Goal: Task Accomplishment & Management: Manage account settings

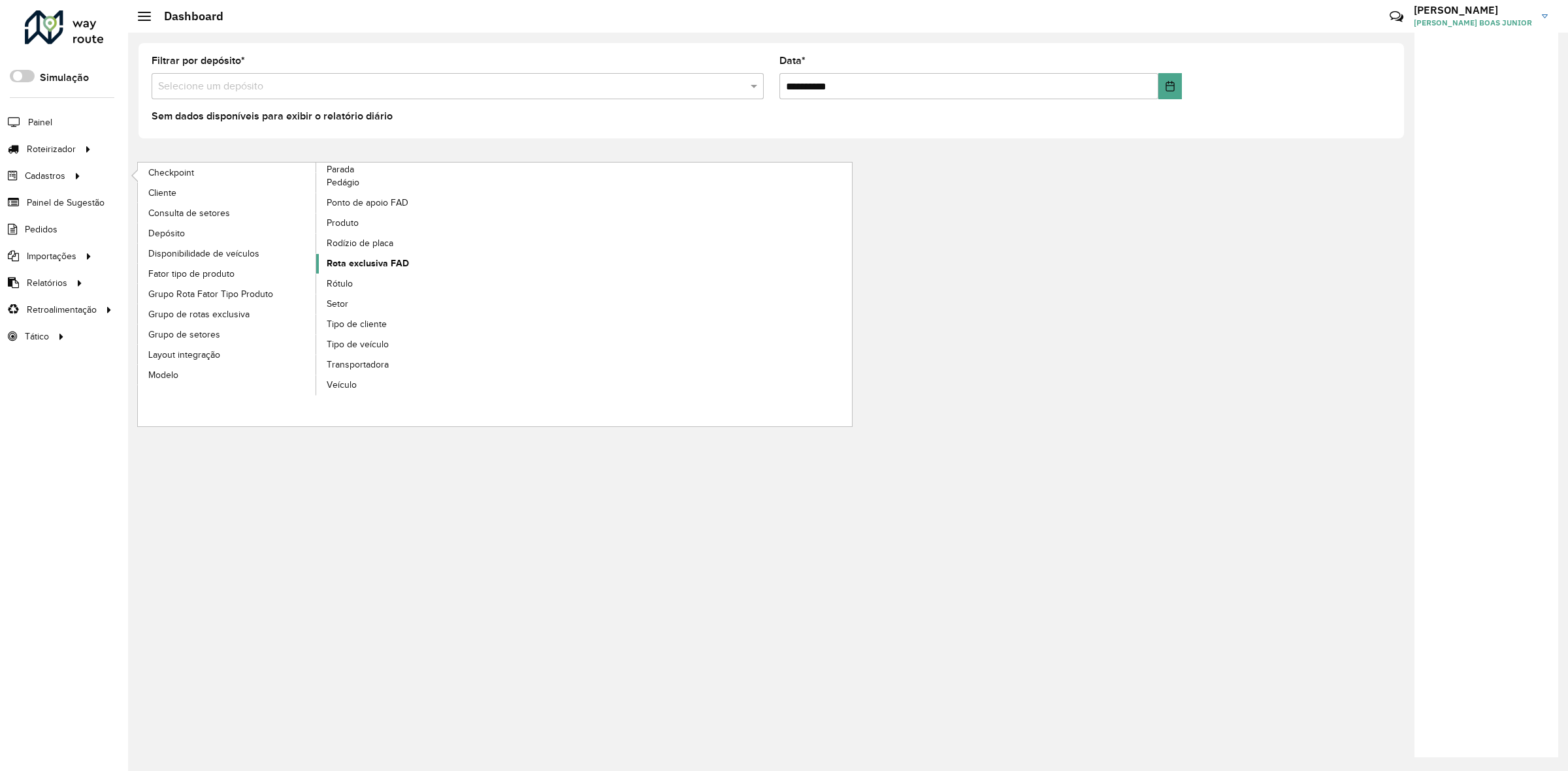
click at [354, 264] on span "Rota exclusiva FAD" at bounding box center [368, 264] width 82 height 13
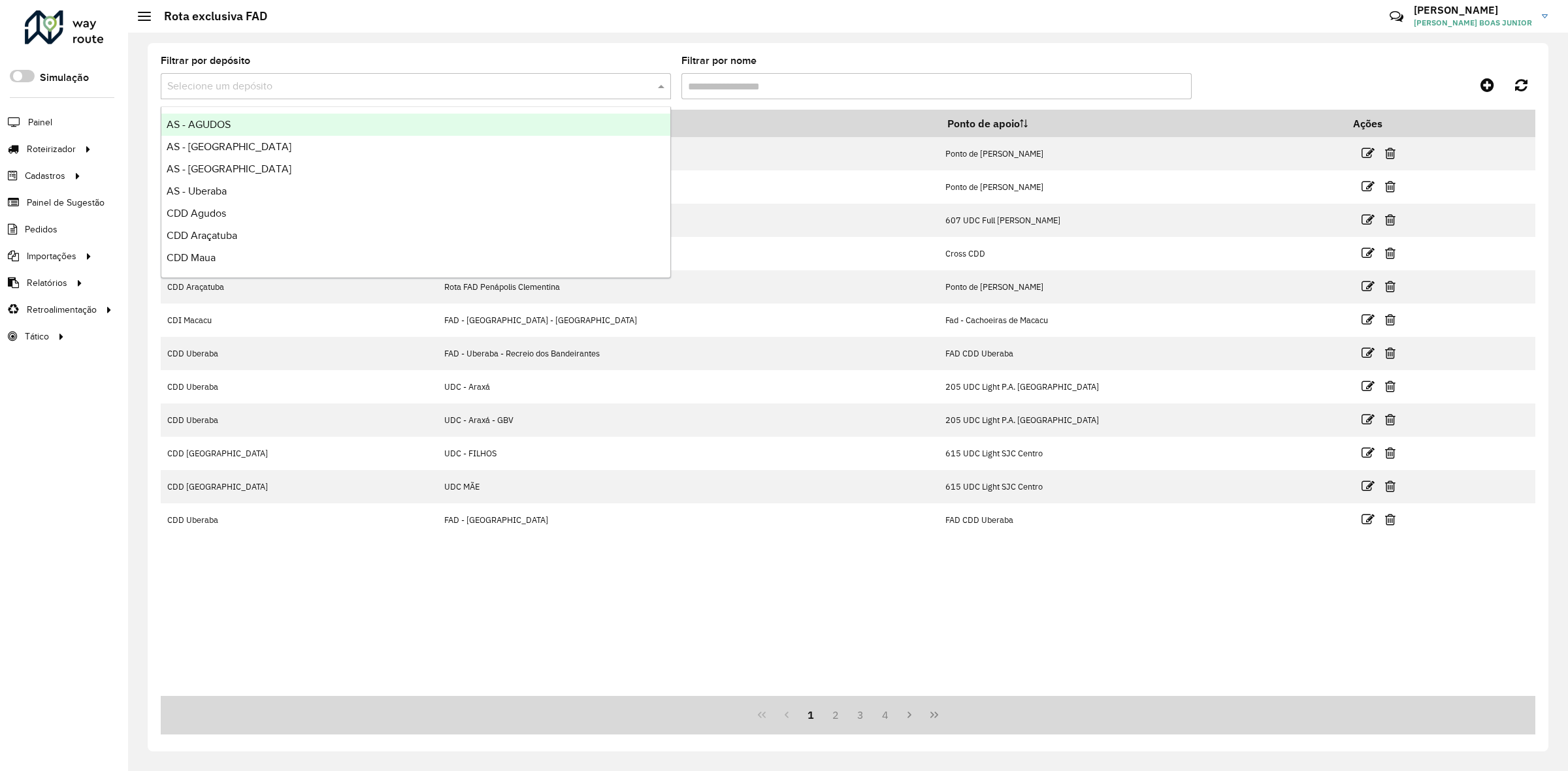
click at [389, 85] on input "text" at bounding box center [402, 86] width 471 height 15
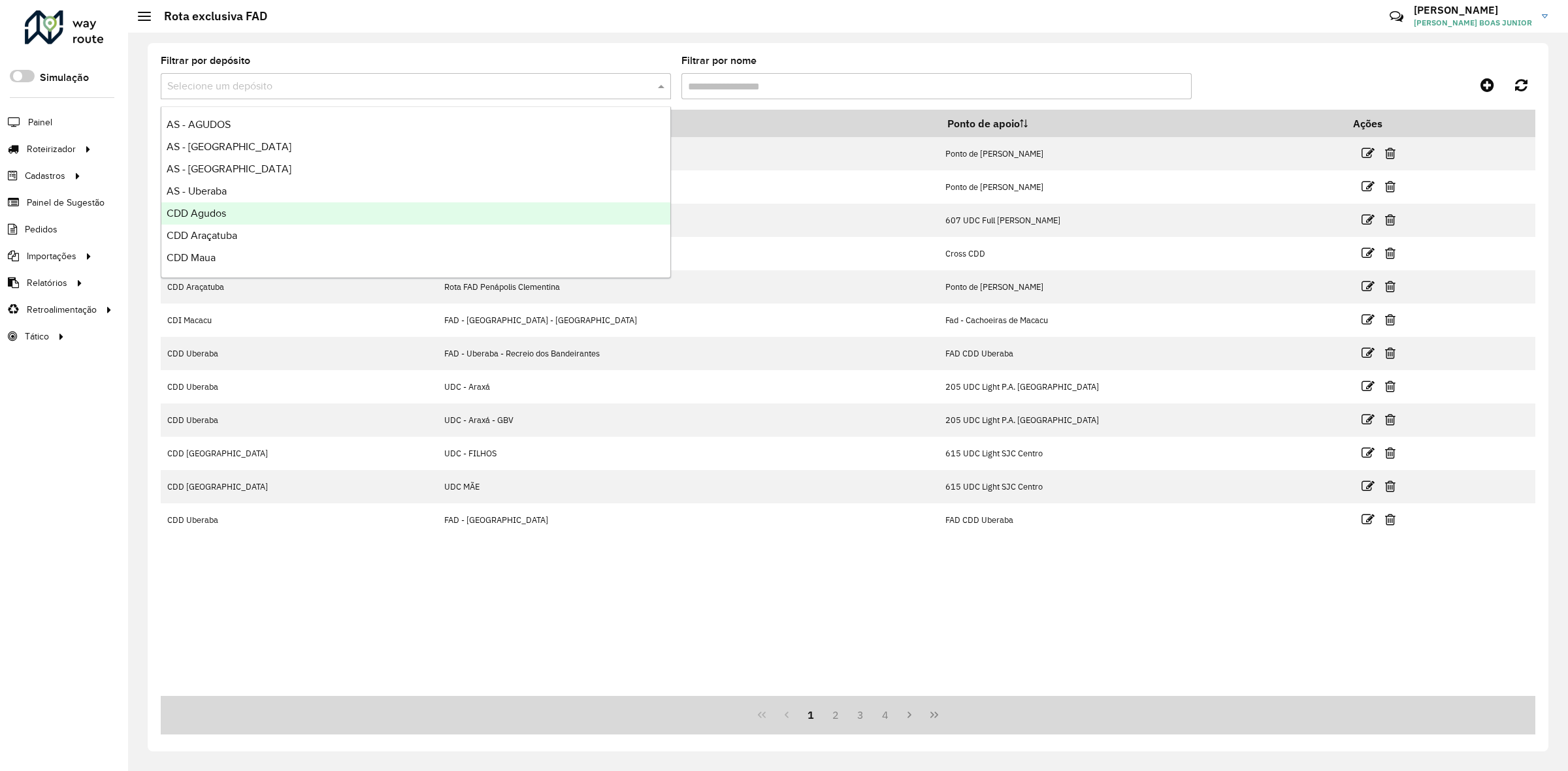
scroll to position [154, 0]
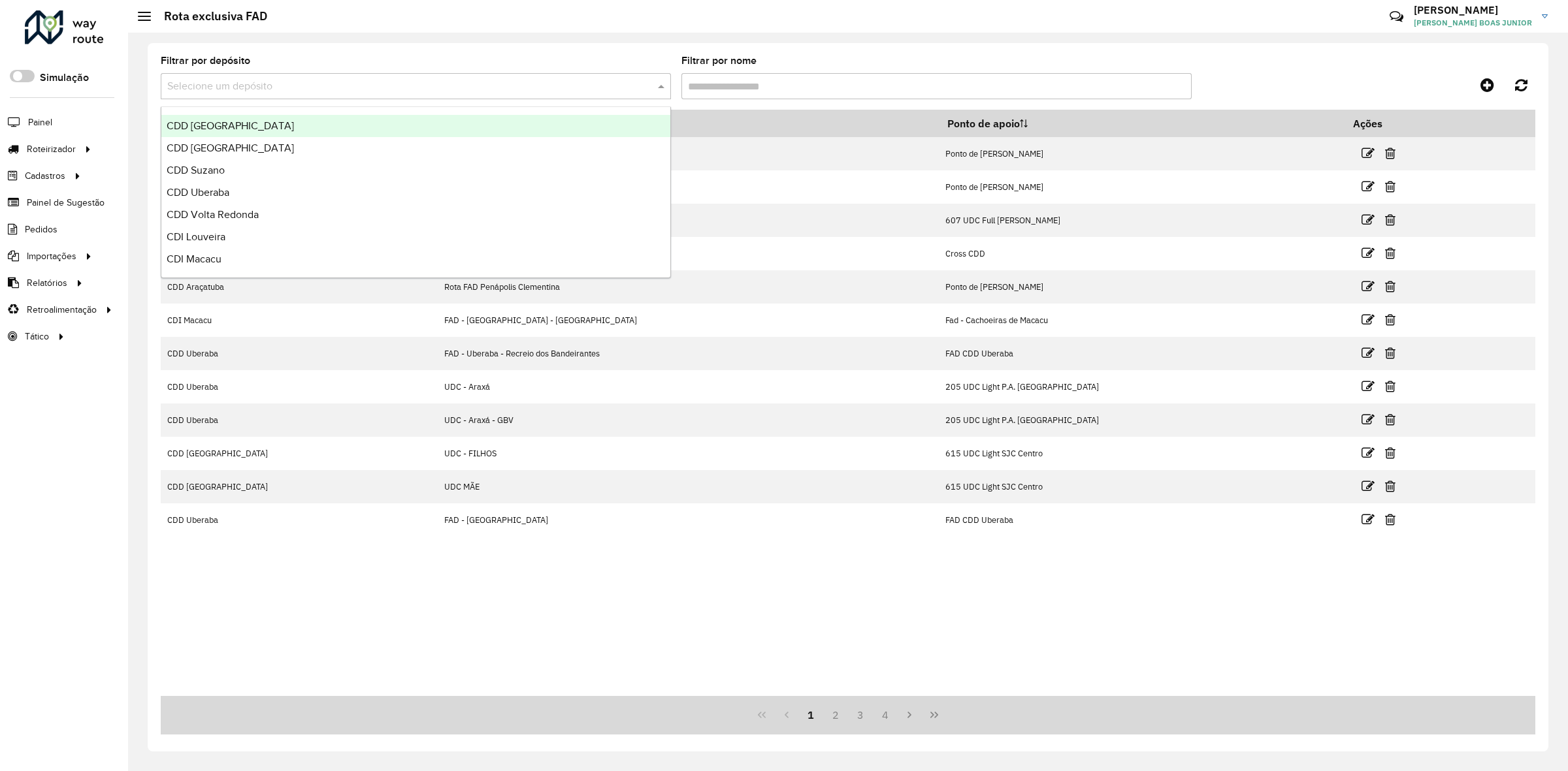
click at [361, 134] on div "CDD Ribeirão Preto" at bounding box center [415, 126] width 509 height 22
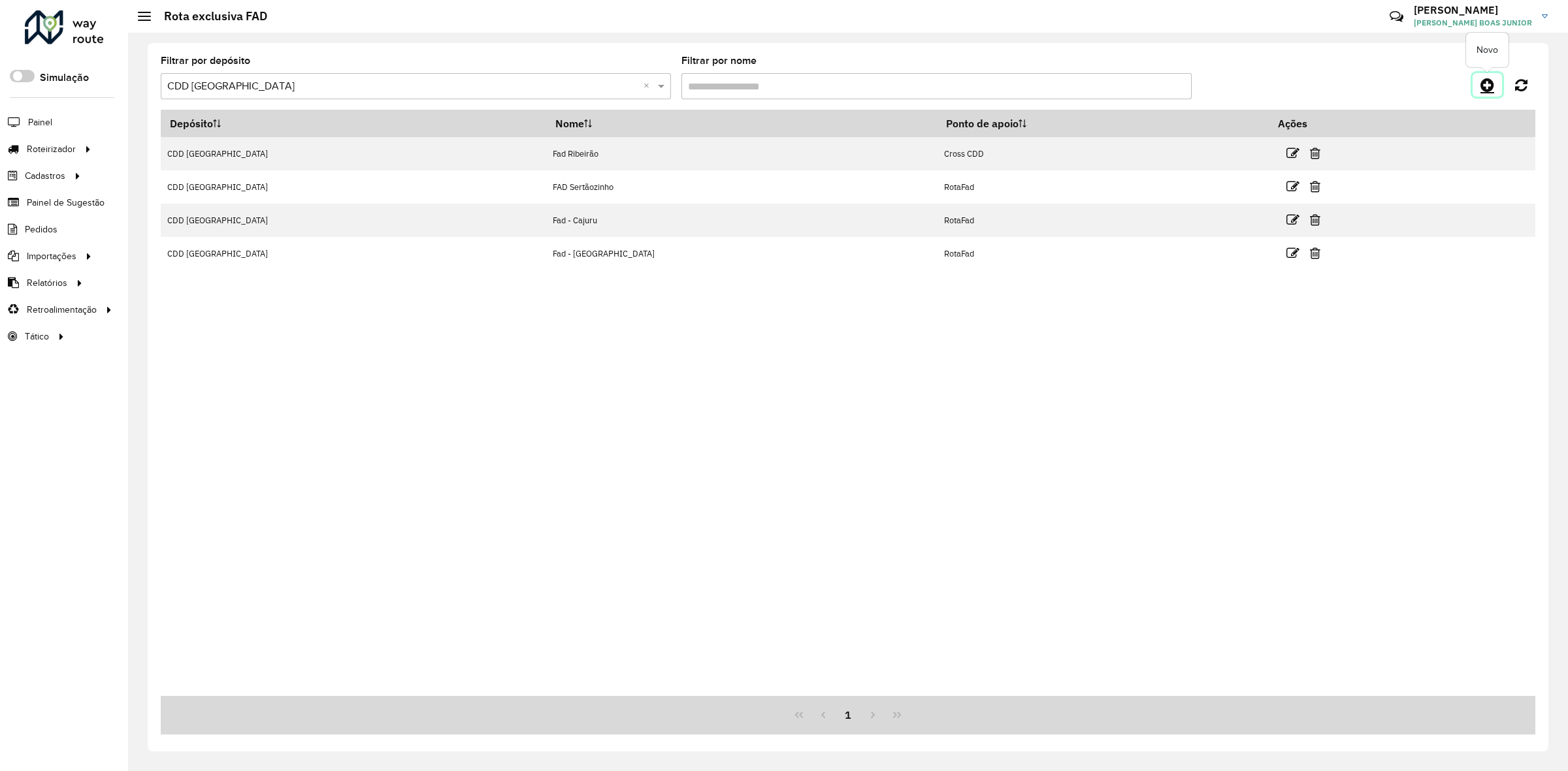
click at [1483, 89] on icon at bounding box center [1487, 84] width 13 height 15
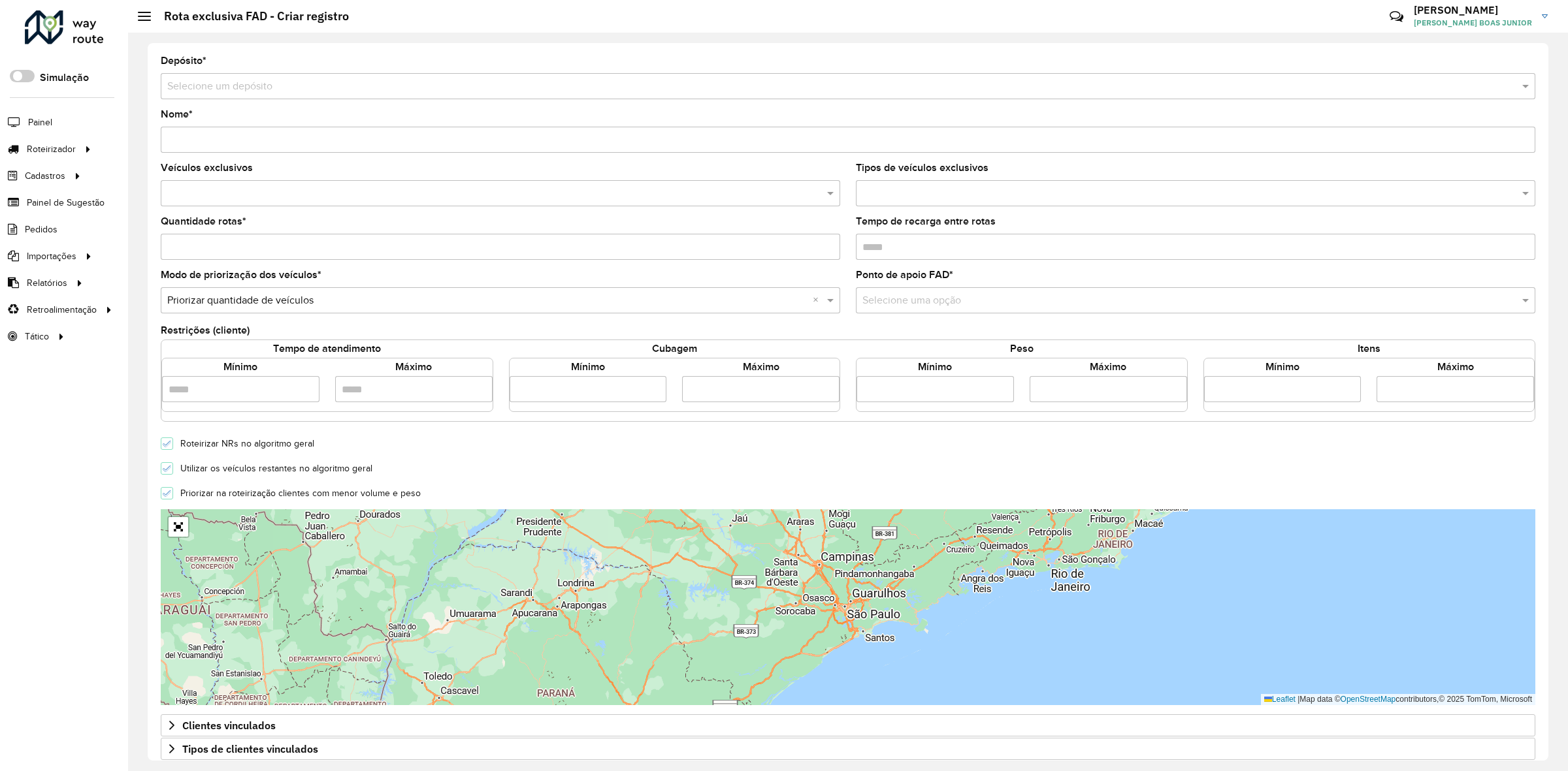
click at [399, 92] on input "text" at bounding box center [834, 86] width 1335 height 15
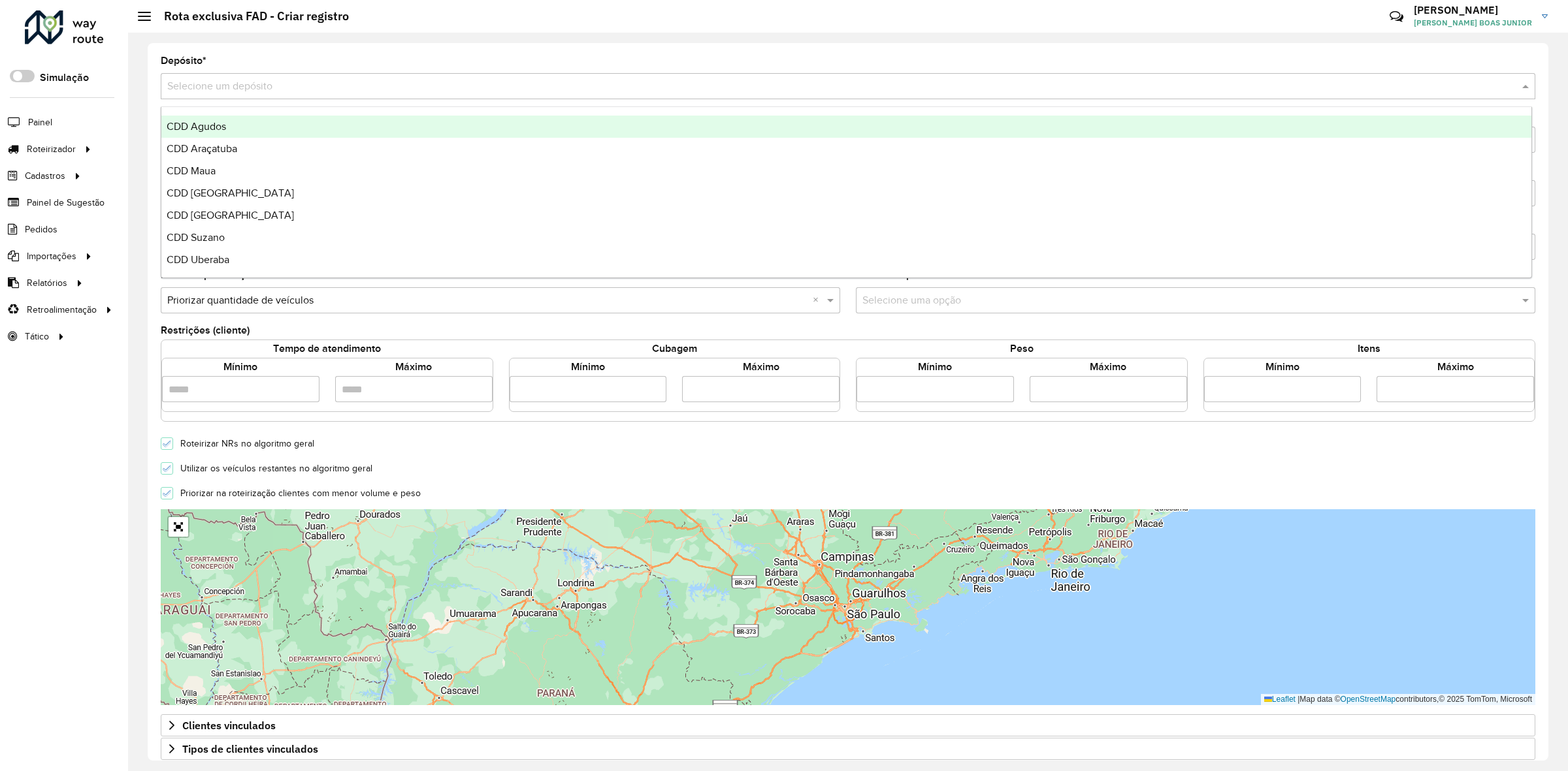
scroll to position [154, 0]
click at [370, 128] on div "CDD Ribeirão Preto" at bounding box center [846, 126] width 1369 height 22
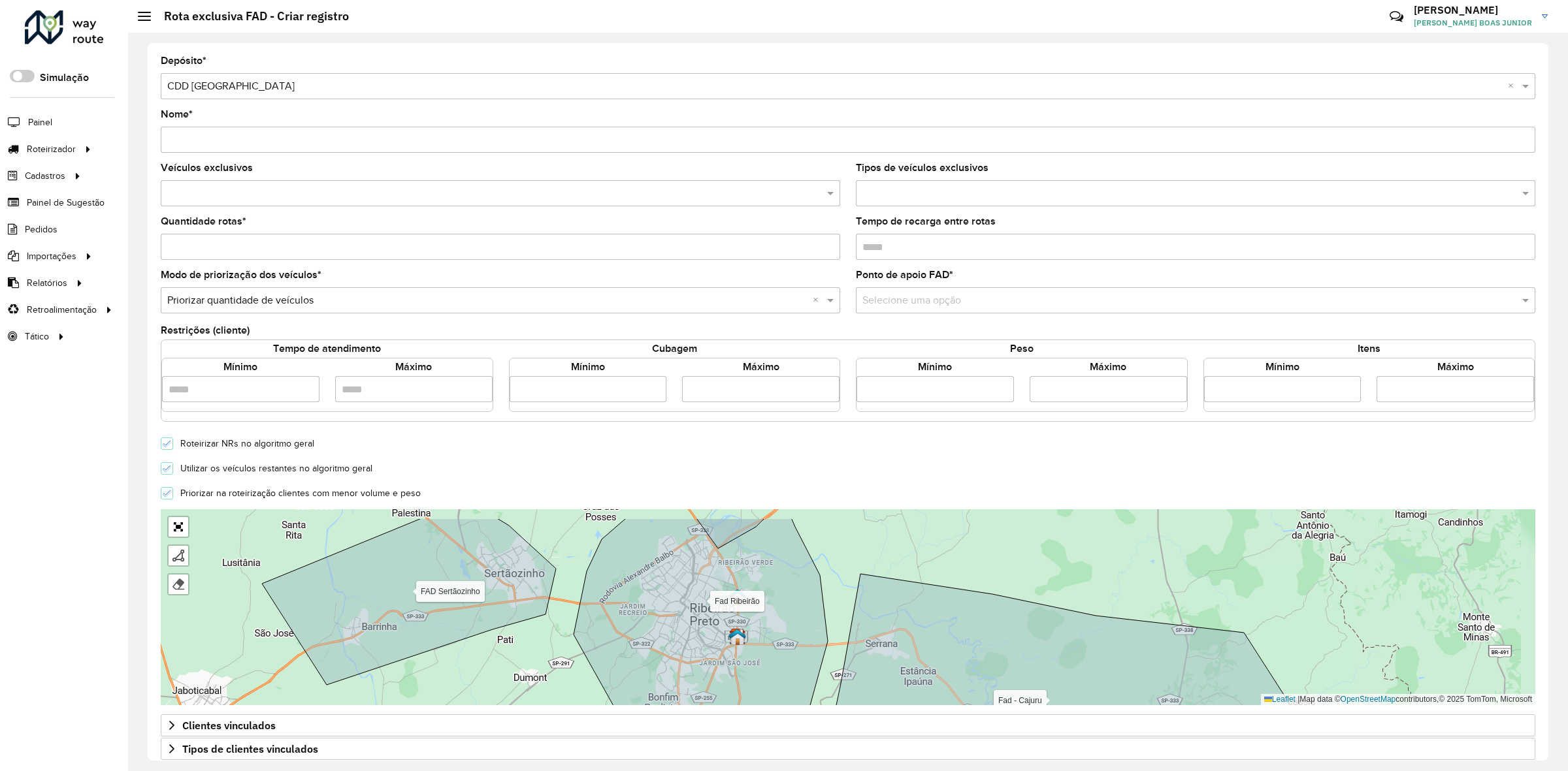
drag, startPoint x: 696, startPoint y: 547, endPoint x: 550, endPoint y: 579, distance: 149.5
click at [573, 579] on icon at bounding box center [700, 628] width 254 height 219
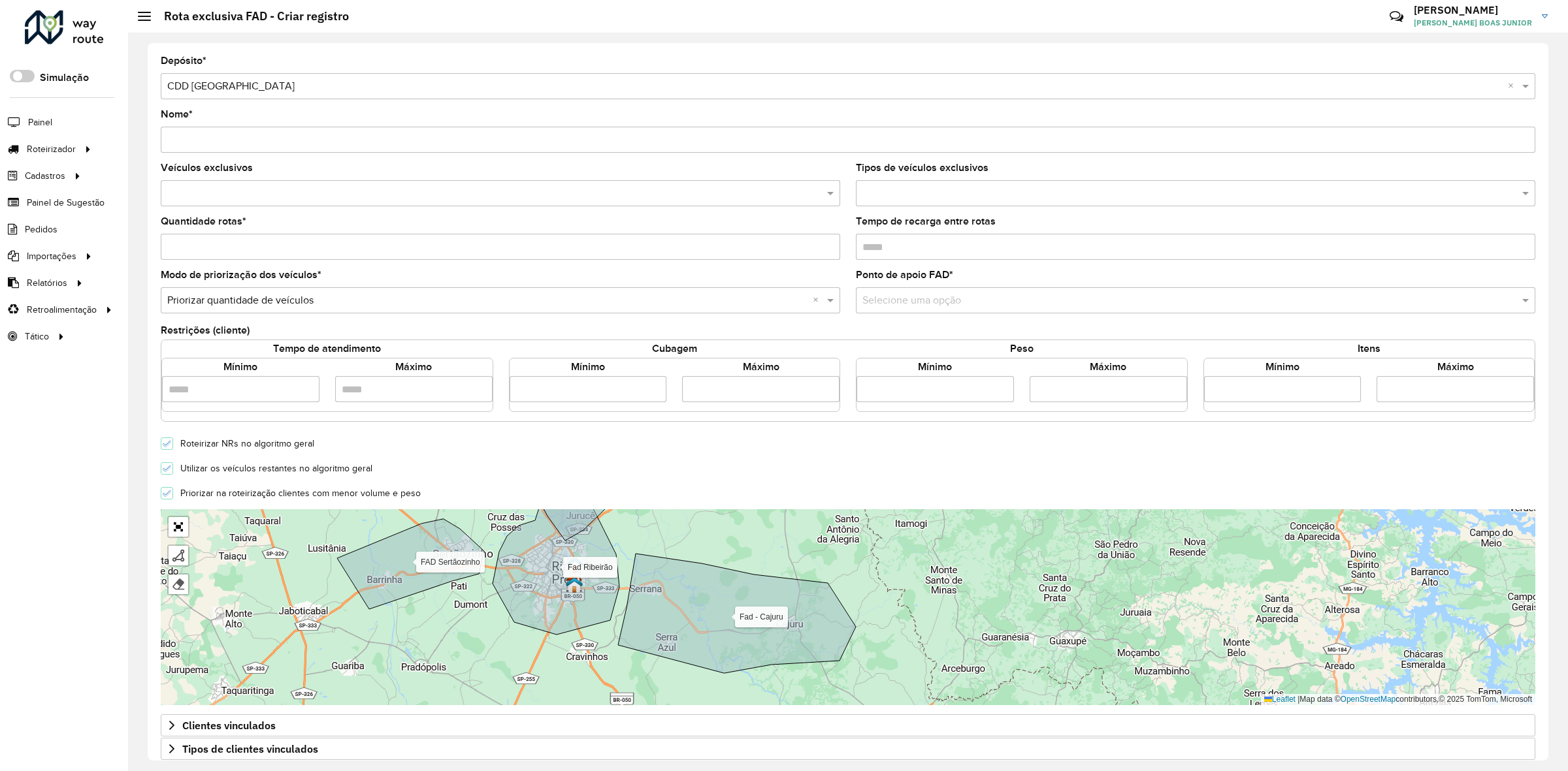
drag, startPoint x: 843, startPoint y: 582, endPoint x: 693, endPoint y: 511, distance: 166.0
click at [693, 511] on div "Fad Ribeirão FAD Sertãozinho Fad - Cajuru Fad - [GEOGRAPHIC_DATA] Finalizar Rem…" at bounding box center [848, 607] width 1374 height 196
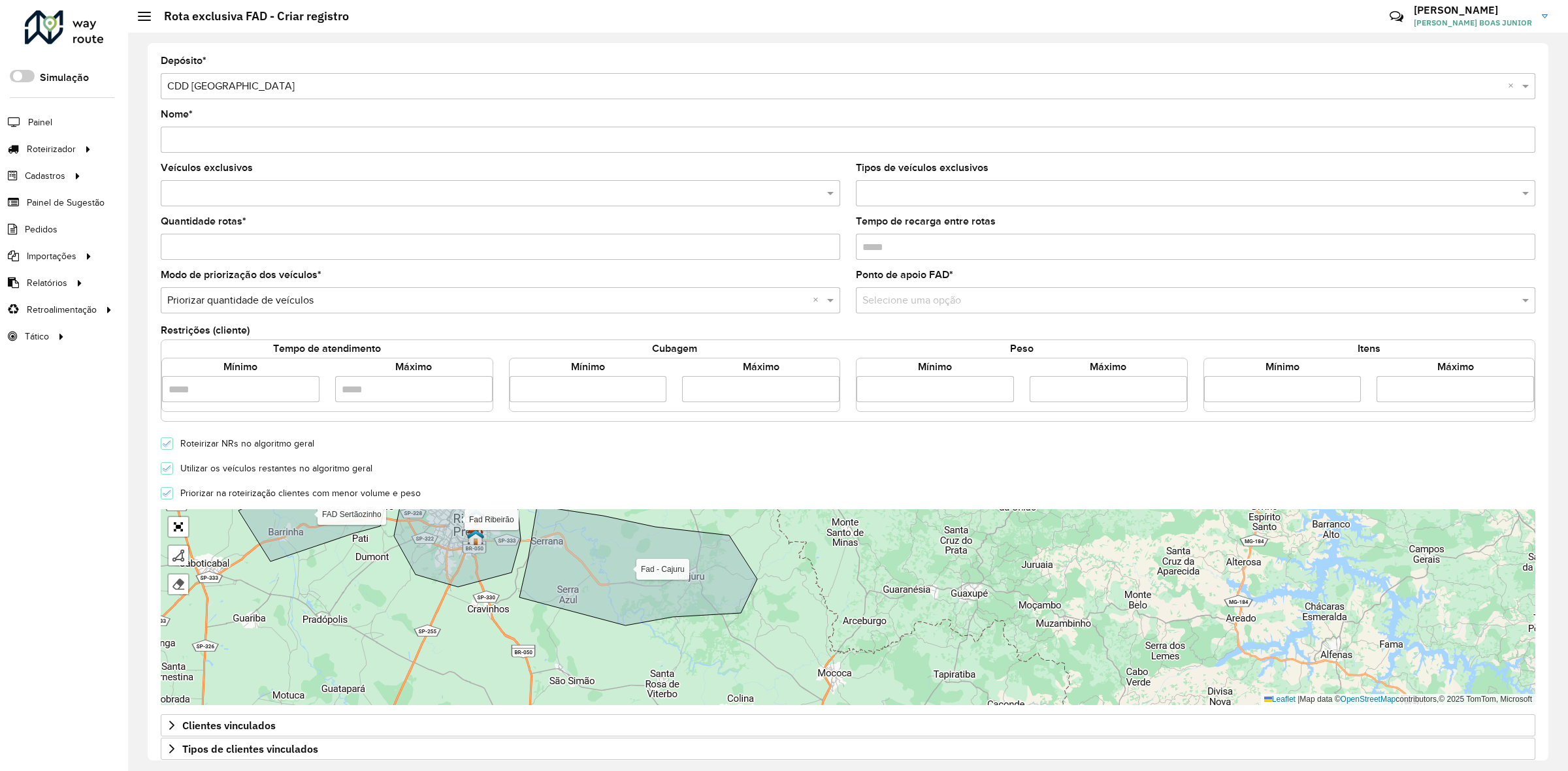
click at [710, 583] on icon at bounding box center [639, 566] width 238 height 120
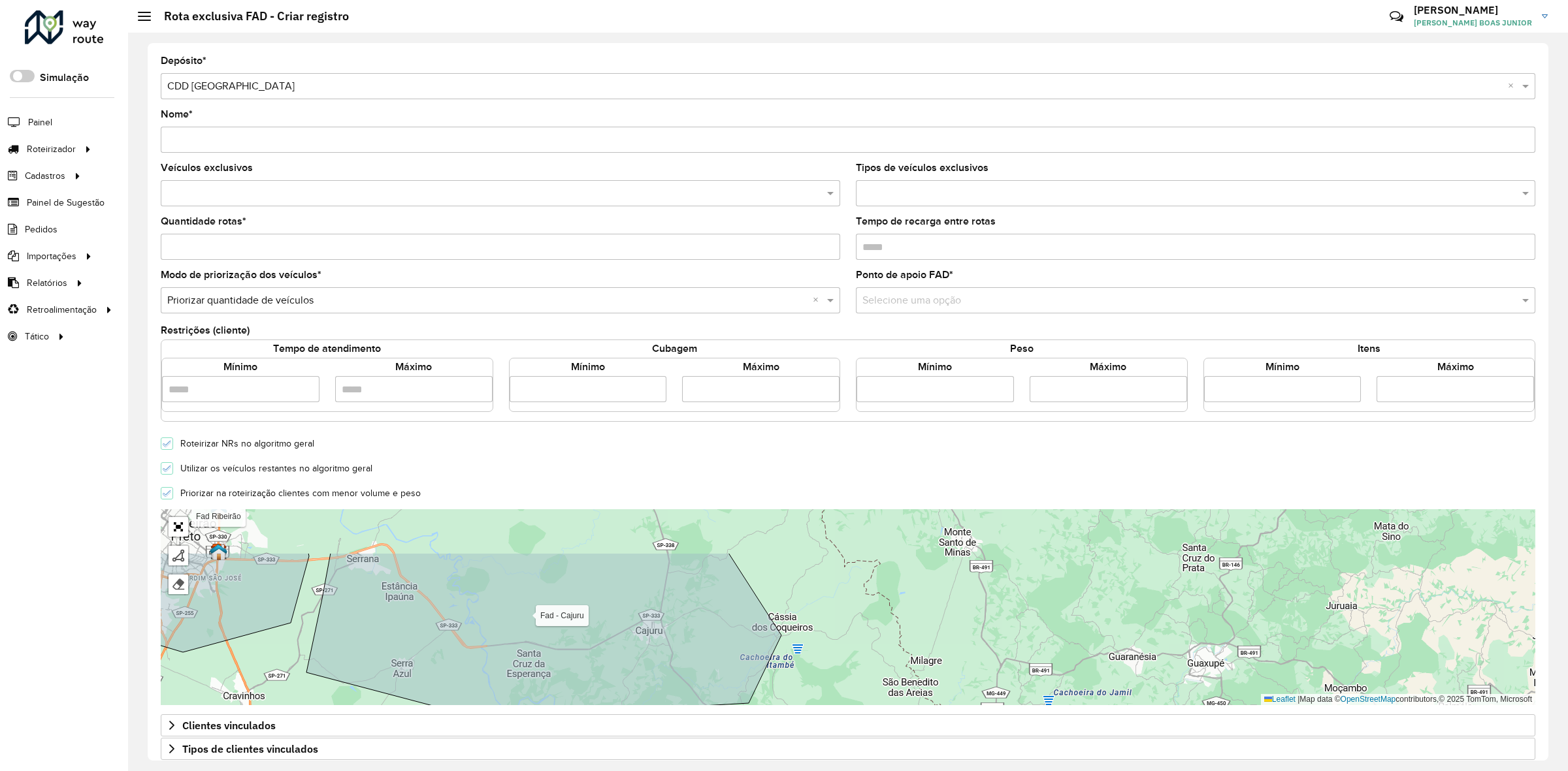
drag, startPoint x: 723, startPoint y: 591, endPoint x: 706, endPoint y: 608, distance: 24.0
click at [706, 608] on icon at bounding box center [543, 641] width 475 height 175
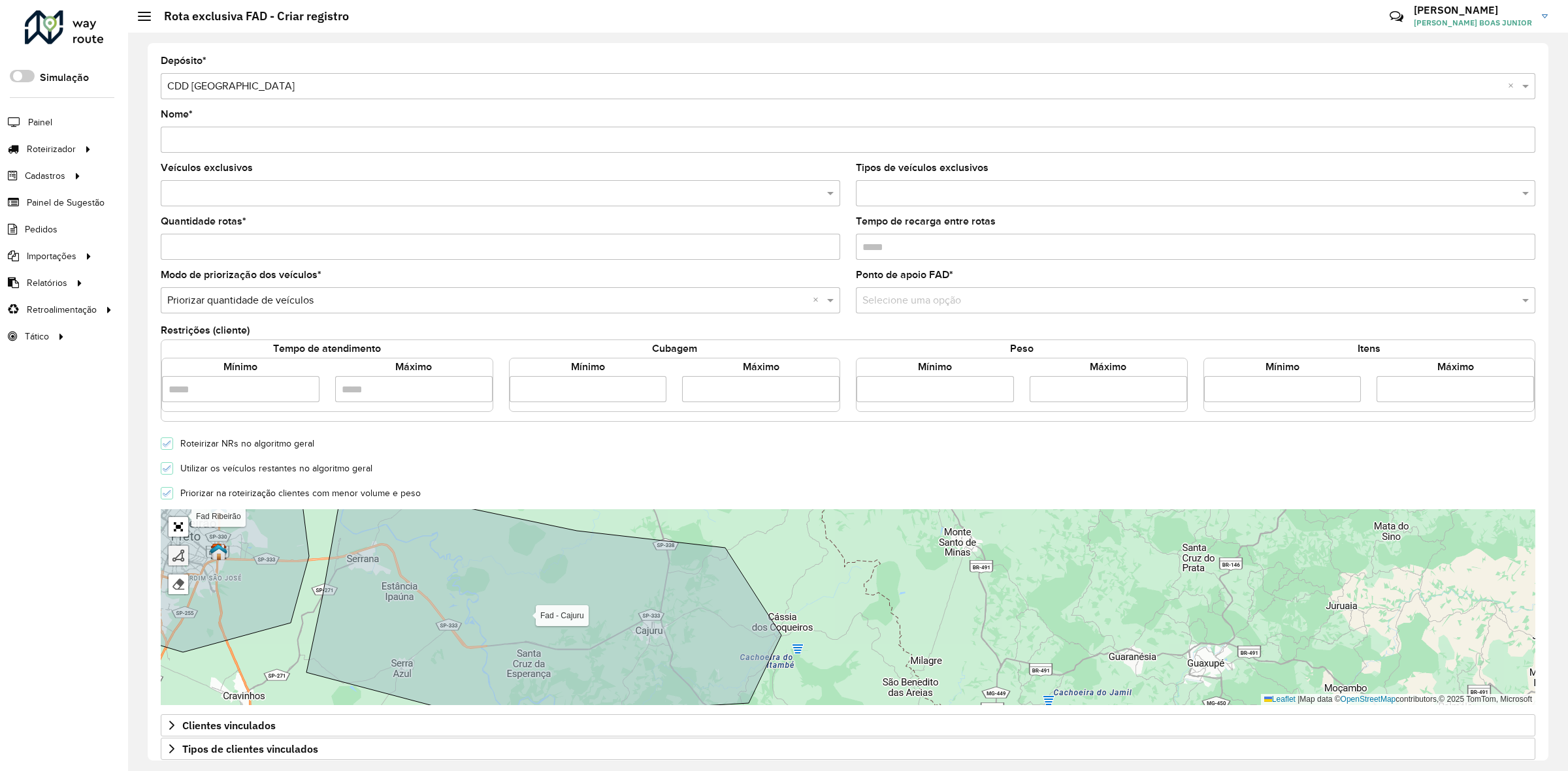
click at [185, 552] on link at bounding box center [178, 555] width 19 height 19
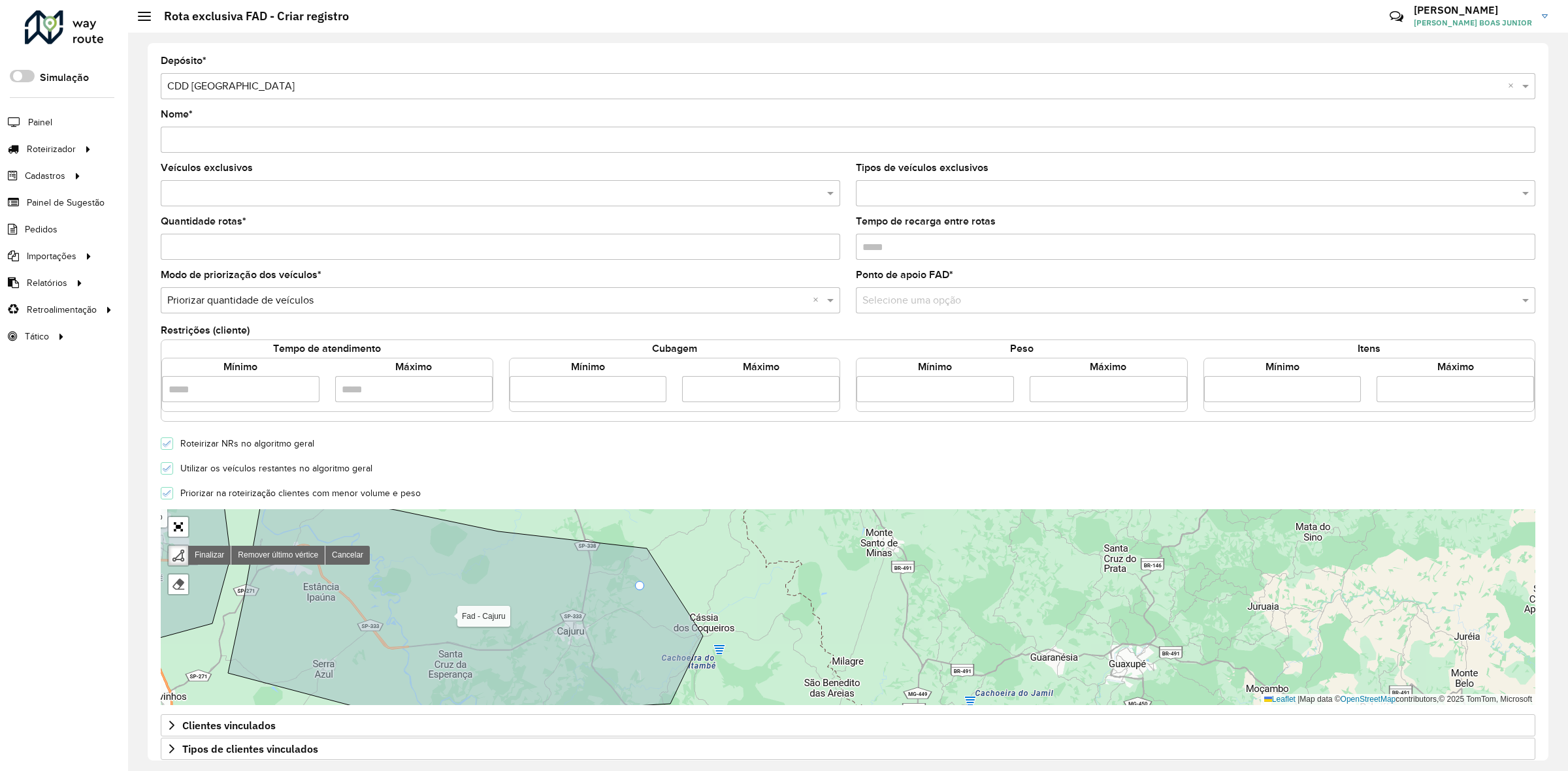
drag, startPoint x: 714, startPoint y: 592, endPoint x: 641, endPoint y: 589, distance: 73.1
click at [641, 589] on icon at bounding box center [465, 608] width 475 height 237
click at [687, 571] on div "Fad Ribeirão FAD Sertãozinho Fad - Cajuru Fad - Jardinópolis Finalizar Remover …" at bounding box center [848, 607] width 1374 height 196
click at [599, 607] on icon at bounding box center [643, 587] width 87 height 39
click at [639, 655] on icon at bounding box center [465, 608] width 475 height 236
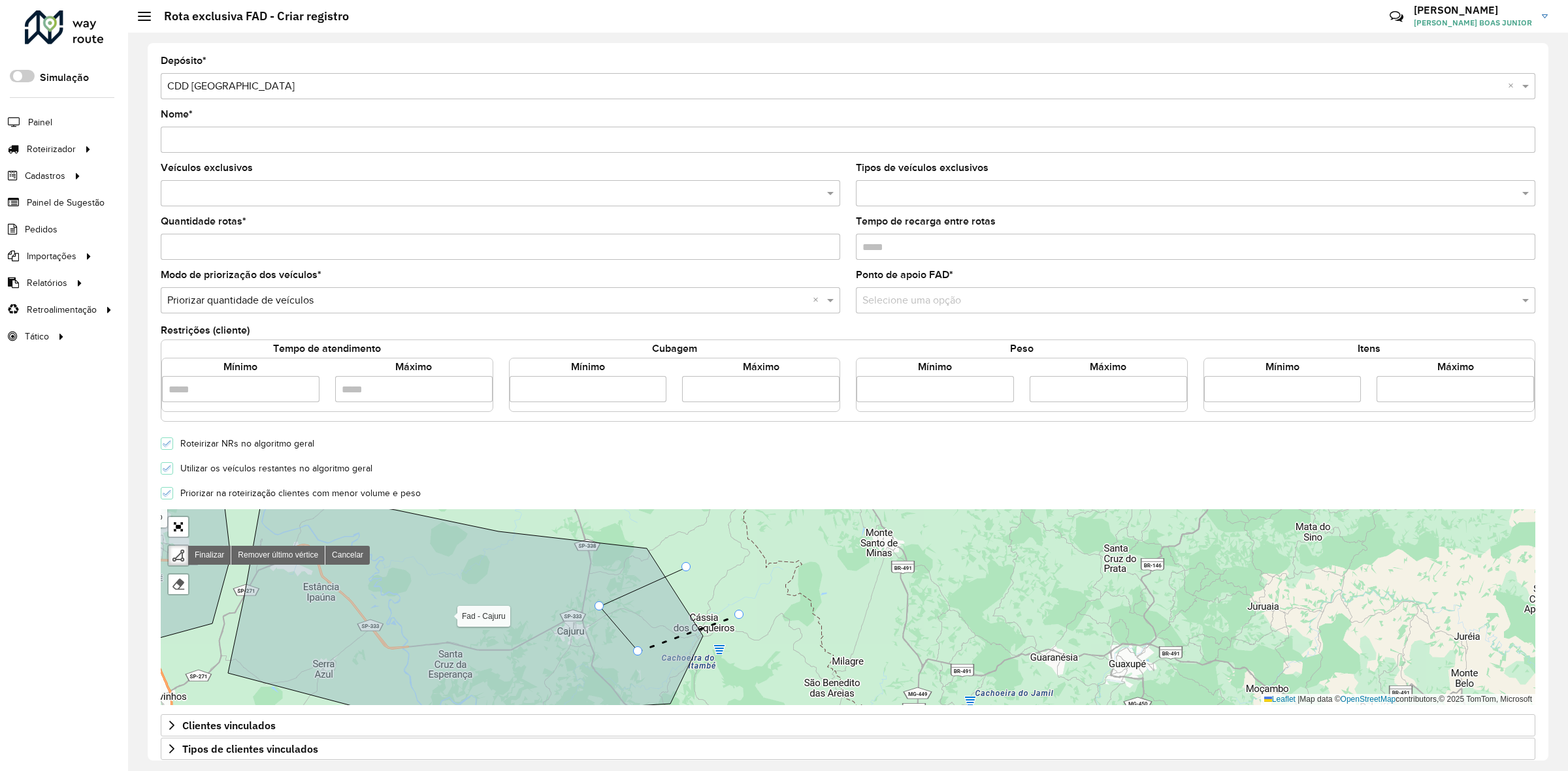
click at [739, 618] on icon at bounding box center [690, 634] width 102 height 36
click at [690, 572] on div "Fad Ribeirão FAD Sertãozinho Fad - Cajuru Fad - Jardinópolis Finalizar Remover …" at bounding box center [848, 607] width 1374 height 196
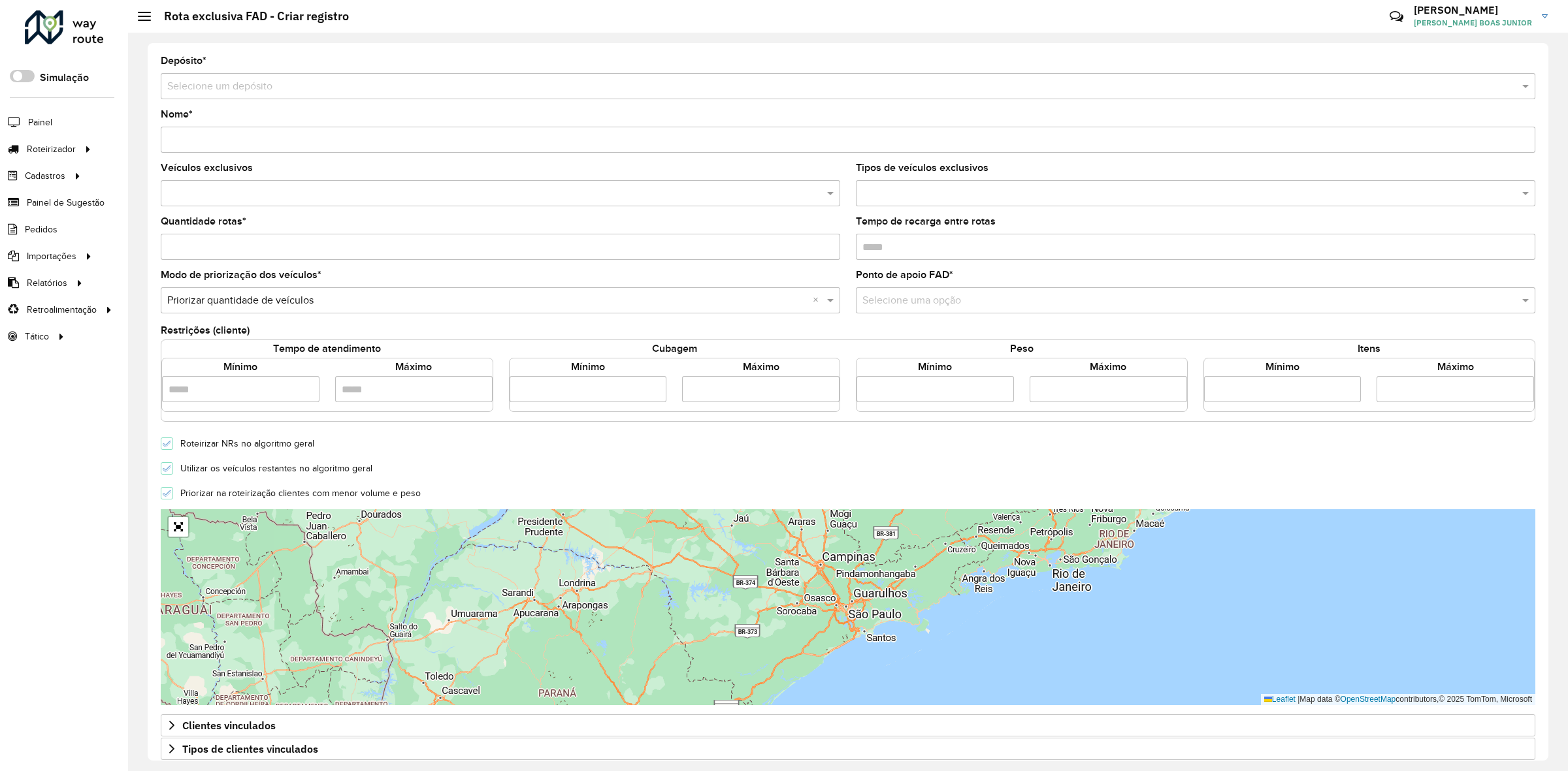
click at [204, 75] on div "Selecione um depósito" at bounding box center [848, 85] width 1374 height 26
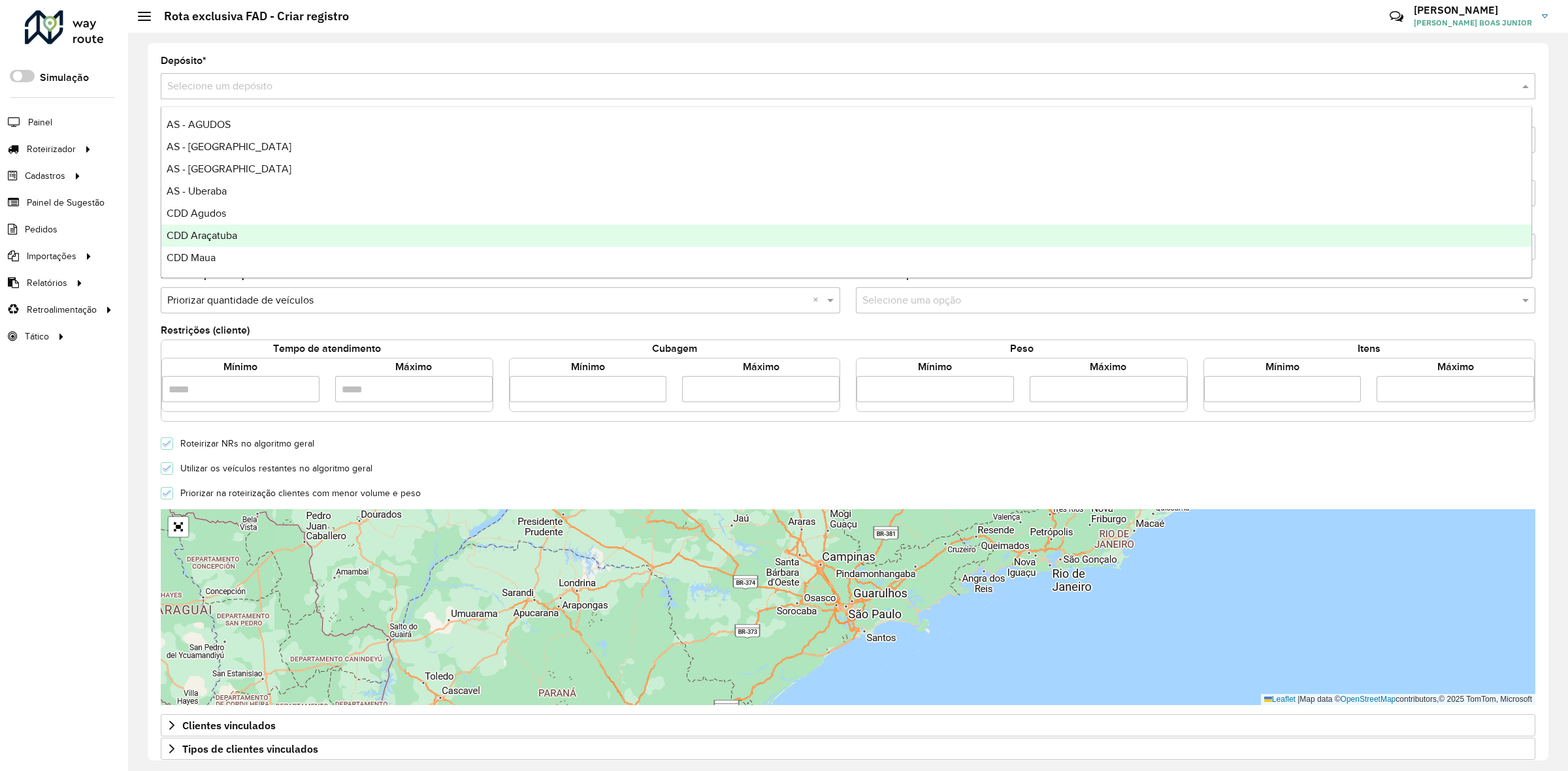
scroll to position [154, 0]
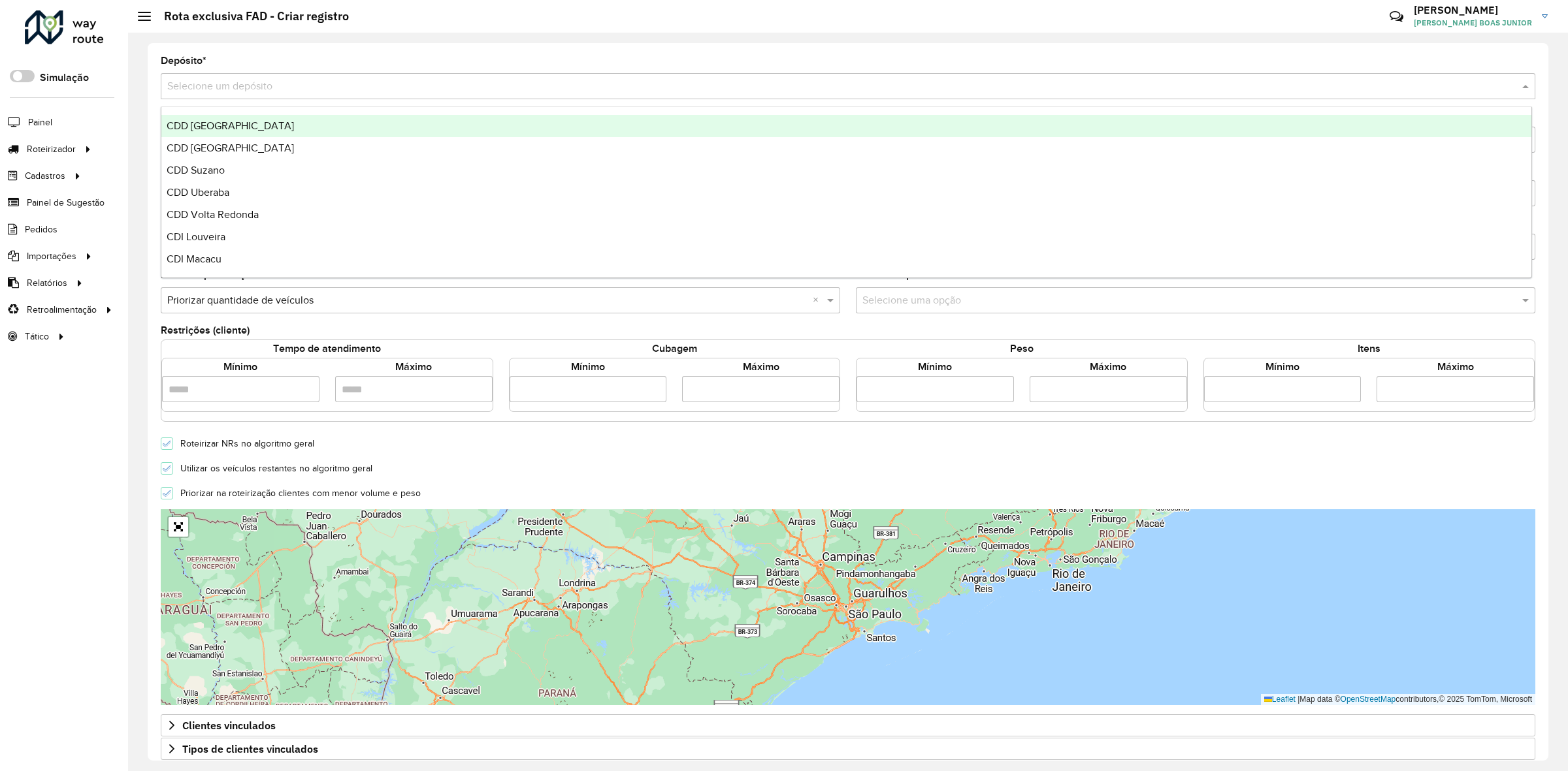
click at [276, 124] on div "CDD [GEOGRAPHIC_DATA]" at bounding box center [846, 126] width 1369 height 22
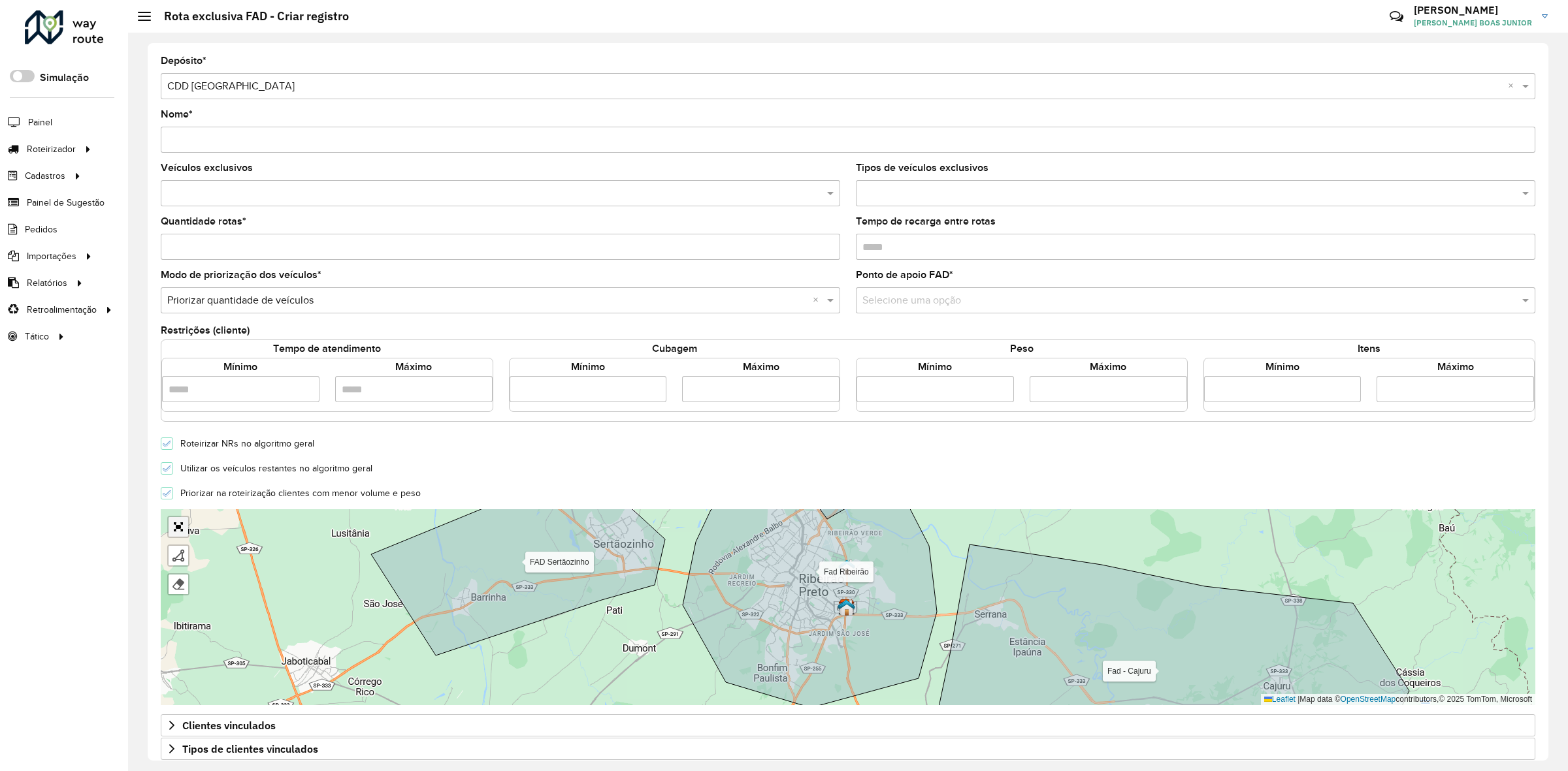
click at [183, 530] on link "Abrir mapa em tela cheia" at bounding box center [178, 526] width 19 height 19
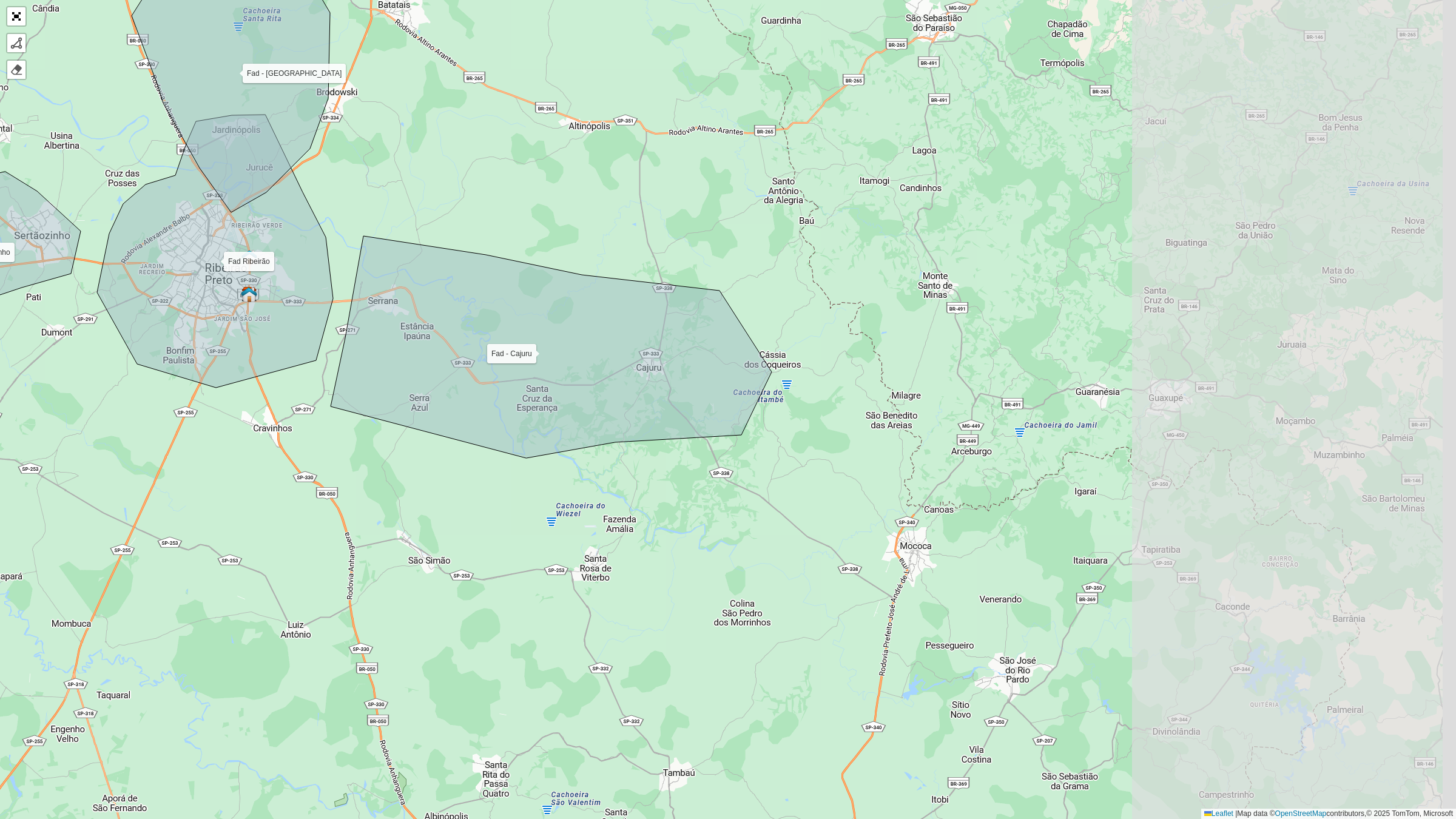
drag, startPoint x: 1005, startPoint y: 596, endPoint x: 590, endPoint y: 483, distance: 430.1
click at [590, 483] on div "Fad Ribeirão FAD Sertãozinho Fad - Cajuru Fad - Jardinópolis Finalizar Remover …" at bounding box center [728, 410] width 1456 height 819
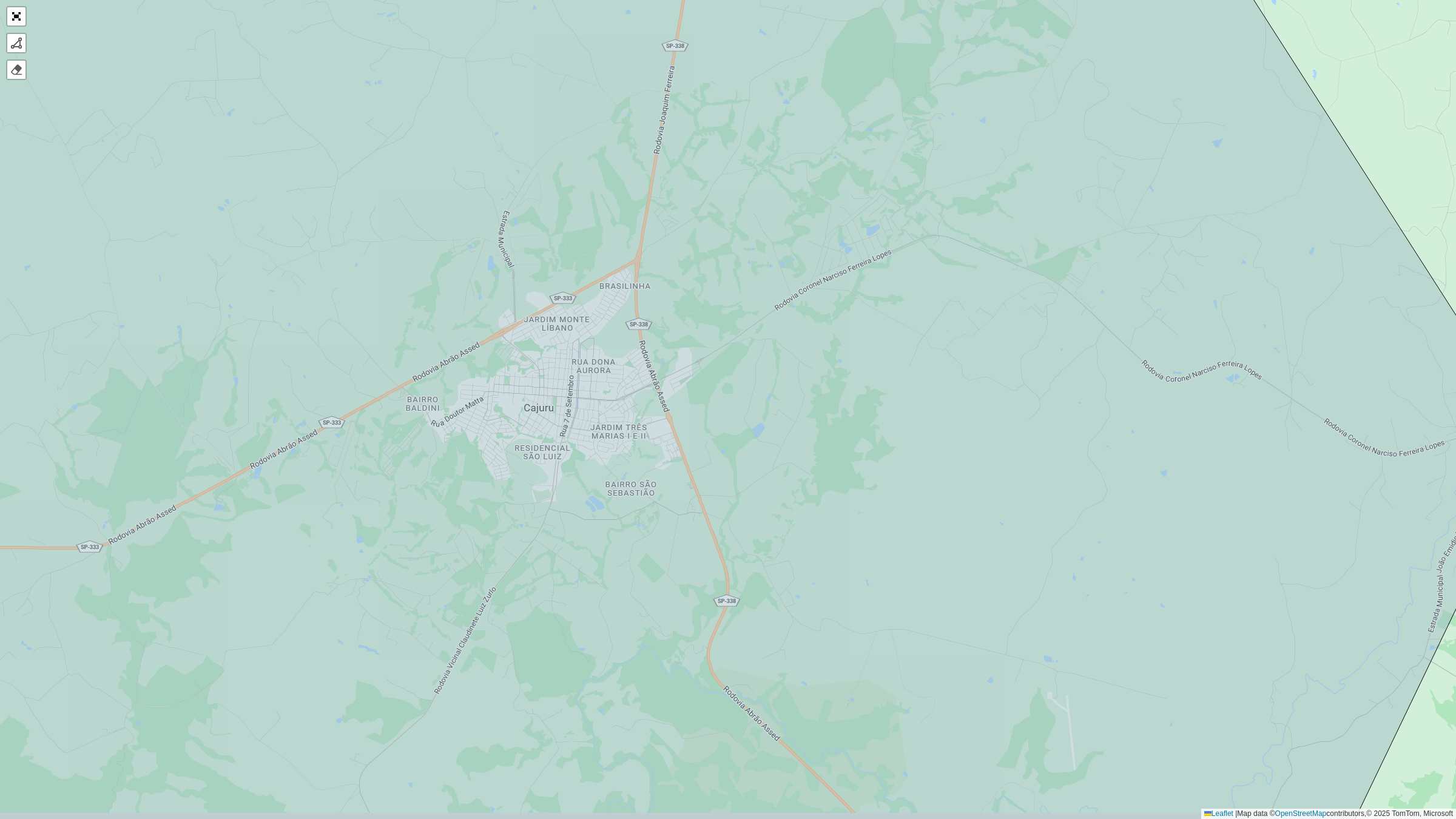
drag, startPoint x: 959, startPoint y: 450, endPoint x: 648, endPoint y: 414, distance: 313.1
click at [648, 414] on icon at bounding box center [665, 398] width 1741 height 984
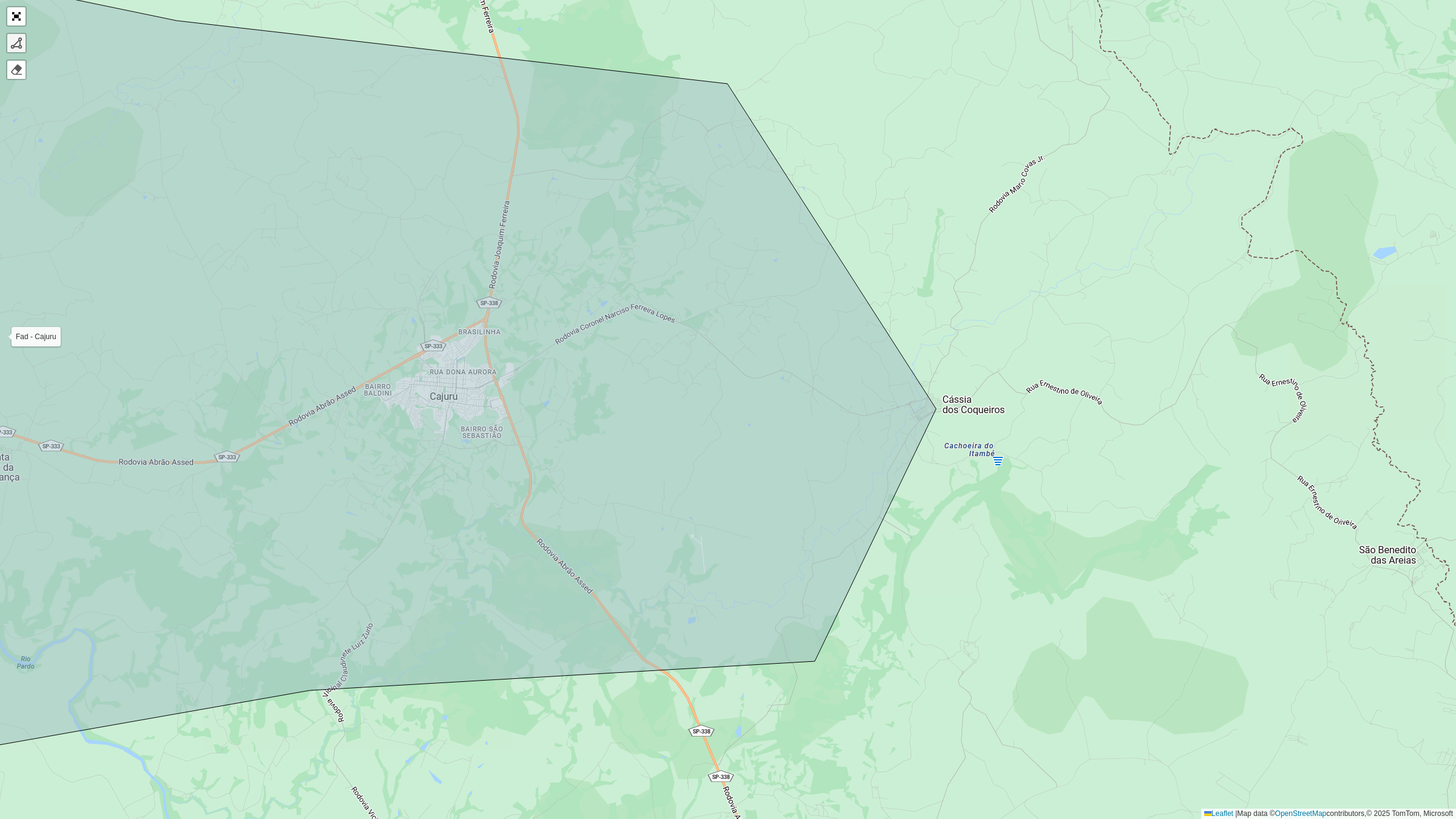
click at [11, 43] on div at bounding box center [17, 44] width 12 height 12
drag, startPoint x: 468, startPoint y: 297, endPoint x: 461, endPoint y: 297, distance: 7.0
click at [468, 297] on icon at bounding box center [395, 353] width 1082 height 799
click at [338, 364] on icon at bounding box center [403, 330] width 131 height 67
click at [398, 450] on icon at bounding box center [395, 353] width 1082 height 799
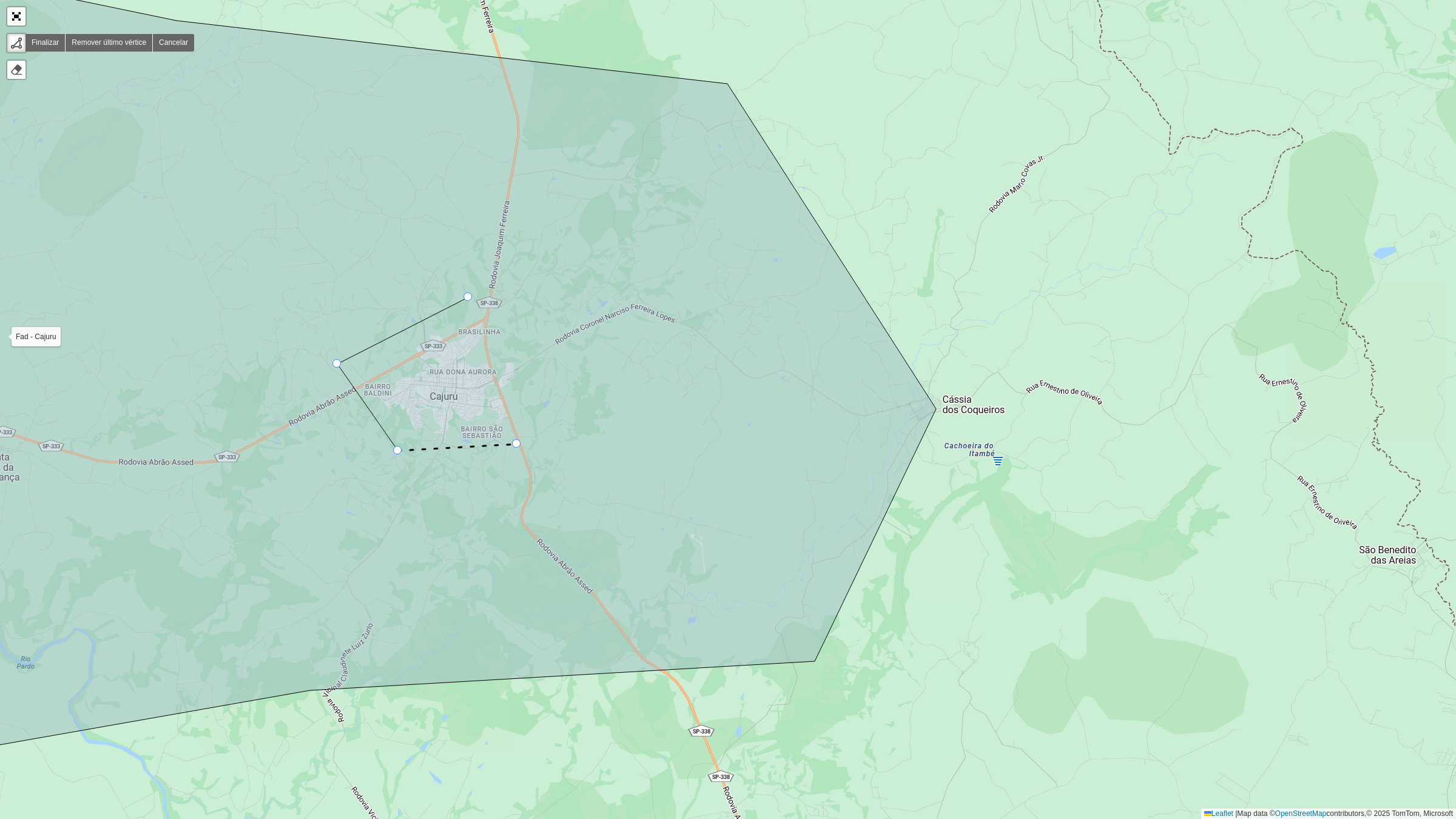
click at [517, 444] on icon at bounding box center [395, 353] width 1082 height 799
click at [998, 458] on div "Fad Ribeirão FAD Sertãozinho Fad - Cajuru Fad - Jardinópolis Finalizar Remover …" at bounding box center [728, 410] width 1456 height 819
click at [1004, 374] on icon at bounding box center [1001, 416] width 5 height 85
click at [931, 355] on icon at bounding box center [967, 364] width 72 height 18
click at [465, 293] on div at bounding box center [468, 296] width 9 height 9
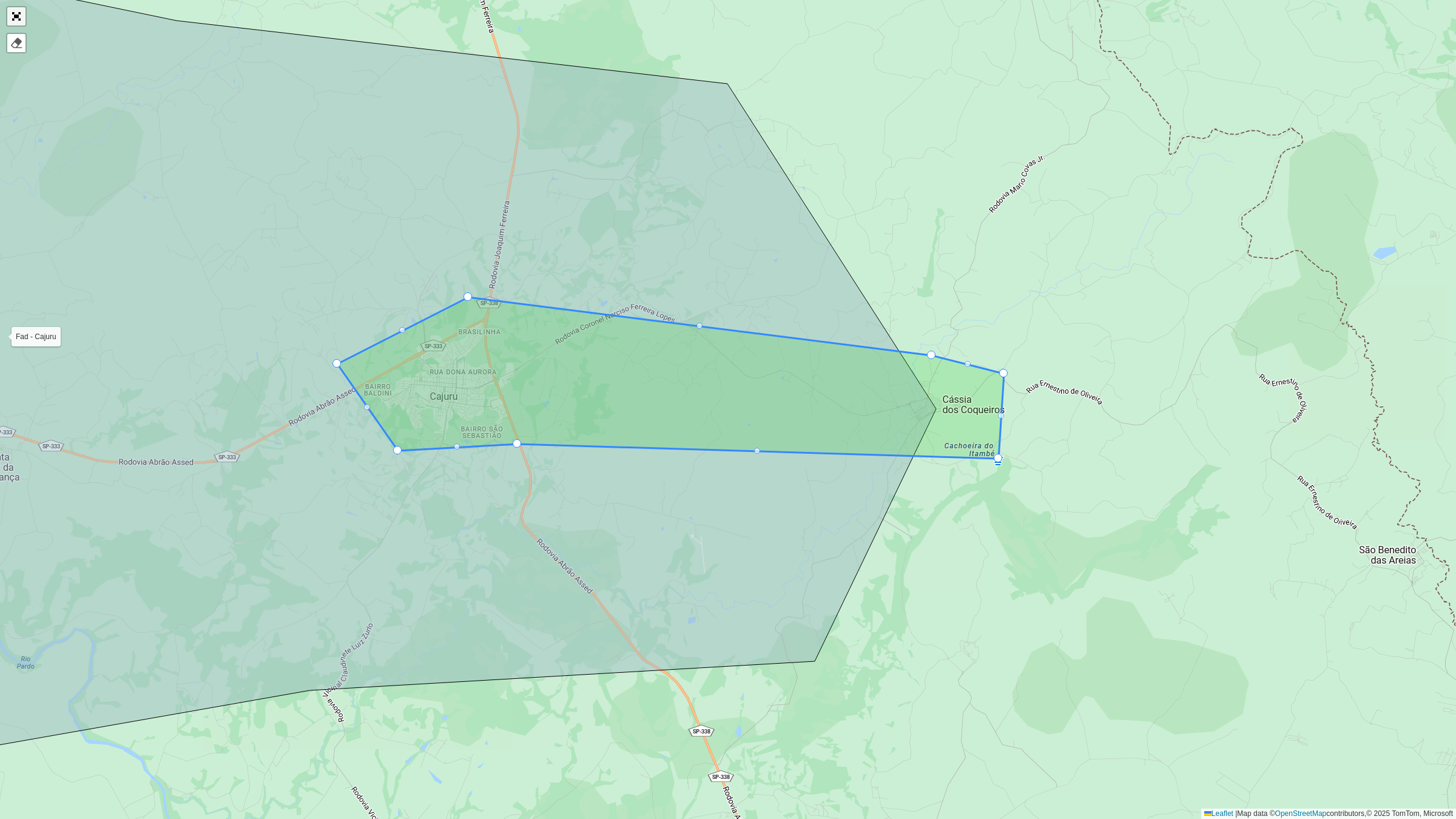
click at [13, 12] on link "Abrir mapa em tela cheia" at bounding box center [16, 16] width 18 height 18
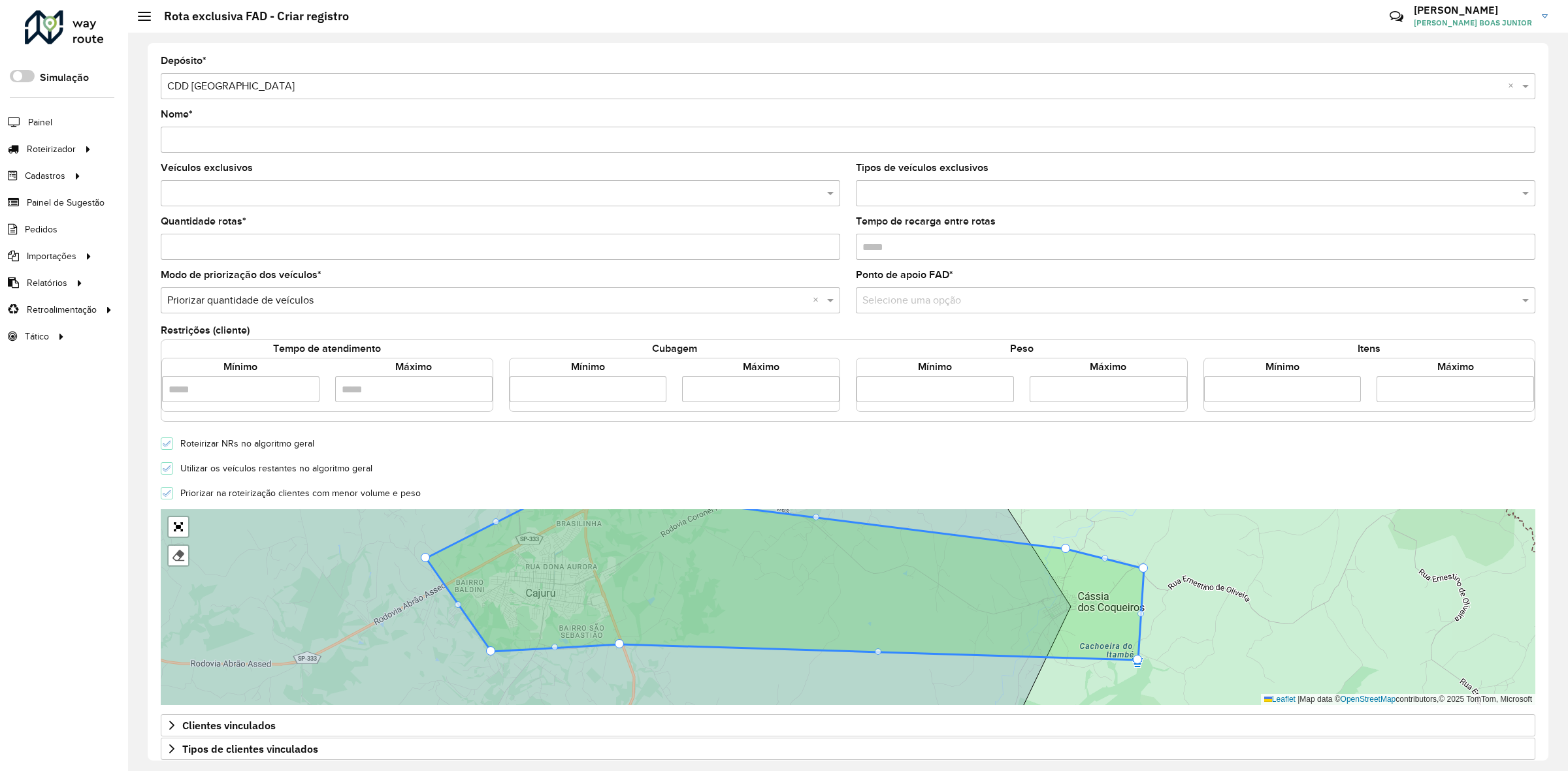
click at [235, 147] on input "Nome *" at bounding box center [848, 139] width 1374 height 26
type input "**********"
click at [230, 203] on div at bounding box center [501, 193] width 679 height 26
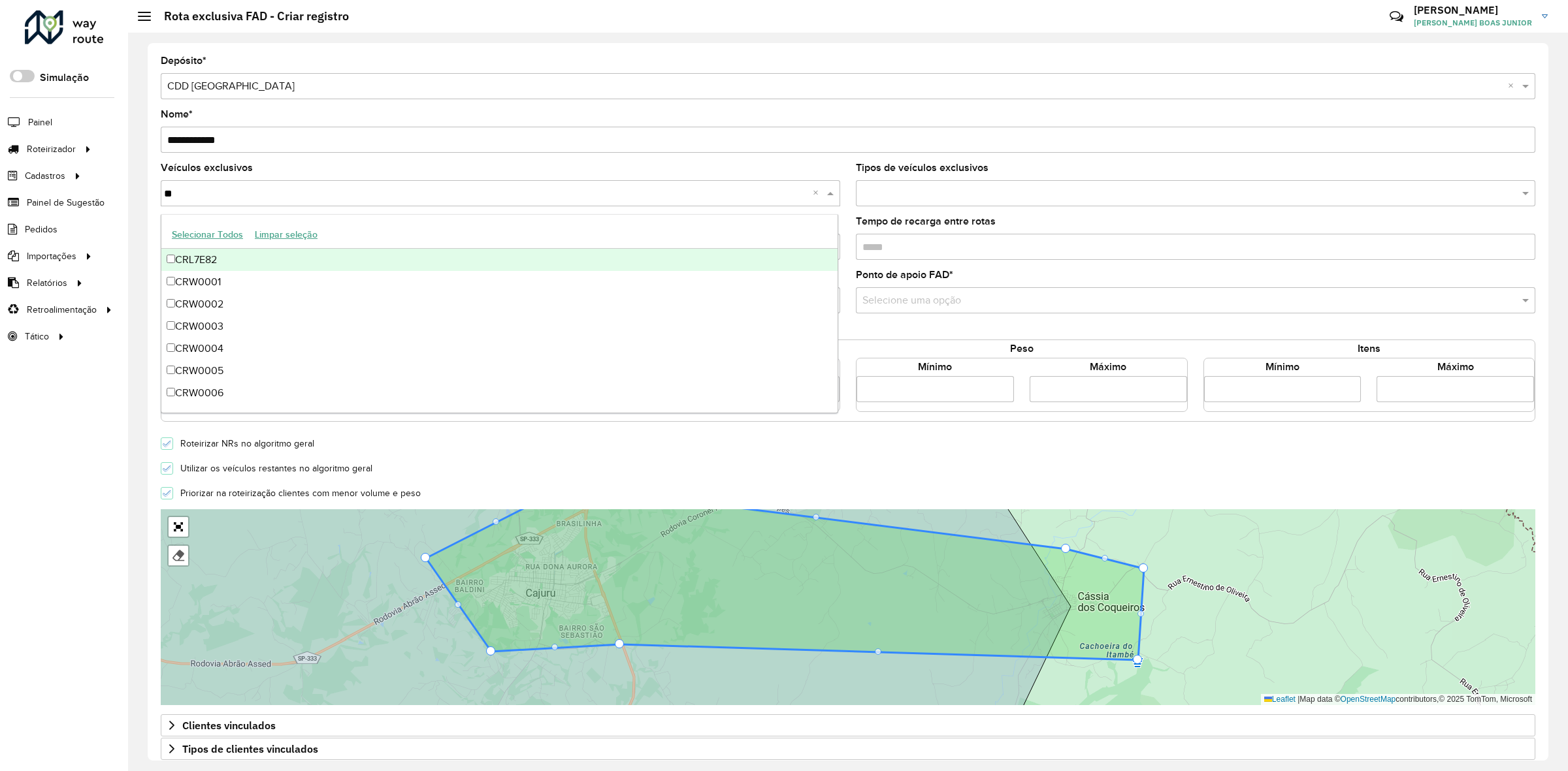
type input "***"
click at [219, 255] on div "CRW0001" at bounding box center [500, 260] width 677 height 22
click at [152, 210] on formly-field "Veículos exclusivos CRW0001 × ×" at bounding box center [500, 190] width 695 height 54
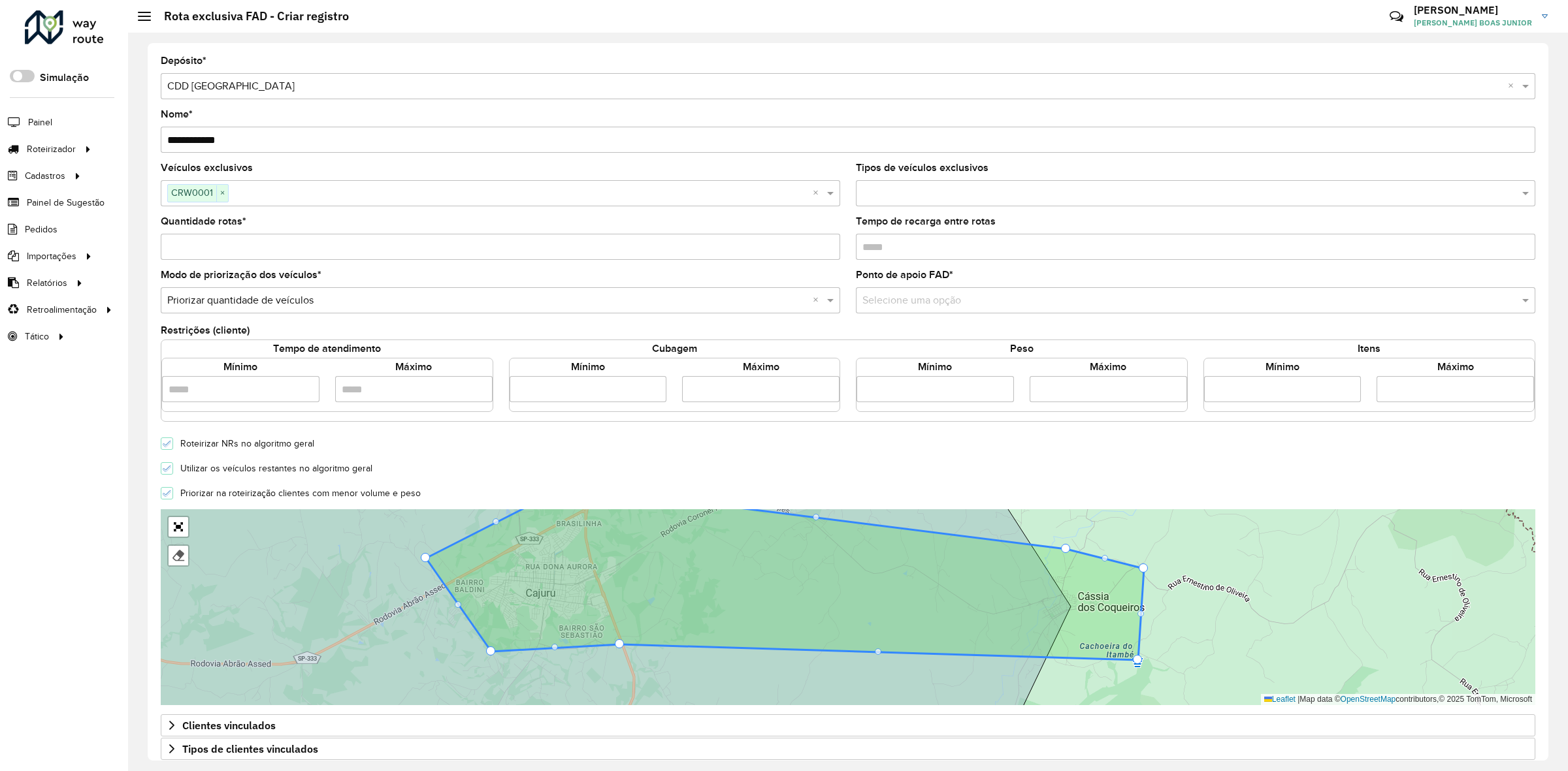
click at [185, 240] on input "Quantidade rotas *" at bounding box center [501, 246] width 679 height 26
type input "*"
click at [828, 244] on input "*" at bounding box center [501, 246] width 679 height 26
click at [154, 268] on formly-field "Quantidade rotas * *" at bounding box center [500, 244] width 695 height 54
click at [216, 302] on input "text" at bounding box center [487, 301] width 641 height 15
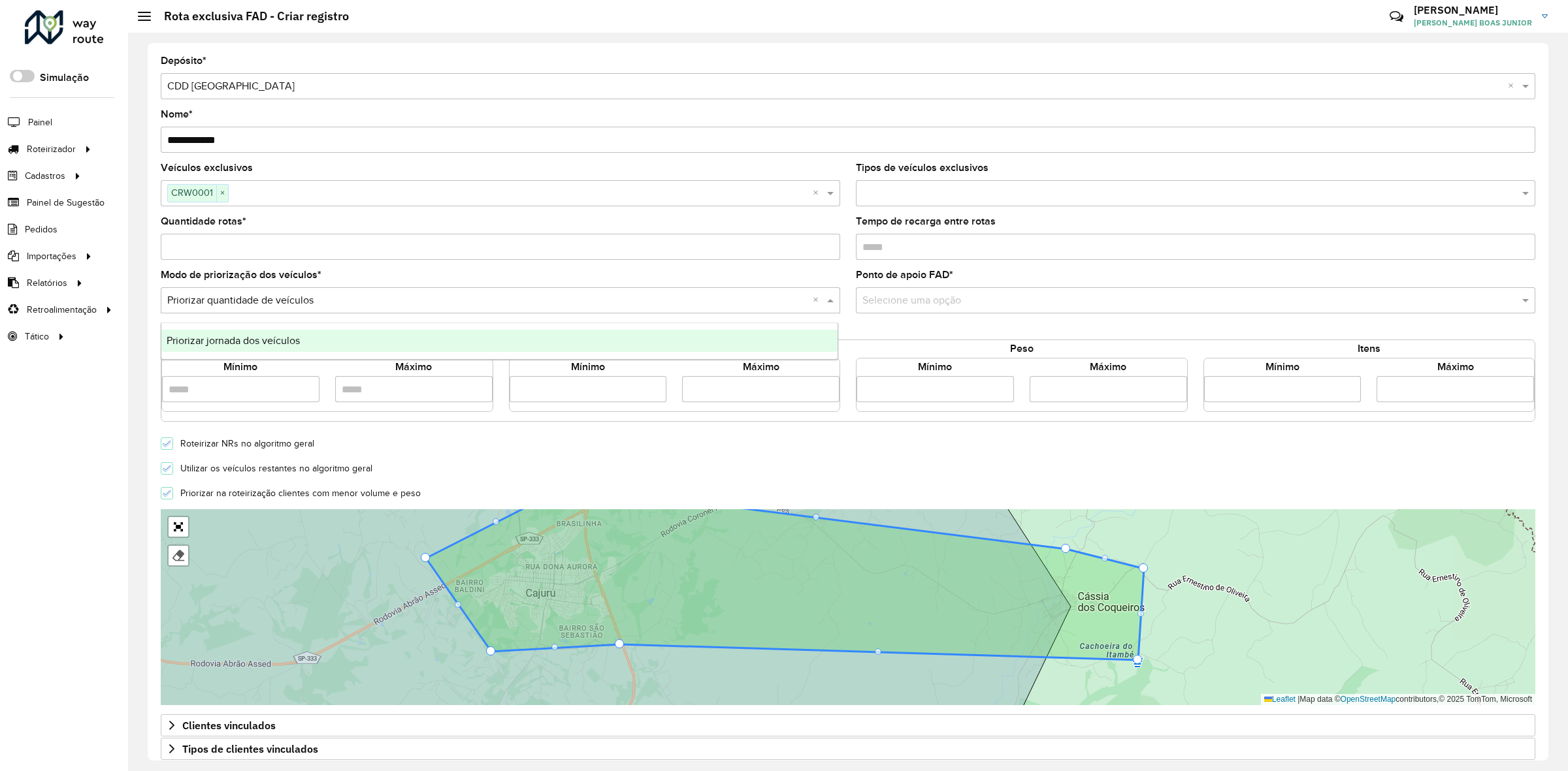
click at [216, 302] on input "text" at bounding box center [487, 301] width 641 height 15
click at [149, 295] on div "**********" at bounding box center [848, 402] width 1400 height 718
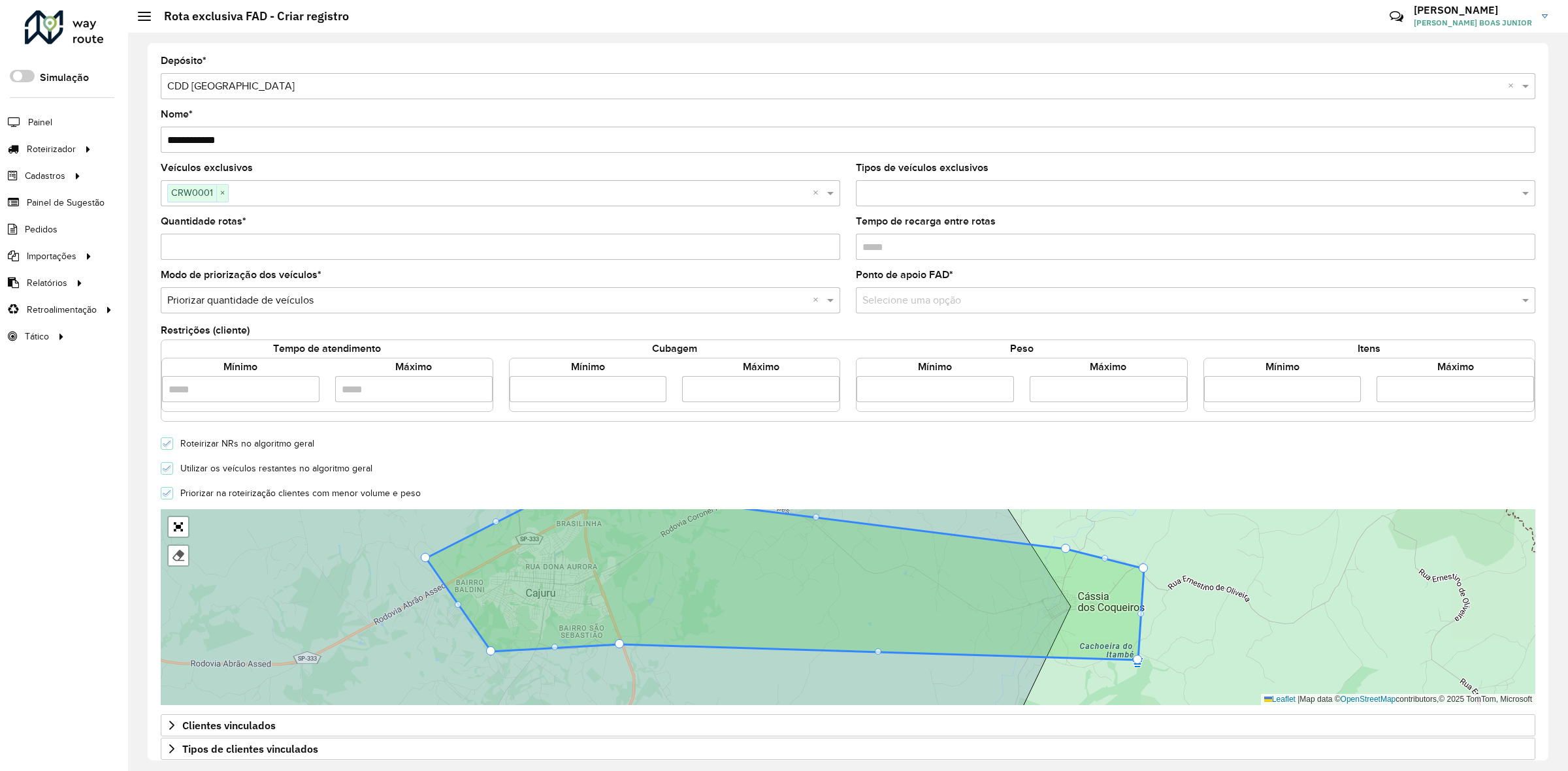
click at [967, 389] on input "number" at bounding box center [935, 388] width 157 height 26
type input "****"
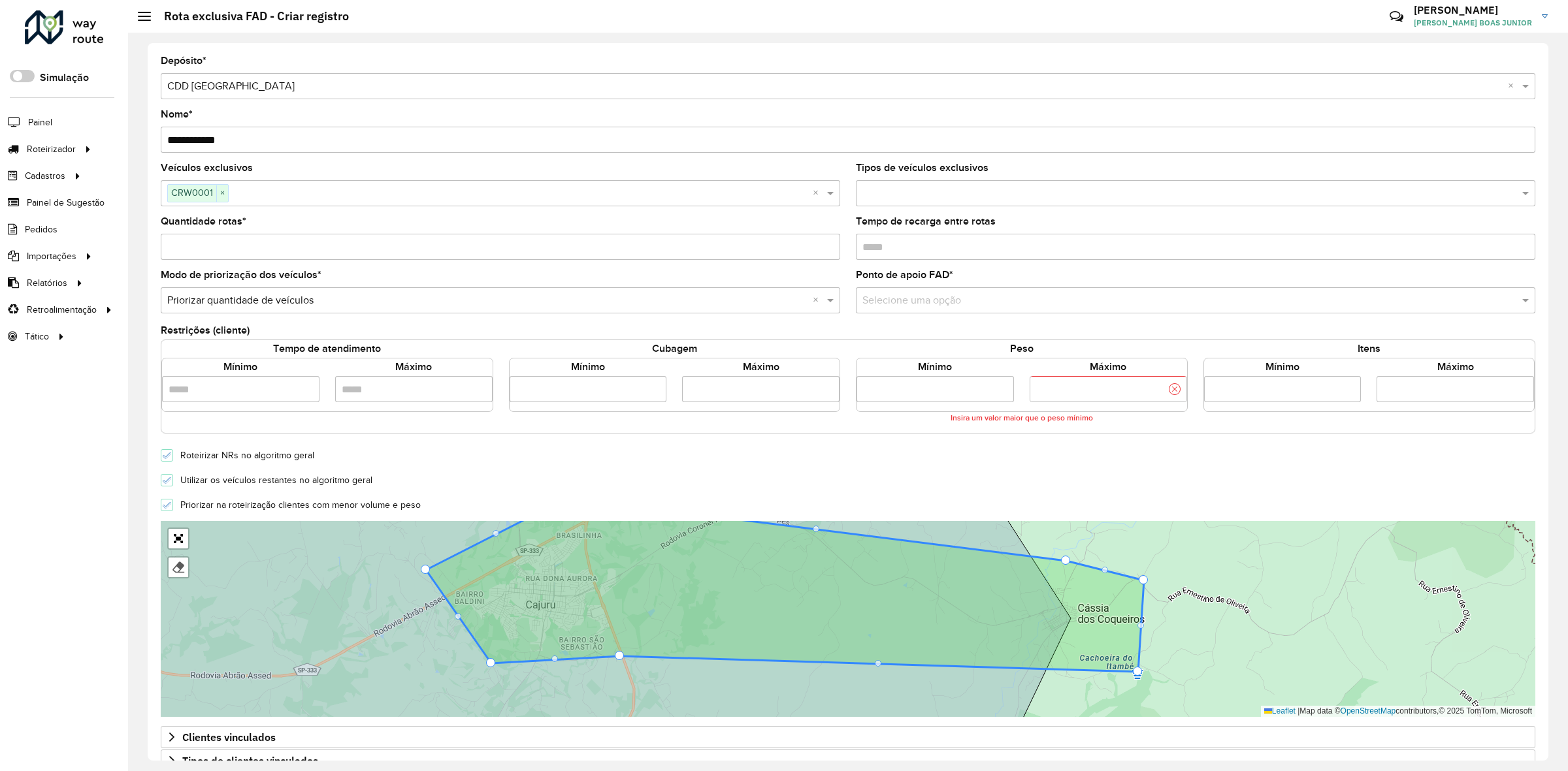
type input "******"
click at [874, 452] on div "Roteirizar NRs no algoritmo geral" at bounding box center [848, 455] width 1391 height 15
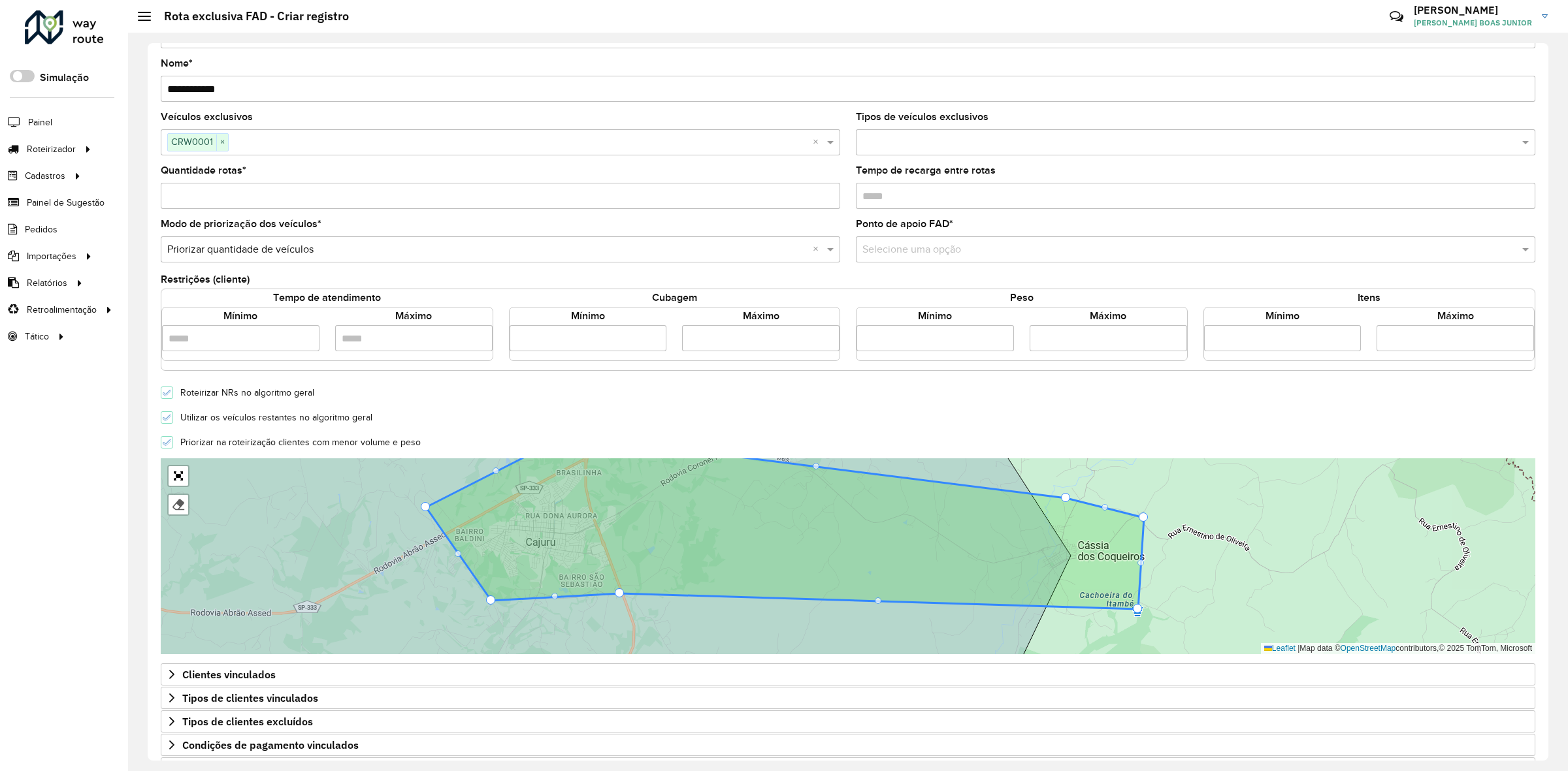
scroll to position [132, 0]
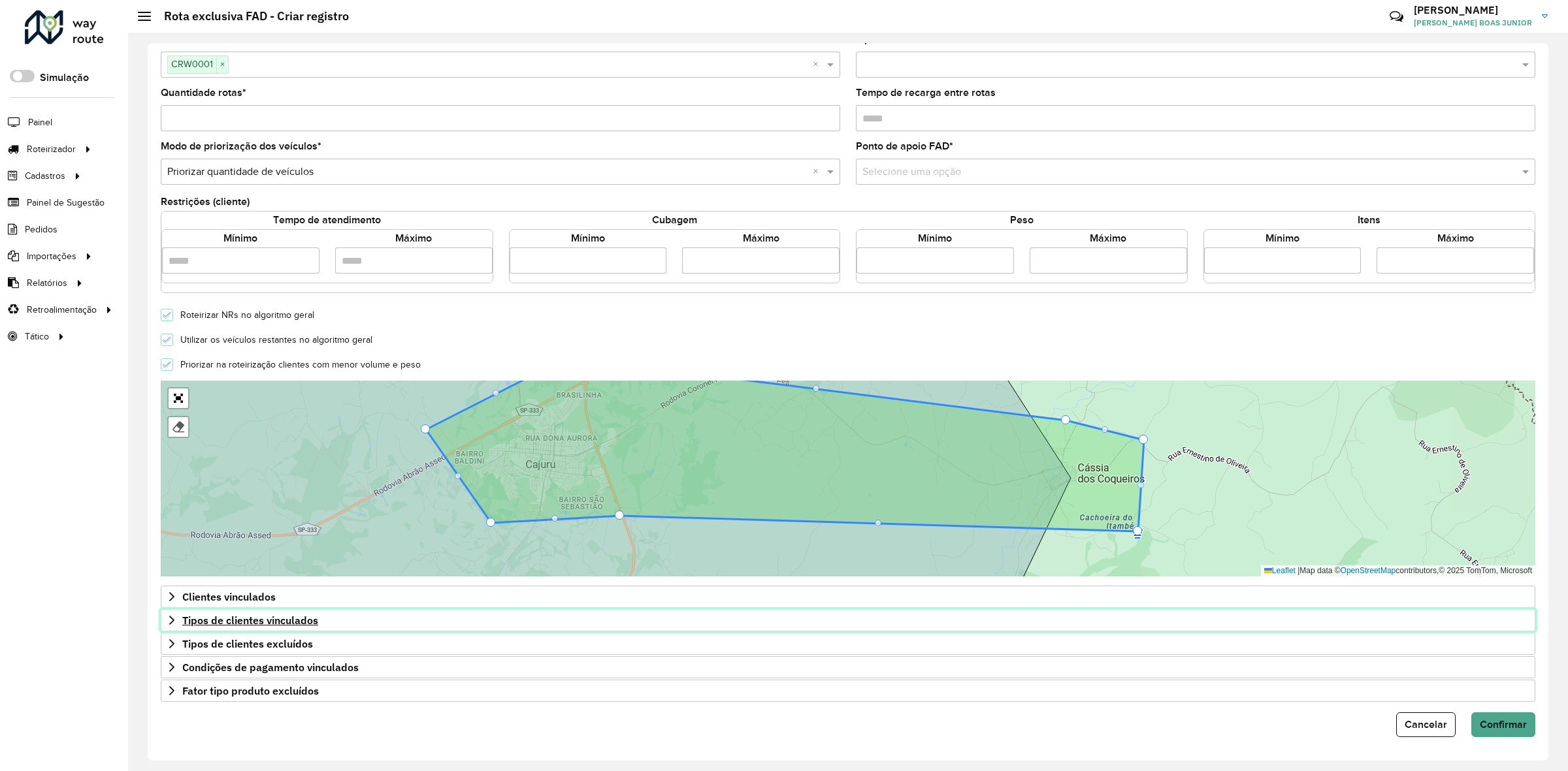
click at [271, 621] on span "Tipos de clientes vinculados" at bounding box center [250, 620] width 136 height 11
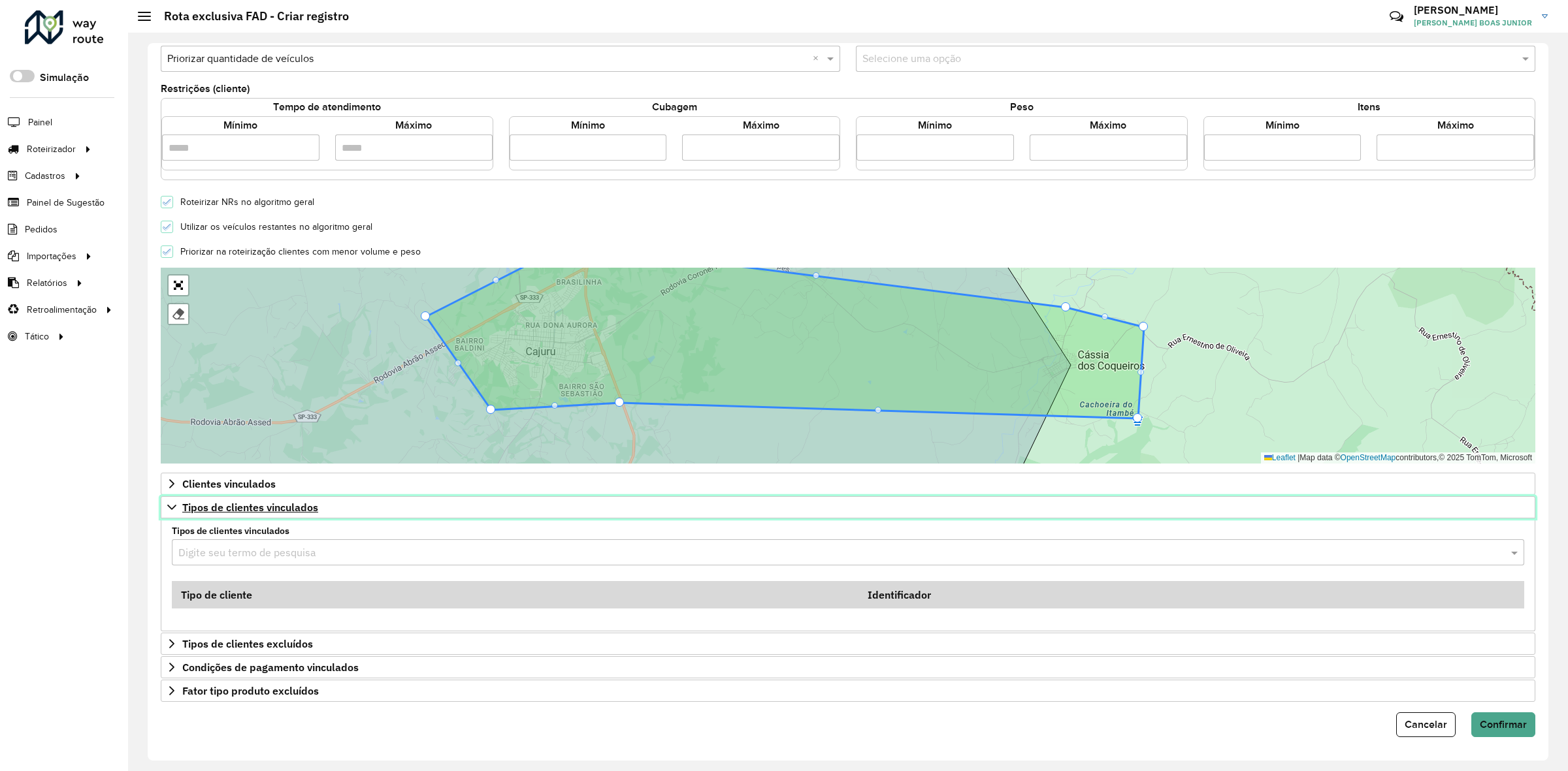
scroll to position [245, 0]
click at [227, 507] on span "Tipos de clientes vinculados" at bounding box center [250, 507] width 136 height 11
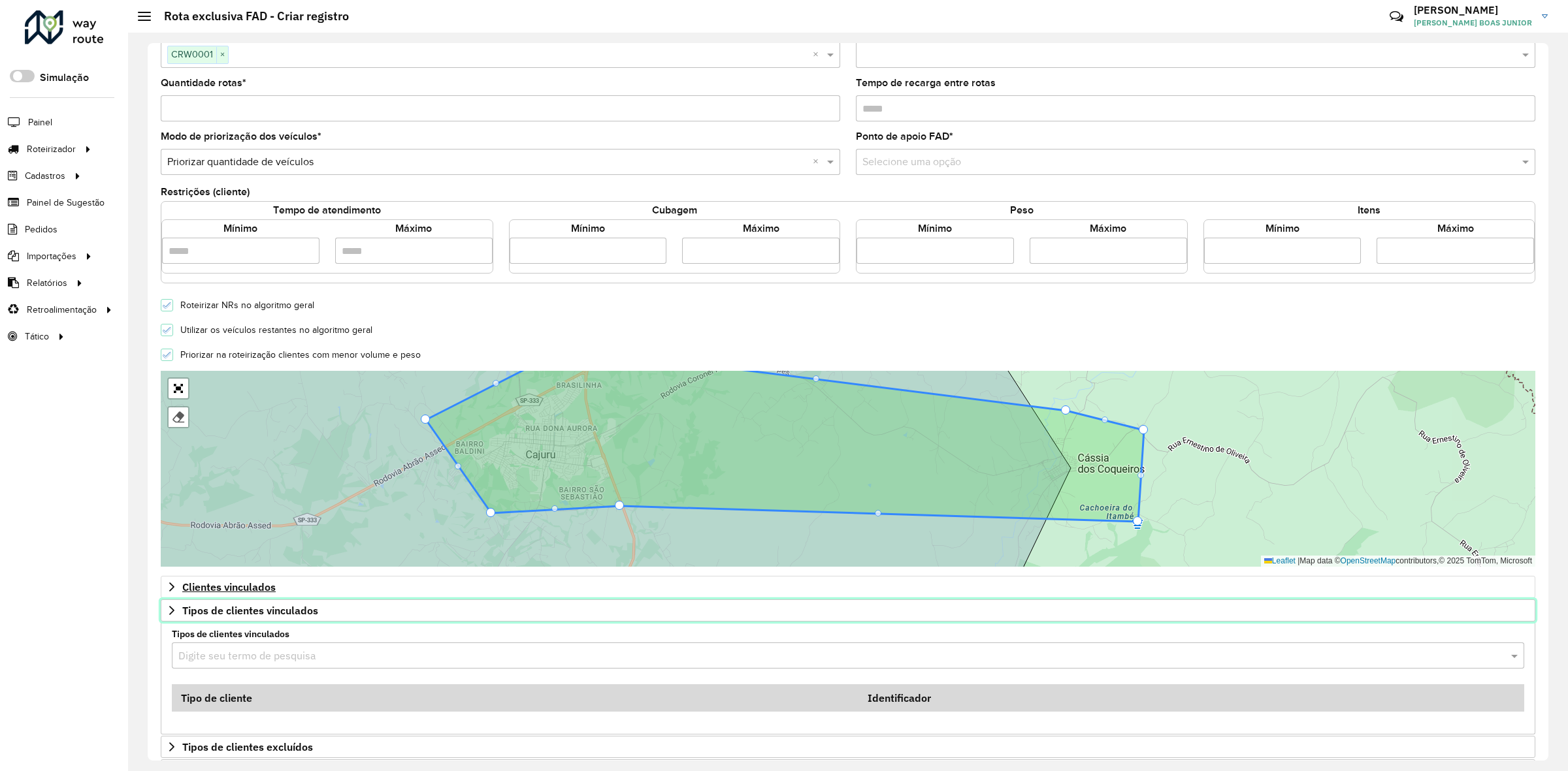
scroll to position [134, 0]
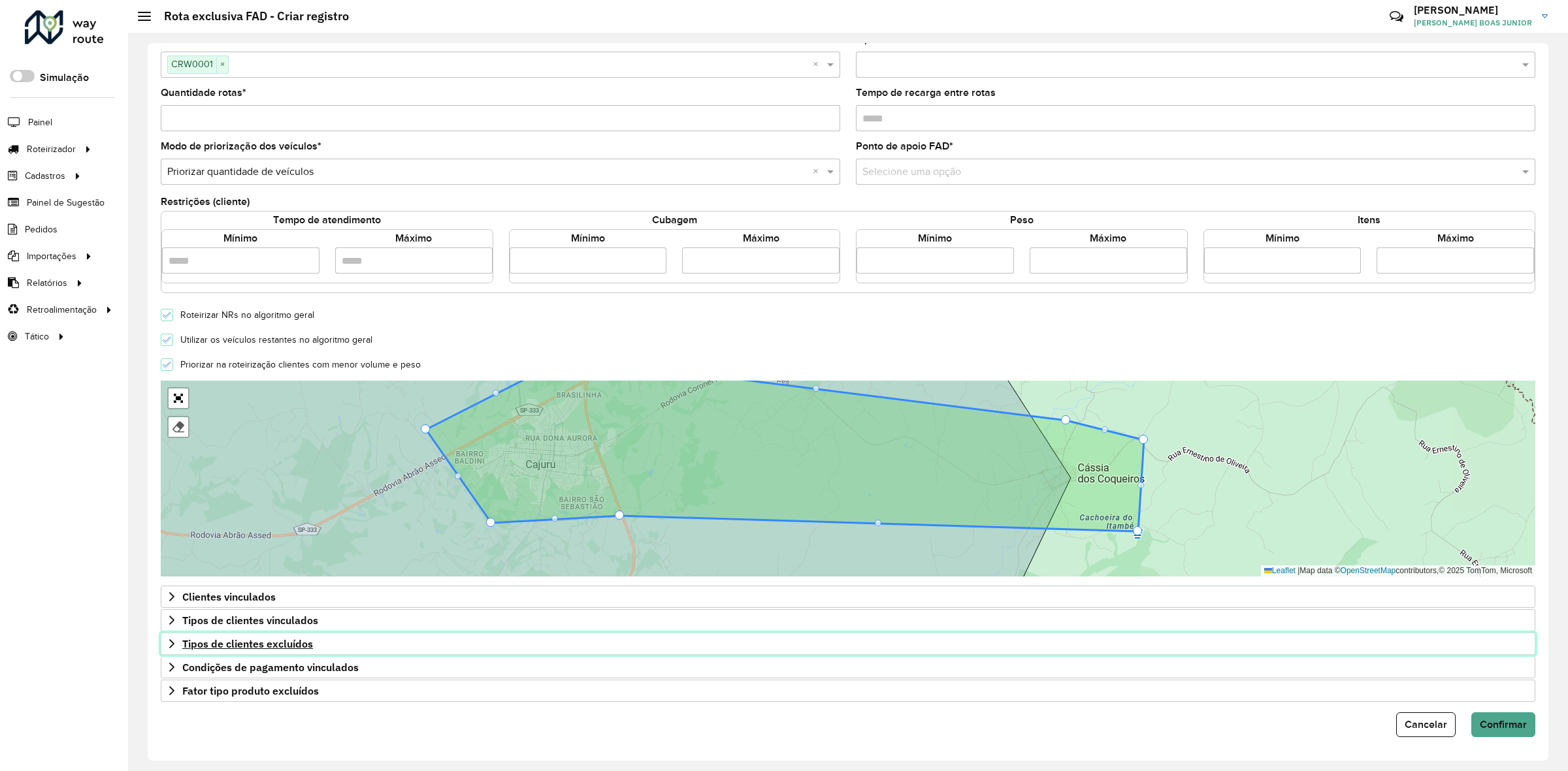
click at [253, 644] on span "Tipos de clientes excluídos" at bounding box center [247, 643] width 130 height 11
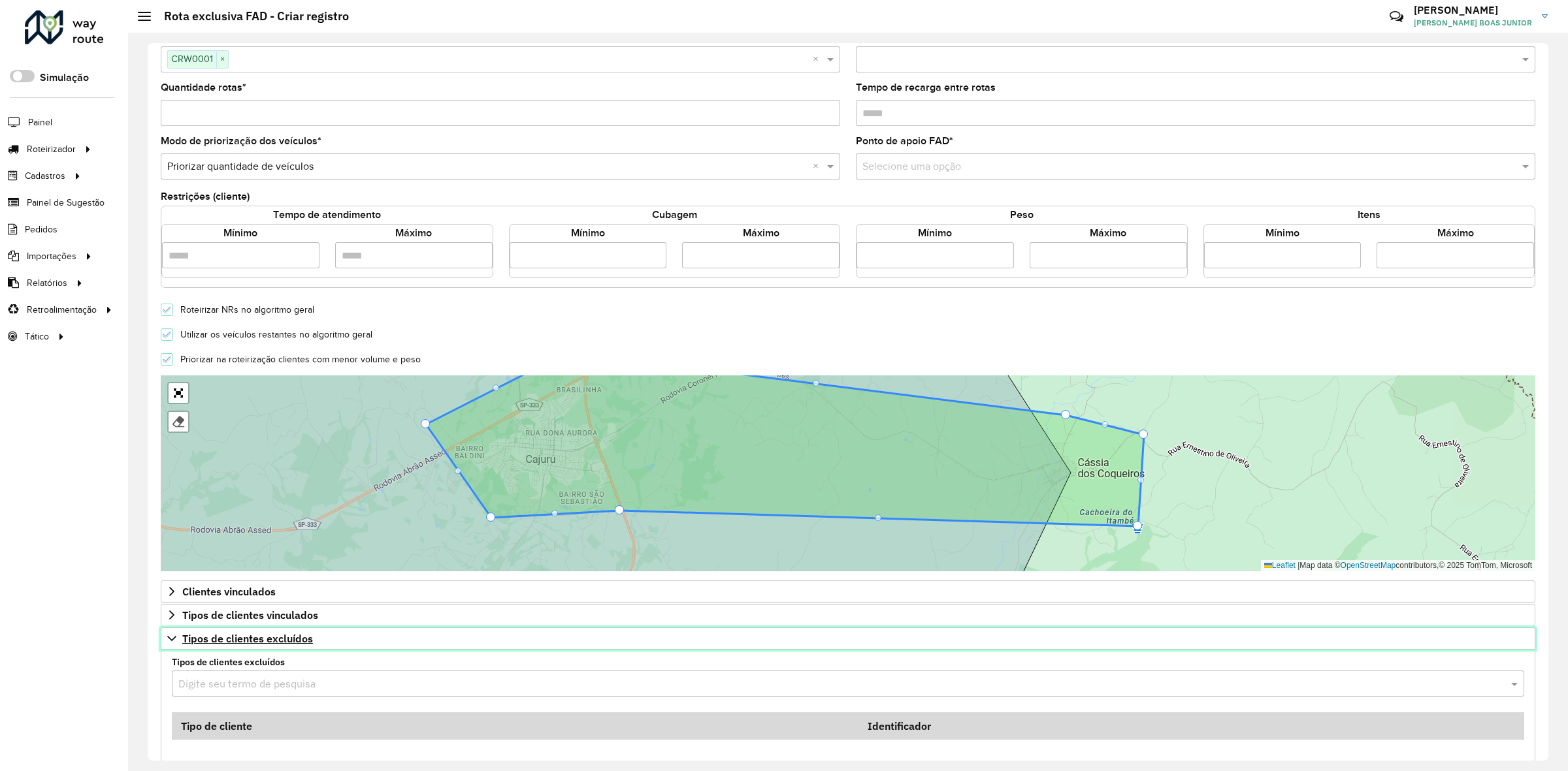
scroll to position [245, 0]
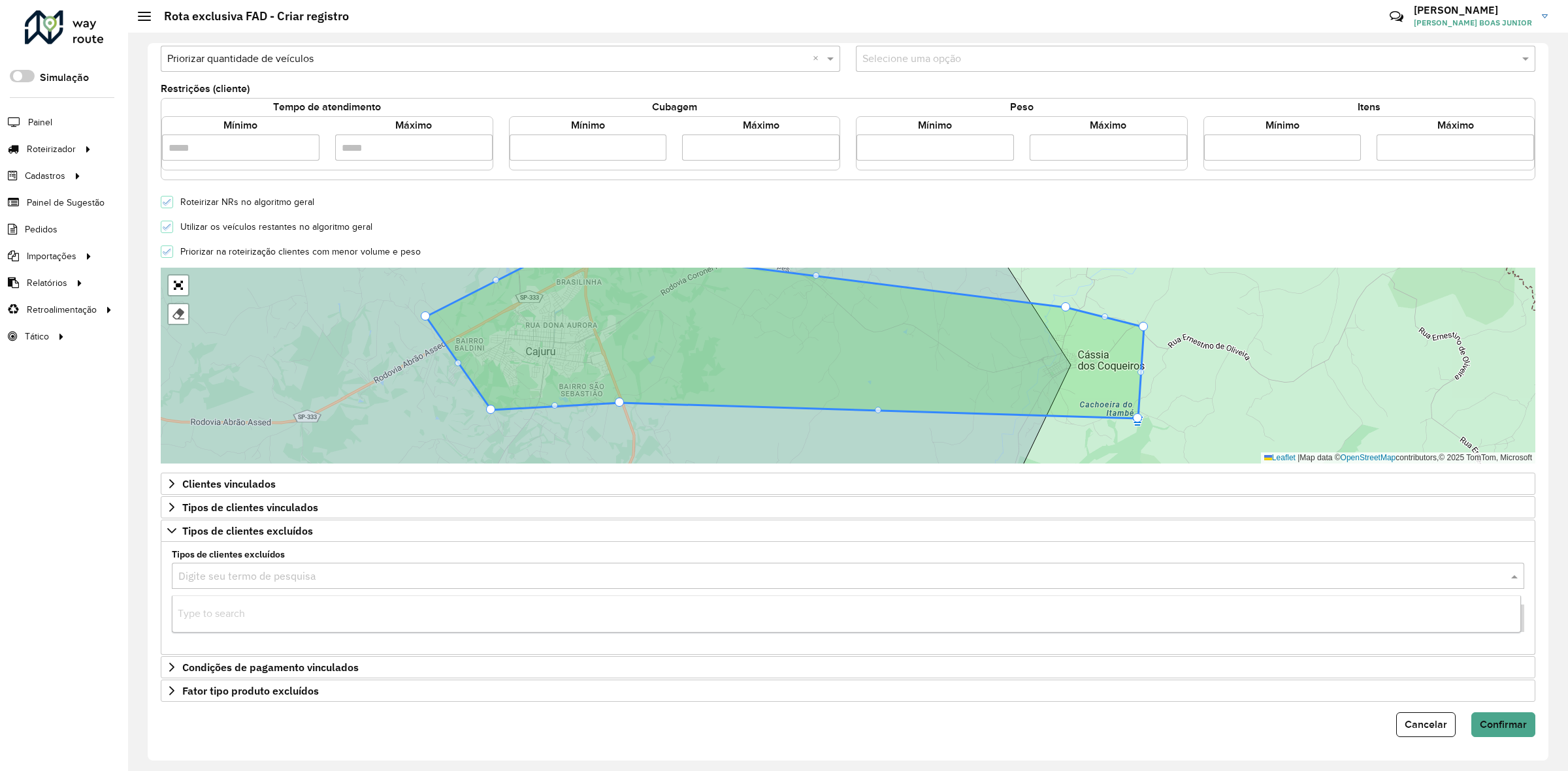
click at [222, 580] on input "text" at bounding box center [834, 576] width 1313 height 15
type input "*"
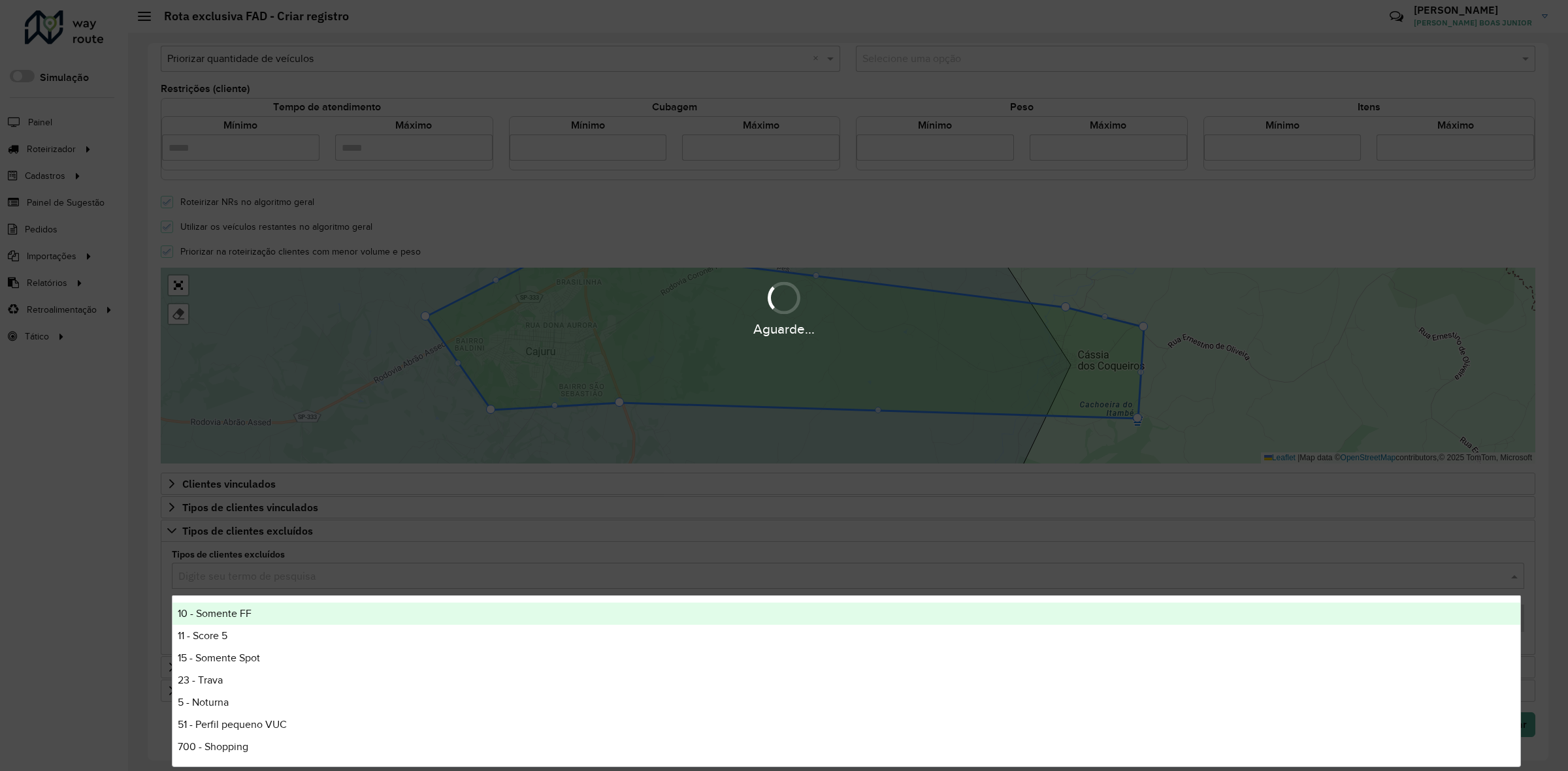
click at [155, 591] on div "Aguarde..." at bounding box center [784, 386] width 1568 height 771
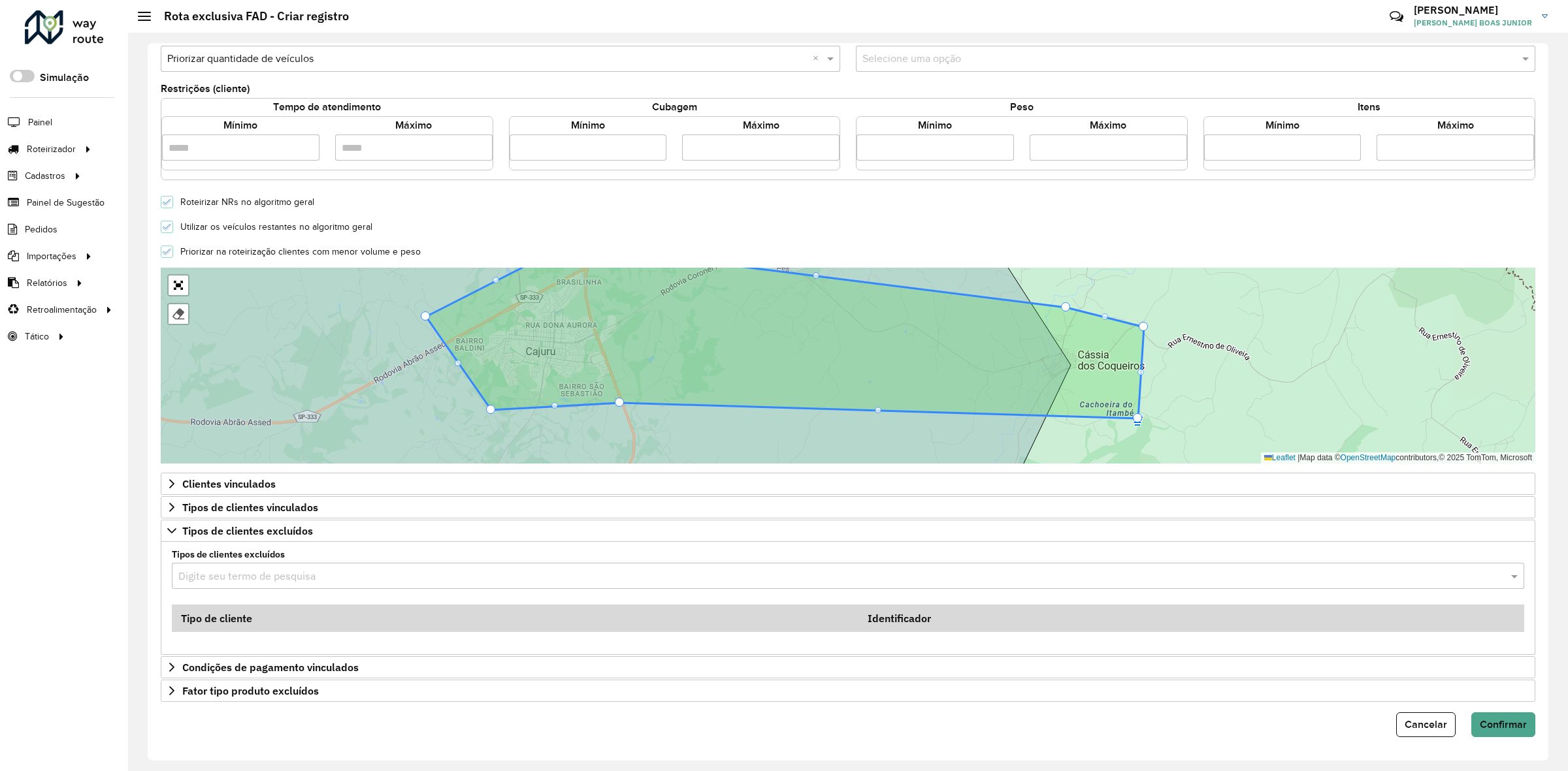
click at [167, 579] on div "Digite seu termo de pesquisa Tipo de cliente Identificador" at bounding box center [848, 605] width 1368 height 85
click at [171, 527] on icon at bounding box center [172, 530] width 11 height 11
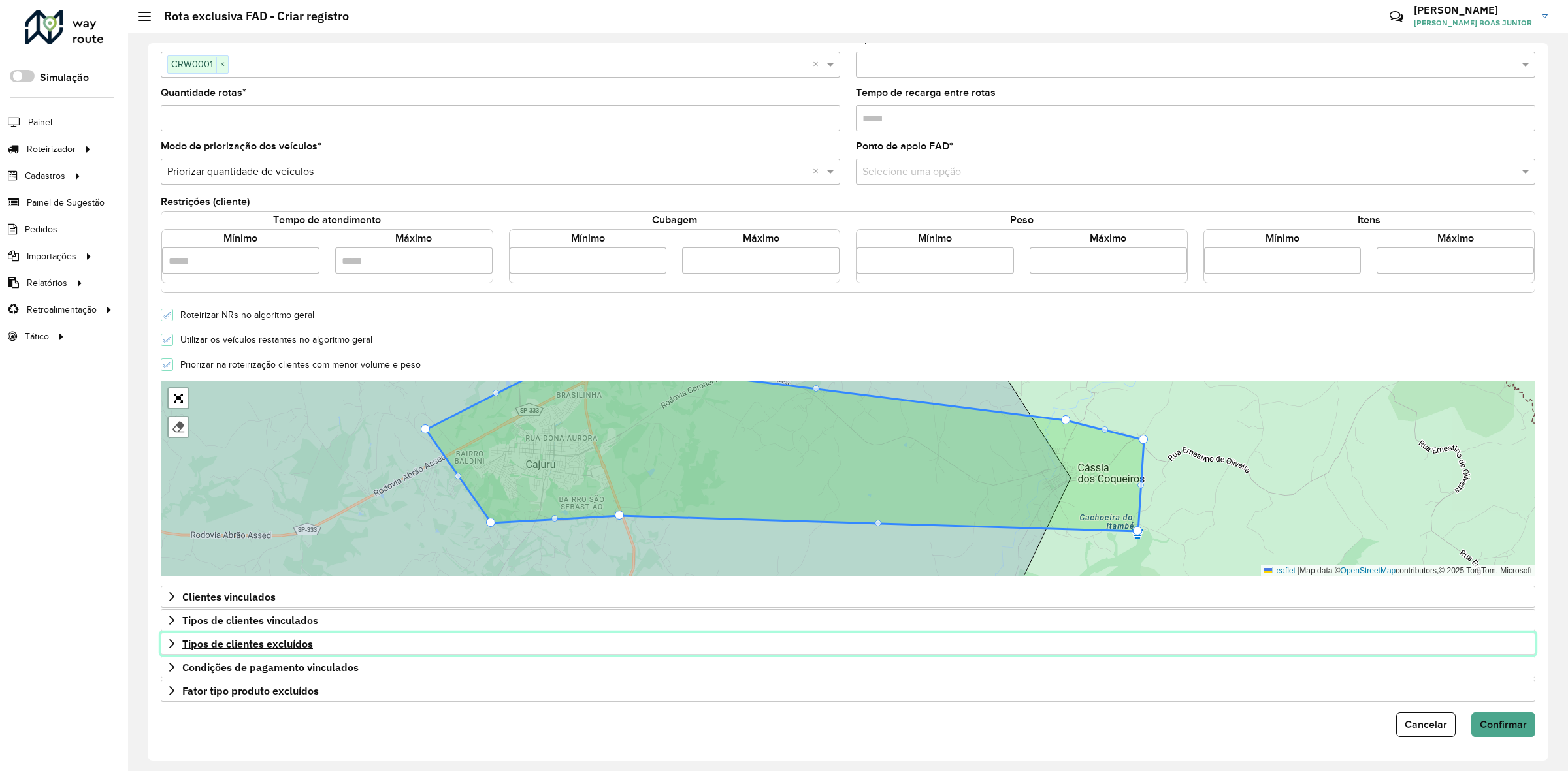
scroll to position [132, 0]
click at [170, 642] on icon at bounding box center [172, 643] width 11 height 11
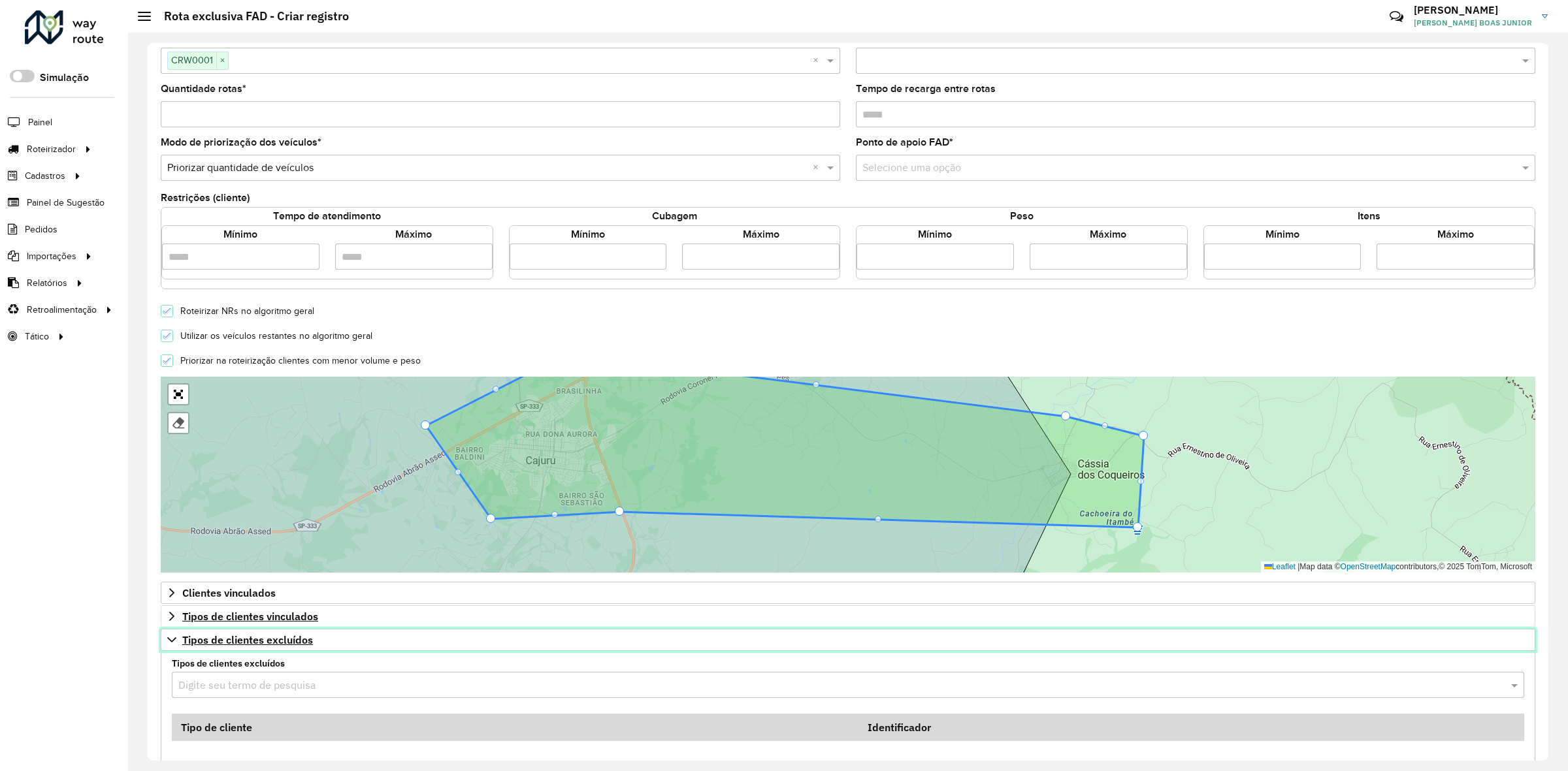
scroll to position [245, 0]
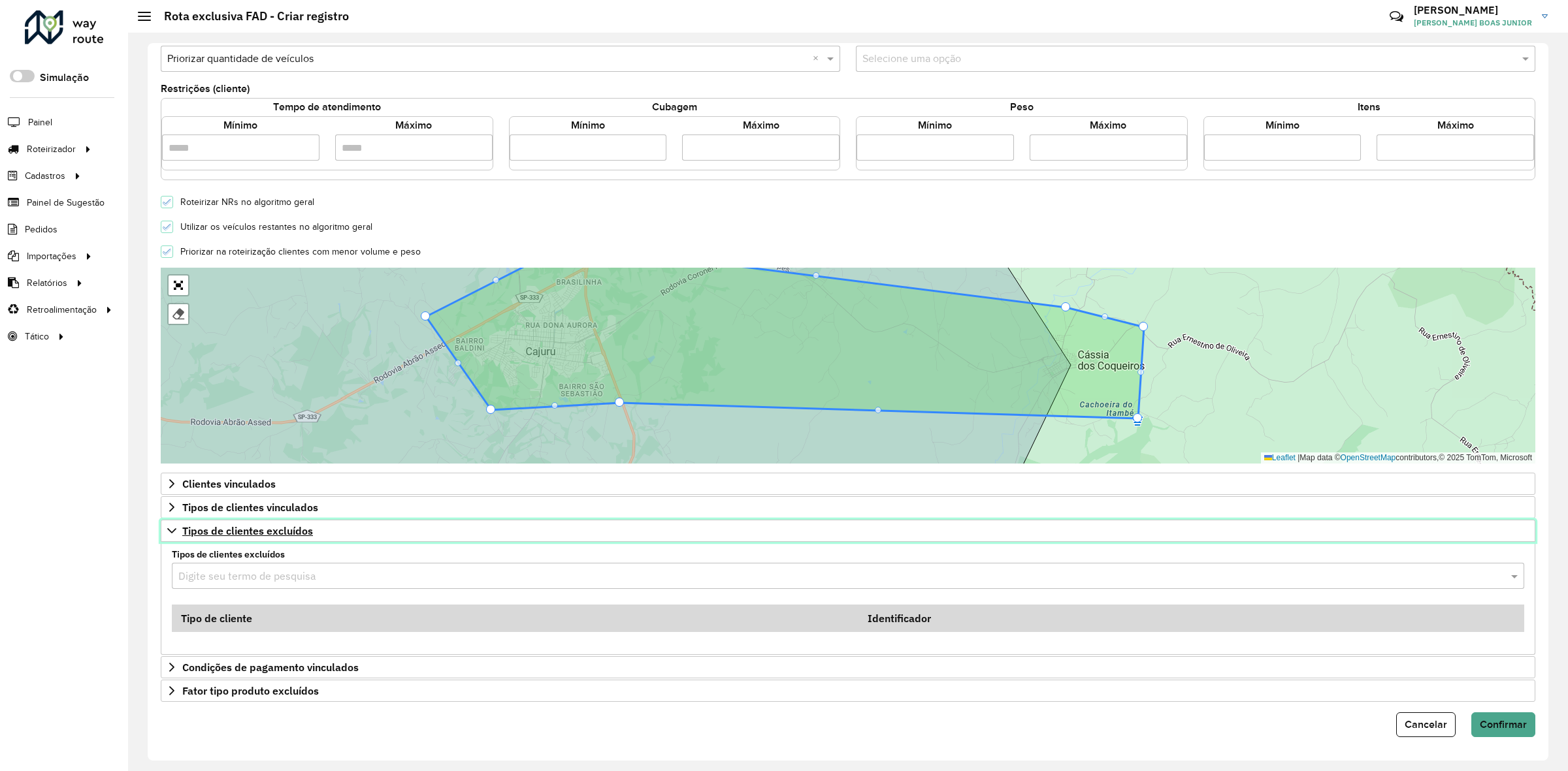
click at [171, 527] on icon at bounding box center [172, 530] width 11 height 11
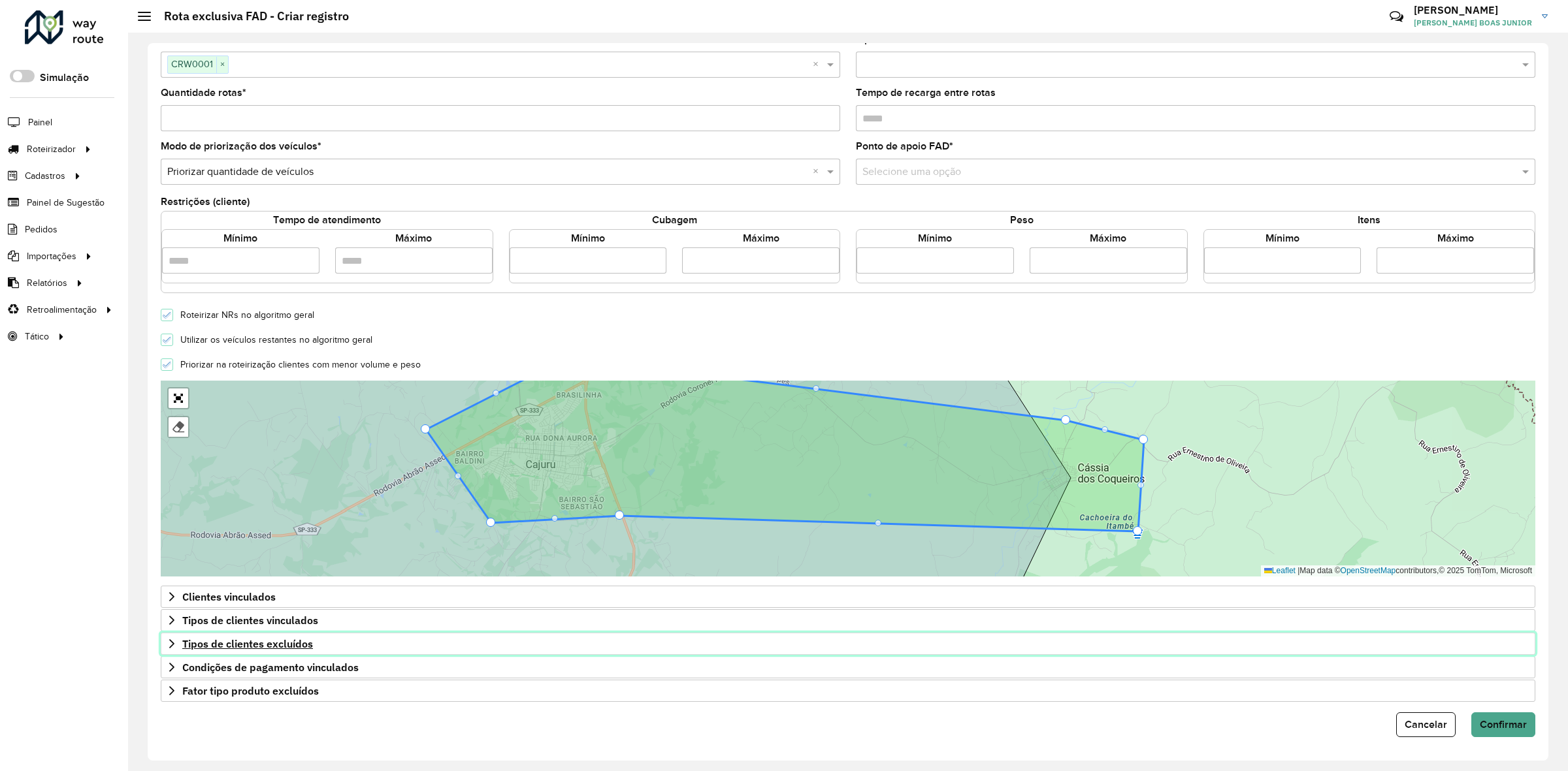
scroll to position [134, 0]
click at [171, 693] on icon at bounding box center [171, 691] width 5 height 10
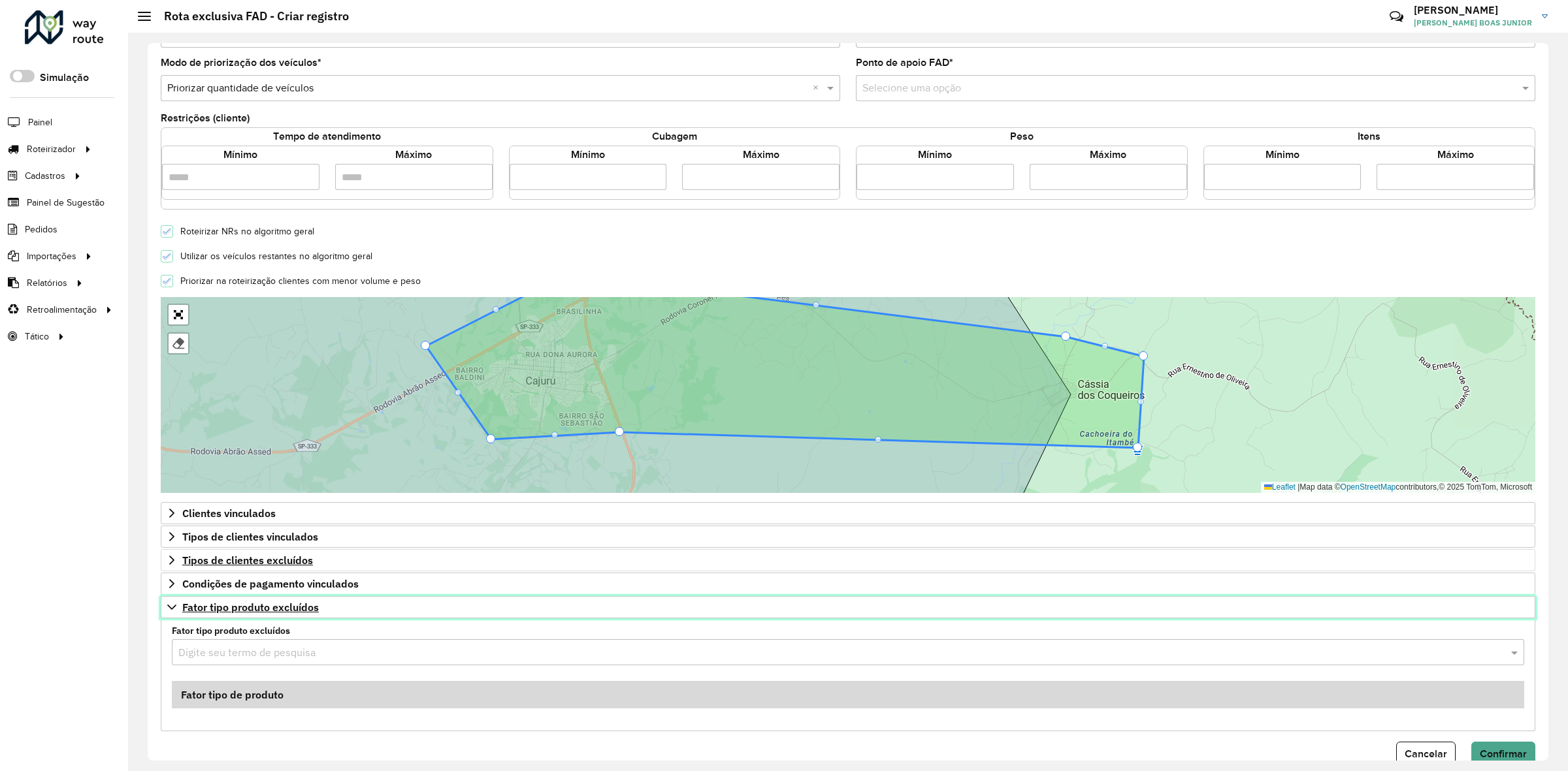
scroll to position [245, 0]
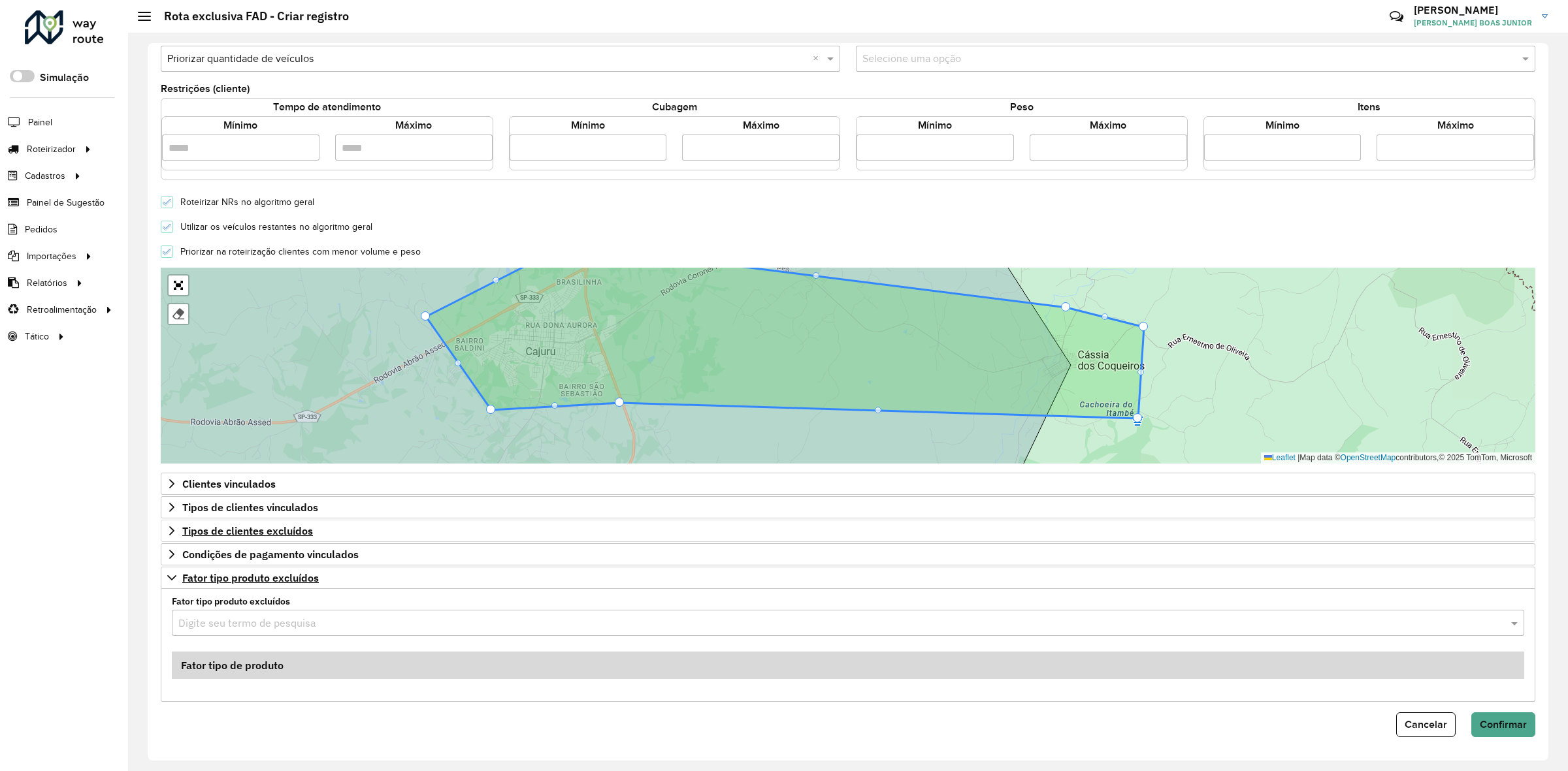
click at [241, 631] on input "text" at bounding box center [834, 623] width 1313 height 15
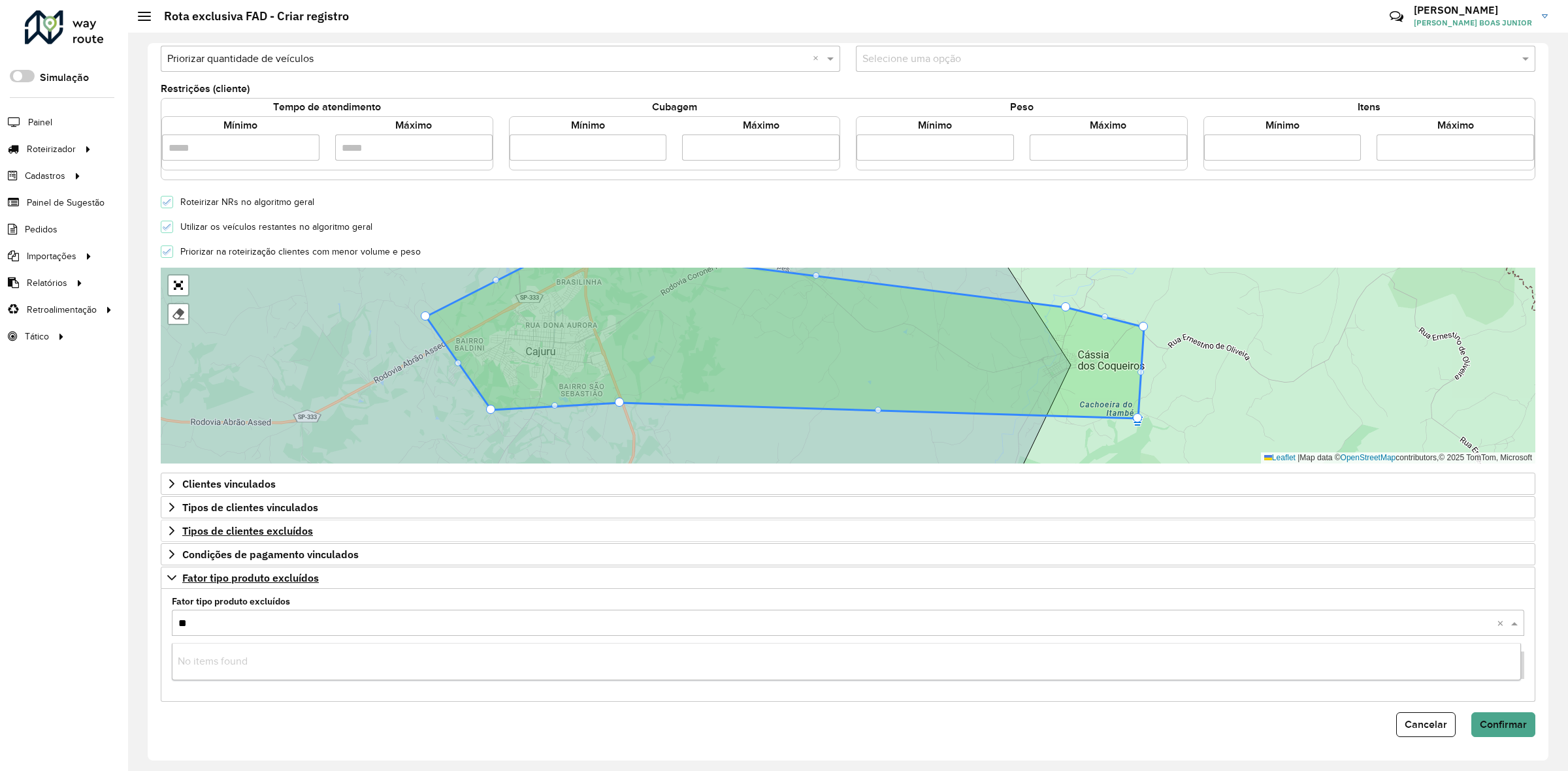
type input "***"
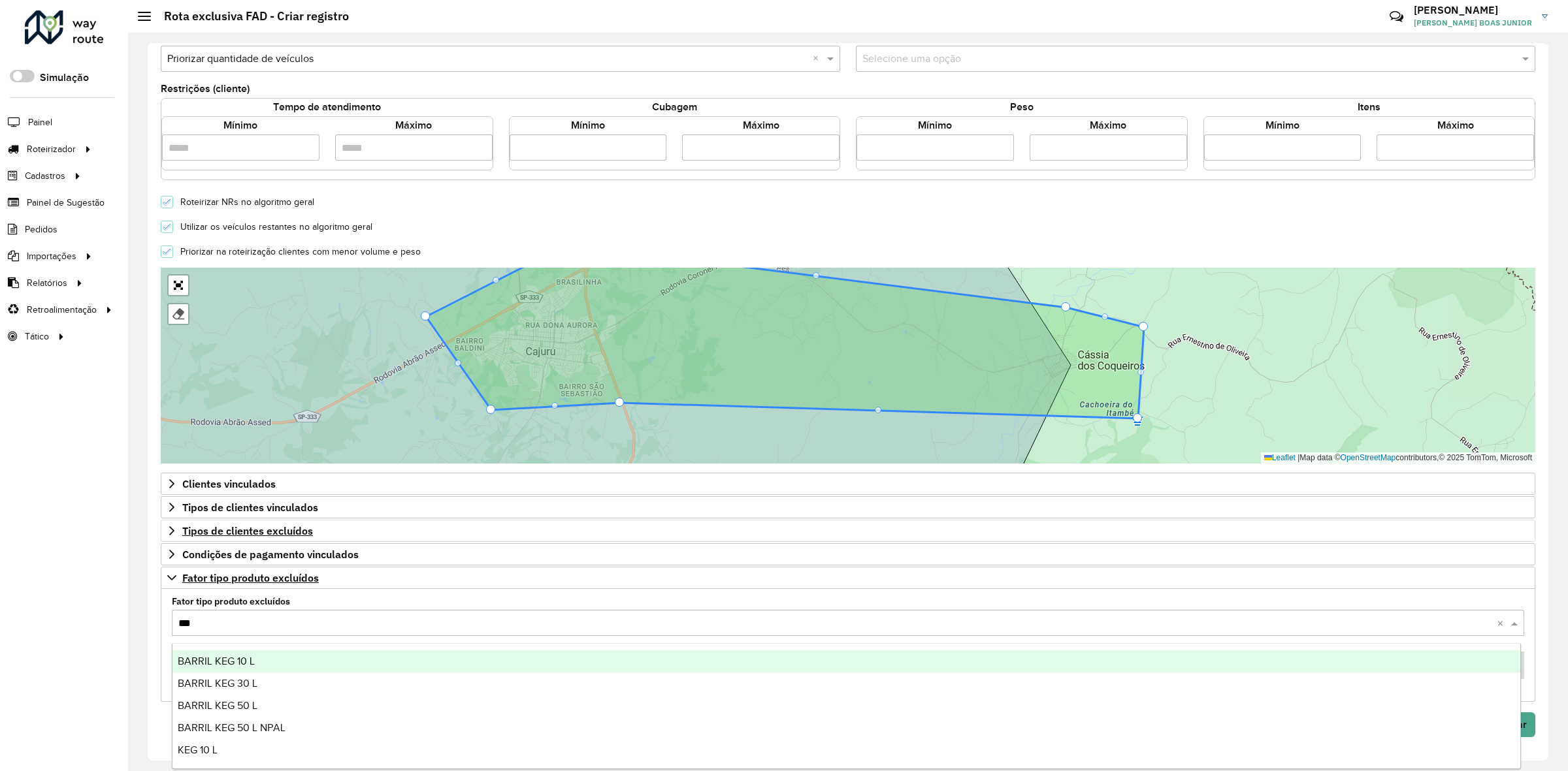
click at [233, 663] on span "BARRIL KEG 10 L" at bounding box center [216, 662] width 77 height 12
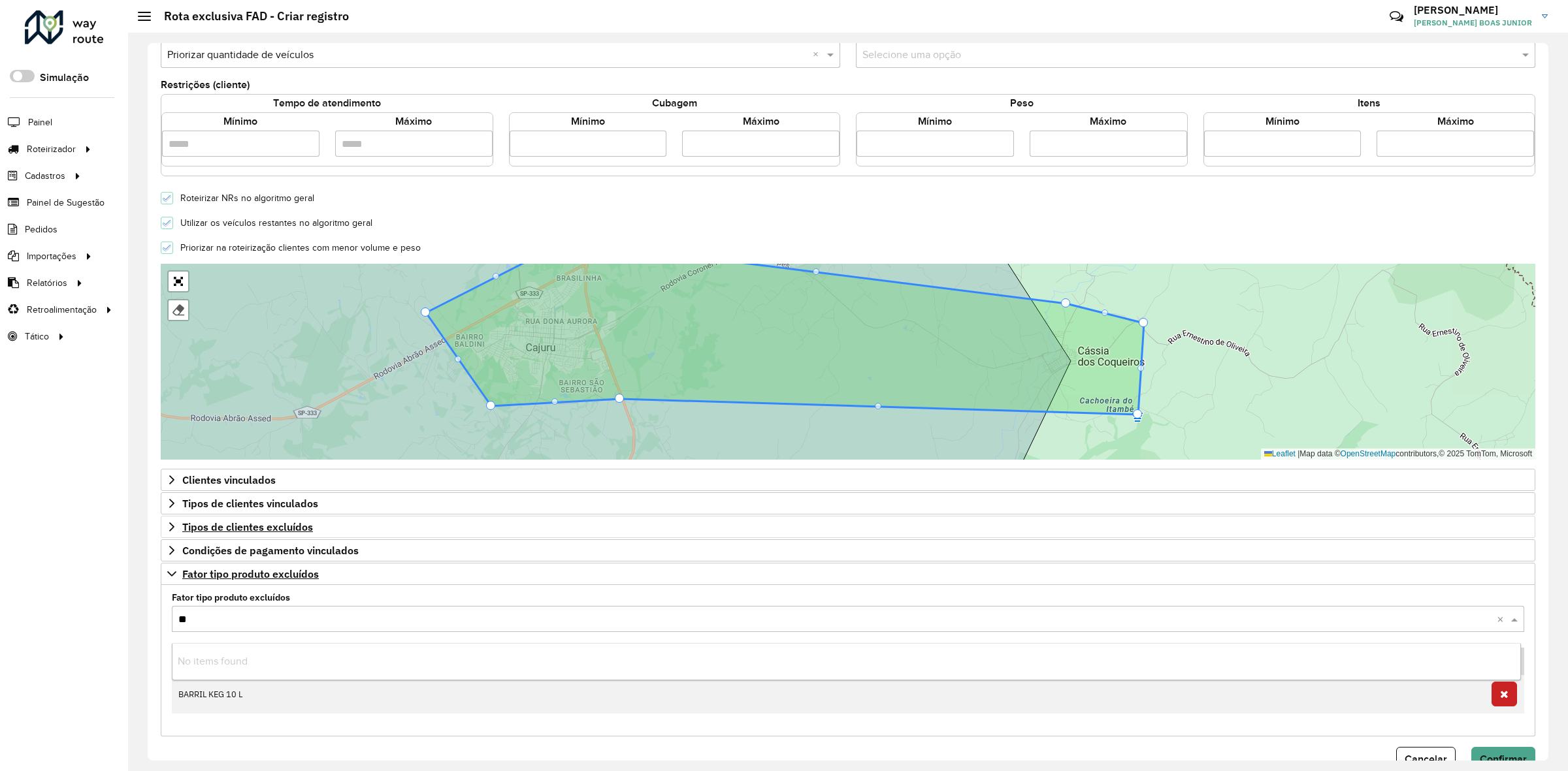
type input "***"
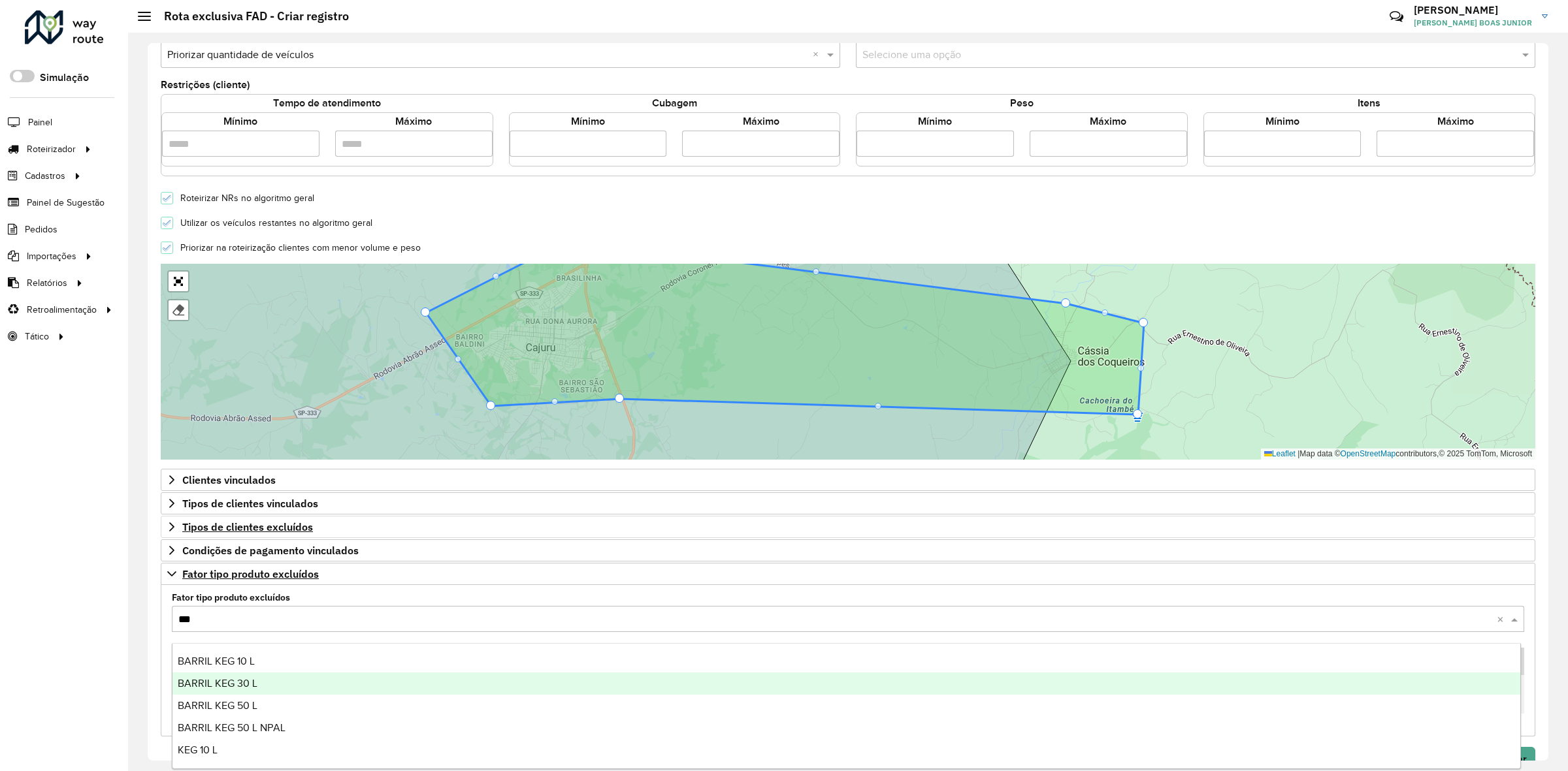
click at [239, 687] on span "BARRIL KEG 30 L" at bounding box center [217, 684] width 80 height 12
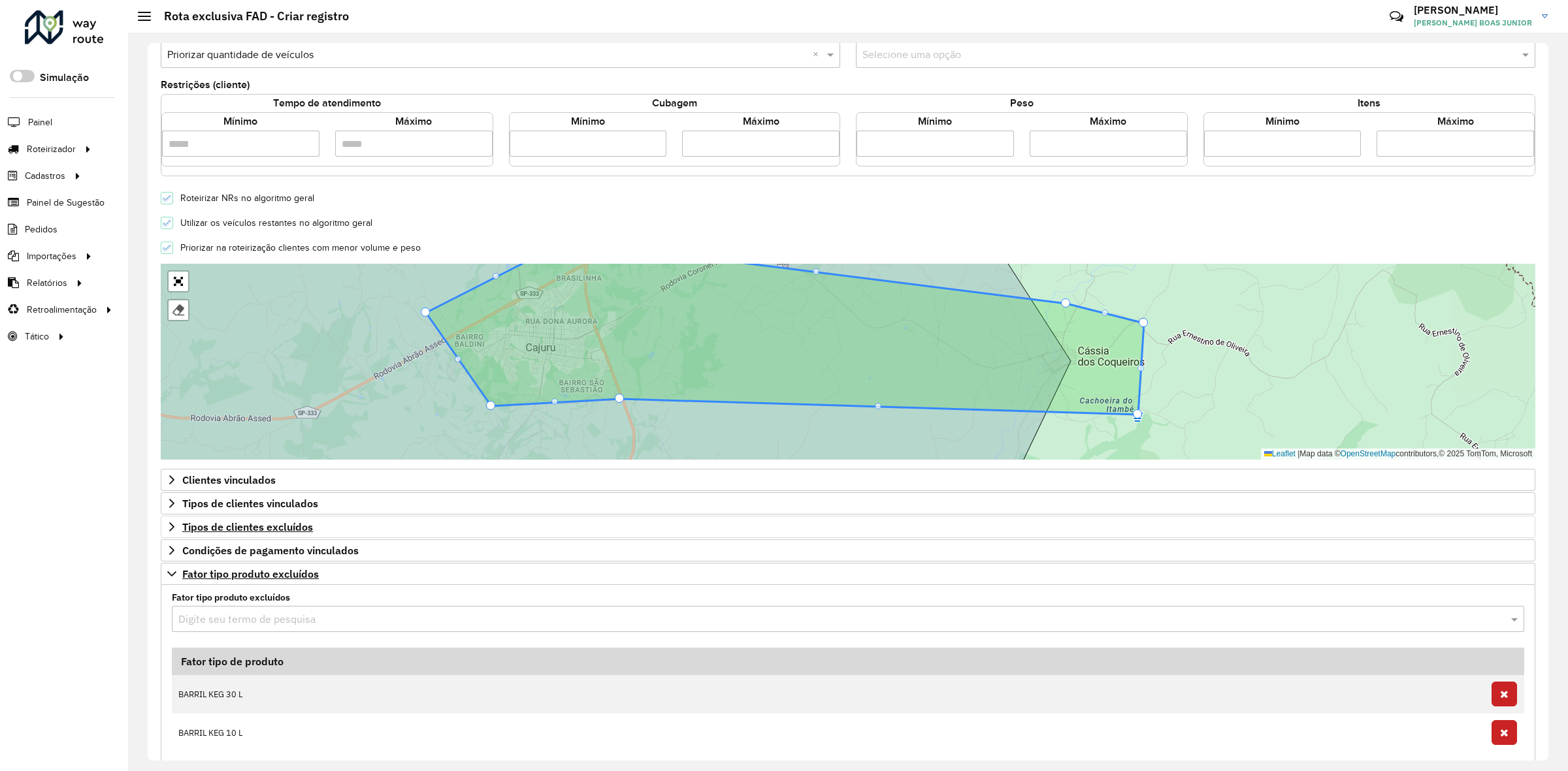
click at [241, 626] on input "text" at bounding box center [834, 619] width 1313 height 15
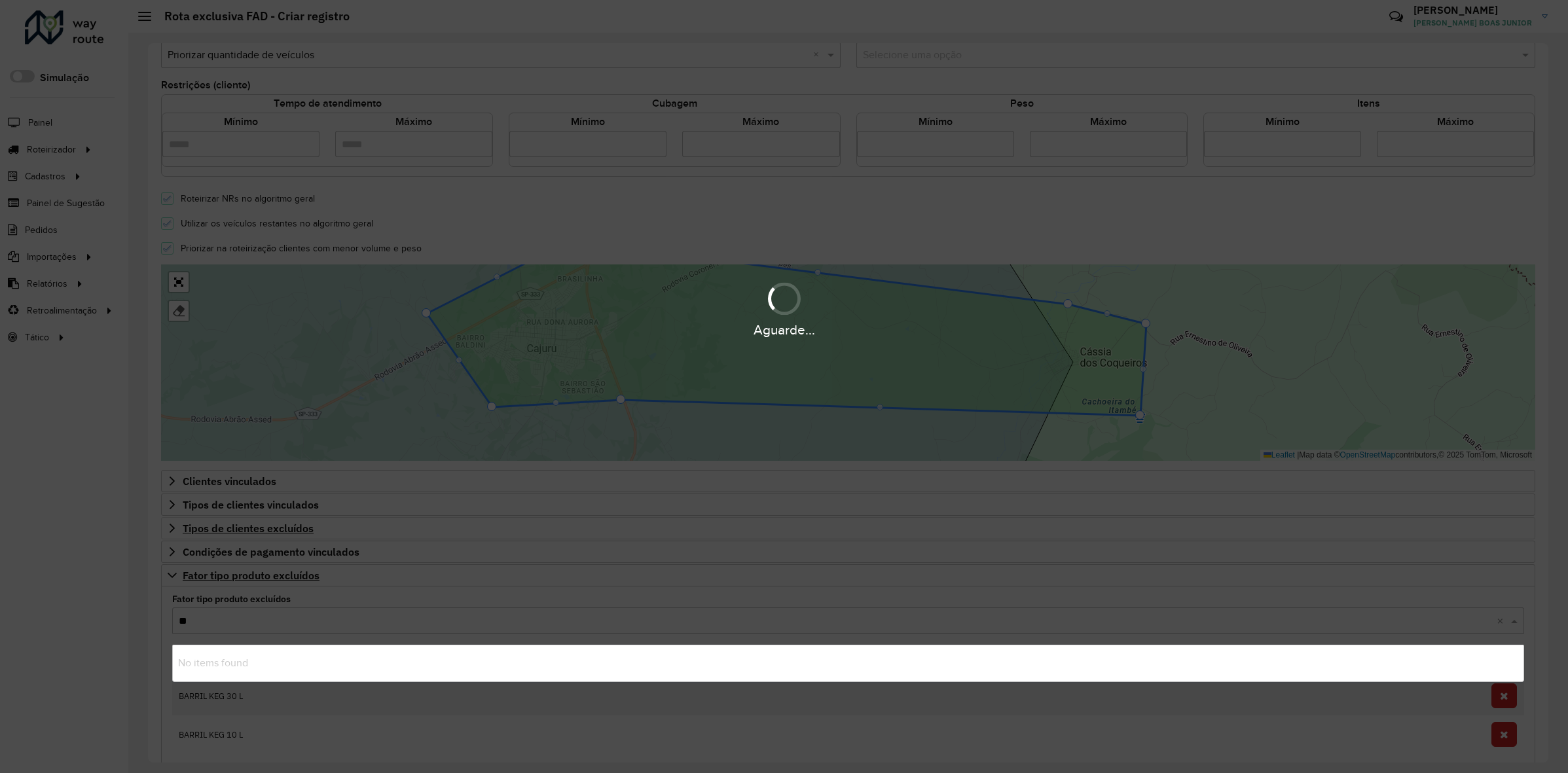
type input "***"
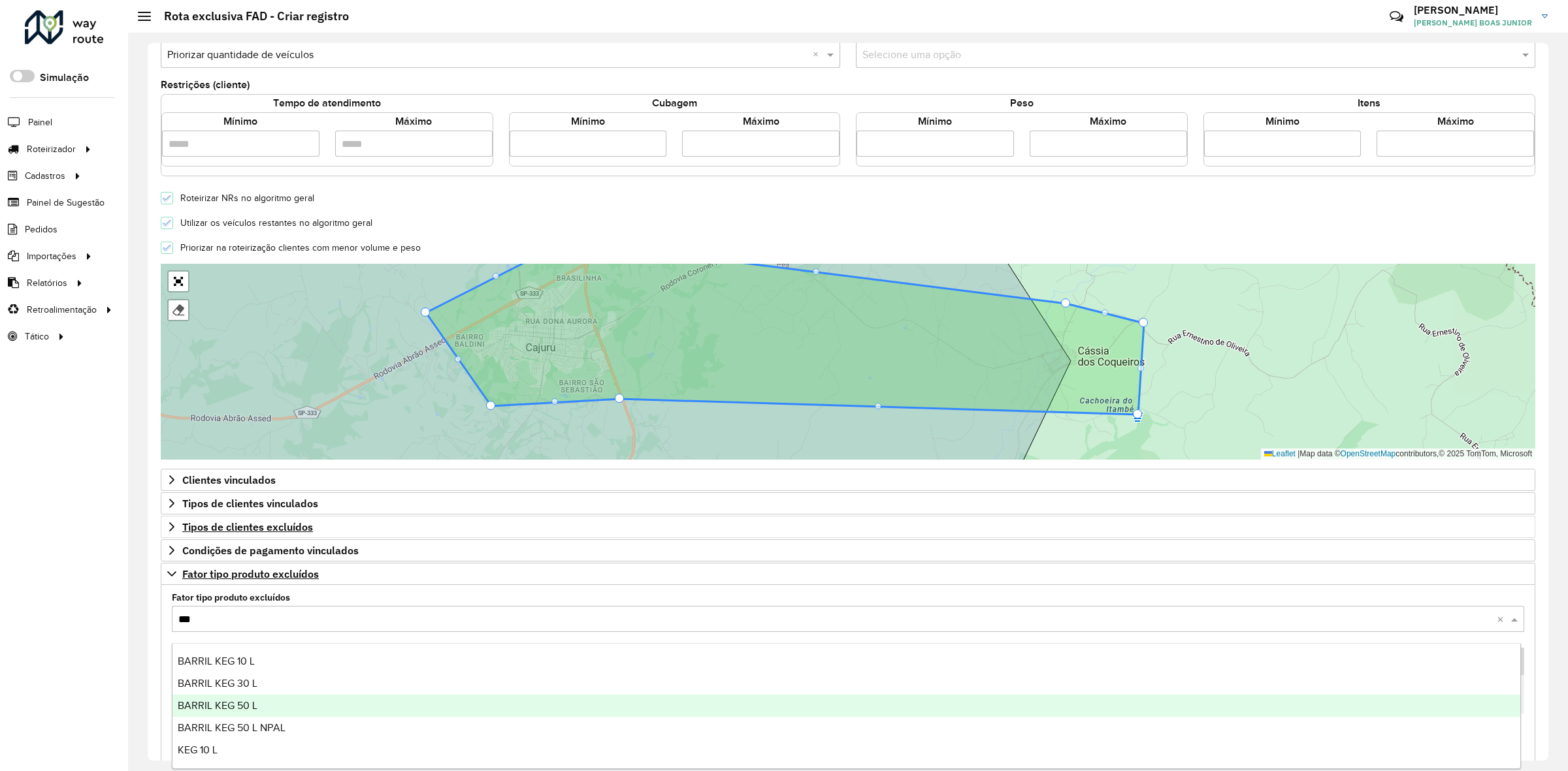
click at [275, 708] on div "BARRIL KEG 50 L" at bounding box center [846, 706] width 1347 height 22
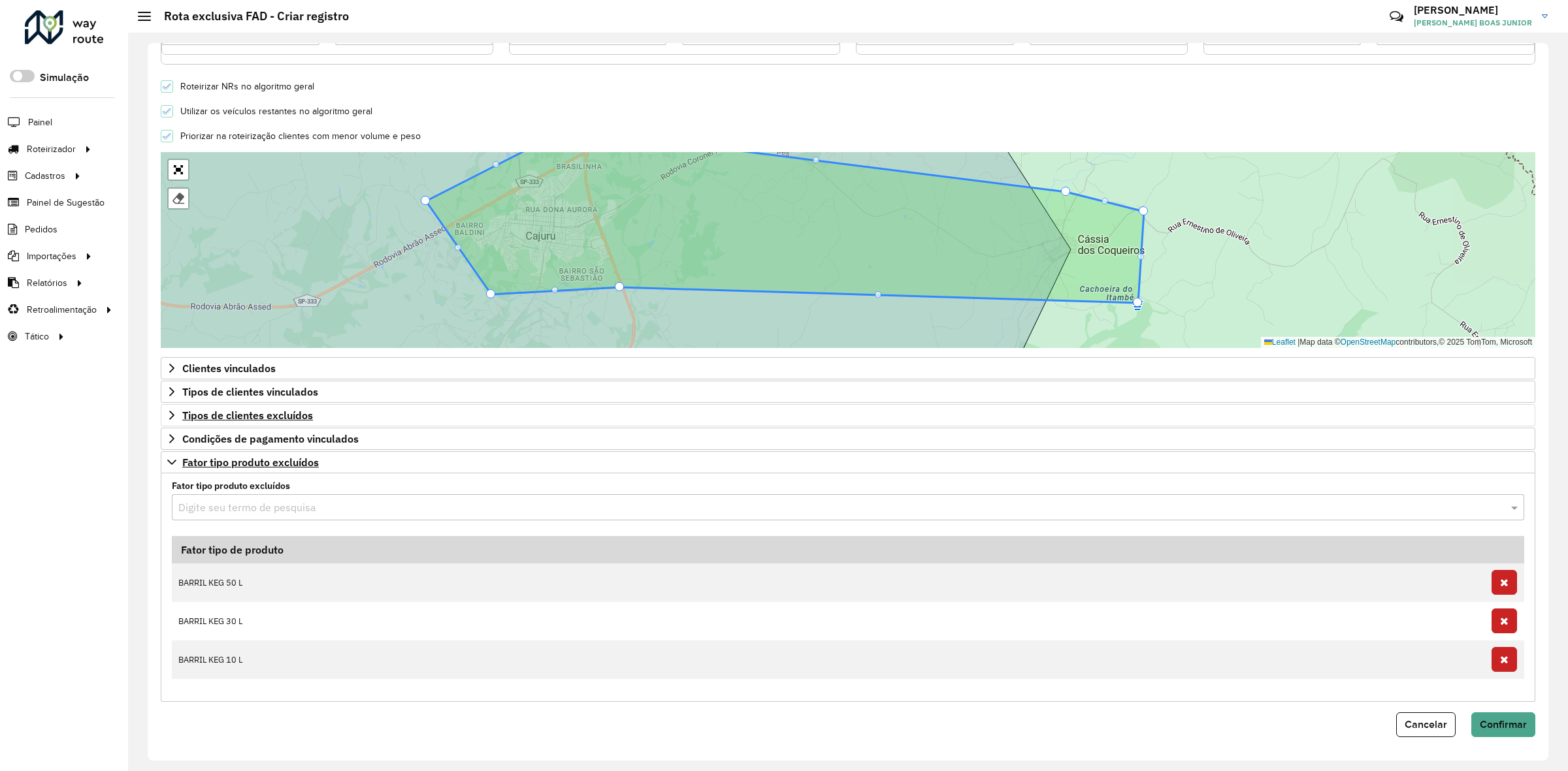
scroll to position [363, 0]
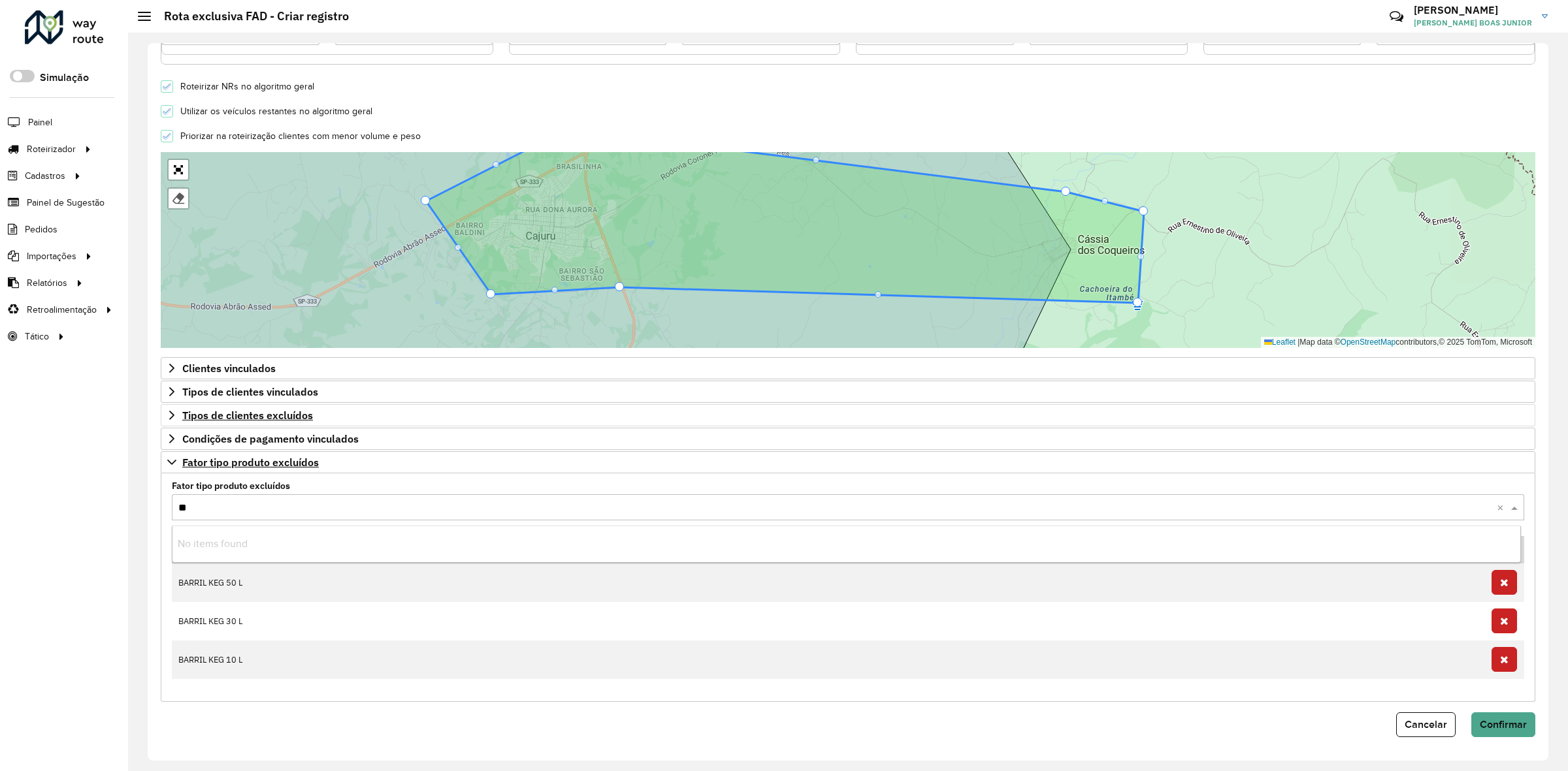
type input "***"
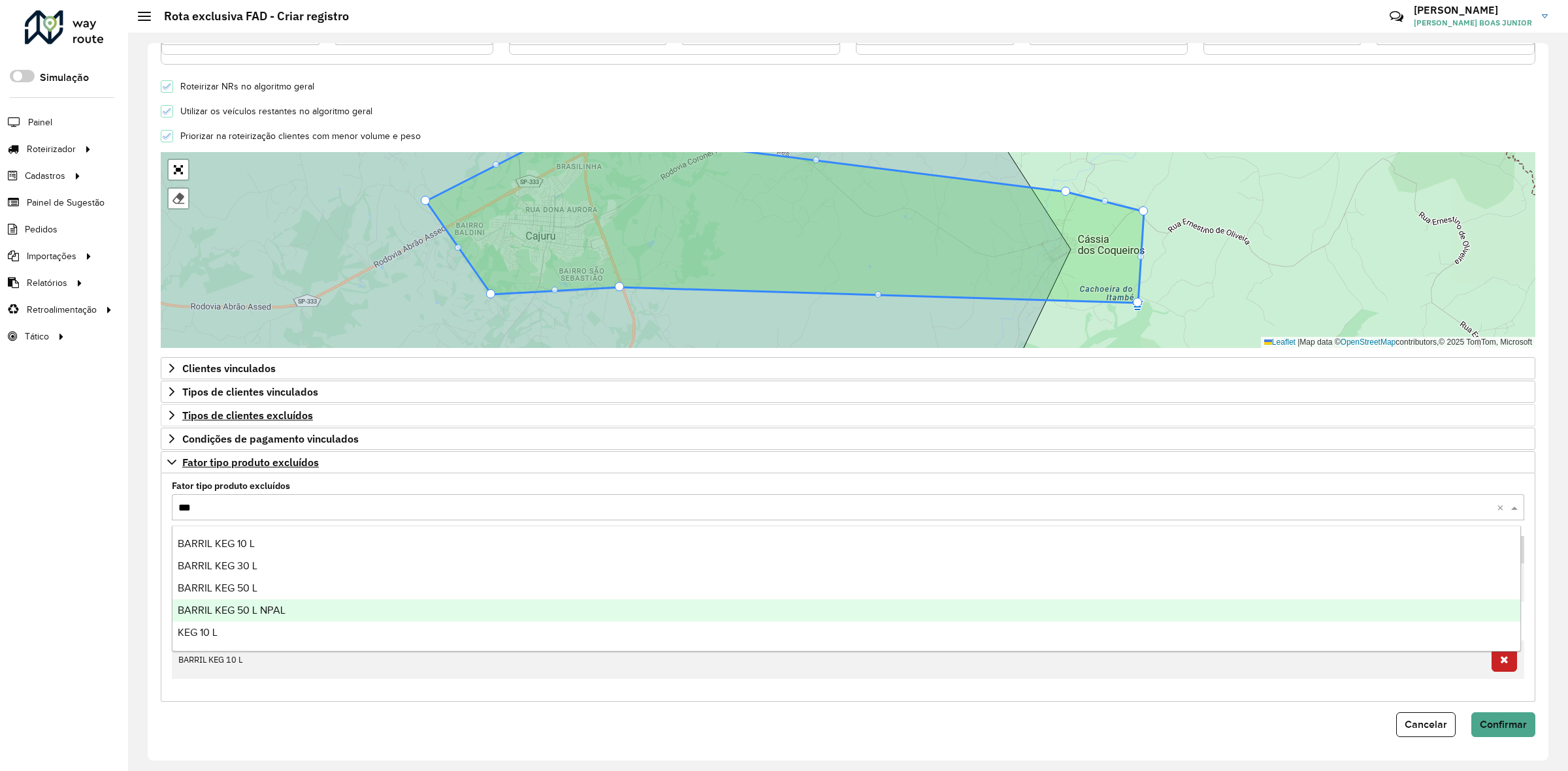
click at [266, 610] on span "BARRIL KEG 50 L NPAL" at bounding box center [231, 611] width 107 height 12
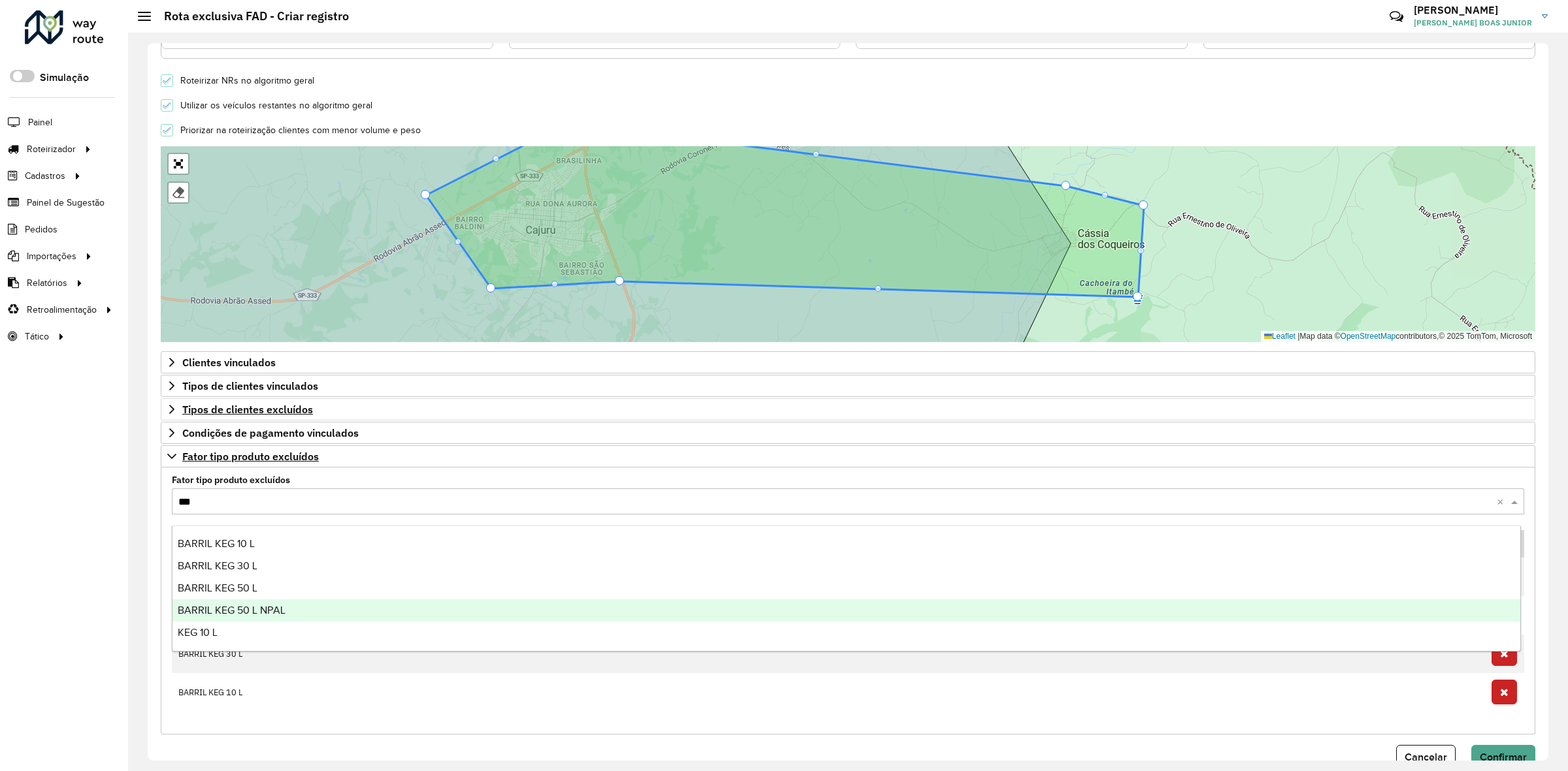
type input "***"
click at [161, 624] on div "Fator tipo produto excluídos Digite seu termo de pesquisa *** × Fator tipo de p…" at bounding box center [848, 601] width 1374 height 268
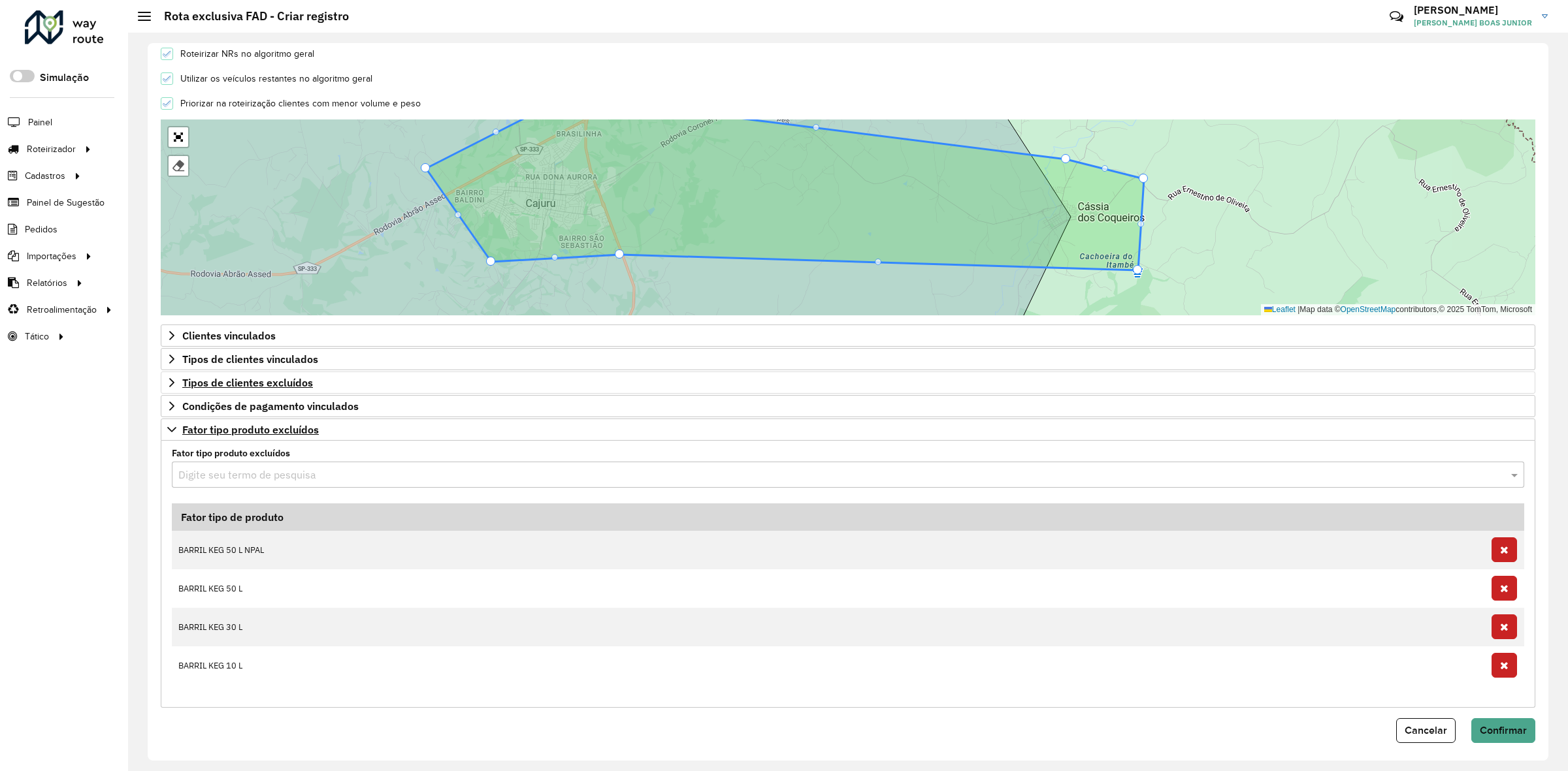
scroll to position [403, 0]
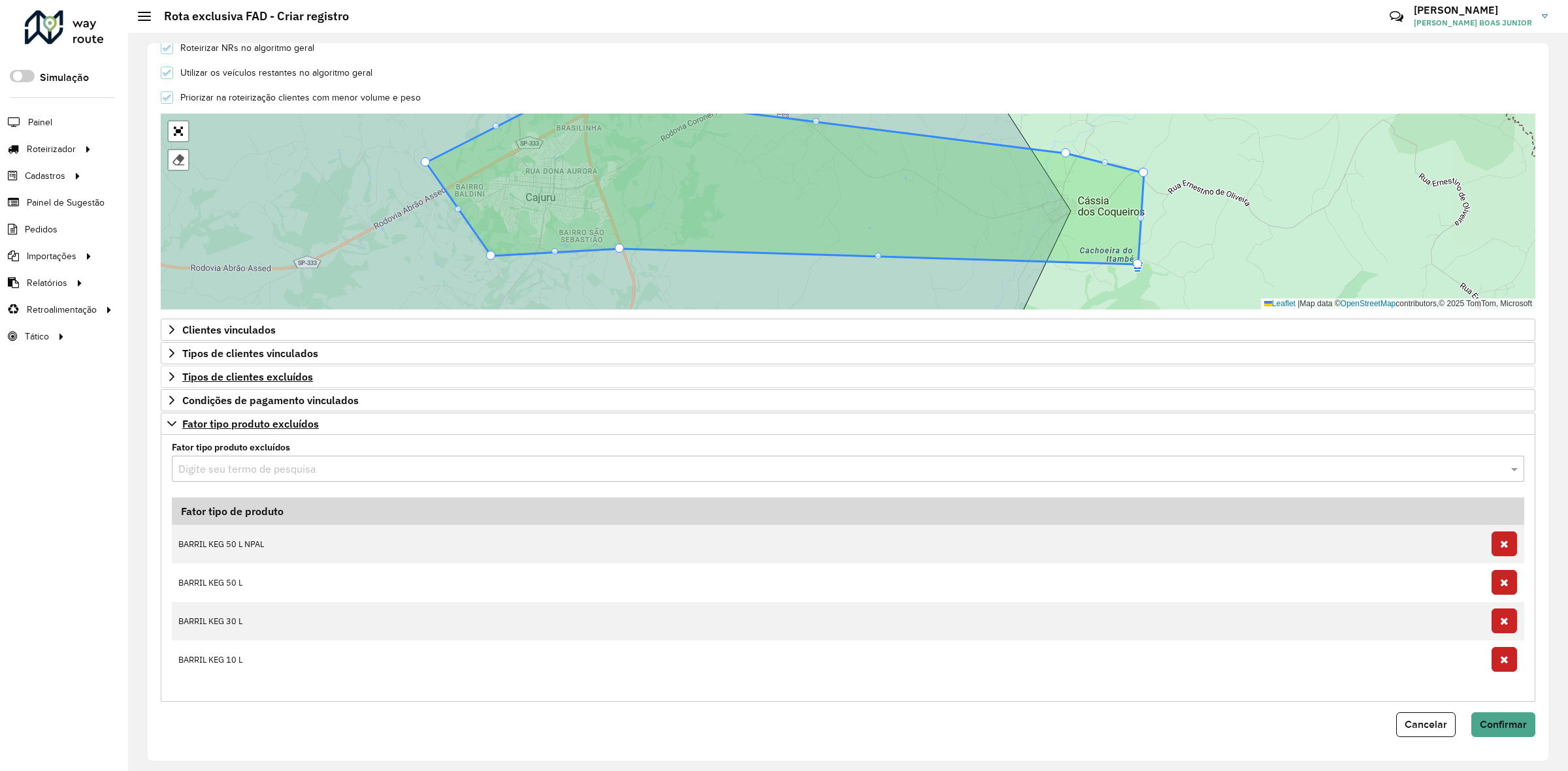
click at [265, 479] on div "Digite seu termo de pesquisa" at bounding box center [848, 468] width 1352 height 26
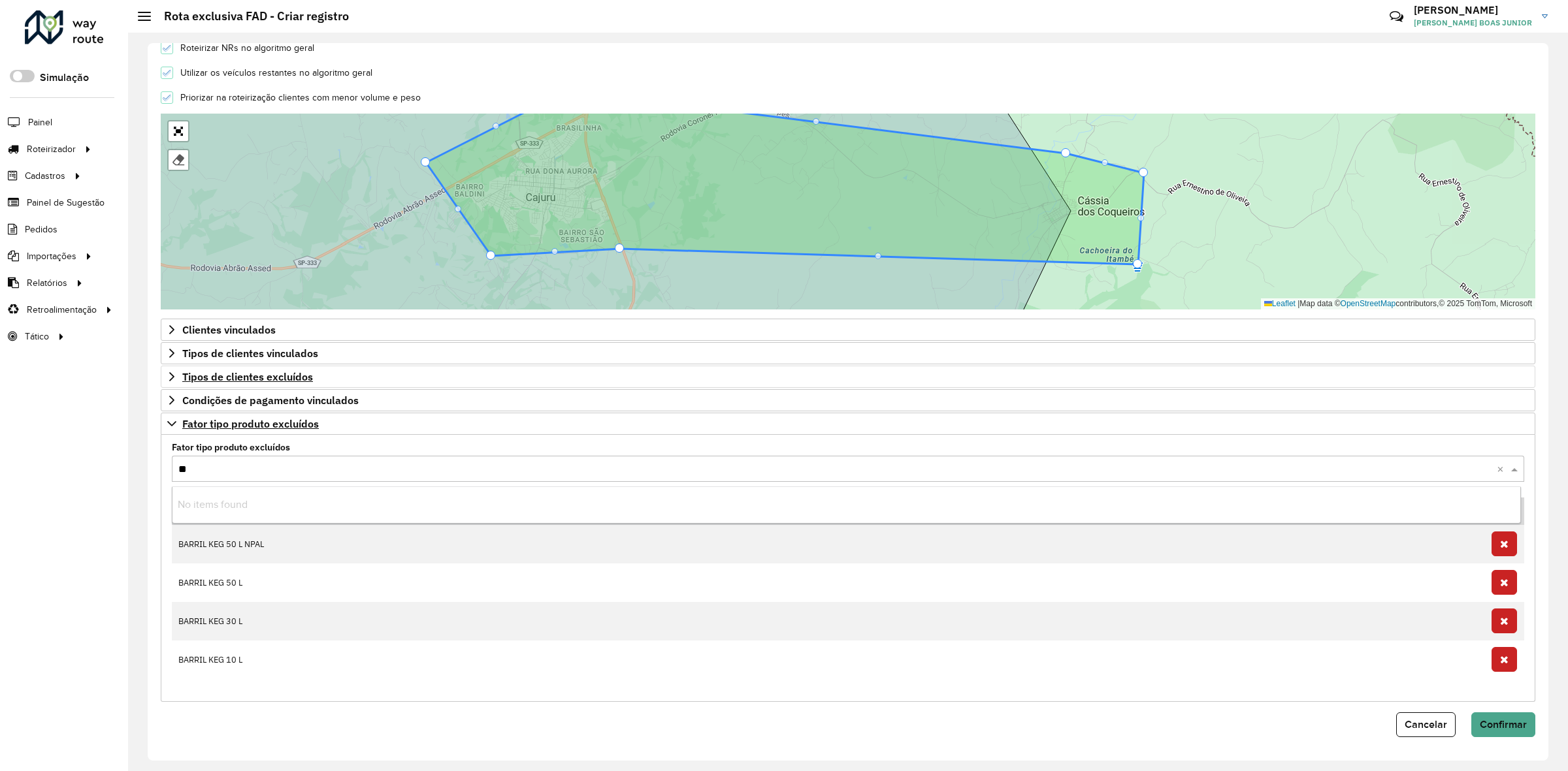
type input "***"
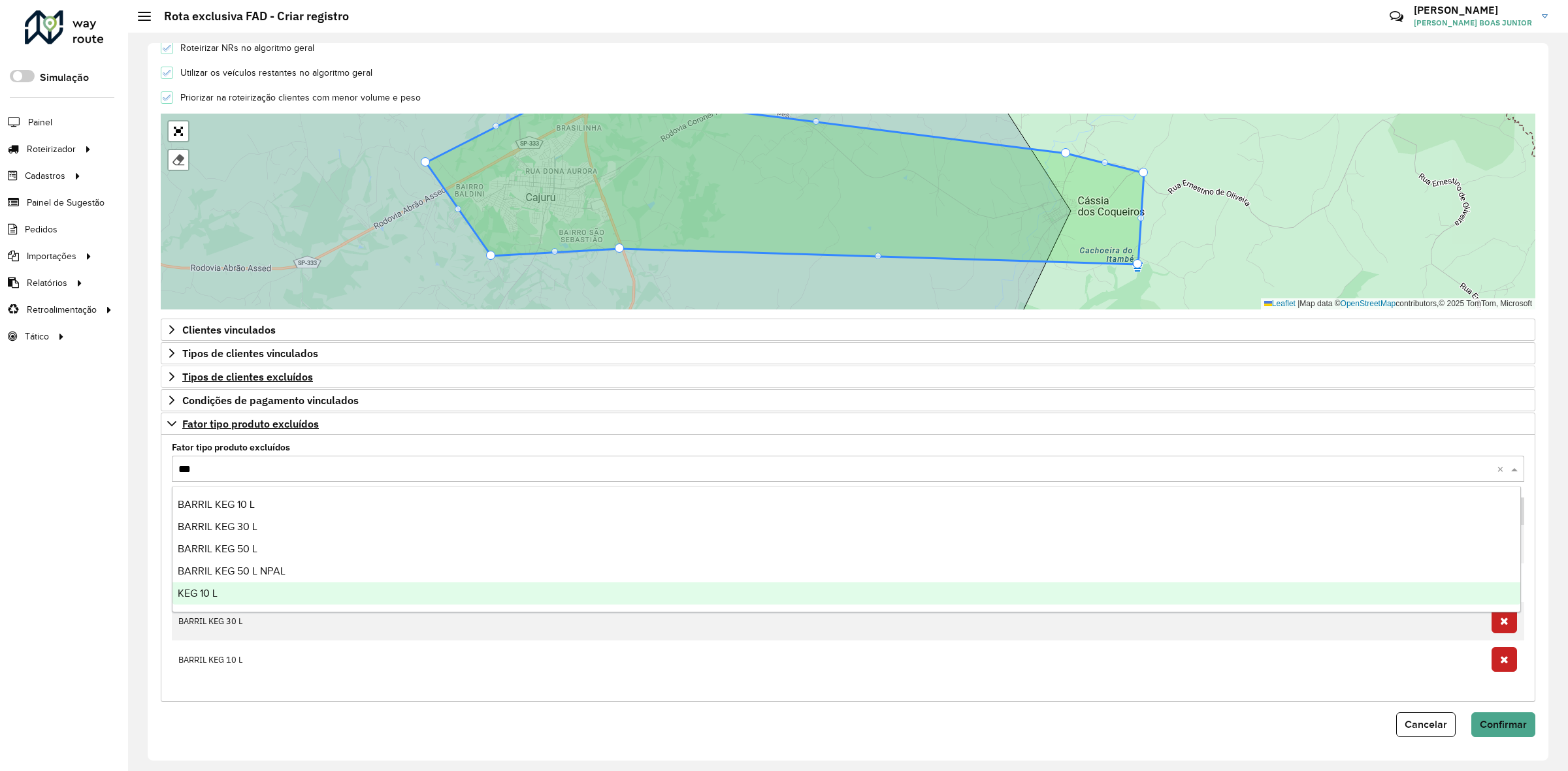
click at [267, 587] on div "KEG 10 L" at bounding box center [846, 594] width 1347 height 22
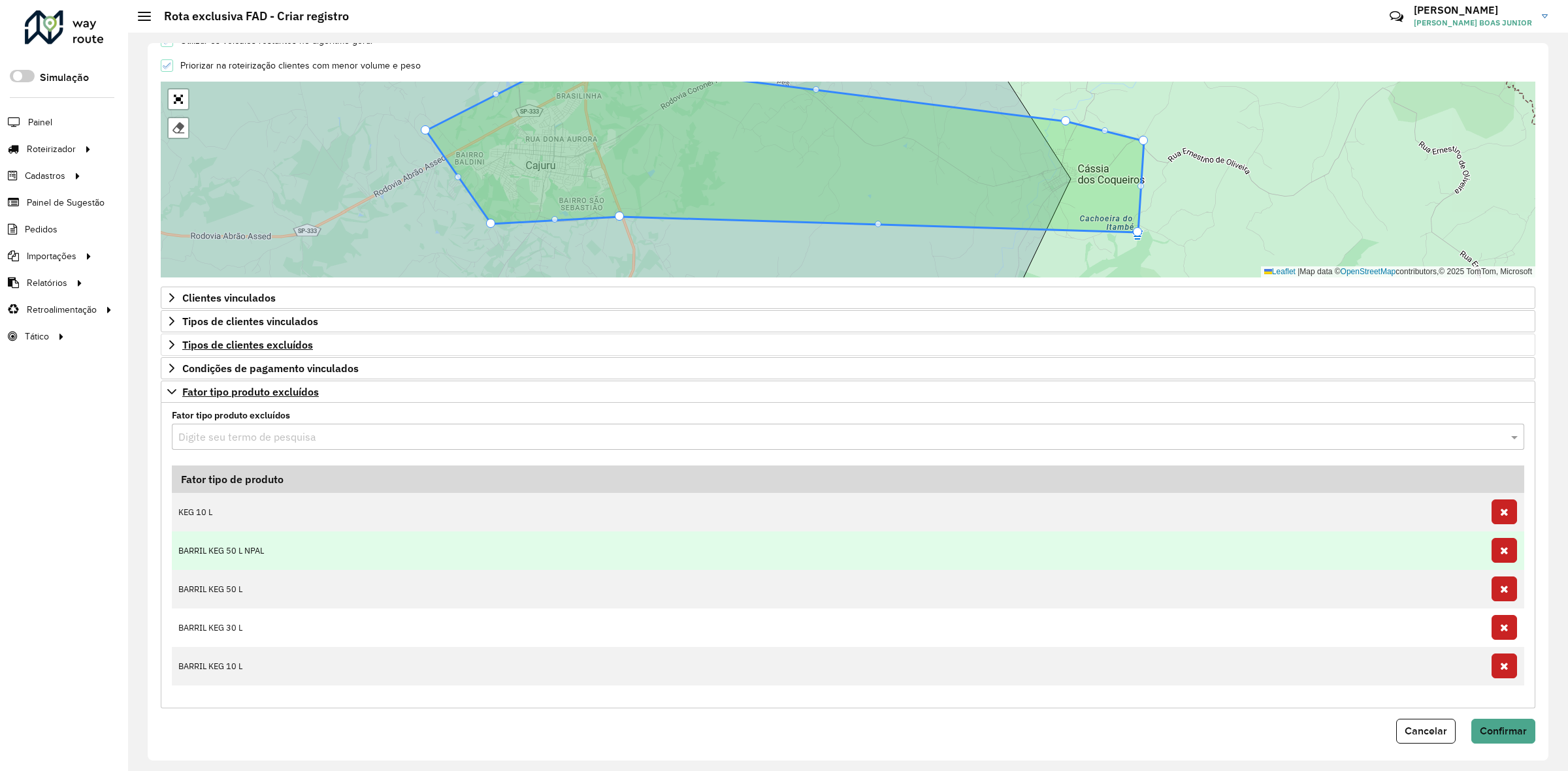
scroll to position [441, 0]
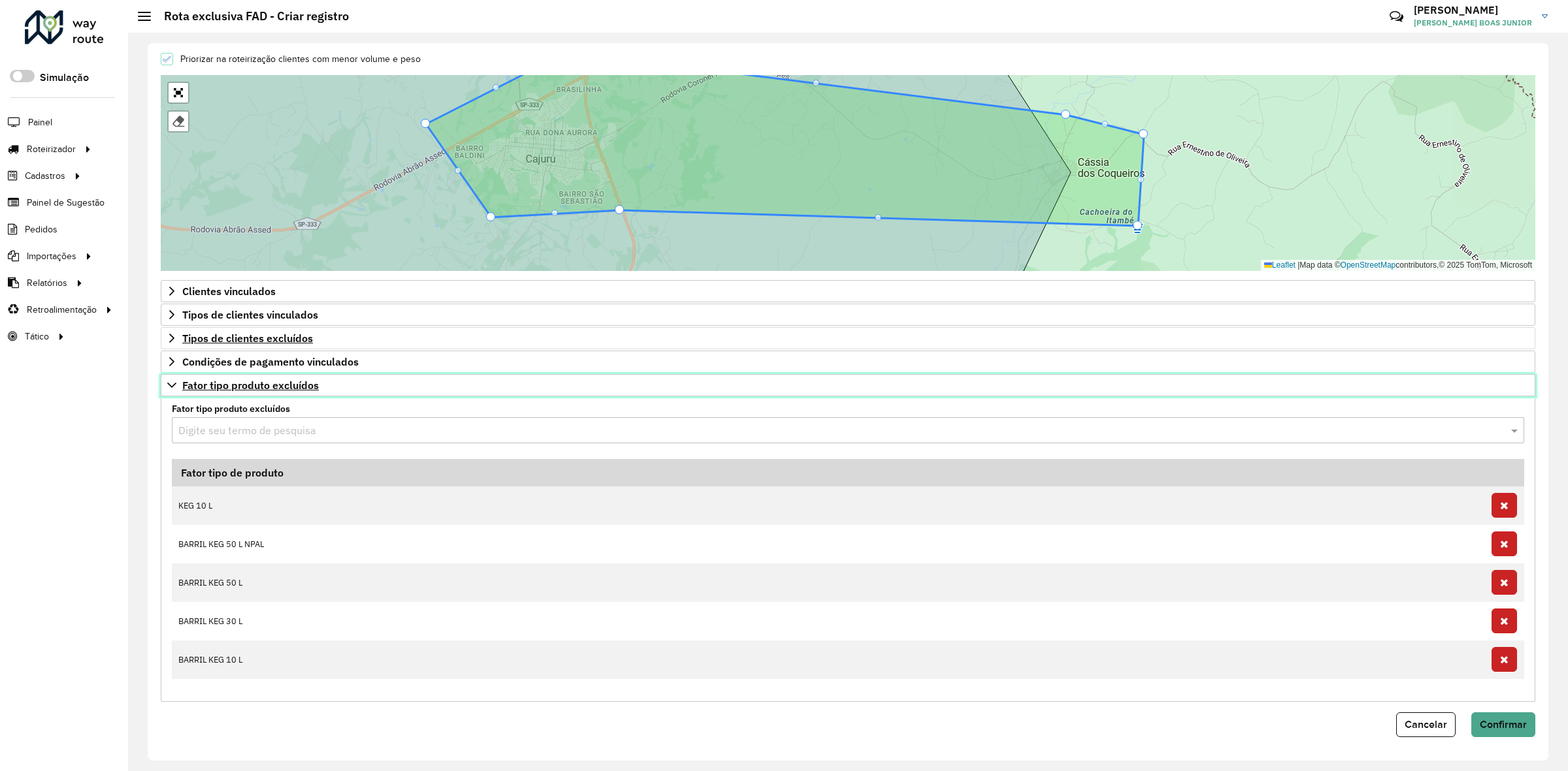
click at [170, 386] on icon at bounding box center [172, 385] width 11 height 11
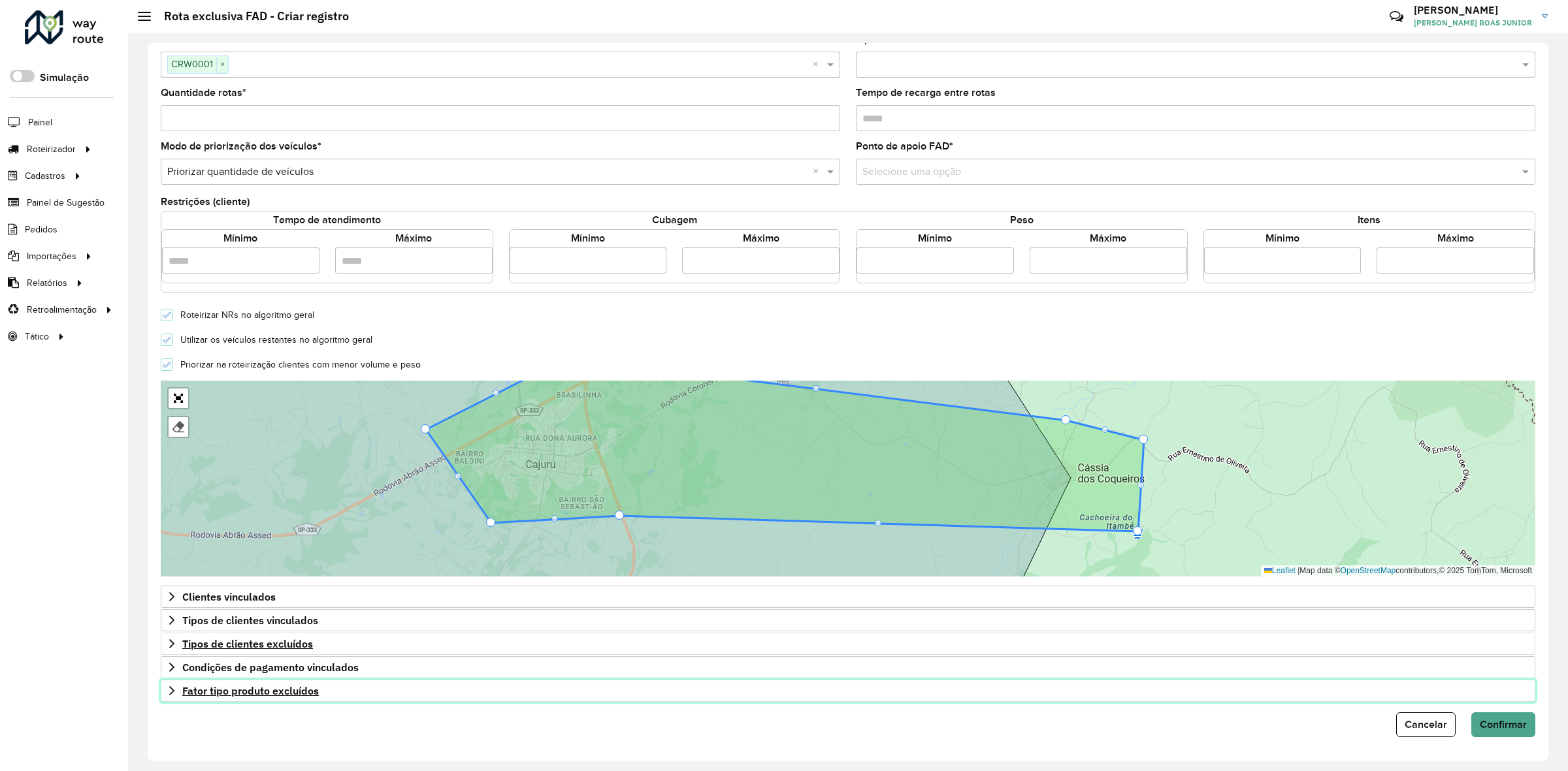
scroll to position [134, 0]
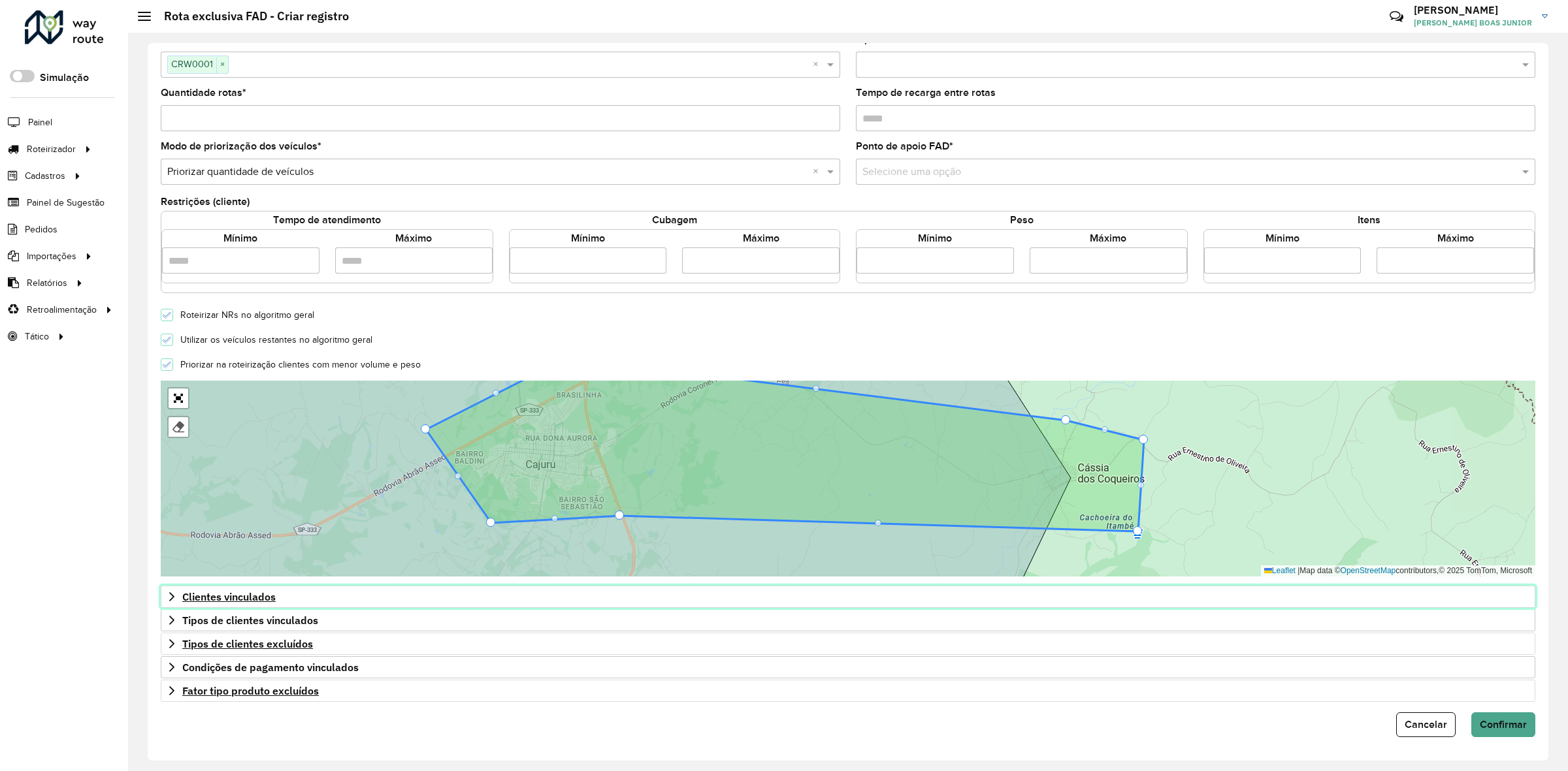
click at [171, 594] on icon at bounding box center [172, 596] width 11 height 11
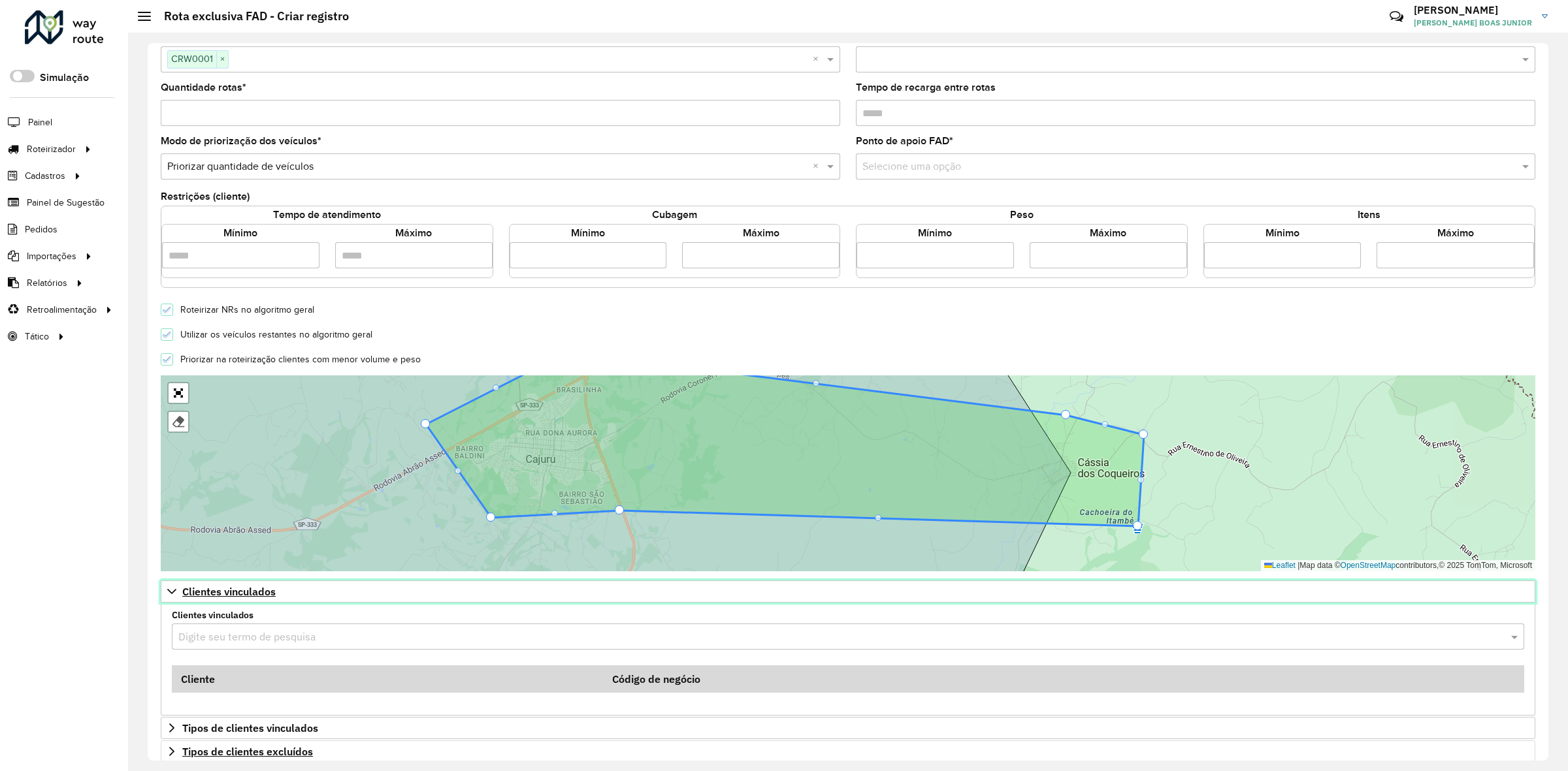
click at [171, 594] on icon at bounding box center [172, 592] width 11 height 11
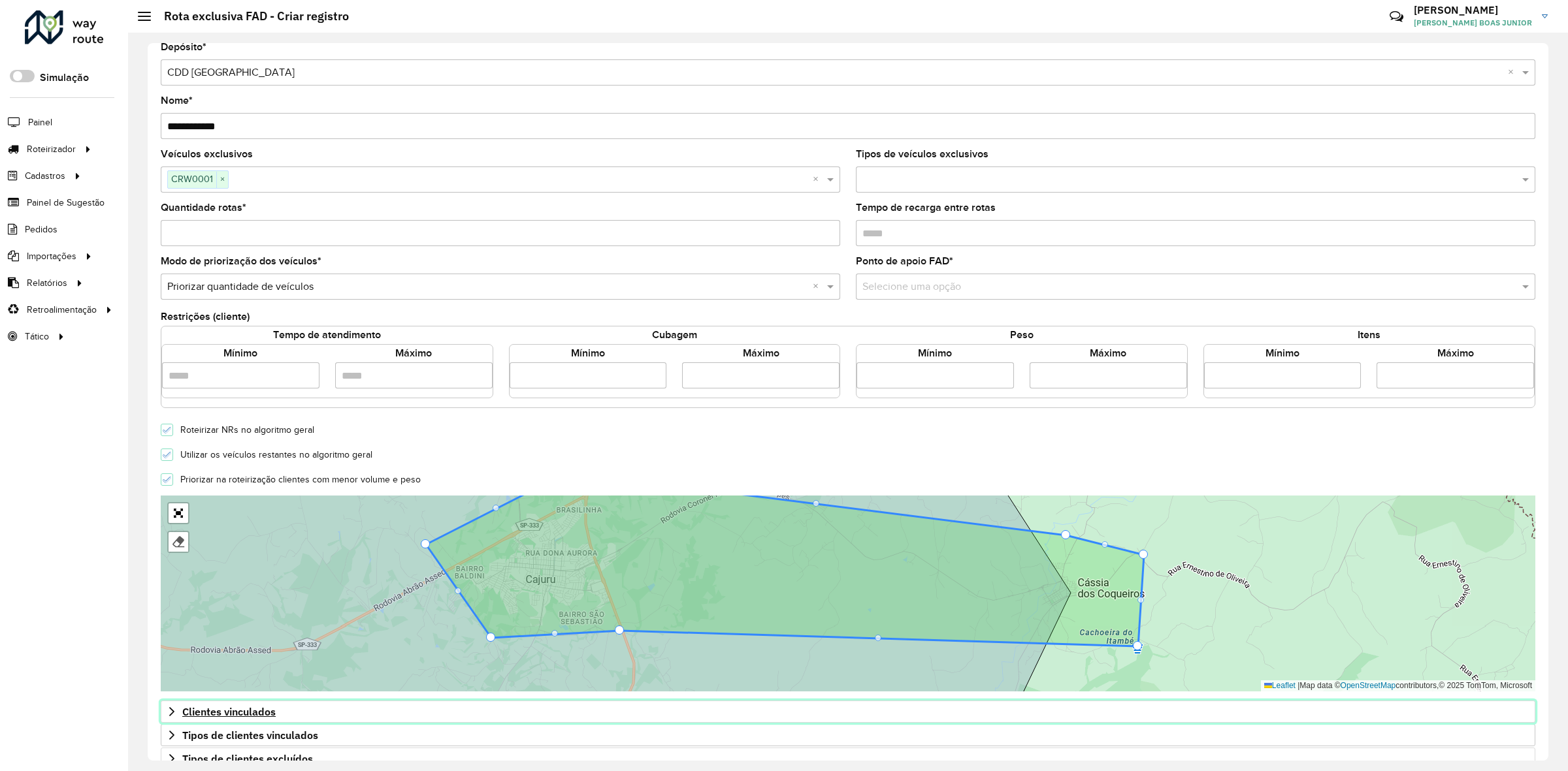
scroll to position [0, 0]
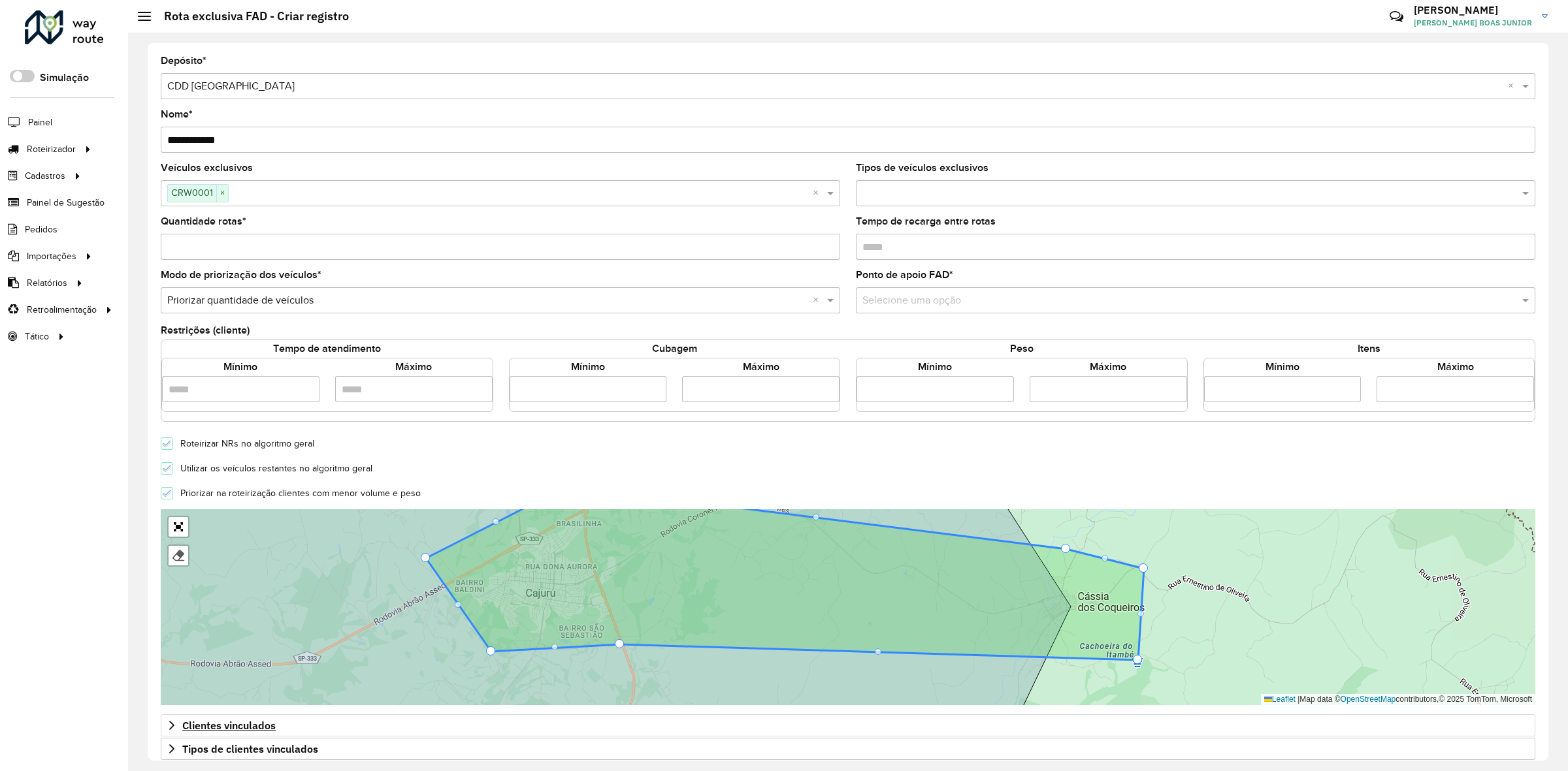
click at [893, 306] on input "text" at bounding box center [1182, 301] width 641 height 15
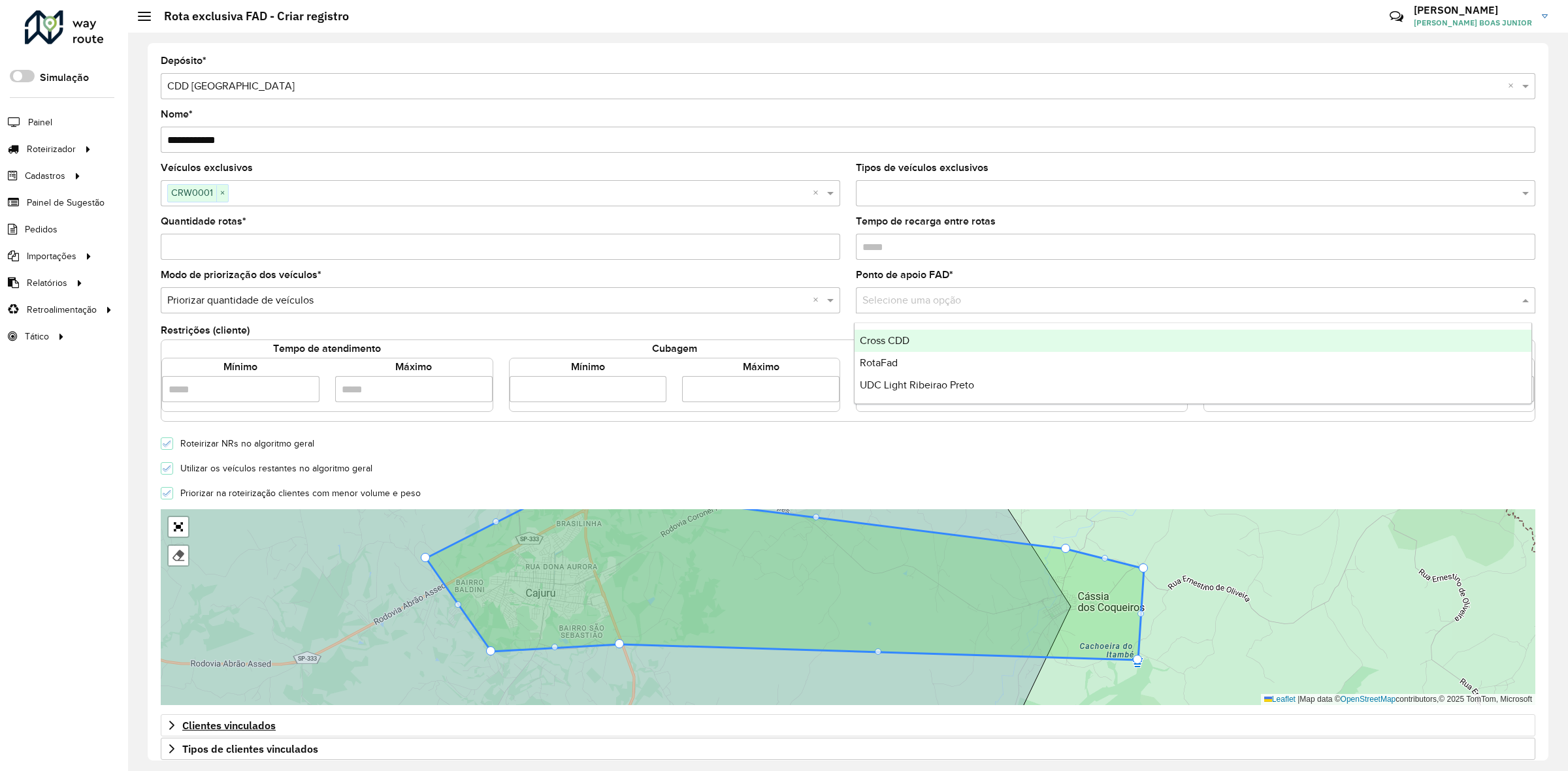
click at [899, 333] on div "Cross CDD" at bounding box center [1193, 340] width 677 height 22
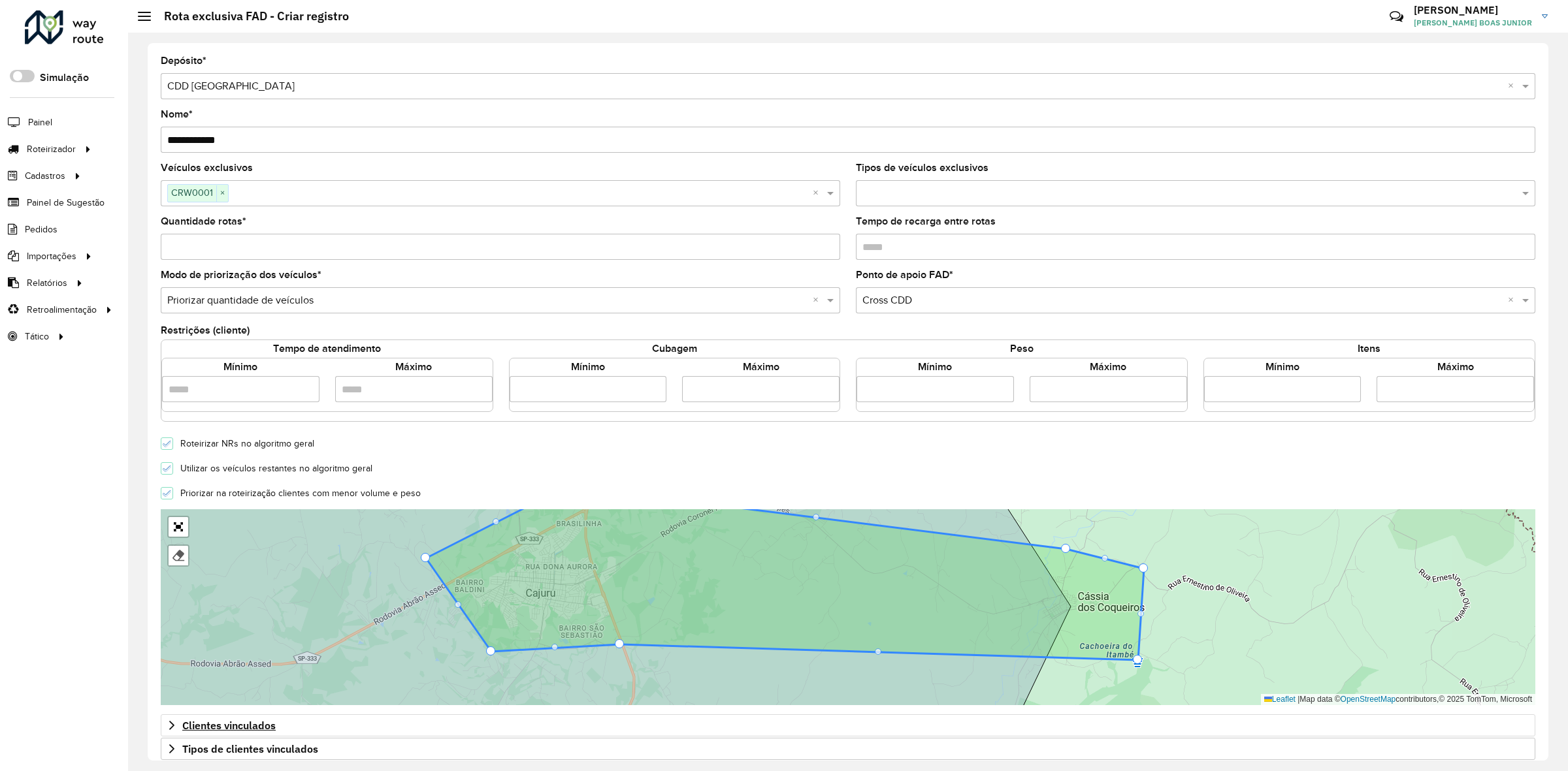
click at [857, 335] on div "Restrições (cliente)" at bounding box center [848, 332] width 1374 height 15
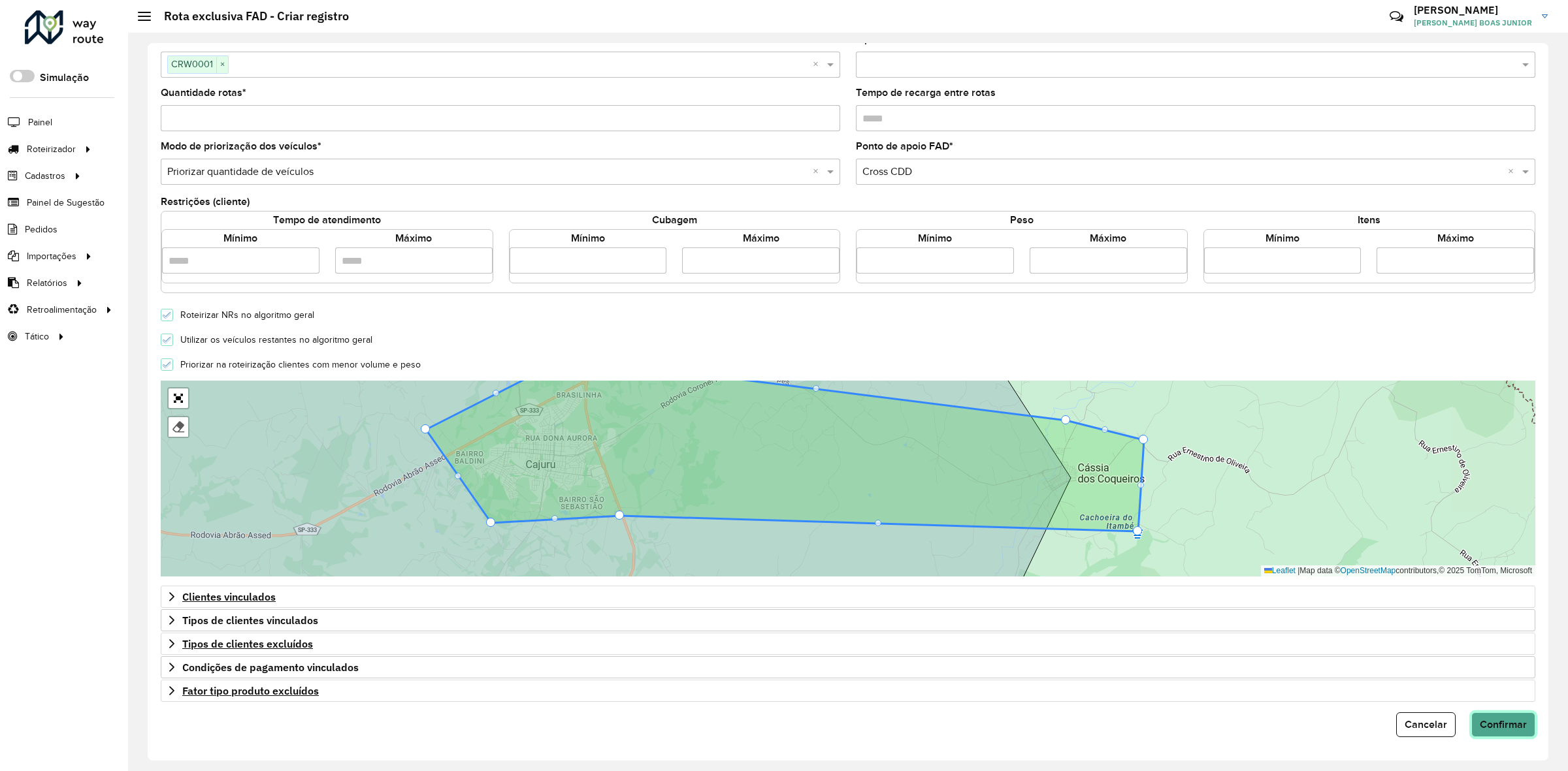
click at [1505, 723] on span "Confirmar" at bounding box center [1503, 725] width 47 height 12
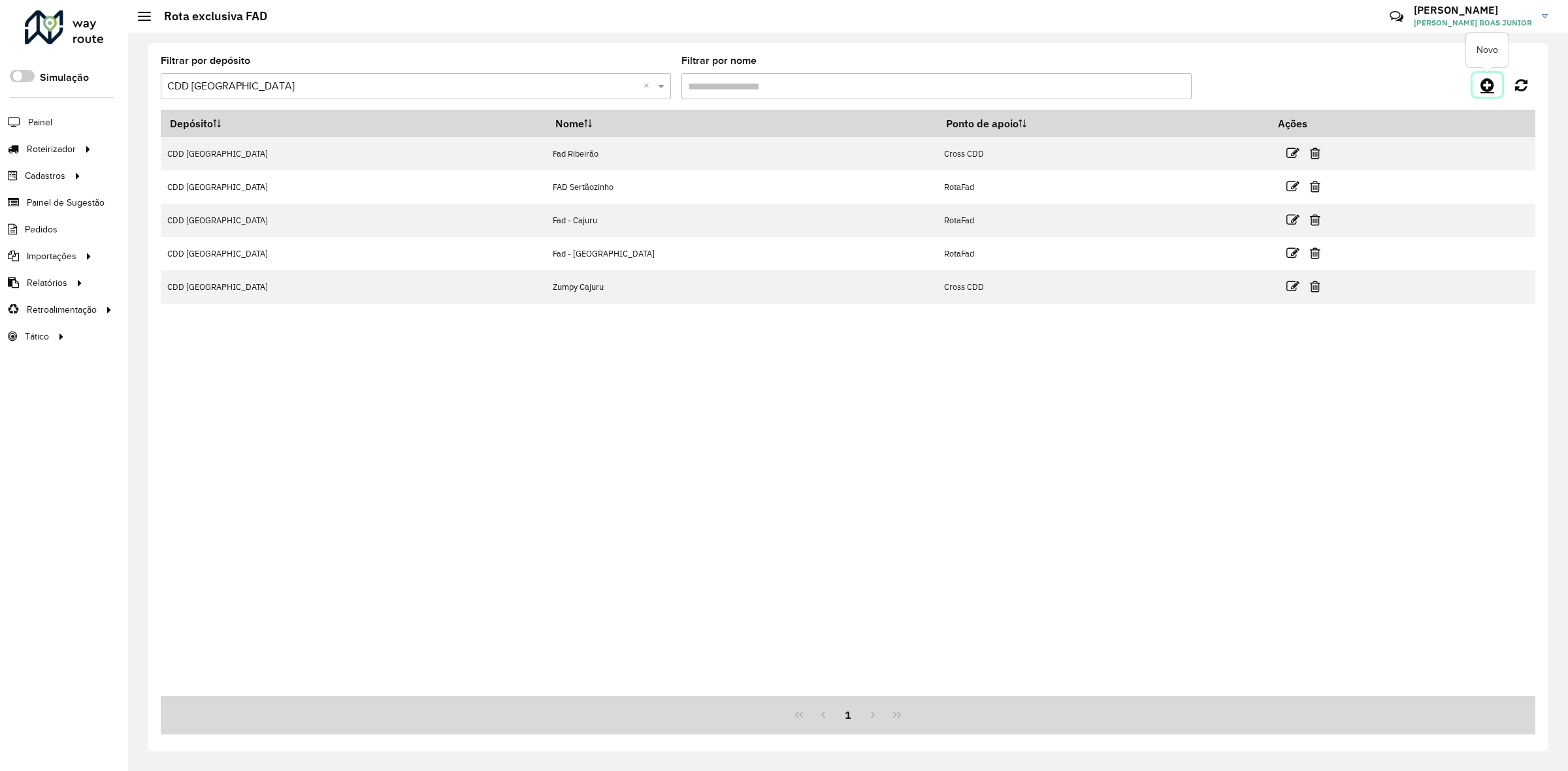
click at [1488, 82] on icon at bounding box center [1487, 84] width 13 height 15
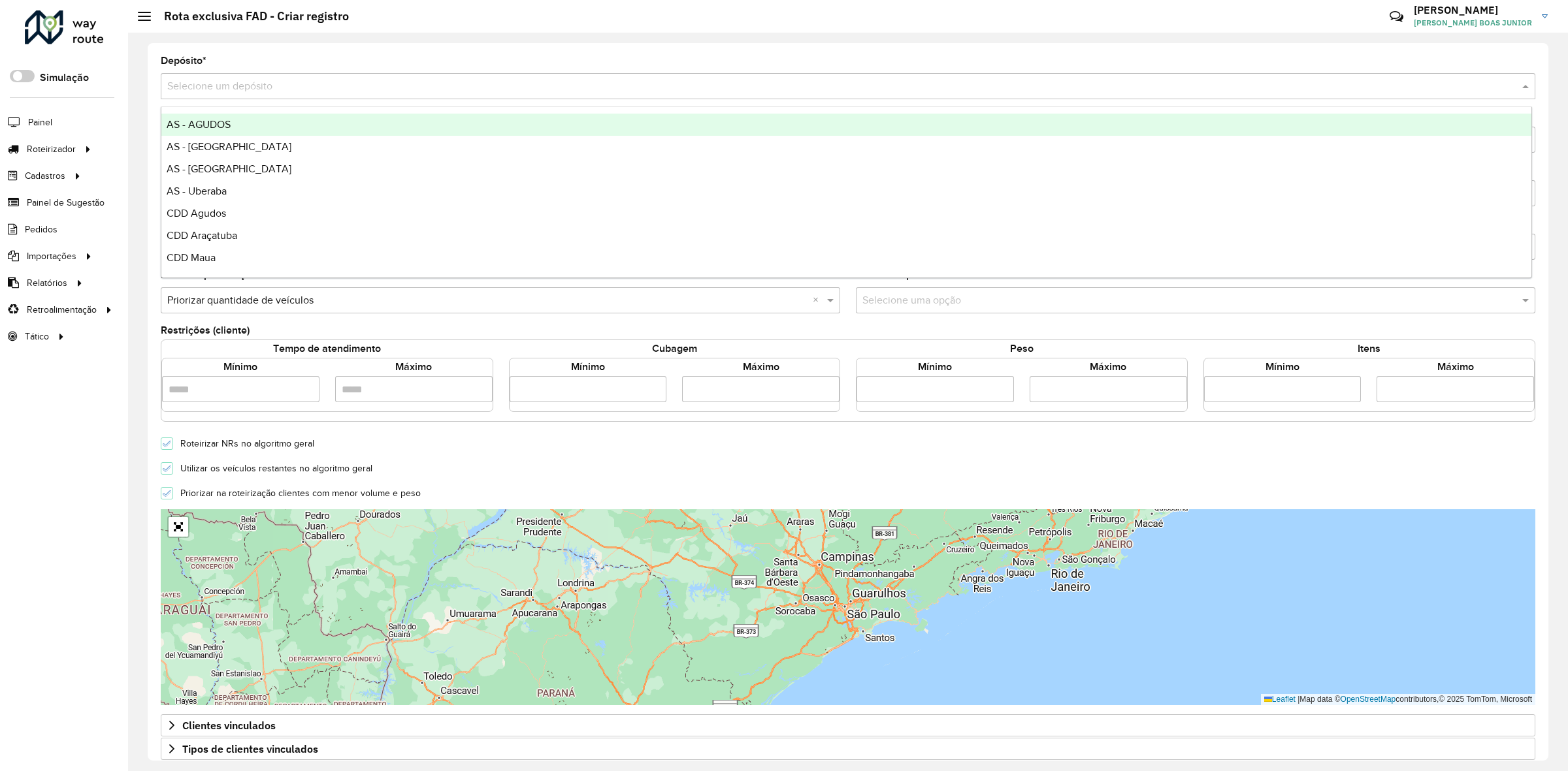
click at [276, 96] on div "Selecione um depósito" at bounding box center [848, 85] width 1374 height 26
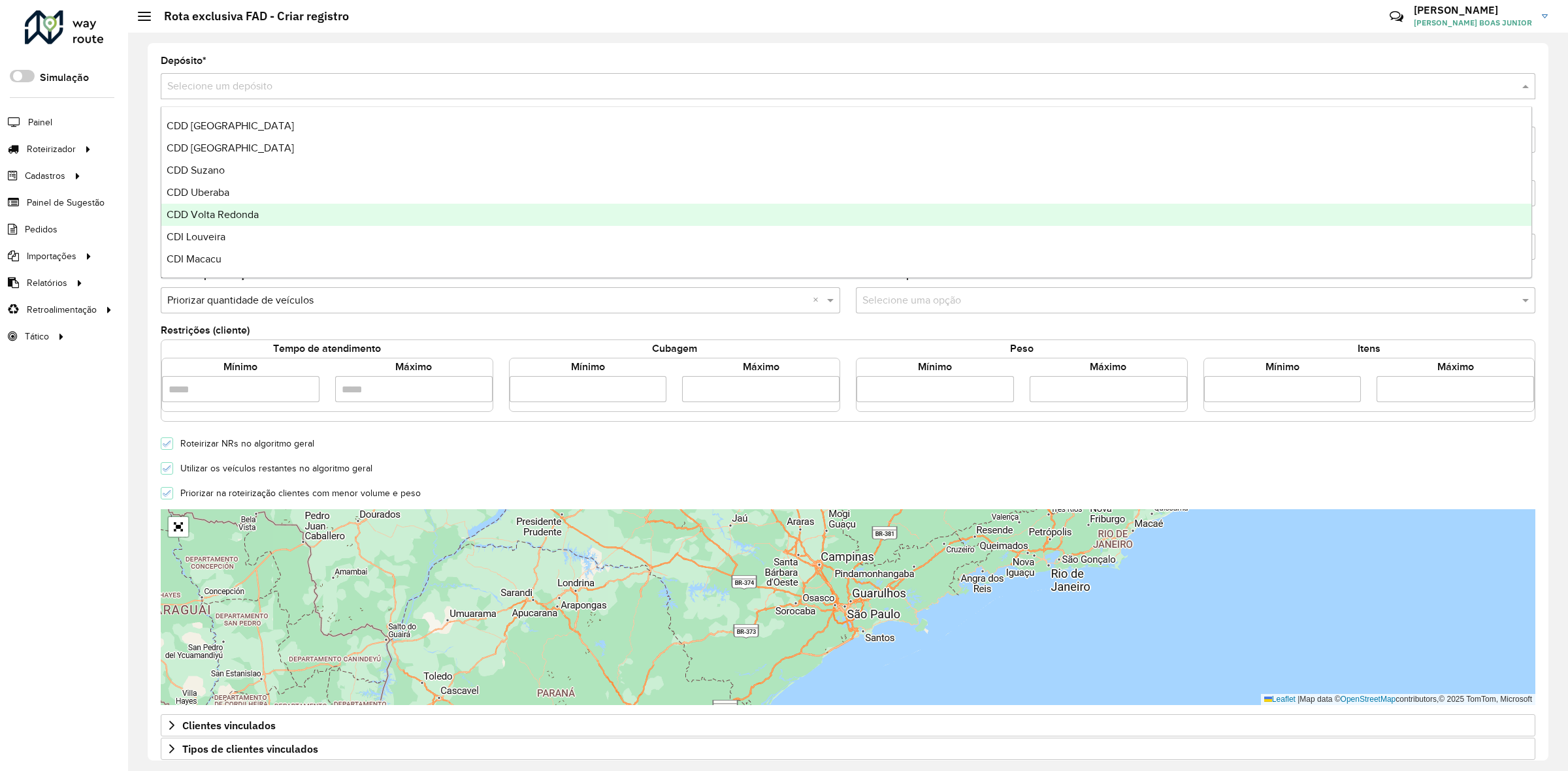
scroll to position [73, 0]
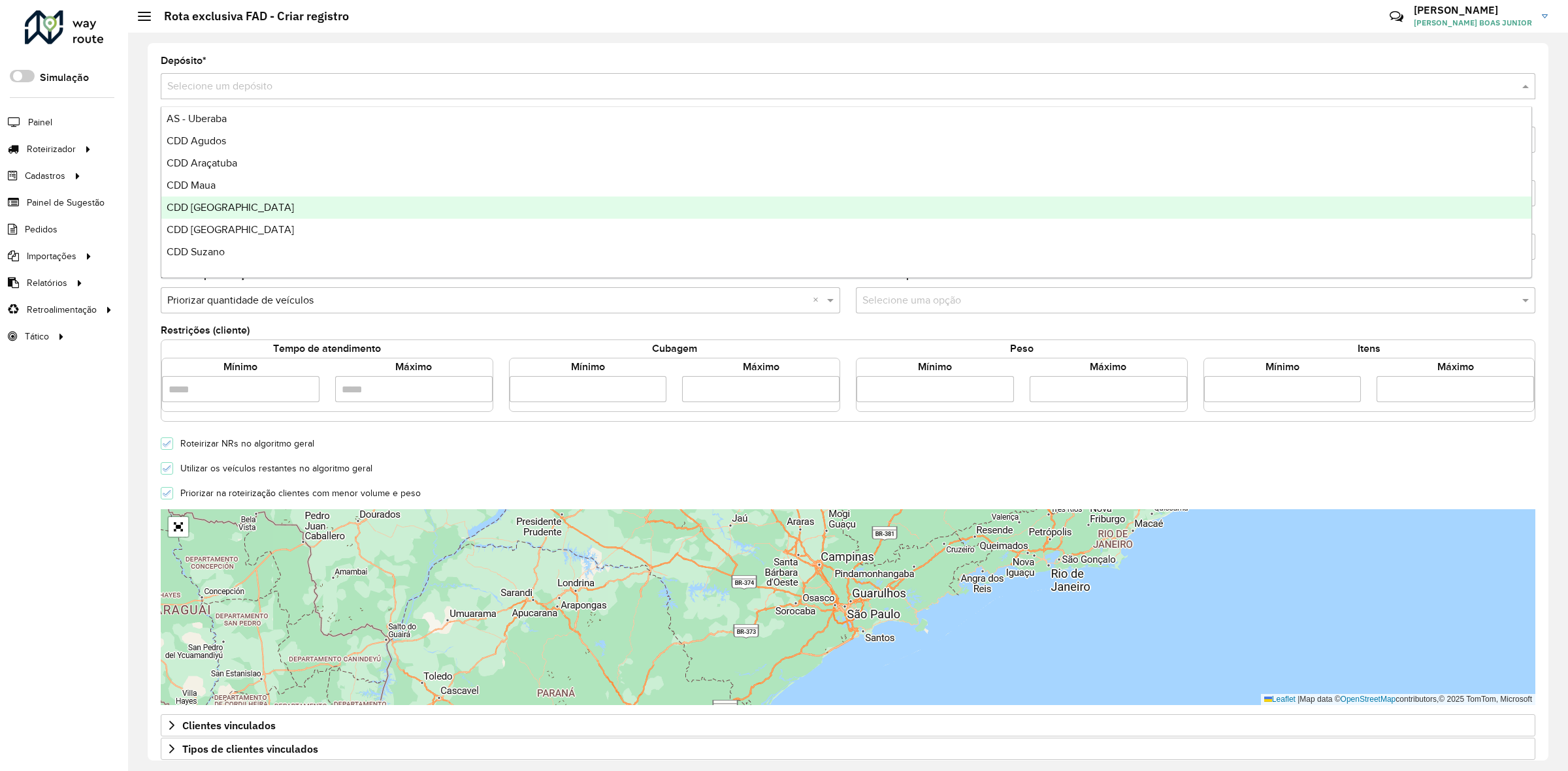
click at [244, 207] on span "CDD Ribeirão Preto" at bounding box center [230, 207] width 128 height 12
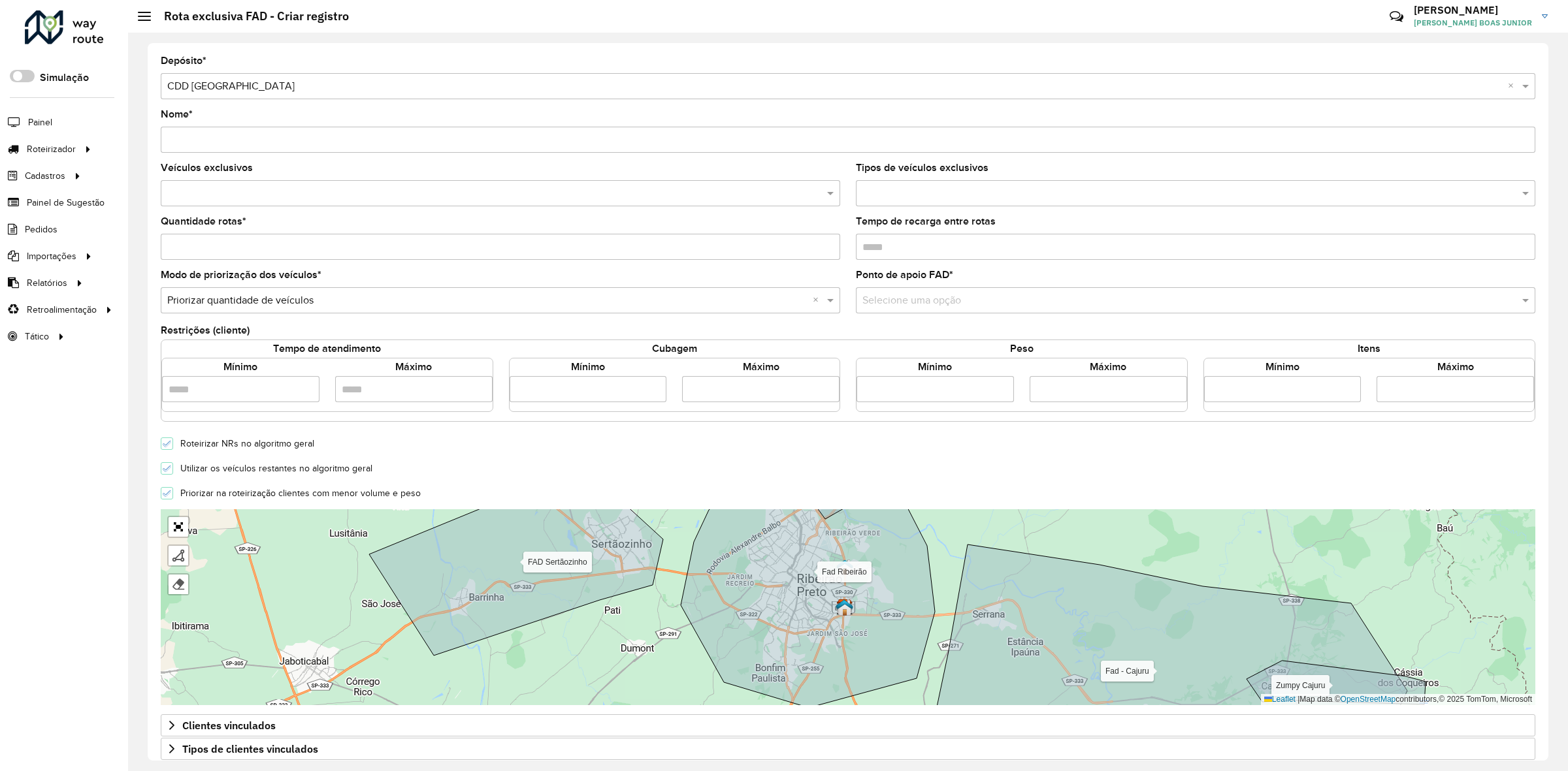
click at [202, 136] on input "Nome *" at bounding box center [848, 139] width 1374 height 26
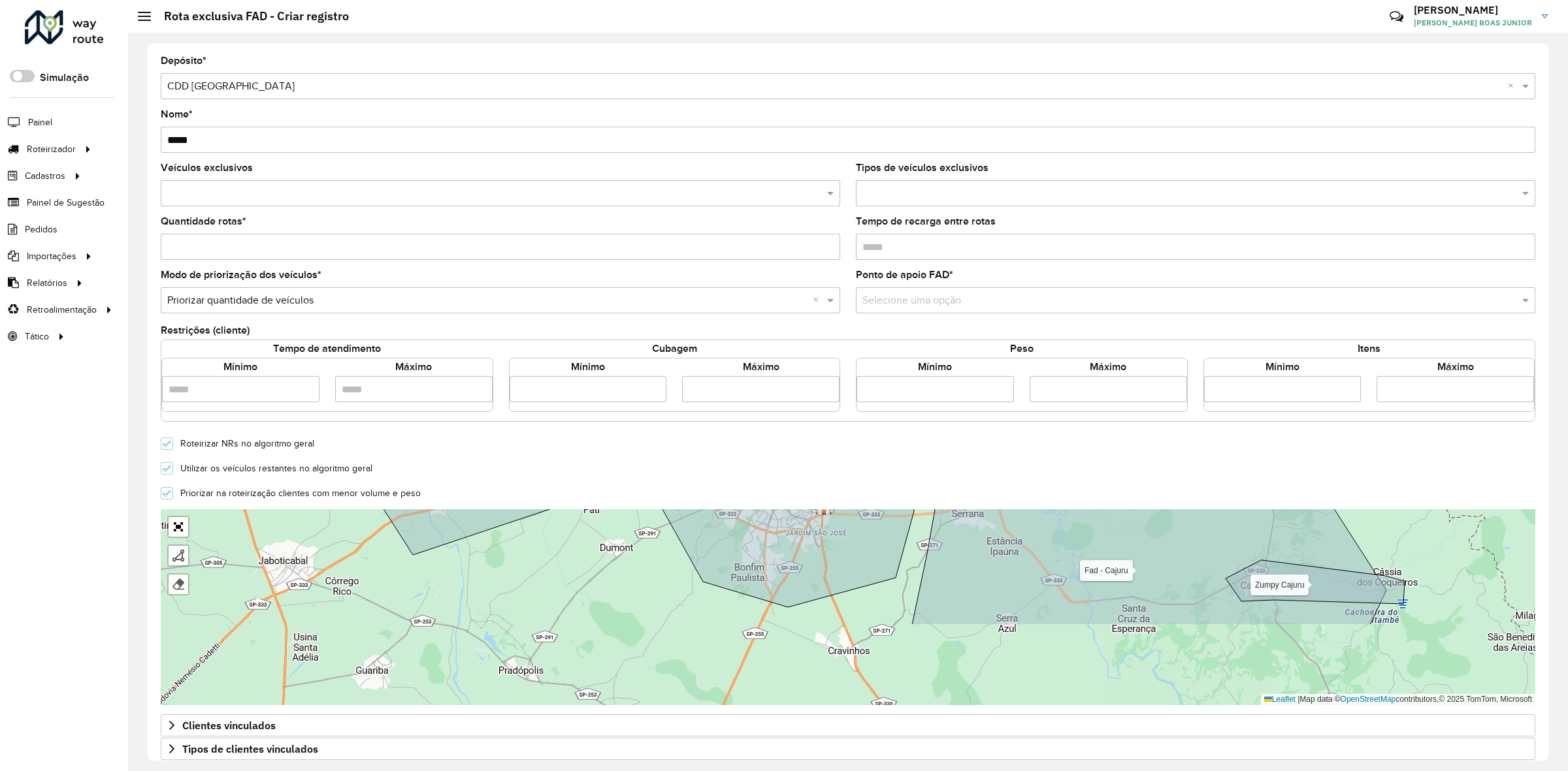
drag, startPoint x: 300, startPoint y: 601, endPoint x: 290, endPoint y: 526, distance: 75.7
click at [290, 526] on div "Fad Ribeirão FAD Sertãozinho Fad - Cajuru Fad - Jardinópolis Zumpy Cajuru Final…" at bounding box center [848, 607] width 1374 height 196
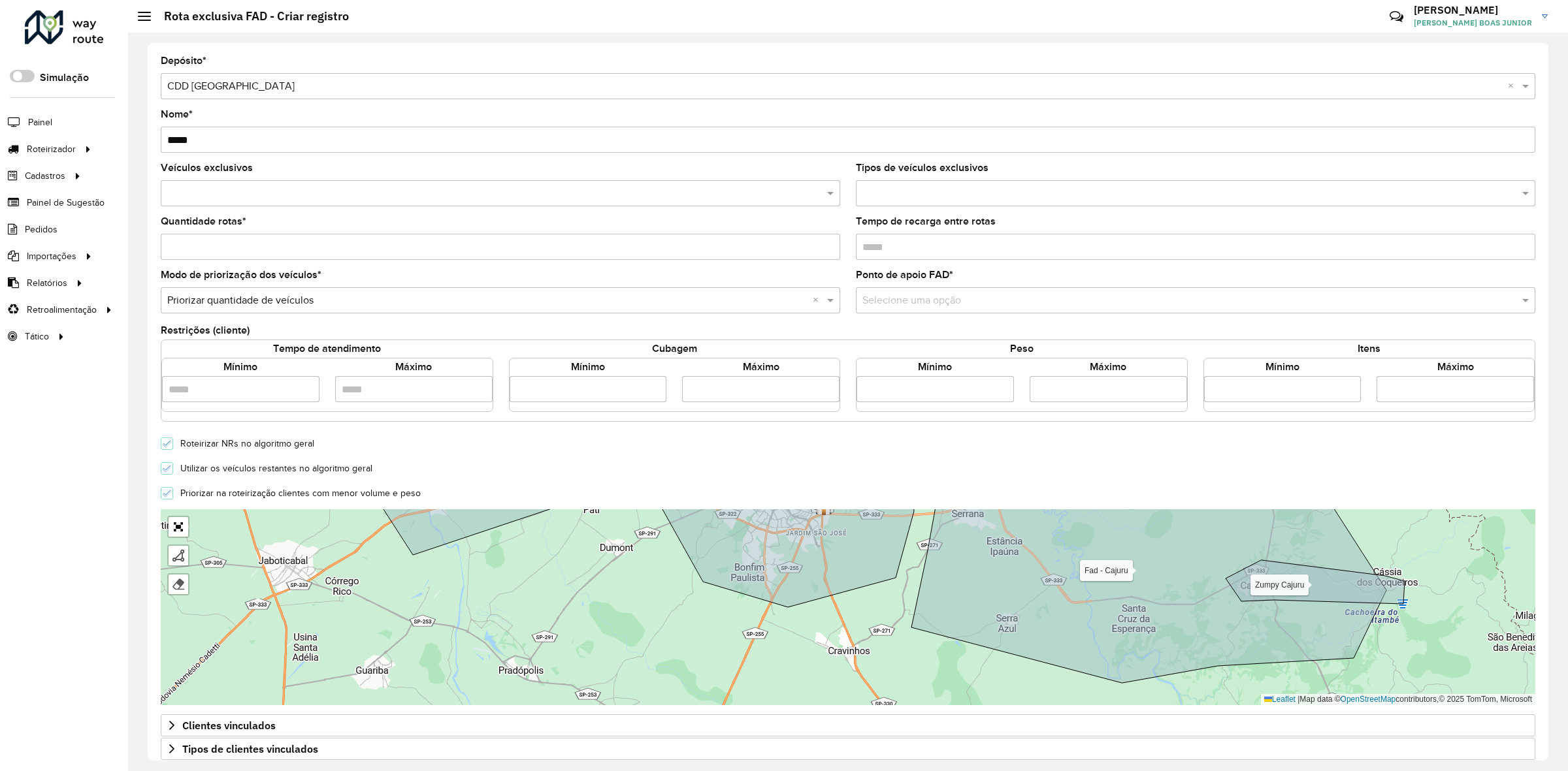
click at [275, 129] on input "*****" at bounding box center [848, 139] width 1374 height 26
type input "**********"
click at [206, 190] on input "text" at bounding box center [494, 194] width 660 height 15
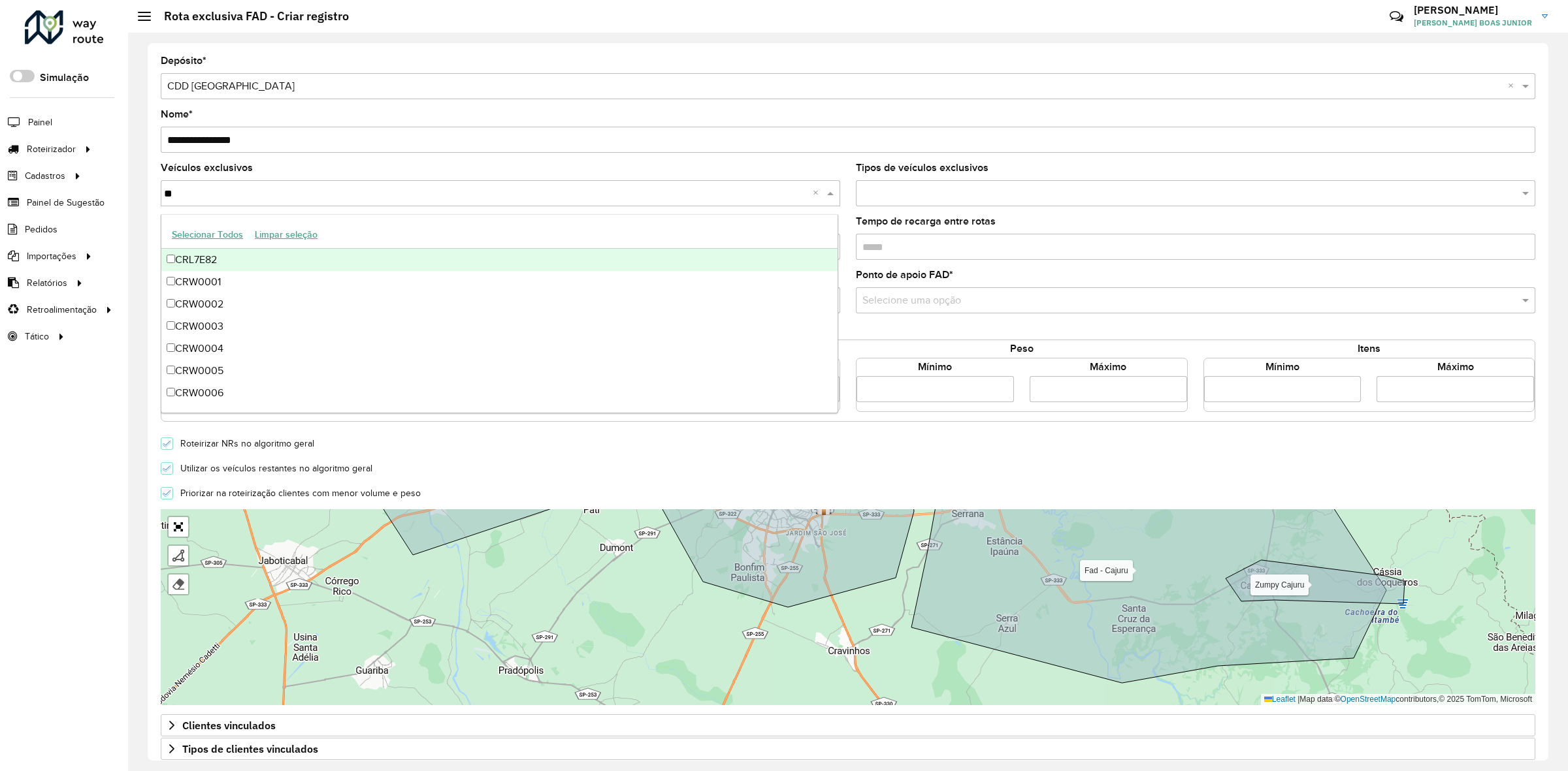
type input "***"
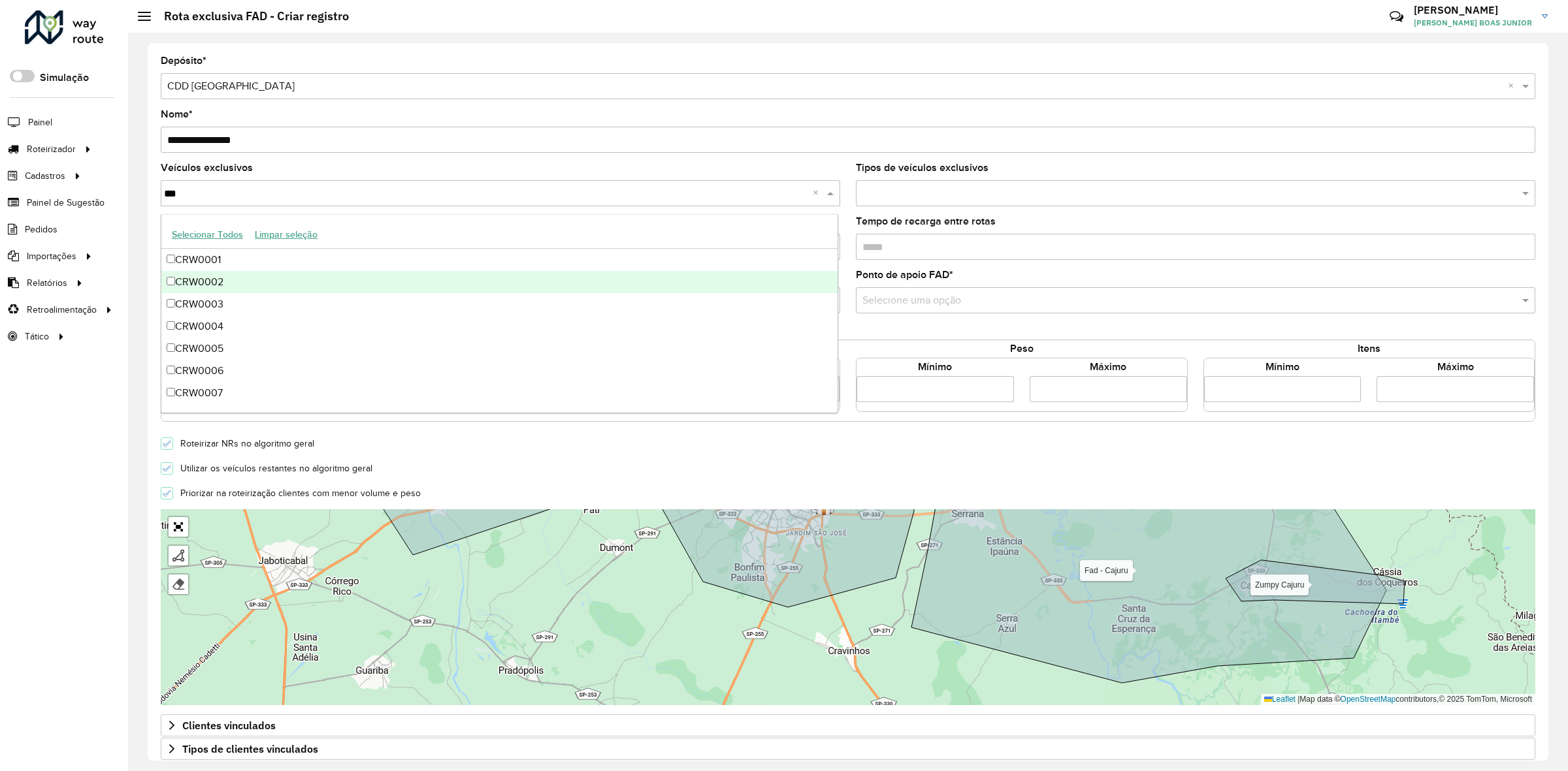
click at [212, 280] on div "CRW0002" at bounding box center [500, 282] width 677 height 22
click at [152, 270] on formly-field "Quantidade rotas *" at bounding box center [500, 244] width 695 height 54
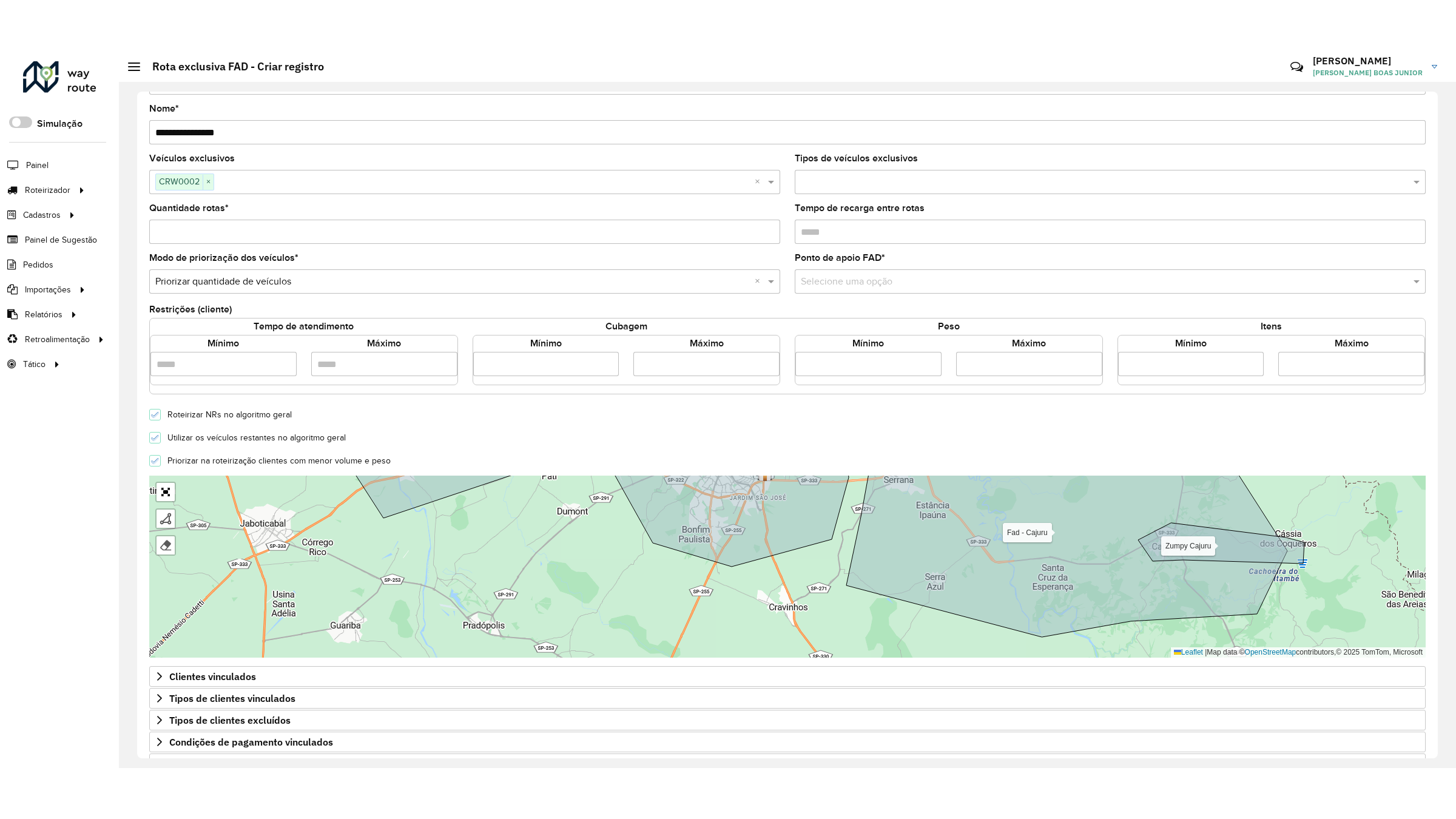
scroll to position [76, 0]
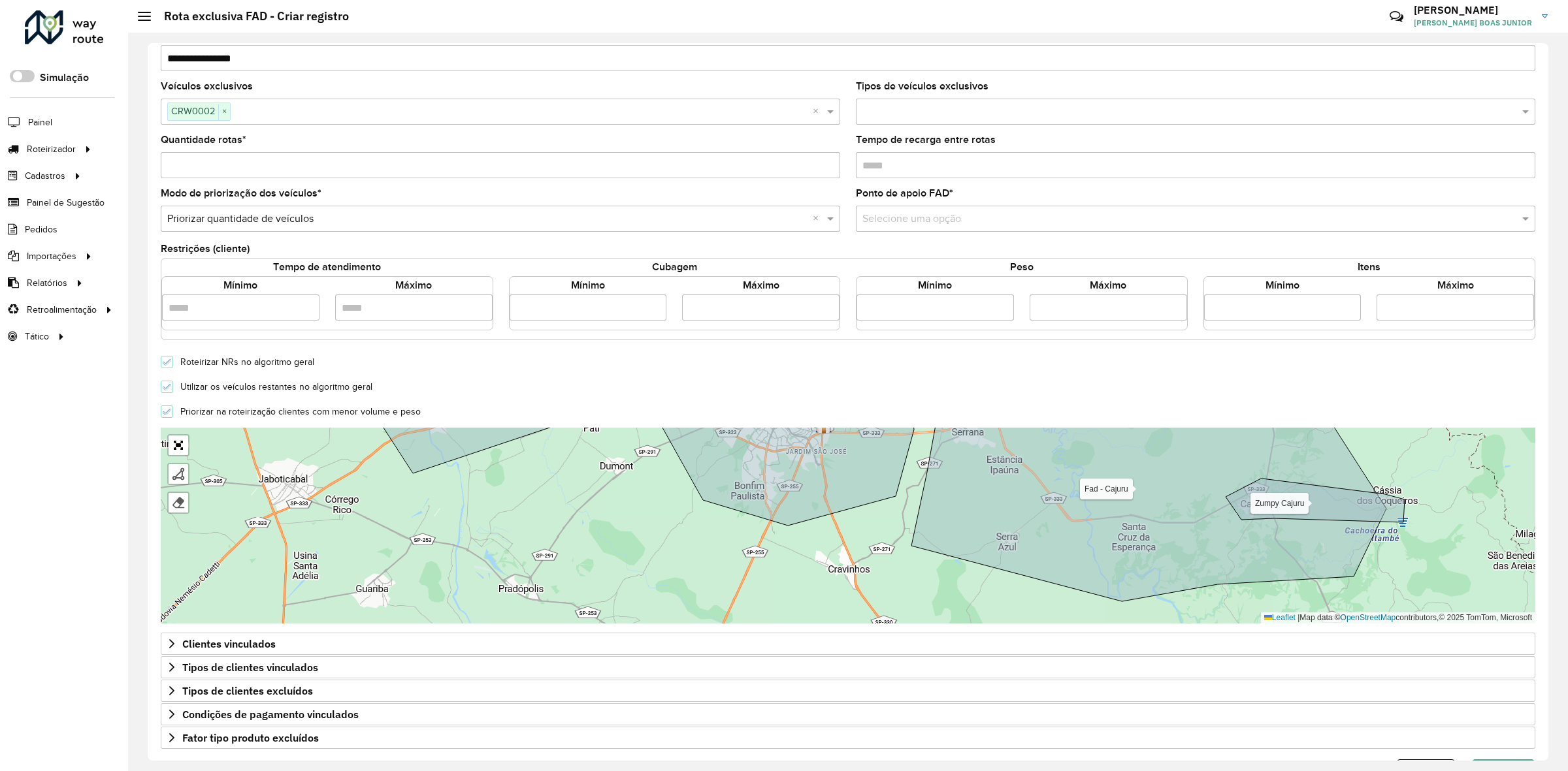
click at [206, 165] on input "Quantidade rotas *" at bounding box center [501, 165] width 679 height 26
type input "*"
click at [151, 237] on div "**********" at bounding box center [848, 402] width 1400 height 718
click at [187, 456] on link "Abrir mapa em tela cheia" at bounding box center [178, 445] width 19 height 19
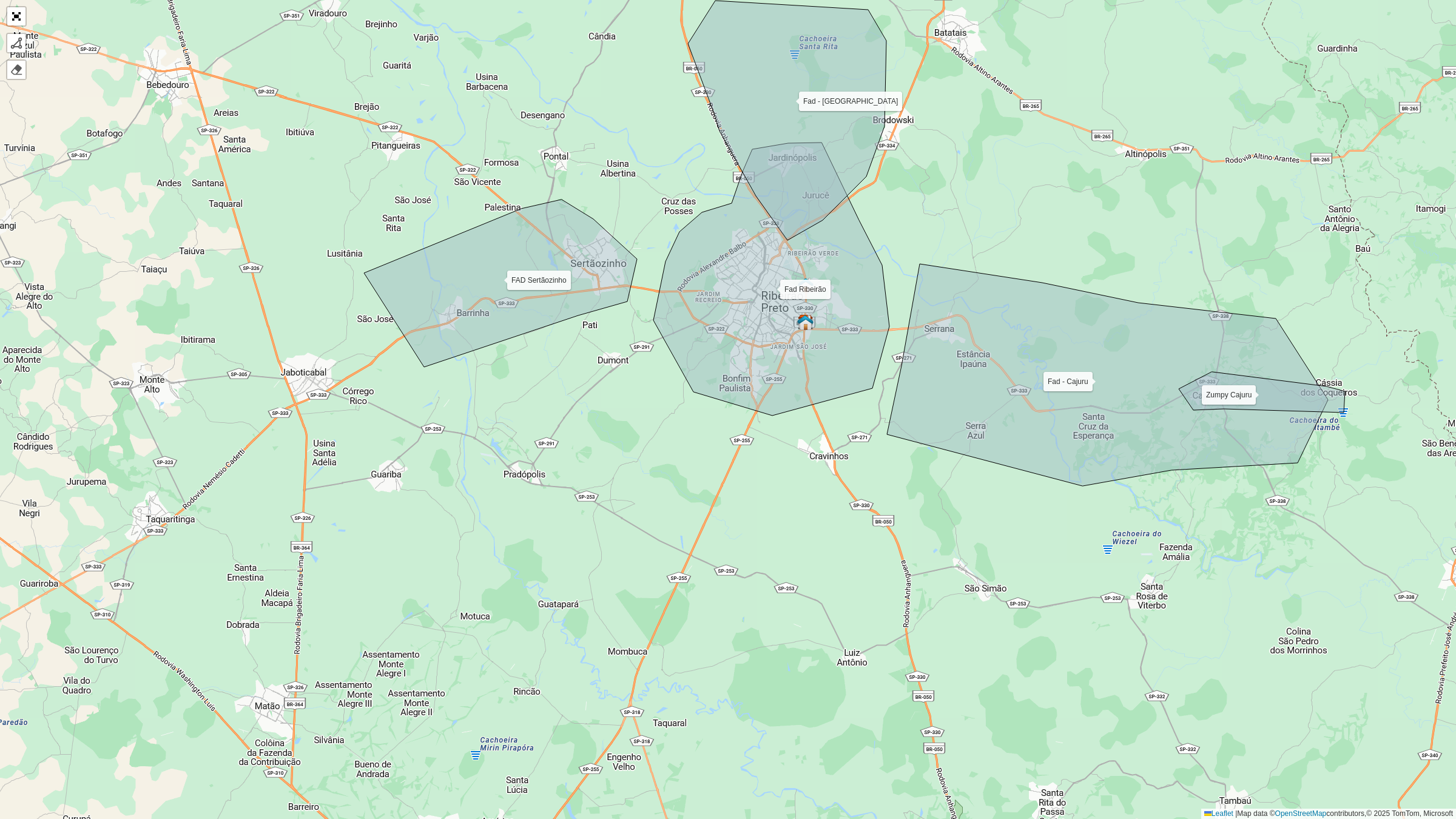
drag, startPoint x: 277, startPoint y: 507, endPoint x: 408, endPoint y: 519, distance: 131.5
click at [383, 515] on div "Fad Ribeirão FAD Sertãozinho Fad - Cajuru Fad - Jardinópolis Zumpy Cajuru Final…" at bounding box center [728, 410] width 1456 height 819
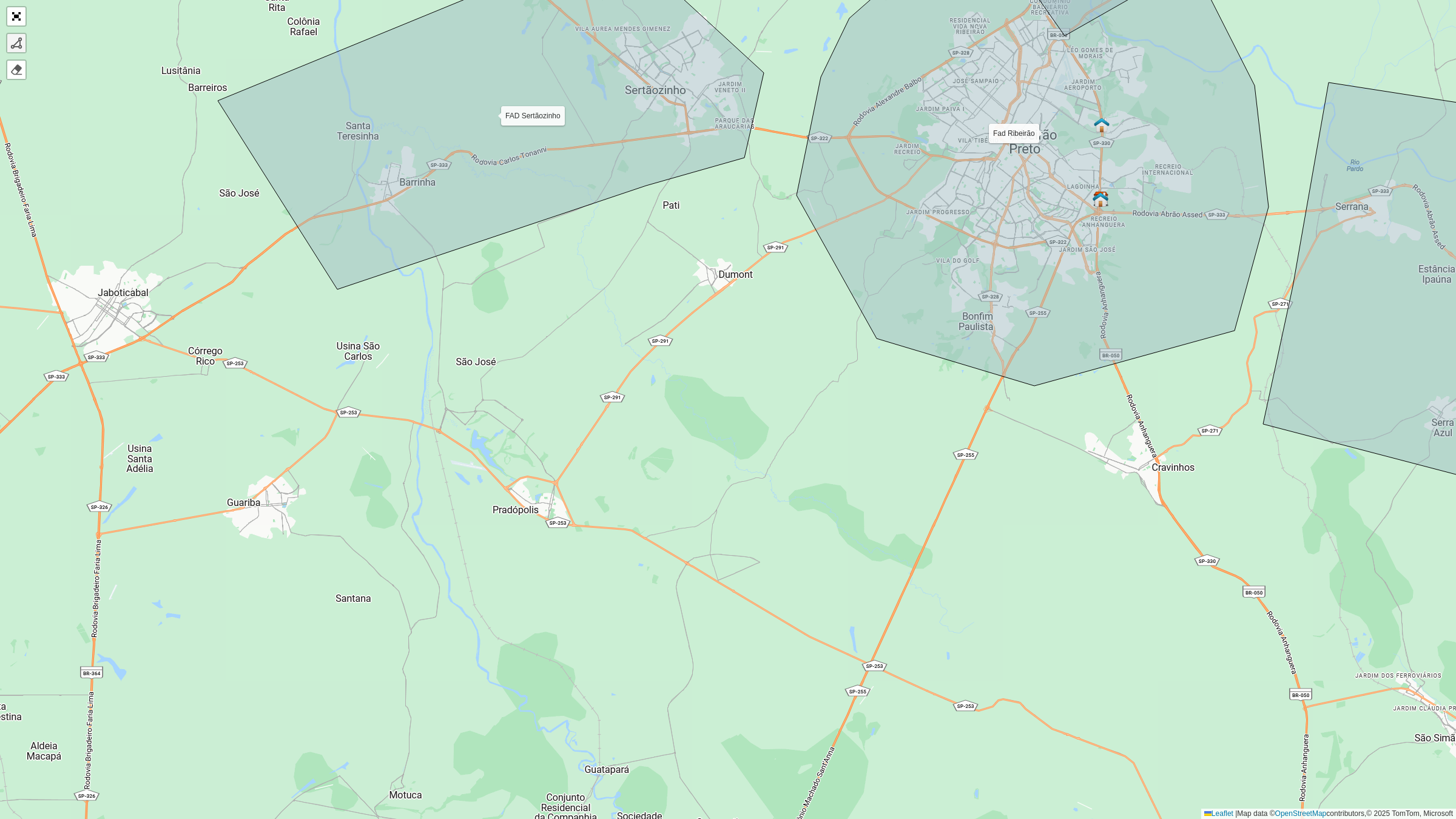
click at [18, 45] on div at bounding box center [17, 44] width 12 height 12
click at [227, 467] on div "Fad Ribeirão FAD Sertãozinho Fad - Cajuru Fad - Jardinópolis Zumpy Cajuru Final…" at bounding box center [728, 410] width 1456 height 819
click at [334, 474] on div "Fad Ribeirão FAD Sertãozinho Fad - Cajuru Fad - Jardinópolis Zumpy Cajuru Final…" at bounding box center [728, 410] width 1456 height 819
click at [555, 461] on icon at bounding box center [444, 467] width 221 height 12
click at [701, 243] on div "Fad Ribeirão FAD Sertãozinho Fad - Cajuru Fad - Jardinópolis Zumpy Cajuru Final…" at bounding box center [728, 410] width 1456 height 819
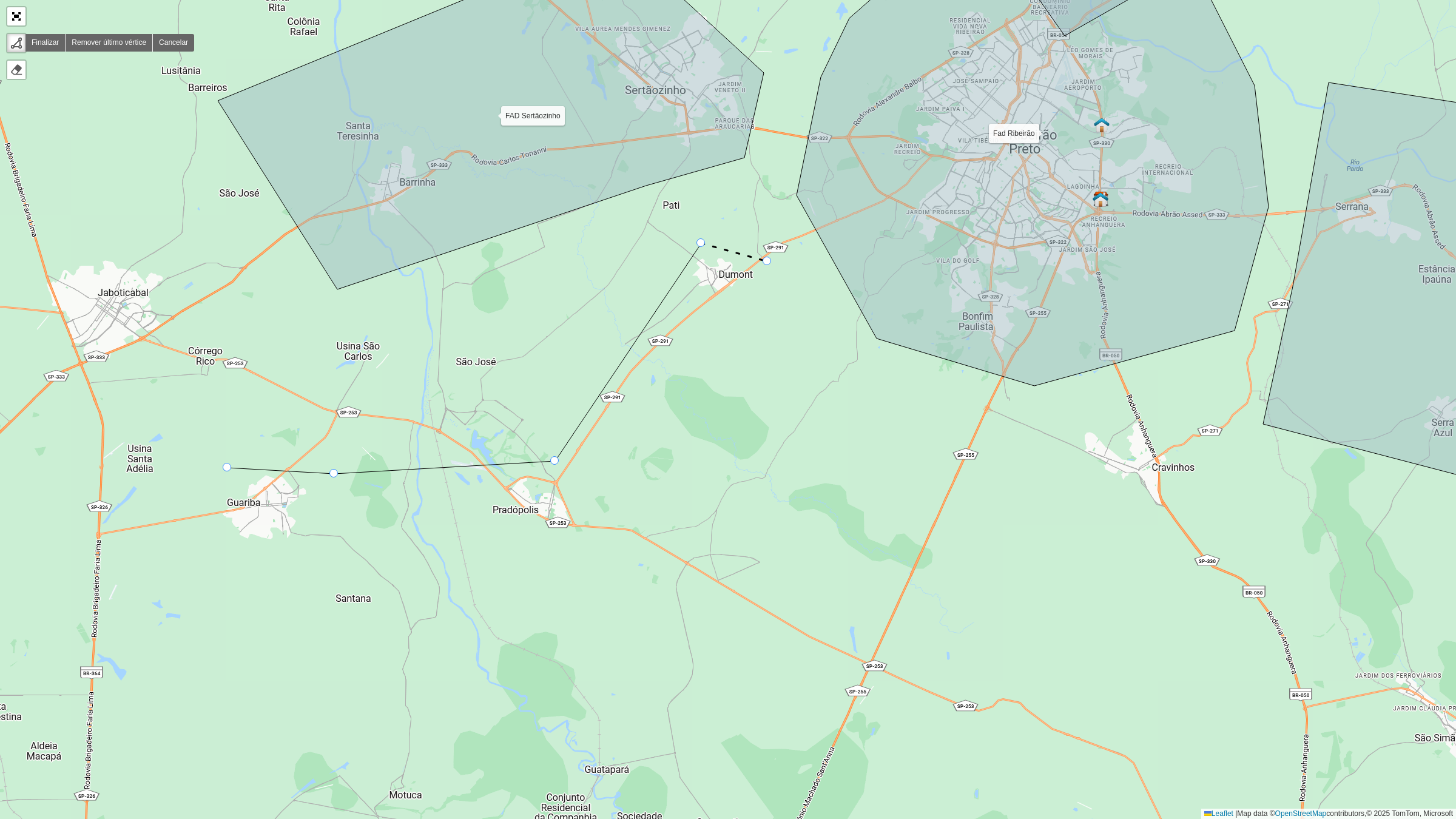
click at [768, 262] on div "Fad Ribeirão FAD Sertãozinho Fad - Cajuru Fad - Jardinópolis Zumpy Cajuru Final…" at bounding box center [728, 410] width 1456 height 819
click at [744, 320] on icon at bounding box center [755, 290] width 24 height 58
click at [583, 489] on icon at bounding box center [663, 404] width 160 height 169
click at [599, 547] on icon at bounding box center [591, 518] width 16 height 59
click at [511, 545] on icon at bounding box center [555, 546] width 88 height 3
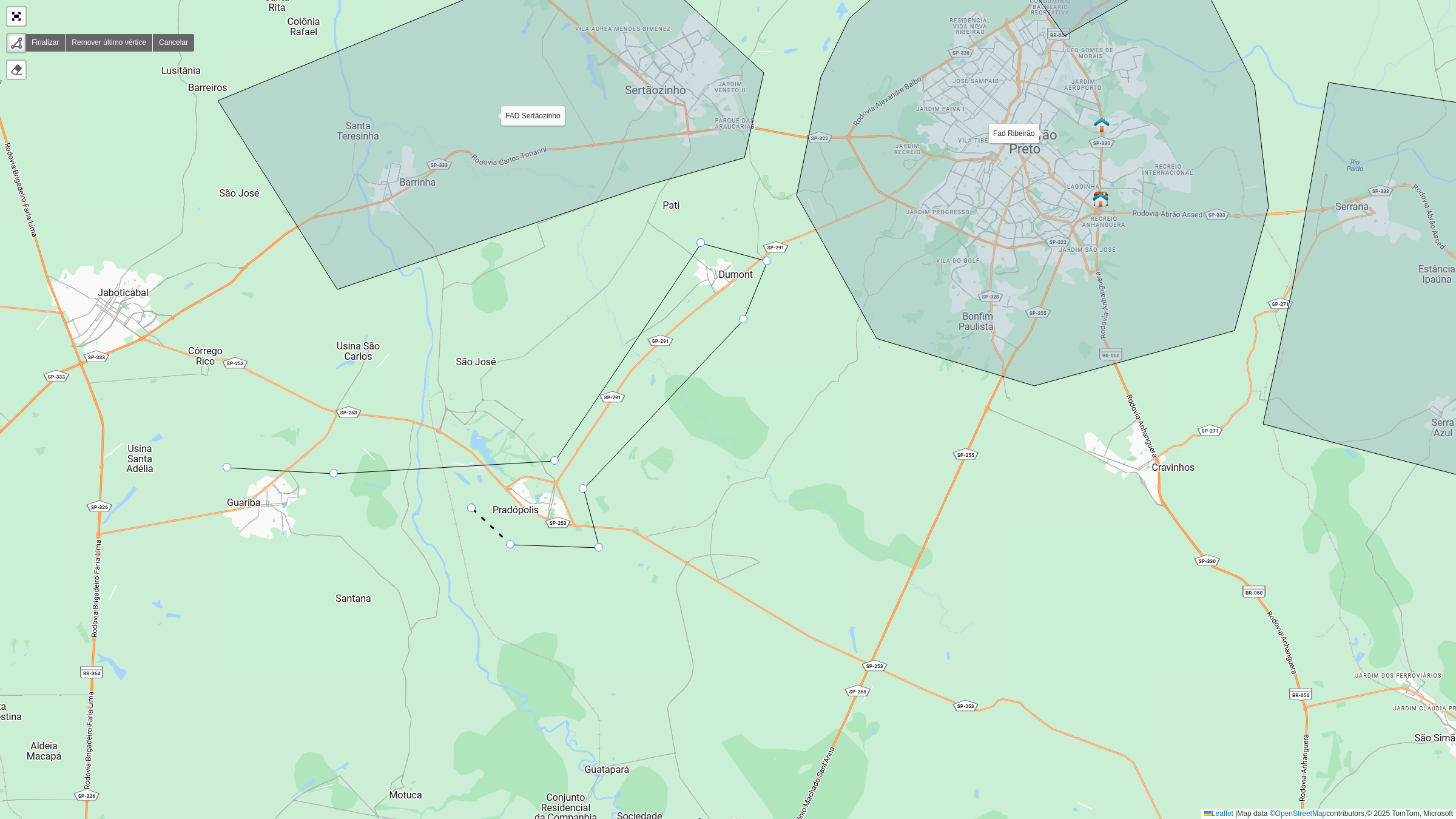
click at [472, 508] on div "Fad Ribeirão FAD Sertãozinho Fad - Cajuru Fad - Jardinópolis Zumpy Cajuru Final…" at bounding box center [728, 410] width 1456 height 819
click at [218, 556] on icon at bounding box center [345, 532] width 254 height 48
drag, startPoint x: 202, startPoint y: 476, endPoint x: 217, endPoint y: 467, distance: 17.5
click at [203, 476] on div "Fad Ribeirão FAD Sertãozinho Fad - Cajuru Fad - Jardinópolis Zumpy Cajuru Final…" at bounding box center [728, 410] width 1456 height 819
click at [226, 468] on div at bounding box center [227, 467] width 9 height 9
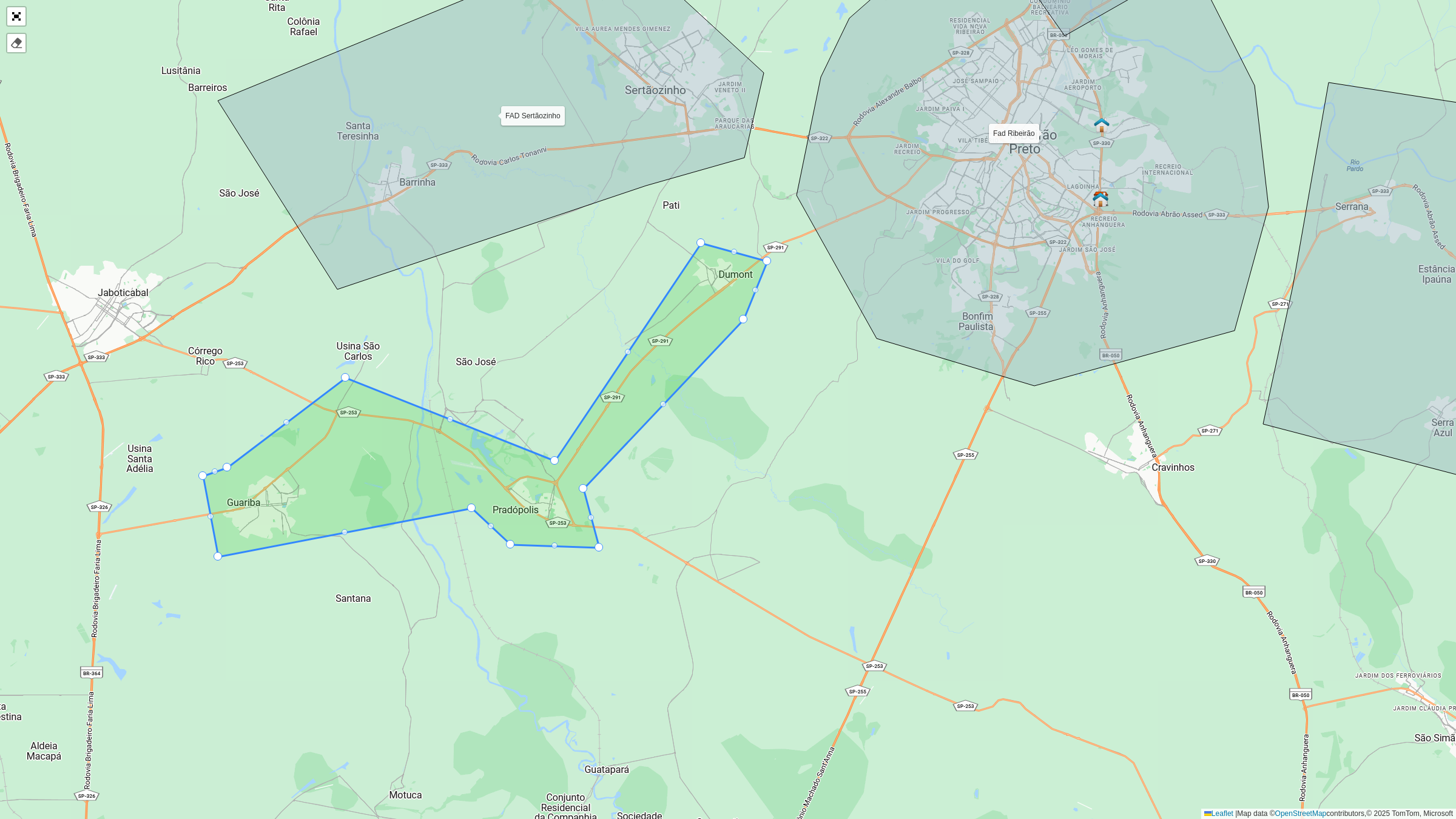
drag, startPoint x: 332, startPoint y: 470, endPoint x: 344, endPoint y: 374, distance: 96.7
drag, startPoint x: 447, startPoint y: 417, endPoint x: 450, endPoint y: 408, distance: 9.5
click at [449, 418] on div at bounding box center [450, 419] width 9 height 9
drag, startPoint x: 449, startPoint y: 418, endPoint x: 451, endPoint y: 404, distance: 14.1
drag, startPoint x: 553, startPoint y: 454, endPoint x: 537, endPoint y: 442, distance: 20.0
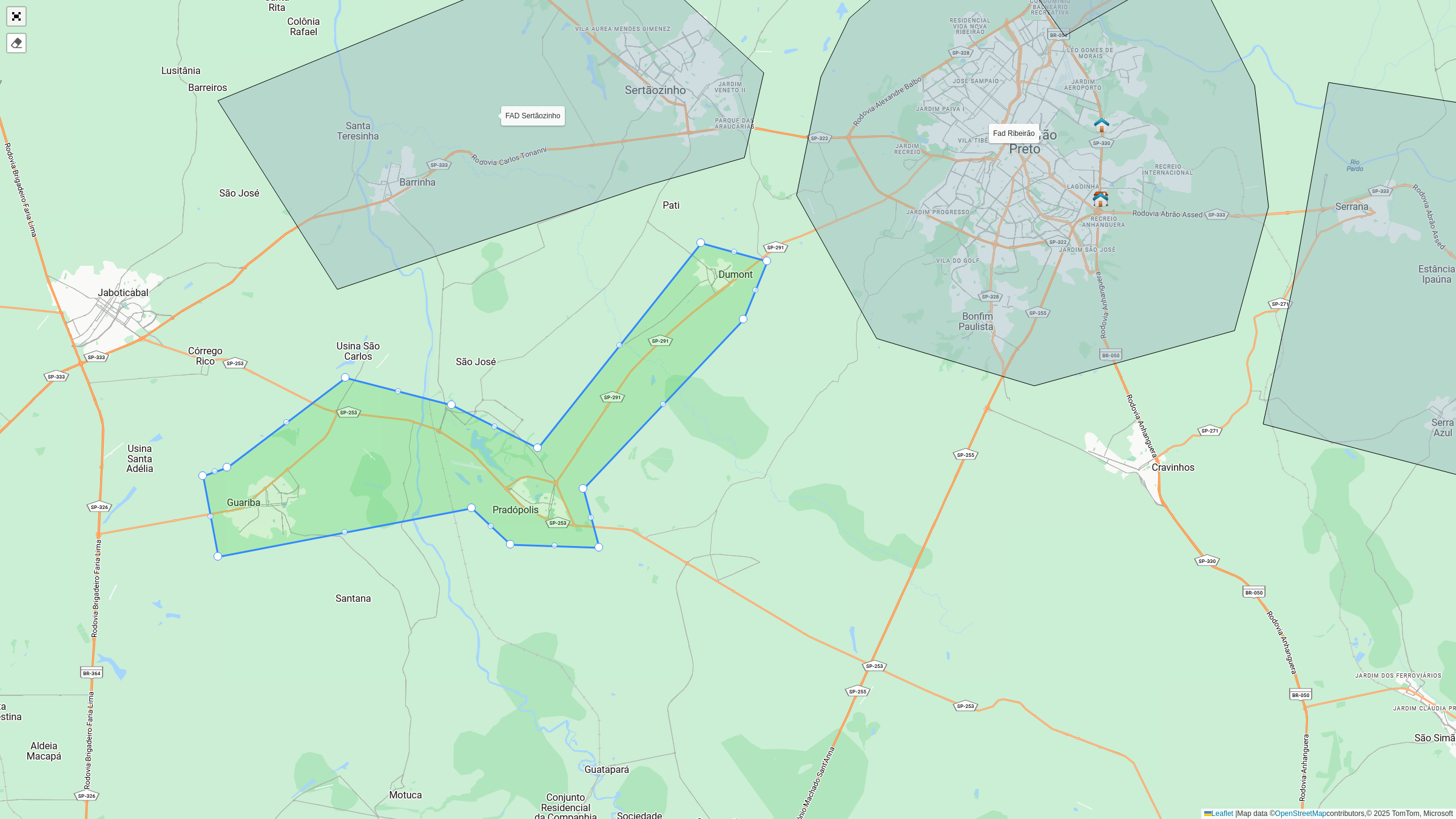
click at [16, 19] on link "Abrir mapa em tela cheia" at bounding box center [16, 16] width 18 height 18
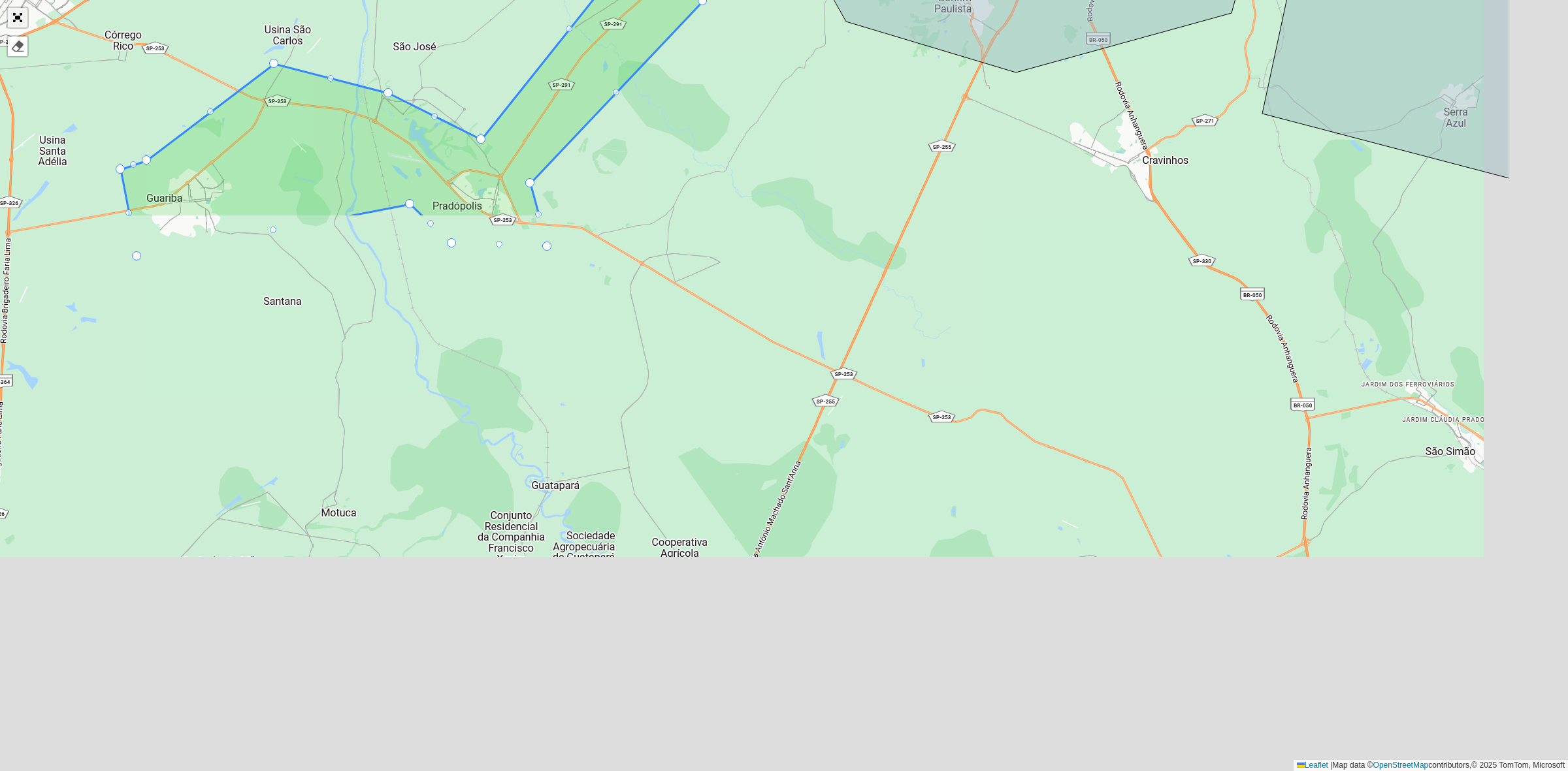
scroll to position [132, 0]
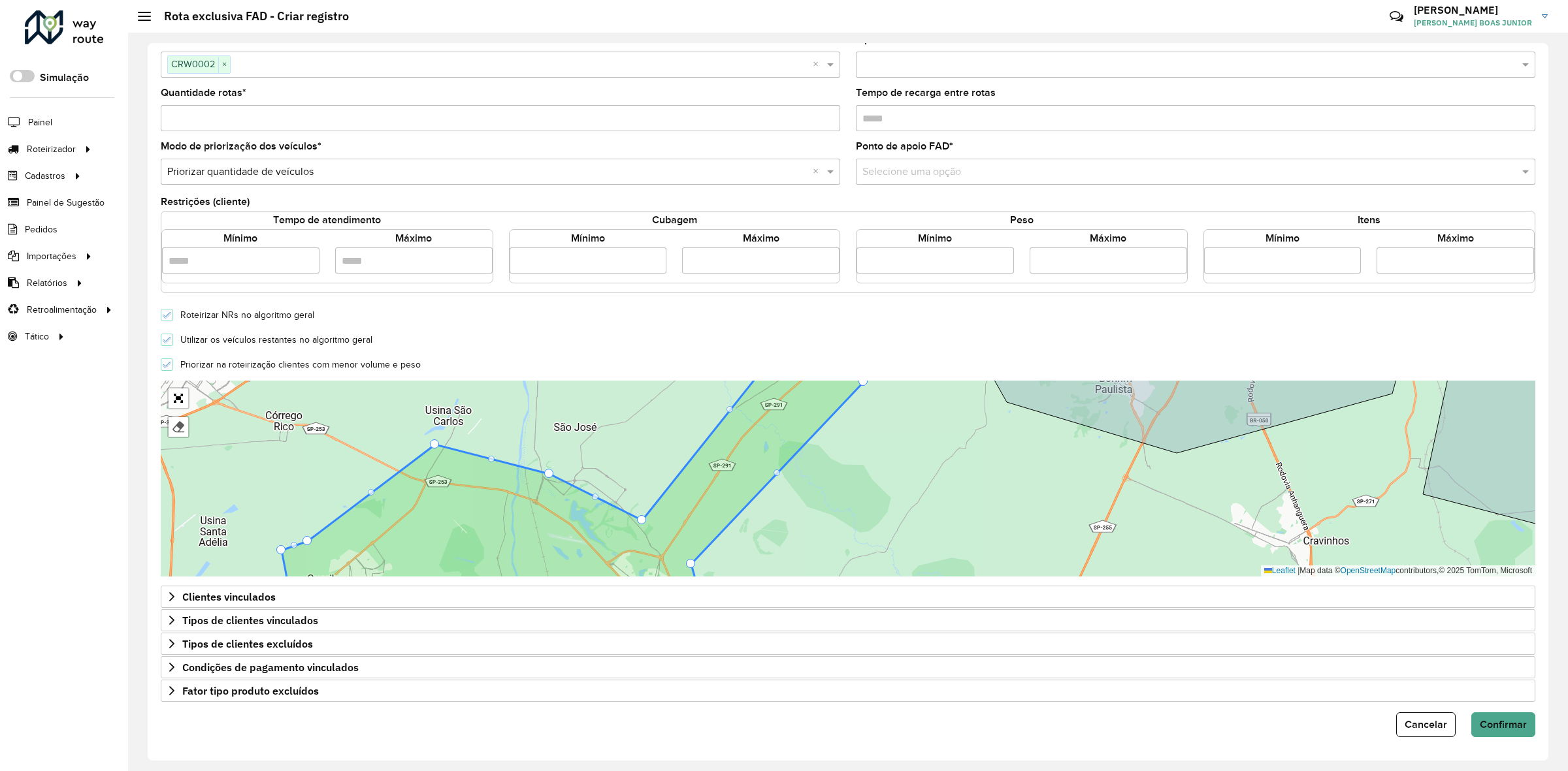
click at [921, 258] on input "number" at bounding box center [935, 260] width 157 height 26
type input "****"
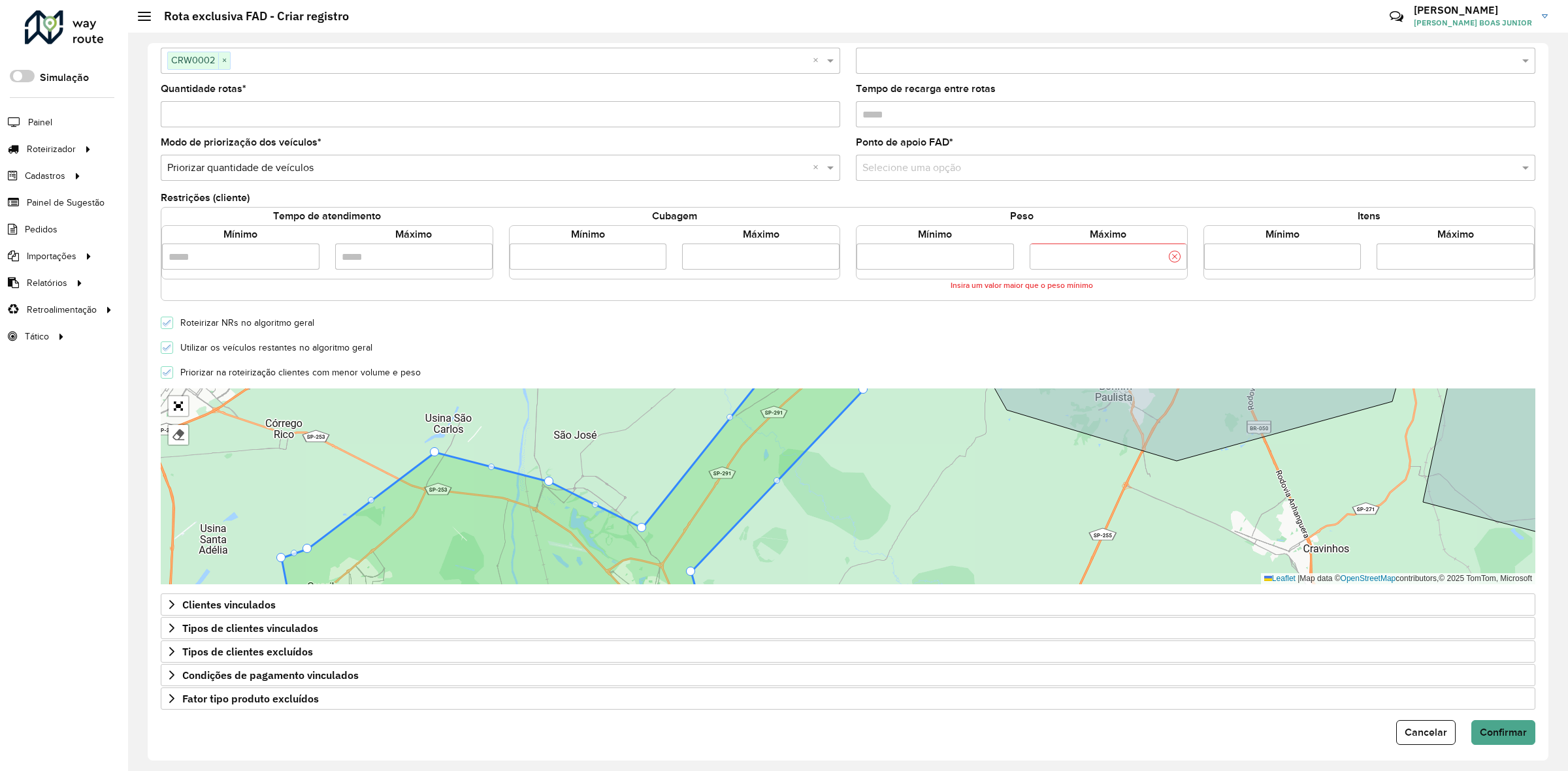
type input "******"
click at [831, 311] on form "**********" at bounding box center [848, 334] width 1374 height 822
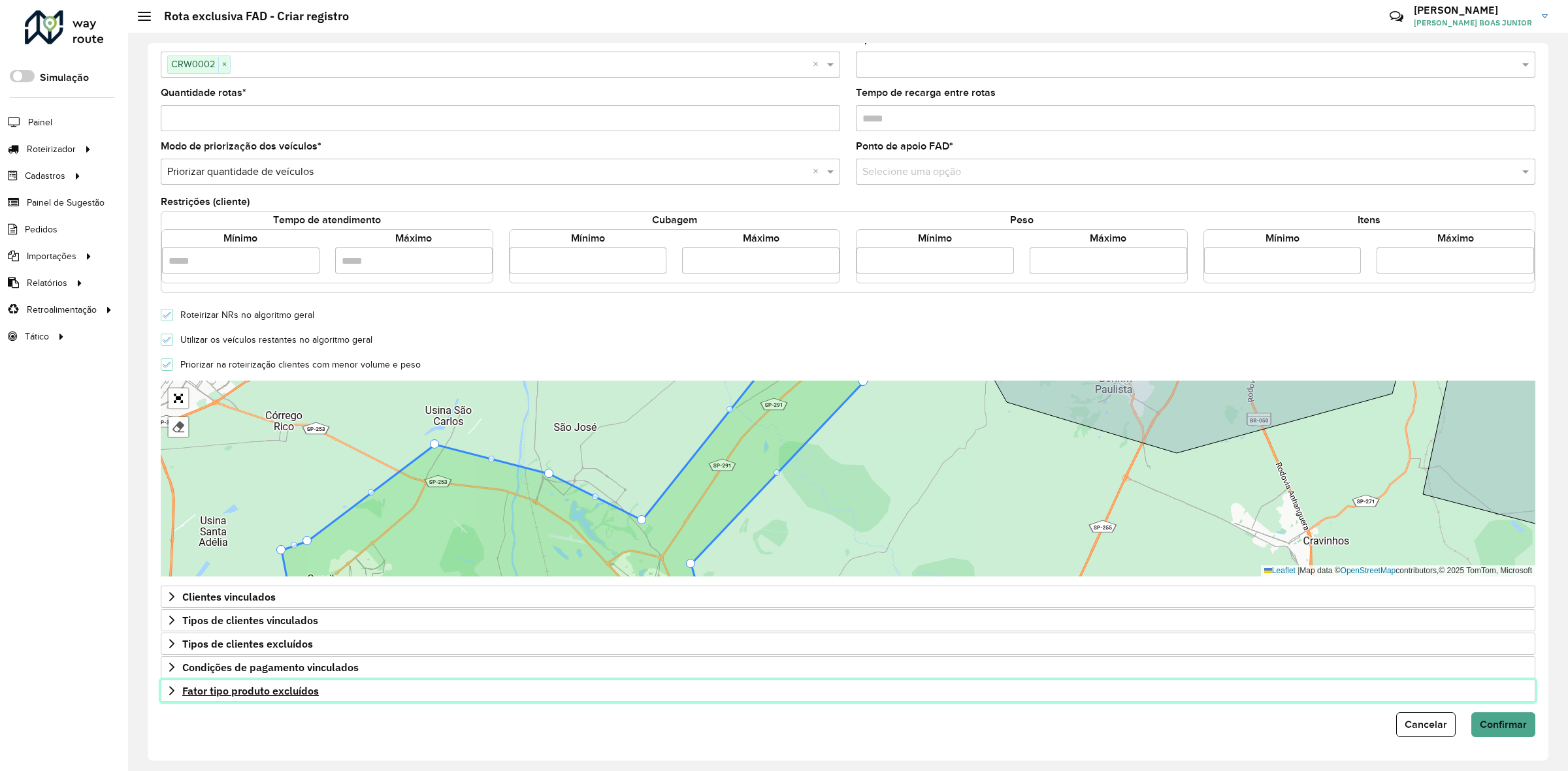
click at [171, 699] on link "Fator tipo produto excluídos" at bounding box center [848, 690] width 1374 height 22
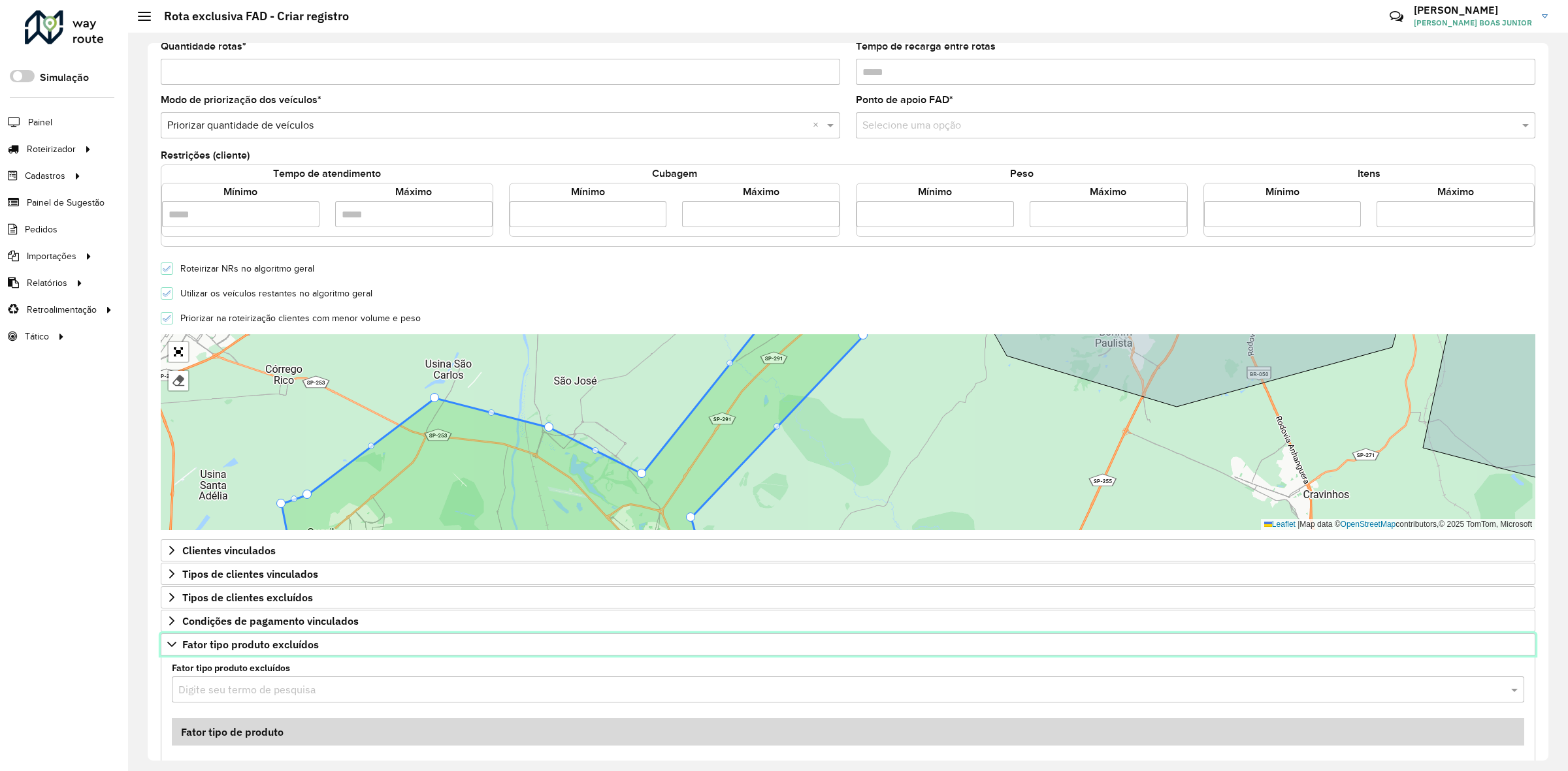
scroll to position [245, 0]
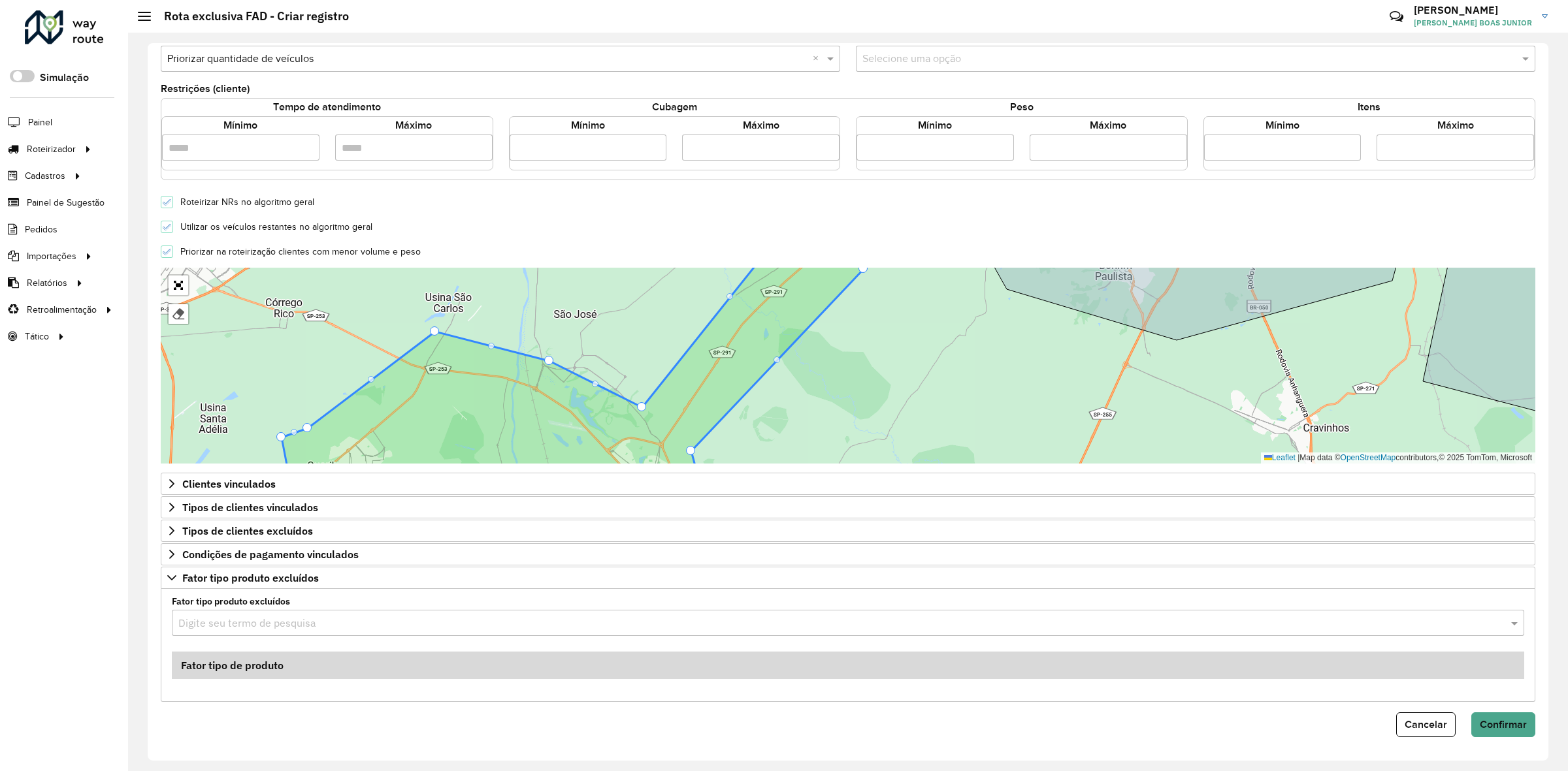
click at [213, 628] on input "text" at bounding box center [834, 623] width 1313 height 15
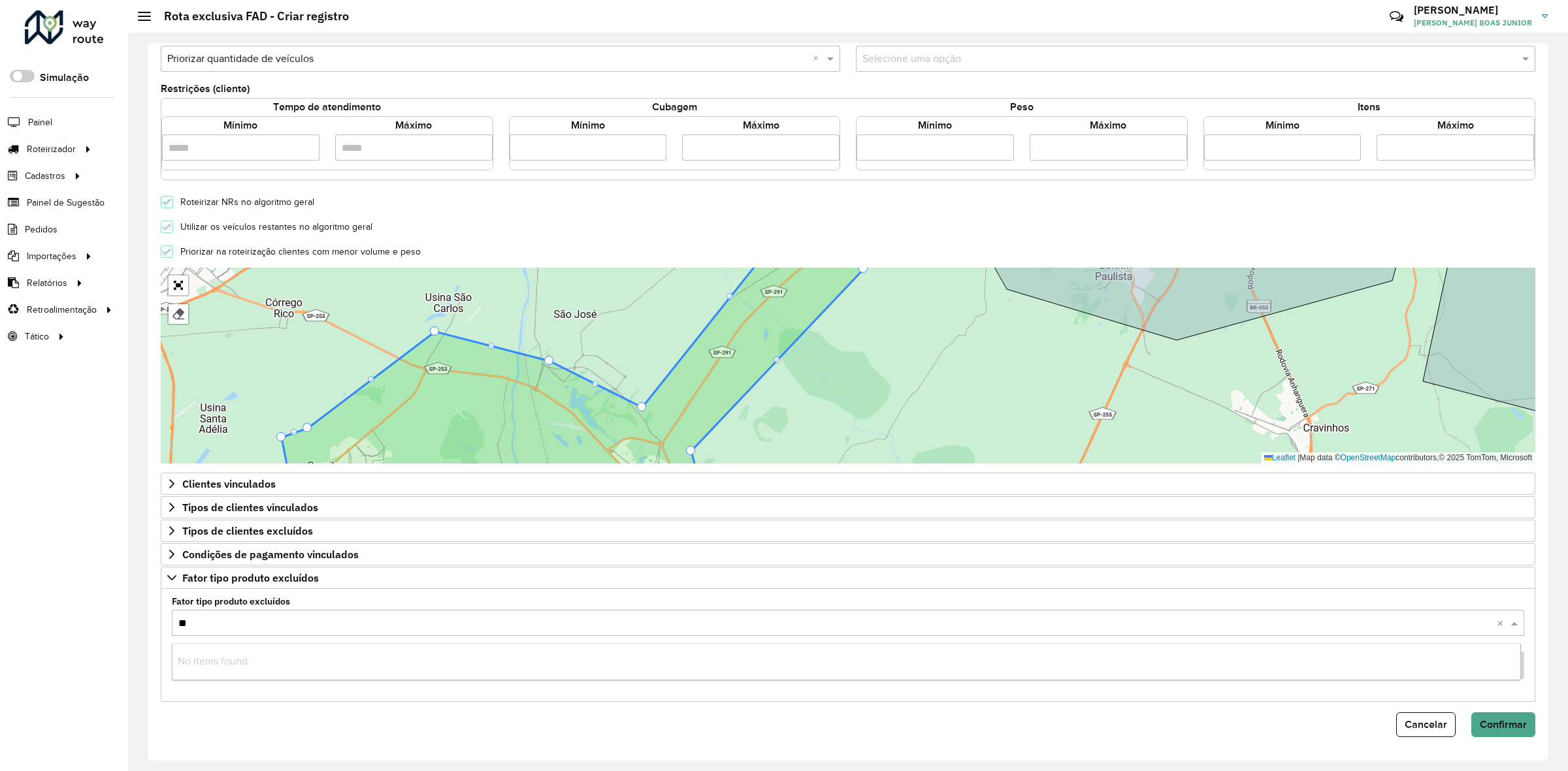
type input "***"
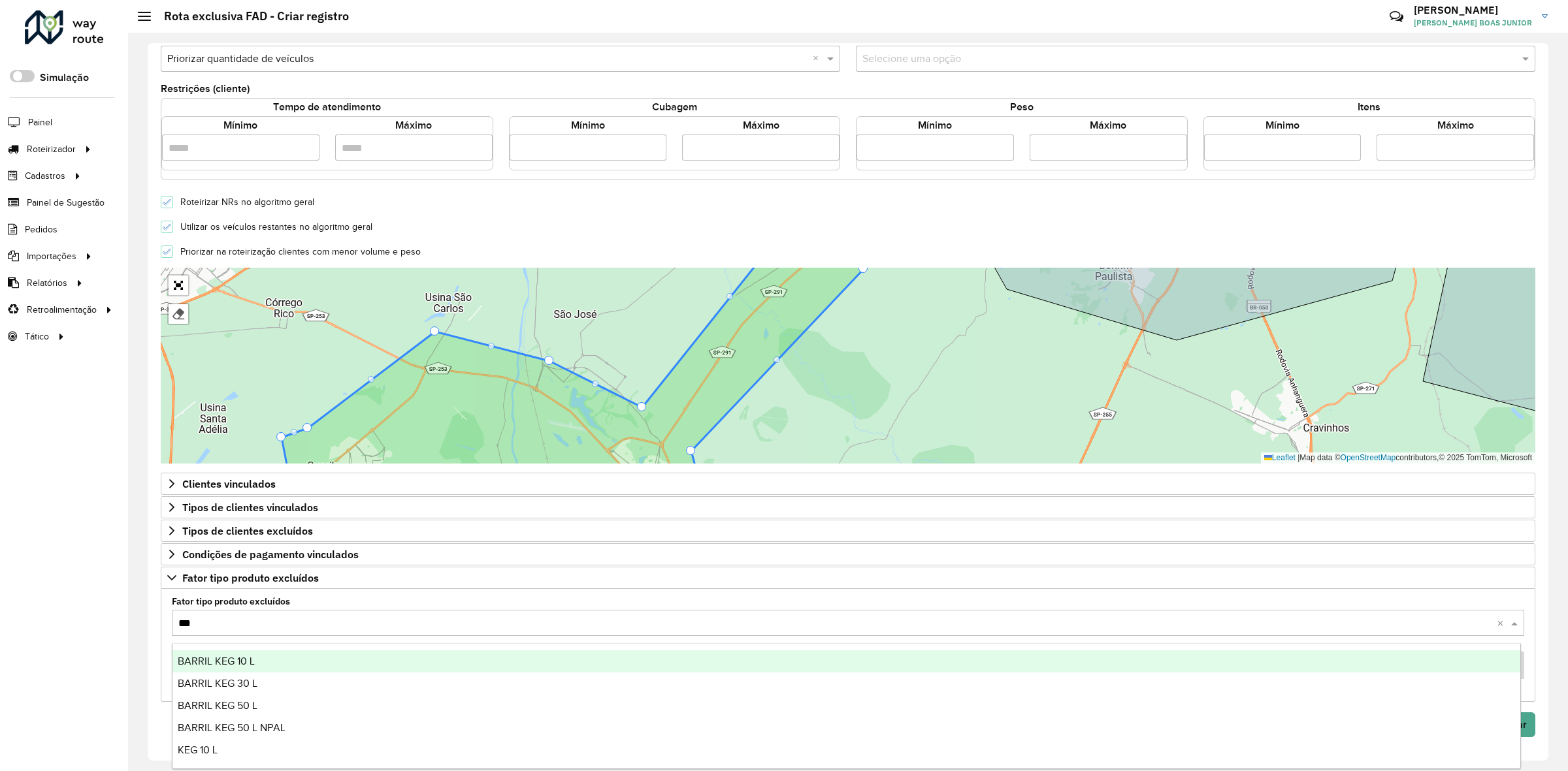
click at [210, 657] on span "BARRIL KEG 10 L" at bounding box center [216, 662] width 77 height 12
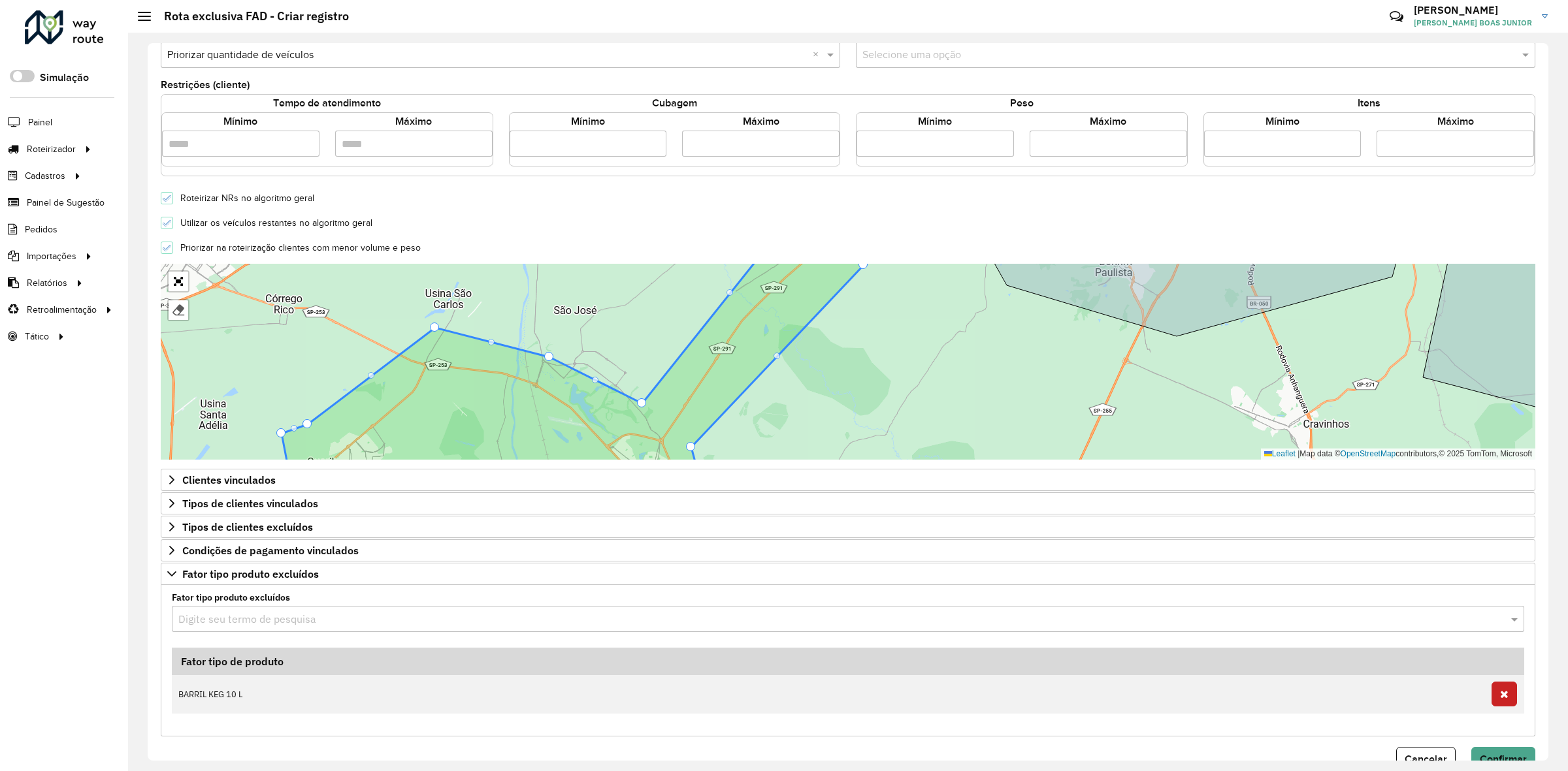
click at [0, 0] on div "Aguarde..." at bounding box center [0, 0] width 0 height 0
click at [222, 627] on input "text" at bounding box center [834, 619] width 1313 height 15
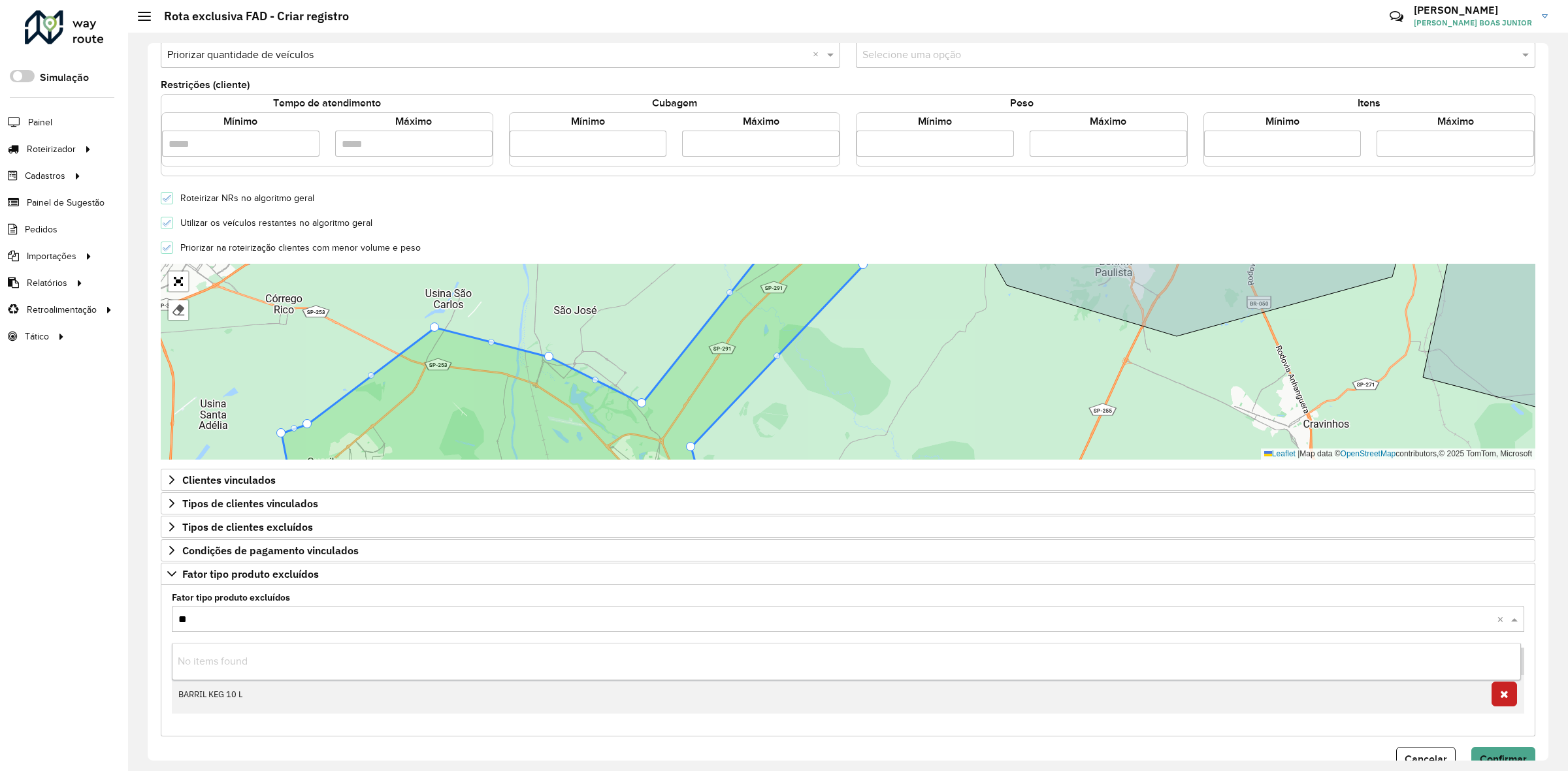
type input "***"
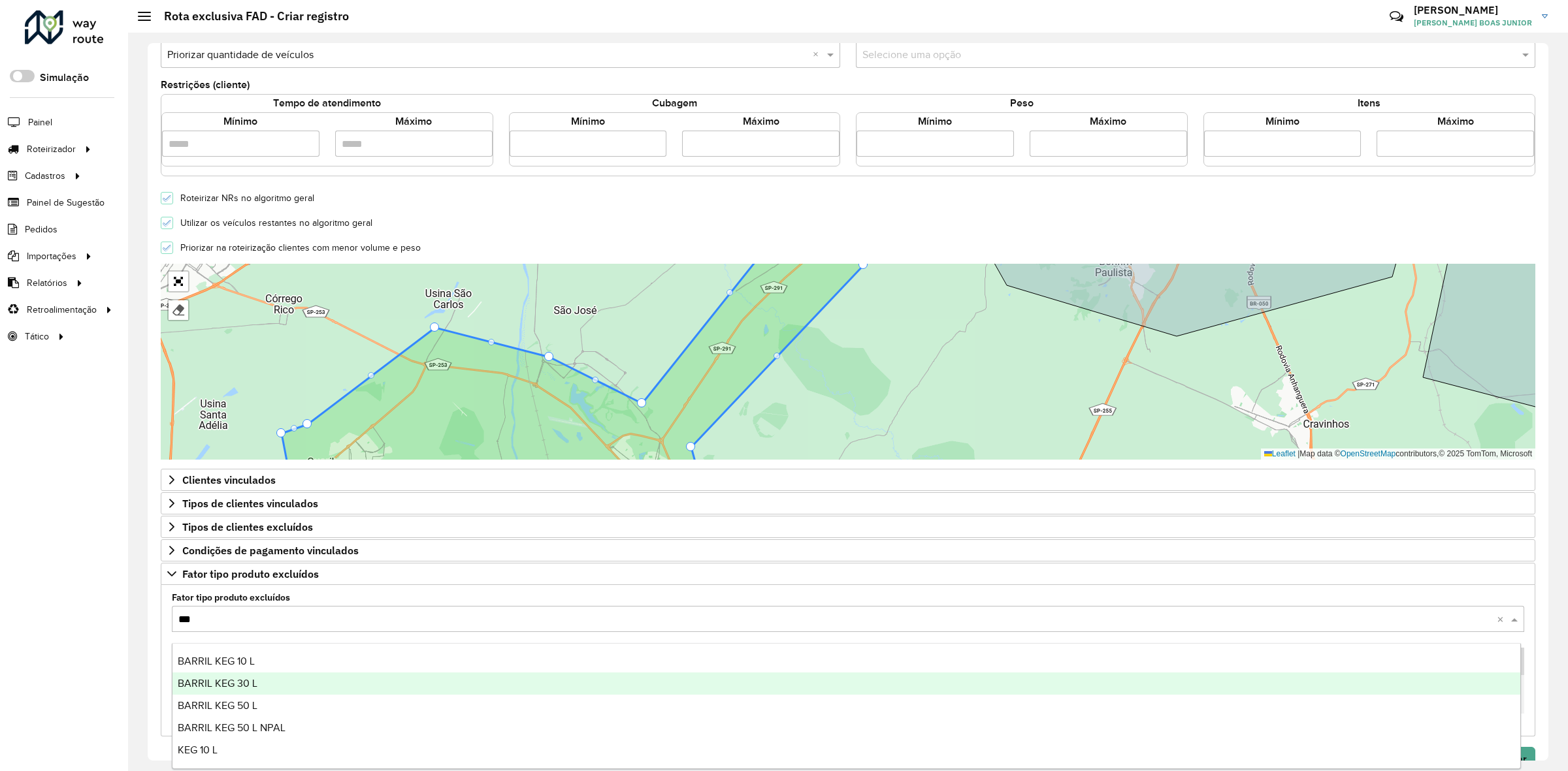
click at [234, 680] on span "BARRIL KEG 30 L" at bounding box center [217, 684] width 80 height 12
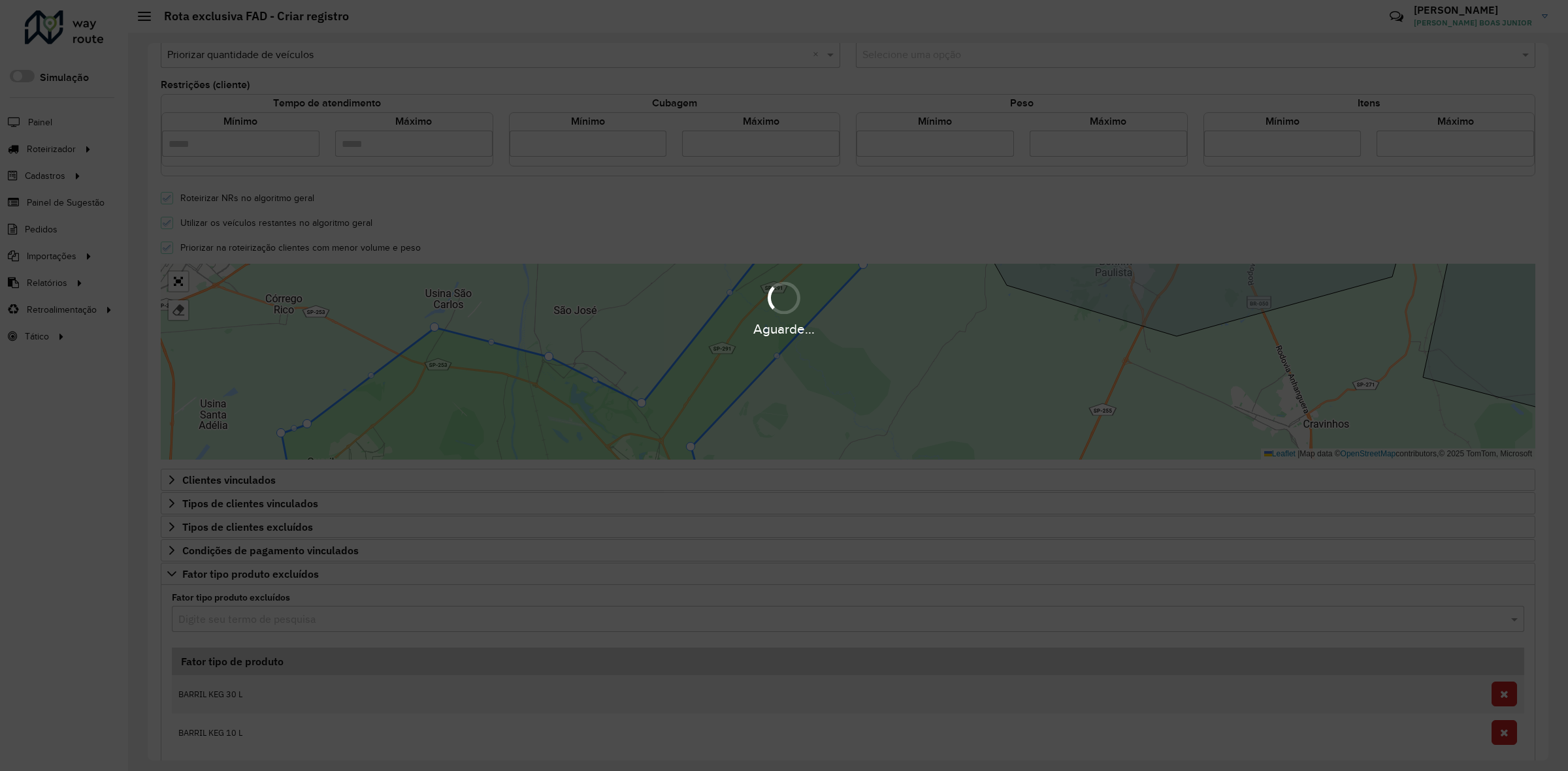
click at [264, 610] on div "Aguarde..." at bounding box center [784, 386] width 1568 height 771
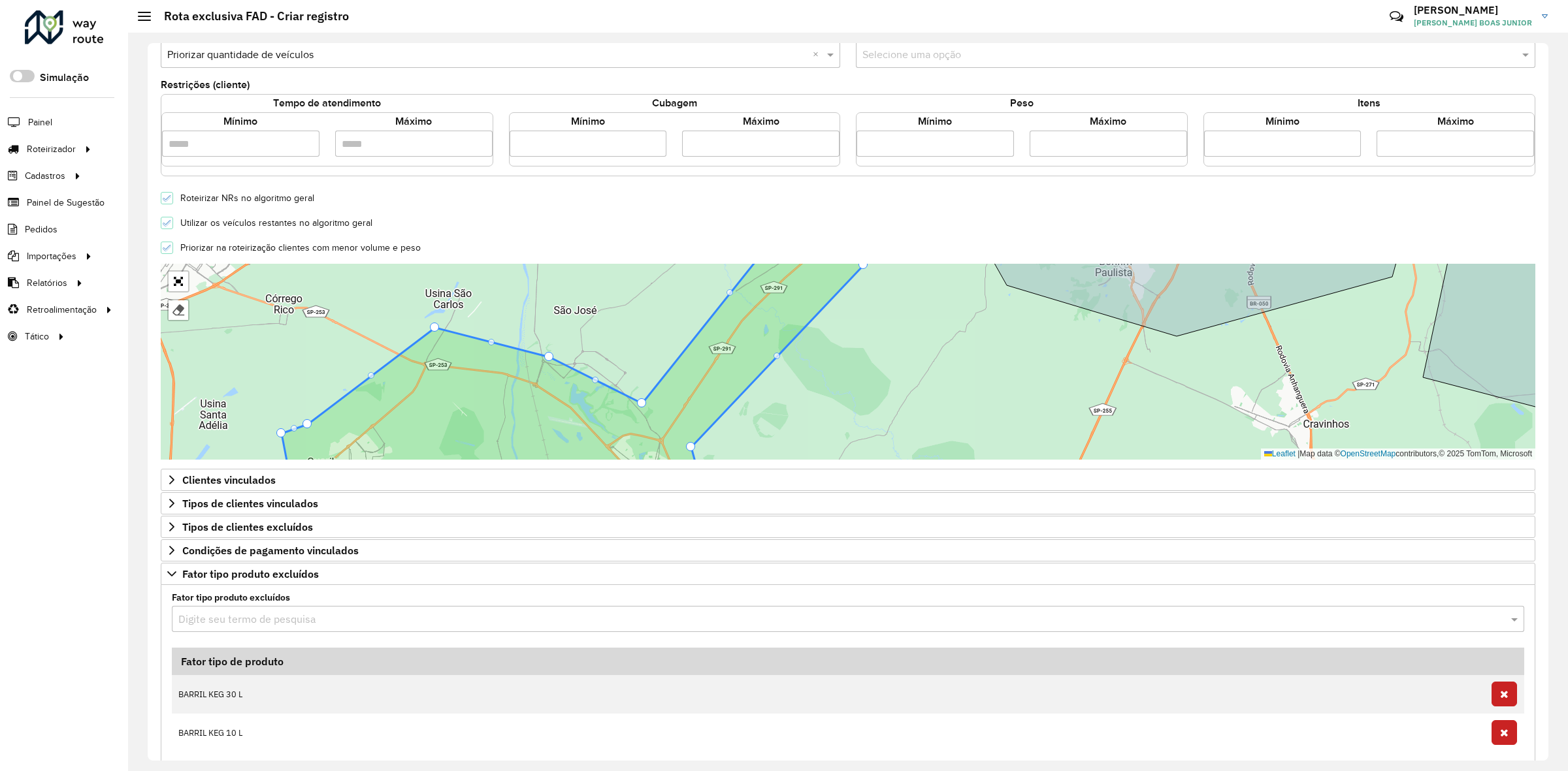
click at [251, 628] on input "text" at bounding box center [834, 619] width 1313 height 15
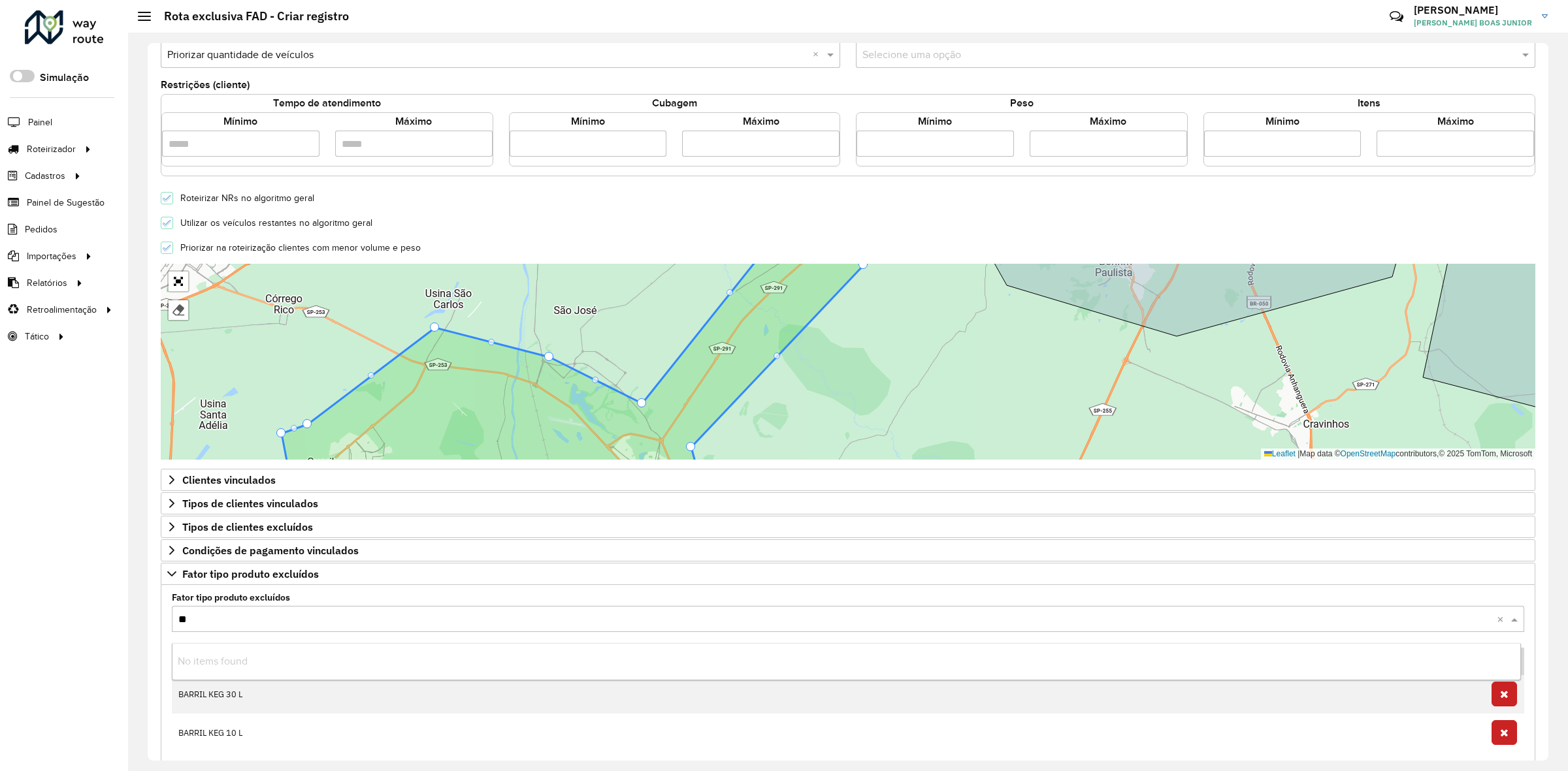
type input "***"
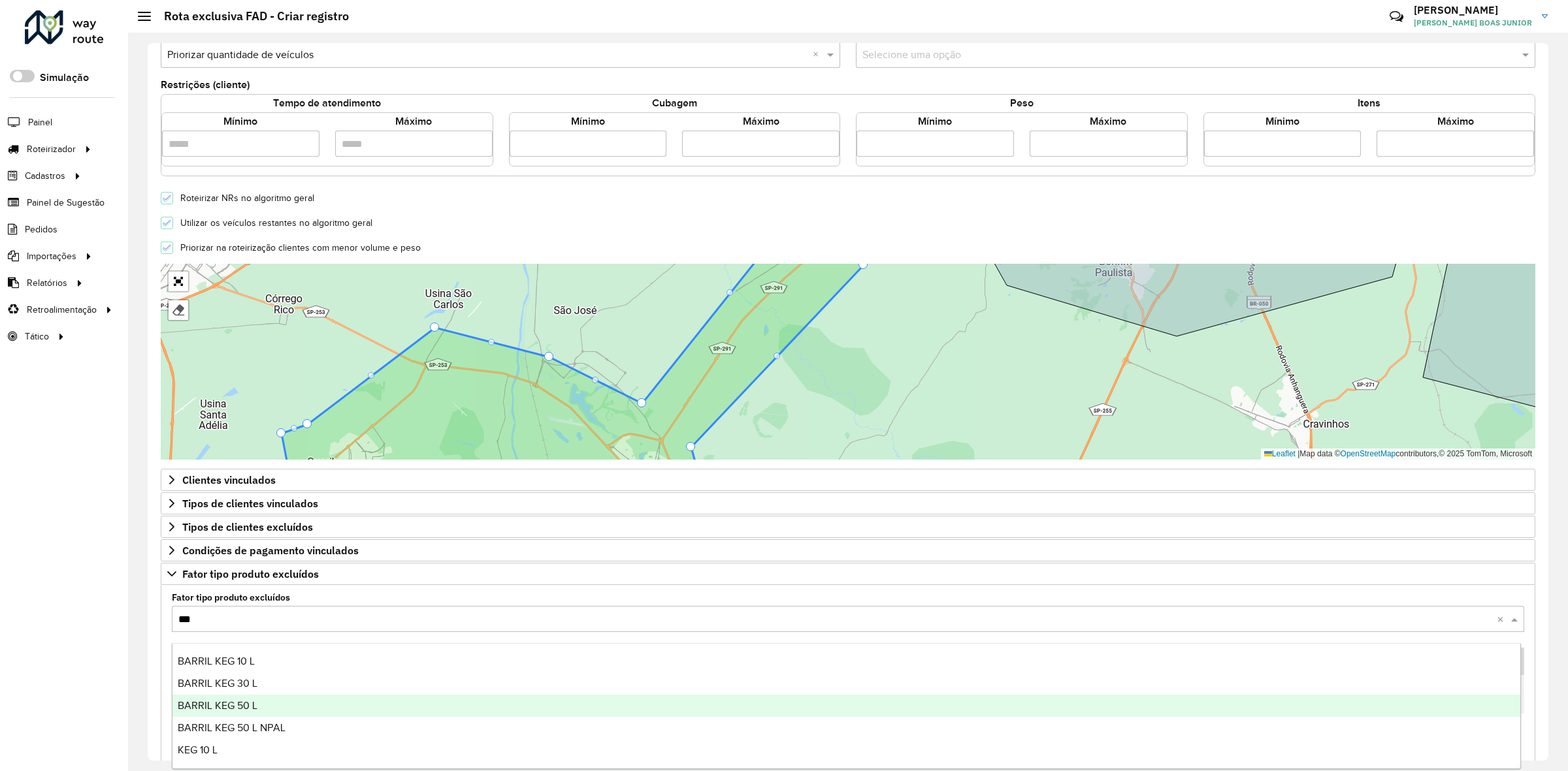
click at [237, 715] on div "BARRIL KEG 50 L" at bounding box center [846, 706] width 1347 height 22
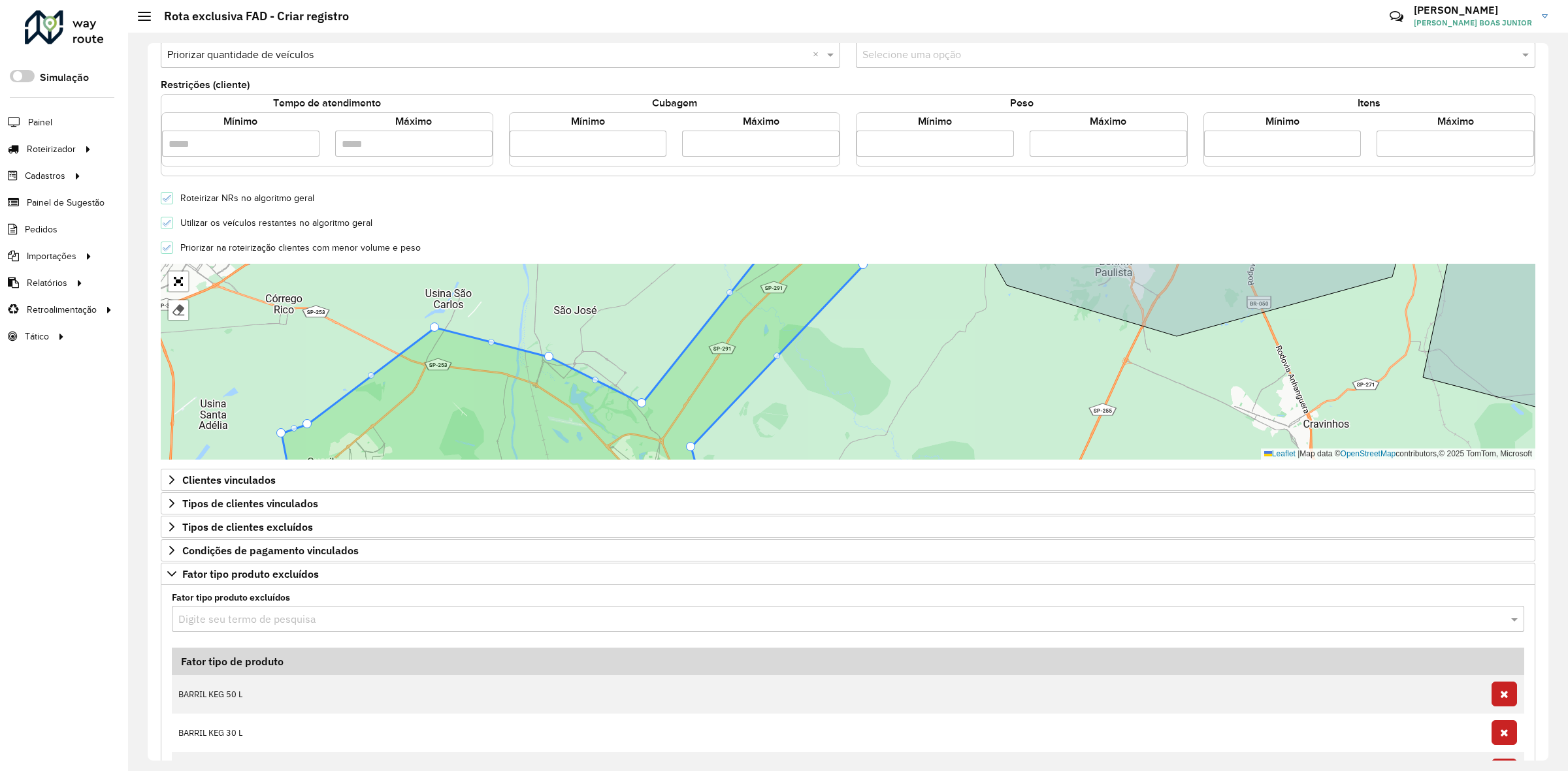
click at [219, 622] on input "text" at bounding box center [834, 619] width 1313 height 15
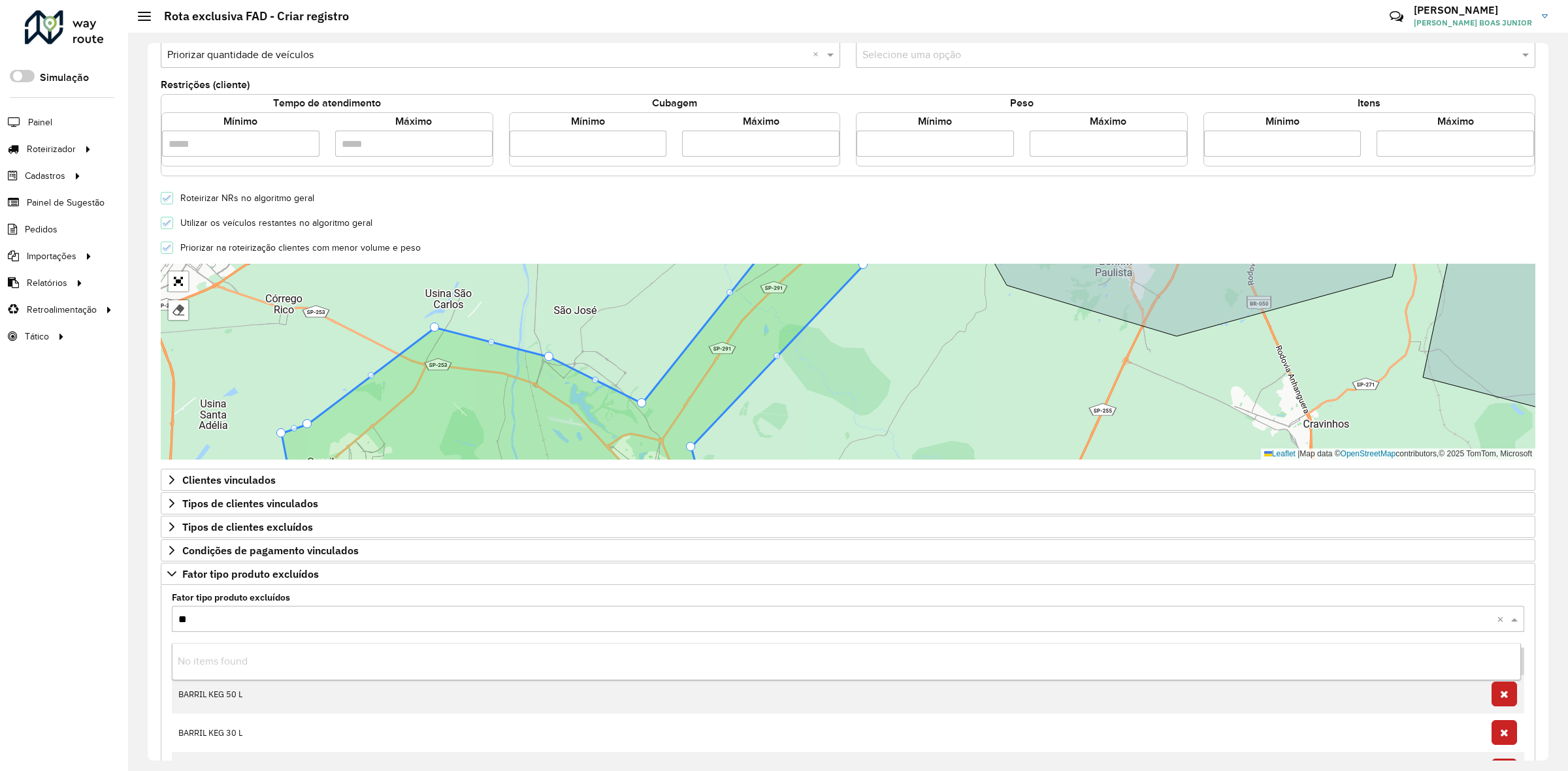
type input "***"
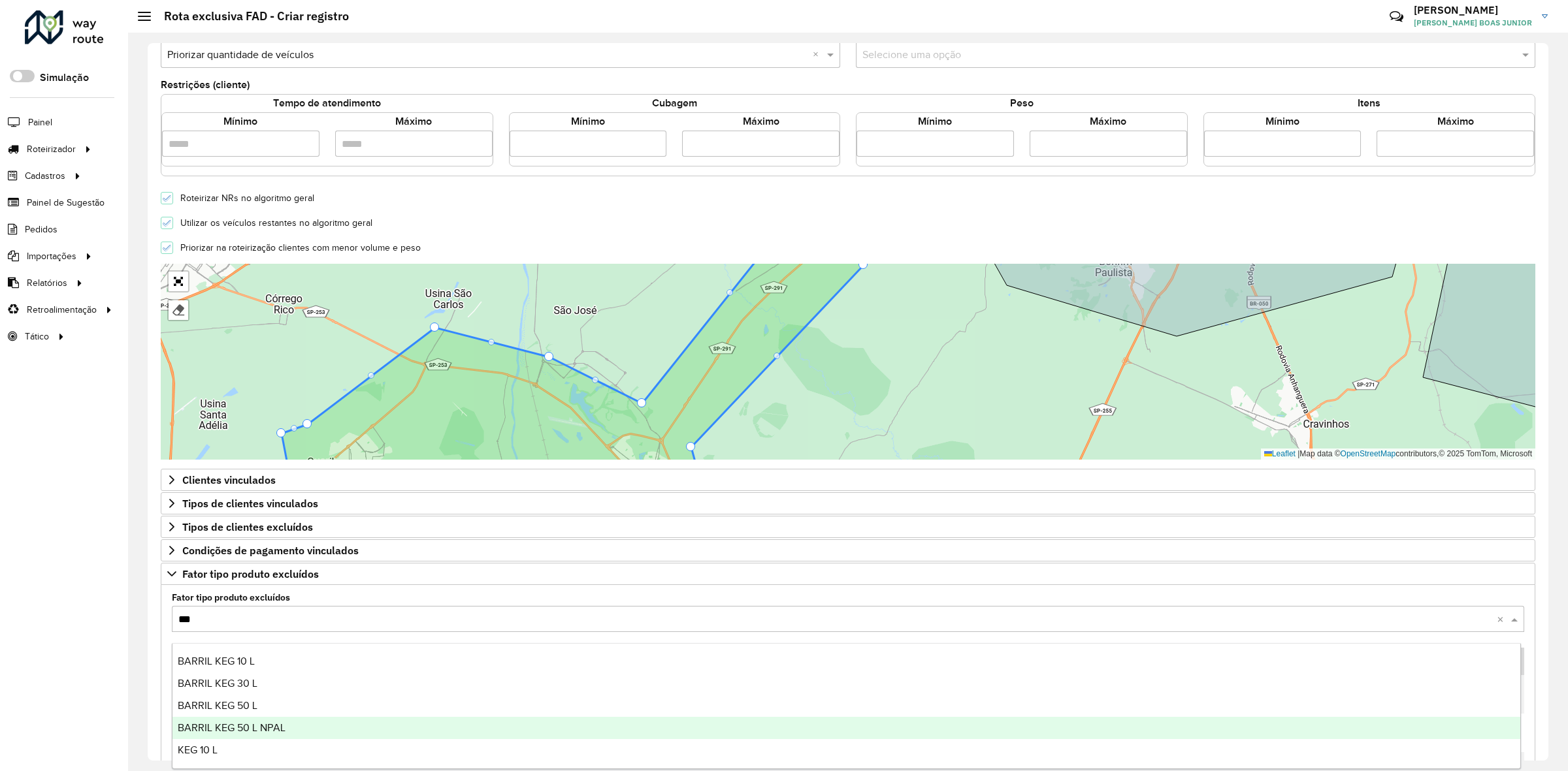
click at [251, 723] on span "BARRIL KEG 50 L NPAL" at bounding box center [231, 728] width 107 height 12
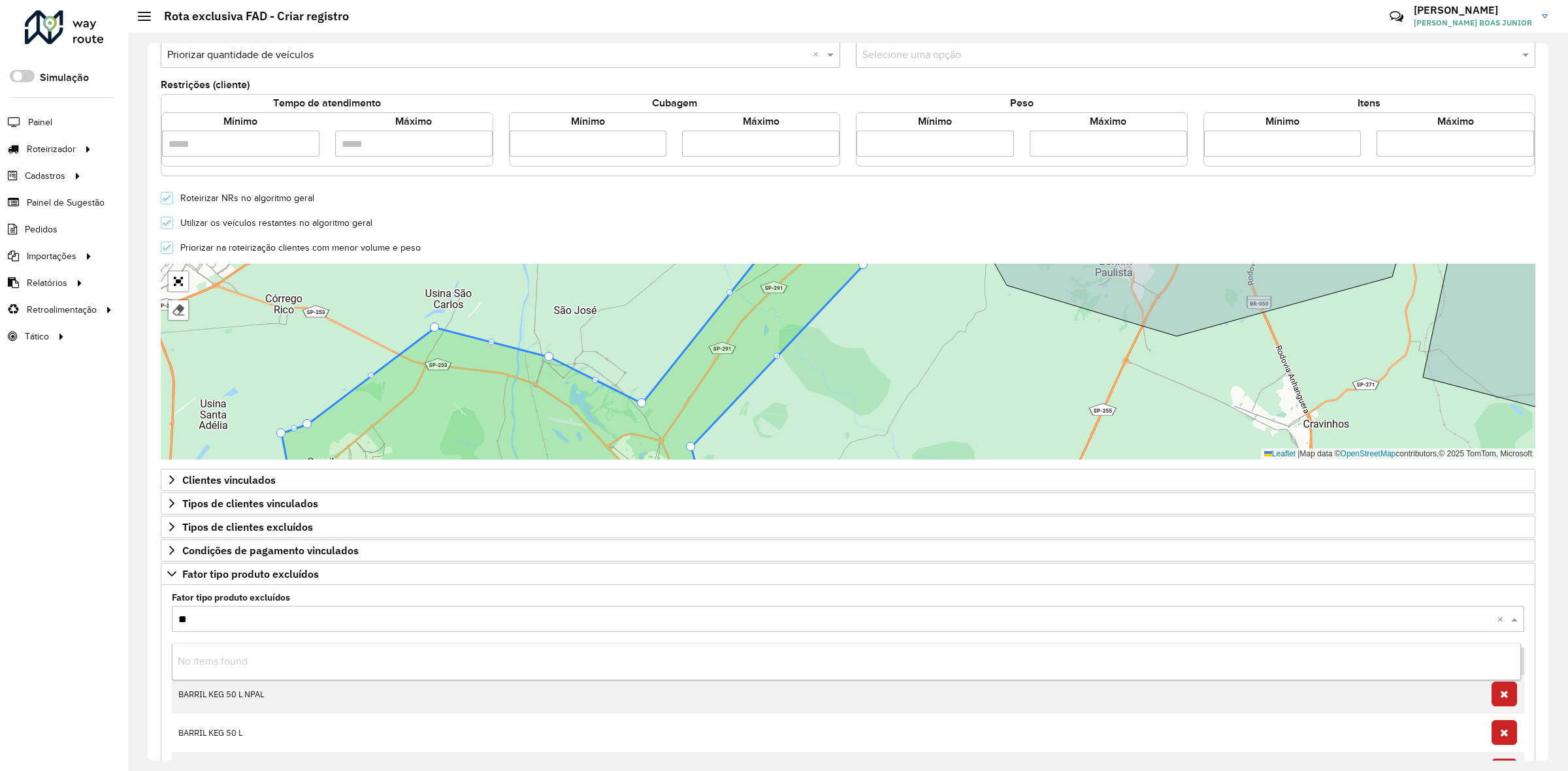
type input "***"
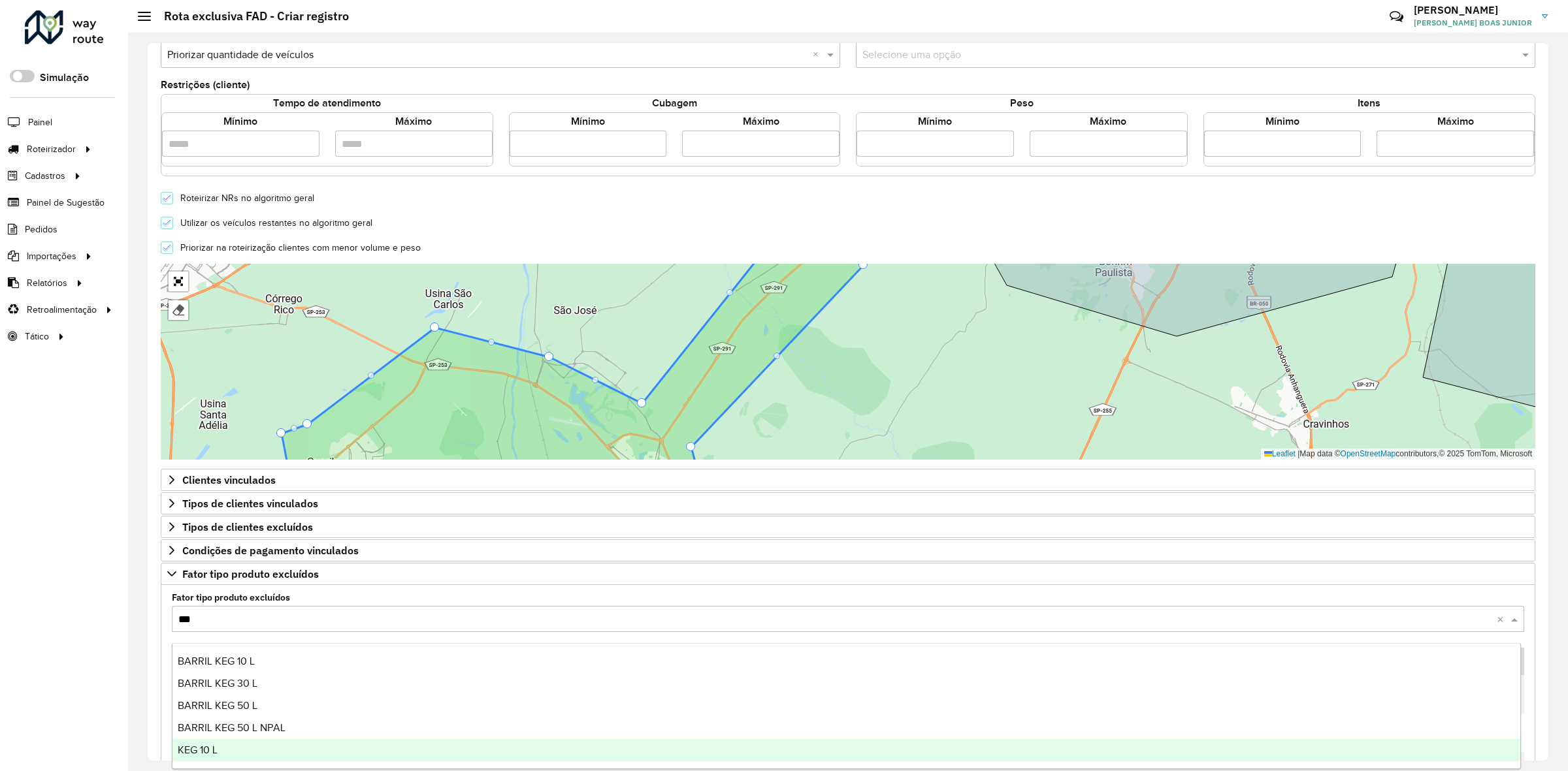
click at [214, 755] on span "KEG 10 L" at bounding box center [198, 751] width 40 height 12
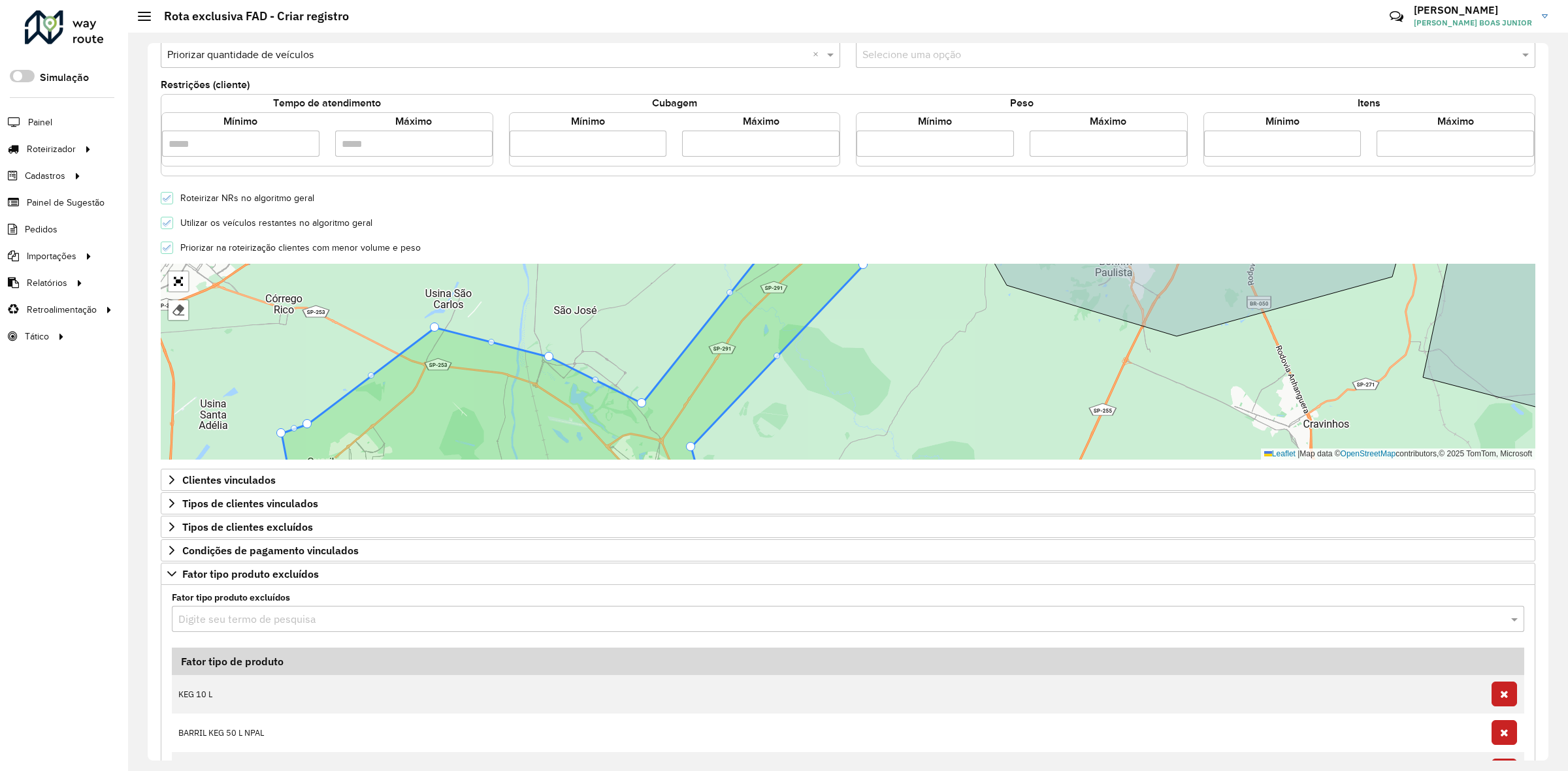
click at [167, 665] on div "Digite seu termo de pesquisa Fator tipo de produto KEG 10 L BARRIL KEG 50 L NPA…" at bounding box center [848, 745] width 1368 height 278
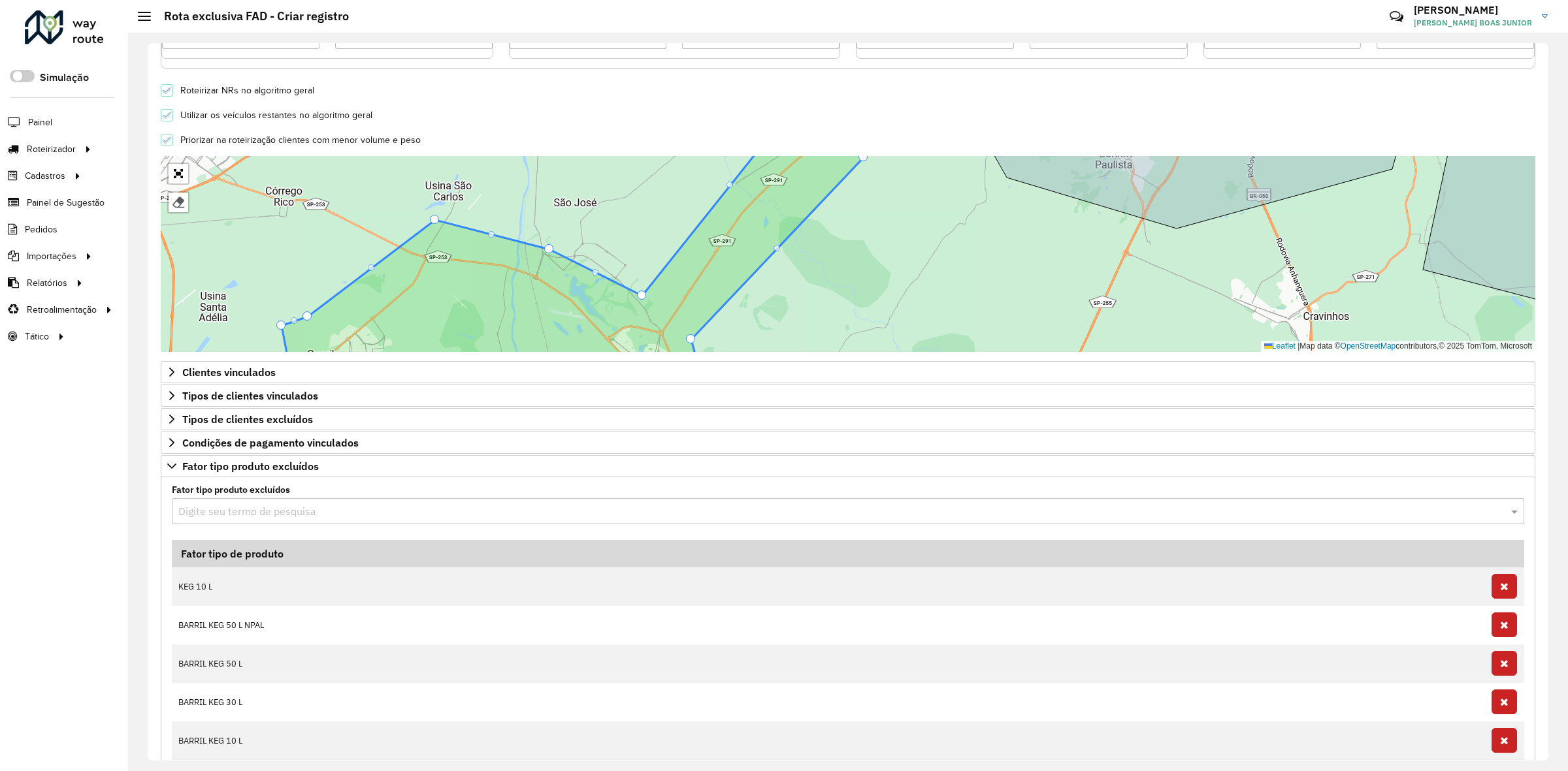
scroll to position [441, 0]
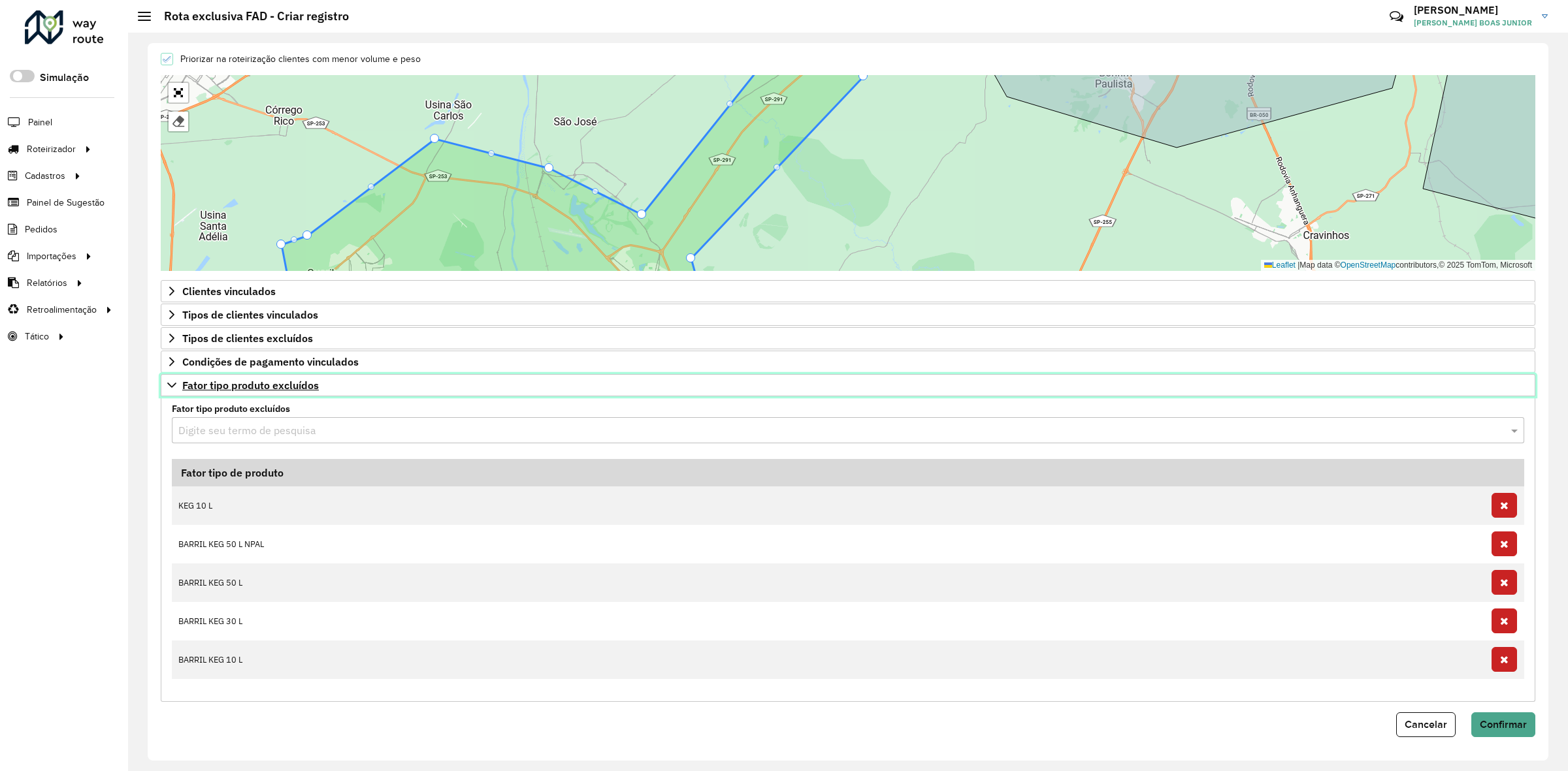
click at [171, 380] on icon at bounding box center [172, 385] width 11 height 11
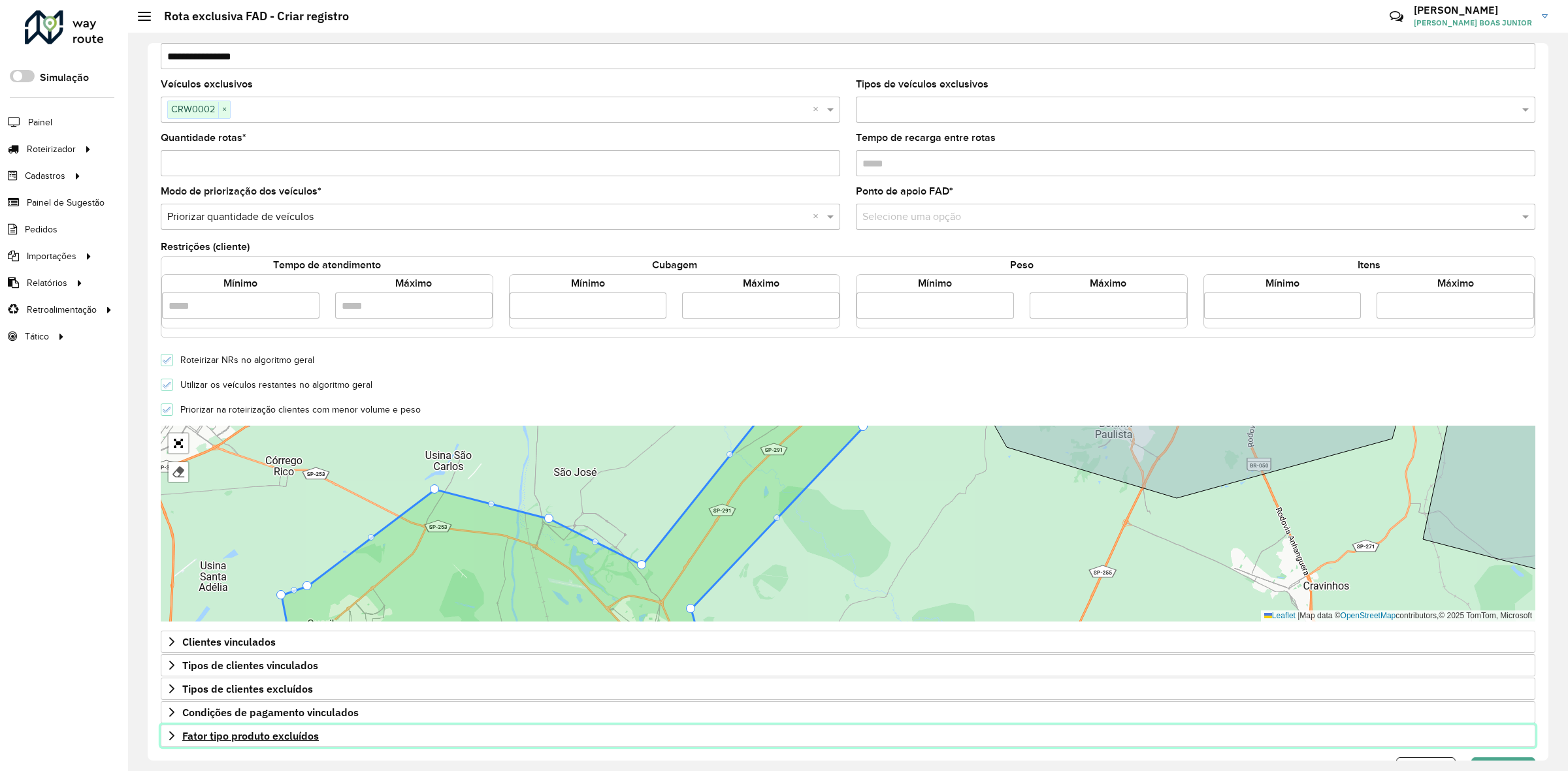
scroll to position [0, 0]
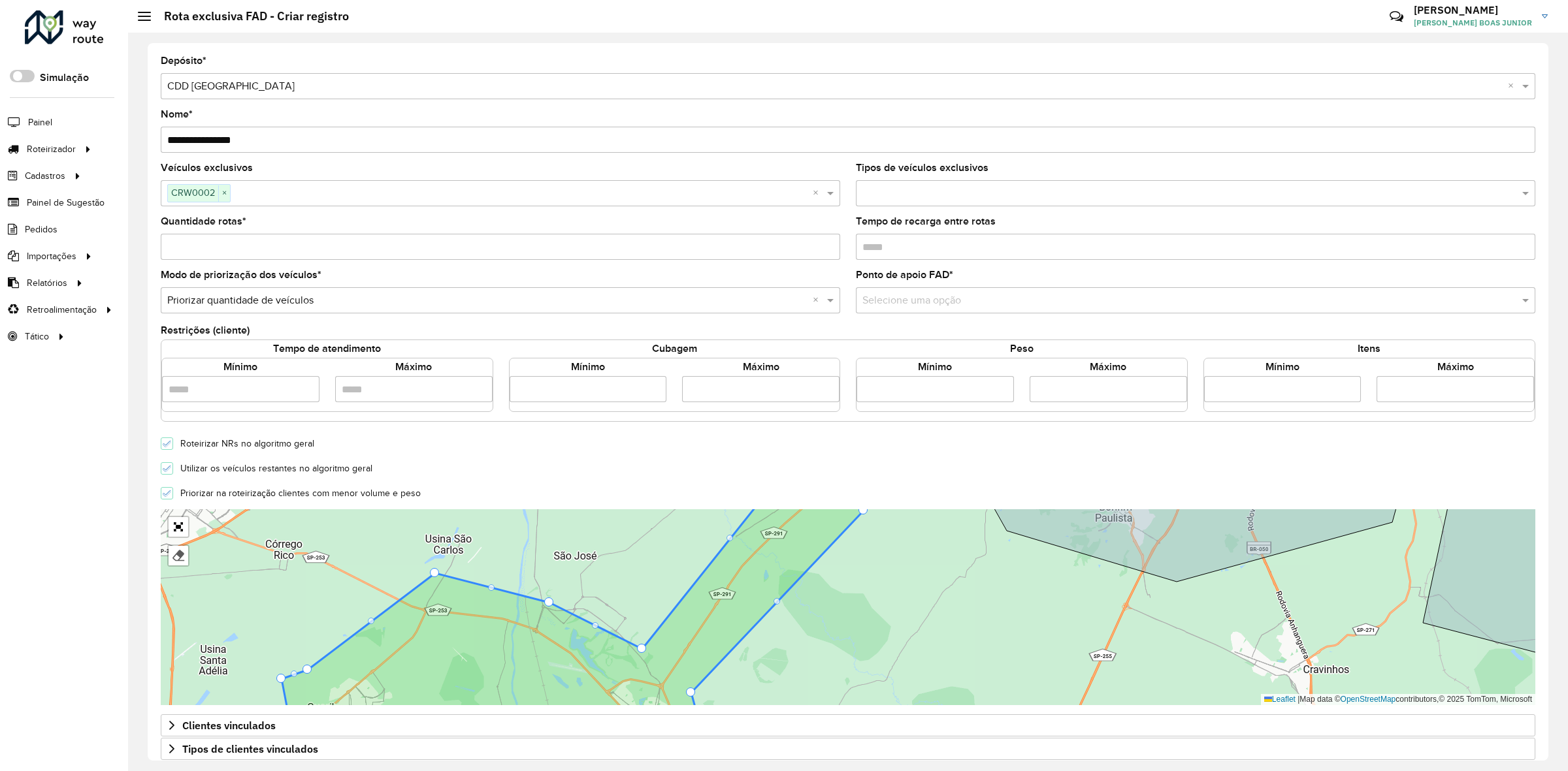
click at [925, 309] on input "text" at bounding box center [1182, 301] width 641 height 15
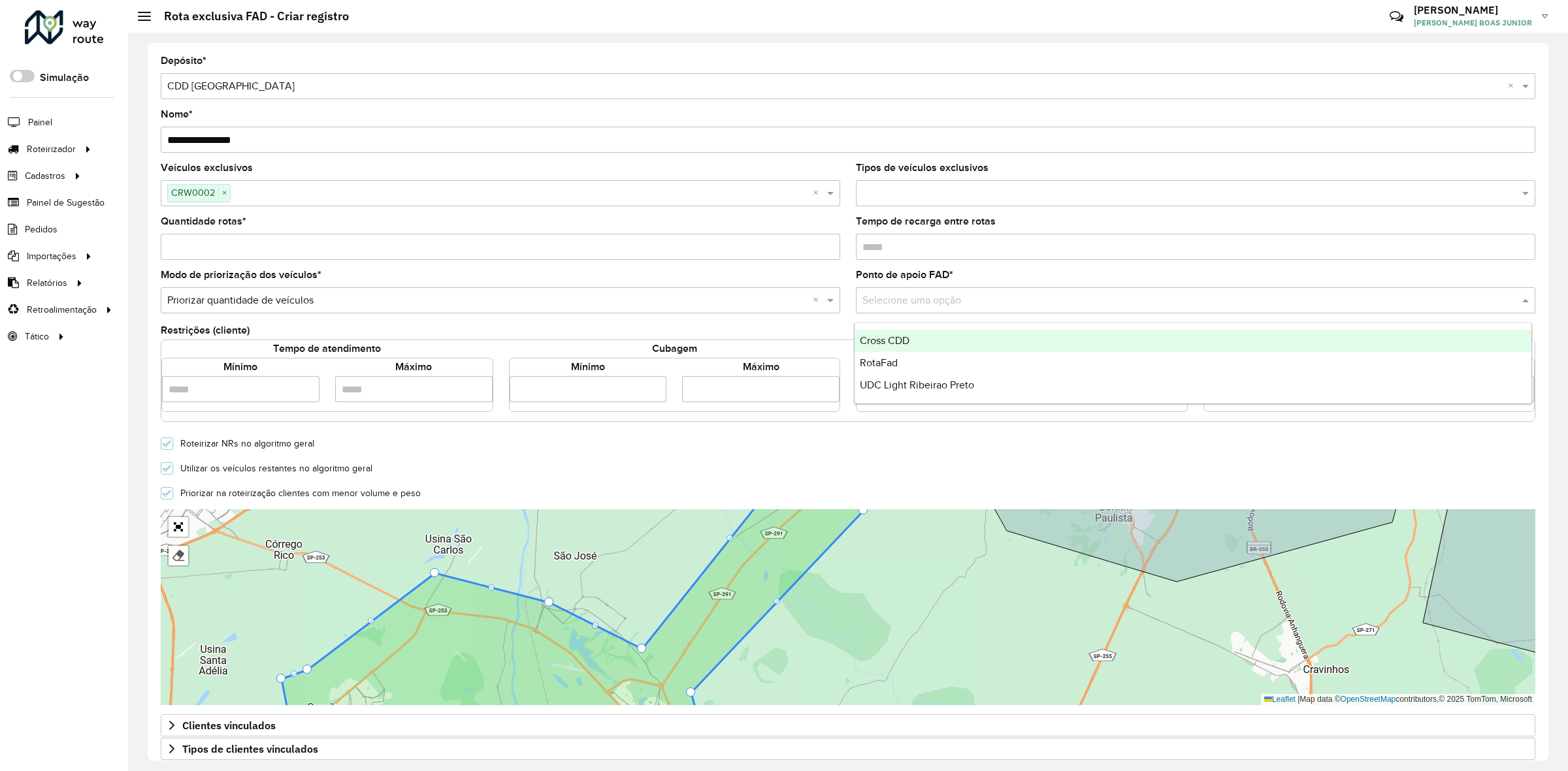
click at [921, 344] on div "Cross CDD" at bounding box center [1193, 340] width 677 height 22
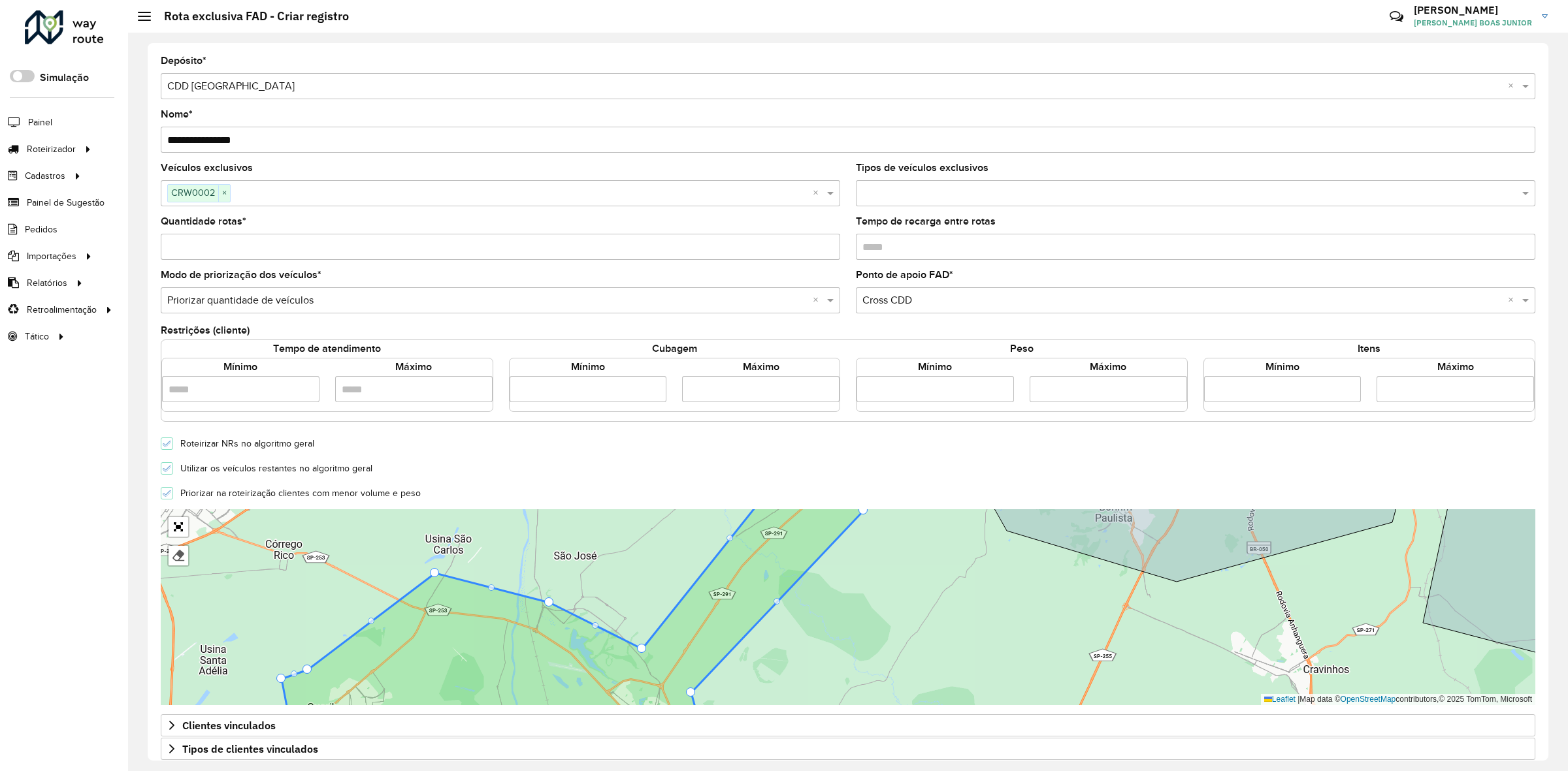
click at [880, 331] on div "Restrições (cliente)" at bounding box center [848, 332] width 1374 height 15
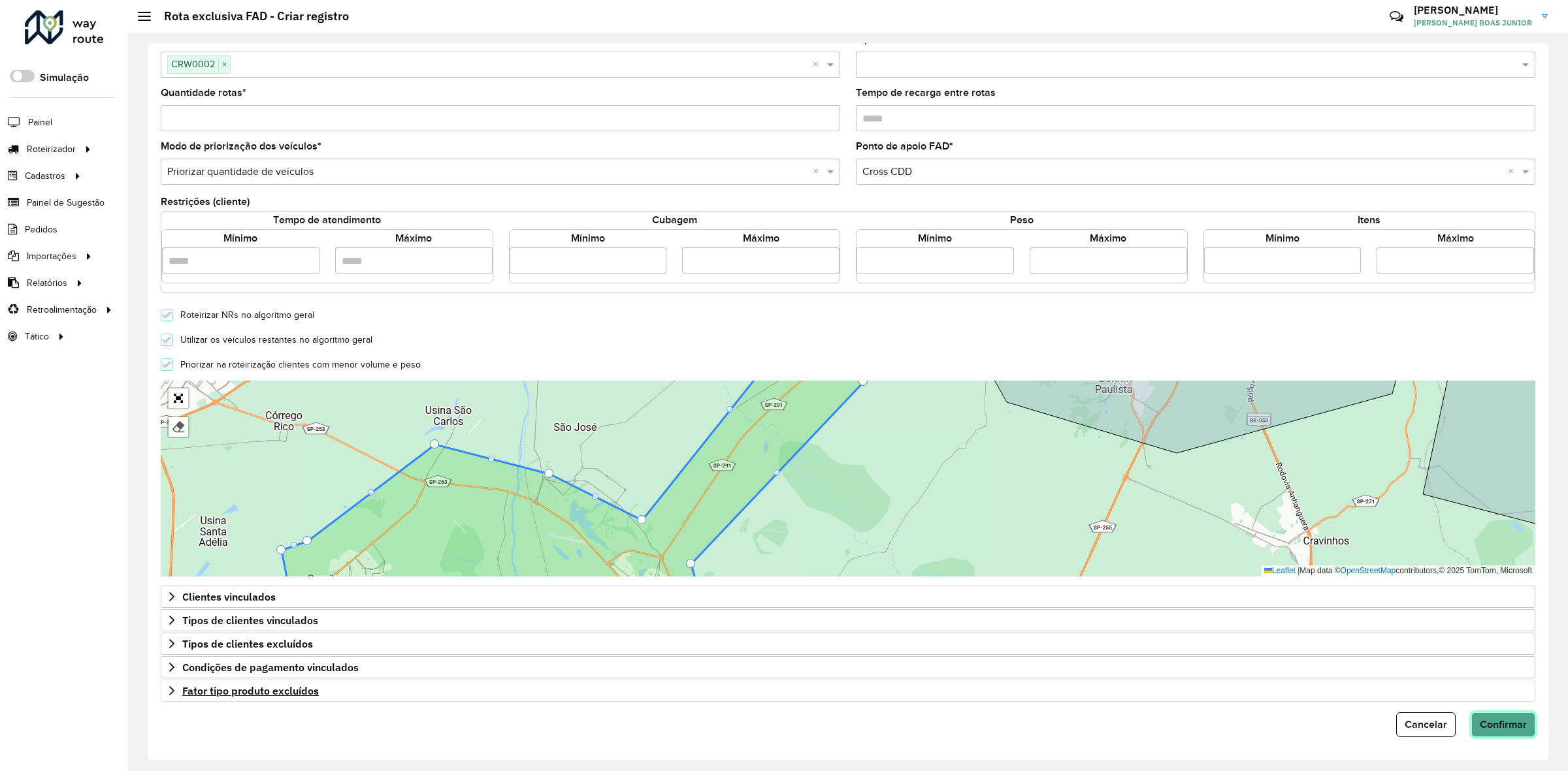
click at [1503, 733] on button "Confirmar" at bounding box center [1503, 725] width 64 height 25
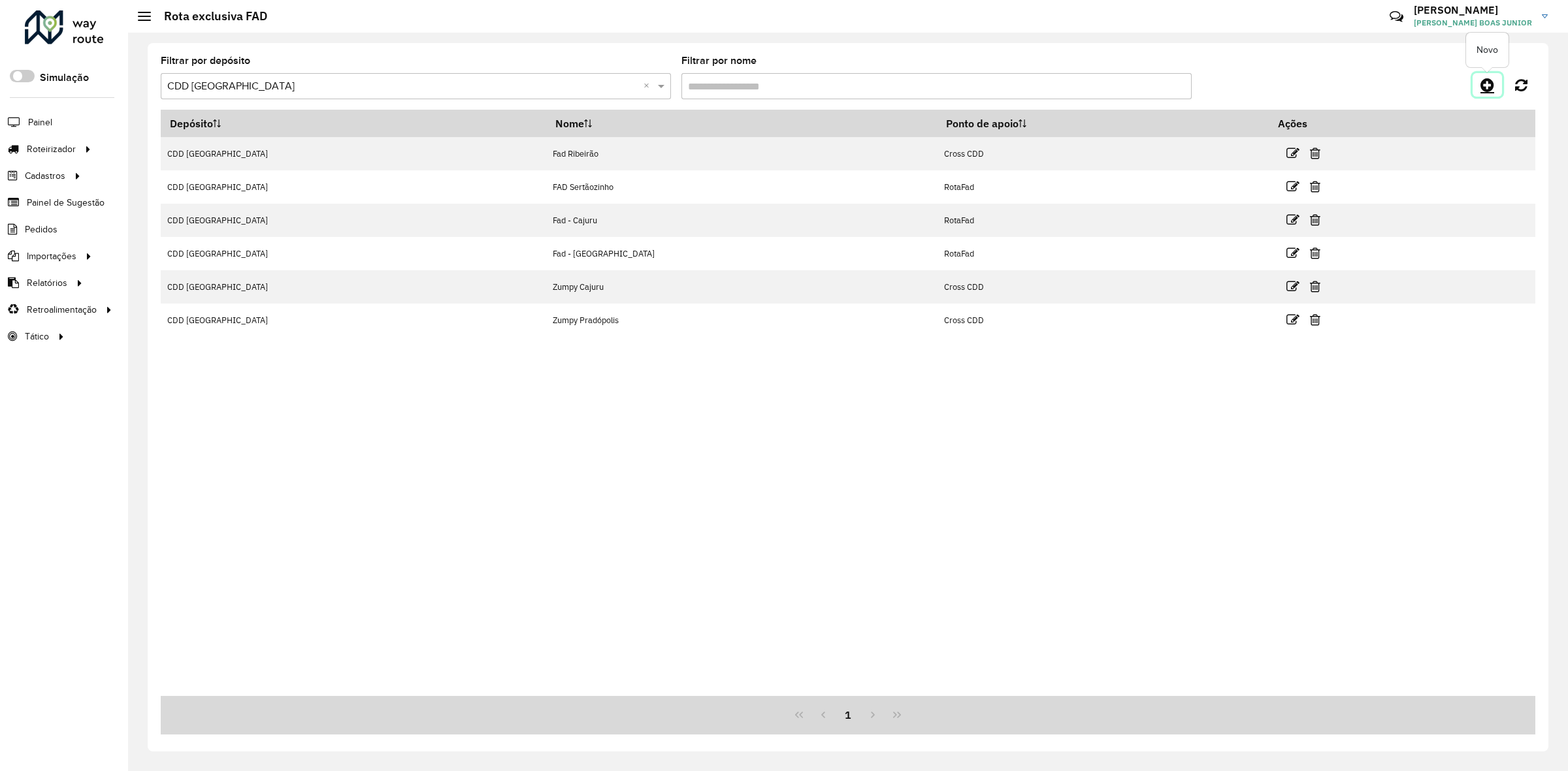
click at [1497, 86] on link at bounding box center [1486, 84] width 30 height 24
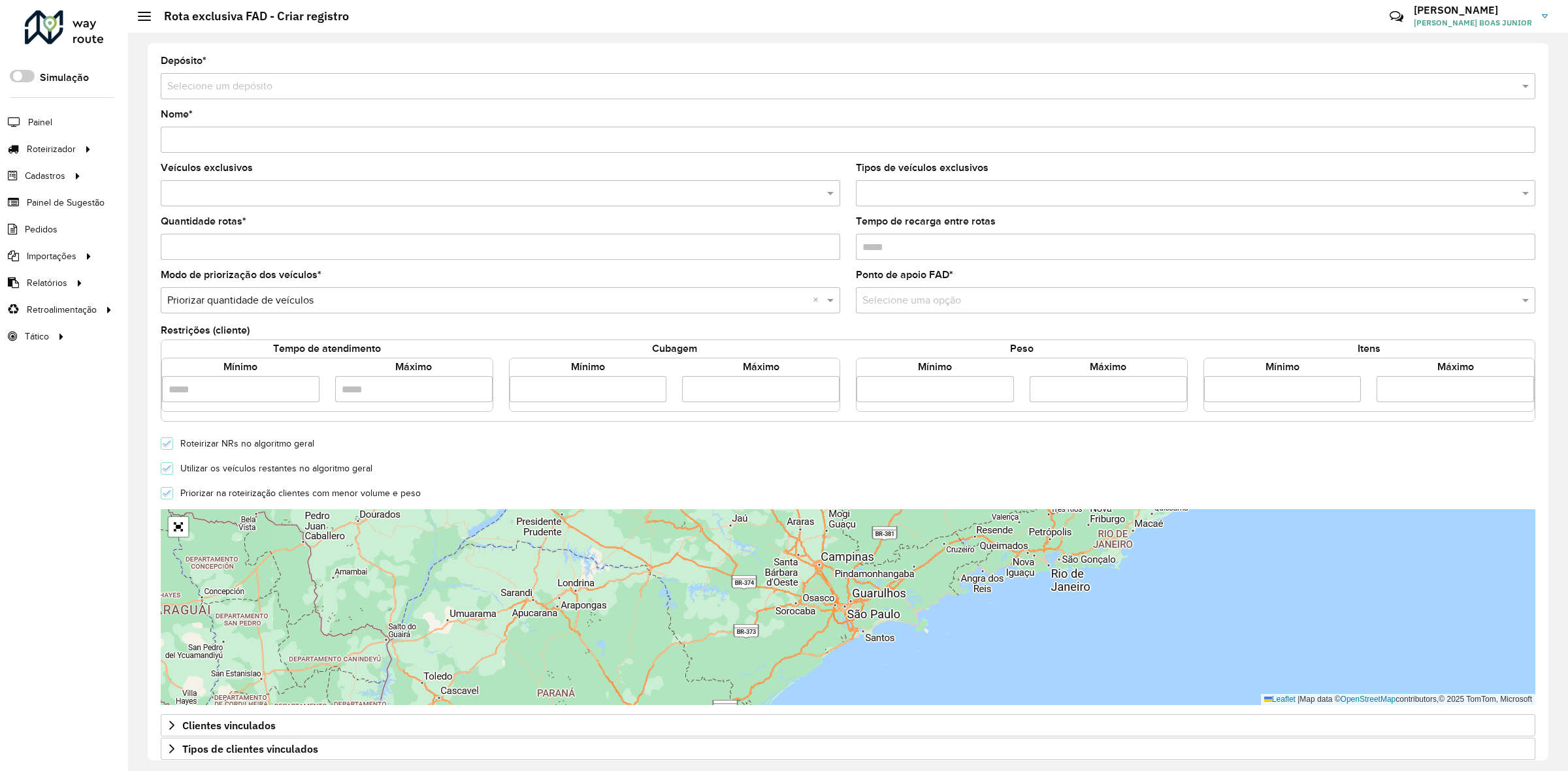
click at [230, 95] on div "Selecione um depósito" at bounding box center [848, 85] width 1374 height 26
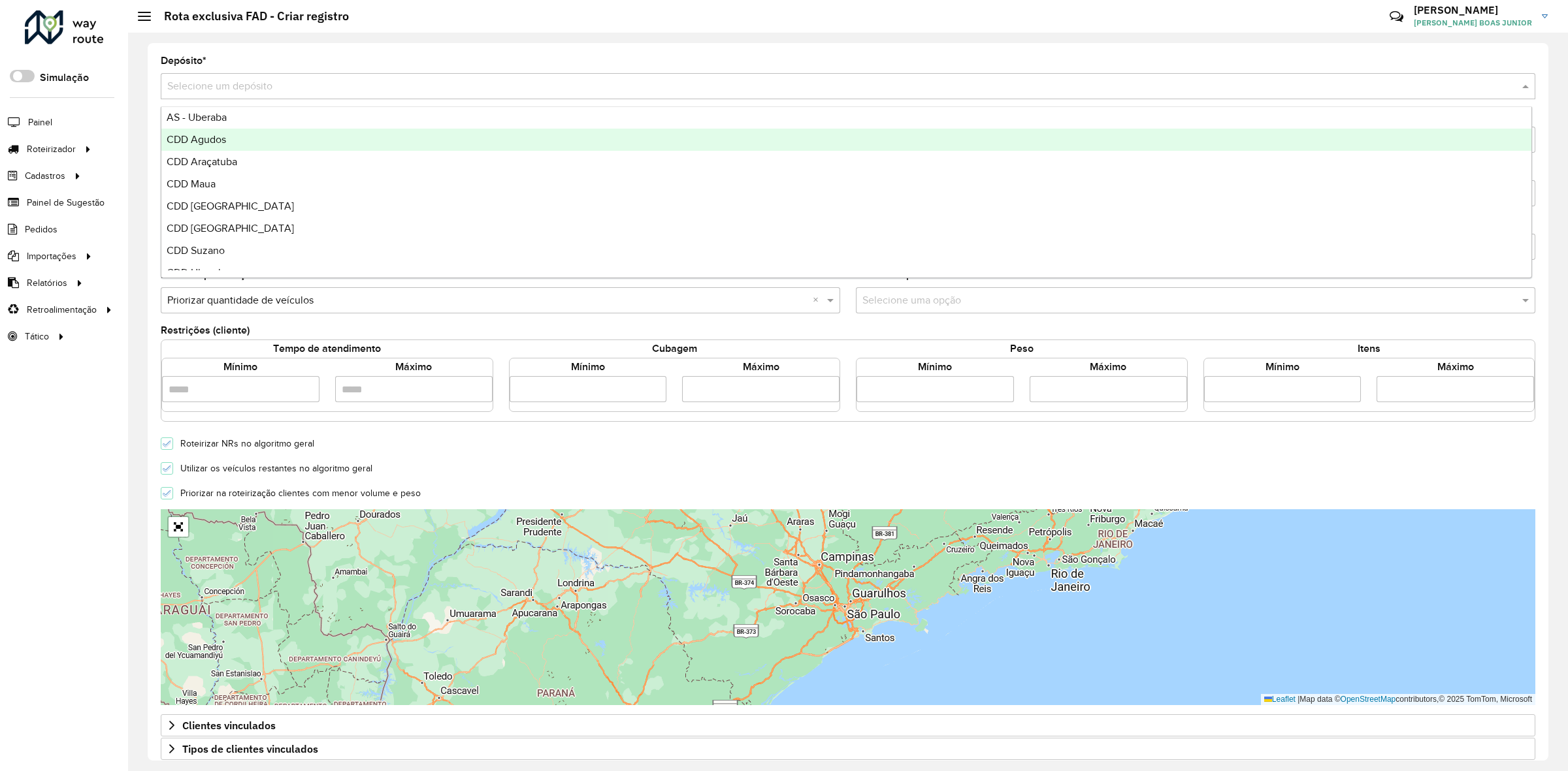
scroll to position [154, 0]
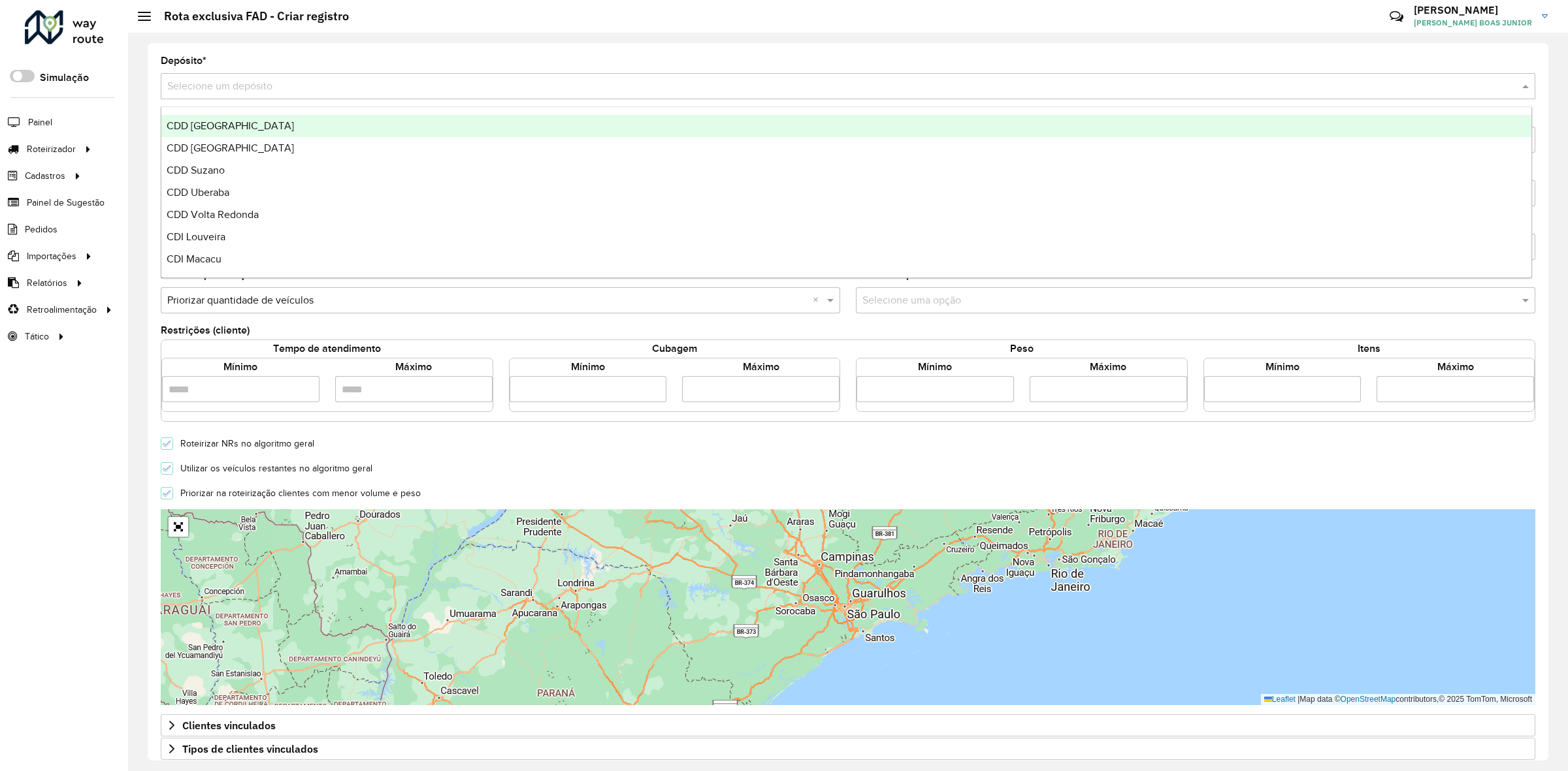
click at [236, 129] on span "CDD Ribeirão Preto" at bounding box center [230, 126] width 128 height 12
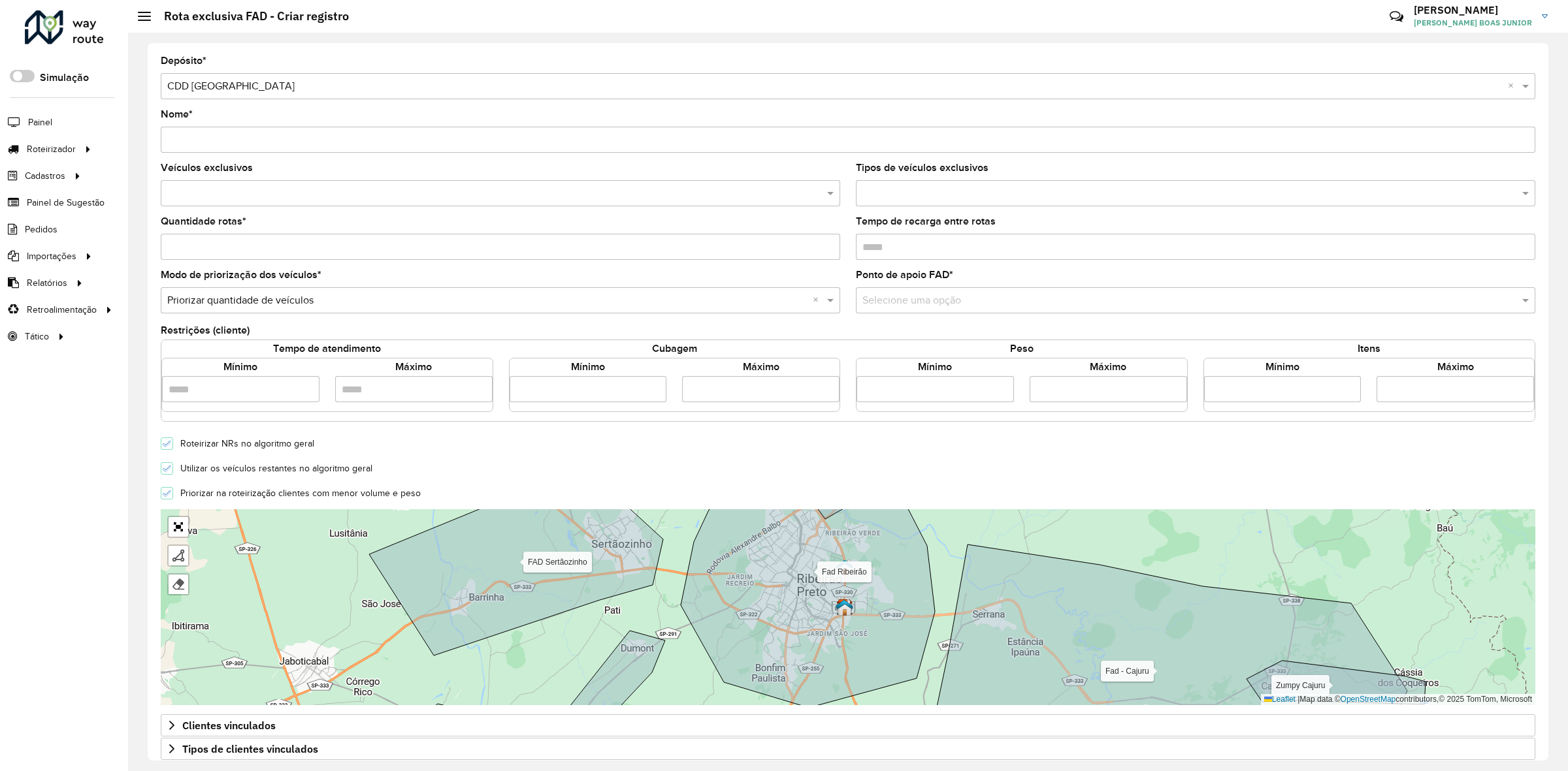
click at [235, 148] on input "Nome *" at bounding box center [848, 139] width 1374 height 26
type input "*"
type input "**********"
click at [179, 201] on input "text" at bounding box center [494, 194] width 660 height 15
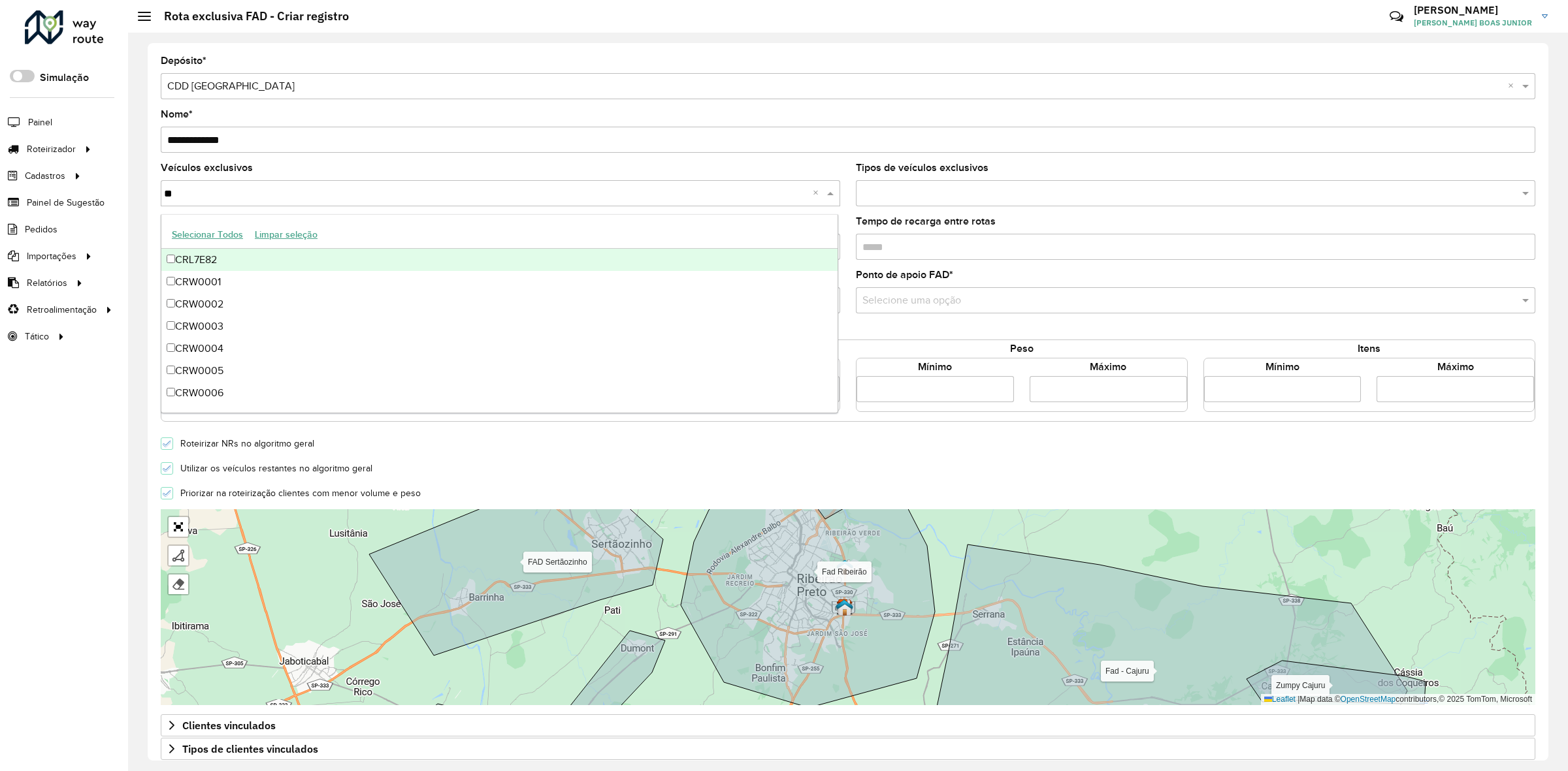
type input "***"
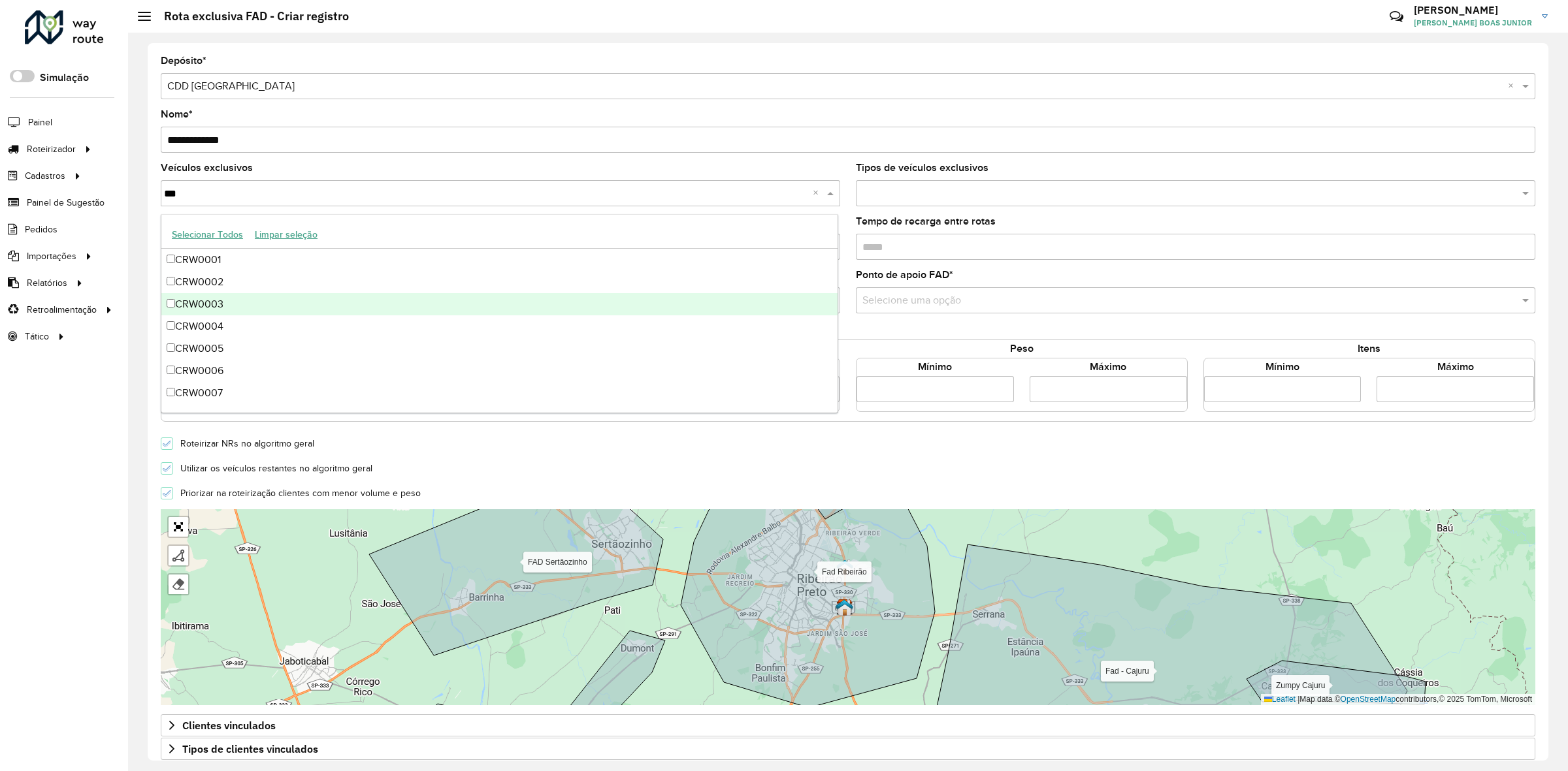
click at [235, 298] on div "CRW0003" at bounding box center [500, 304] width 677 height 22
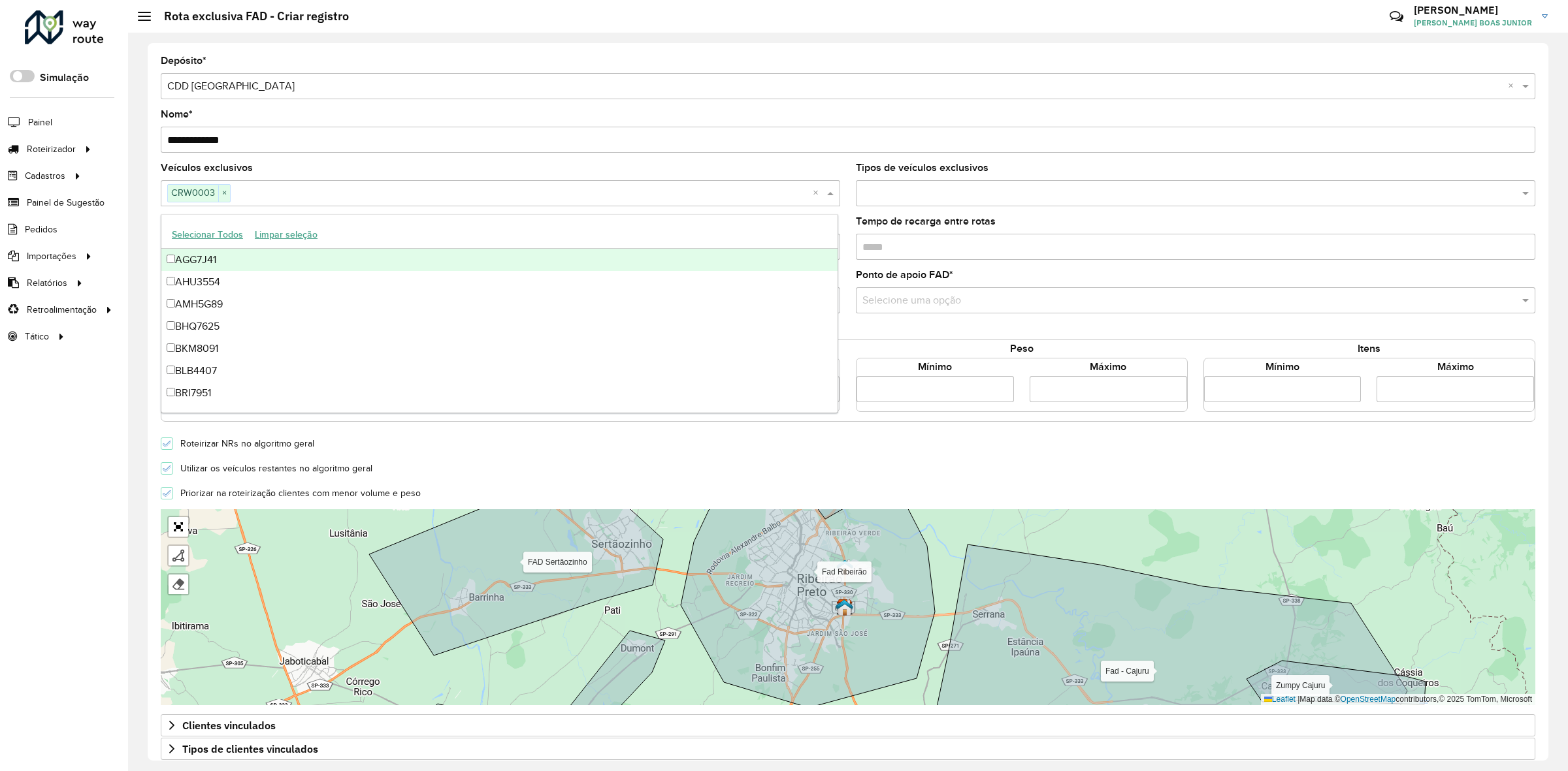
click at [158, 239] on formly-field "Quantidade rotas *" at bounding box center [500, 244] width 695 height 54
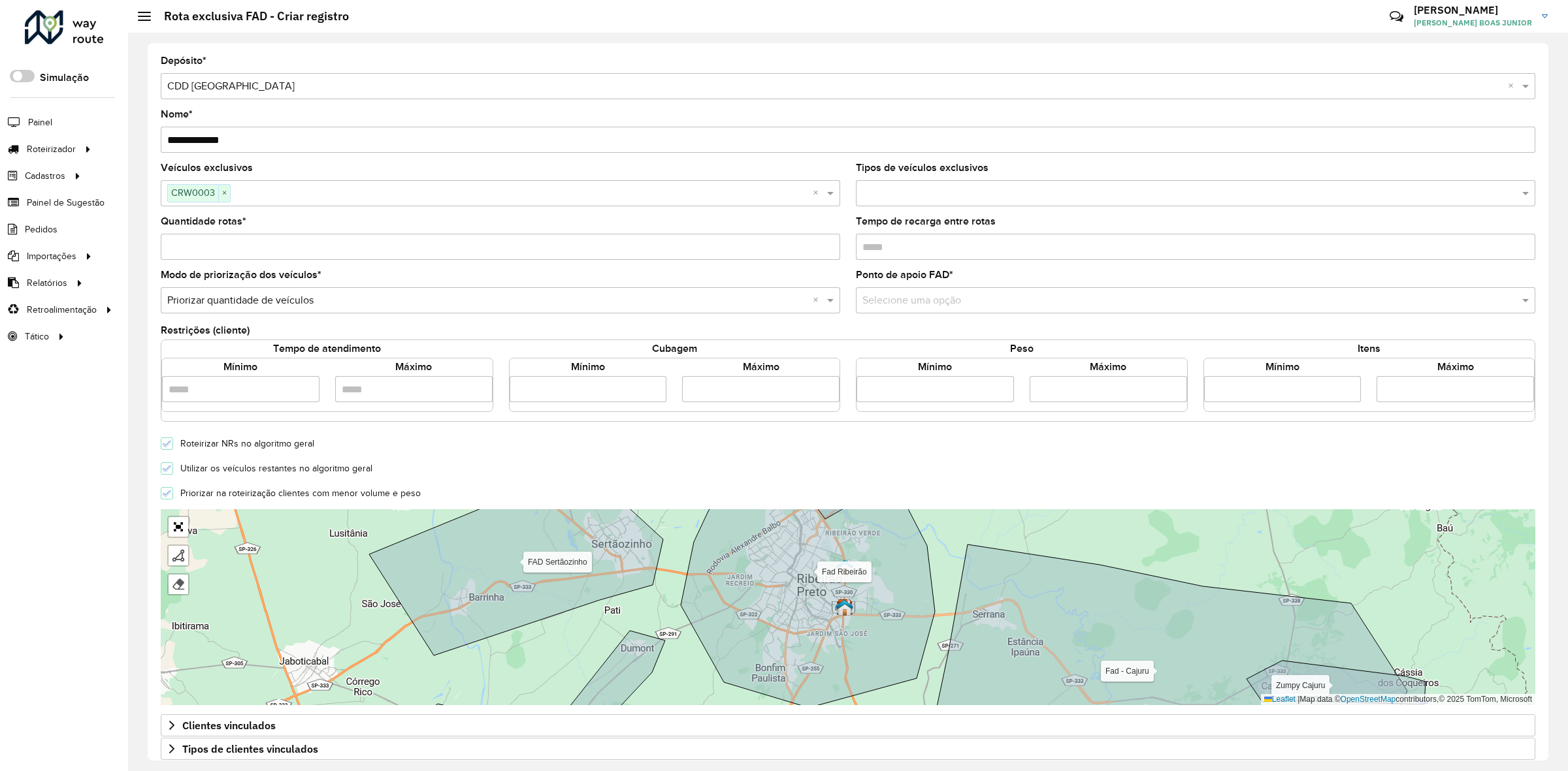
click at [905, 399] on input "number" at bounding box center [935, 388] width 157 height 26
type input "****"
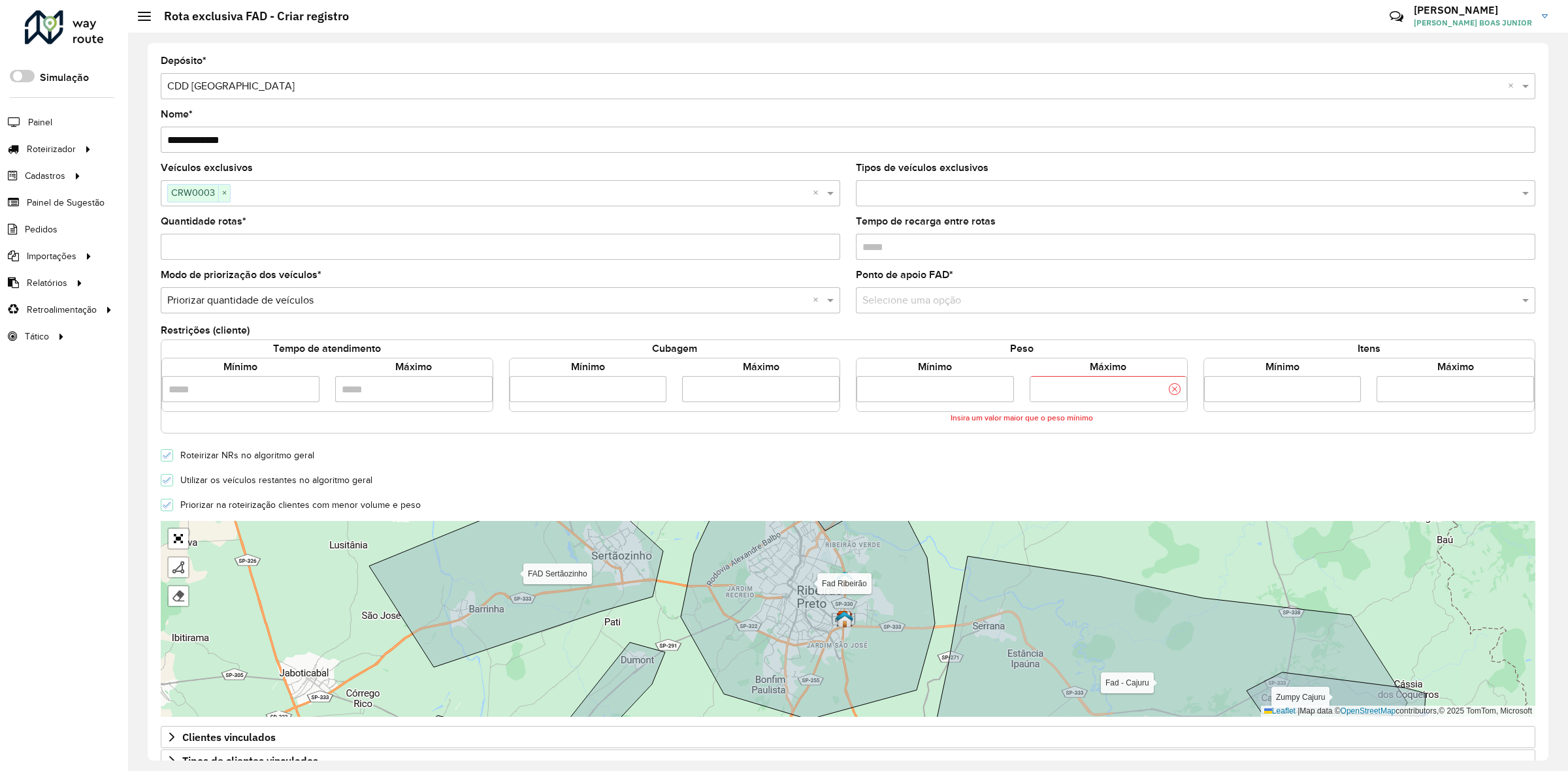
type input "******"
click at [851, 423] on div "Tempo de atendimento Mínimo Máximo Cubagem Mínimo Máximo Peso Mínimo **** Máxim…" at bounding box center [848, 386] width 1374 height 94
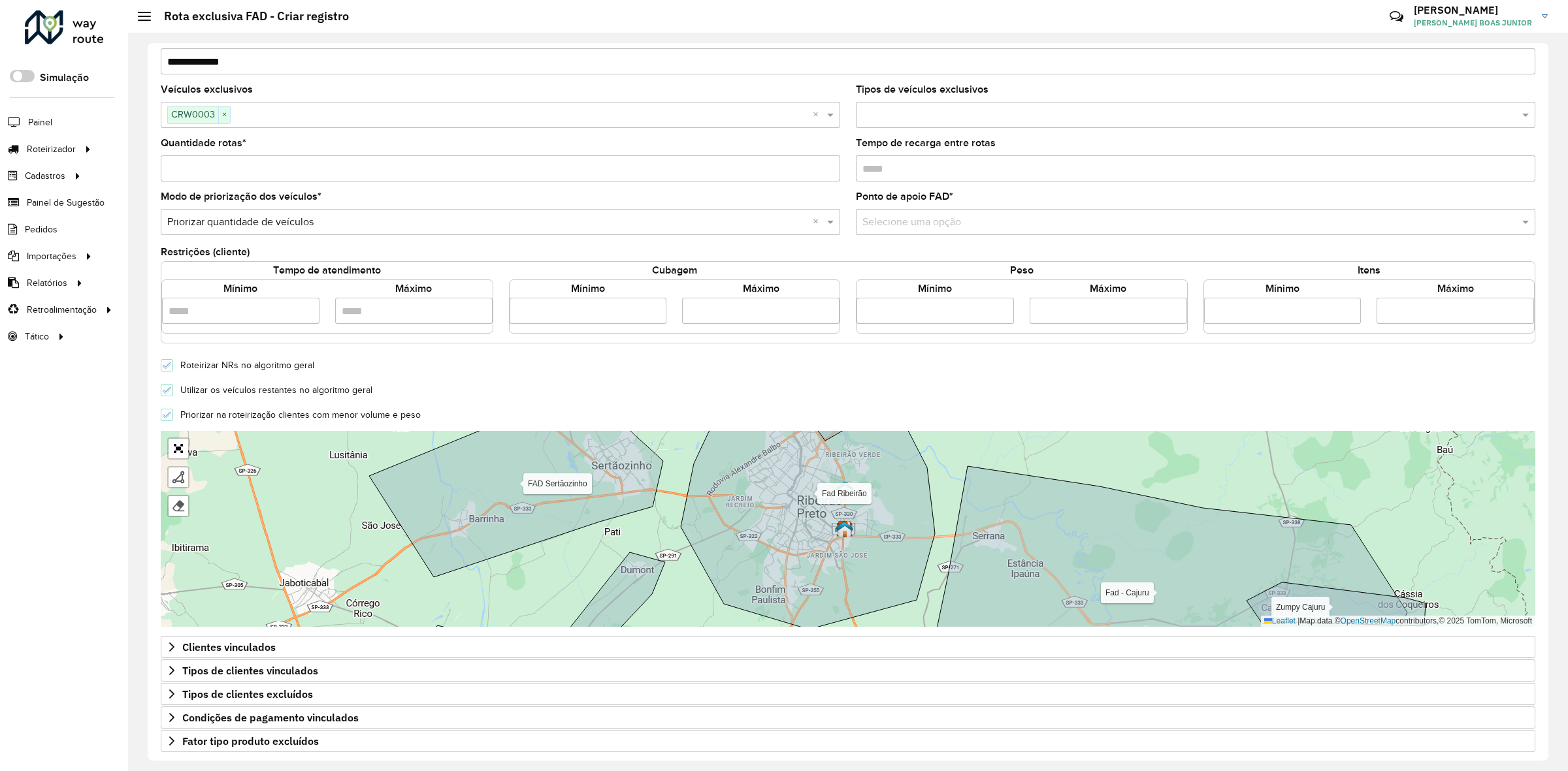
scroll to position [132, 0]
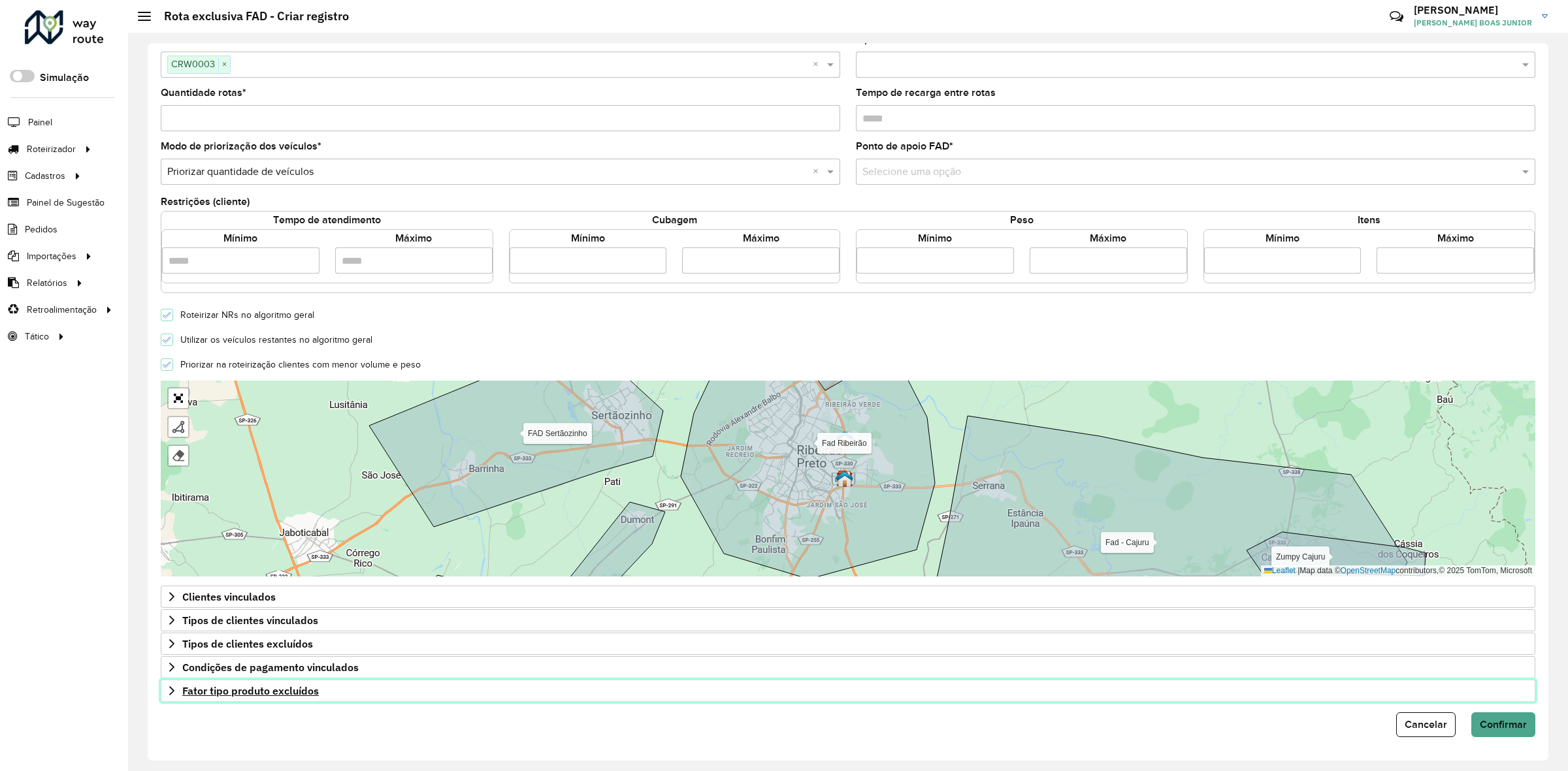
click at [168, 691] on icon at bounding box center [172, 690] width 11 height 11
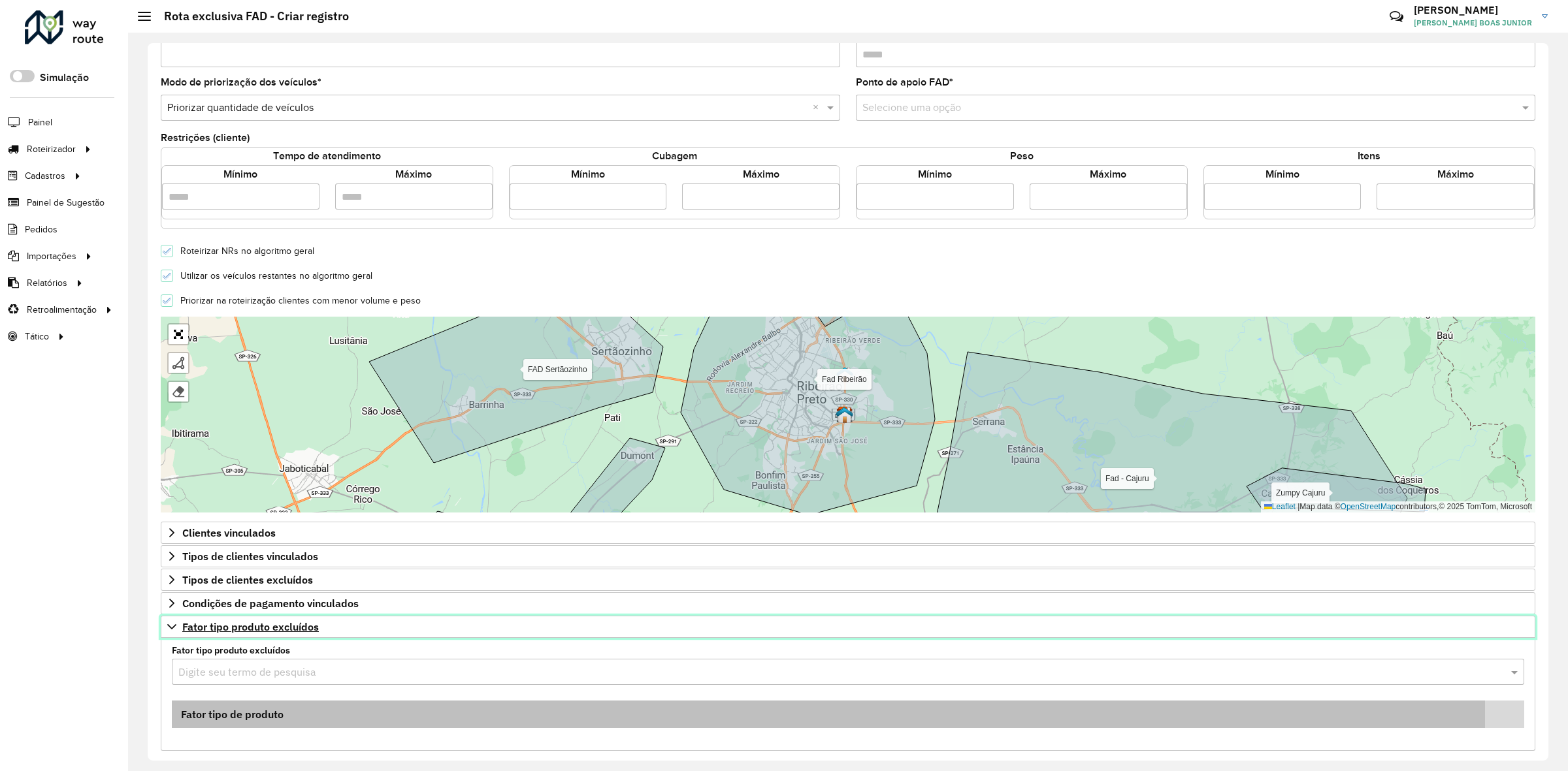
scroll to position [245, 0]
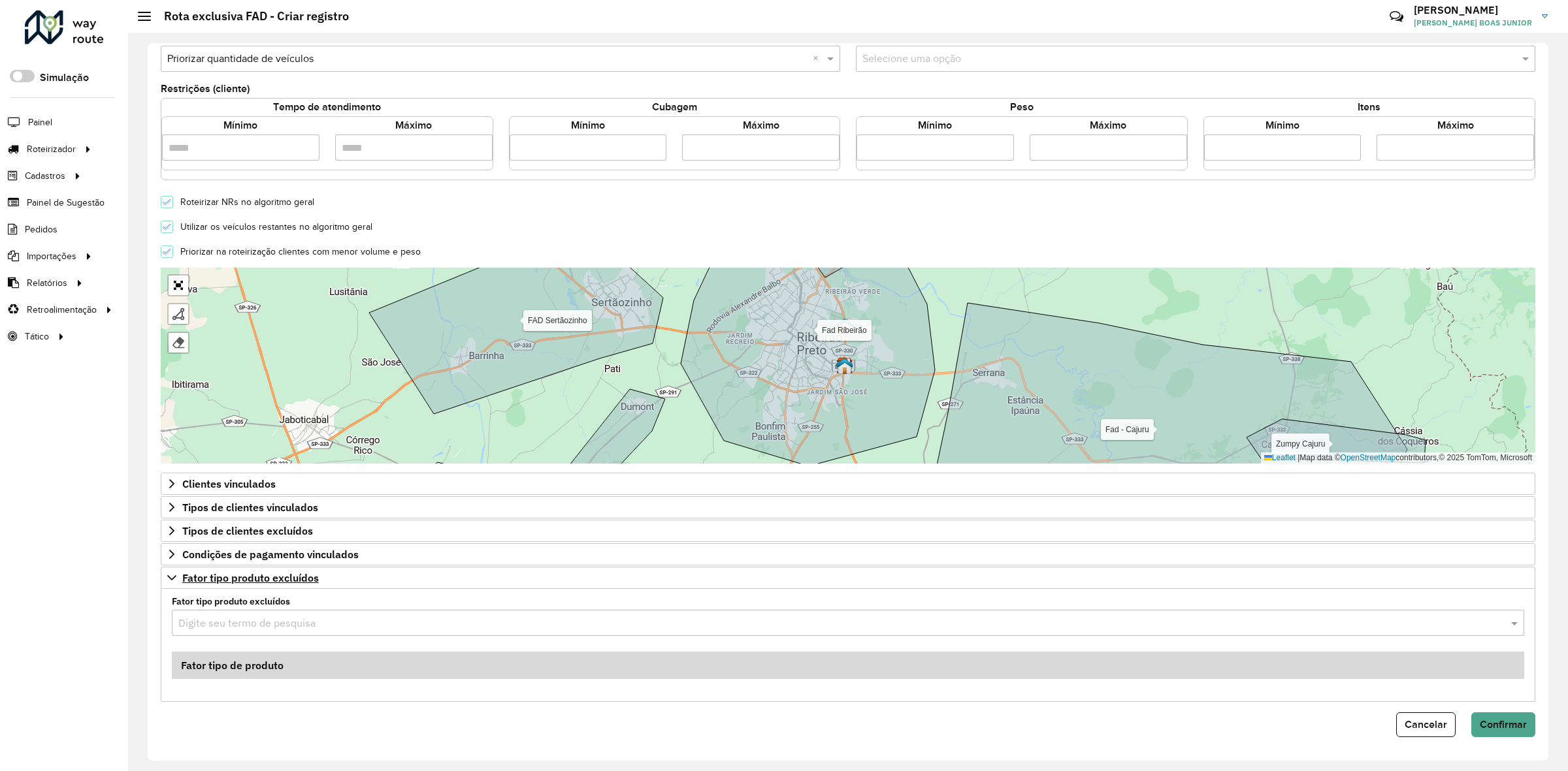
click at [211, 621] on input "text" at bounding box center [834, 623] width 1313 height 15
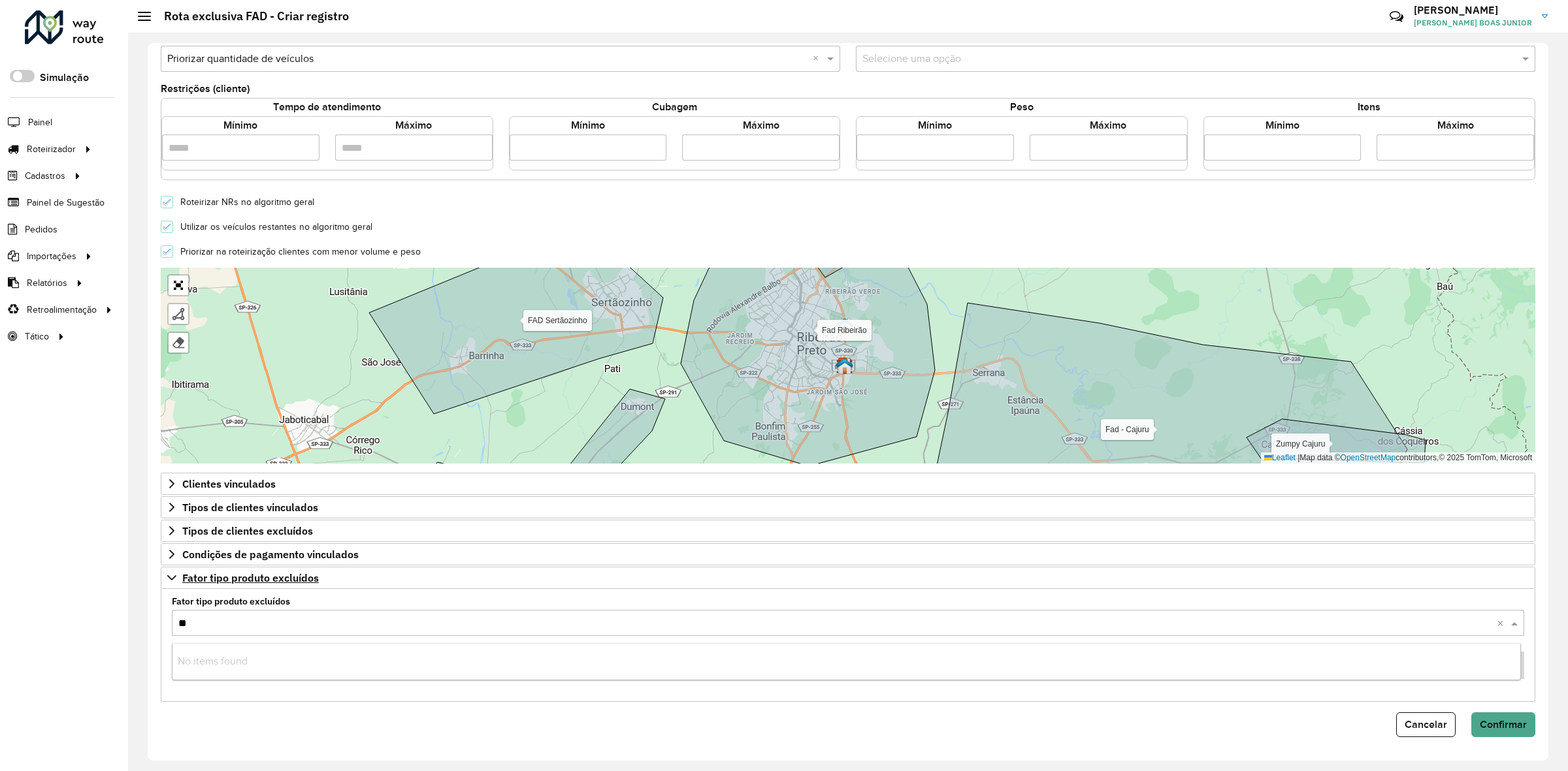
type input "***"
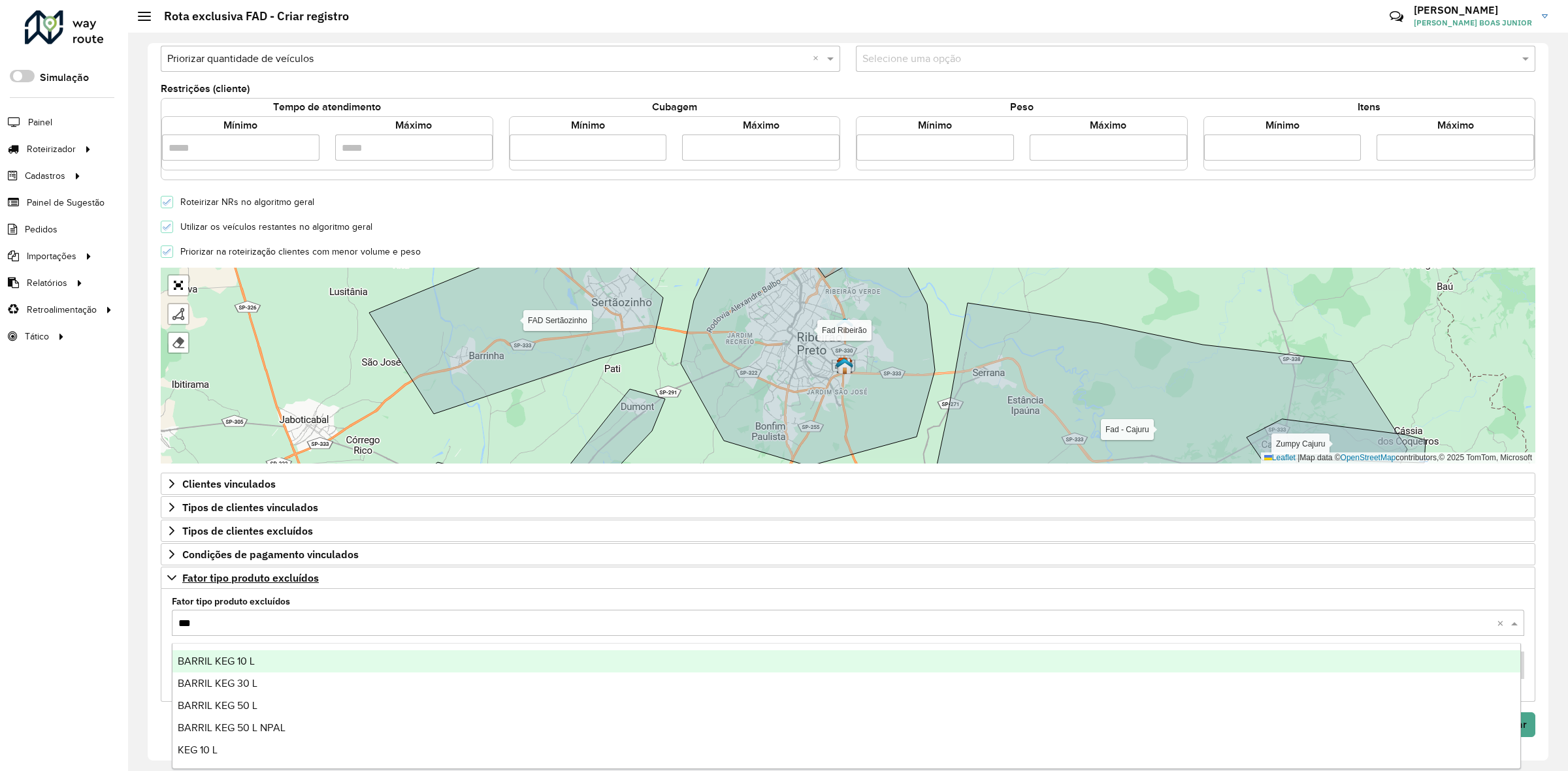
click at [207, 656] on span "BARRIL KEG 10 L" at bounding box center [216, 662] width 77 height 12
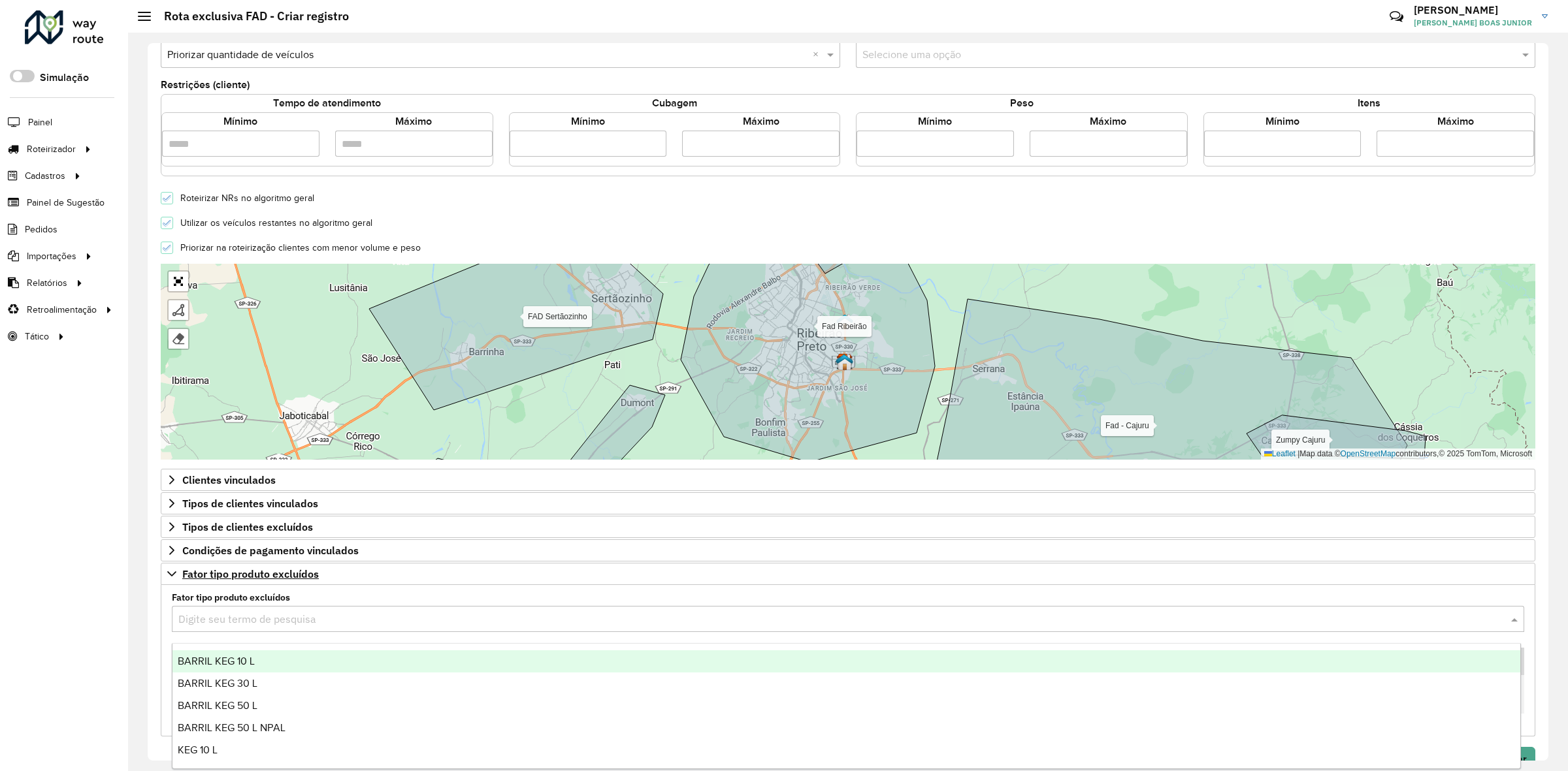
click at [214, 628] on input "text" at bounding box center [834, 619] width 1313 height 15
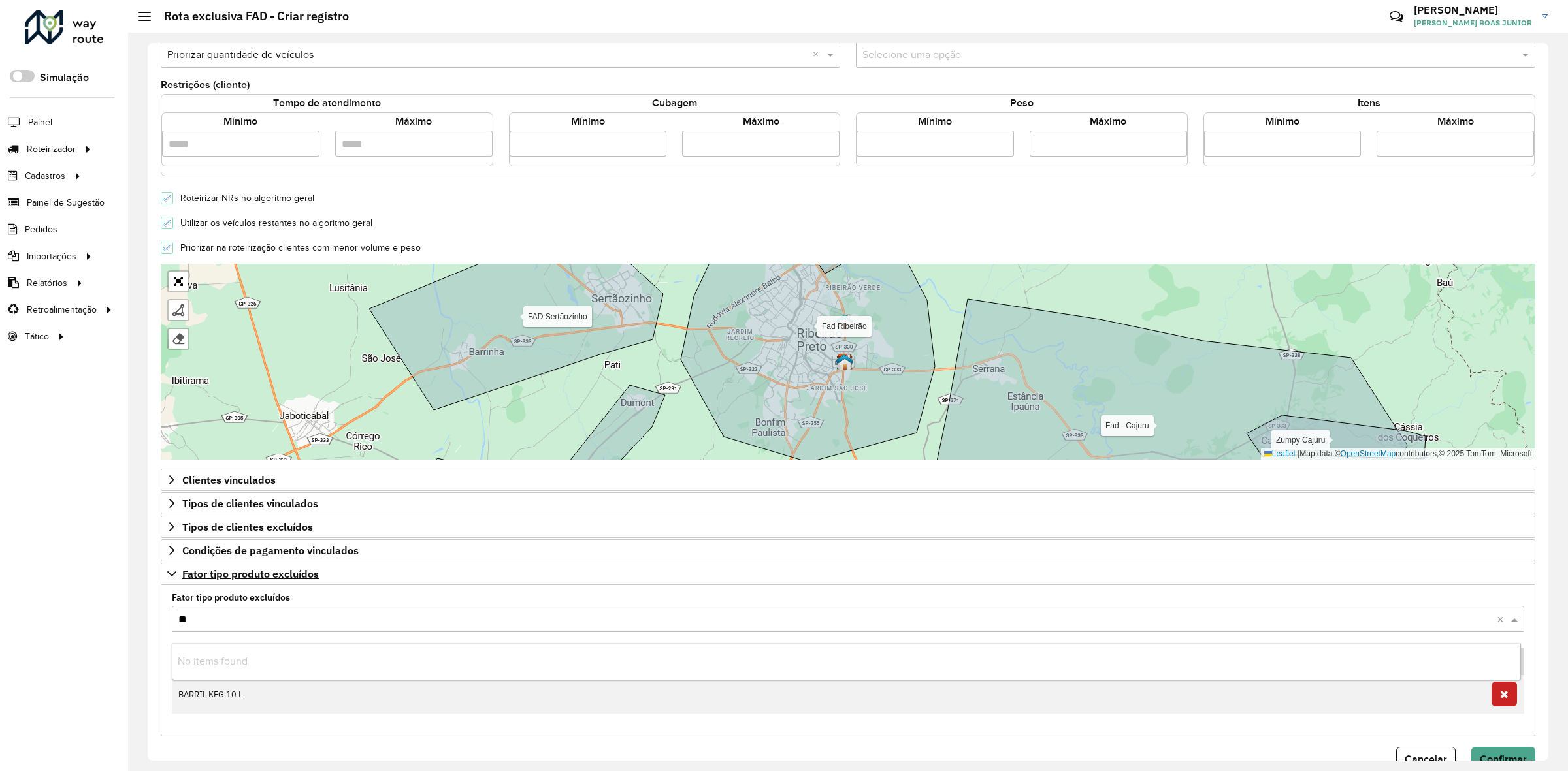
type input "***"
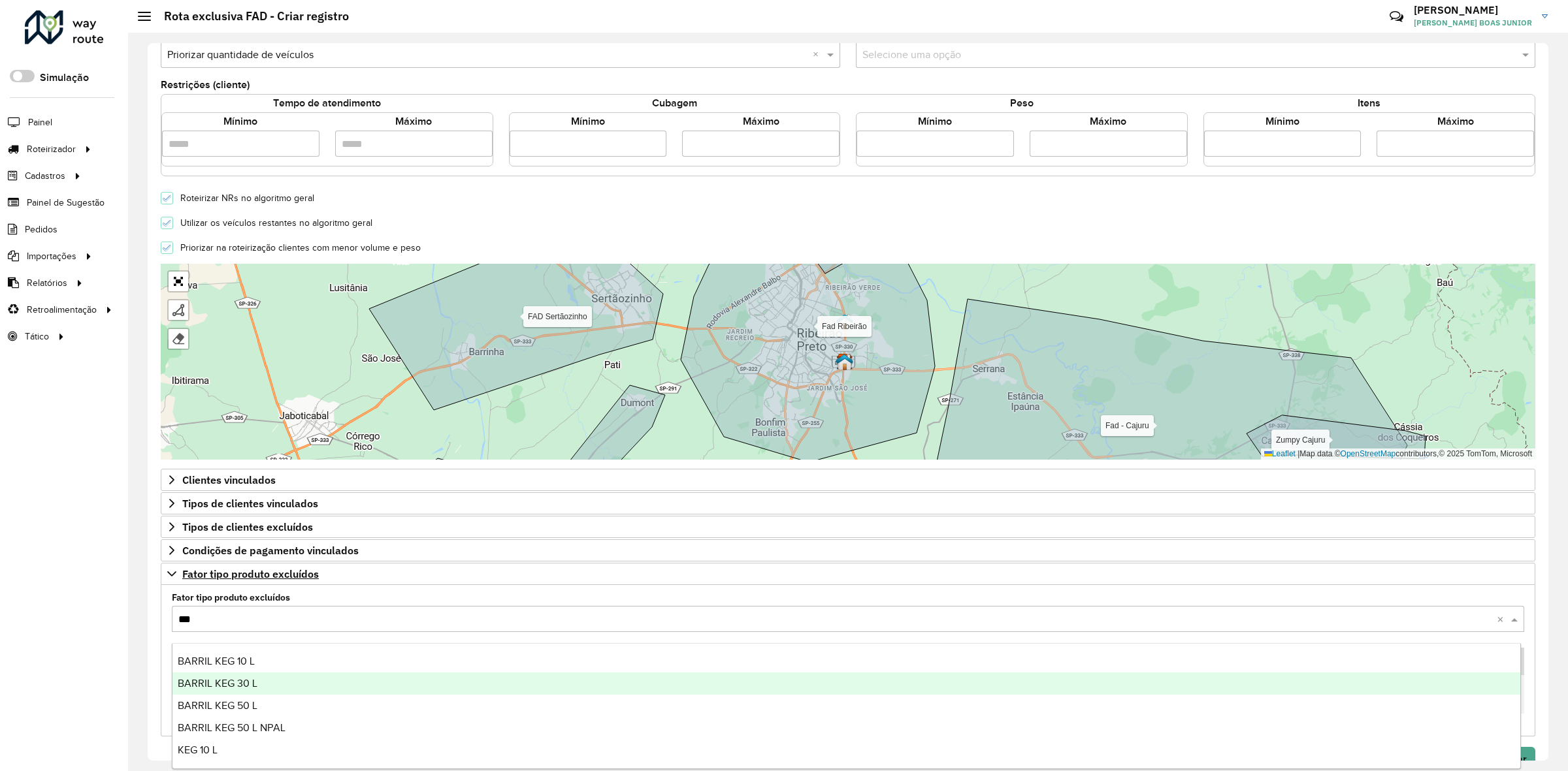
click at [221, 676] on div "BARRIL KEG 30 L" at bounding box center [846, 684] width 1347 height 22
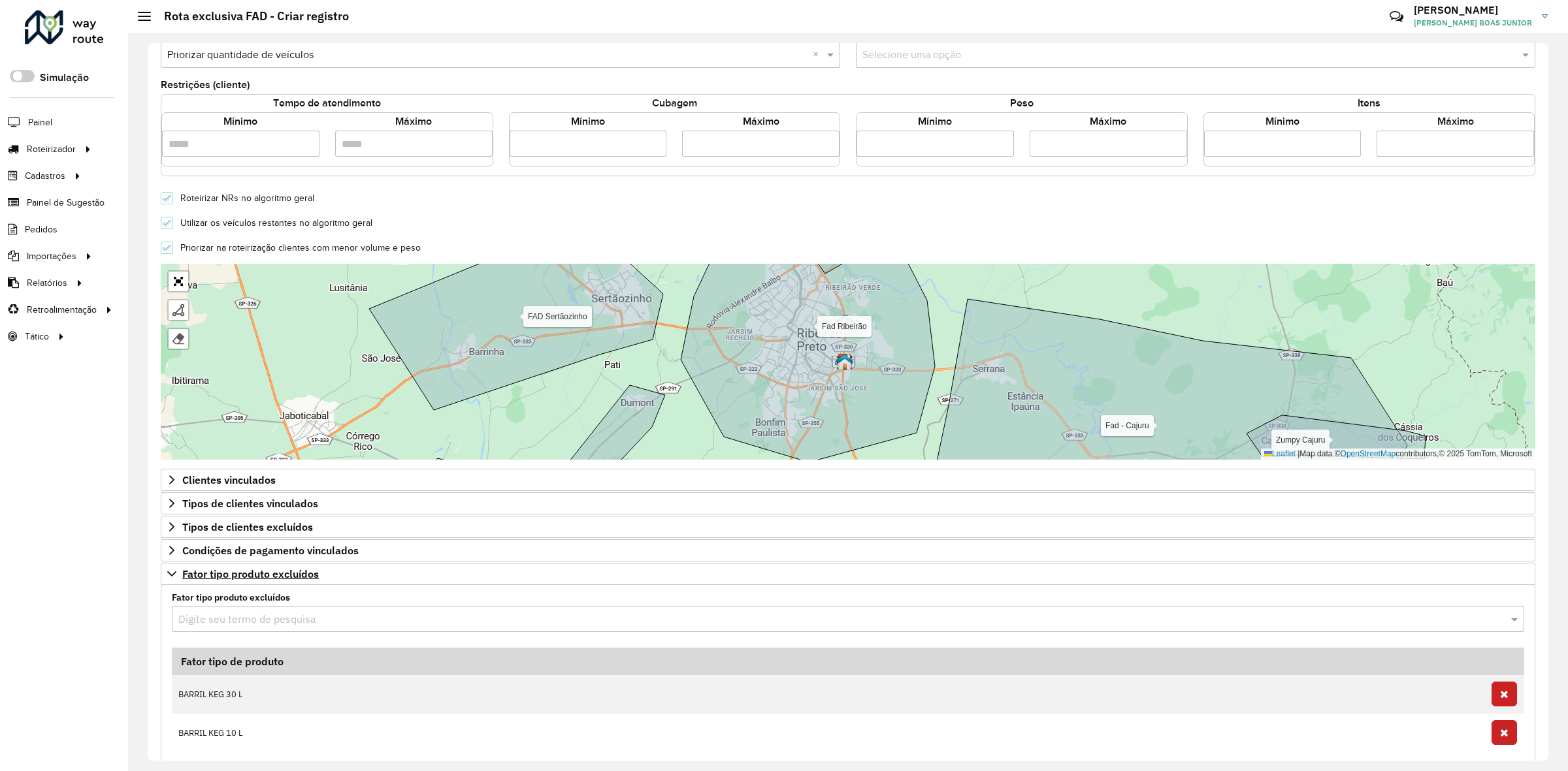
click at [223, 628] on input "text" at bounding box center [834, 619] width 1313 height 15
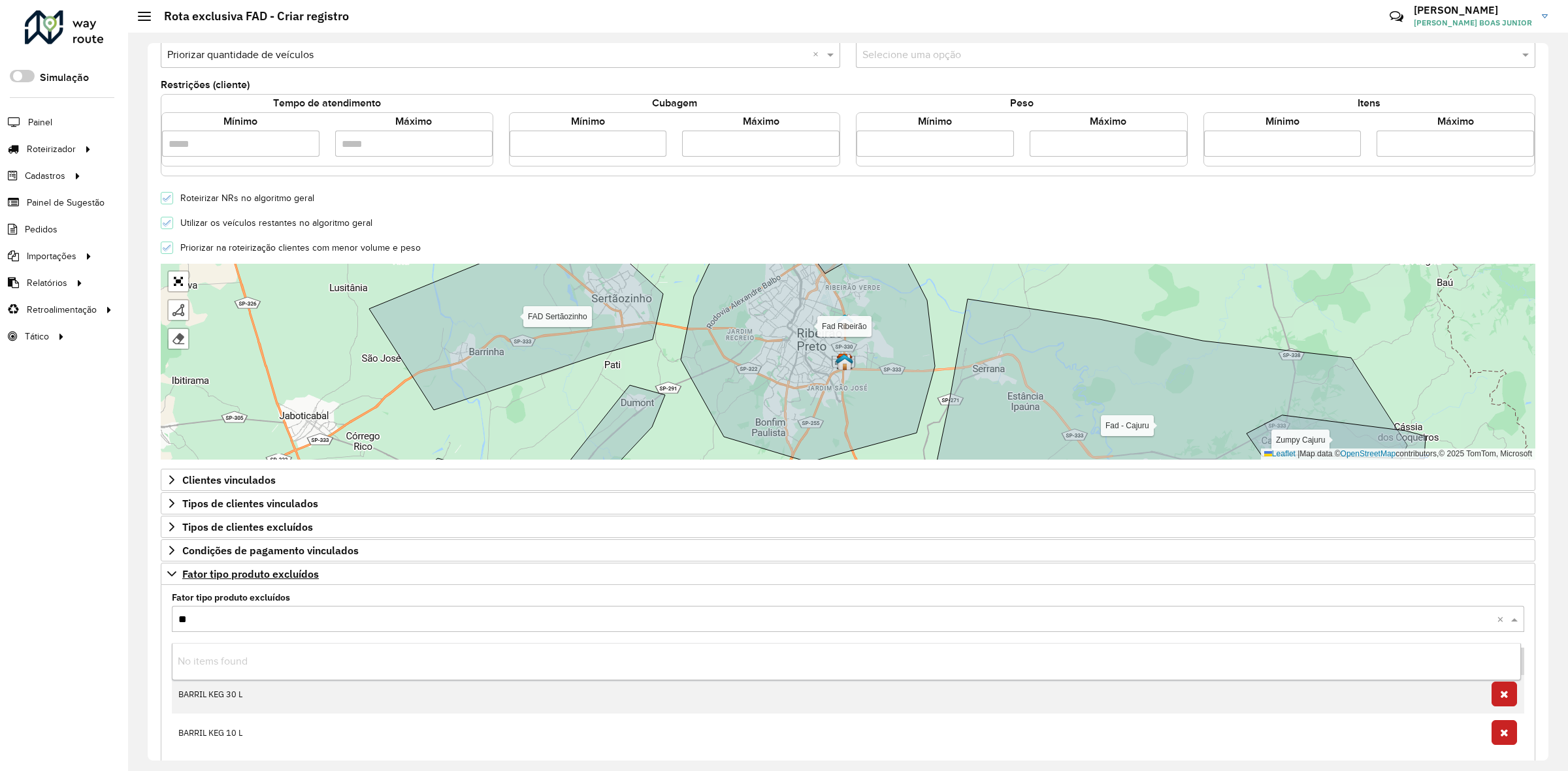
type input "***"
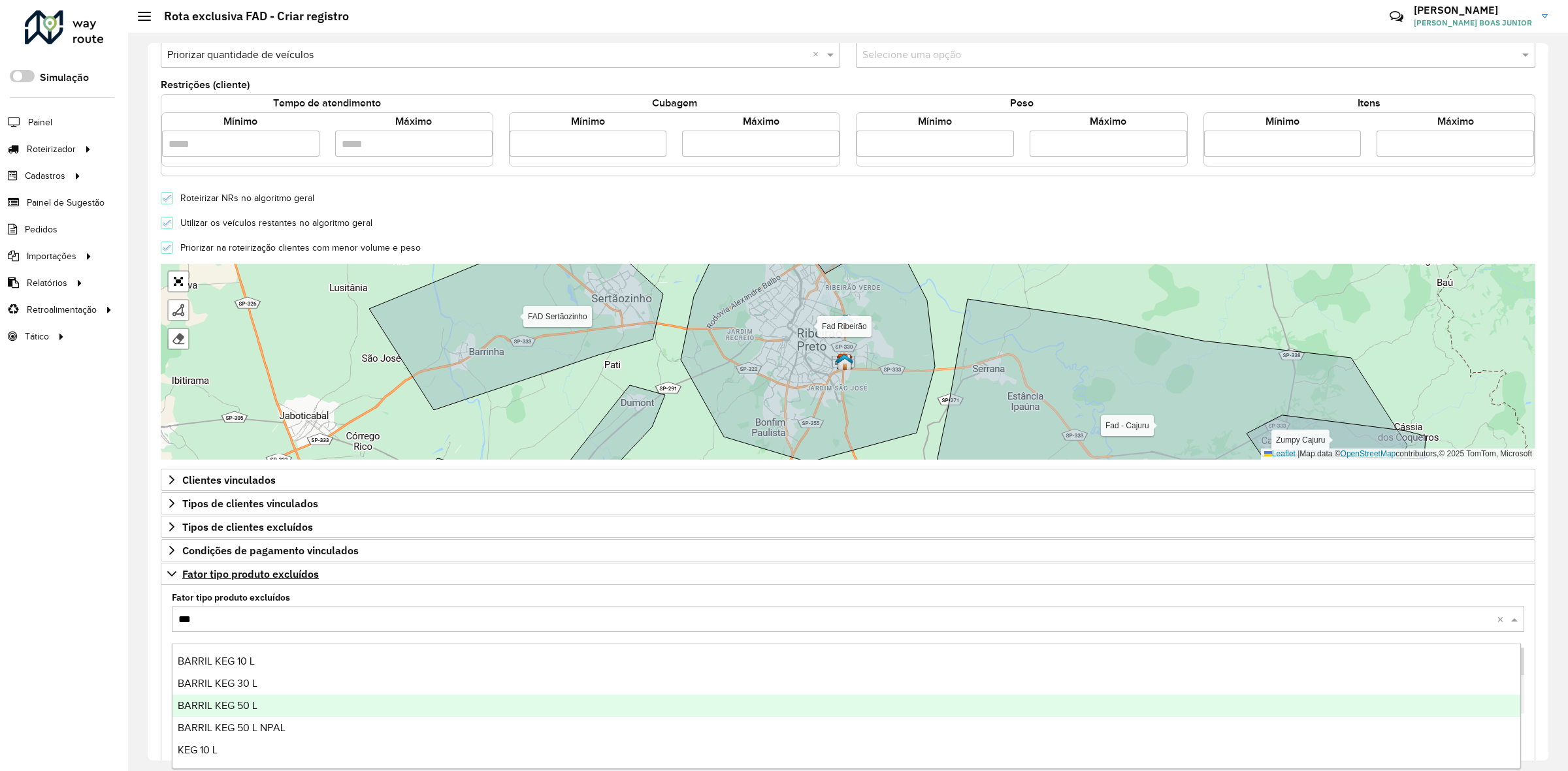
click at [259, 708] on div "BARRIL KEG 50 L" at bounding box center [846, 706] width 1347 height 22
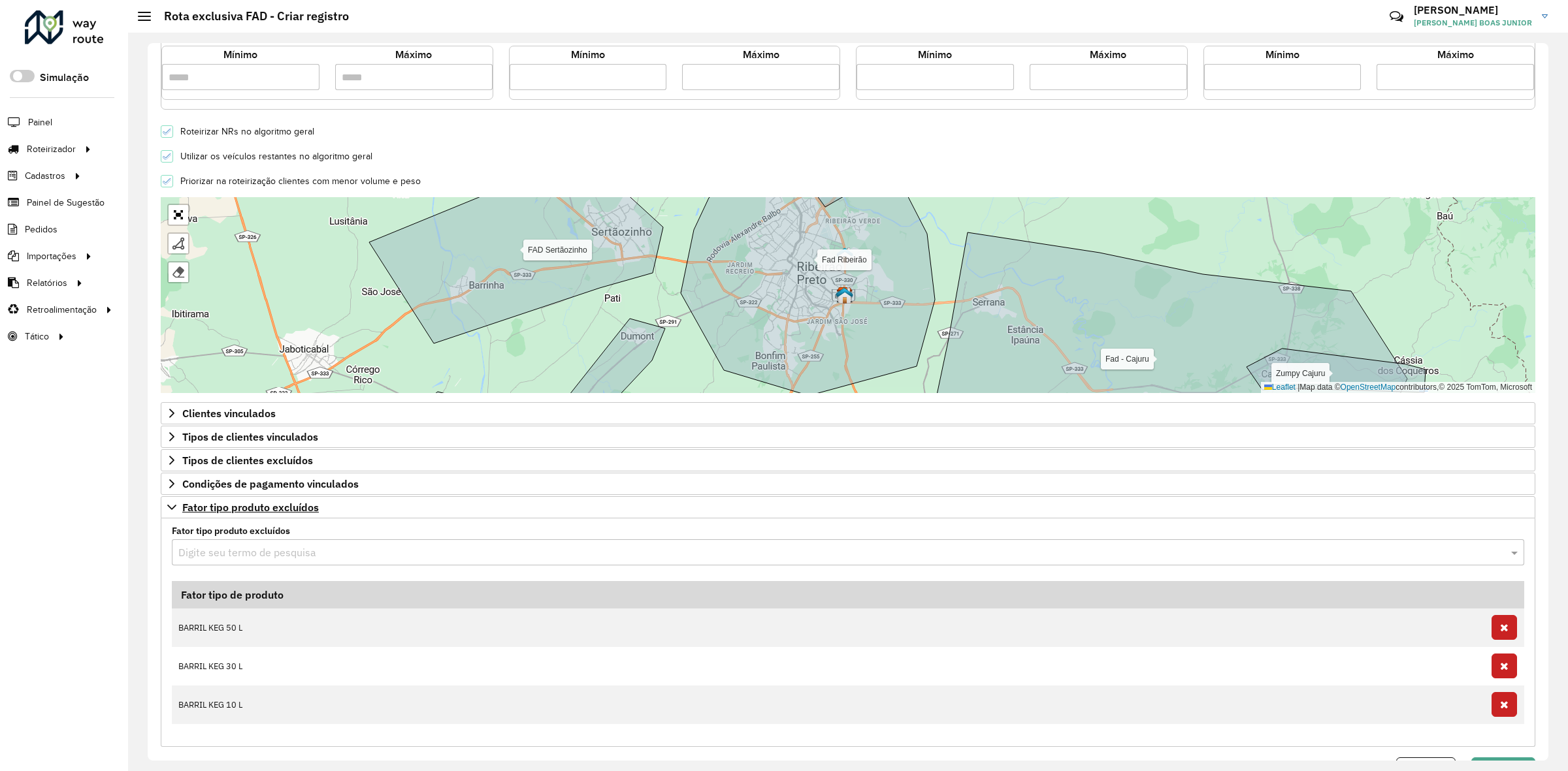
scroll to position [363, 0]
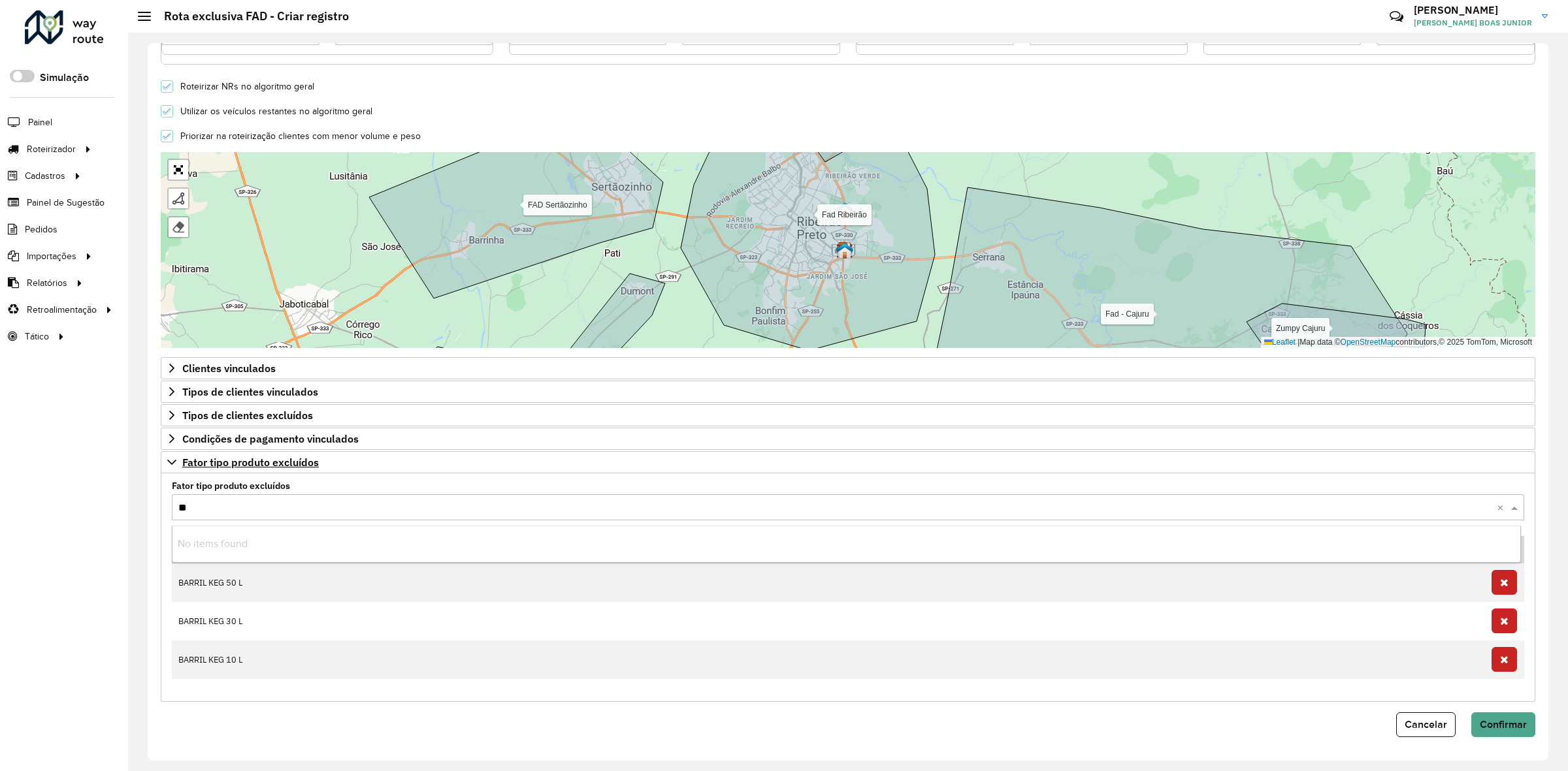
type input "***"
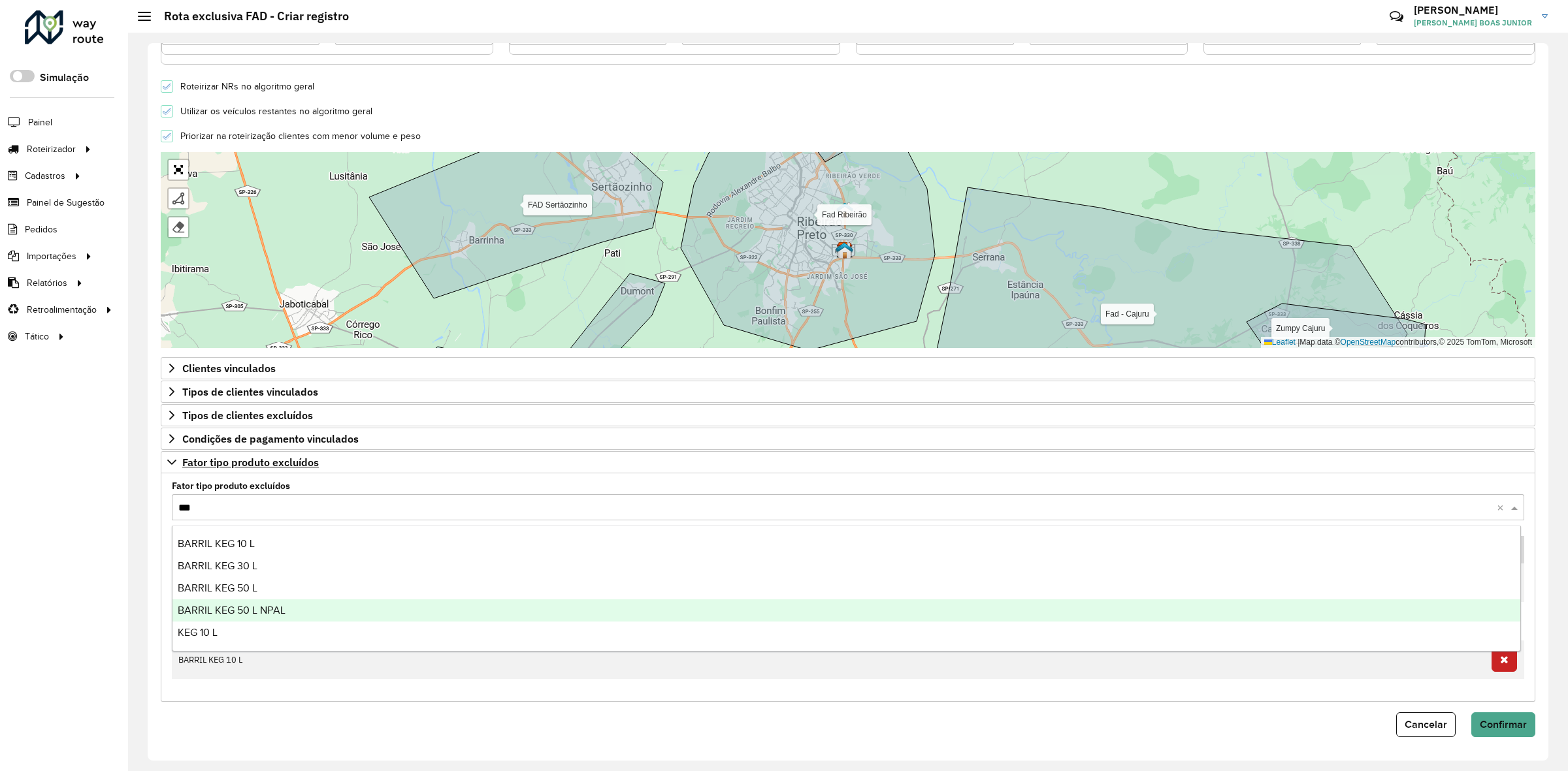
click at [265, 609] on span "BARRIL KEG 50 L NPAL" at bounding box center [231, 611] width 107 height 12
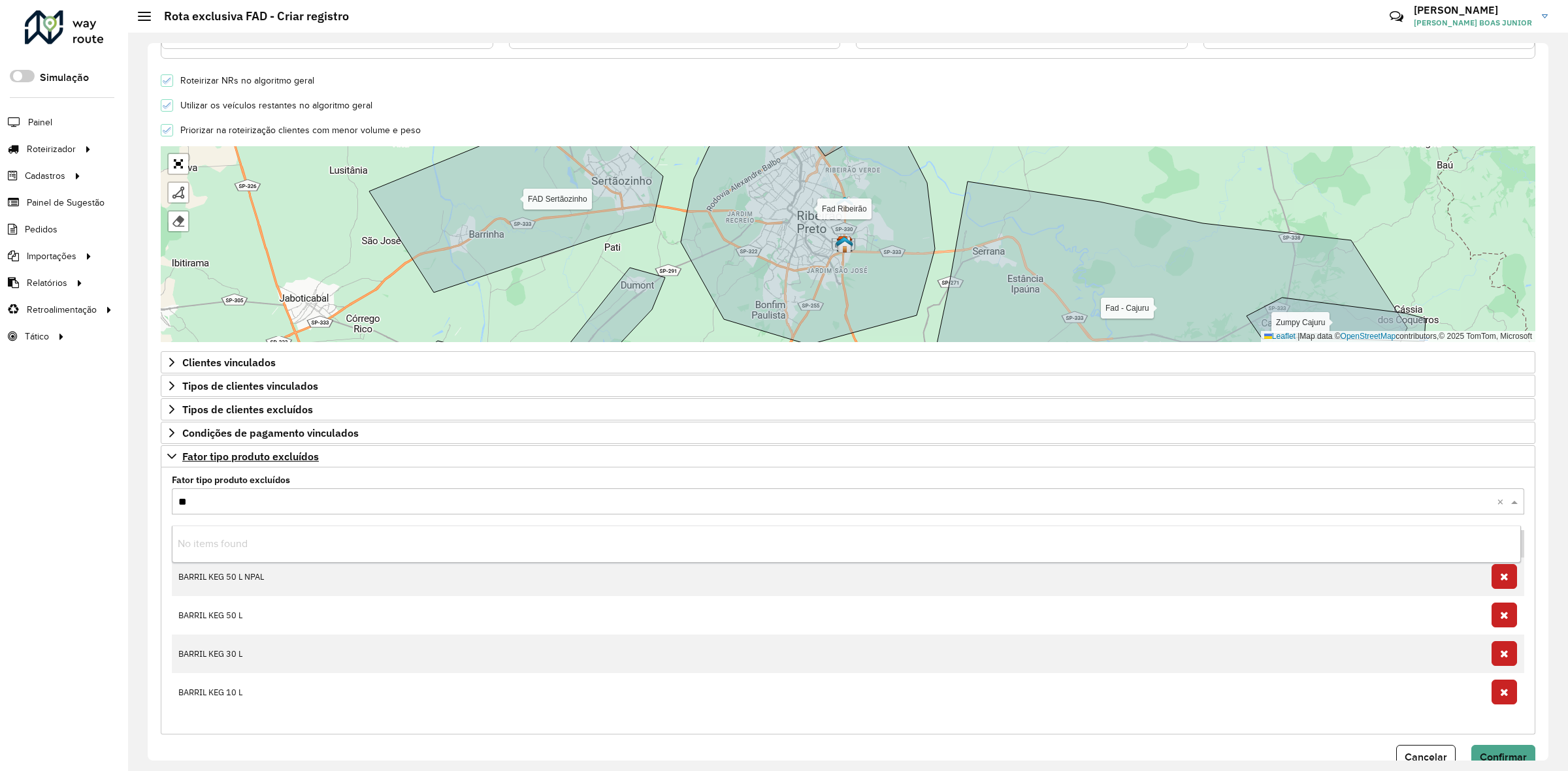
type input "***"
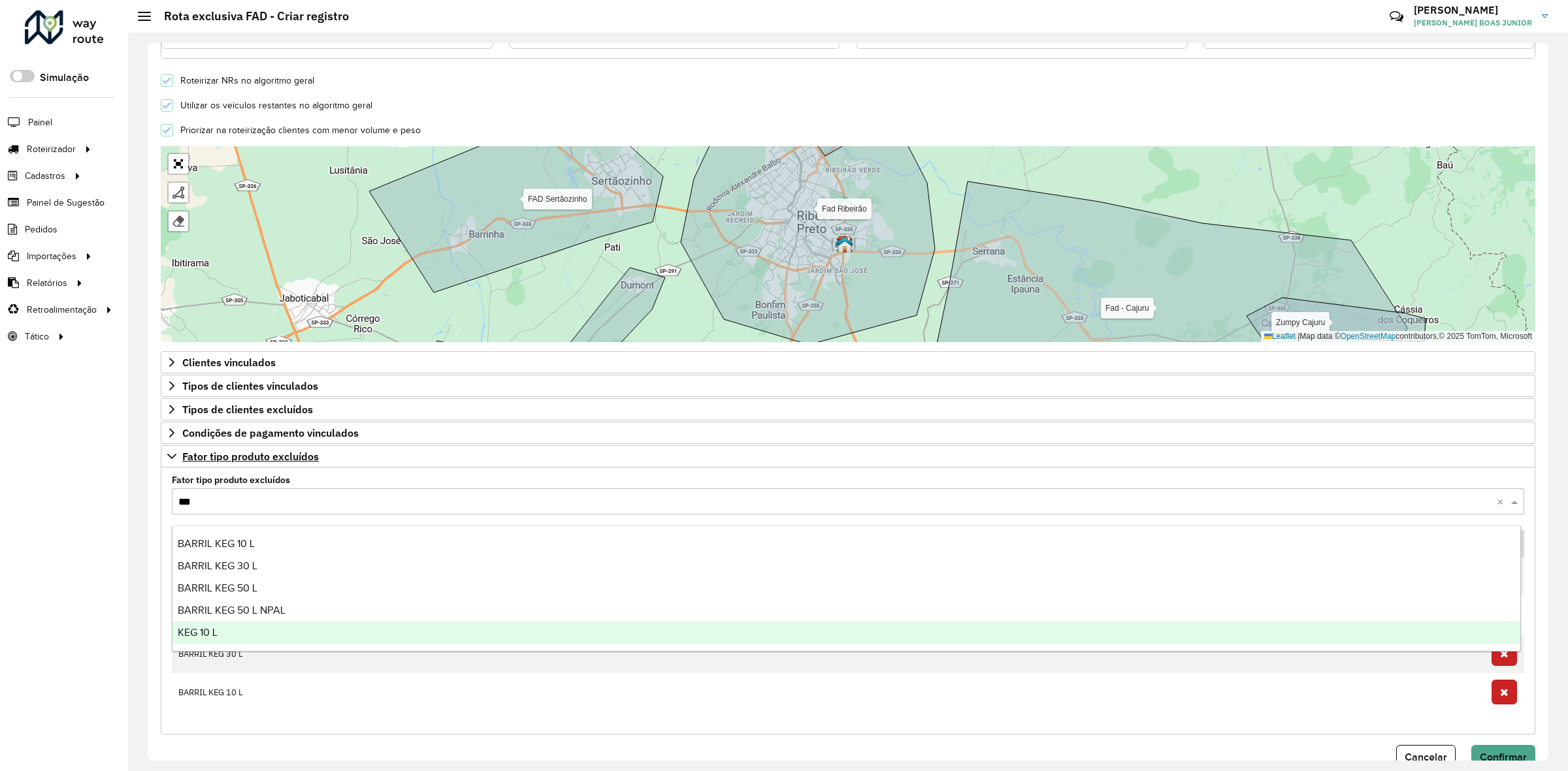
click at [219, 641] on div "KEG 10 L" at bounding box center [846, 632] width 1347 height 22
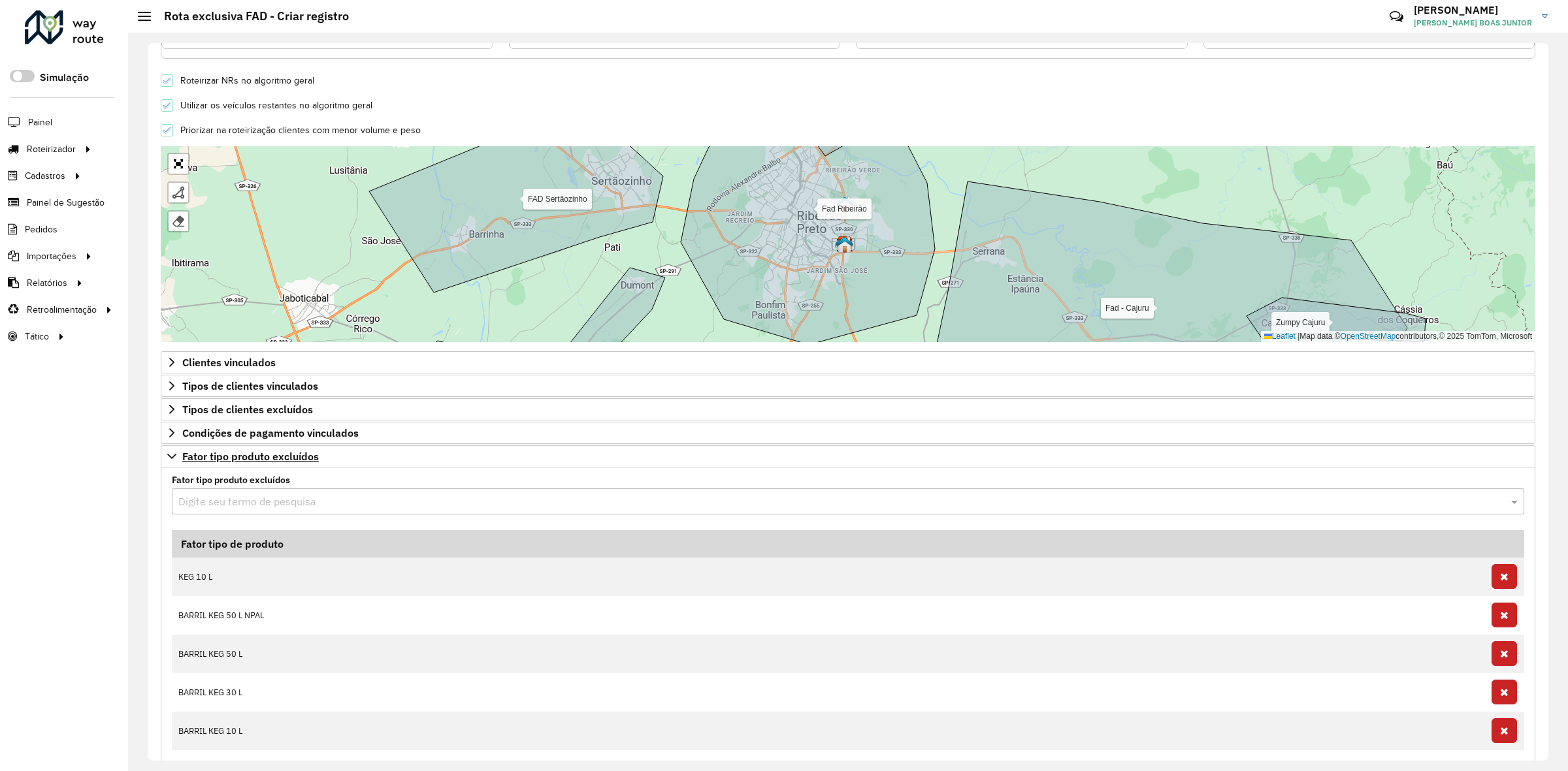
scroll to position [441, 0]
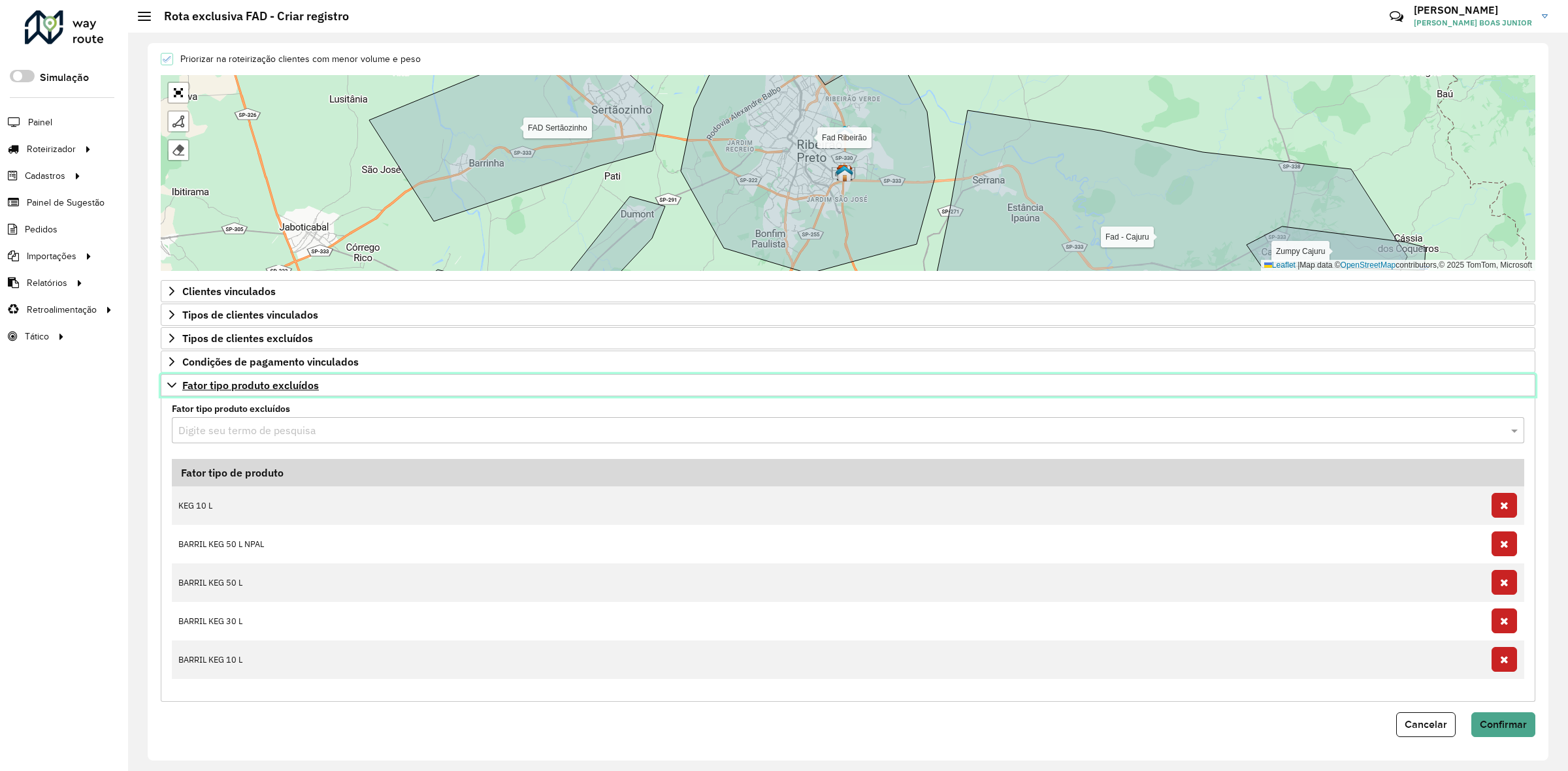
click at [168, 383] on icon at bounding box center [172, 385] width 11 height 11
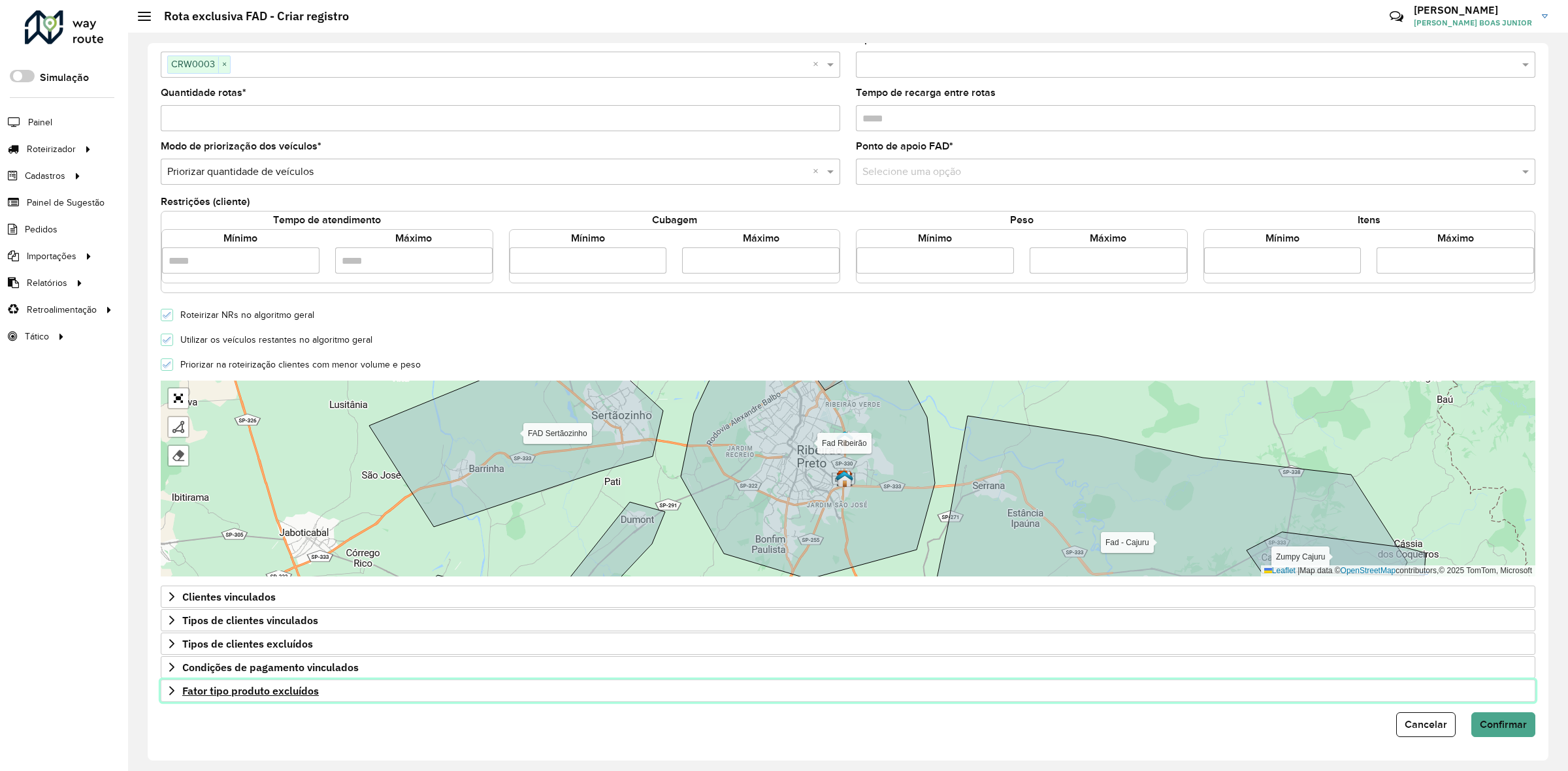
scroll to position [134, 0]
click at [980, 177] on div "Selecione uma opção" at bounding box center [1195, 172] width 679 height 26
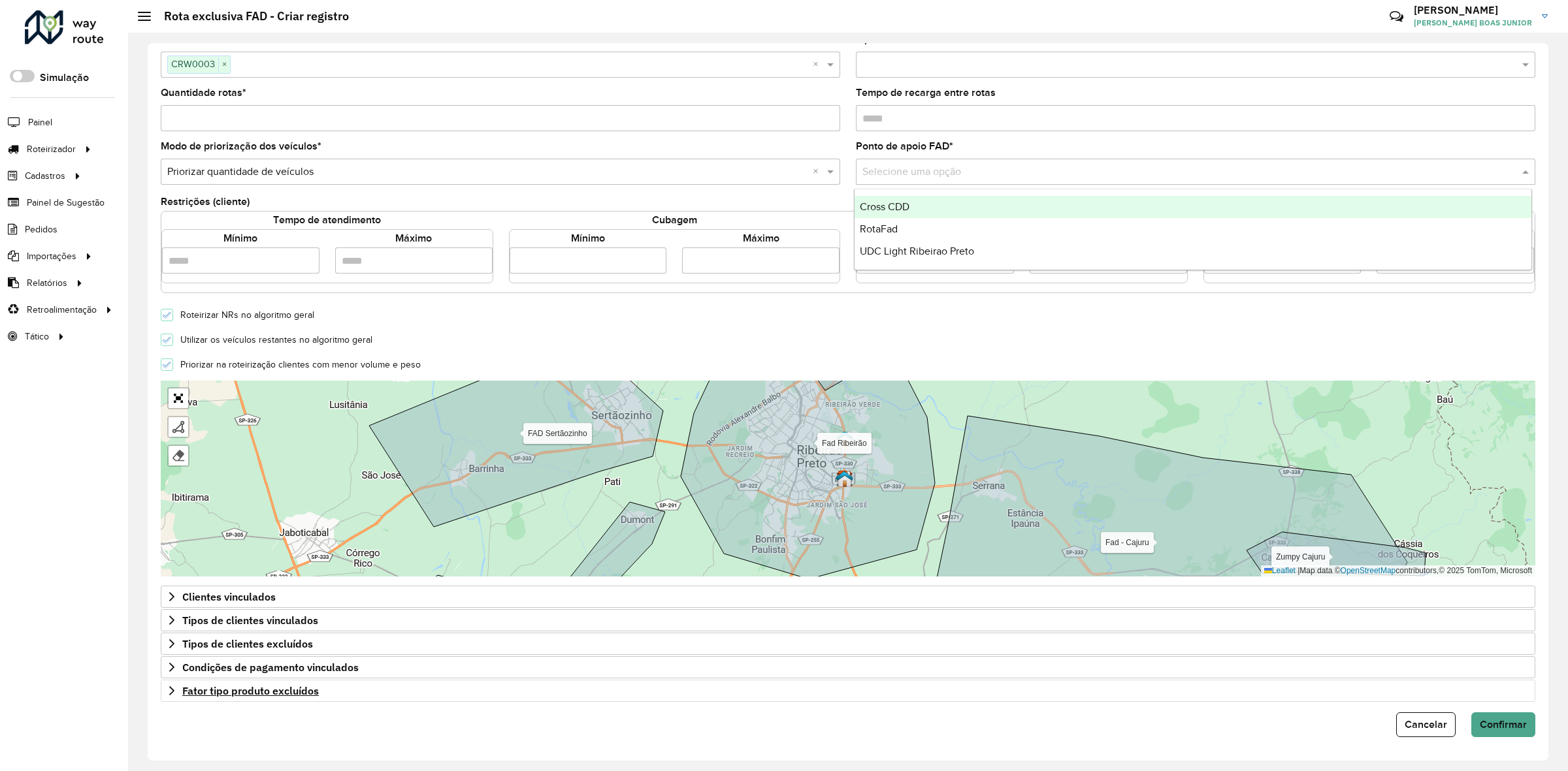
click at [919, 207] on div "Cross CDD" at bounding box center [1193, 206] width 677 height 22
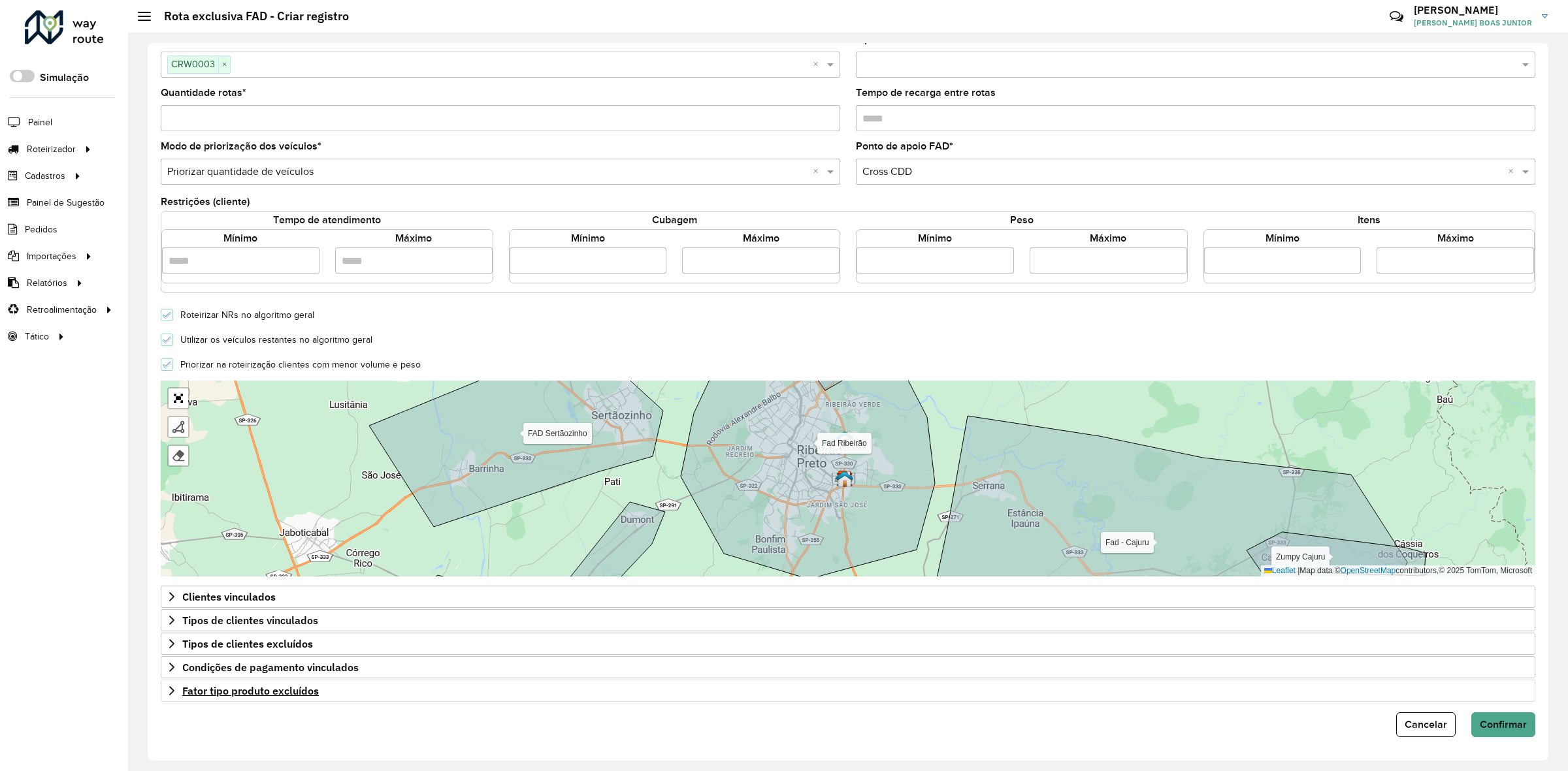
click at [883, 196] on div "Restrições (cliente)" at bounding box center [848, 203] width 1374 height 15
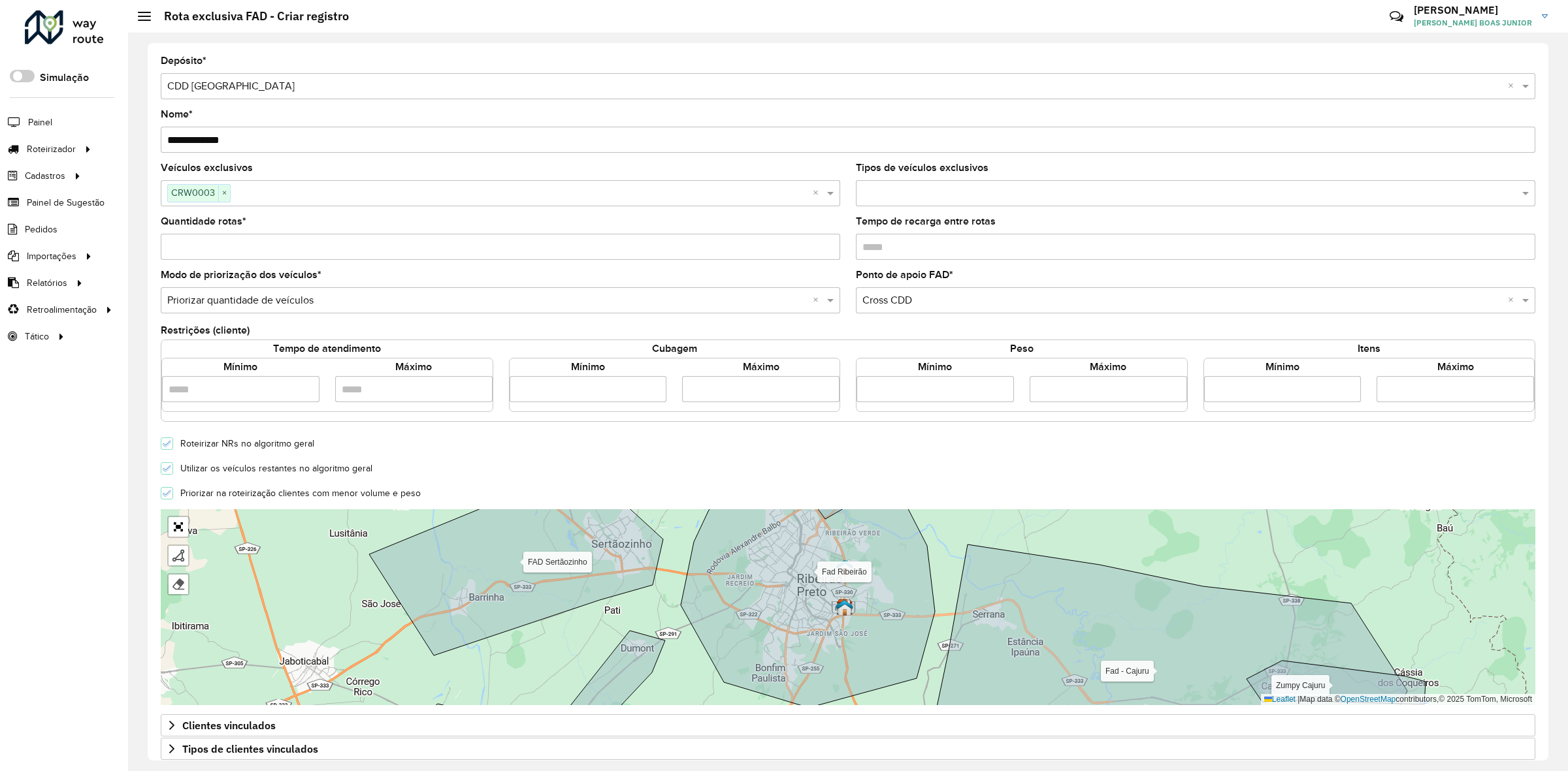
click at [560, 248] on input "Quantidade rotas *" at bounding box center [501, 246] width 679 height 26
click at [824, 249] on input "*" at bounding box center [501, 246] width 679 height 26
click at [825, 245] on input "*" at bounding box center [501, 246] width 679 height 26
click at [825, 258] on input "*" at bounding box center [501, 246] width 679 height 26
type input "*"
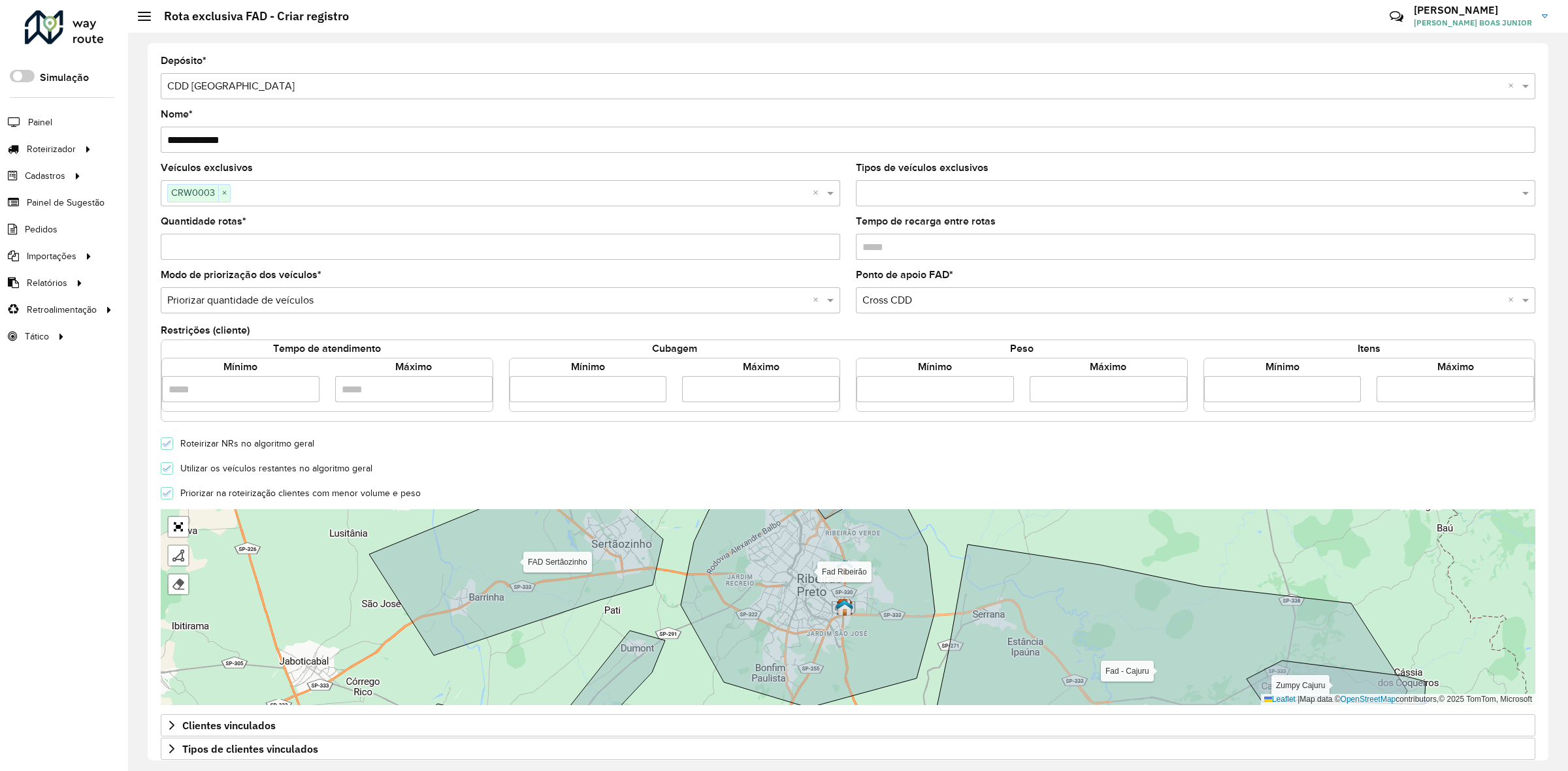
click at [827, 252] on input "*" at bounding box center [501, 246] width 679 height 26
click at [837, 265] on formly-field "Quantidade rotas * *" at bounding box center [500, 244] width 695 height 54
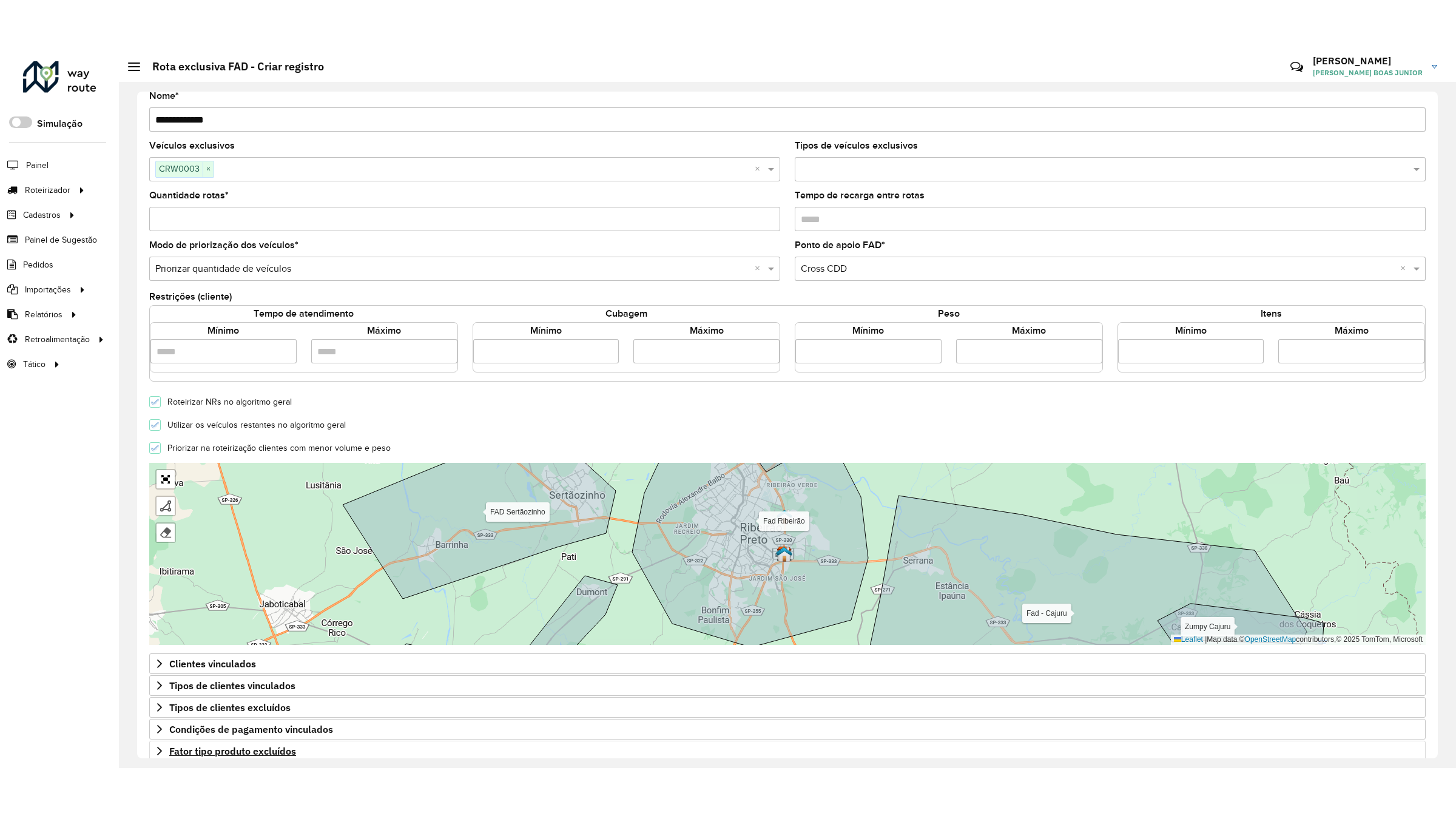
scroll to position [123, 0]
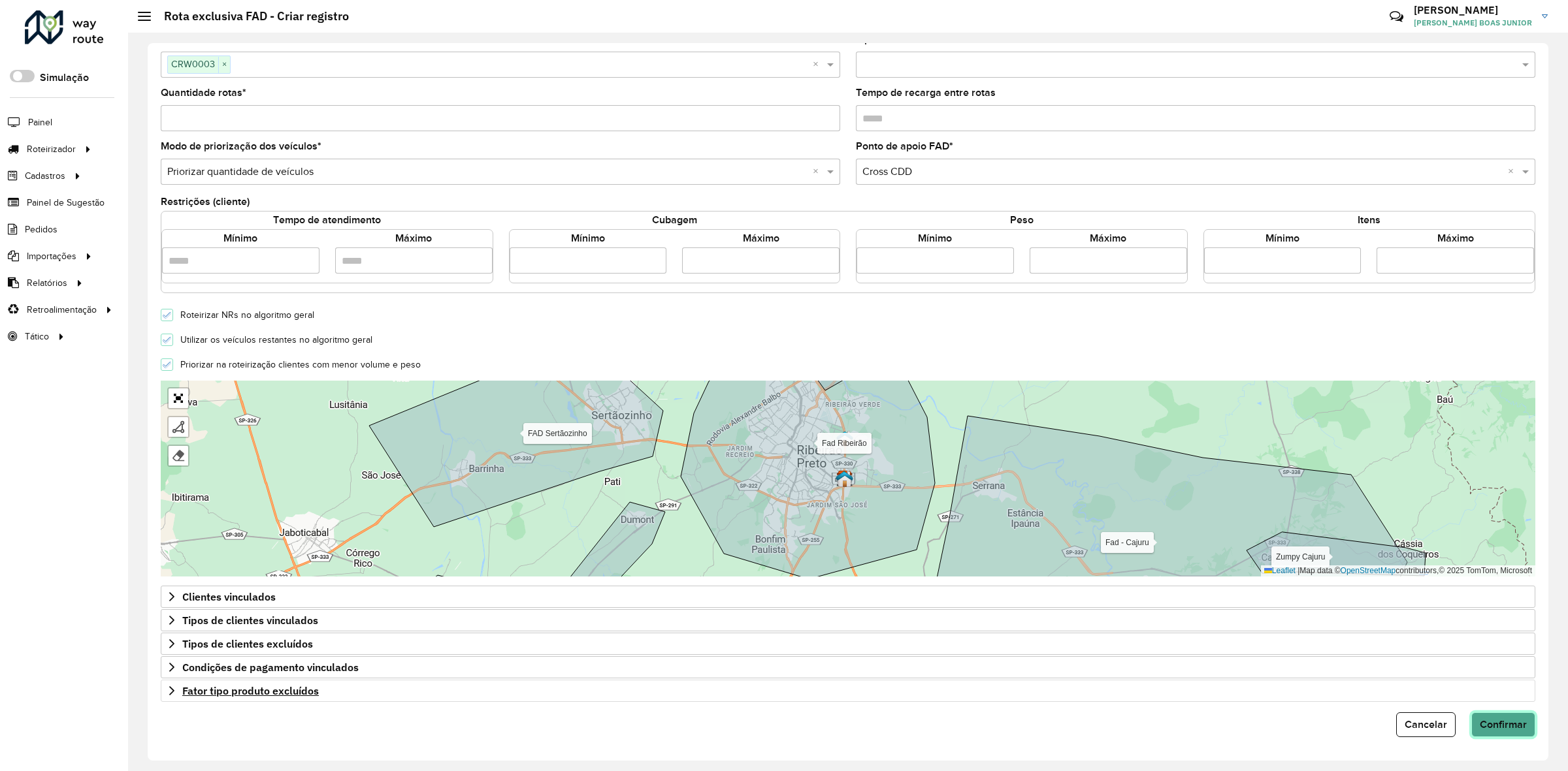
click at [1491, 719] on span "Confirmar" at bounding box center [1503, 725] width 47 height 12
drag, startPoint x: 176, startPoint y: 403, endPoint x: 176, endPoint y: 475, distance: 72.0
click at [176, 403] on link "Abrir mapa em tela cheia" at bounding box center [178, 398] width 19 height 19
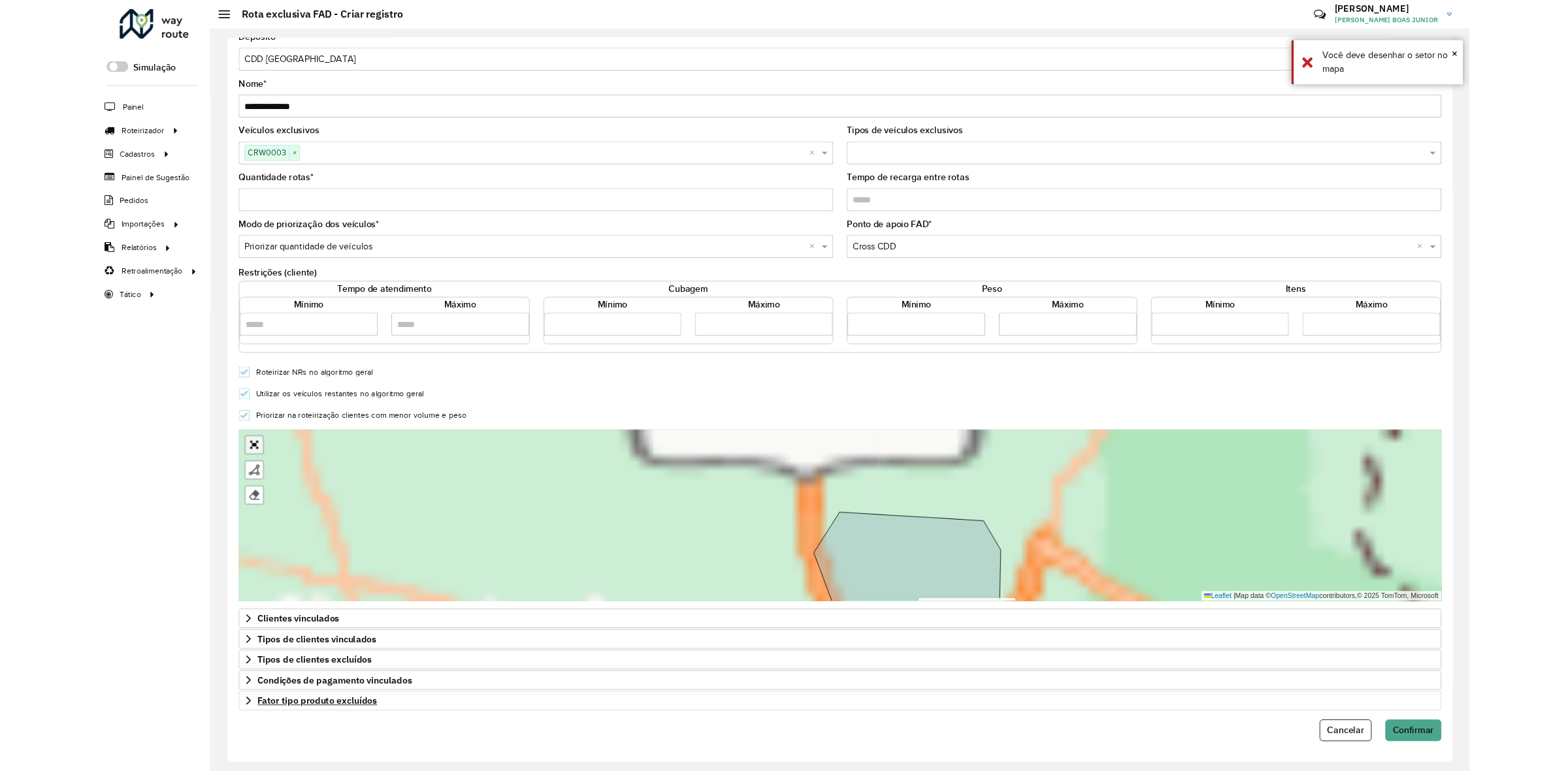
scroll to position [0, 0]
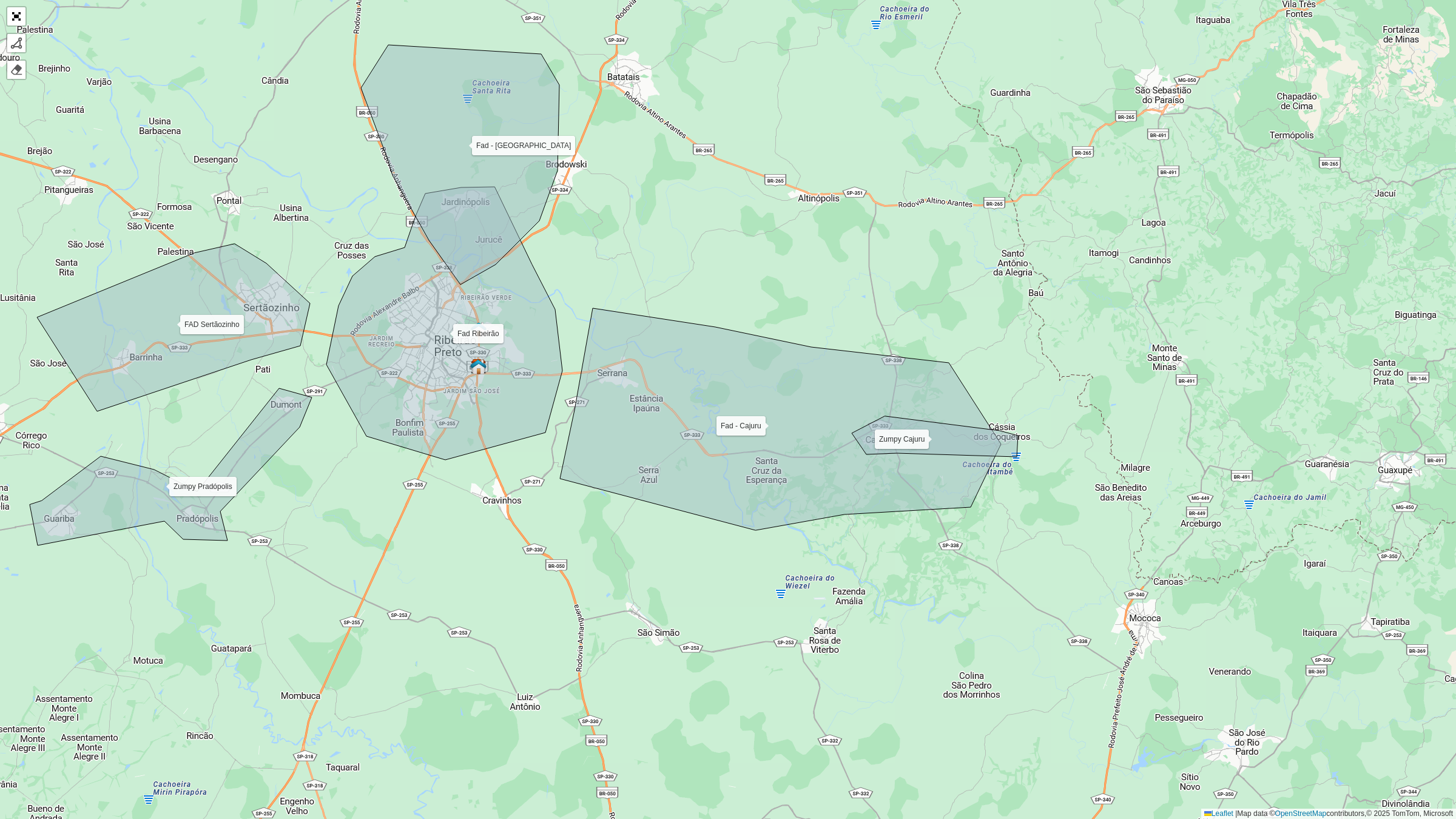
drag, startPoint x: 985, startPoint y: 581, endPoint x: 736, endPoint y: 538, distance: 252.7
click at [736, 538] on div "Fad Ribeirão FAD Sertãozinho Fad - Cajuru Fad - Jardinópolis Zumpy Cajuru Zumpy…" at bounding box center [728, 410] width 1456 height 819
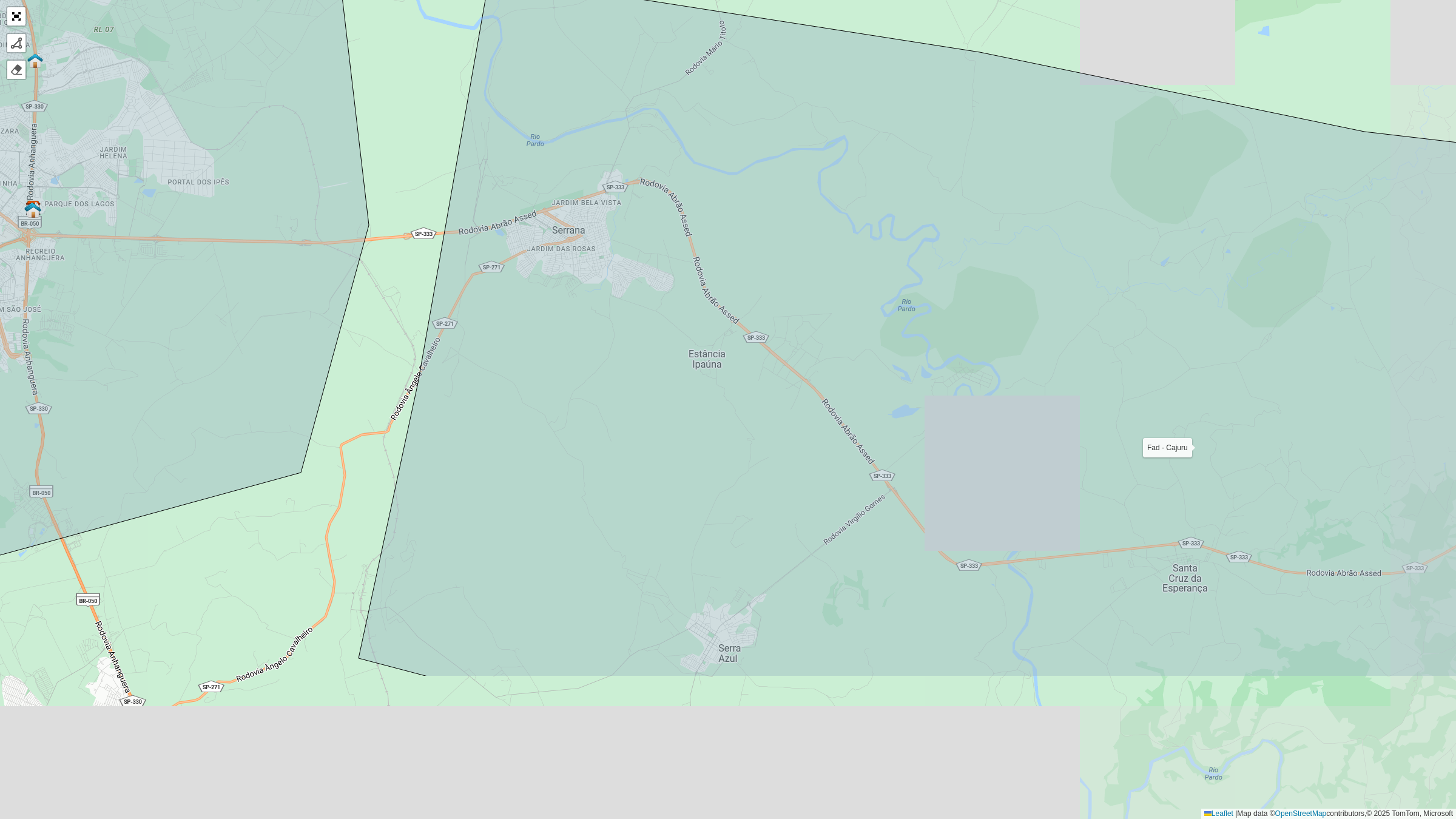
drag, startPoint x: 734, startPoint y: 653, endPoint x: 623, endPoint y: 419, distance: 259.0
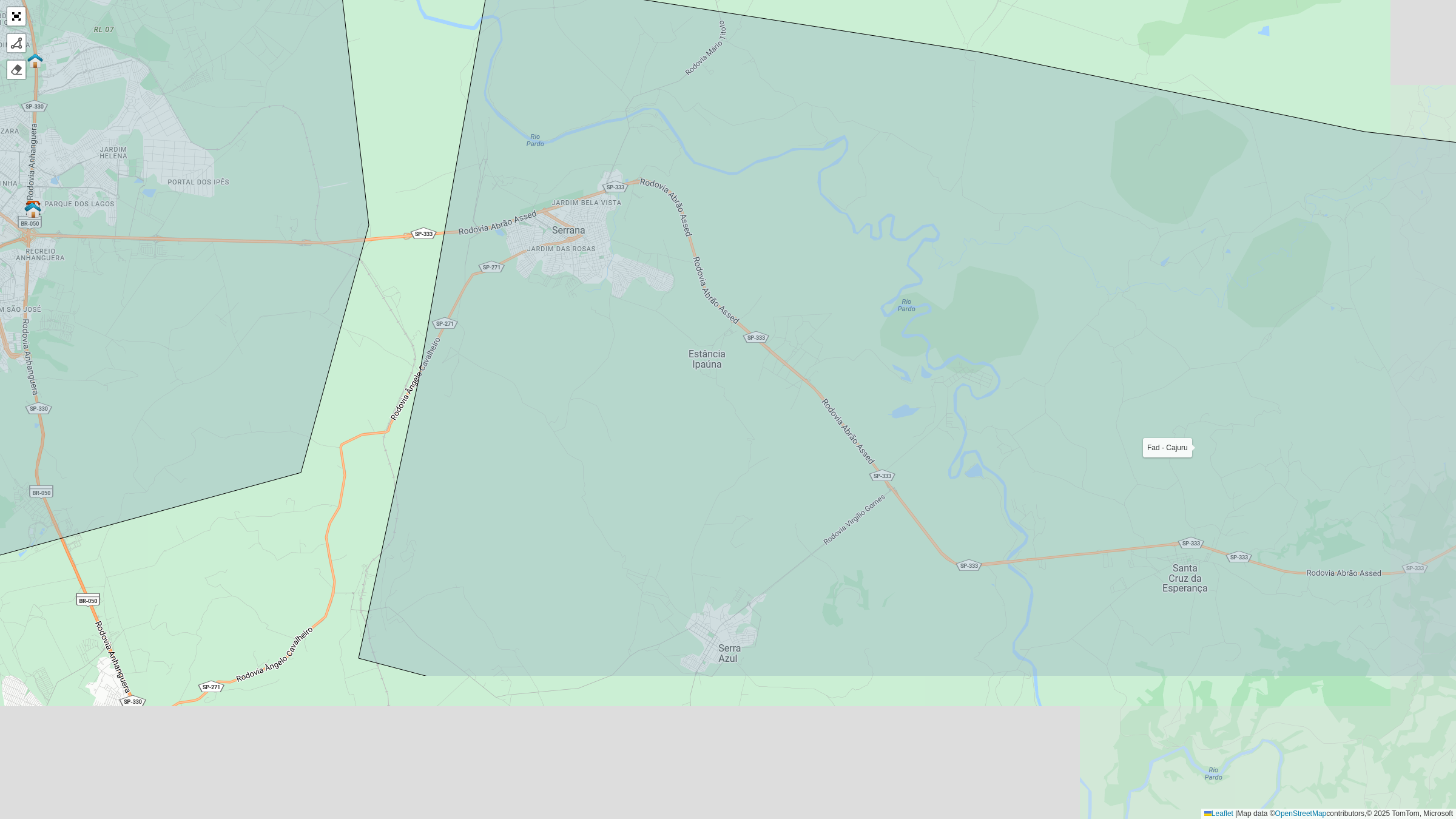
click at [625, 422] on icon at bounding box center [926, 326] width 1135 height 701
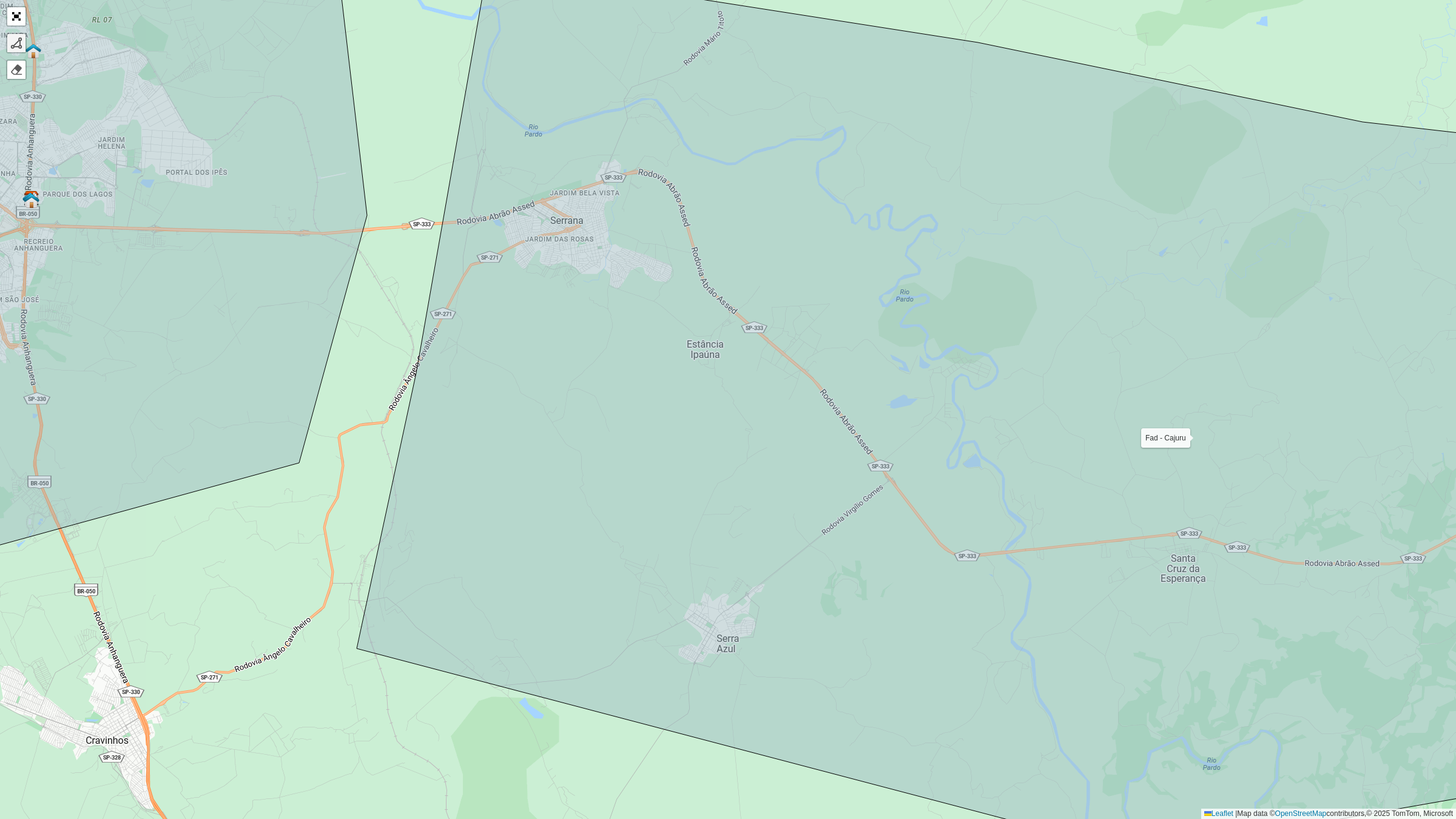
click at [15, 45] on div at bounding box center [17, 44] width 12 height 12
click at [729, 553] on icon at bounding box center [980, 410] width 1245 height 888
click at [671, 607] on icon at bounding box center [980, 410] width 1245 height 888
click at [681, 634] on icon at bounding box center [980, 410] width 1245 height 888
click at [655, 652] on icon at bounding box center [980, 410] width 1245 height 888
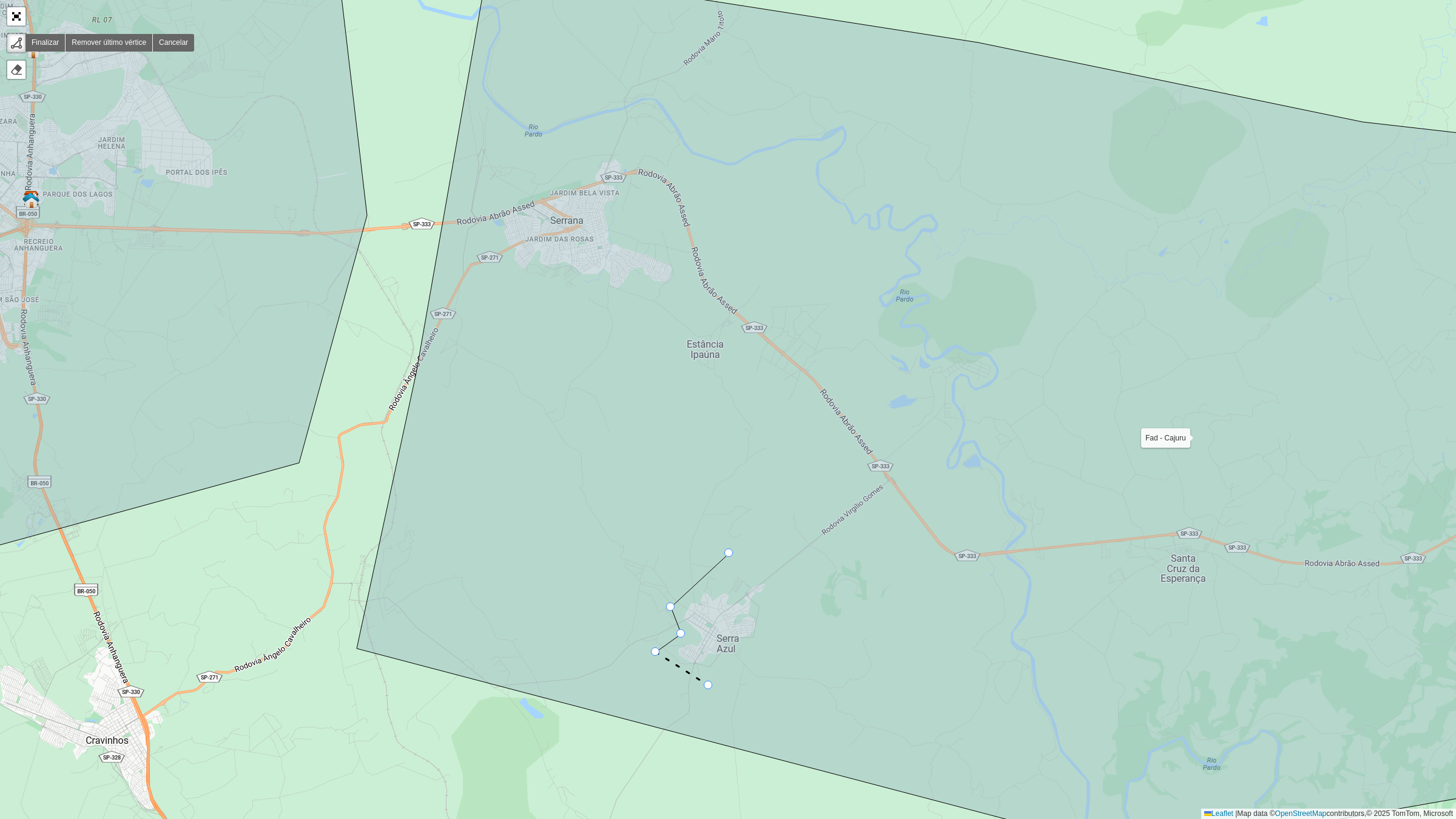
click at [709, 685] on icon at bounding box center [681, 668] width 53 height 33
click at [739, 660] on icon at bounding box center [724, 672] width 30 height 26
click at [780, 640] on icon at bounding box center [980, 410] width 1245 height 888
click at [787, 593] on icon at bounding box center [980, 410] width 1245 height 888
click at [880, 520] on icon at bounding box center [980, 410] width 1245 height 888
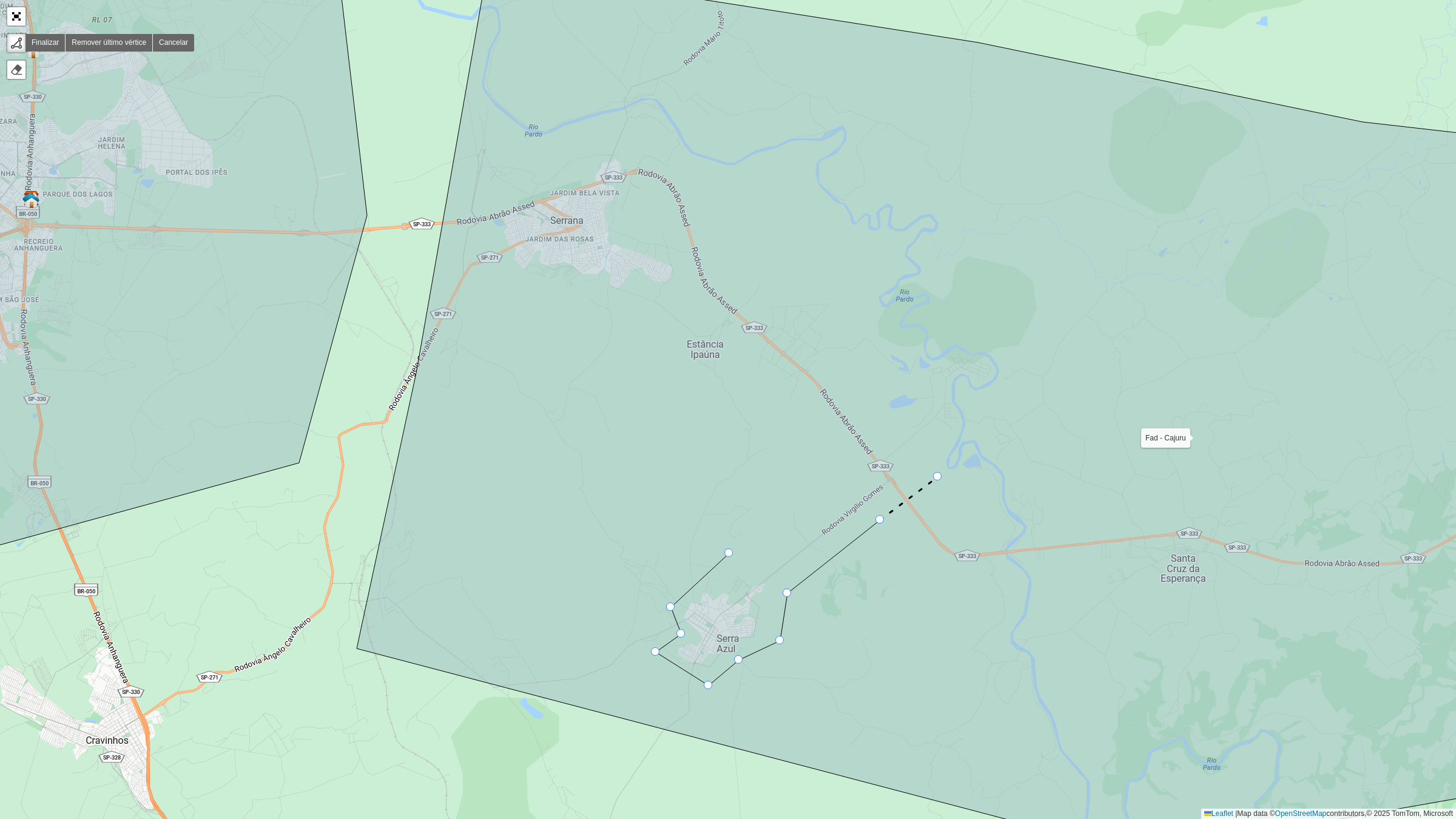
click at [938, 476] on icon at bounding box center [980, 410] width 1245 height 888
click at [771, 288] on icon at bounding box center [980, 410] width 1245 height 888
click at [722, 247] on icon at bounding box center [746, 267] width 49 height 42
click at [687, 161] on icon at bounding box center [980, 410] width 1245 height 888
click at [611, 130] on icon at bounding box center [980, 410] width 1245 height 888
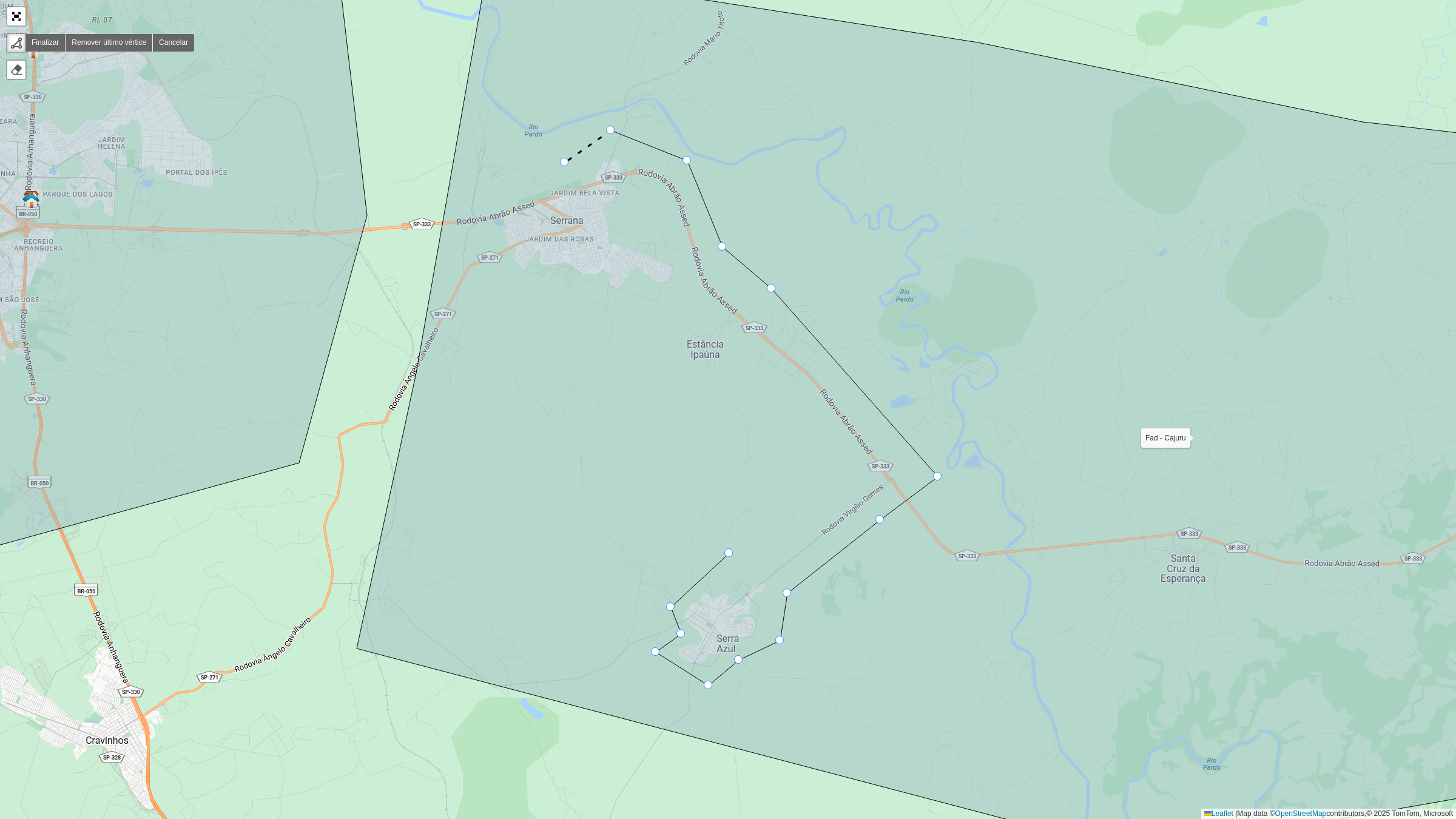
click at [565, 163] on icon at bounding box center [980, 410] width 1245 height 888
click at [464, 196] on icon at bounding box center [980, 410] width 1245 height 888
click at [502, 269] on icon at bounding box center [980, 410] width 1245 height 888
click at [538, 285] on icon at bounding box center [520, 277] width 36 height 16
click at [565, 280] on icon at bounding box center [980, 410] width 1245 height 888
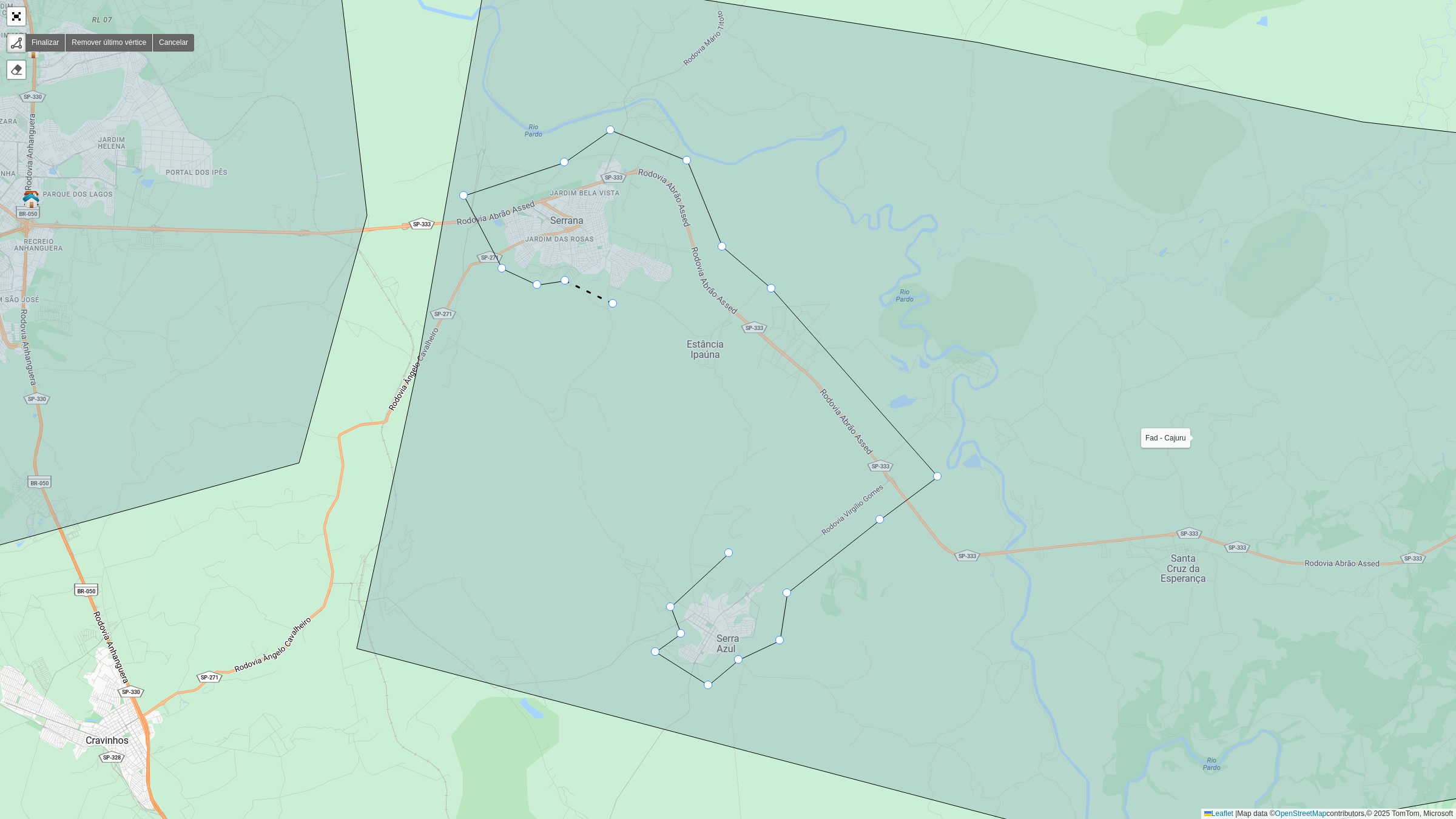
click at [614, 304] on icon at bounding box center [980, 410] width 1245 height 888
click at [674, 301] on icon at bounding box center [644, 302] width 61 height 3
click at [848, 472] on icon at bounding box center [761, 386] width 174 height 171
click at [722, 555] on icon at bounding box center [980, 410] width 1245 height 888
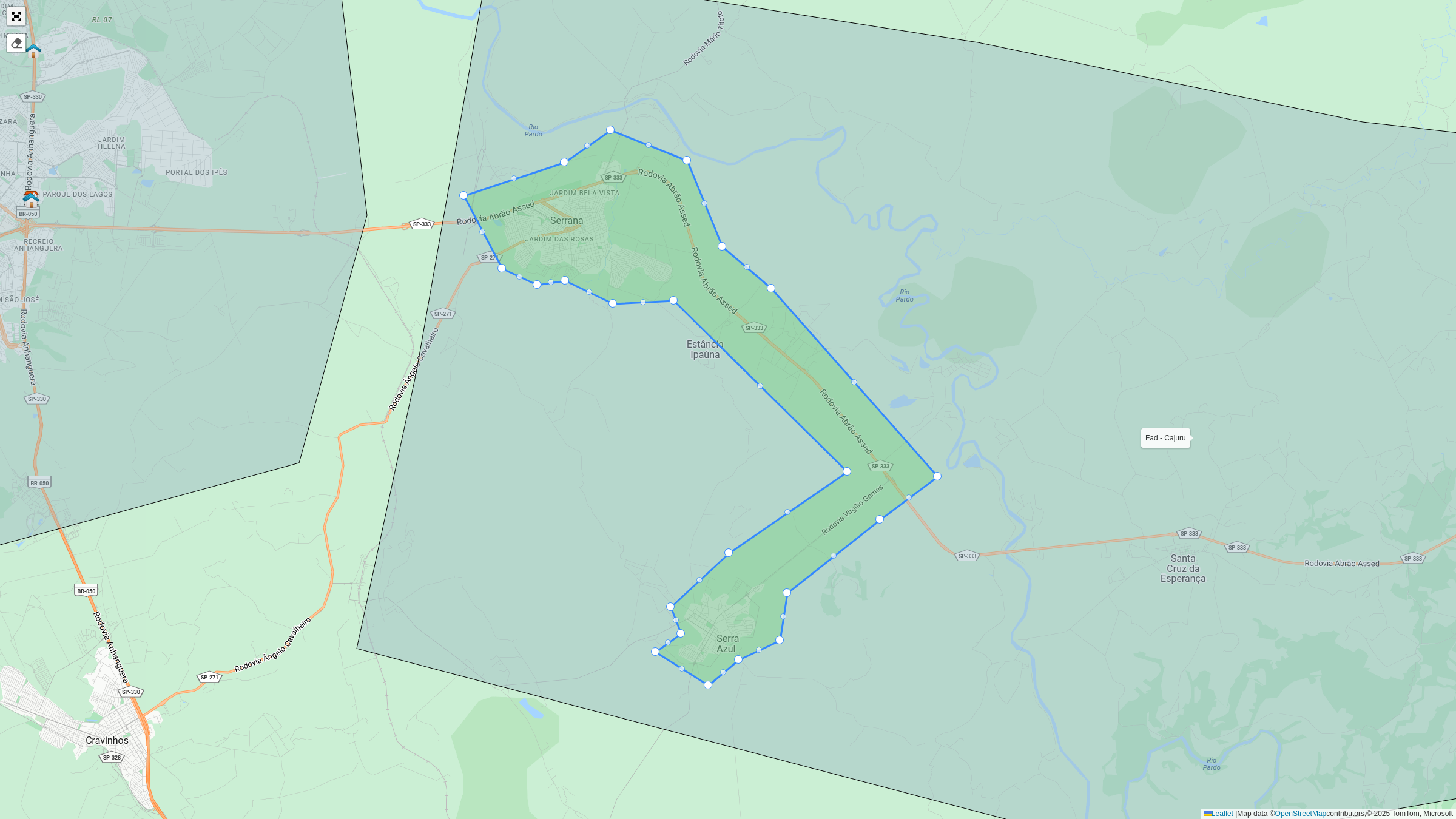
click at [11, 13] on link "Abrir mapa em tela cheia" at bounding box center [16, 16] width 18 height 18
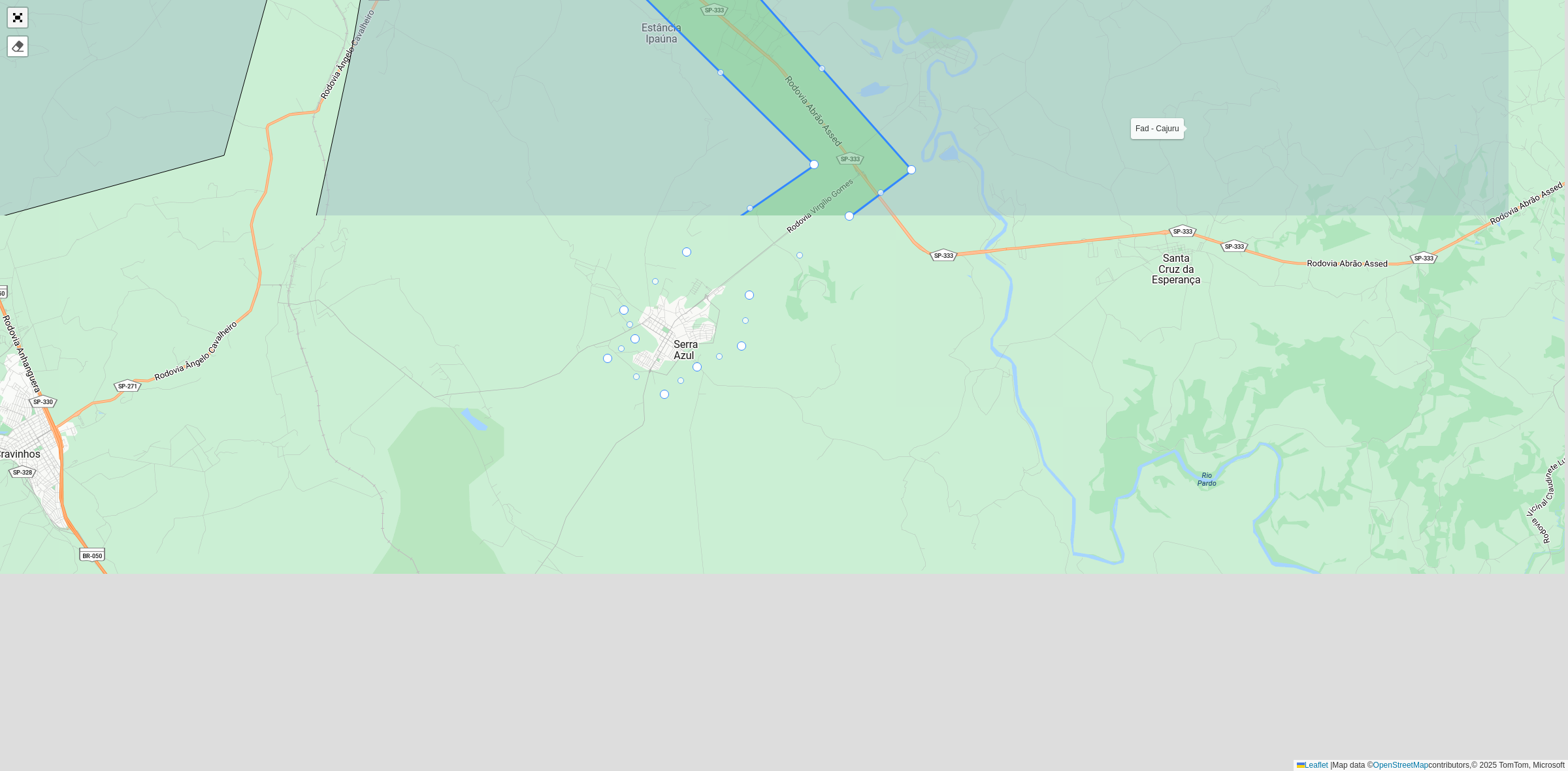
scroll to position [132, 0]
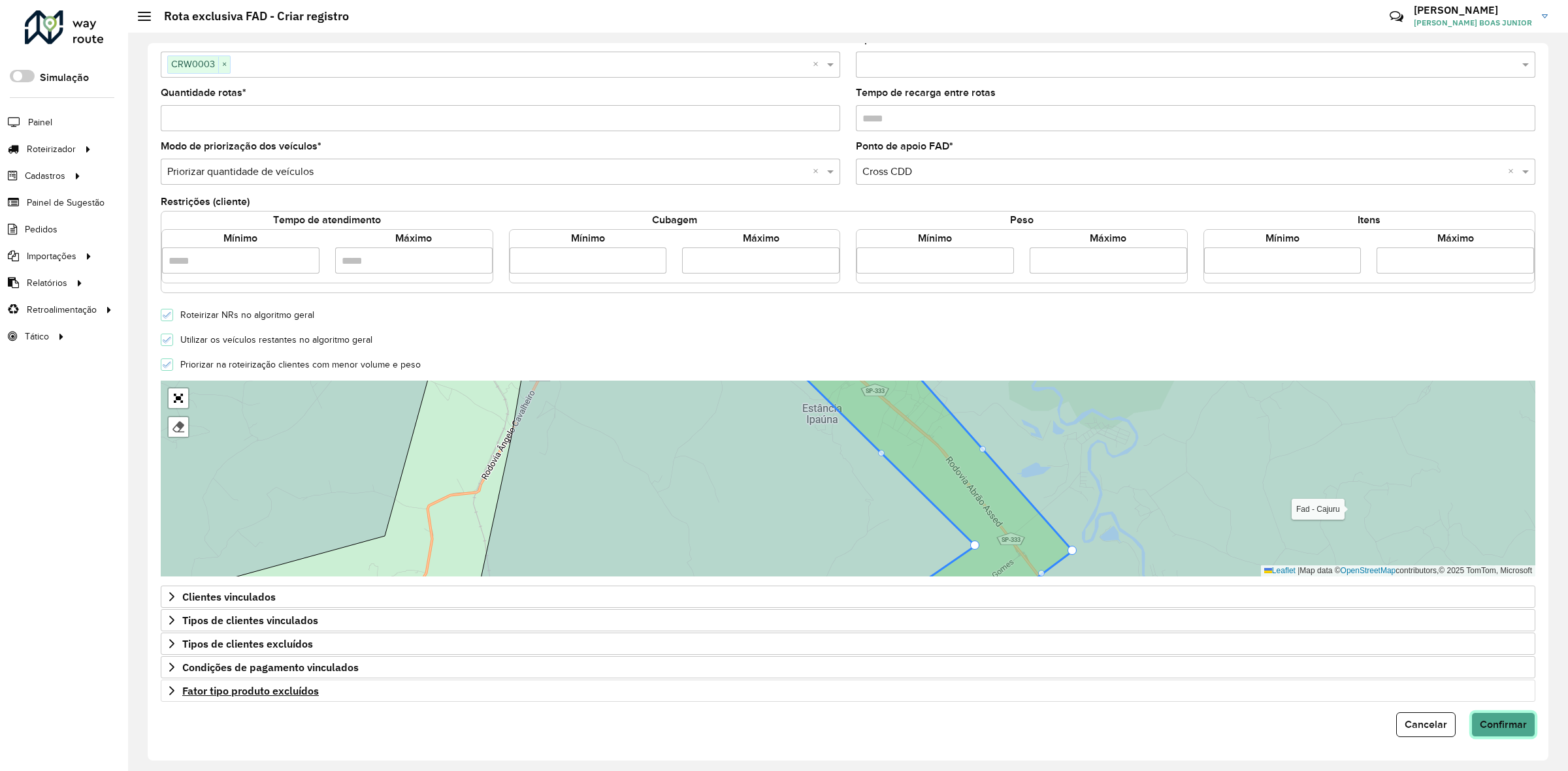
click at [1503, 731] on button "Confirmar" at bounding box center [1503, 725] width 64 height 25
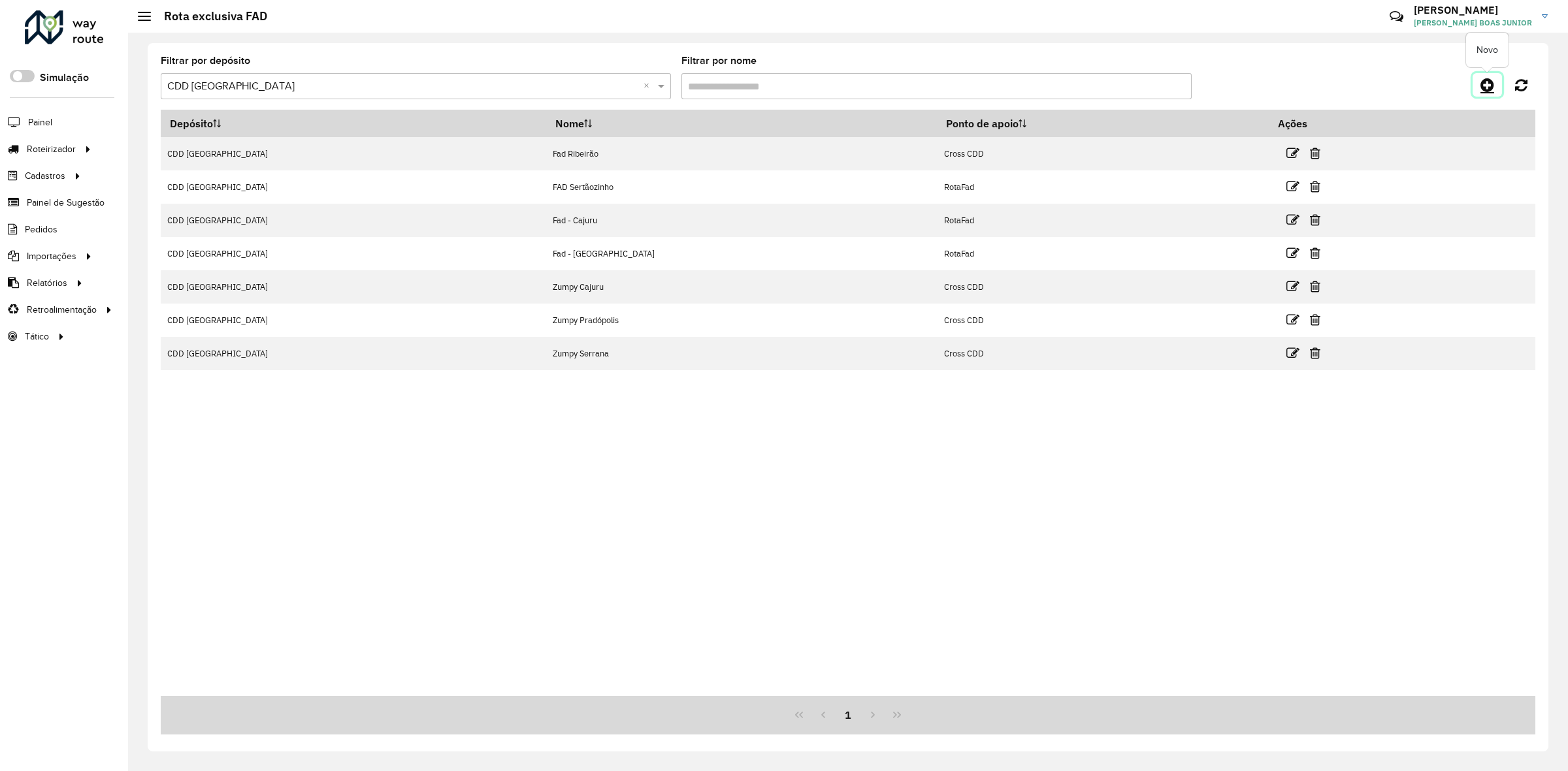
click at [1486, 89] on icon at bounding box center [1487, 84] width 13 height 15
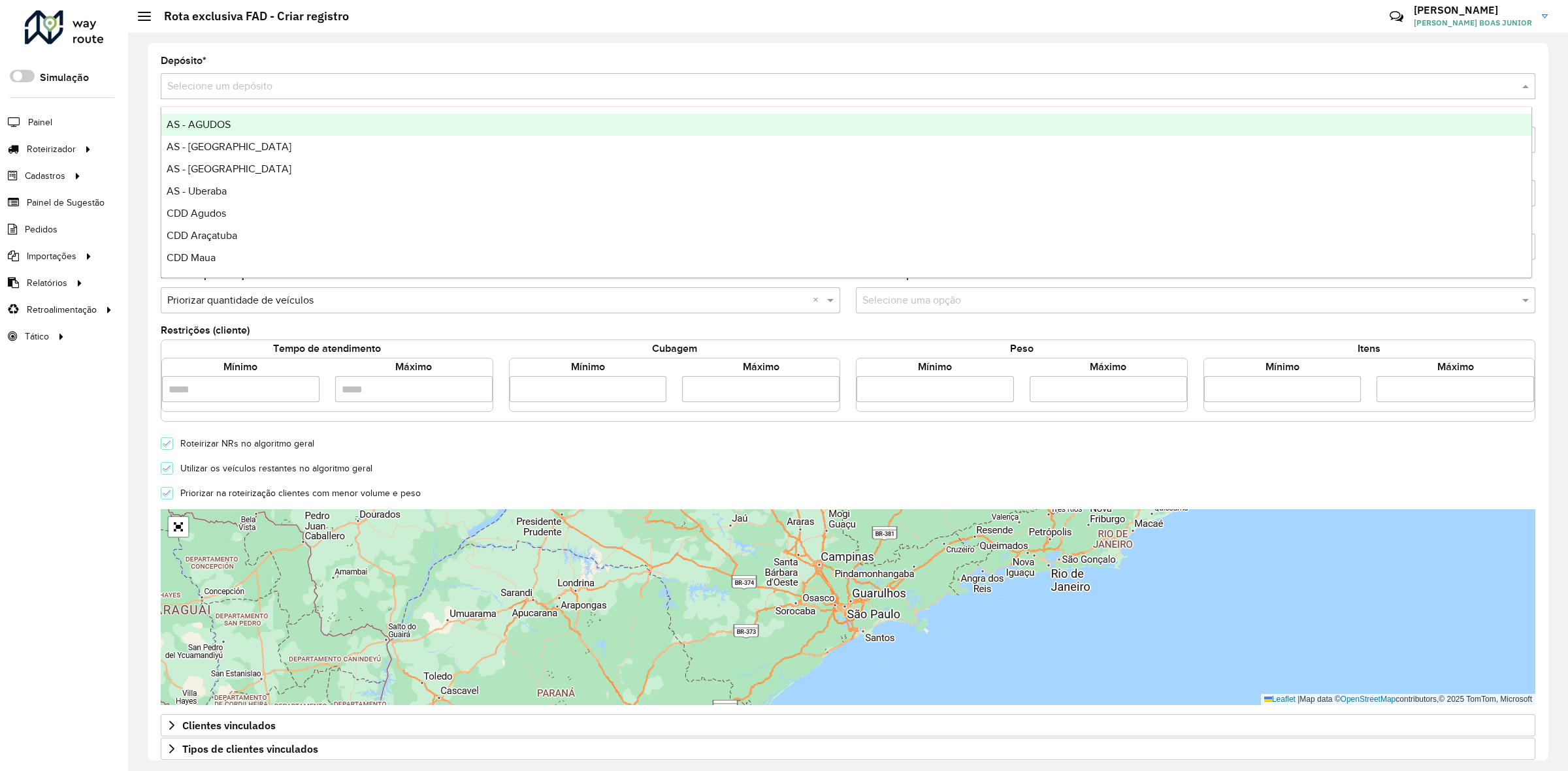
click at [233, 87] on input "text" at bounding box center [834, 86] width 1335 height 15
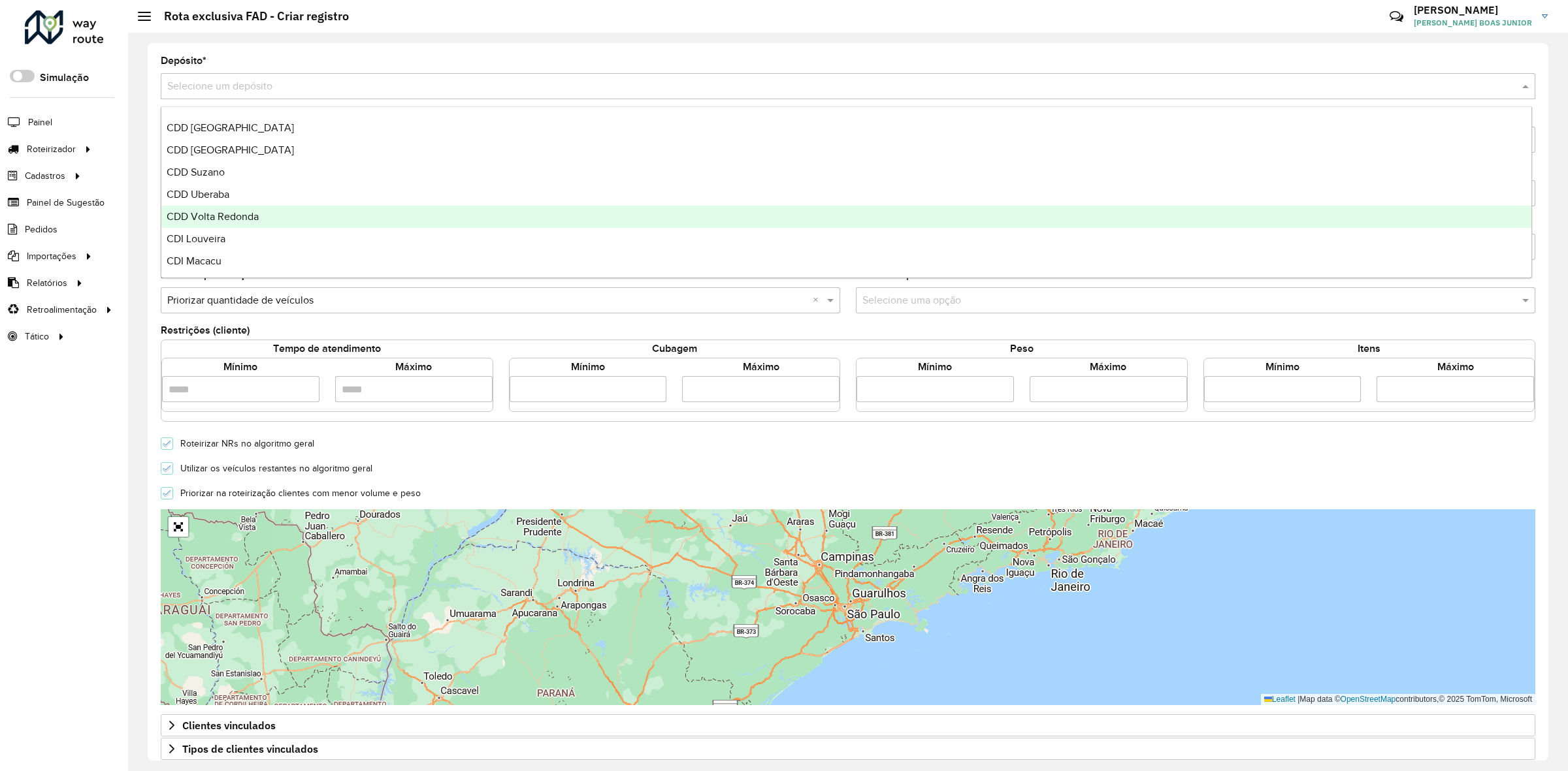
scroll to position [154, 0]
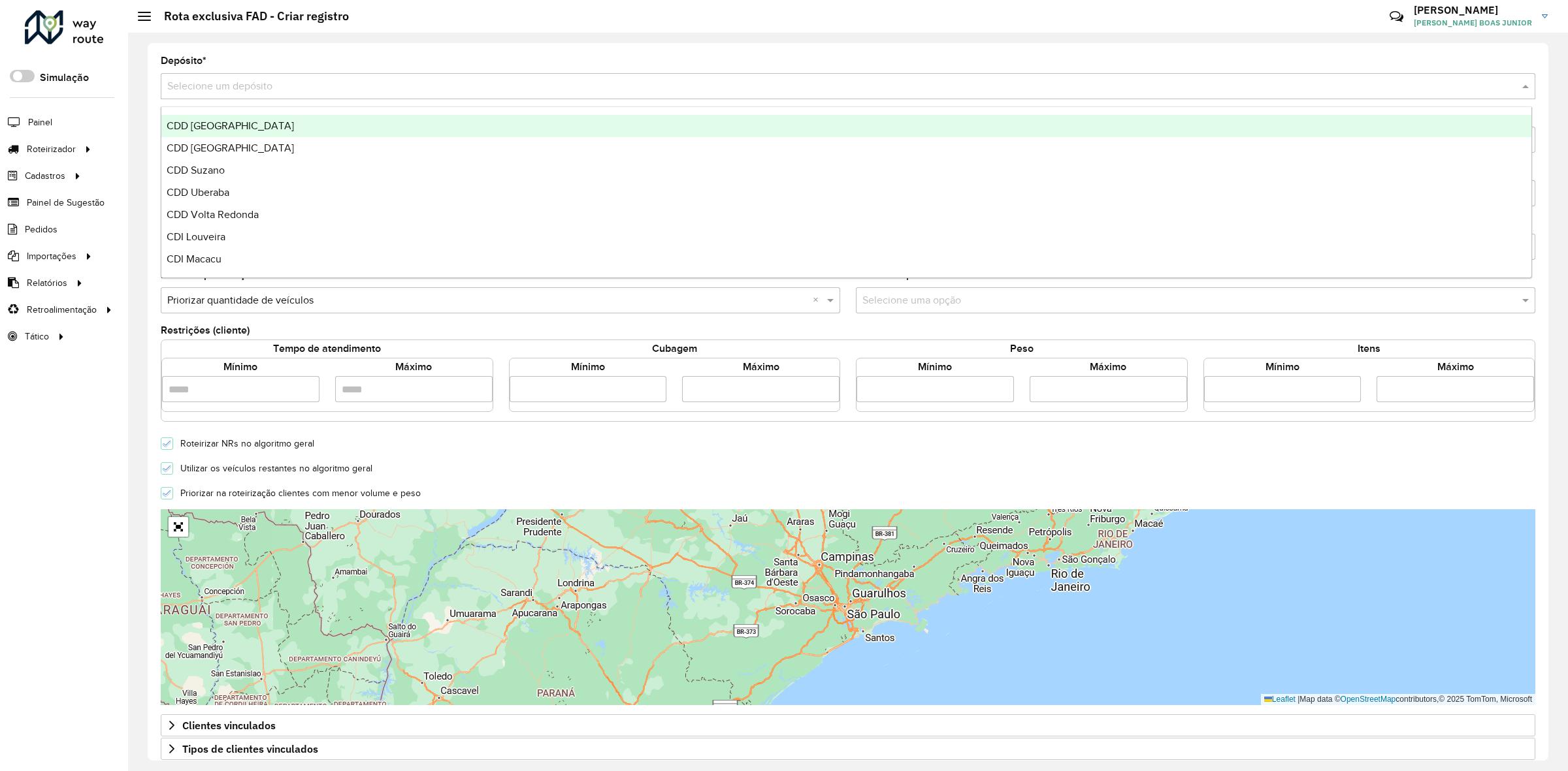
click at [253, 132] on div "CDD Ribeirão Preto" at bounding box center [846, 126] width 1369 height 22
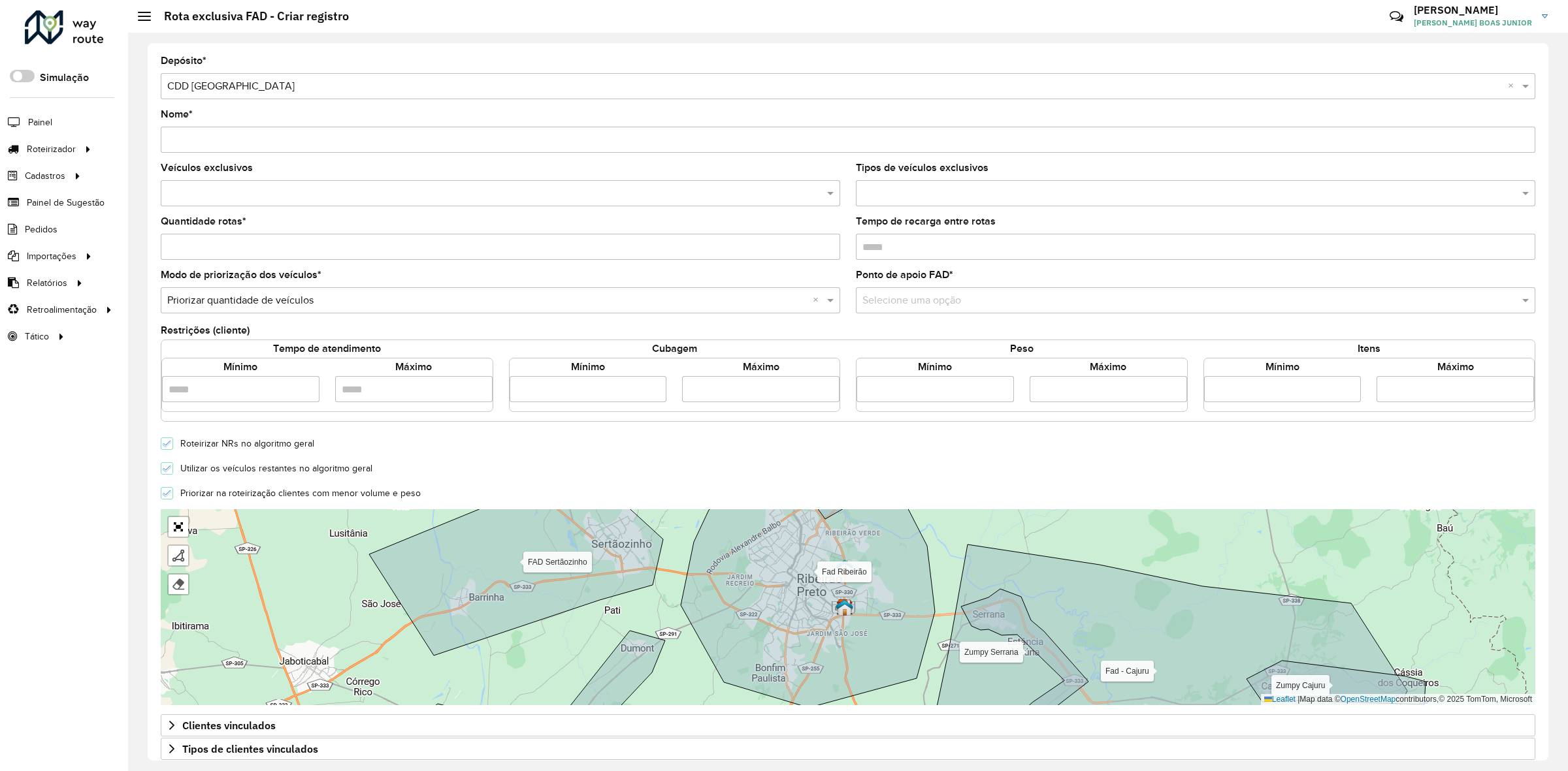
click at [246, 145] on input "Nome *" at bounding box center [848, 139] width 1374 height 26
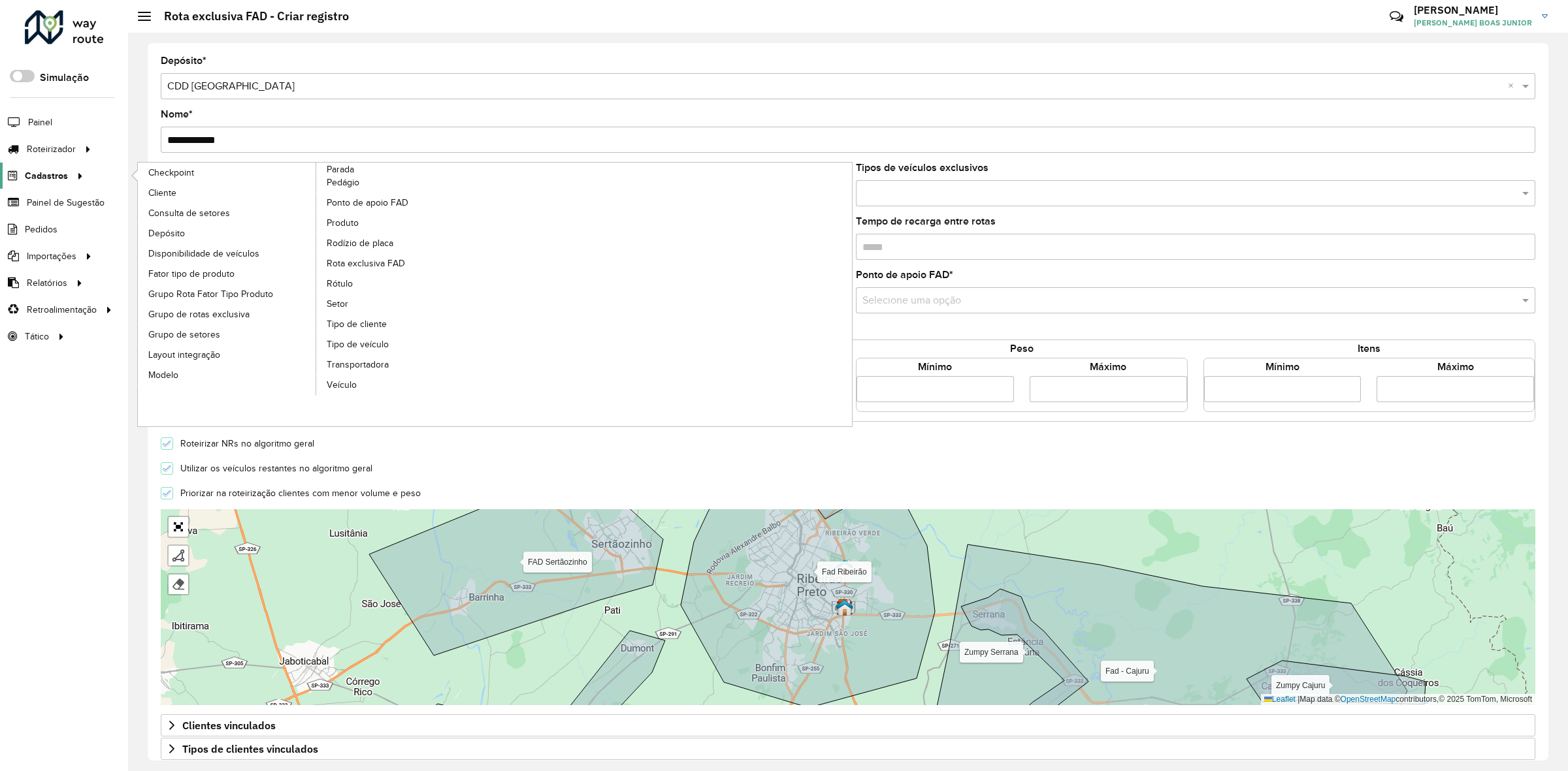
type input "**********"
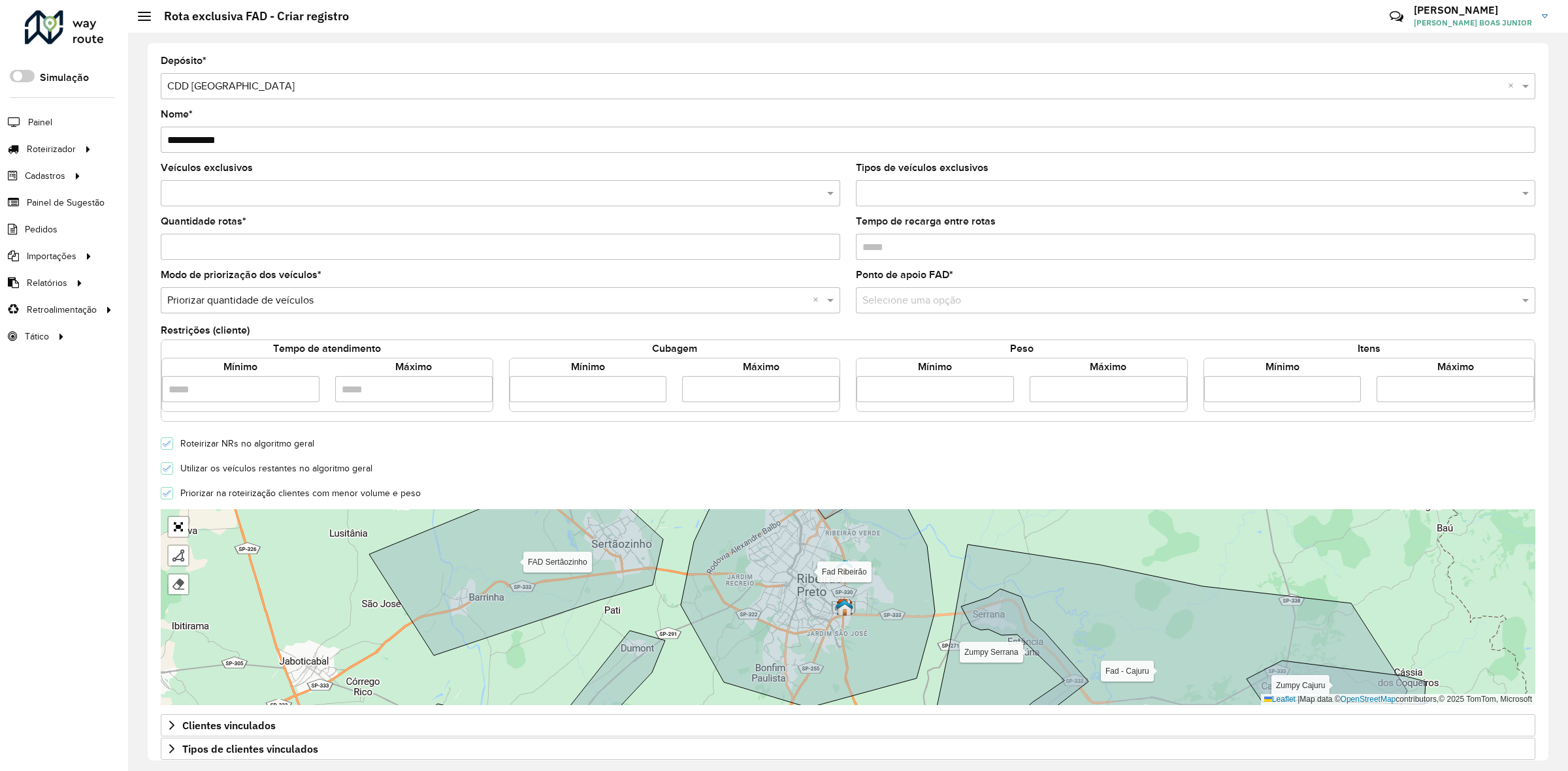
click at [298, 204] on div at bounding box center [501, 193] width 679 height 26
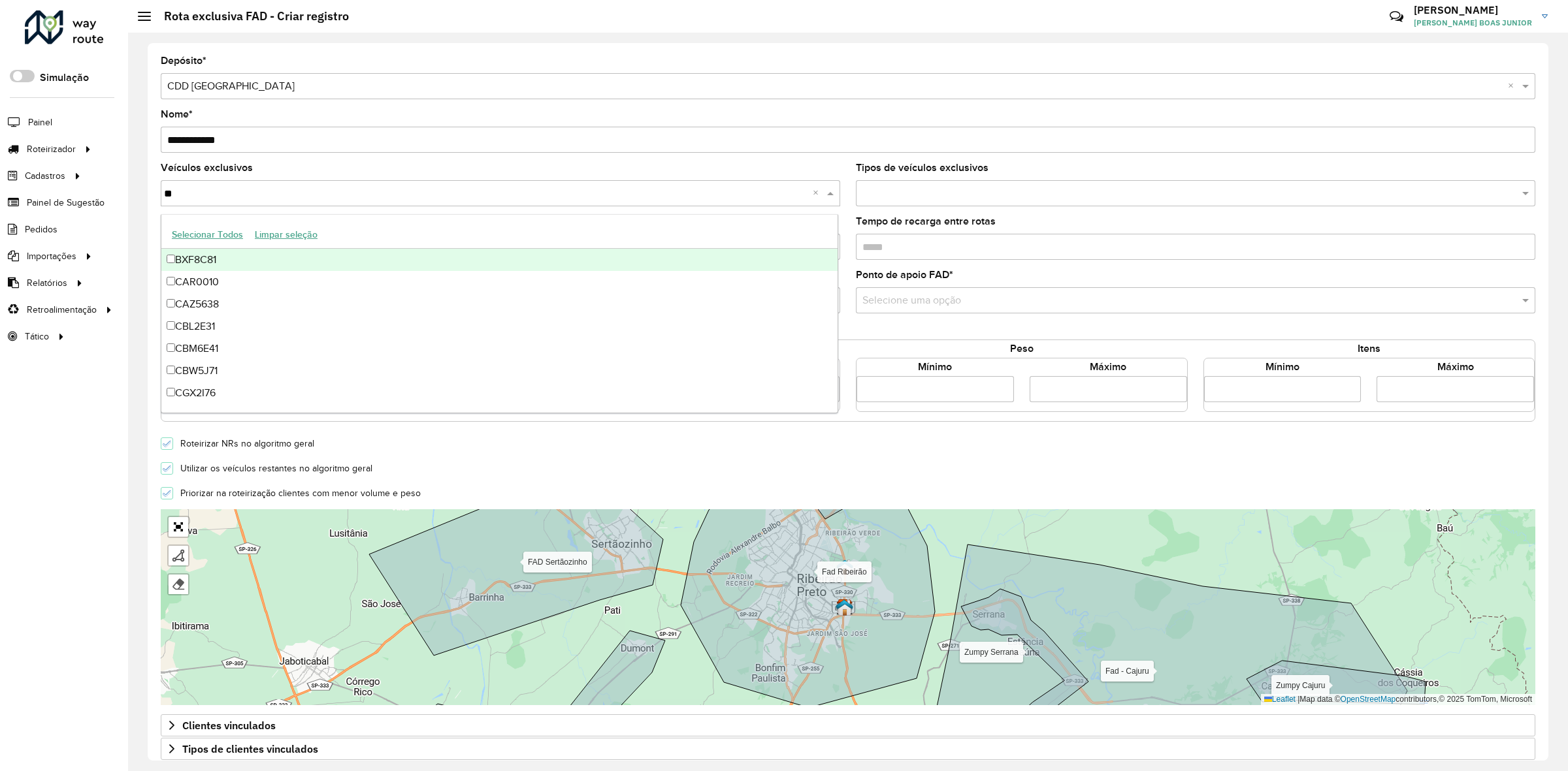
type input "***"
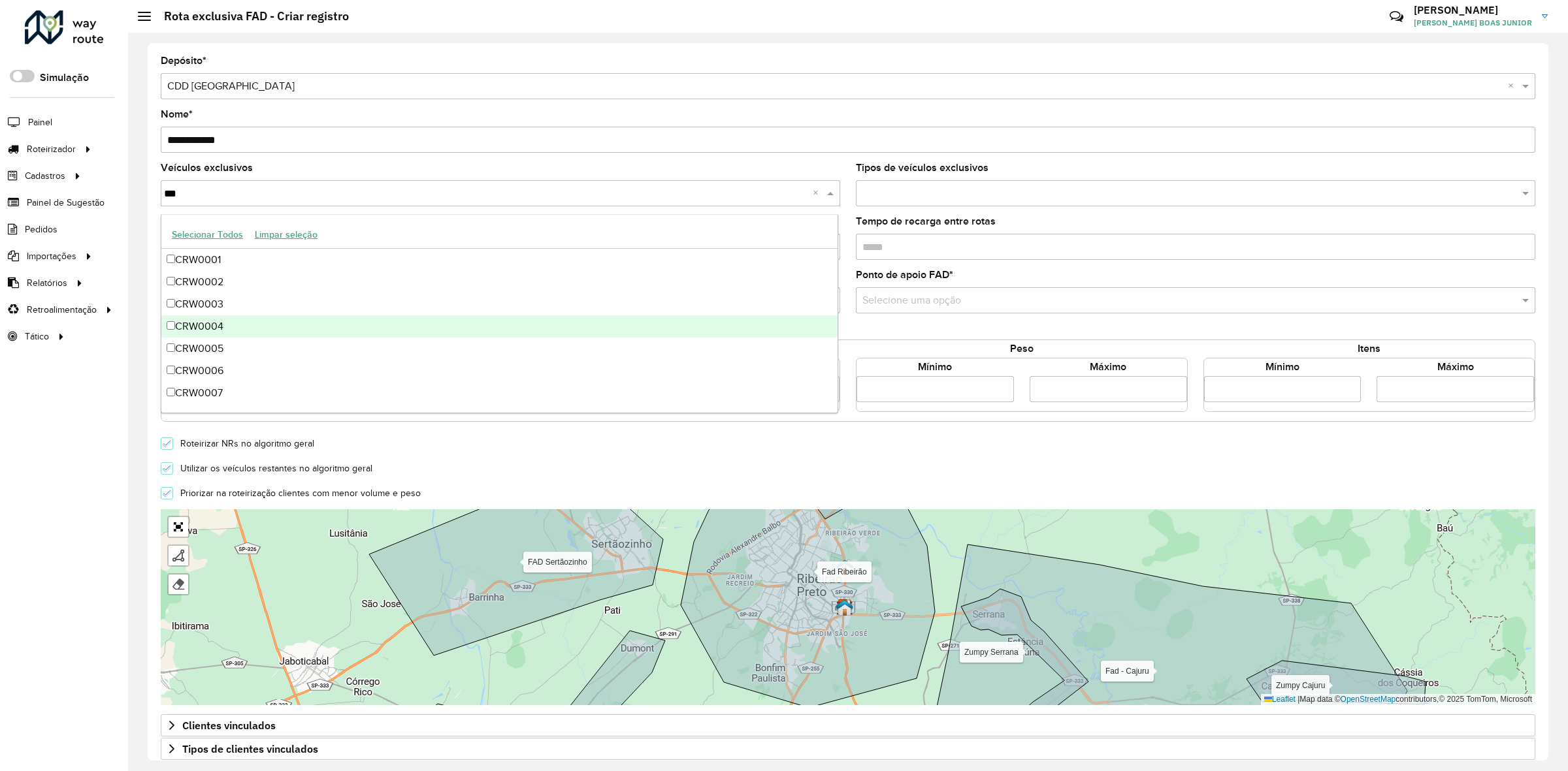
click at [227, 320] on div "CRW0004" at bounding box center [500, 326] width 677 height 22
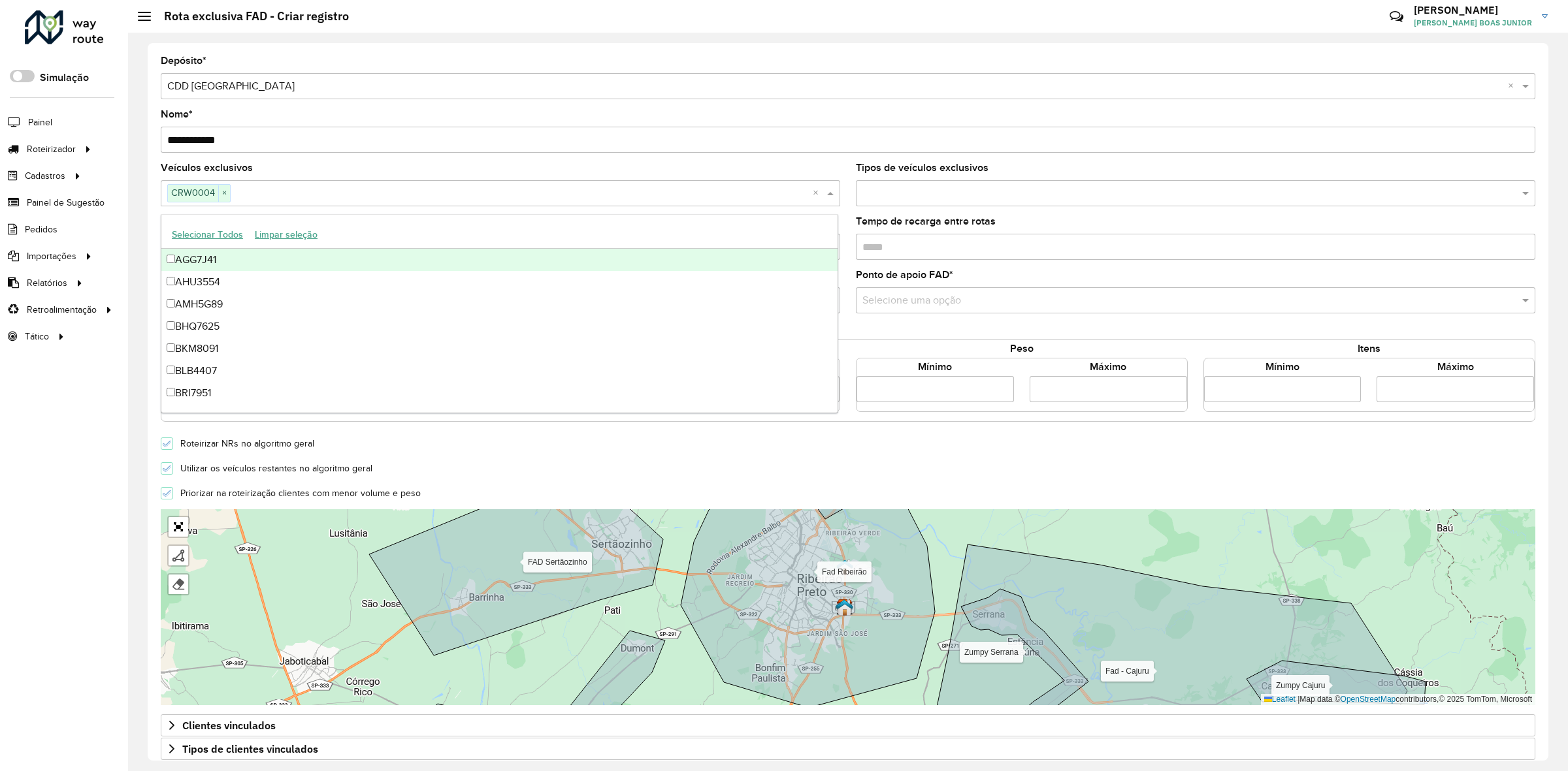
click at [152, 243] on div "**********" at bounding box center [848, 402] width 1400 height 718
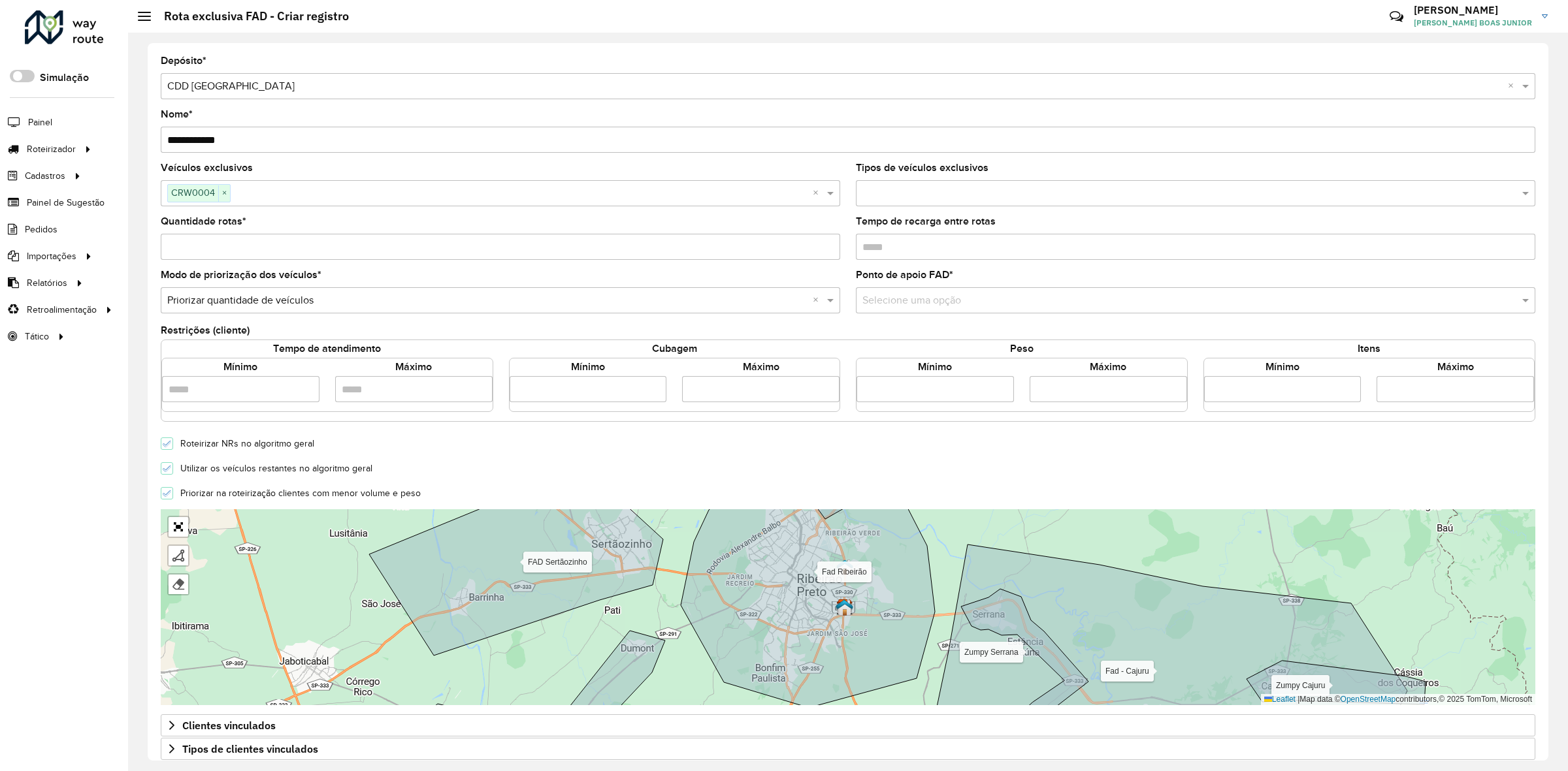
click at [207, 252] on input "Quantidade rotas *" at bounding box center [501, 246] width 679 height 26
type input "*"
click at [976, 392] on input "number" at bounding box center [935, 388] width 157 height 26
type input "****"
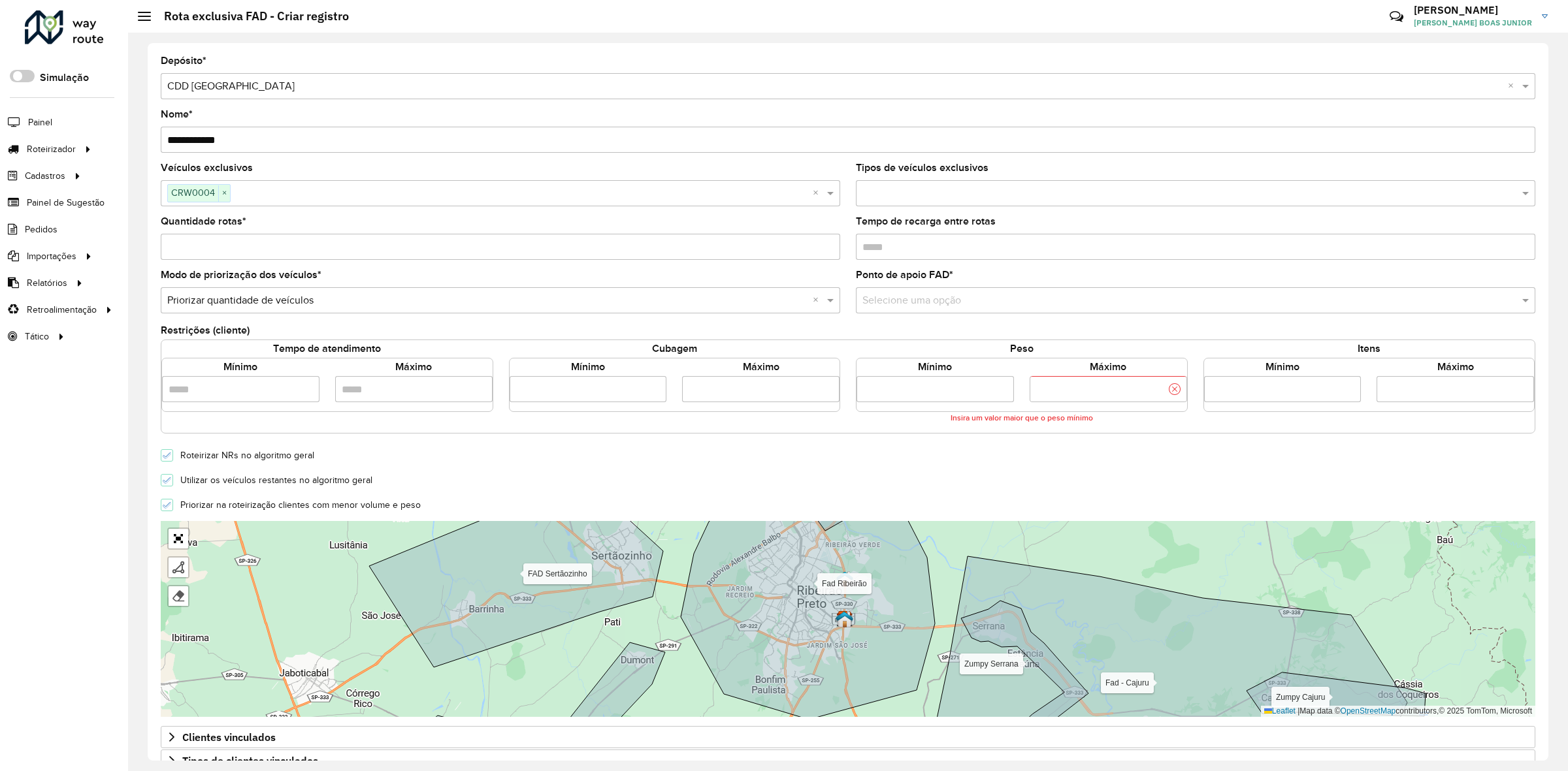
type input "******"
click at [942, 495] on form "**********" at bounding box center [848, 467] width 1374 height 822
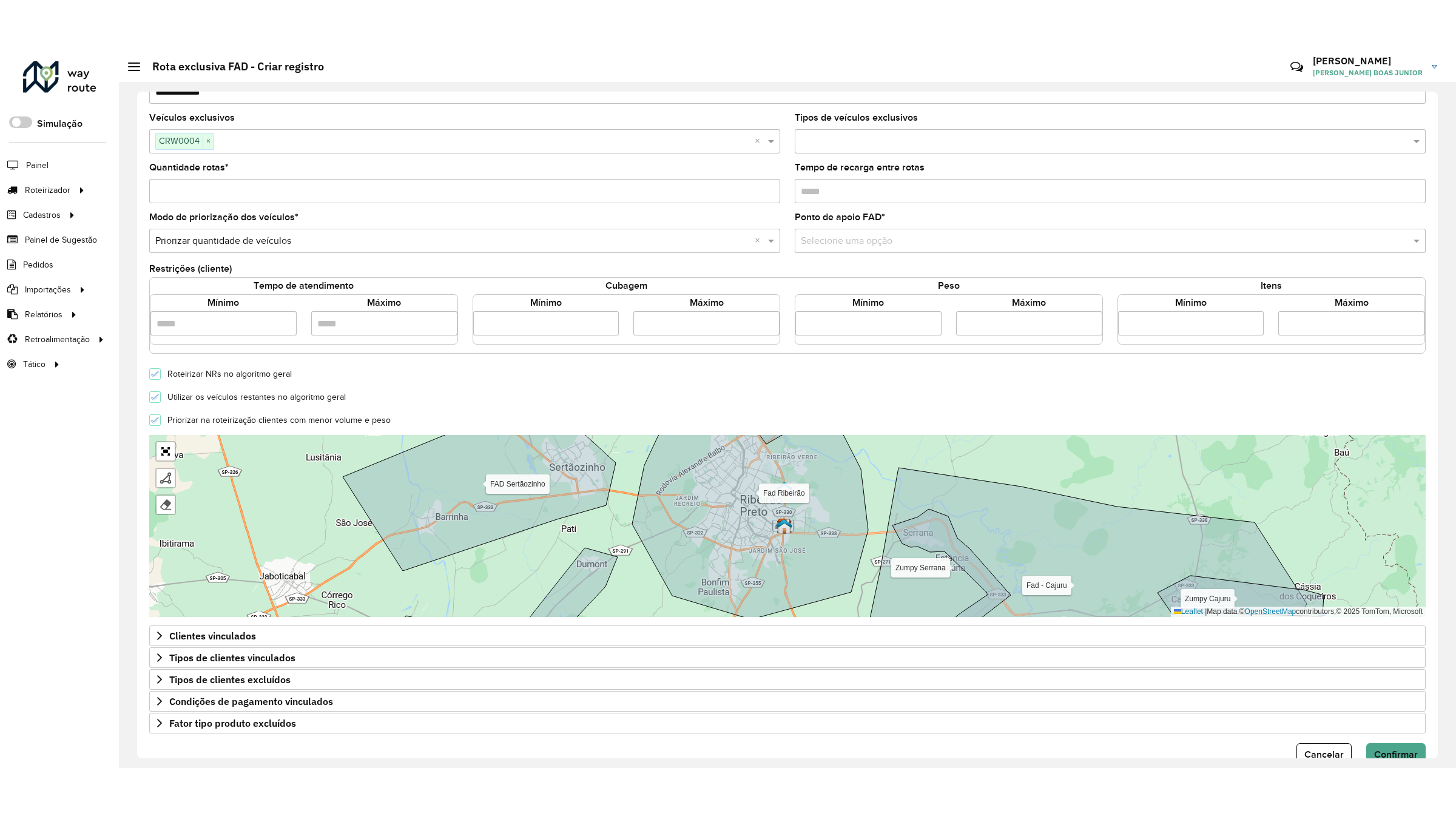
scroll to position [123, 0]
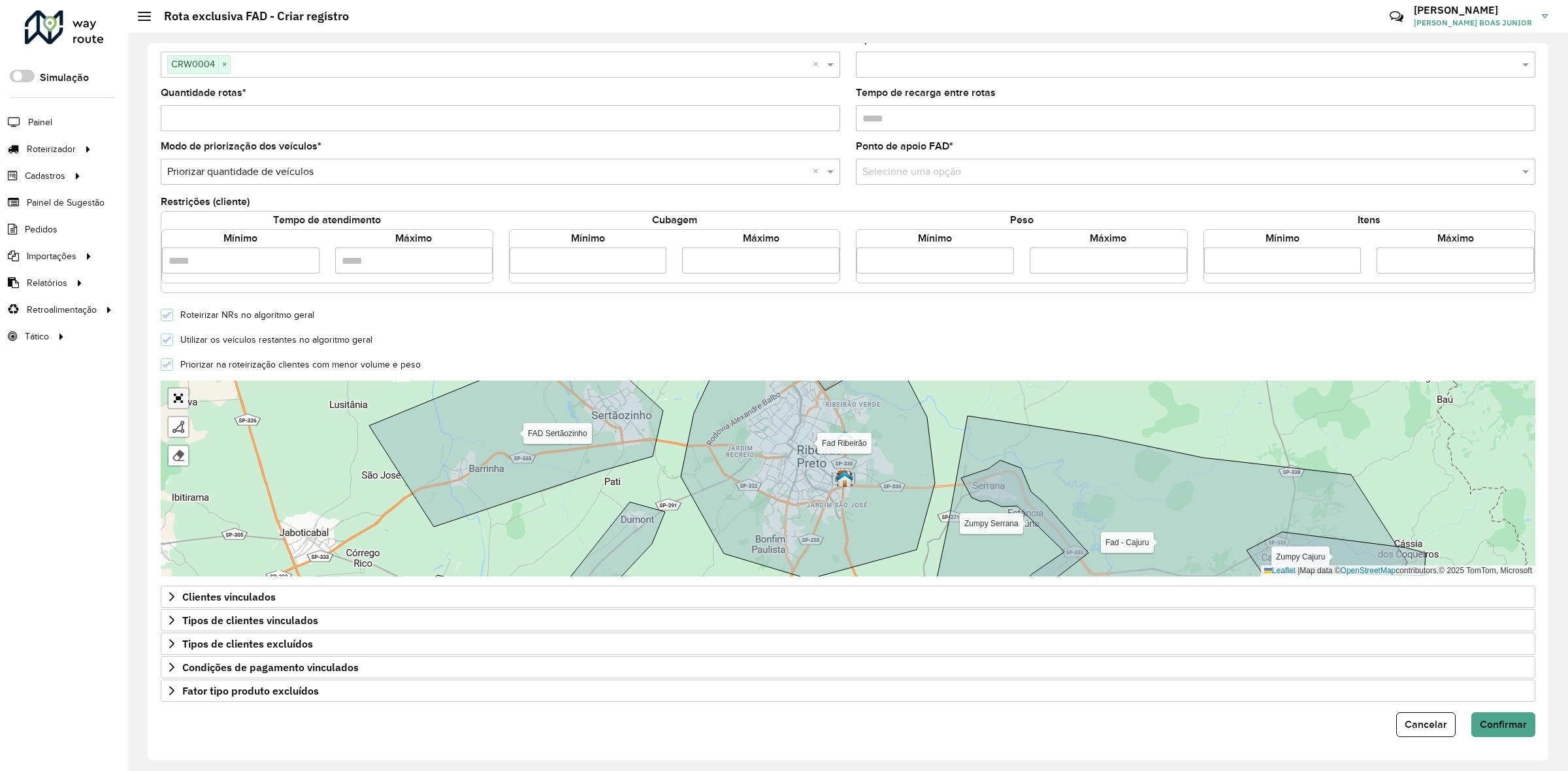
click at [181, 403] on link "Abrir mapa em tela cheia" at bounding box center [178, 398] width 19 height 19
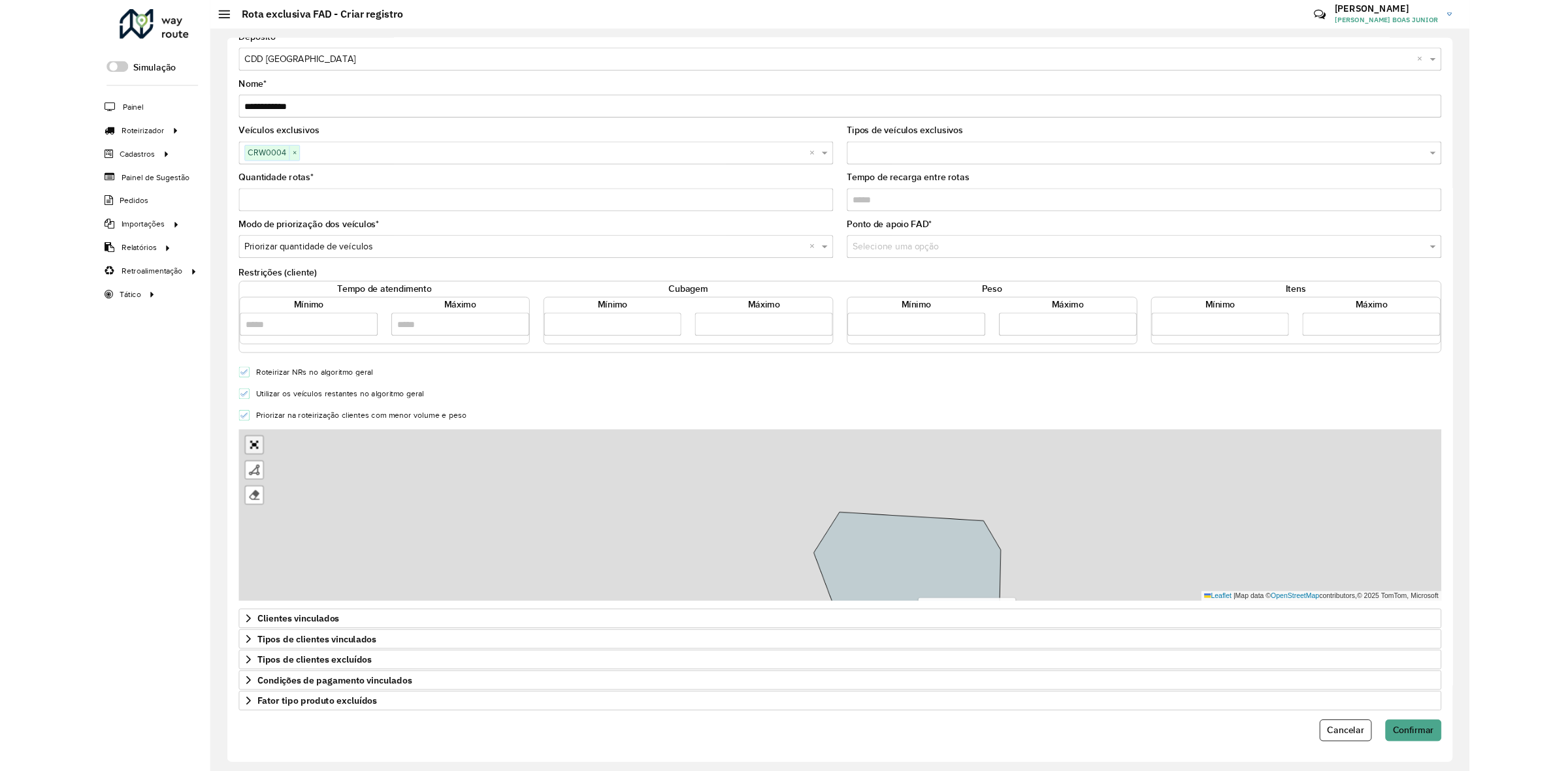
scroll to position [0, 0]
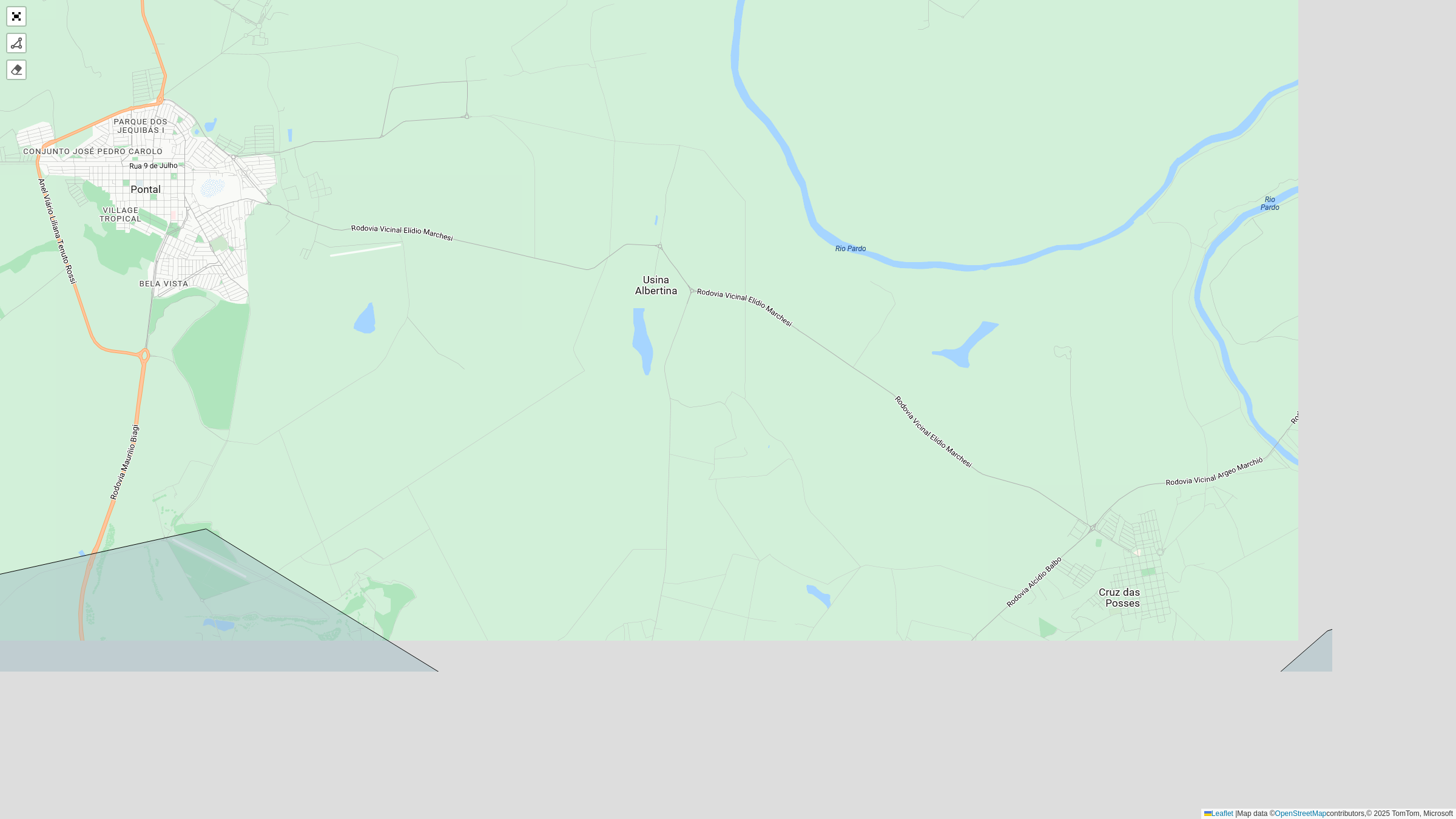
drag, startPoint x: 662, startPoint y: 596, endPoint x: 391, endPoint y: 364, distance: 356.7
click at [391, 364] on div "Fad Ribeirão FAD Sertãozinho Fad - Cajuru Fad - Jardinópolis Zumpy Cajuru Zumpy…" at bounding box center [728, 410] width 1456 height 819
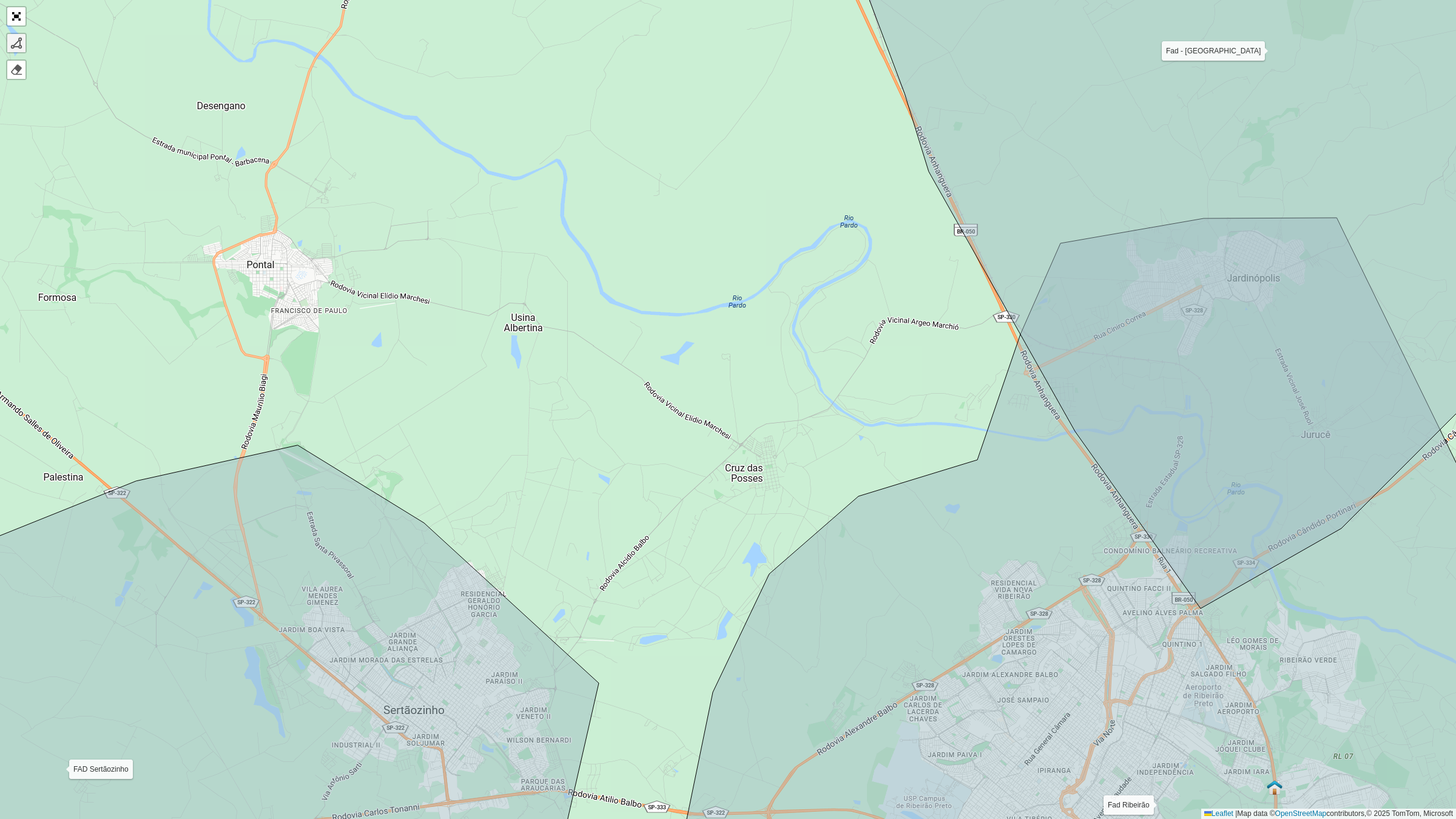
click at [15, 40] on div at bounding box center [17, 44] width 12 height 12
click at [207, 185] on div "Fad Ribeirão FAD Sertãozinho Fad - Cajuru Fad - Jardinópolis Zumpy Cajuru Zumpy…" at bounding box center [728, 410] width 1456 height 819
click at [118, 37] on link "Remover último vértice" at bounding box center [110, 43] width 87 height 18
click at [19, 46] on div at bounding box center [17, 44] width 12 height 12
click at [237, 228] on div "Fad Ribeirão FAD Sertãozinho Fad - Cajuru Fad - Jardinópolis Zumpy Cajuru Zumpy…" at bounding box center [728, 410] width 1456 height 819
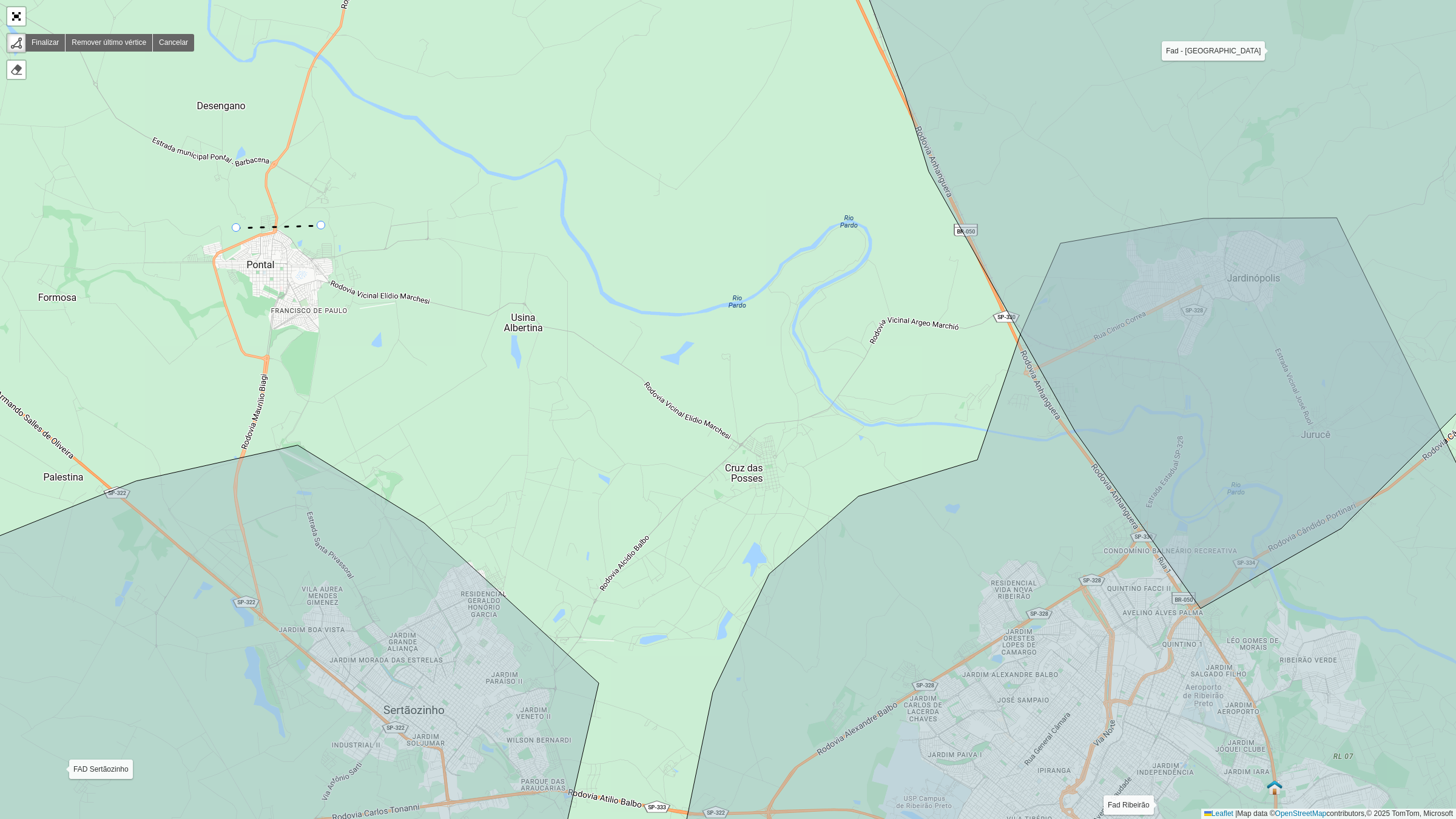
click at [321, 225] on icon at bounding box center [279, 226] width 85 height 3
click at [85, 41] on link "Remover último vértice" at bounding box center [110, 43] width 87 height 18
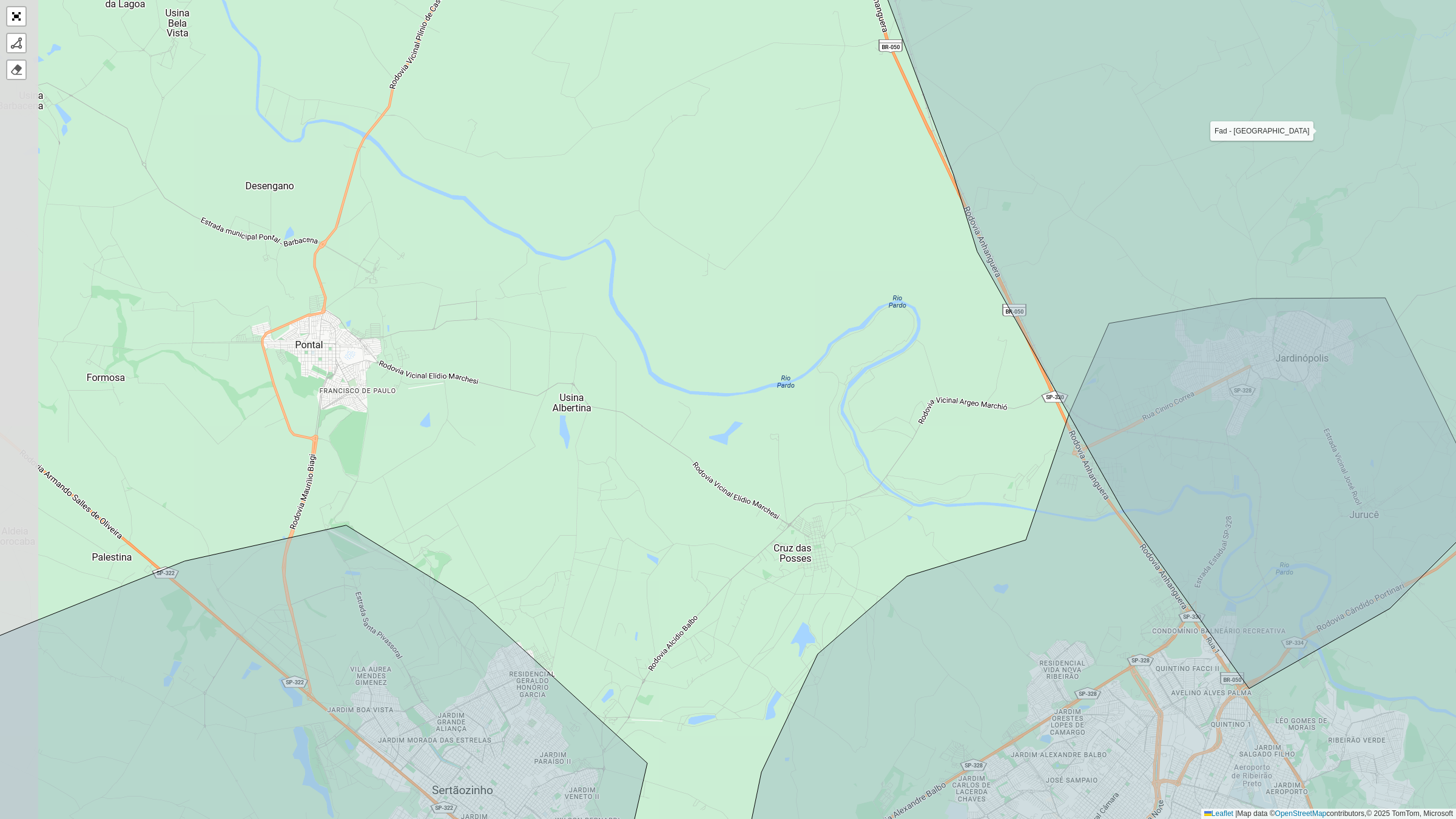
drag, startPoint x: 244, startPoint y: 158, endPoint x: 292, endPoint y: 239, distance: 94.2
click at [292, 239] on div "Fad Ribeirão FAD Sertãozinho Fad - Cajuru Fad - Jardinópolis Zumpy Cajuru Zumpy…" at bounding box center [728, 410] width 1456 height 819
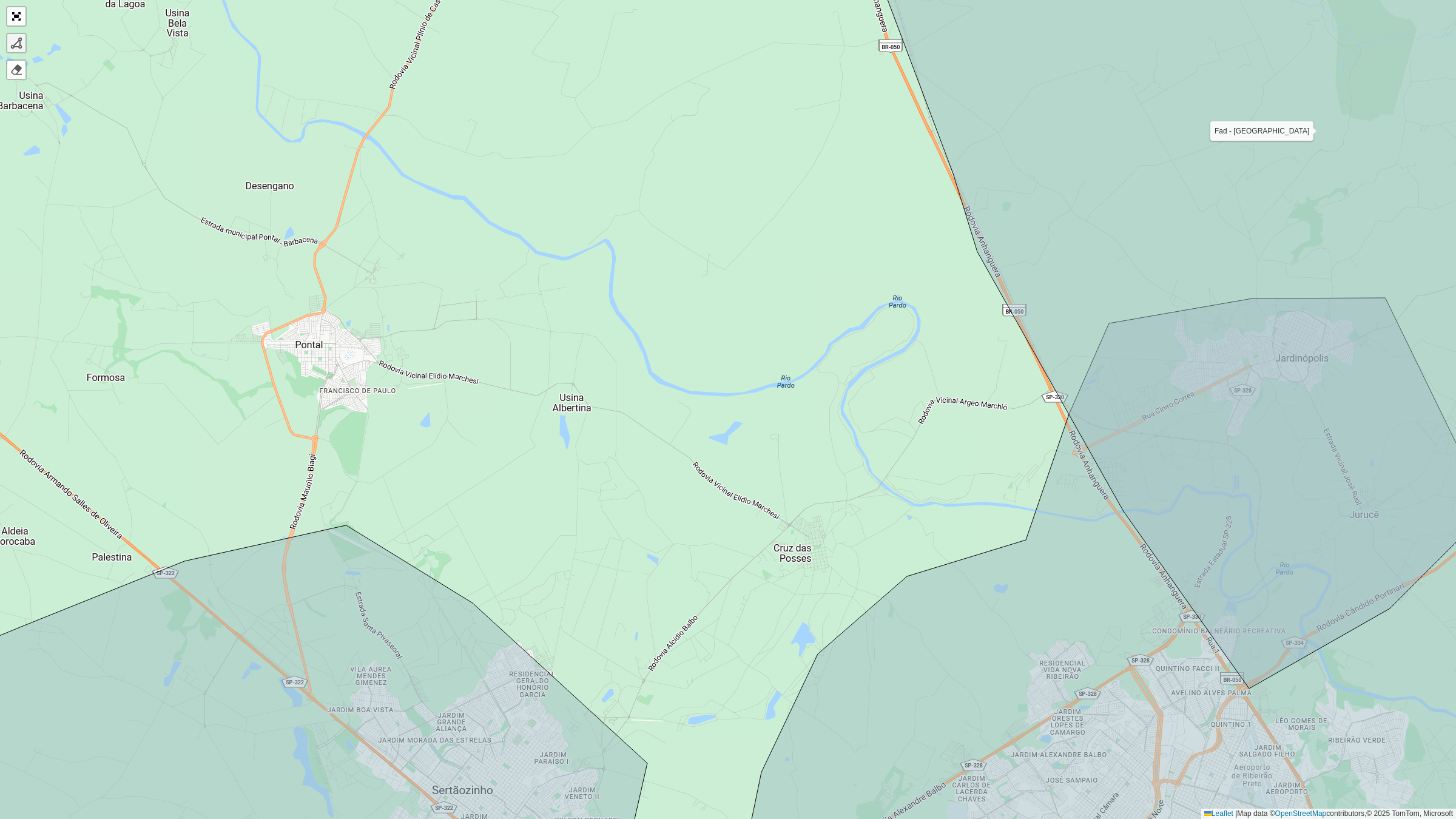
click at [19, 45] on div at bounding box center [17, 44] width 12 height 12
click at [258, 316] on div "Fad Ribeirão FAD Sertãozinho Fad - Cajuru Fad - Jardinópolis Zumpy Cajuru Zumpy…" at bounding box center [728, 410] width 1456 height 819
click at [338, 288] on div "Fad Ribeirão FAD Sertãozinho Fad - Cajuru Fad - Jardinópolis Zumpy Cajuru Zumpy…" at bounding box center [728, 410] width 1456 height 819
click at [413, 345] on div "Fad Ribeirão FAD Sertãozinho Fad - Cajuru Fad - Jardinópolis Zumpy Cajuru Zumpy…" at bounding box center [728, 410] width 1456 height 819
click at [599, 373] on div "Fad Ribeirão FAD Sertãozinho Fad - Cajuru Fad - Jardinópolis Zumpy Cajuru Zumpy…" at bounding box center [728, 410] width 1456 height 819
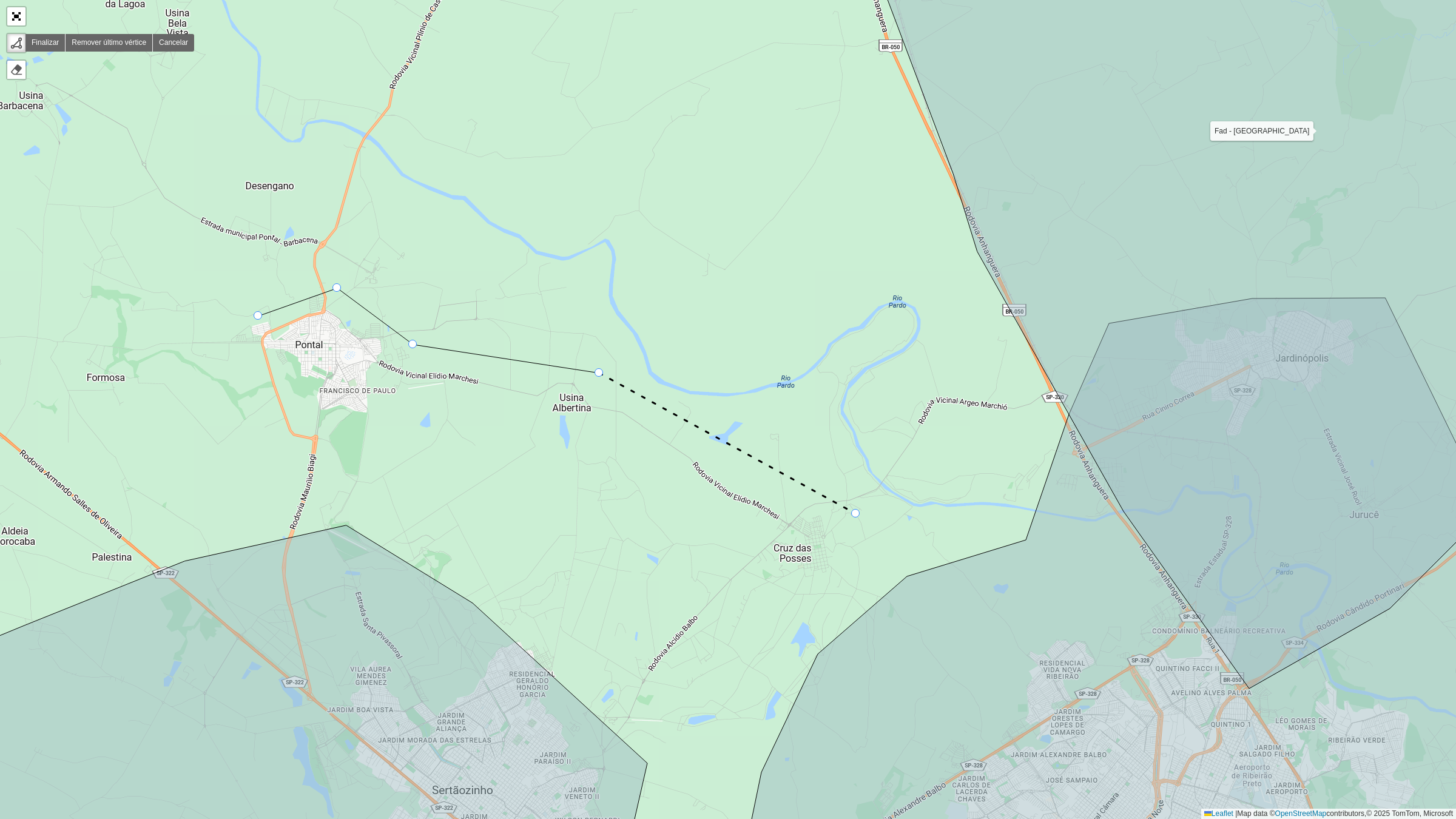
click at [856, 514] on icon at bounding box center [728, 443] width 256 height 141
click at [865, 580] on div "Fad Ribeirão FAD Sertãozinho Fad - Cajuru Fad - Jardinópolis Zumpy Cajuru Zumpy…" at bounding box center [728, 410] width 1456 height 819
click at [768, 600] on icon at bounding box center [816, 589] width 96 height 20
click at [743, 522] on div "Fad Ribeirão FAD Sertãozinho Fad - Cajuru Fad - Jardinópolis Zumpy Cajuru Zumpy…" at bounding box center [728, 410] width 1456 height 819
click at [539, 419] on div "Fad Ribeirão FAD Sertãozinho Fad - Cajuru Fad - Jardinópolis Zumpy Cajuru Zumpy…" at bounding box center [728, 410] width 1456 height 819
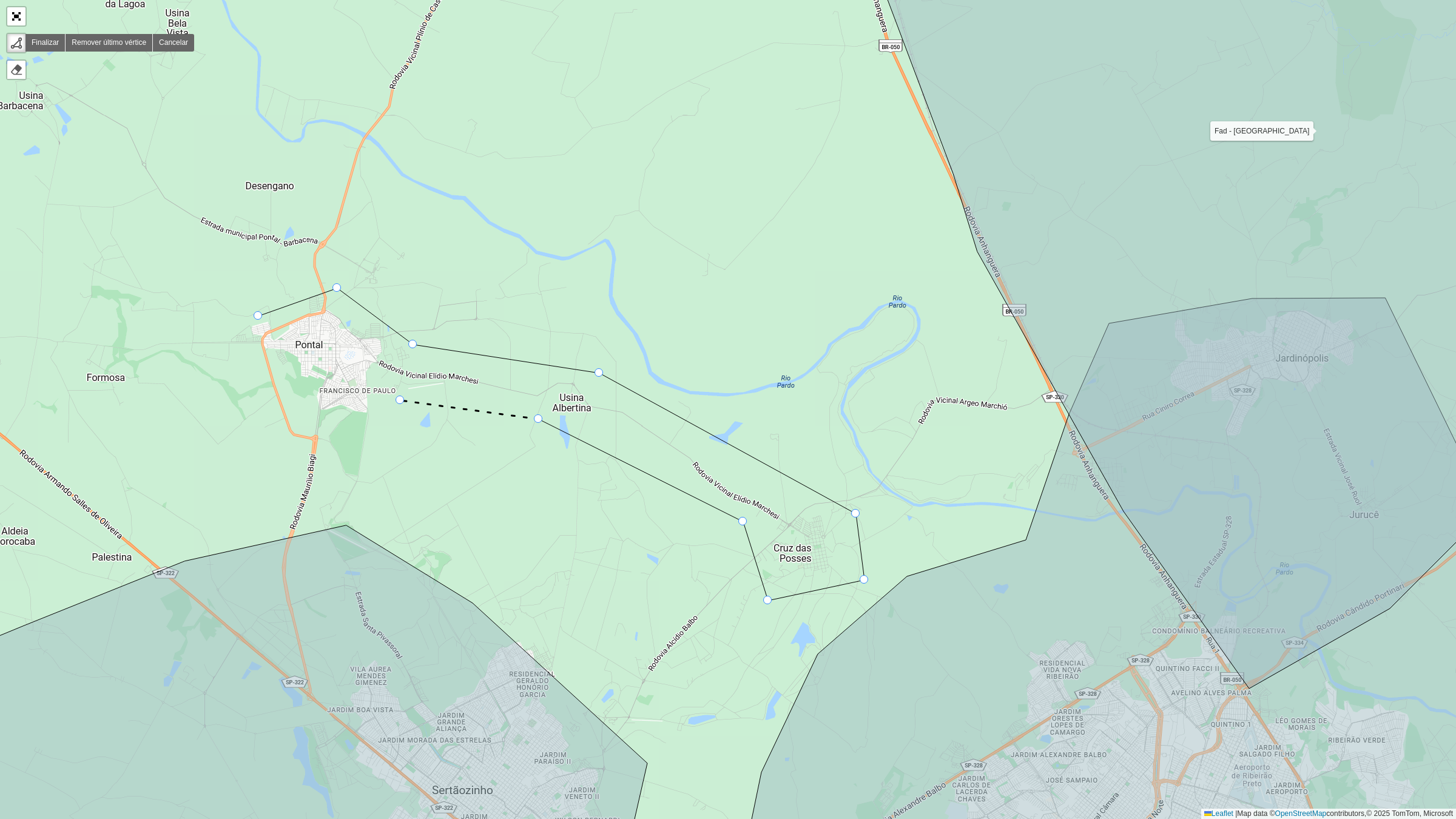
click at [401, 401] on div "Fad Ribeirão FAD Sertãozinho Fad - Cajuru Fad - Jardinópolis Zumpy Cajuru Zumpy…" at bounding box center [728, 410] width 1456 height 819
click at [366, 435] on icon at bounding box center [383, 418] width 35 height 36
click at [313, 434] on div "Fad Ribeirão FAD Sertãozinho Fad - Cajuru Fad - Jardinópolis Zumpy Cajuru Zumpy…" at bounding box center [728, 410] width 1456 height 819
click at [292, 389] on icon at bounding box center [302, 411] width 20 height 45
click at [227, 346] on div "Fad Ribeirão FAD Sertãozinho Fad - Cajuru Fad - Jardinópolis Zumpy Cajuru Zumpy…" at bounding box center [728, 410] width 1456 height 819
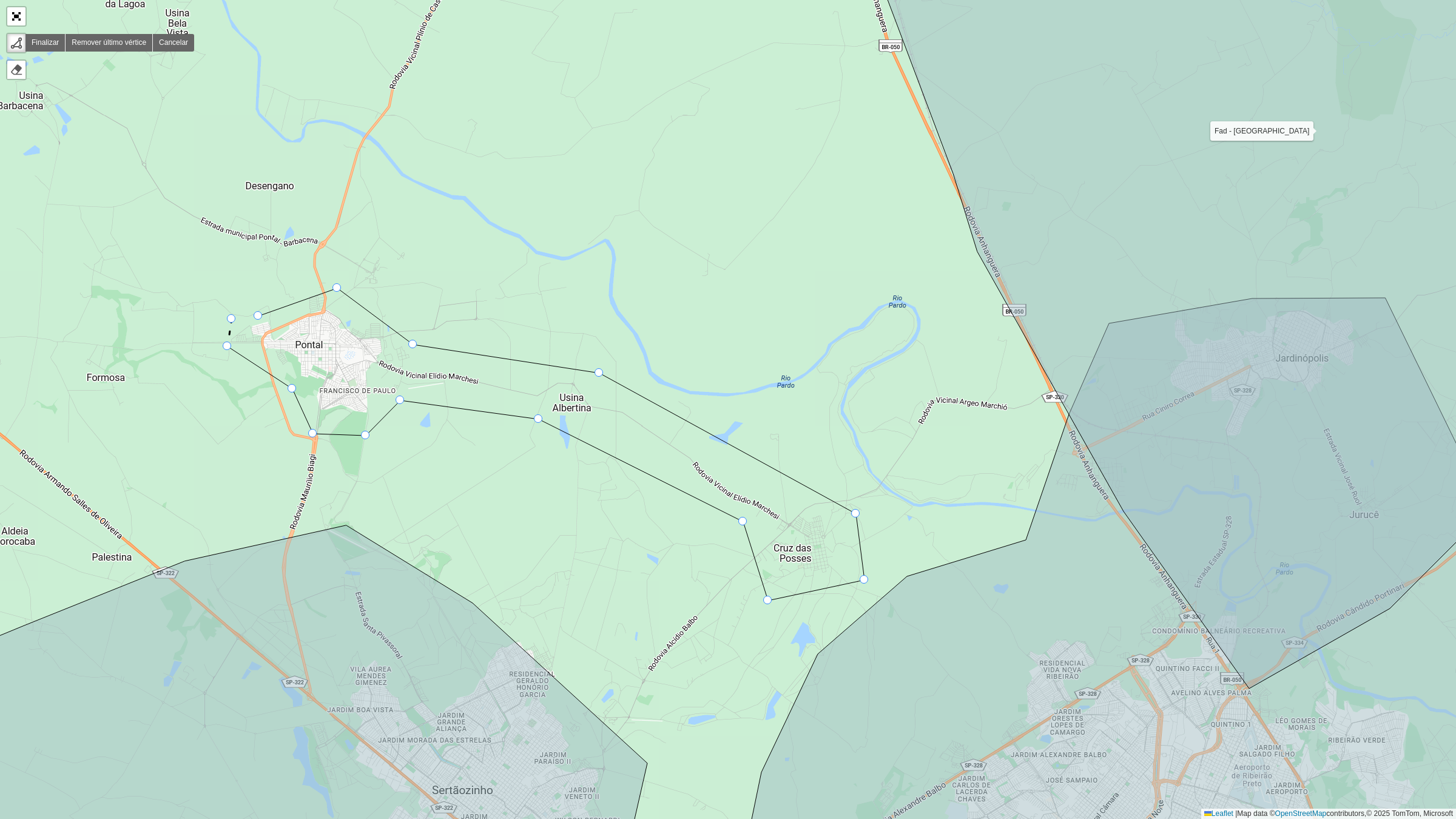
click at [232, 319] on icon at bounding box center [229, 332] width 4 height 28
click at [258, 315] on div at bounding box center [258, 315] width 9 height 9
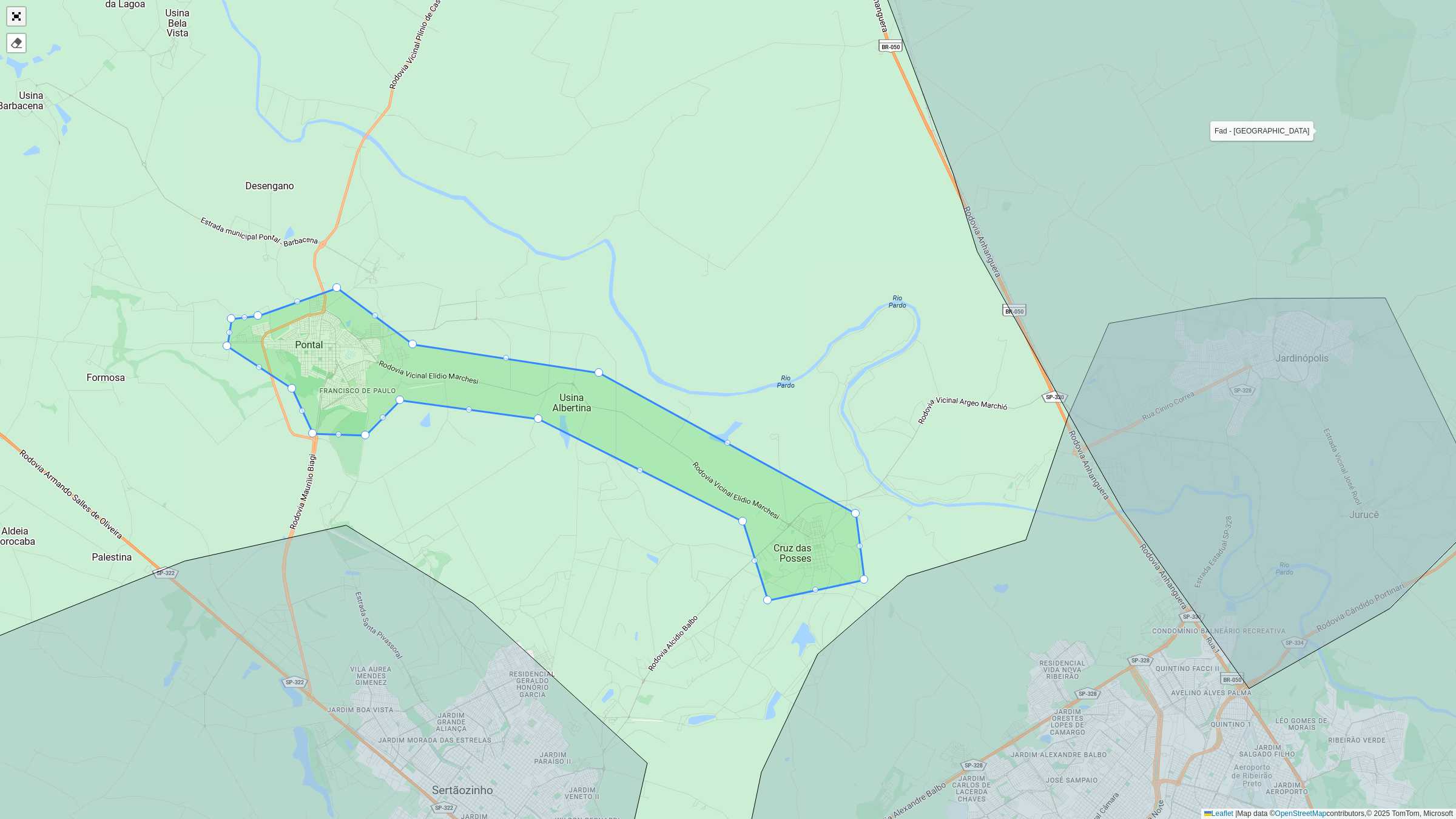
click at [15, 20] on link "Abrir mapa em tela cheia" at bounding box center [16, 16] width 18 height 18
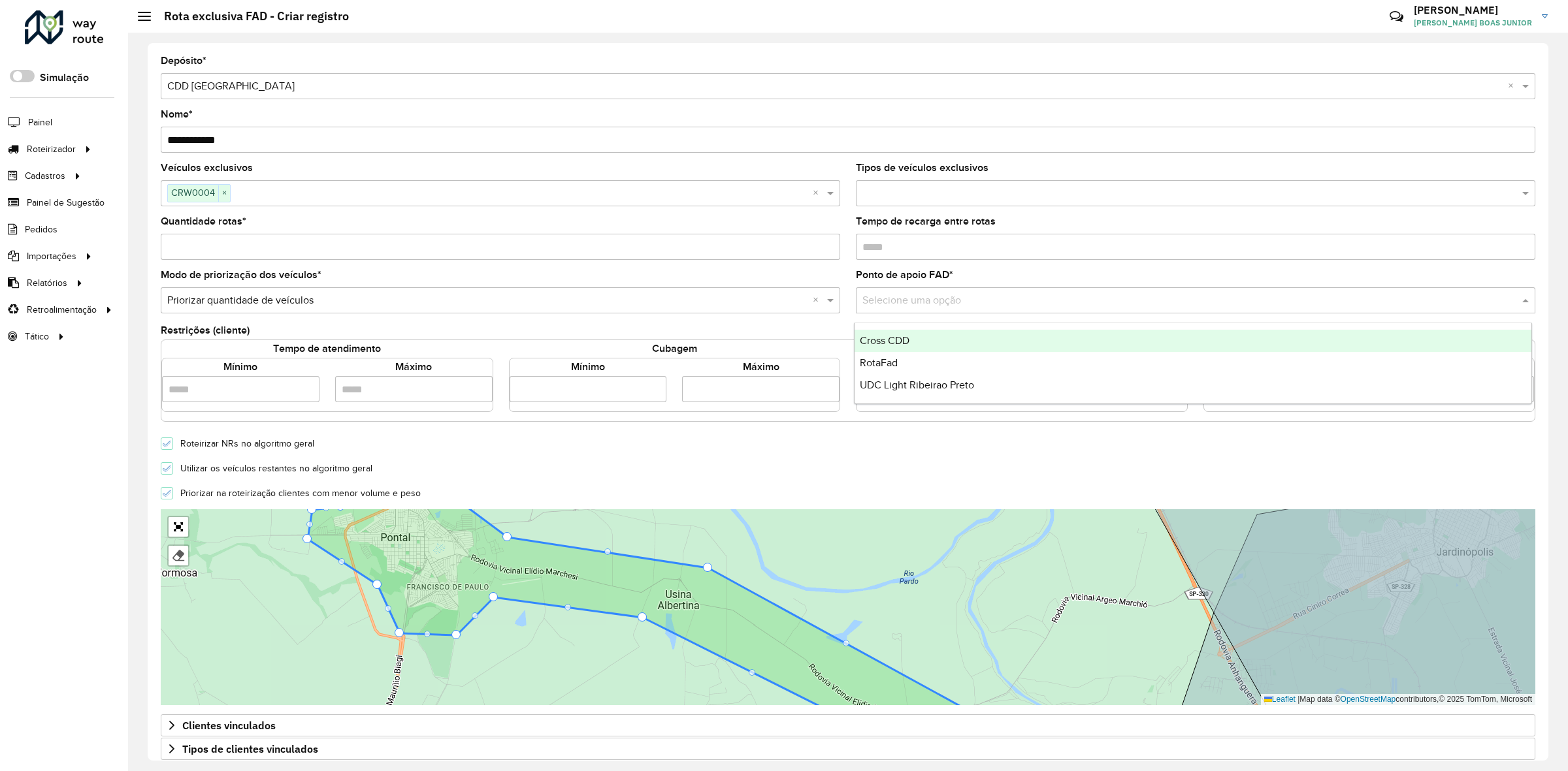
click at [886, 308] on input "text" at bounding box center [1182, 301] width 641 height 15
click at [893, 343] on span "Cross CDD" at bounding box center [884, 340] width 50 height 12
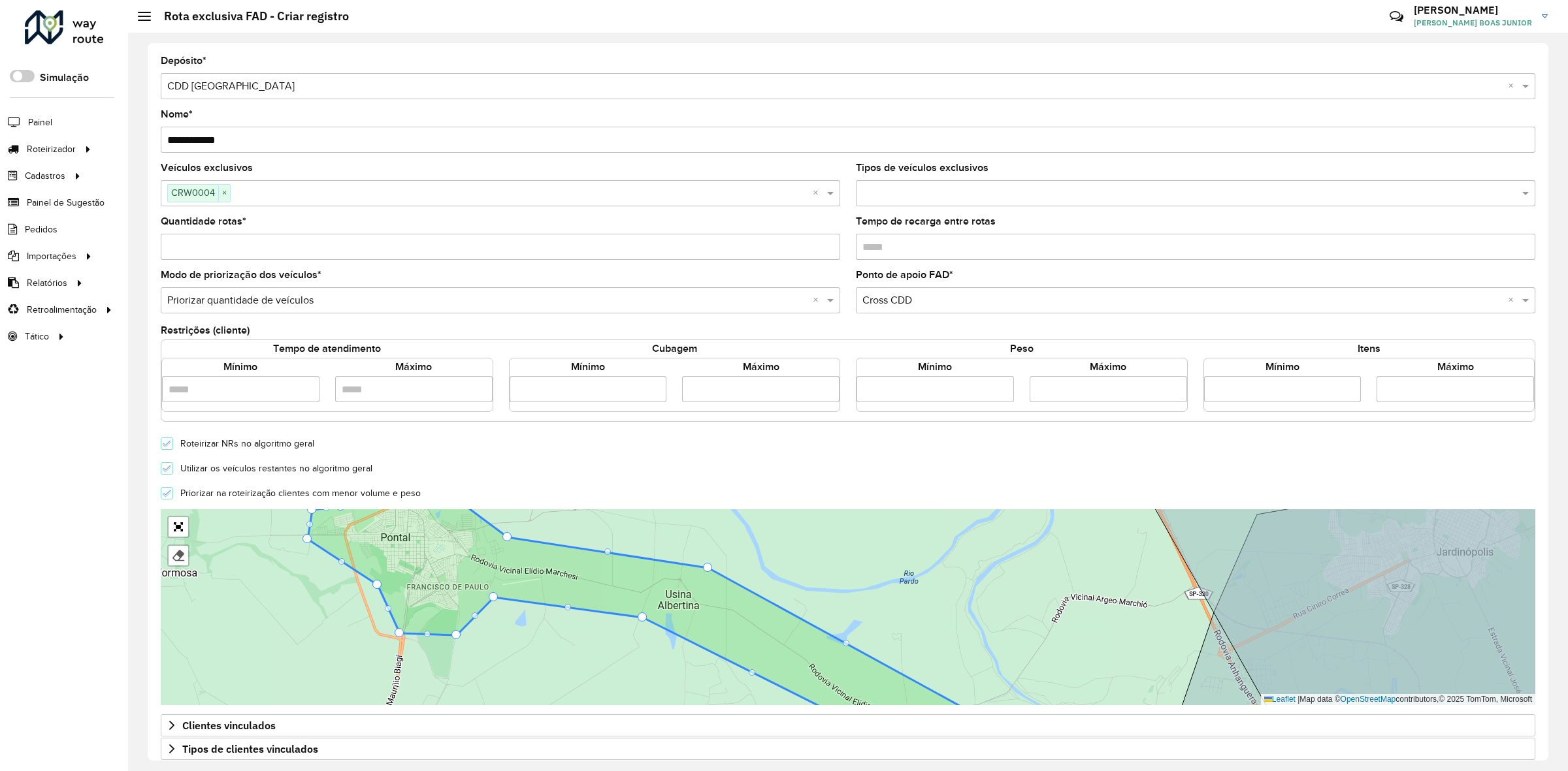
click at [854, 322] on formly-field "Ponto de apoio FAD * Selecione uma opção × Cross CDD ×" at bounding box center [1195, 297] width 695 height 54
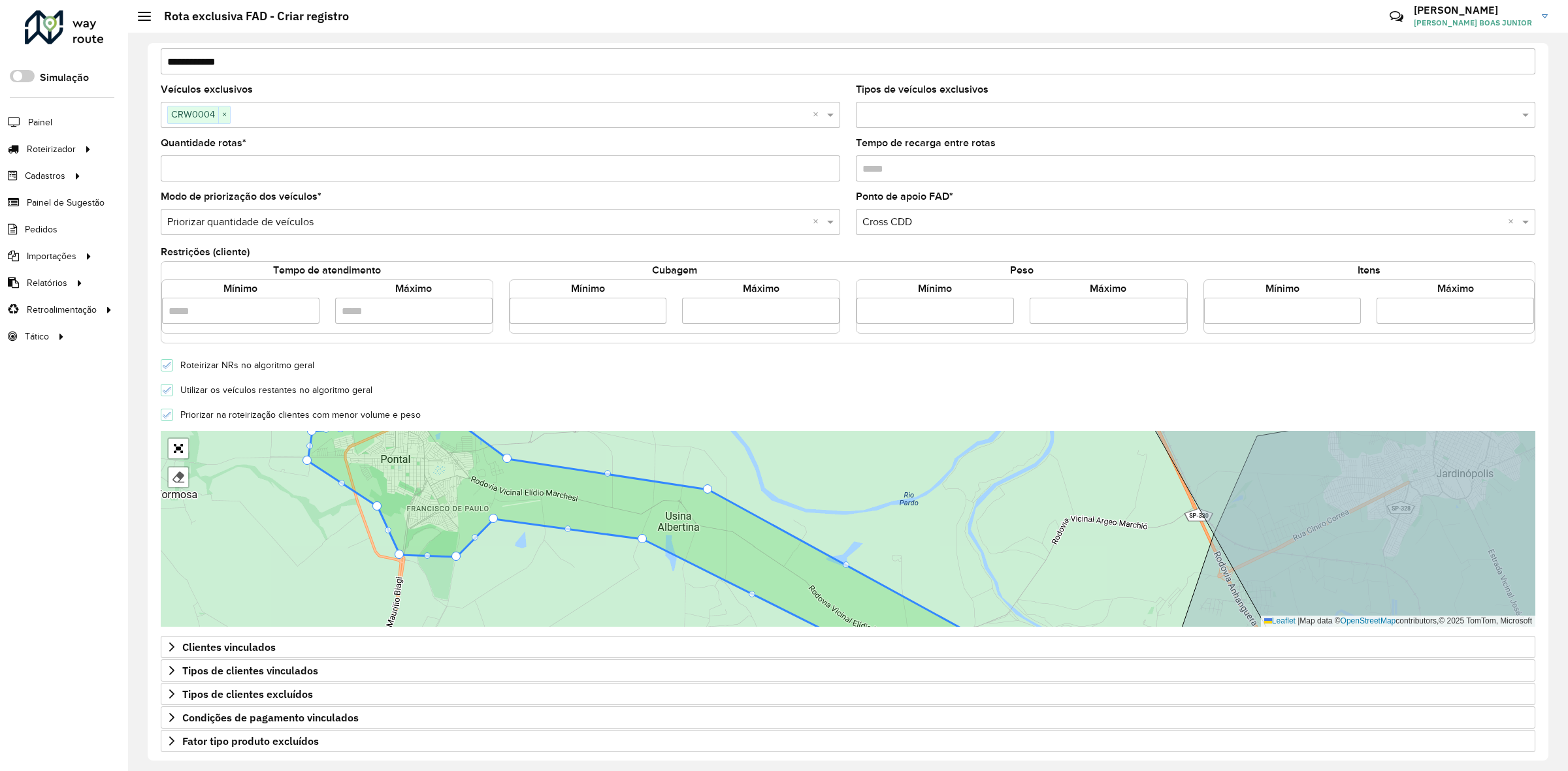
scroll to position [132, 0]
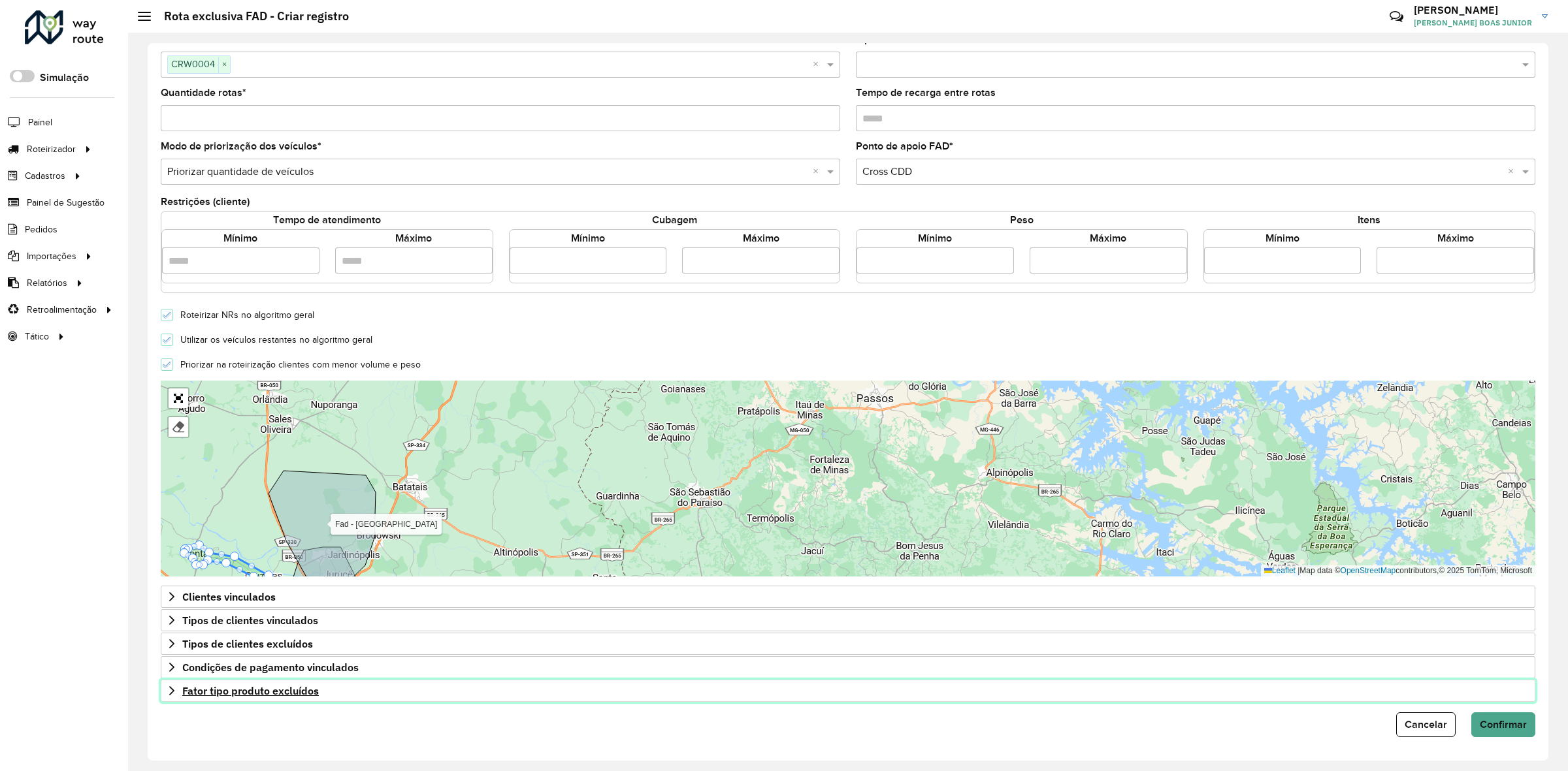
click at [169, 694] on icon at bounding box center [172, 690] width 11 height 11
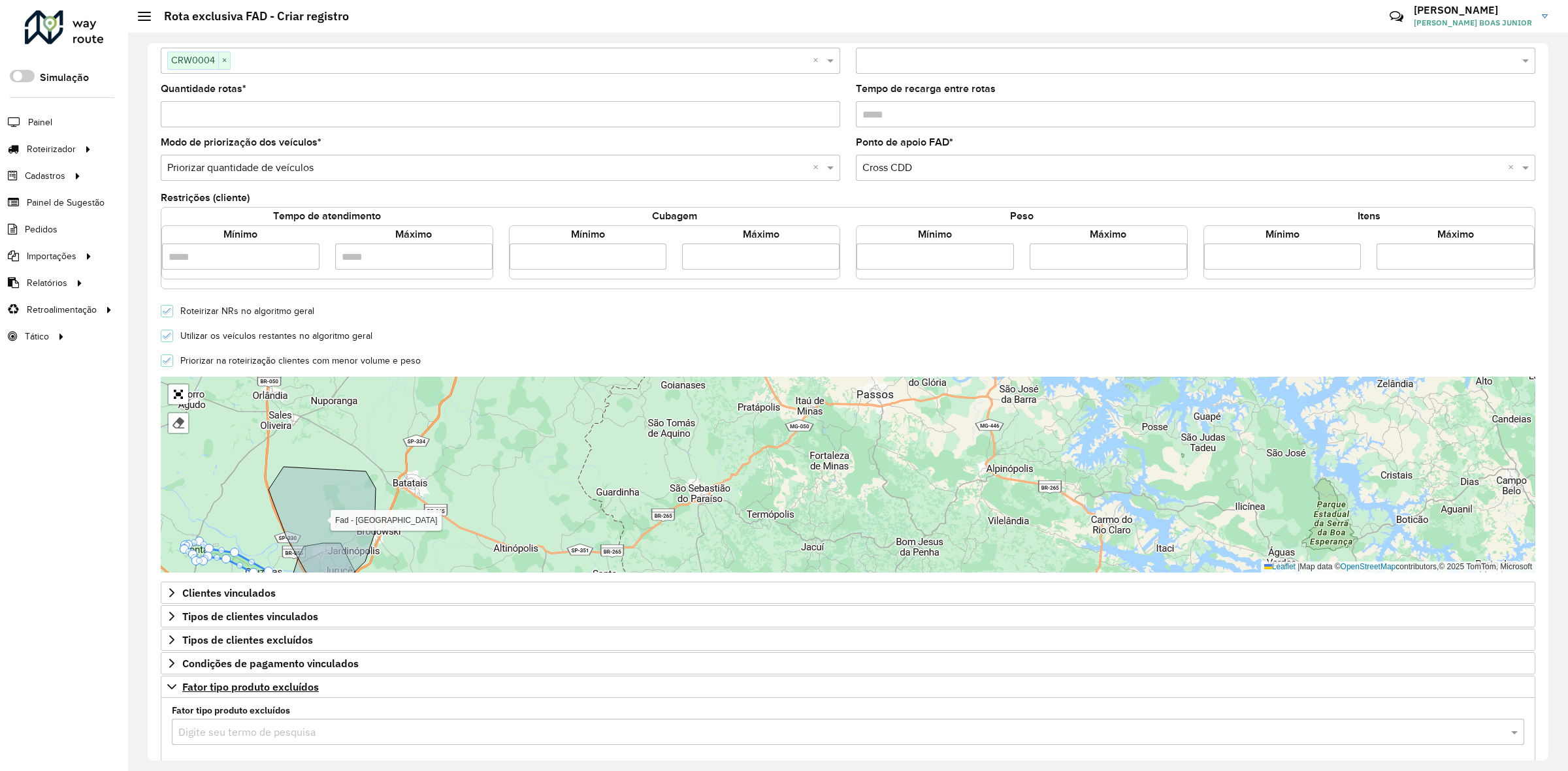
click at [211, 745] on div "Digite seu termo de pesquisa" at bounding box center [848, 732] width 1352 height 26
type input "***"
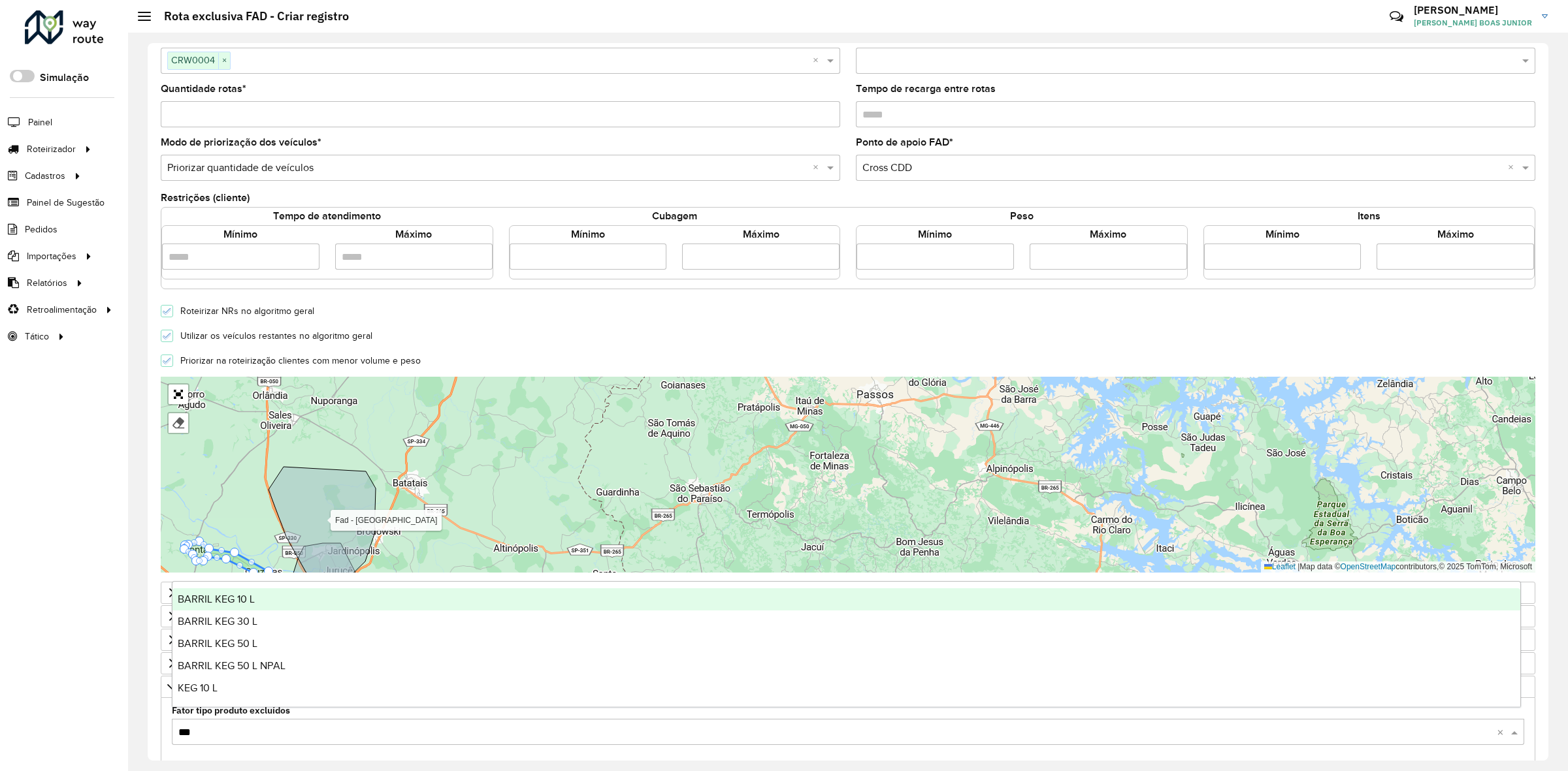
click at [243, 595] on span "BARRIL KEG 10 L" at bounding box center [216, 599] width 77 height 12
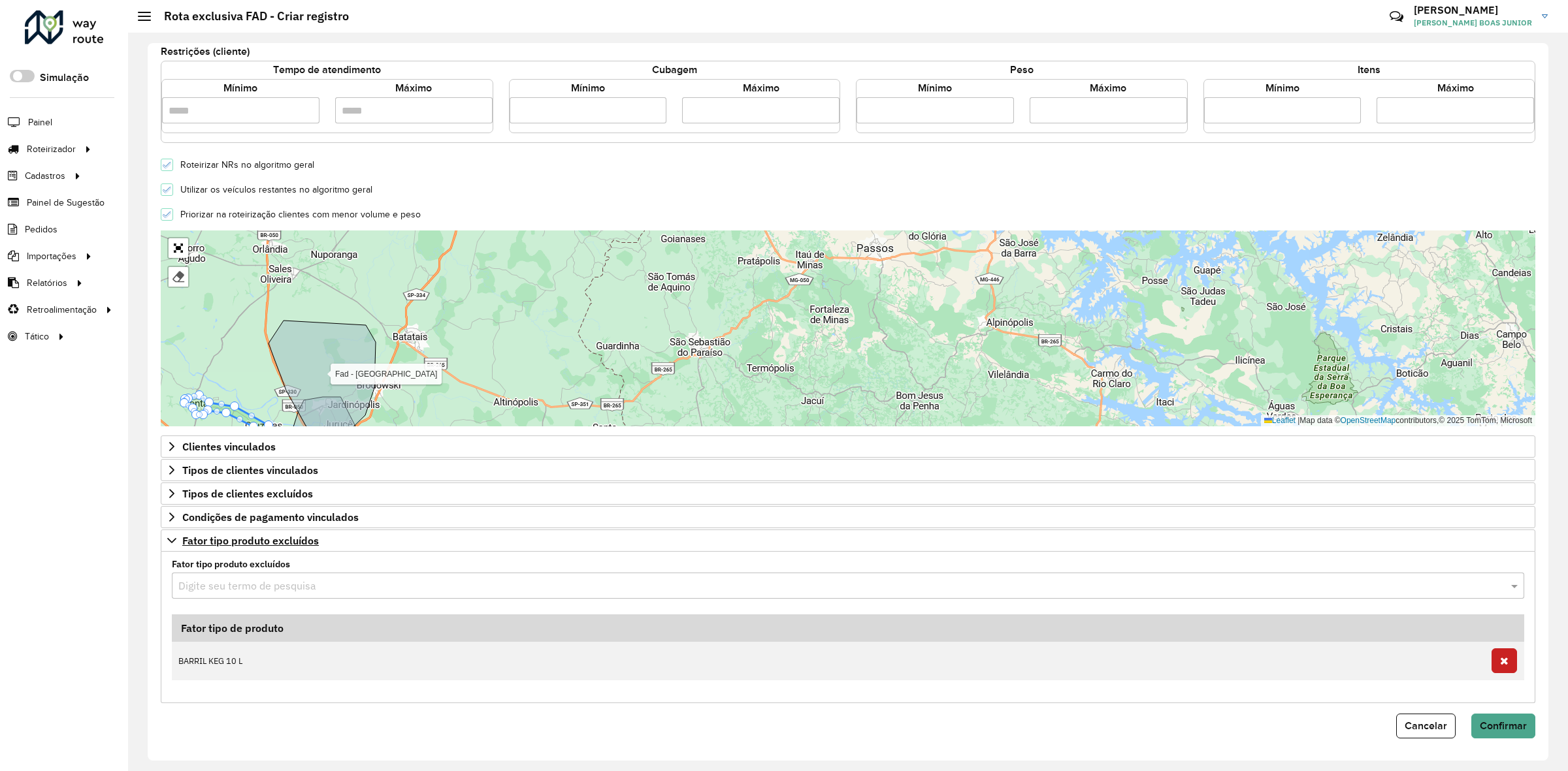
scroll to position [285, 0]
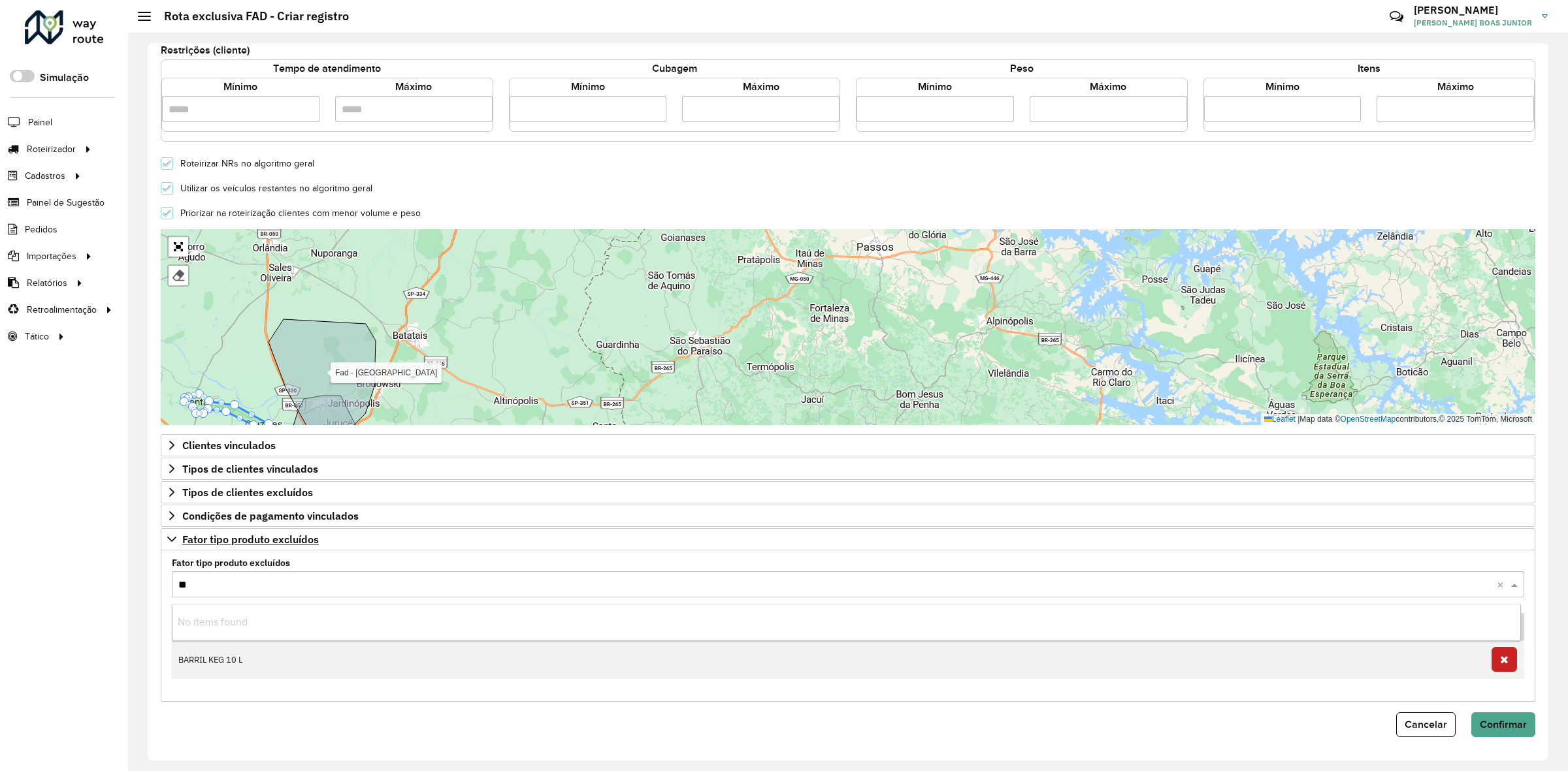
type input "***"
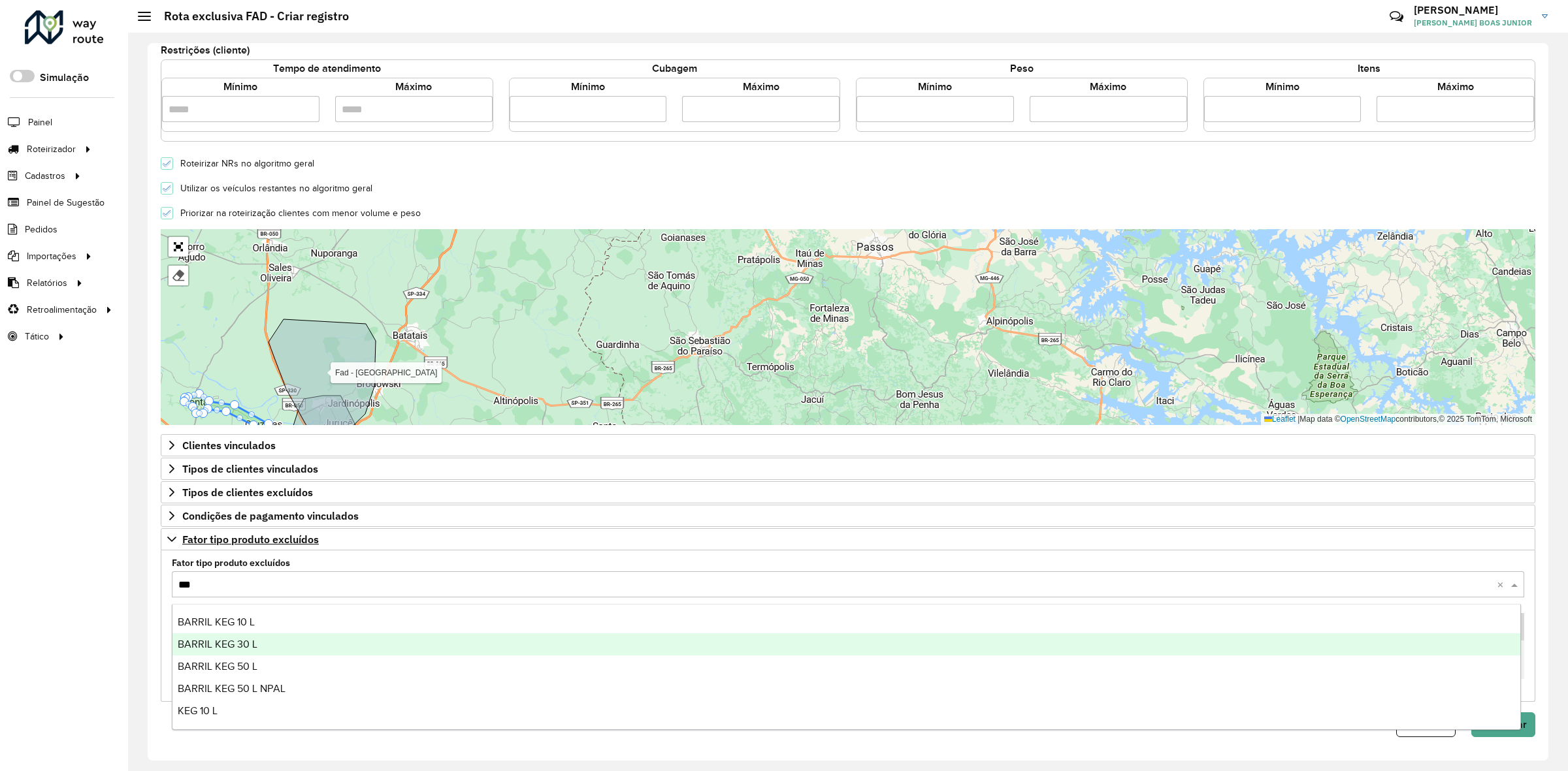
click at [221, 644] on span "BARRIL KEG 30 L" at bounding box center [217, 644] width 80 height 12
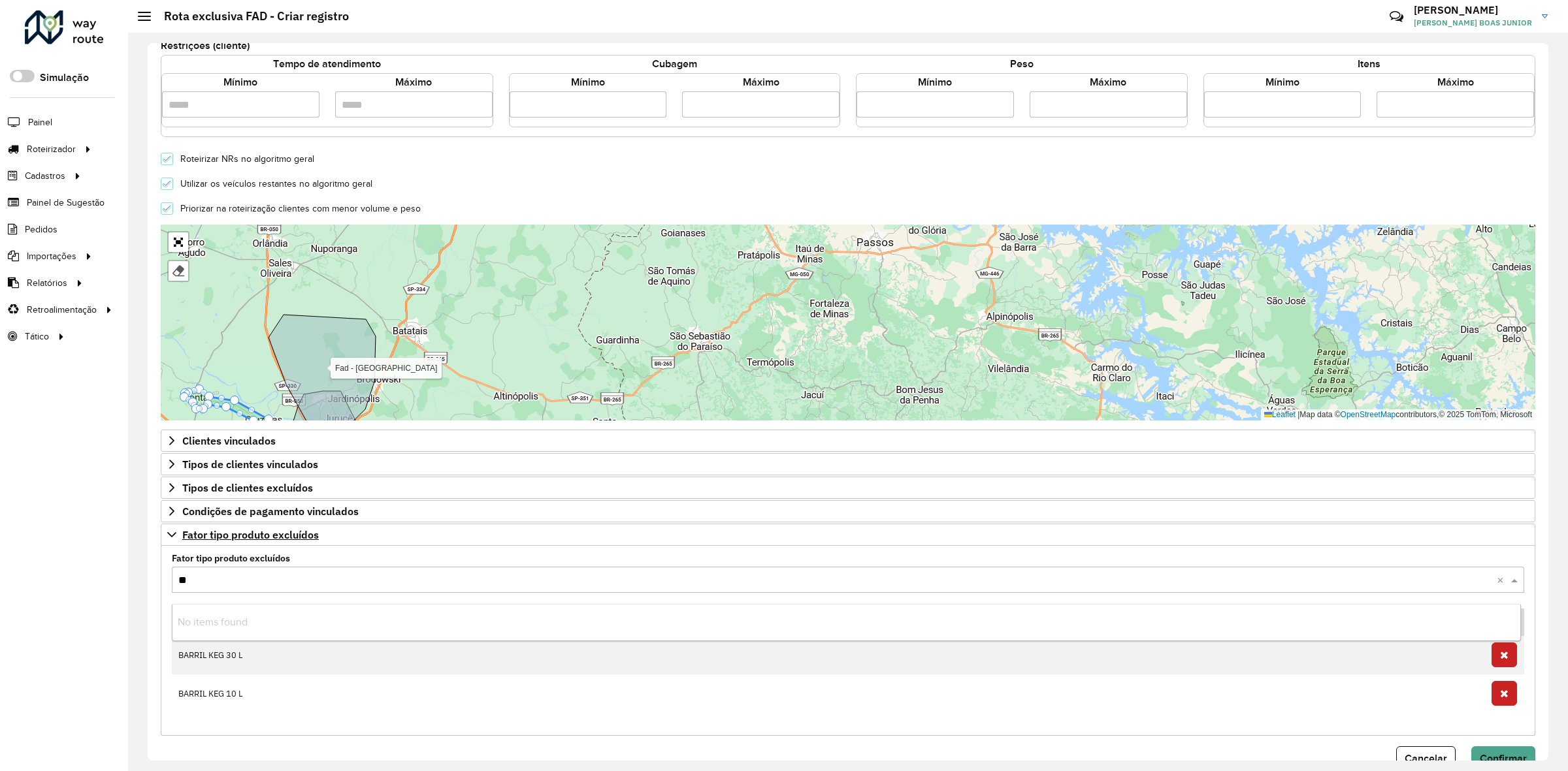
type input "***"
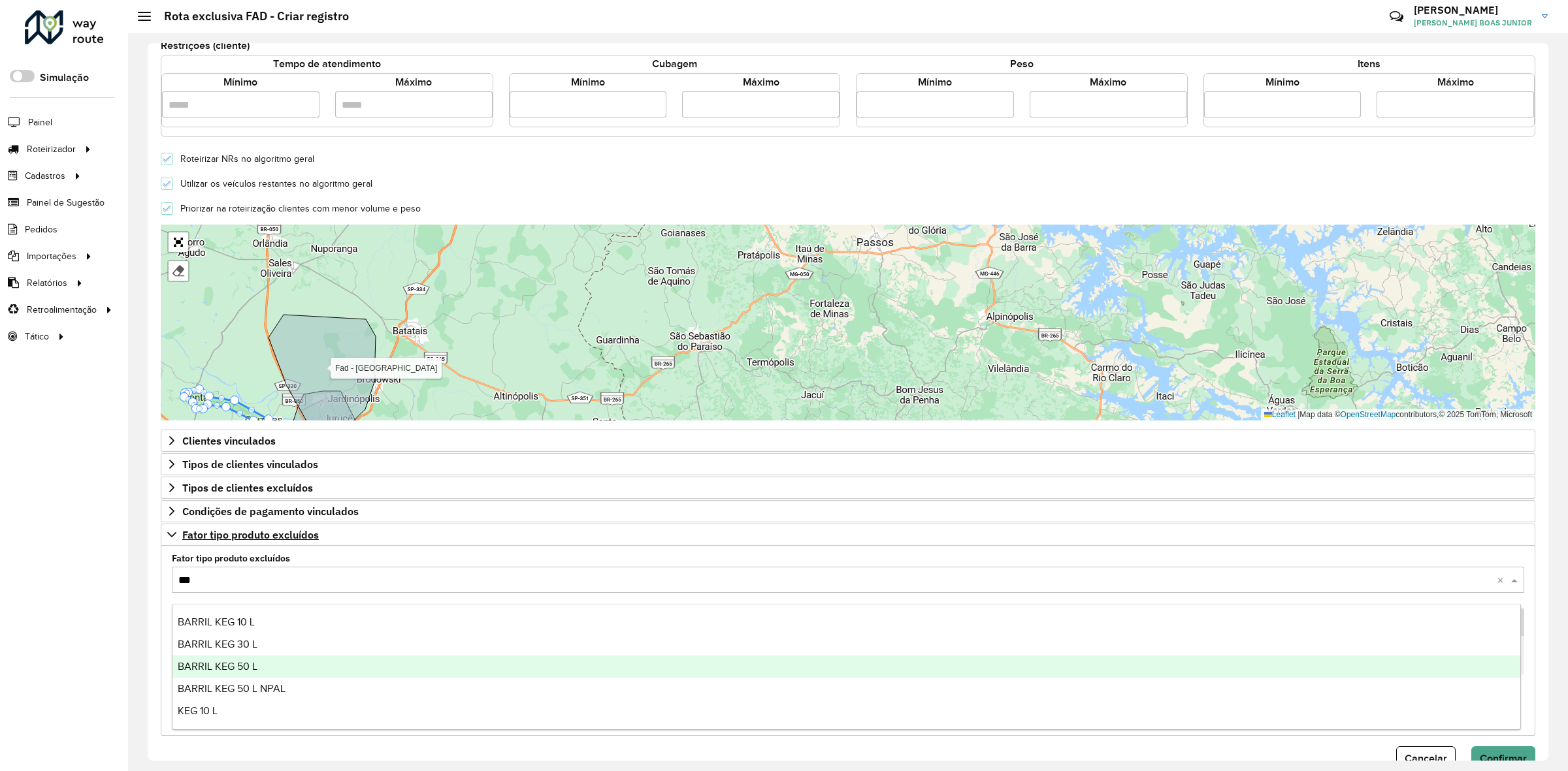
click at [243, 661] on span "BARRIL KEG 50 L" at bounding box center [217, 666] width 80 height 12
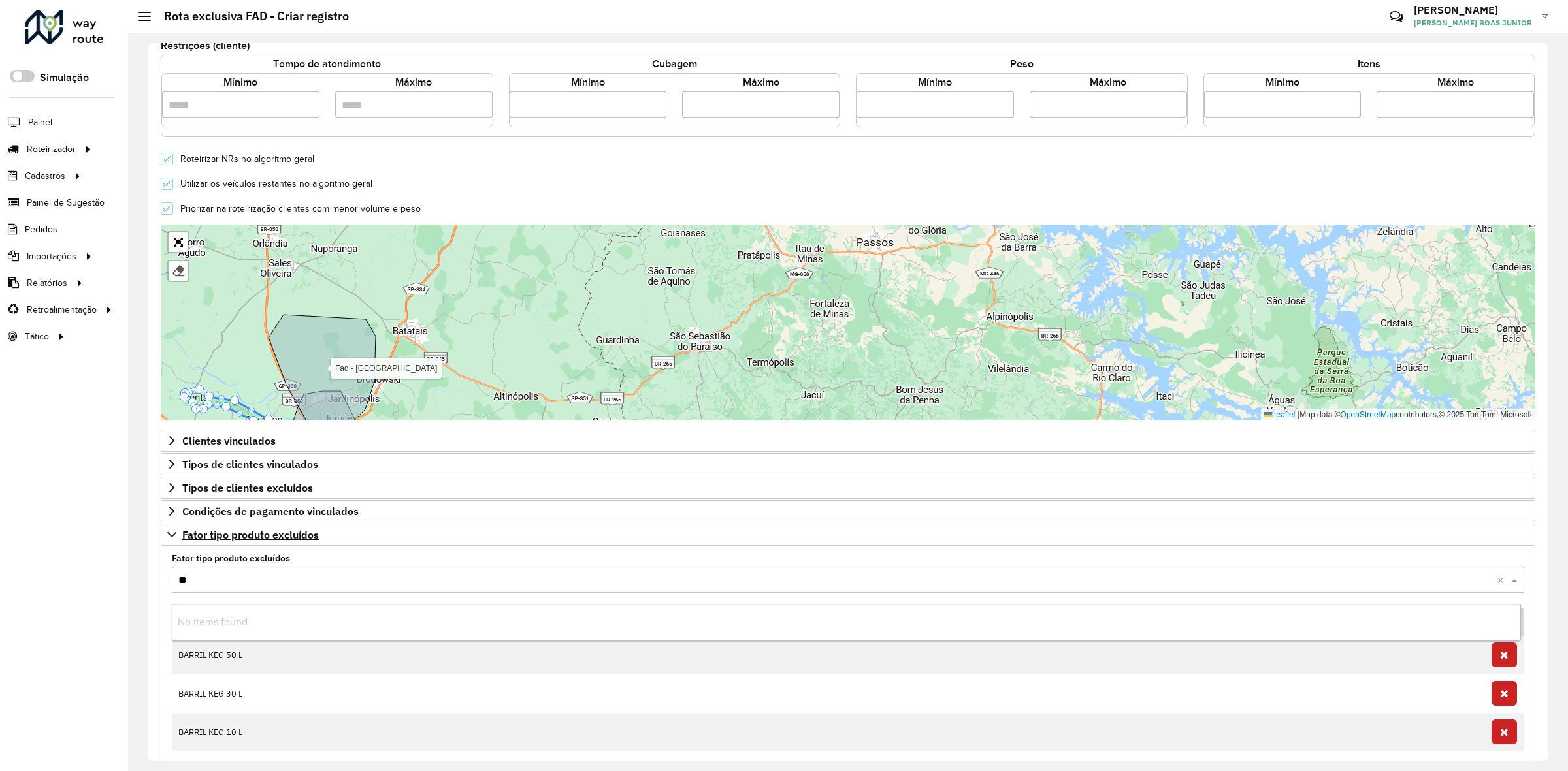
type input "***"
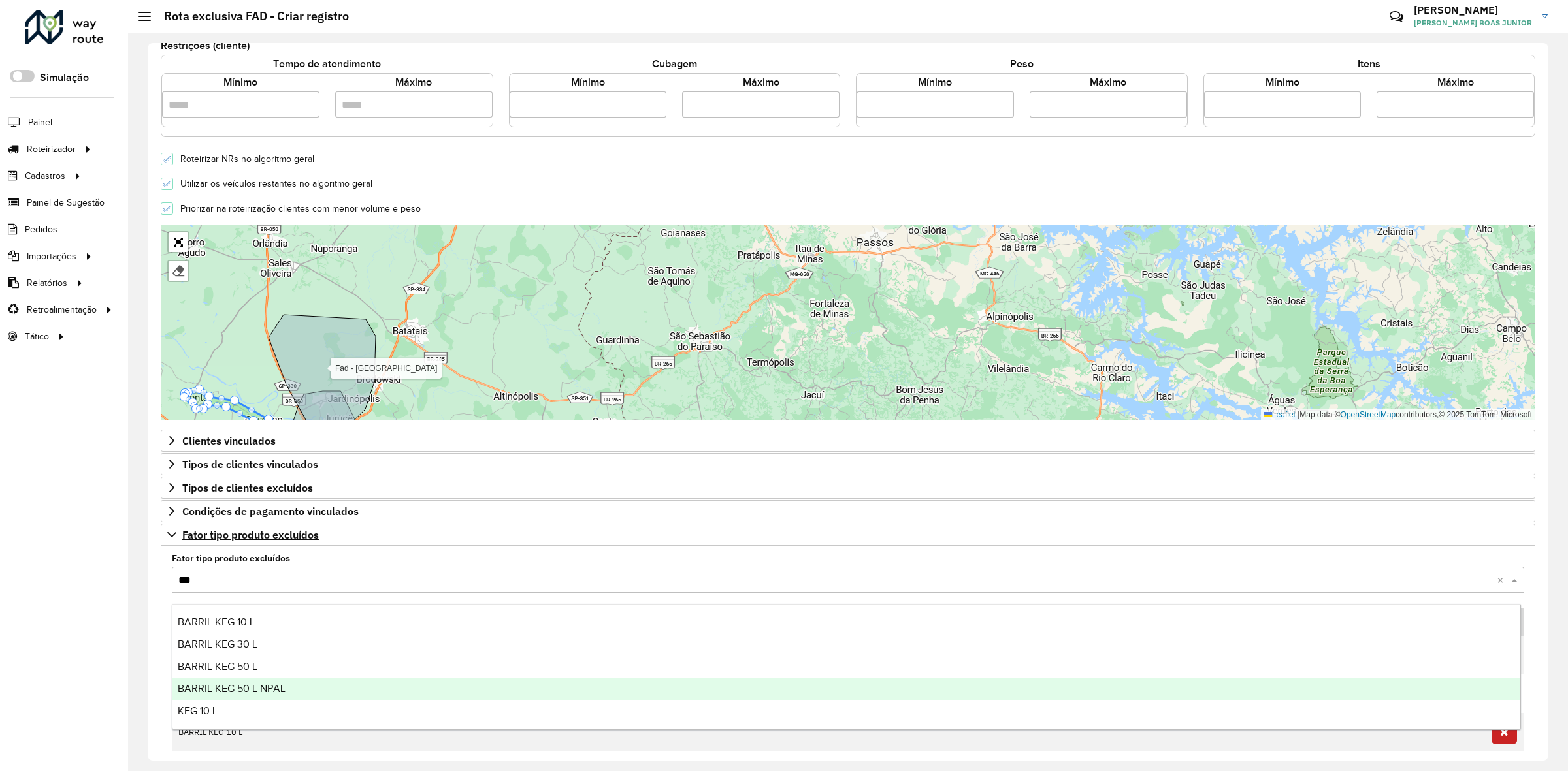
click at [269, 691] on span "BARRIL KEG 50 L NPAL" at bounding box center [231, 689] width 107 height 12
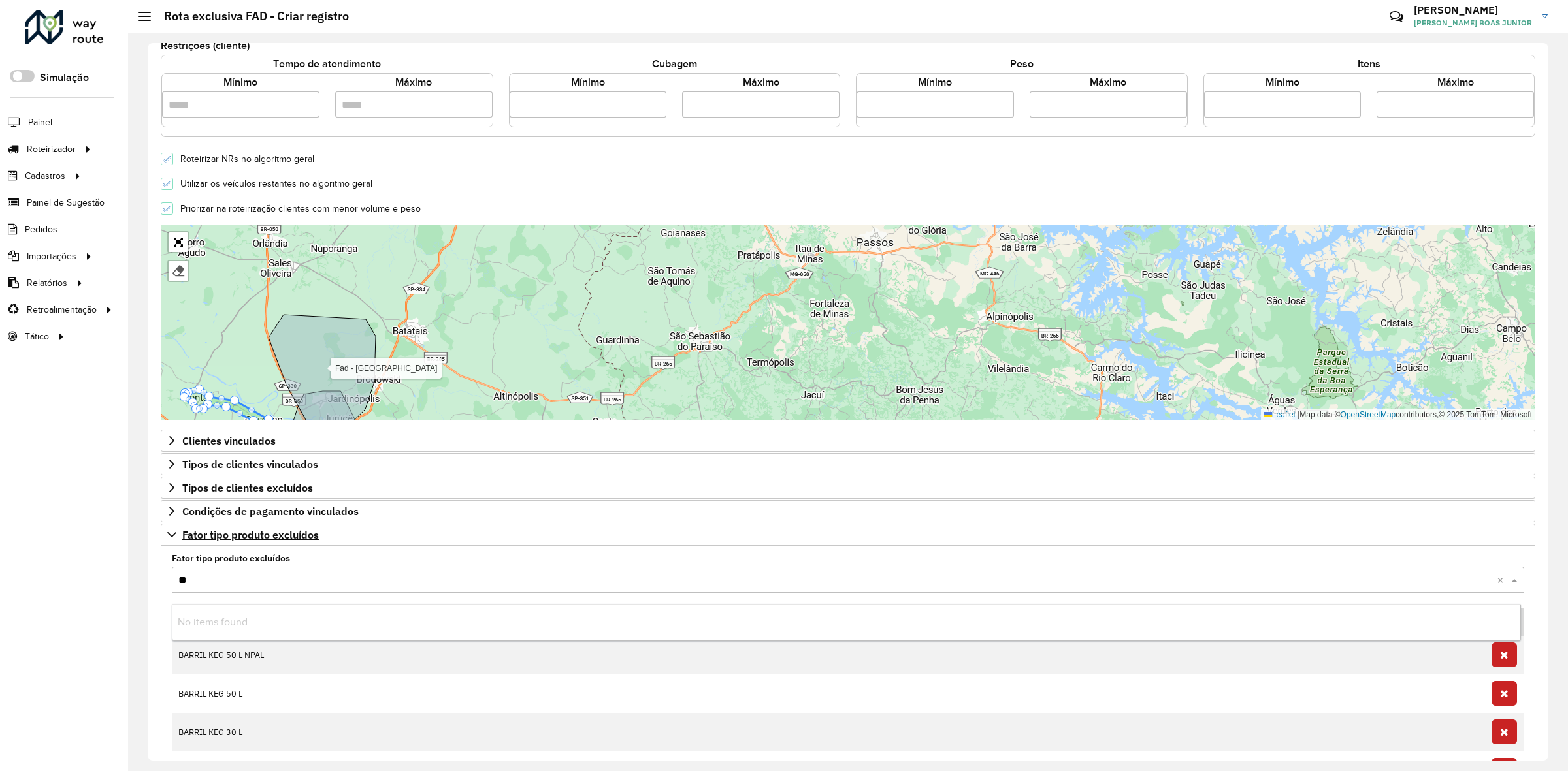
type input "***"
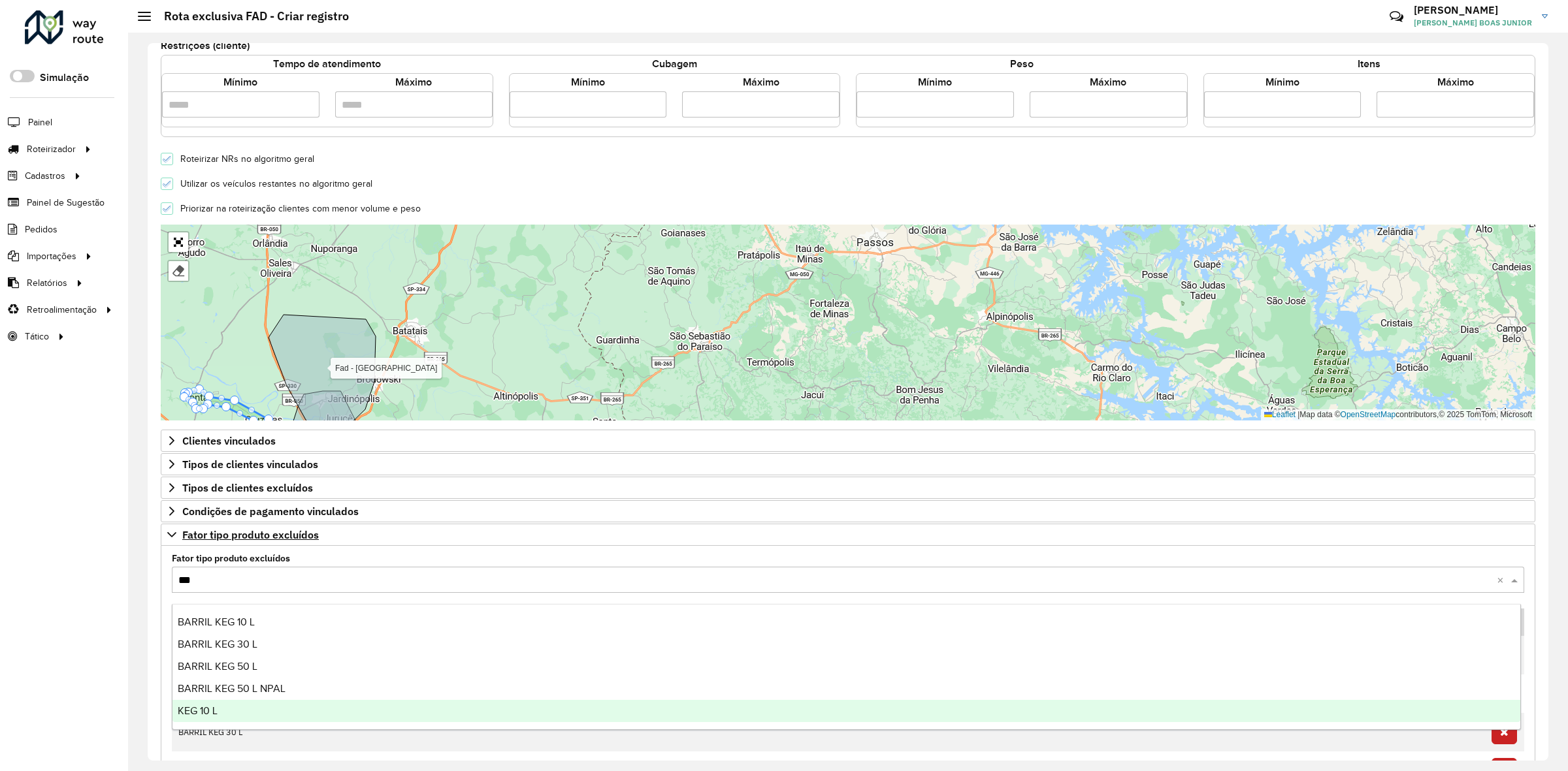
click at [260, 704] on div "KEG 10 L" at bounding box center [846, 711] width 1347 height 22
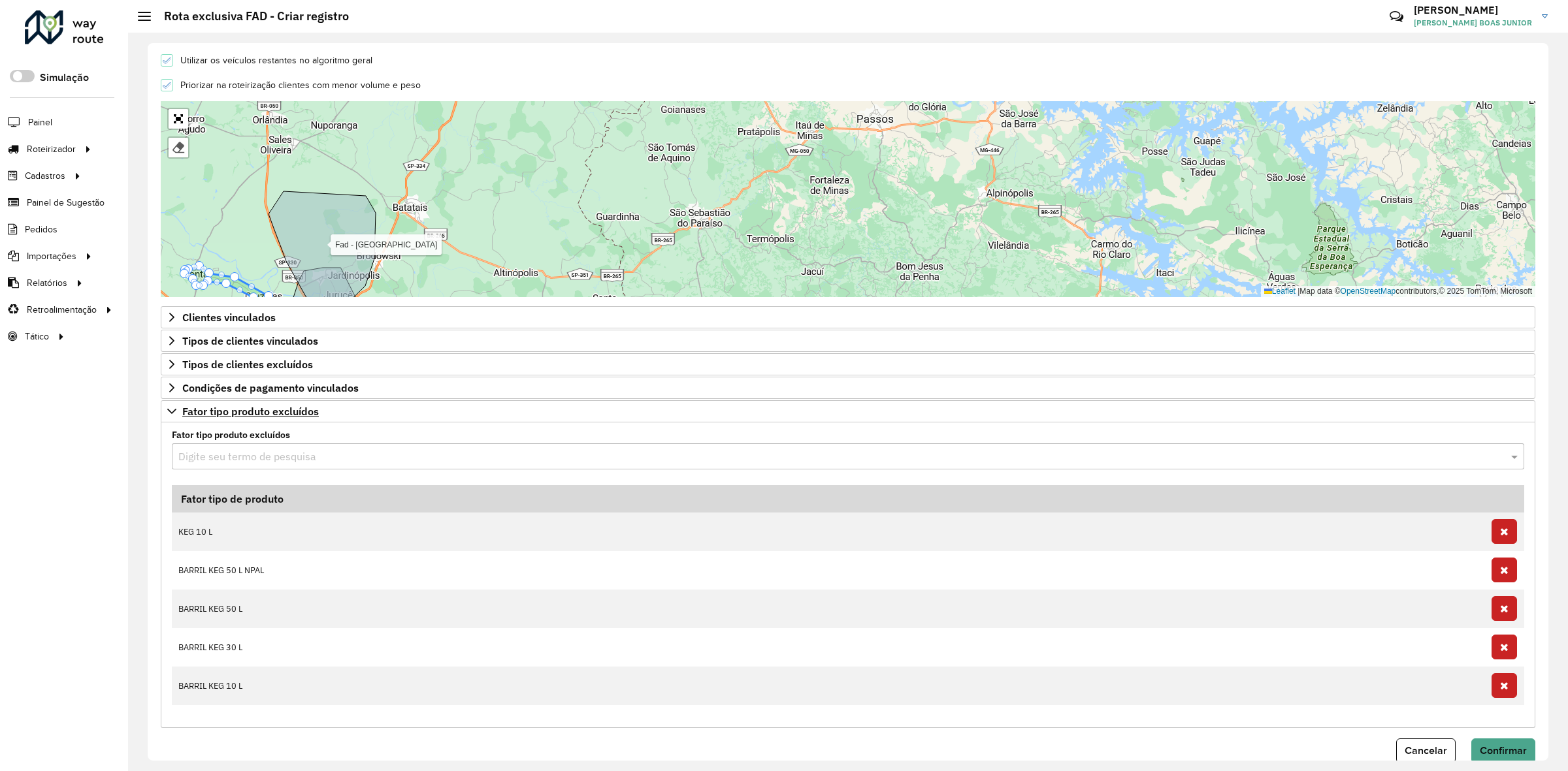
scroll to position [441, 0]
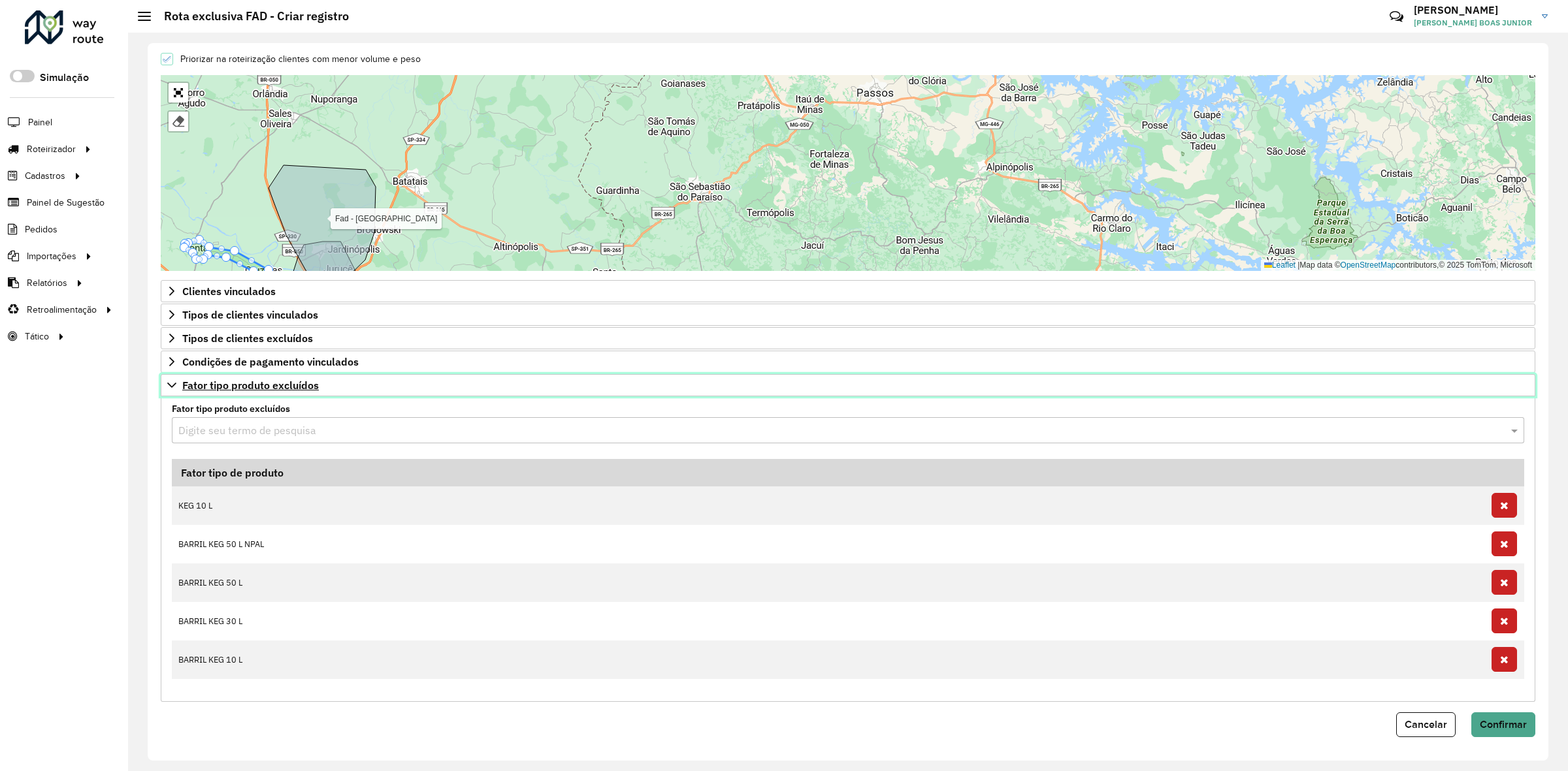
click at [162, 382] on link "Fator tipo produto excluídos" at bounding box center [848, 385] width 1374 height 22
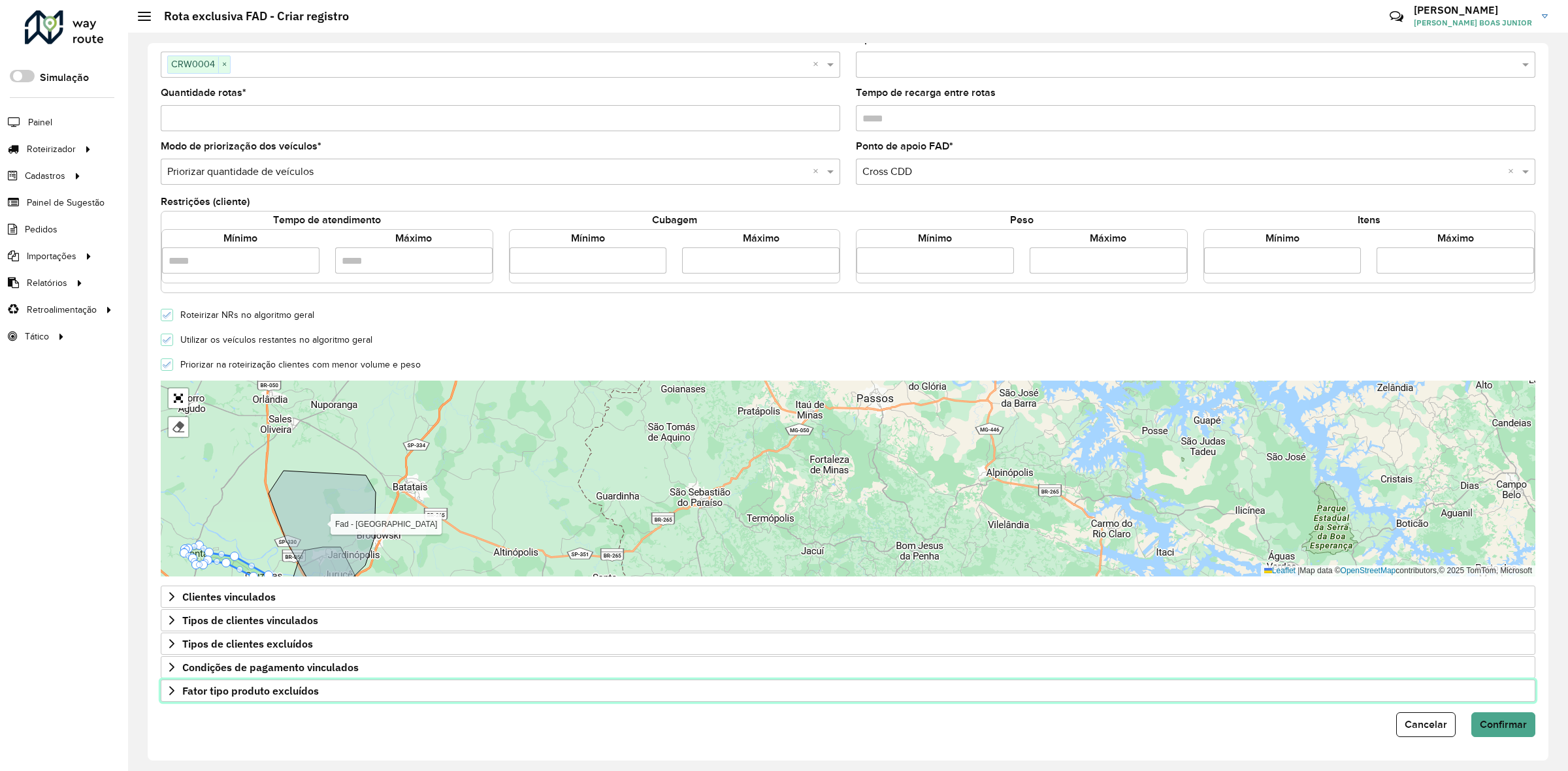
scroll to position [134, 0]
click at [1497, 725] on span "Confirmar" at bounding box center [1503, 725] width 47 height 12
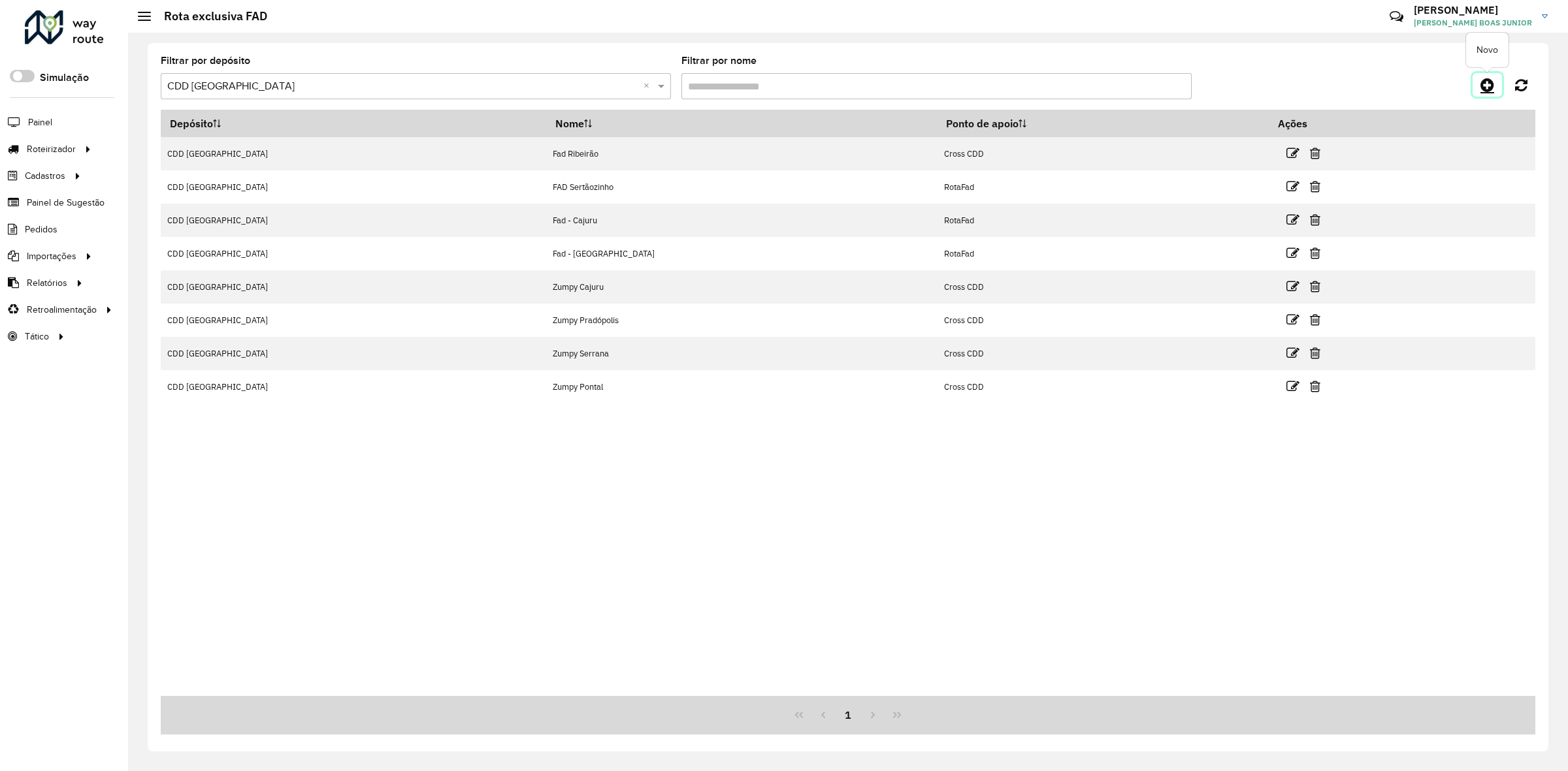
click at [1485, 85] on icon at bounding box center [1487, 84] width 13 height 15
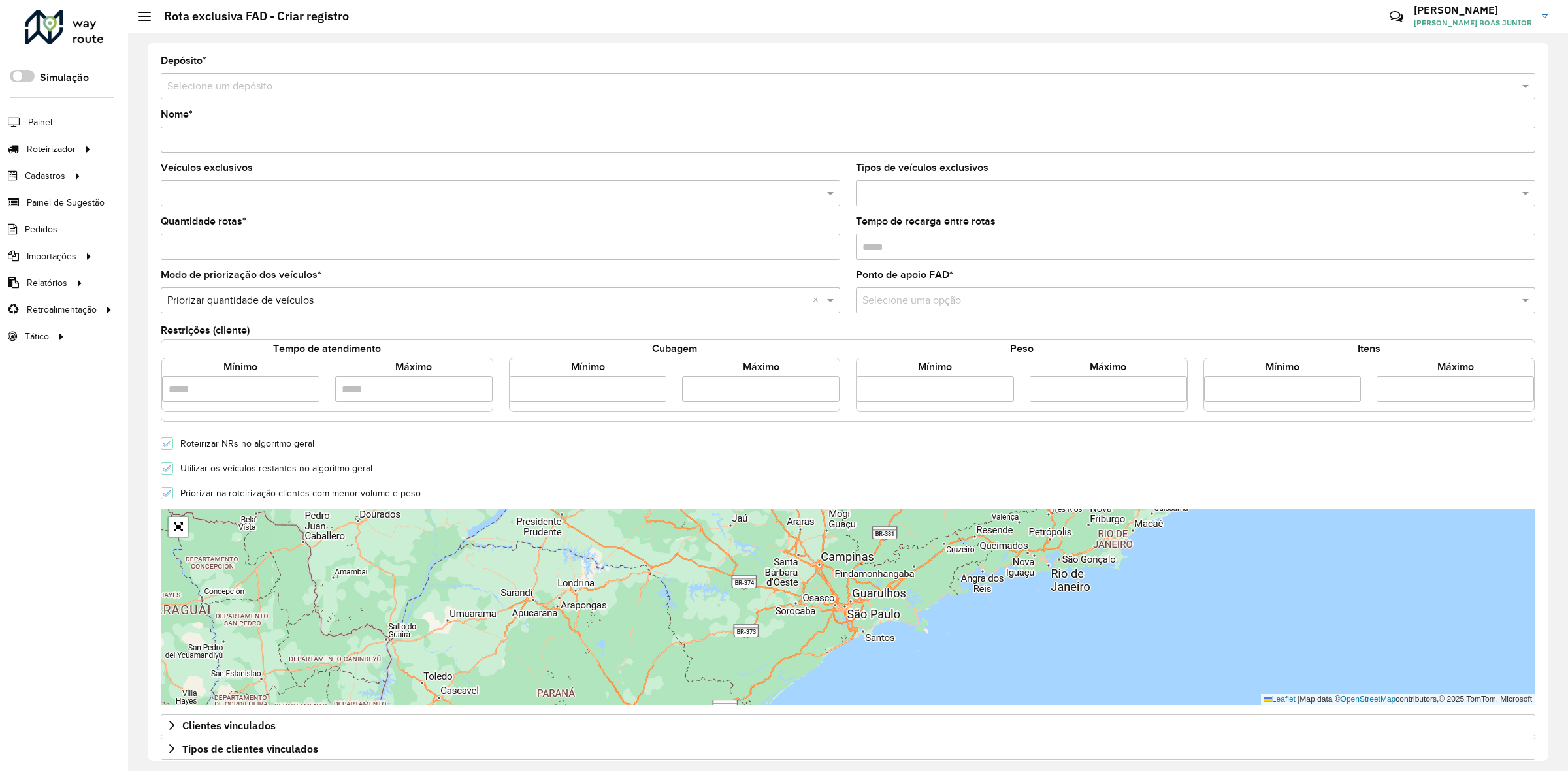
click at [318, 83] on input "text" at bounding box center [834, 86] width 1335 height 15
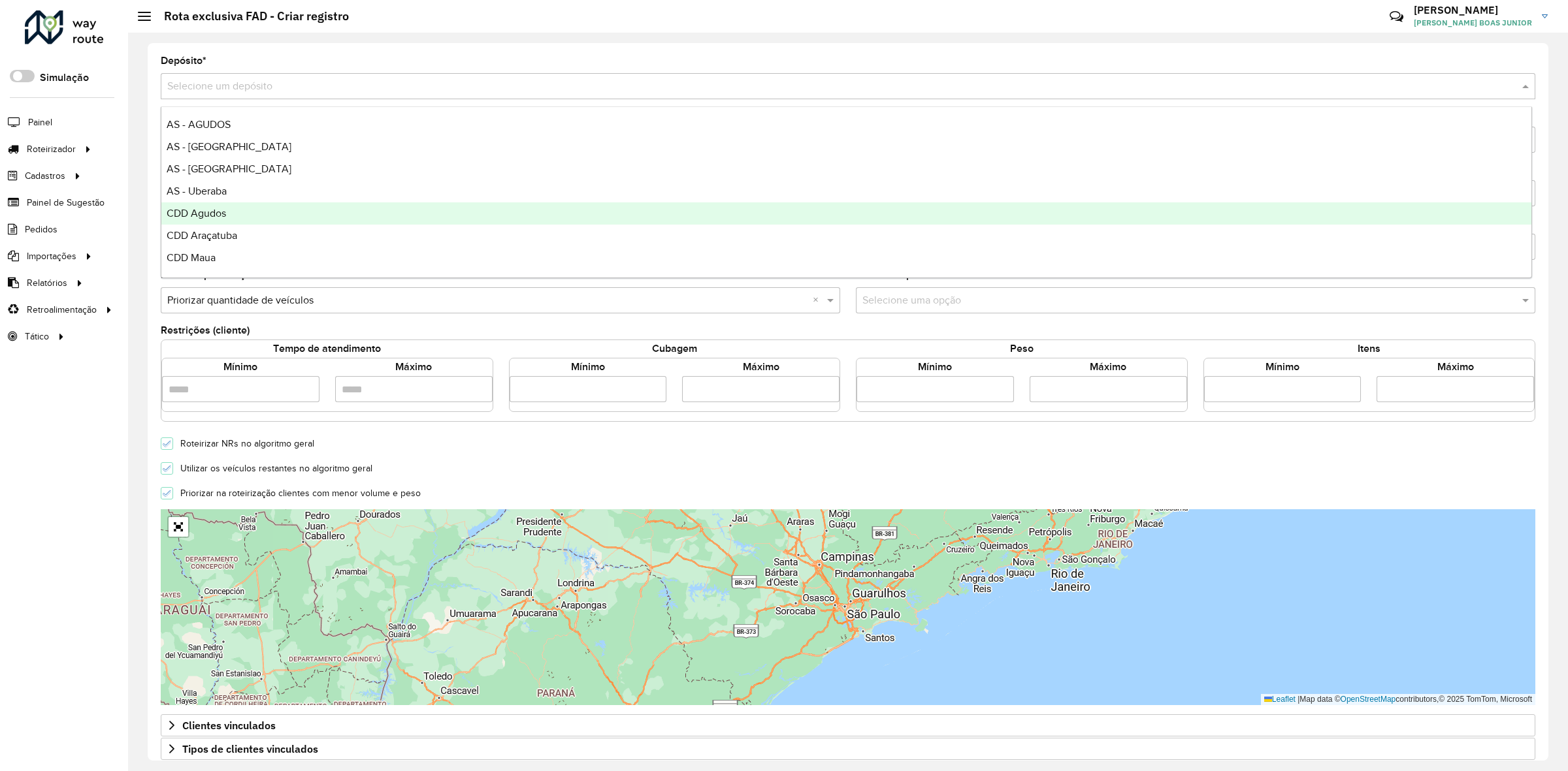
scroll to position [154, 0]
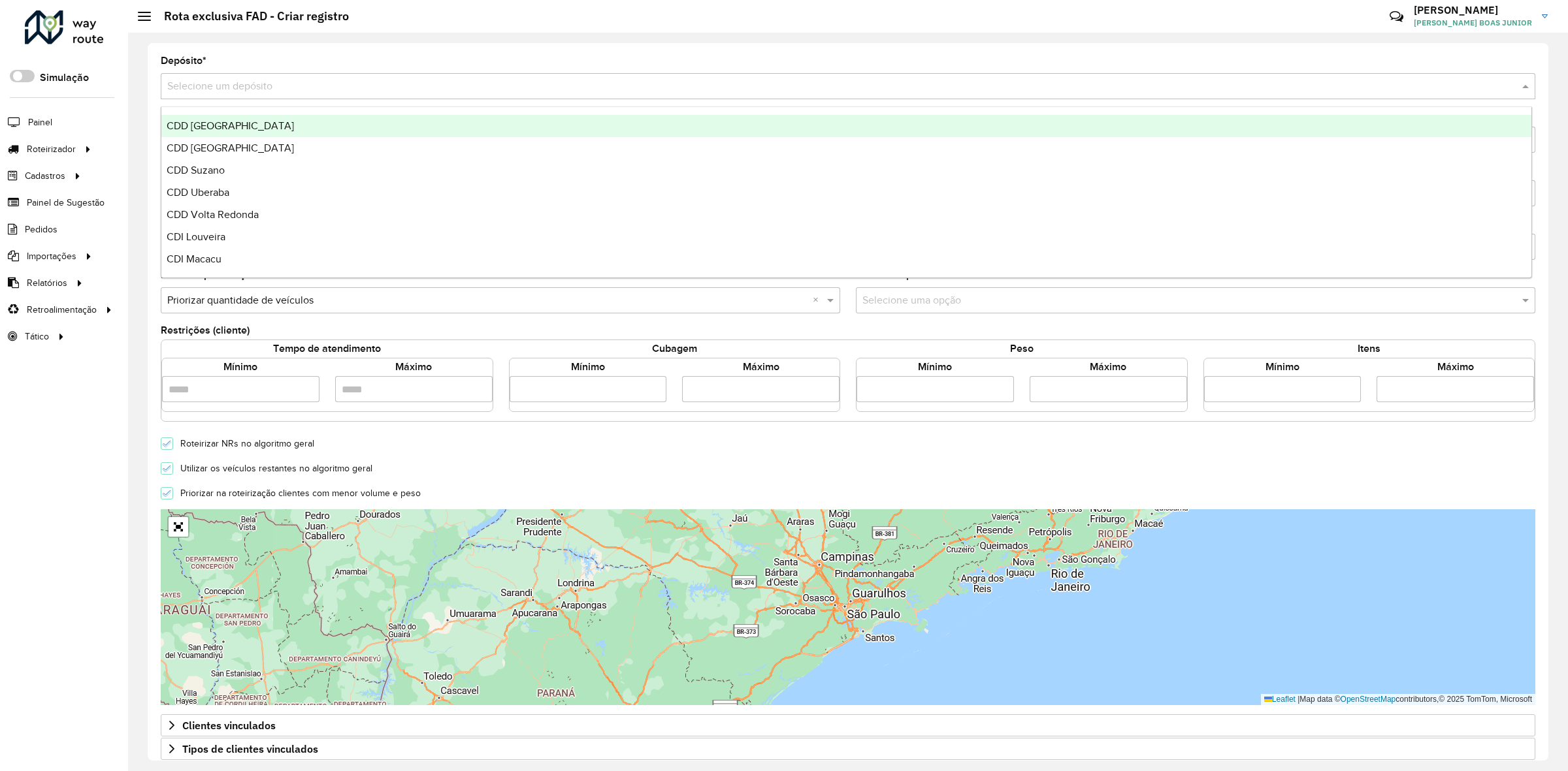
click at [256, 120] on div "CDD Ribeirão Preto" at bounding box center [846, 126] width 1369 height 22
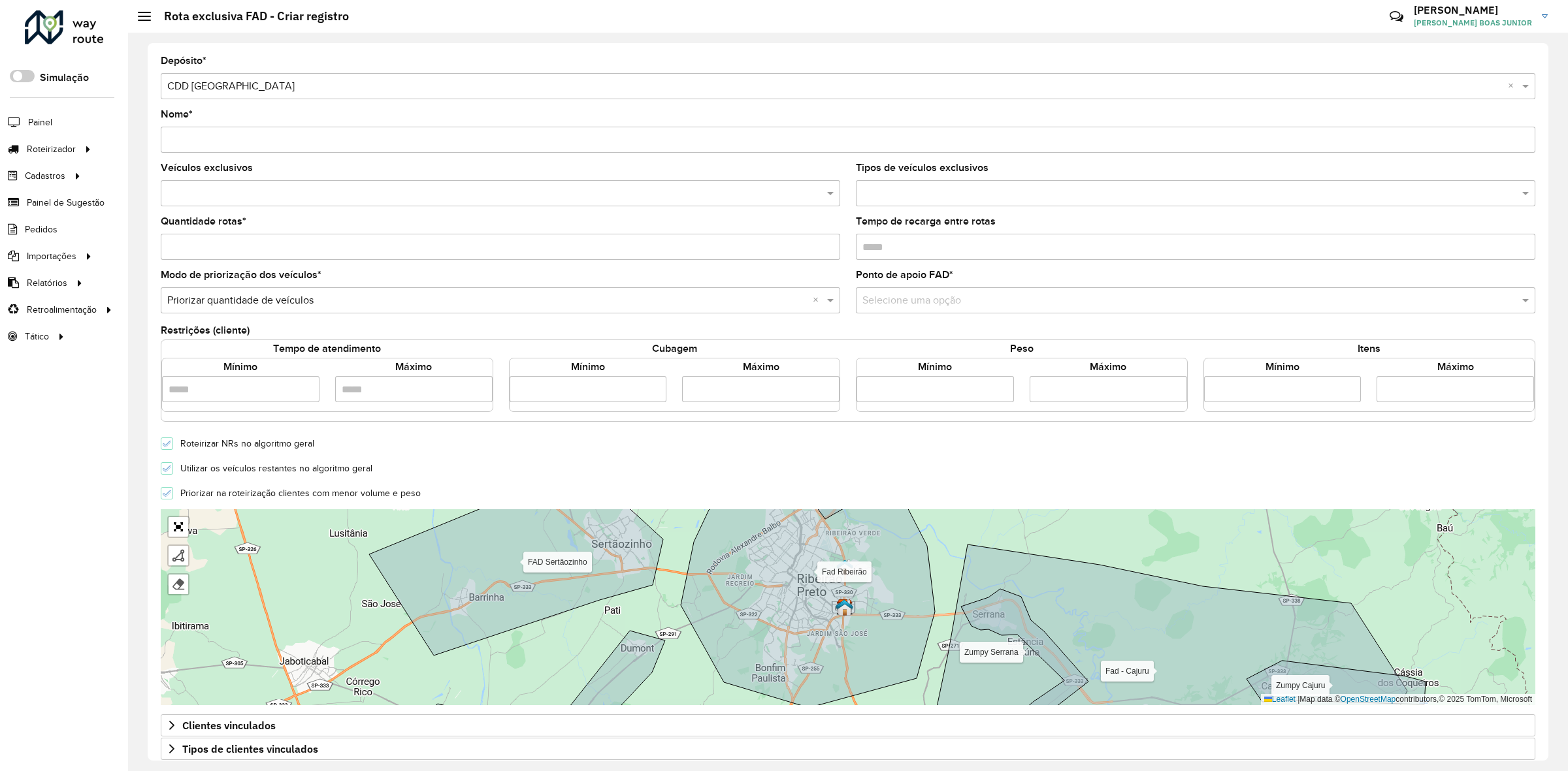
click at [237, 151] on input "Nome *" at bounding box center [848, 139] width 1374 height 26
type input "**********"
click at [271, 156] on form "**********" at bounding box center [848, 461] width 1374 height 810
click at [217, 191] on input "text" at bounding box center [494, 194] width 660 height 15
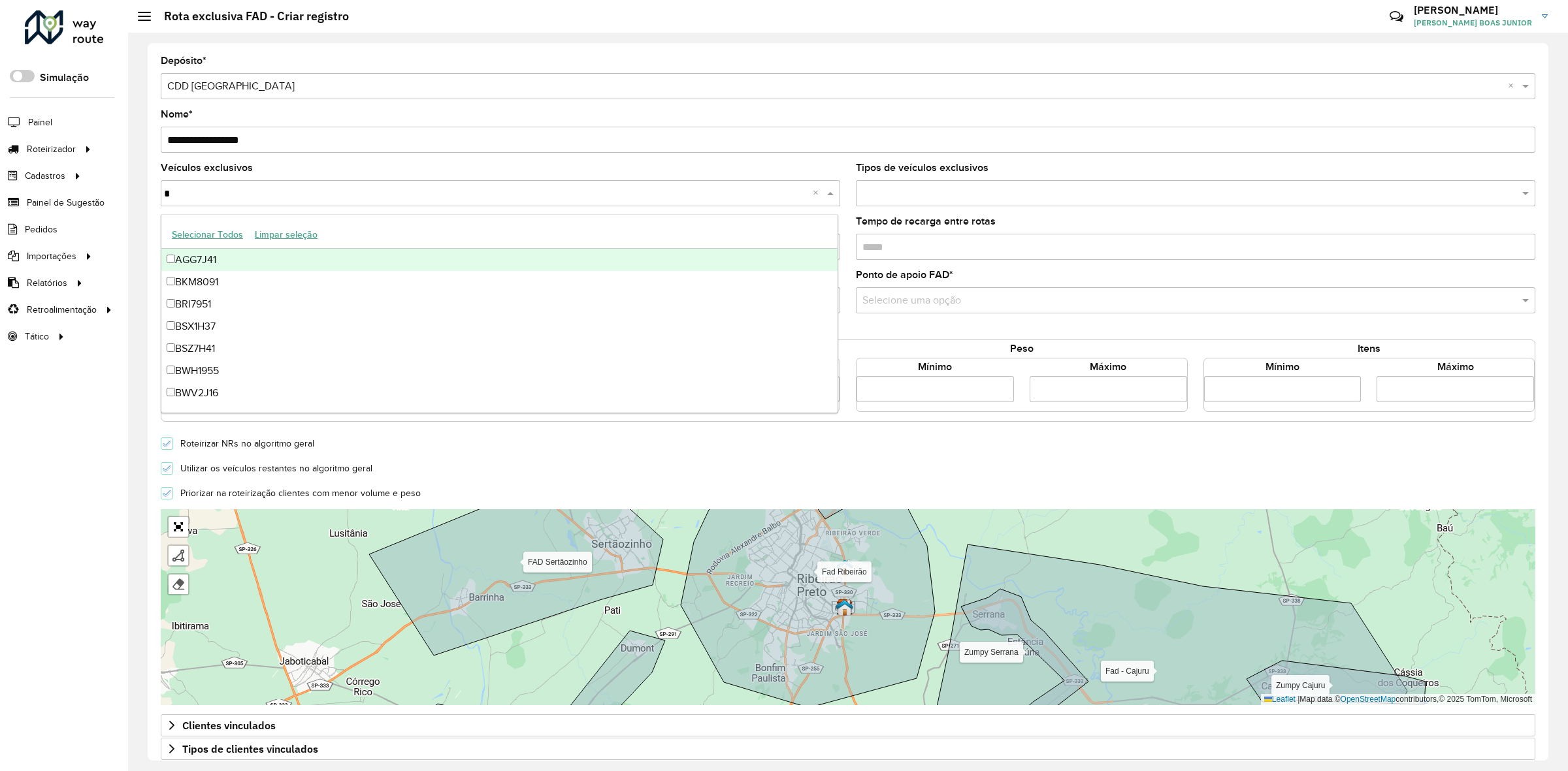
type input "*"
click at [158, 208] on formly-field "Veículos exclusivos * ×" at bounding box center [500, 190] width 695 height 54
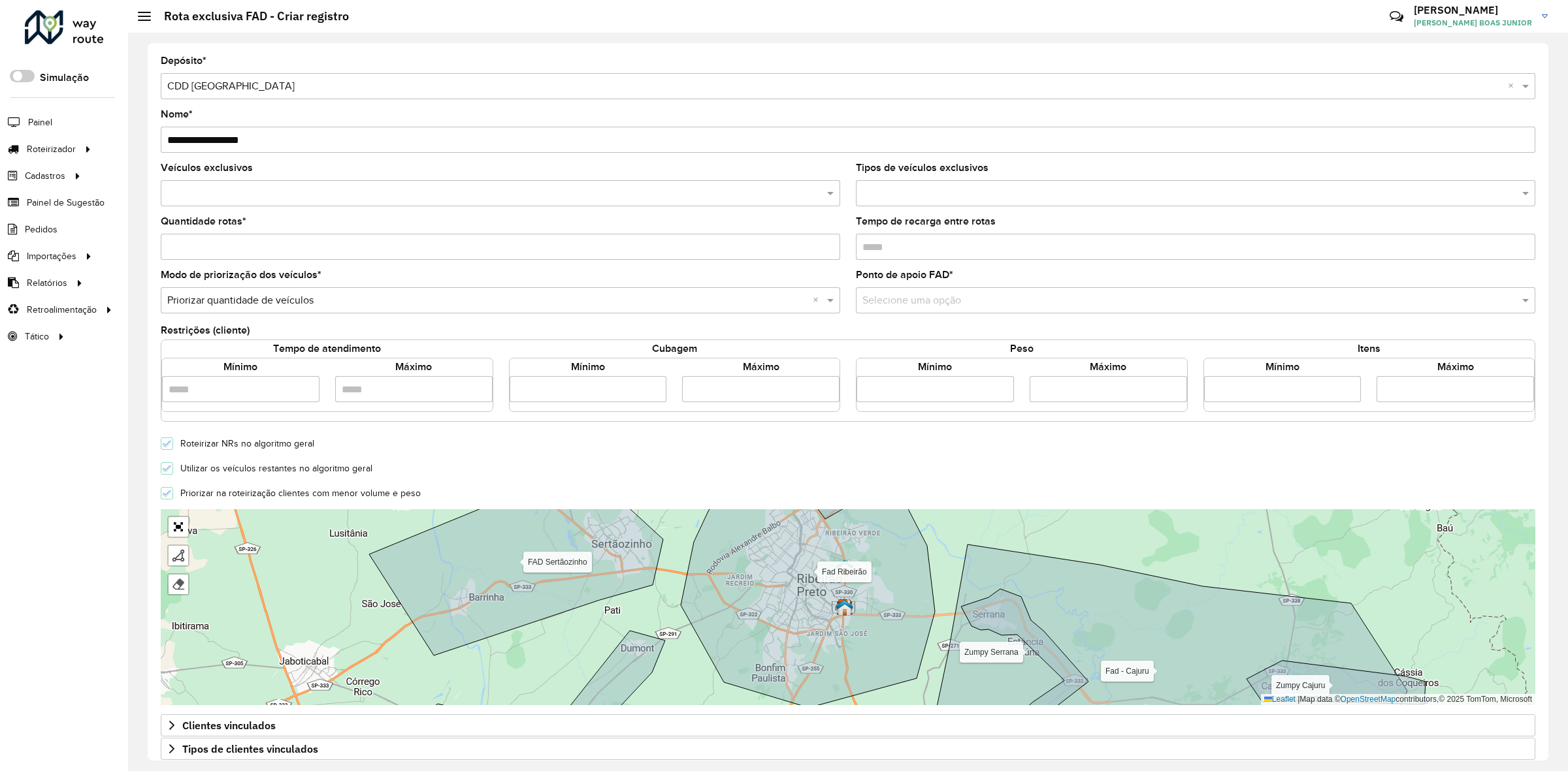
click at [304, 196] on input "text" at bounding box center [494, 194] width 660 height 15
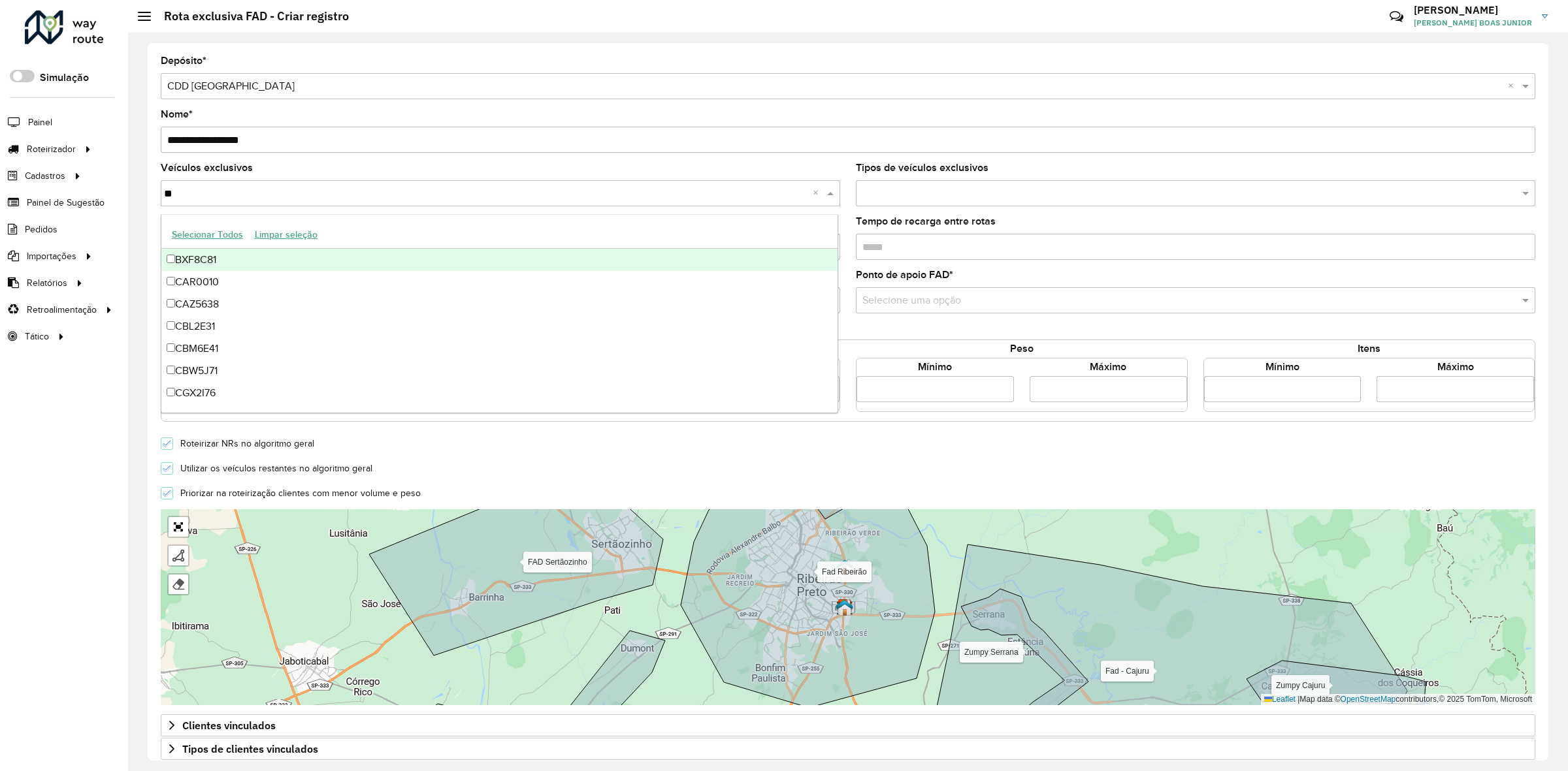
type input "***"
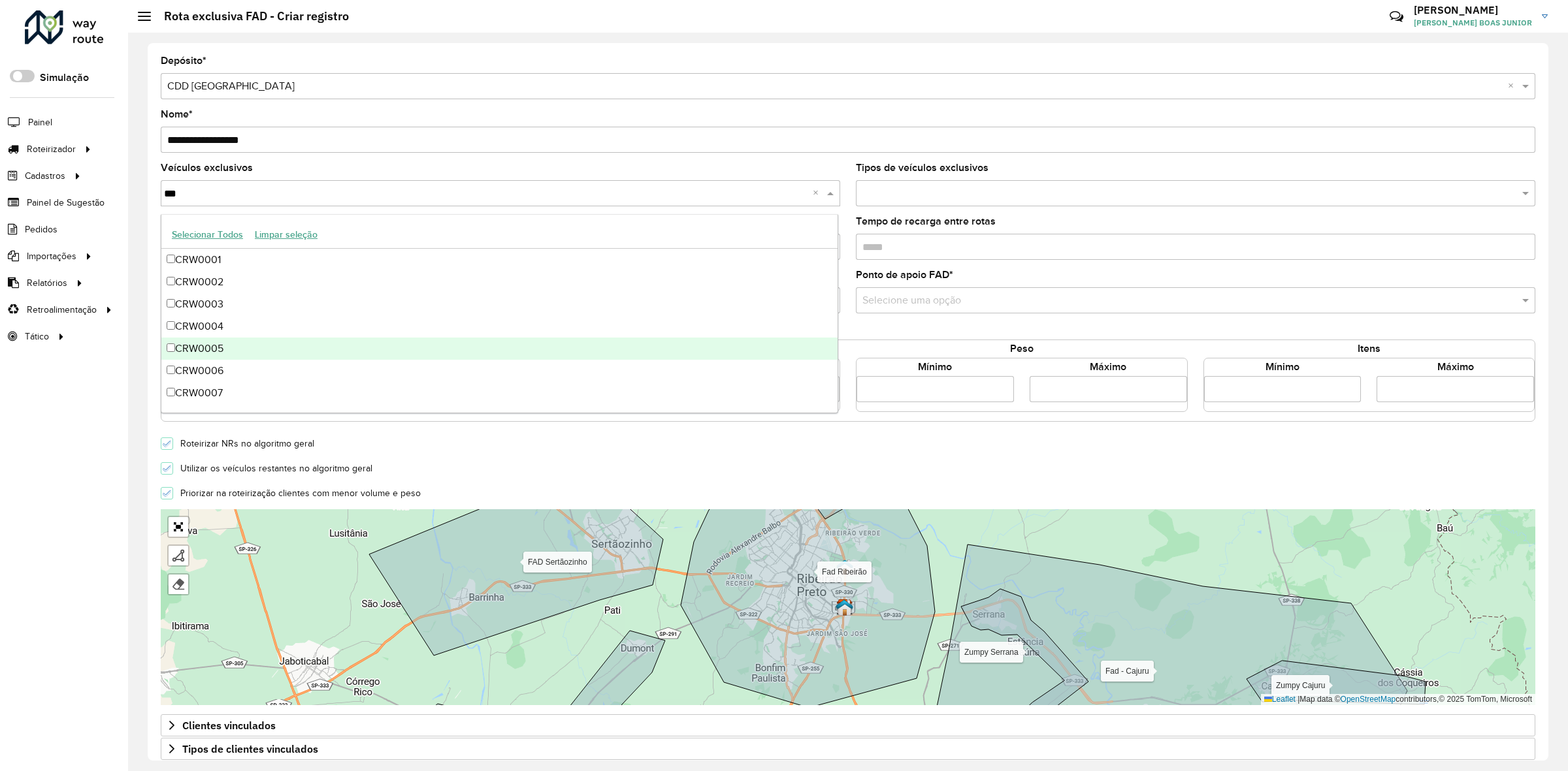
click at [278, 343] on div "CRW0005" at bounding box center [500, 348] width 677 height 22
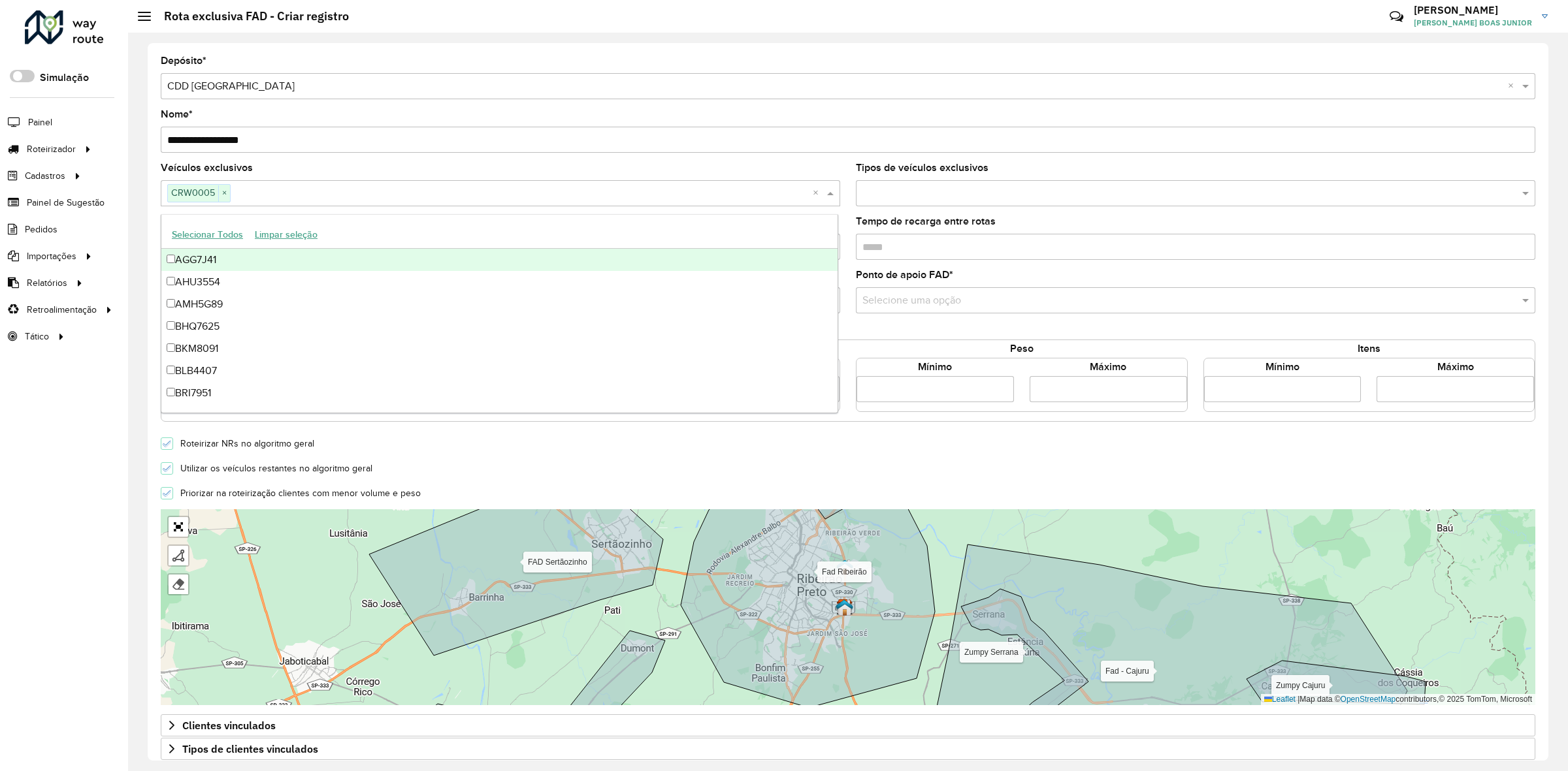
click at [155, 230] on formly-field "Quantidade rotas *" at bounding box center [500, 244] width 695 height 54
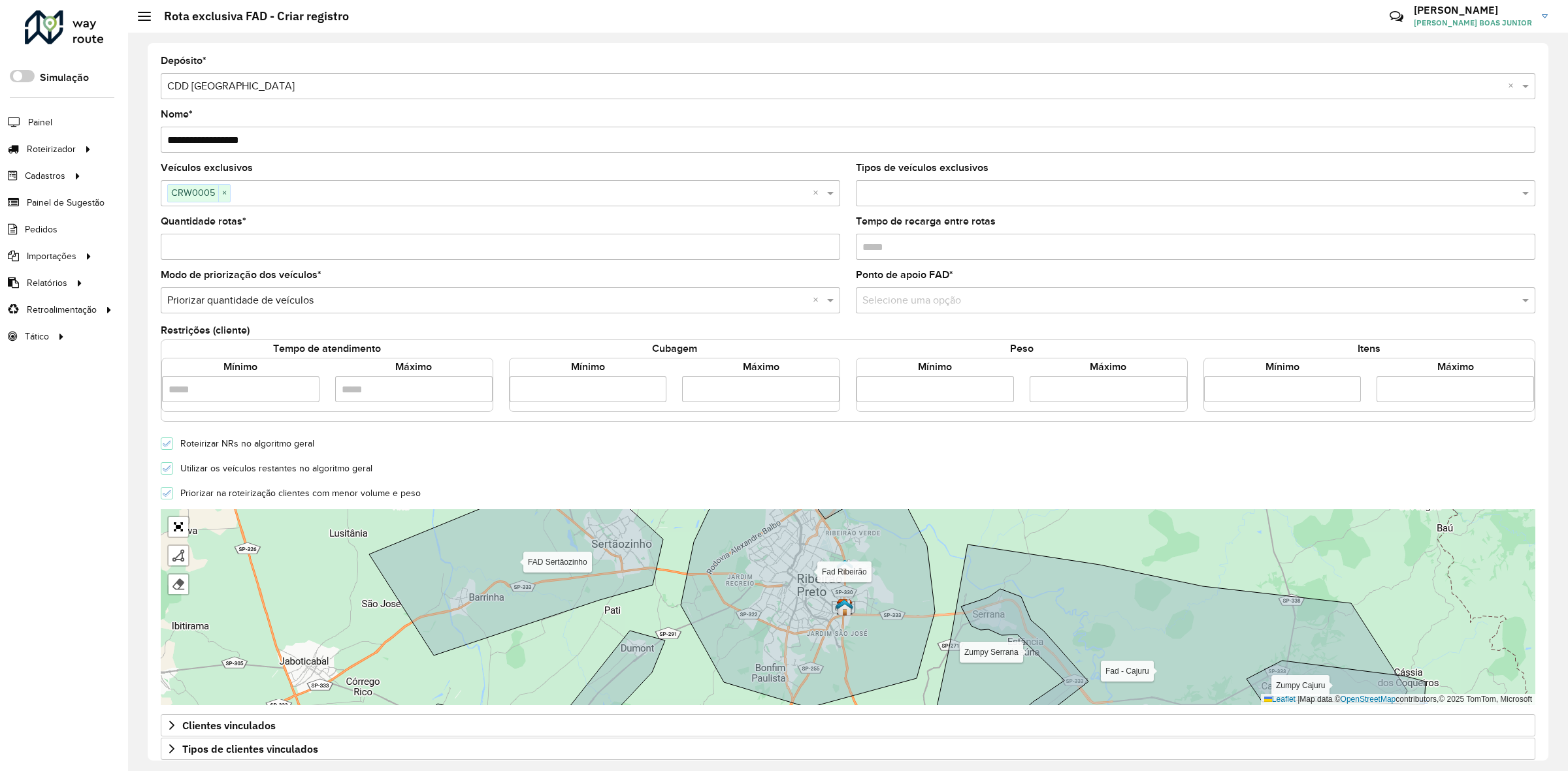
click at [183, 253] on input "Quantidade rotas *" at bounding box center [501, 246] width 679 height 26
type input "*"
click at [148, 278] on div "**********" at bounding box center [848, 402] width 1400 height 718
click at [153, 278] on formly-field "Modo de priorização dos veículos * Selecione uma opção × Priorizar quantidade d…" at bounding box center [500, 297] width 695 height 54
click at [901, 399] on input "number" at bounding box center [935, 388] width 157 height 26
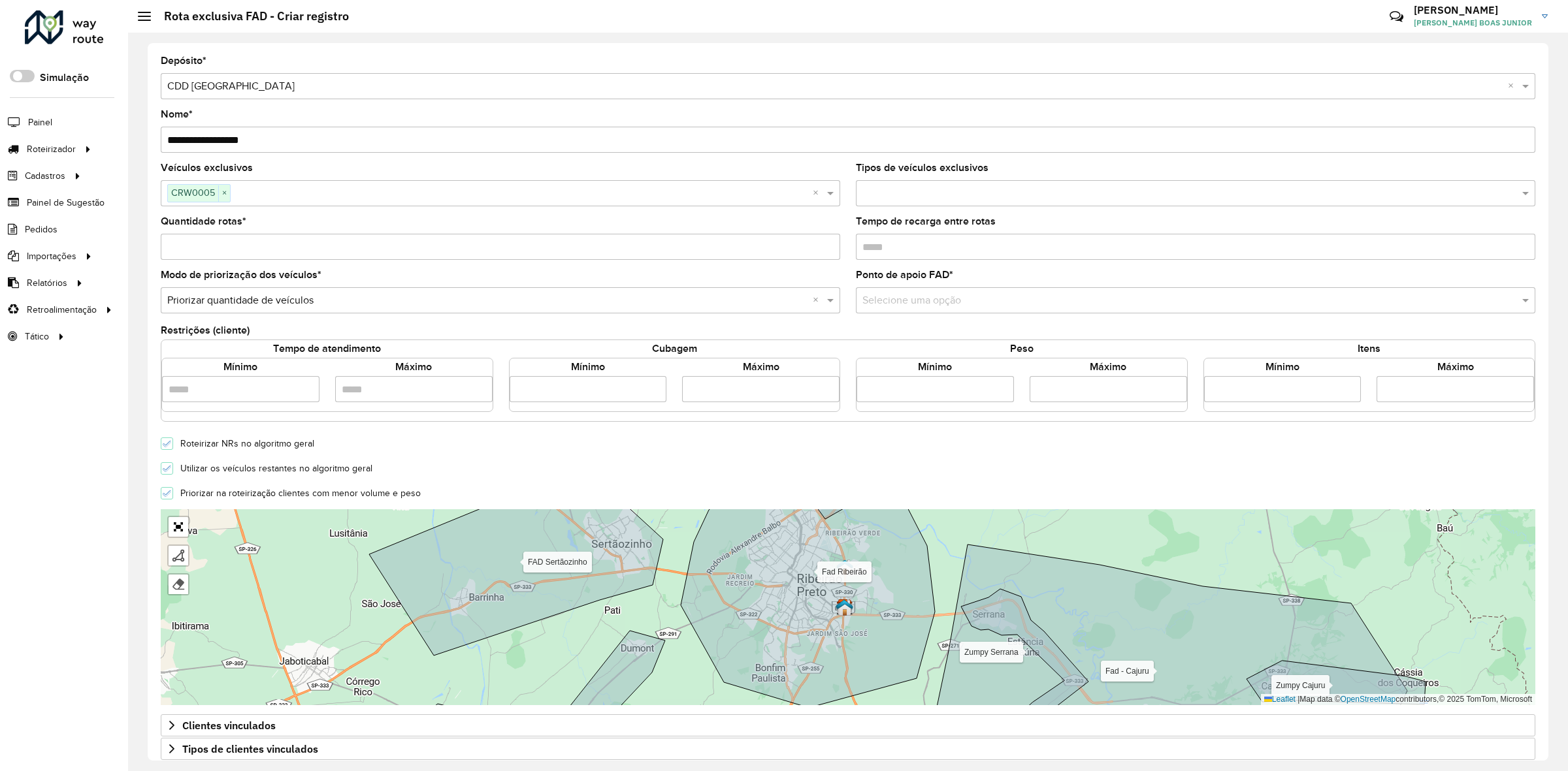
type input "****"
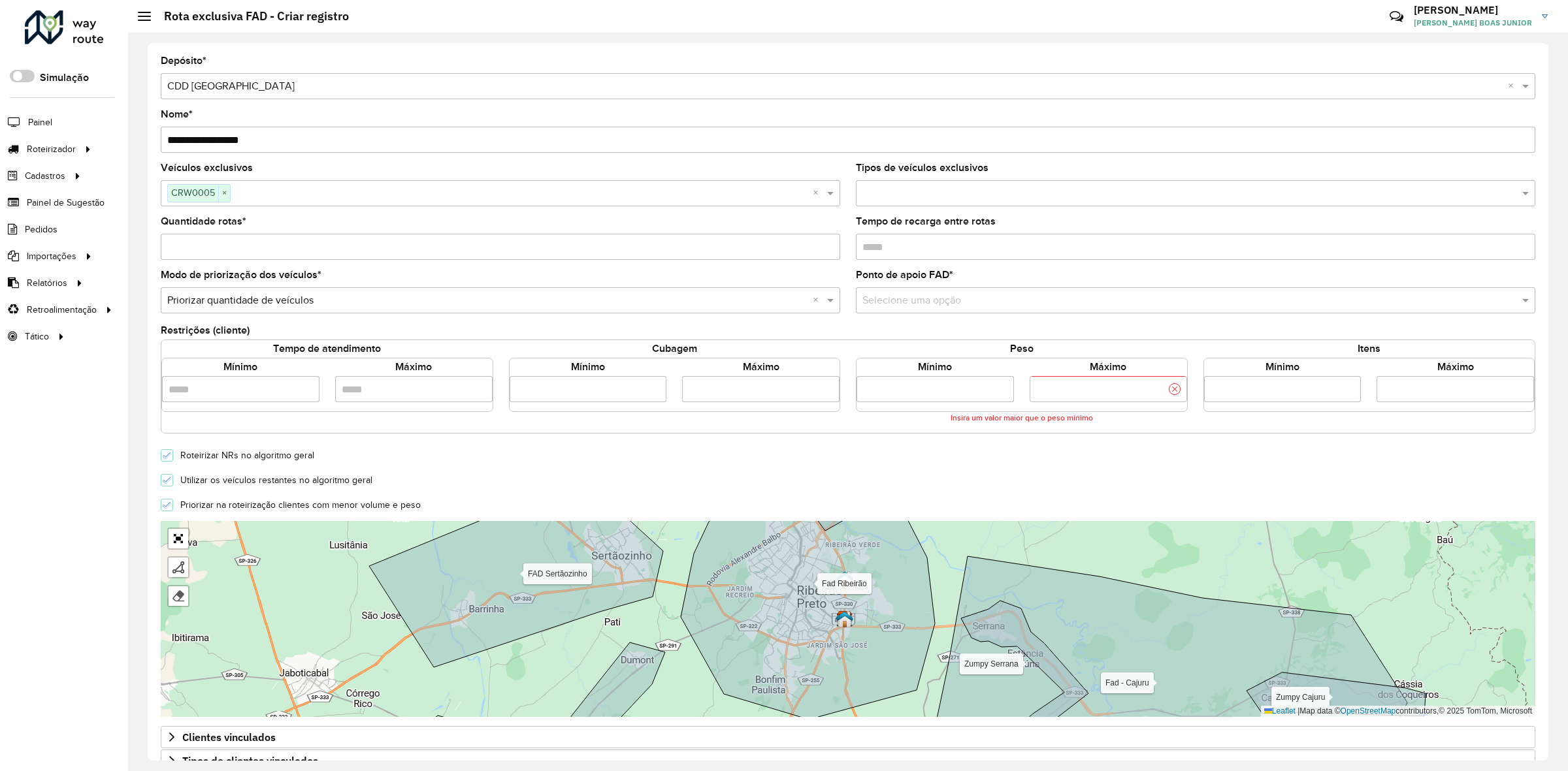
type input "******"
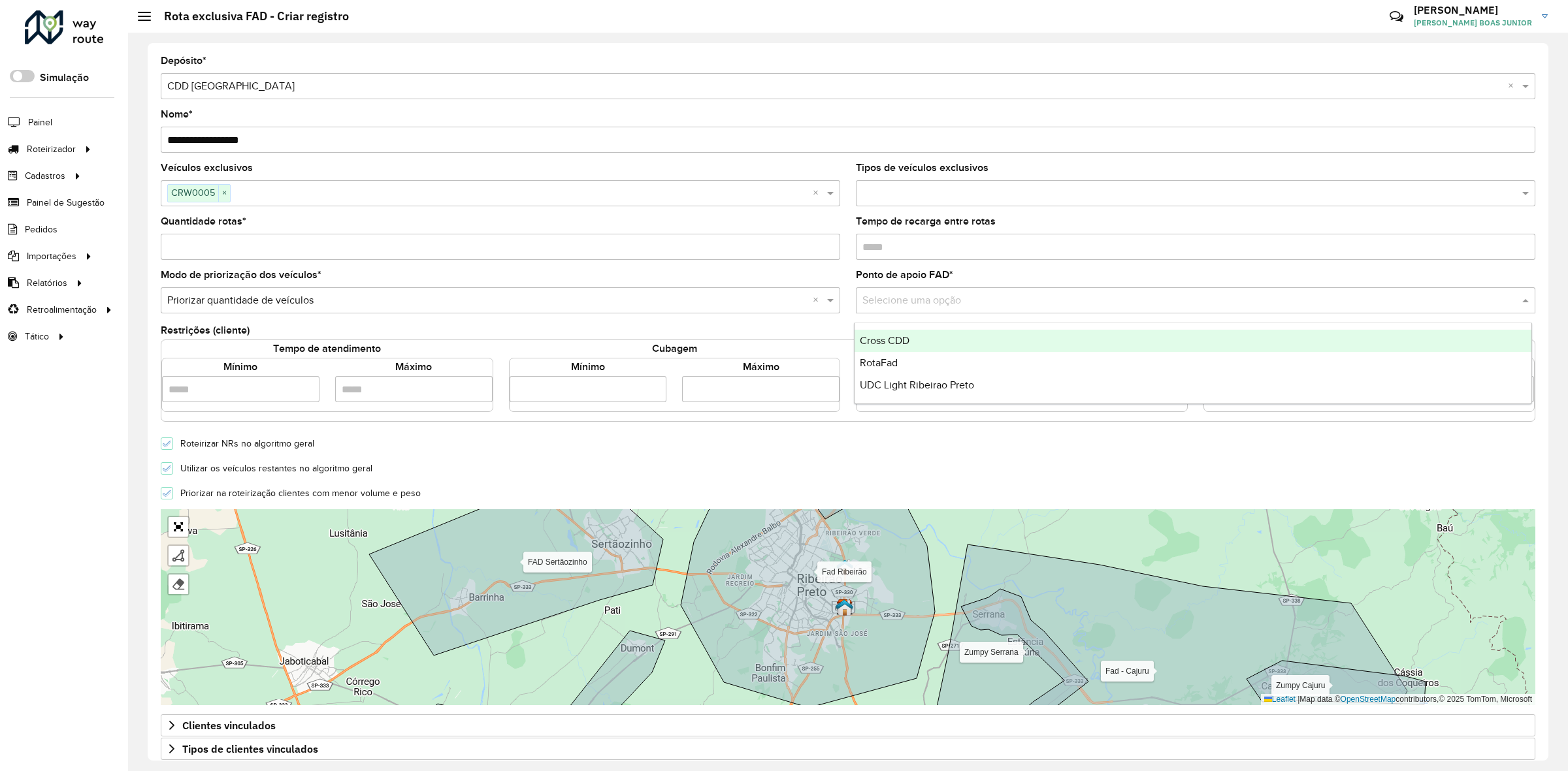
click at [910, 289] on div "Selecione uma opção" at bounding box center [1195, 300] width 679 height 26
click at [902, 335] on span "Cross CDD" at bounding box center [884, 340] width 50 height 12
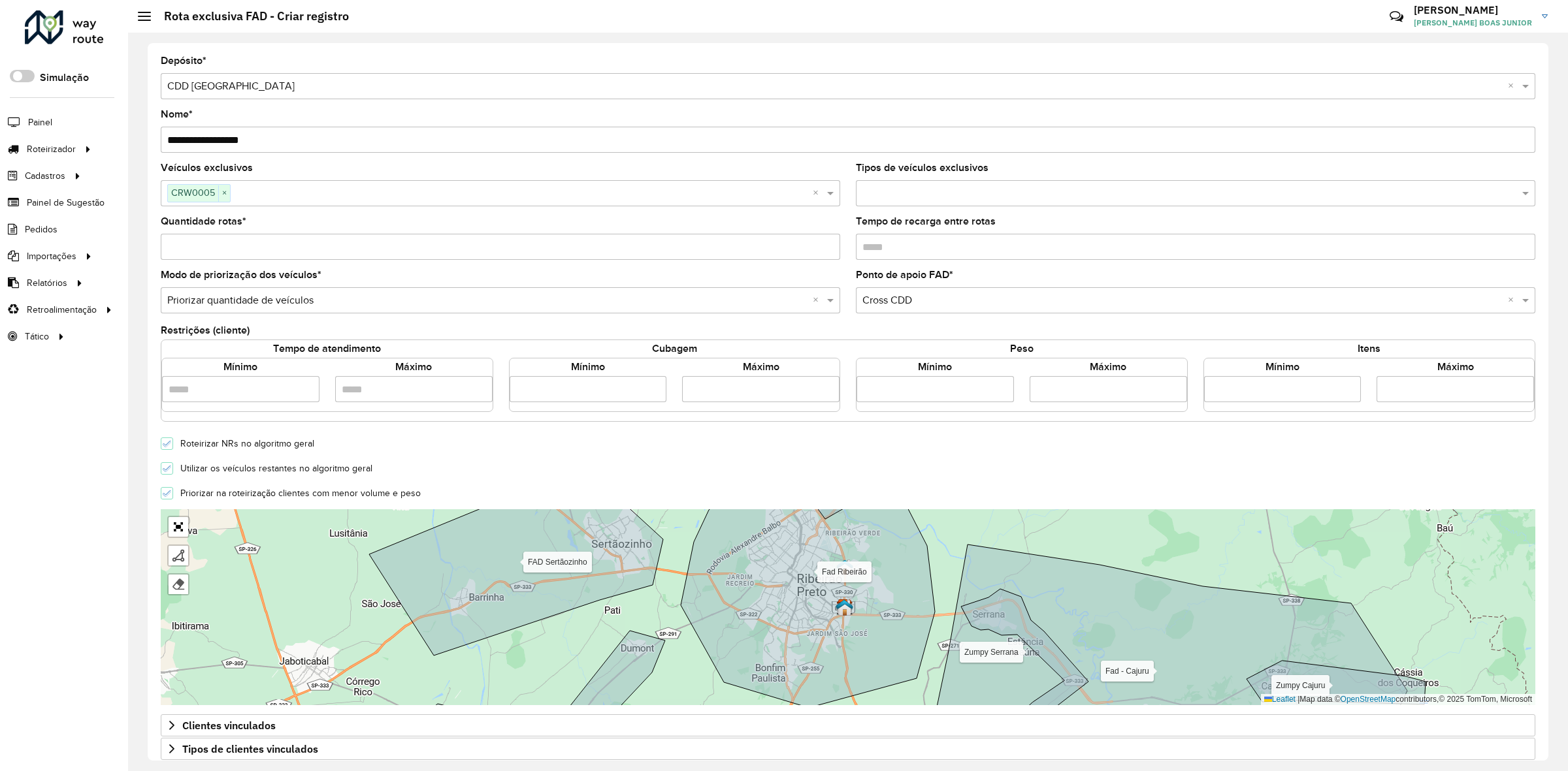
click at [870, 331] on div "Restrições (cliente)" at bounding box center [848, 332] width 1374 height 15
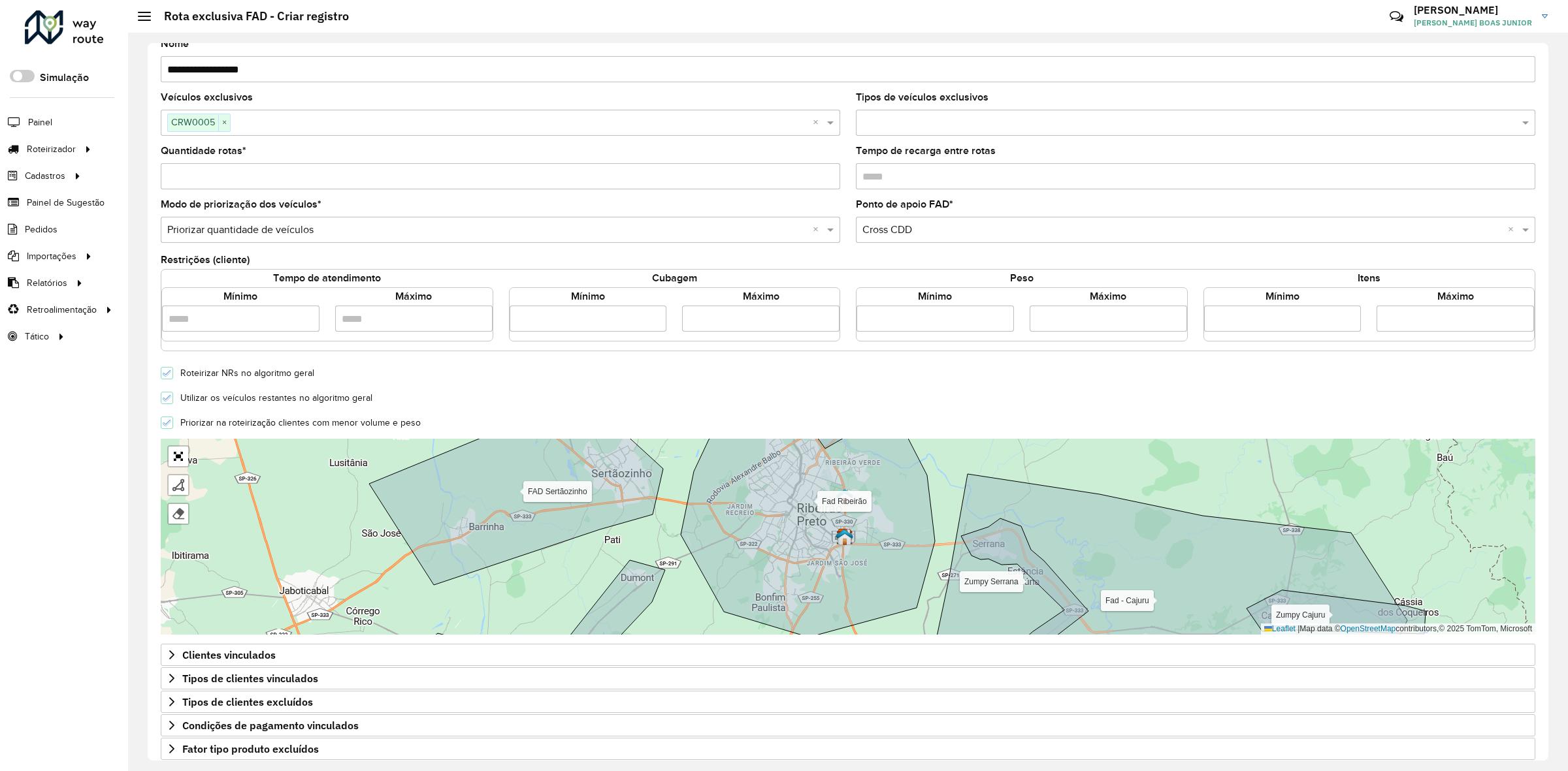
scroll to position [132, 0]
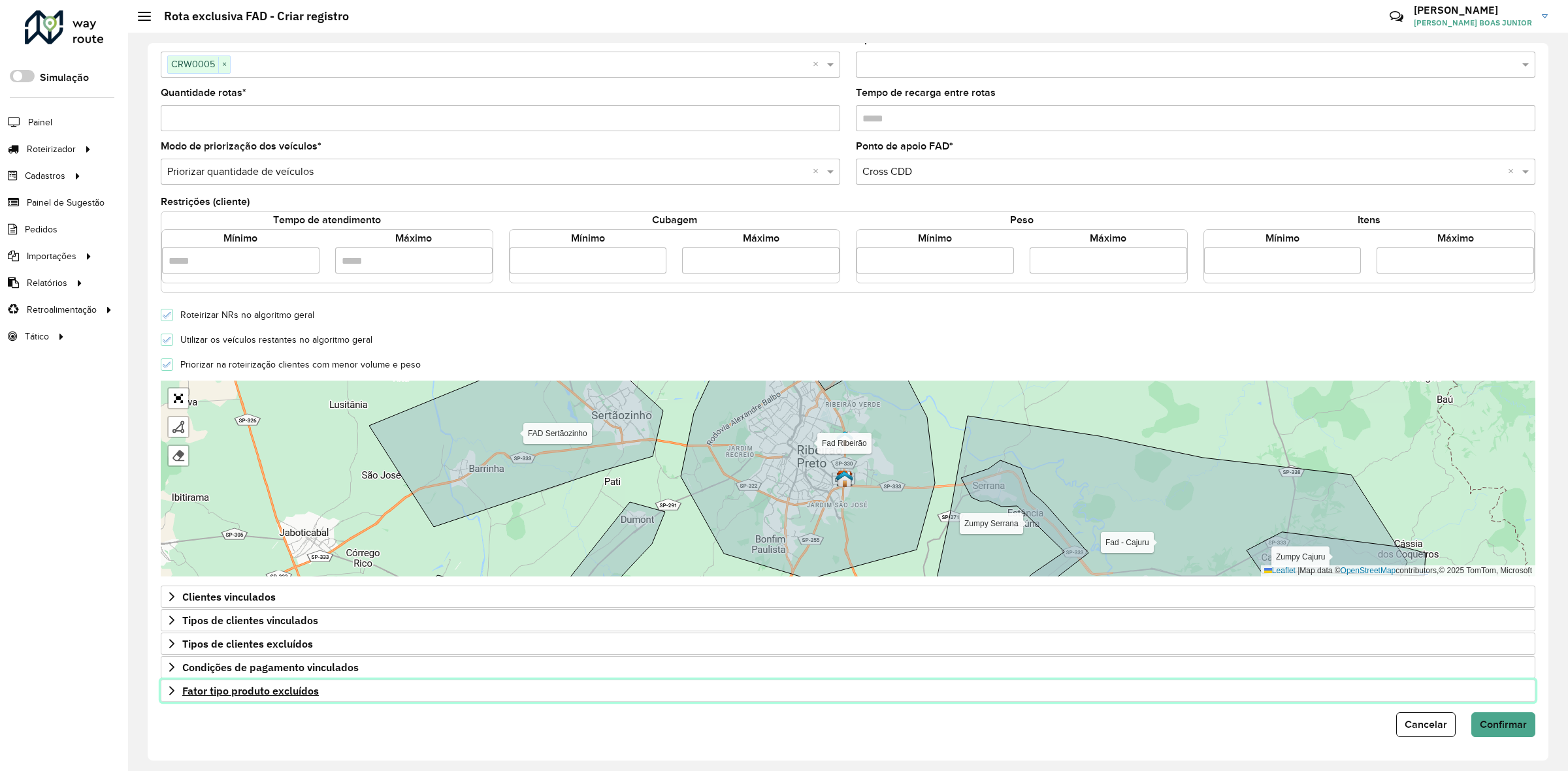
click at [170, 699] on link "Fator tipo produto excluídos" at bounding box center [848, 690] width 1374 height 22
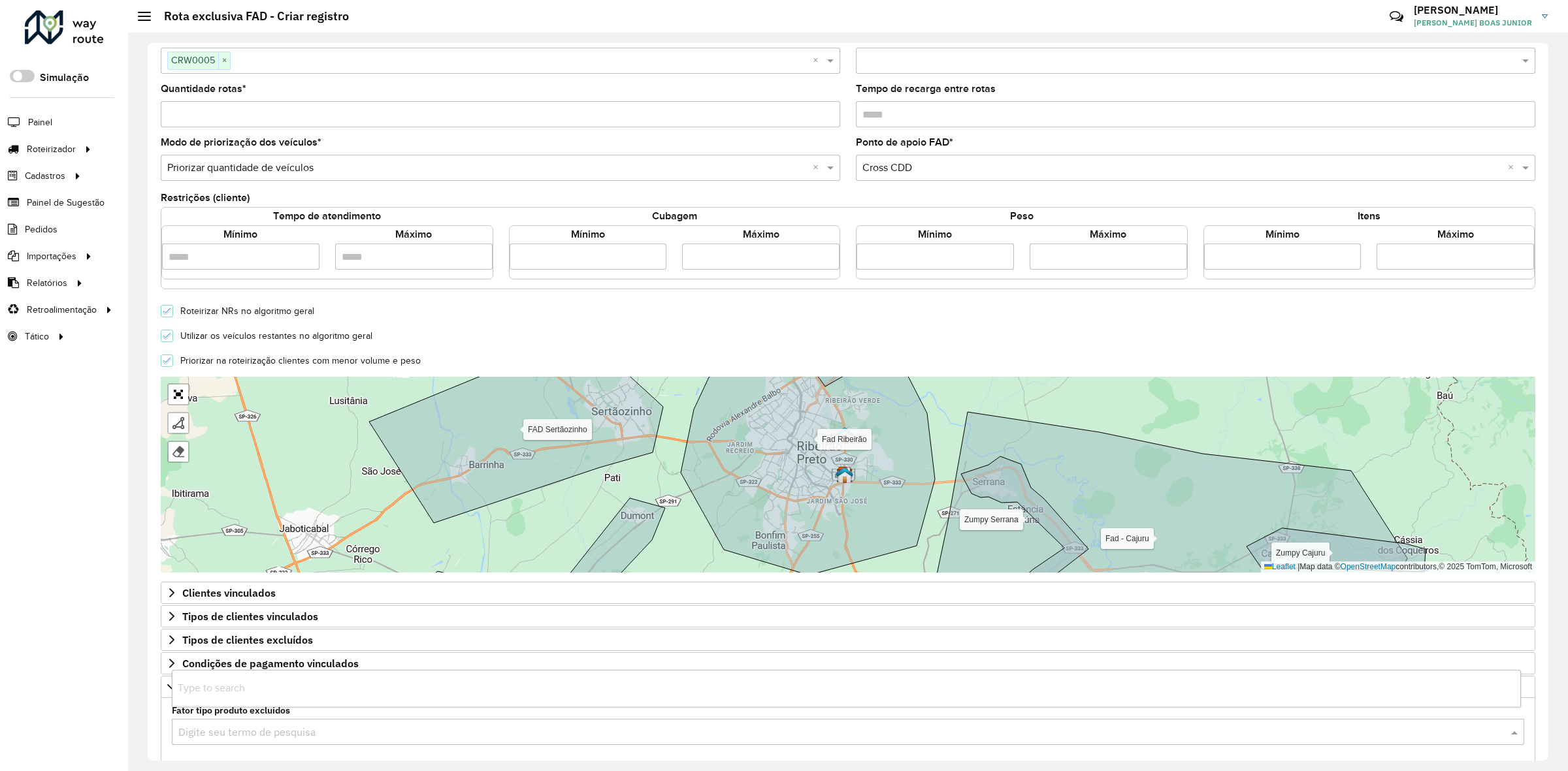
click at [201, 736] on input "text" at bounding box center [834, 733] width 1313 height 15
type input "***"
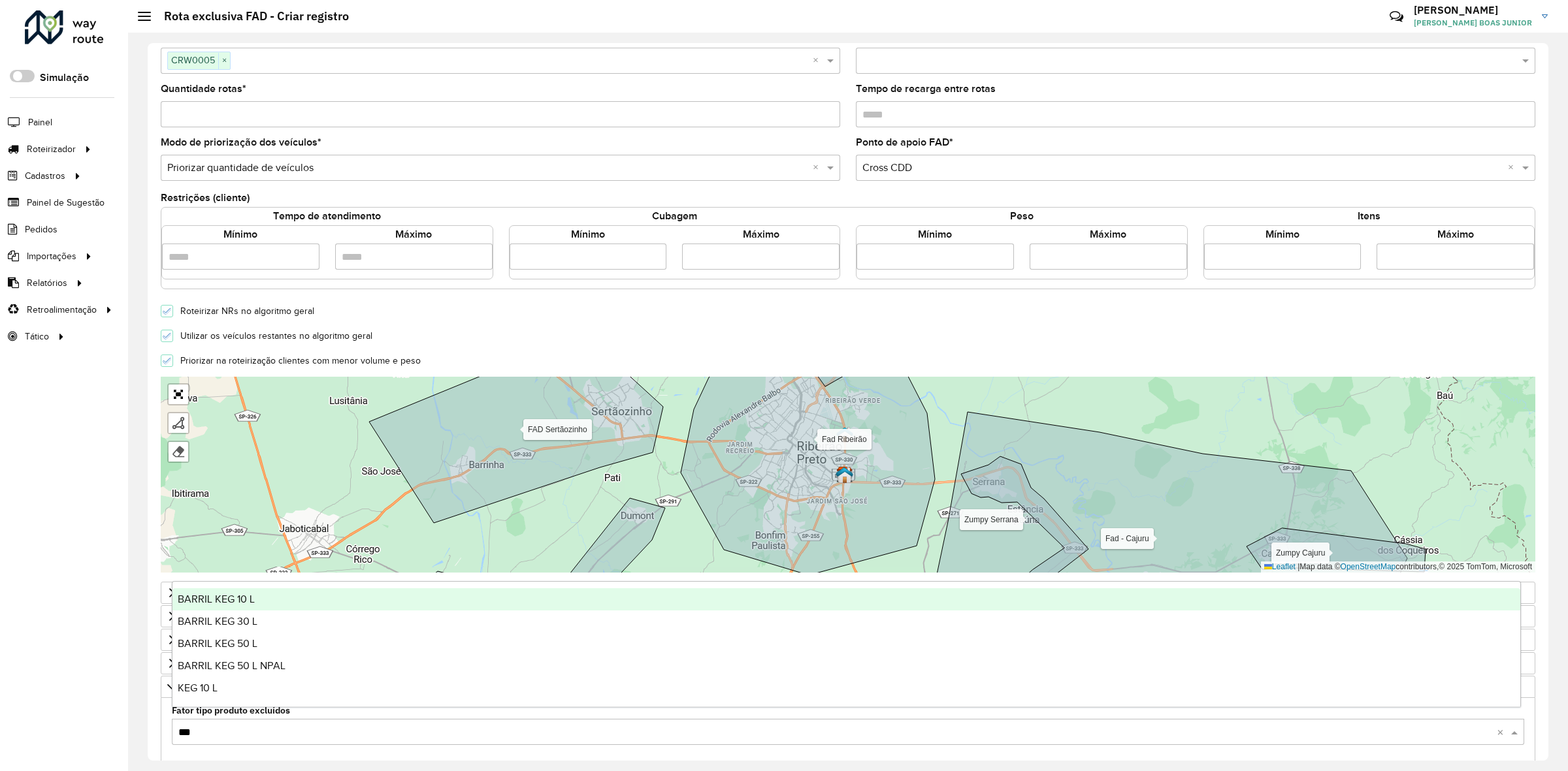
click at [243, 606] on div "BARRIL KEG 10 L" at bounding box center [846, 599] width 1347 height 22
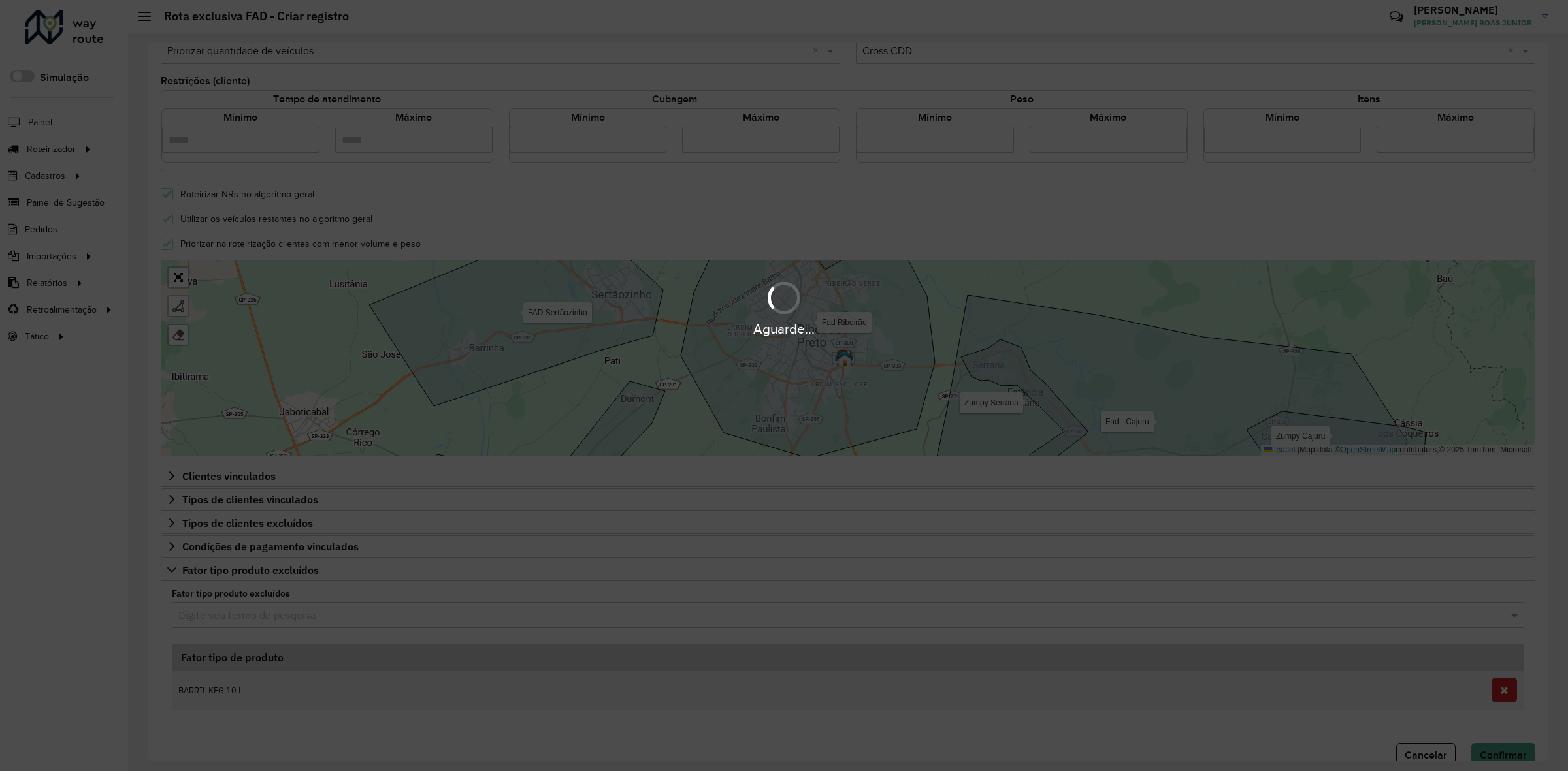
scroll to position [285, 0]
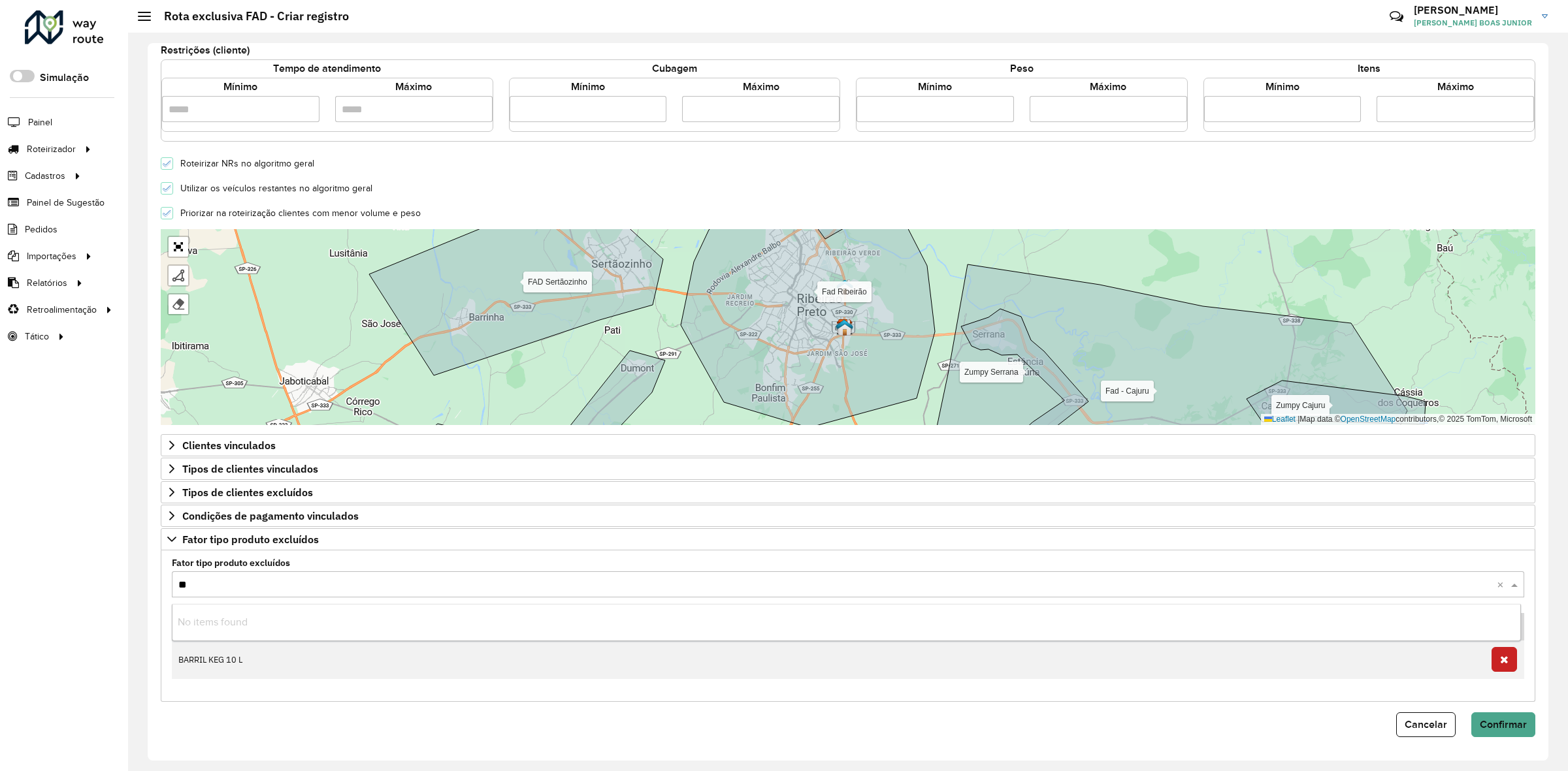
type input "***"
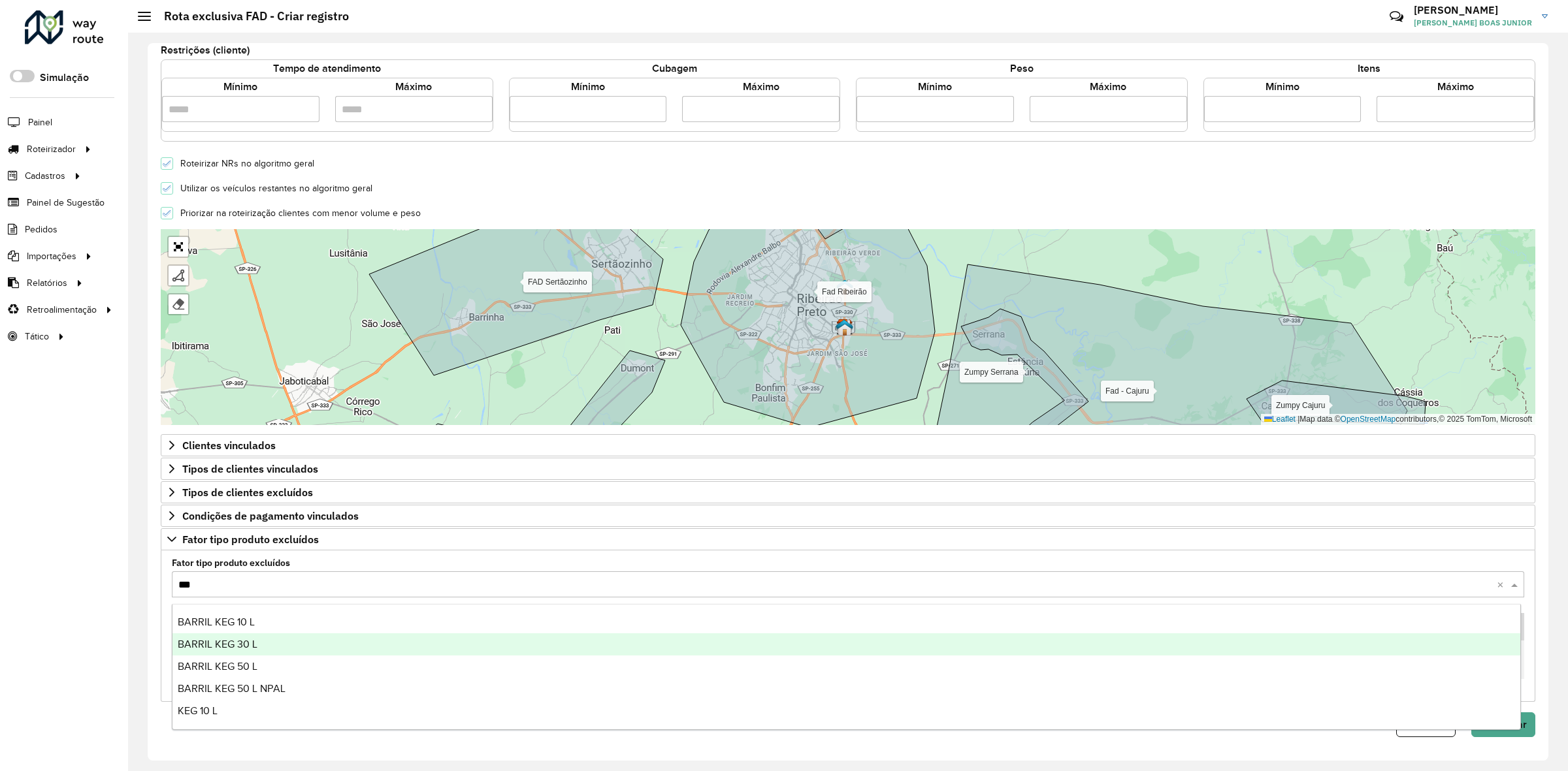
click at [224, 644] on span "BARRIL KEG 30 L" at bounding box center [217, 644] width 80 height 12
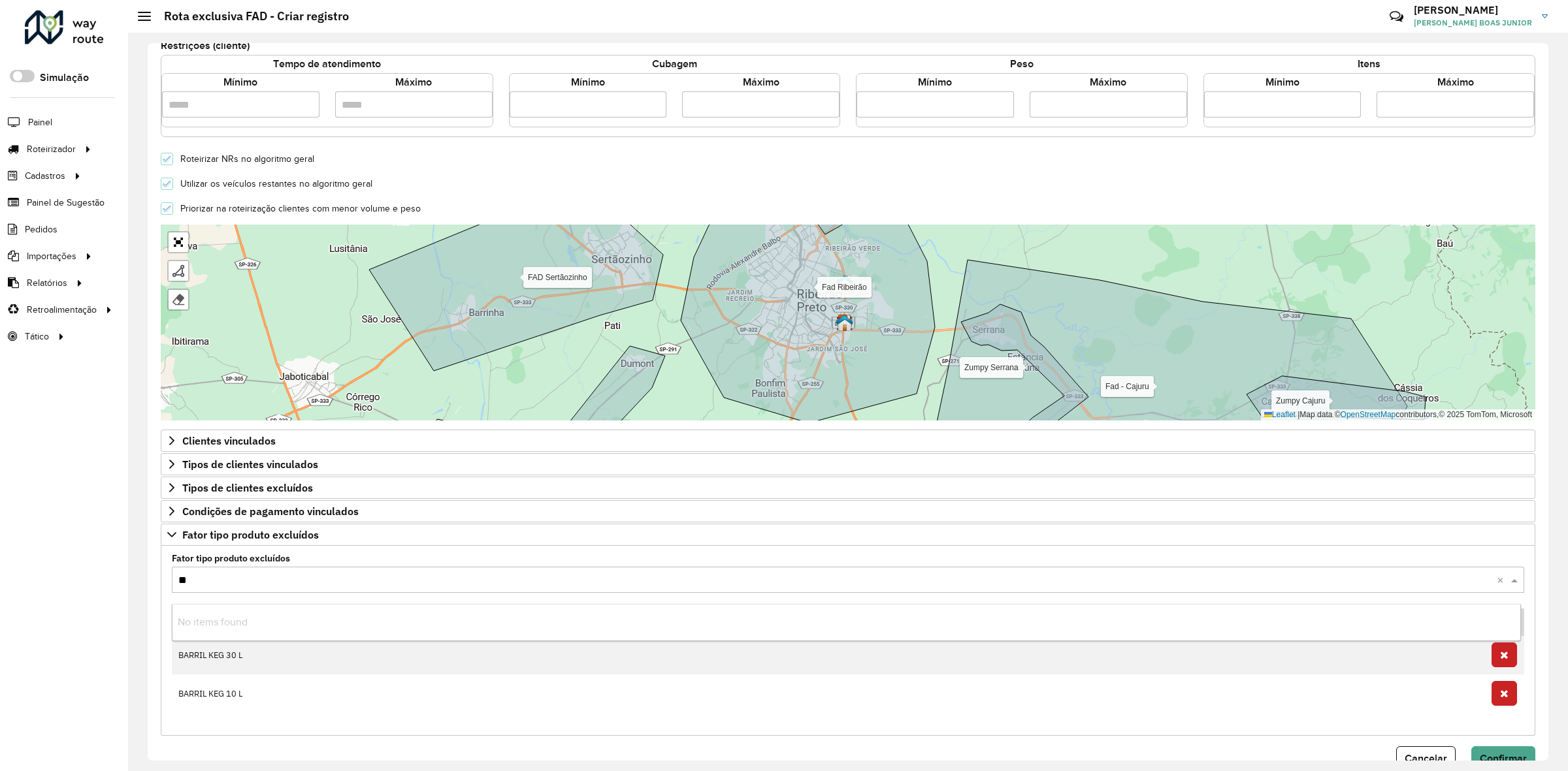
type input "***"
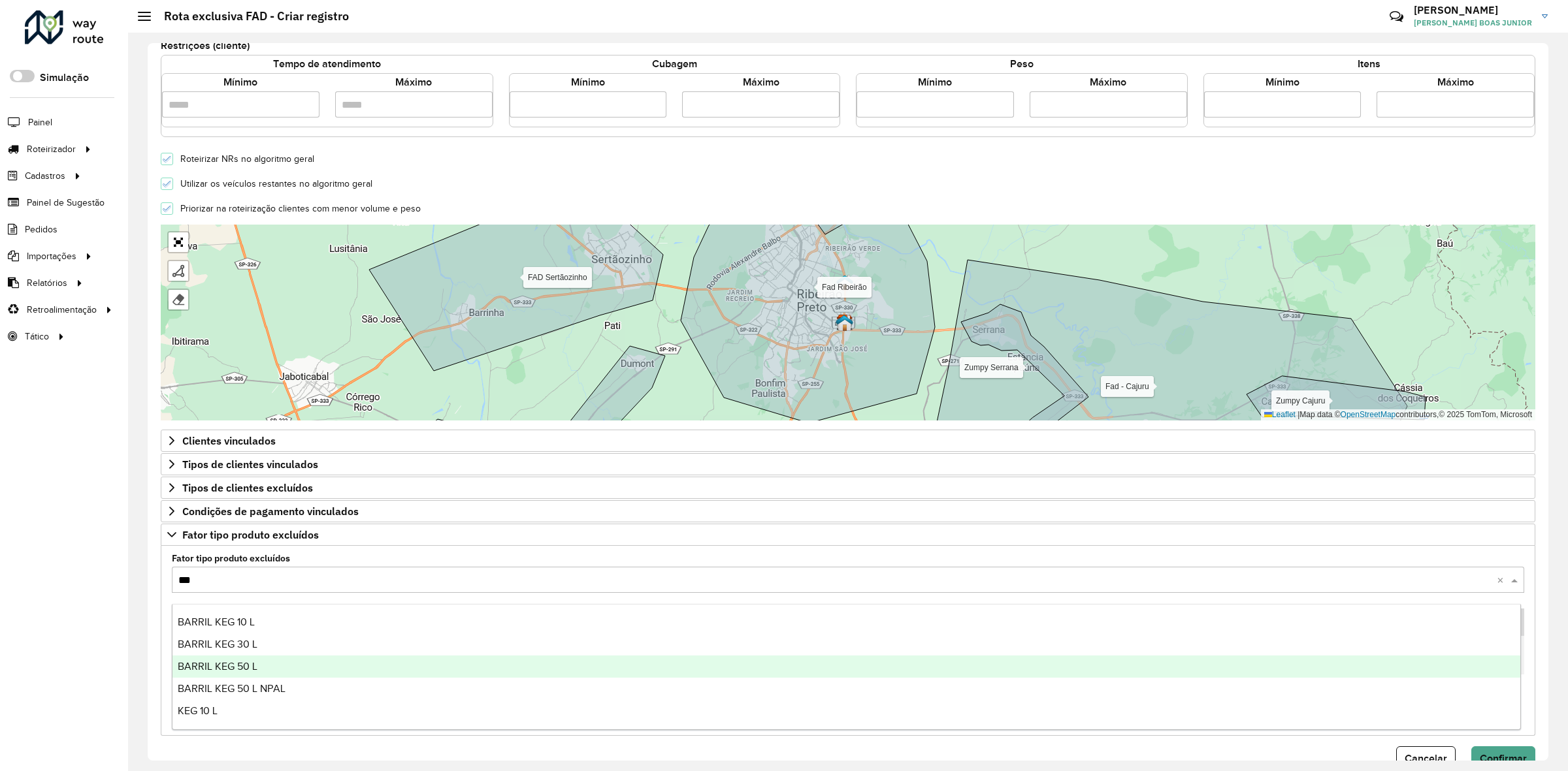
click at [227, 663] on span "BARRIL KEG 50 L" at bounding box center [217, 666] width 80 height 12
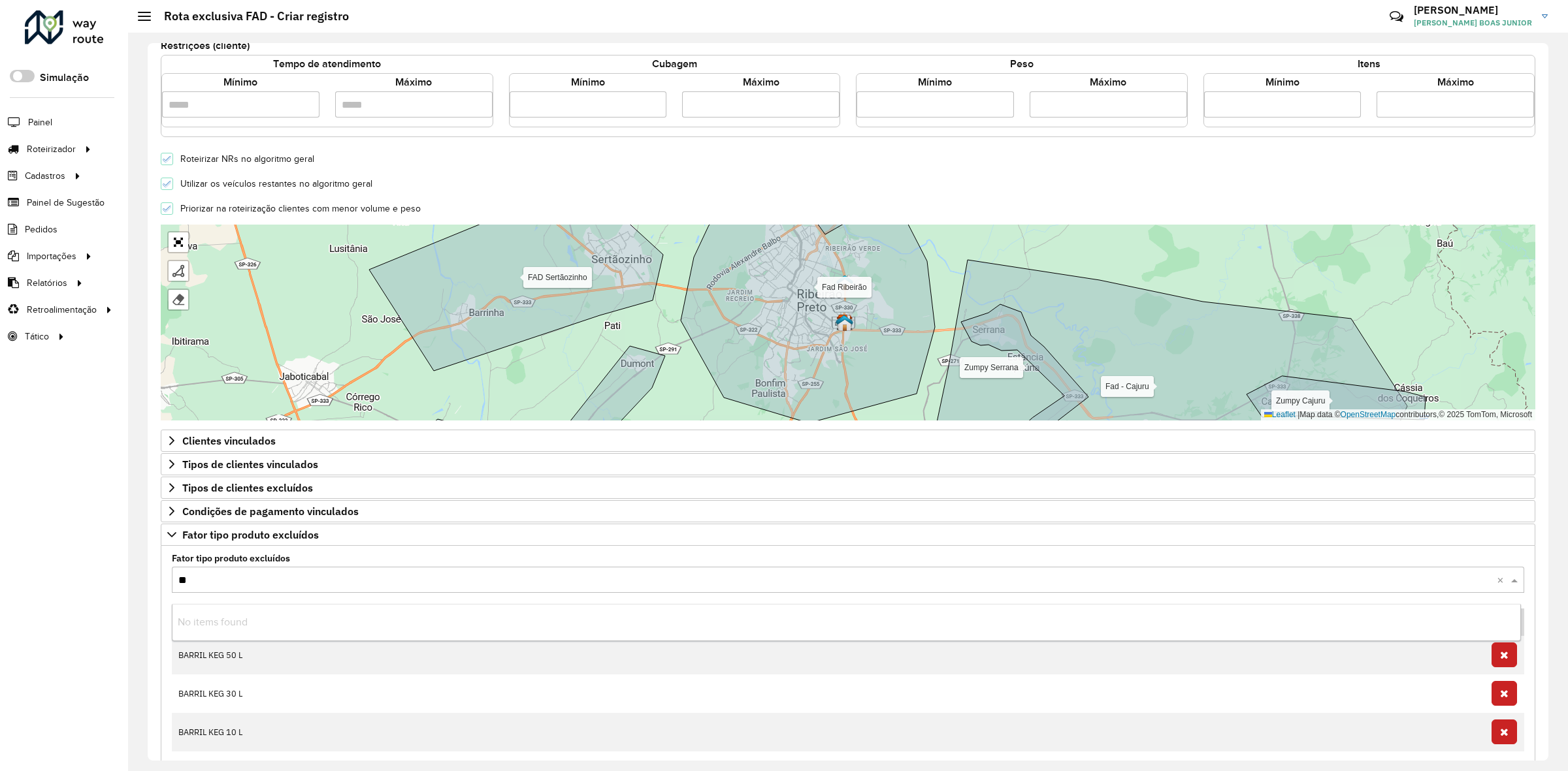
type input "***"
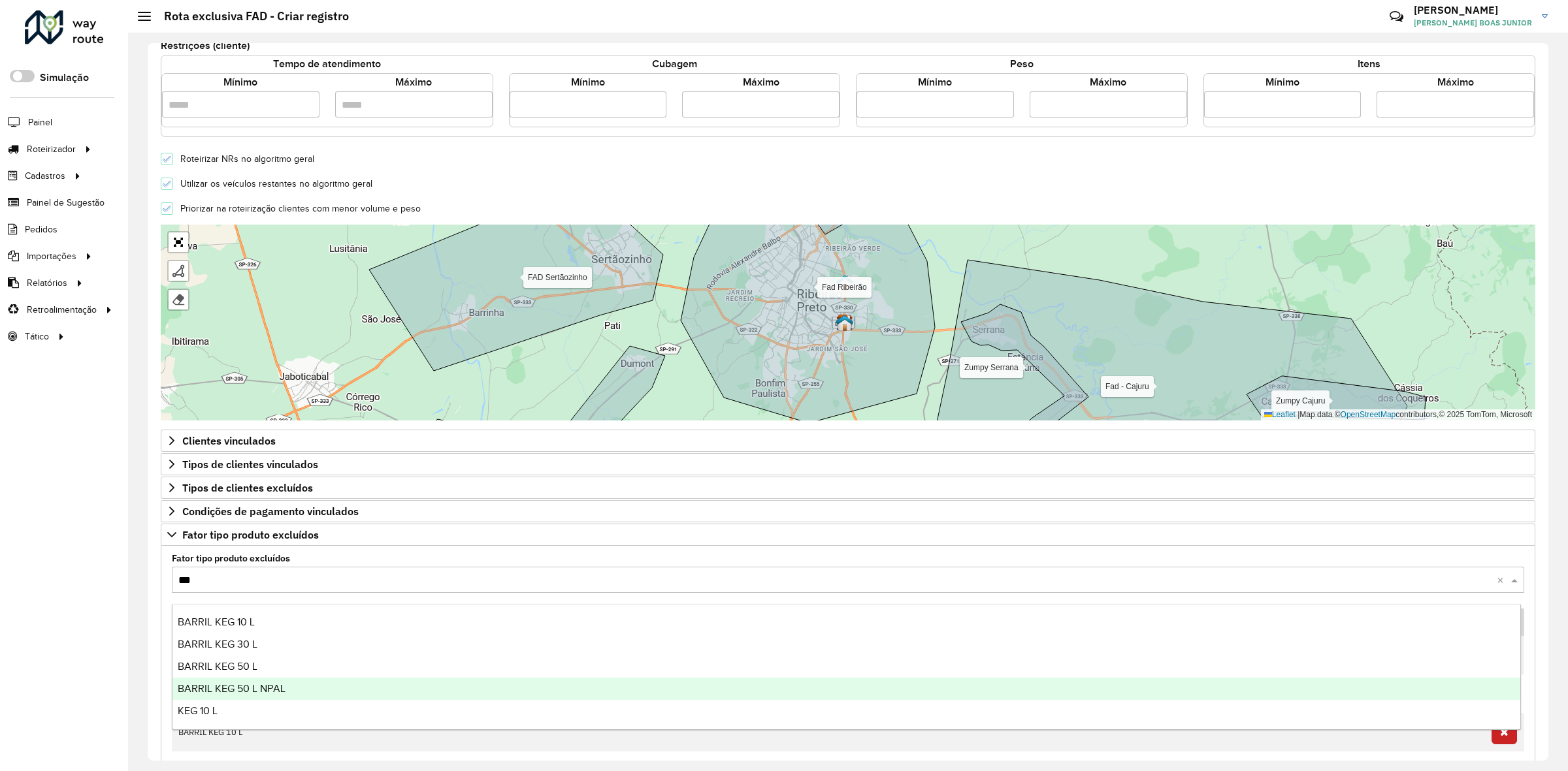
click at [246, 684] on span "BARRIL KEG 50 L NPAL" at bounding box center [231, 689] width 107 height 12
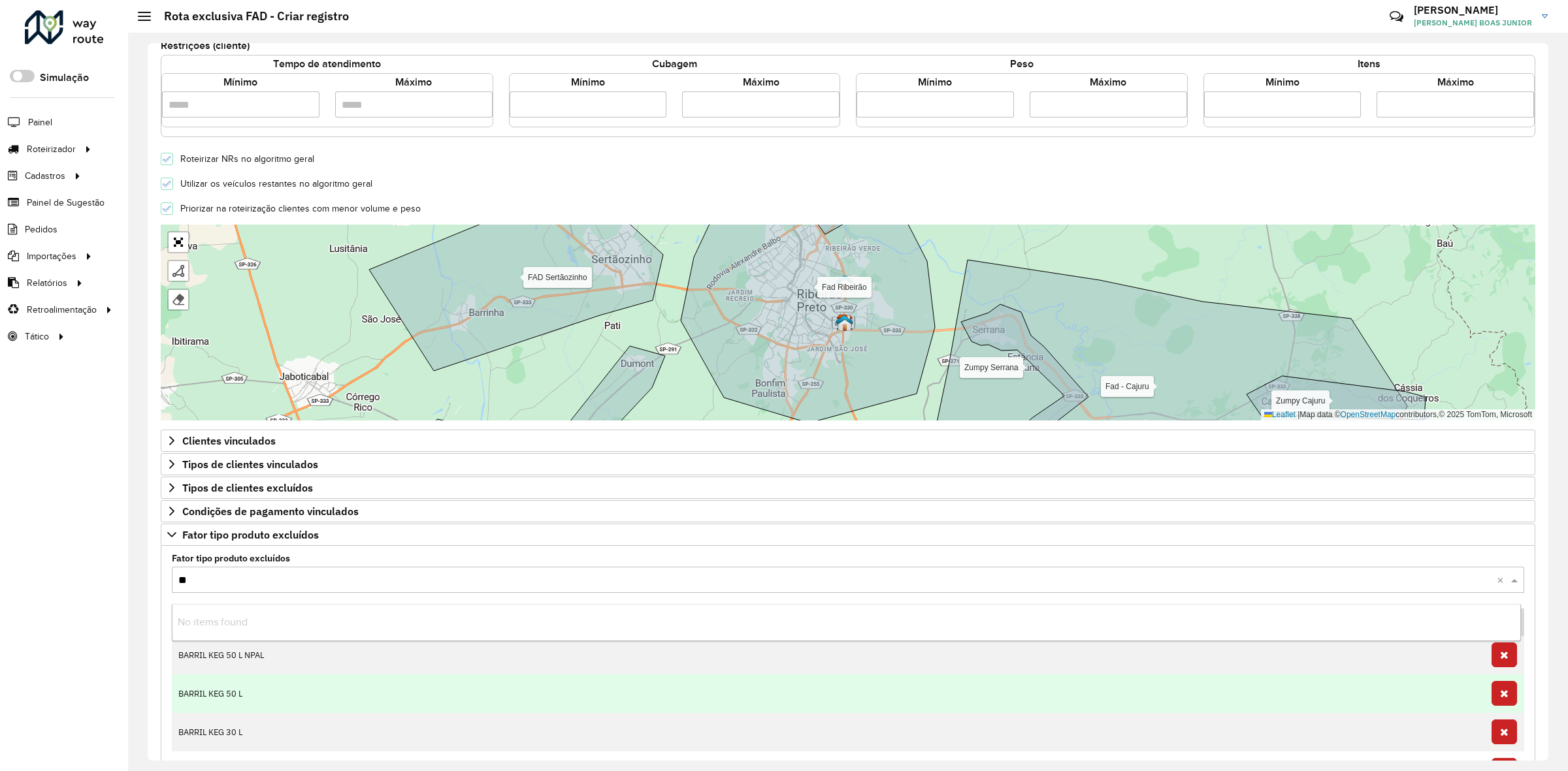
type input "***"
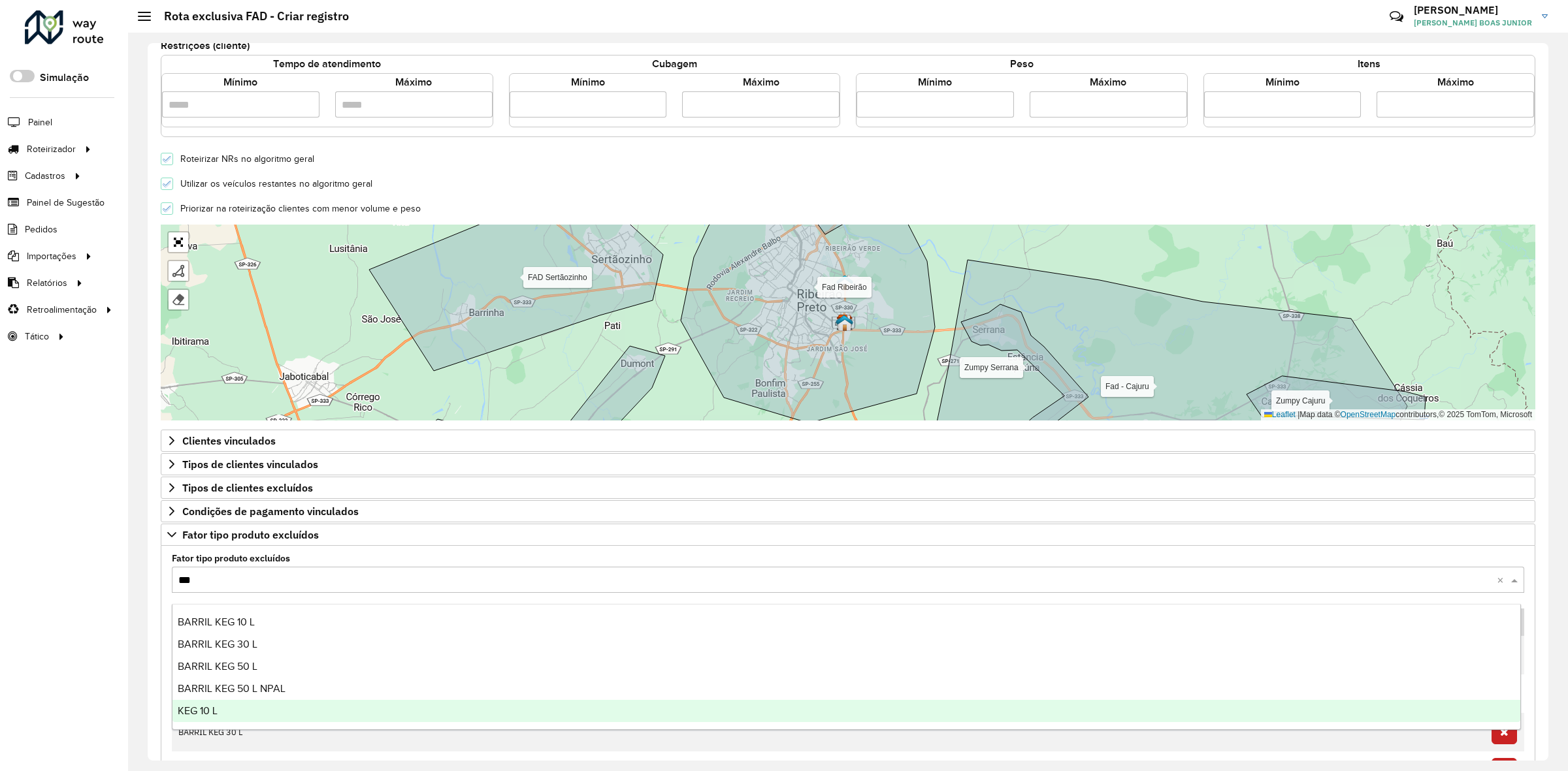
click at [243, 710] on div "KEG 10 L" at bounding box center [846, 711] width 1347 height 22
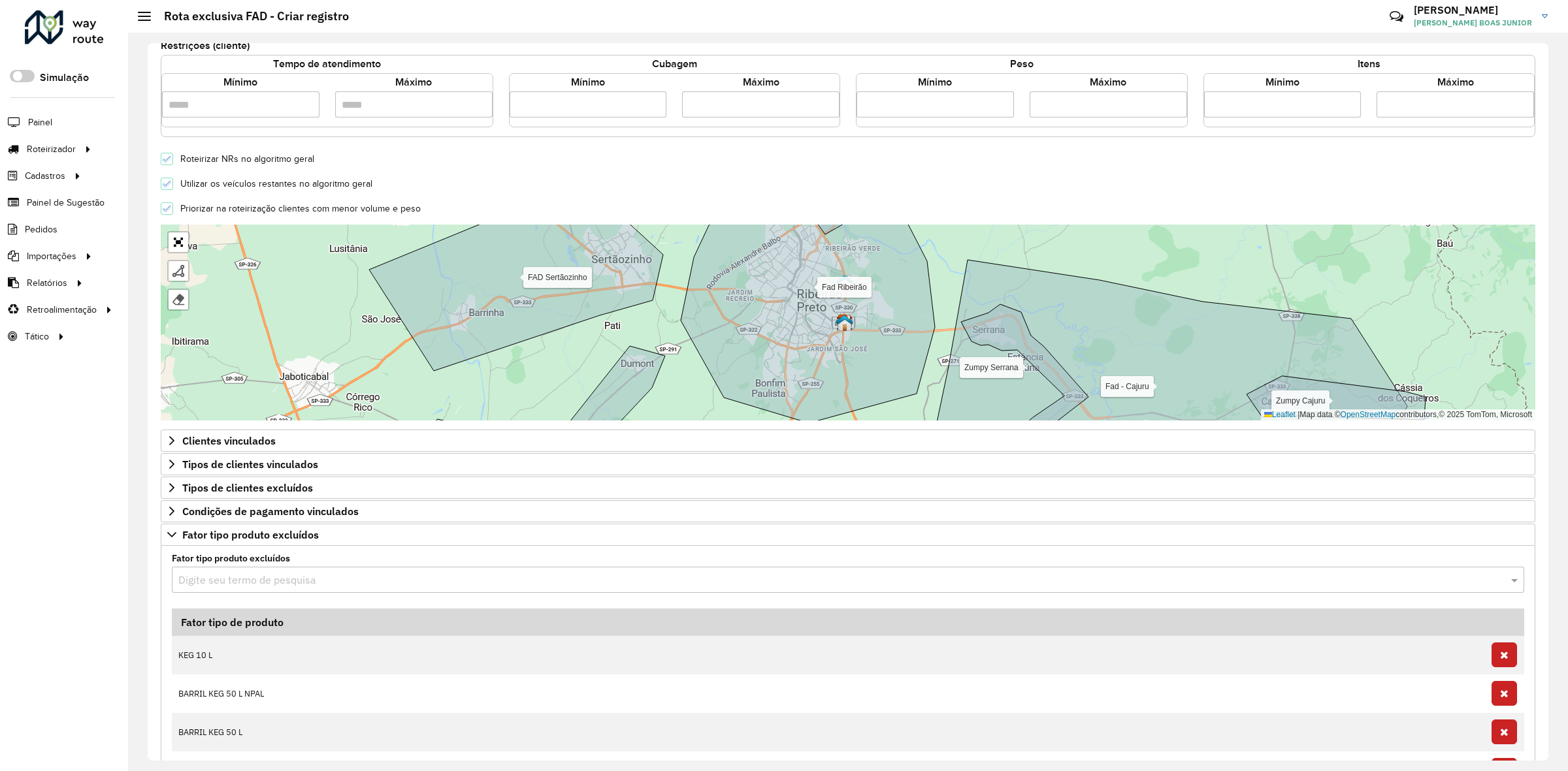
scroll to position [441, 0]
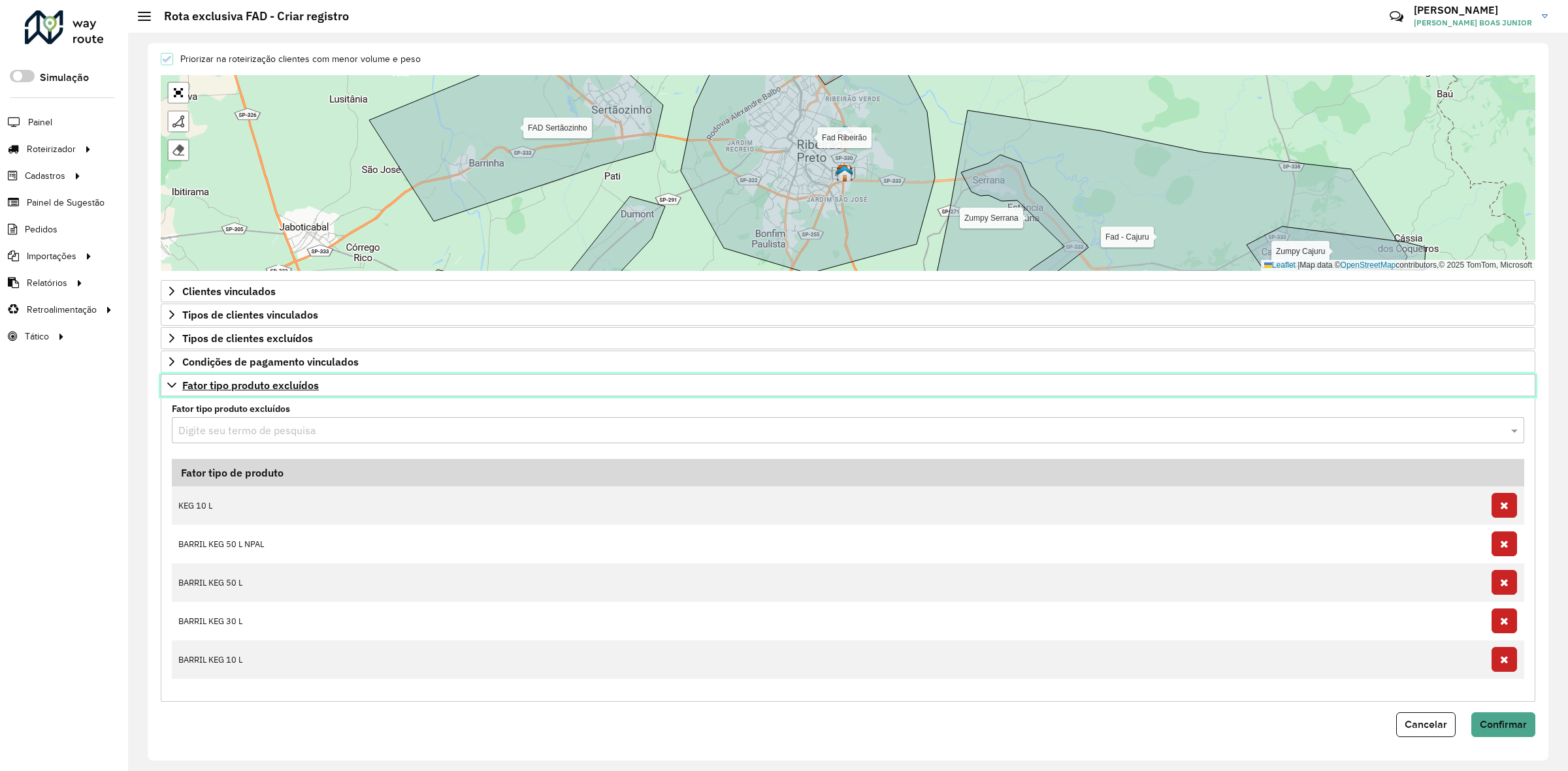
click at [176, 384] on icon at bounding box center [172, 385] width 11 height 11
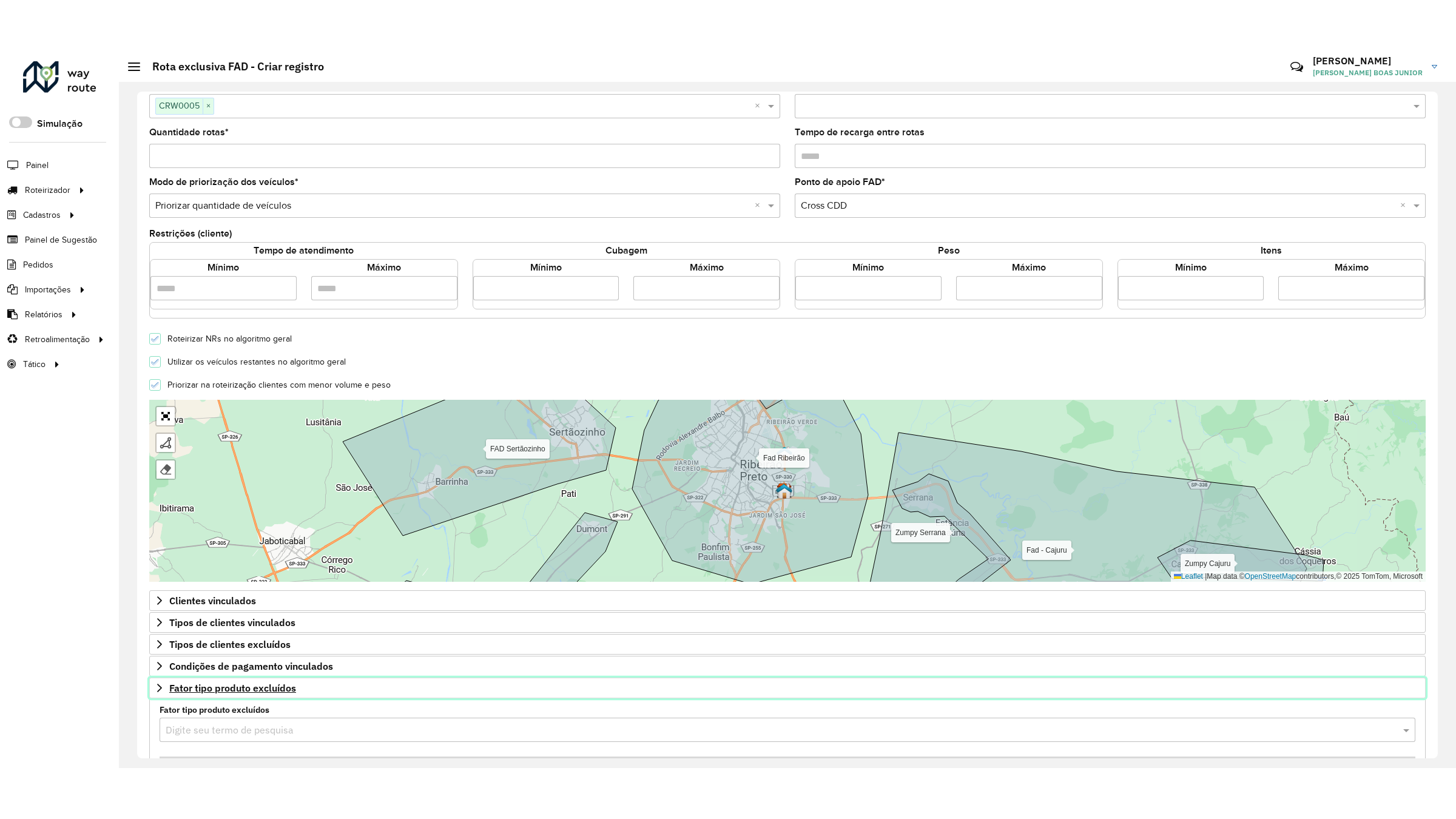
scroll to position [125, 0]
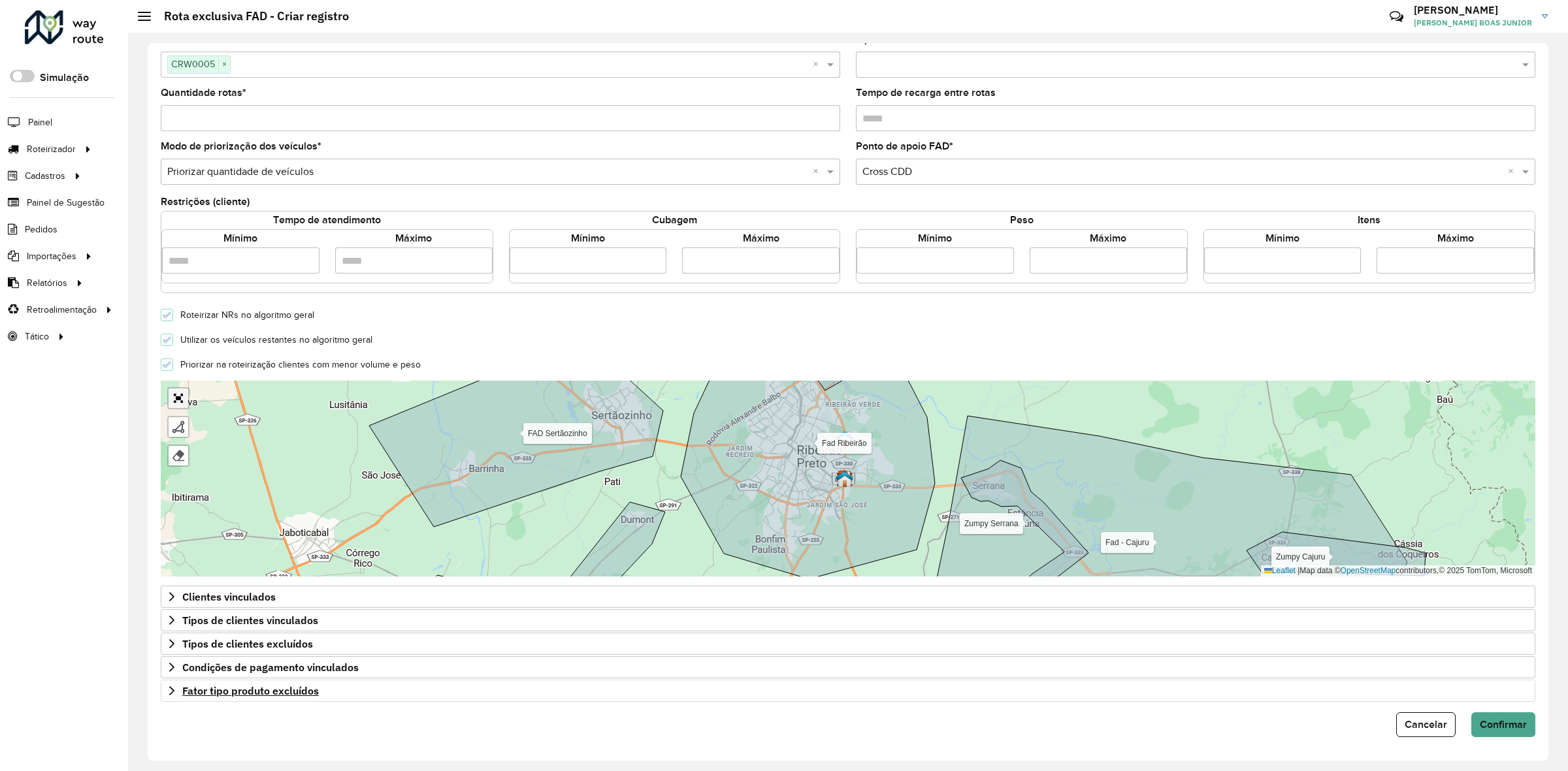
click at [185, 389] on div at bounding box center [177, 398] width 22 height 22
click at [169, 399] on link "Abrir mapa em tela cheia" at bounding box center [178, 398] width 19 height 19
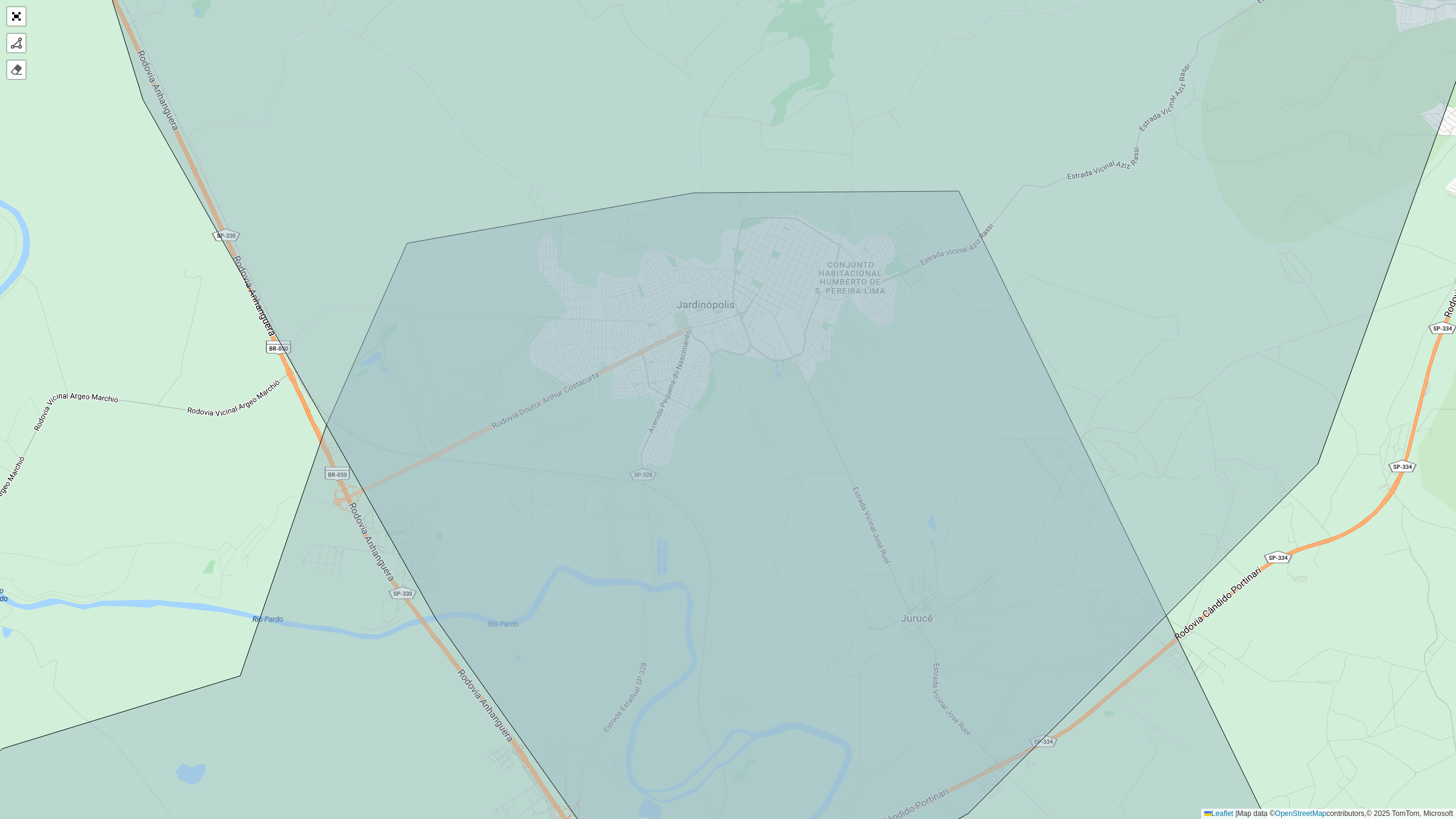
drag, startPoint x: 878, startPoint y: 454, endPoint x: 853, endPoint y: 444, distance: 26.9
click at [853, 444] on icon at bounding box center [774, 401] width 1384 height 984
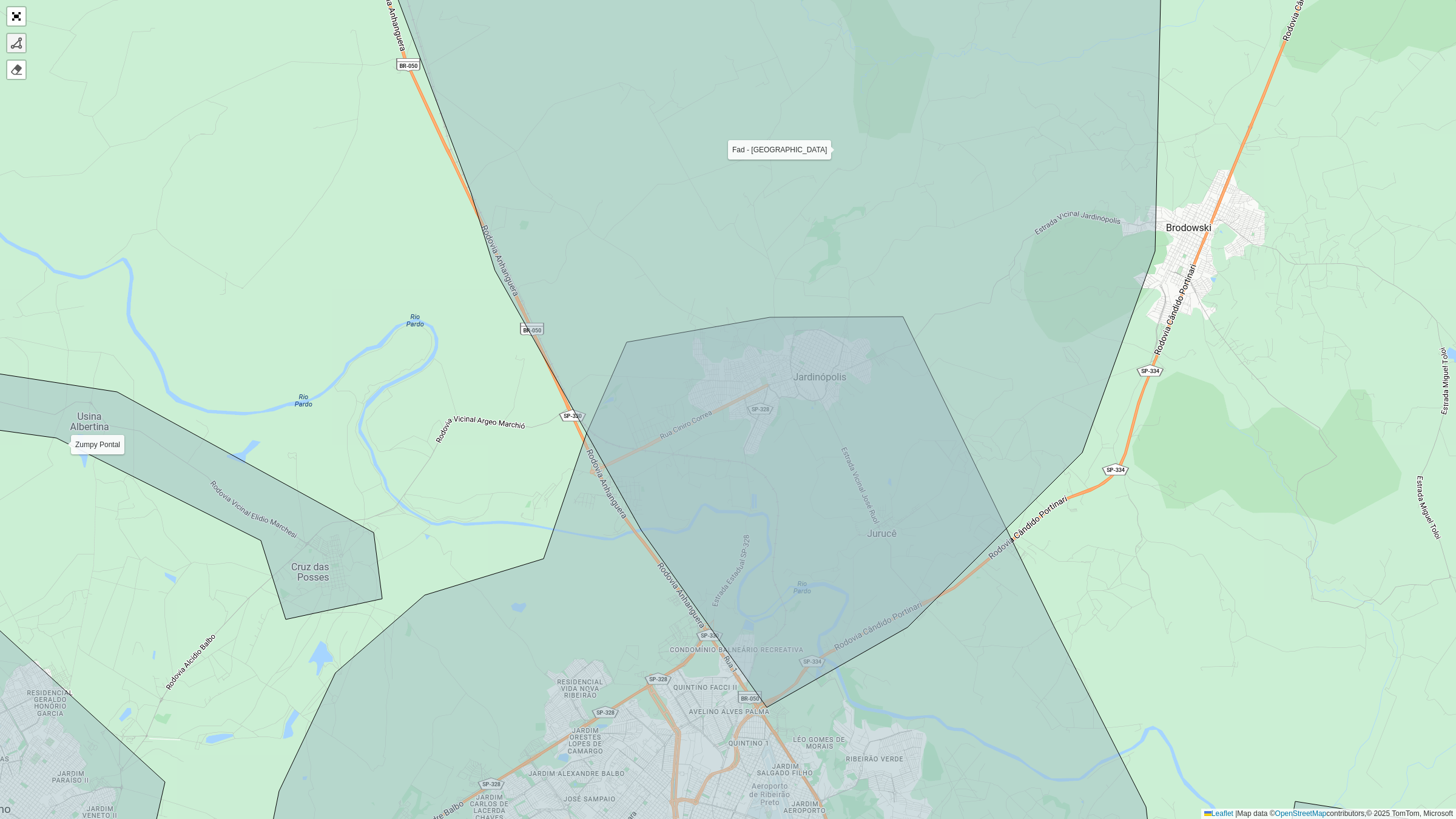
click at [15, 45] on div at bounding box center [17, 44] width 12 height 12
click at [679, 360] on icon at bounding box center [765, 312] width 794 height 790
click at [699, 314] on icon at bounding box center [689, 337] width 20 height 45
drag, startPoint x: 775, startPoint y: 328, endPoint x: 786, endPoint y: 321, distance: 13.0
click at [776, 326] on icon at bounding box center [765, 312] width 794 height 790
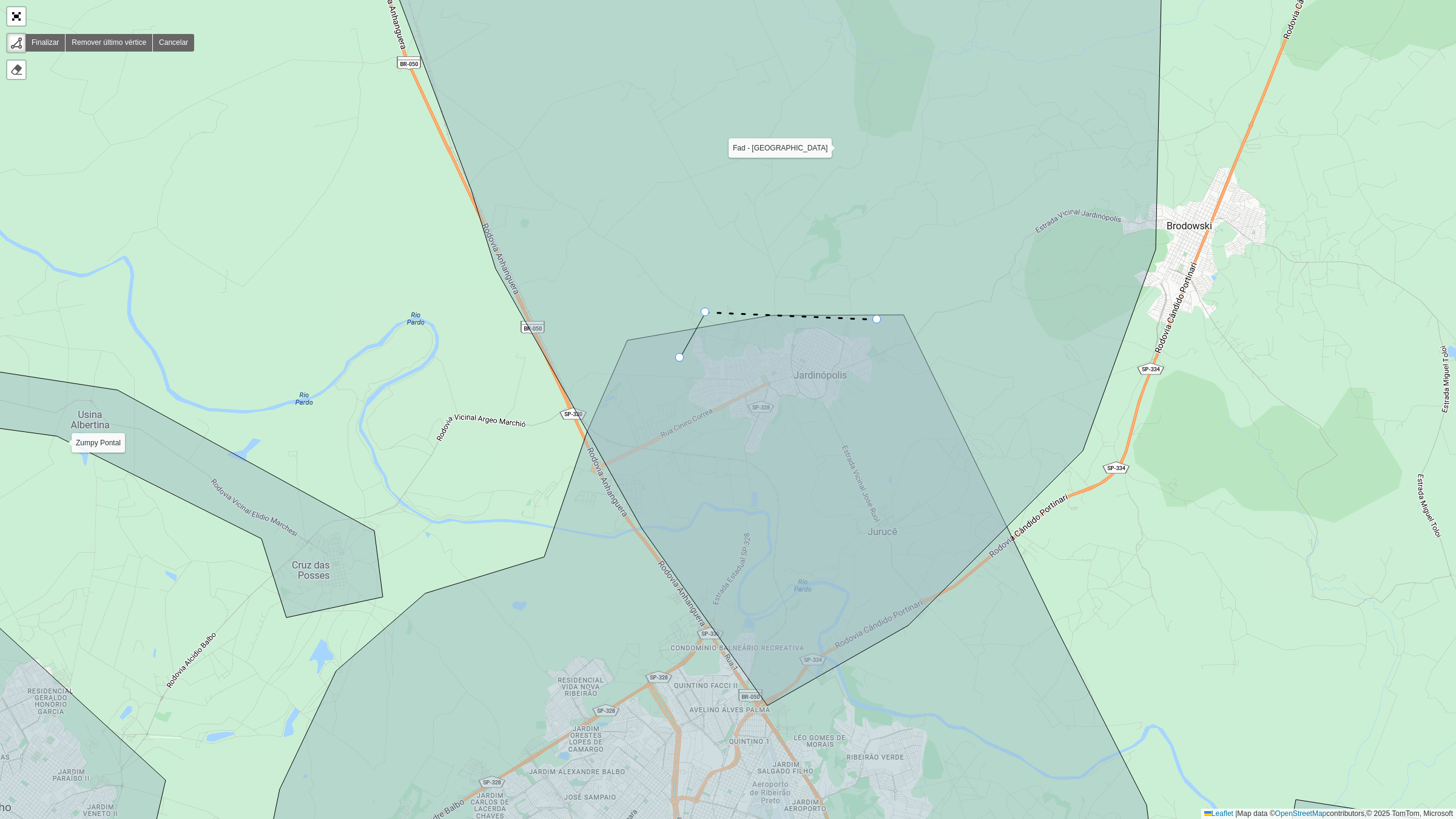
click at [882, 321] on icon at bounding box center [766, 311] width 794 height 788
click at [890, 384] on icon at bounding box center [885, 353] width 8 height 62
click at [857, 403] on icon at bounding box center [873, 393] width 33 height 20
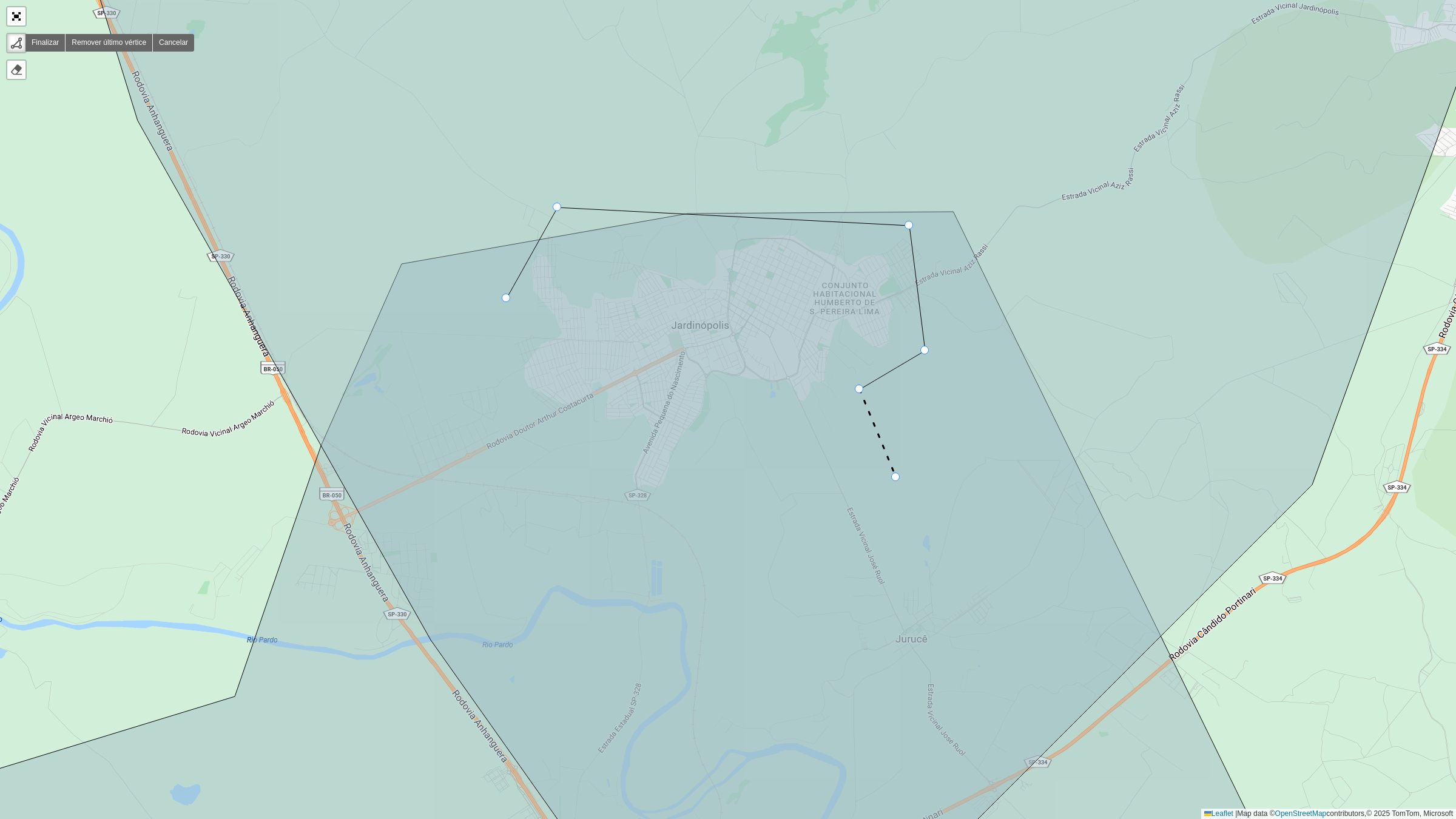
click at [896, 477] on icon at bounding box center [766, 409] width 1390 height 984
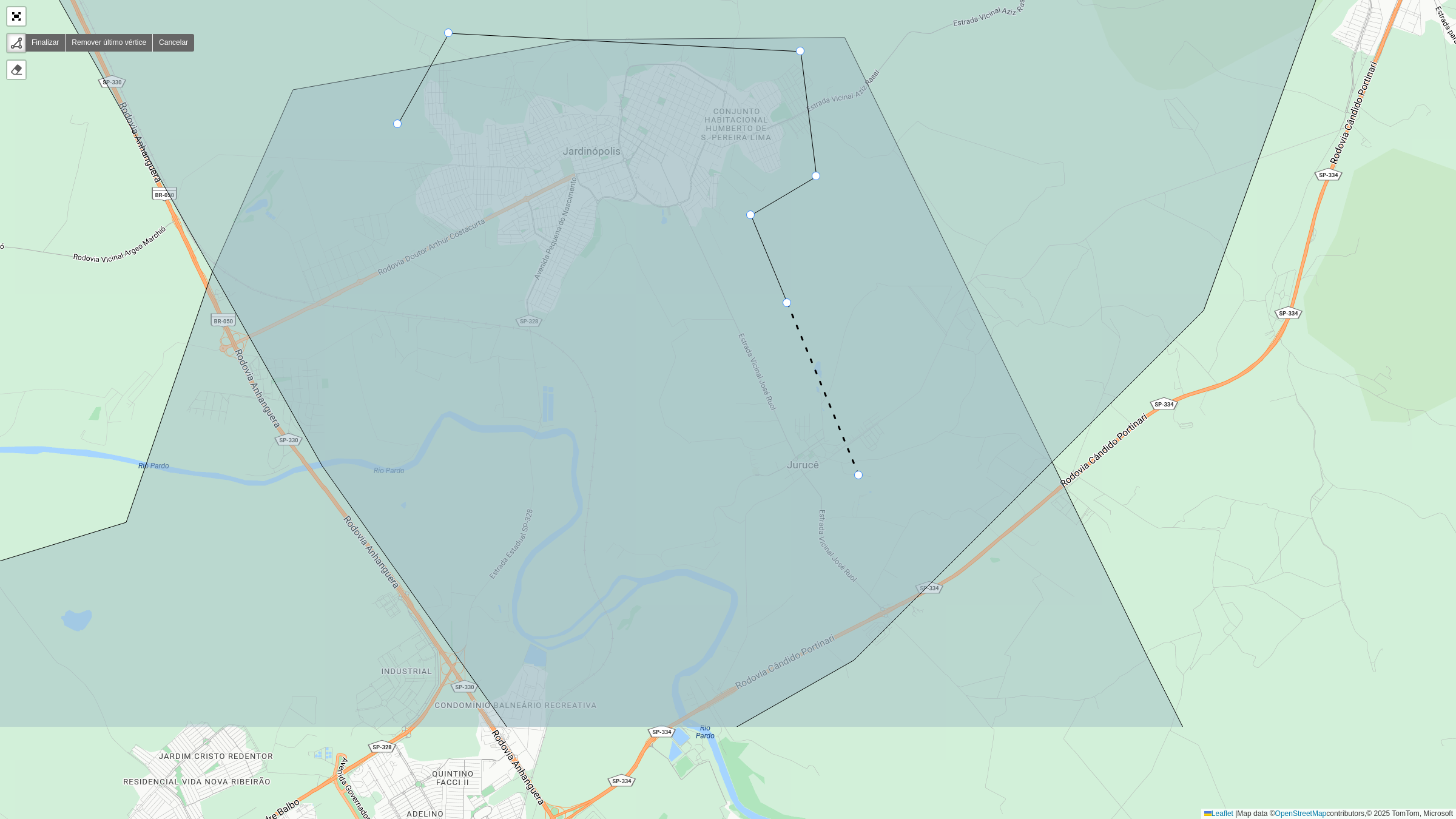
drag, startPoint x: 968, startPoint y: 652, endPoint x: 859, endPoint y: 478, distance: 205.3
click at [859, 478] on icon at bounding box center [657, 235] width 1390 height 984
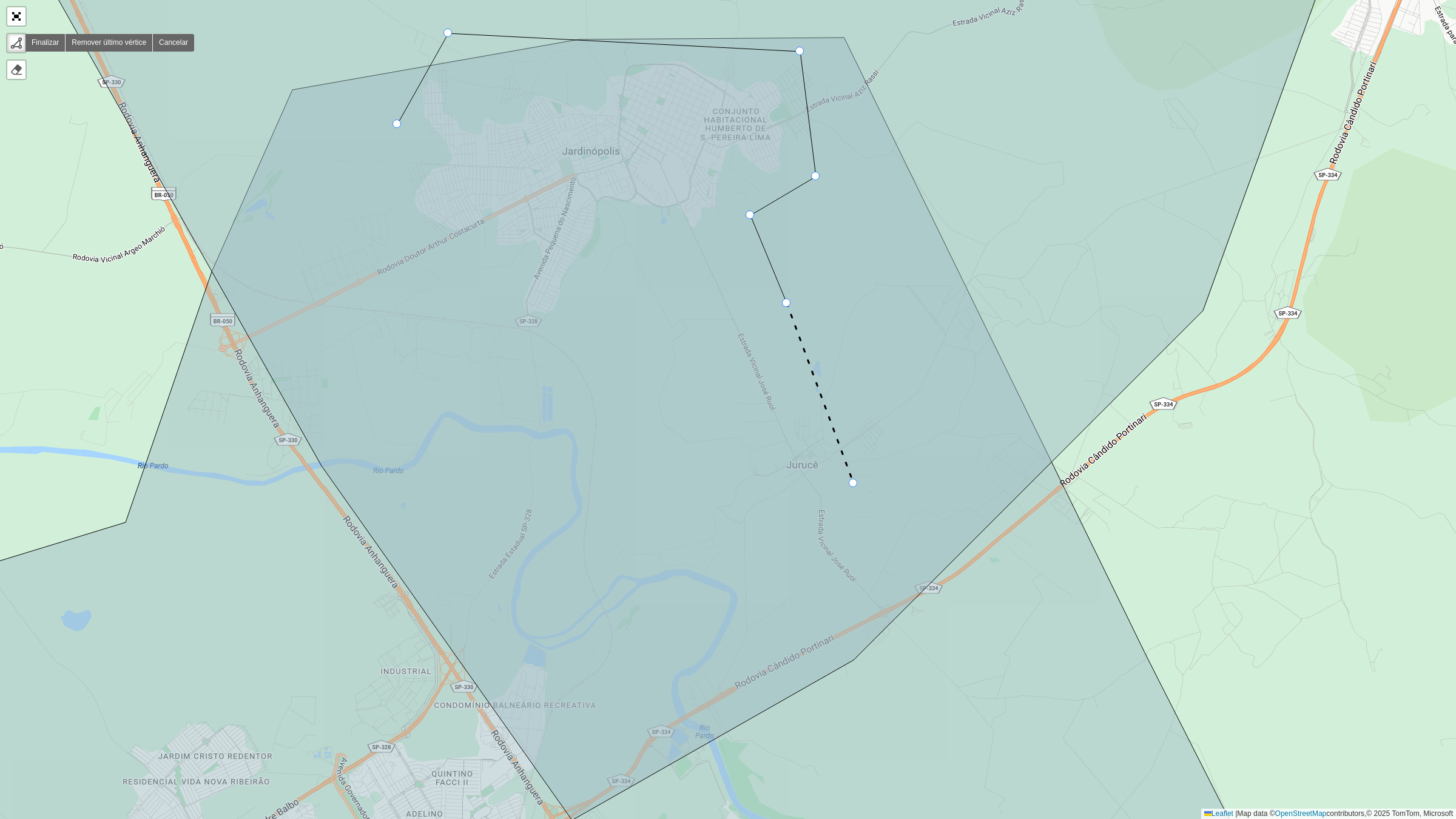
click at [853, 483] on icon at bounding box center [682, 369] width 1325 height 903
click at [932, 611] on icon at bounding box center [562, 469] width 1417 height 864
click at [853, 642] on icon at bounding box center [682, 369] width 1325 height 903
click at [774, 522] on icon at bounding box center [682, 369] width 1325 height 903
click at [671, 252] on icon at bounding box center [682, 369] width 1325 height 903
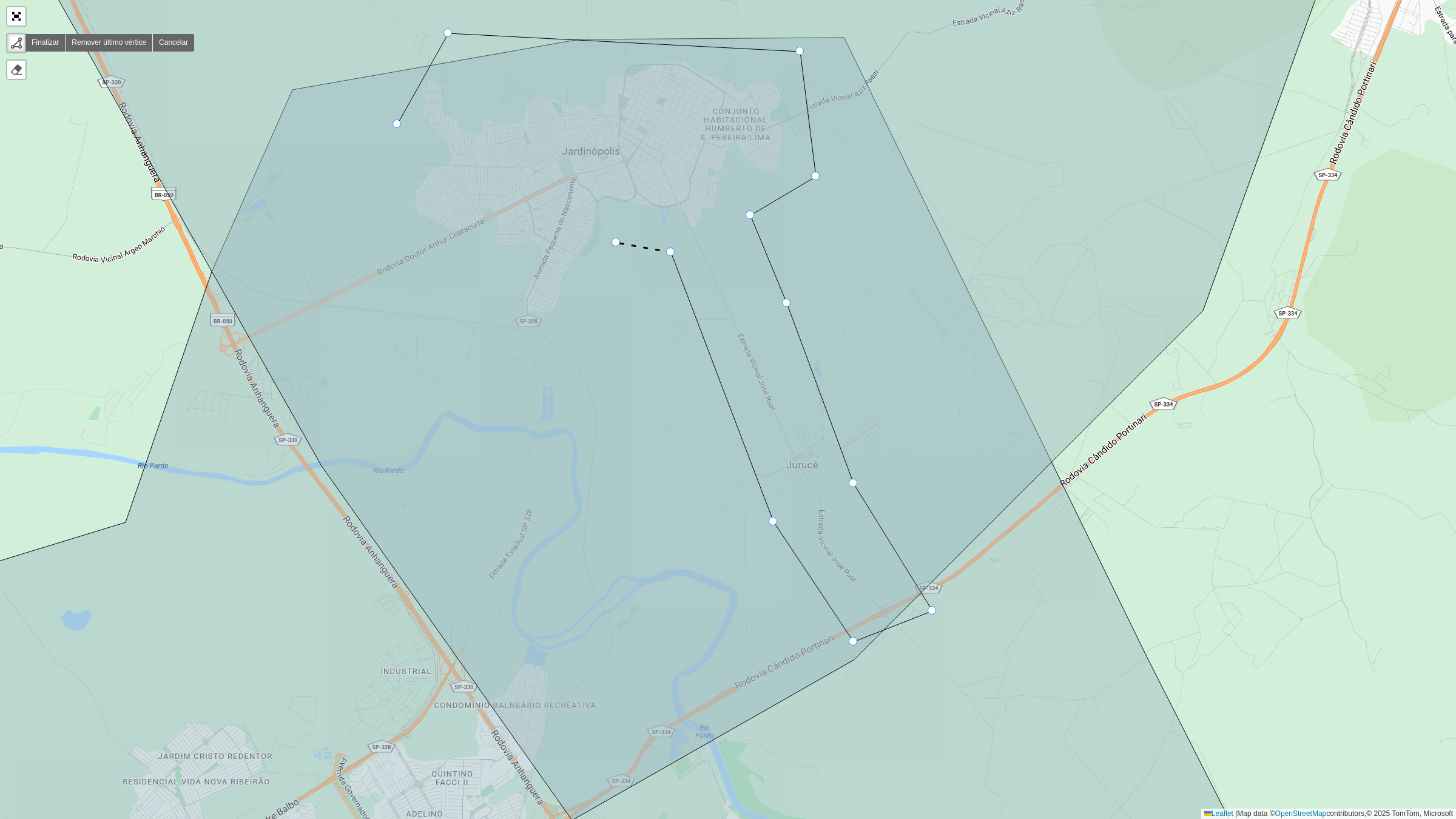
click at [616, 242] on icon at bounding box center [682, 369] width 1325 height 903
click at [531, 353] on icon at bounding box center [682, 369] width 1325 height 903
click at [480, 316] on icon at bounding box center [505, 335] width 51 height 37
click at [514, 263] on icon at bounding box center [497, 289] width 34 height 53
click at [395, 296] on icon at bounding box center [454, 279] width 119 height 33
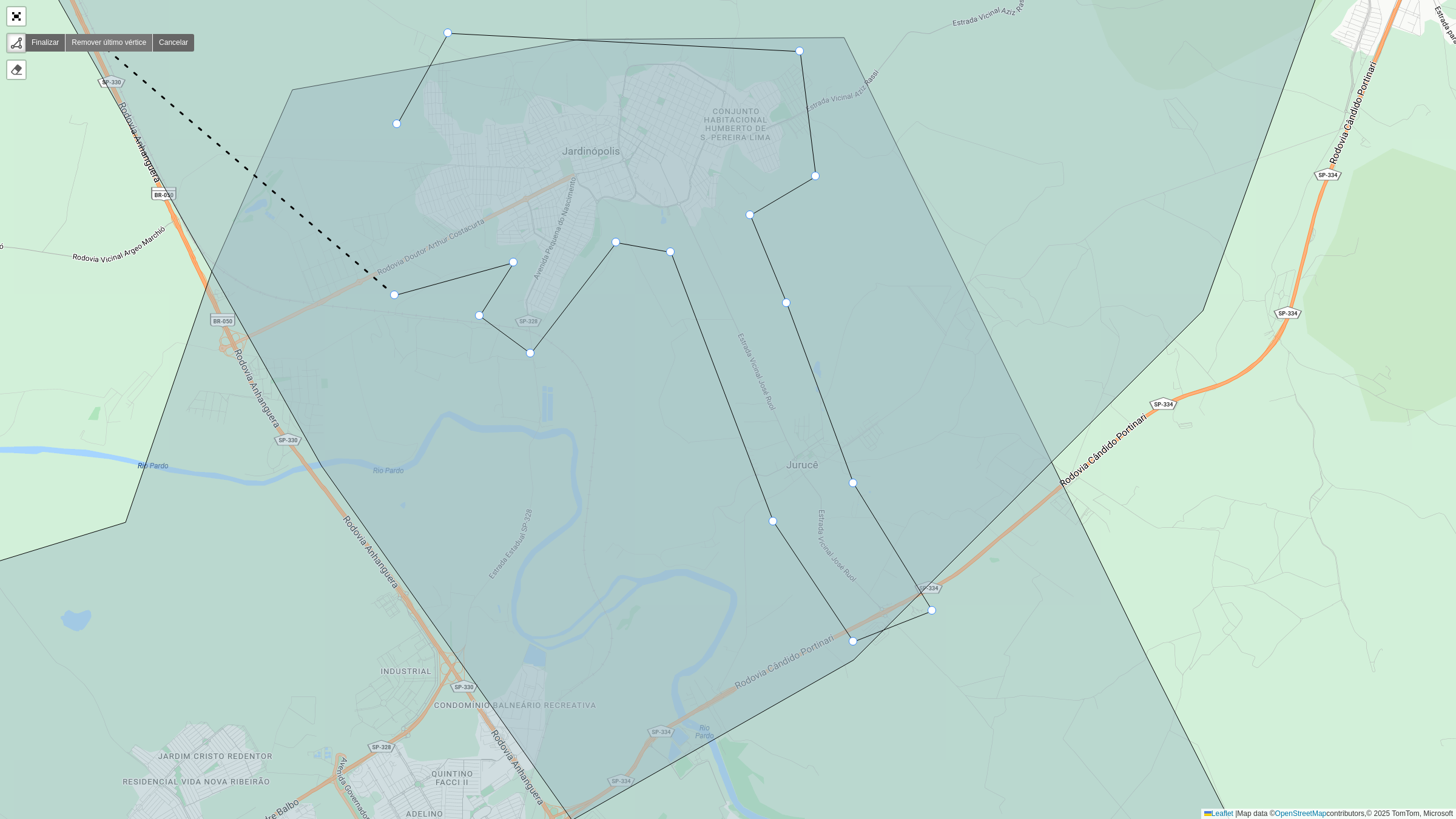
click at [96, 40] on link "Remover último vértice" at bounding box center [110, 43] width 87 height 18
click at [421, 280] on icon at bounding box center [682, 369] width 1325 height 903
click at [386, 202] on icon at bounding box center [403, 241] width 36 height 78
click at [395, 132] on icon at bounding box center [682, 369] width 1325 height 903
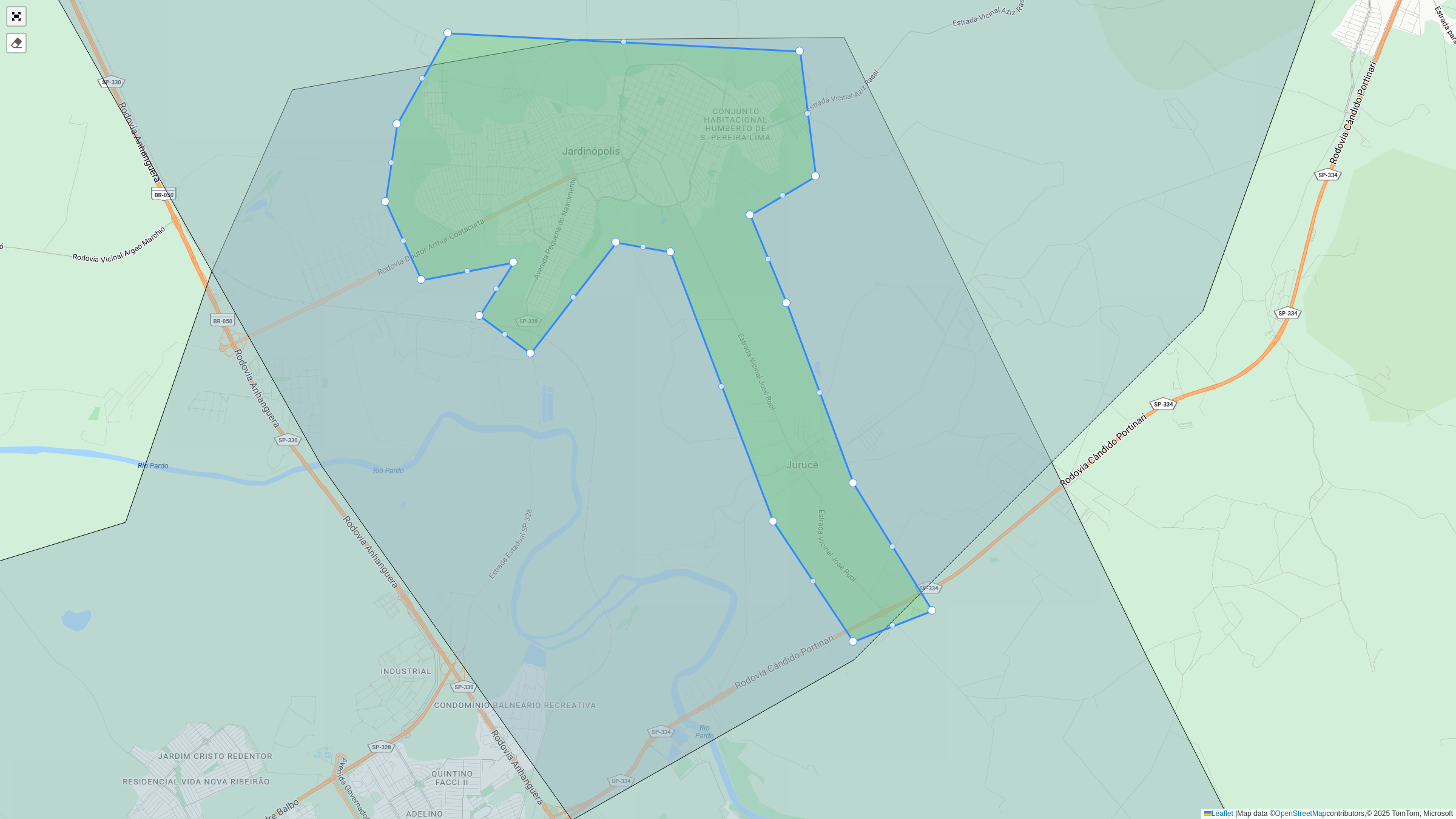
click at [16, 18] on link "Abrir mapa em tela cheia" at bounding box center [16, 16] width 18 height 18
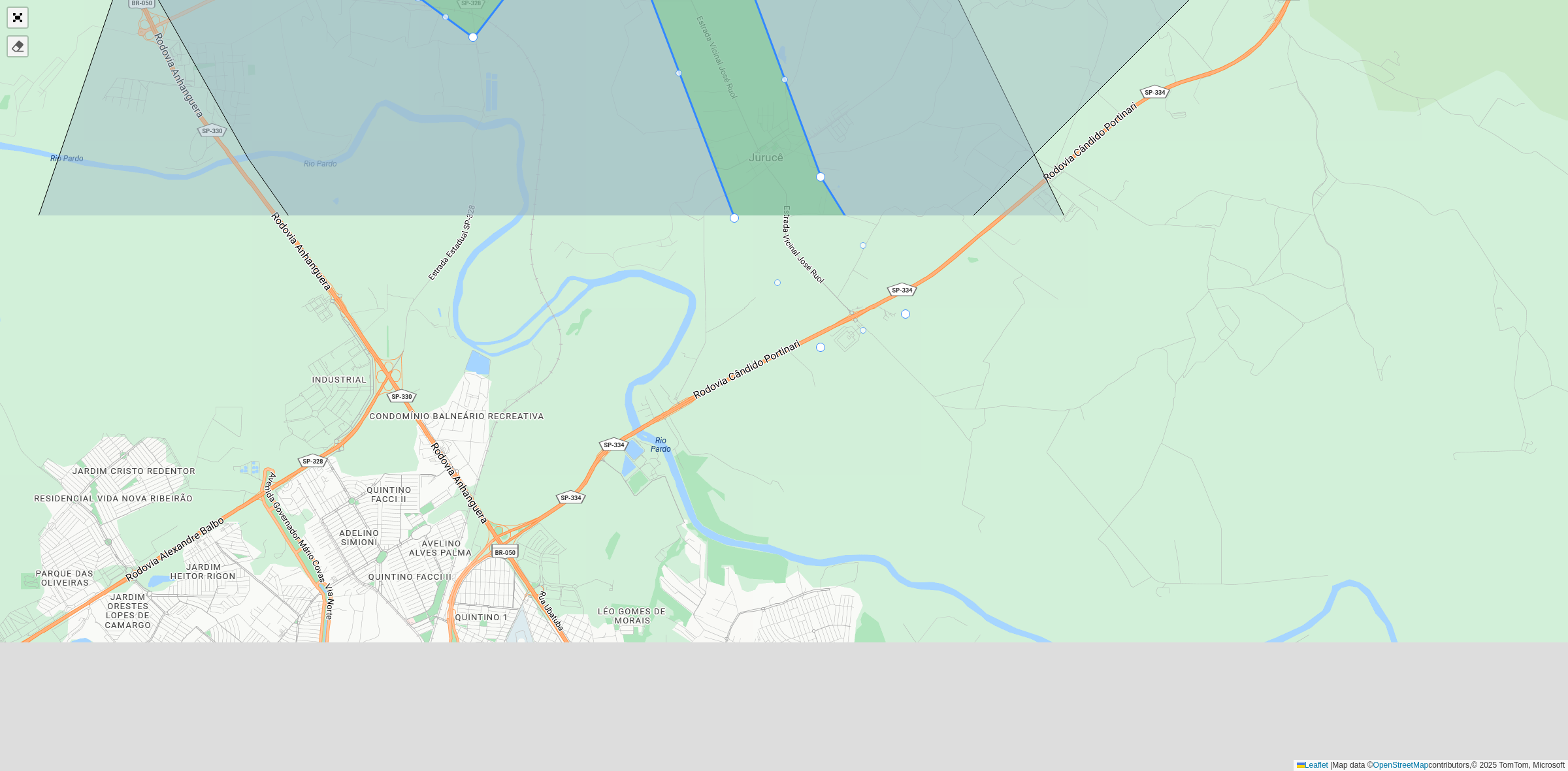
scroll to position [132, 0]
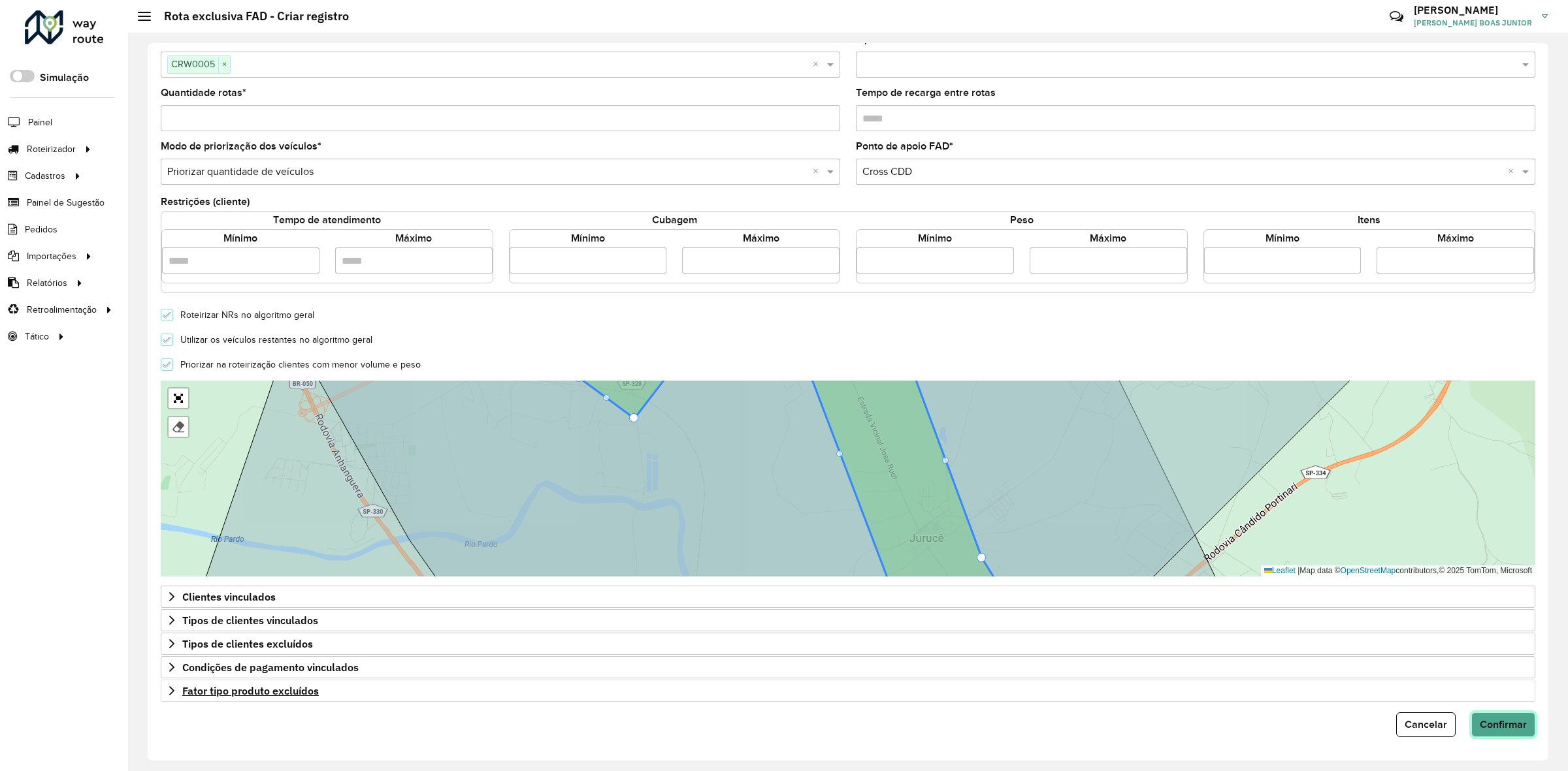
click at [1505, 723] on span "Confirmar" at bounding box center [1503, 725] width 47 height 12
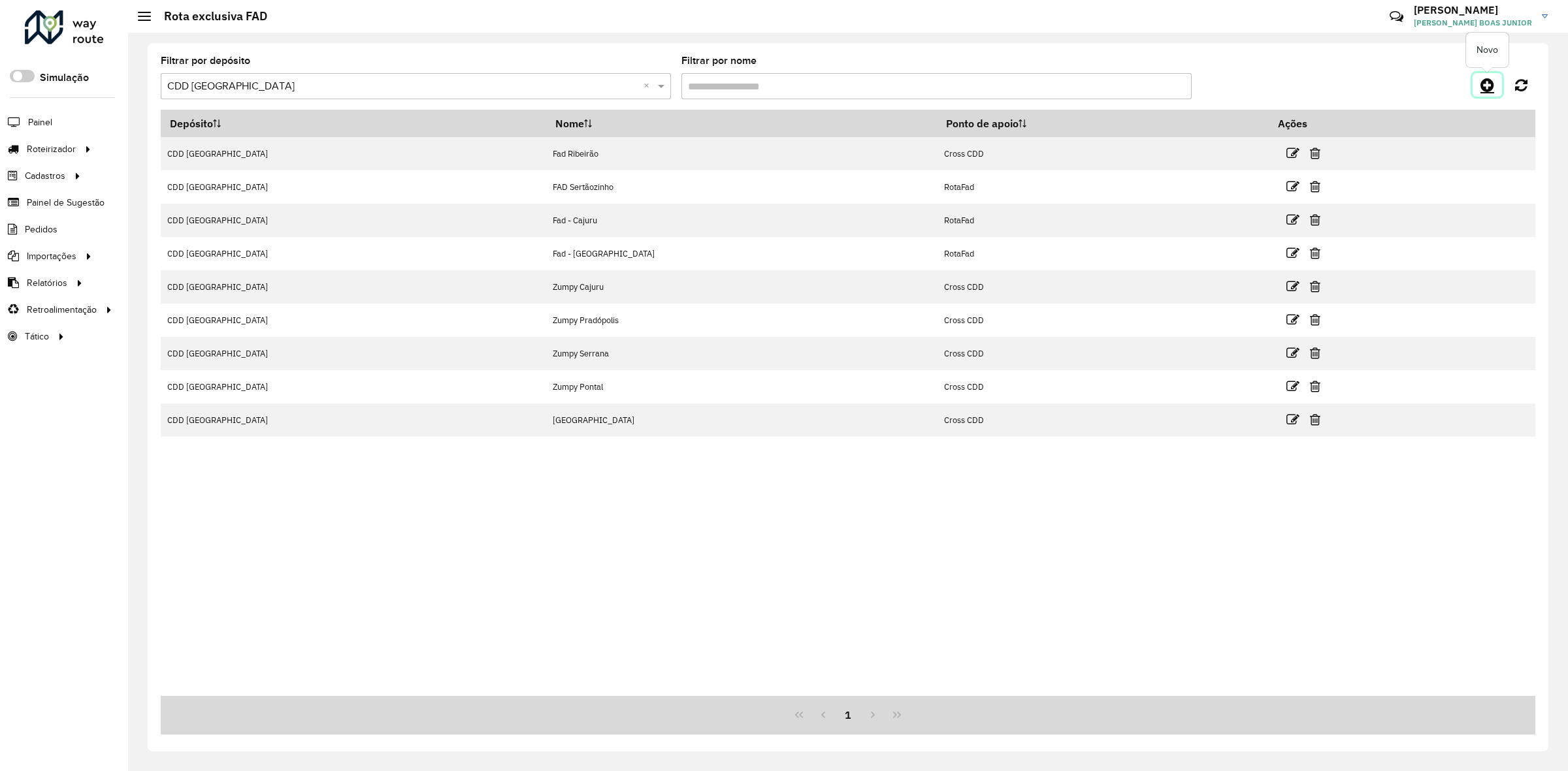
click at [1483, 88] on icon at bounding box center [1487, 84] width 13 height 15
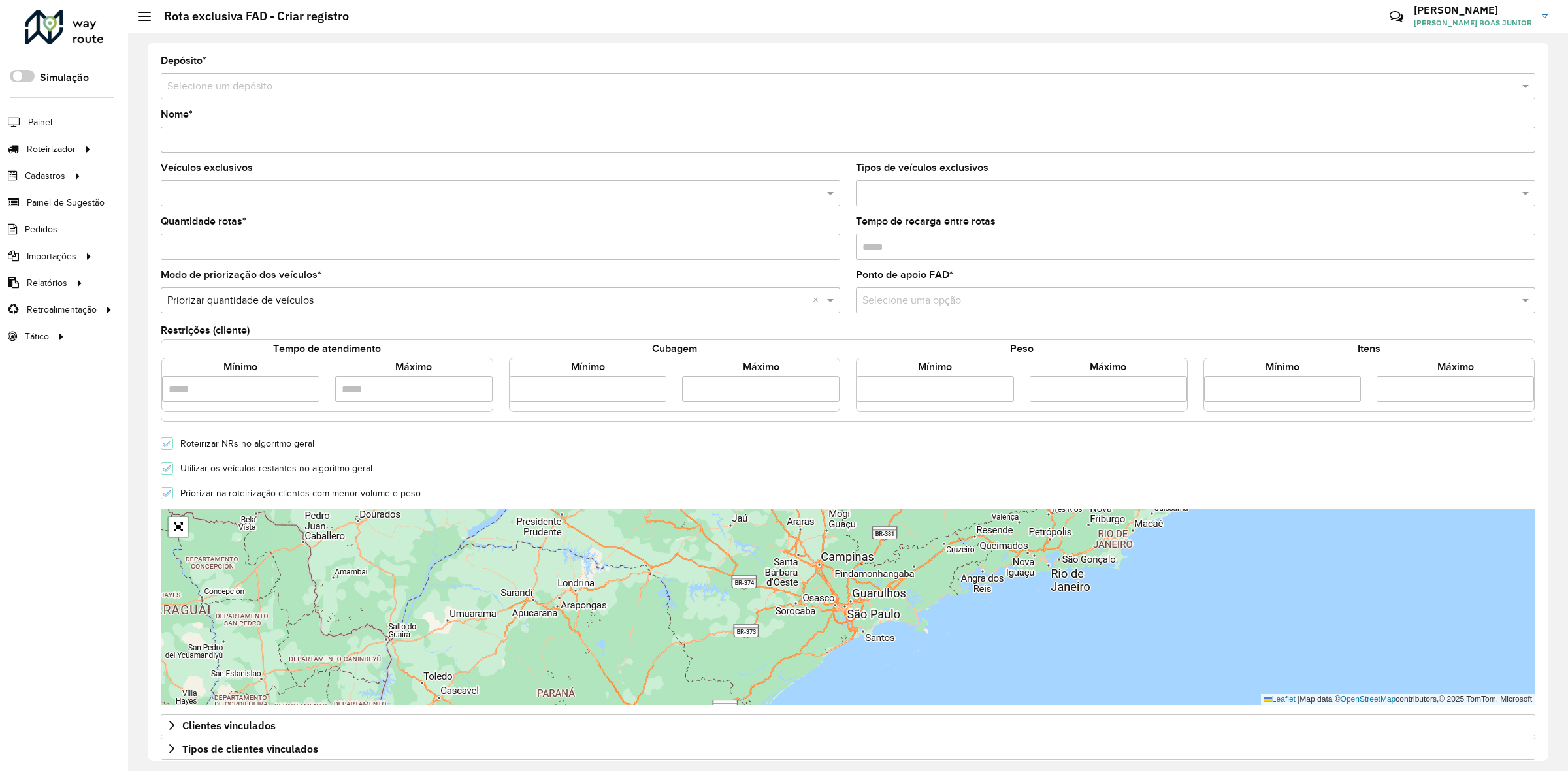
click at [265, 89] on input "text" at bounding box center [834, 86] width 1335 height 15
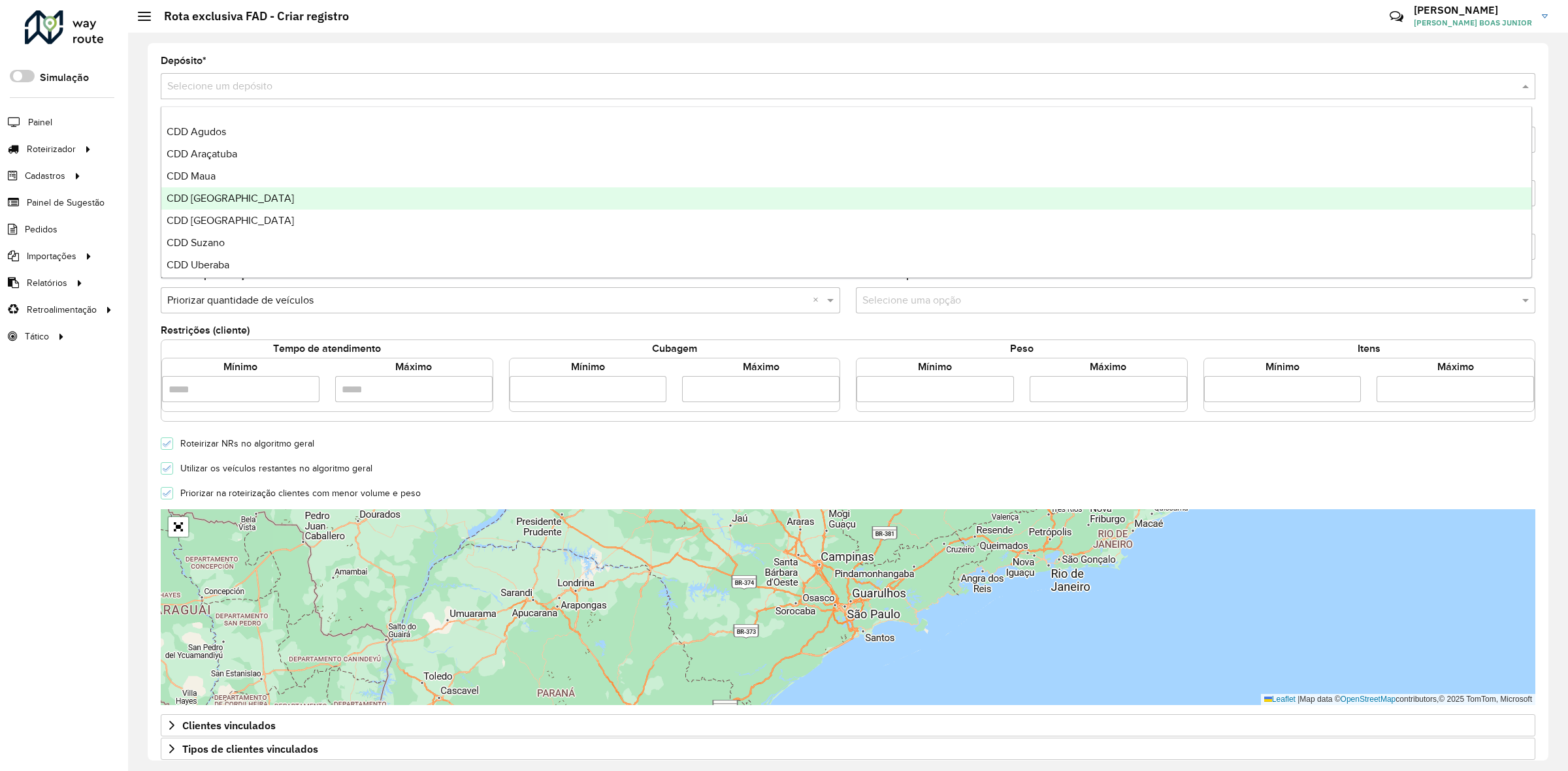
scroll to position [154, 0]
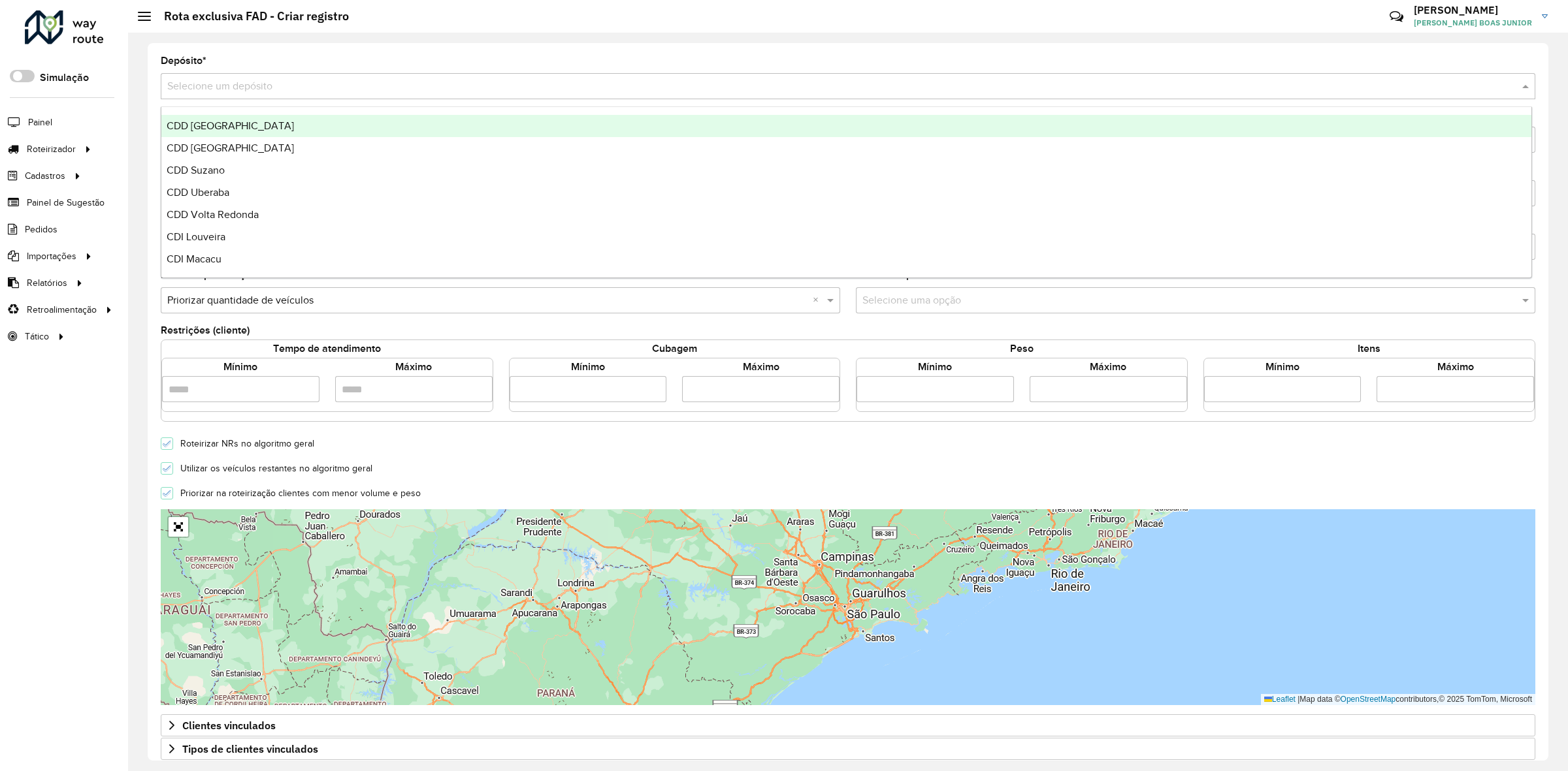
click at [232, 123] on span "CDD Ribeirão Preto" at bounding box center [230, 126] width 128 height 12
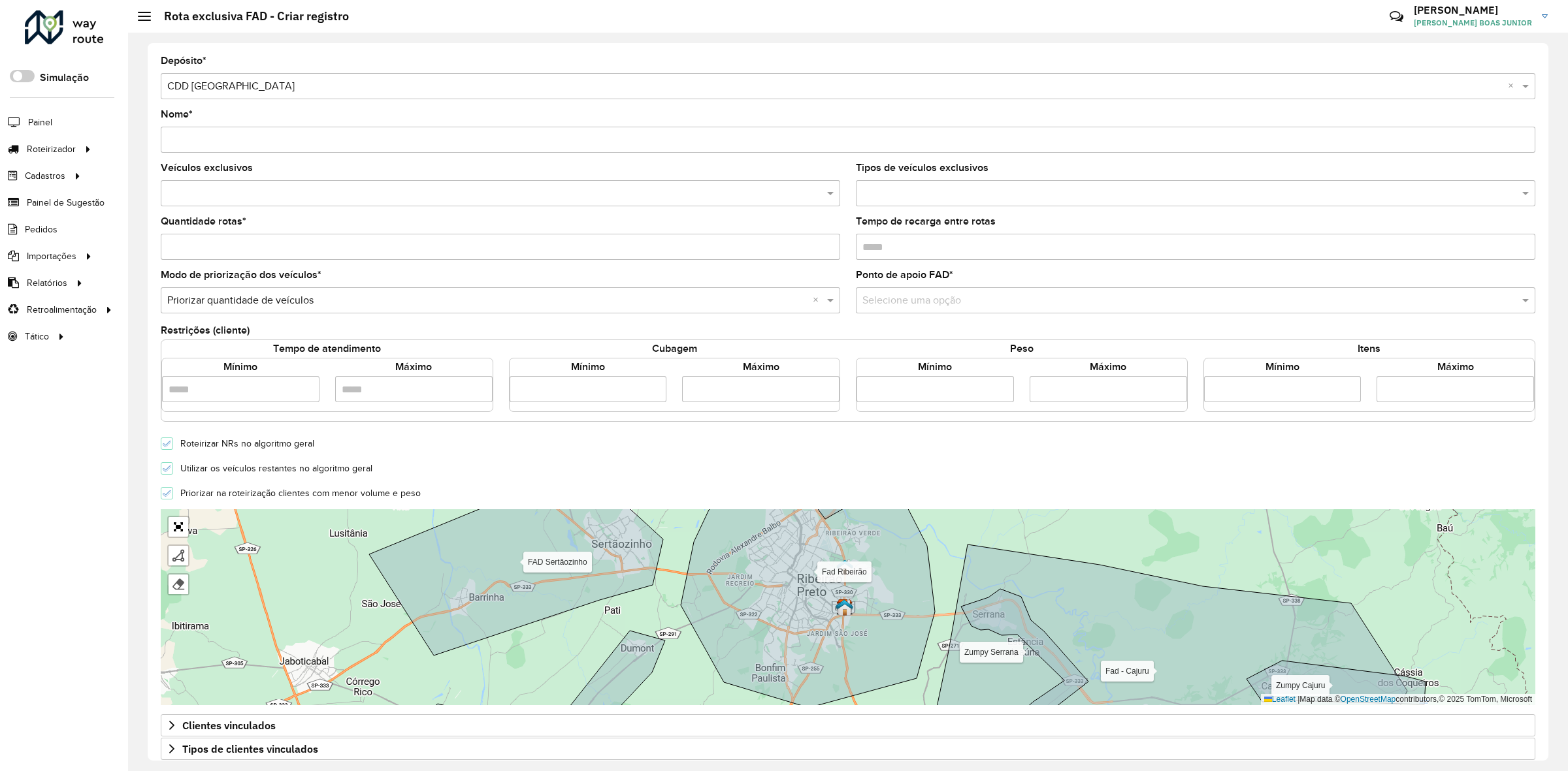
click at [210, 149] on input "Nome *" at bounding box center [848, 139] width 1374 height 26
type input "**********"
click at [199, 192] on input "text" at bounding box center [494, 194] width 660 height 15
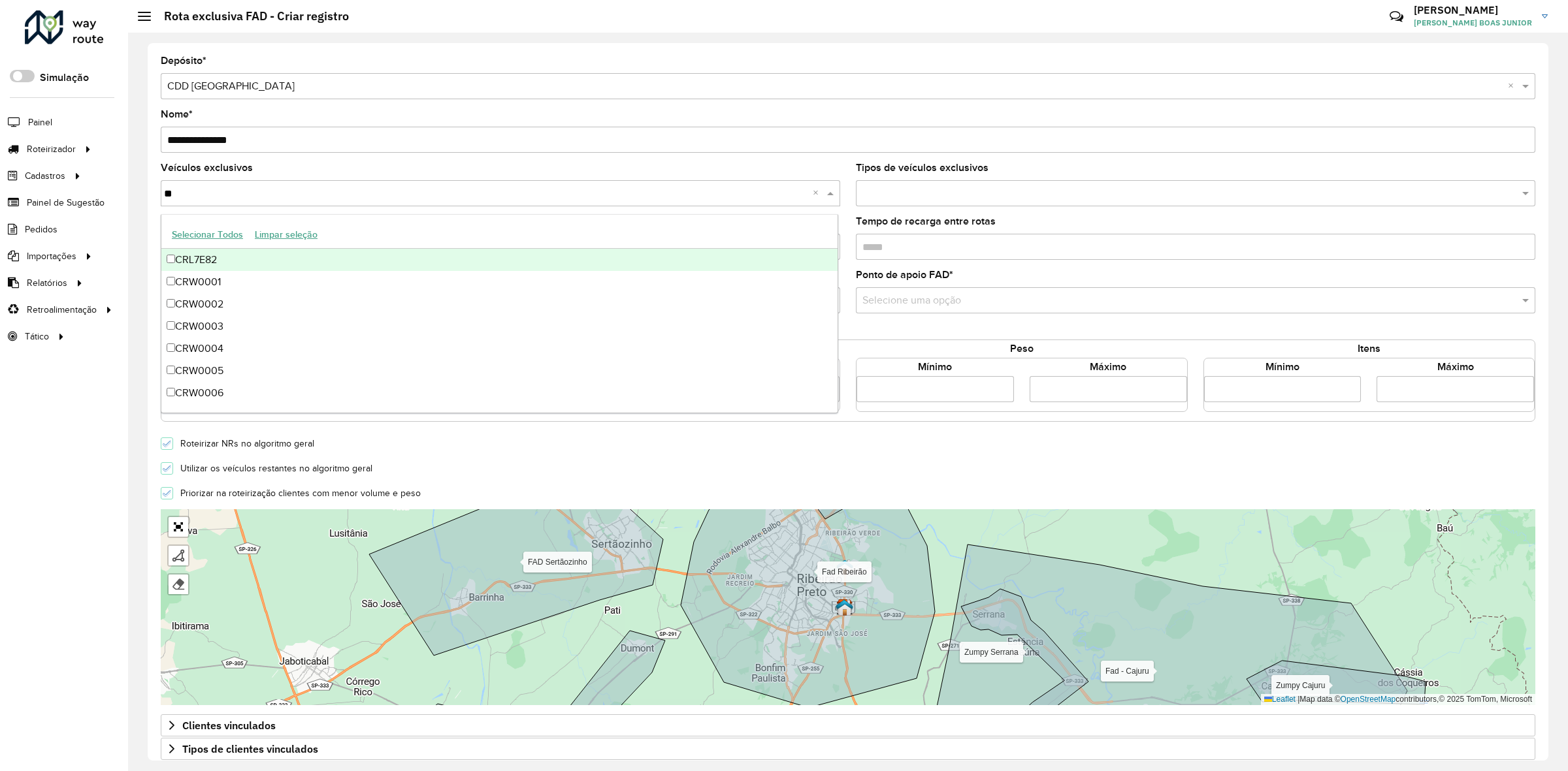
type input "***"
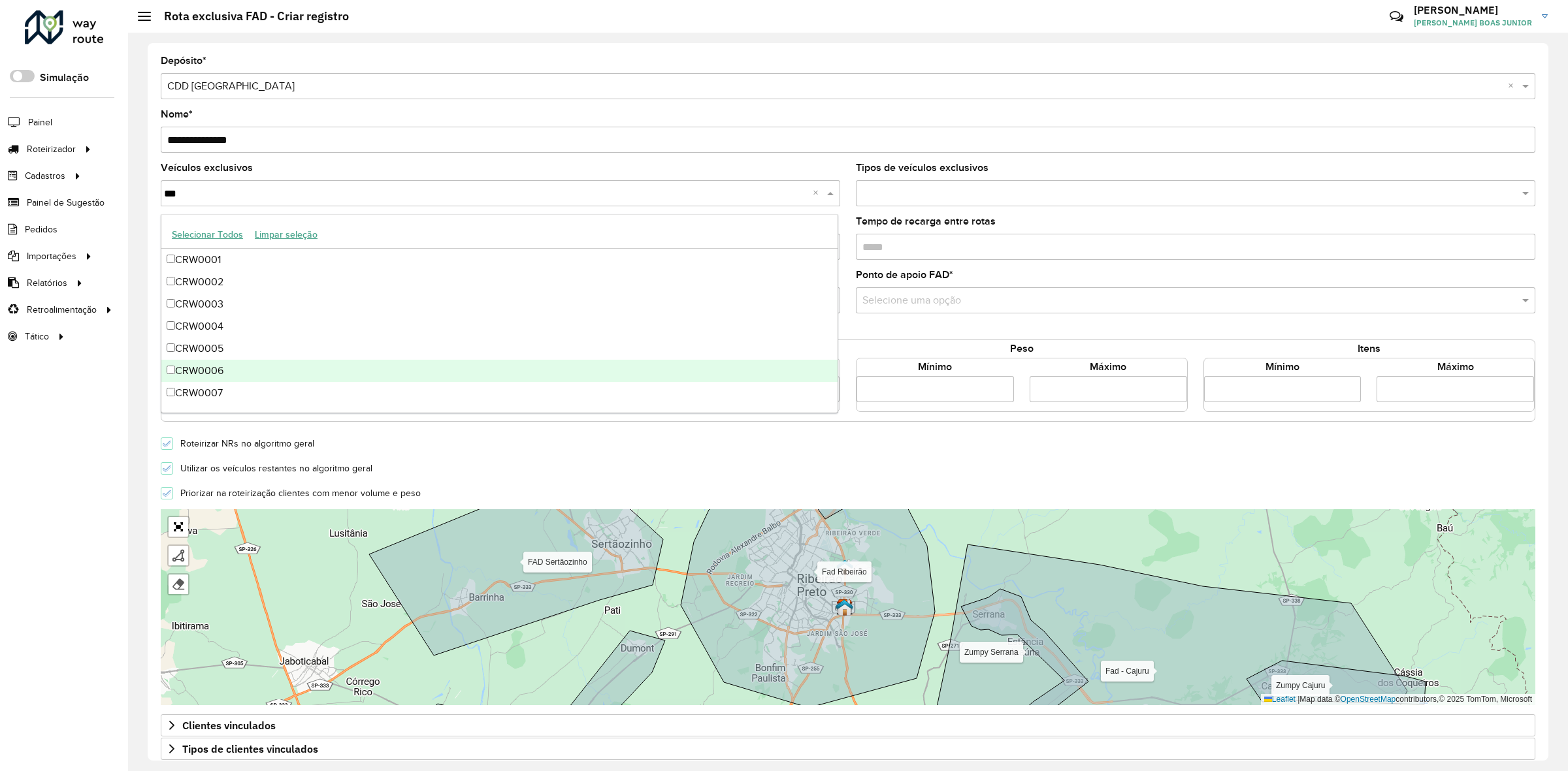
click at [241, 368] on div "CRW0006" at bounding box center [500, 370] width 677 height 22
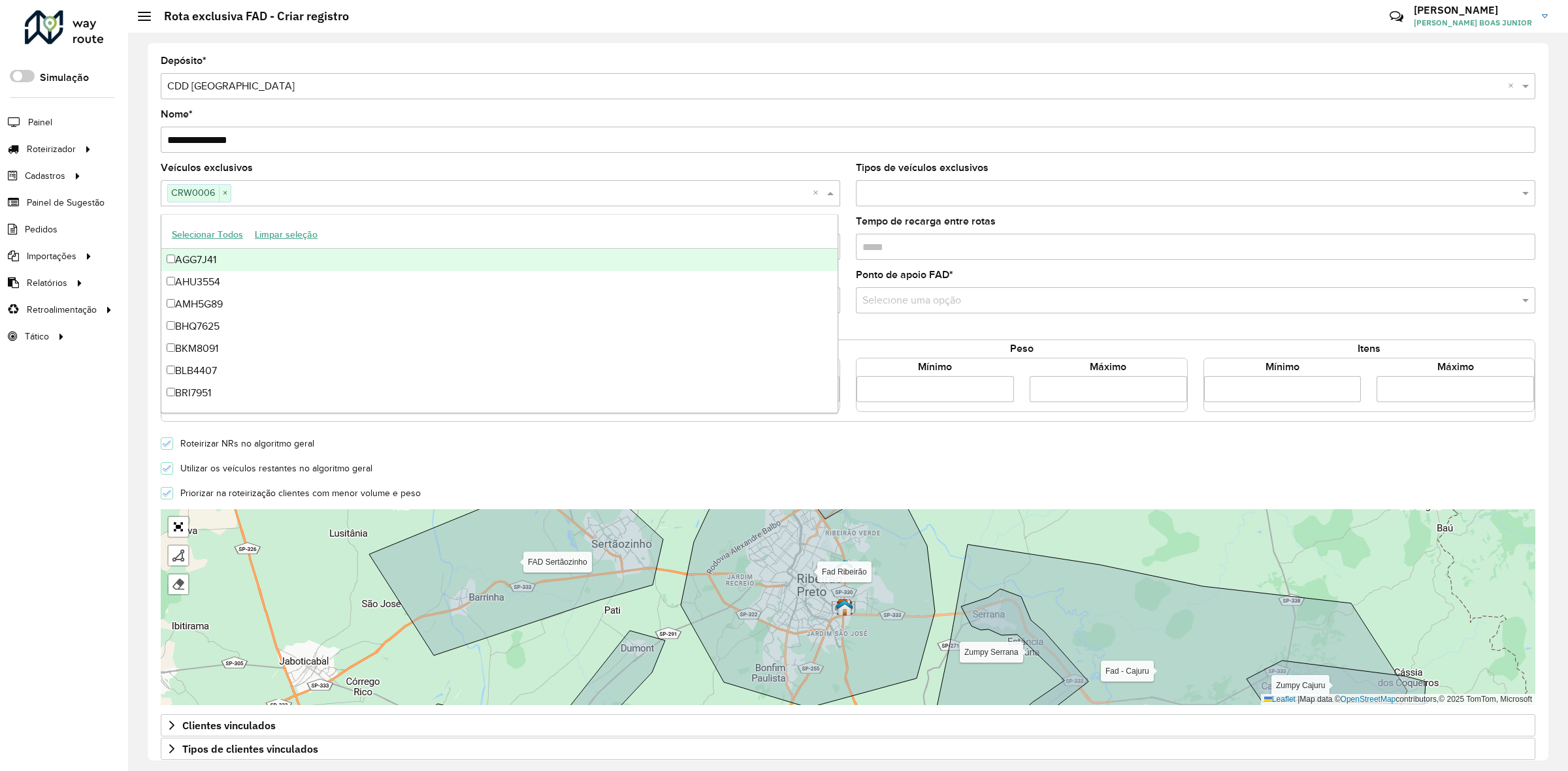
click at [154, 230] on formly-field "Quantidade rotas *" at bounding box center [500, 244] width 695 height 54
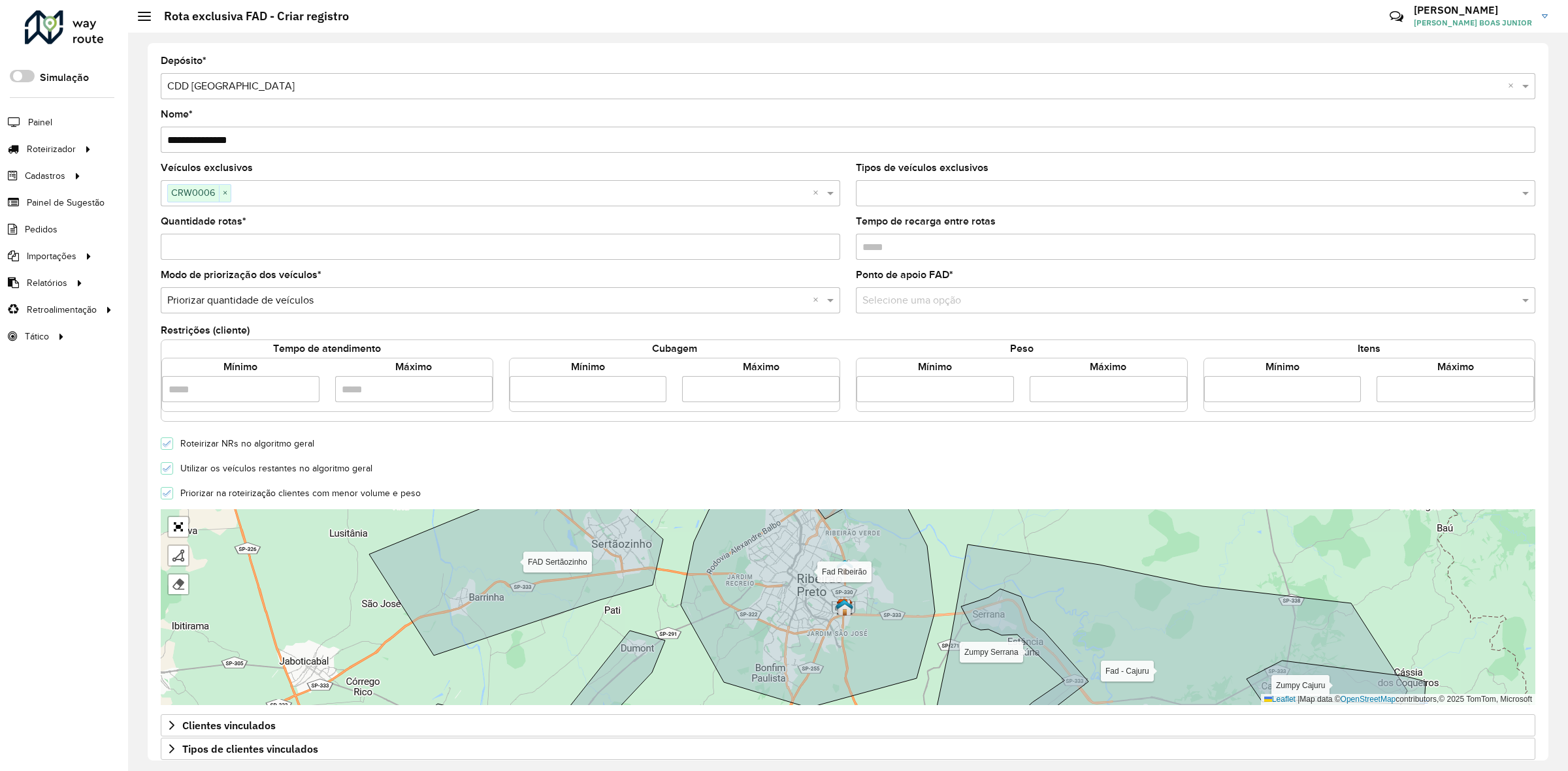
click at [187, 245] on input "Quantidade rotas *" at bounding box center [501, 246] width 679 height 26
type input "*"
click at [880, 294] on div "Selecione uma opção" at bounding box center [1195, 300] width 679 height 26
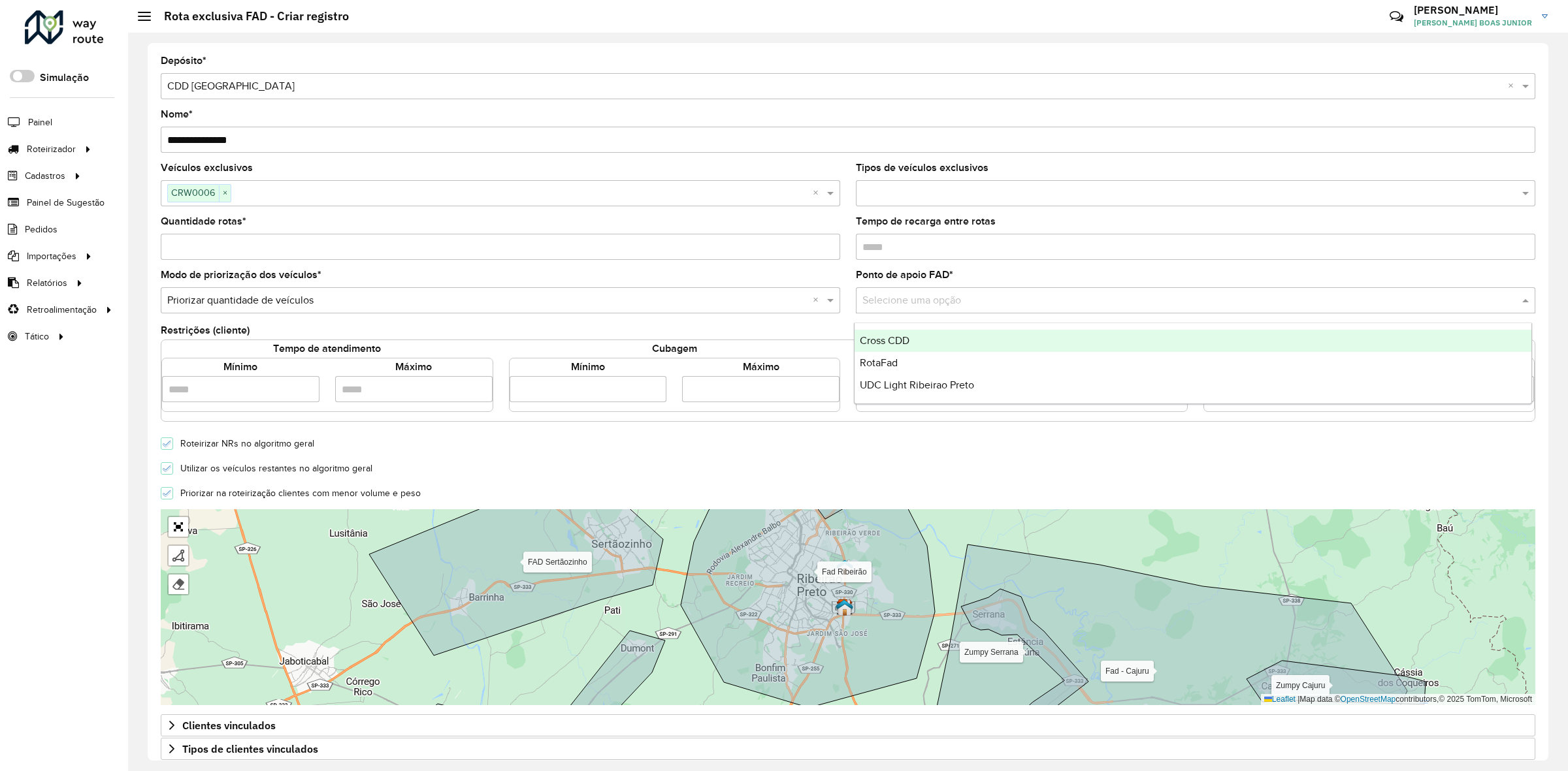
click at [903, 343] on span "Cross CDD" at bounding box center [884, 340] width 50 height 12
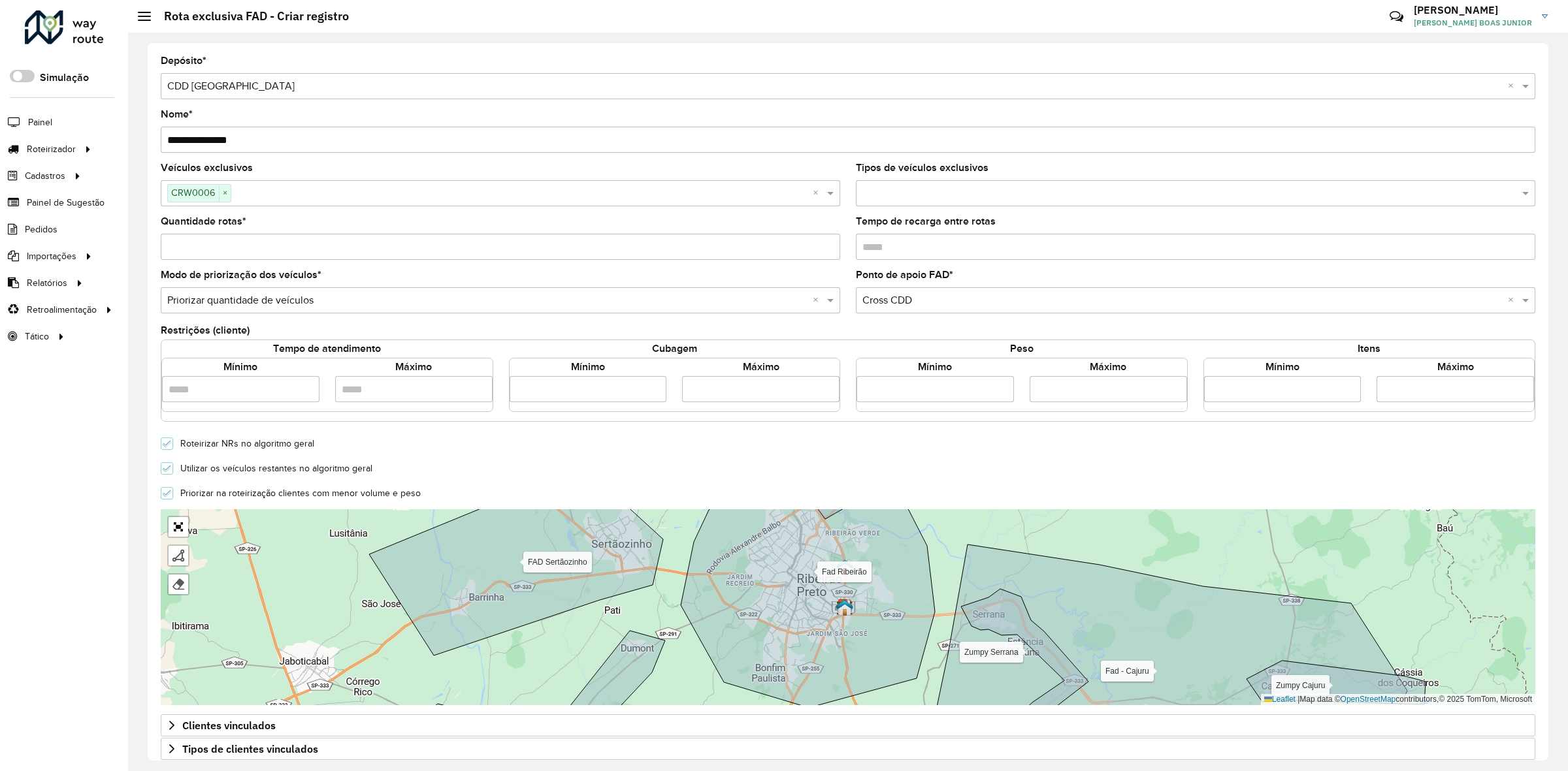
click at [848, 309] on formly-field "Ponto de apoio FAD * Selecione uma opção × Cross CDD ×" at bounding box center [1195, 297] width 695 height 54
click at [899, 396] on input "number" at bounding box center [935, 388] width 157 height 26
type input "****"
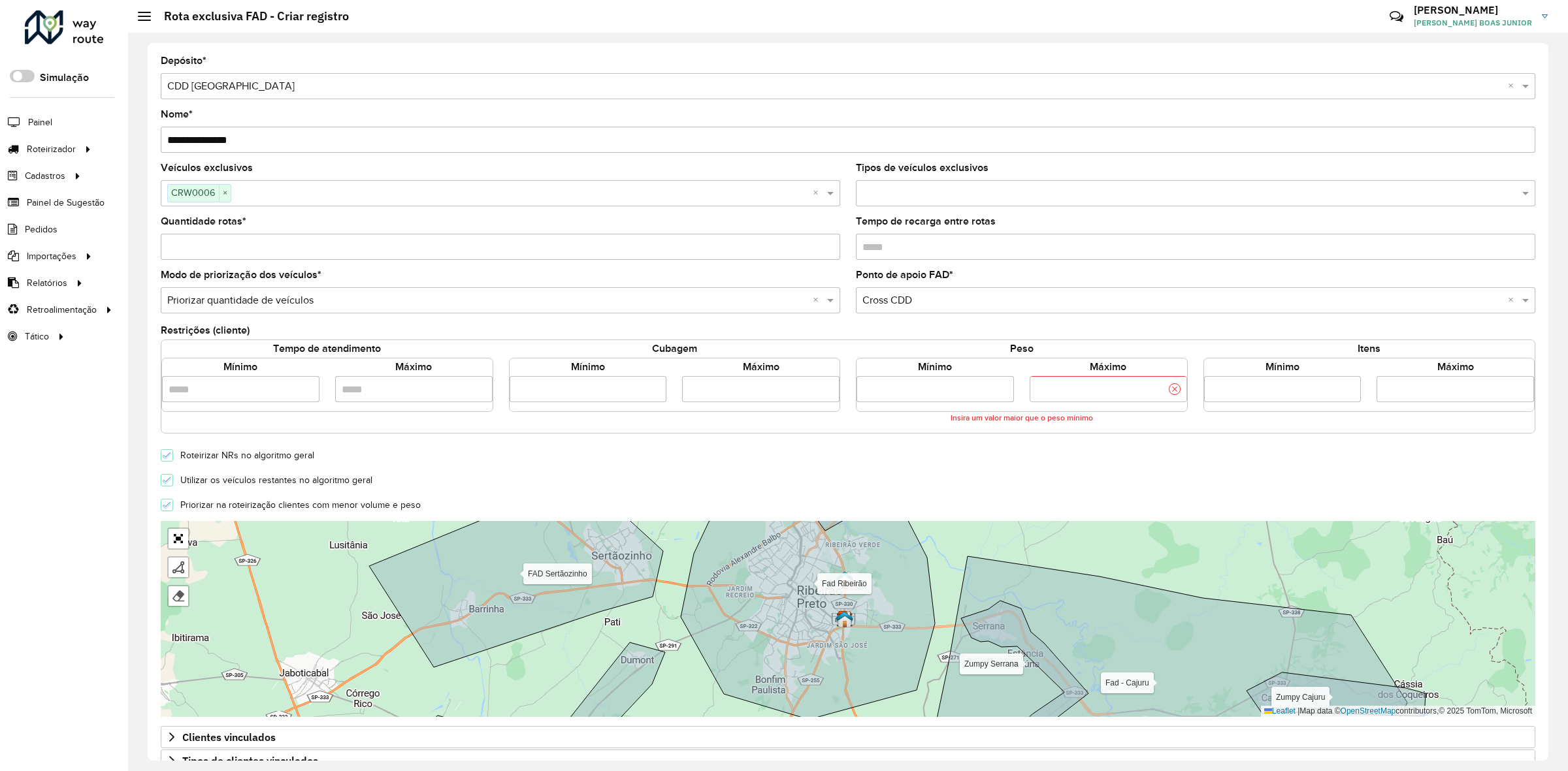
type input "******"
click at [880, 429] on form "**********" at bounding box center [848, 467] width 1374 height 822
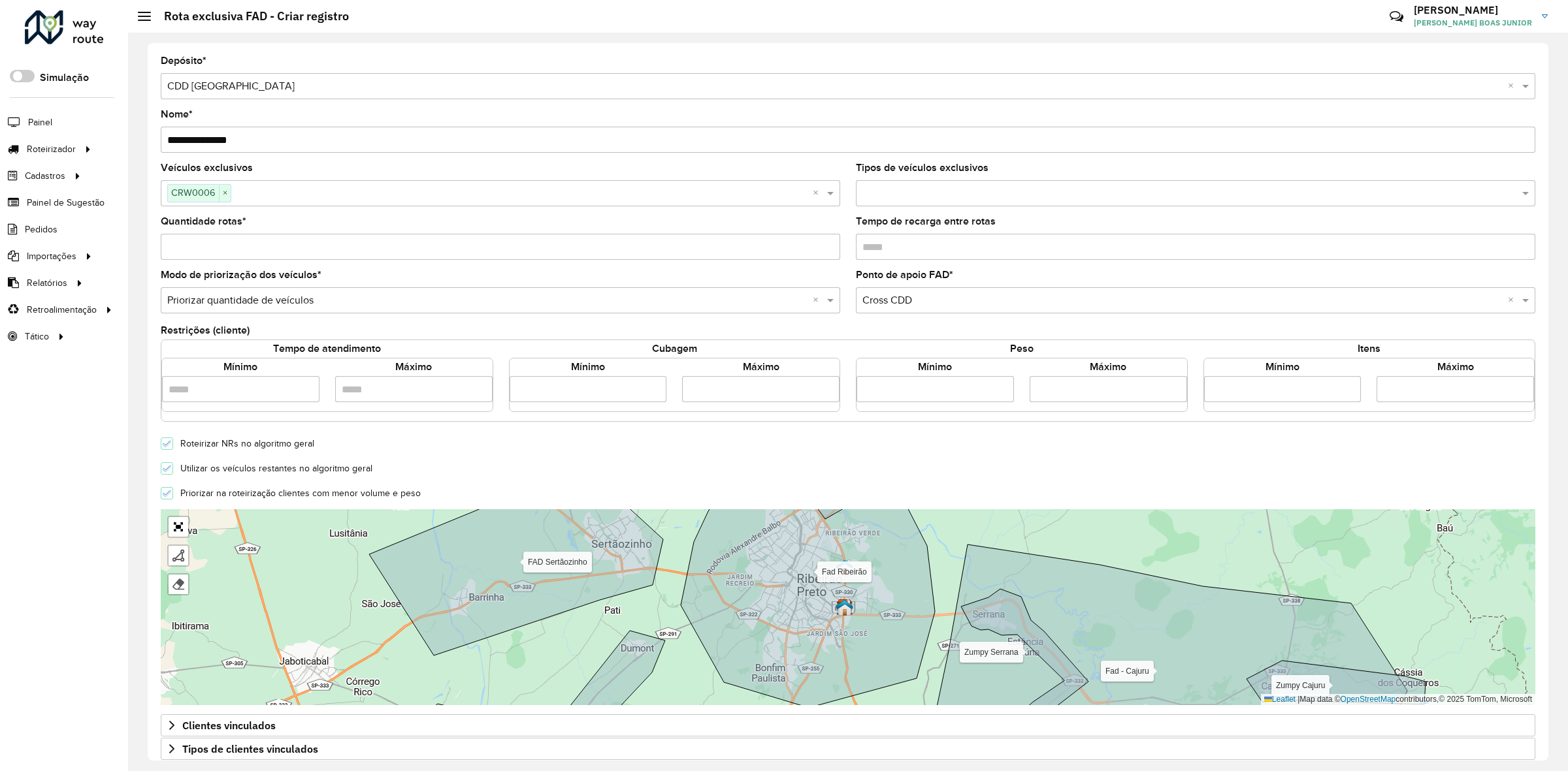
scroll to position [132, 0]
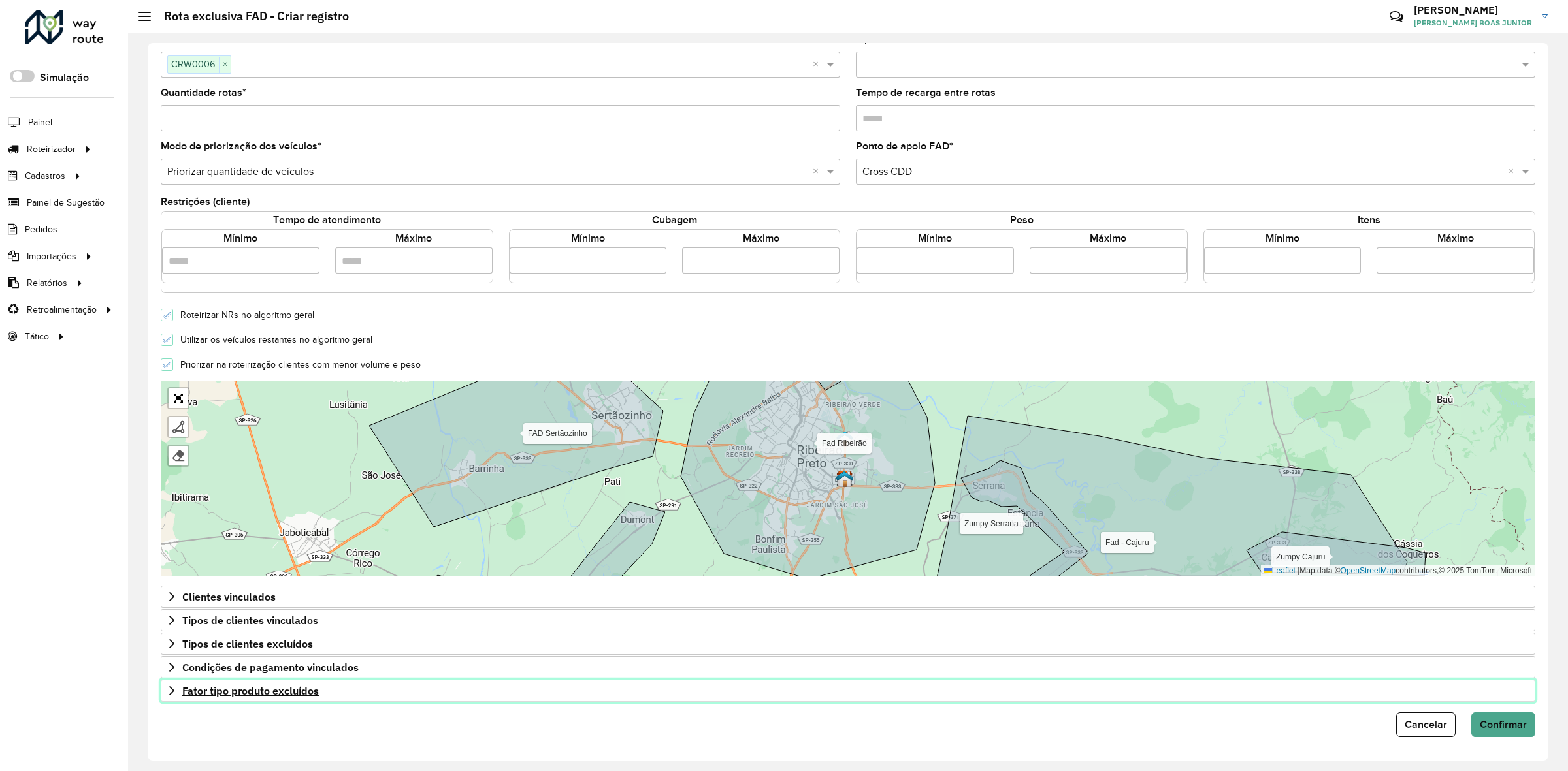
click at [167, 687] on icon at bounding box center [172, 690] width 11 height 11
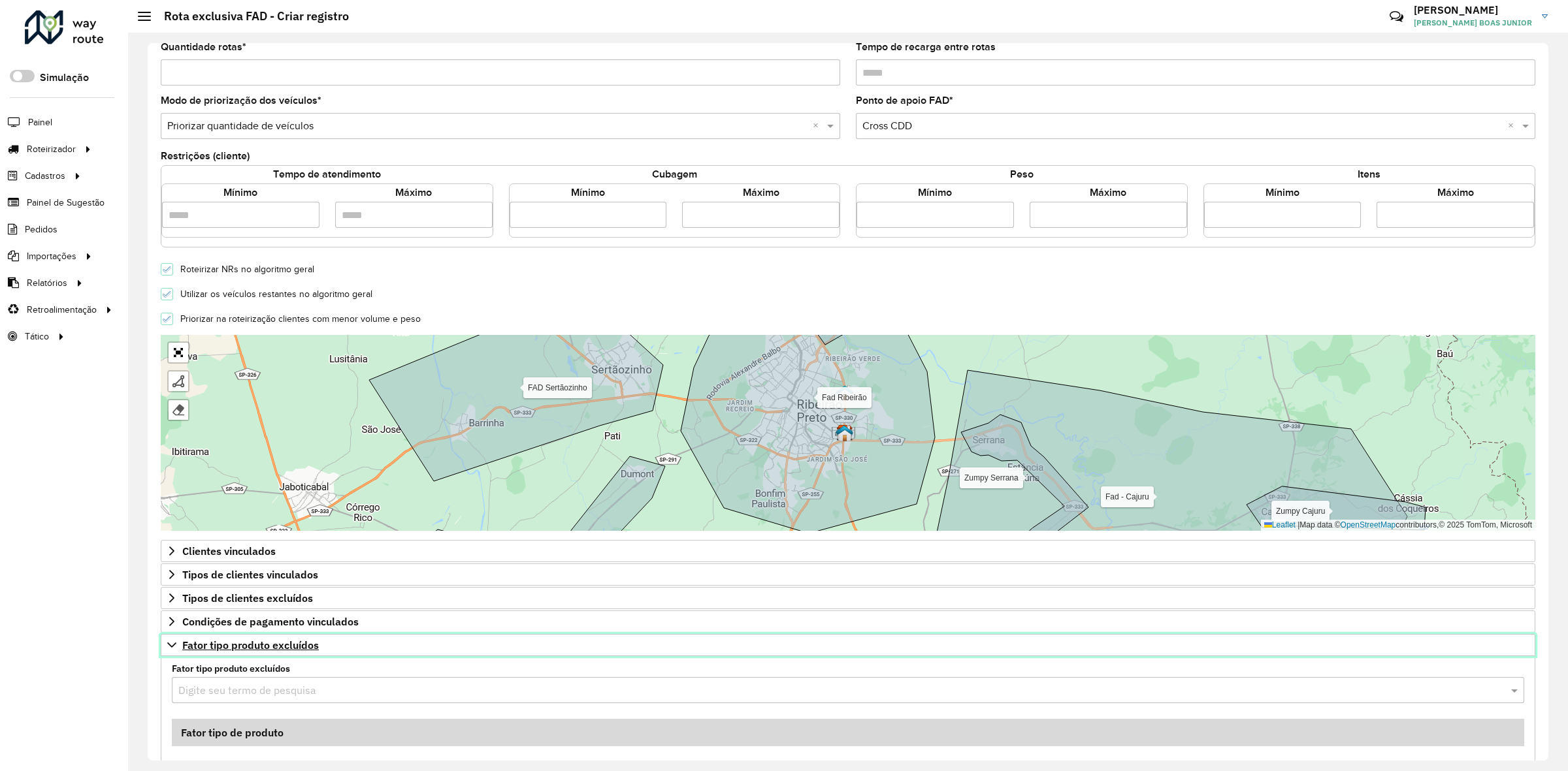
scroll to position [245, 0]
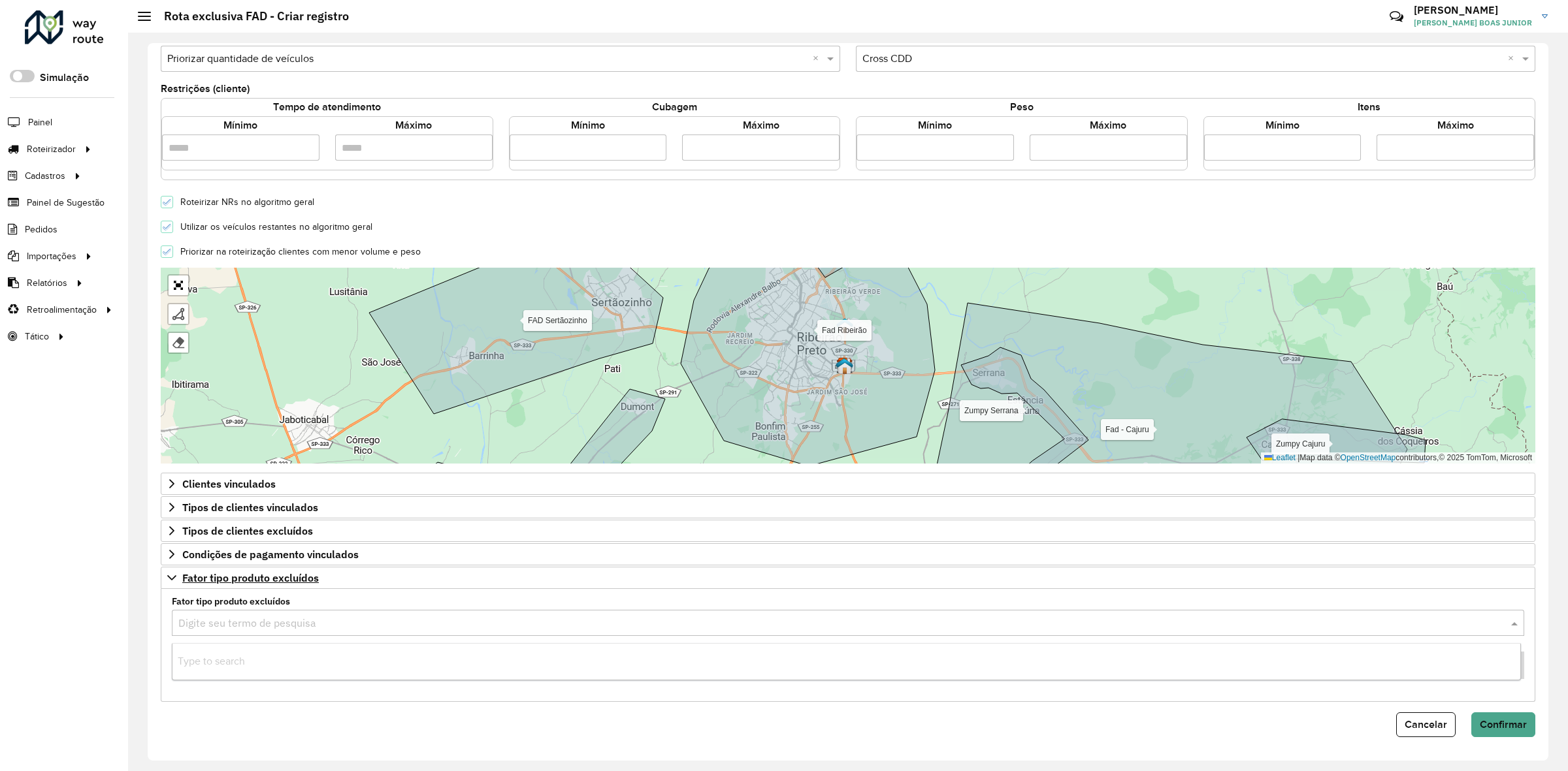
click at [192, 630] on input "text" at bounding box center [834, 623] width 1313 height 15
type input "***"
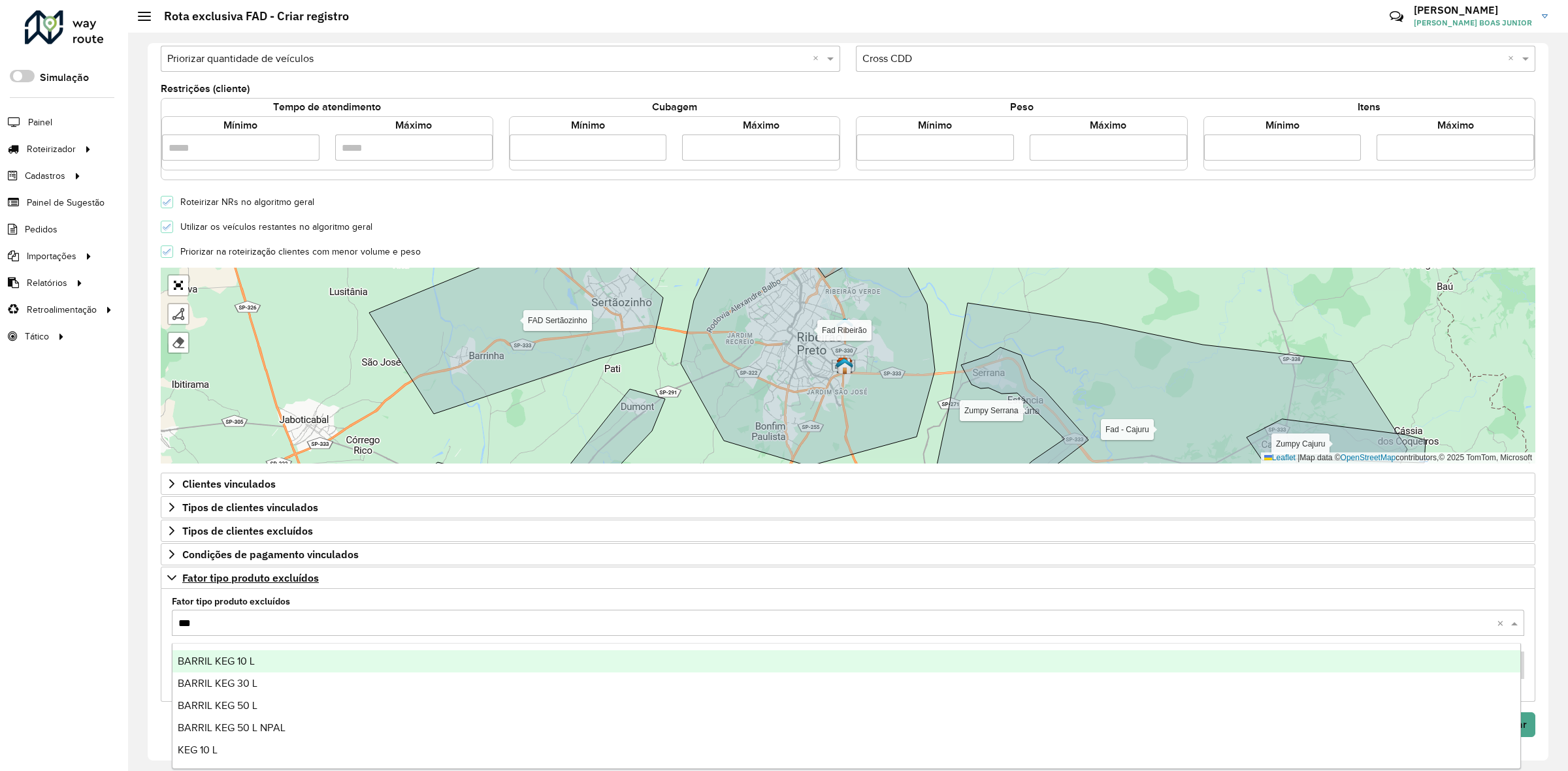
click at [194, 645] on ng-dropdown-panel "BARRIL KEG 10 L BARRIL KEG 30 L BARRIL KEG 50 L BARRIL KEG 50 L NPAL KEG 10 L" at bounding box center [846, 706] width 1349 height 126
click at [194, 653] on div "BARRIL KEG 10 L" at bounding box center [846, 661] width 1347 height 22
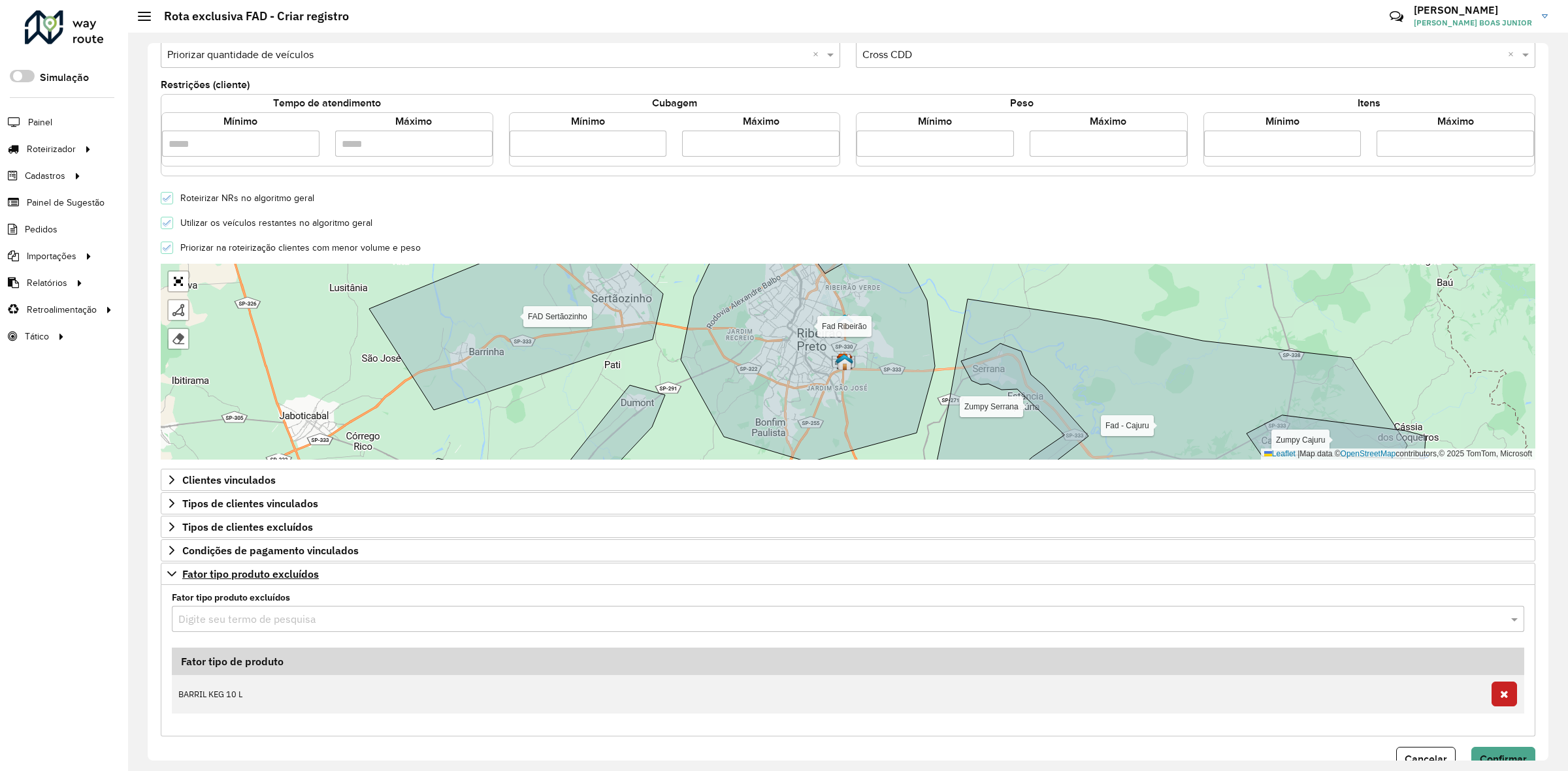
click at [222, 626] on input "text" at bounding box center [834, 619] width 1313 height 15
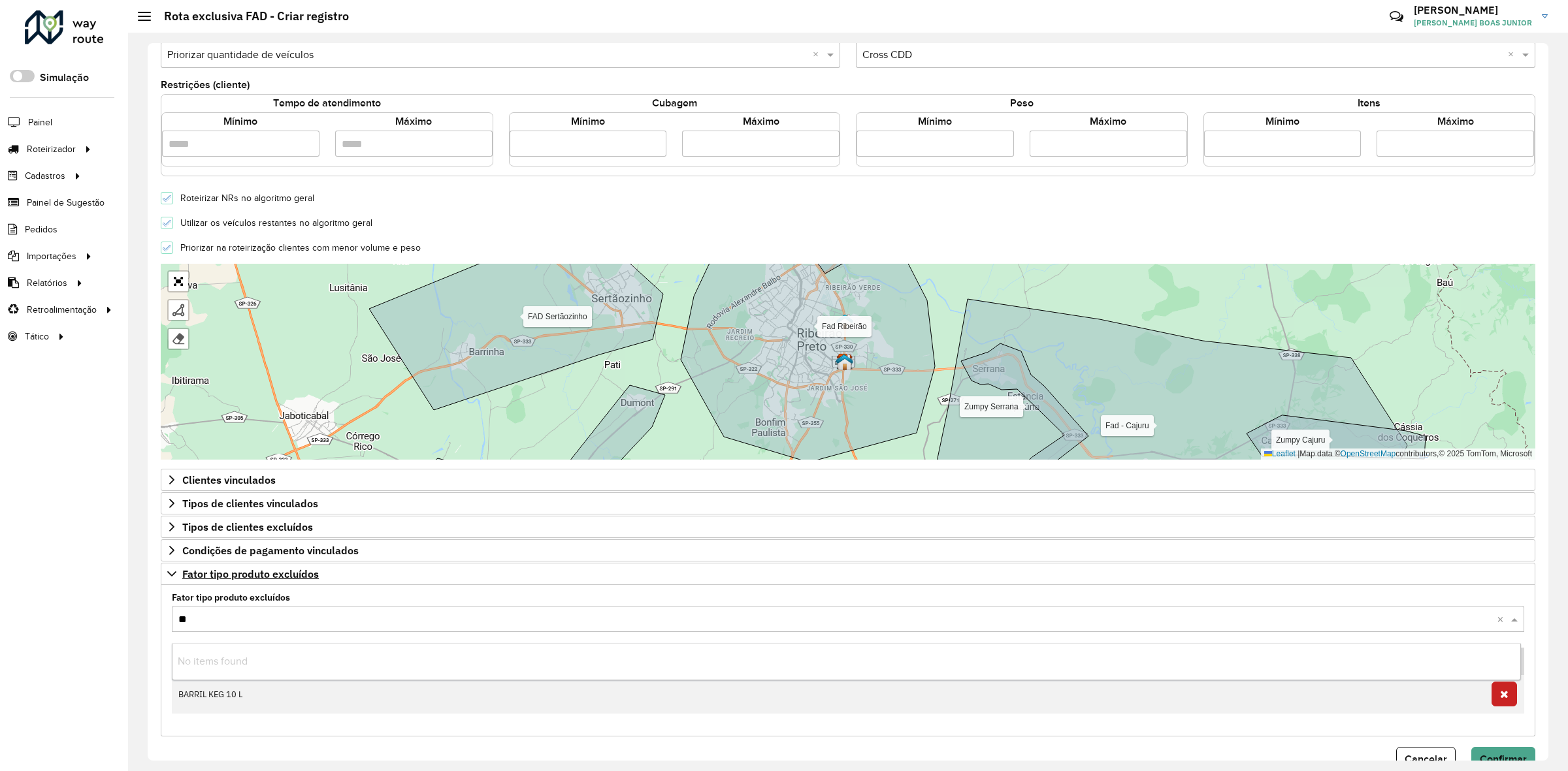
type input "***"
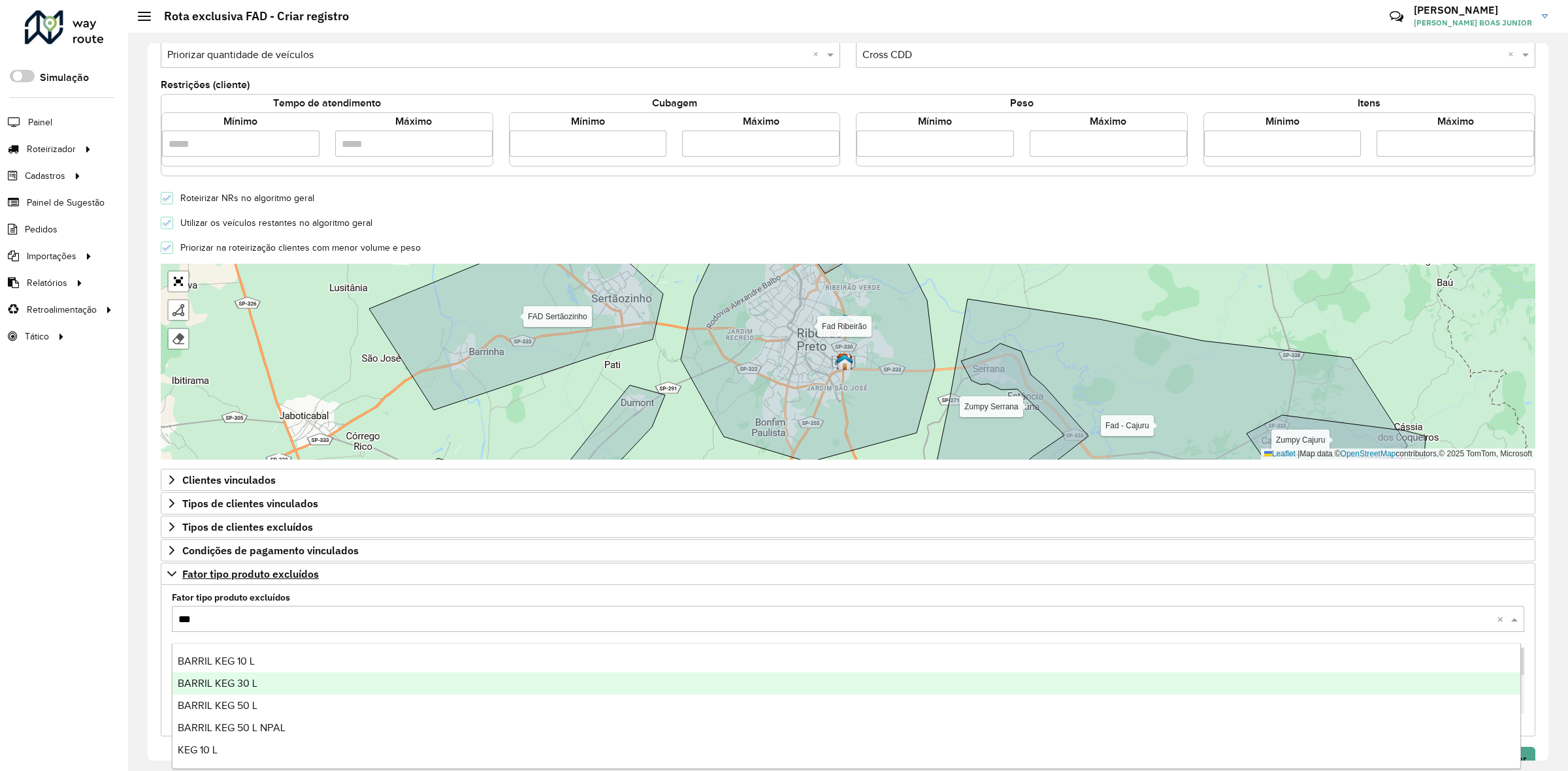
click at [221, 686] on span "BARRIL KEG 30 L" at bounding box center [217, 684] width 80 height 12
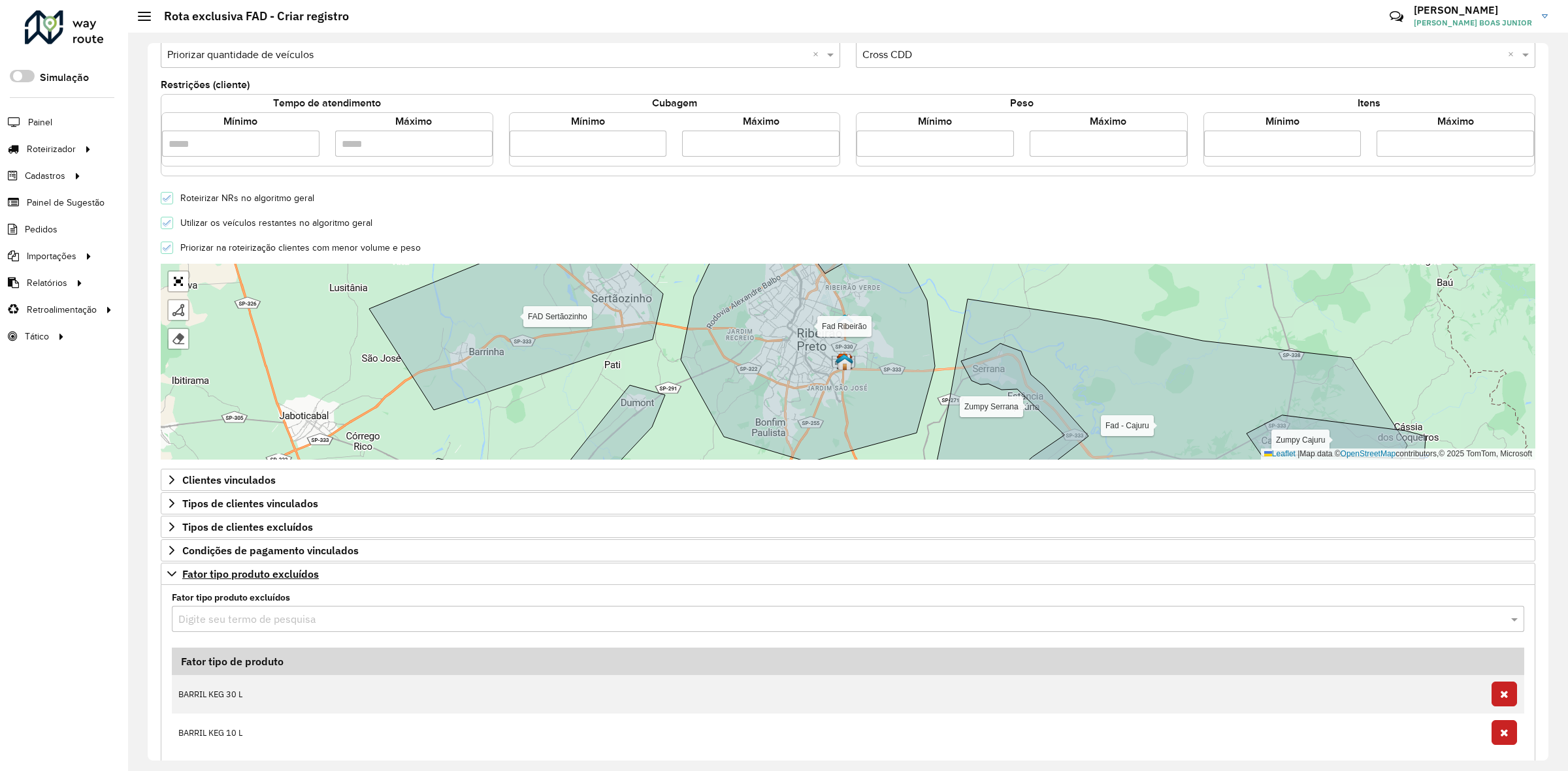
click at [0, 0] on div "Aguarde..." at bounding box center [0, 0] width 0 height 0
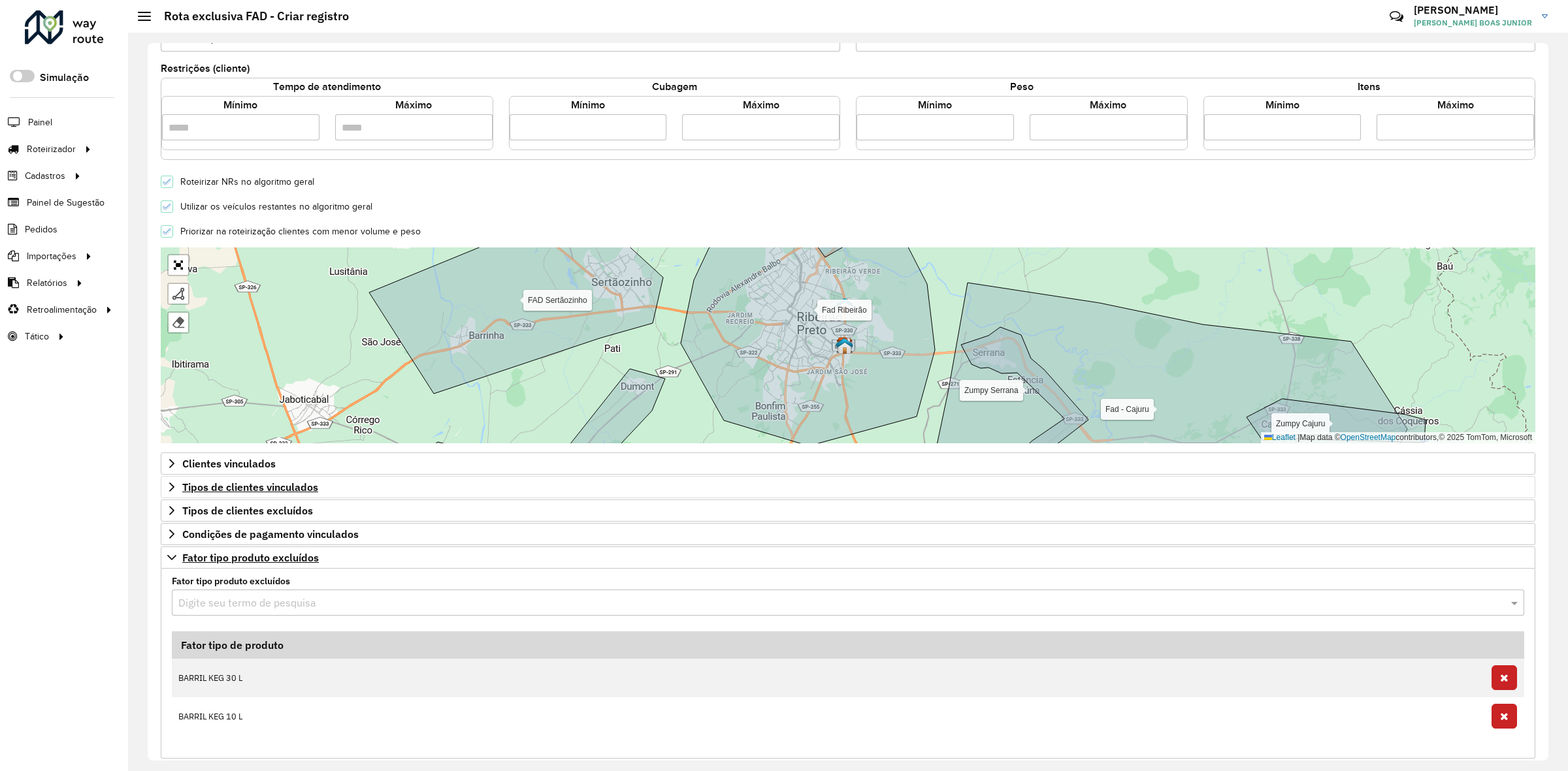
scroll to position [324, 0]
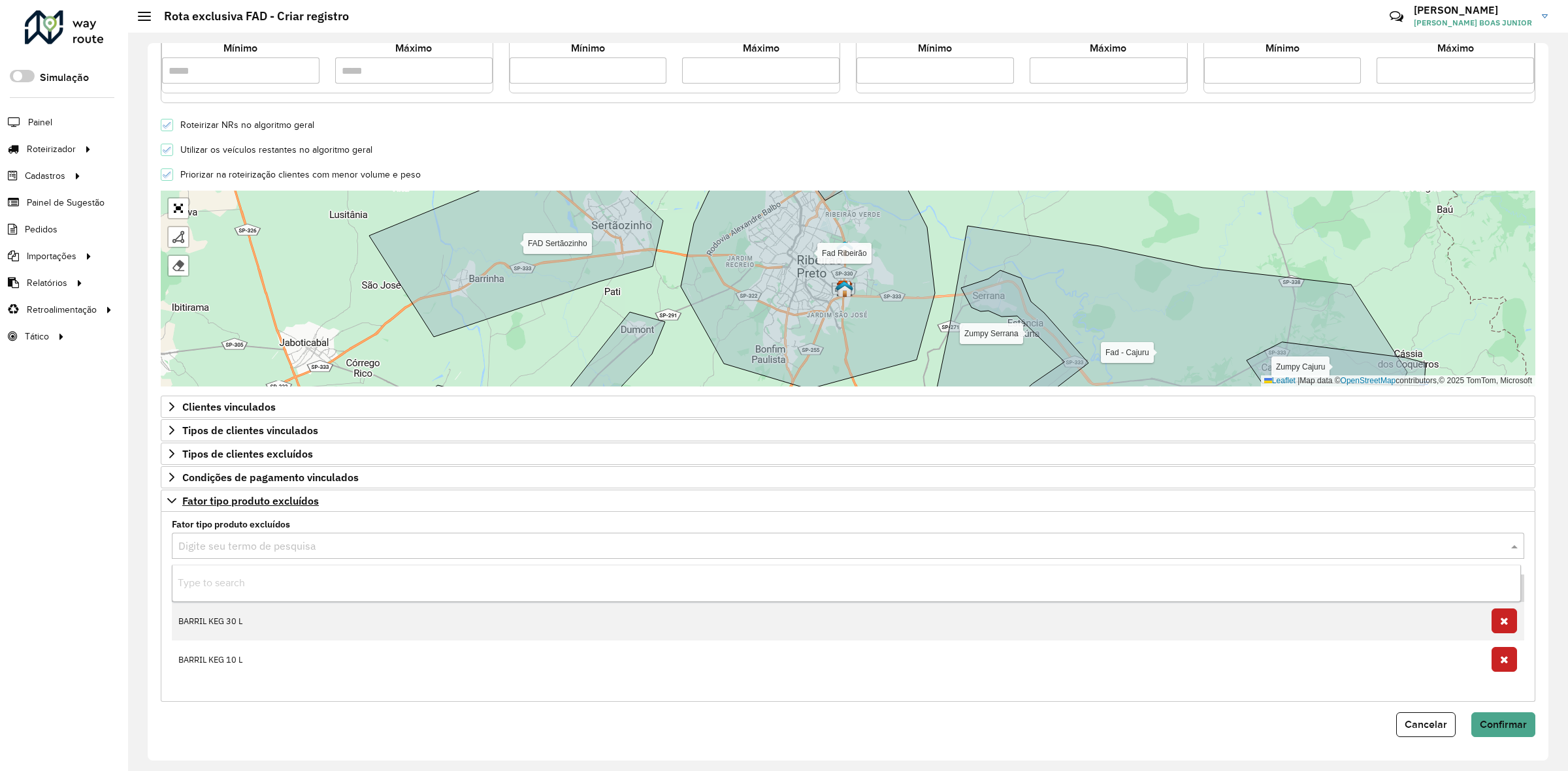
click at [206, 546] on input "text" at bounding box center [834, 547] width 1313 height 15
type input "***"
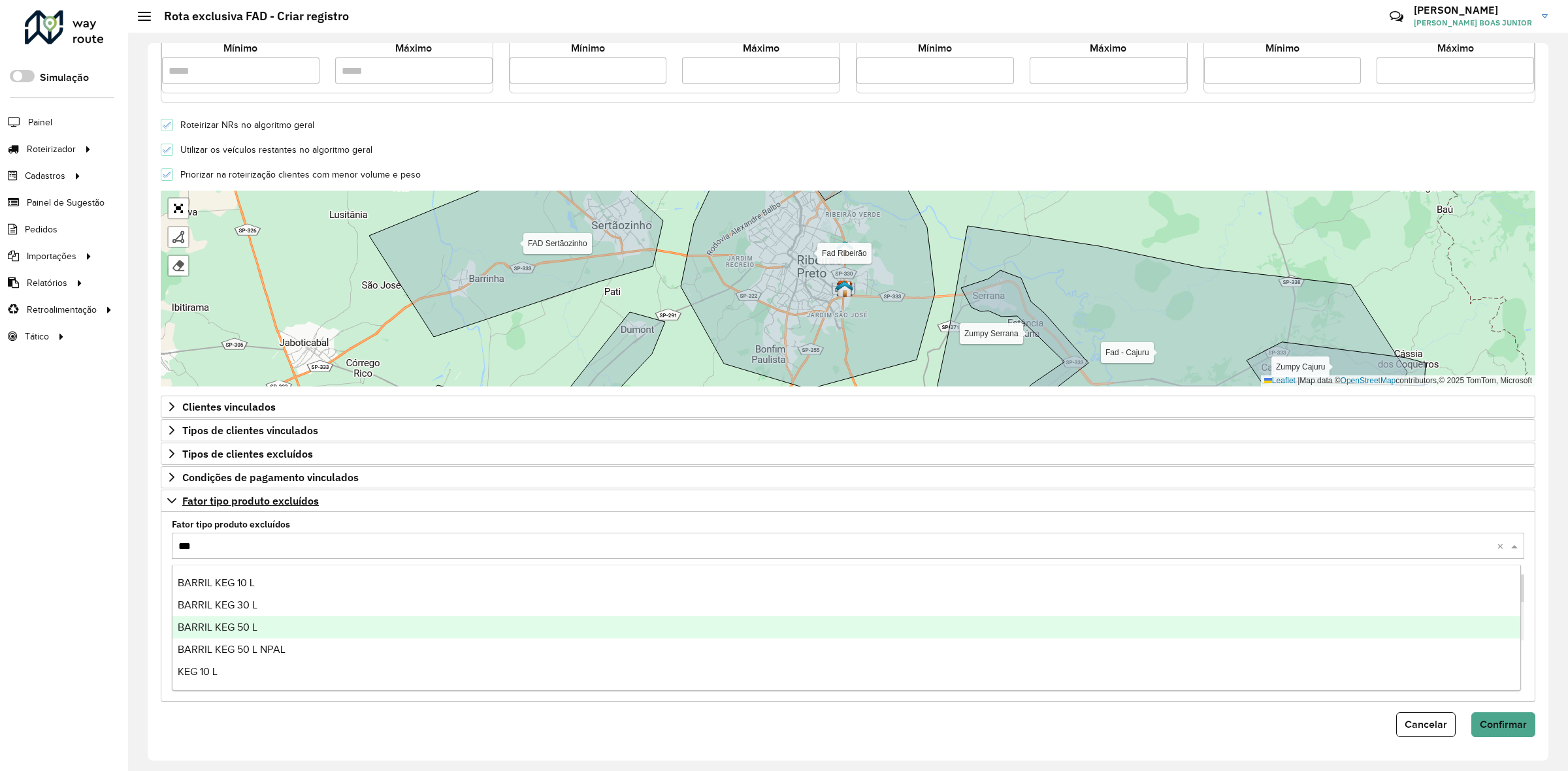
click at [221, 628] on span "BARRIL KEG 50 L" at bounding box center [217, 627] width 80 height 12
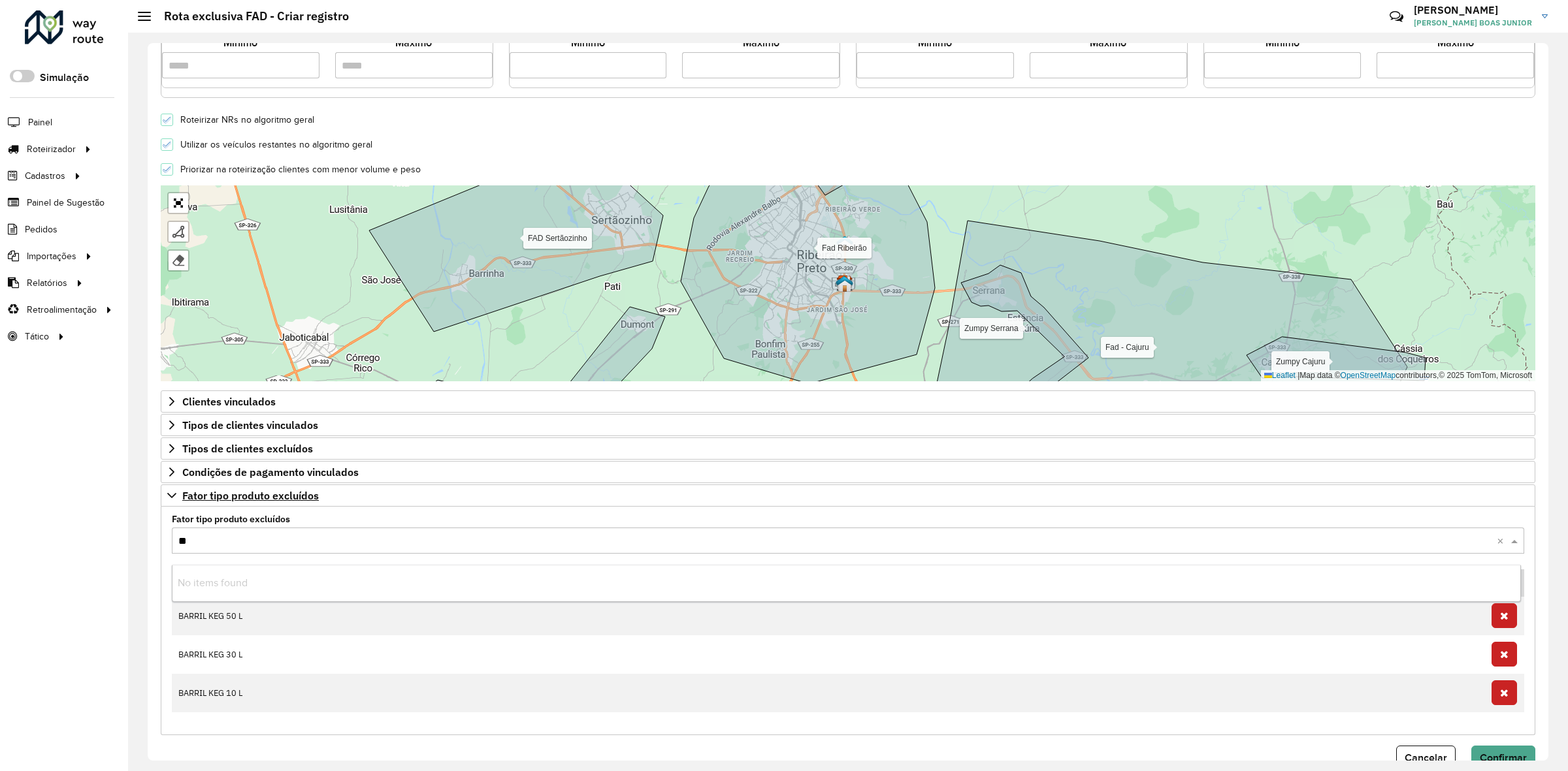
type input "***"
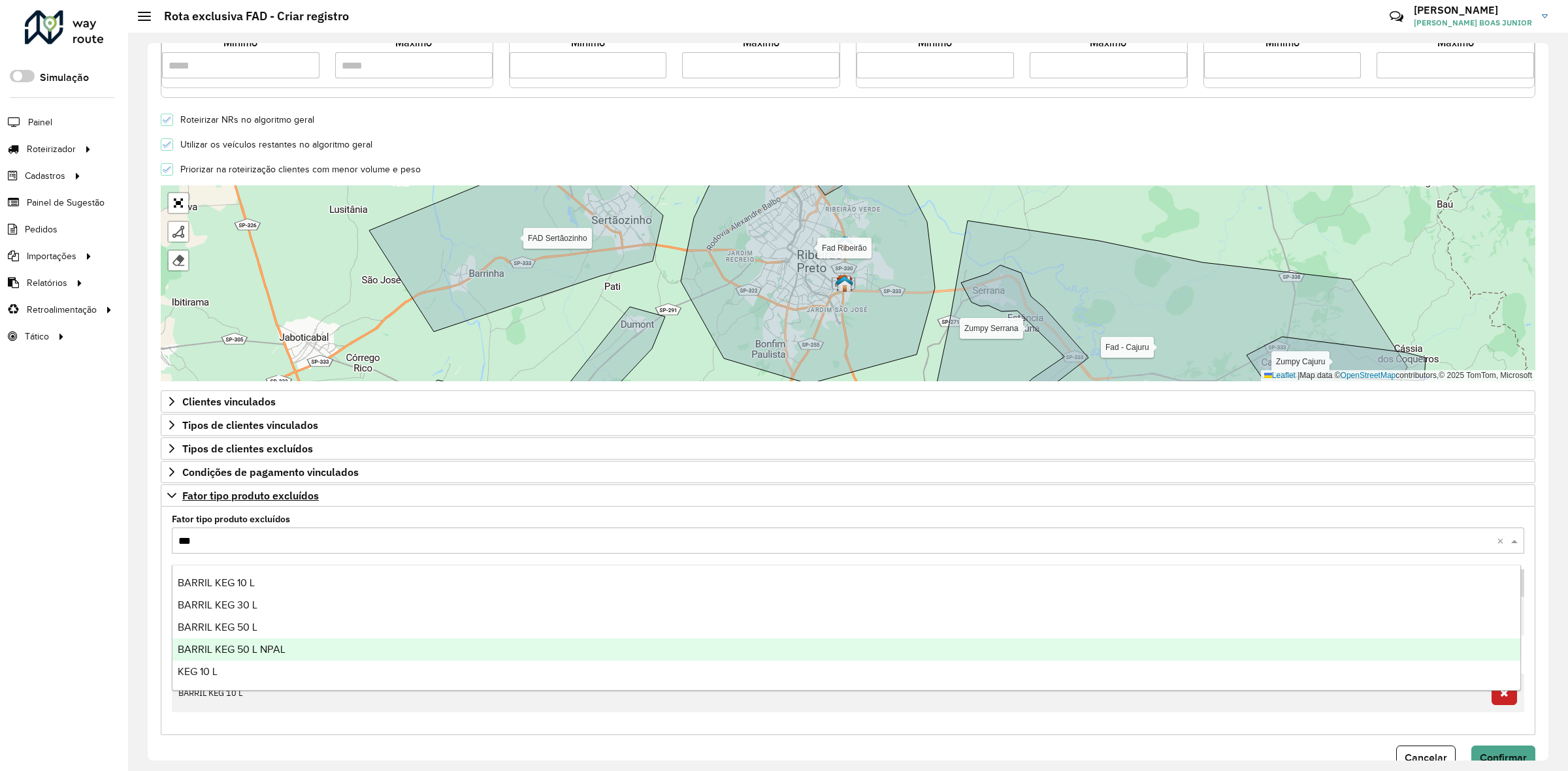
click at [258, 644] on span "BARRIL KEG 50 L NPAL" at bounding box center [231, 650] width 107 height 12
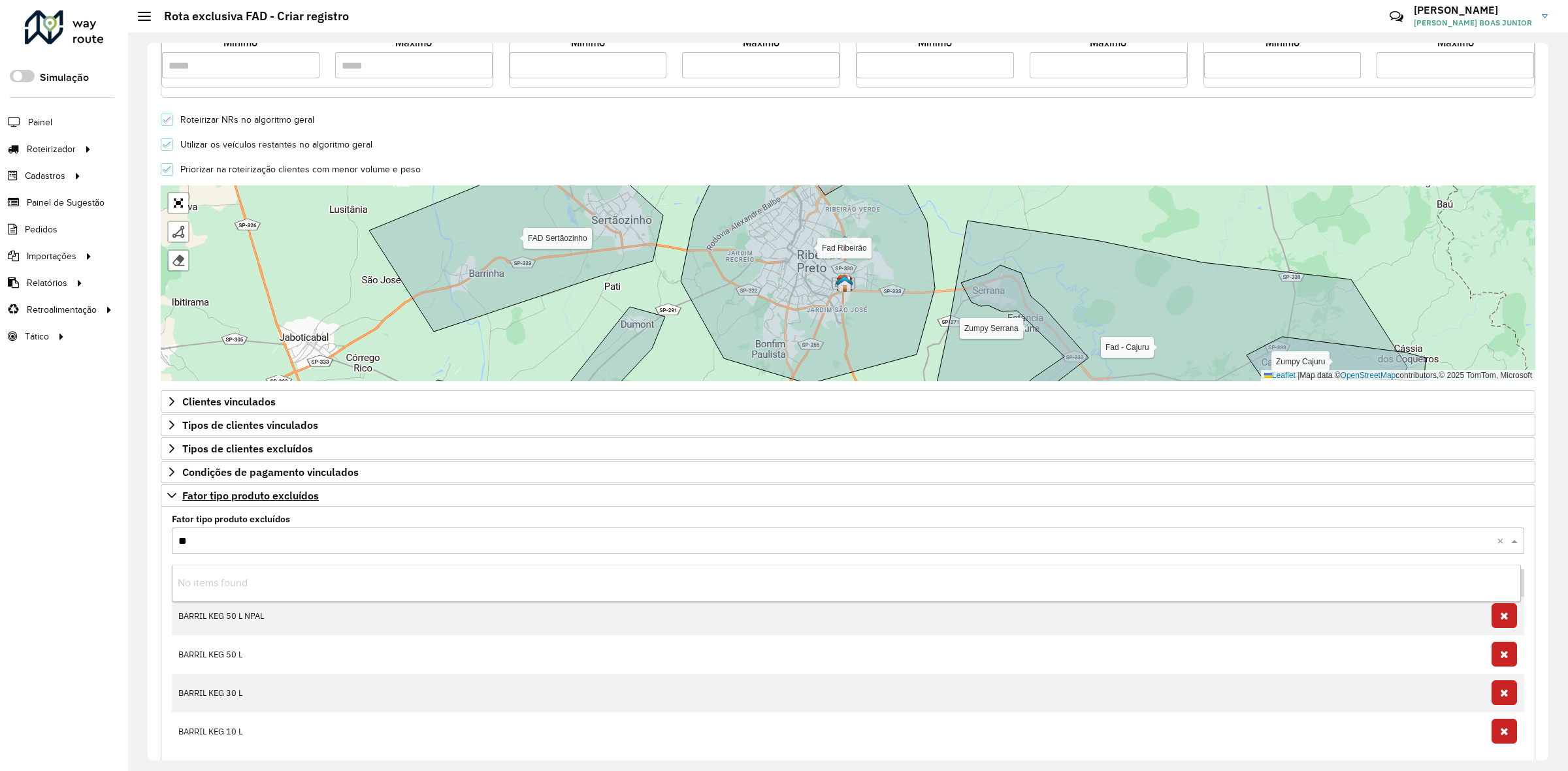
type input "***"
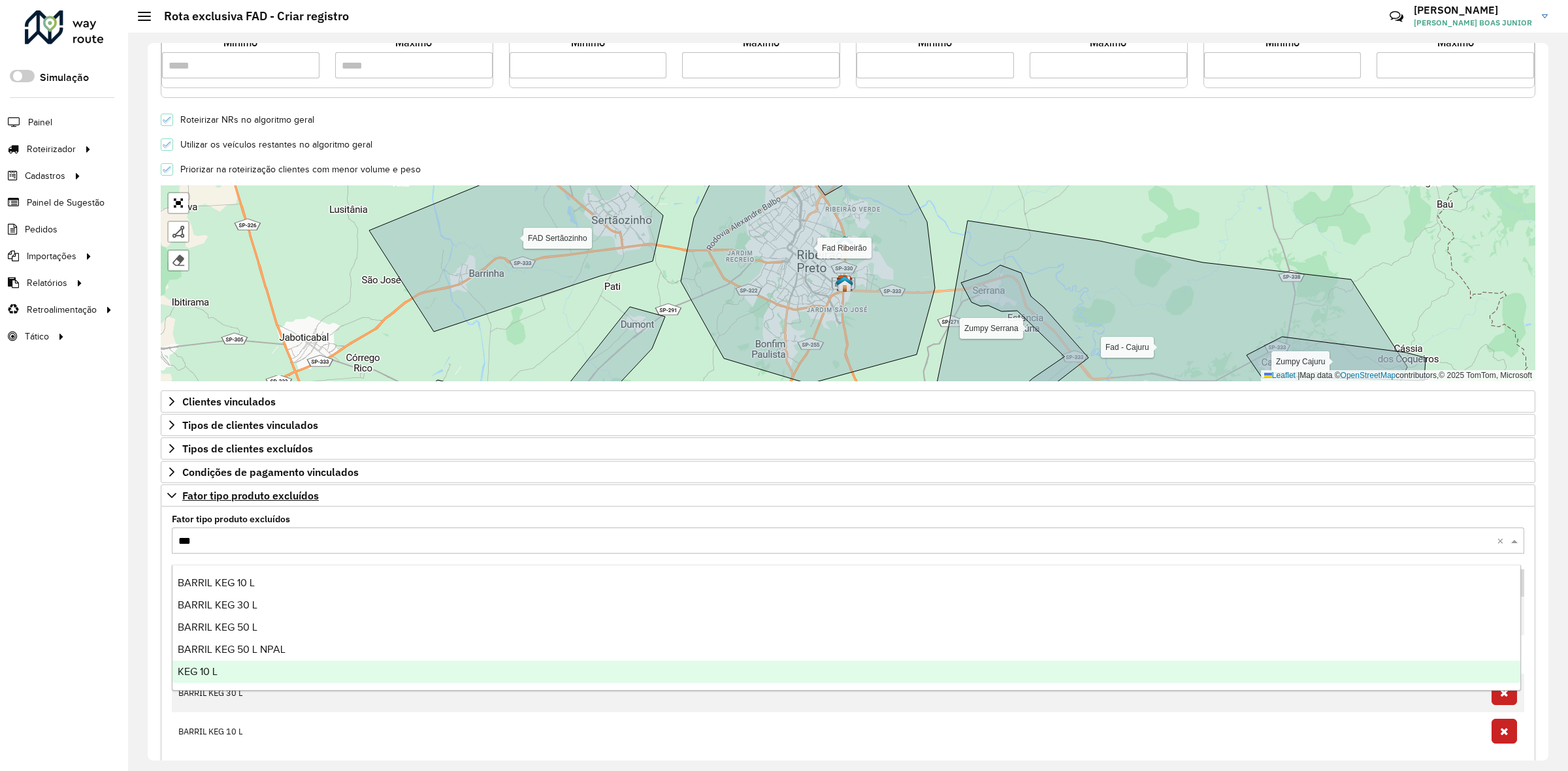
click at [221, 679] on div "KEG 10 L" at bounding box center [846, 671] width 1347 height 22
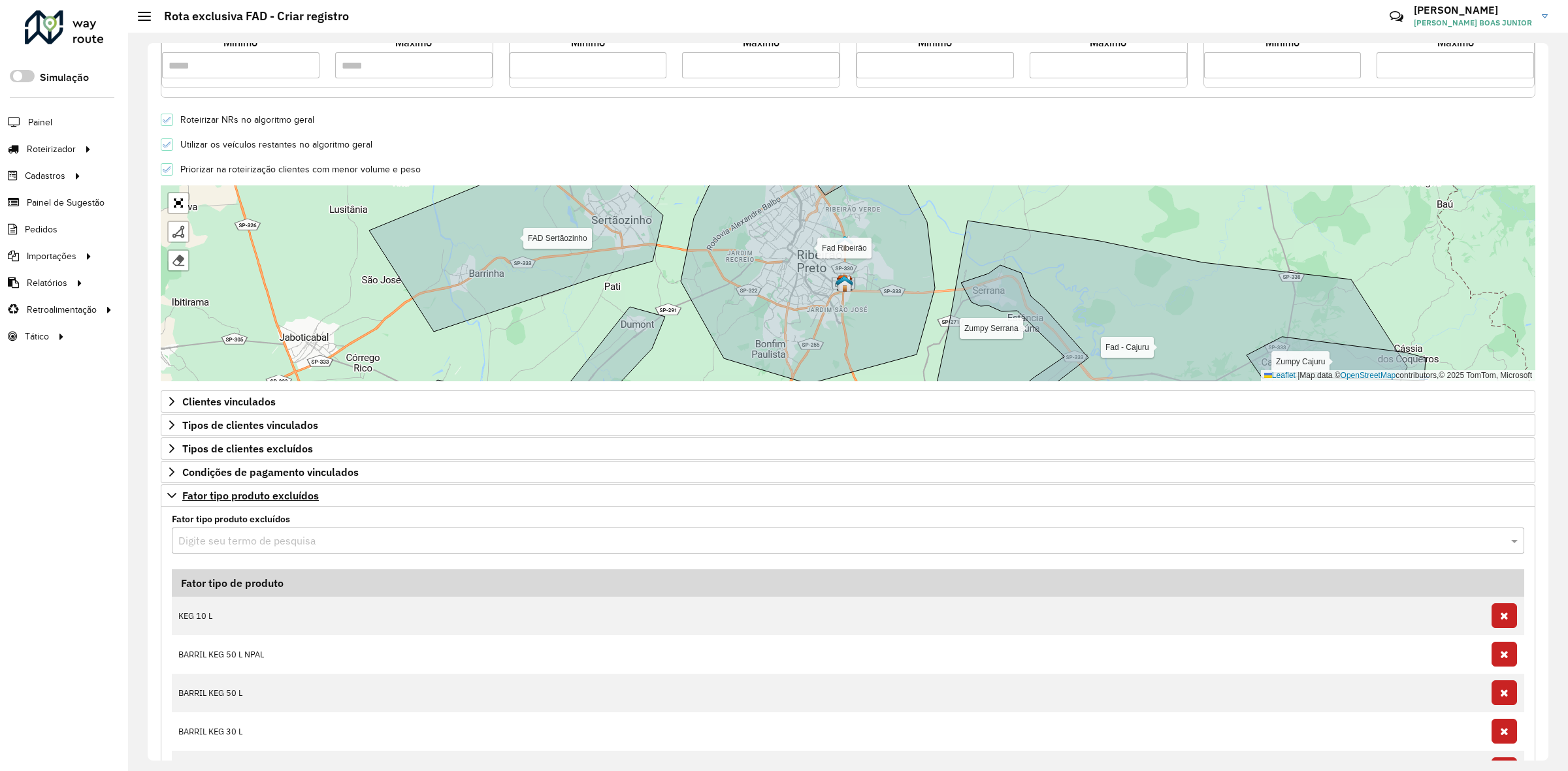
scroll to position [441, 0]
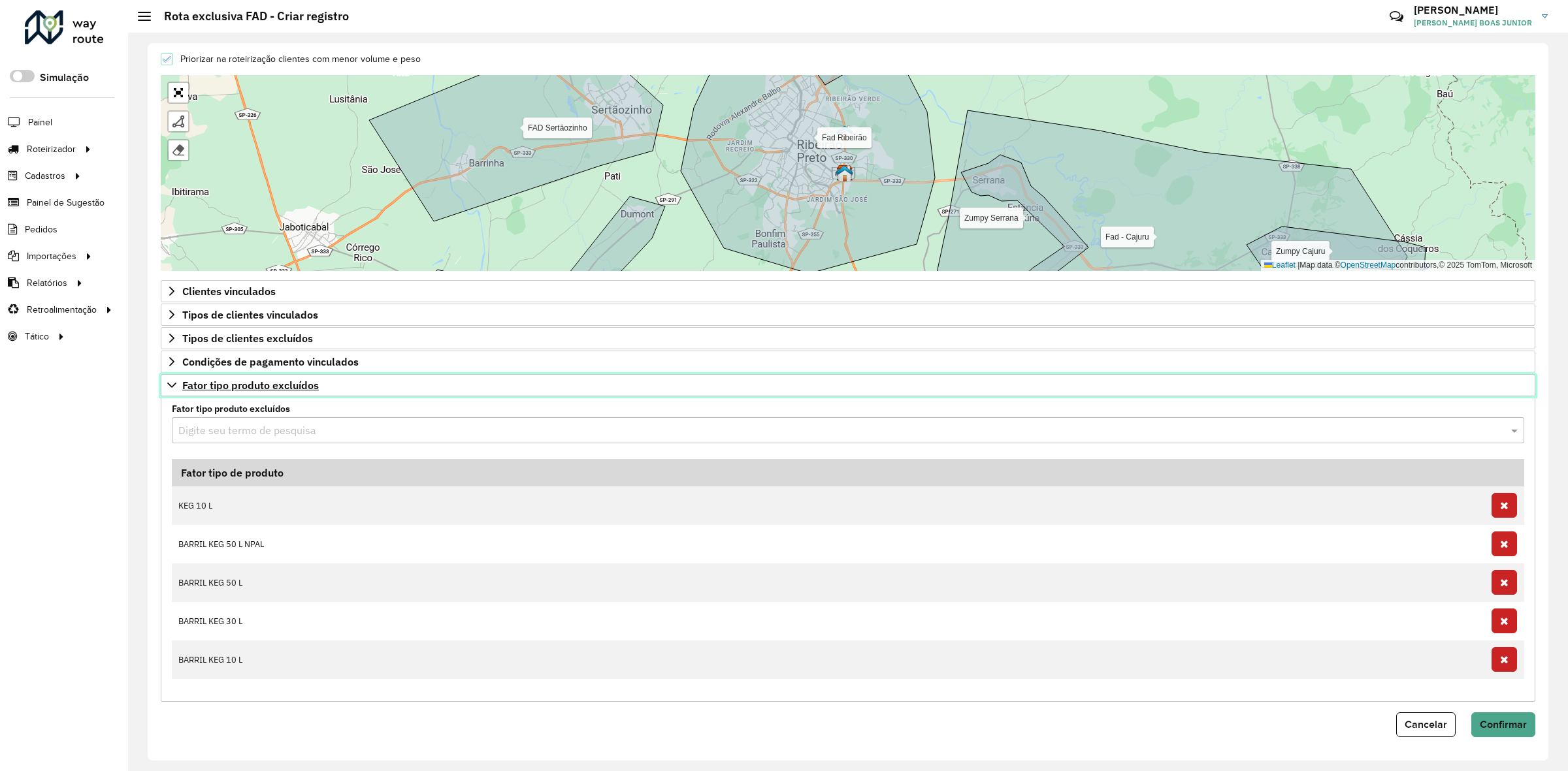
click at [165, 379] on link "Fator tipo produto excluídos" at bounding box center [848, 385] width 1374 height 22
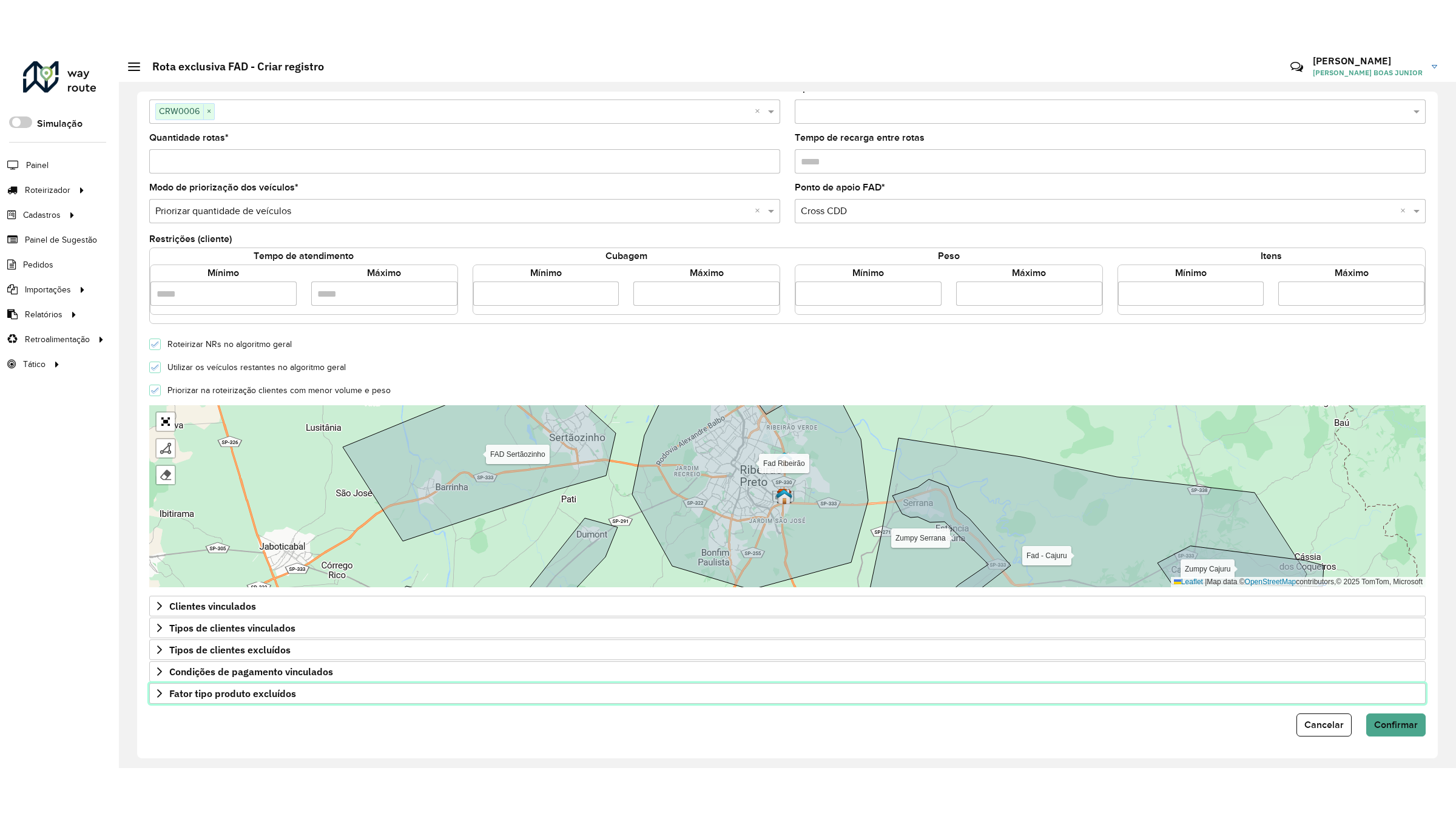
scroll to position [125, 0]
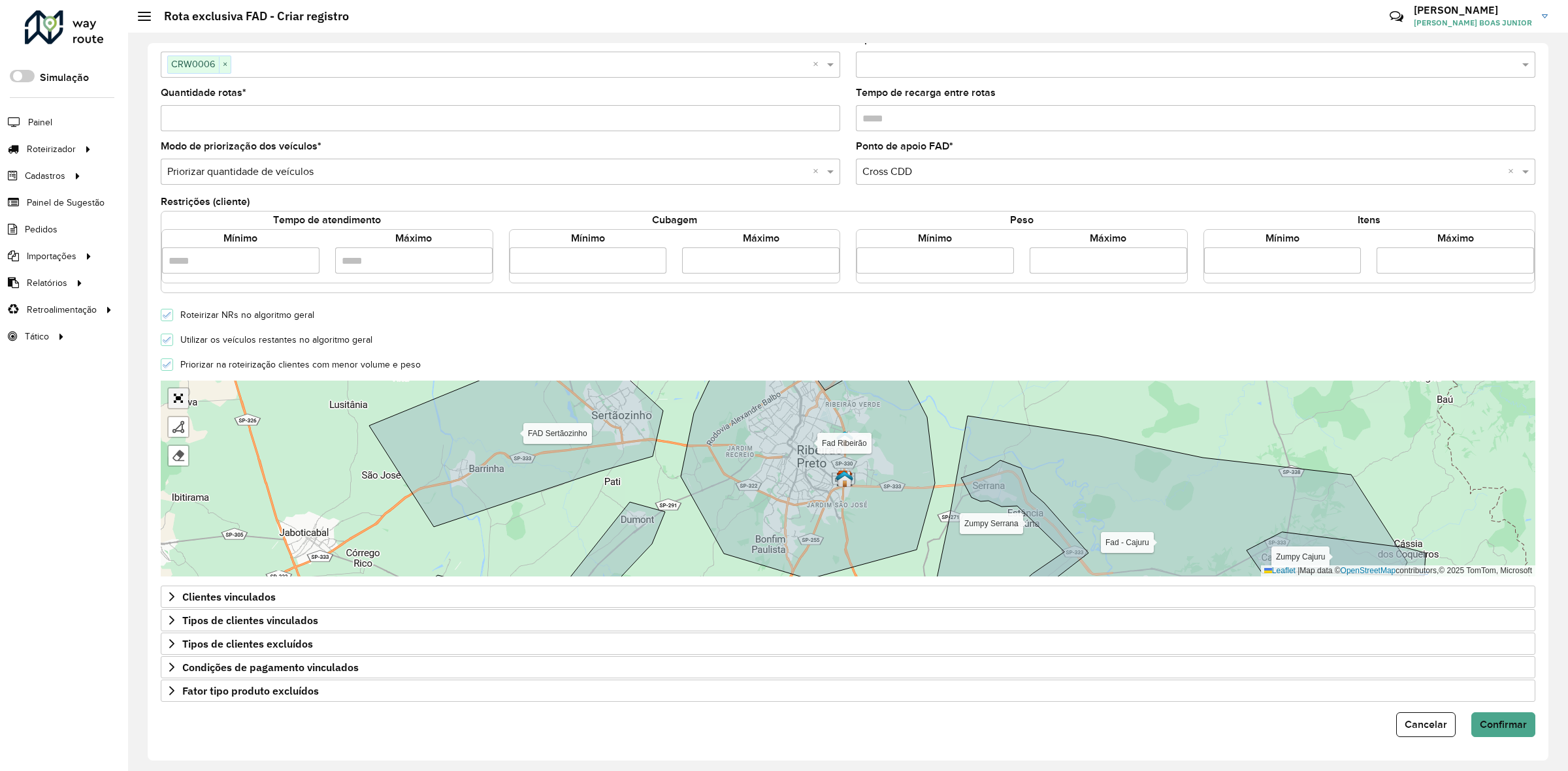
click at [180, 389] on link "Abrir mapa em tela cheia" at bounding box center [178, 398] width 19 height 19
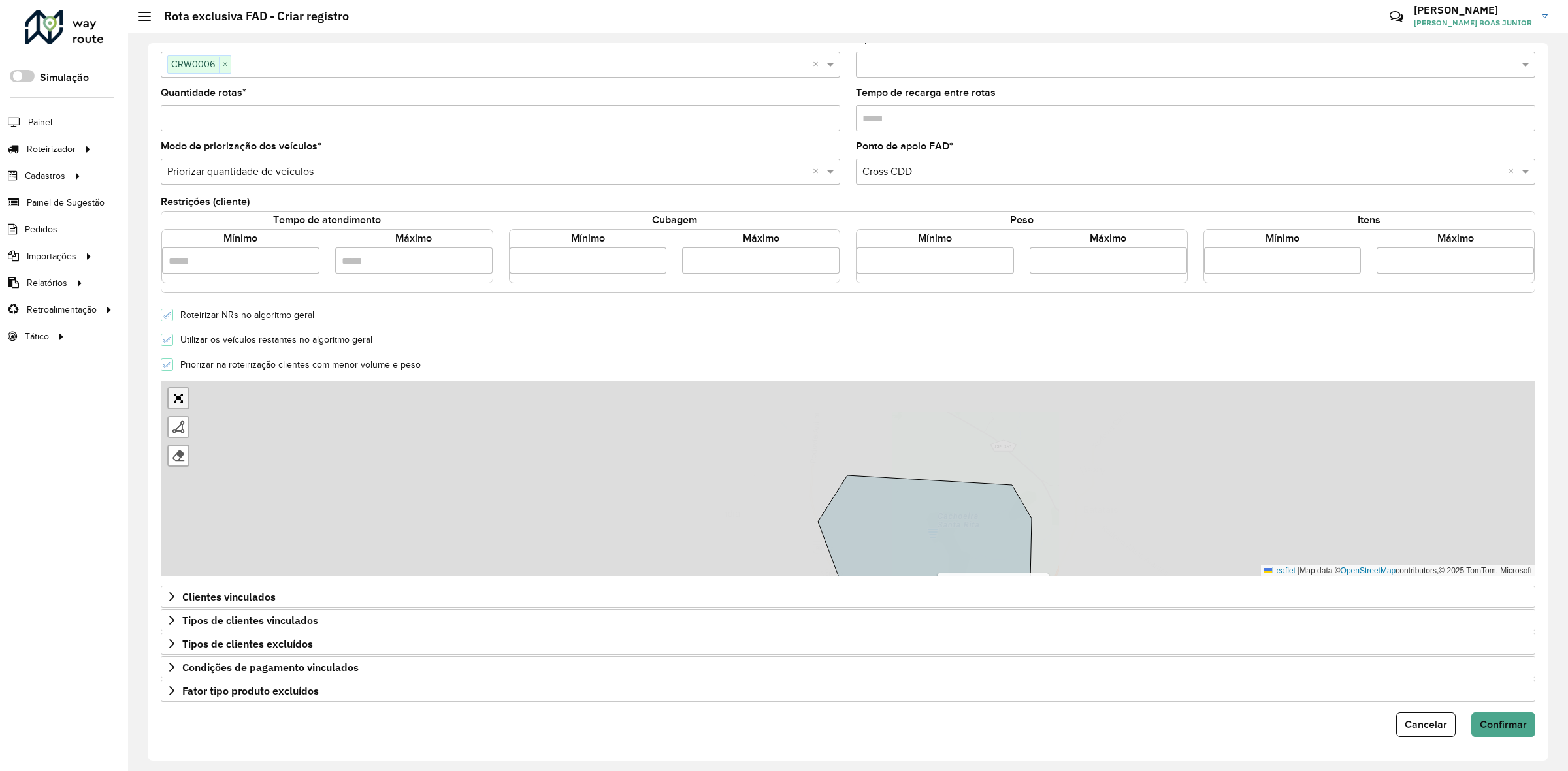
scroll to position [0, 0]
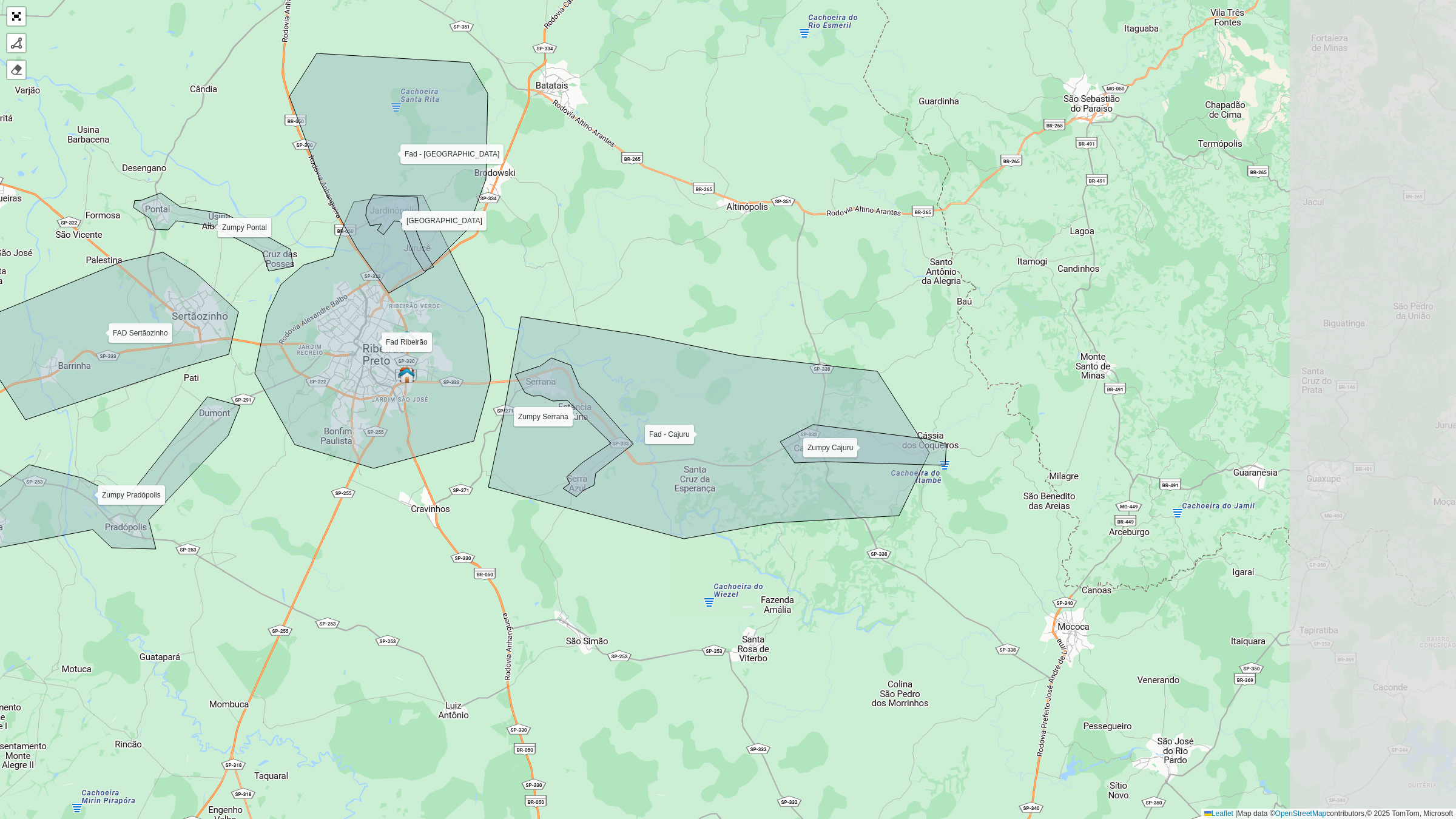
drag, startPoint x: 764, startPoint y: 474, endPoint x: 443, endPoint y: 441, distance: 322.7
click at [443, 441] on icon at bounding box center [372, 331] width 236 height 273
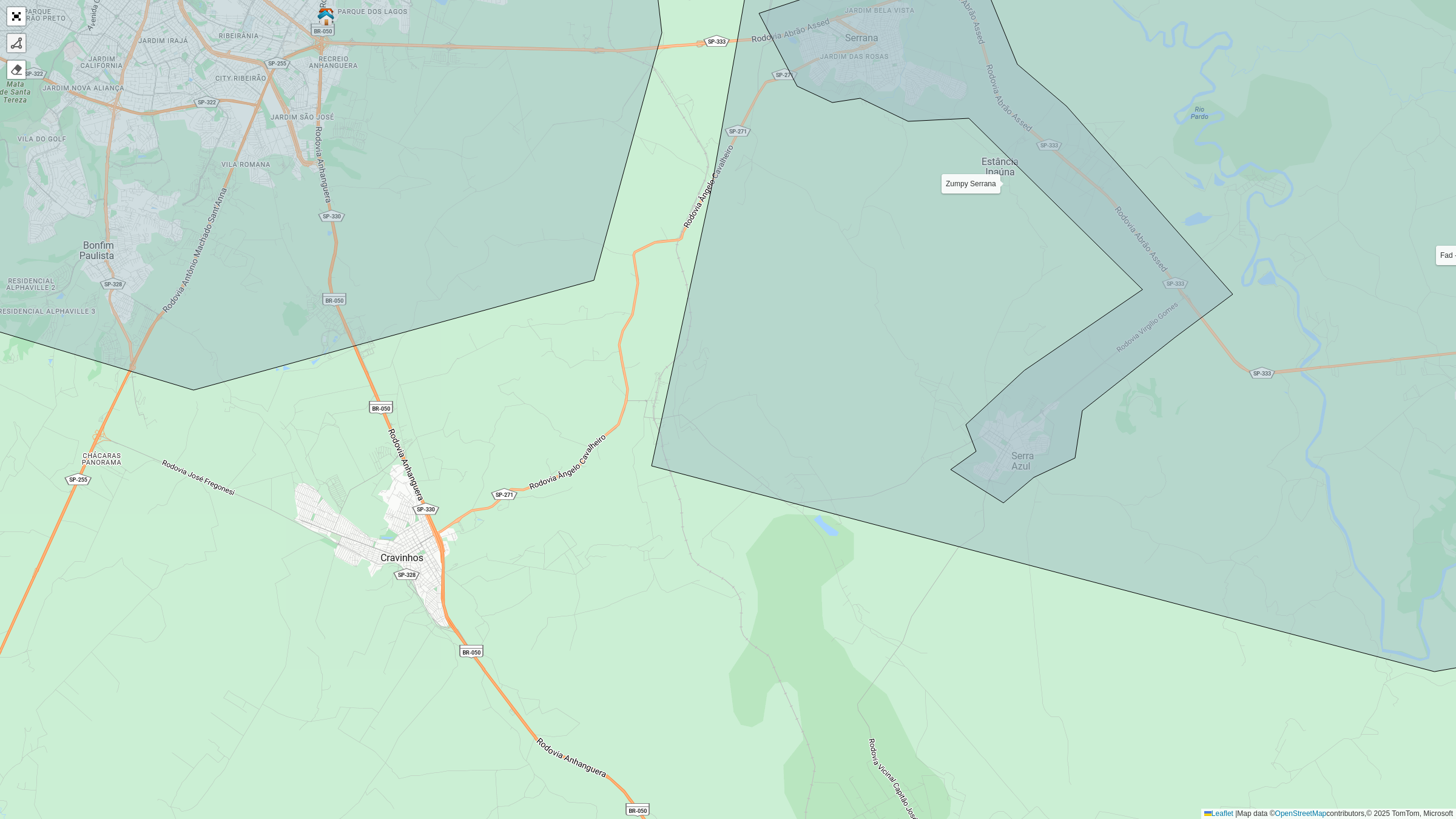
click at [12, 46] on div at bounding box center [17, 44] width 12 height 12
click at [610, 370] on div "Fad Ribeirão FAD Sertãozinho Fad - Cajuru Fad - Jardinópolis Zumpy Cajuru Zumpy…" at bounding box center [728, 410] width 1456 height 819
click at [701, 380] on icon at bounding box center [1127, 294] width 950 height 754
click at [686, 465] on icon at bounding box center [694, 422] width 16 height 85
click at [634, 467] on icon at bounding box center [660, 466] width 52 height 2
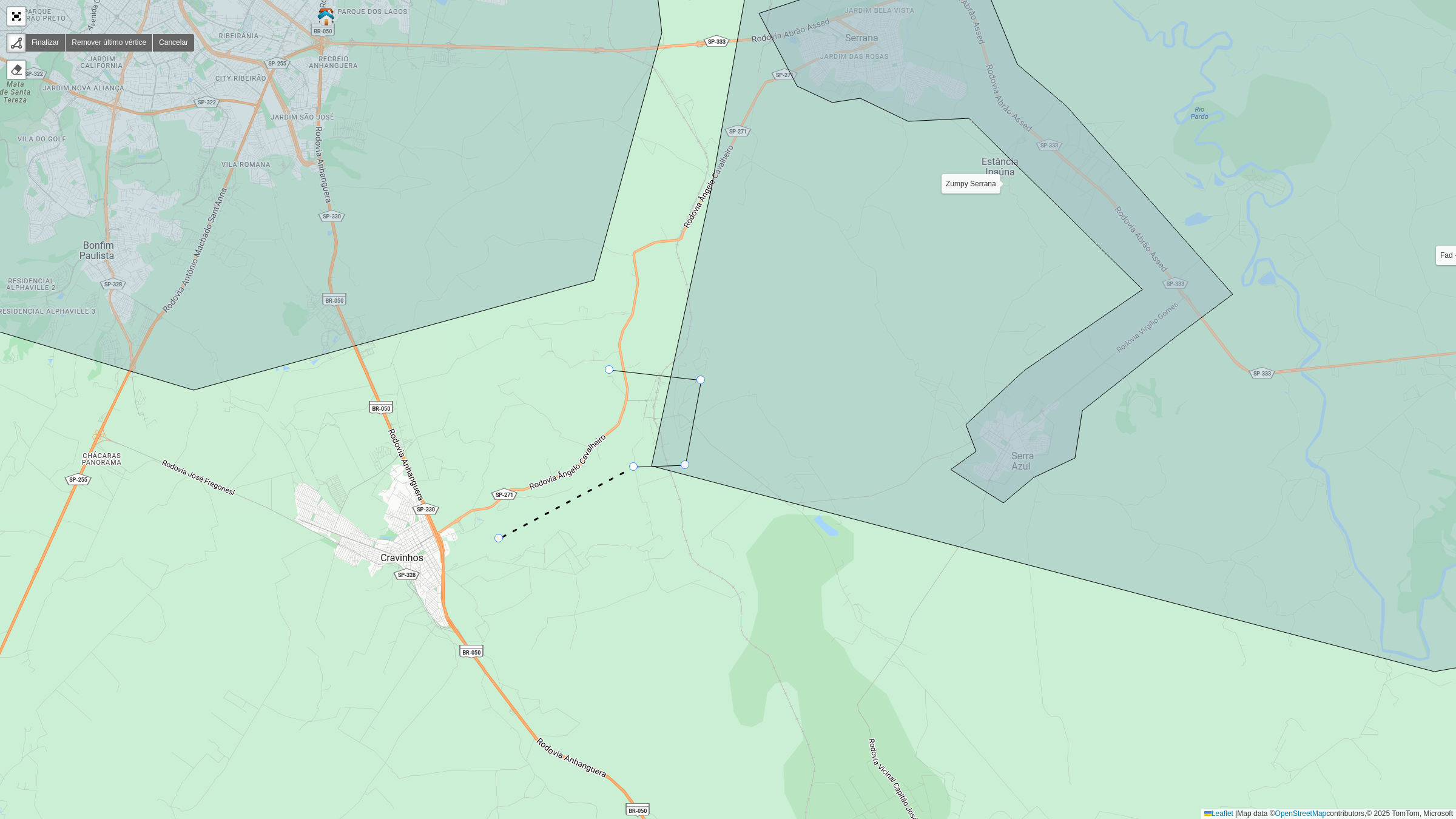
click at [500, 539] on div "Fad Ribeirão FAD Sertãozinho Fad - Cajuru Fad - Jardinópolis Zumpy Cajuru Zumpy…" at bounding box center [728, 410] width 1456 height 819
click at [464, 556] on icon at bounding box center [482, 547] width 36 height 18
click at [500, 669] on div "Fad Ribeirão FAD Sertãozinho Fad - Cajuru Fad - Jardinópolis Zumpy Cajuru Zumpy…" at bounding box center [728, 410] width 1456 height 819
click at [431, 664] on div "Fad Ribeirão FAD Sertãozinho Fad - Cajuru Fad - Jardinópolis Zumpy Cajuru Zumpy…" at bounding box center [728, 410] width 1456 height 819
click at [395, 592] on div "Fad Ribeirão FAD Sertãozinho Fad - Cajuru Fad - Jardinópolis Zumpy Cajuru Zumpy…" at bounding box center [728, 410] width 1456 height 819
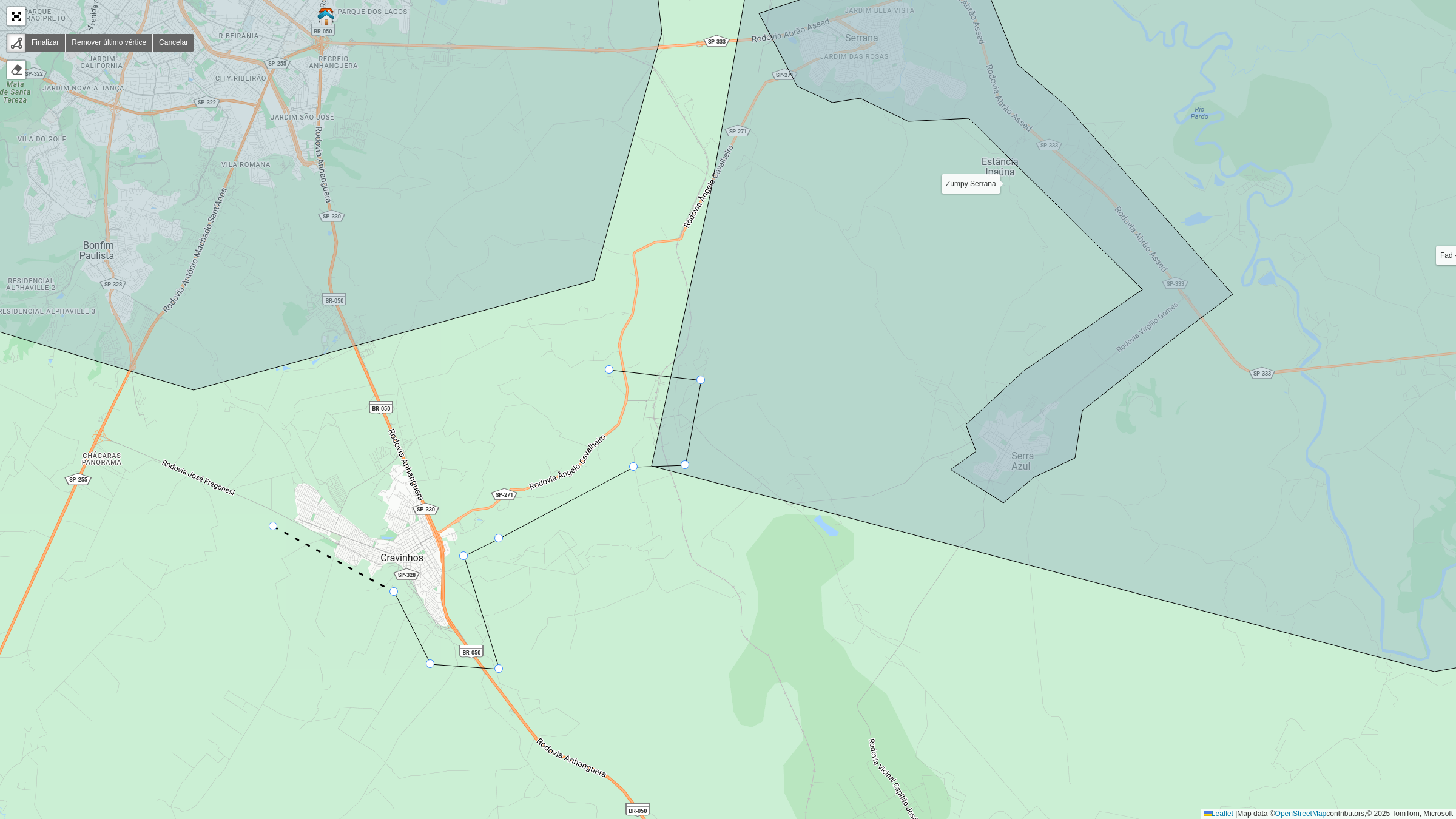
click at [273, 526] on icon at bounding box center [334, 559] width 121 height 66
click at [282, 474] on icon at bounding box center [278, 500] width 9 height 52
click at [319, 454] on div "Fad Ribeirão FAD Sertãozinho Fad - Cajuru Fad - Jardinópolis Zumpy Cajuru Zumpy…" at bounding box center [728, 410] width 1456 height 819
click at [365, 517] on div "Fad Ribeirão FAD Sertãozinho Fad - Cajuru Fad - Jardinópolis Zumpy Cajuru Zumpy…" at bounding box center [728, 410] width 1456 height 819
click at [374, 452] on div "Fad Ribeirão FAD Sertãozinho Fad - Cajuru Fad - Jardinópolis Zumpy Cajuru Zumpy…" at bounding box center [728, 410] width 1456 height 819
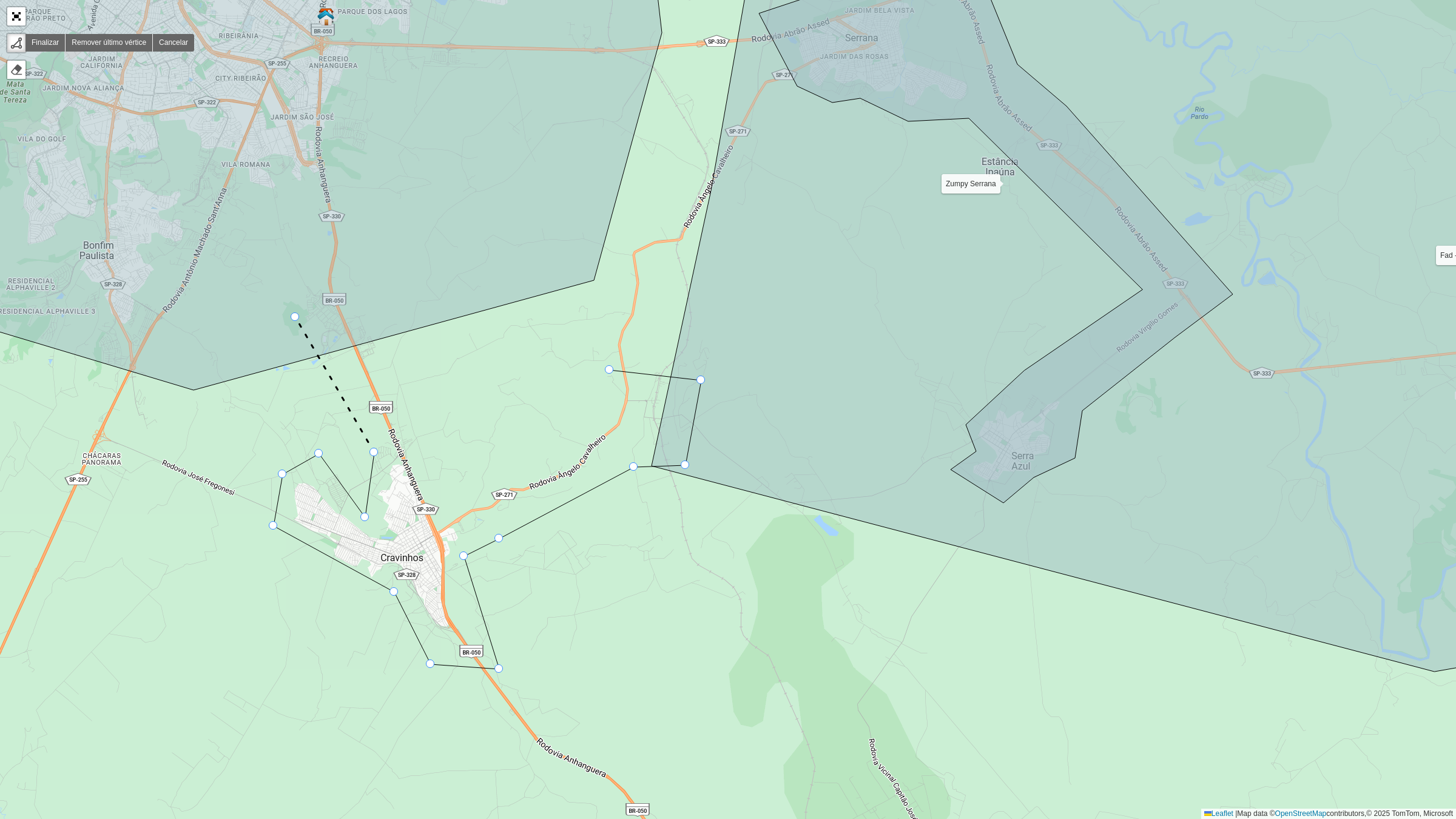
click at [296, 317] on icon at bounding box center [257, 153] width 808 height 473
click at [308, 222] on icon at bounding box center [257, 153] width 808 height 473
click at [364, 227] on icon at bounding box center [257, 153] width 808 height 473
click at [451, 492] on icon at bounding box center [408, 360] width 88 height 265
click at [566, 442] on icon at bounding box center [508, 467] width 114 height 50
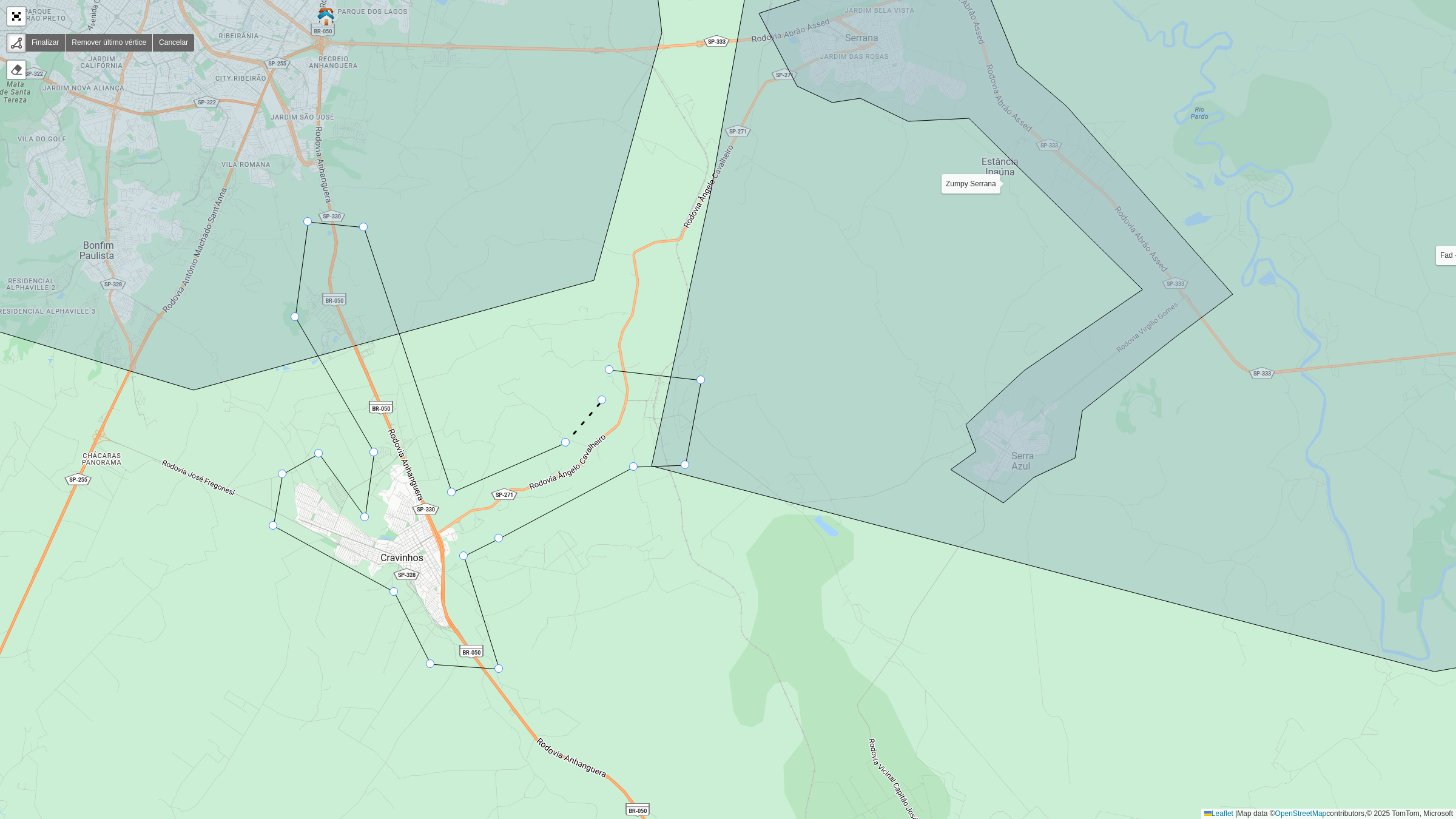
click at [602, 401] on div "Fad Ribeirão FAD Sertãozinho Fad - Cajuru Fad - Jardinópolis Zumpy Cajuru Zumpy…" at bounding box center [728, 410] width 1456 height 819
click at [608, 365] on div at bounding box center [609, 369] width 9 height 9
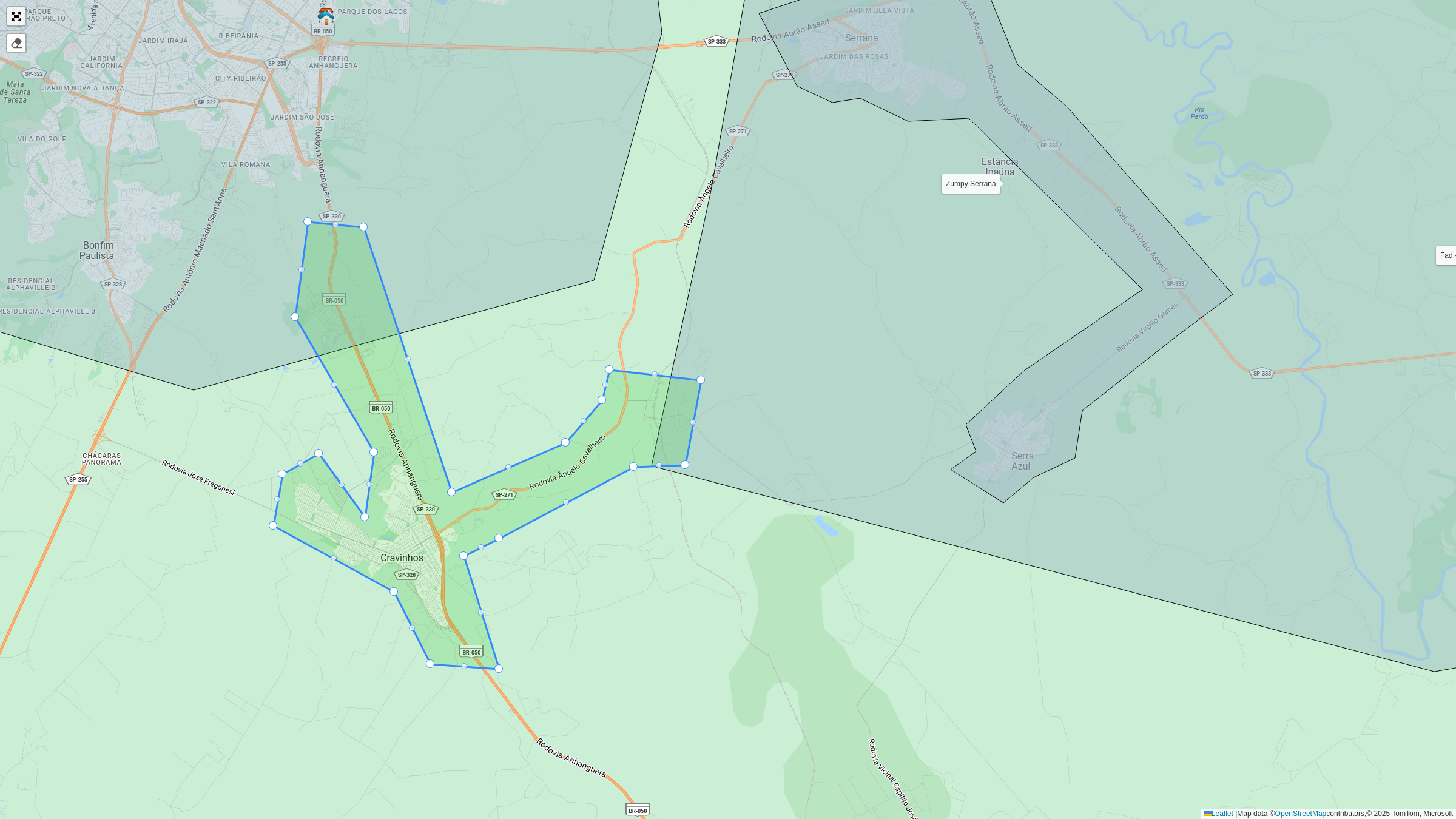
click at [18, 10] on link "Abrir mapa em tela cheia" at bounding box center [16, 16] width 18 height 18
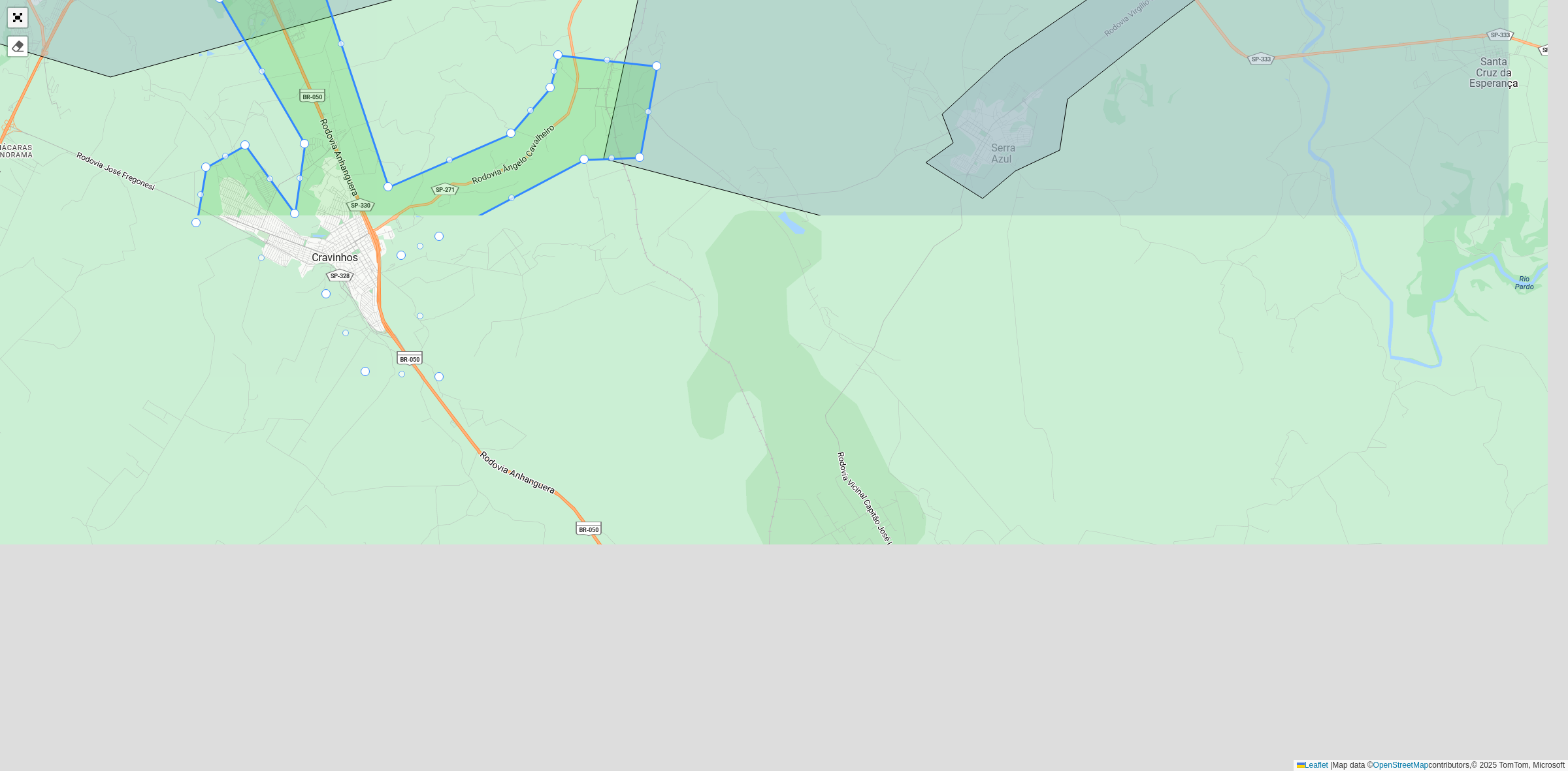
scroll to position [132, 0]
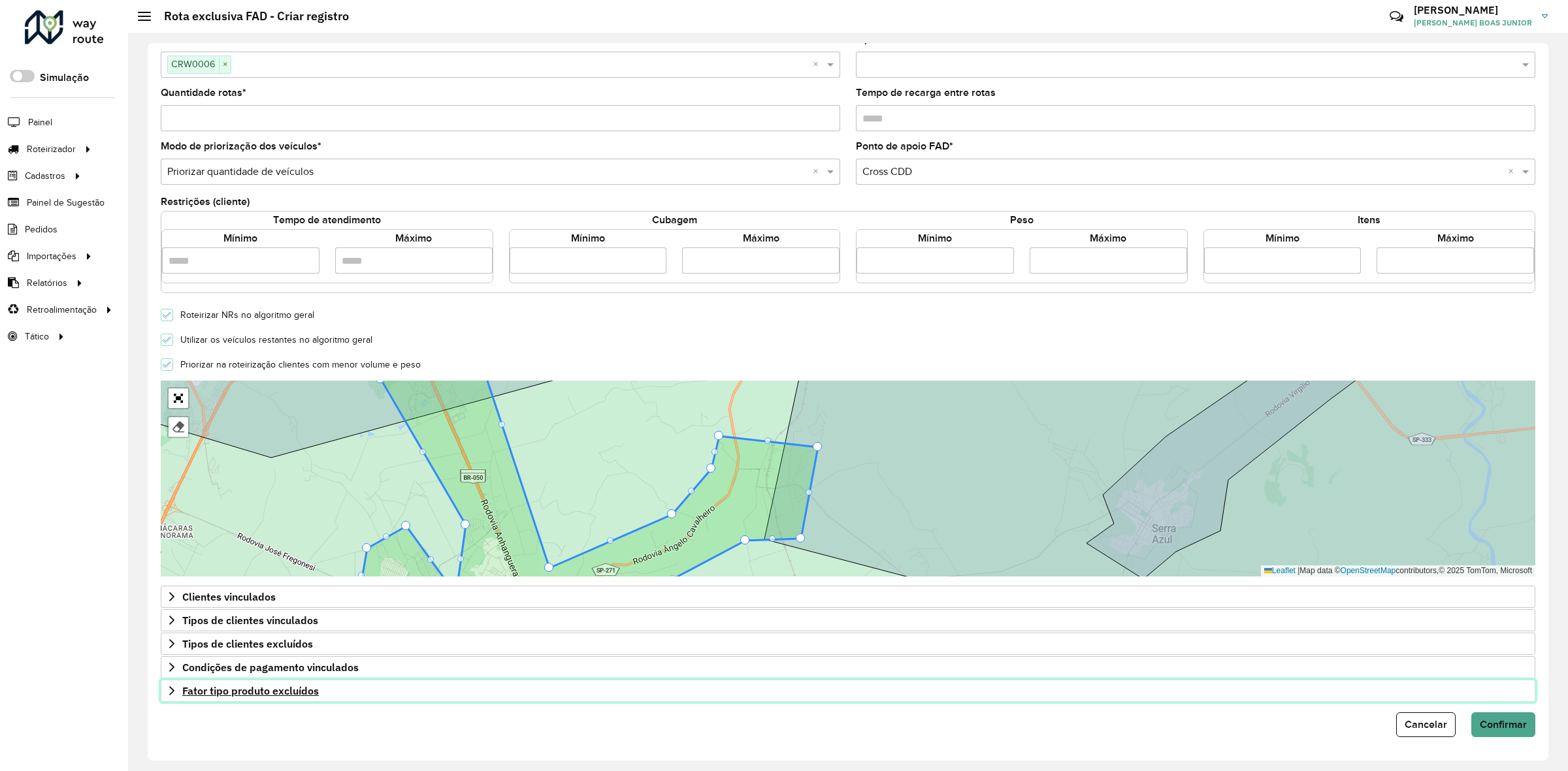
click at [174, 692] on icon at bounding box center [172, 690] width 11 height 11
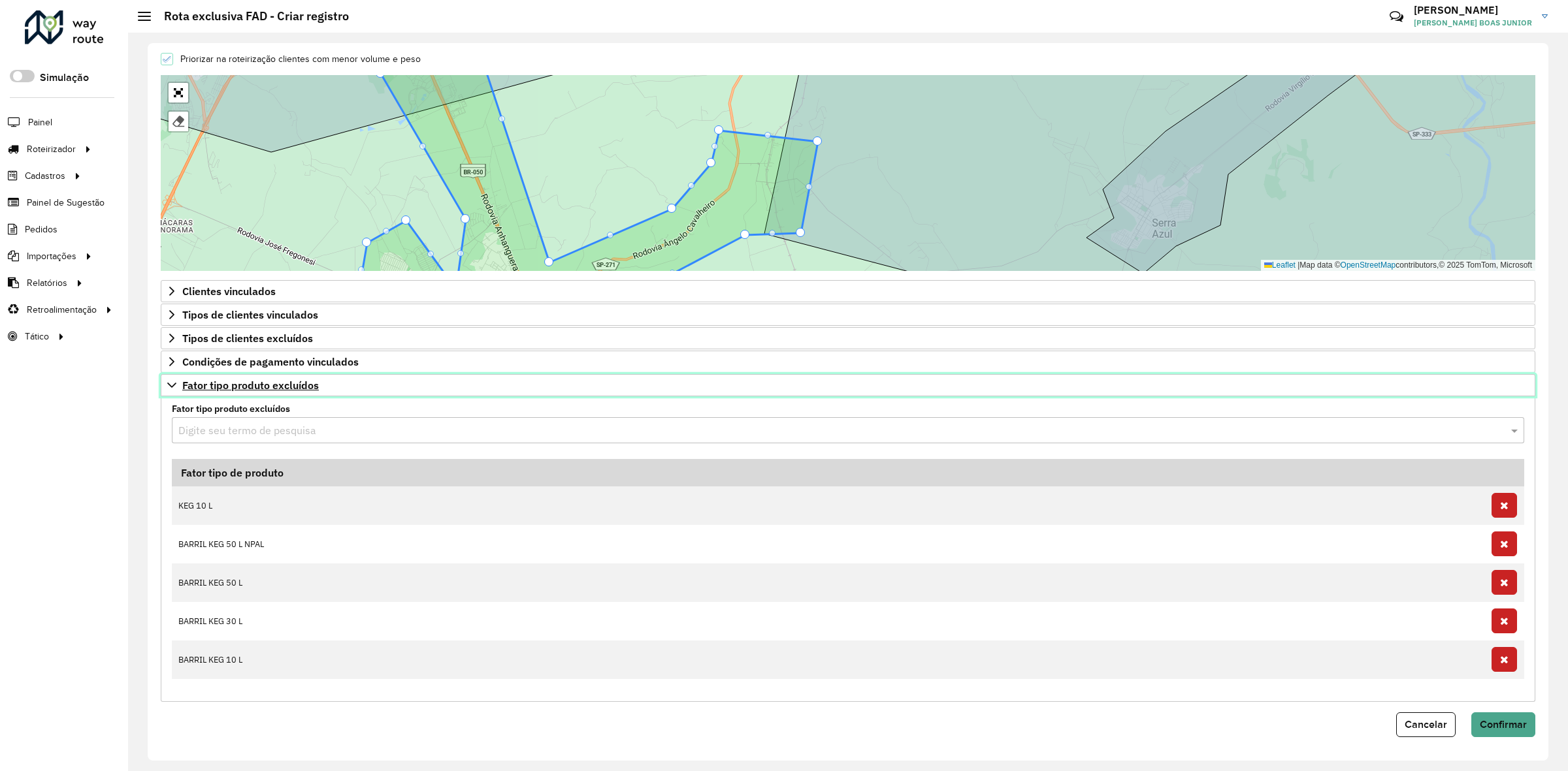
click at [168, 374] on link "Fator tipo produto excluídos" at bounding box center [848, 385] width 1374 height 22
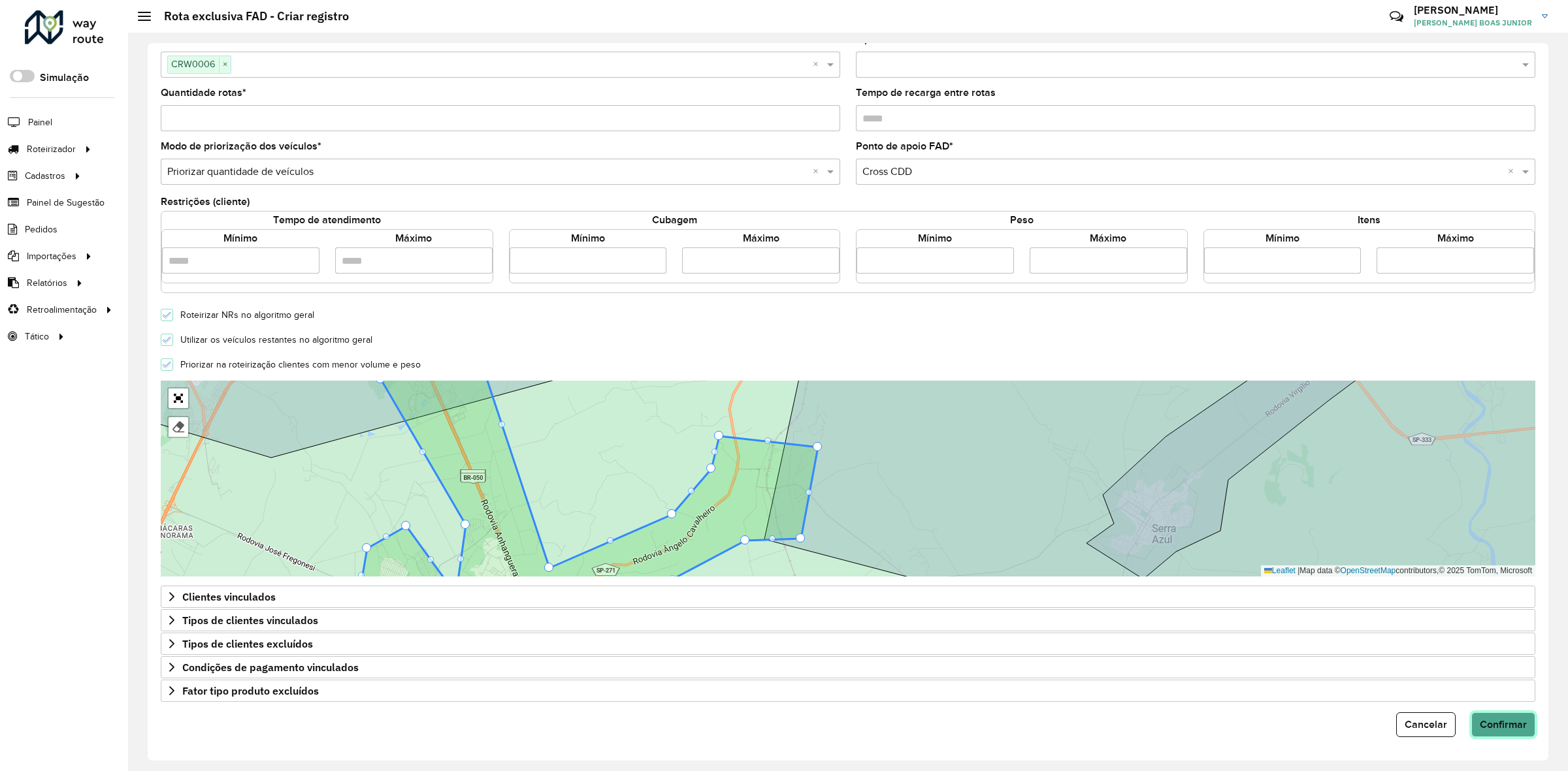
click at [1513, 723] on span "Confirmar" at bounding box center [1503, 725] width 47 height 12
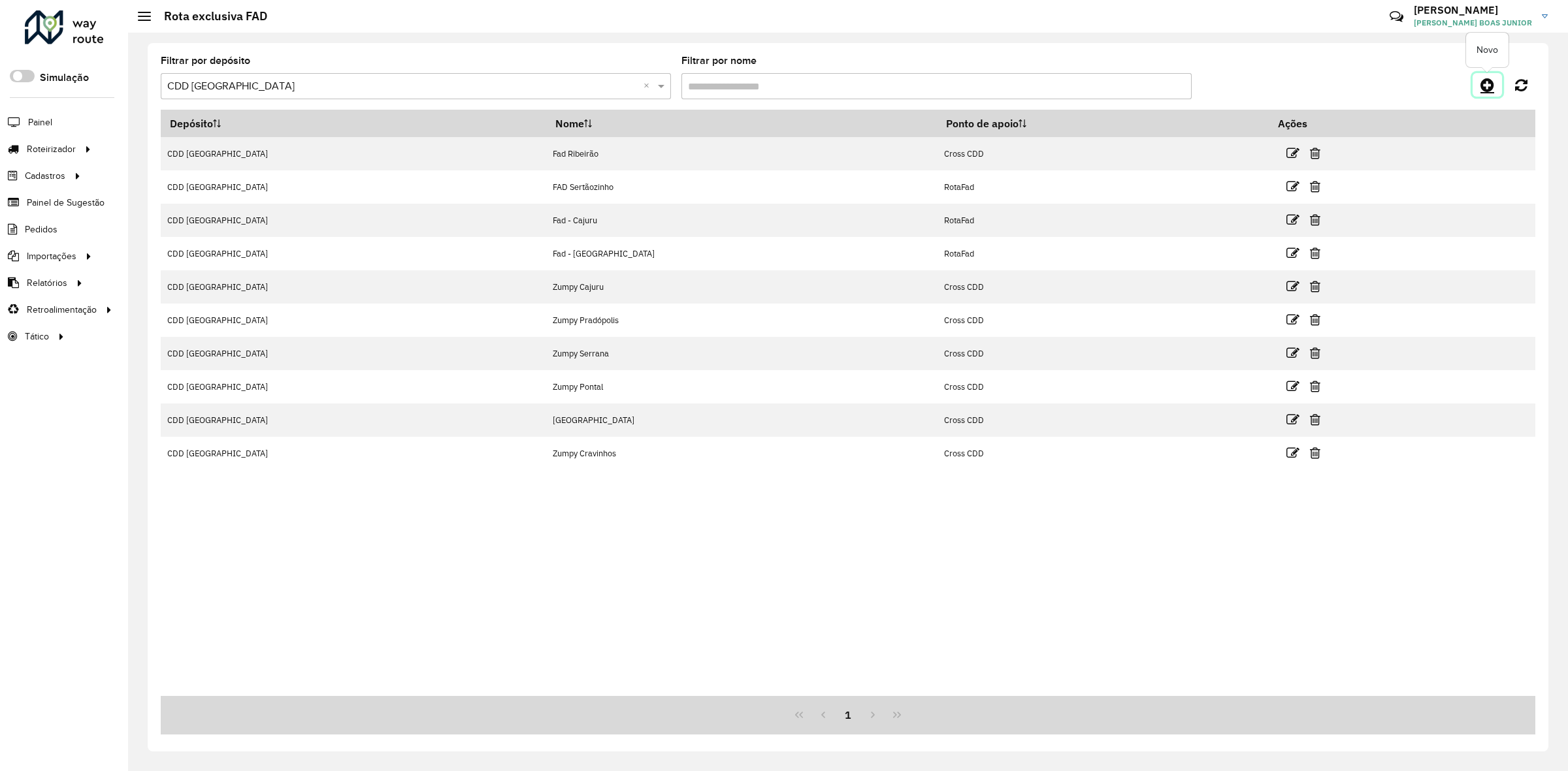
click at [1485, 87] on icon at bounding box center [1487, 84] width 13 height 15
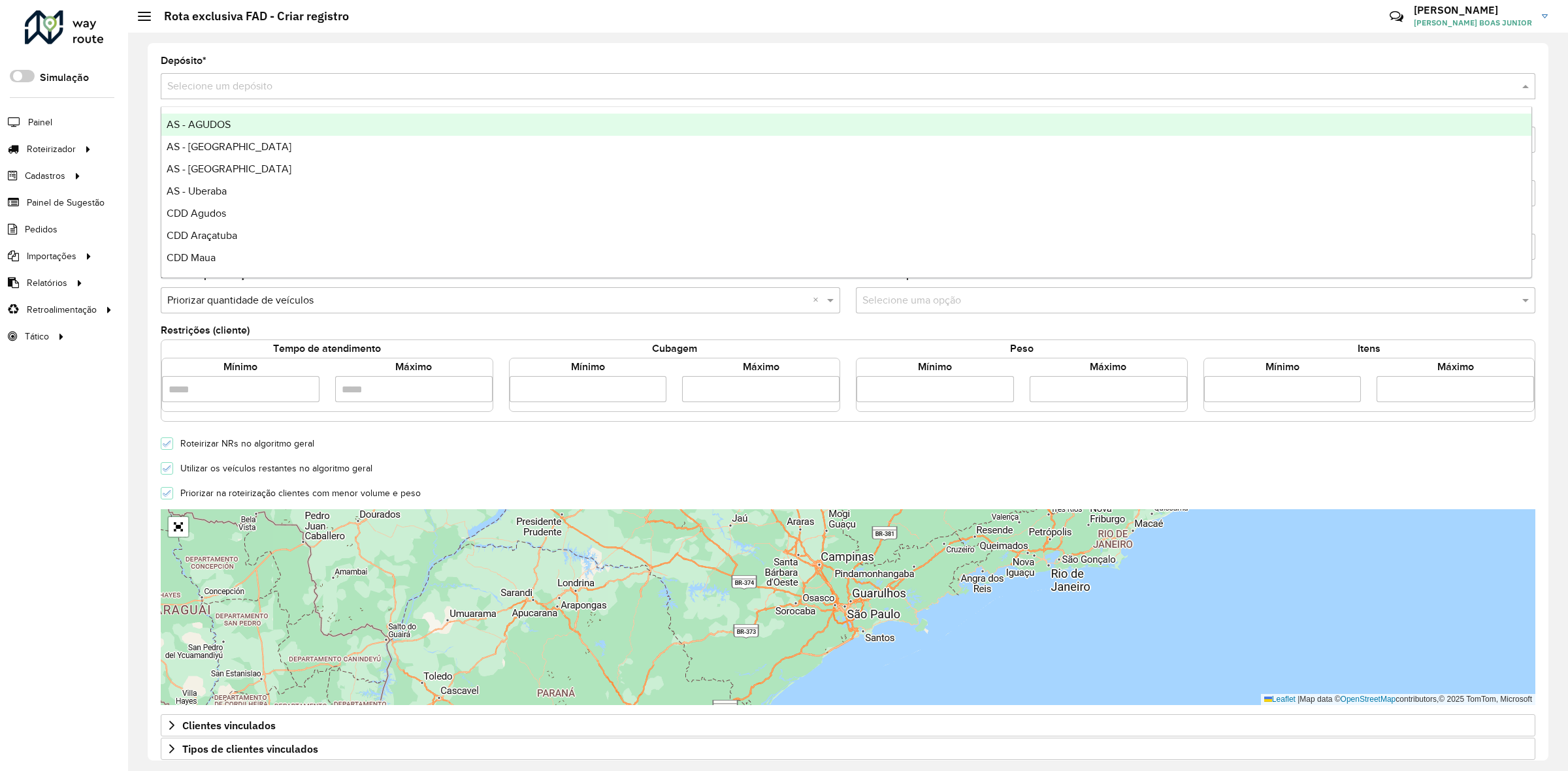
click at [267, 73] on div "Selecione um depósito" at bounding box center [848, 85] width 1374 height 26
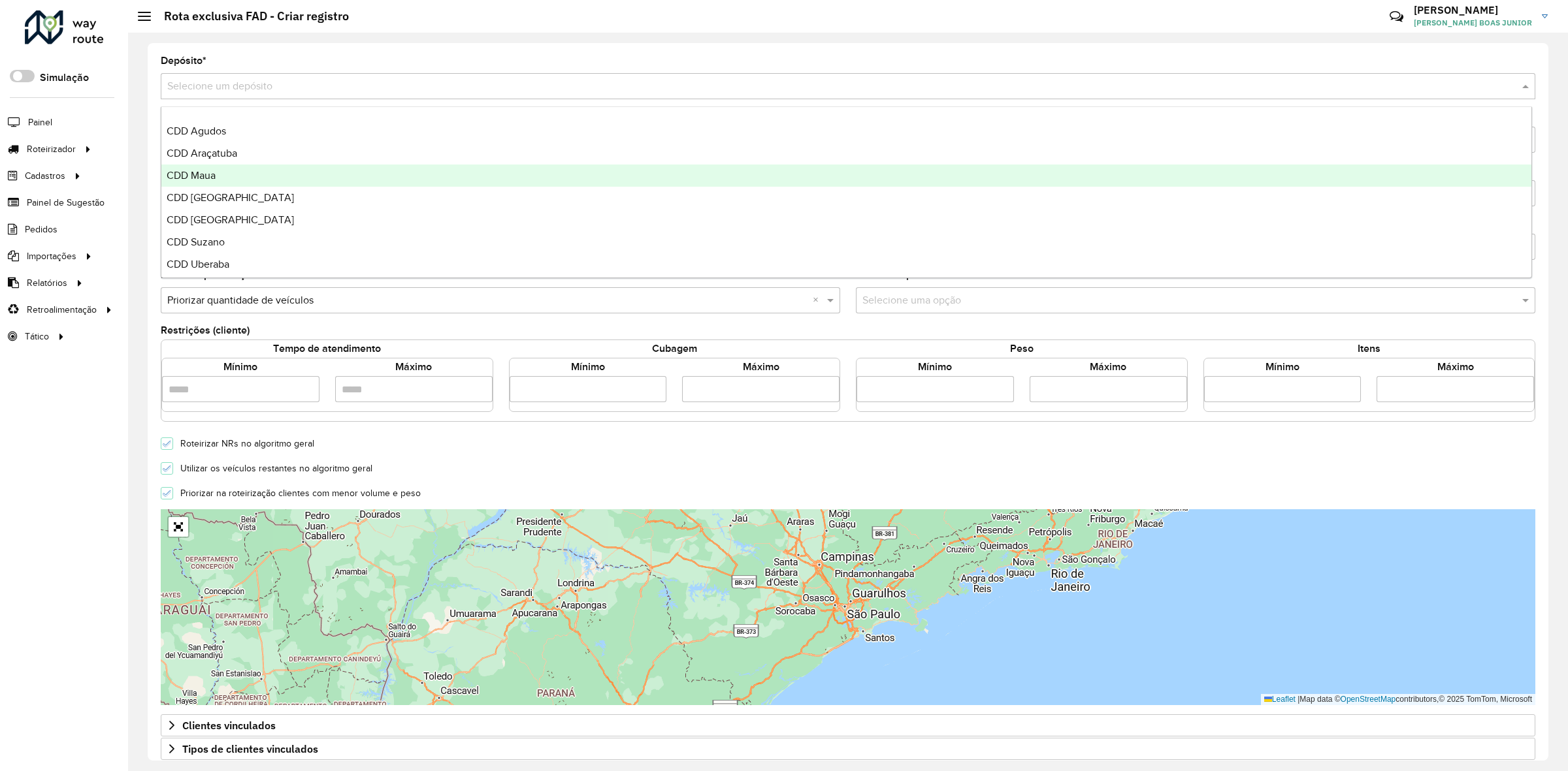
scroll to position [154, 0]
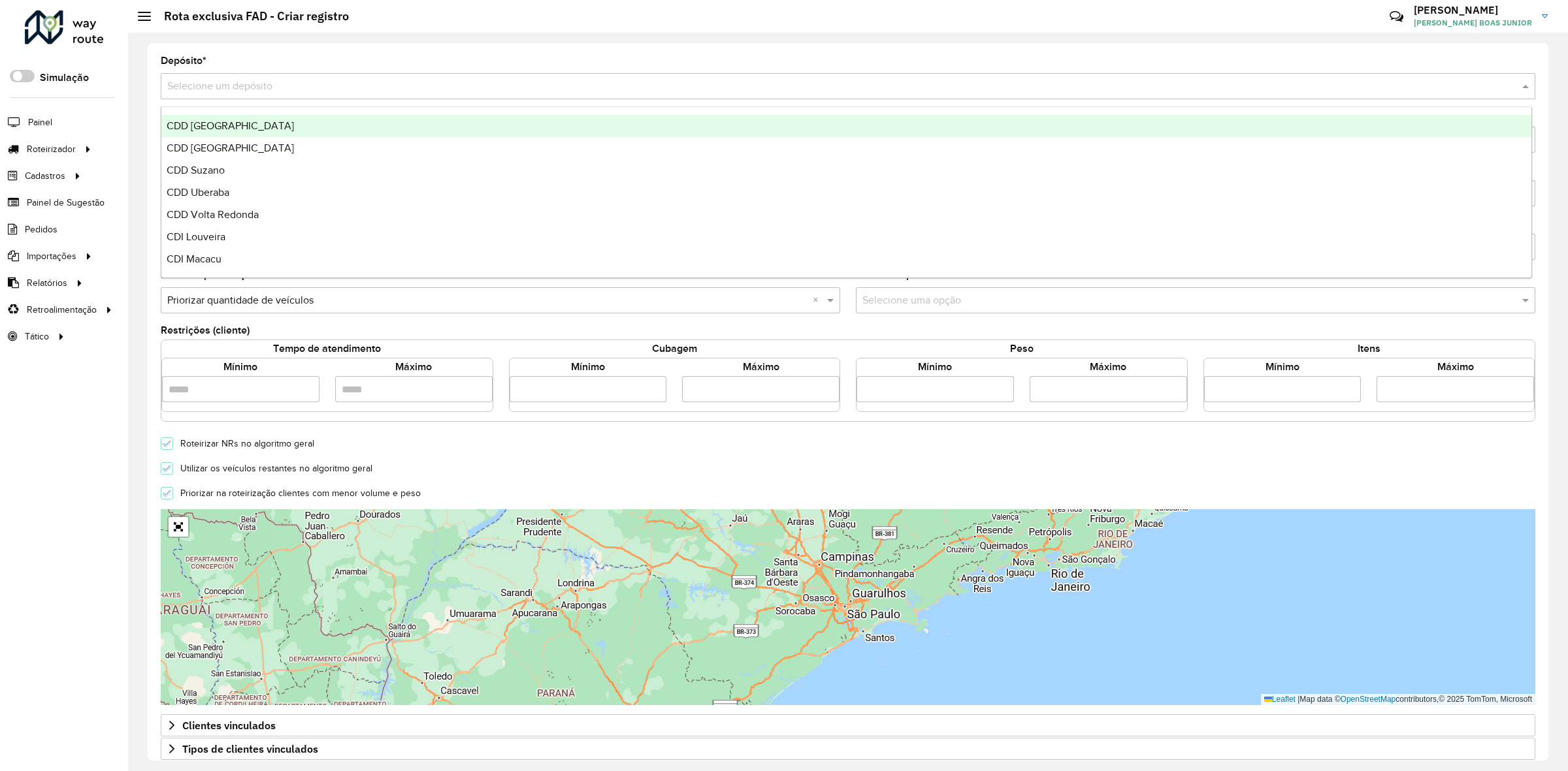
click at [252, 126] on span "CDD Ribeirão Preto" at bounding box center [230, 126] width 128 height 12
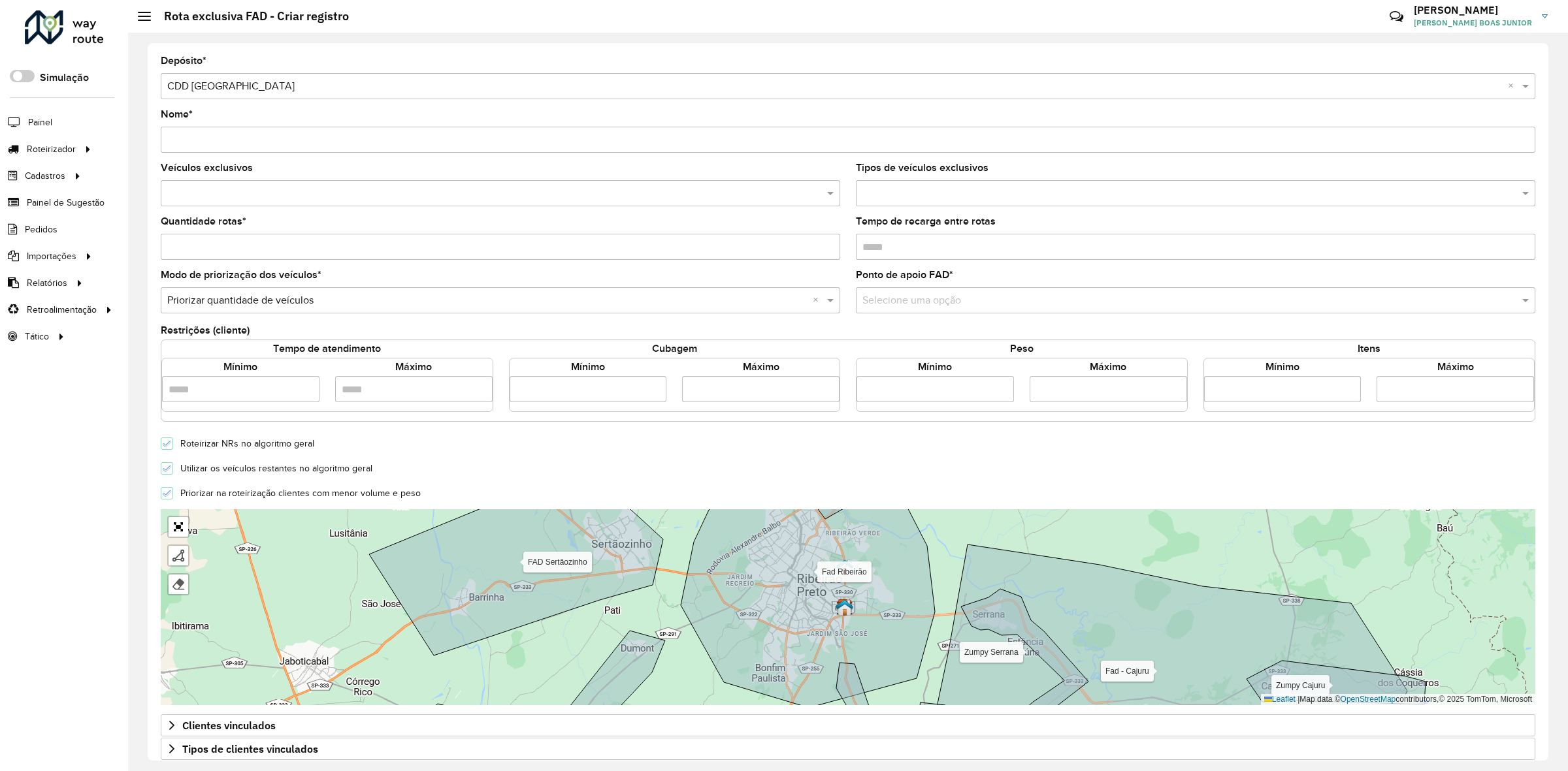
click at [246, 151] on input "Nome *" at bounding box center [848, 139] width 1374 height 26
type input "**********"
click at [225, 197] on input "text" at bounding box center [494, 194] width 660 height 15
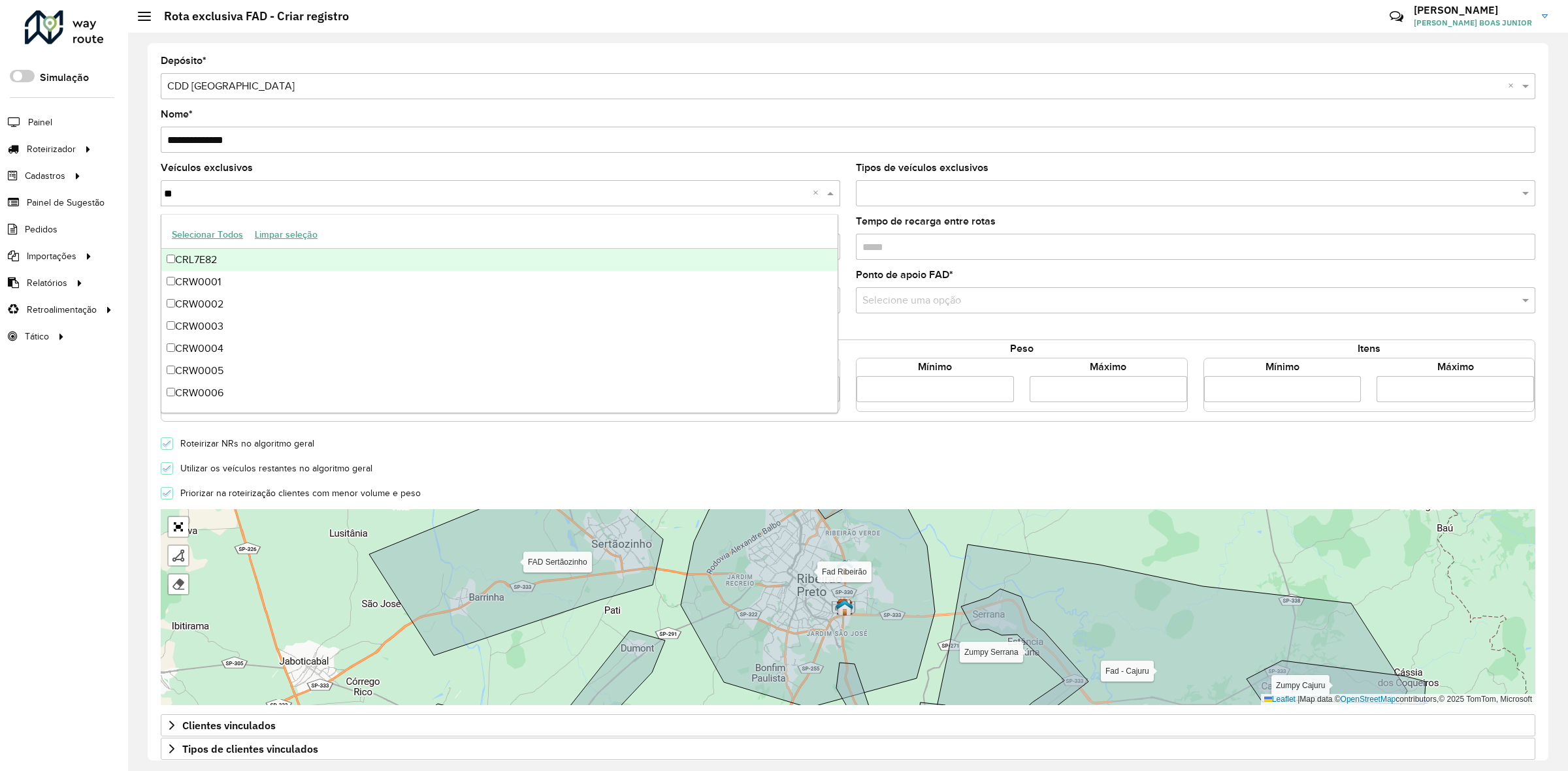
type input "***"
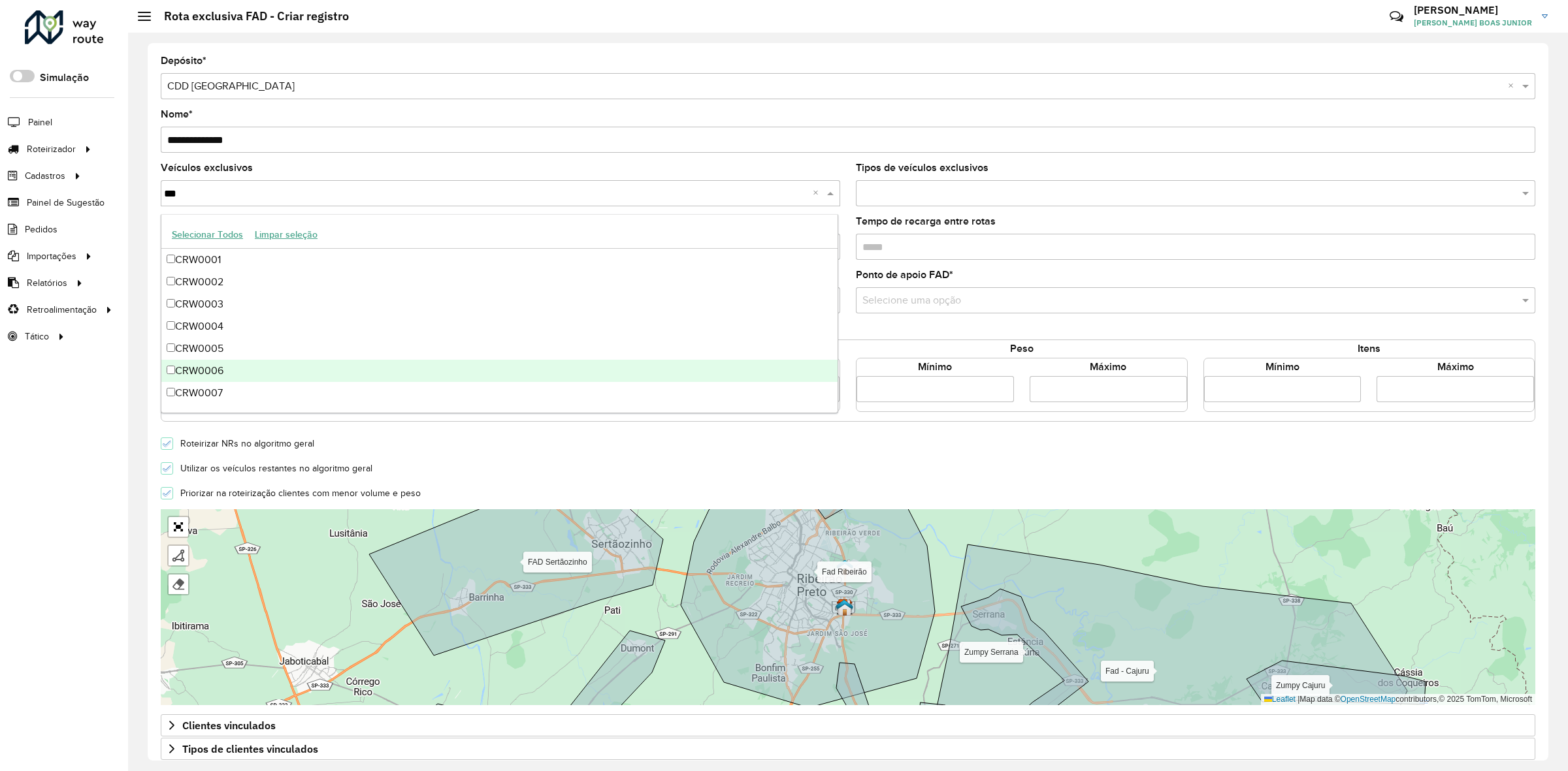
click at [236, 372] on div "CRW0006" at bounding box center [500, 370] width 677 height 22
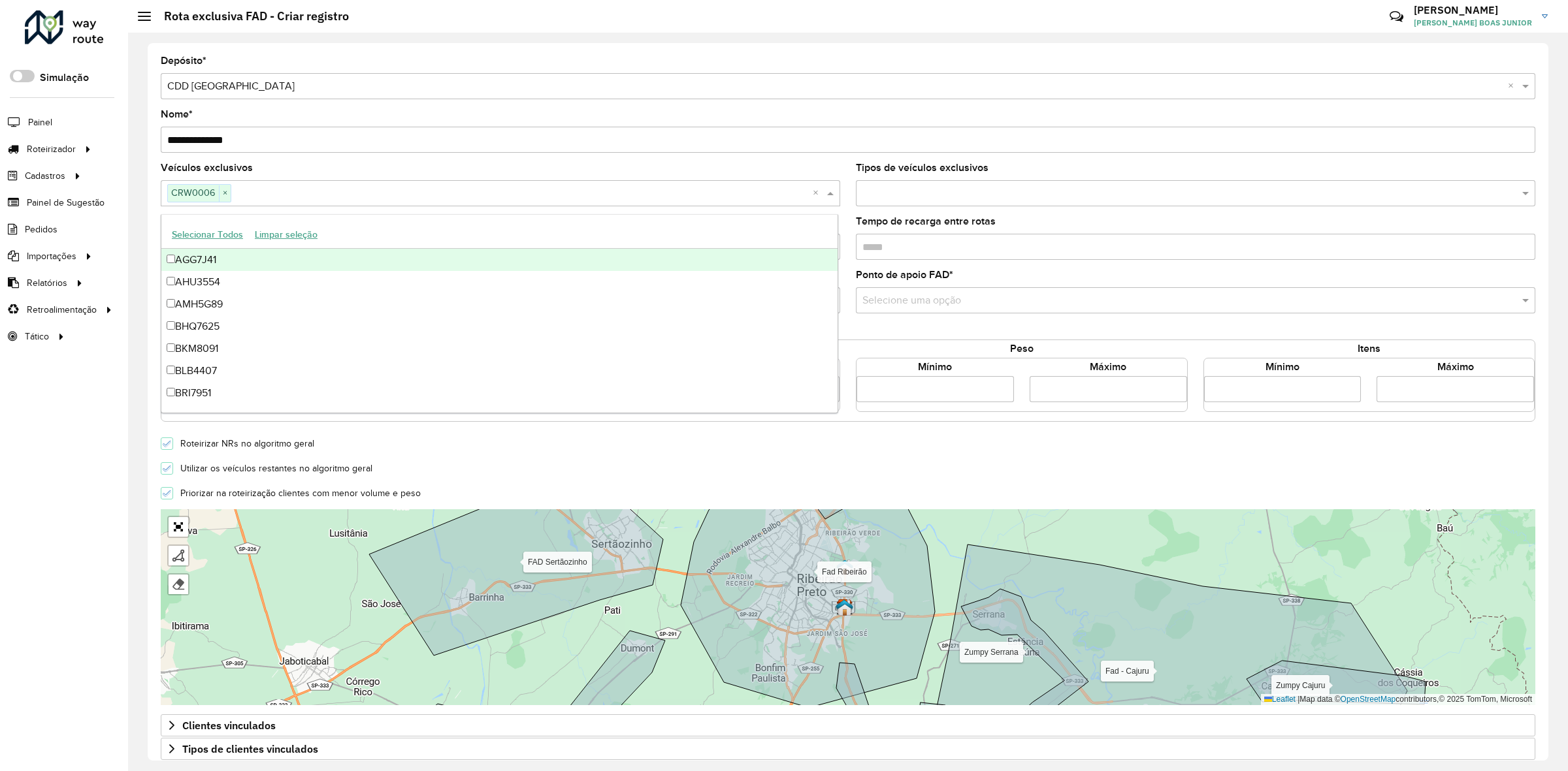
click at [153, 235] on formly-field "Quantidade rotas *" at bounding box center [500, 244] width 695 height 54
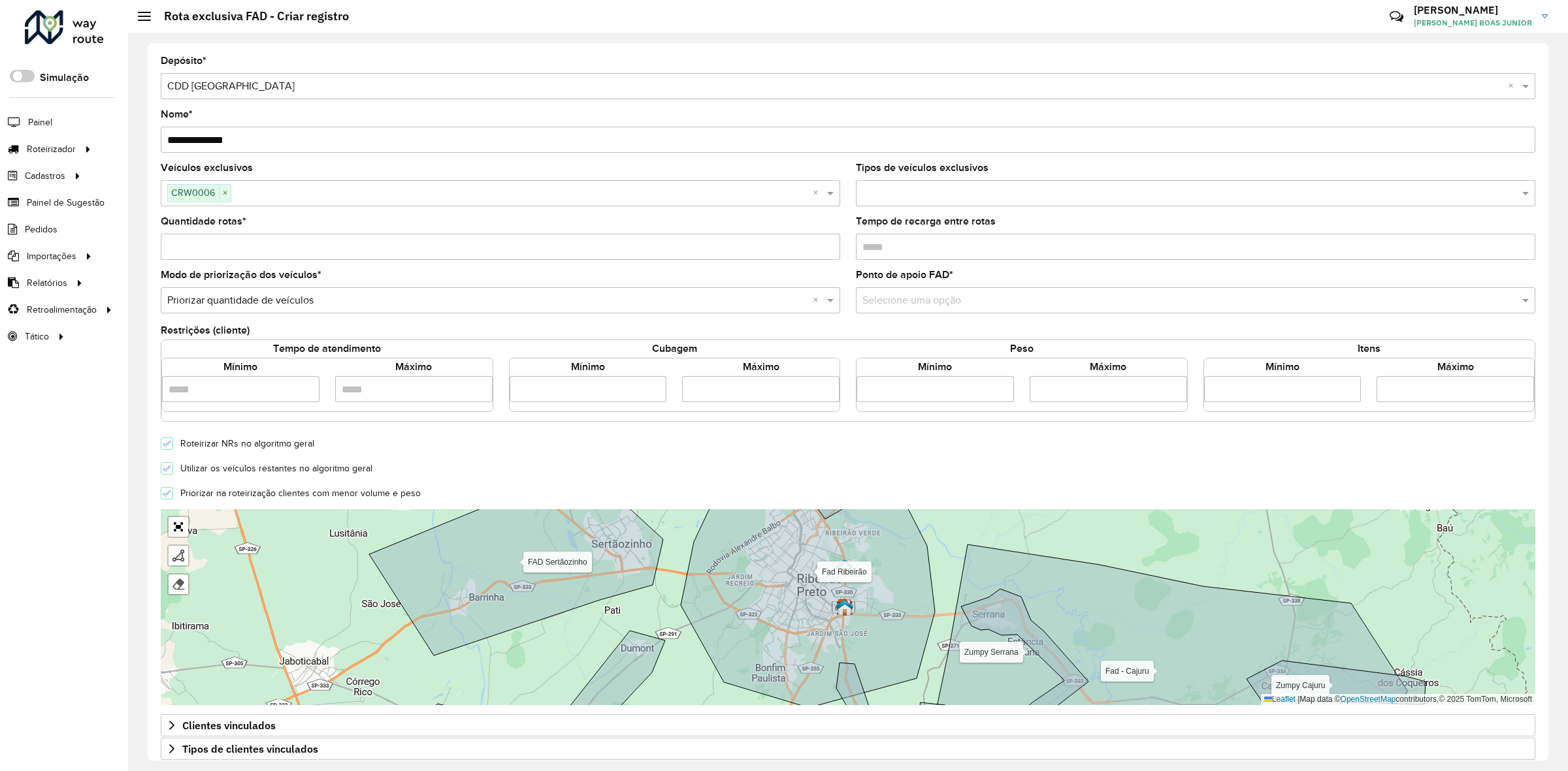
click at [226, 186] on div "CRW0006 ×" at bounding box center [199, 193] width 64 height 17
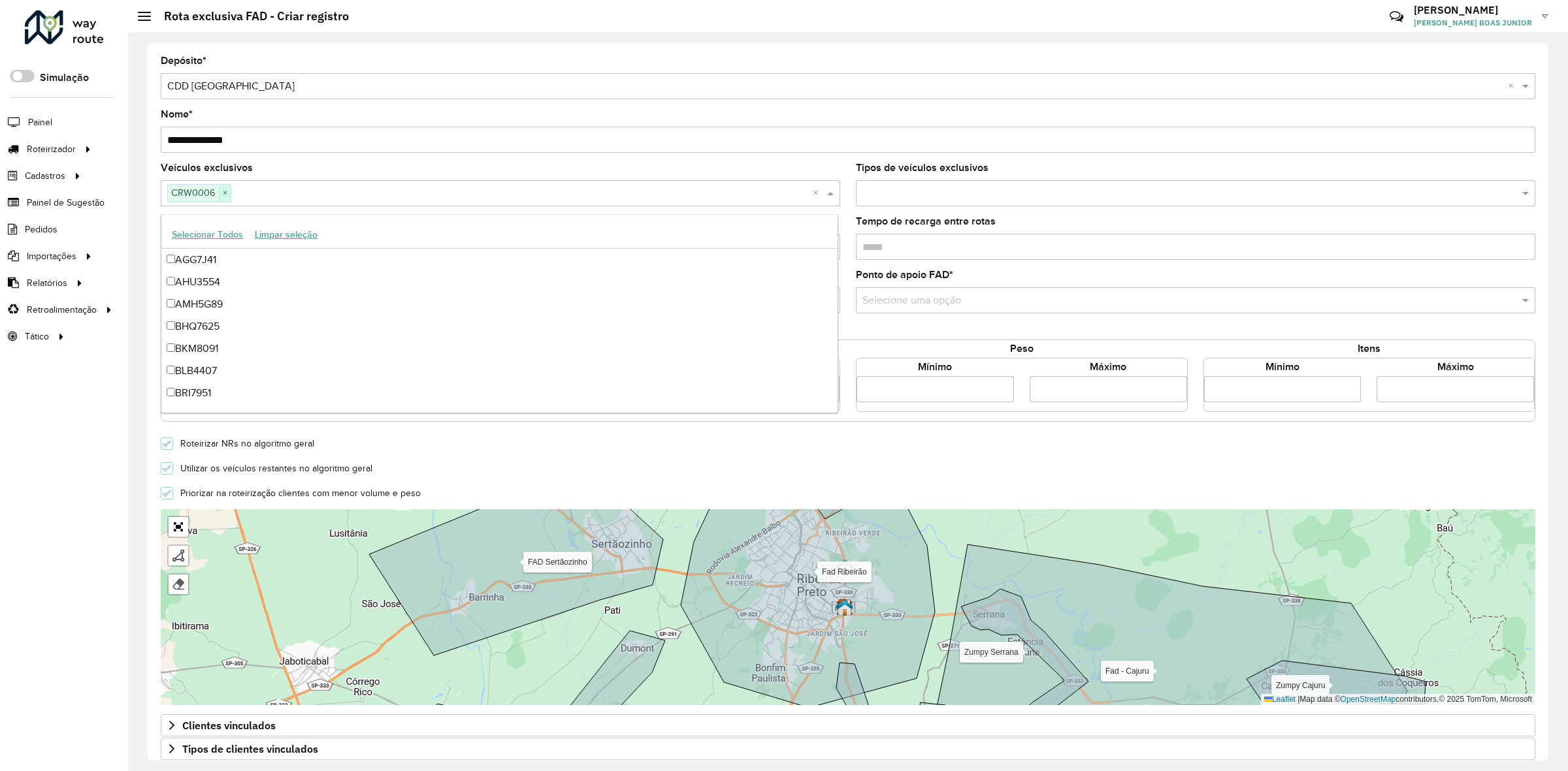
scroll to position [1199, 0]
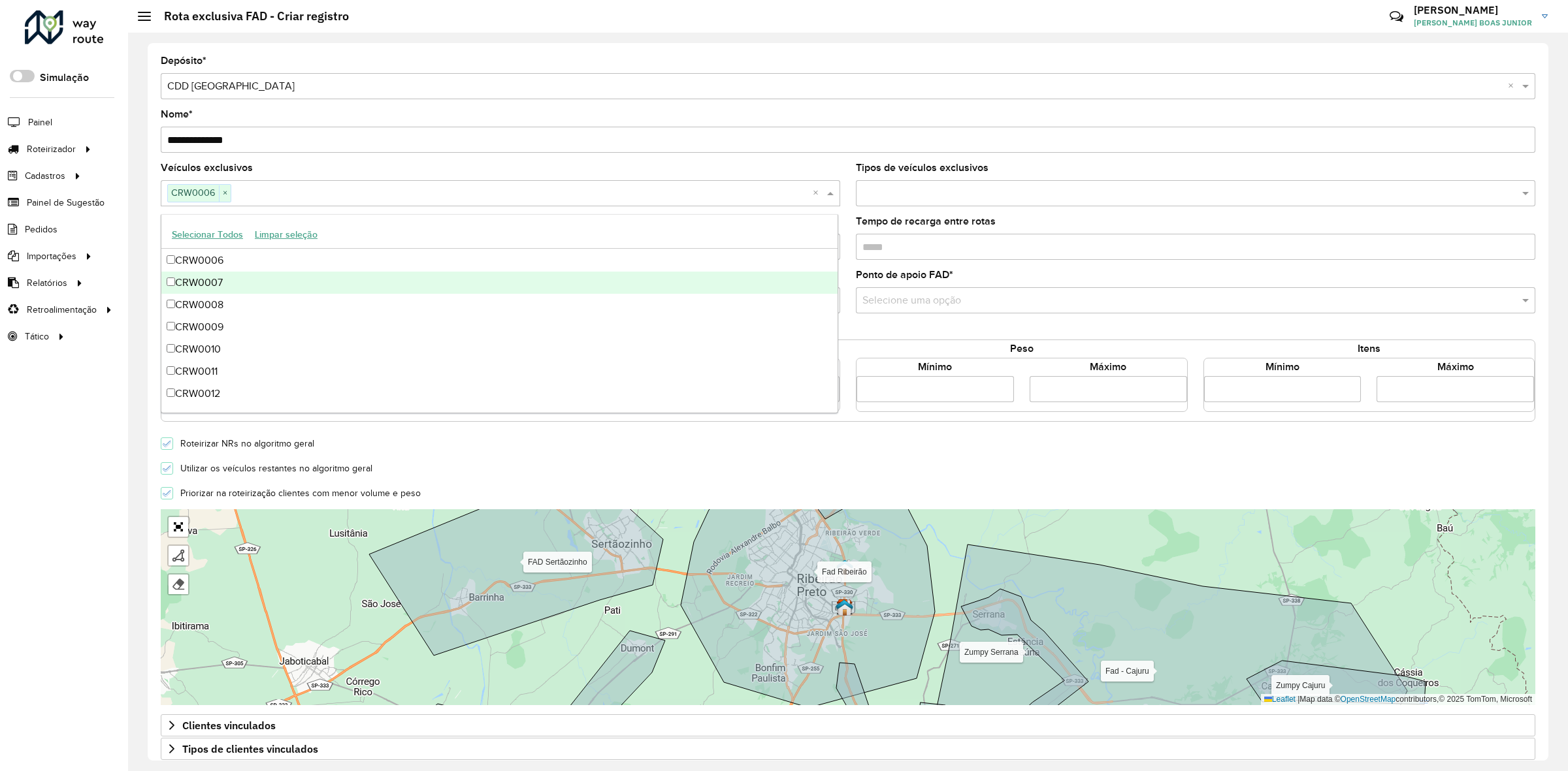
click at [198, 279] on div "CRW0007" at bounding box center [500, 282] width 677 height 22
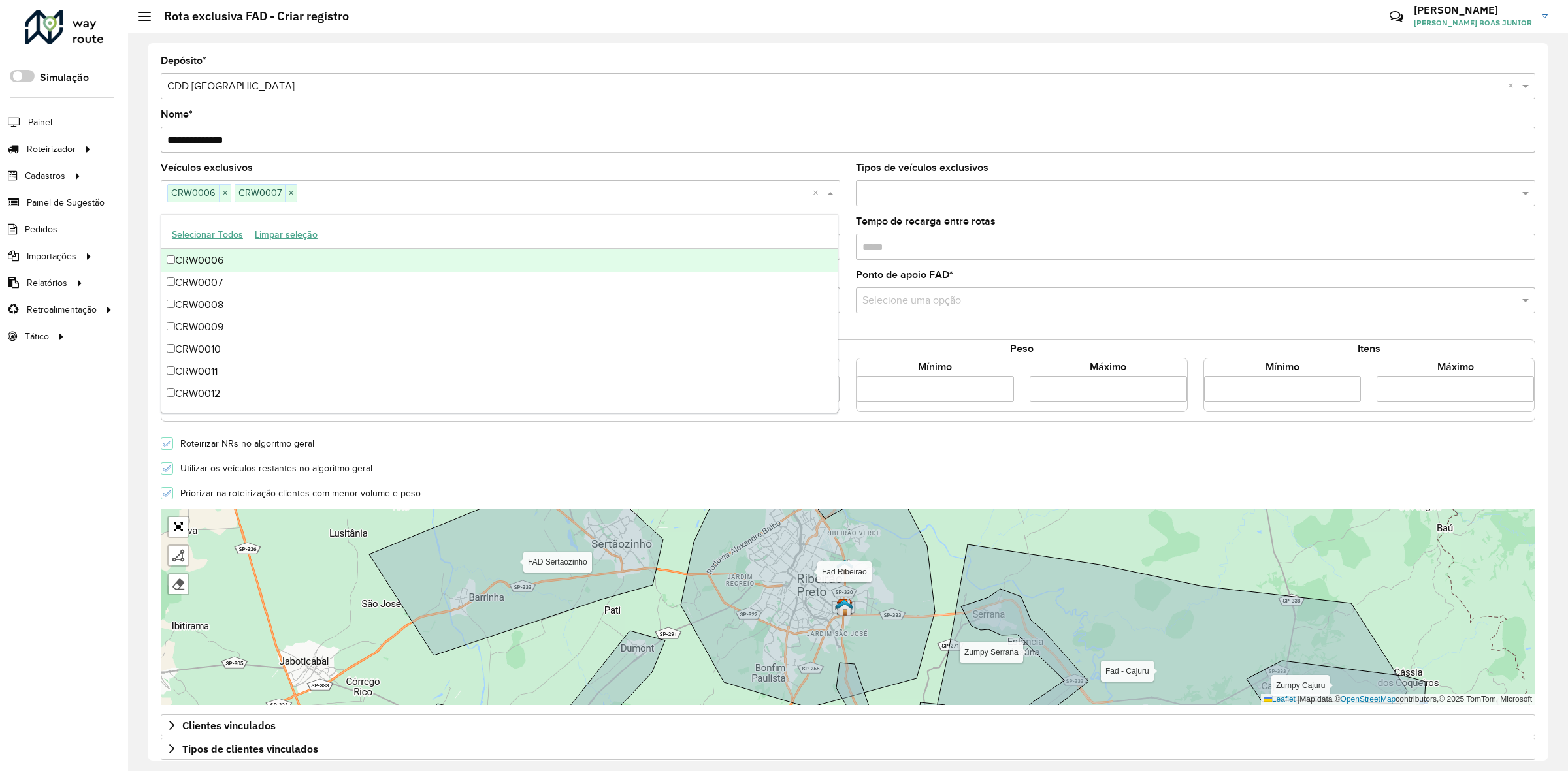
click at [219, 243] on button "Selecionar Todos" at bounding box center [207, 234] width 83 height 20
click at [282, 233] on button "Limpar seleção" at bounding box center [287, 234] width 75 height 20
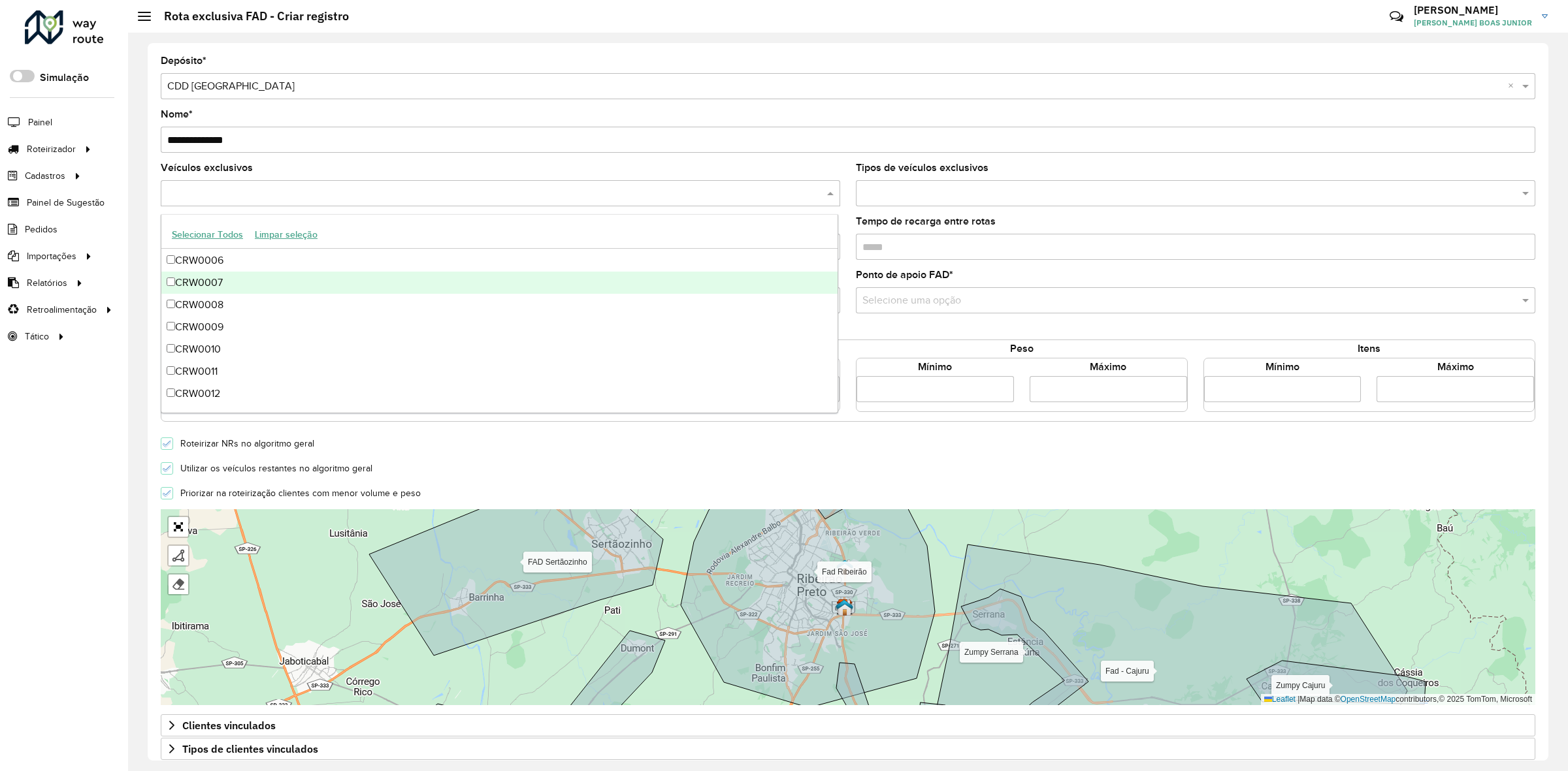
click at [218, 278] on div "CRW0007" at bounding box center [500, 282] width 677 height 22
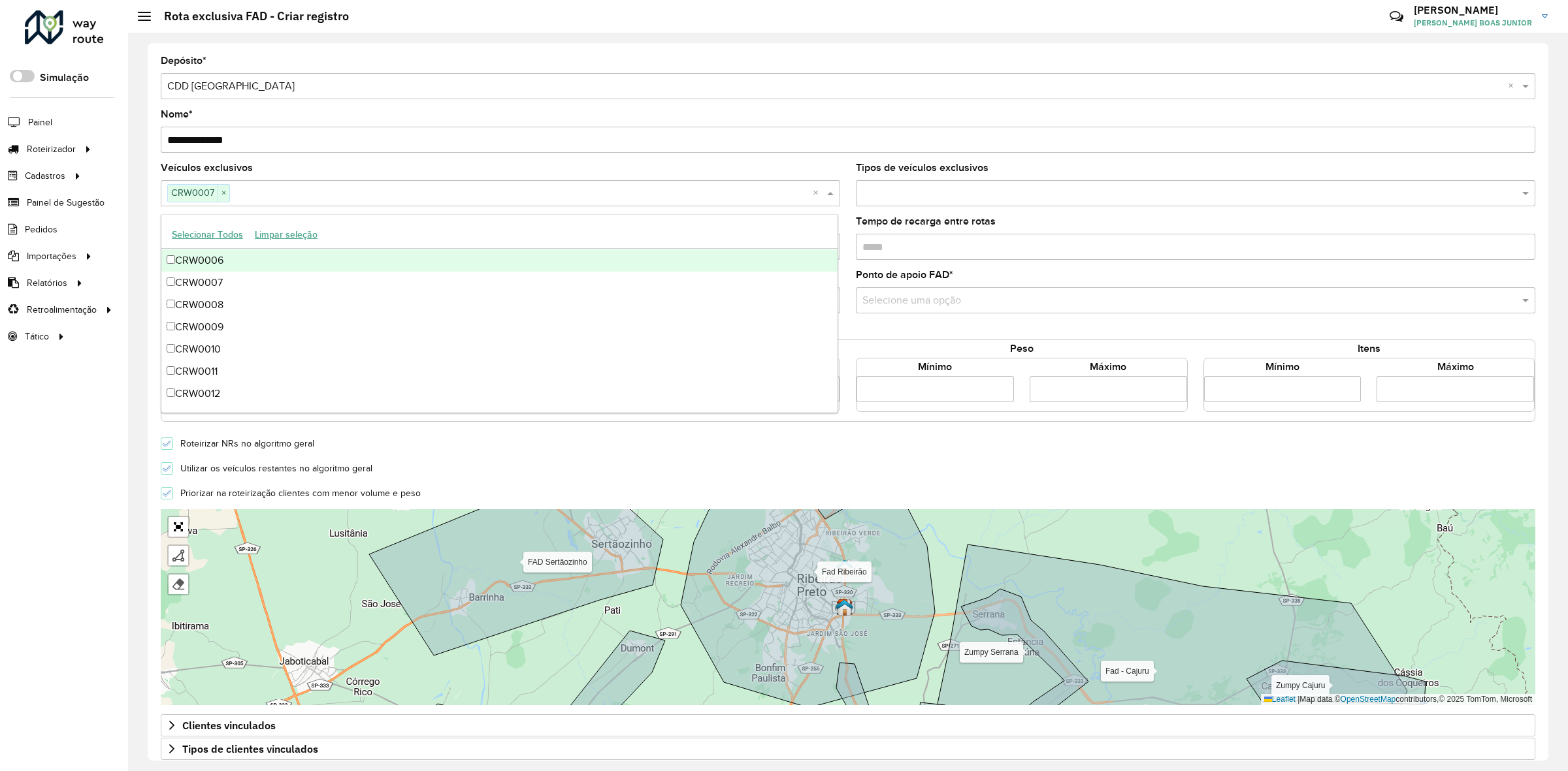
click at [380, 230] on div "Selecionar Todos Limpar seleção" at bounding box center [500, 235] width 677 height 28
click at [149, 224] on div "**********" at bounding box center [848, 402] width 1400 height 718
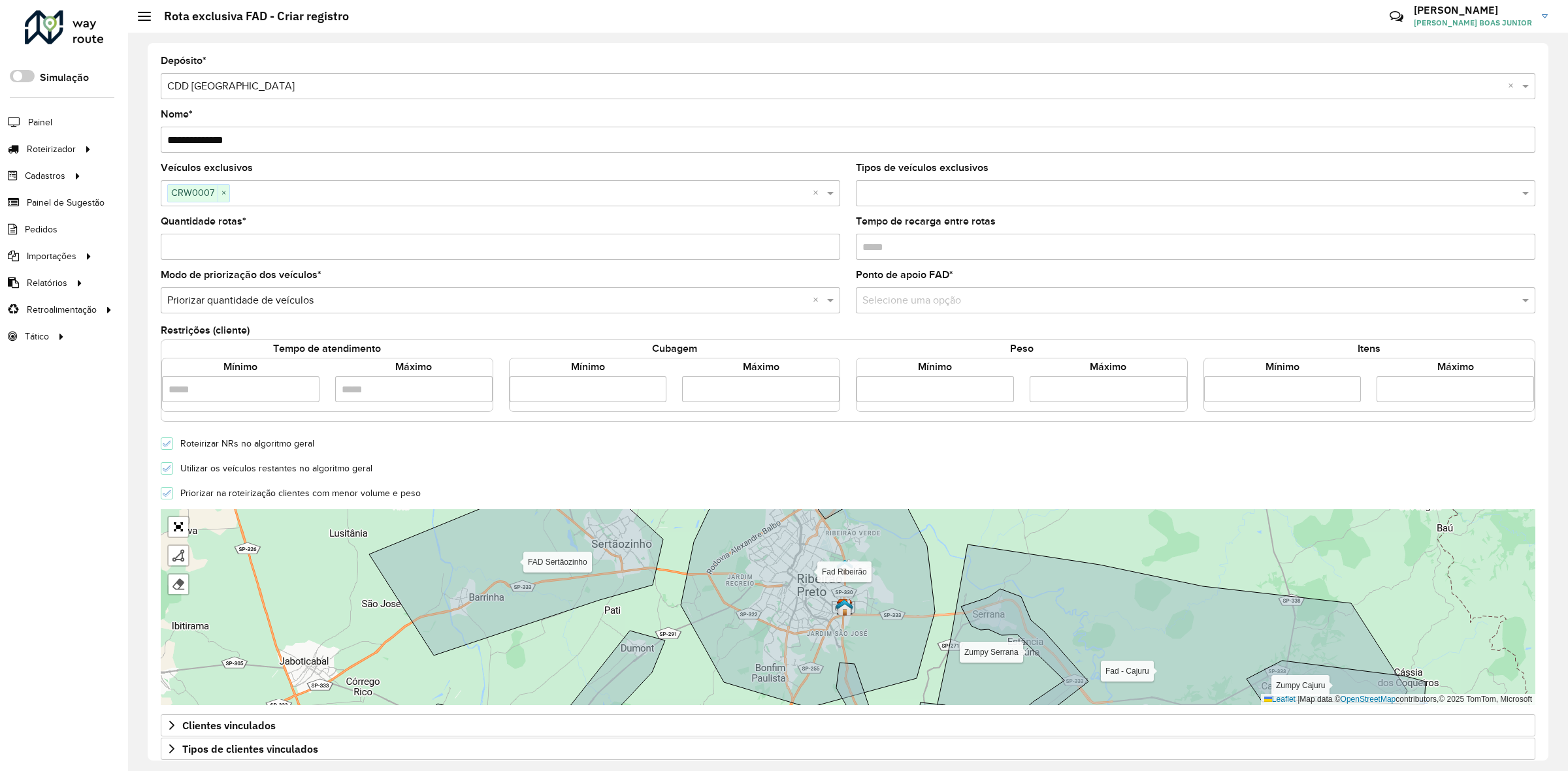
click at [220, 228] on label "Quantidade rotas *" at bounding box center [203, 222] width 85 height 15
click at [220, 234] on input "Quantidade rotas *" at bounding box center [501, 246] width 679 height 26
type input "*"
click at [919, 299] on input "text" at bounding box center [1182, 301] width 641 height 15
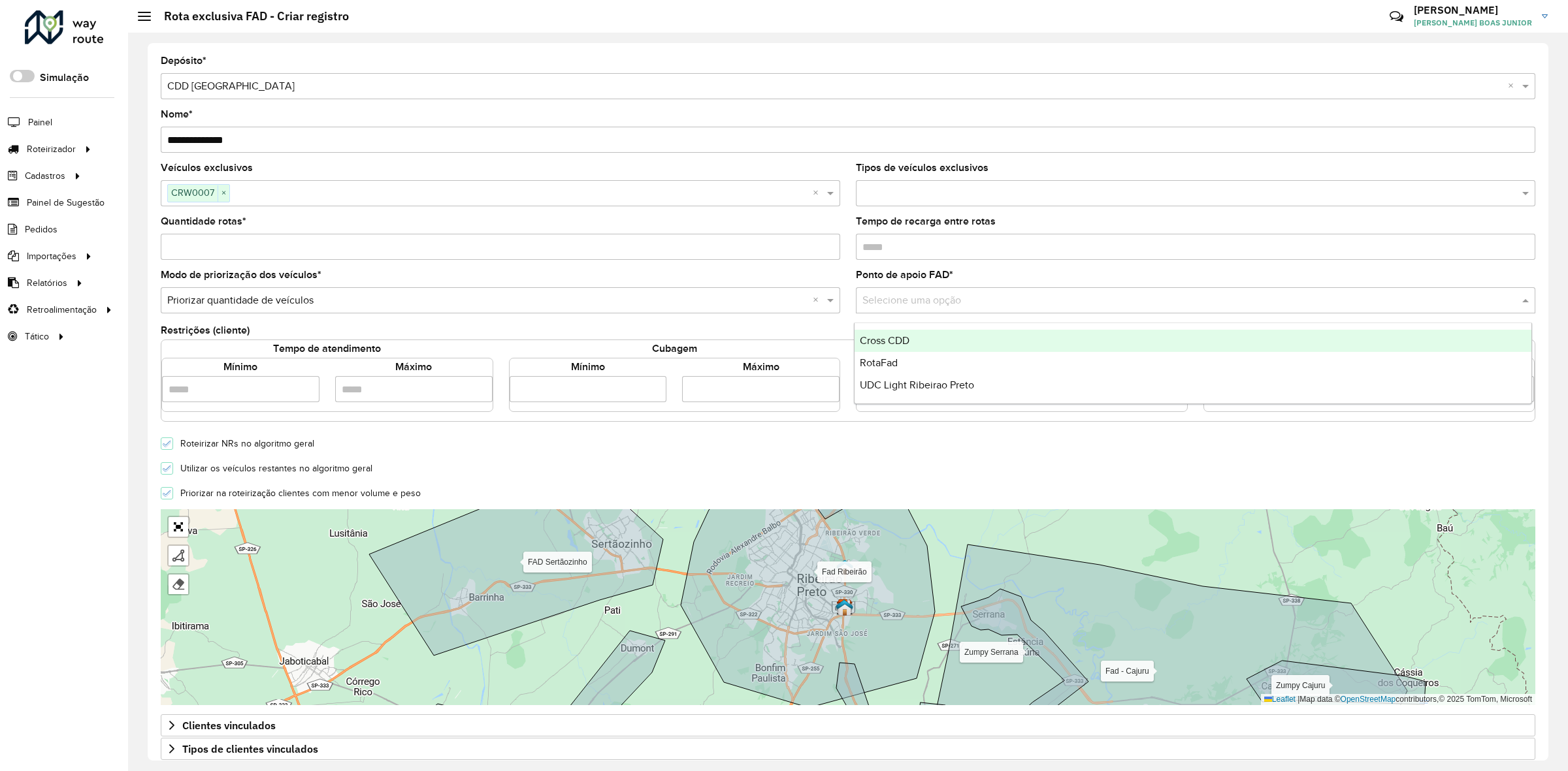
click at [916, 339] on div "Cross CDD" at bounding box center [1193, 340] width 677 height 22
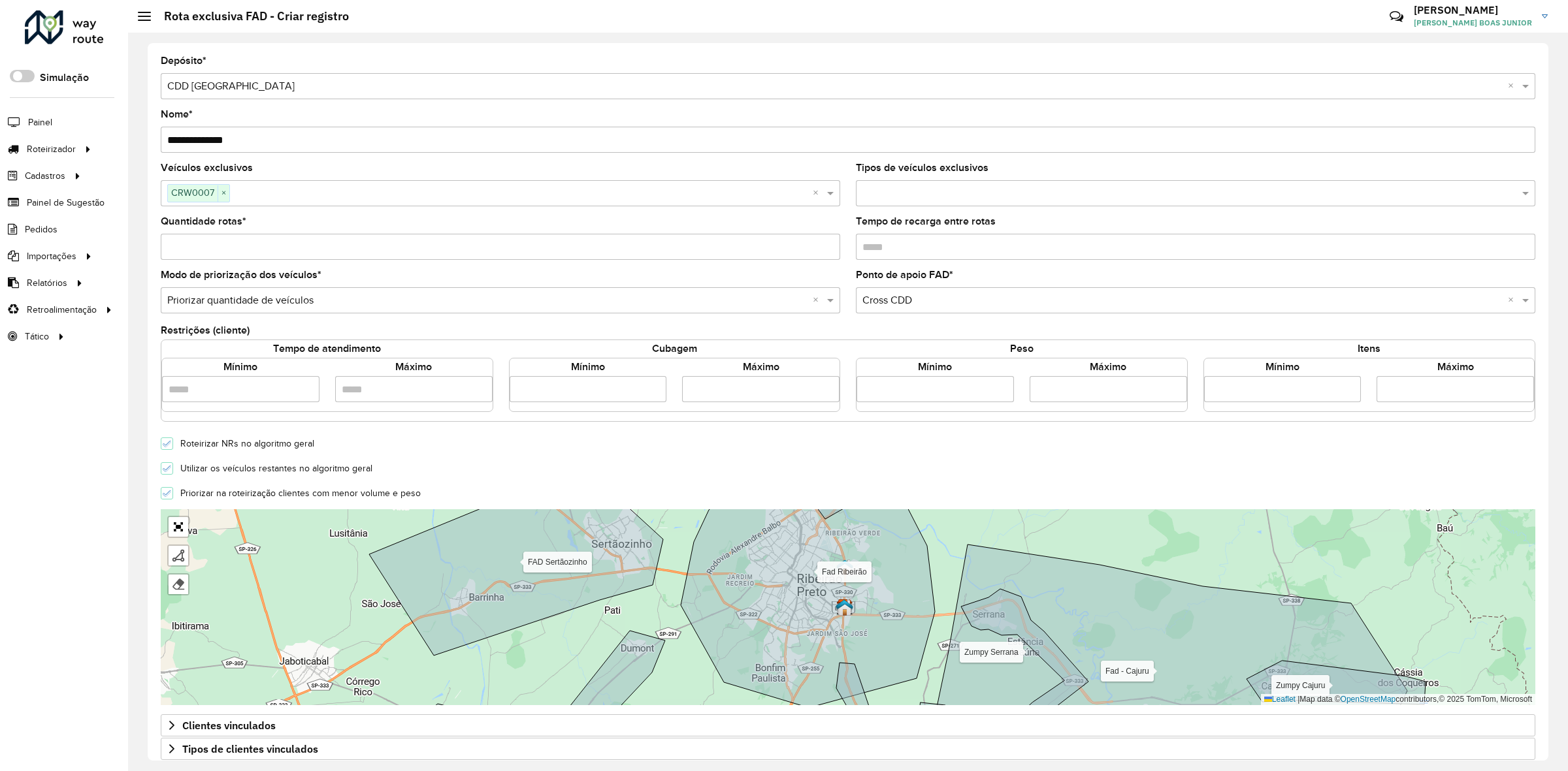
click at [854, 324] on formly-field "Ponto de apoio FAD * Selecione uma opção × Cross CDD ×" at bounding box center [1195, 297] width 695 height 54
click at [928, 417] on div "Tempo de atendimento Mínimo Máximo Cubagem Mínimo Máximo Peso Mínimo Máximo Ite…" at bounding box center [848, 381] width 1374 height 82
click at [942, 397] on input "number" at bounding box center [935, 388] width 157 height 26
type input "****"
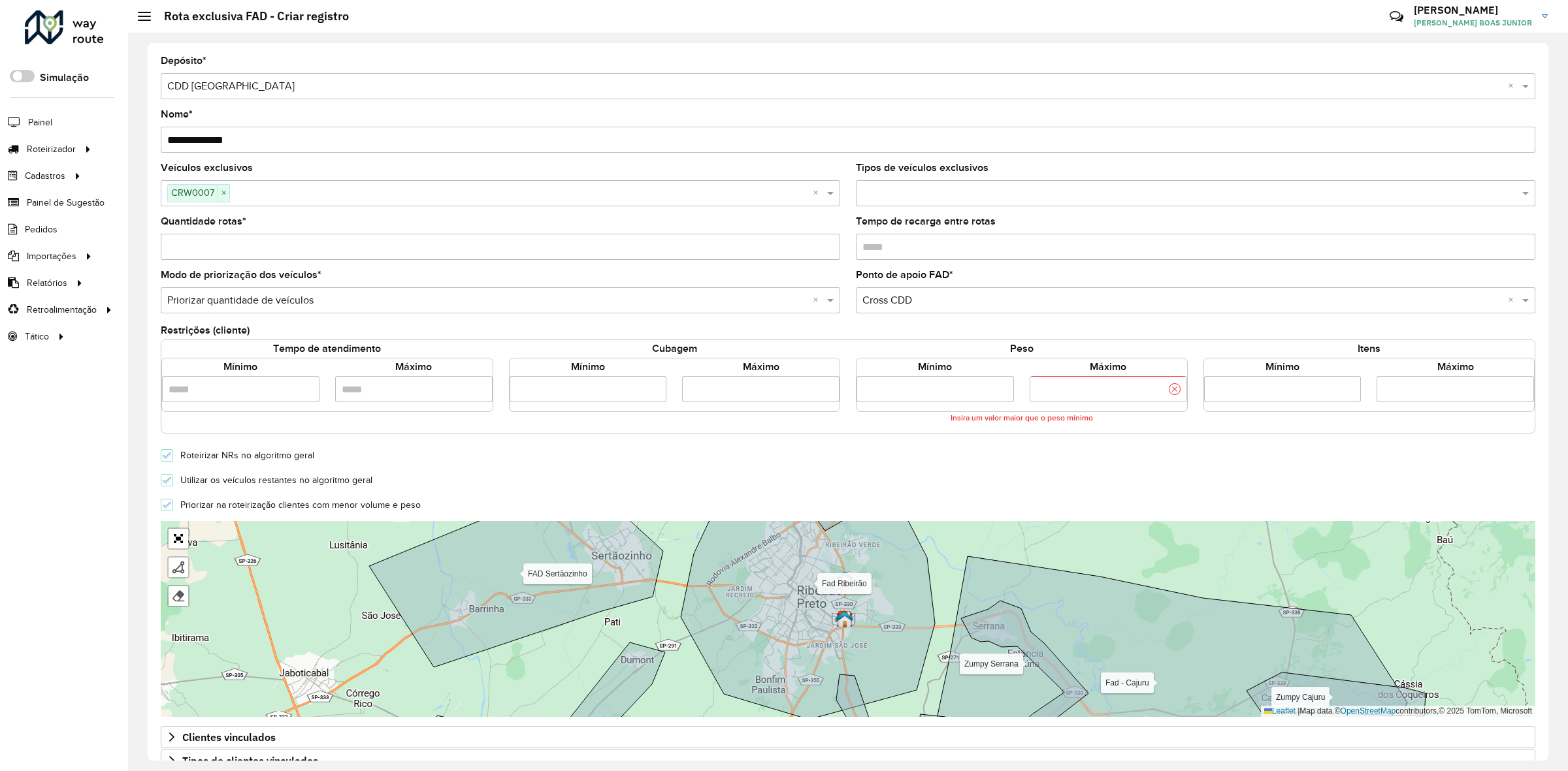
type input "******"
click at [796, 461] on form "**********" at bounding box center [848, 467] width 1374 height 822
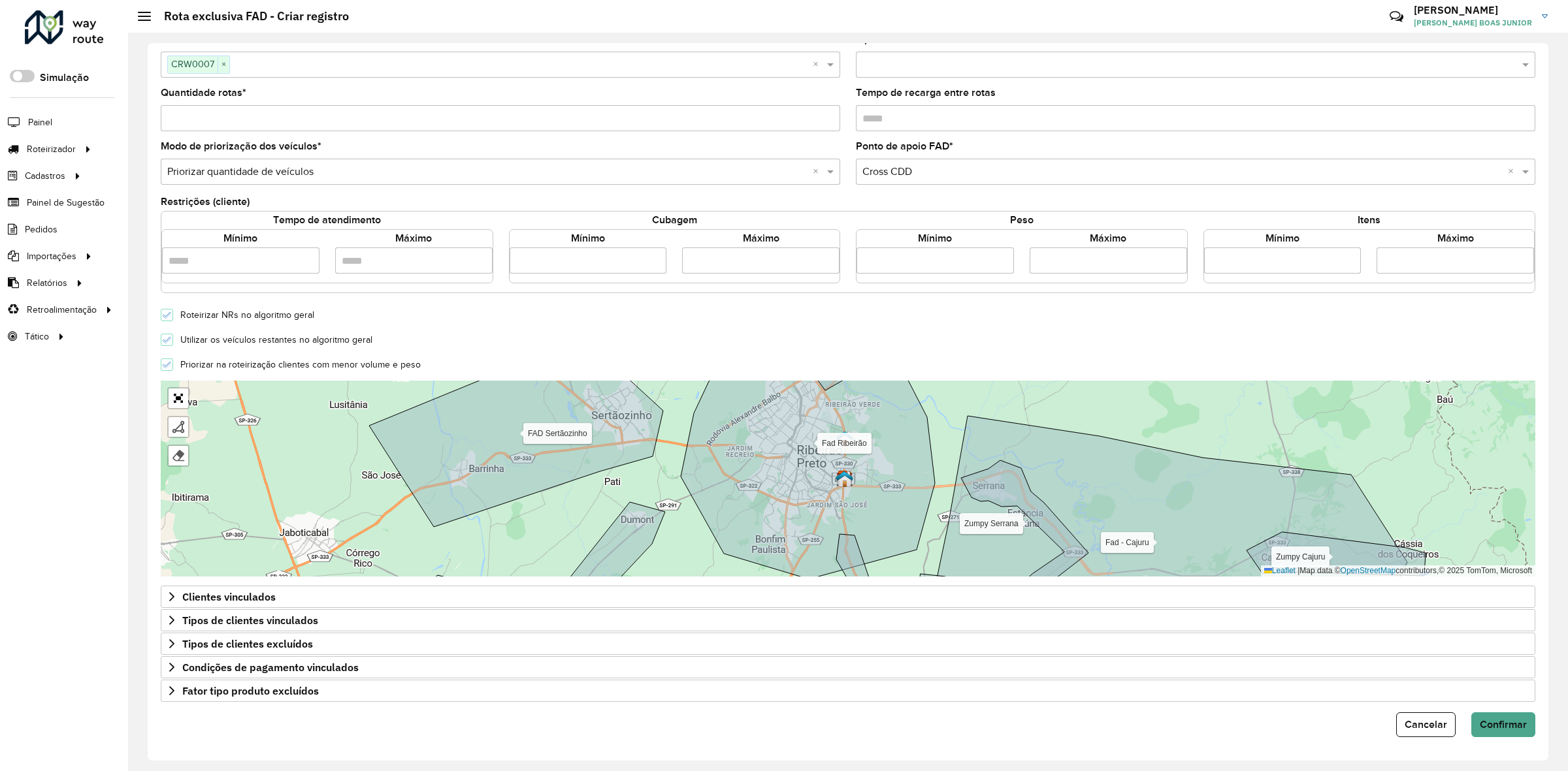
scroll to position [132, 0]
click at [171, 687] on icon at bounding box center [172, 690] width 11 height 11
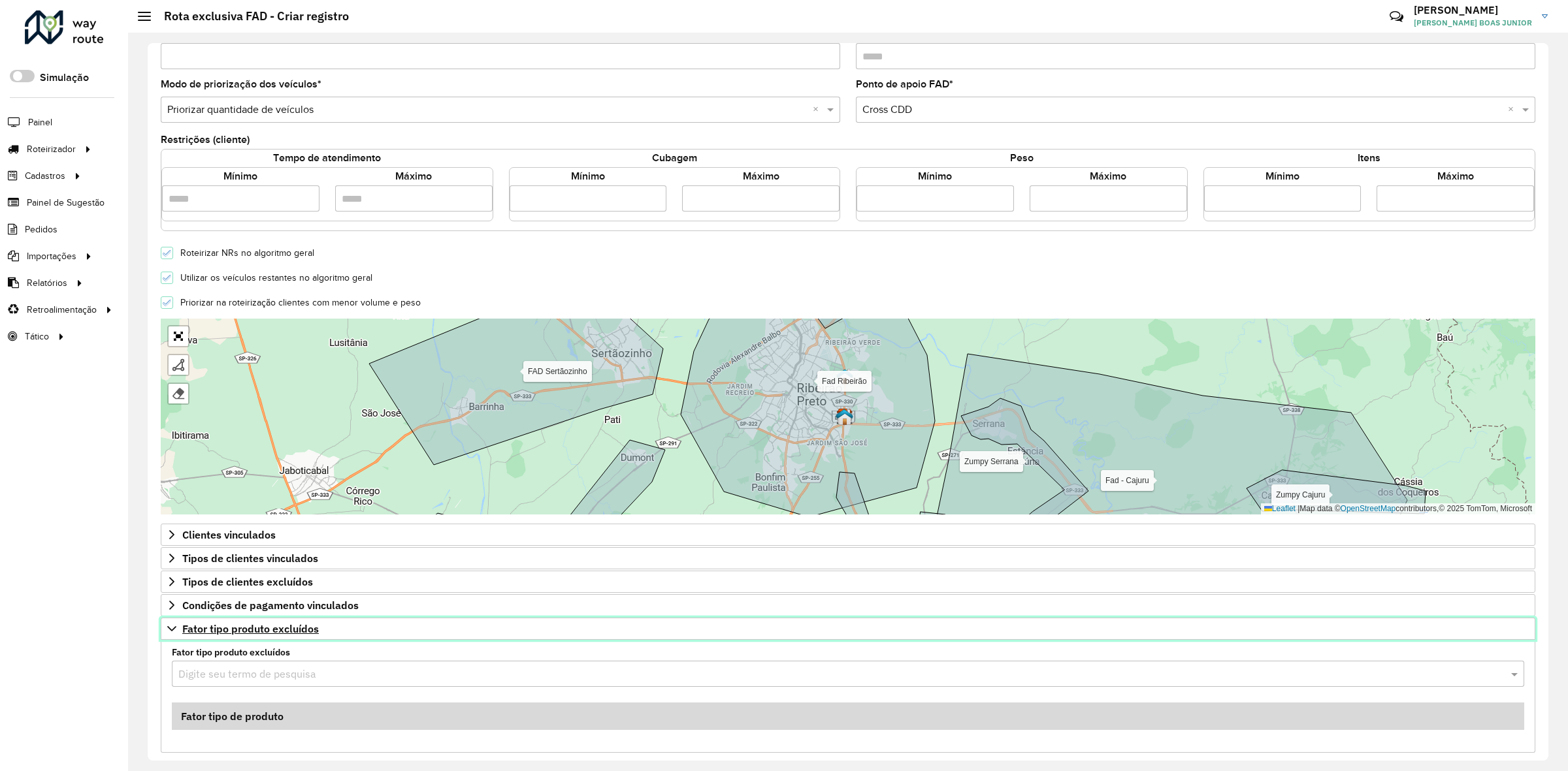
scroll to position [245, 0]
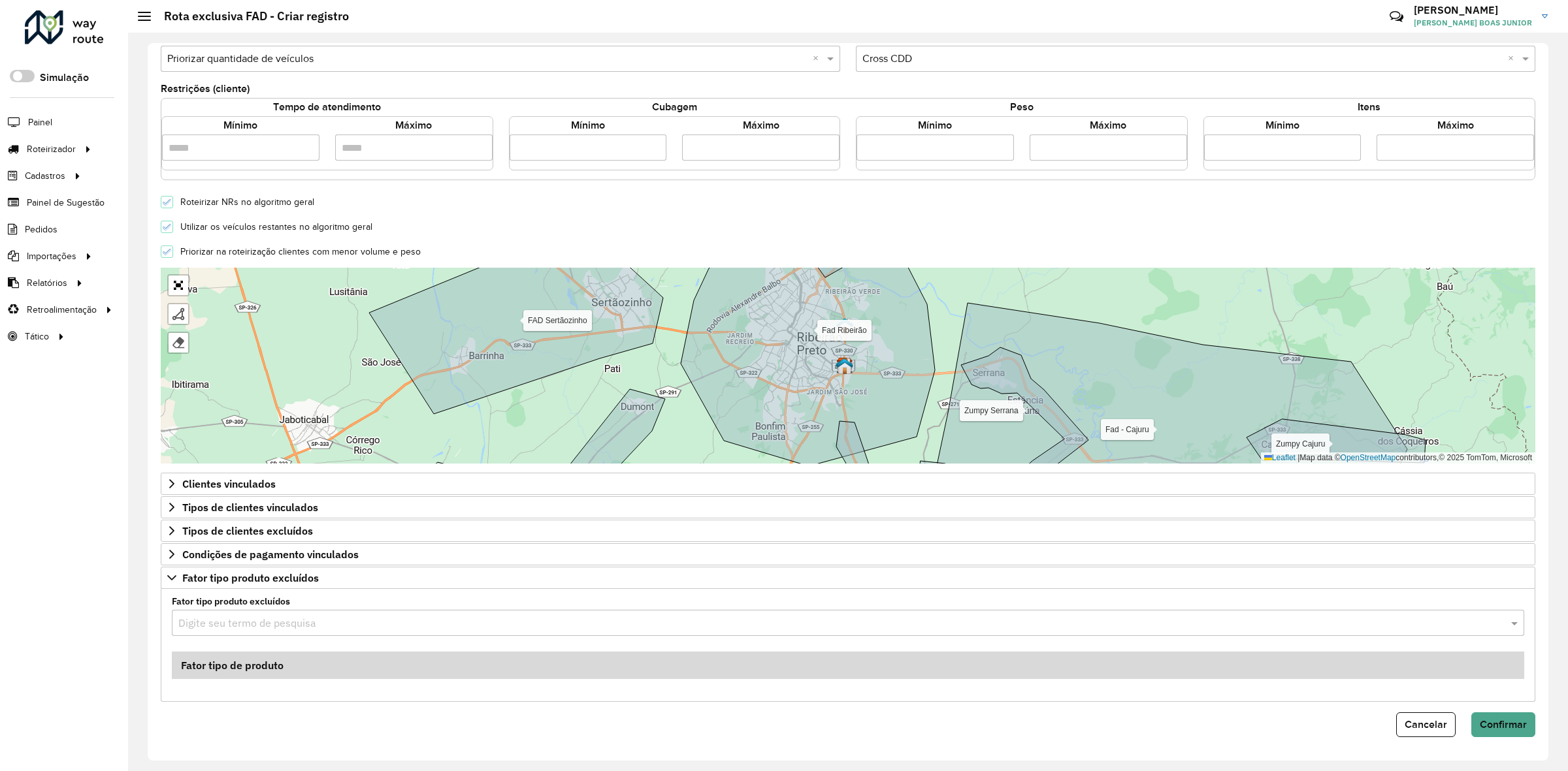
click at [221, 612] on div "Digite seu termo de pesquisa" at bounding box center [848, 622] width 1352 height 26
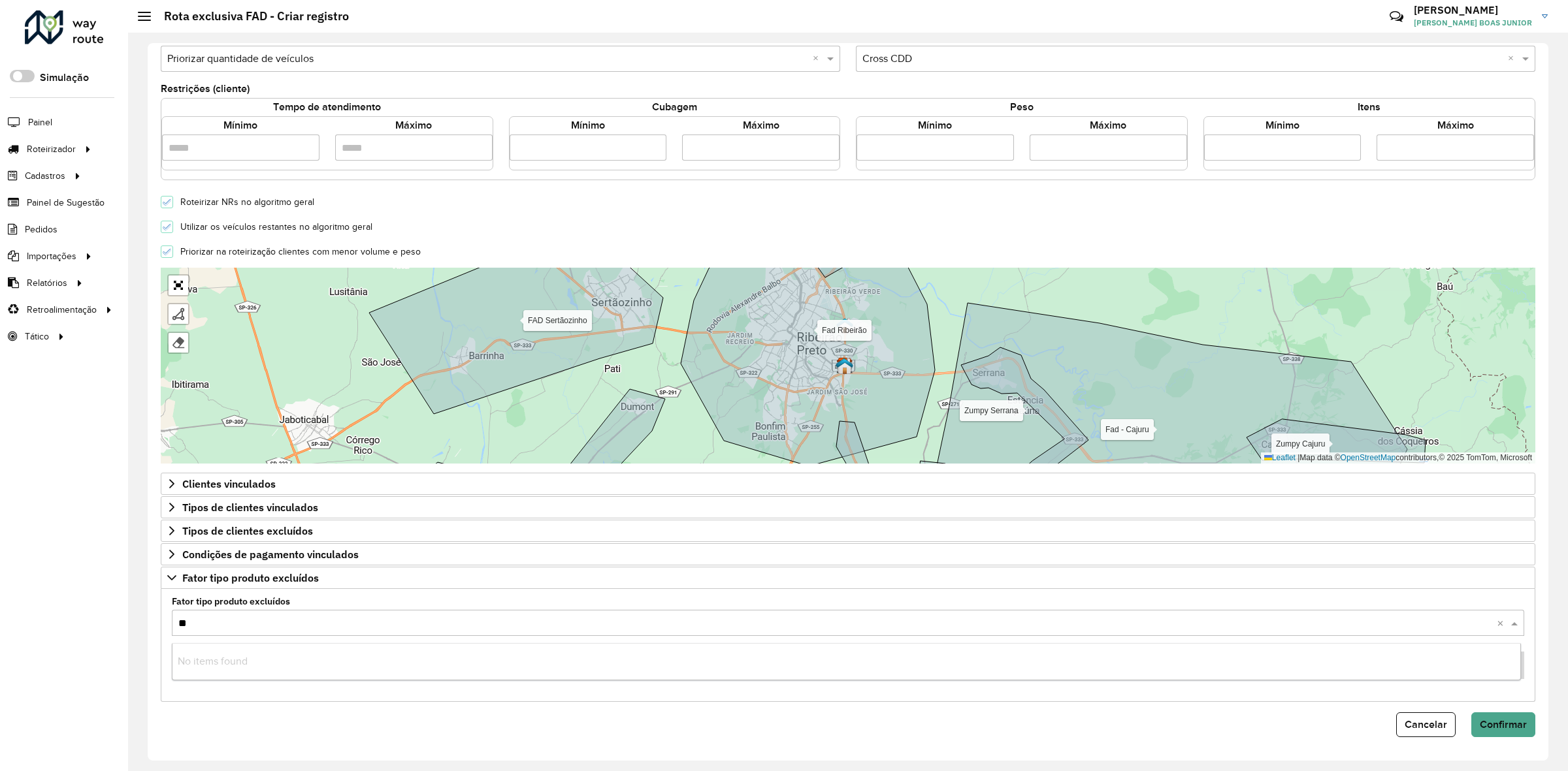
type input "***"
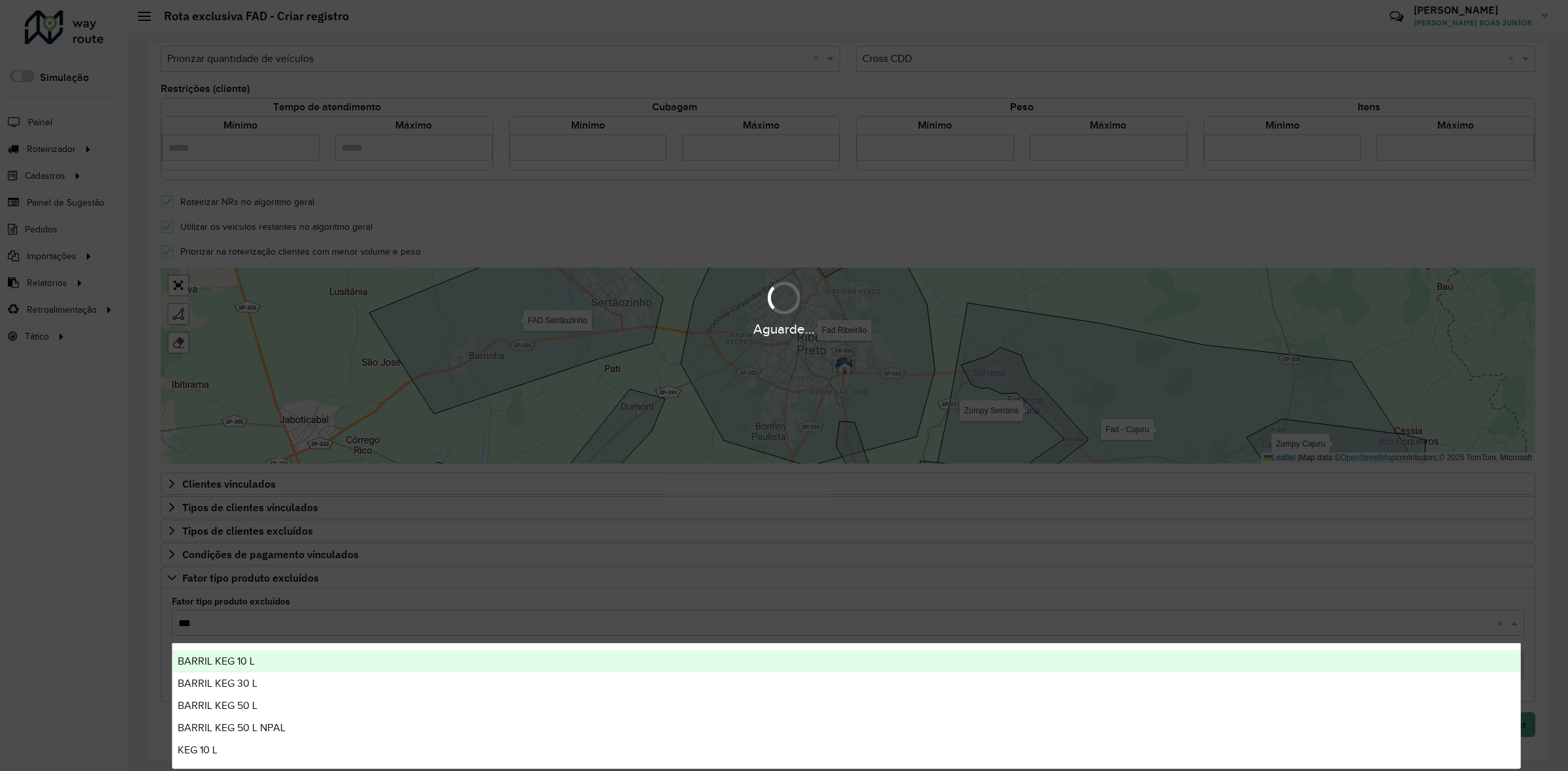
click at [218, 658] on span "BARRIL KEG 10 L" at bounding box center [216, 662] width 77 height 12
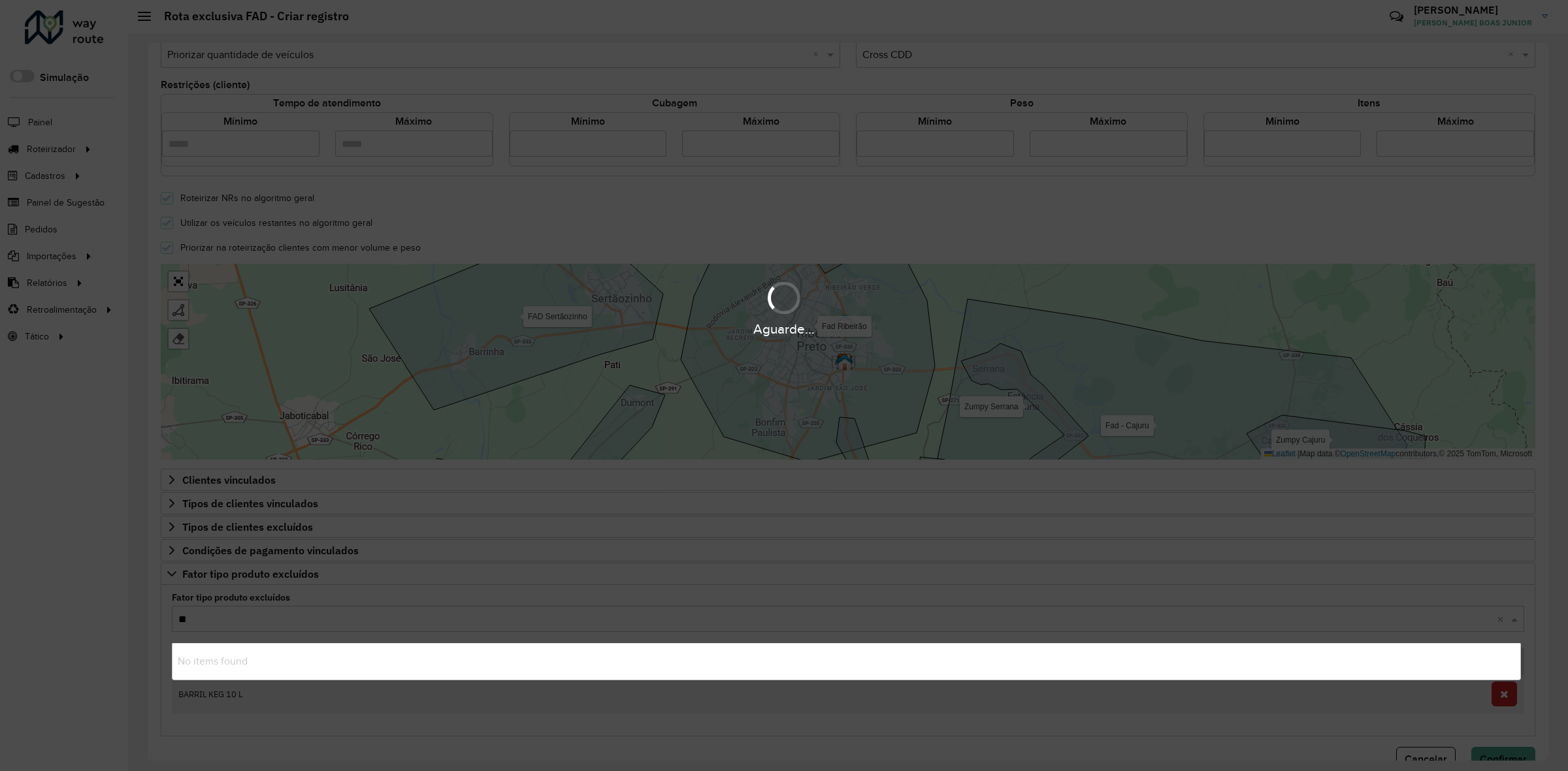
type input "***"
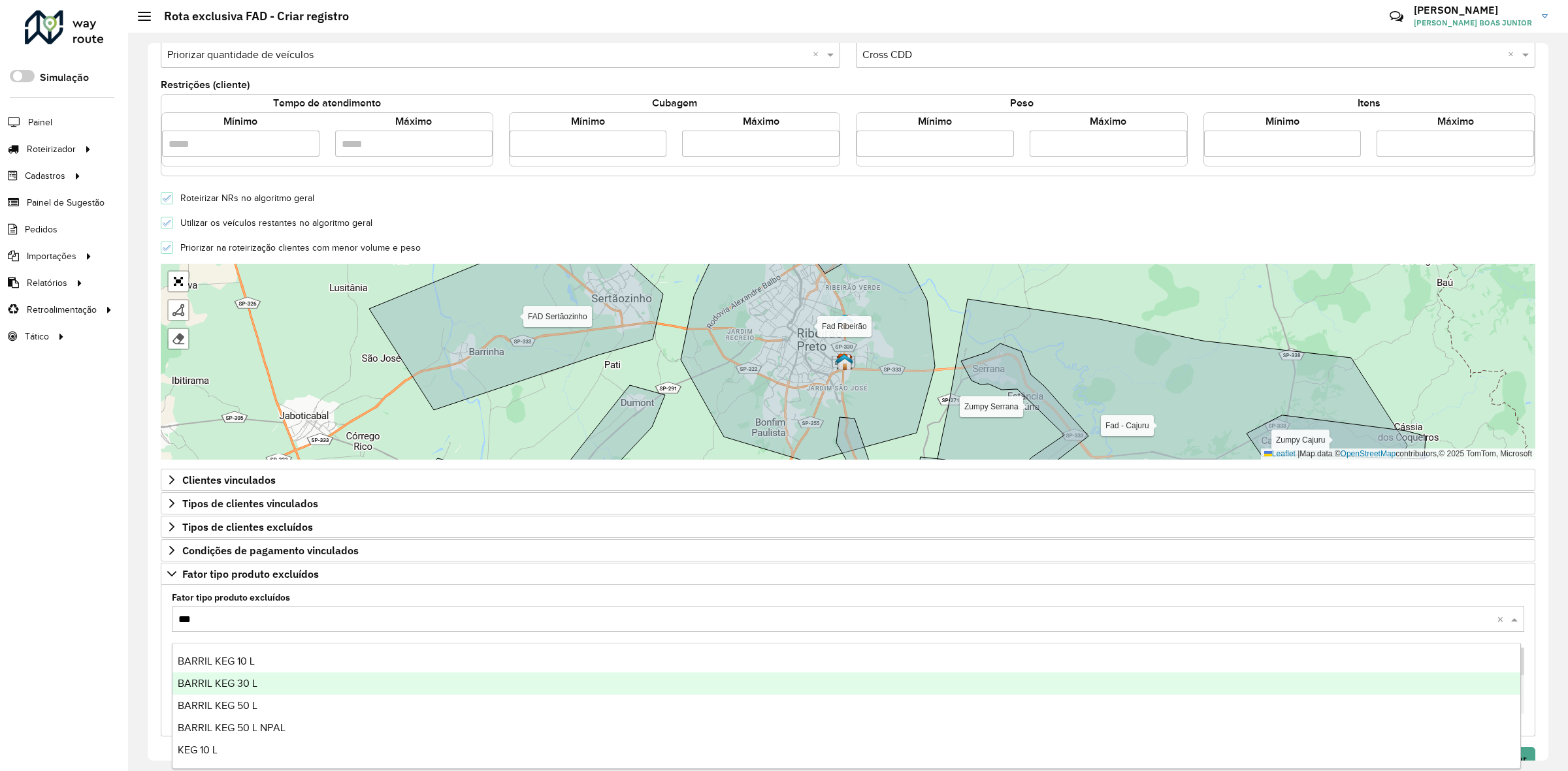
click at [244, 674] on div "BARRIL KEG 30 L" at bounding box center [846, 684] width 1347 height 22
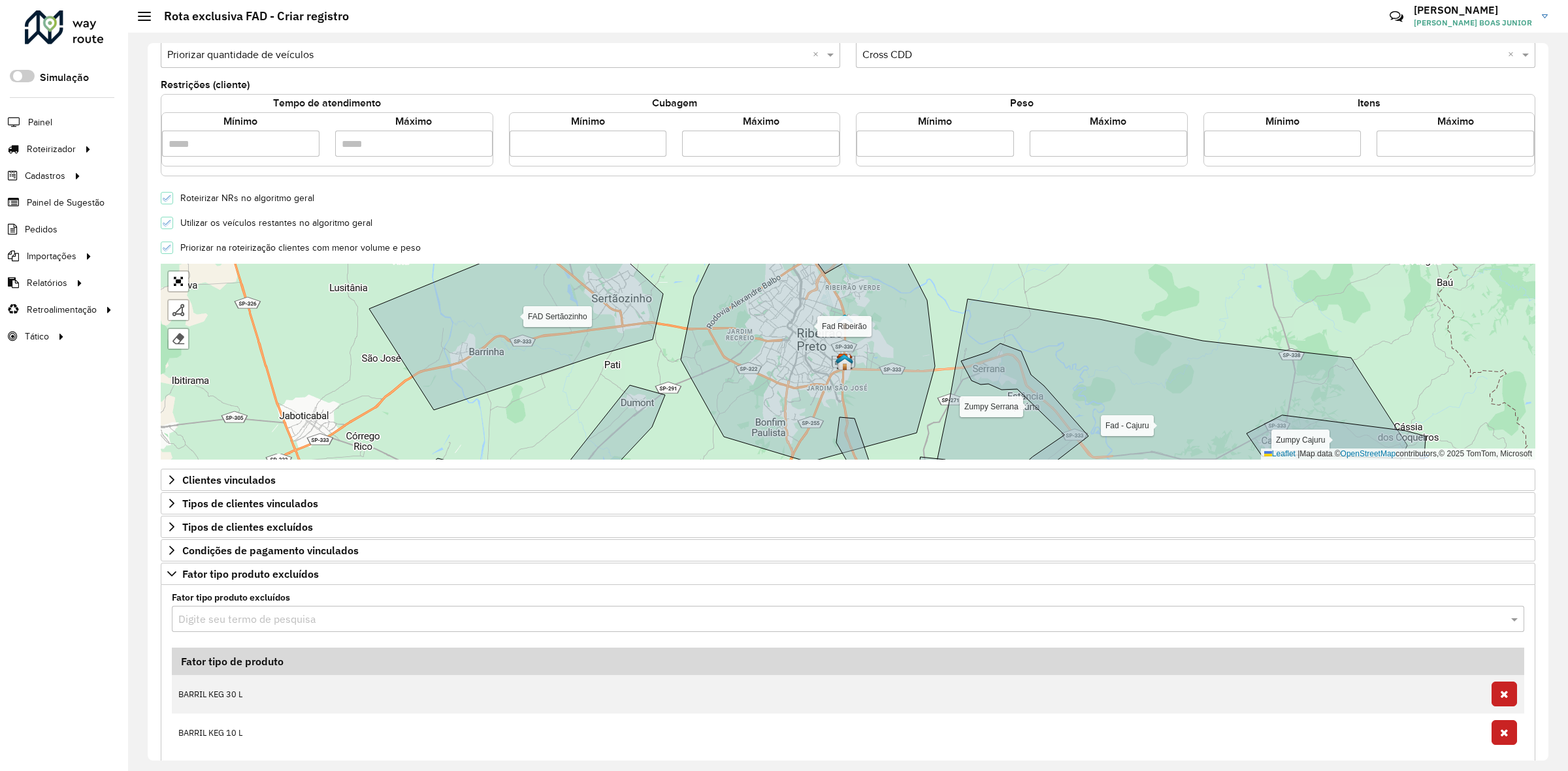
click at [233, 622] on hb-app "Aguarde... Pop-up bloqueado! Seu navegador bloqueou automáticamente a abertura …" at bounding box center [784, 386] width 1568 height 771
click at [233, 622] on input "text" at bounding box center [834, 619] width 1313 height 15
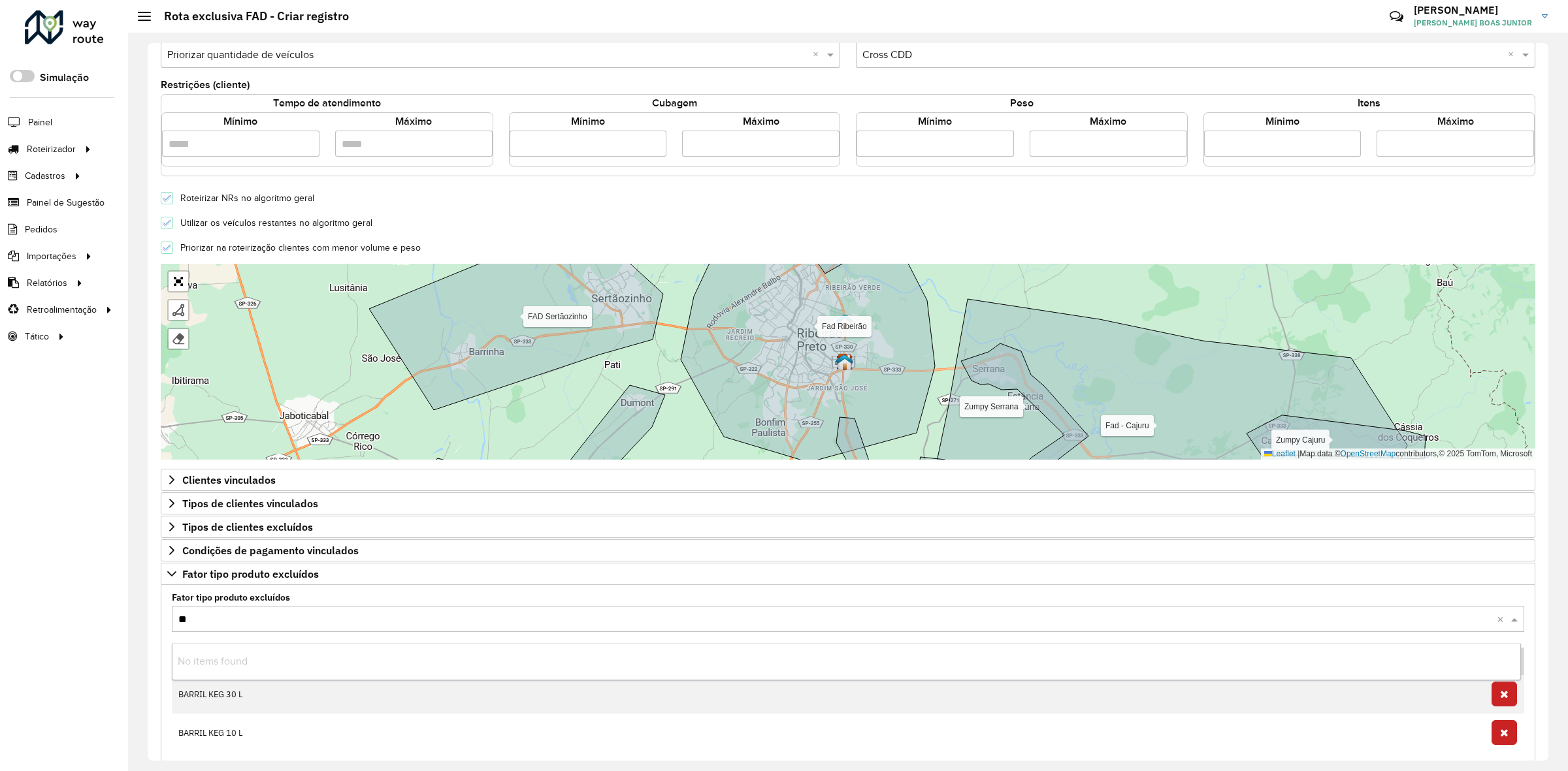
type input "***"
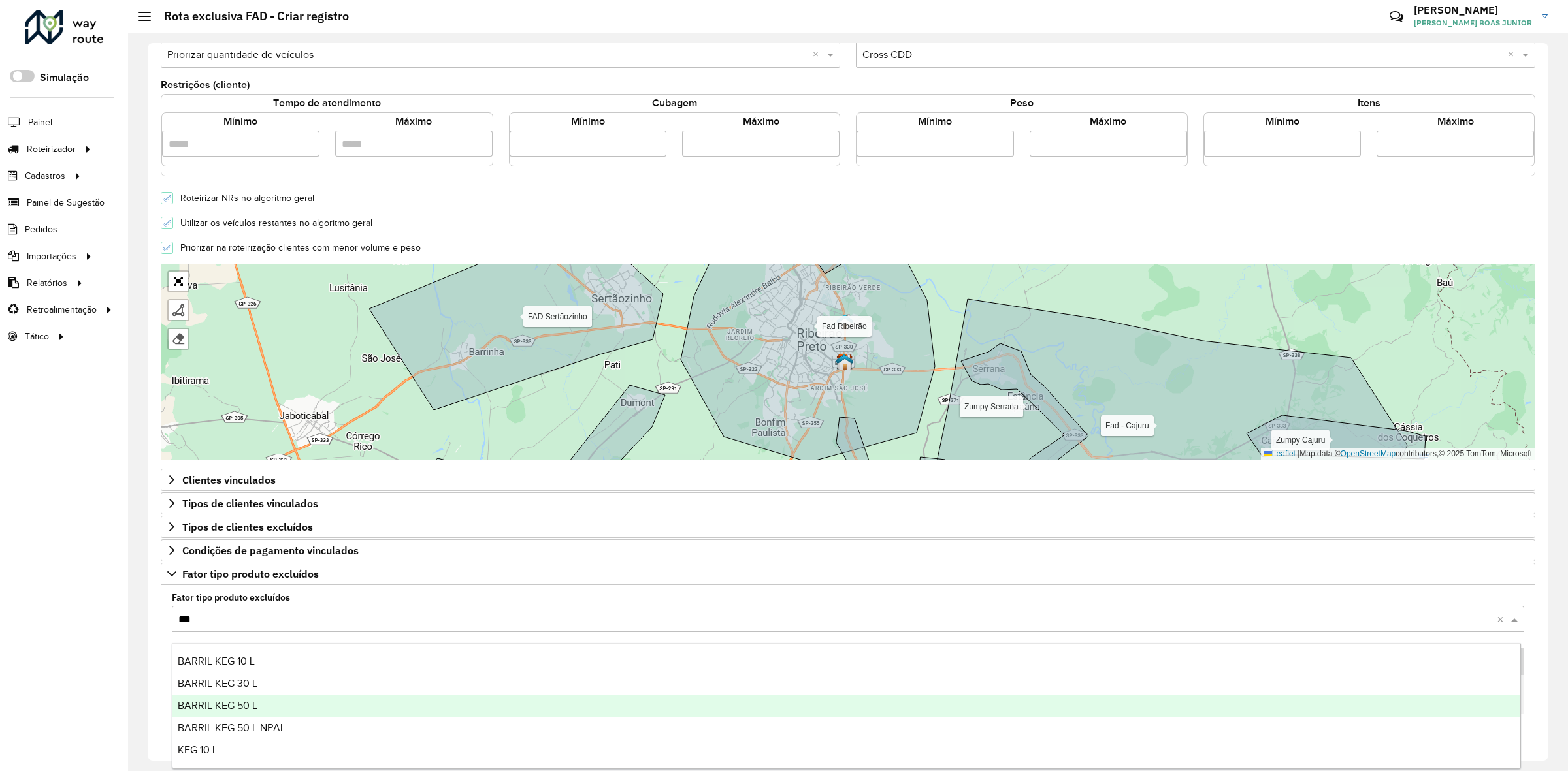
click at [257, 707] on span "BARRIL KEG 50 L" at bounding box center [217, 706] width 80 height 12
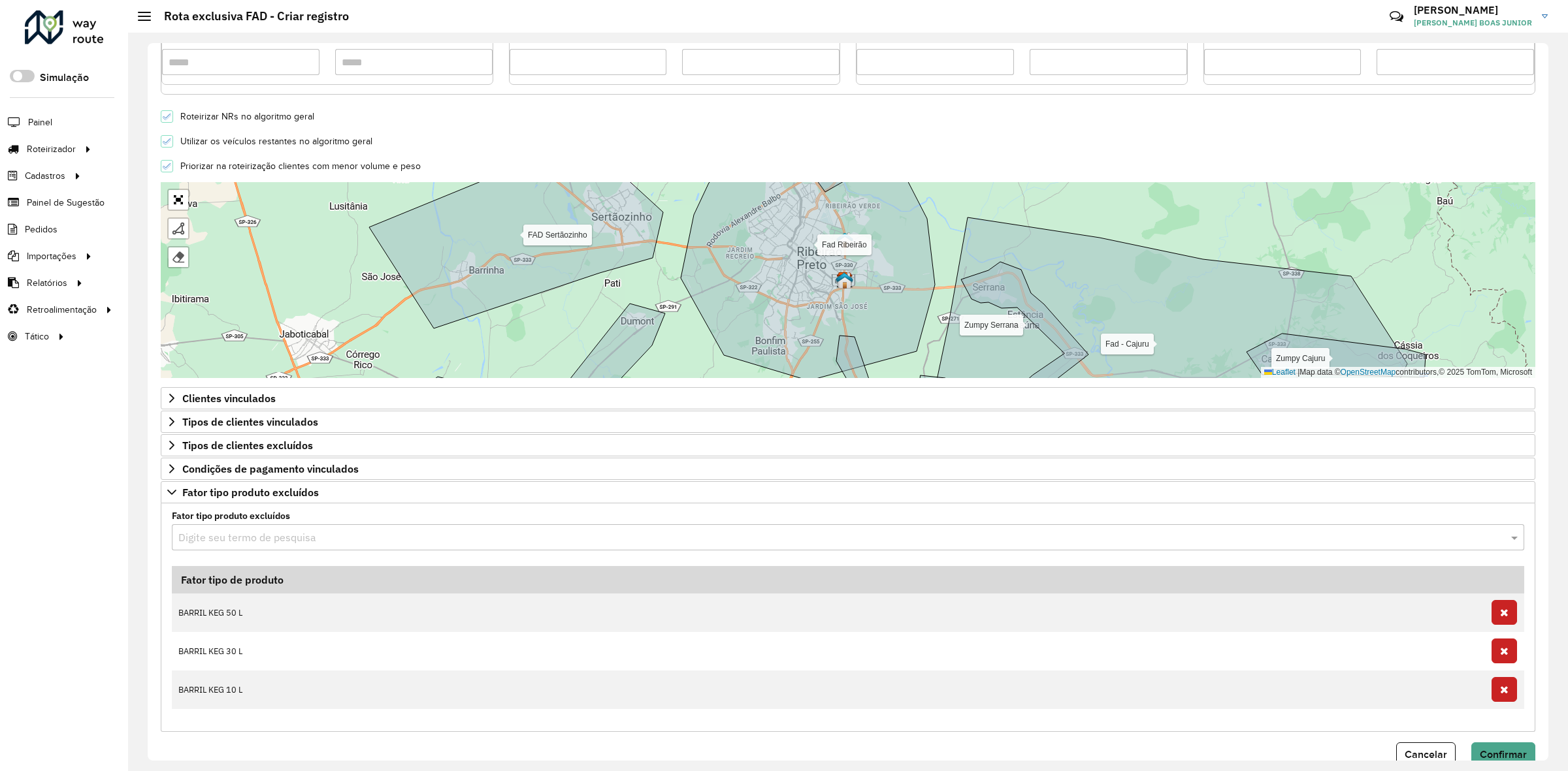
scroll to position [363, 0]
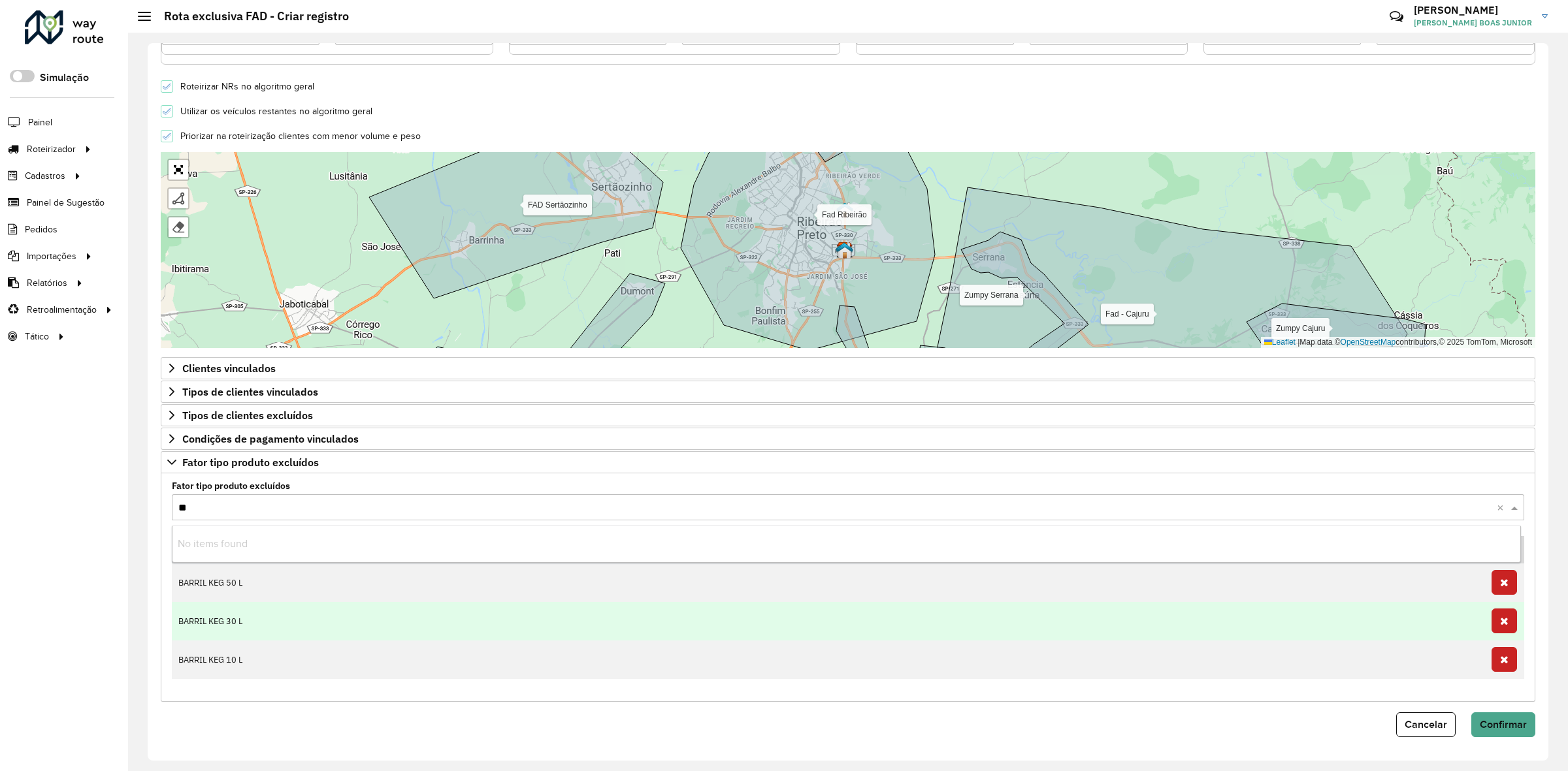
type input "***"
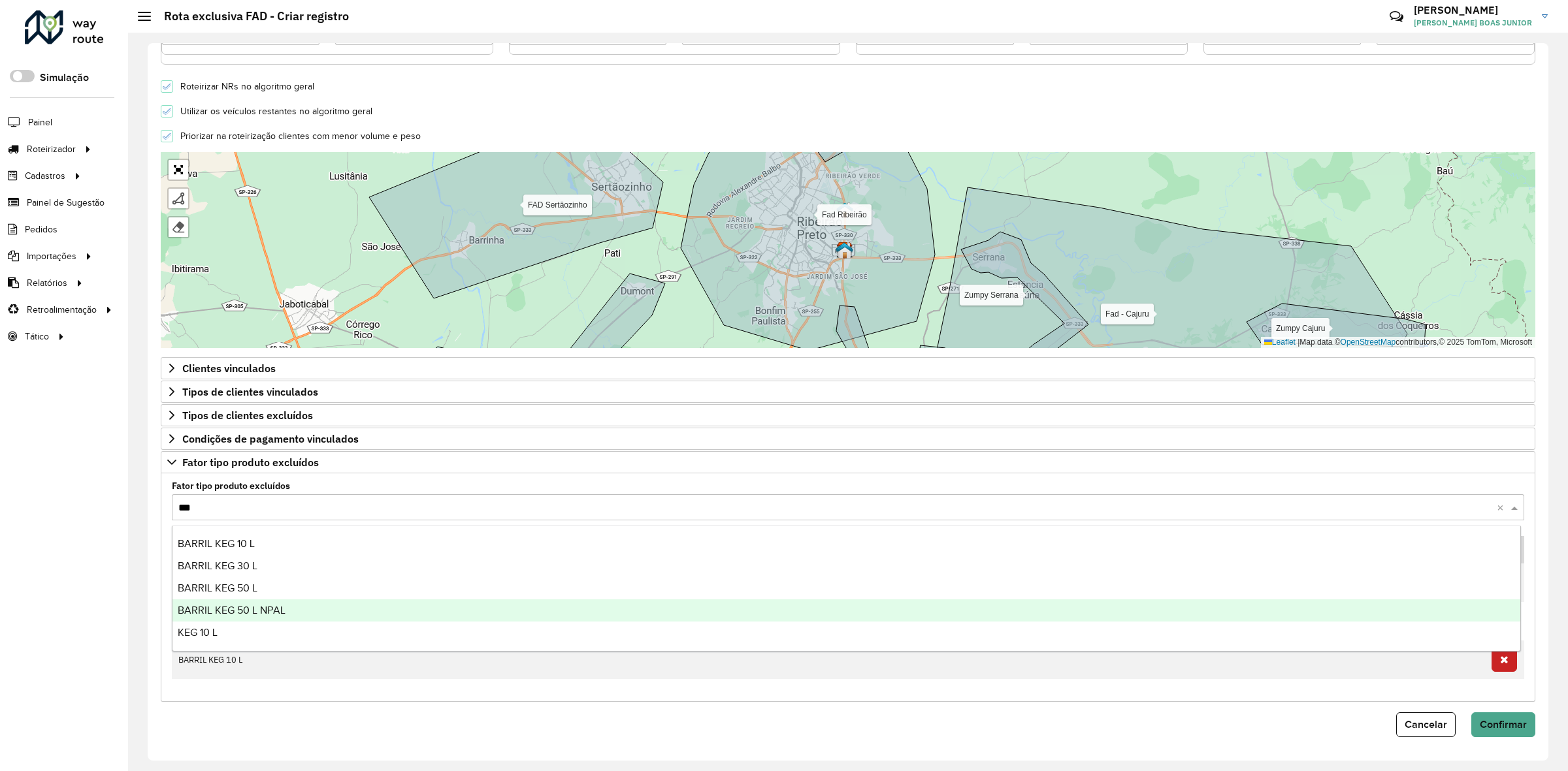
click at [311, 618] on div "BARRIL KEG 50 L NPAL" at bounding box center [846, 610] width 1347 height 22
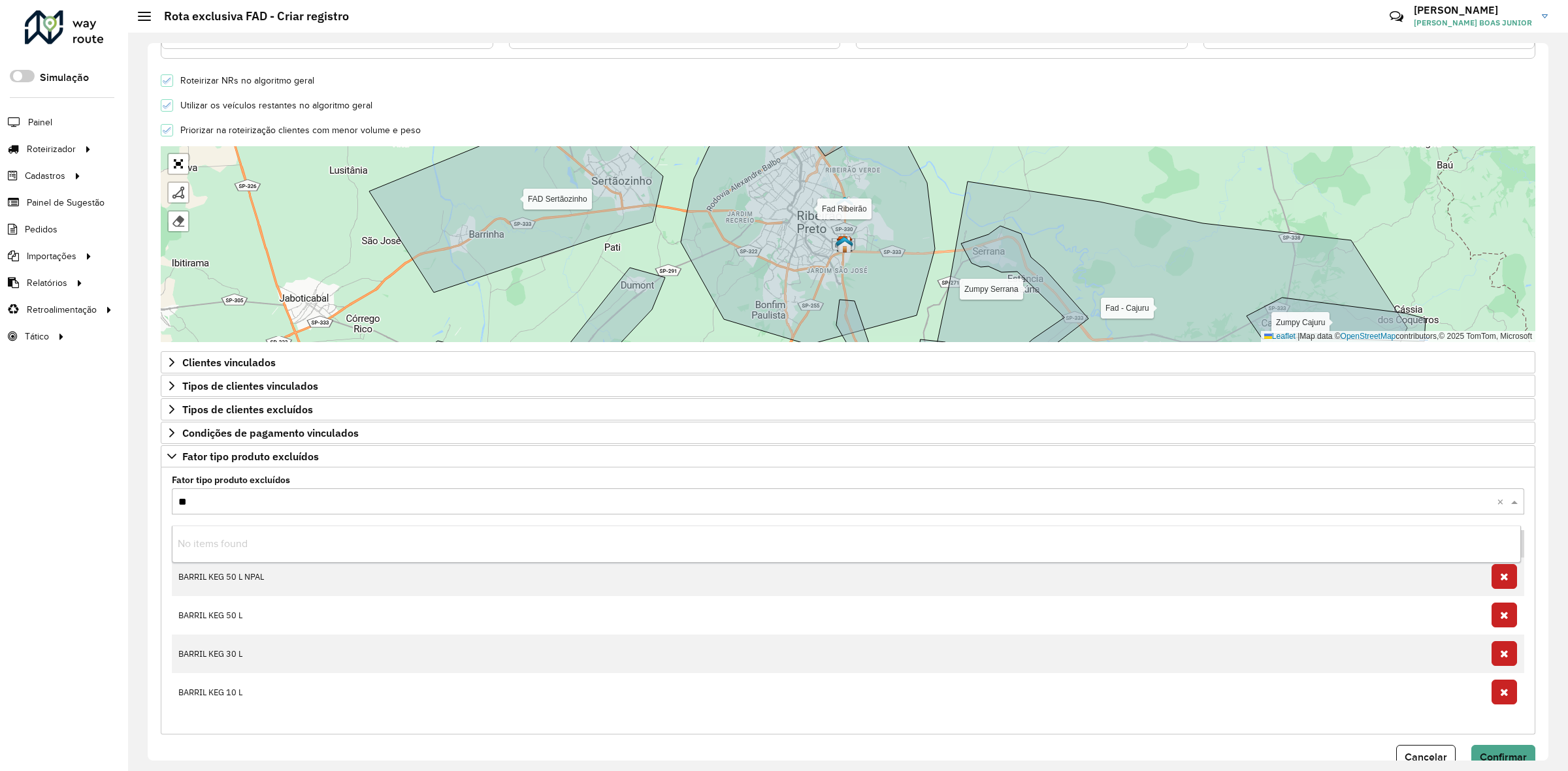
type input "***"
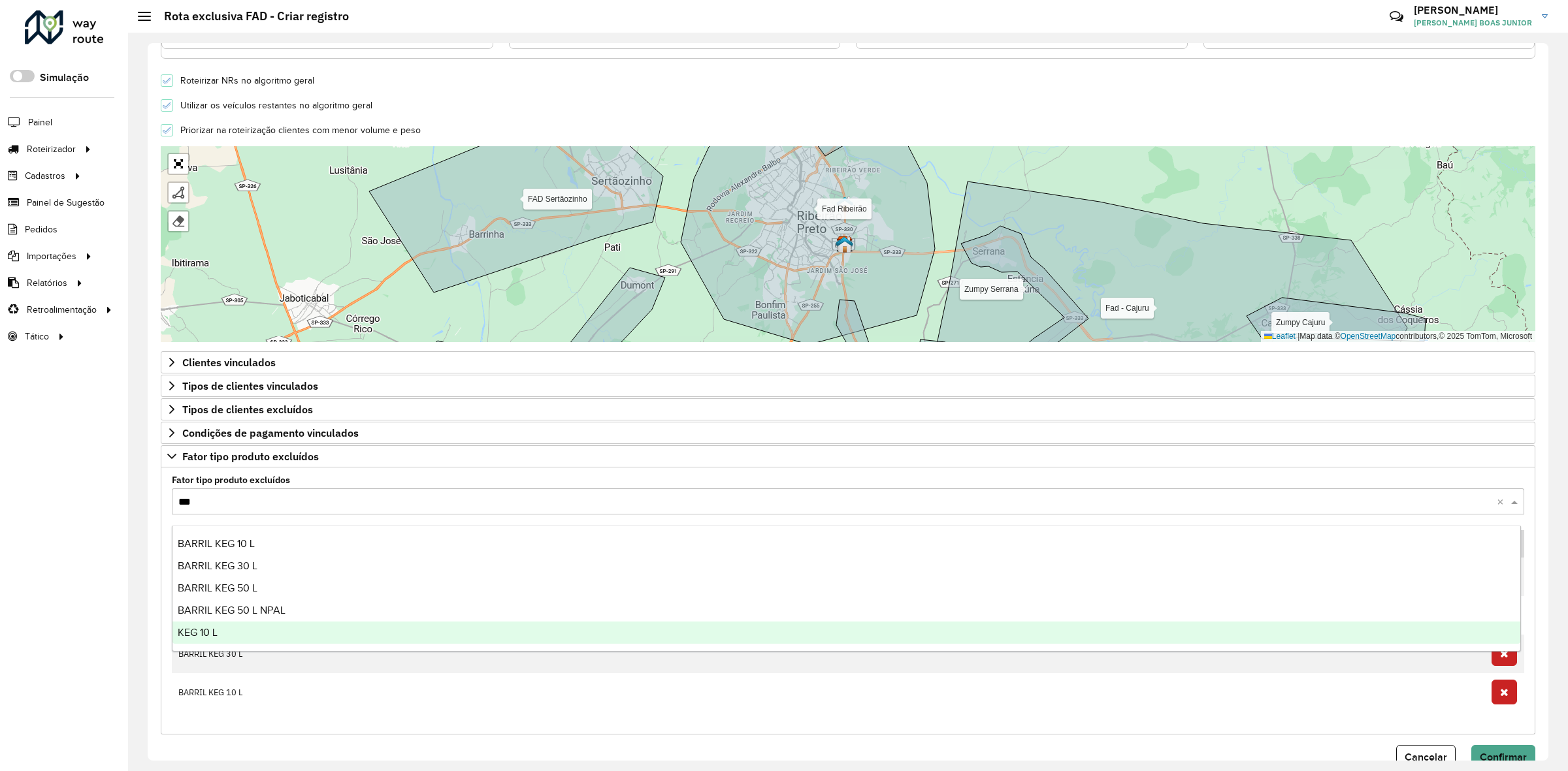
click at [202, 630] on span "KEG 10 L" at bounding box center [198, 633] width 40 height 12
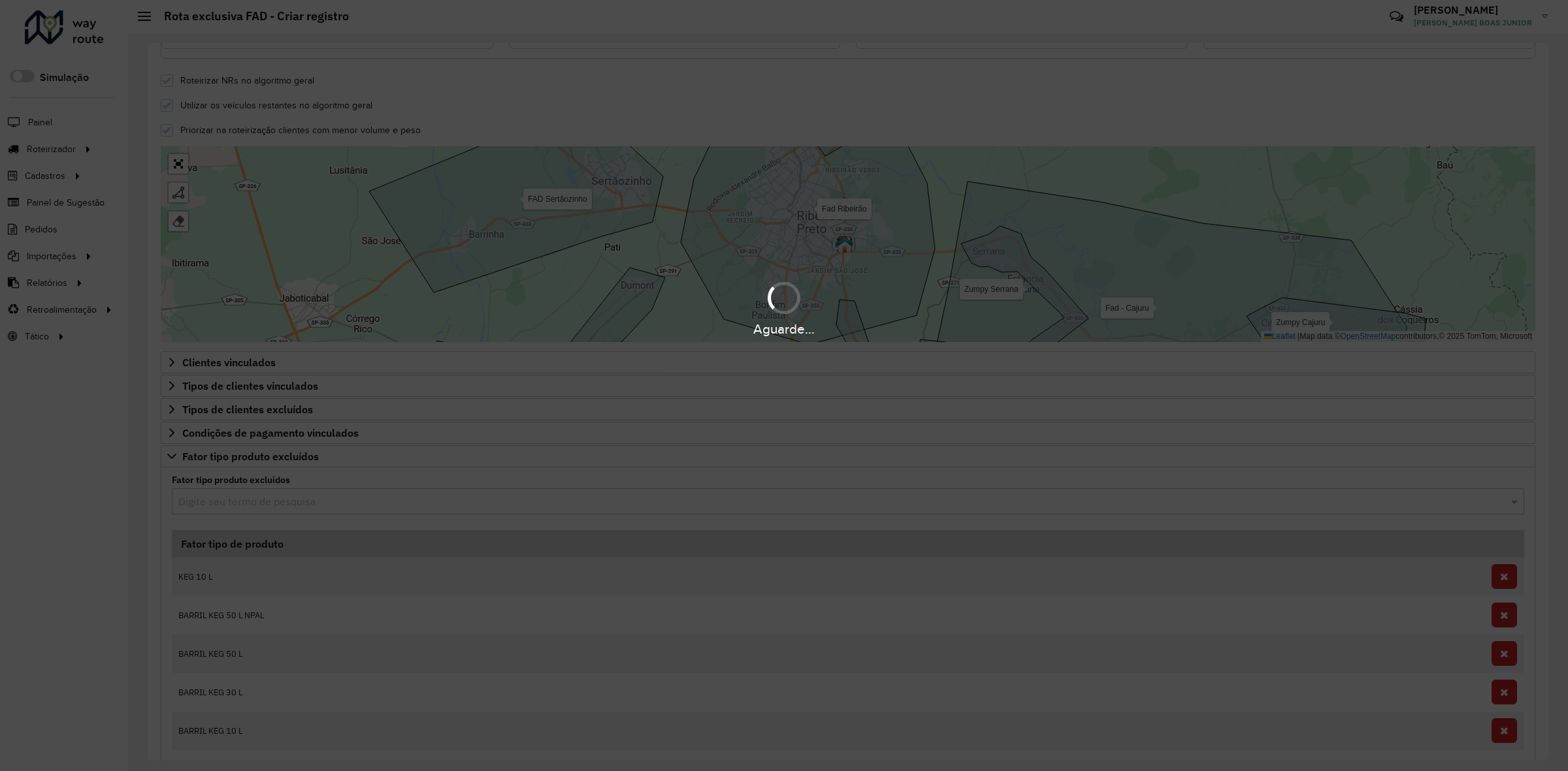
click at [164, 594] on div "Aguarde..." at bounding box center [784, 386] width 1568 height 771
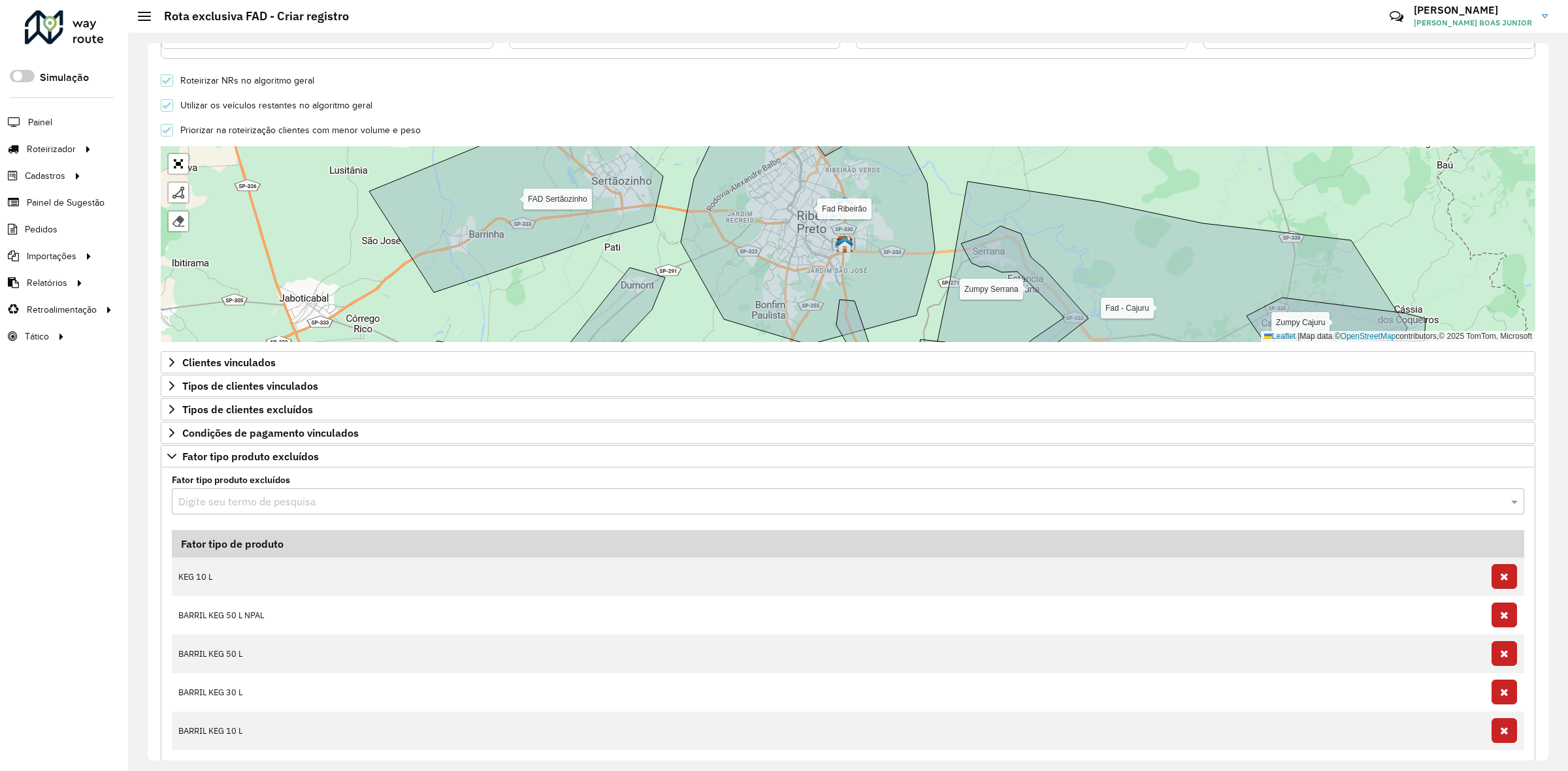
click at [164, 594] on div "Digite seu termo de pesquisa Fator tipo de produto KEG 10 L BARRIL KEG 50 L NPA…" at bounding box center [848, 628] width 1368 height 278
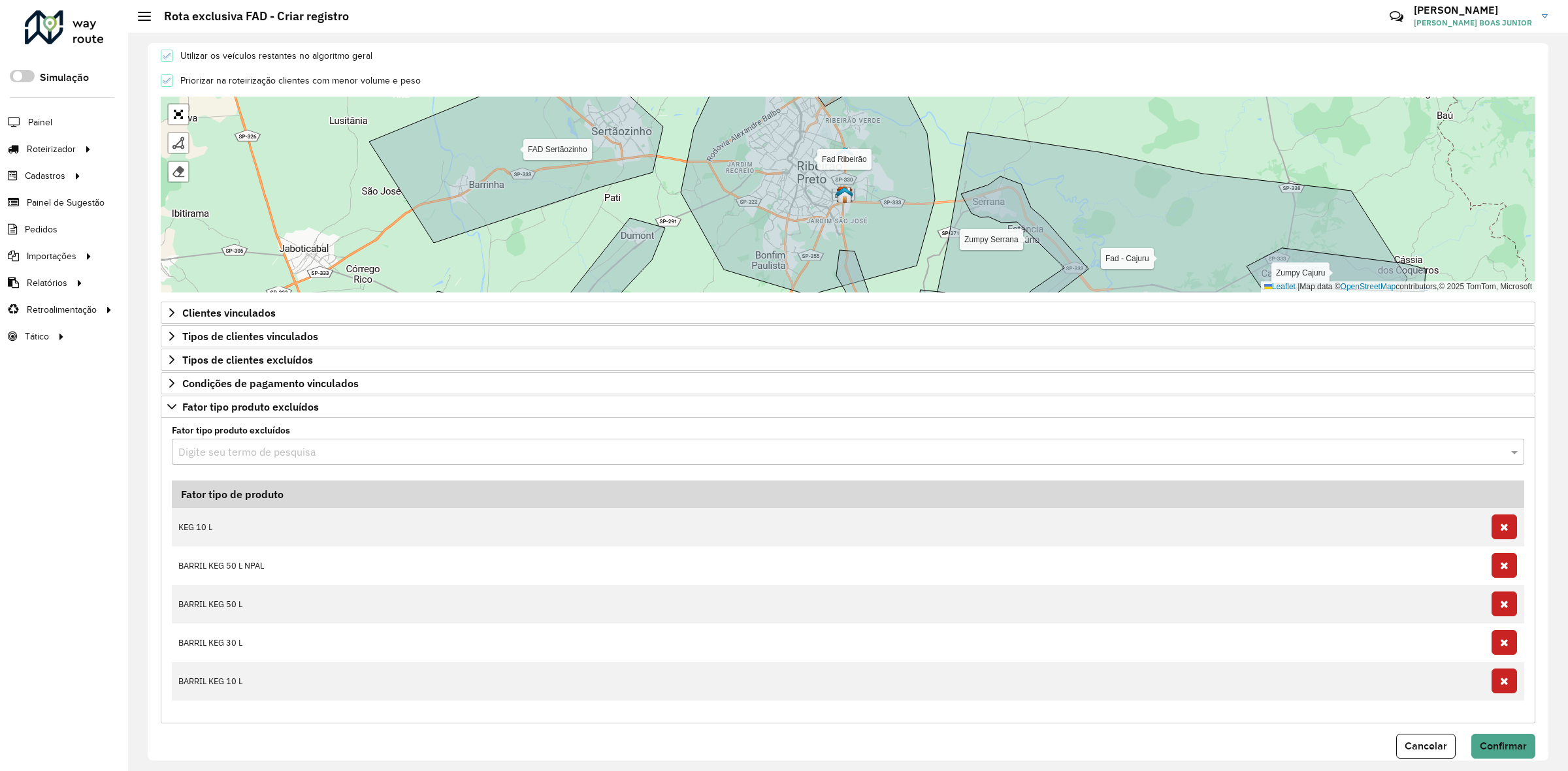
scroll to position [441, 0]
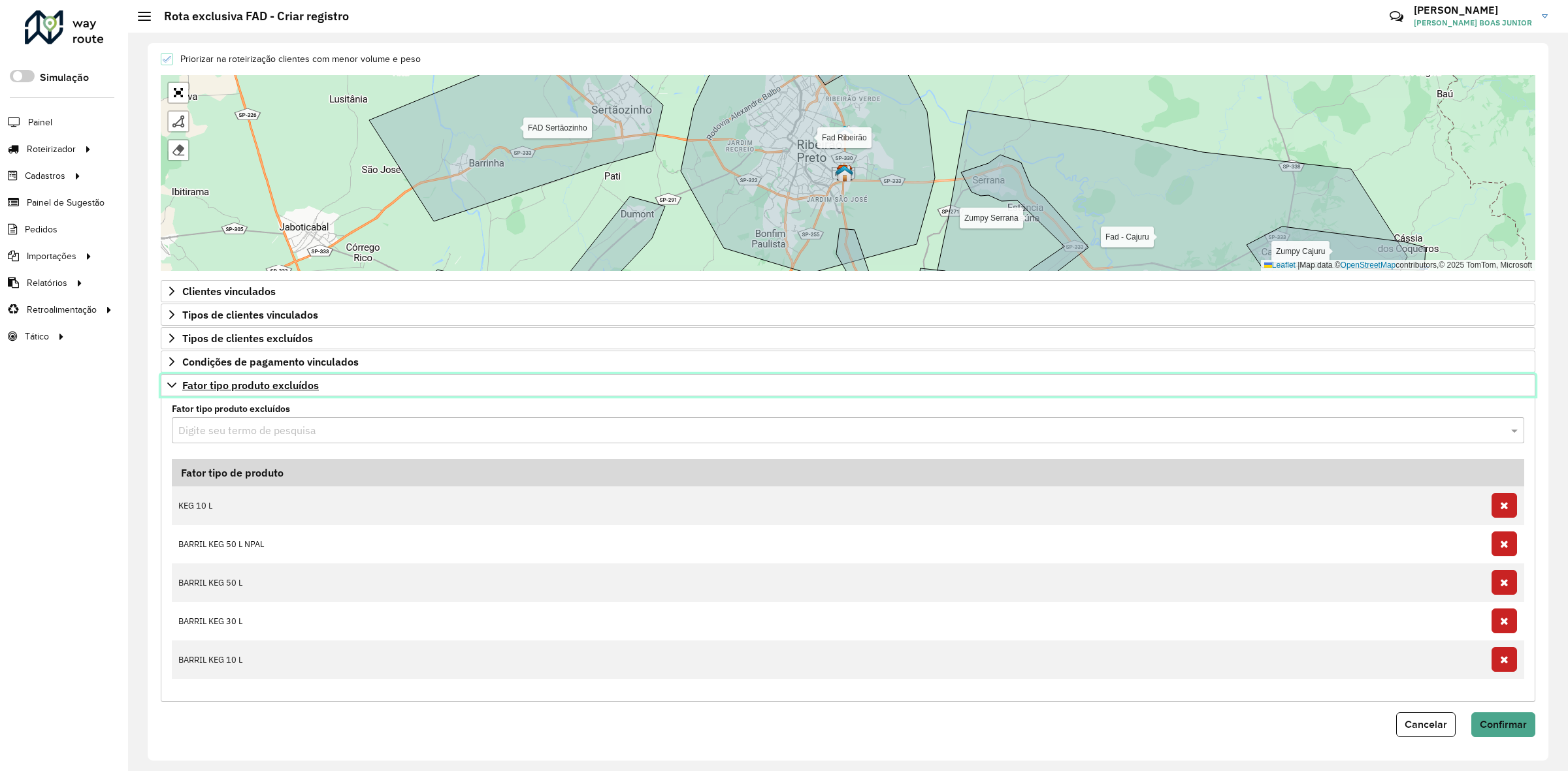
click at [165, 385] on link "Fator tipo produto excluídos" at bounding box center [848, 385] width 1374 height 22
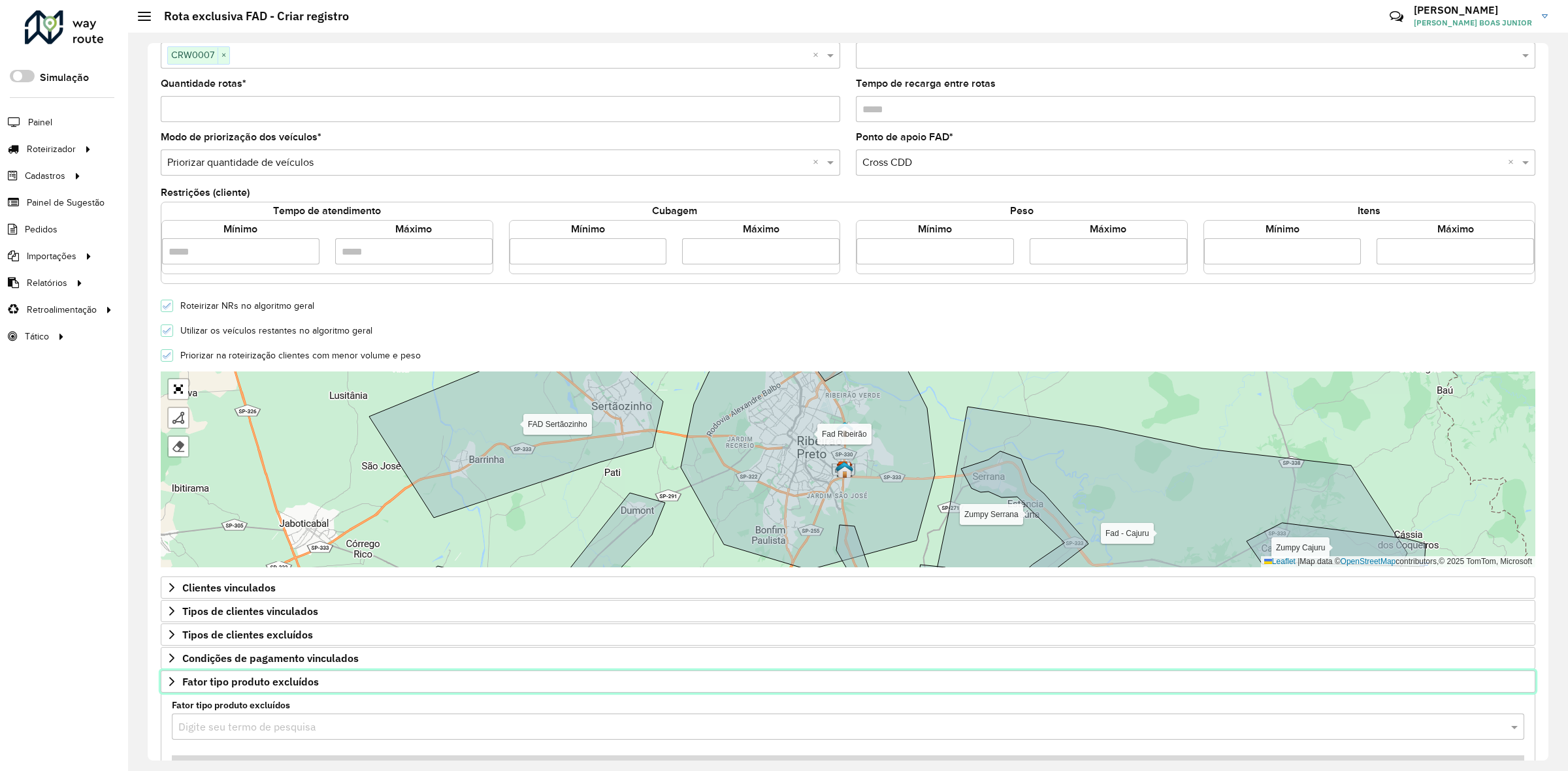
scroll to position [134, 0]
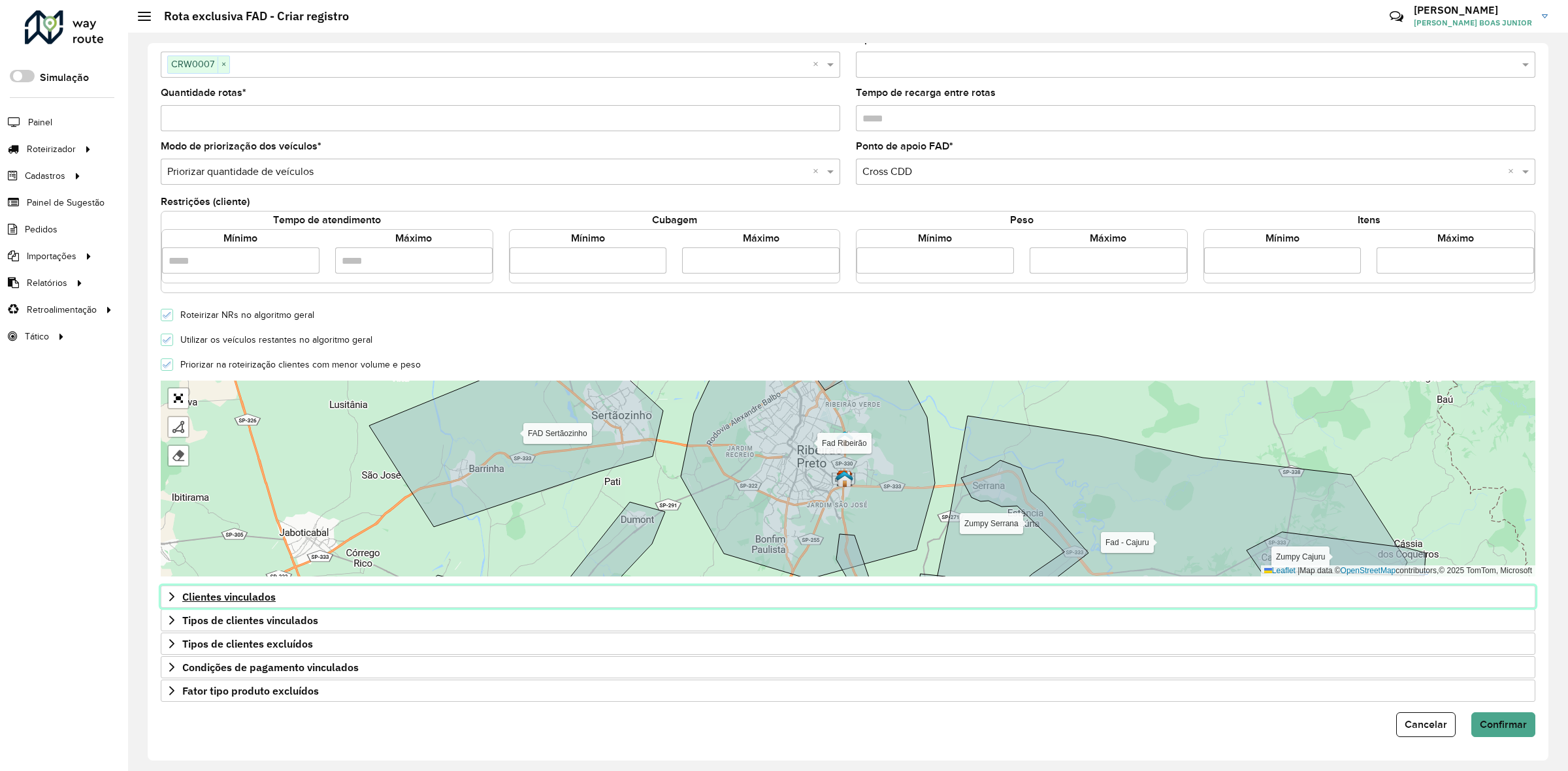
click at [168, 597] on icon at bounding box center [172, 596] width 11 height 11
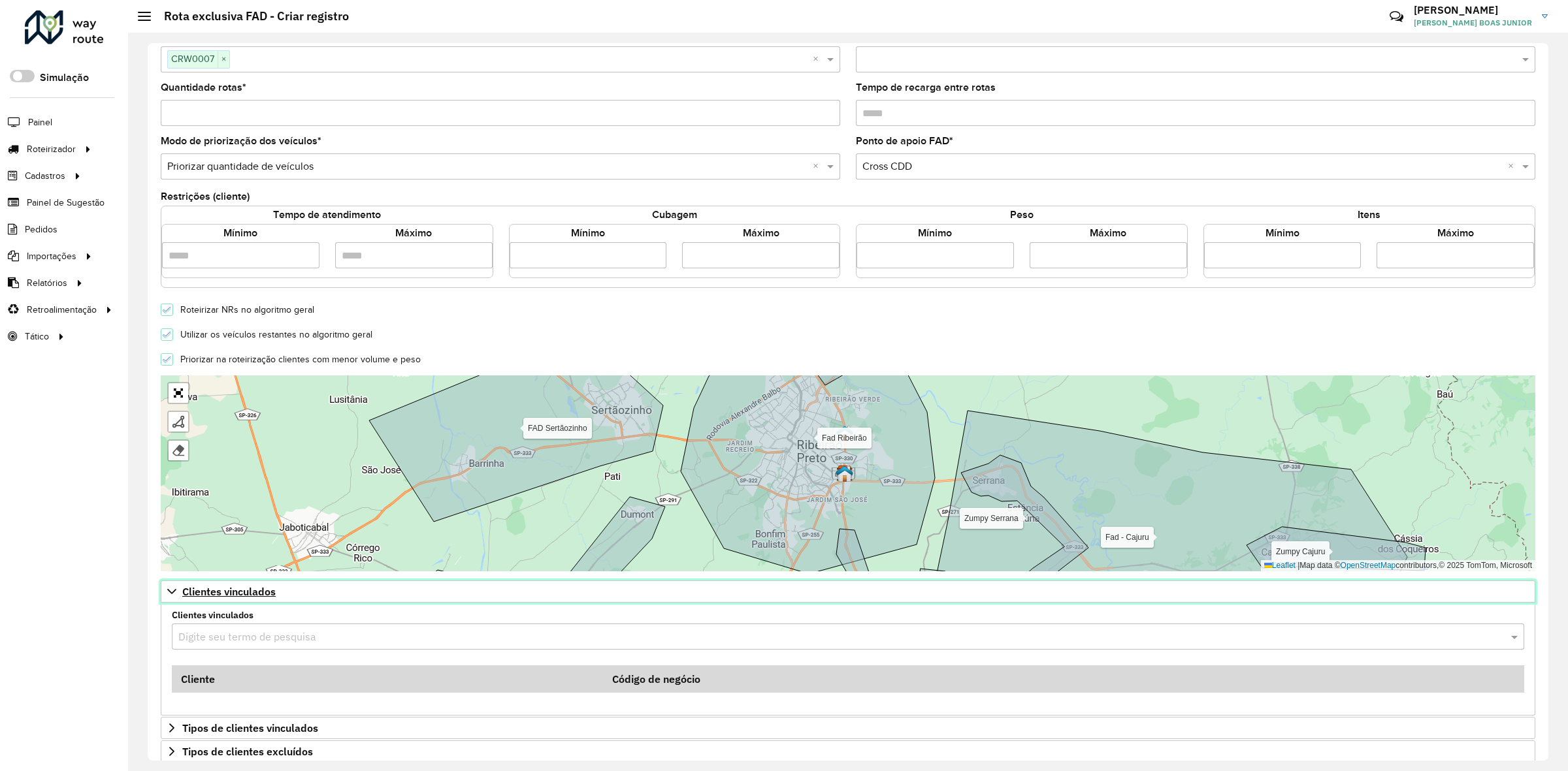
click at [168, 597] on icon at bounding box center [172, 592] width 11 height 11
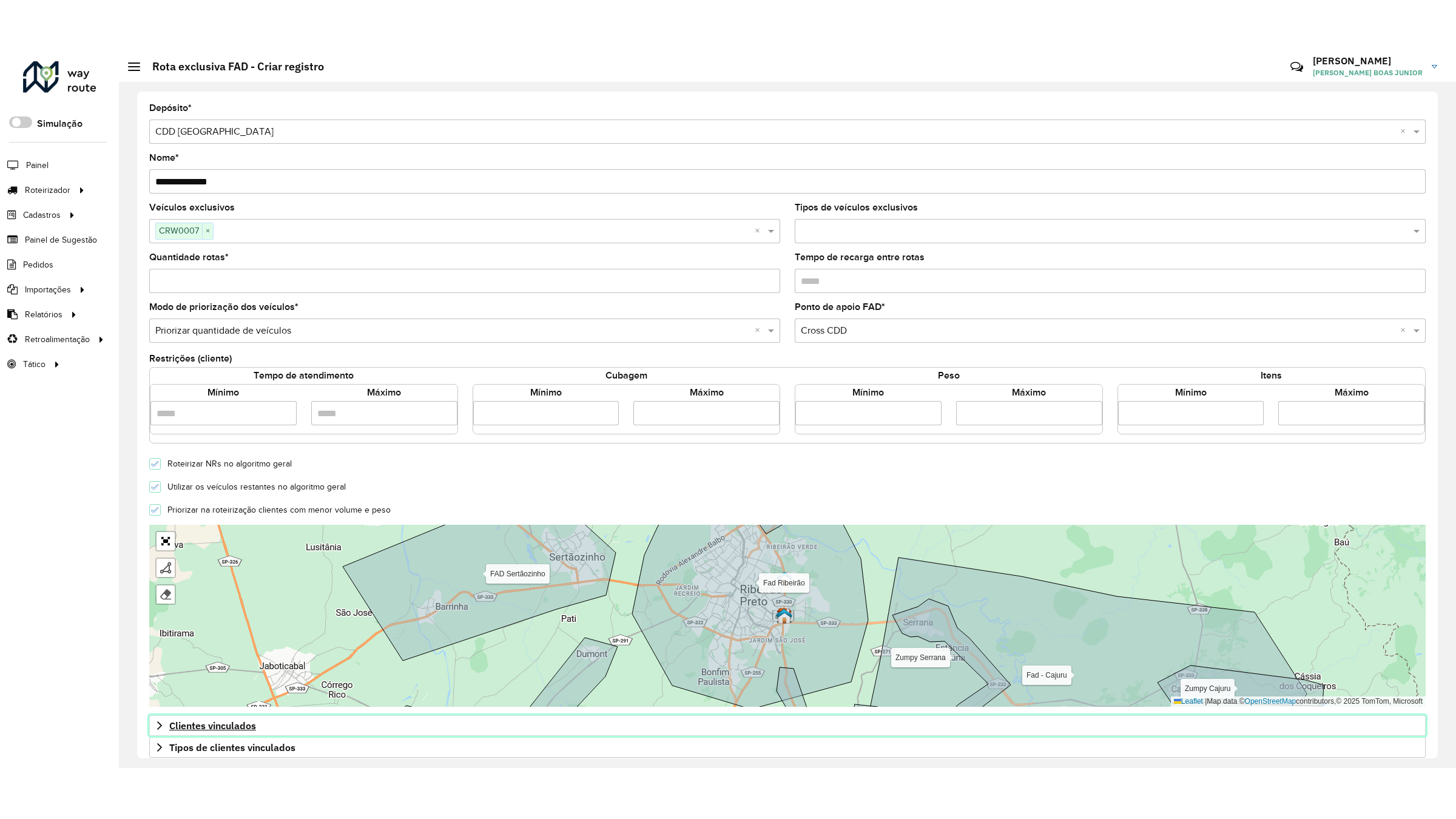
scroll to position [123, 0]
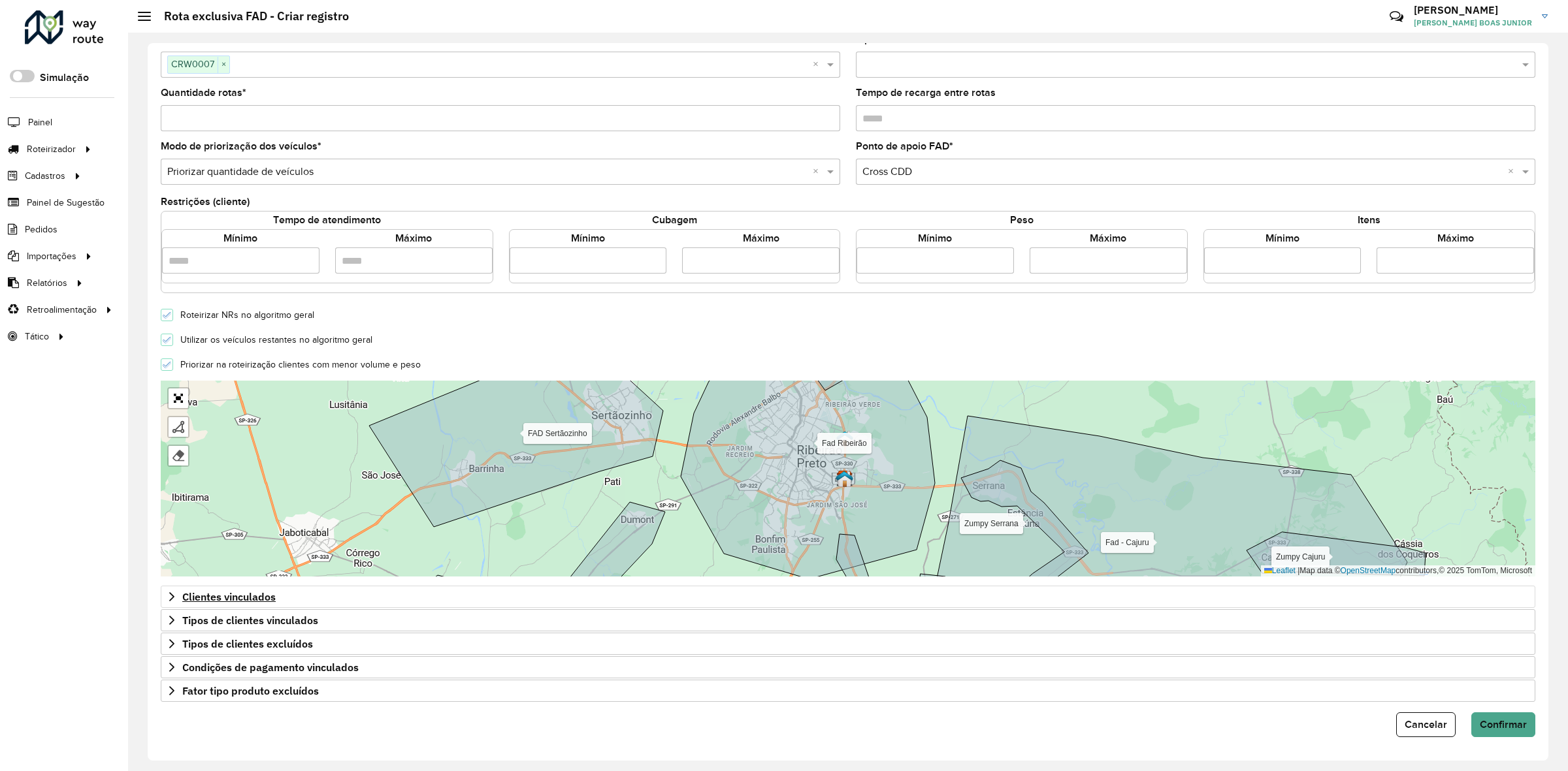
click at [174, 409] on div "Fad Ribeirão FAD Sertãozinho Fad - Cajuru Fad - Jardinópolis Zumpy Cajuru Zumpy…" at bounding box center [848, 479] width 1374 height 196
click at [175, 403] on link "Abrir mapa em tela cheia" at bounding box center [178, 398] width 19 height 19
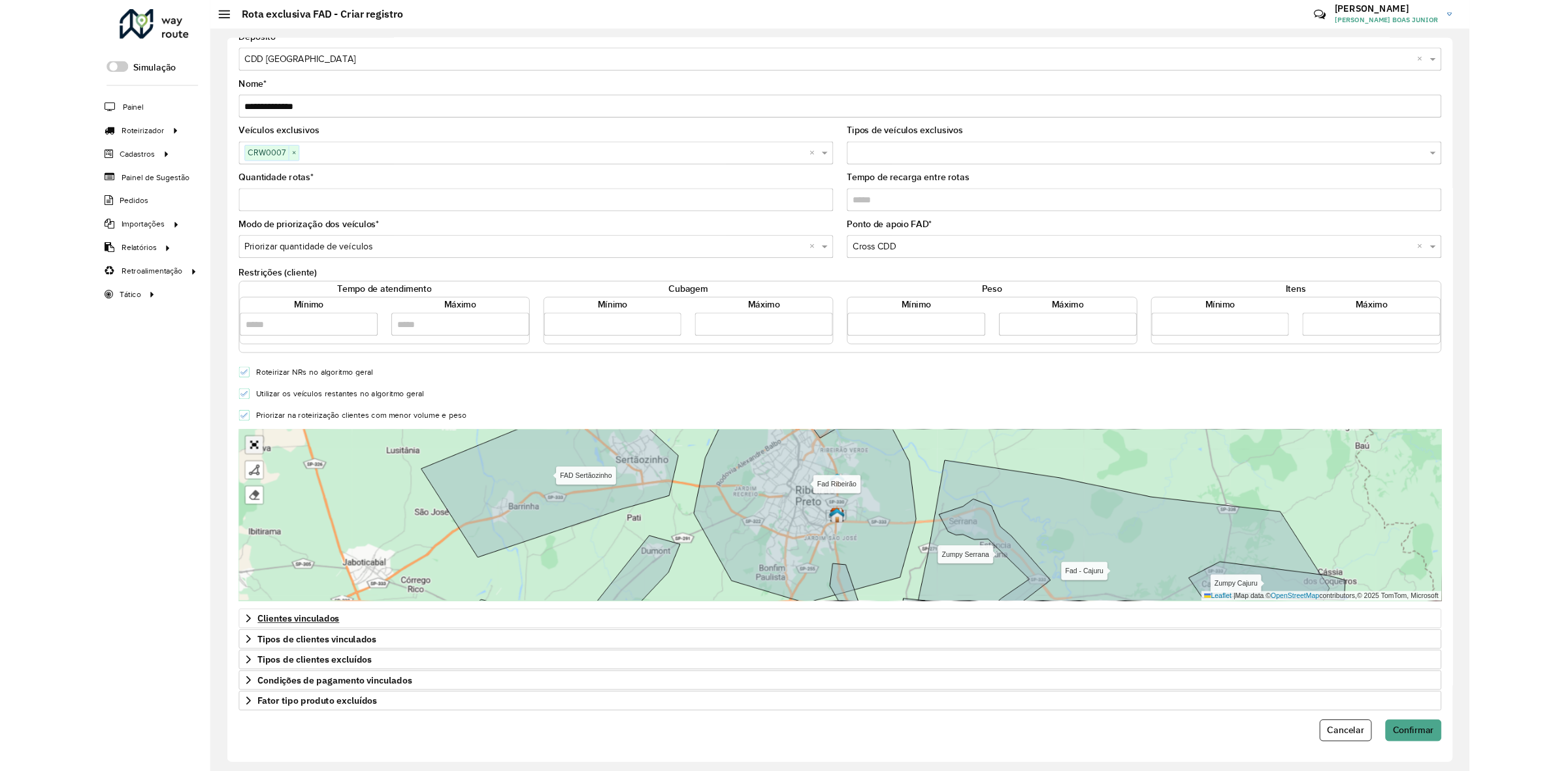
scroll to position [0, 0]
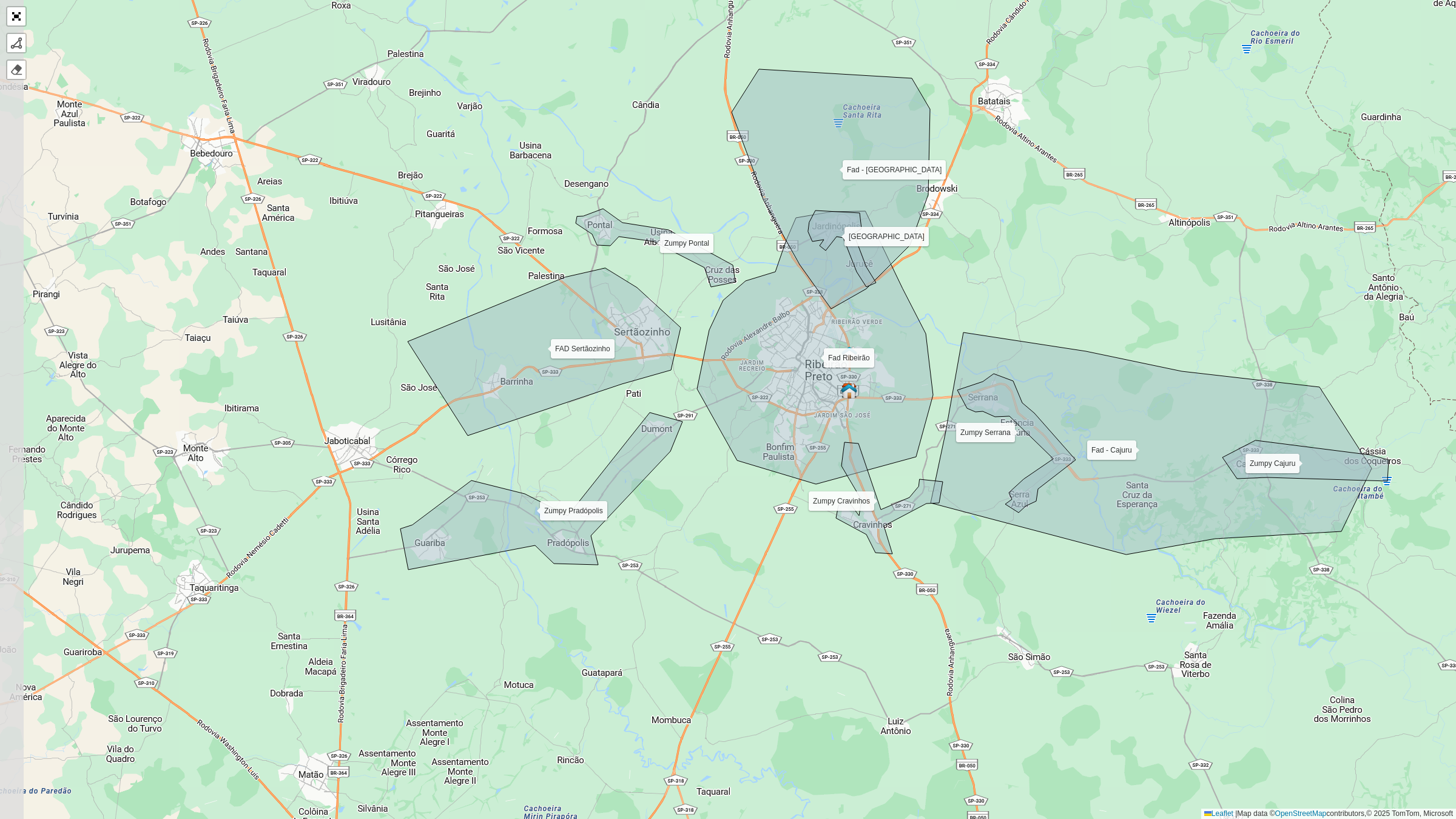
drag, startPoint x: 229, startPoint y: 502, endPoint x: 349, endPoint y: 483, distance: 121.5
click at [349, 483] on div "Fad Ribeirão FAD Sertãozinho Fad - Cajuru Fad - Jardinópolis Zumpy Cajuru Zumpy…" at bounding box center [728, 410] width 1456 height 819
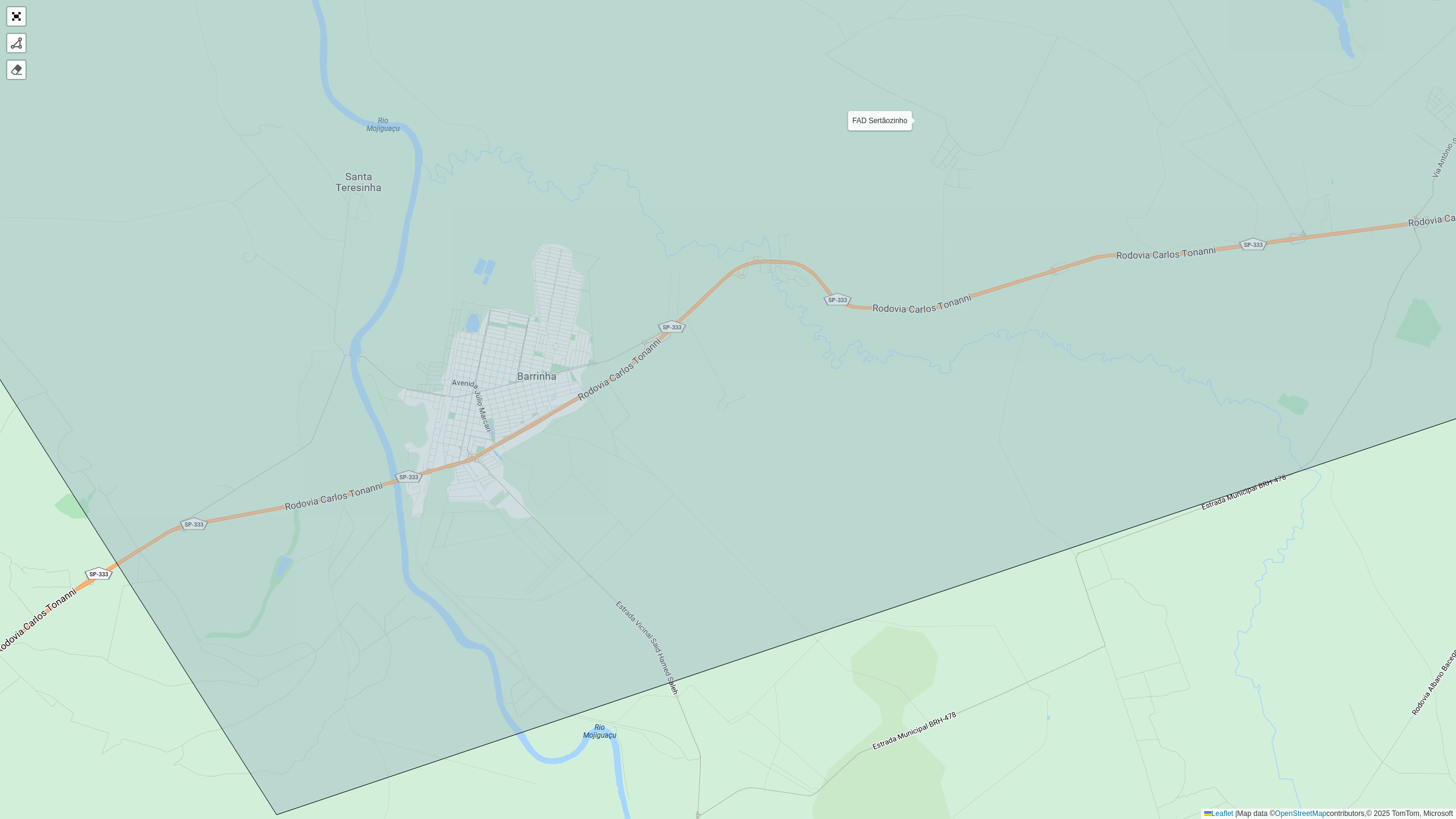
drag, startPoint x: 486, startPoint y: 379, endPoint x: 408, endPoint y: 294, distance: 115.4
click at [408, 294] on icon at bounding box center [675, 335] width 1748 height 960
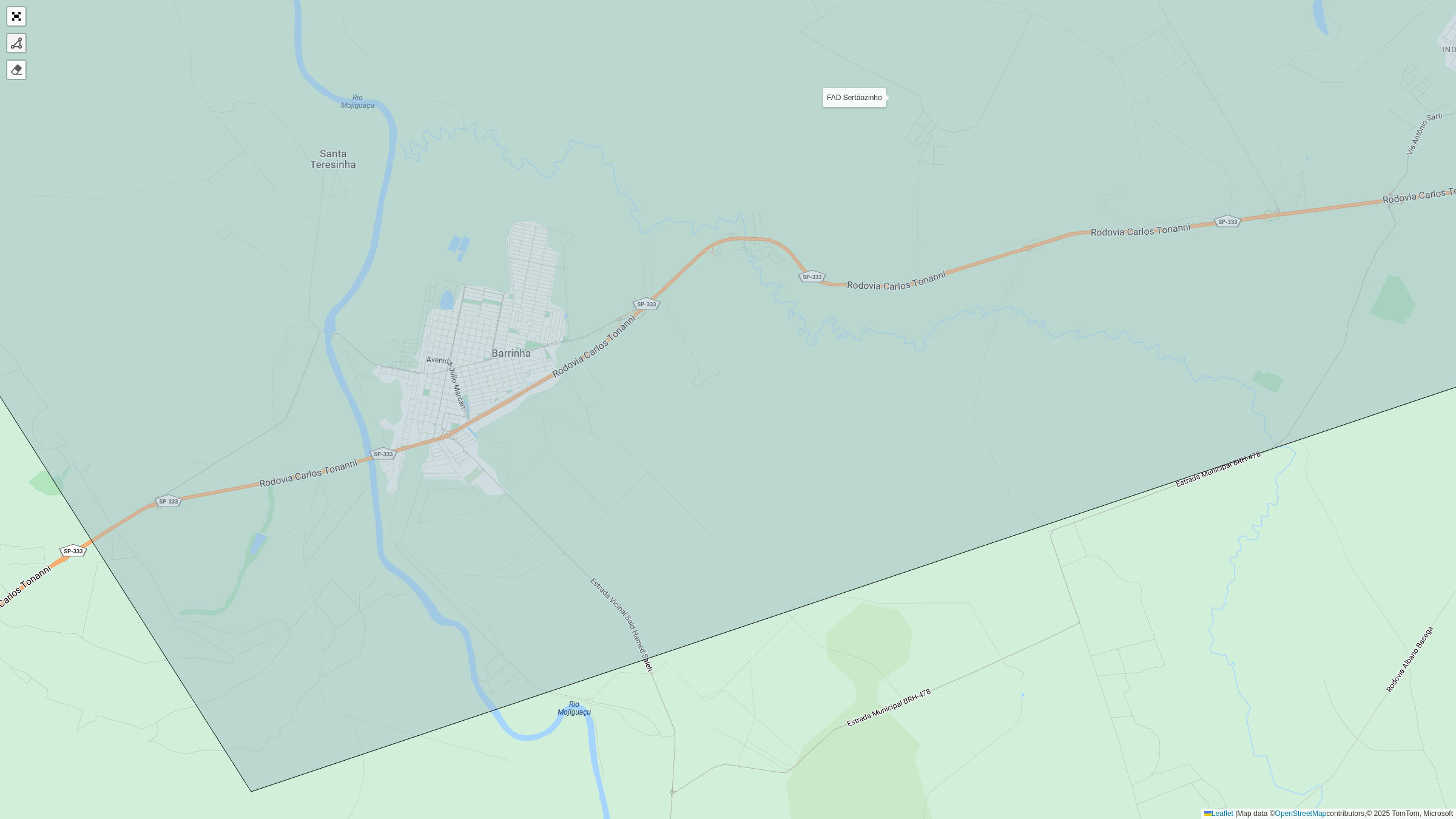
click at [14, 37] on div at bounding box center [17, 44] width 12 height 12
drag, startPoint x: 330, startPoint y: 391, endPoint x: 346, endPoint y: 374, distance: 23.3
click at [330, 390] on icon at bounding box center [728, 354] width 1748 height 874
click at [393, 322] on icon at bounding box center [728, 354] width 1748 height 874
click at [468, 255] on icon at bounding box center [430, 288] width 75 height 66
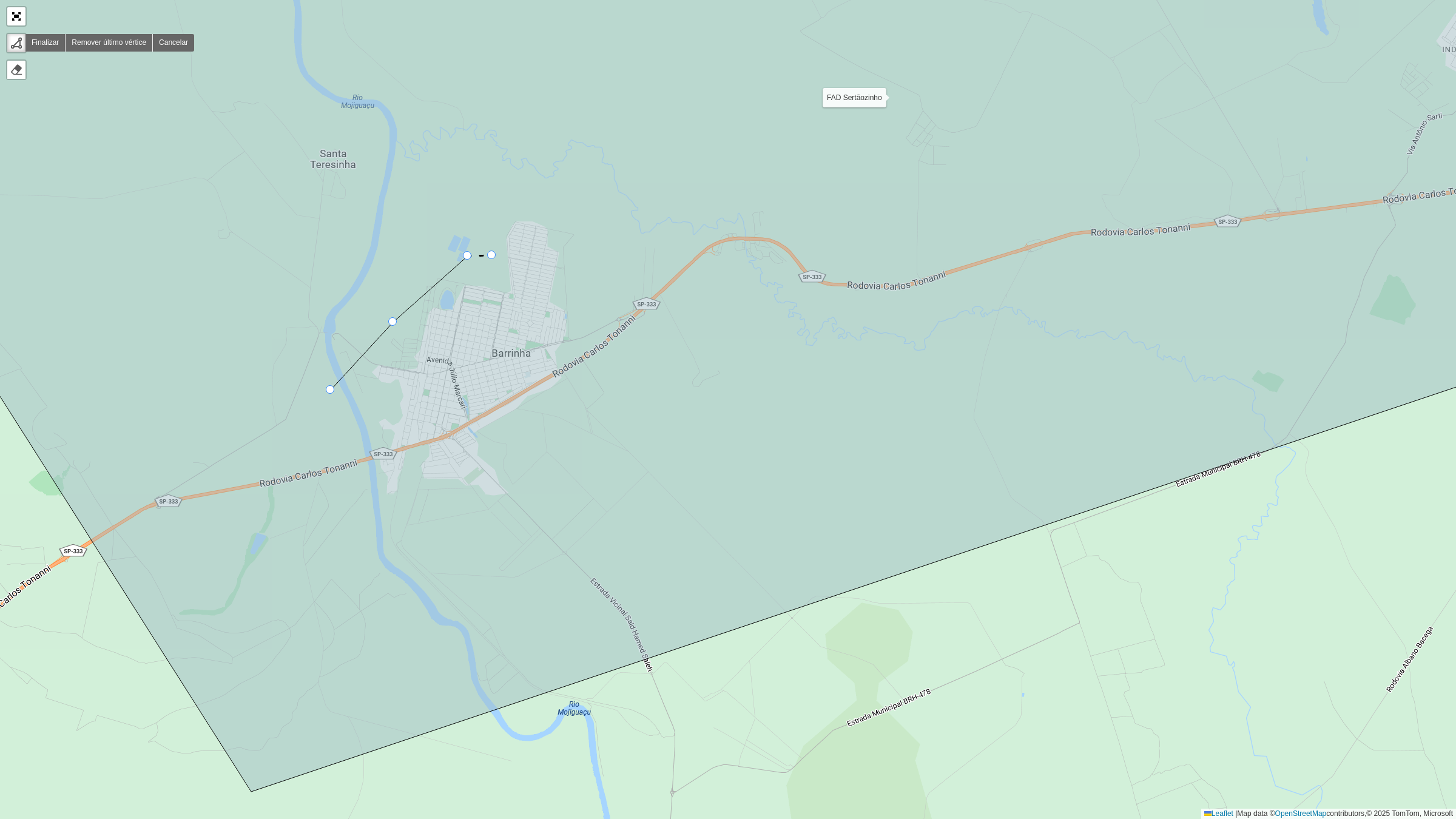
click at [492, 255] on icon at bounding box center [479, 255] width 24 height 1
drag, startPoint x: 509, startPoint y: 205, endPoint x: 528, endPoint y: 205, distance: 19.0
click at [515, 205] on icon at bounding box center [728, 354] width 1748 height 874
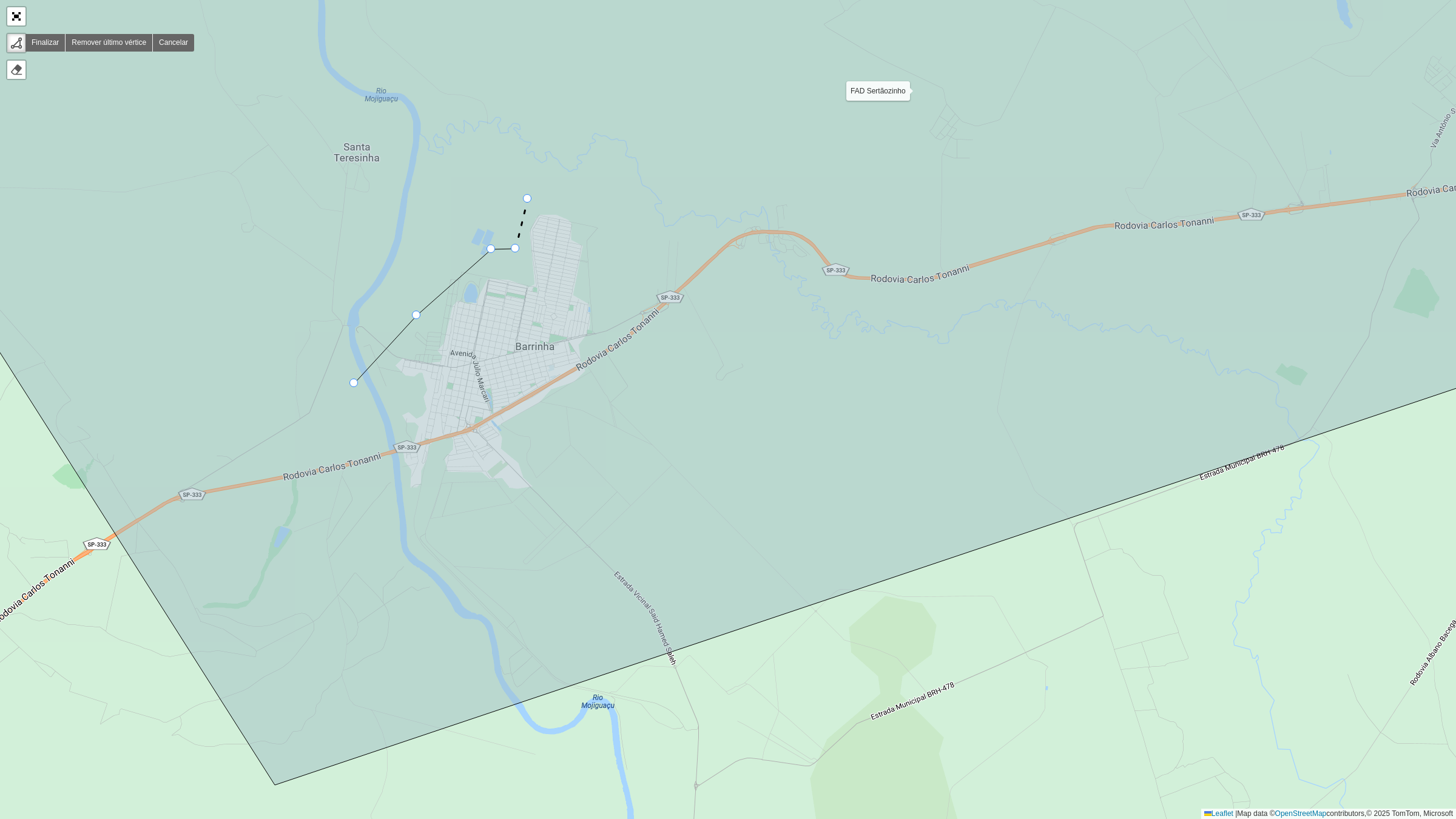
click at [528, 199] on icon at bounding box center [522, 223] width 12 height 50
click at [587, 201] on icon at bounding box center [728, 351] width 1748 height 867
click at [595, 223] on icon at bounding box center [728, 351] width 1748 height 867
click at [600, 262] on icon at bounding box center [598, 242] width 5 height 39
click at [610, 304] on icon at bounding box center [728, 351] width 1748 height 867
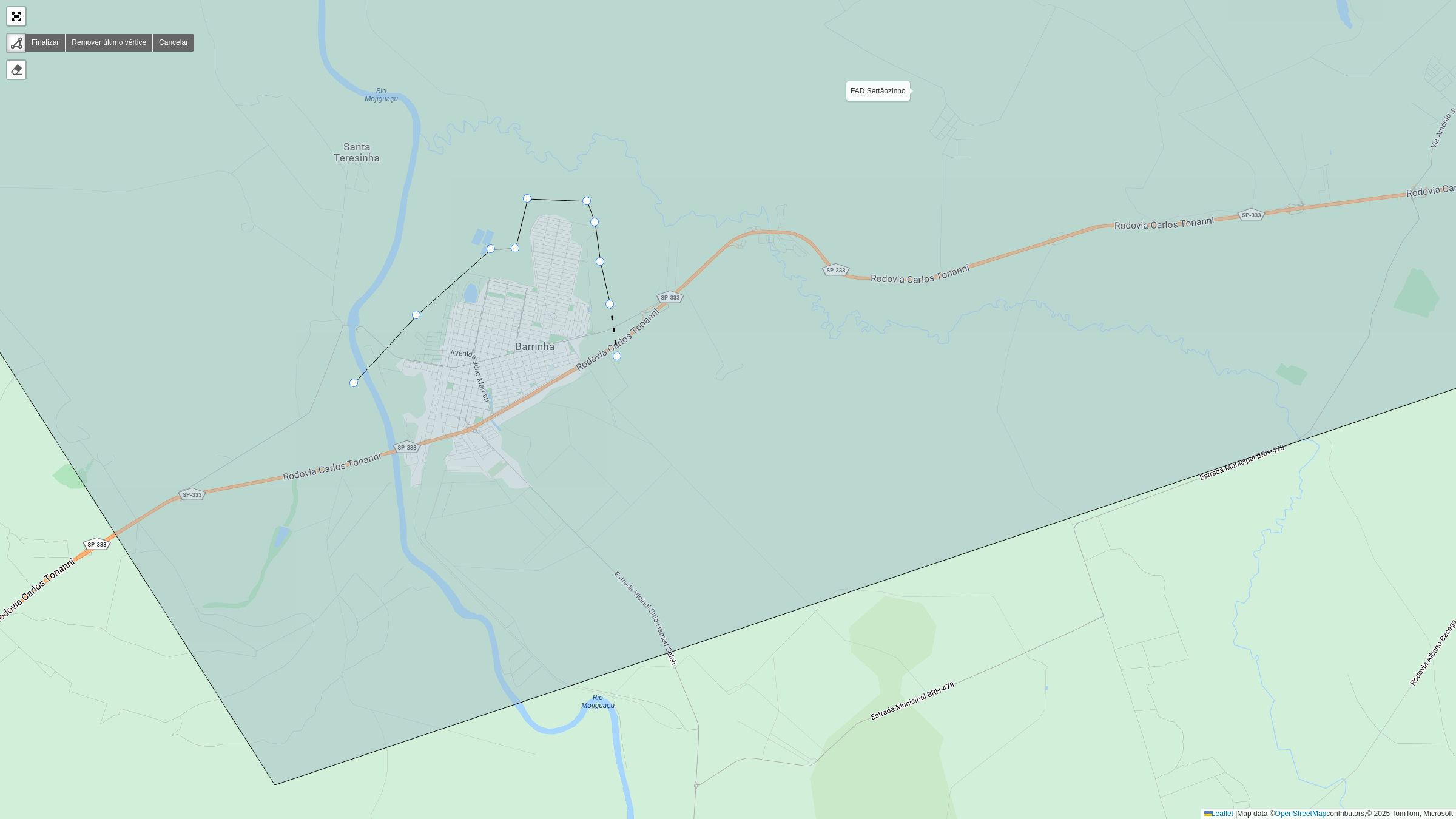
click at [617, 357] on icon at bounding box center [728, 351] width 1748 height 867
click at [567, 405] on icon at bounding box center [728, 351] width 1748 height 867
click at [532, 426] on icon at bounding box center [728, 351] width 1748 height 867
click at [589, 507] on icon at bounding box center [559, 466] width 56 height 81
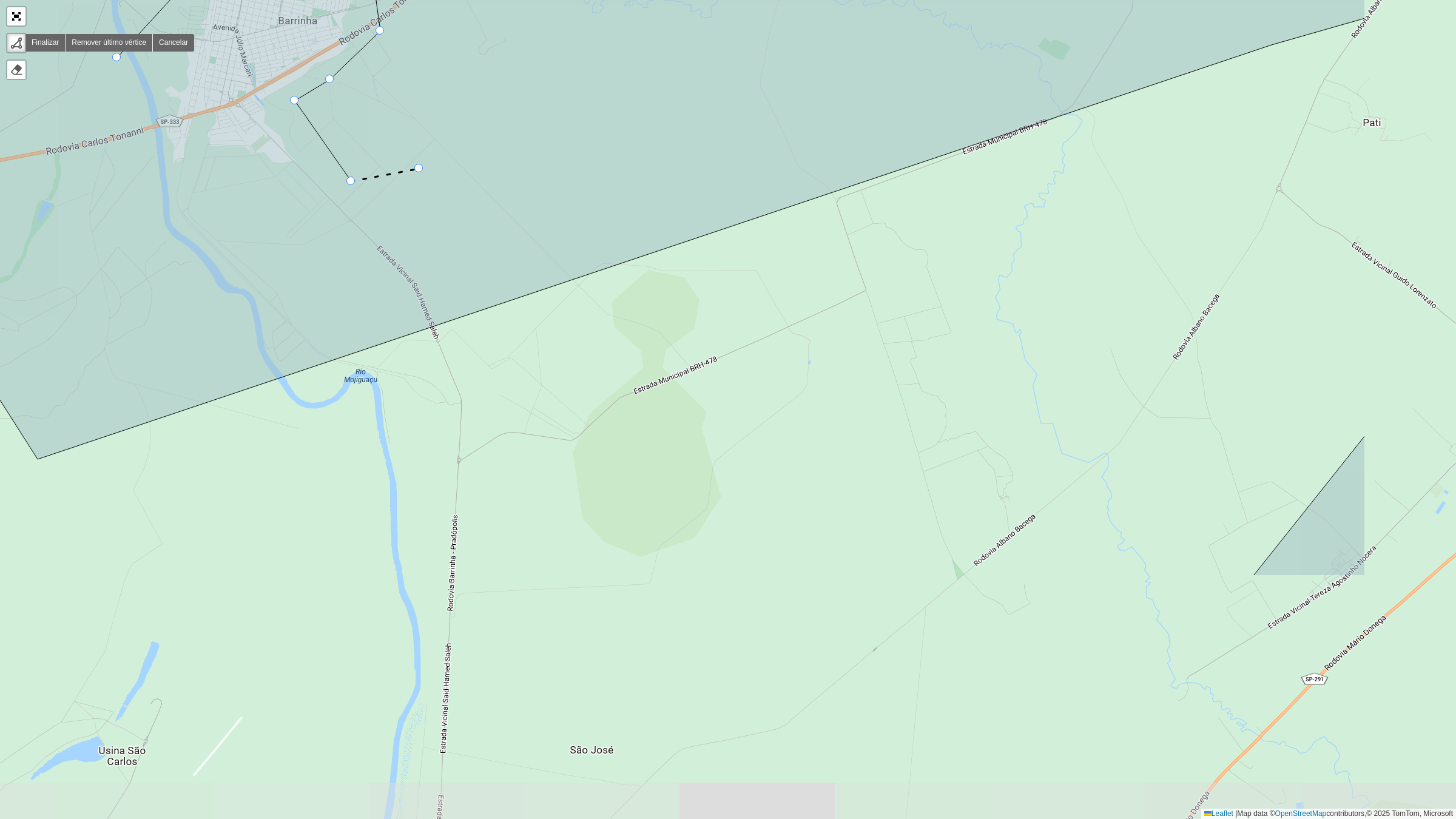
drag, startPoint x: 617, startPoint y: 437, endPoint x: 423, endPoint y: 172, distance: 328.4
click at [423, 172] on icon at bounding box center [490, 26] width 1748 height 867
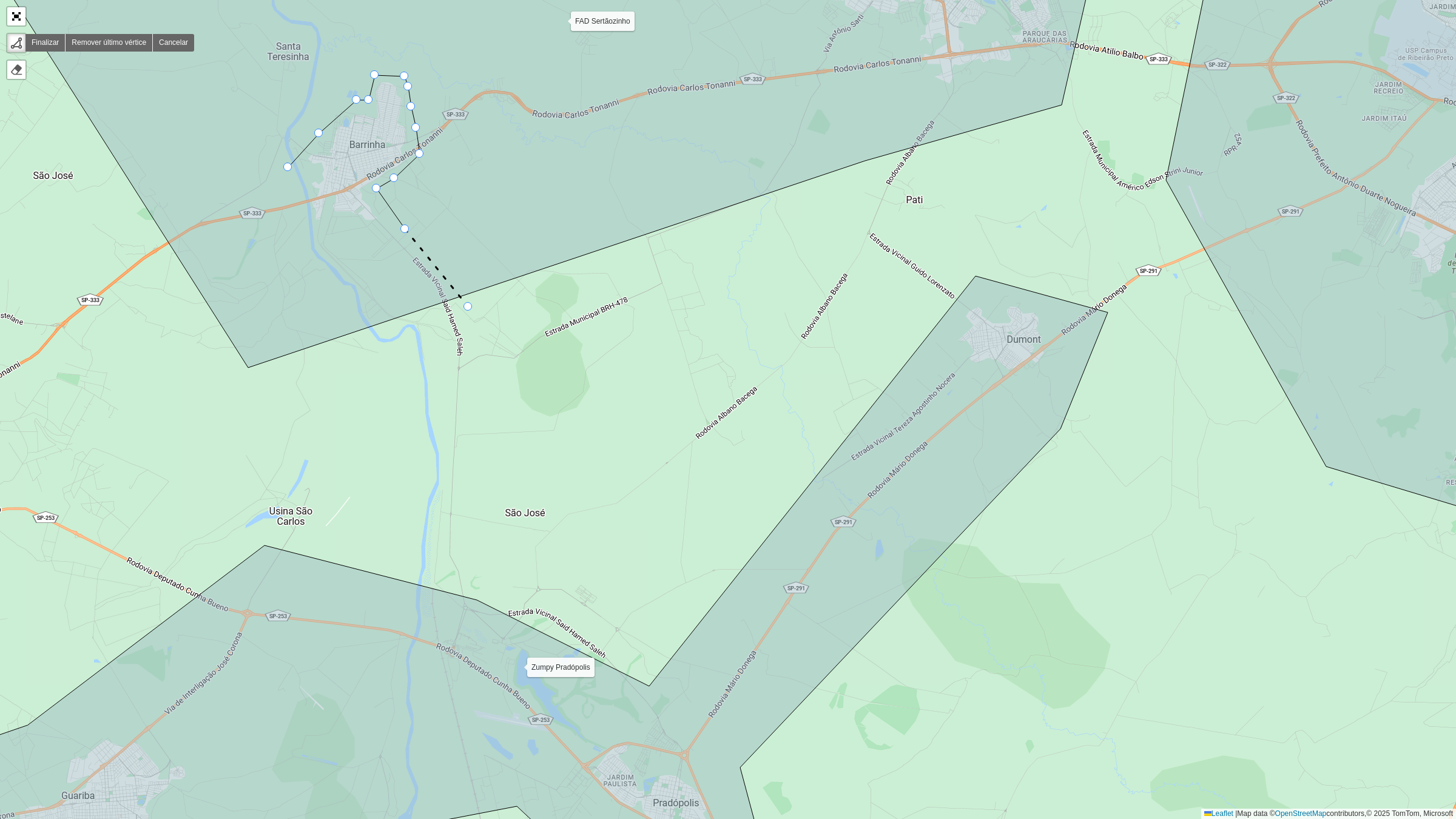
click at [468, 307] on icon at bounding box center [436, 267] width 63 height 77
click at [500, 317] on div "Fad Ribeirão FAD Sertãozinho Fad - Cajuru Fad - Jardinópolis Zumpy Cajuru Zumpy…" at bounding box center [728, 410] width 1456 height 819
click at [559, 243] on icon at bounding box center [555, 142] width 1092 height 450
click at [623, 259] on div "Fad Ribeirão FAD Sertãozinho Fad - Cajuru Fad - Jardinópolis Zumpy Cajuru Zumpy…" at bounding box center [728, 410] width 1456 height 819
click at [622, 353] on div "Fad Ribeirão FAD Sertãozinho Fad - Cajuru Fad - Jardinópolis Zumpy Cajuru Zumpy…" at bounding box center [728, 410] width 1456 height 819
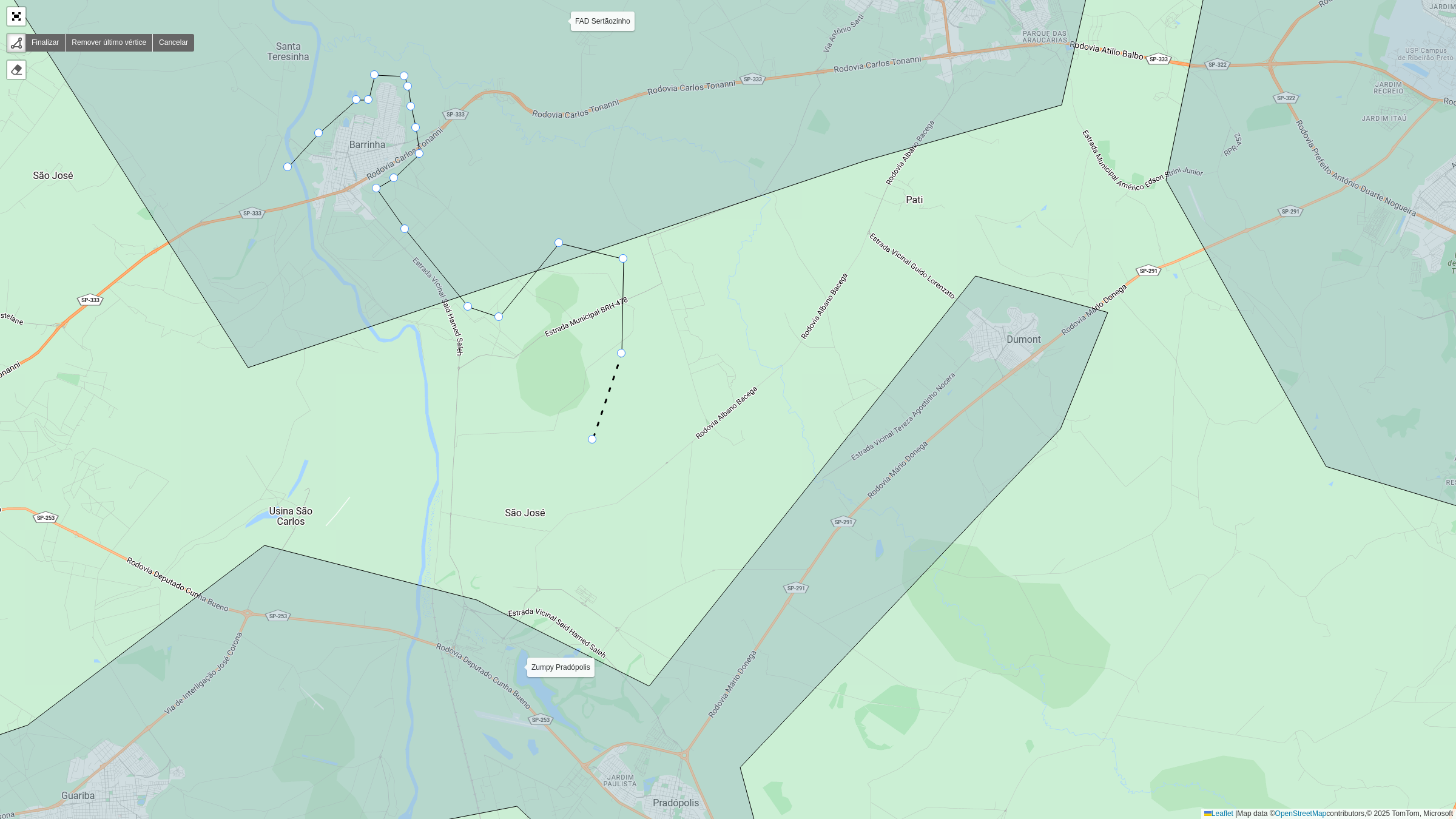
click at [589, 441] on div "Fad Ribeirão FAD Sertãozinho Fad - Cajuru Fad - Jardinópolis Zumpy Cajuru Zumpy…" at bounding box center [728, 410] width 1456 height 819
click at [496, 446] on icon at bounding box center [542, 445] width 93 height 10
click at [480, 376] on div "Fad Ribeirão FAD Sertãozinho Fad - Cajuru Fad - Jardinópolis Zumpy Cajuru Zumpy…" at bounding box center [728, 410] width 1456 height 819
click at [370, 255] on icon at bounding box center [555, 142] width 1092 height 450
click at [302, 238] on icon at bounding box center [555, 142] width 1092 height 450
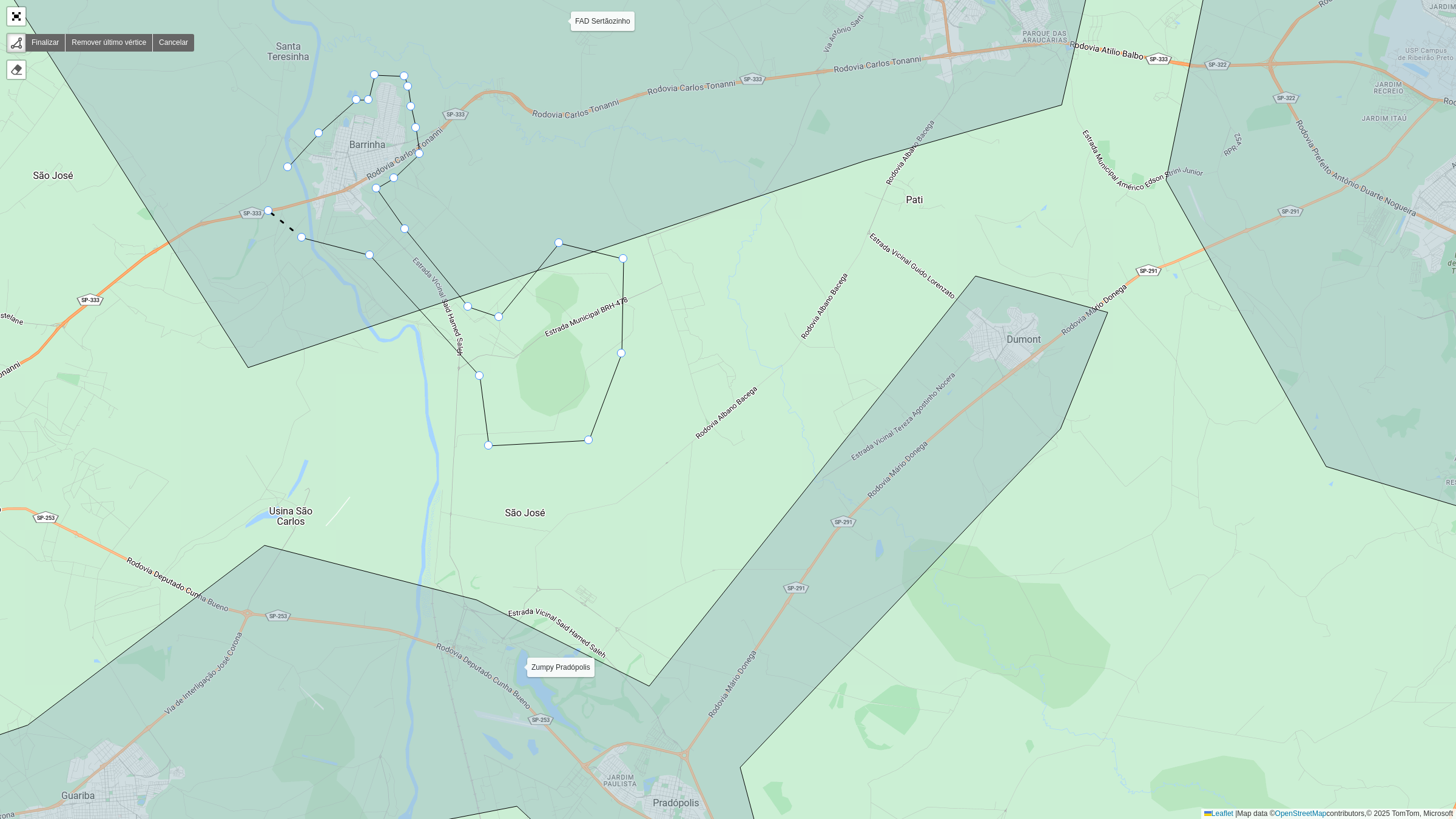
click at [269, 211] on icon at bounding box center [555, 142] width 1092 height 450
click at [291, 174] on icon at bounding box center [555, 142] width 1092 height 450
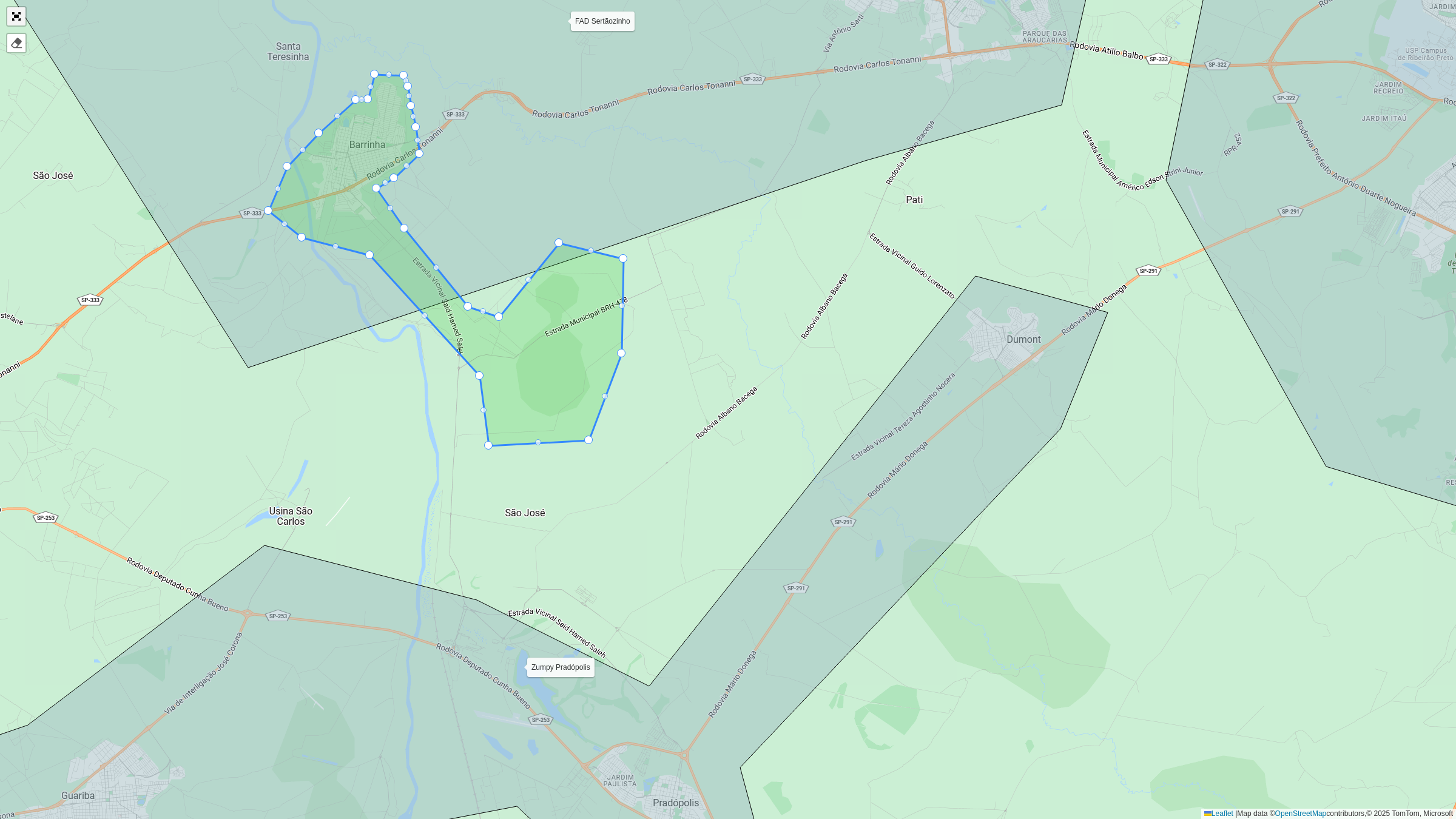
click at [18, 10] on link "Abrir mapa em tela cheia" at bounding box center [16, 16] width 18 height 18
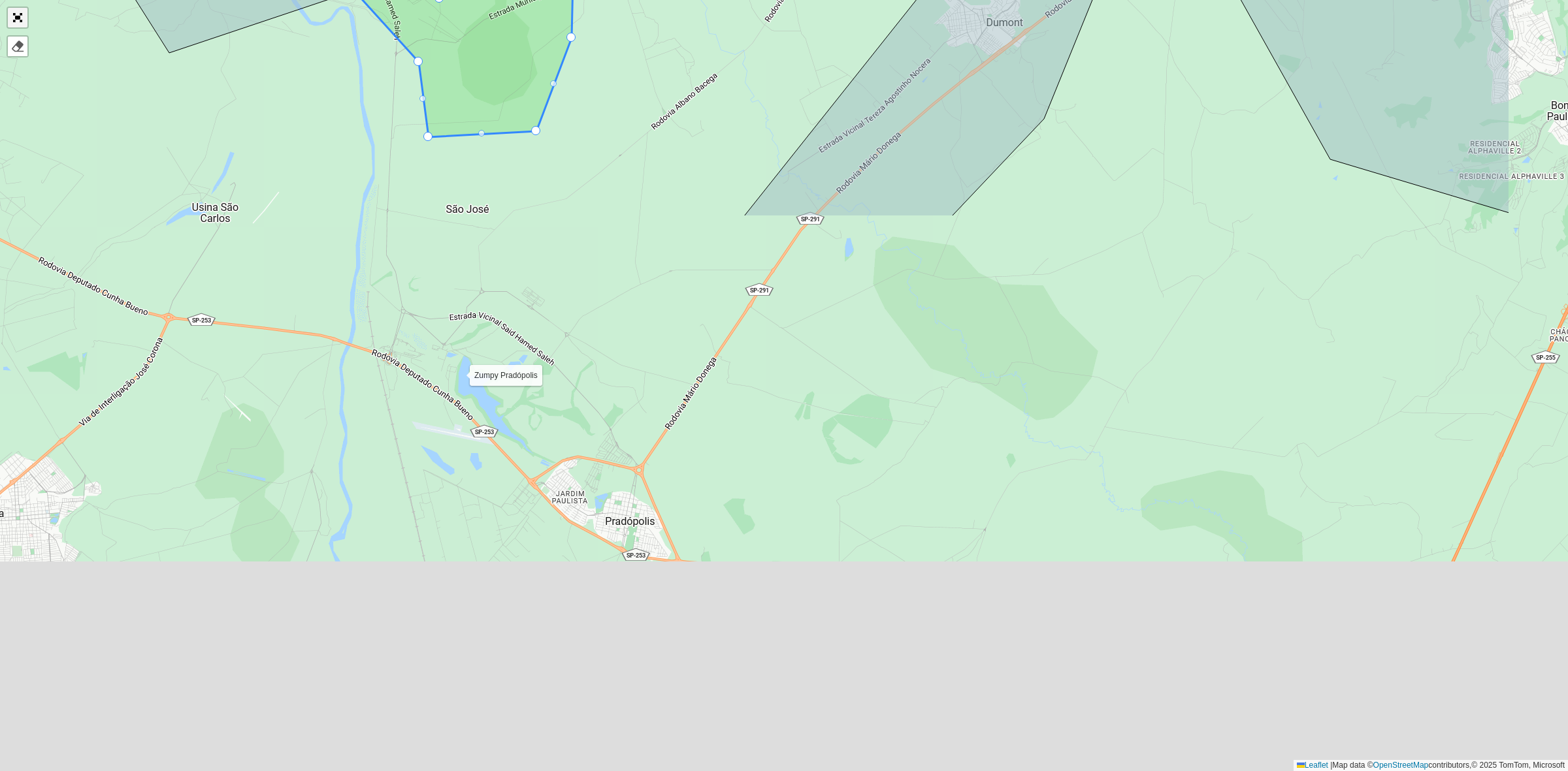
scroll to position [132, 0]
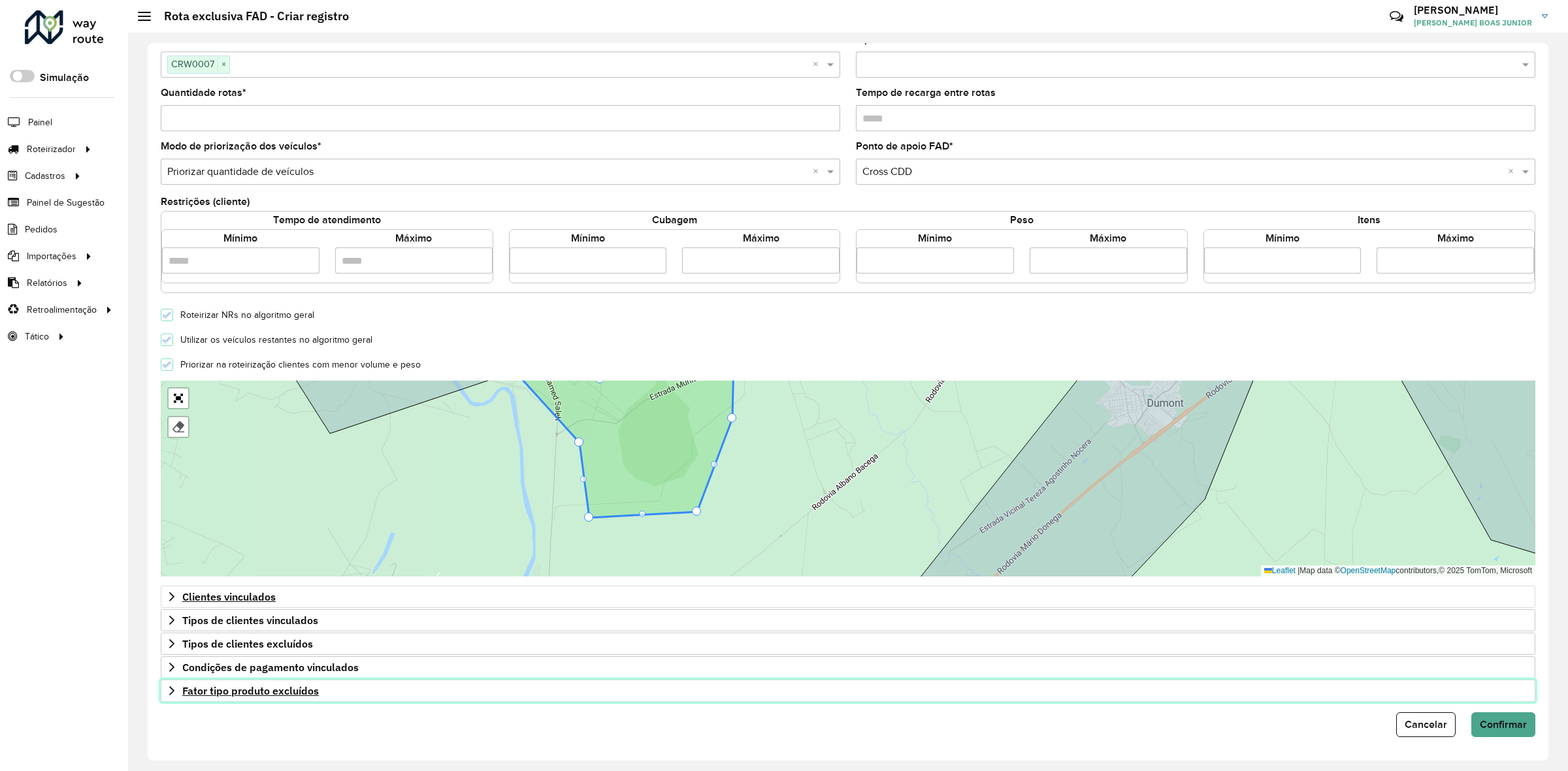
click at [172, 693] on icon at bounding box center [171, 691] width 5 height 10
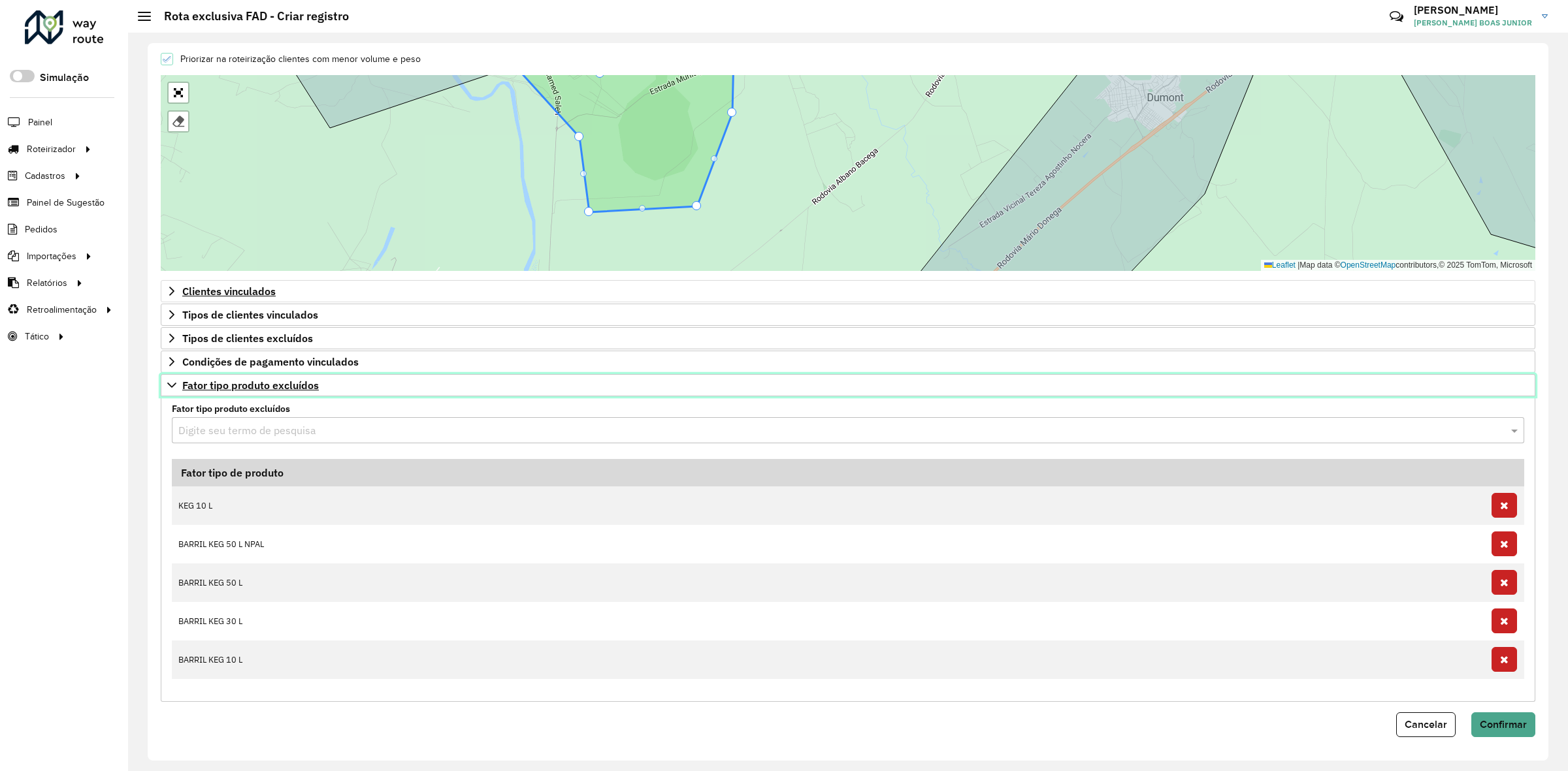
click at [167, 376] on link "Fator tipo produto excluídos" at bounding box center [848, 385] width 1374 height 22
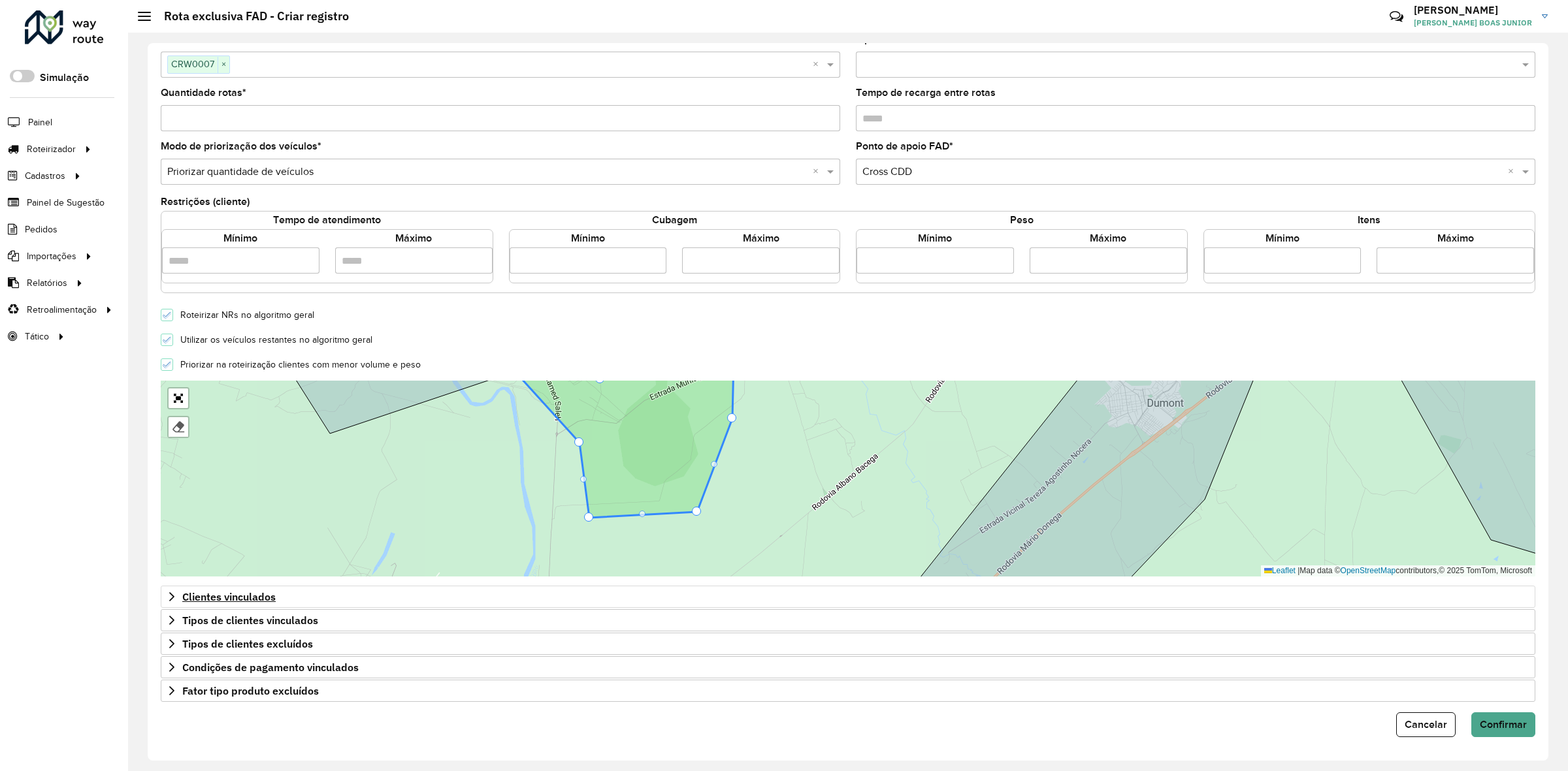
click at [1514, 738] on div "**********" at bounding box center [848, 402] width 1400 height 718
click at [1501, 726] on span "Confirmar" at bounding box center [1503, 725] width 47 height 12
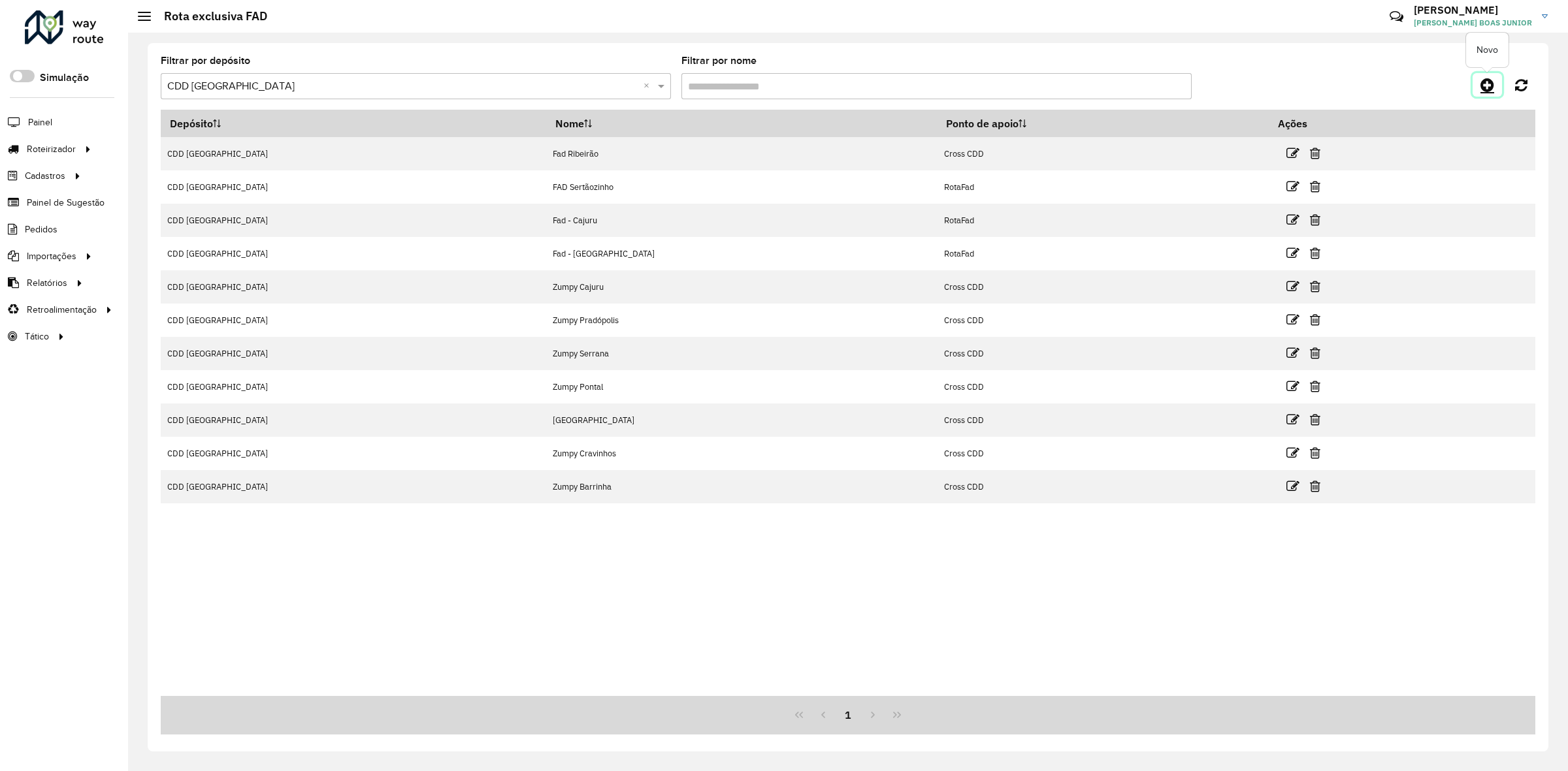
click at [1489, 87] on icon at bounding box center [1487, 84] width 13 height 15
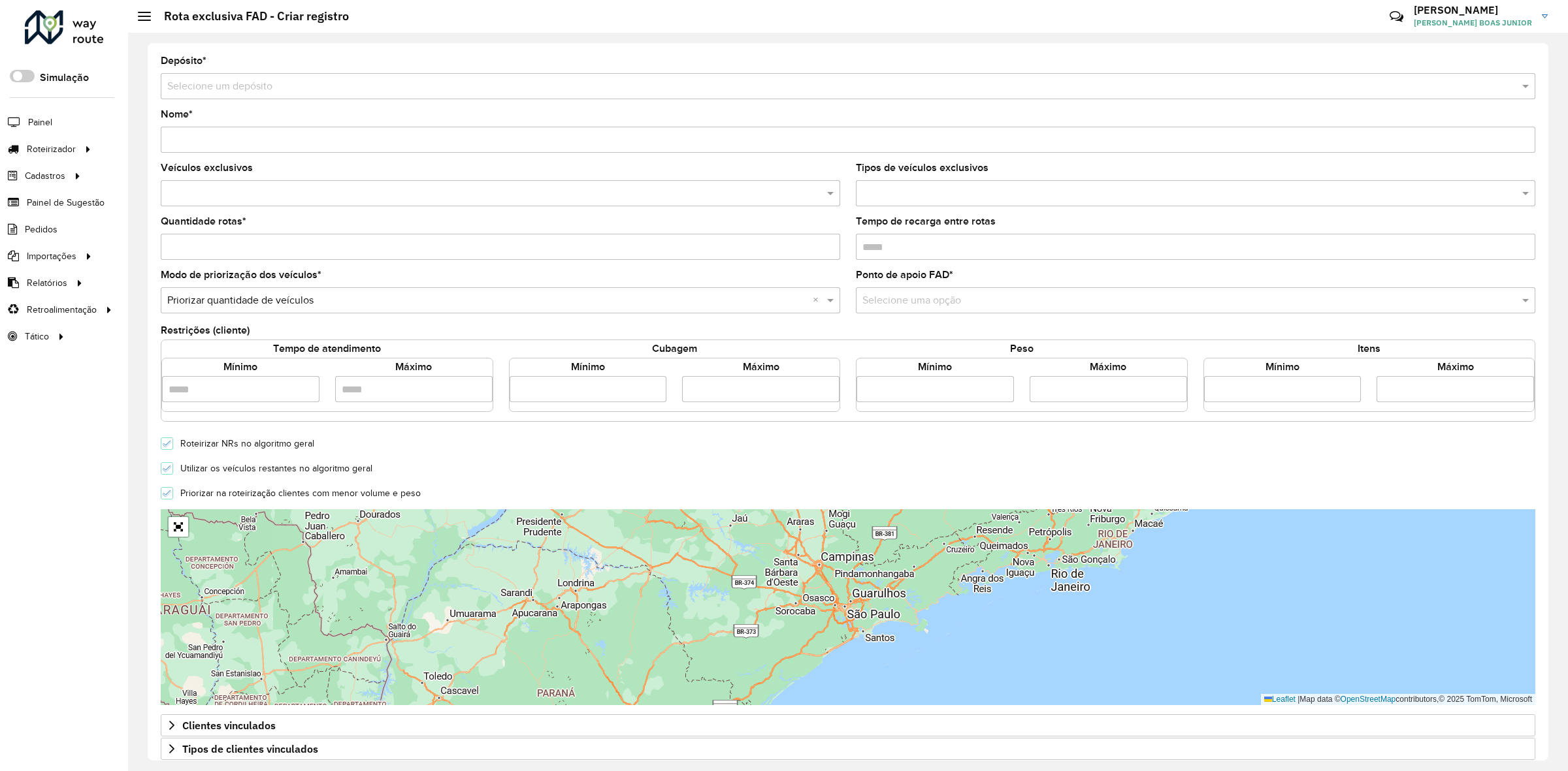
click at [212, 95] on div "Selecione um depósito" at bounding box center [848, 85] width 1374 height 26
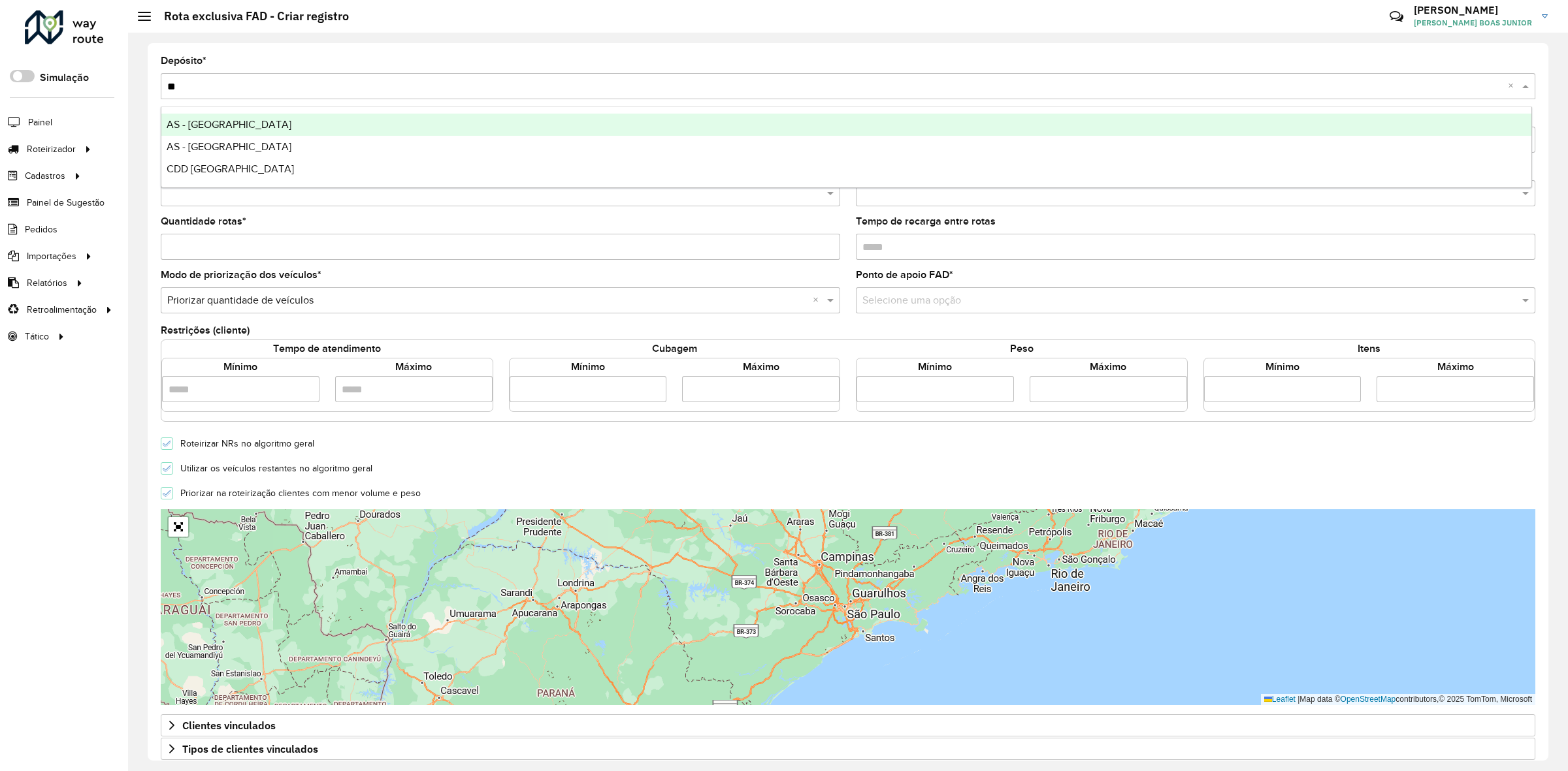
type input "***"
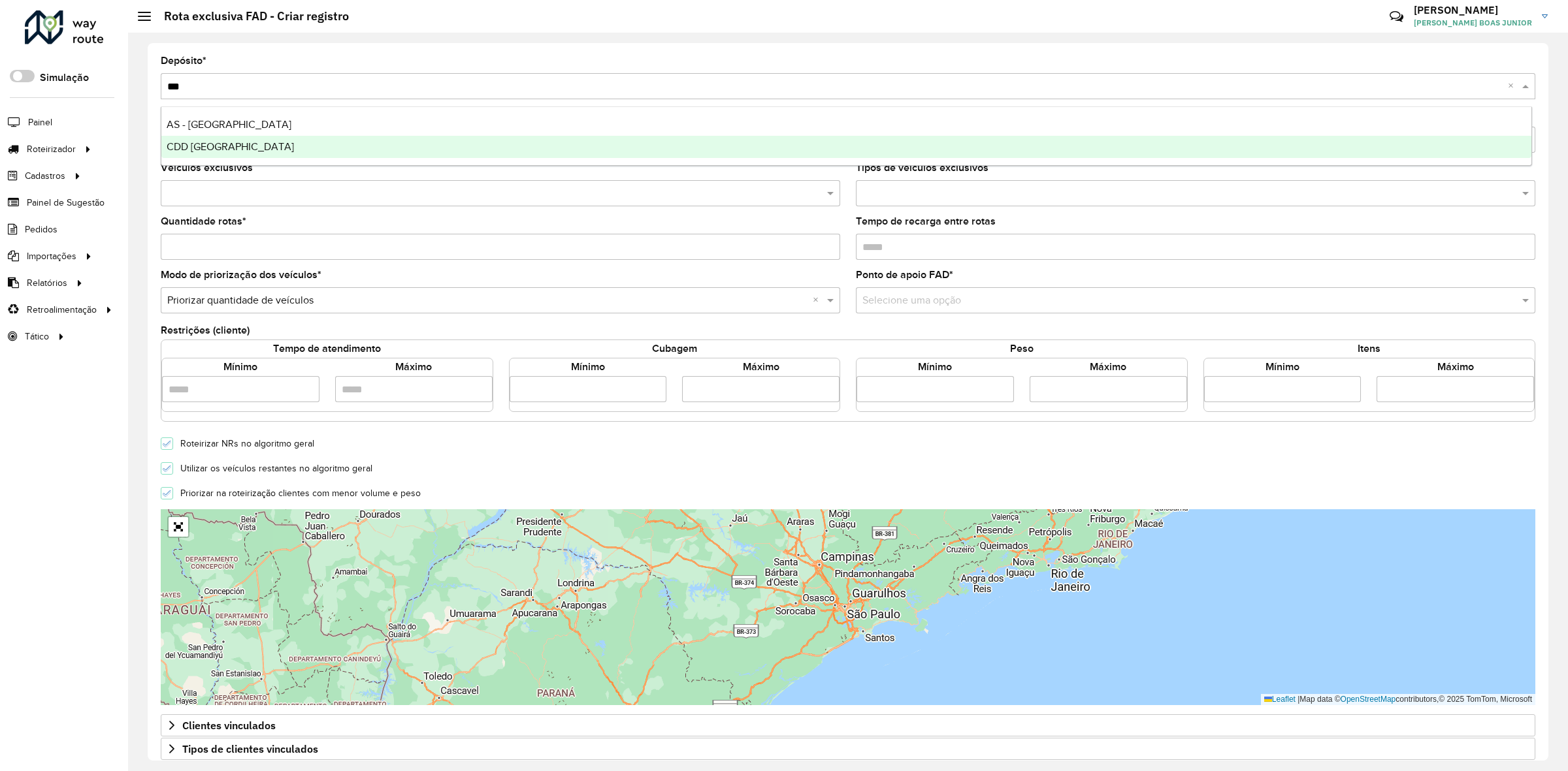
click at [263, 152] on div "CDD Ribeirão Preto" at bounding box center [846, 147] width 1369 height 22
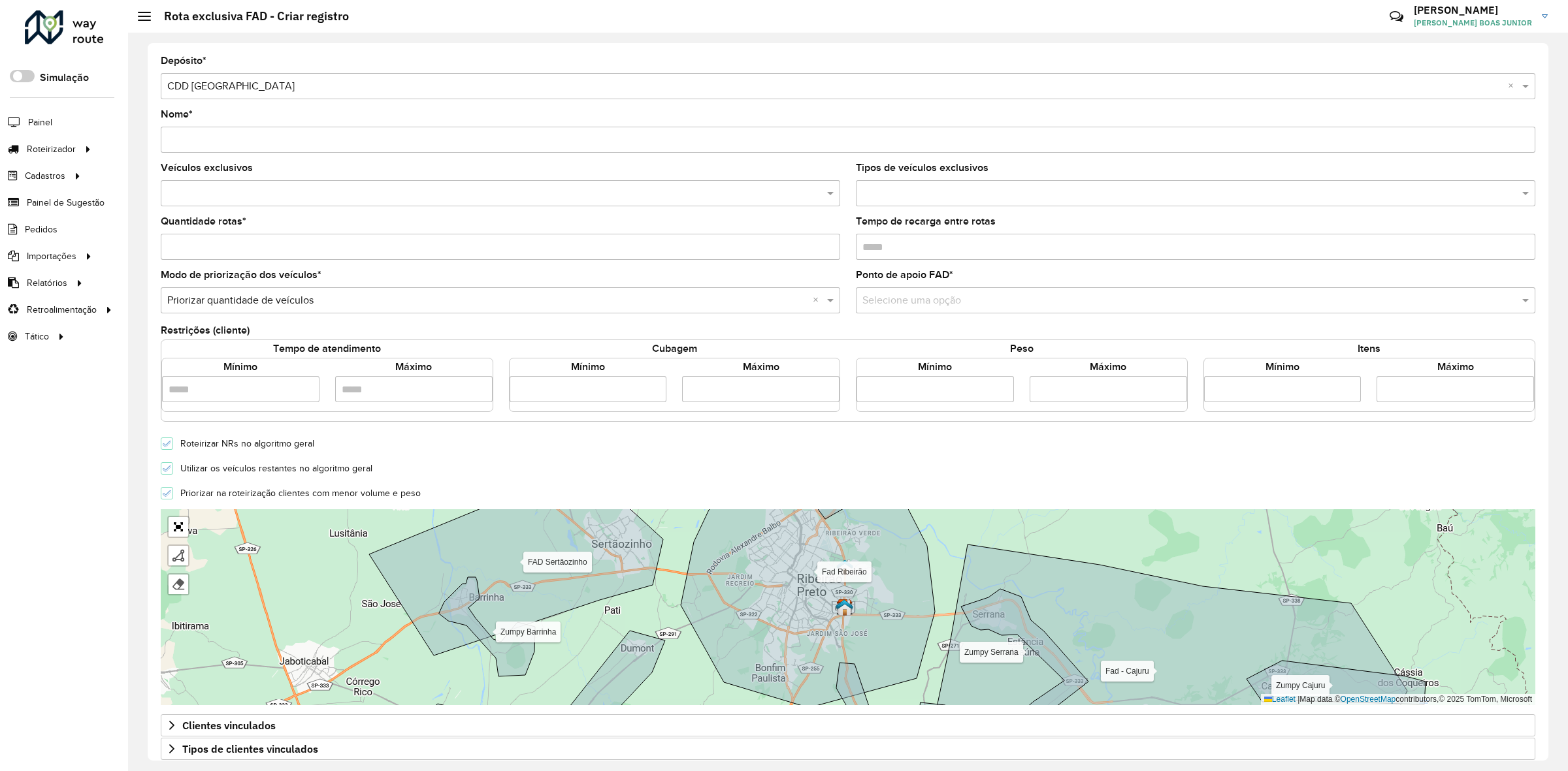
click at [263, 152] on input "Nome *" at bounding box center [848, 139] width 1374 height 26
click at [298, 135] on input "*****" at bounding box center [848, 139] width 1374 height 26
type input "**********"
click at [422, 198] on input "text" at bounding box center [494, 194] width 660 height 15
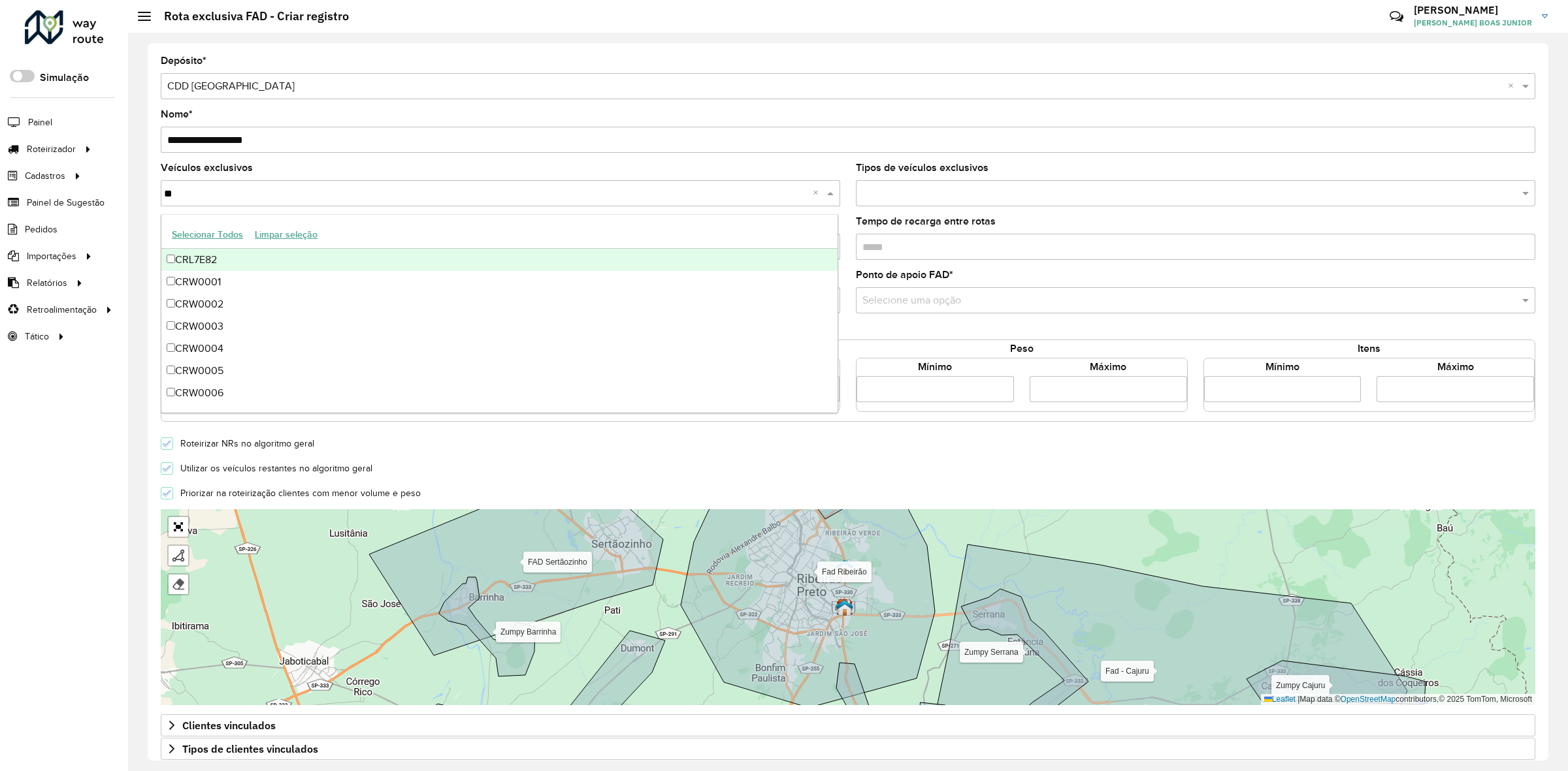
type input "***"
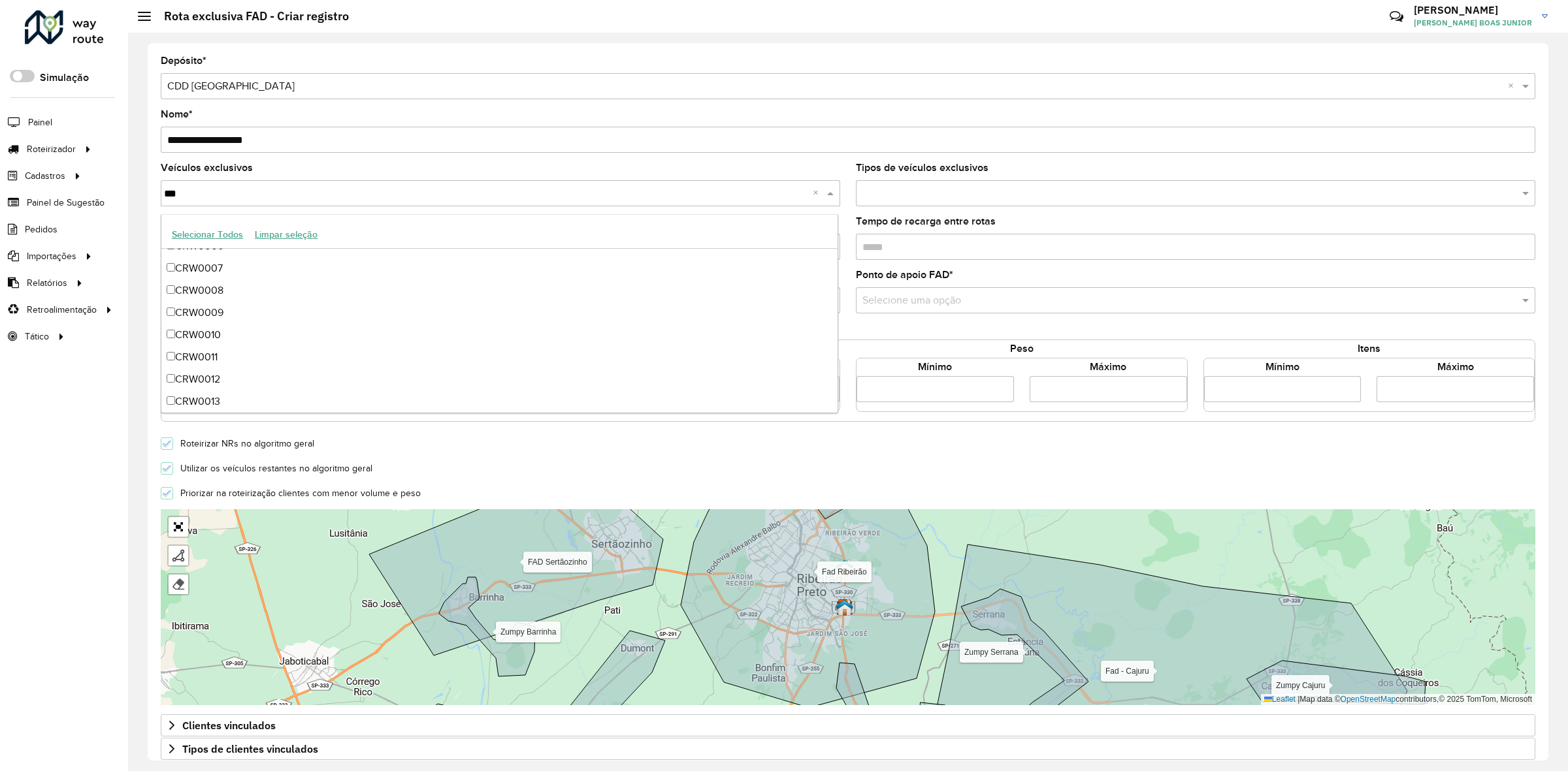
scroll to position [82, 0]
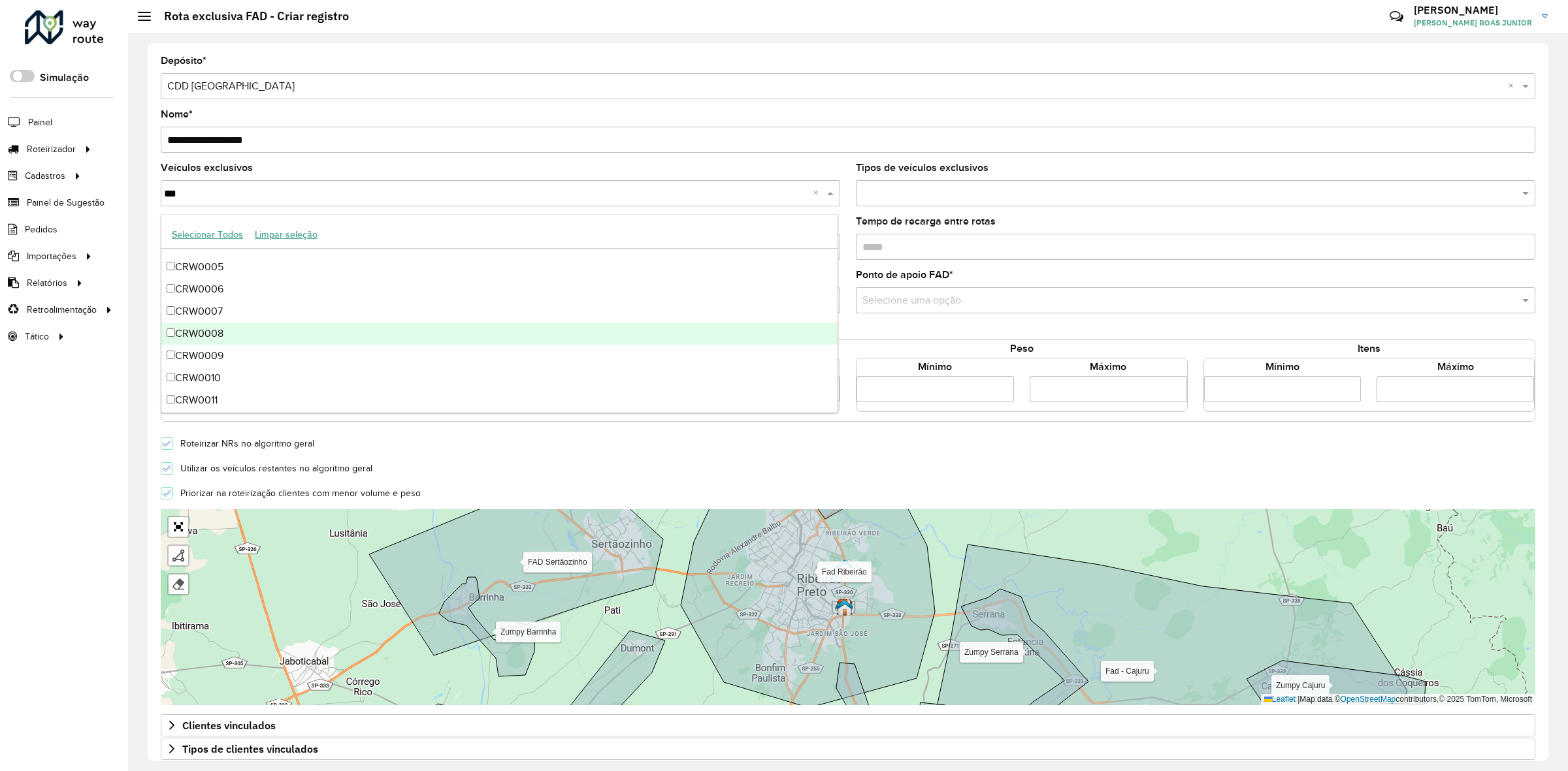
click at [174, 337] on div "CRW0008" at bounding box center [500, 334] width 677 height 22
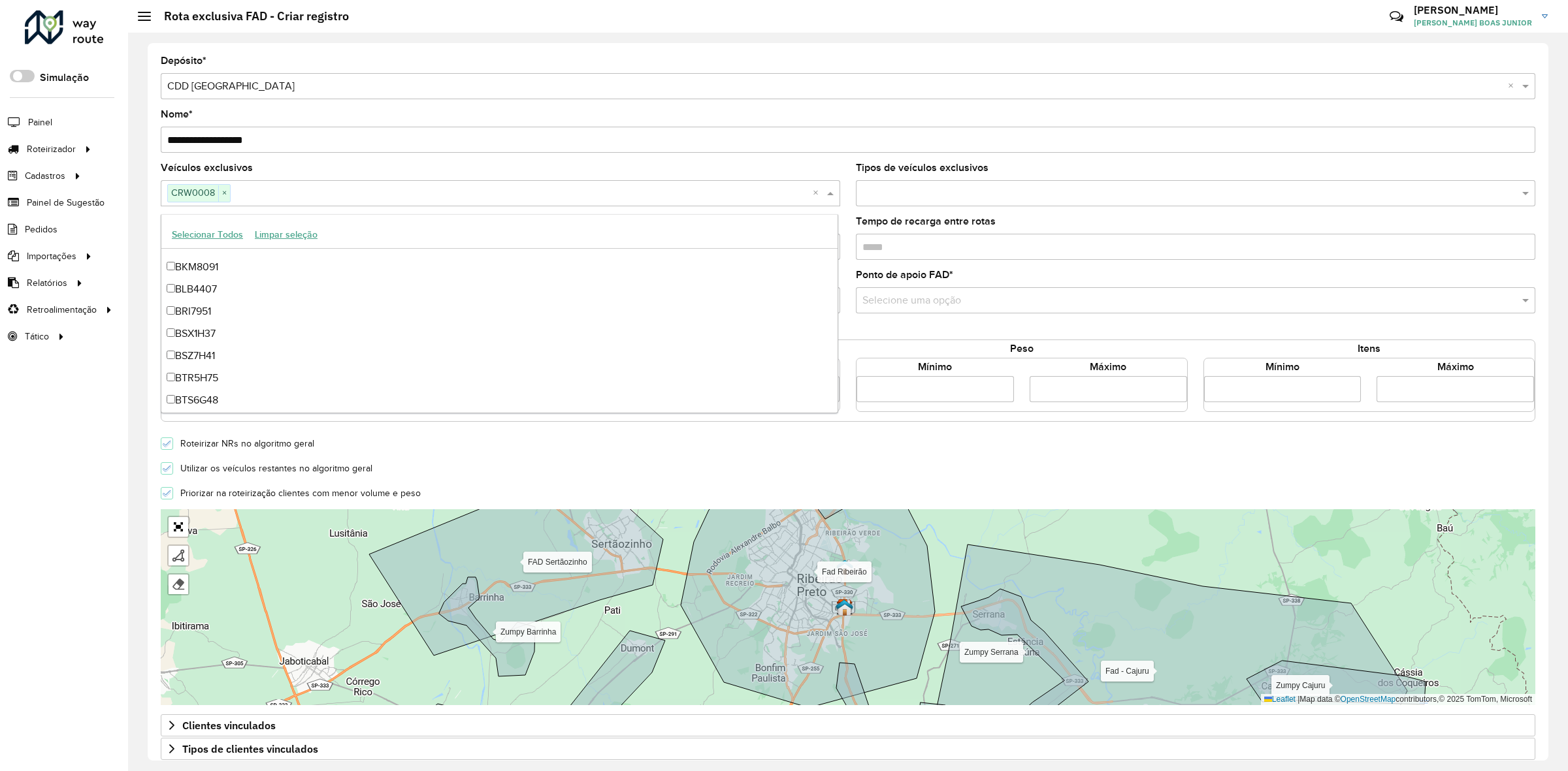
scroll to position [1169, 0]
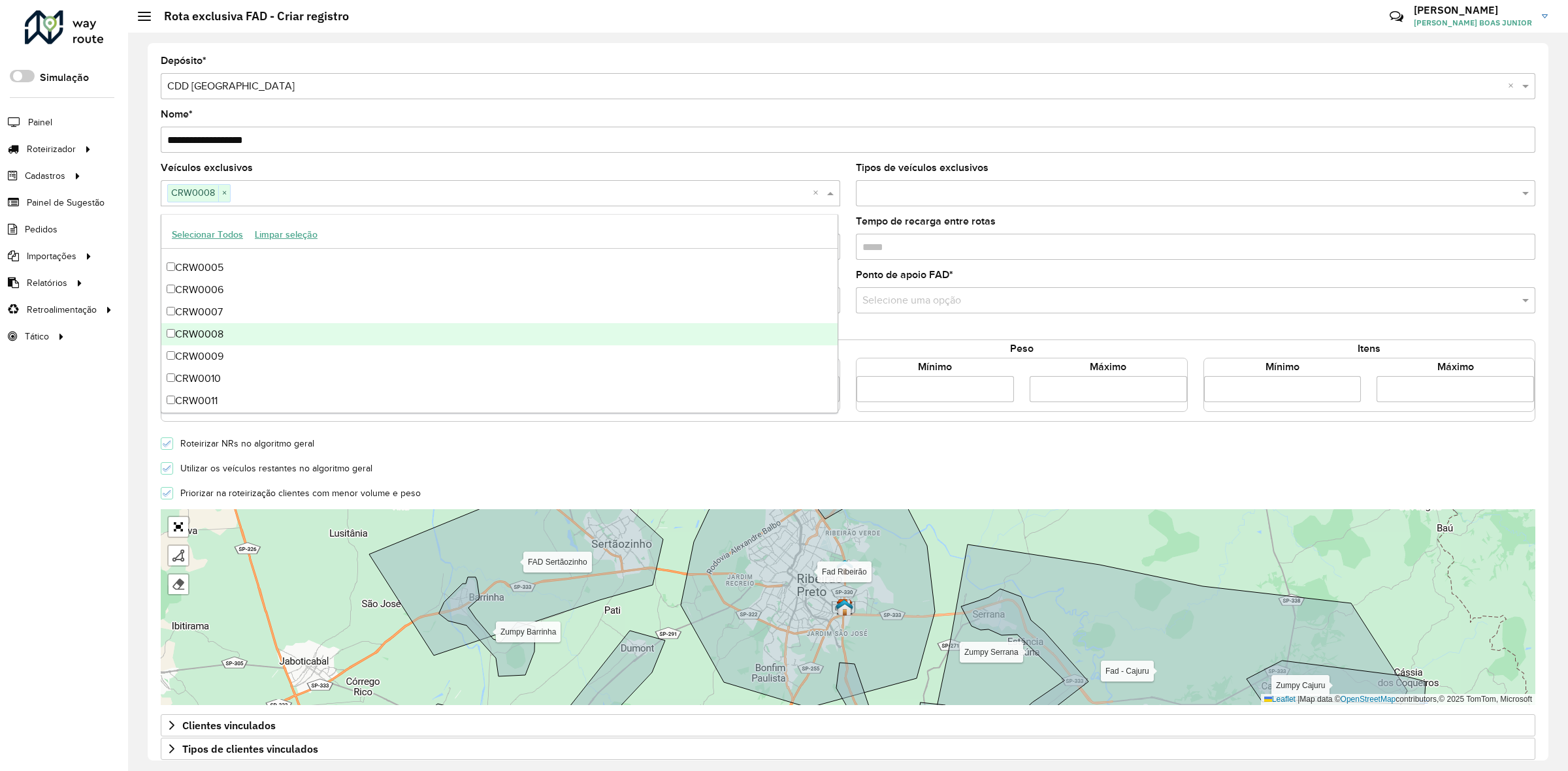
click at [151, 315] on div "**********" at bounding box center [848, 402] width 1400 height 718
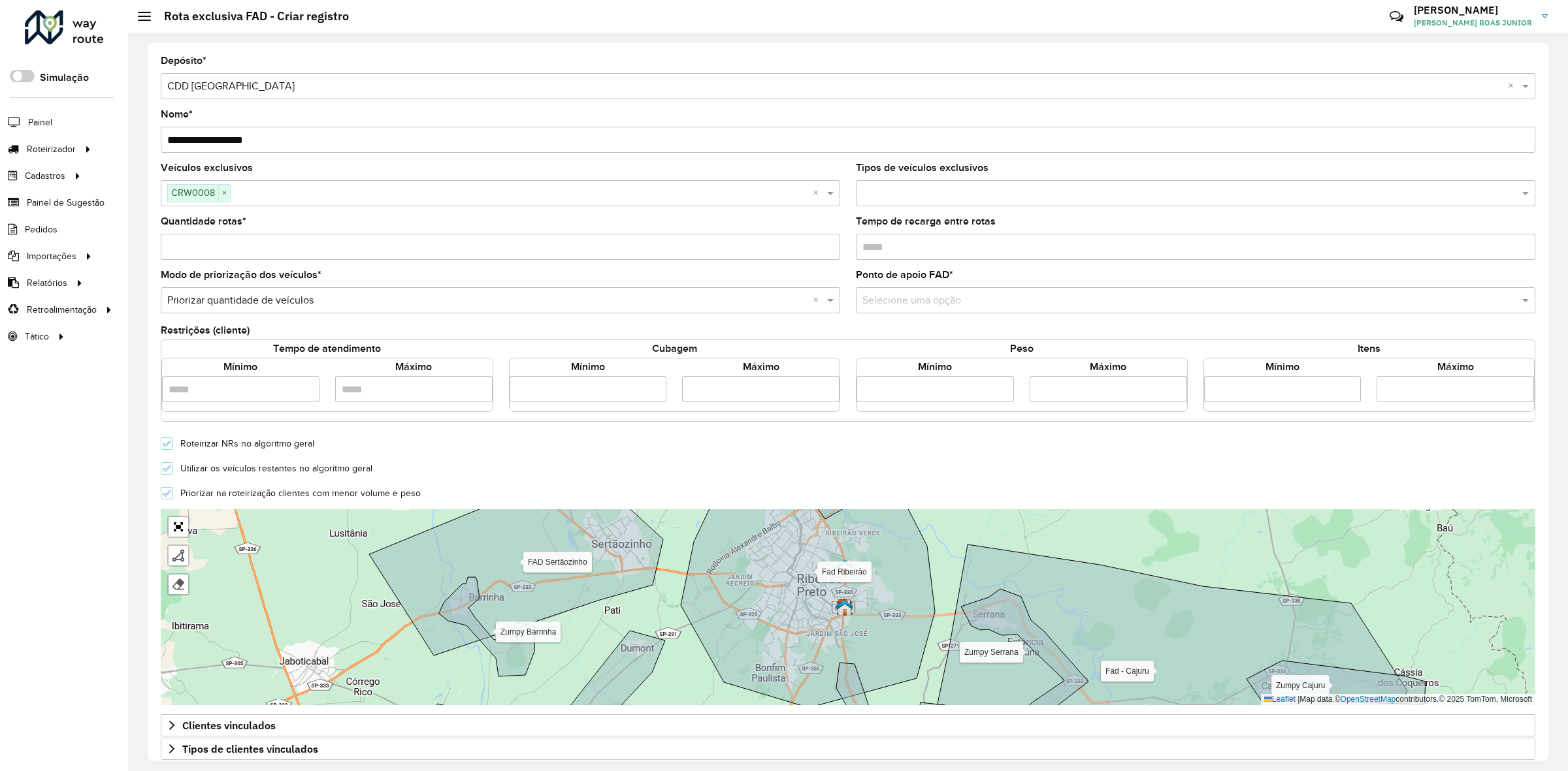
click at [902, 295] on input "text" at bounding box center [1182, 301] width 641 height 15
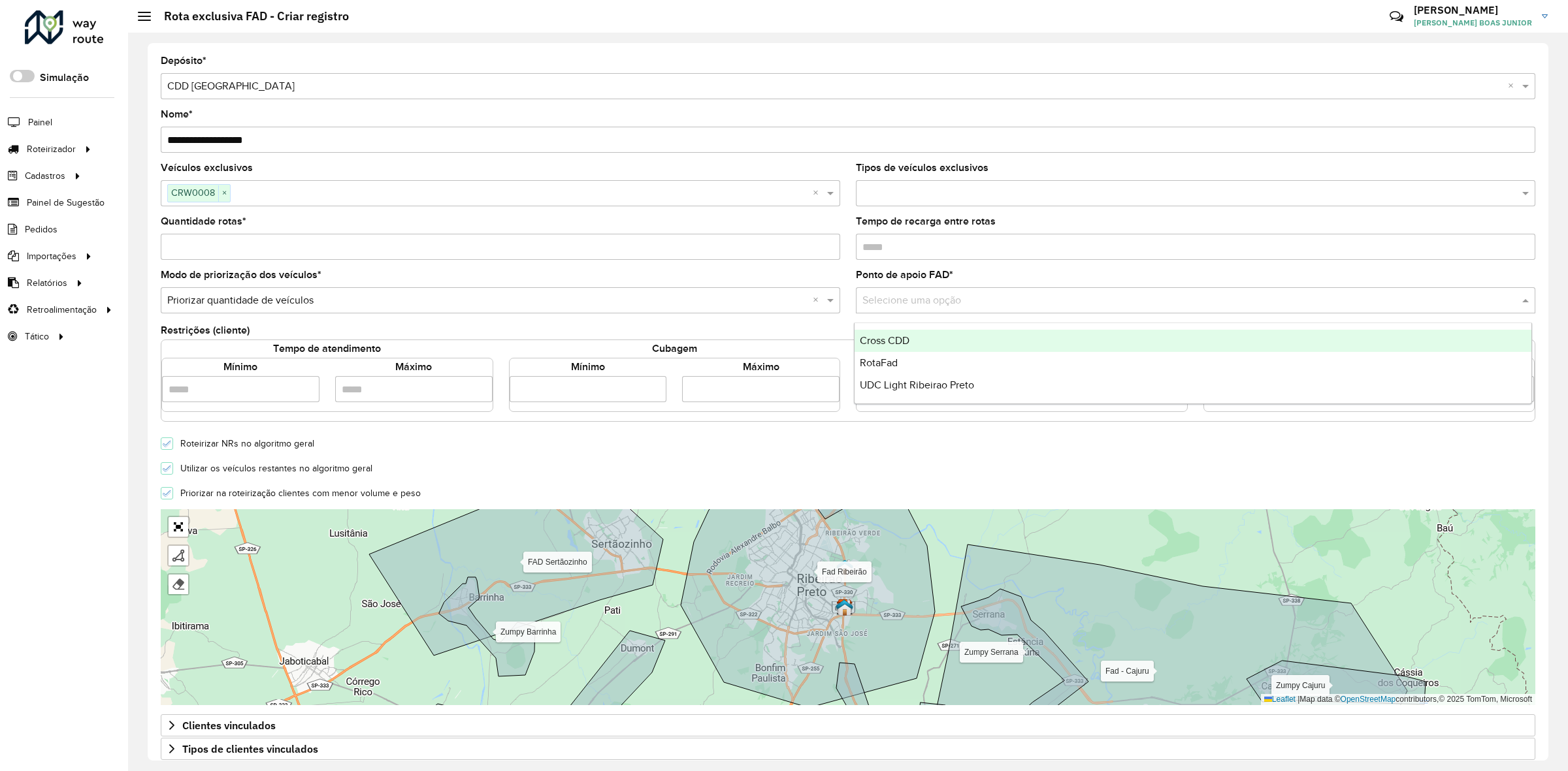
click at [888, 323] on ng-dropdown-panel "Cross CDD RotaFad UDC Light Ribeirao Preto" at bounding box center [1192, 363] width 678 height 82
click at [887, 335] on span "Cross CDD" at bounding box center [884, 340] width 50 height 12
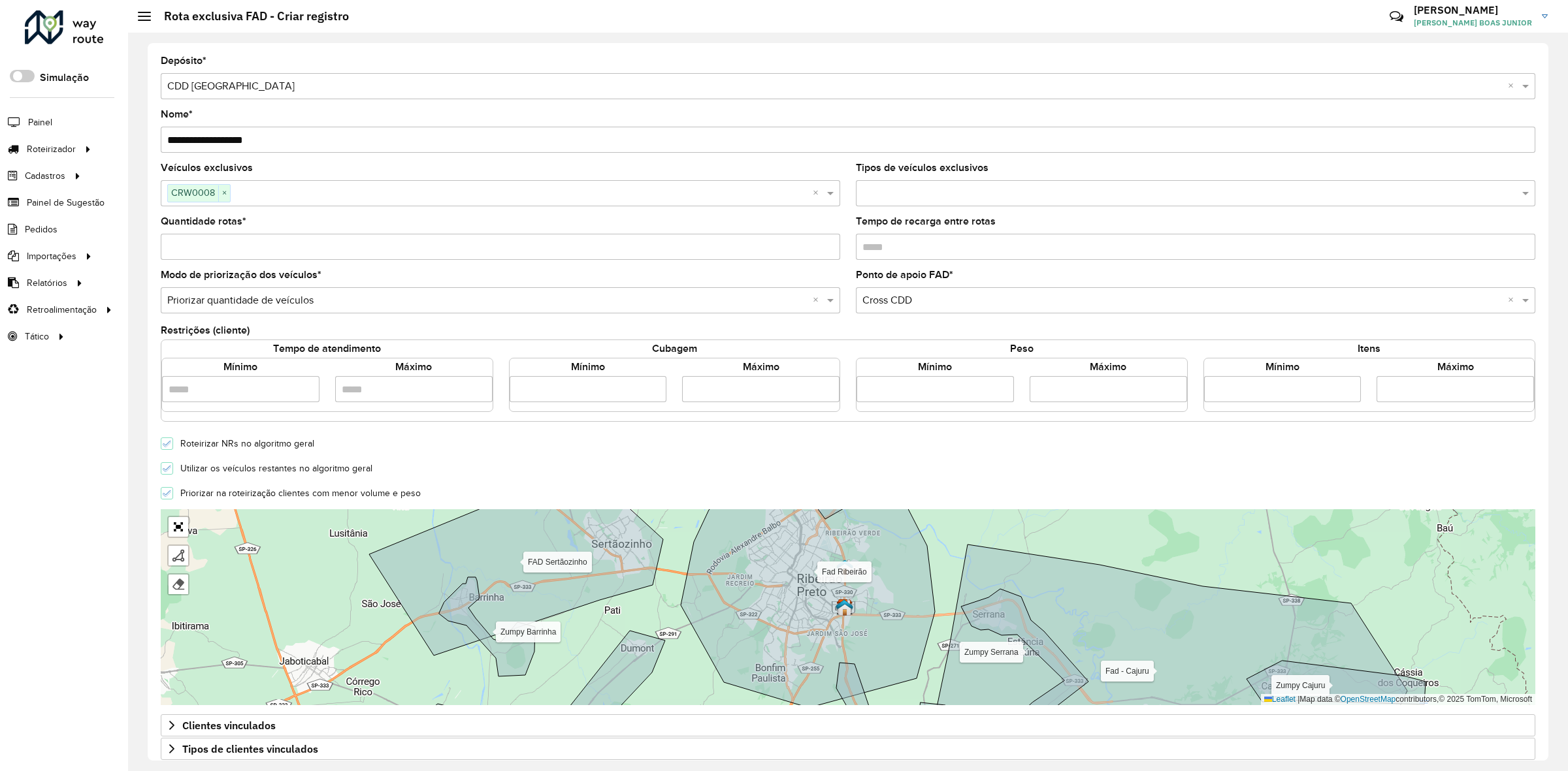
click at [942, 384] on input "number" at bounding box center [935, 388] width 157 height 26
type input "****"
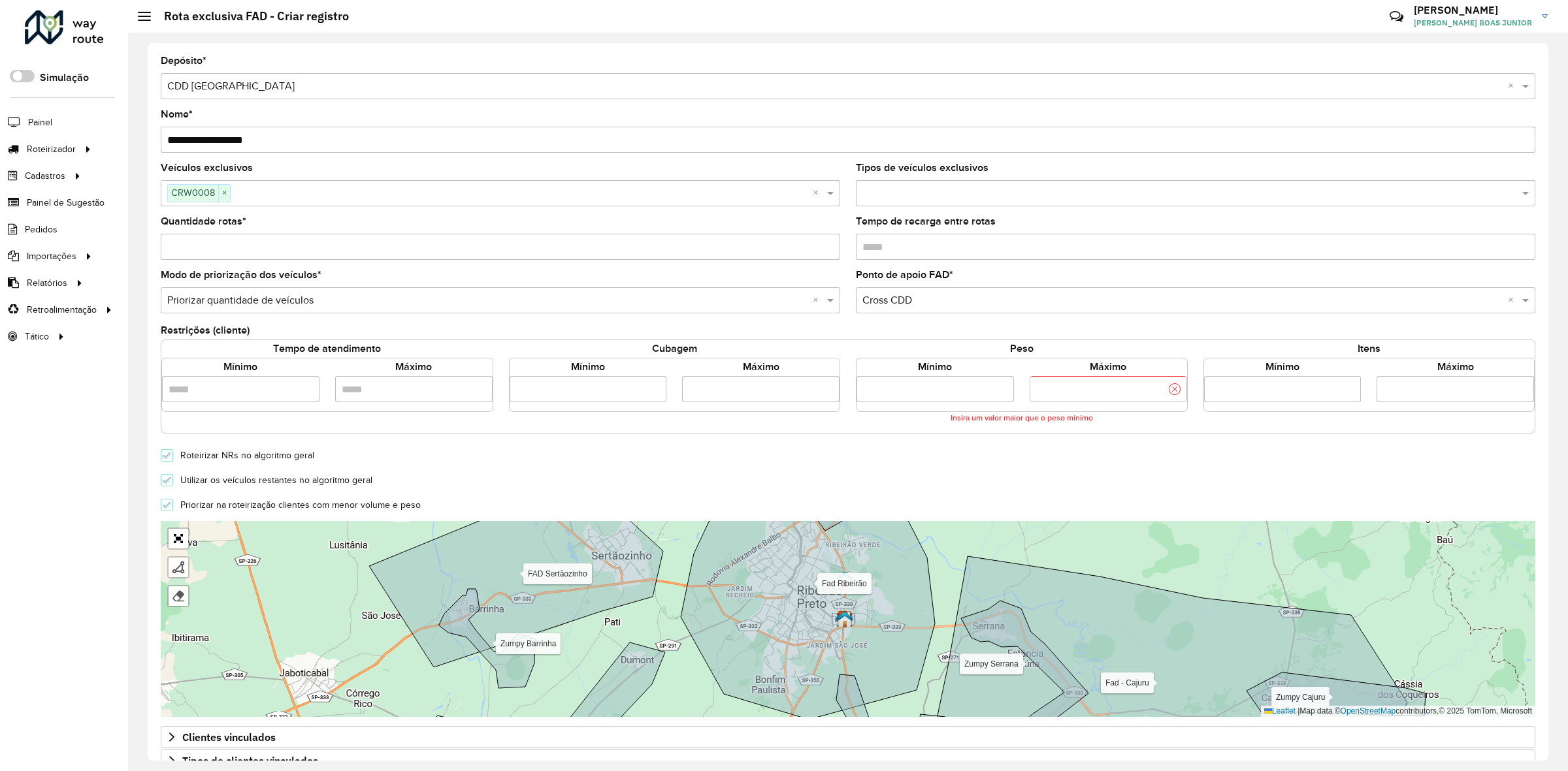
type input "******"
click at [869, 435] on form "**********" at bounding box center [848, 467] width 1374 height 822
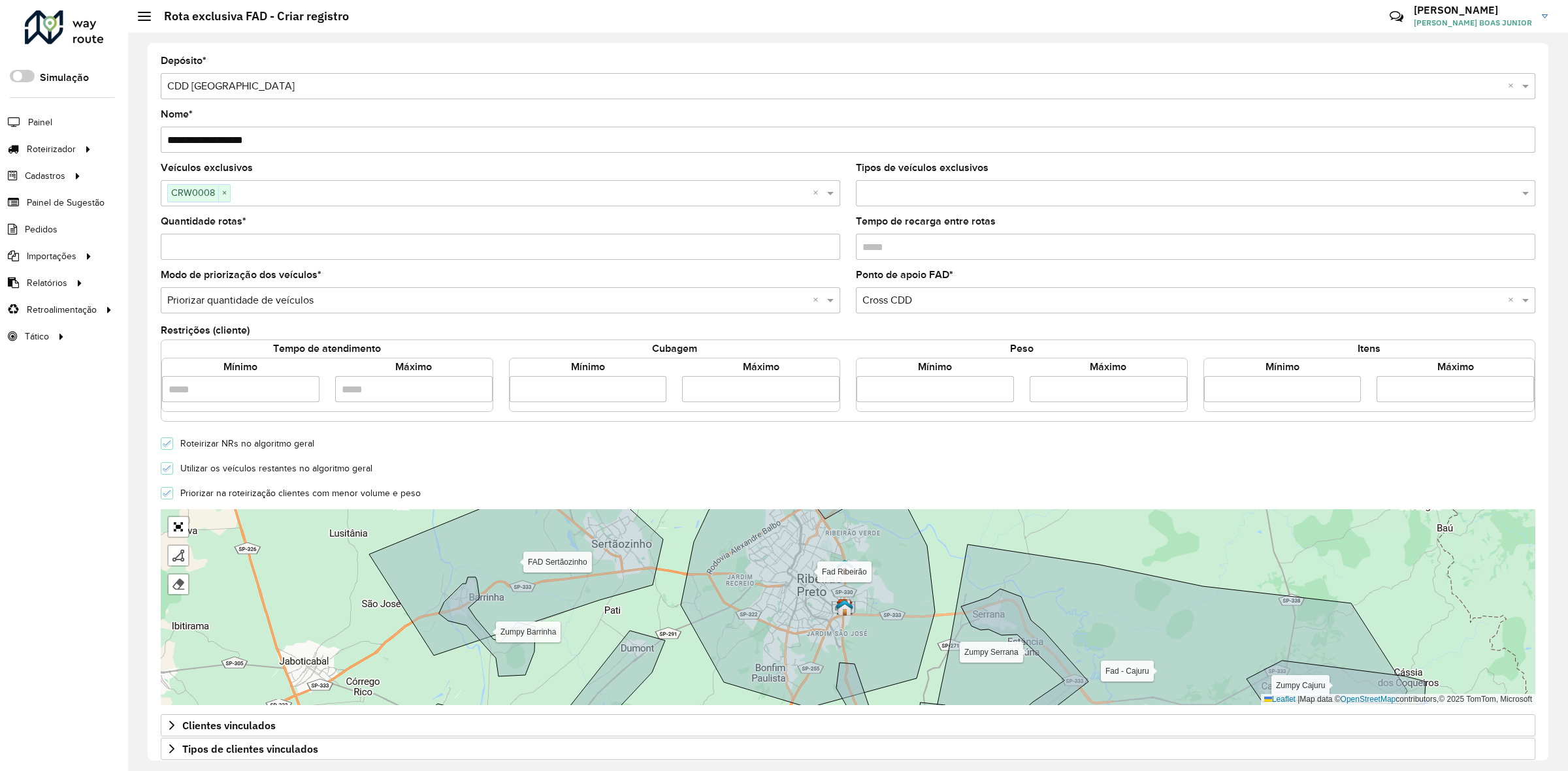
click at [293, 288] on div "Modo de priorização dos veículos * Selecione uma opção × Priorizar quantidade d…" at bounding box center [501, 292] width 679 height 43
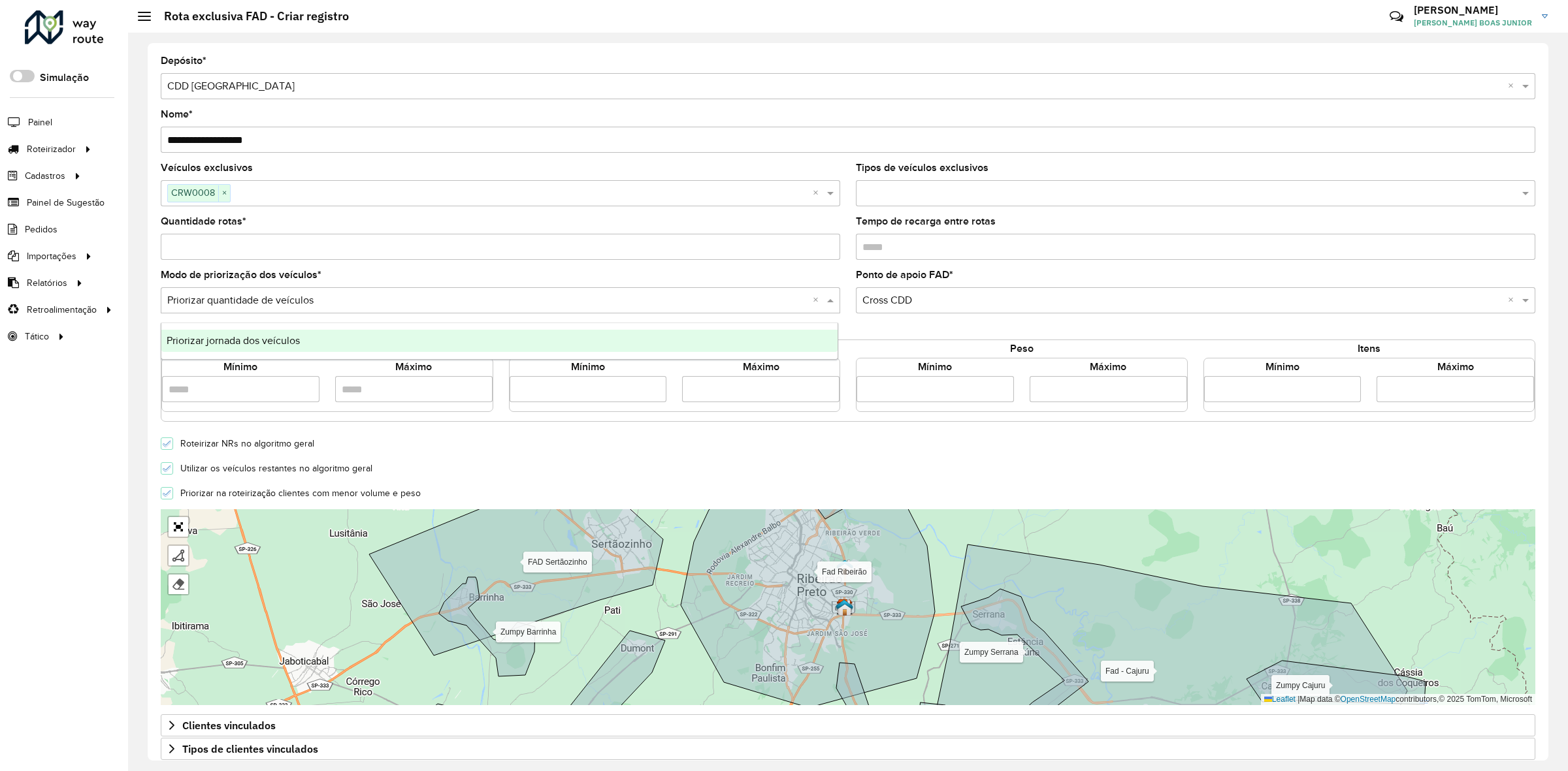
click at [291, 290] on div "Selecione uma opção × Priorizar quantidade de veículos ×" at bounding box center [501, 300] width 679 height 26
click at [283, 302] on input "text" at bounding box center [487, 301] width 641 height 15
click at [154, 282] on formly-field "Modo de priorização dos veículos * Selecione uma opção × Priorizar quantidade d…" at bounding box center [500, 297] width 695 height 54
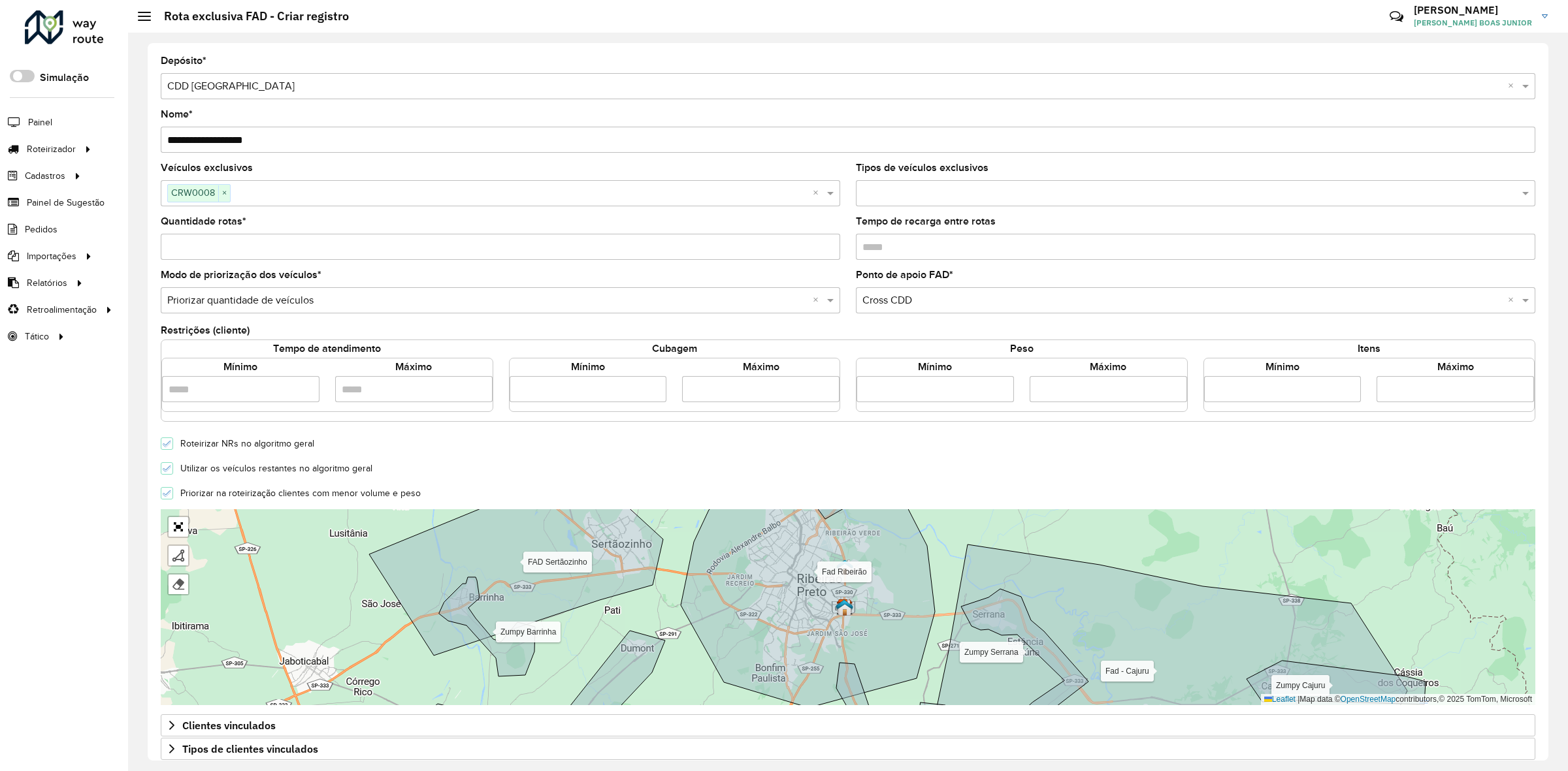
click at [196, 246] on input "Quantidade rotas *" at bounding box center [501, 246] width 679 height 26
type input "*"
click at [158, 267] on formly-field "Quantidade rotas * *" at bounding box center [500, 244] width 695 height 54
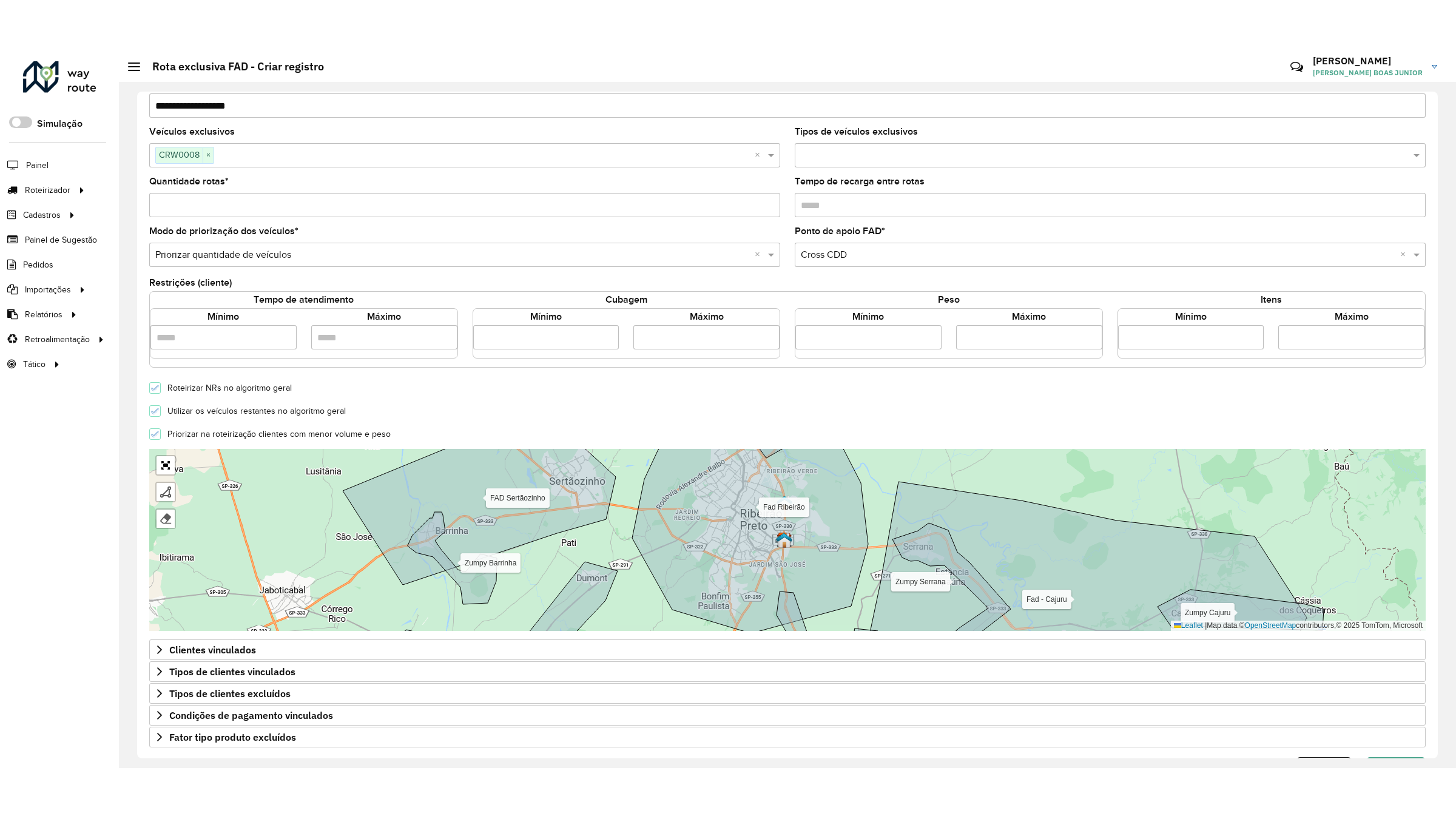
scroll to position [123, 0]
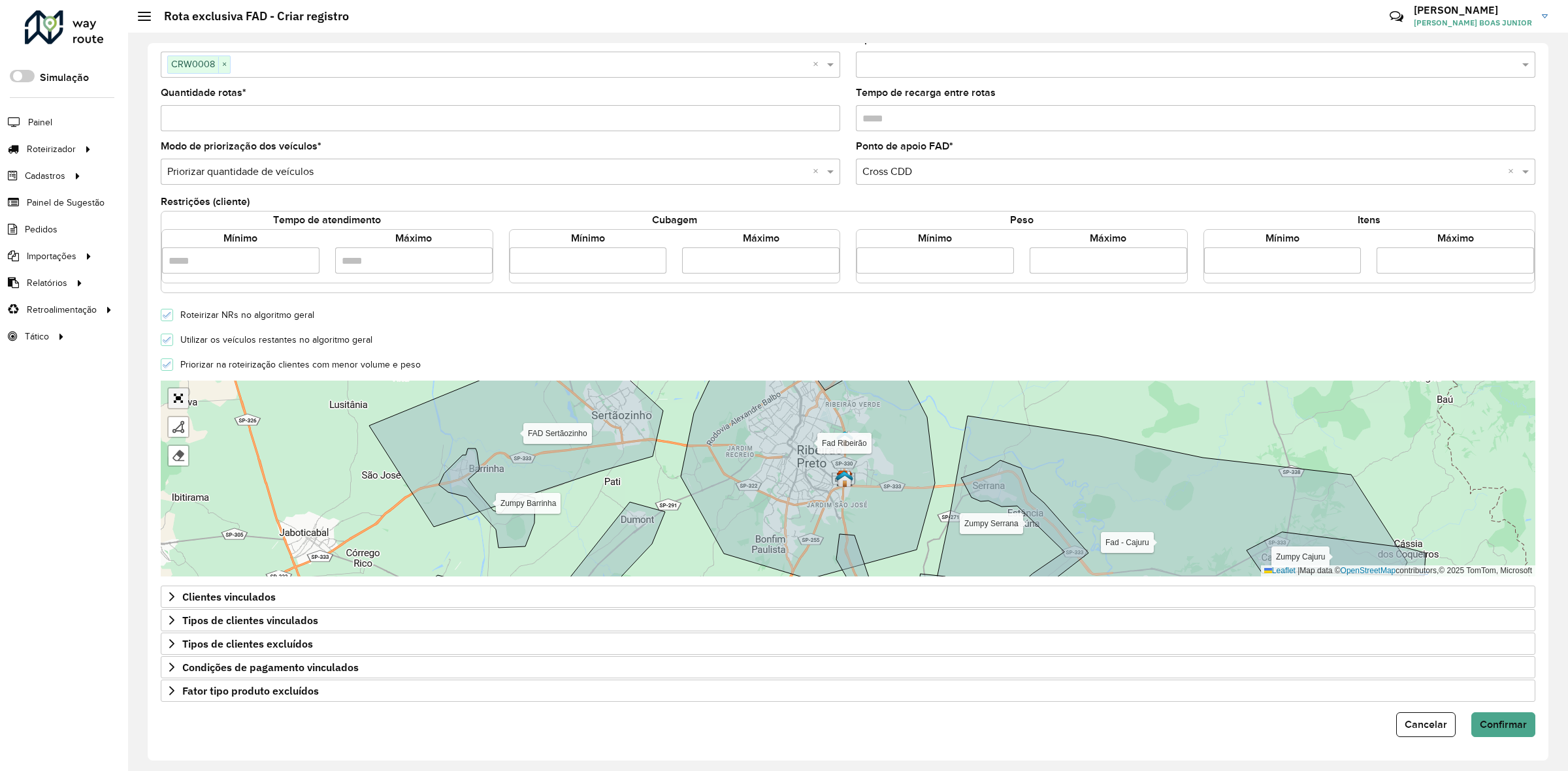
drag, startPoint x: 183, startPoint y: 395, endPoint x: 183, endPoint y: 466, distance: 71.0
click at [183, 395] on link "Abrir mapa em tela cheia" at bounding box center [178, 398] width 19 height 19
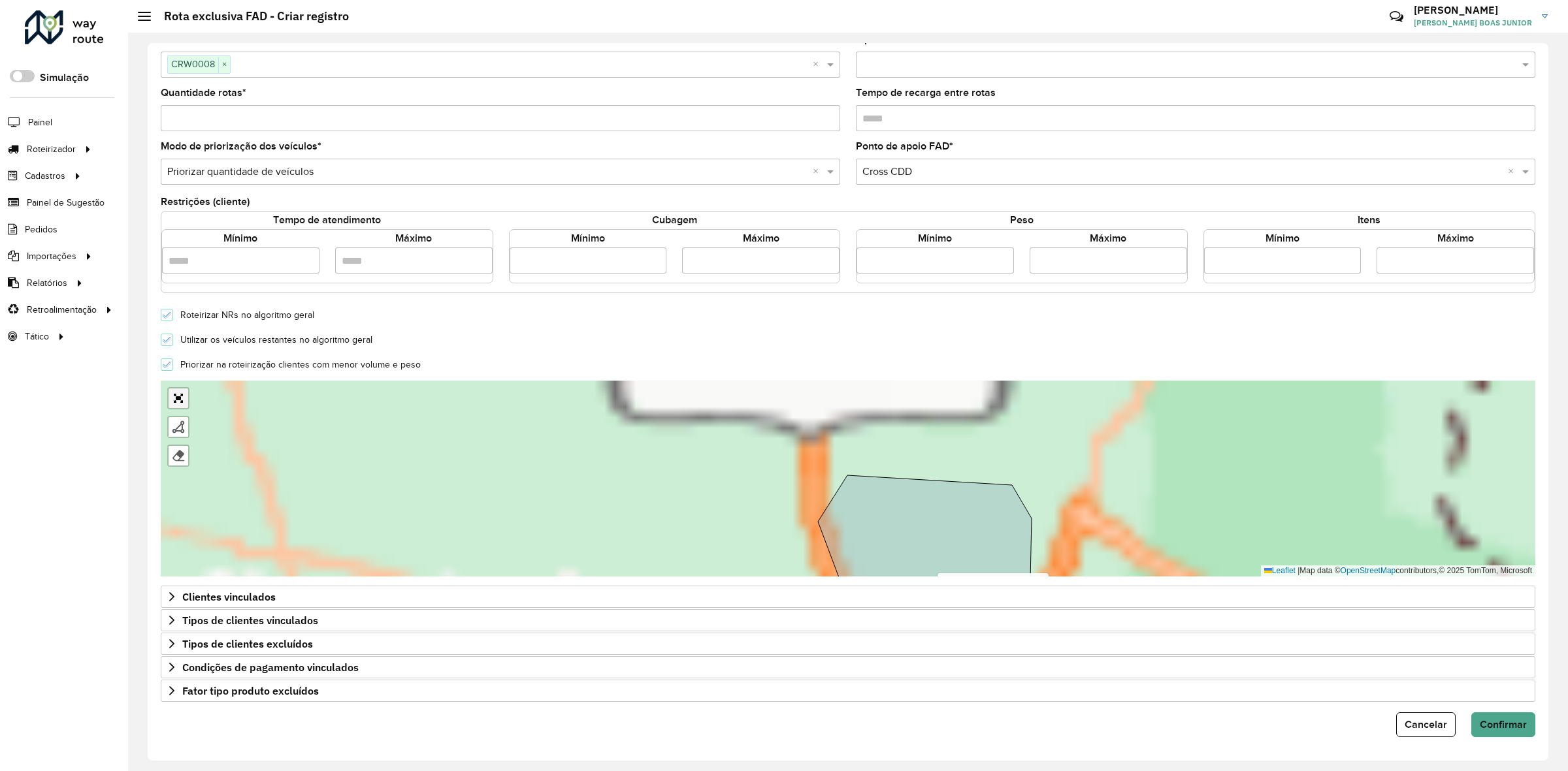
scroll to position [0, 0]
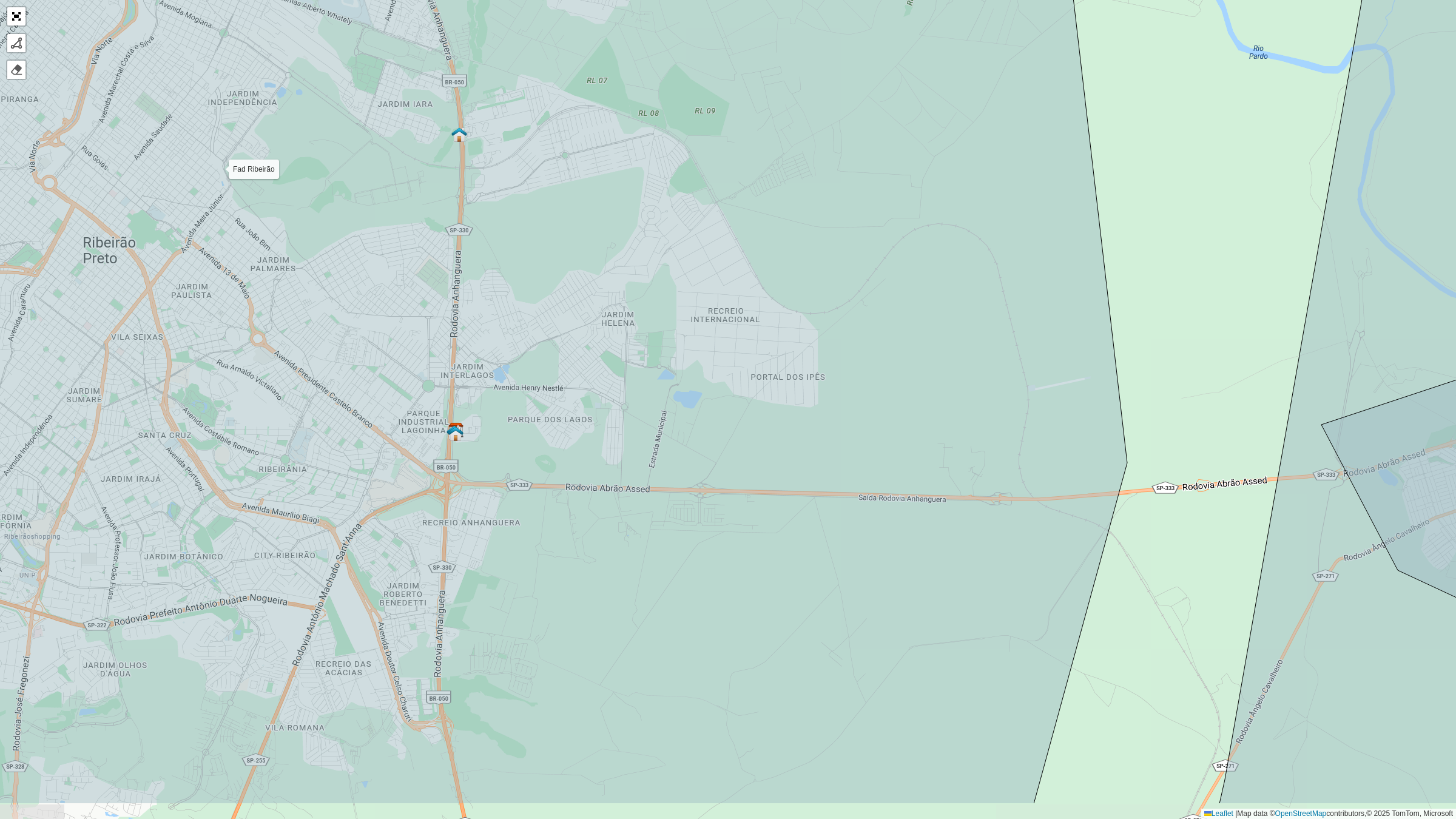
drag, startPoint x: 941, startPoint y: 401, endPoint x: 883, endPoint y: 304, distance: 113.0
click at [883, 304] on icon at bounding box center [460, 312] width 1331 height 984
click at [21, 39] on div at bounding box center [17, 44] width 12 height 12
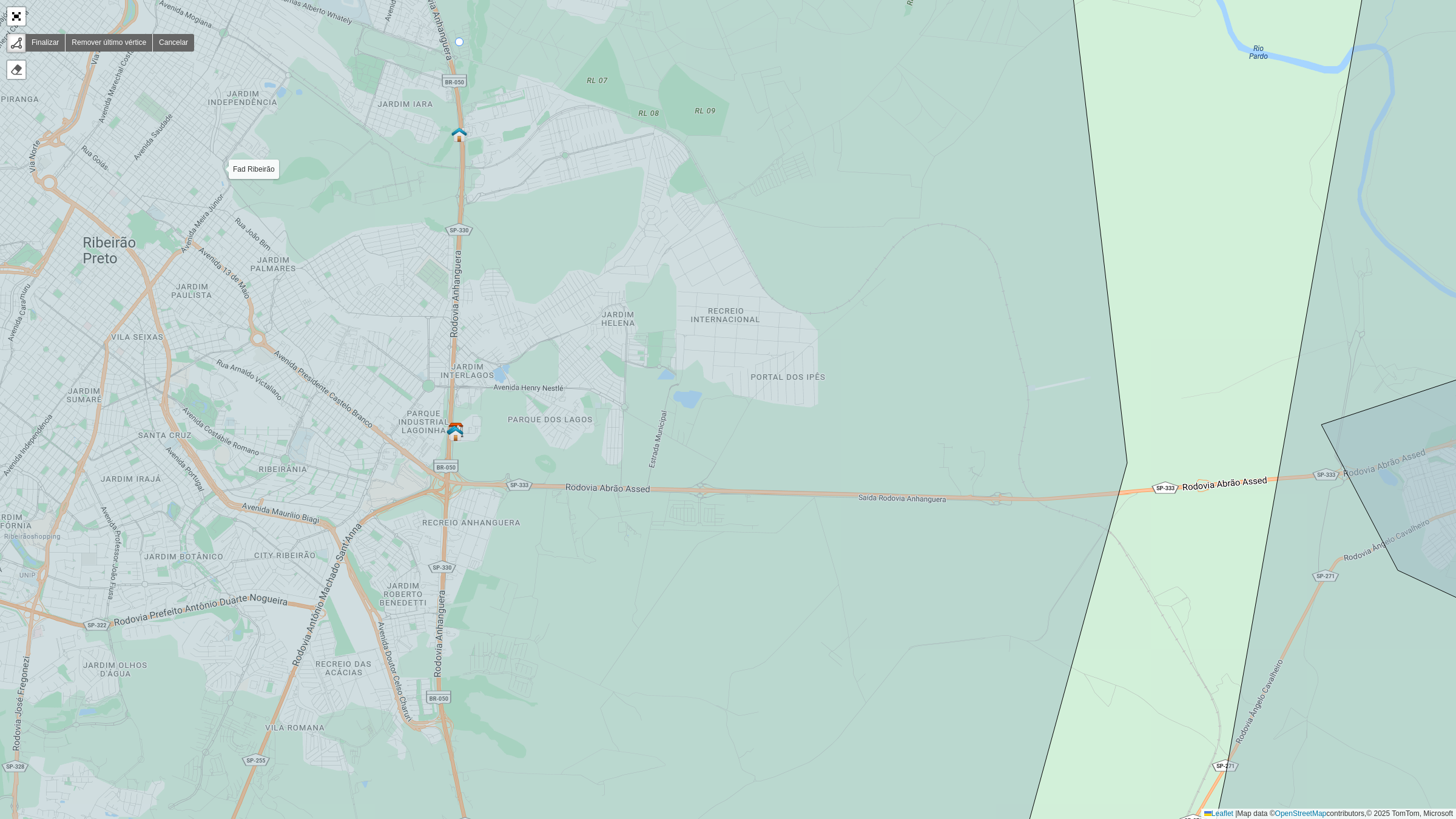
click at [460, 43] on icon at bounding box center [491, 409] width 1273 height 984
click at [627, 76] on icon at bounding box center [542, 59] width 167 height 33
drag, startPoint x: 764, startPoint y: 159, endPoint x: 777, endPoint y: 121, distance: 40.2
click at [764, 157] on g at bounding box center [728, 409] width 1748 height 984
click at [750, 149] on icon at bounding box center [491, 409] width 1273 height 984
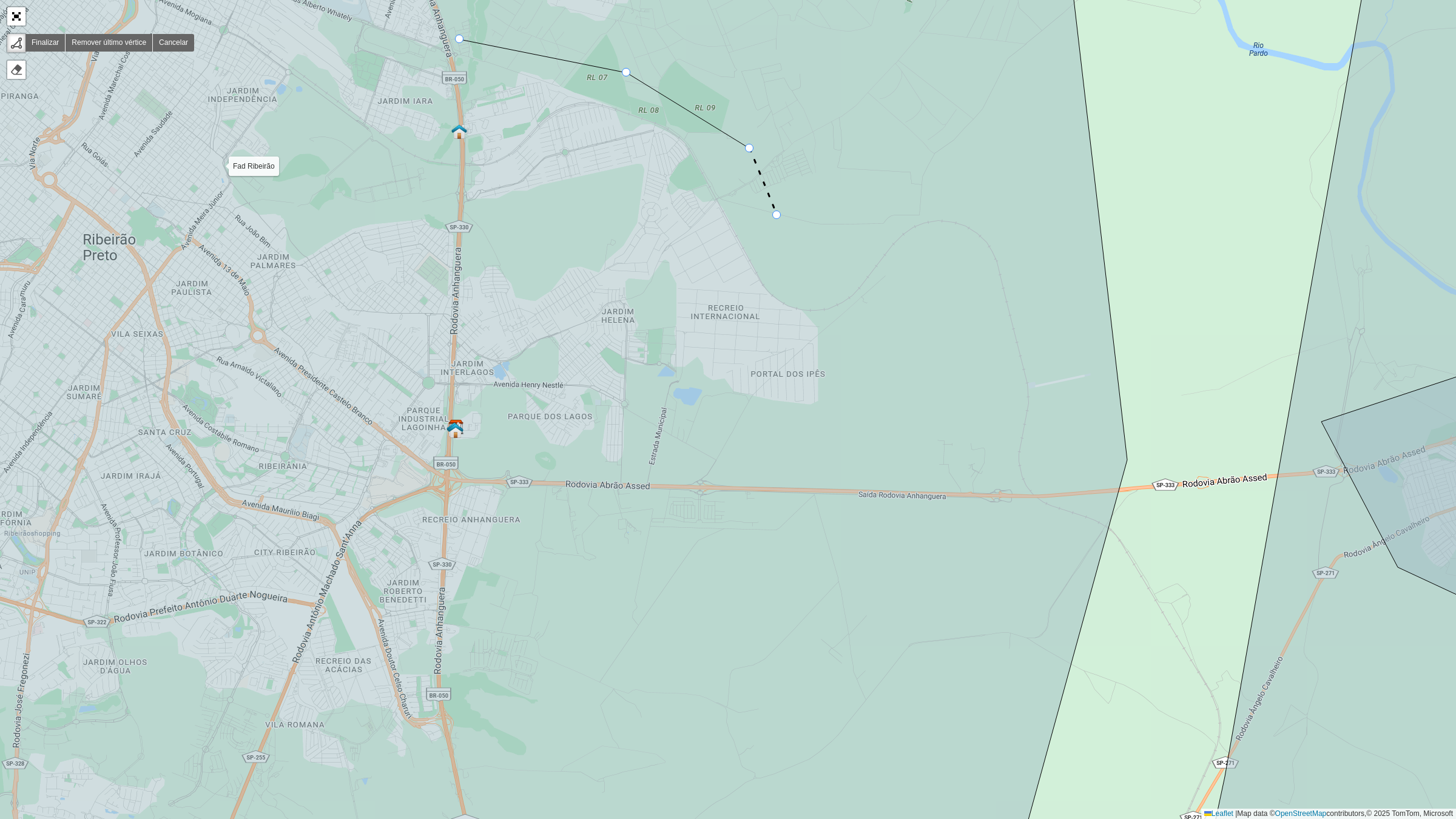
click at [777, 215] on icon at bounding box center [491, 409] width 1273 height 984
click at [858, 334] on icon at bounding box center [491, 409] width 1273 height 984
click at [857, 382] on icon at bounding box center [857, 358] width 1 height 48
click at [783, 435] on icon at bounding box center [491, 409] width 1273 height 984
click at [108, 50] on link "Remover último vértice" at bounding box center [110, 43] width 87 height 18
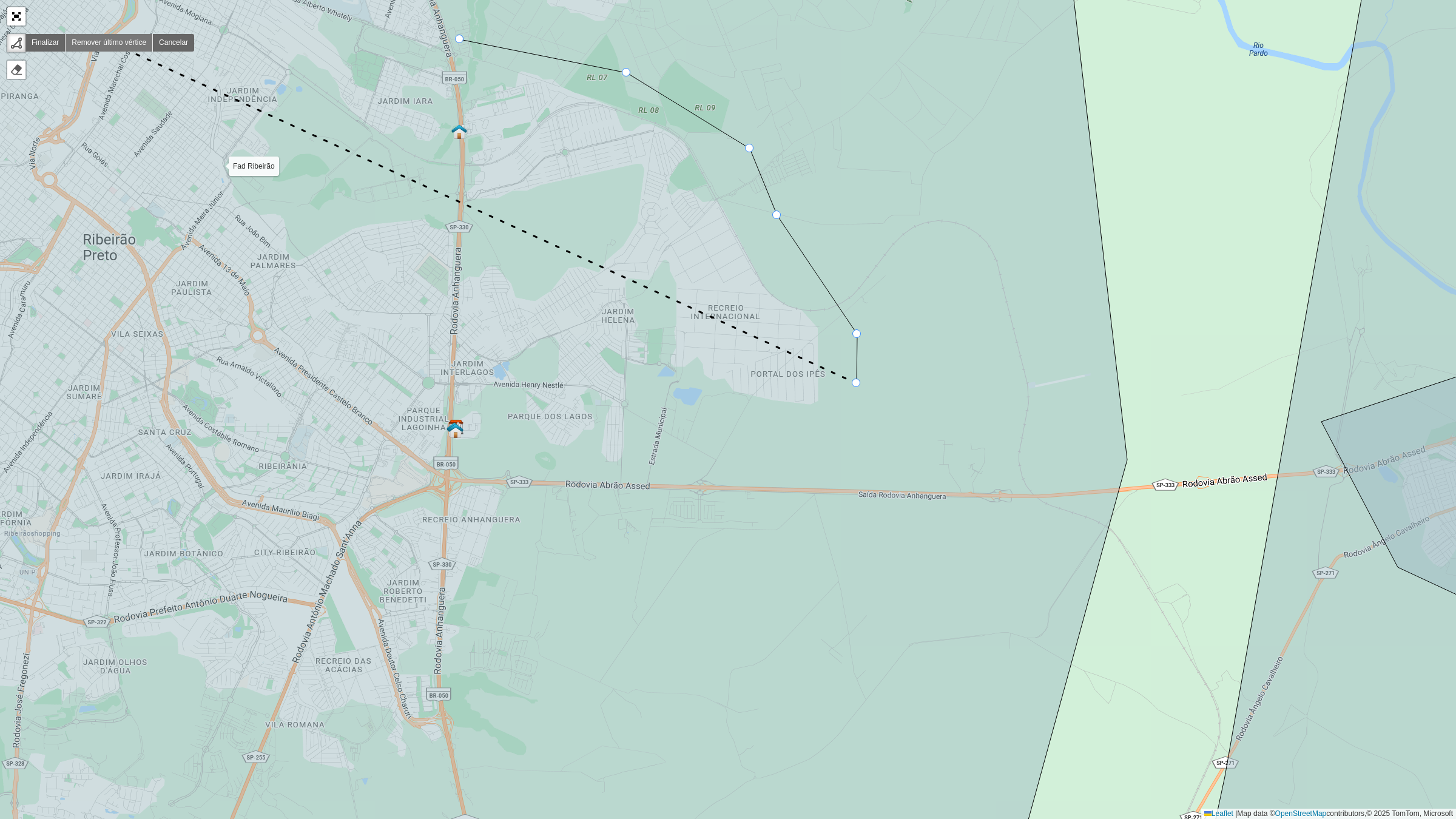
click at [108, 41] on link "Remover último vértice" at bounding box center [110, 43] width 87 height 18
click at [921, 526] on icon at bounding box center [491, 409] width 1273 height 984
click at [653, 564] on icon at bounding box center [786, 545] width 268 height 37
click at [545, 534] on icon at bounding box center [598, 548] width 108 height 29
click at [479, 716] on icon at bounding box center [491, 409] width 1273 height 984
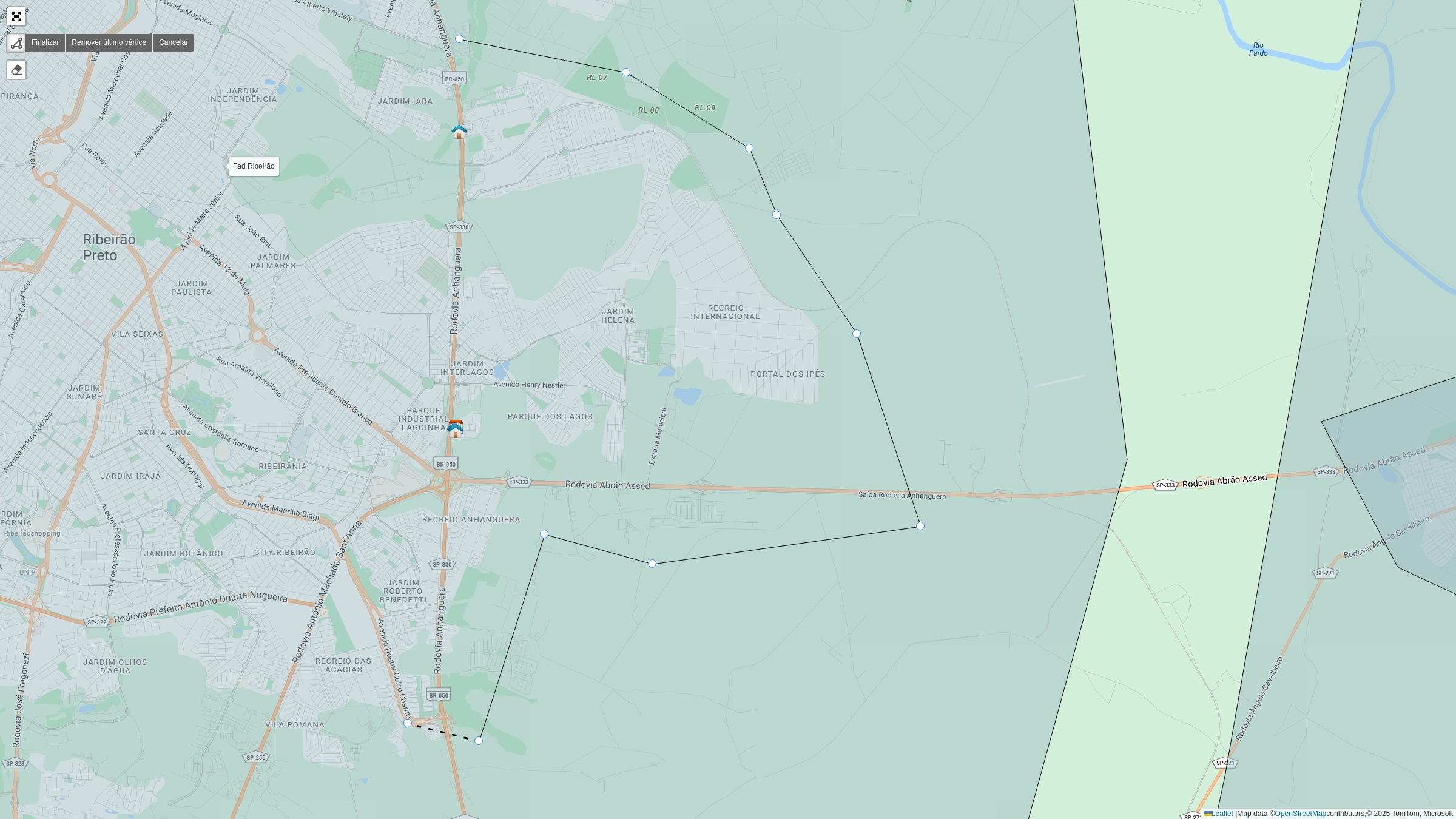
drag, startPoint x: 408, startPoint y: 724, endPoint x: 406, endPoint y: 712, distance: 12.2
click at [408, 716] on icon at bounding box center [443, 733] width 71 height 18
click at [347, 554] on icon at bounding box center [378, 638] width 61 height 170
click at [357, 519] on icon at bounding box center [491, 409] width 1273 height 984
click at [404, 494] on icon at bounding box center [491, 409] width 1273 height 984
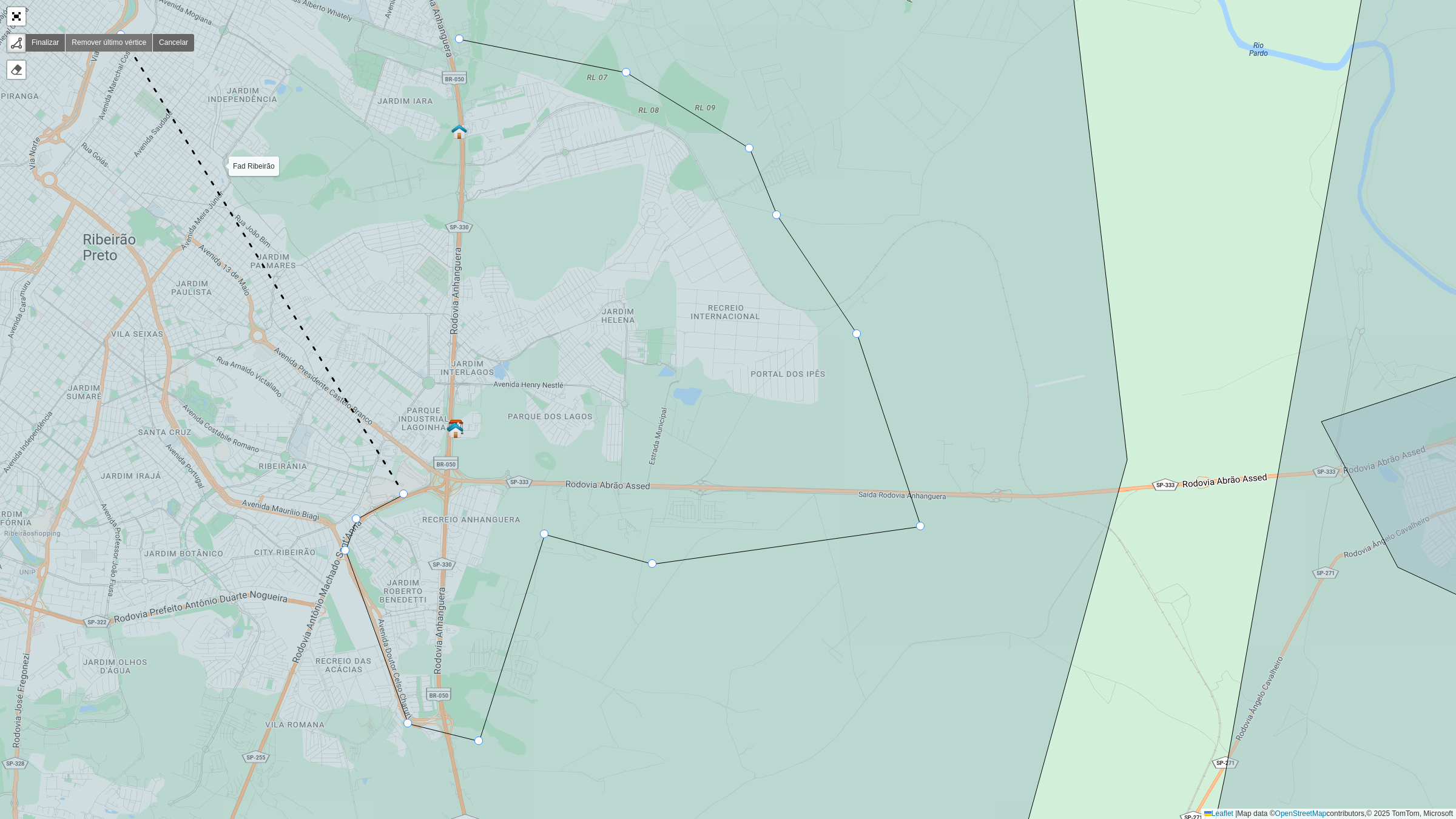
click at [121, 36] on link "Remover último vértice" at bounding box center [110, 43] width 87 height 18
click at [413, 307] on icon at bounding box center [385, 413] width 56 height 212
click at [455, 44] on icon at bounding box center [491, 409] width 1273 height 984
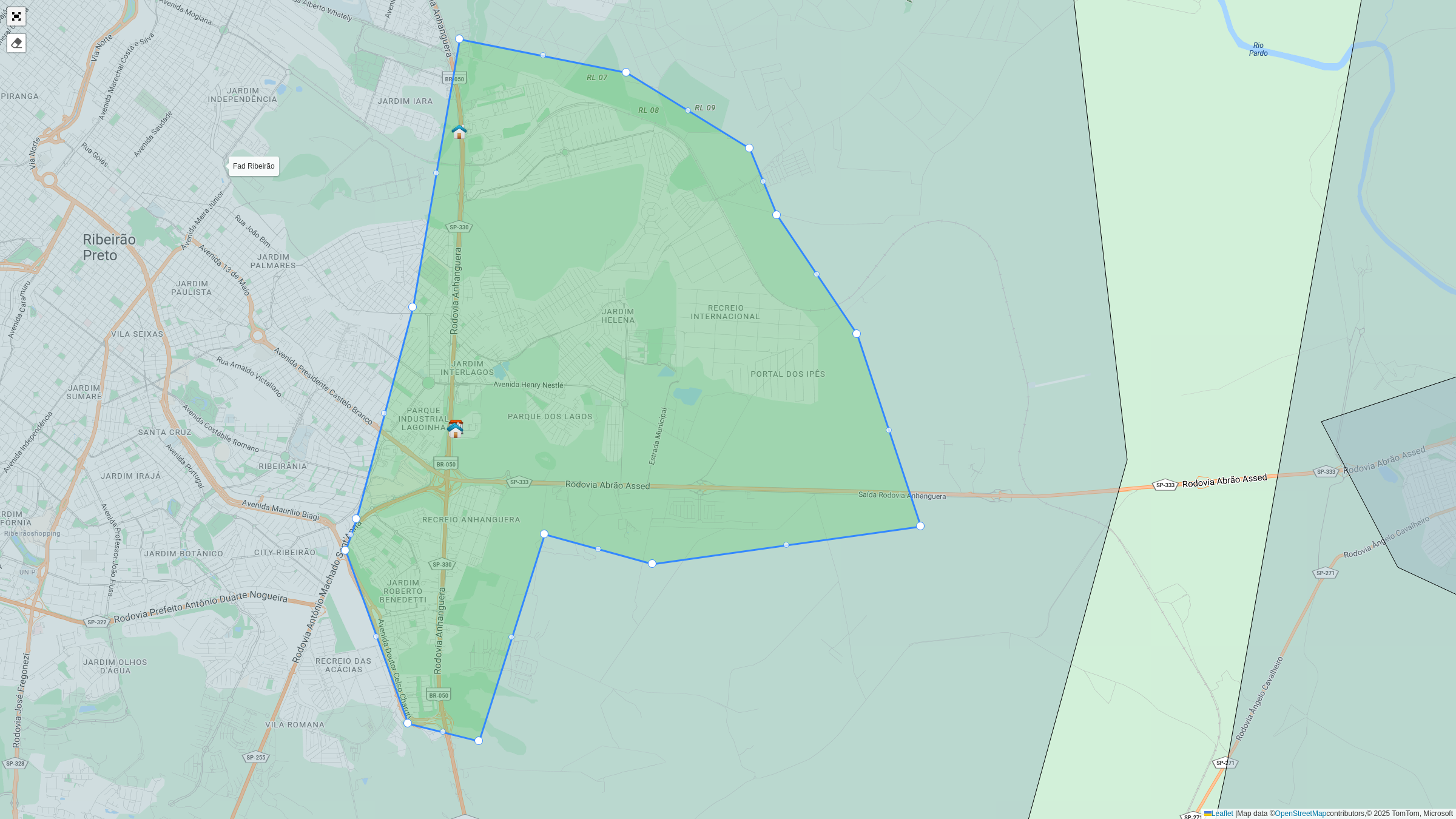
click at [11, 12] on link "Abrir mapa em tela cheia" at bounding box center [16, 16] width 18 height 18
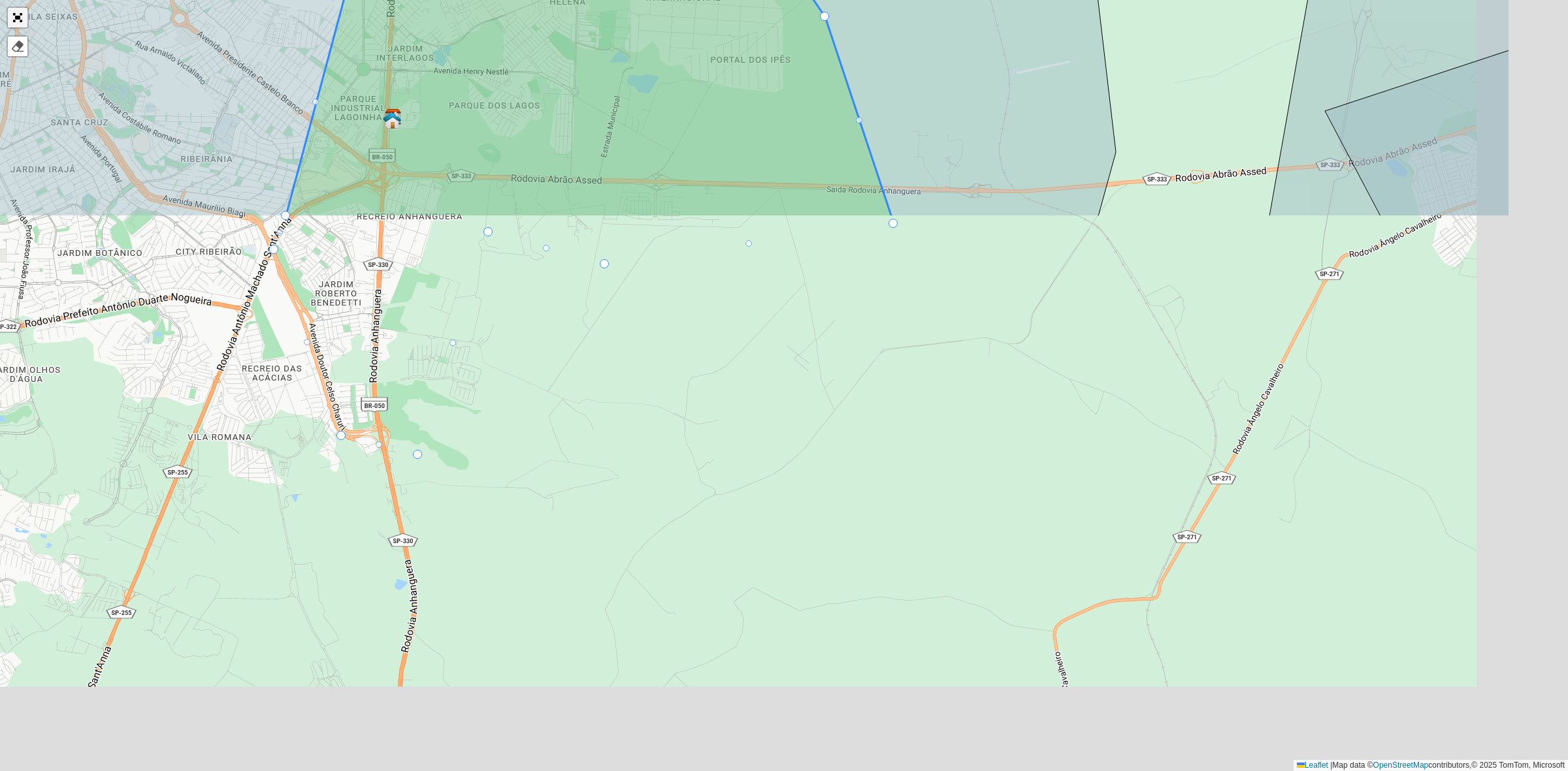
scroll to position [132, 0]
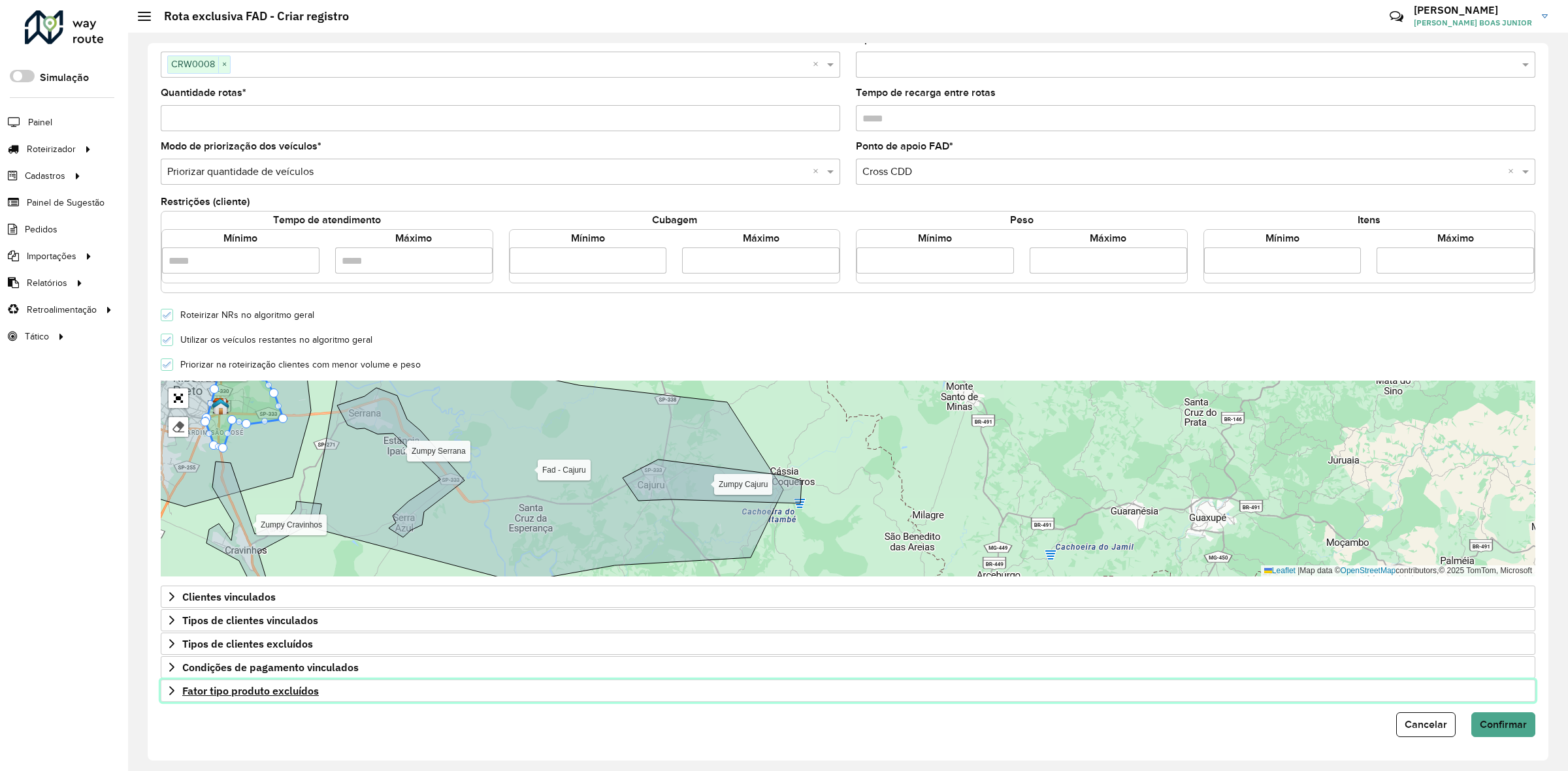
click at [169, 689] on icon at bounding box center [172, 690] width 11 height 11
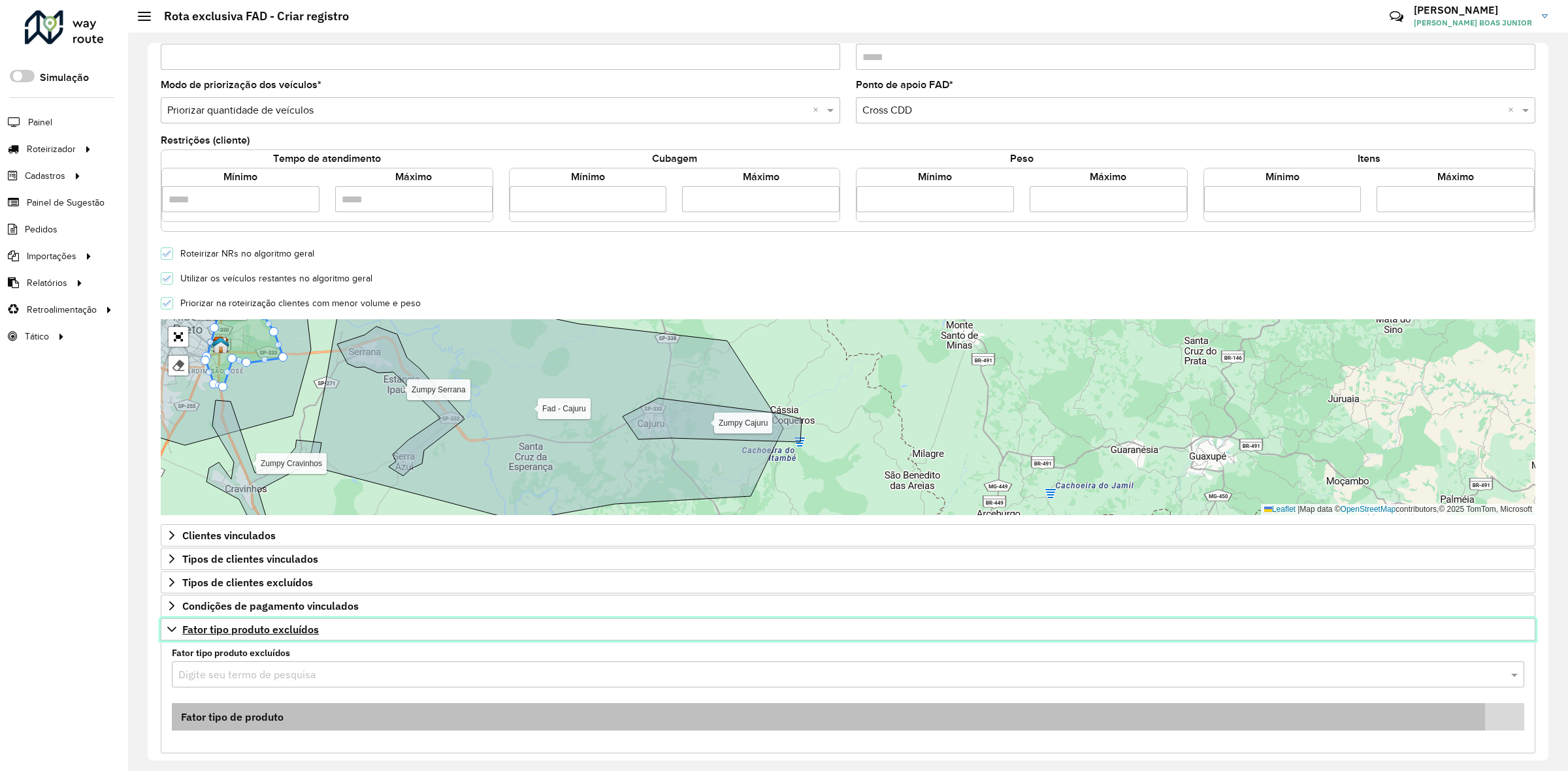
scroll to position [245, 0]
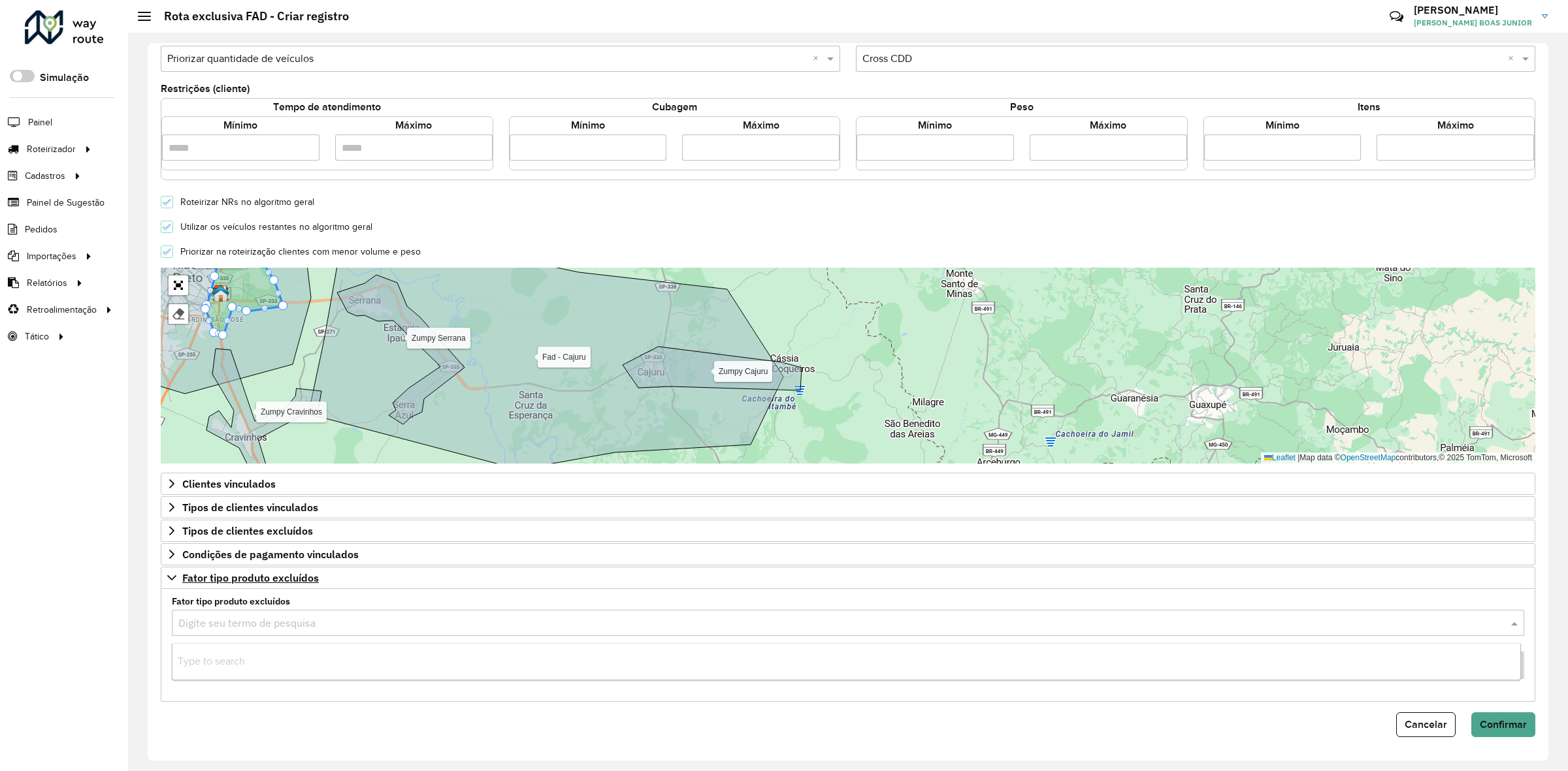
click at [255, 627] on input "text" at bounding box center [834, 623] width 1313 height 15
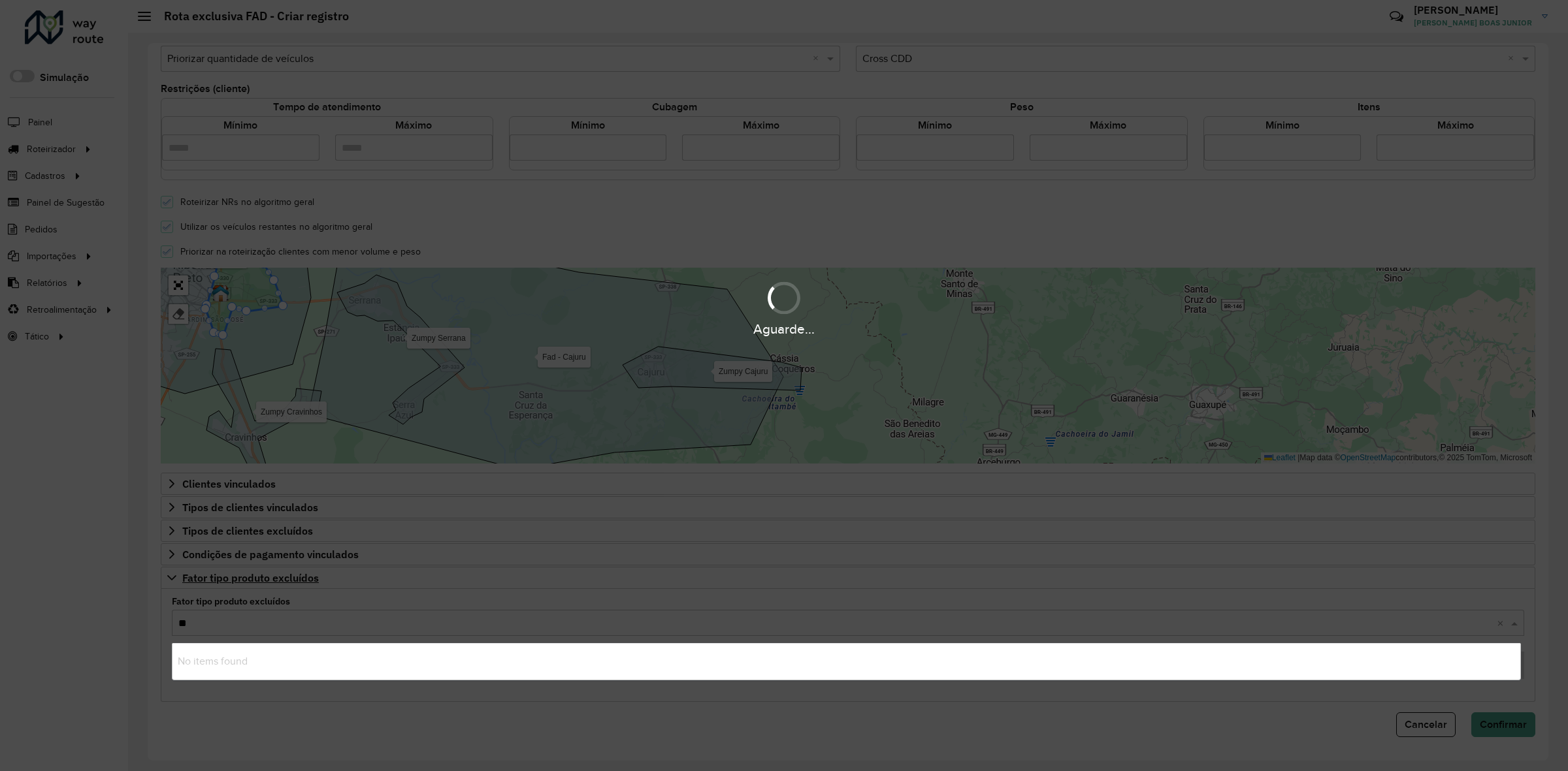
type input "***"
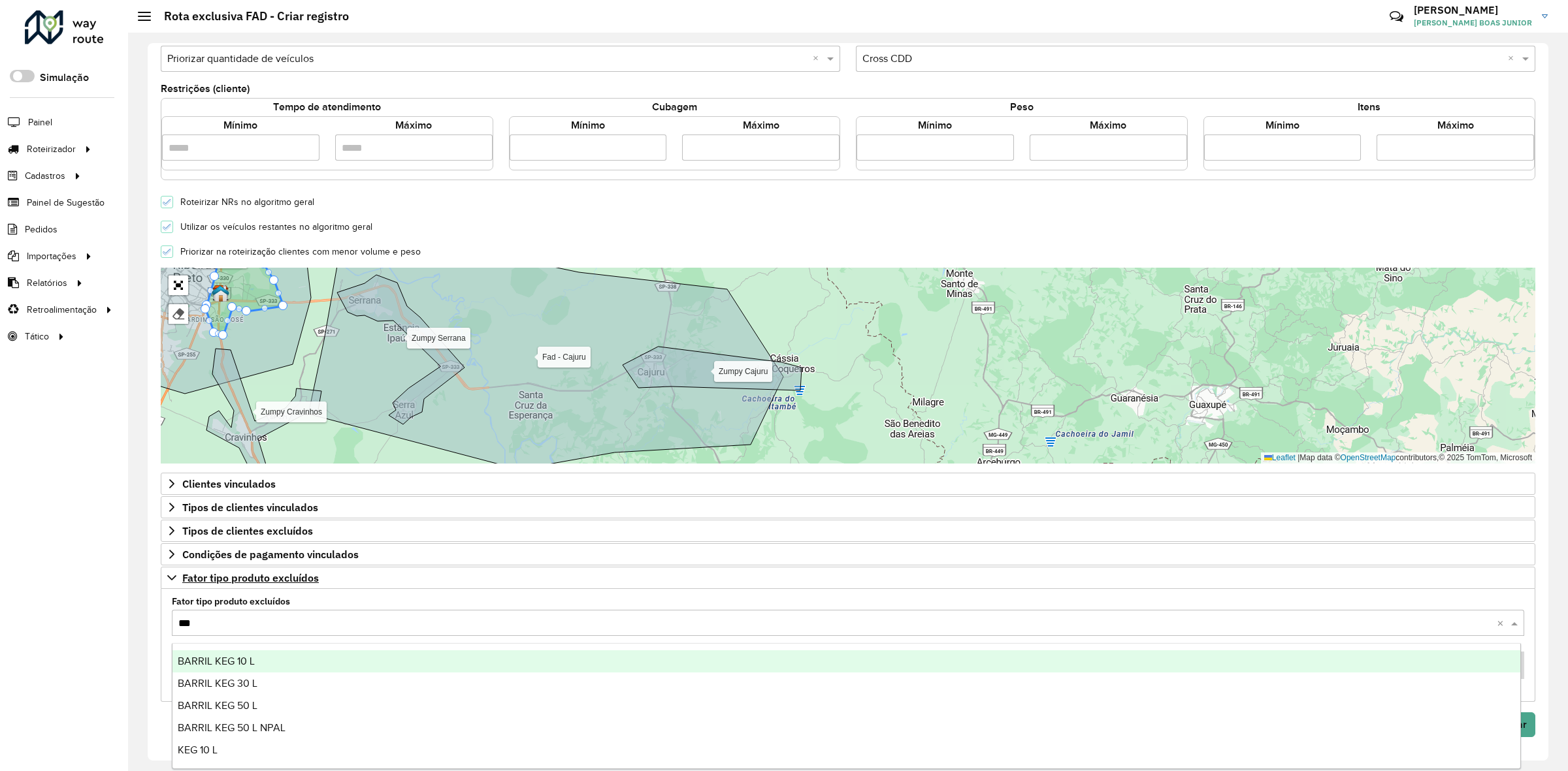
click at [227, 650] on div "BARRIL KEG 10 L" at bounding box center [846, 661] width 1347 height 22
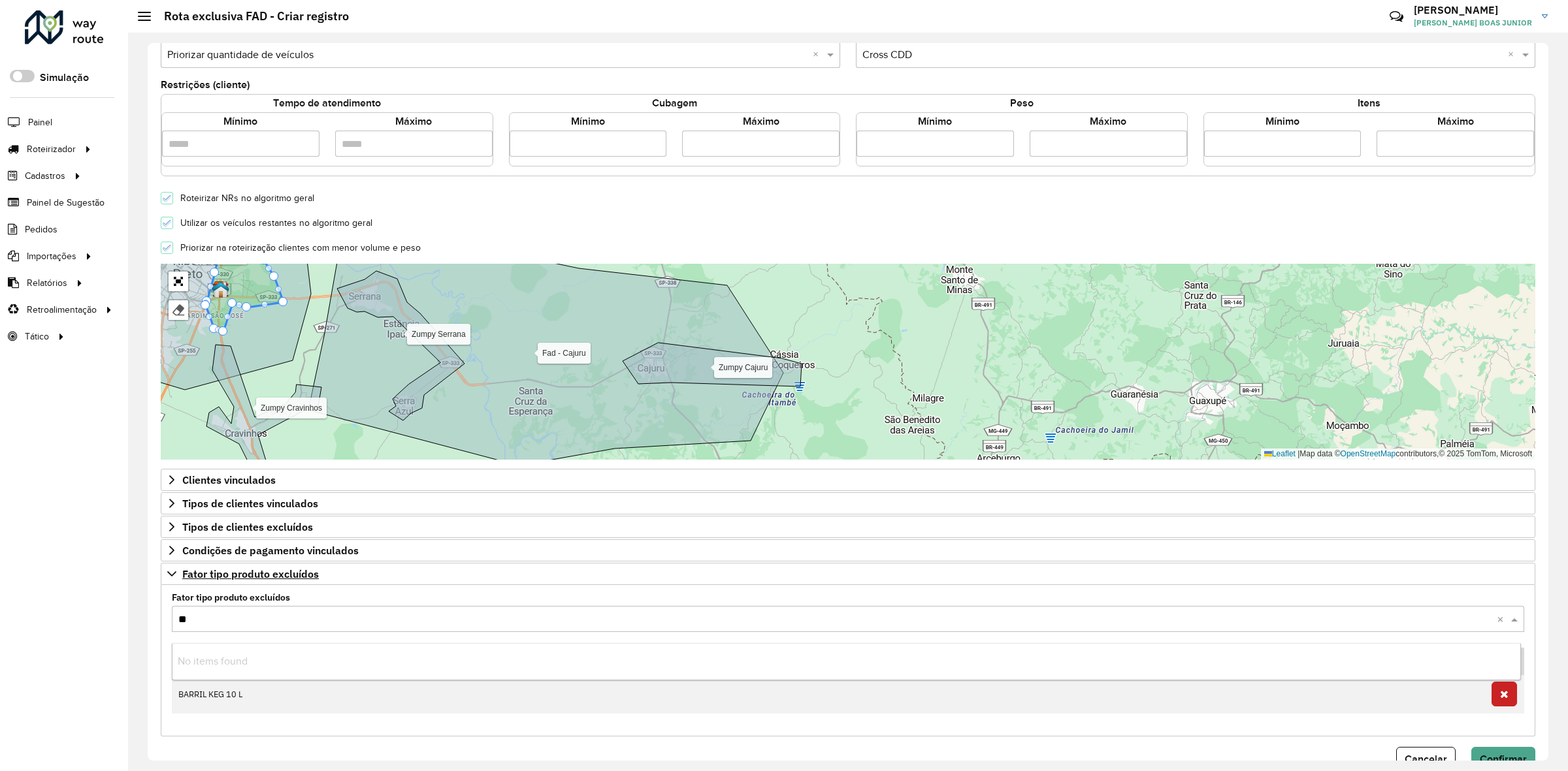
type input "***"
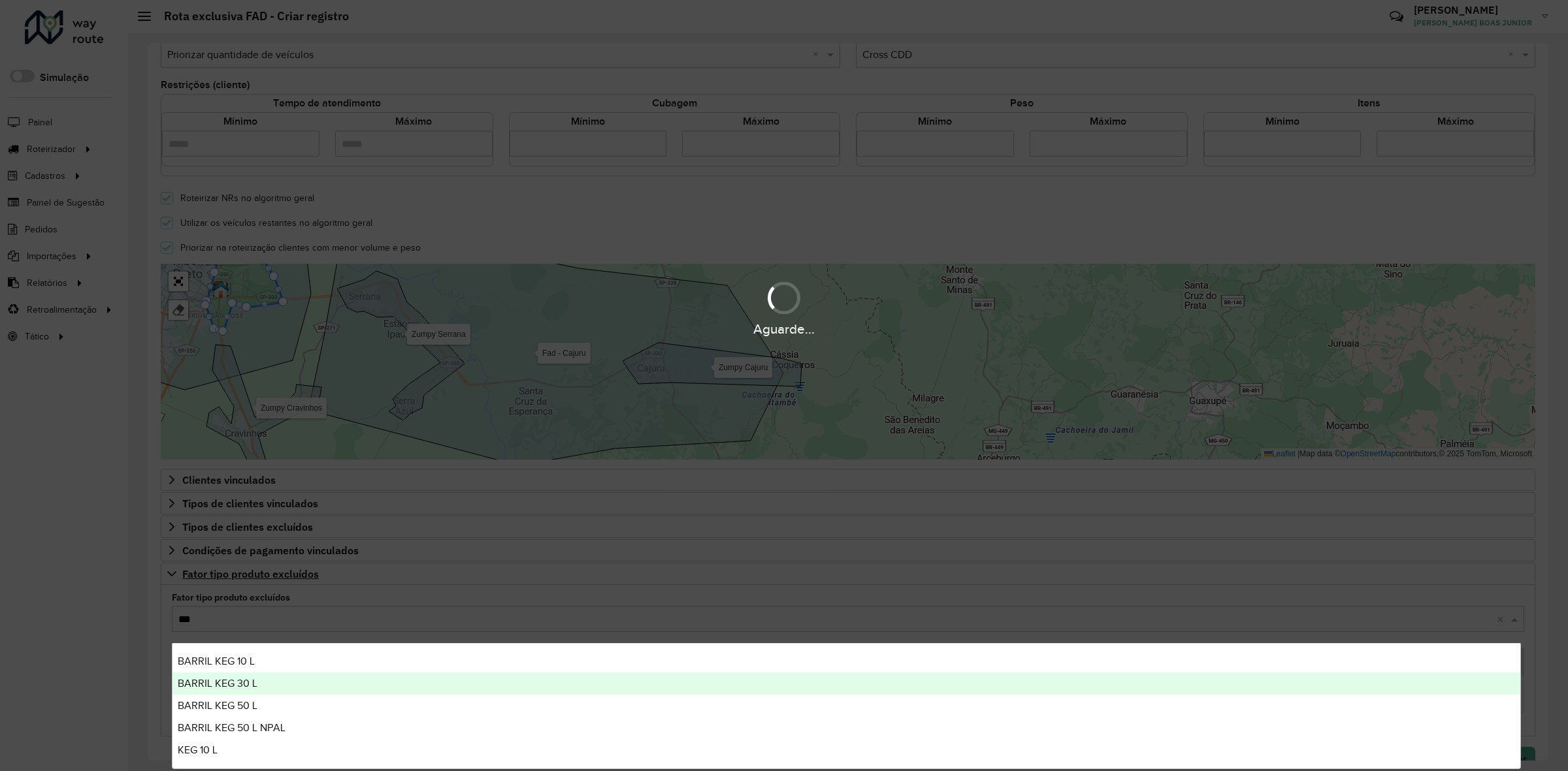
click at [248, 681] on span "BARRIL KEG 30 L" at bounding box center [217, 684] width 80 height 12
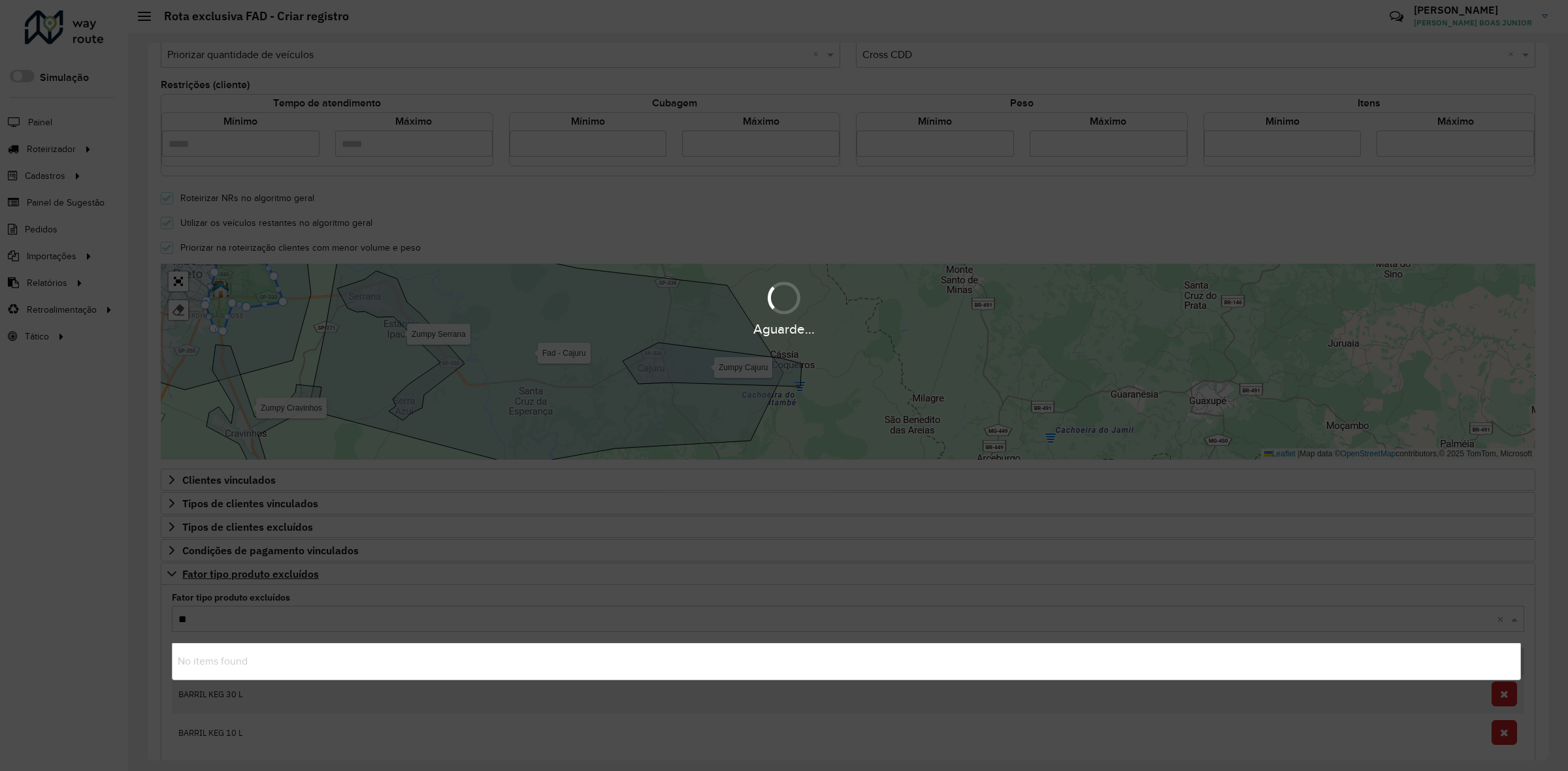
type input "***"
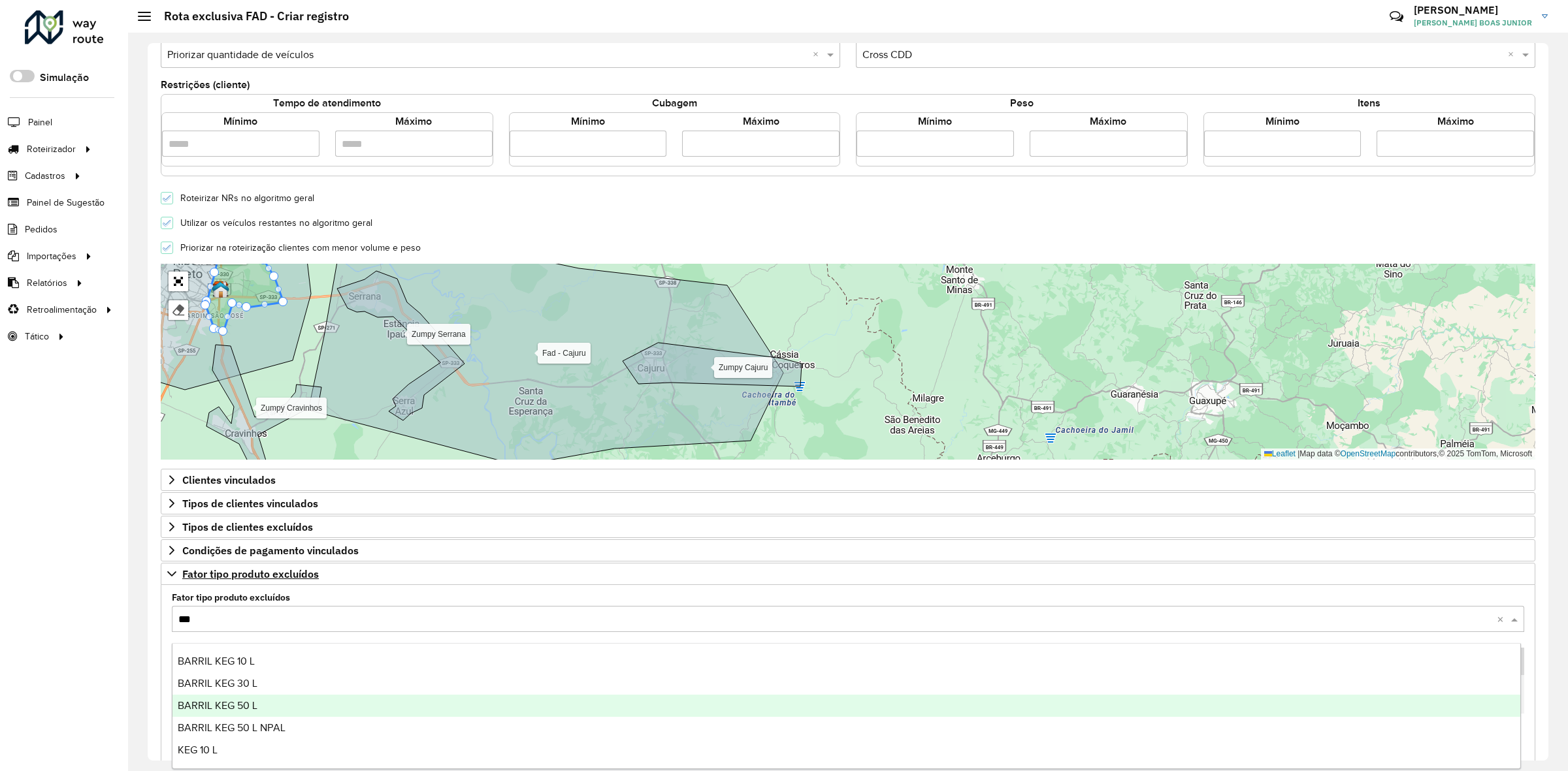
click at [253, 707] on span "BARRIL KEG 50 L" at bounding box center [217, 706] width 80 height 12
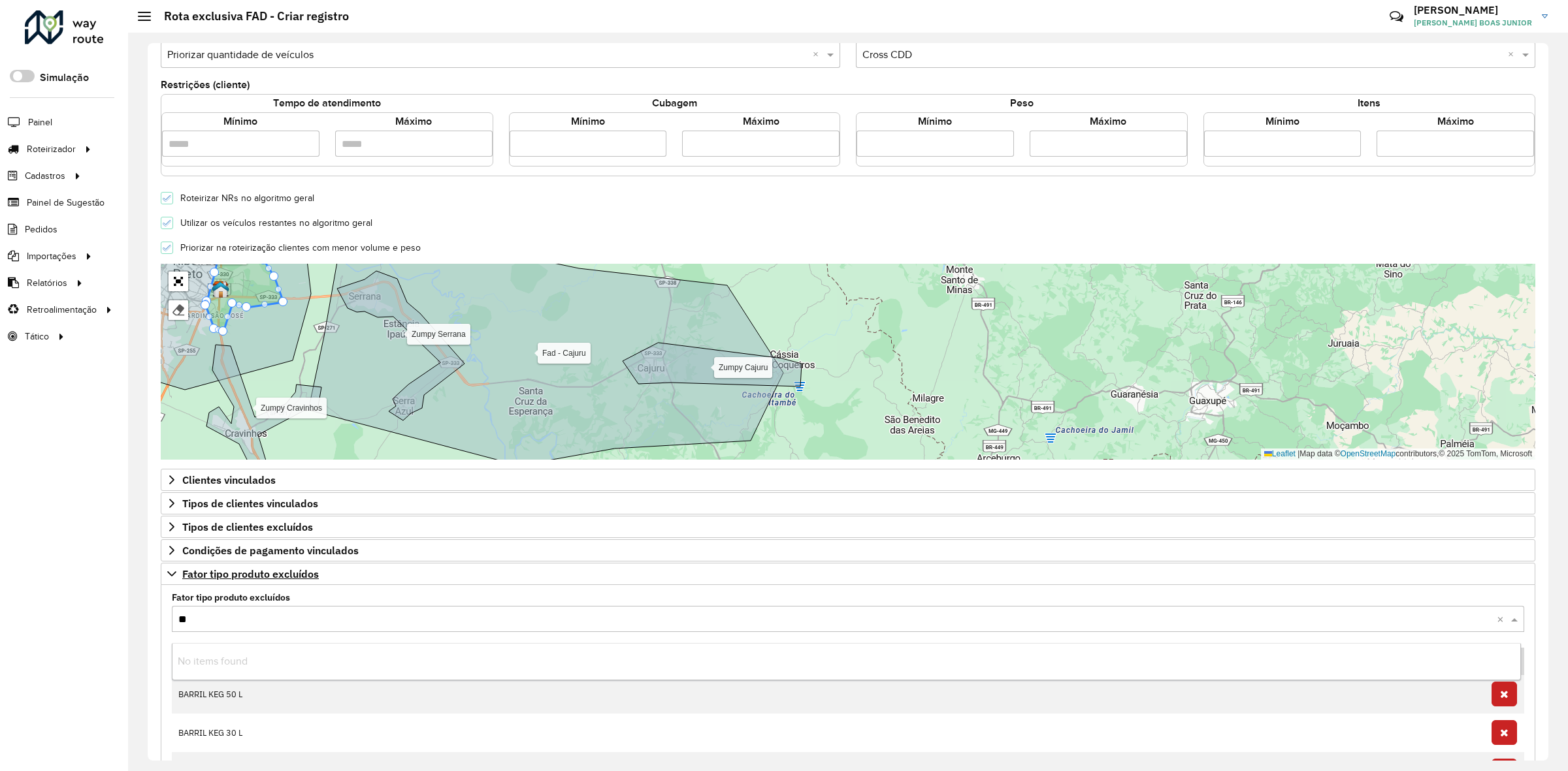
type input "***"
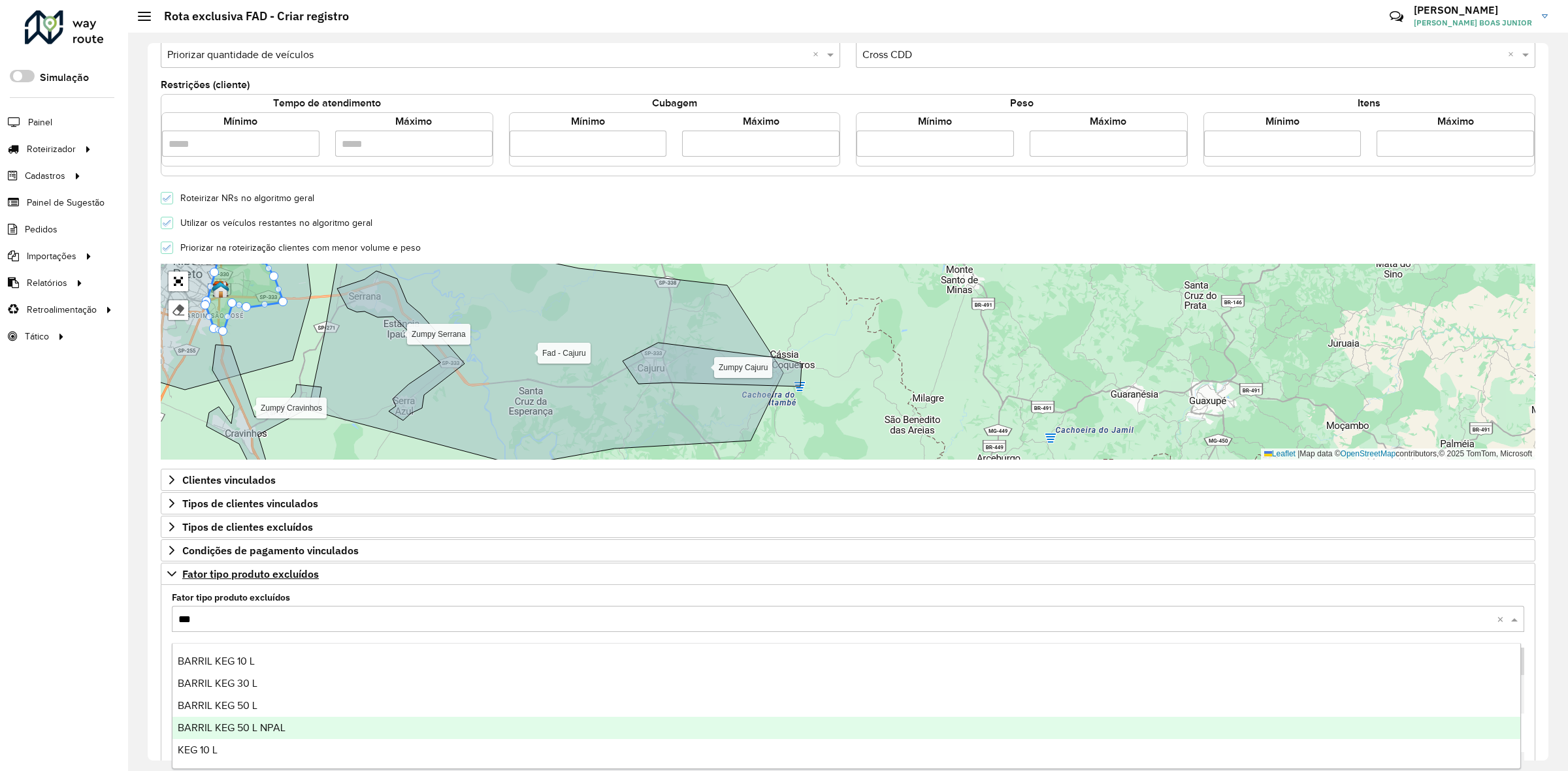
click at [244, 732] on span "BARRIL KEG 50 L NPAL" at bounding box center [231, 728] width 107 height 12
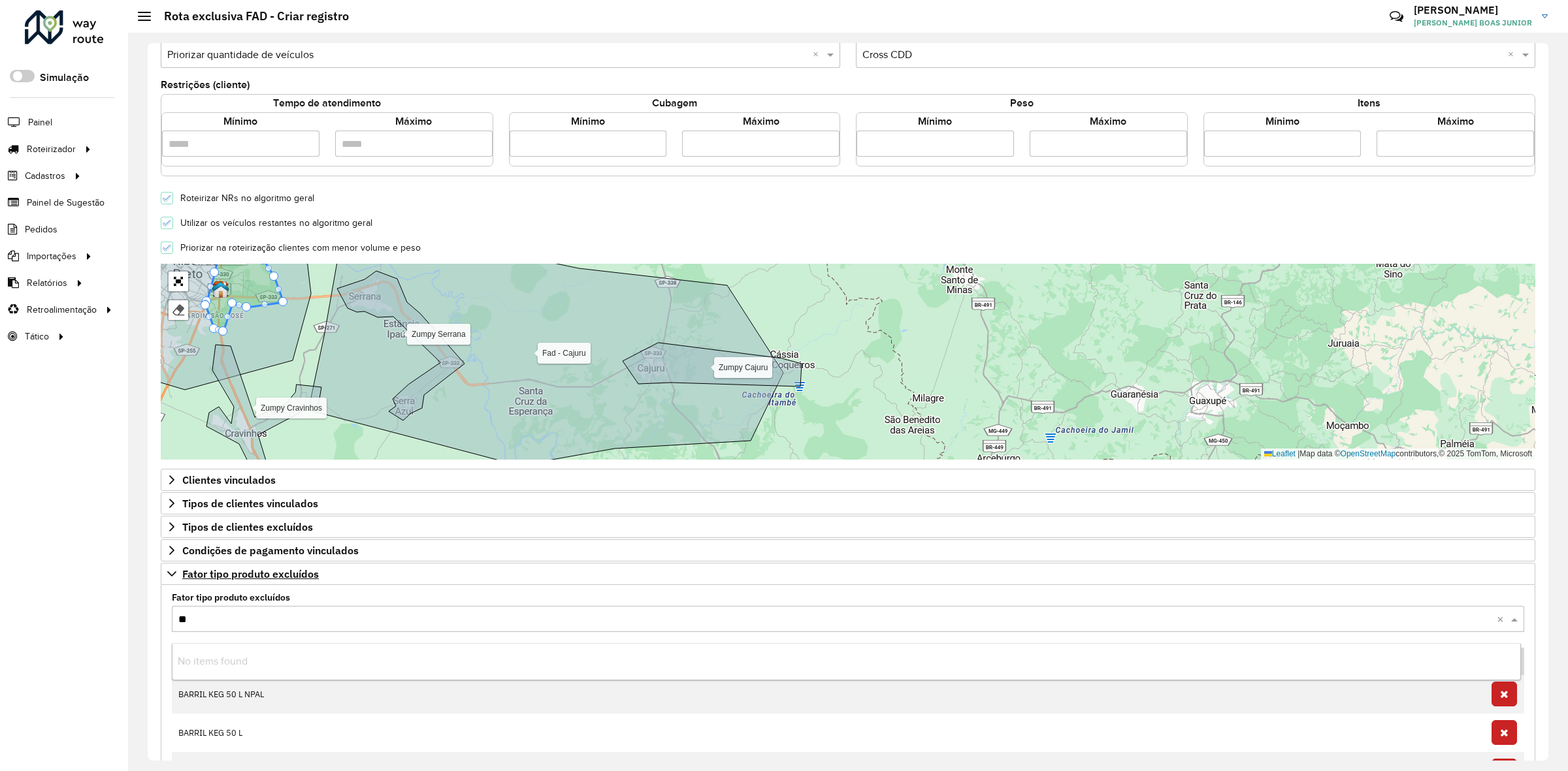
type input "***"
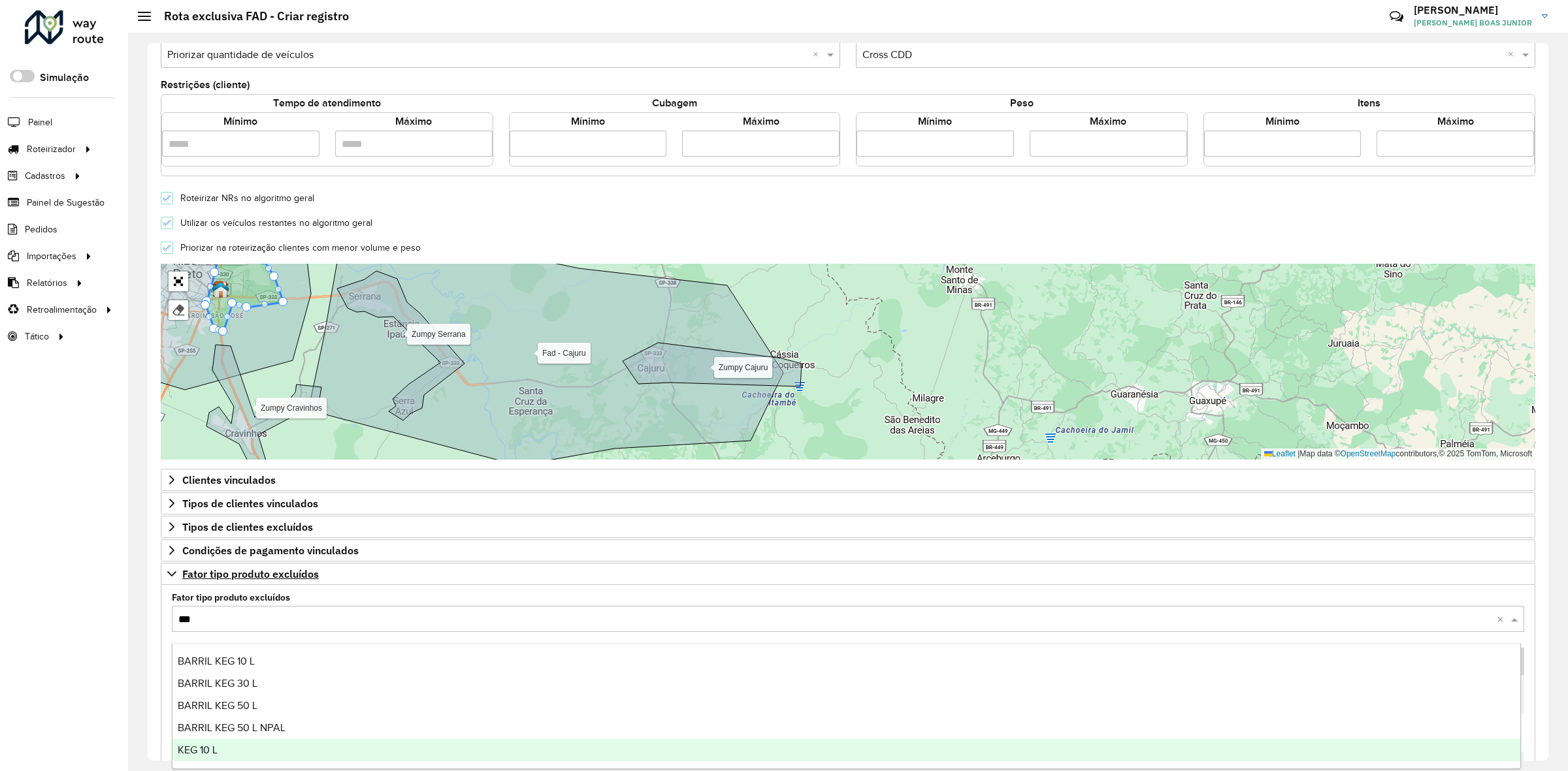
click at [211, 745] on span "KEG 10 L" at bounding box center [198, 751] width 40 height 12
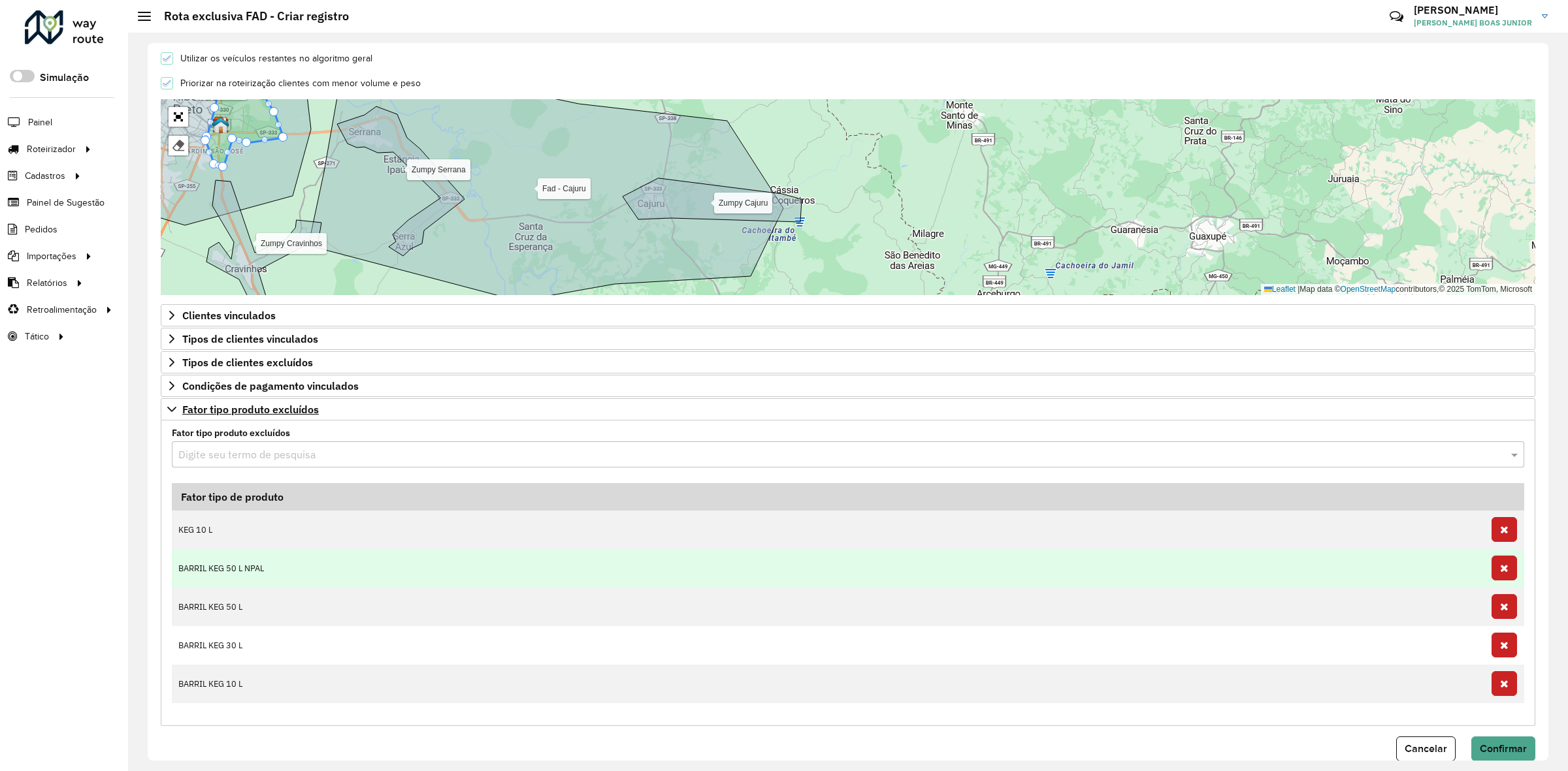
scroll to position [441, 0]
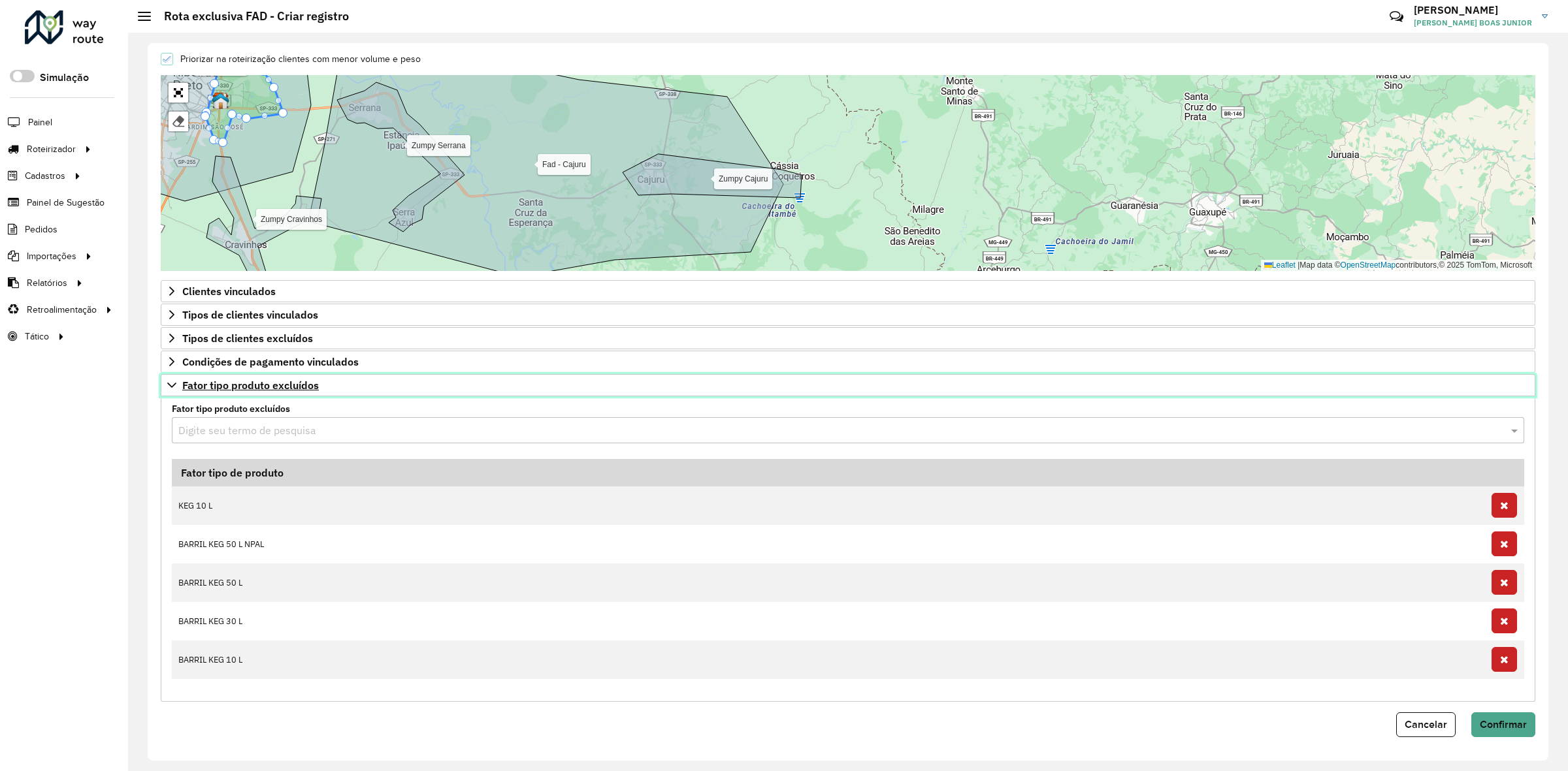
click at [167, 384] on icon at bounding box center [172, 385] width 11 height 11
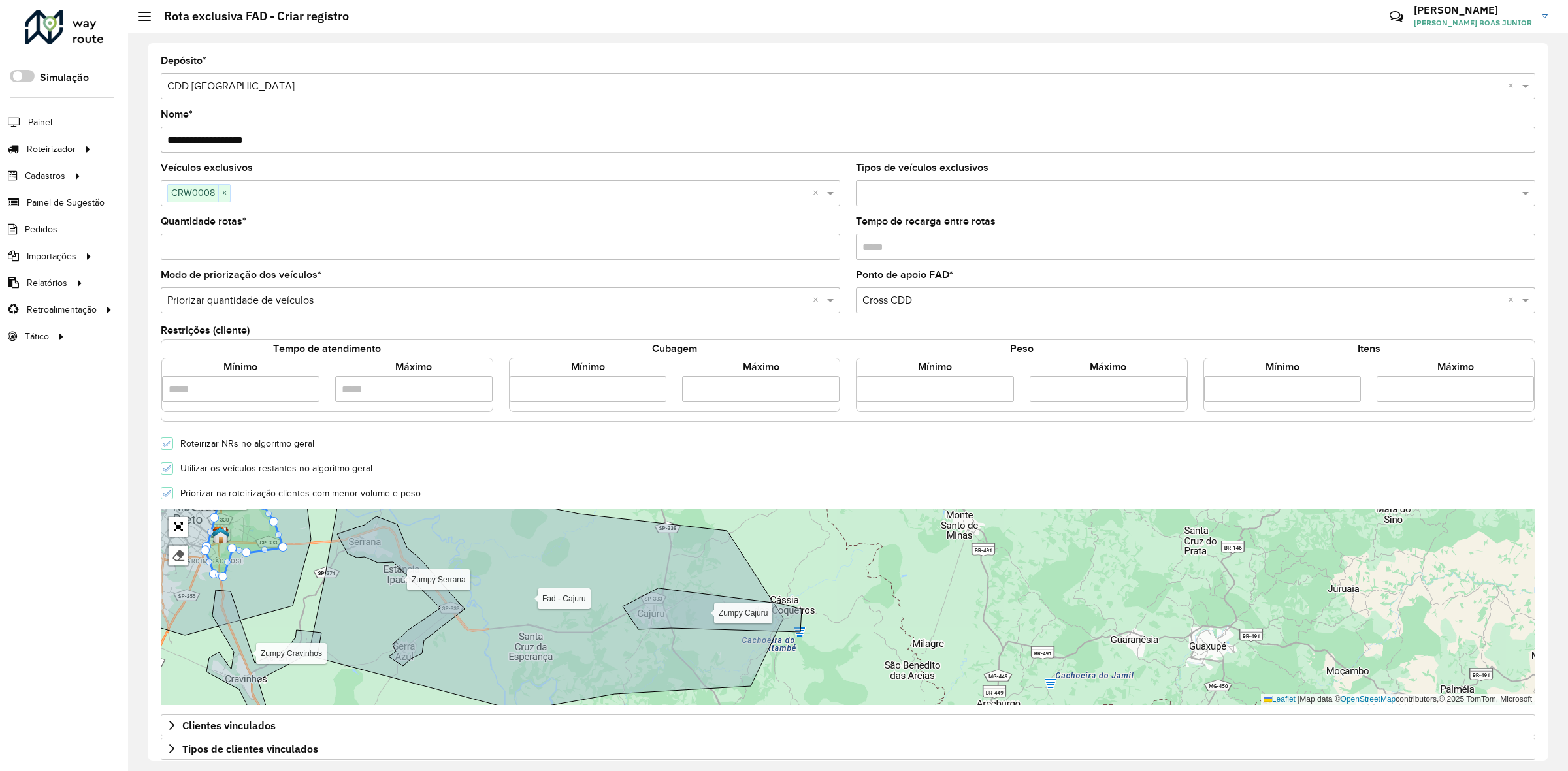
scroll to position [132, 0]
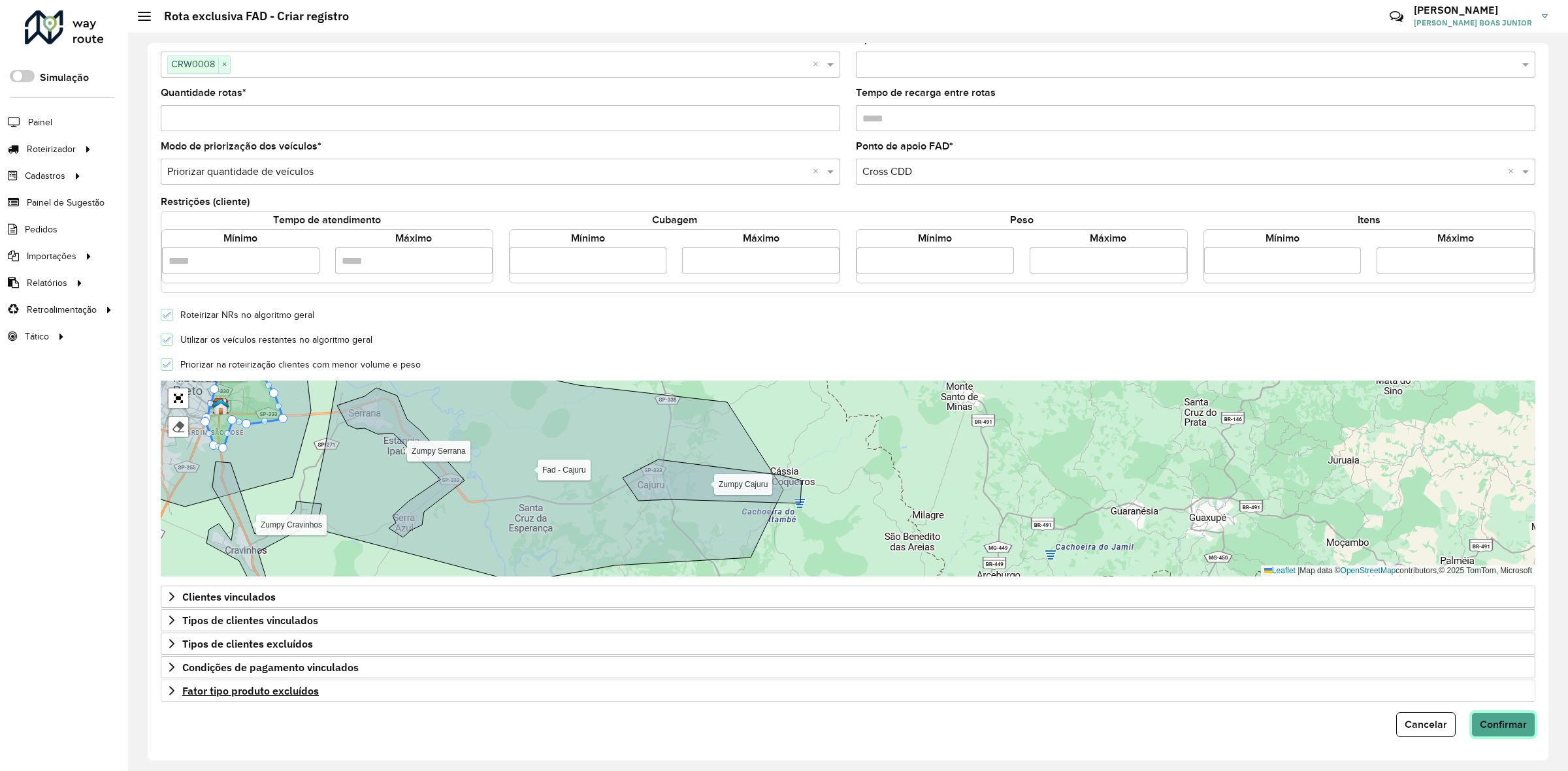
click at [1485, 722] on span "Confirmar" at bounding box center [1503, 725] width 47 height 12
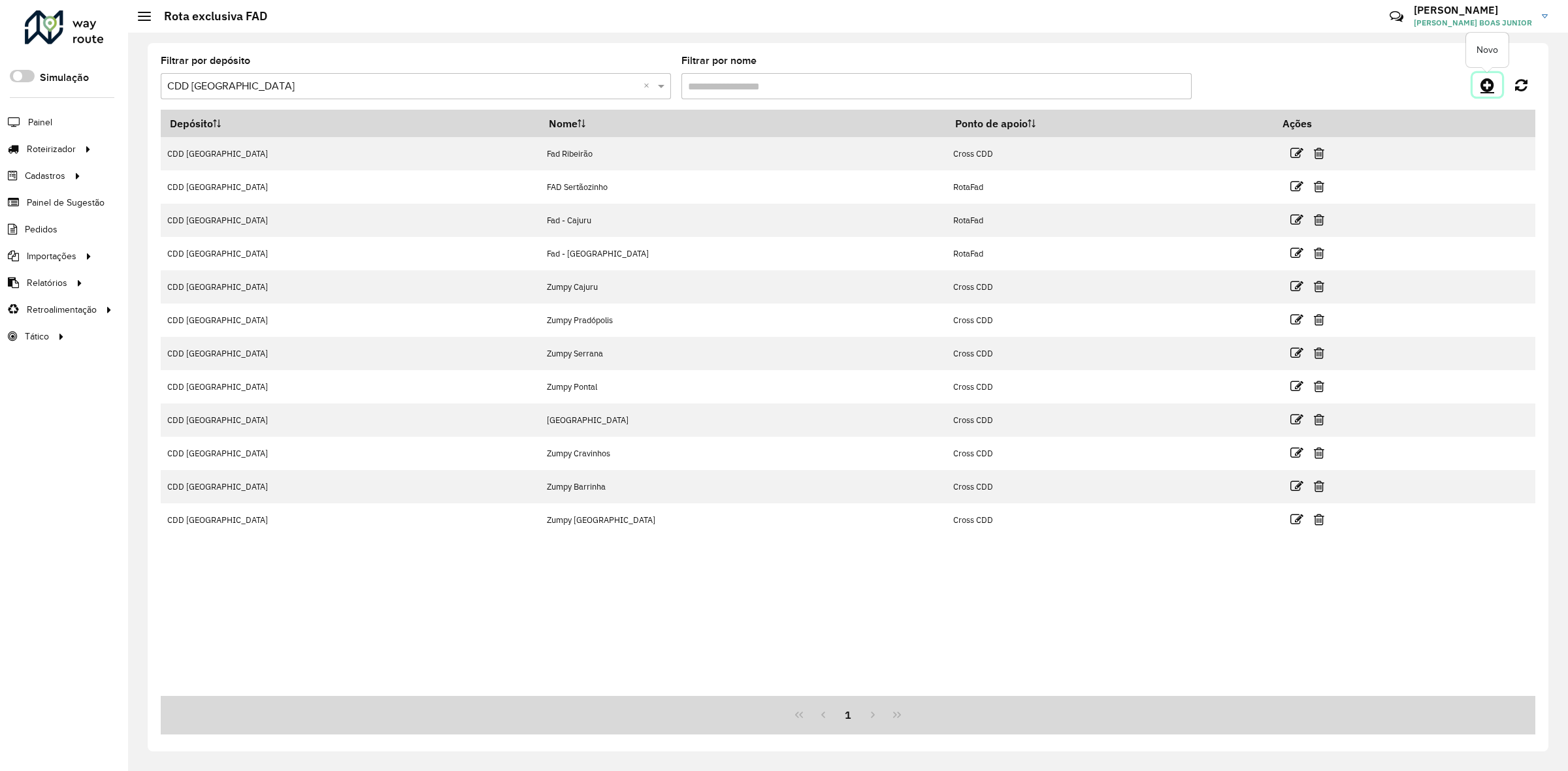
click at [1486, 88] on icon at bounding box center [1487, 84] width 13 height 15
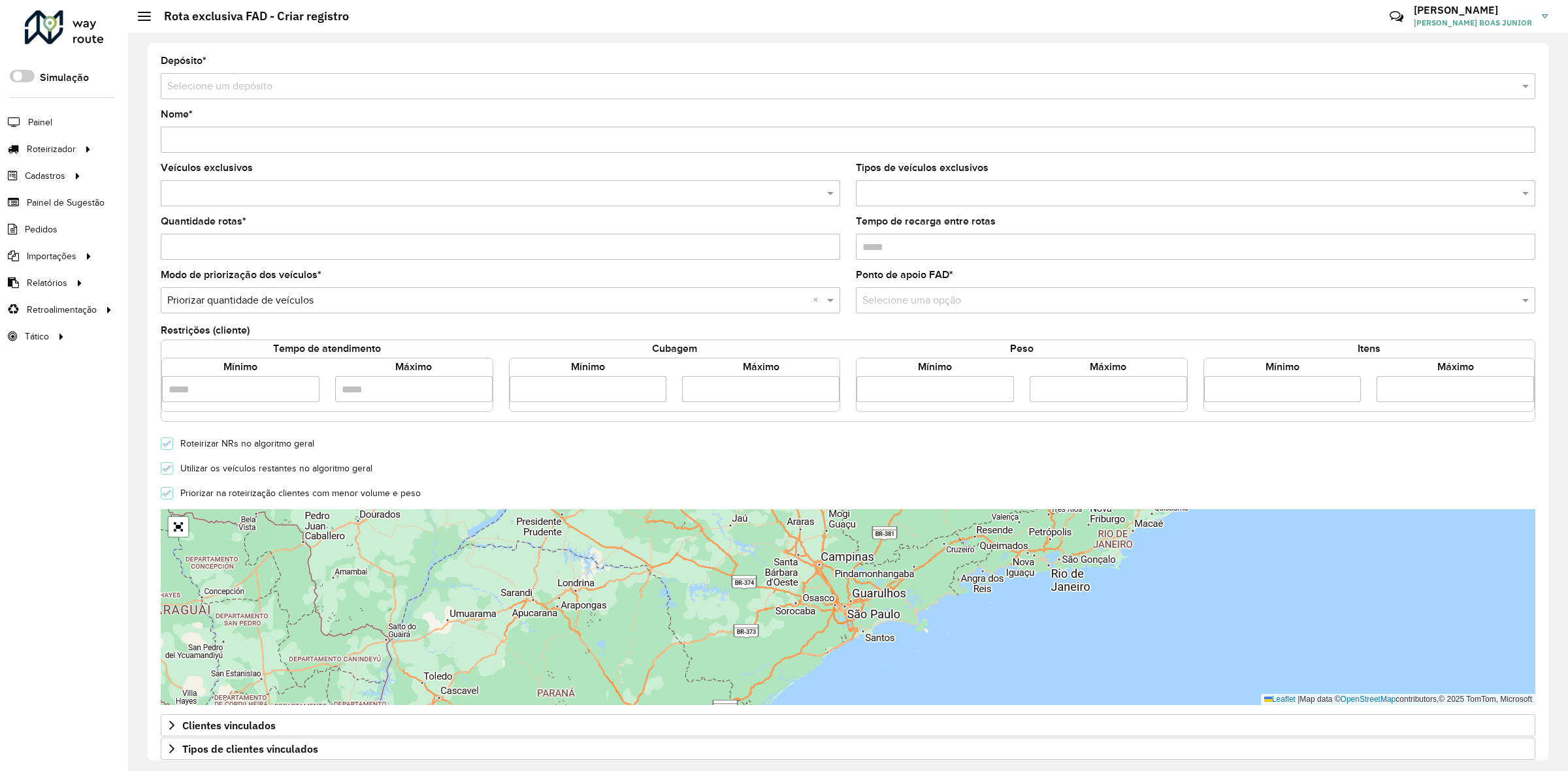
click at [243, 89] on input "text" at bounding box center [834, 86] width 1335 height 15
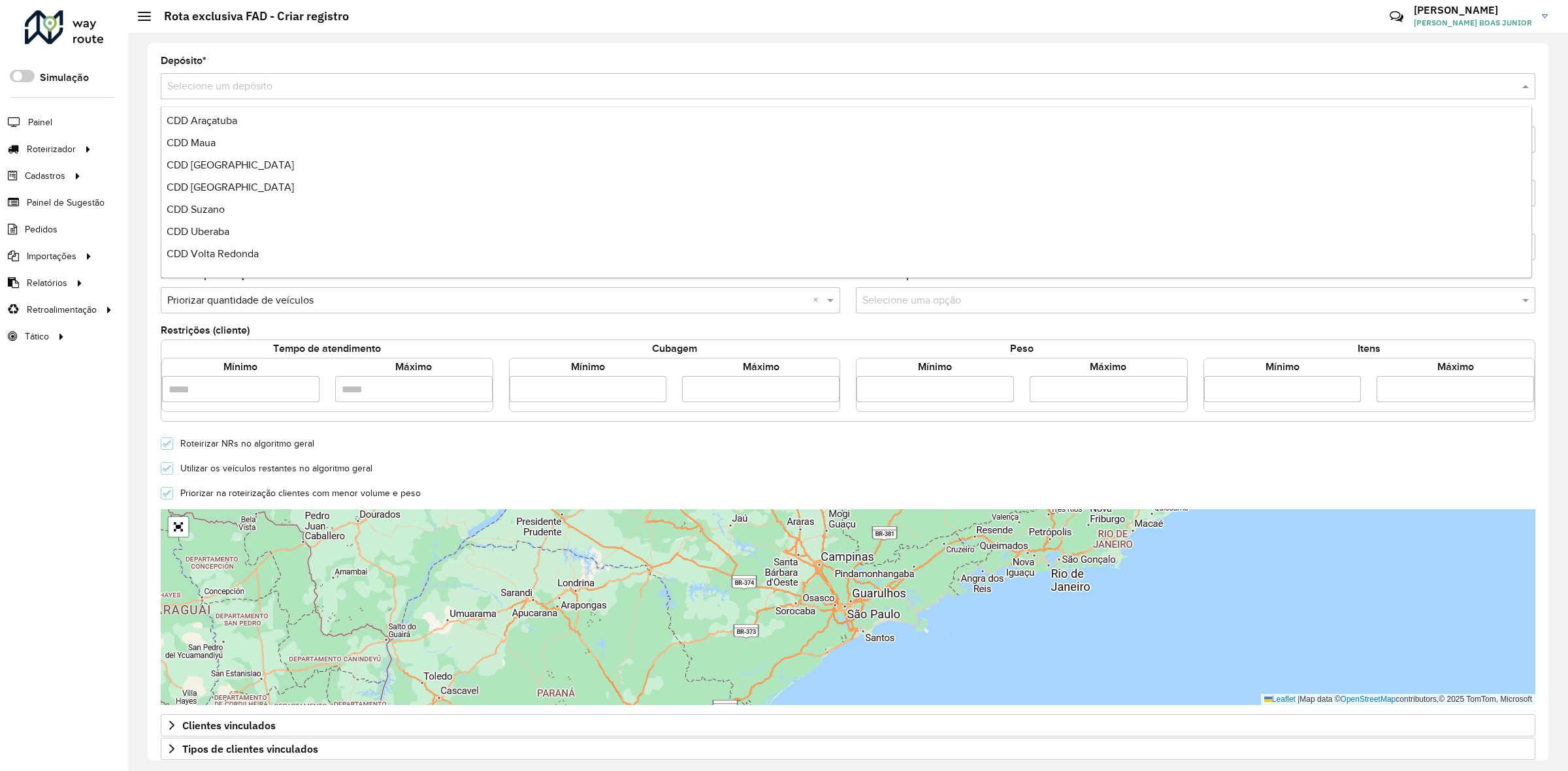
scroll to position [154, 0]
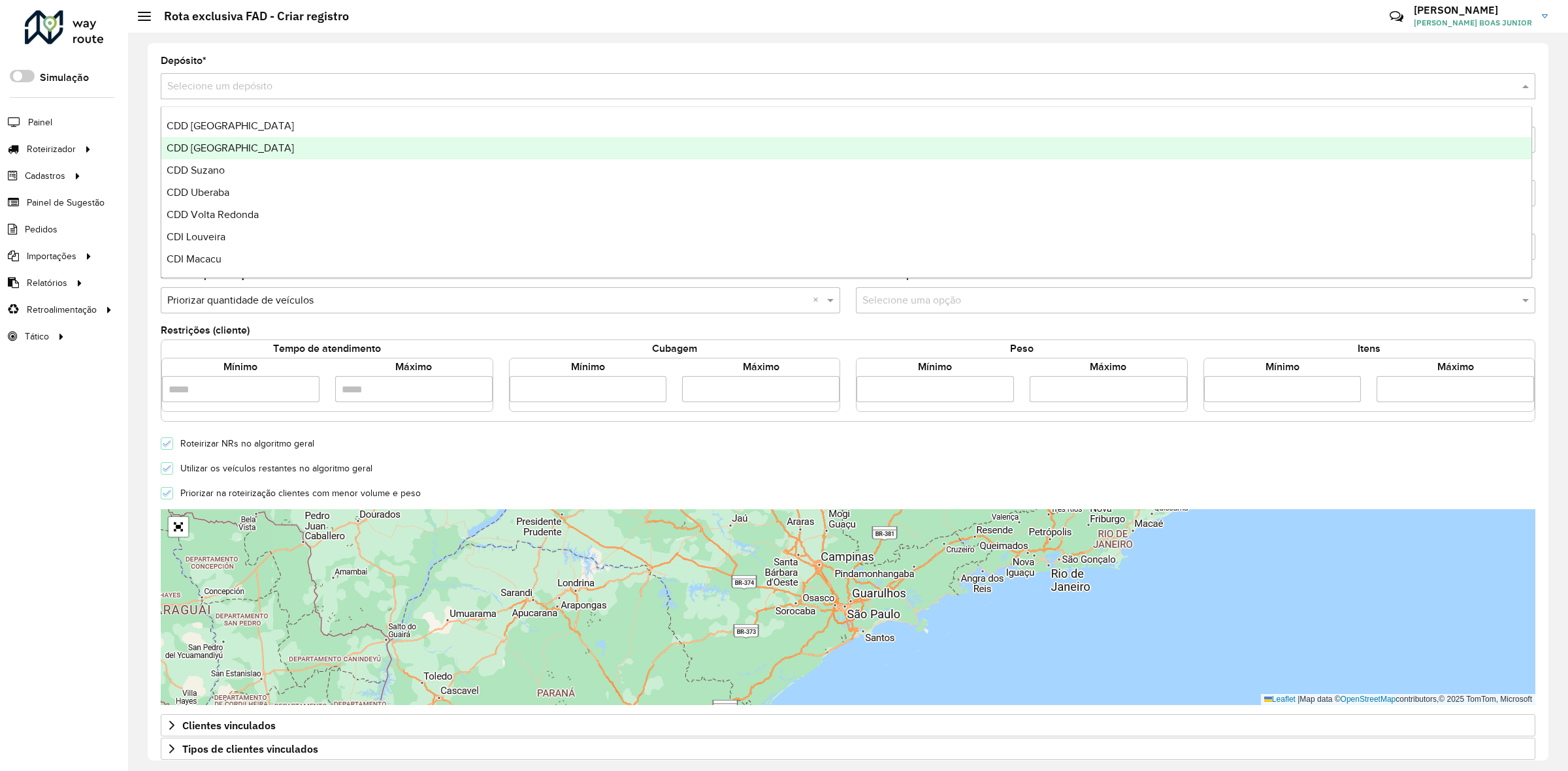
click at [250, 137] on div "CDD [GEOGRAPHIC_DATA][PERSON_NAME][PERSON_NAME]" at bounding box center [846, 148] width 1369 height 22
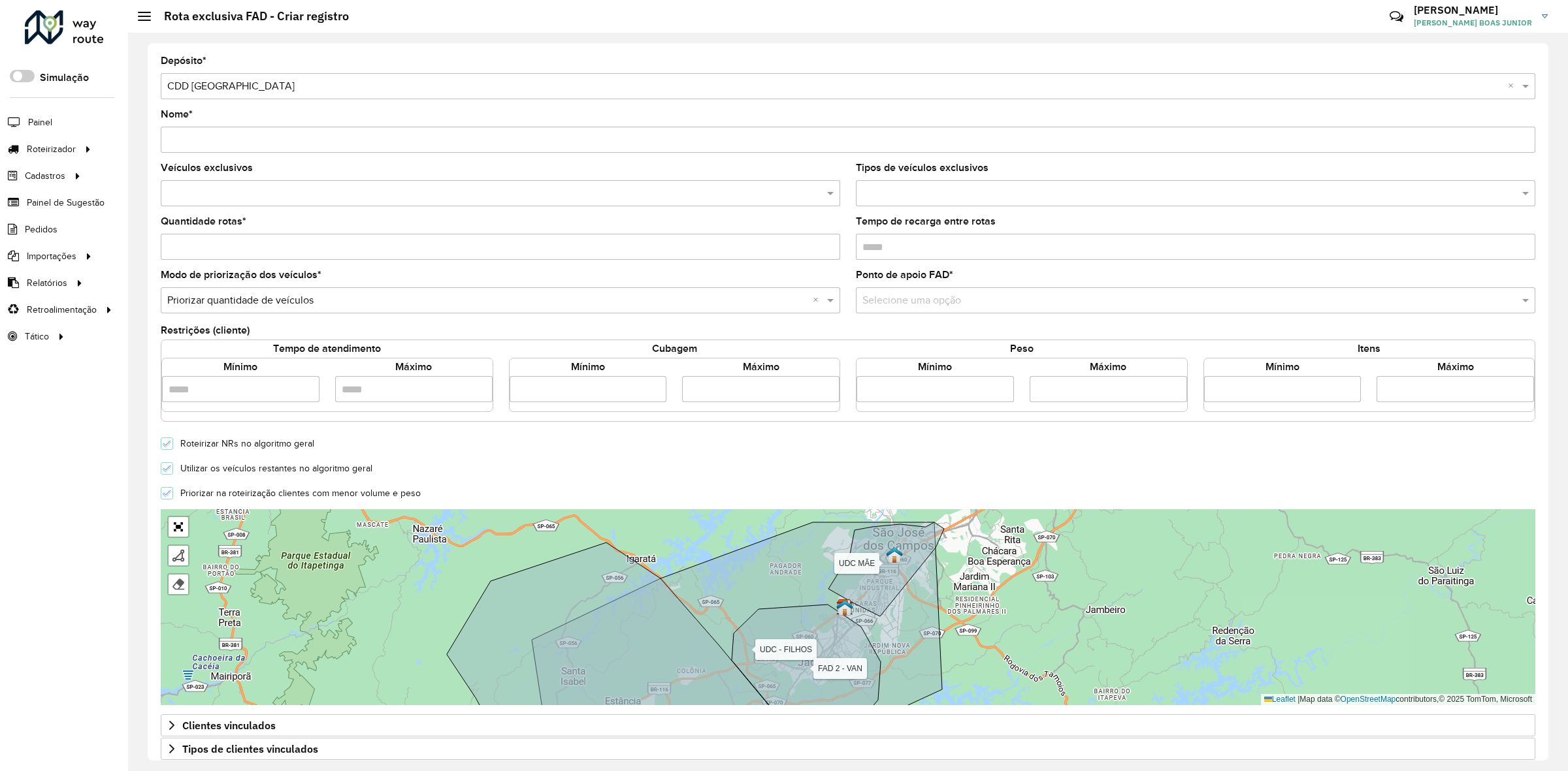
click at [234, 80] on input "text" at bounding box center [834, 86] width 1335 height 15
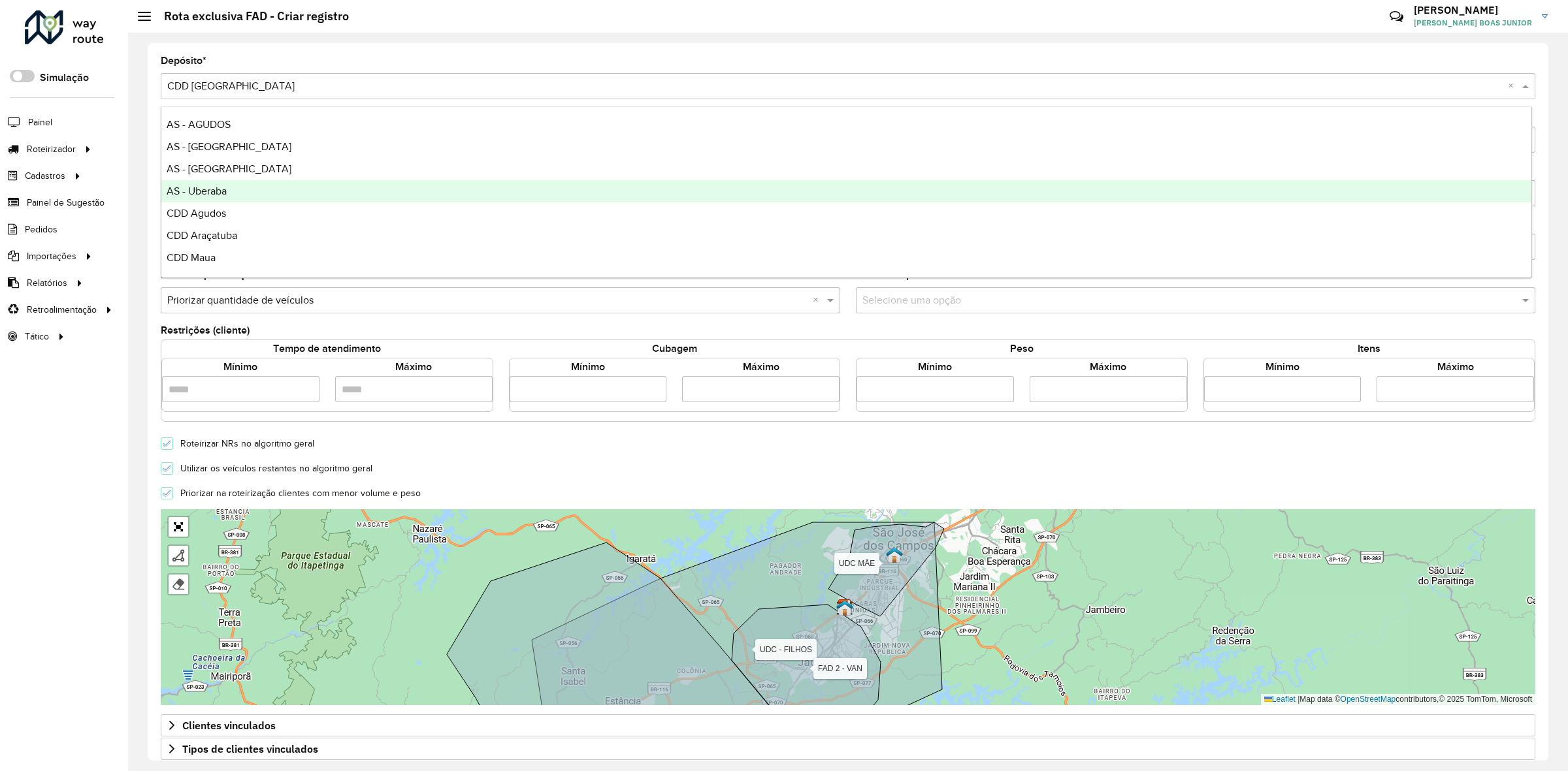
scroll to position [131, 0]
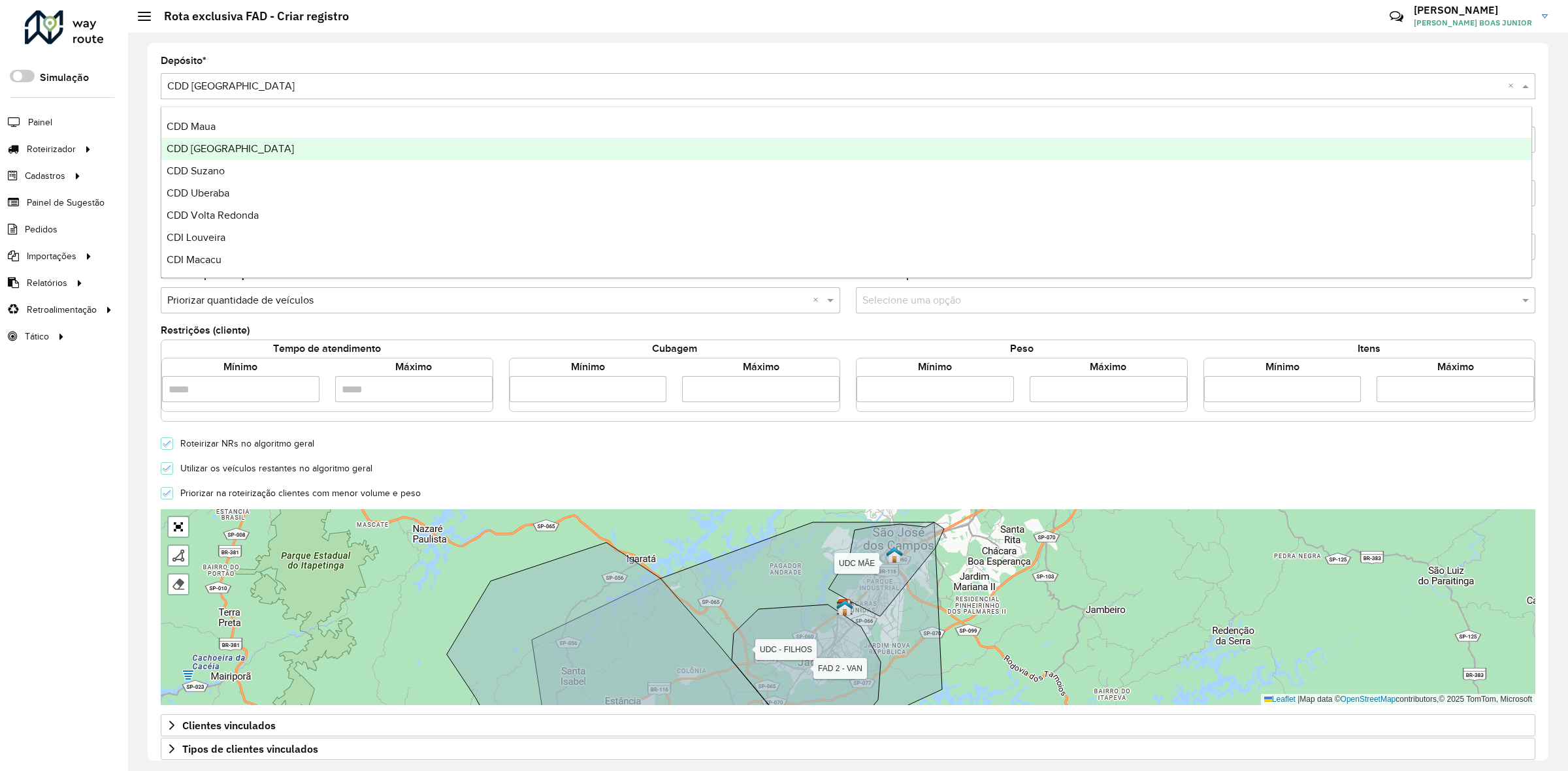
click at [249, 151] on span "CDD Ribeirão Preto" at bounding box center [230, 149] width 128 height 12
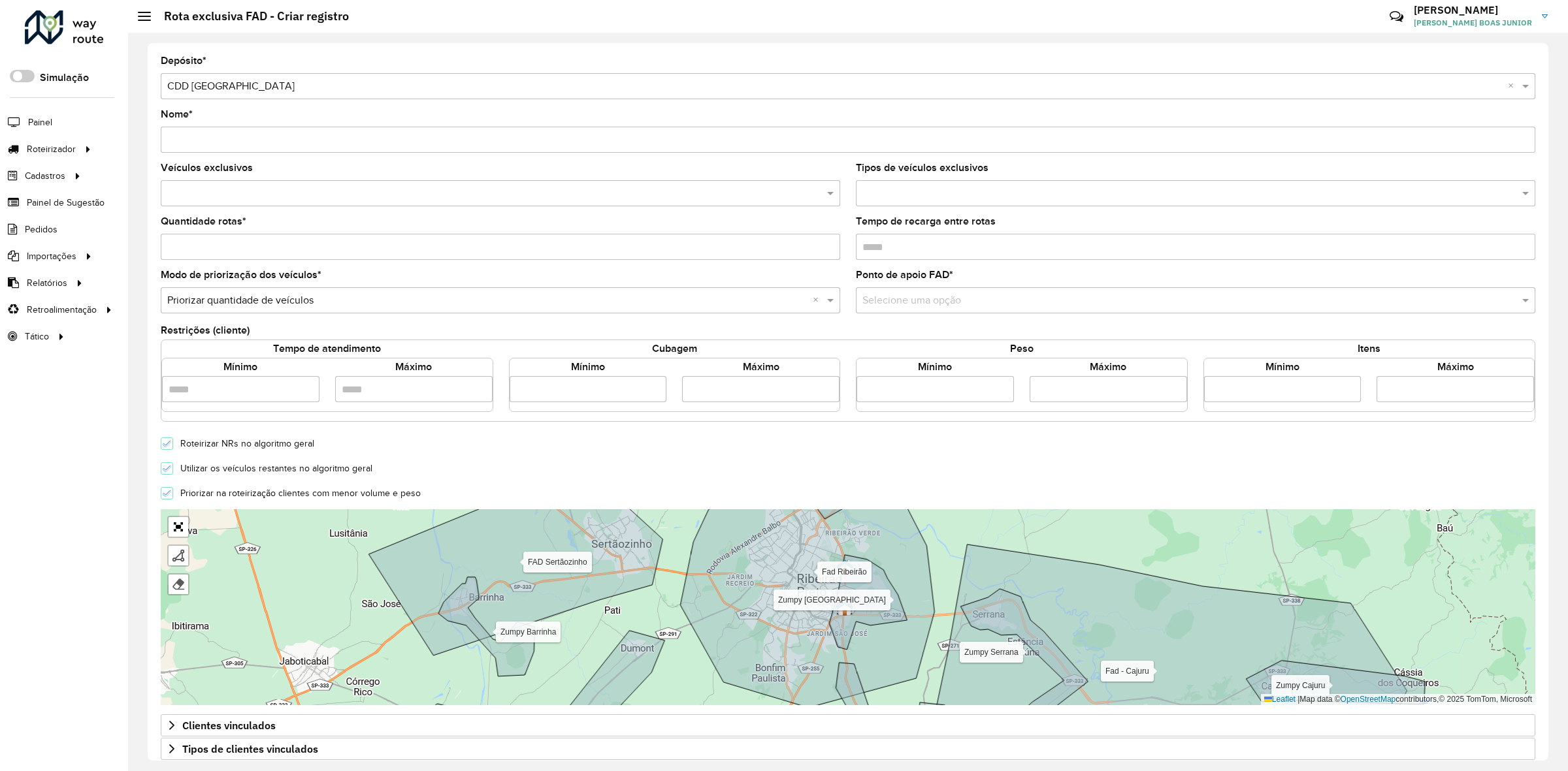
click at [236, 131] on input "Nome *" at bounding box center [848, 139] width 1374 height 26
type input "**********"
click at [208, 197] on input "text" at bounding box center [494, 194] width 660 height 15
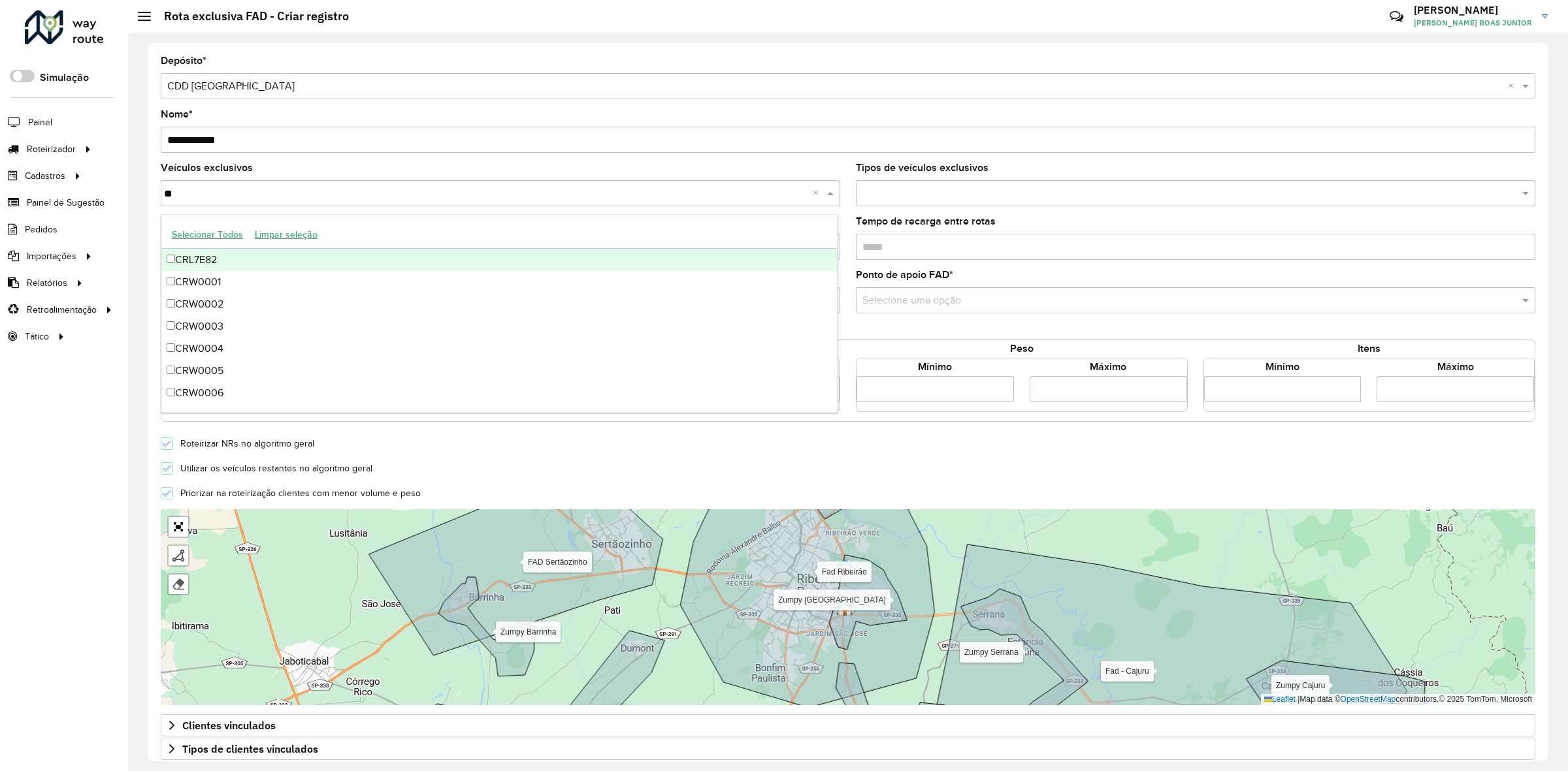
type input "***"
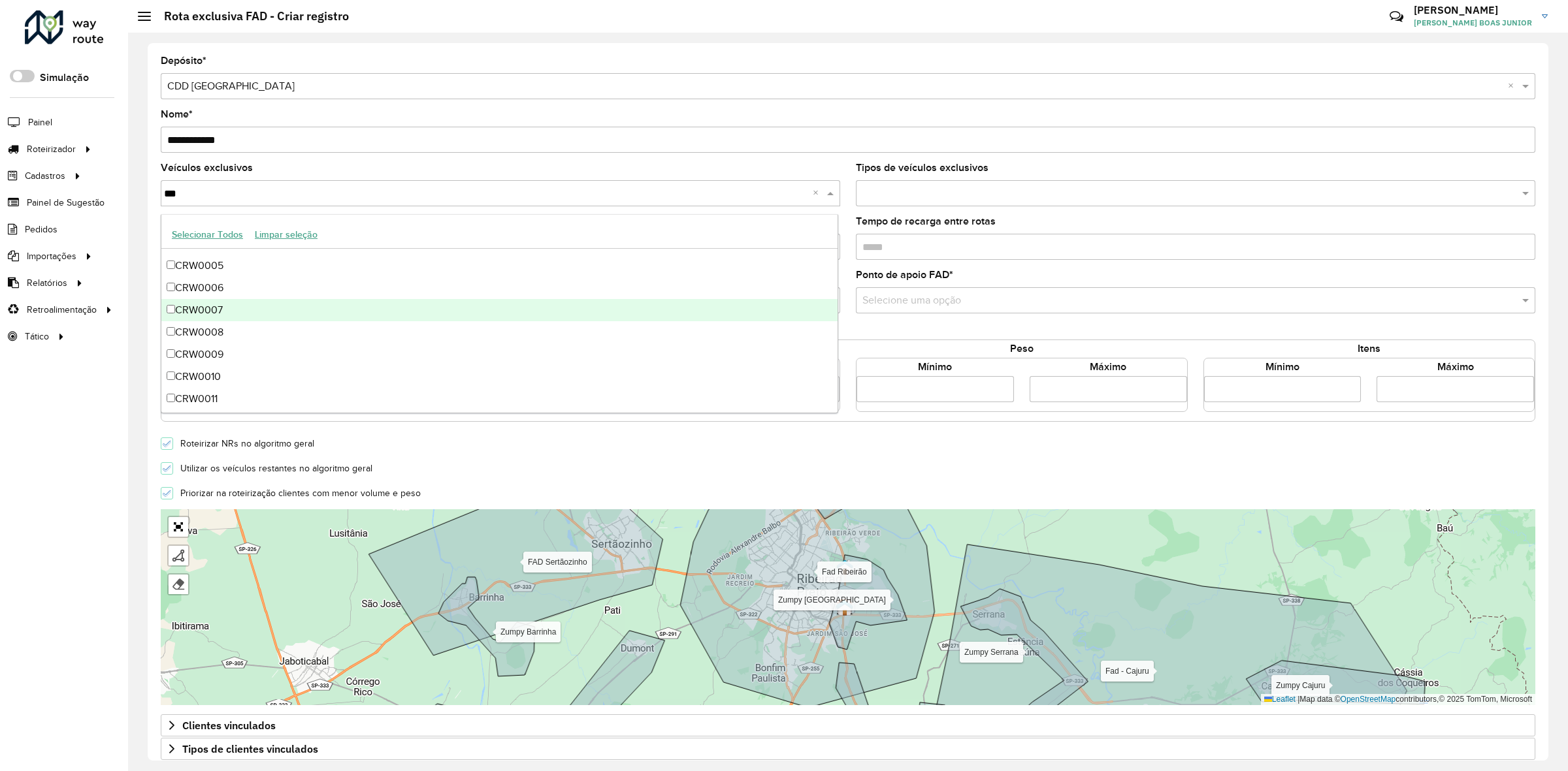
scroll to position [163, 0]
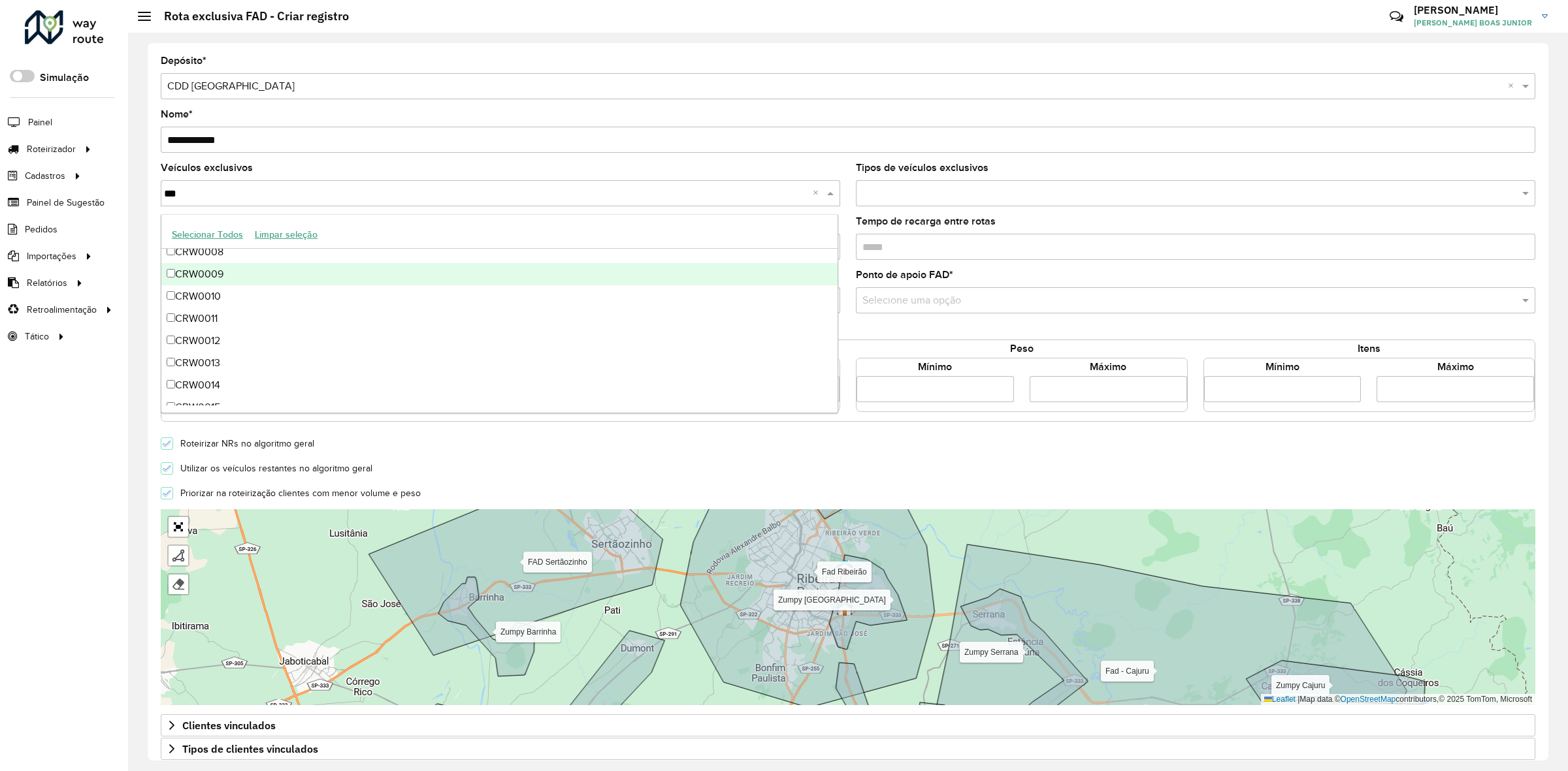
click at [209, 276] on div "CRW0009" at bounding box center [500, 274] width 677 height 22
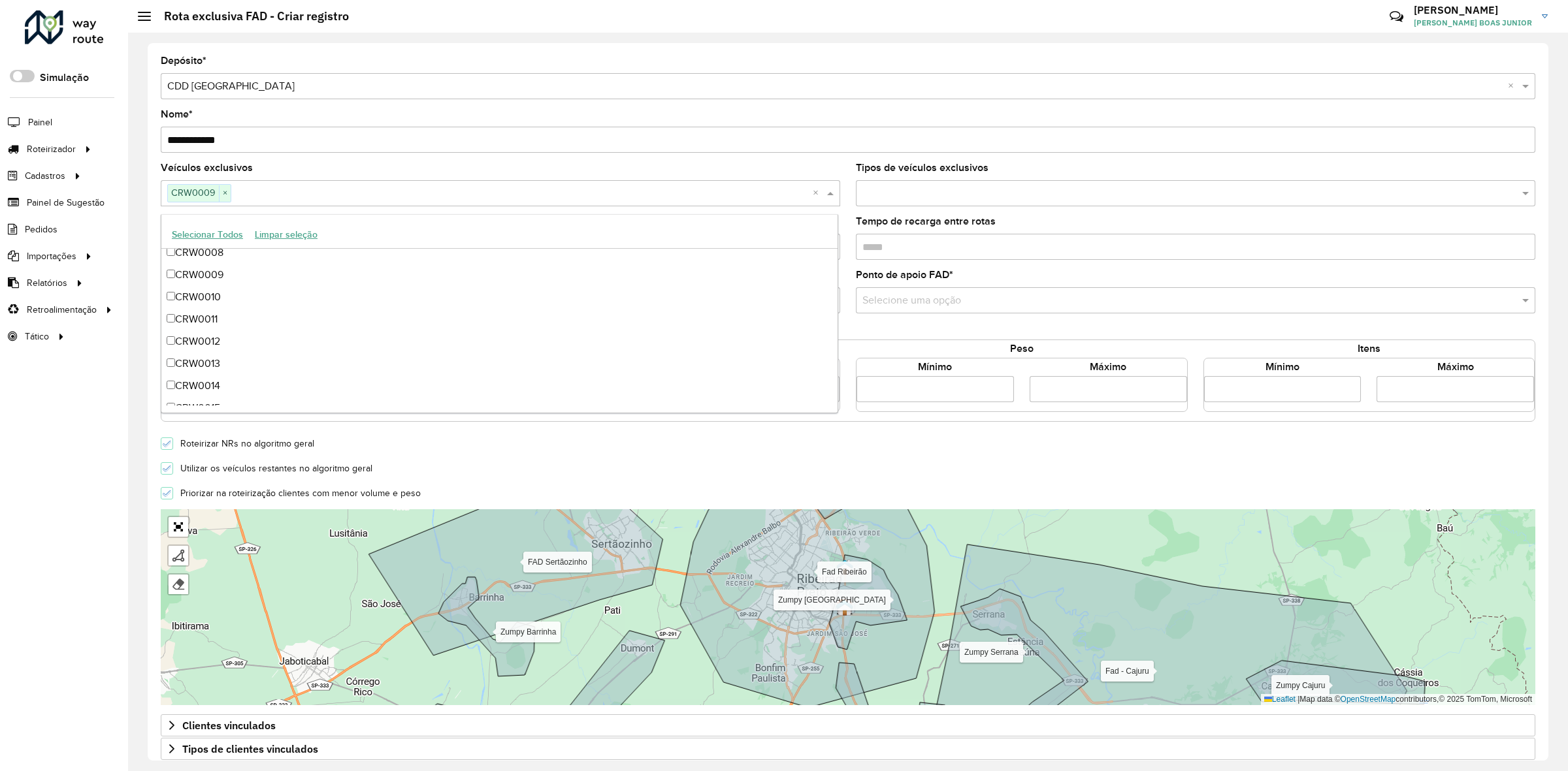
click at [148, 275] on div "**********" at bounding box center [848, 402] width 1400 height 718
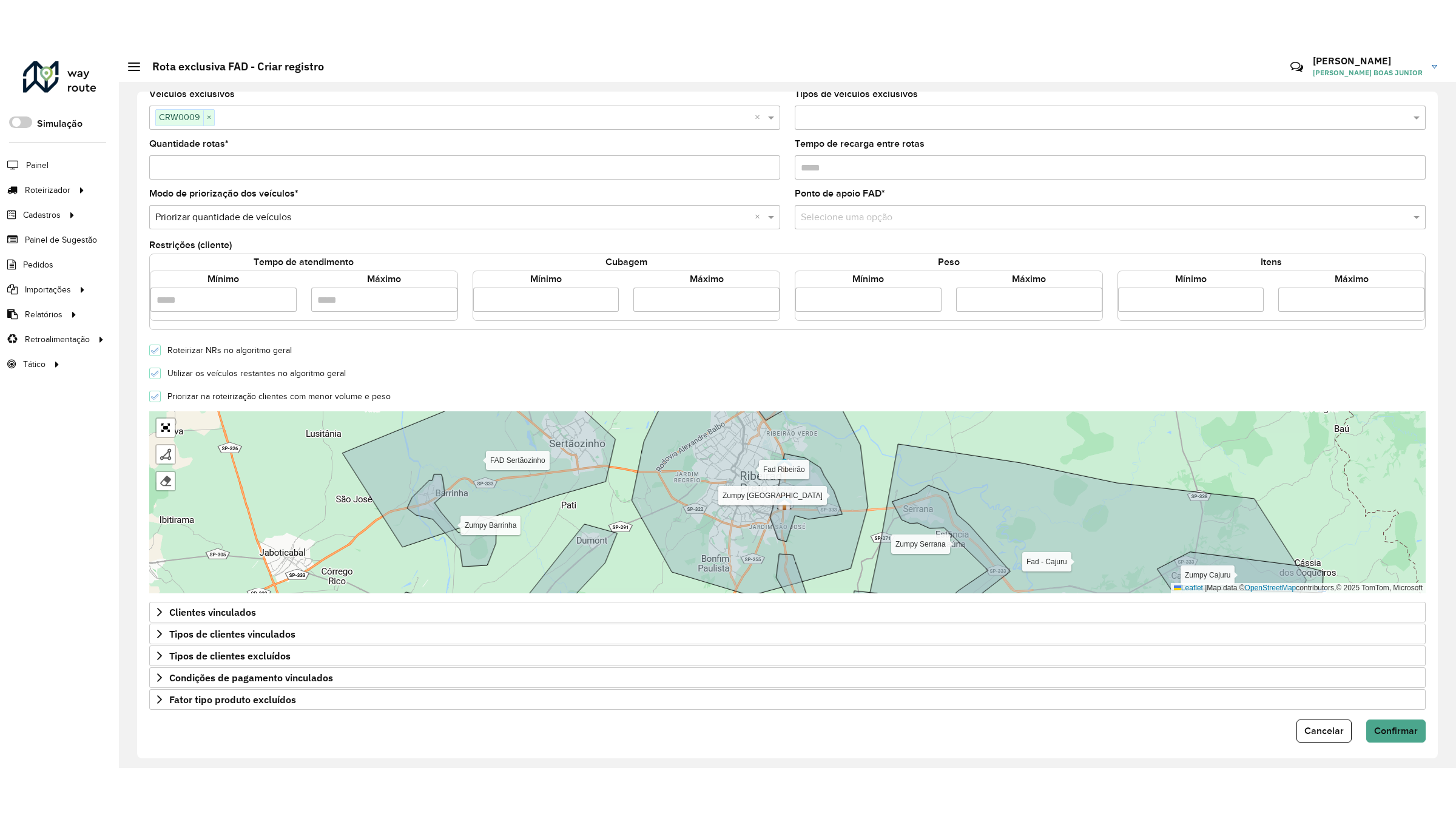
scroll to position [123, 0]
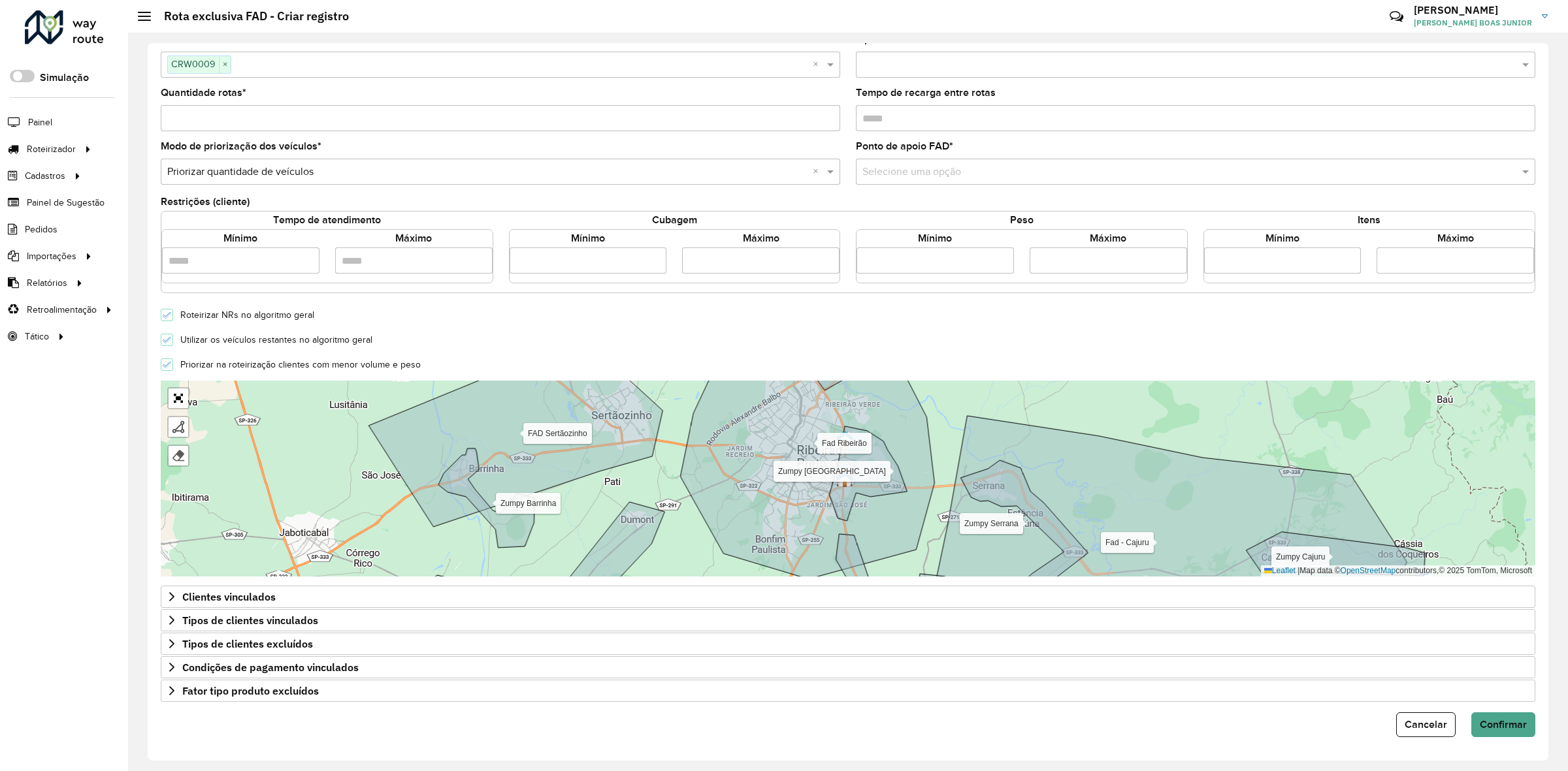
click at [261, 113] on input "Quantidade rotas *" at bounding box center [501, 118] width 679 height 26
type input "*"
click at [378, 145] on div "Modo de priorização dos veículos * Selecione uma opção × Priorizar quantidade d…" at bounding box center [501, 163] width 679 height 43
click at [936, 262] on input "number" at bounding box center [935, 260] width 157 height 26
type input "****"
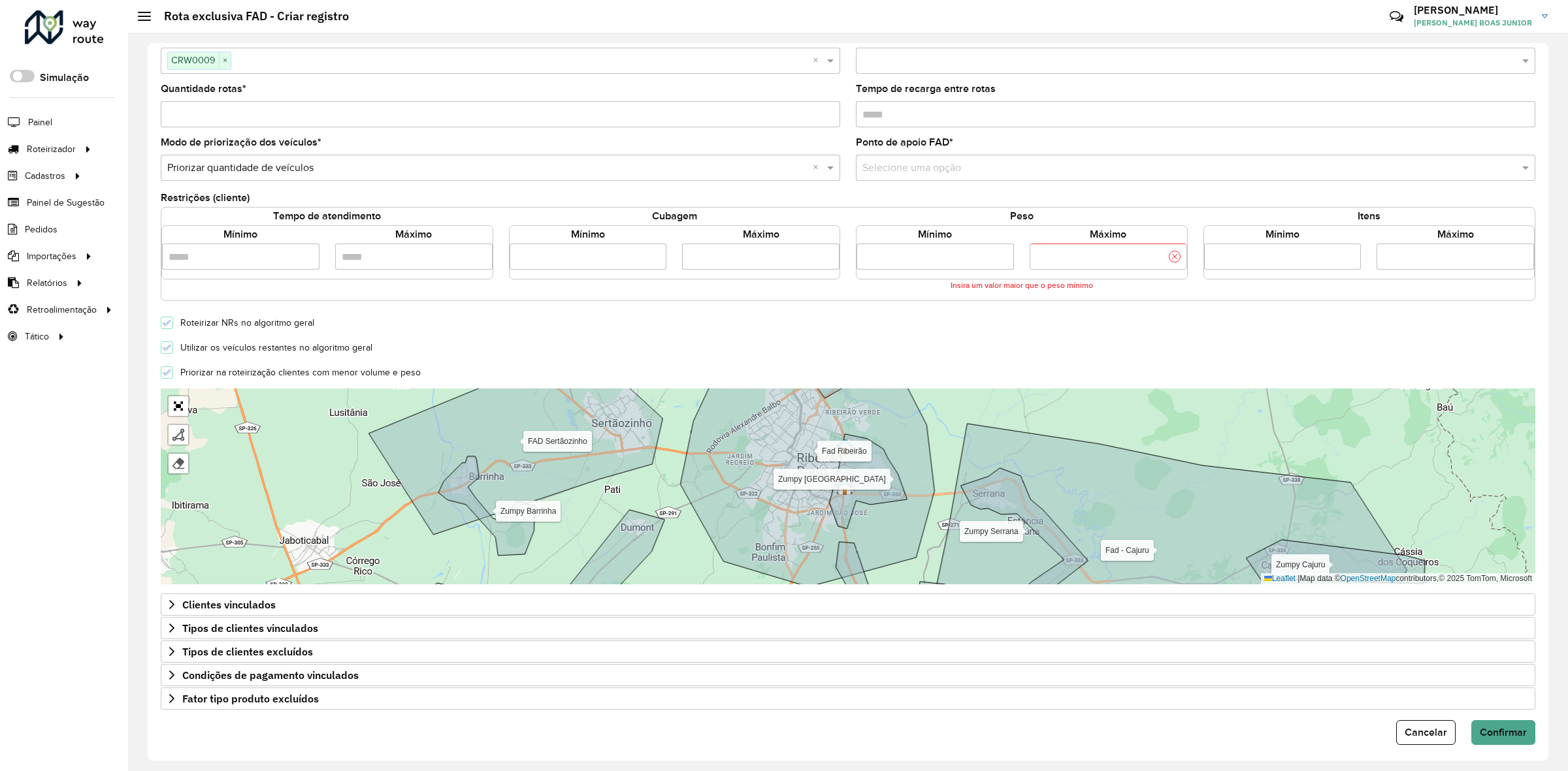
type input "******"
click at [897, 299] on form "**********" at bounding box center [848, 334] width 1374 height 822
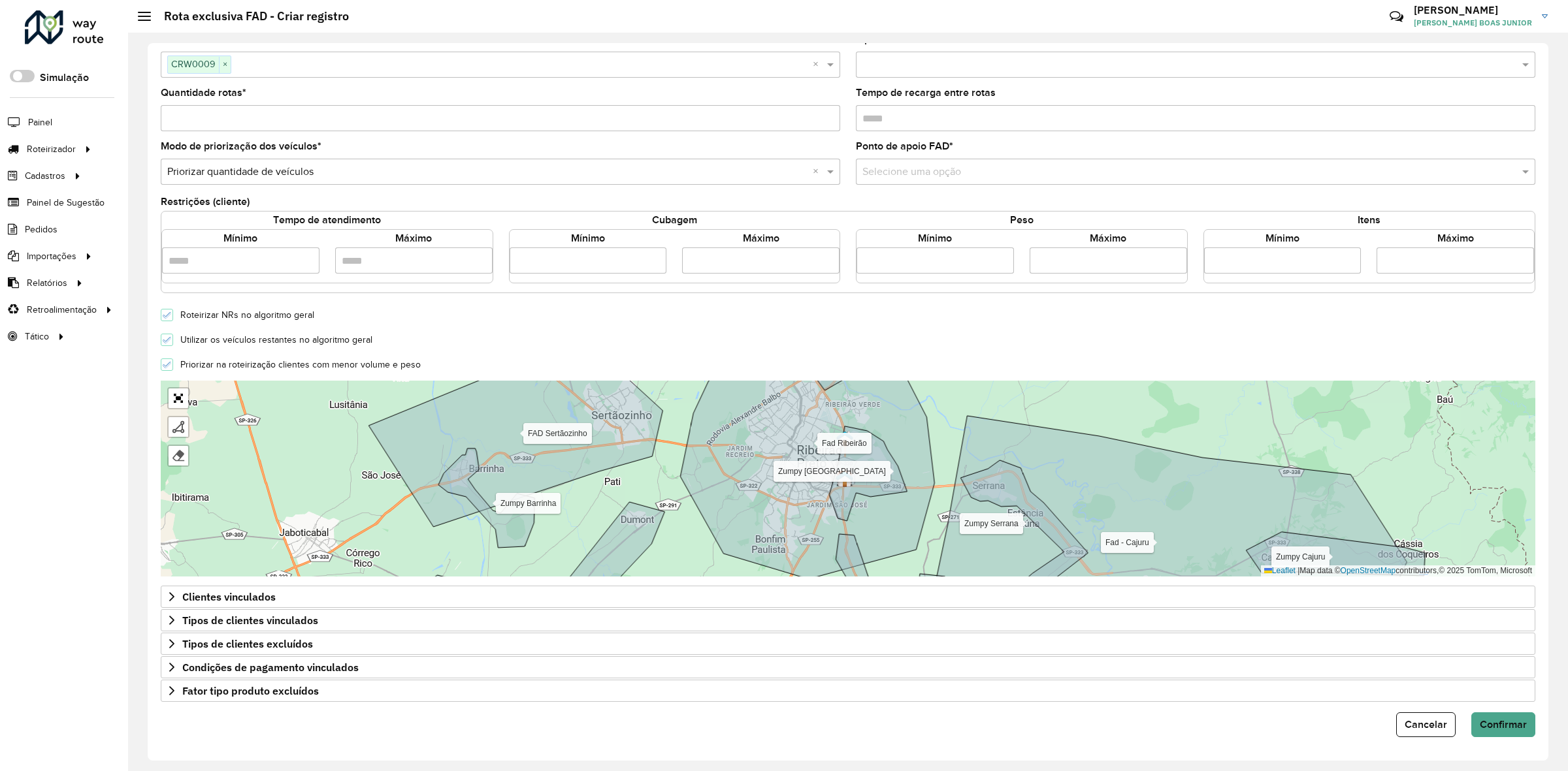
click at [919, 168] on input "text" at bounding box center [1182, 173] width 641 height 15
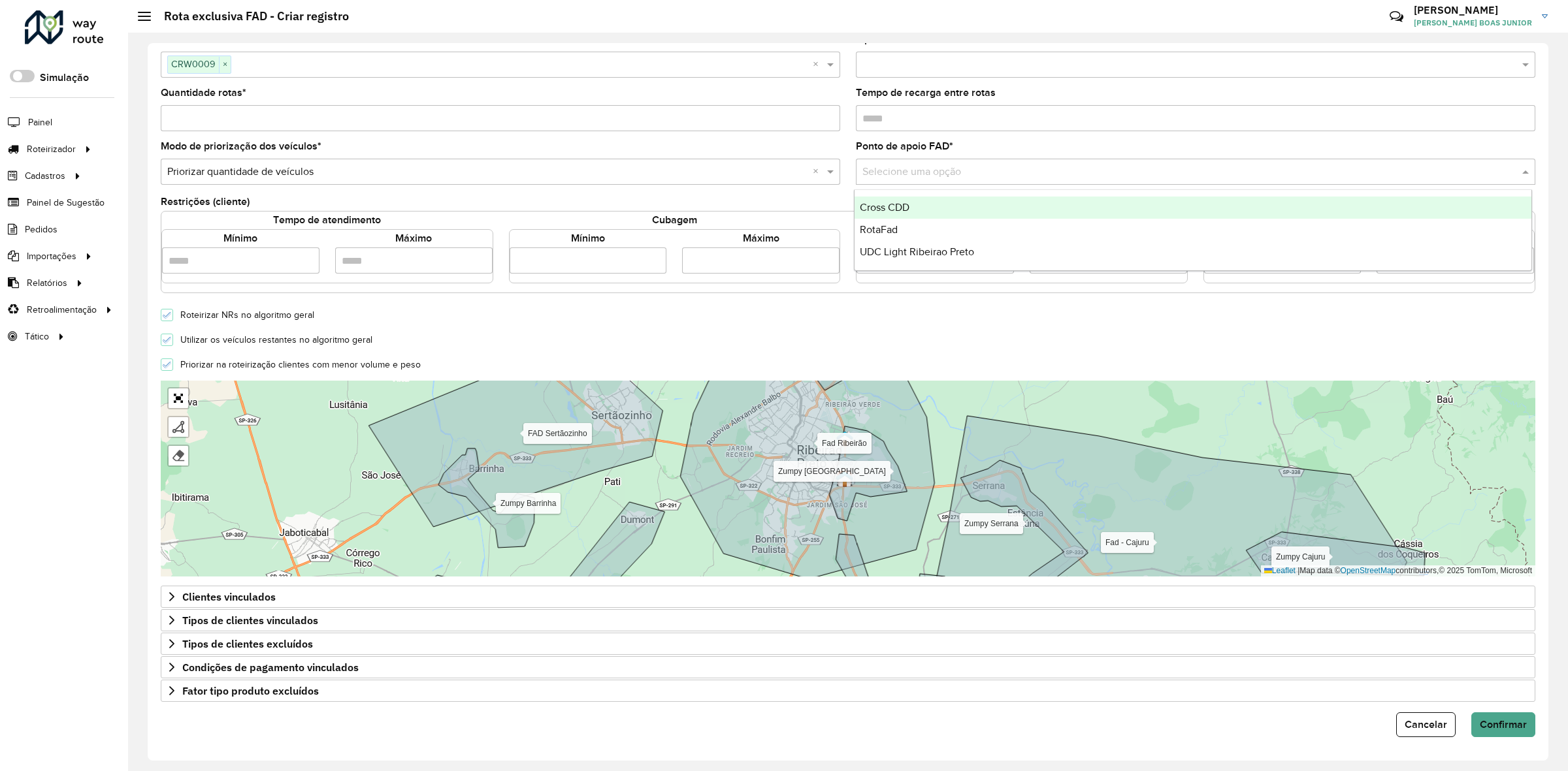
click at [909, 206] on span "Cross CDD" at bounding box center [884, 207] width 50 height 12
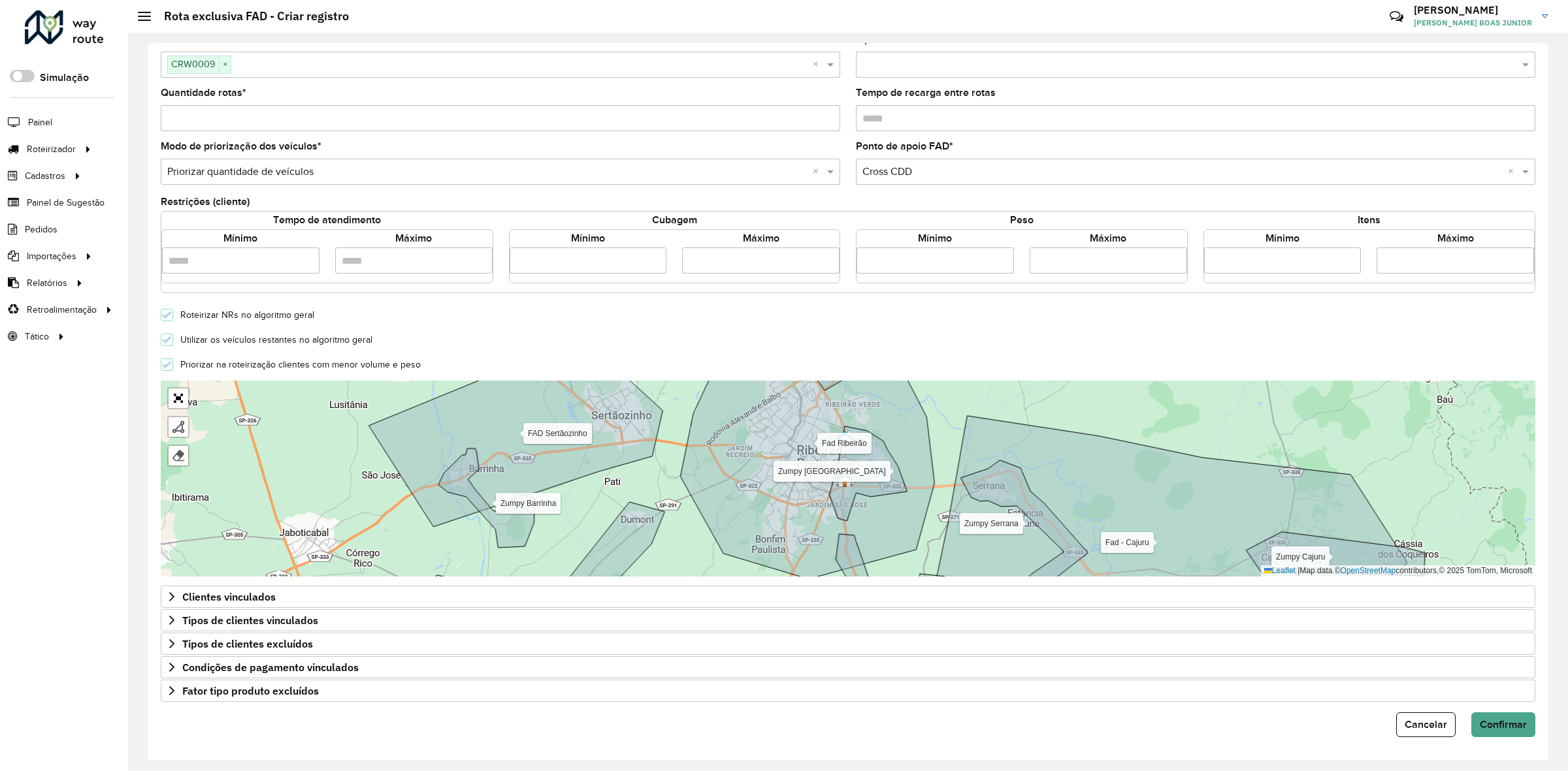
click at [909, 197] on div "Restrições (cliente)" at bounding box center [848, 203] width 1374 height 15
click at [181, 392] on link "Abrir mapa em tela cheia" at bounding box center [178, 398] width 19 height 19
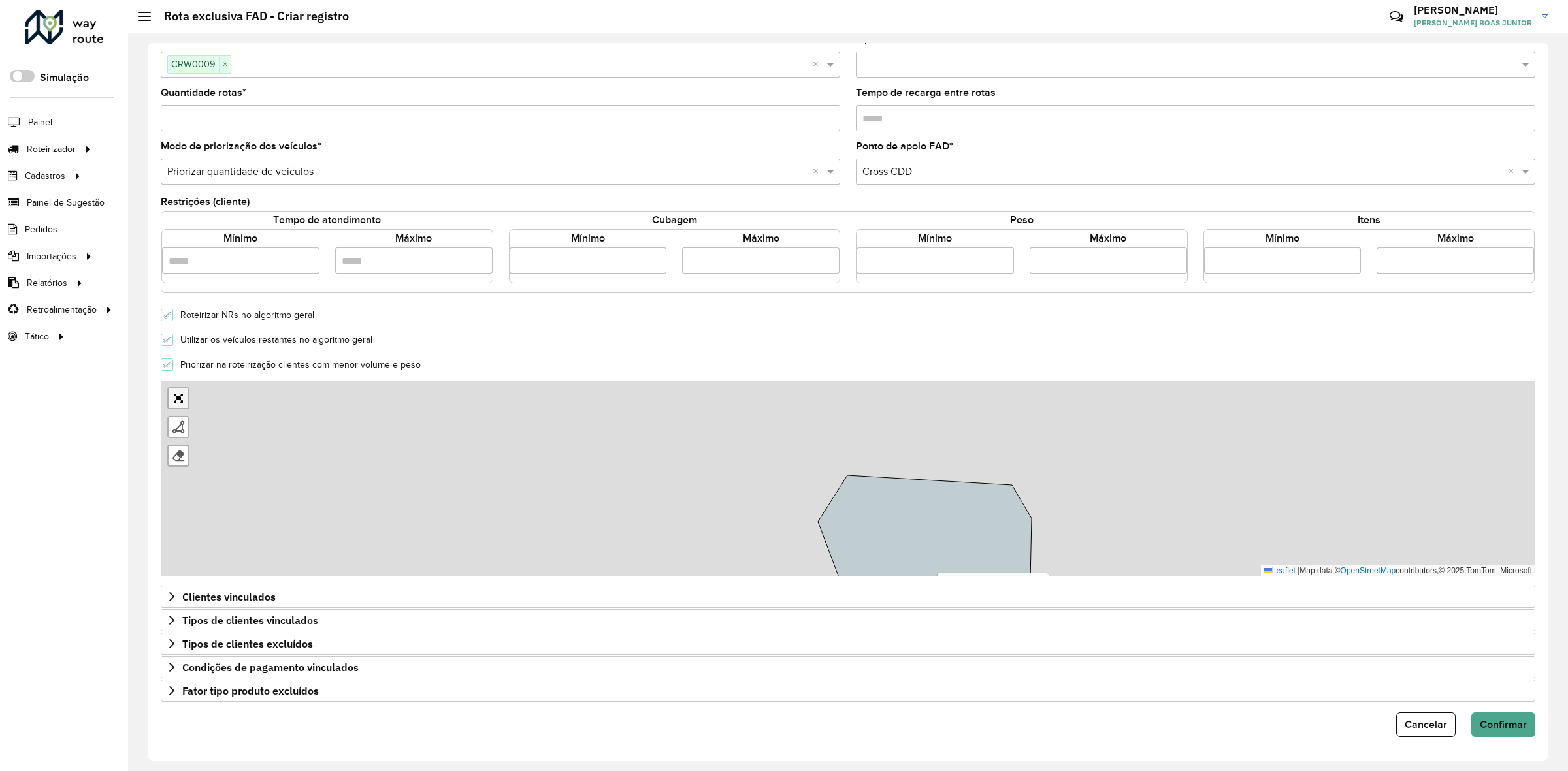
scroll to position [0, 0]
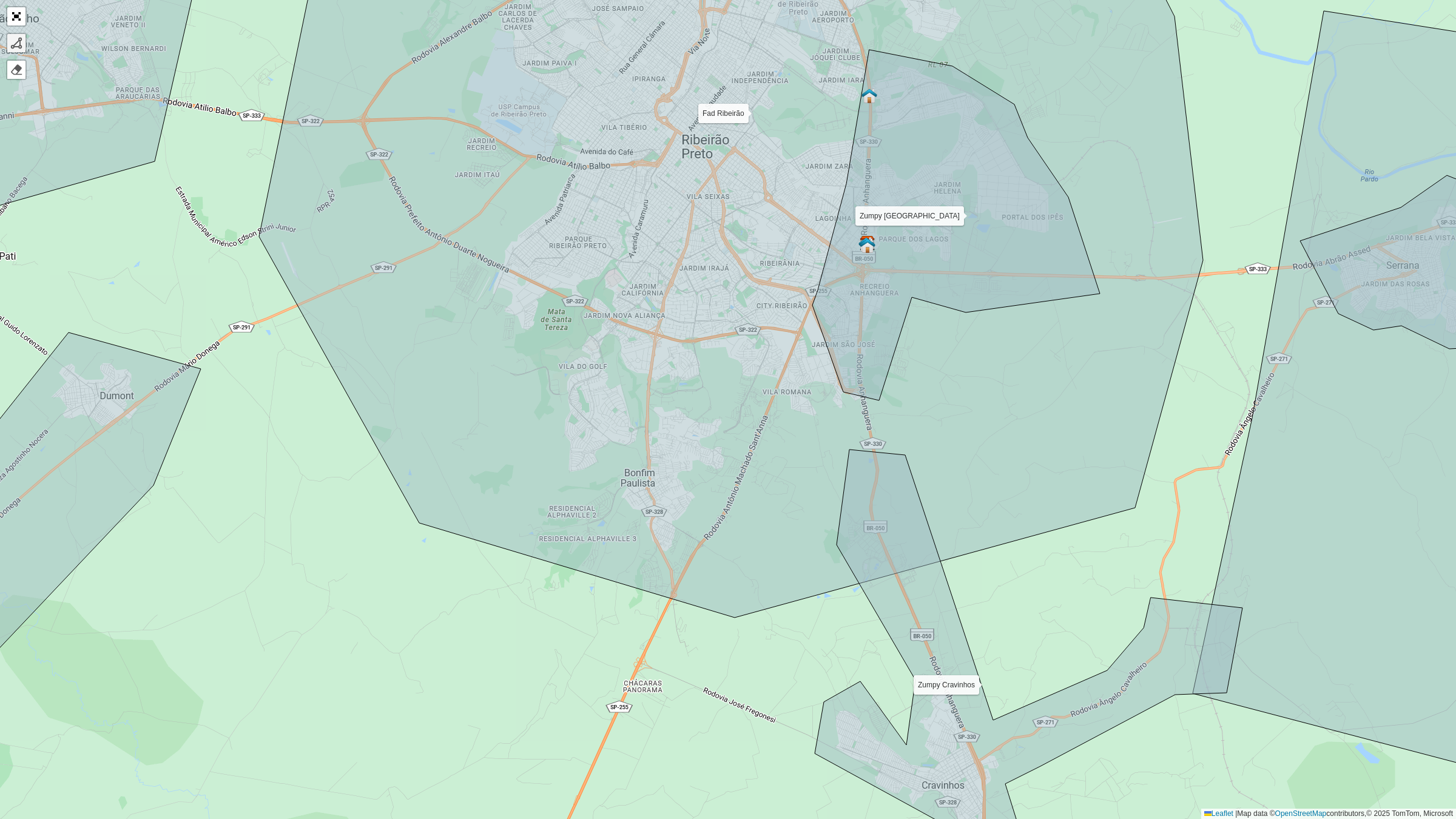
click at [12, 37] on div at bounding box center [17, 44] width 12 height 12
click at [852, 399] on icon at bounding box center [731, 267] width 944 height 700
click at [826, 417] on icon at bounding box center [731, 267] width 944 height 700
click at [781, 428] on icon at bounding box center [731, 267] width 944 height 700
click at [688, 588] on icon at bounding box center [735, 508] width 93 height 160
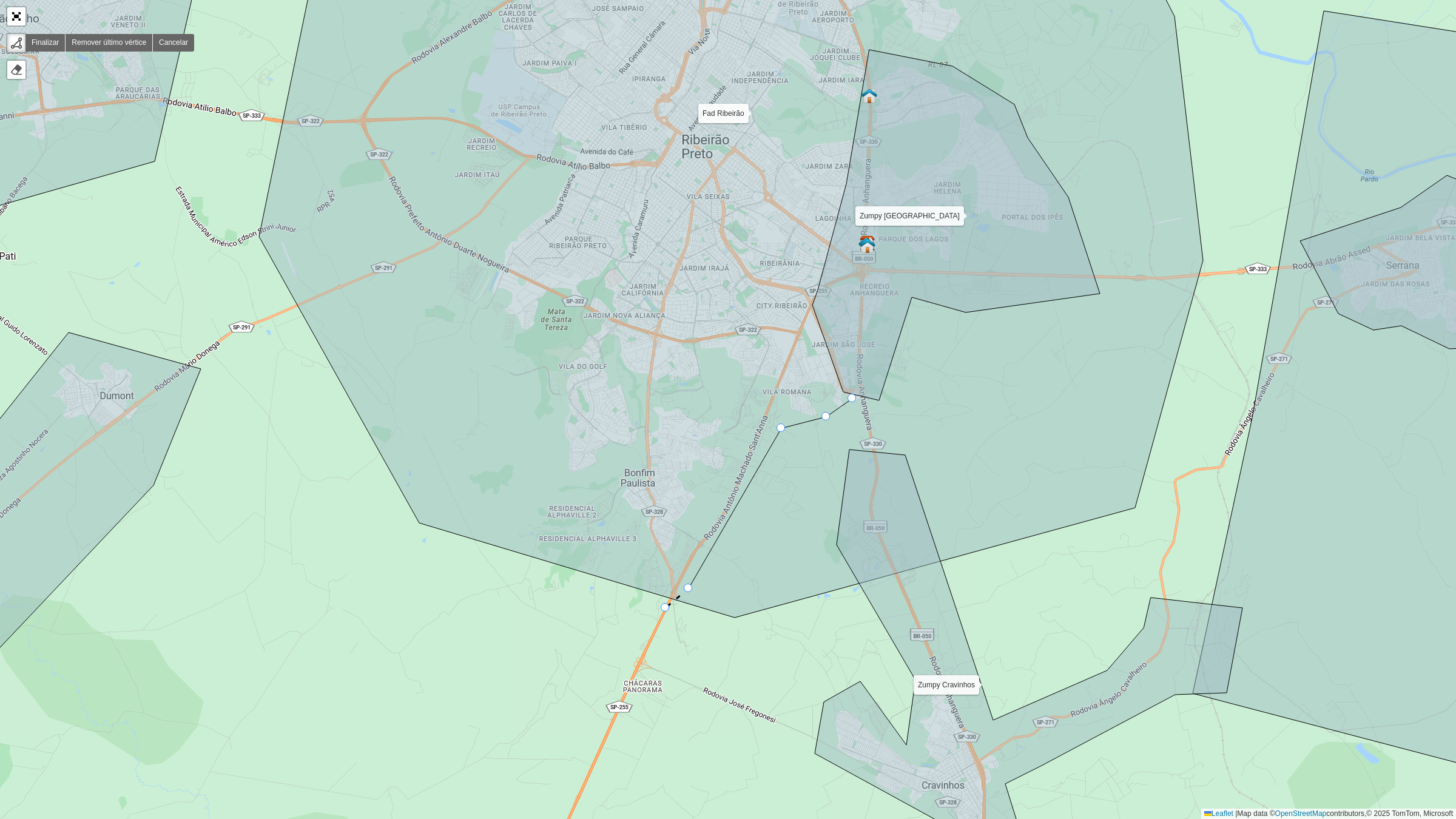
click at [666, 608] on div "Fad Ribeirão FAD Sertãozinho Fad - Cajuru Fad - Jardinópolis Zumpy Cajuru Zumpy…" at bounding box center [728, 410] width 1456 height 819
click at [617, 524] on icon at bounding box center [731, 267] width 944 height 700
click at [606, 467] on icon at bounding box center [731, 267] width 944 height 700
click at [563, 488] on icon at bounding box center [584, 478] width 44 height 21
click at [538, 370] on icon at bounding box center [731, 267] width 944 height 700
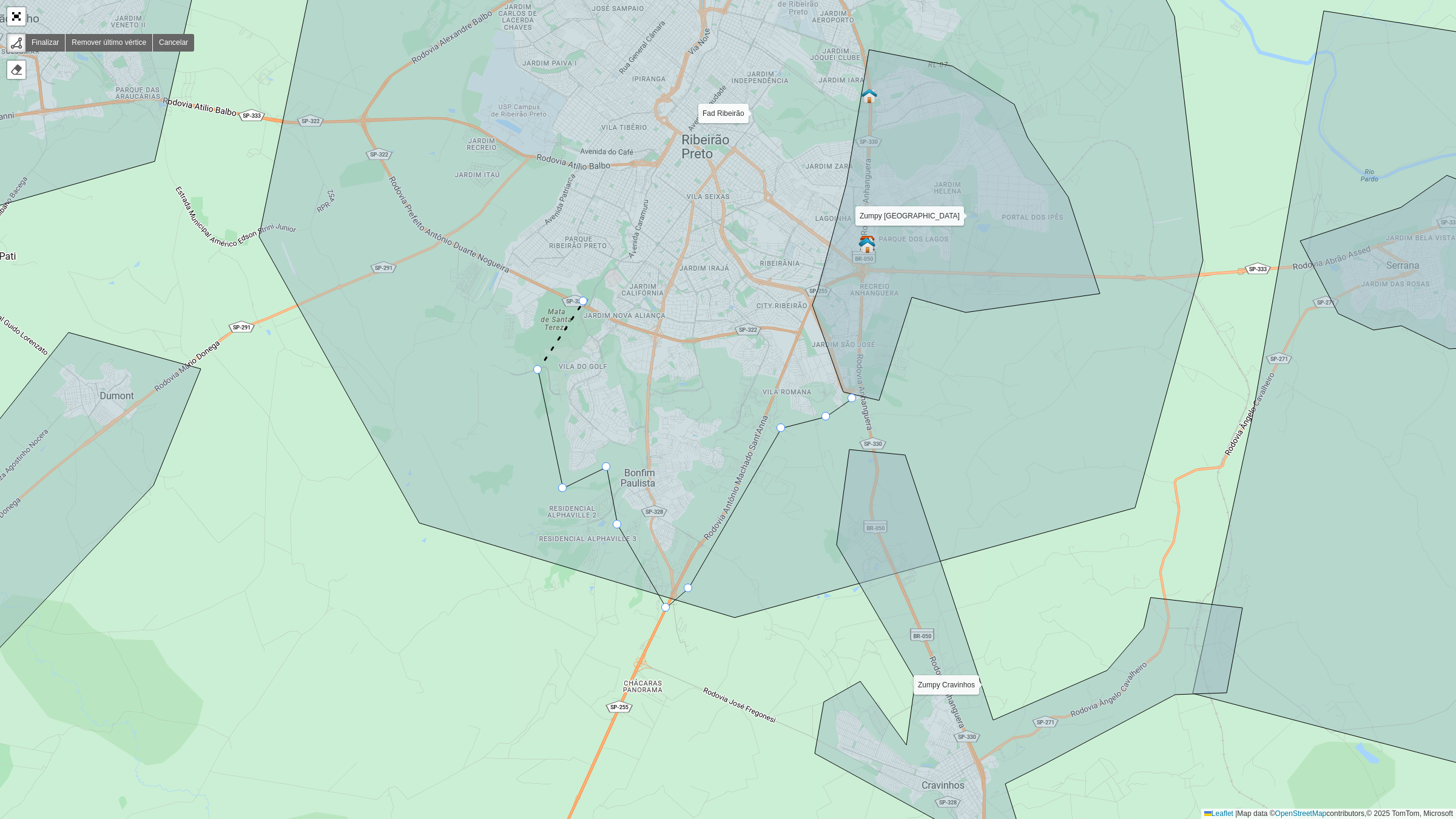
click at [583, 302] on icon at bounding box center [731, 267] width 944 height 700
click at [648, 334] on icon at bounding box center [615, 318] width 64 height 32
click at [692, 344] on icon at bounding box center [731, 267] width 944 height 700
click at [756, 326] on icon at bounding box center [731, 267] width 944 height 700
click at [798, 334] on icon at bounding box center [731, 267] width 944 height 700
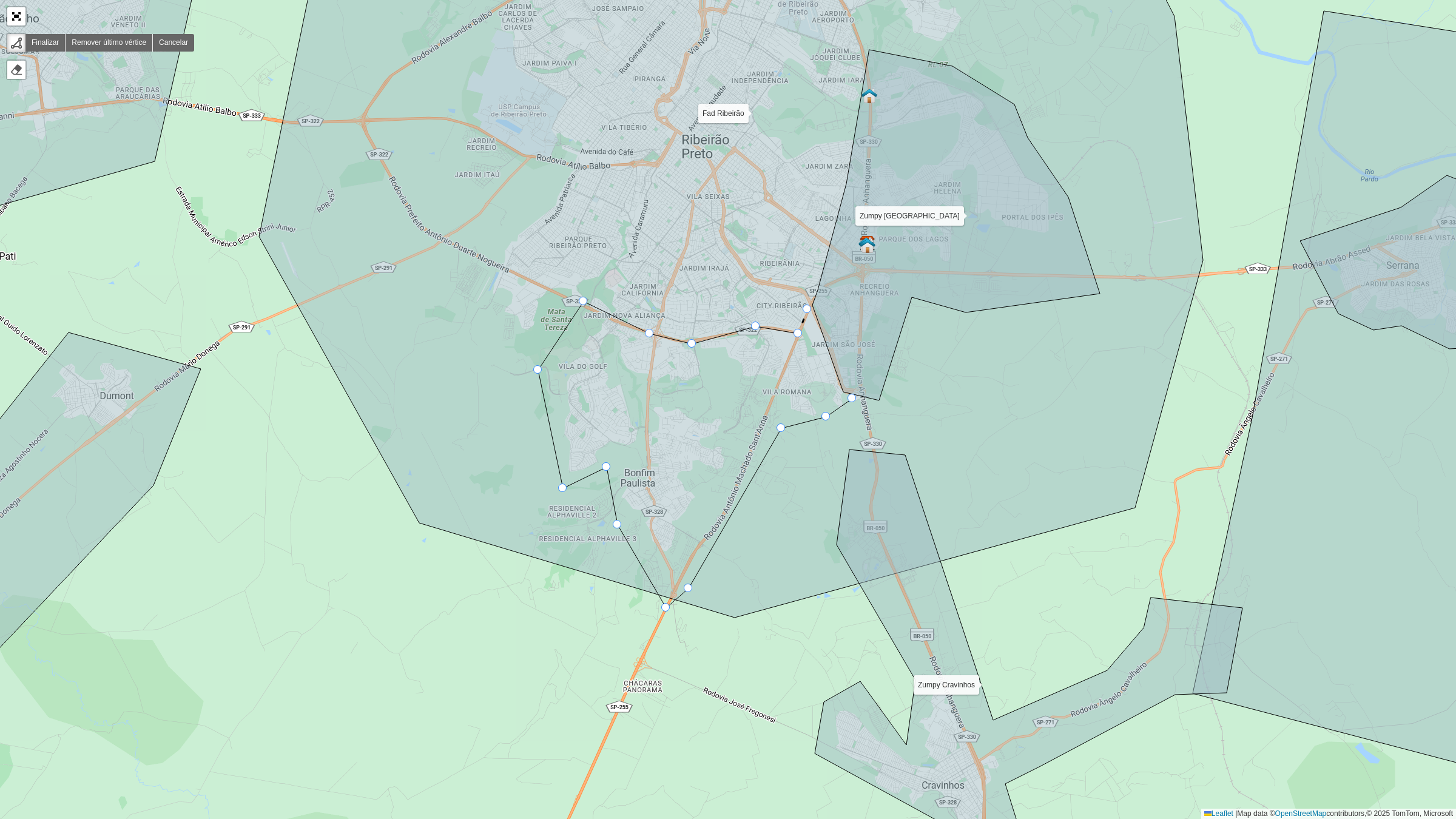
click at [808, 309] on icon at bounding box center [802, 320] width 9 height 24
click at [837, 394] on icon at bounding box center [731, 267] width 944 height 700
click at [848, 399] on div at bounding box center [852, 398] width 9 height 9
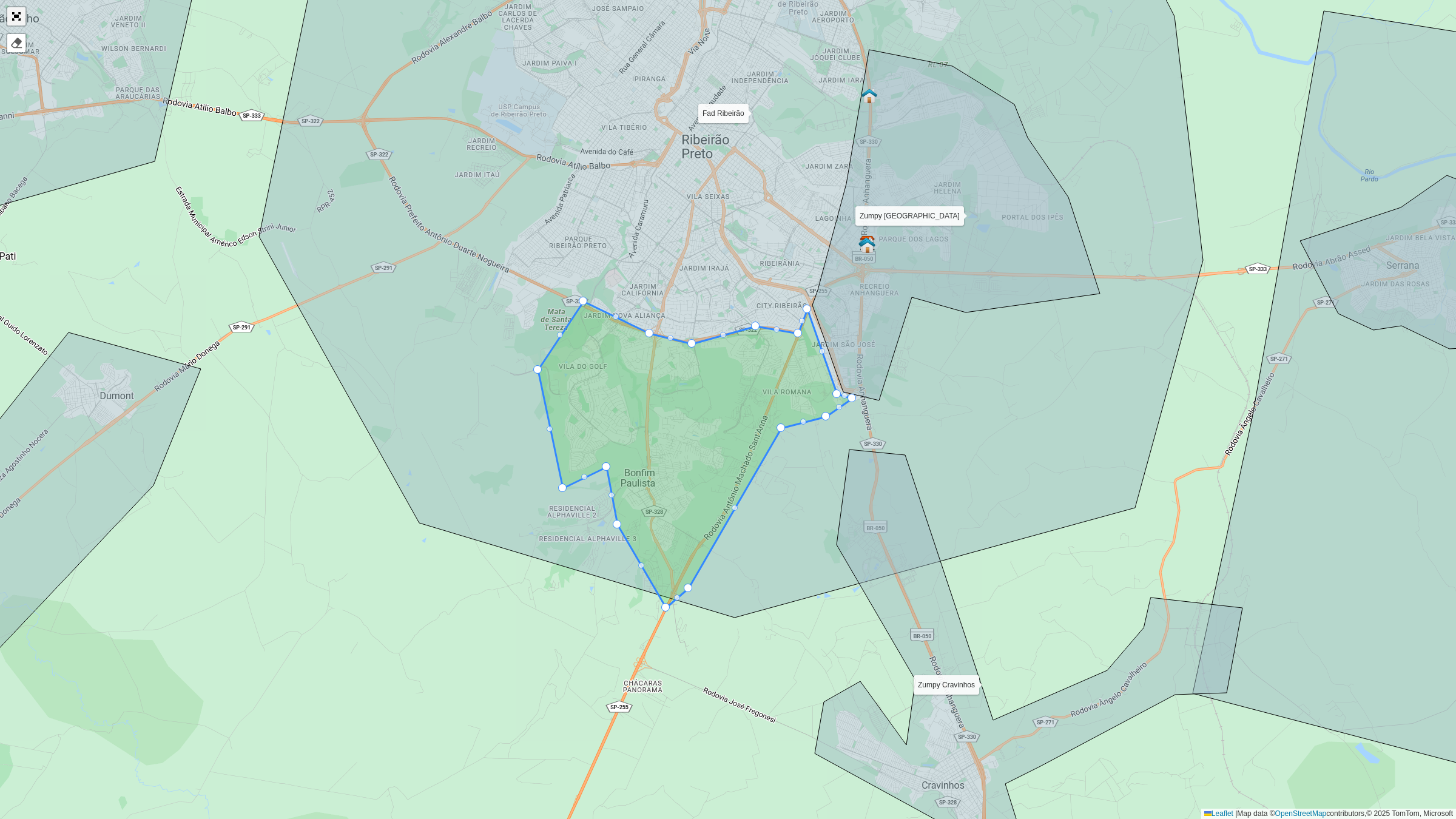
click at [8, 12] on link "Abrir mapa em tela cheia" at bounding box center [16, 16] width 18 height 18
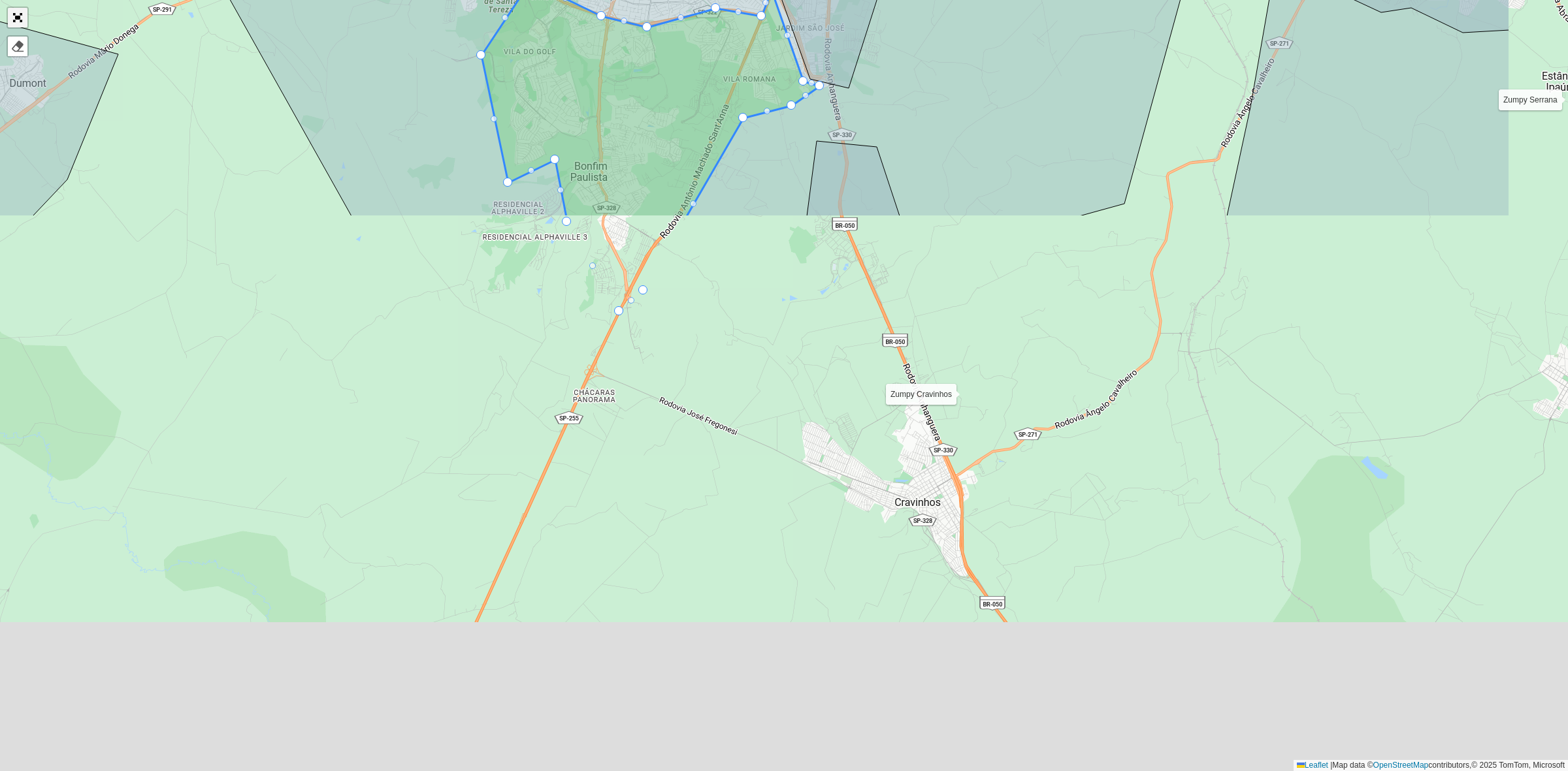
scroll to position [132, 0]
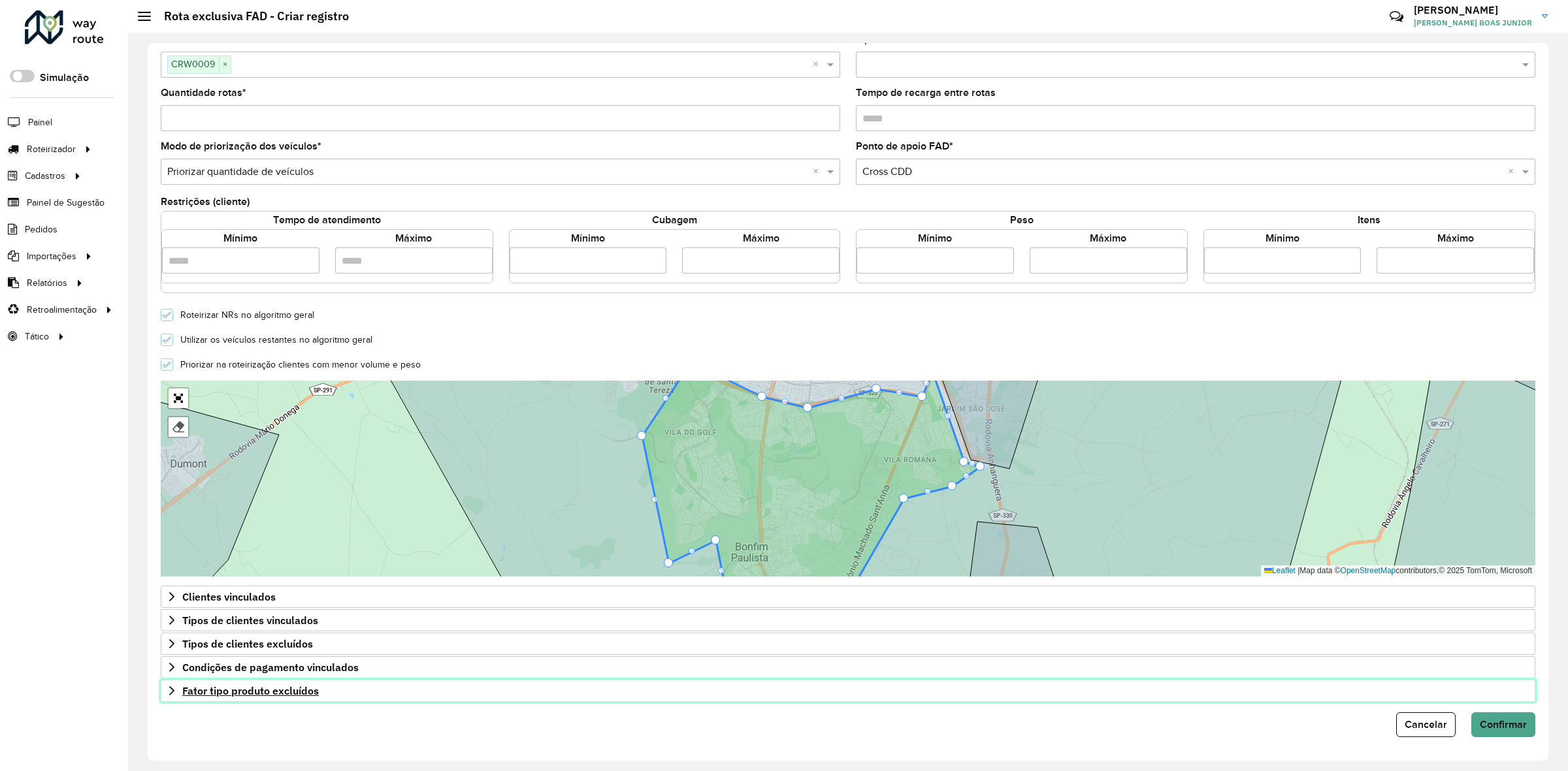
click at [192, 689] on span "Fator tipo produto excluídos" at bounding box center [250, 690] width 136 height 11
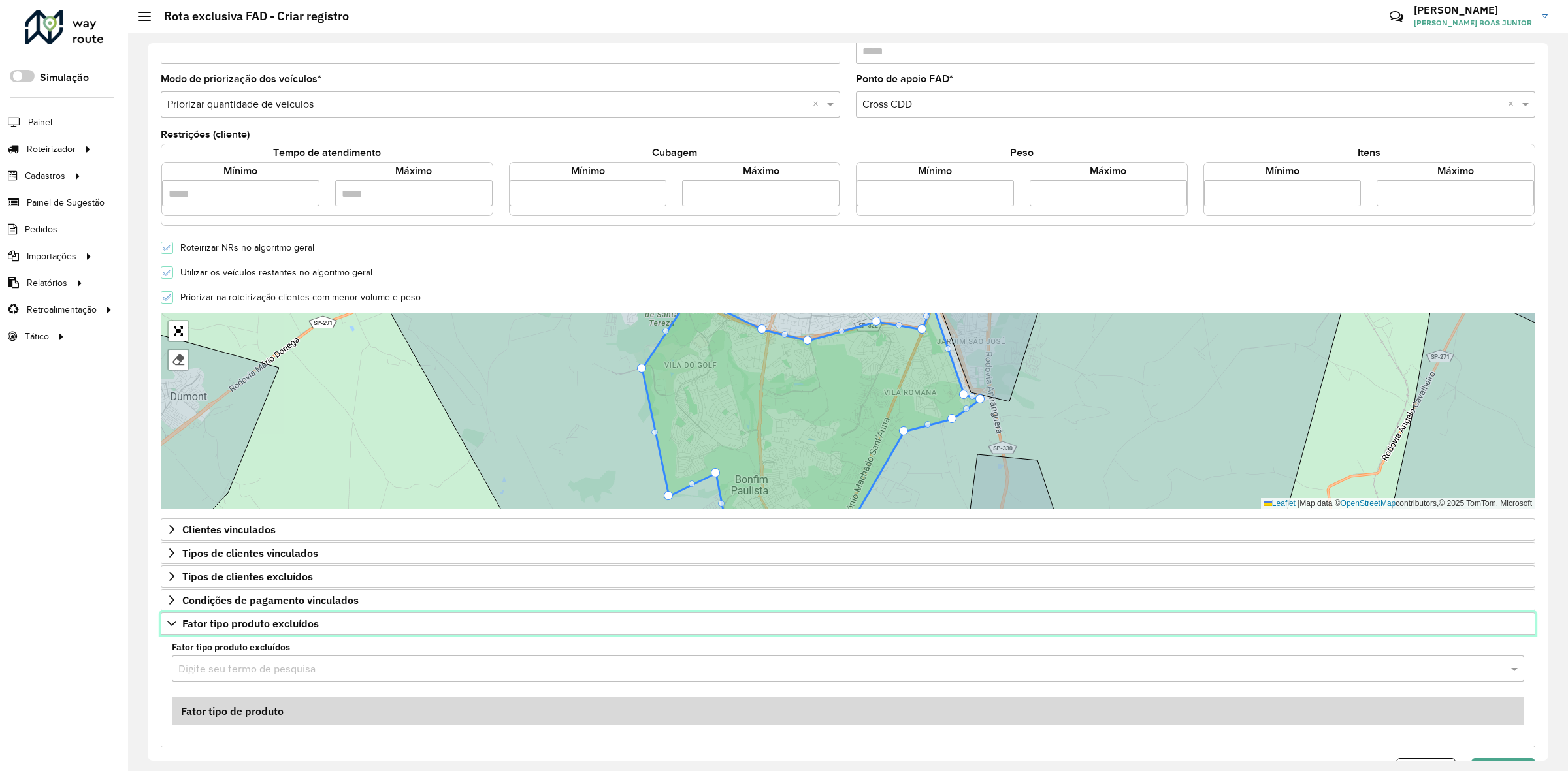
scroll to position [245, 0]
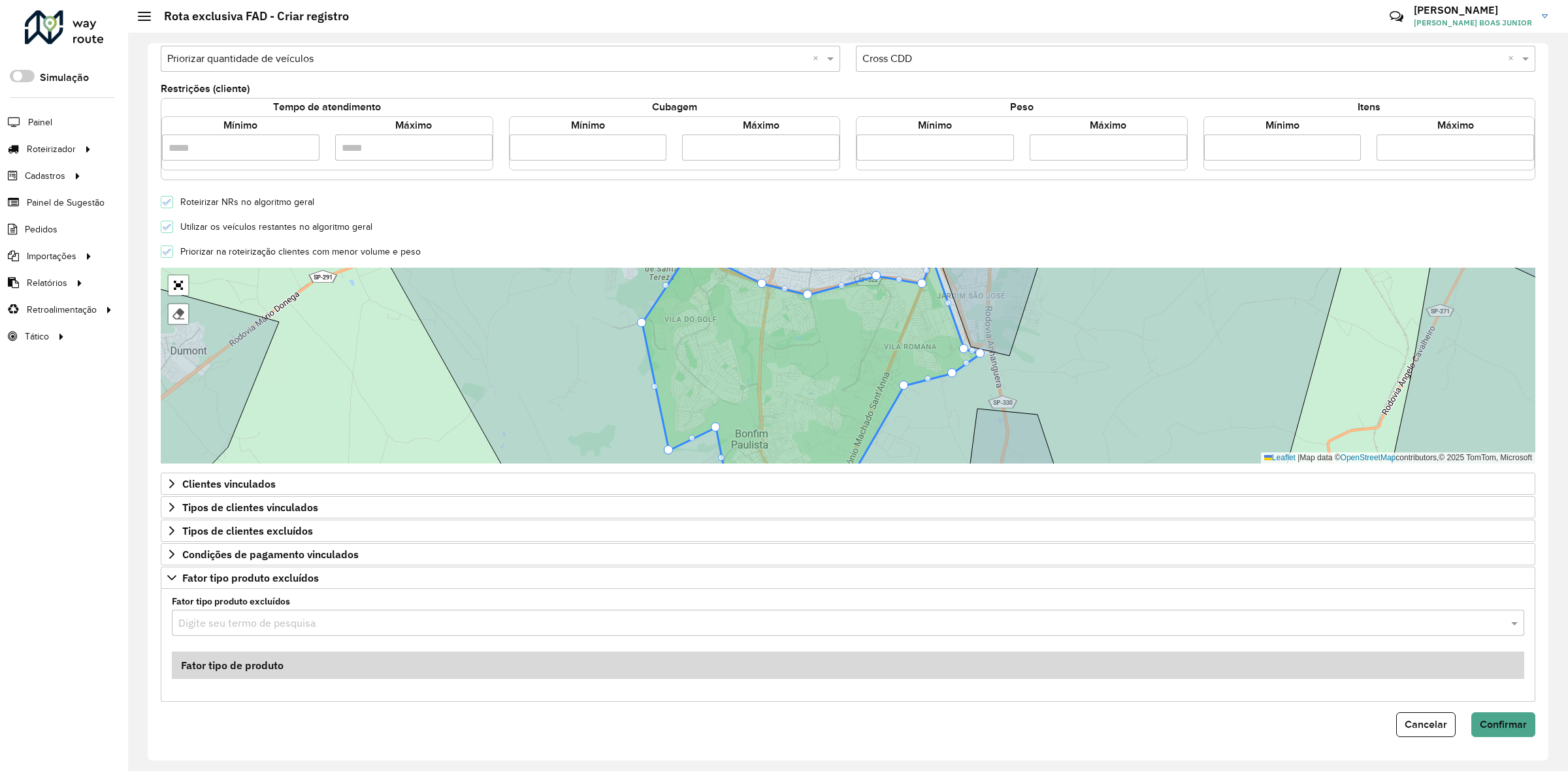
click at [241, 630] on input "text" at bounding box center [834, 623] width 1313 height 15
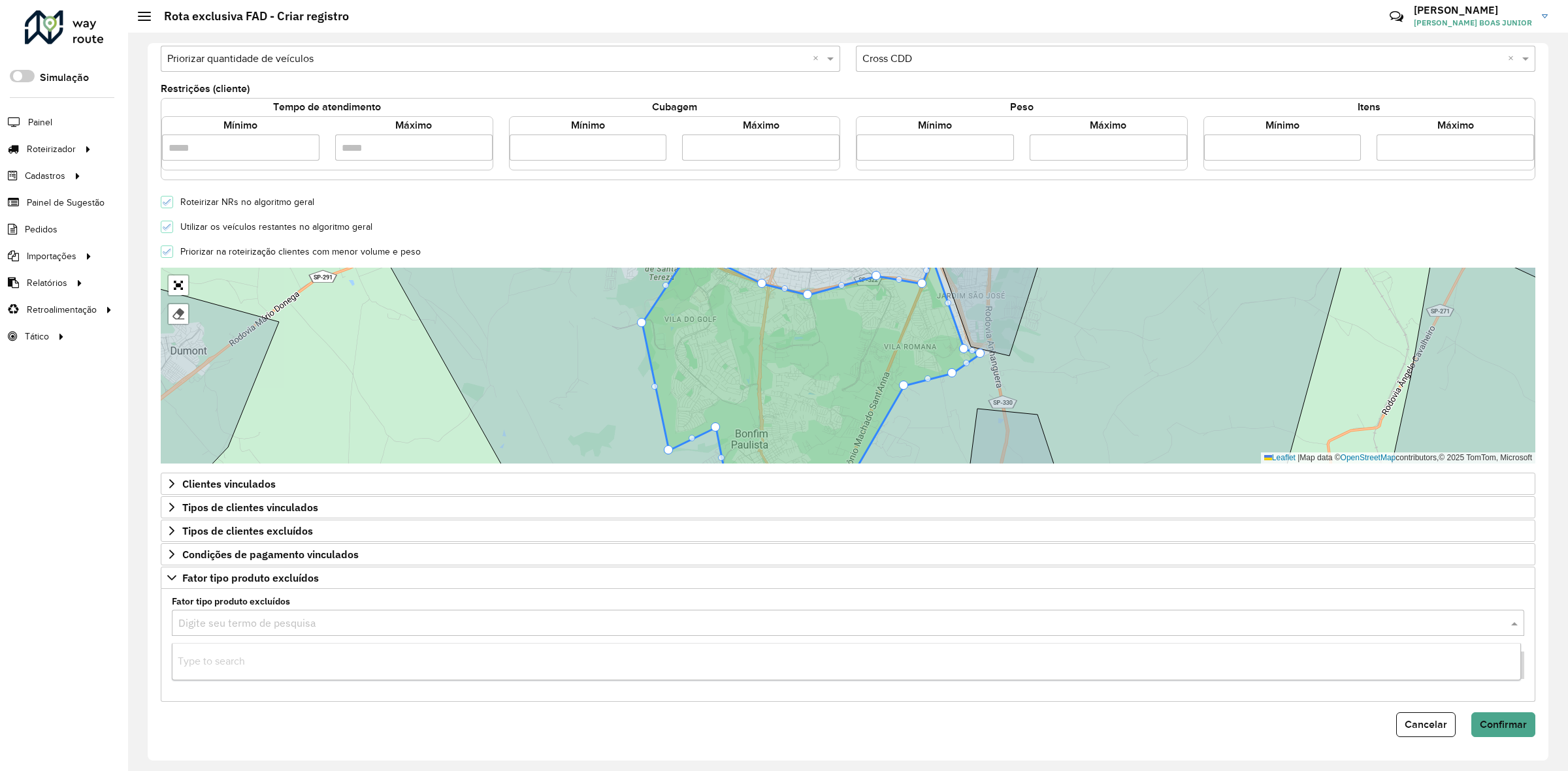
type input "*"
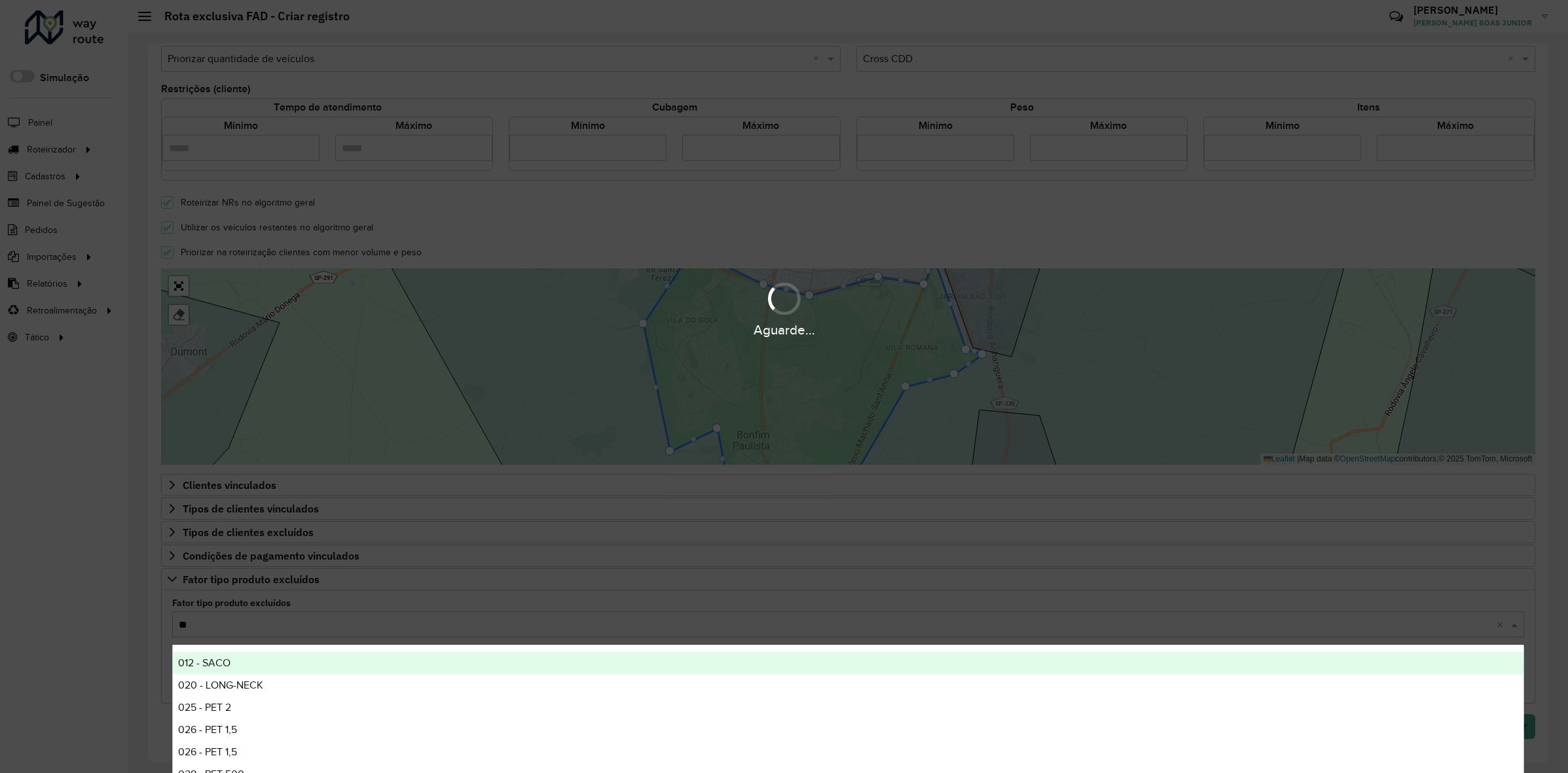
type input "***"
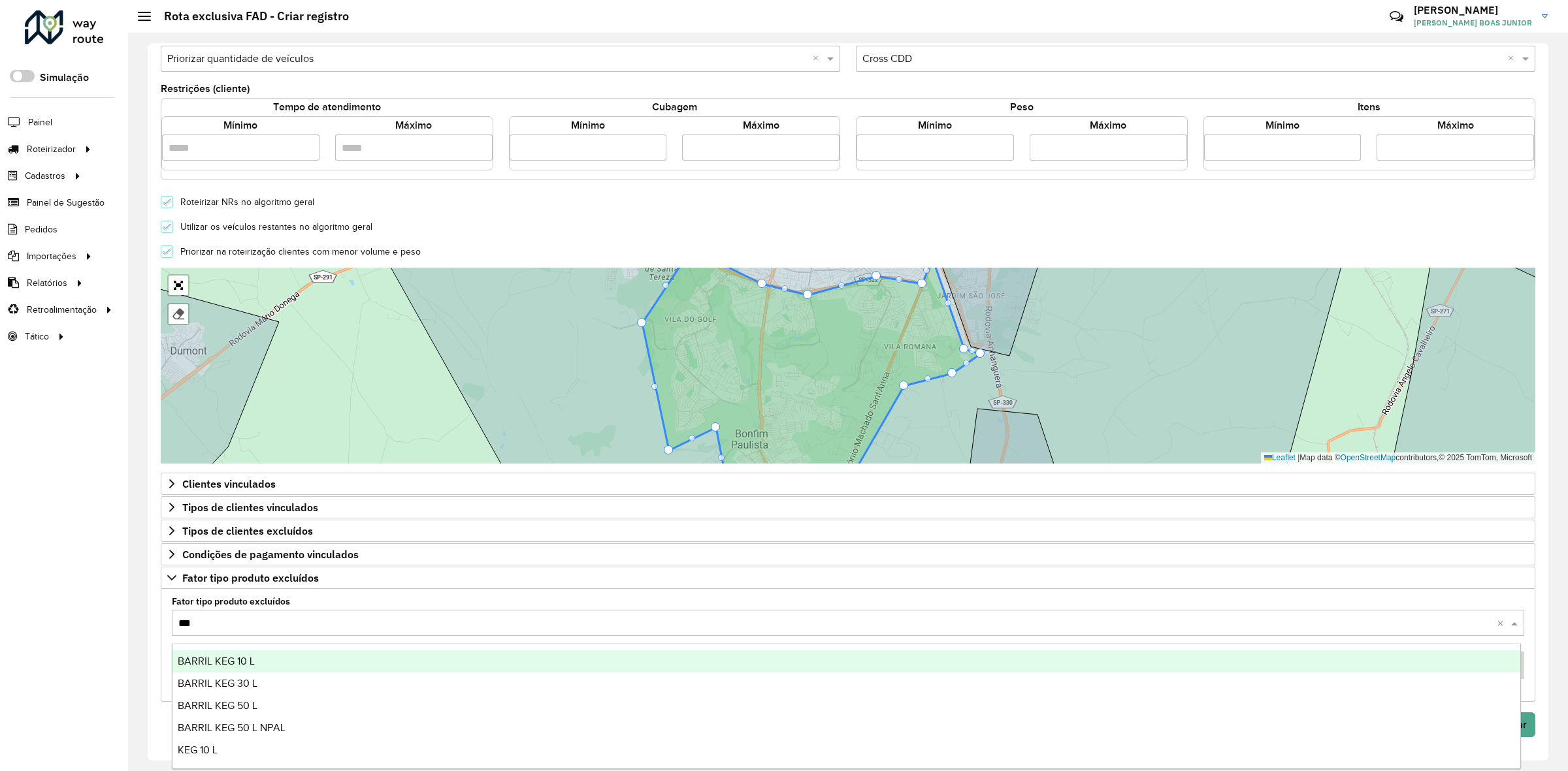
drag, startPoint x: 164, startPoint y: 621, endPoint x: 141, endPoint y: 628, distance: 24.0
click at [141, 626] on div "**********" at bounding box center [848, 402] width 1439 height 738
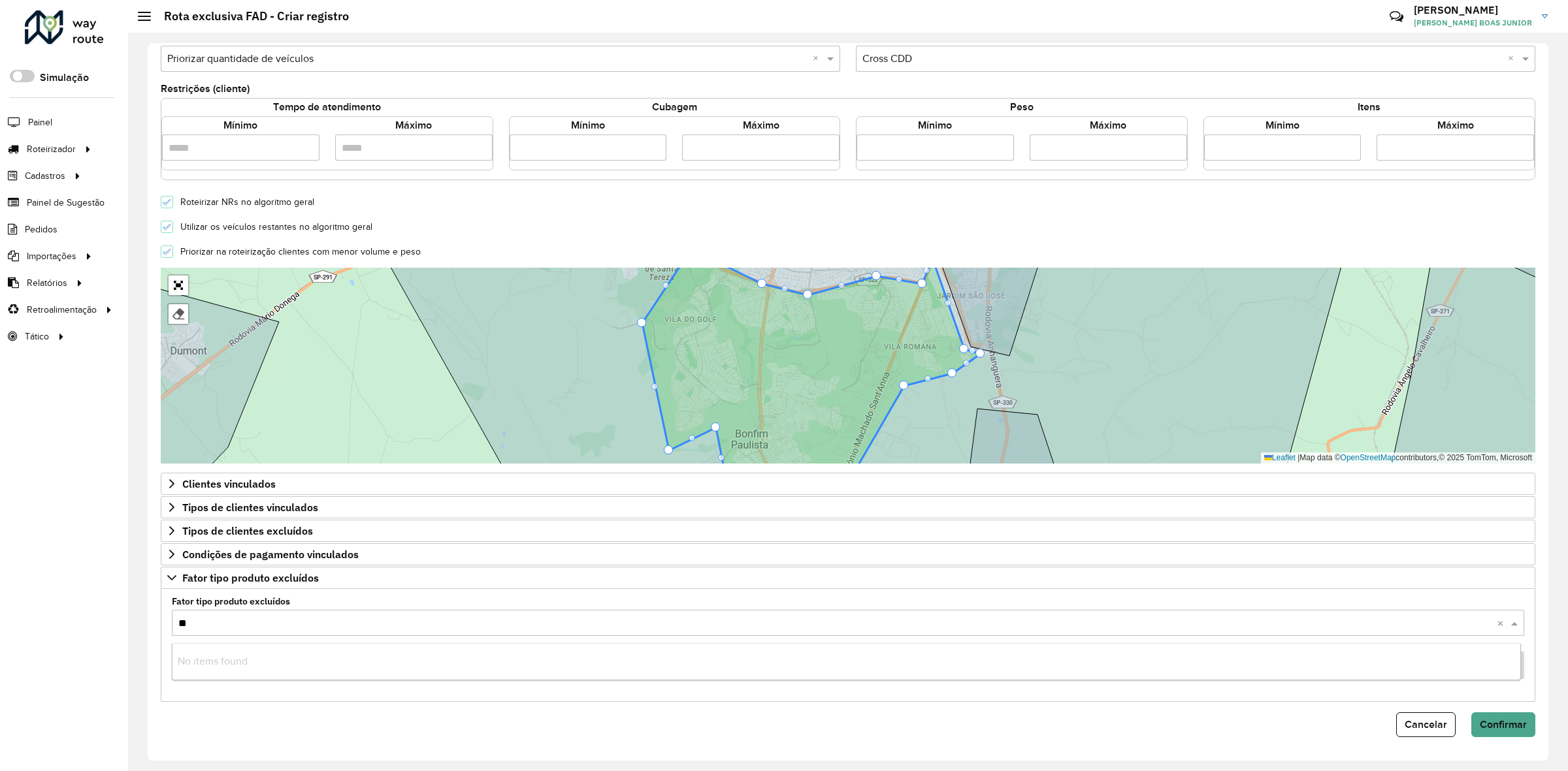
type input "***"
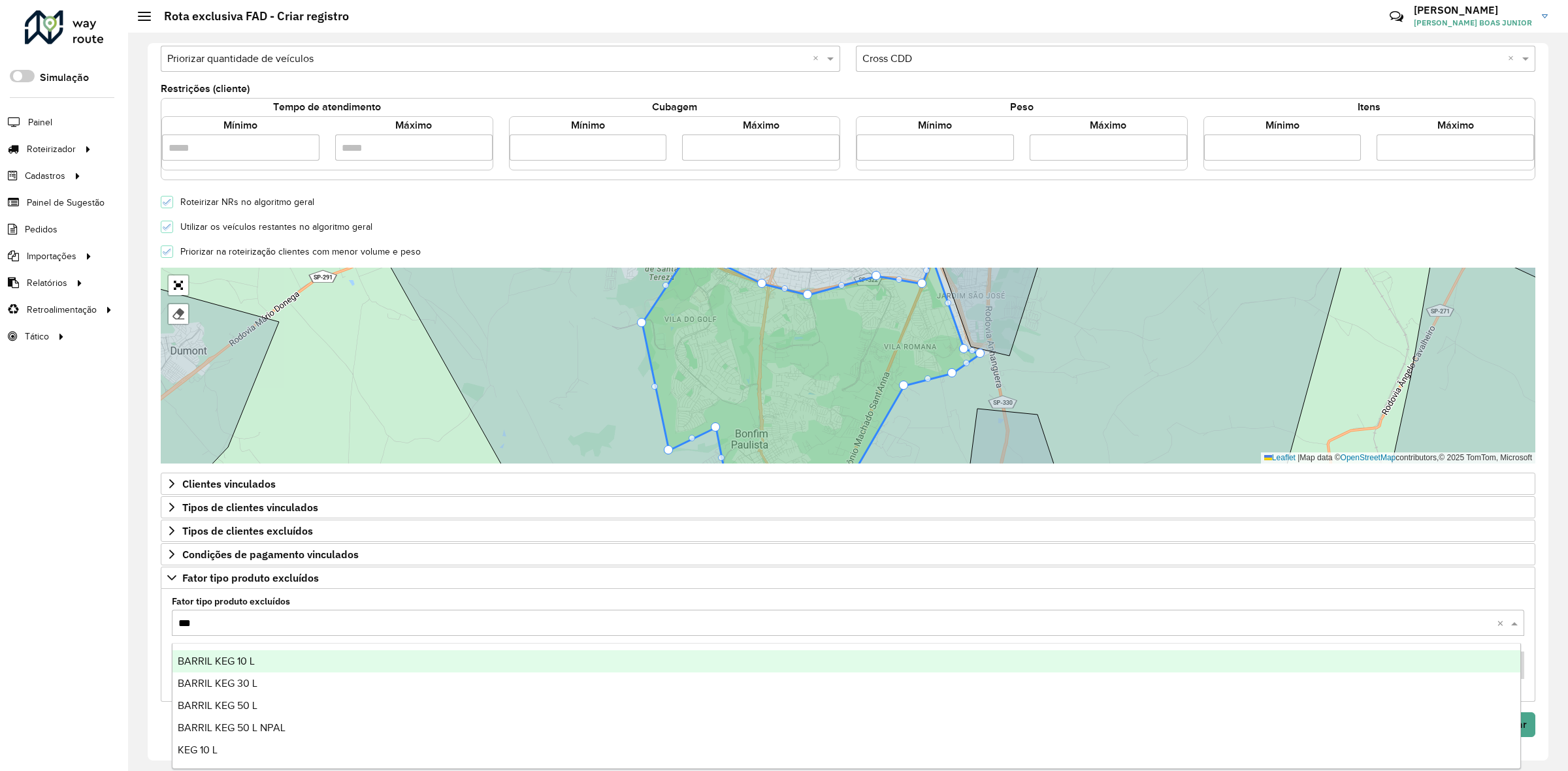
click at [206, 665] on span "BARRIL KEG 10 L" at bounding box center [216, 662] width 77 height 12
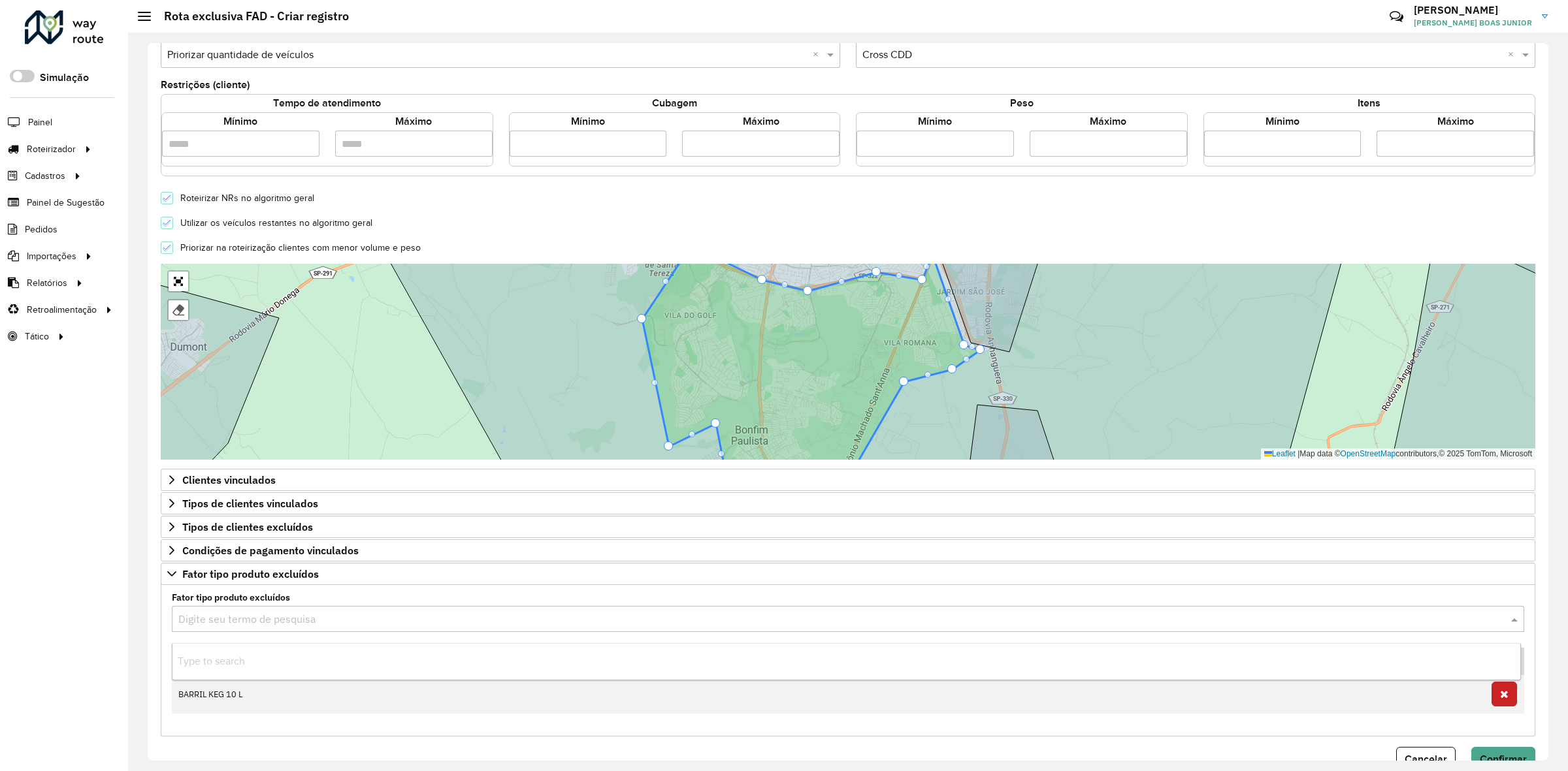
click at [213, 619] on input "text" at bounding box center [834, 619] width 1313 height 15
paste input "***"
type input "***"
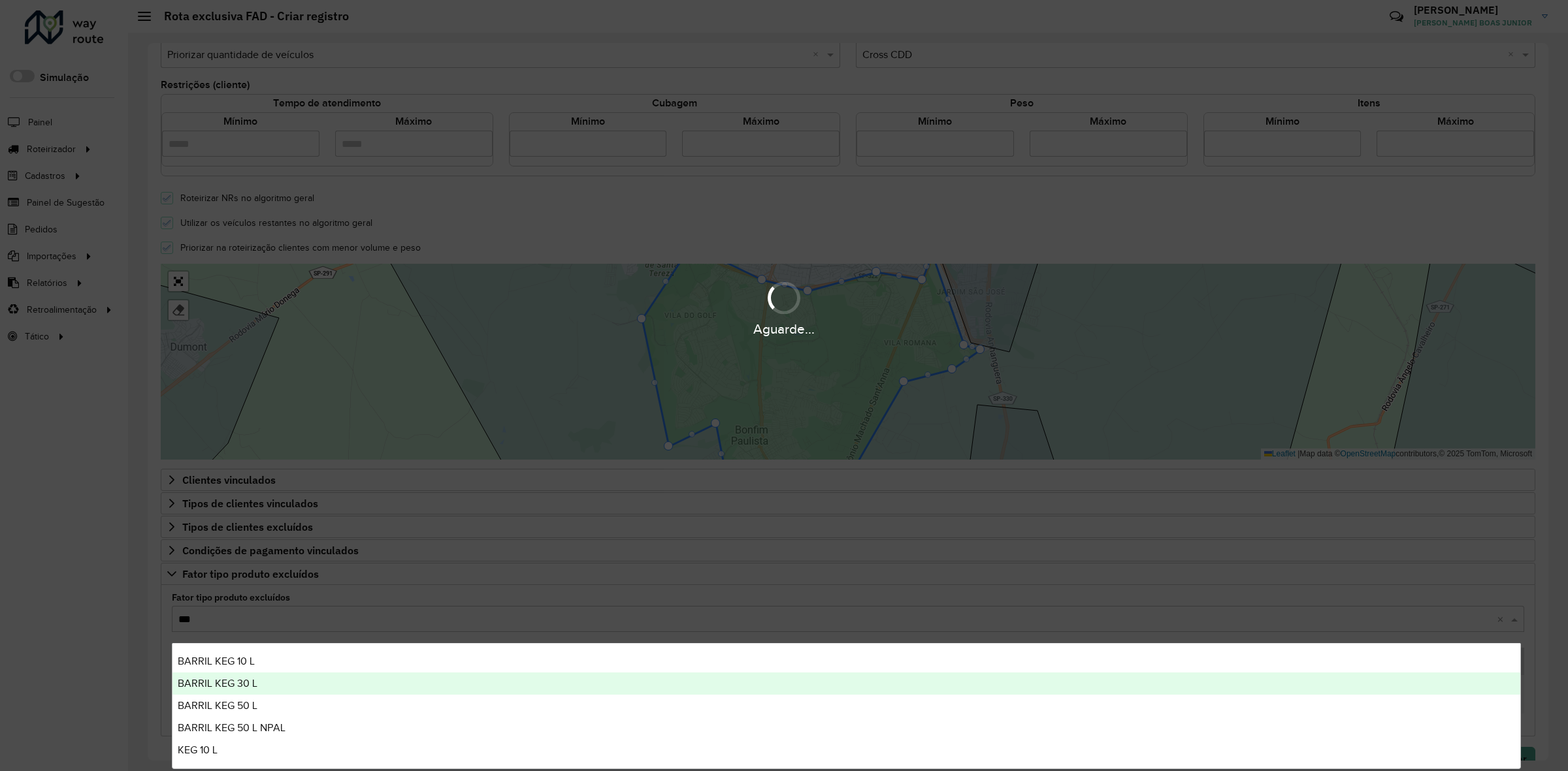
click at [234, 683] on span "BARRIL KEG 30 L" at bounding box center [217, 684] width 80 height 12
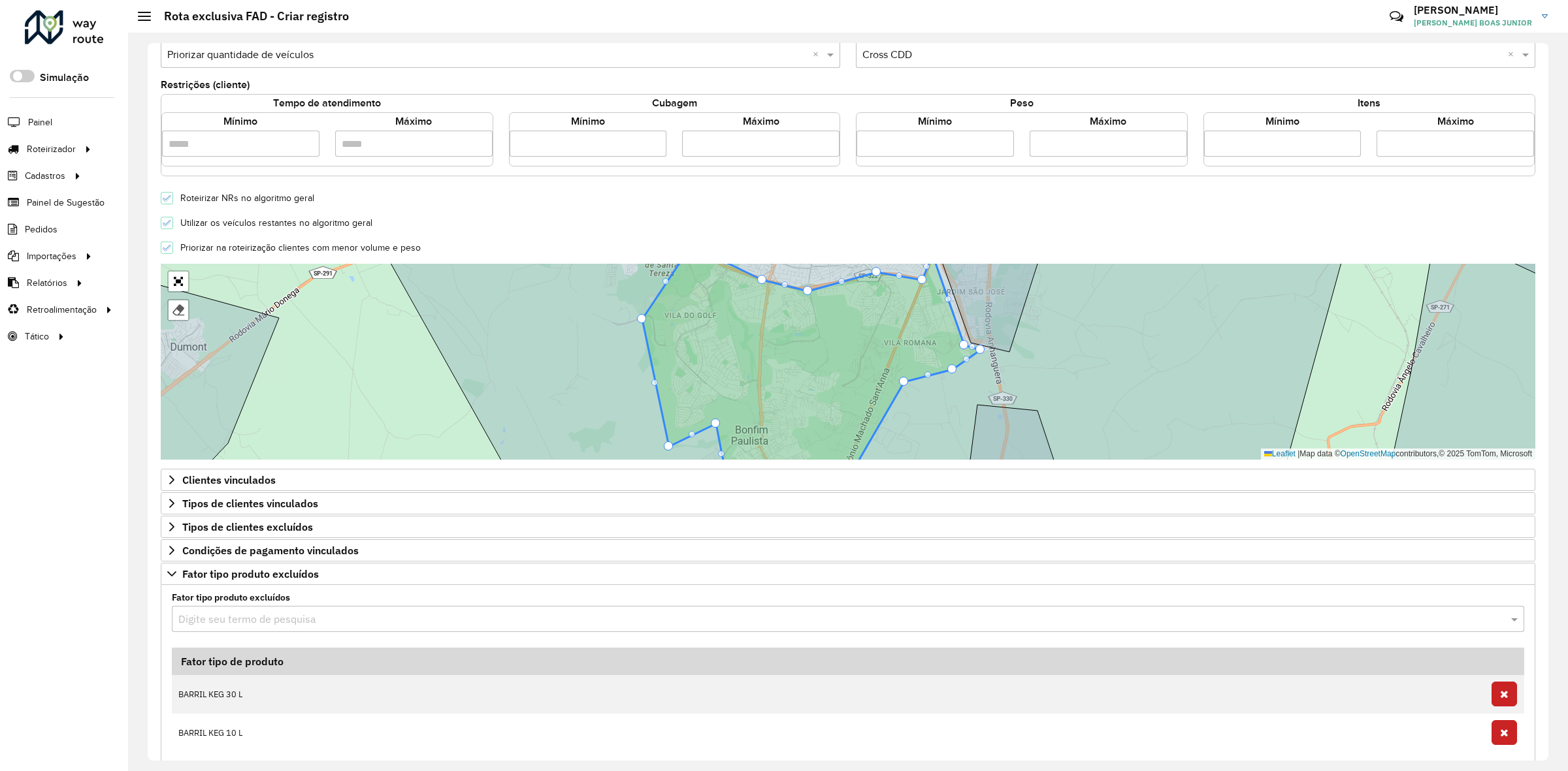
paste input "***"
type input "***"
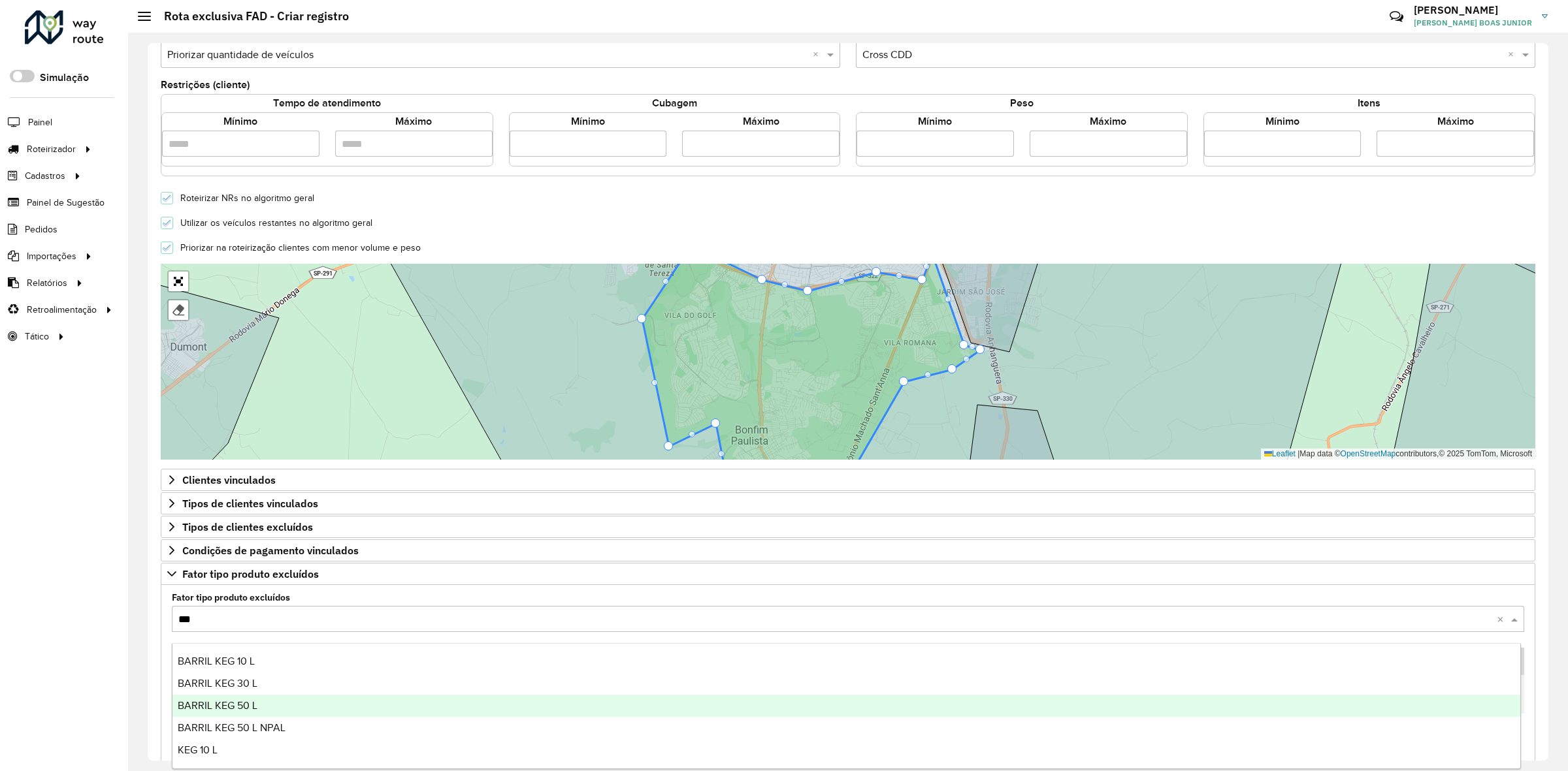
click at [250, 704] on span "BARRIL KEG 50 L" at bounding box center [217, 706] width 80 height 12
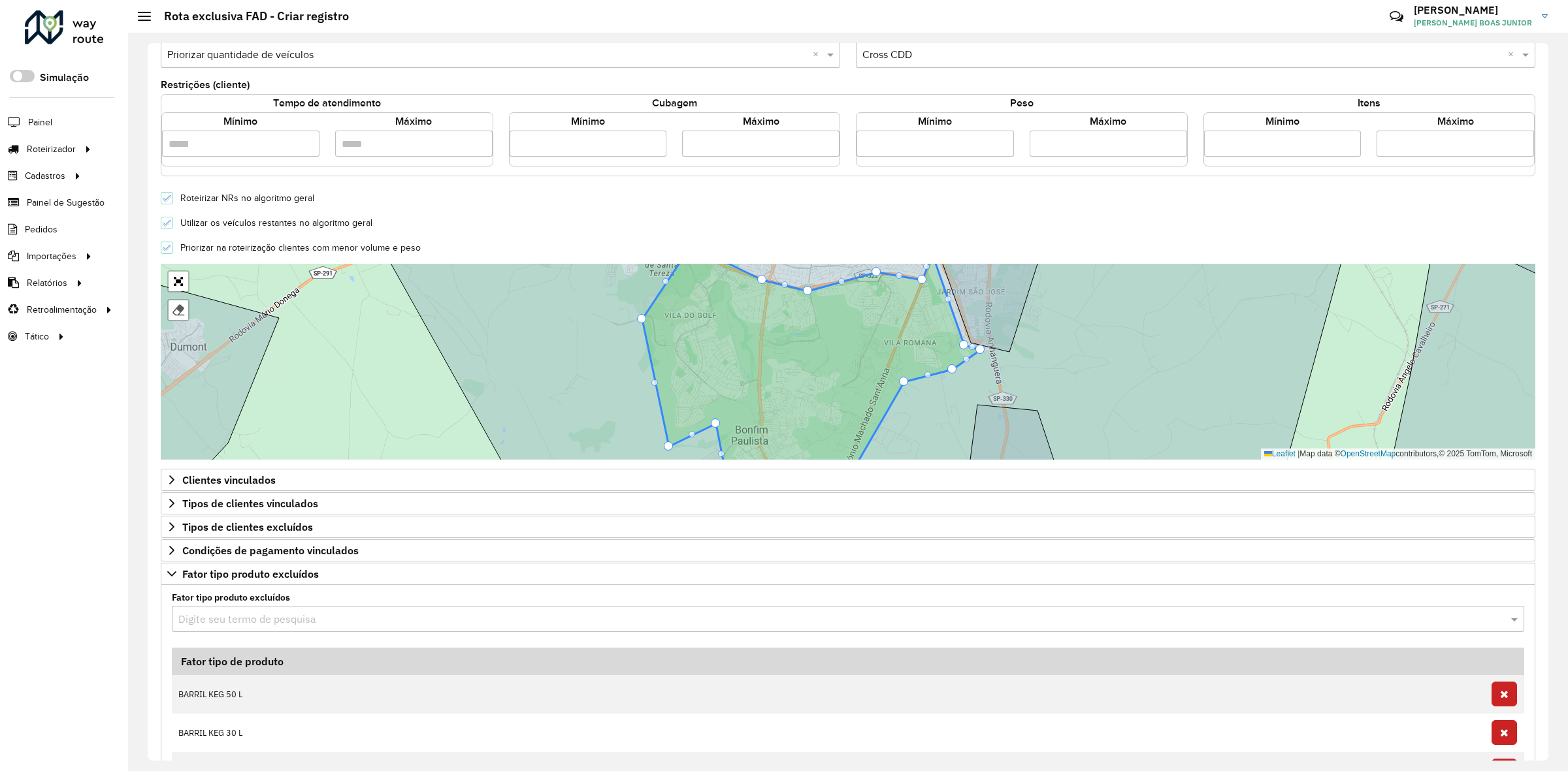
paste input "***"
type input "***"
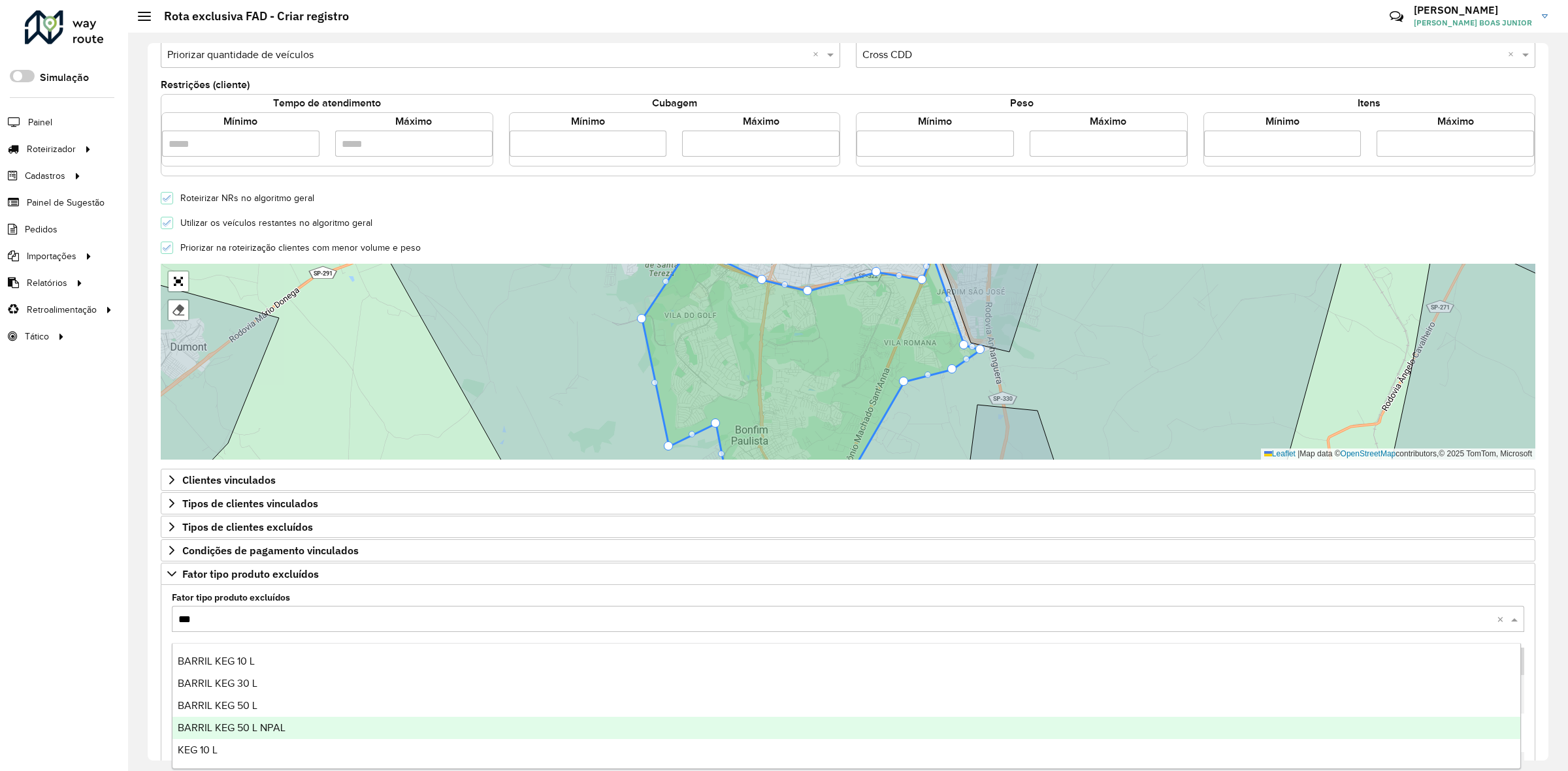
click at [269, 718] on div "BARRIL KEG 50 L NPAL" at bounding box center [846, 728] width 1347 height 22
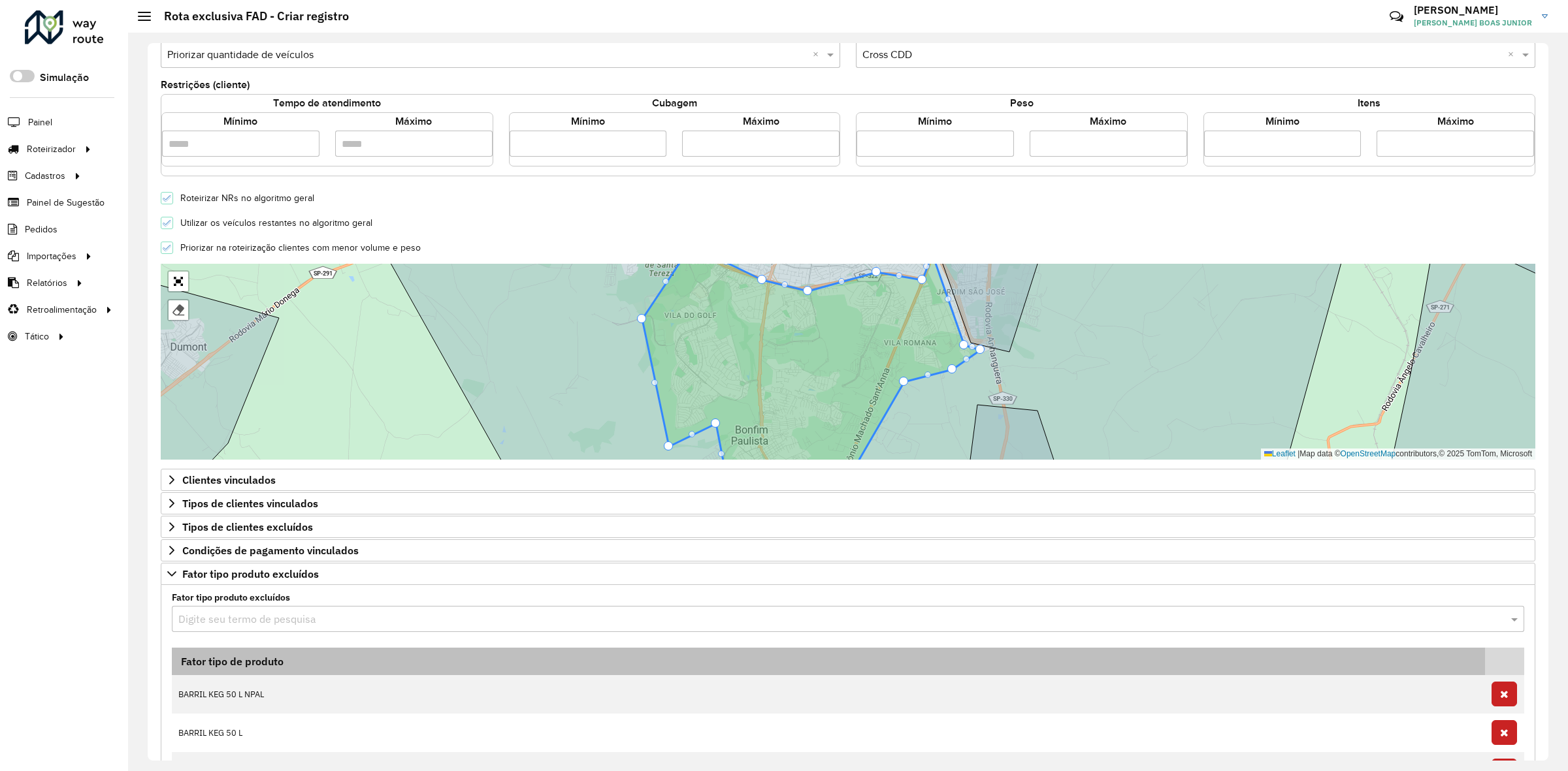
paste input "***"
type input "***"
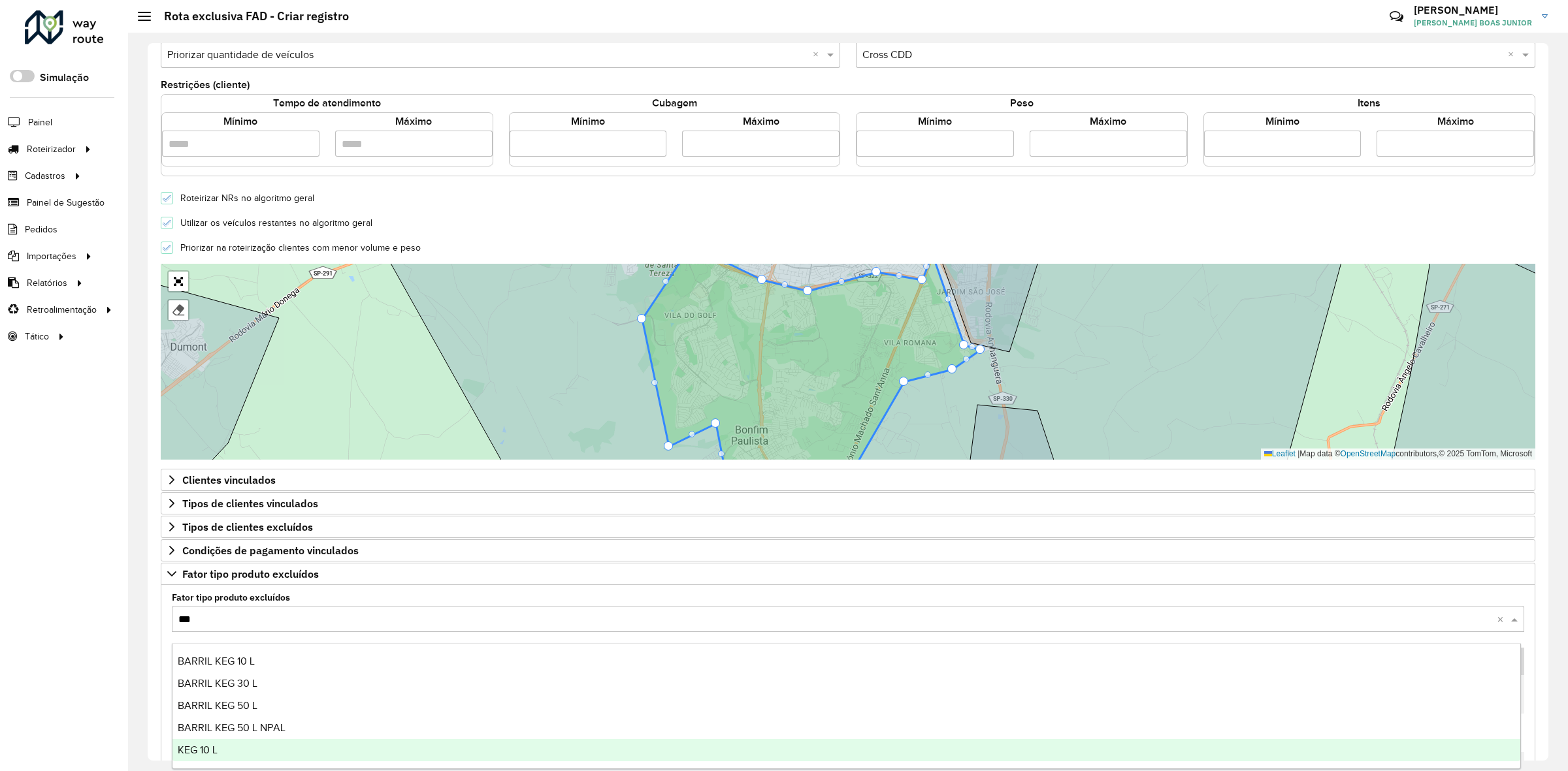
click at [210, 747] on span "KEG 10 L" at bounding box center [198, 751] width 40 height 12
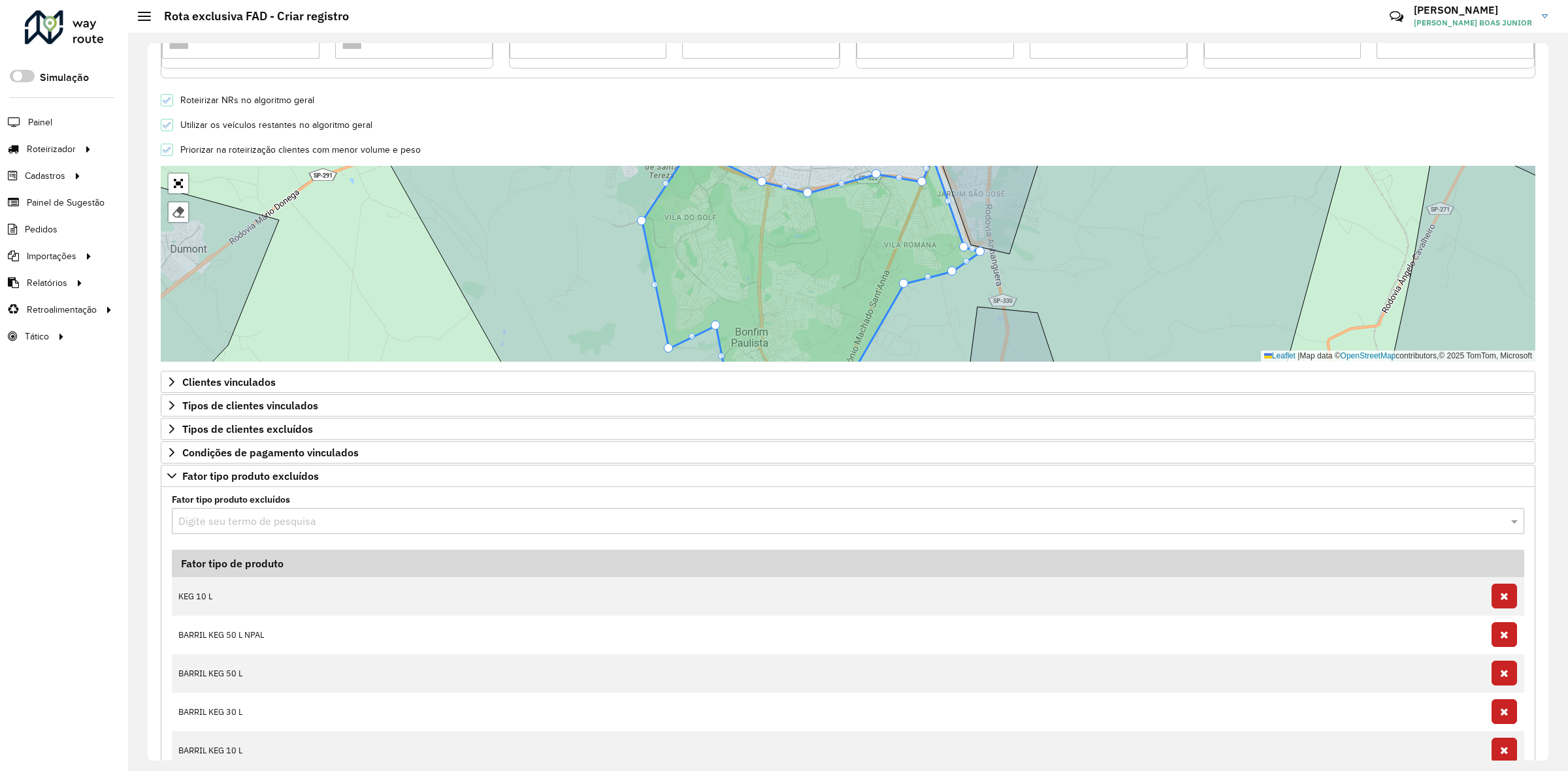
scroll to position [441, 0]
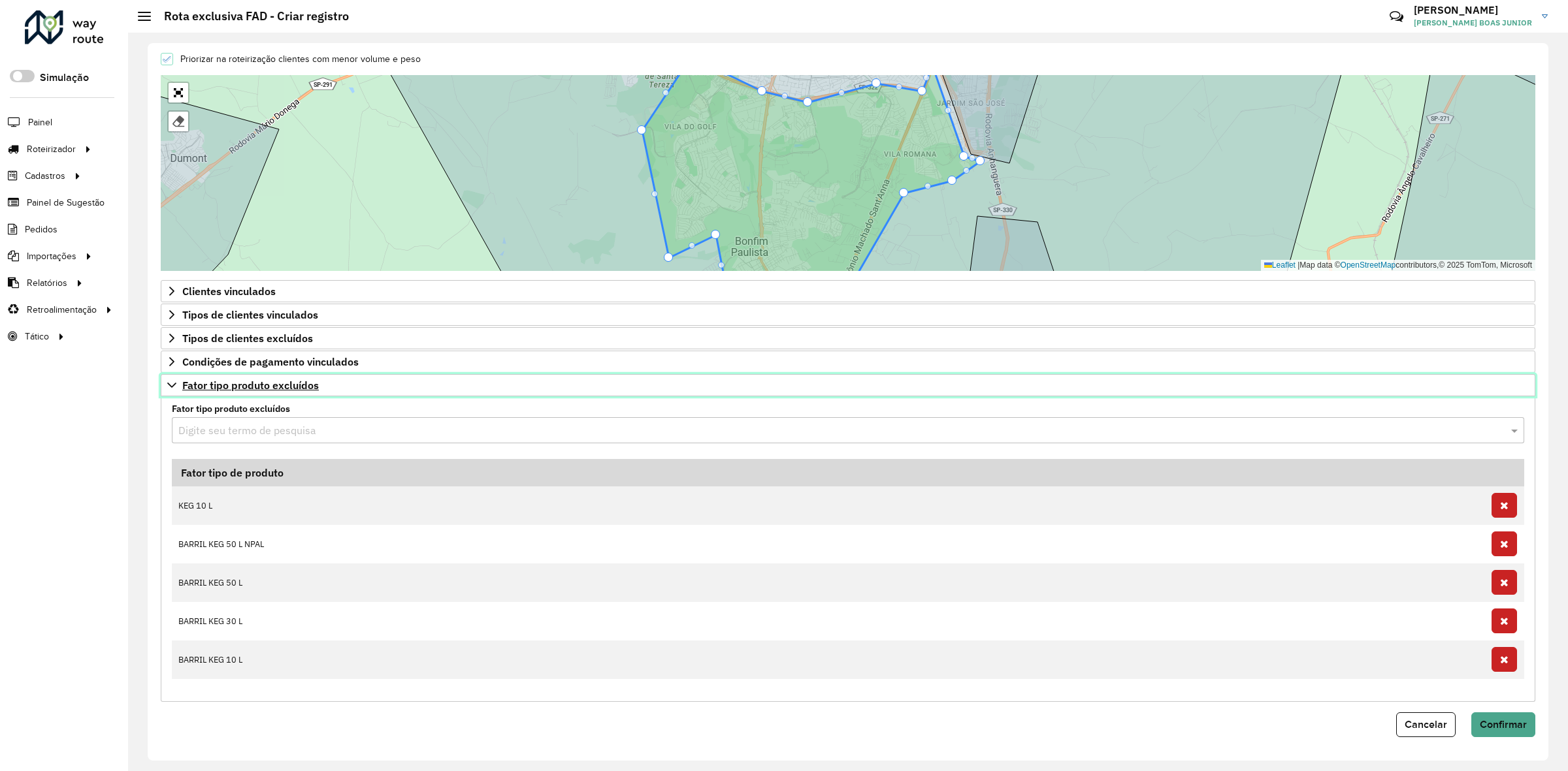
click at [167, 387] on icon at bounding box center [172, 385] width 11 height 11
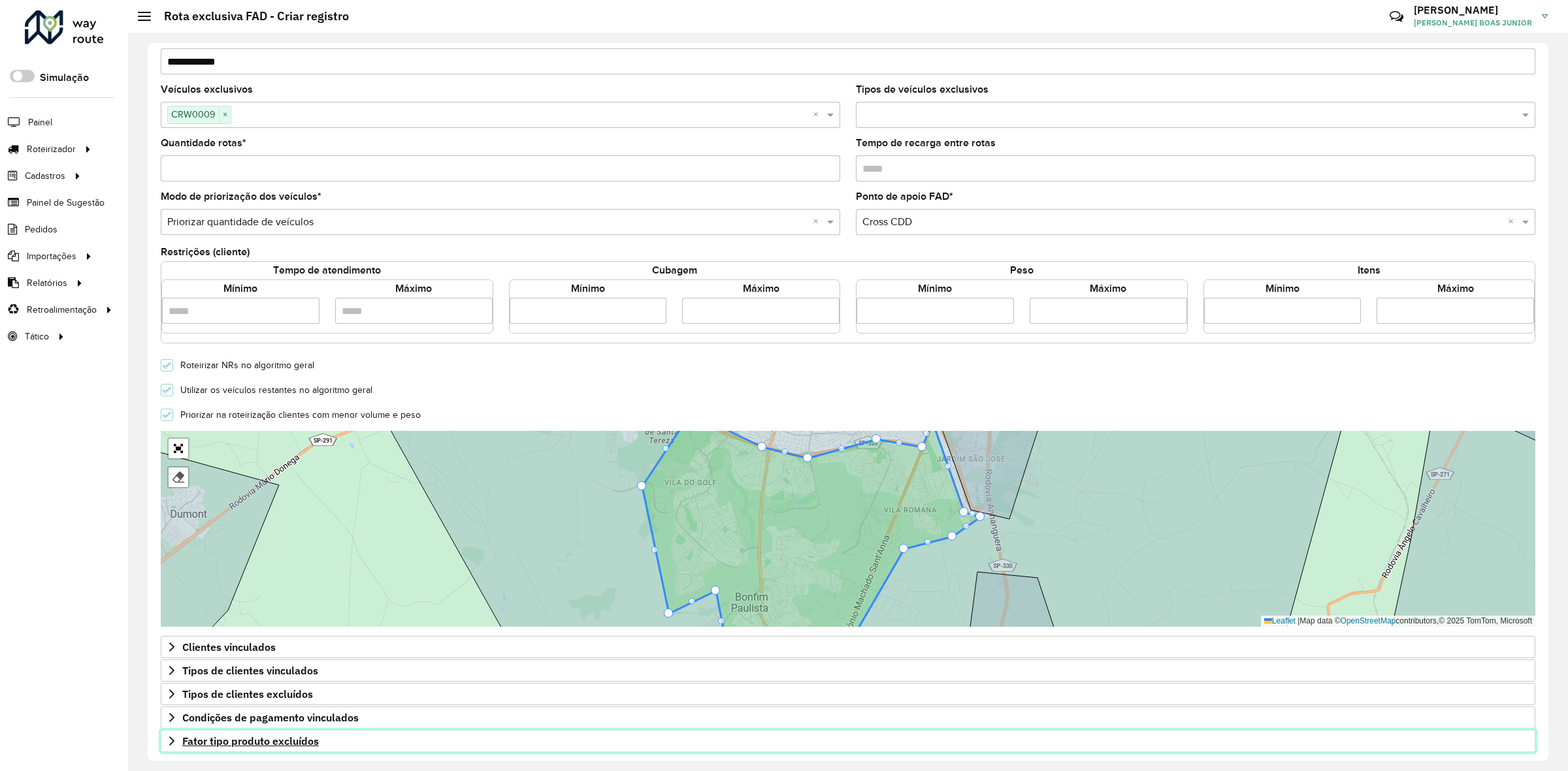
scroll to position [132, 0]
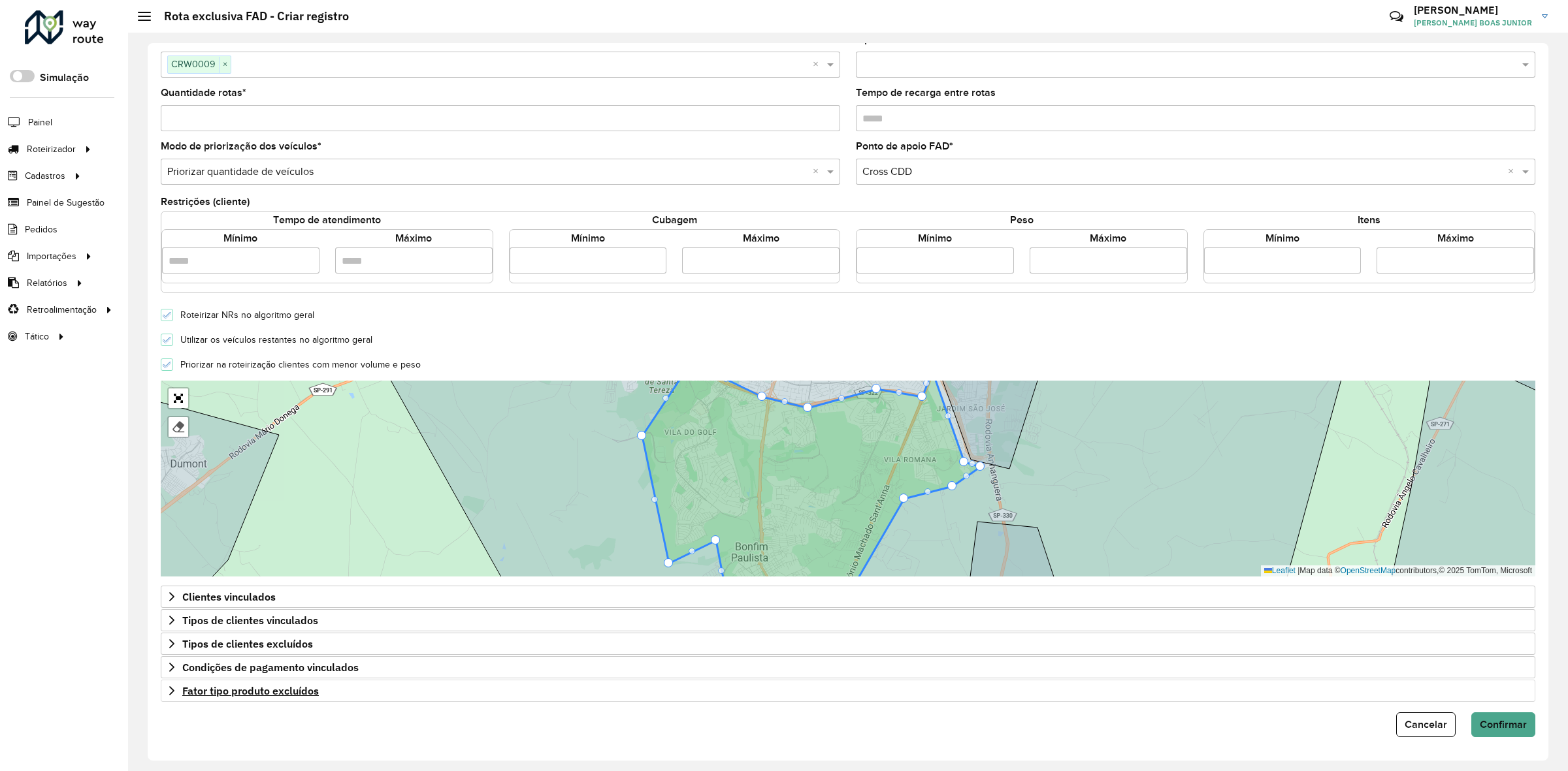
click at [1486, 711] on form "**********" at bounding box center [848, 332] width 1374 height 810
click at [1496, 713] on button "Confirmar" at bounding box center [1503, 725] width 64 height 25
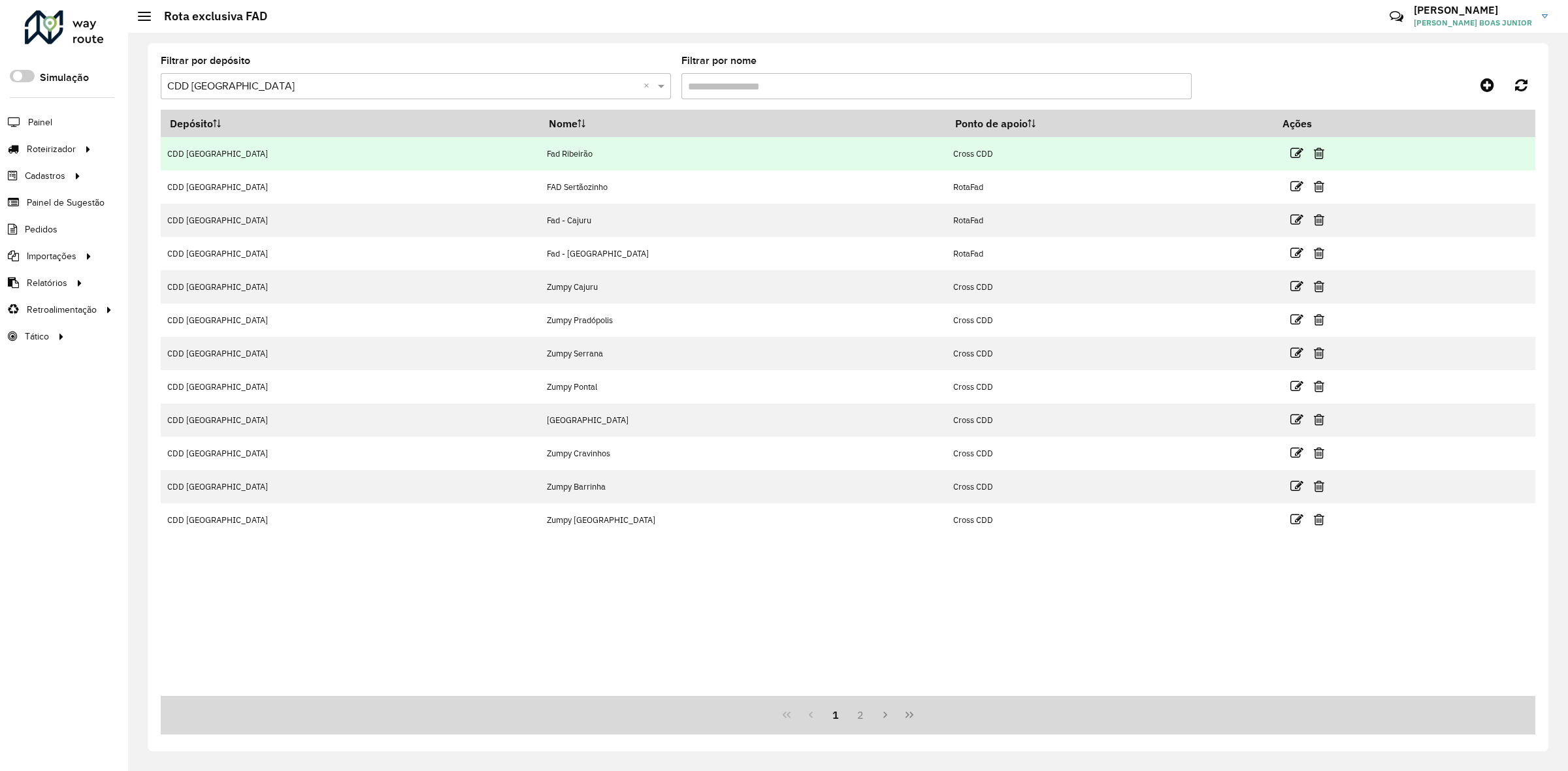
click at [1274, 154] on td at bounding box center [1313, 153] width 79 height 33
click at [1290, 154] on icon at bounding box center [1297, 153] width 13 height 13
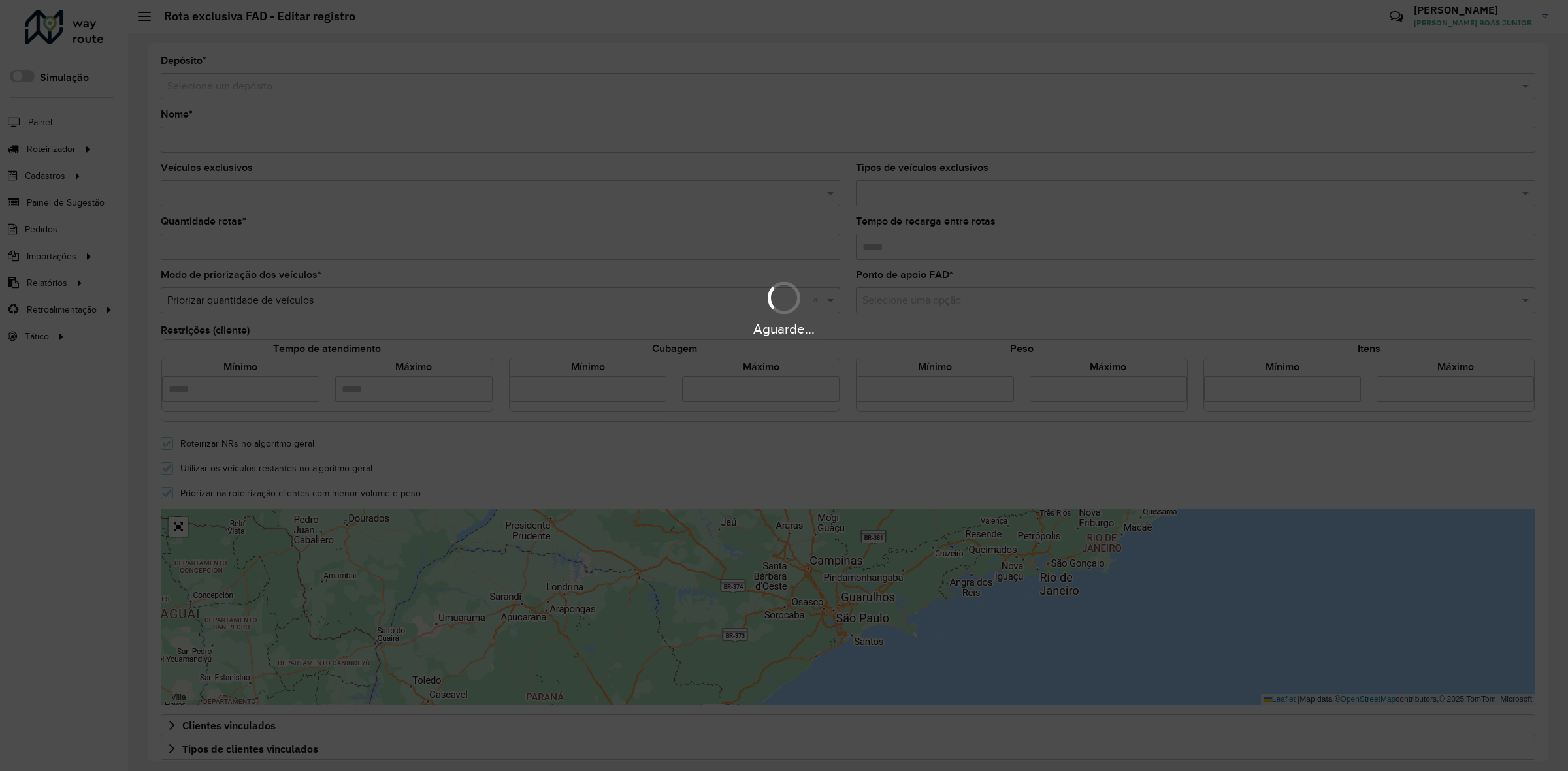
type input "**********"
type input "**"
type input "****"
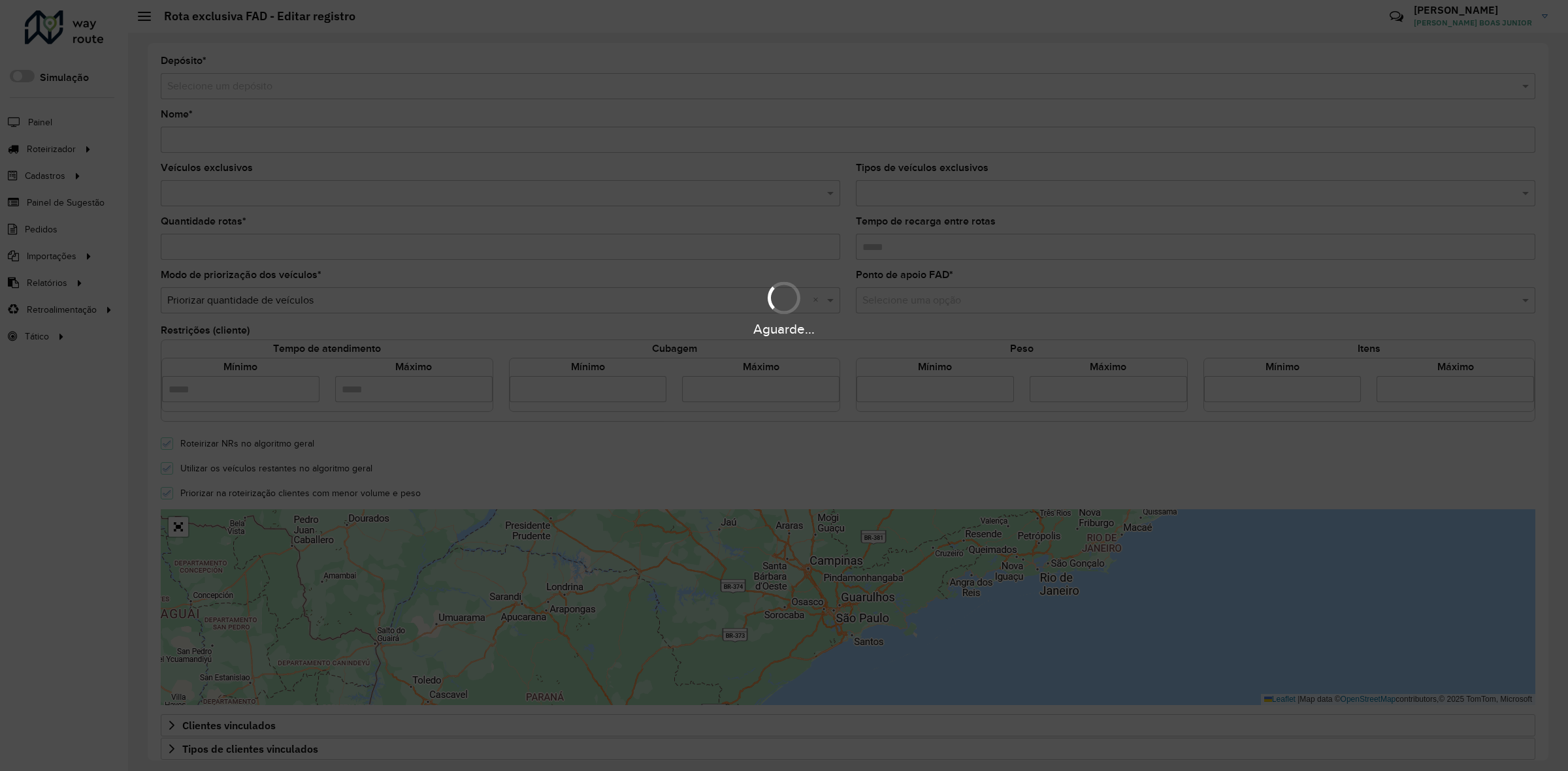
type input "*****"
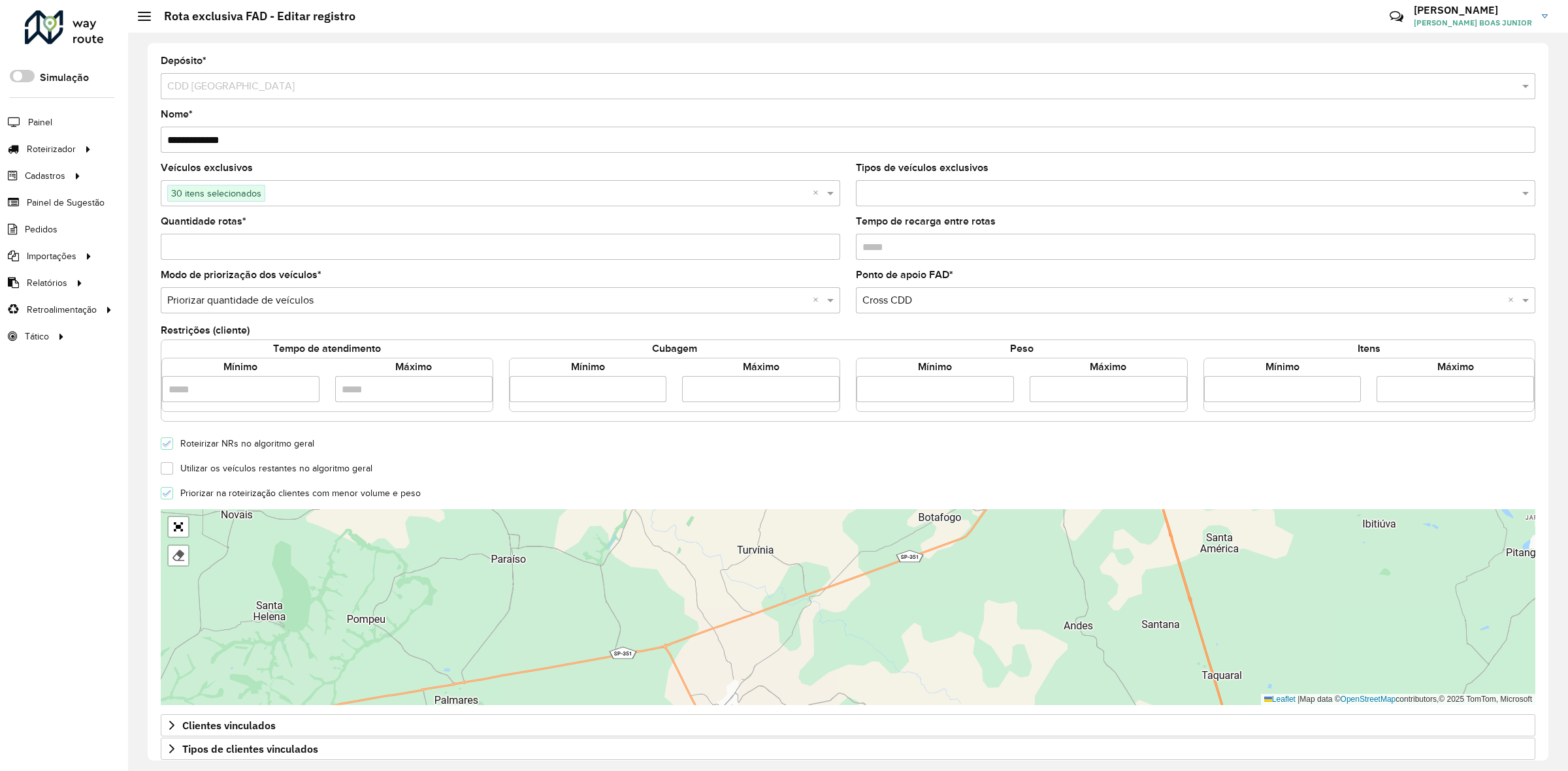
click at [49, 24] on div at bounding box center [64, 27] width 79 height 34
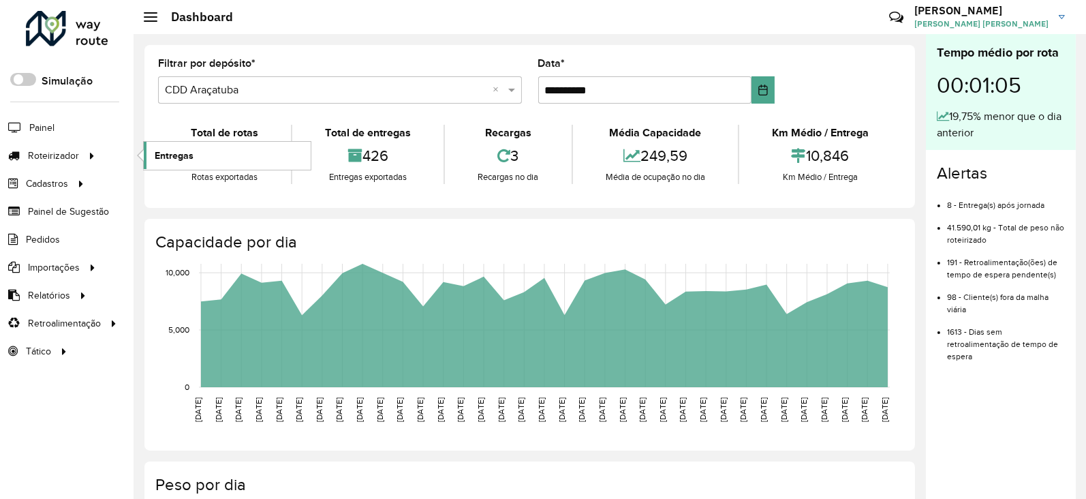
click at [190, 157] on span "Entregas" at bounding box center [174, 155] width 39 height 14
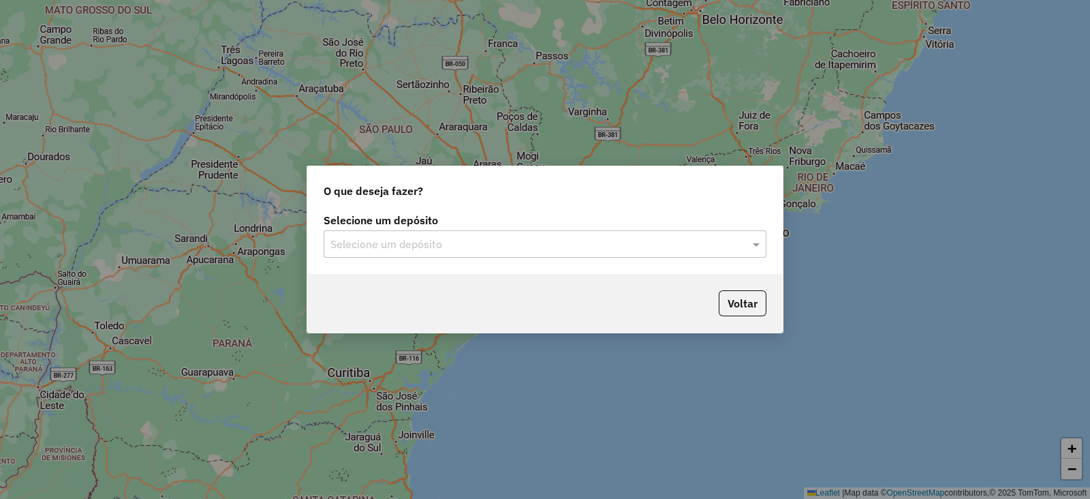
drag, startPoint x: 405, startPoint y: 261, endPoint x: 413, endPoint y: 243, distance: 20.1
click at [409, 258] on div "Selecione um depósito Selecione um depósito" at bounding box center [544, 242] width 475 height 64
click at [413, 243] on input "text" at bounding box center [531, 244] width 402 height 16
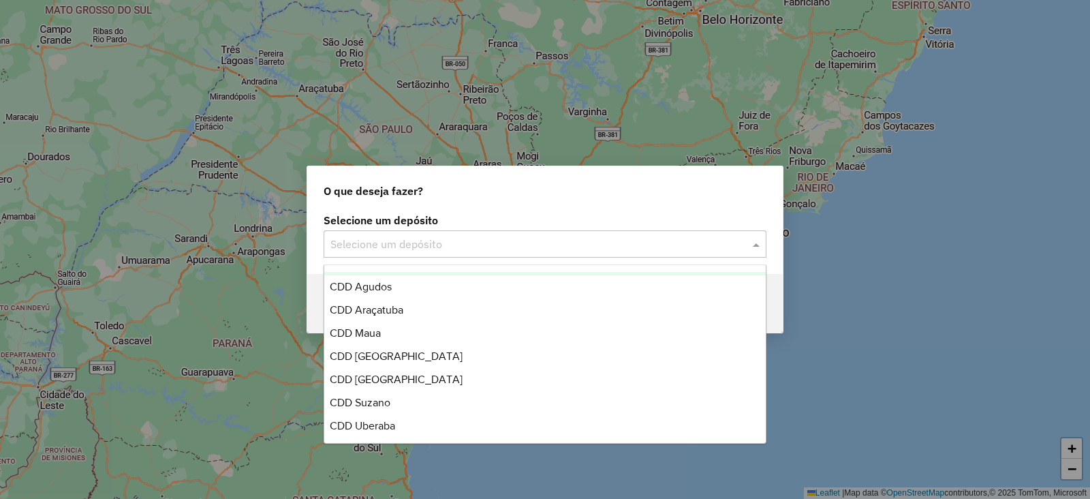
scroll to position [160, 0]
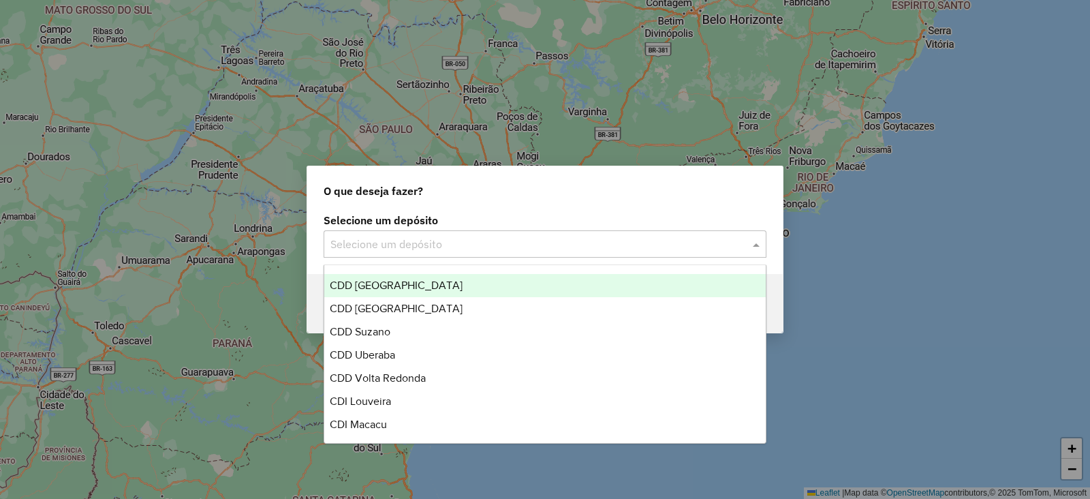
click at [395, 277] on div "CDD Ribeirão Preto" at bounding box center [544, 285] width 441 height 23
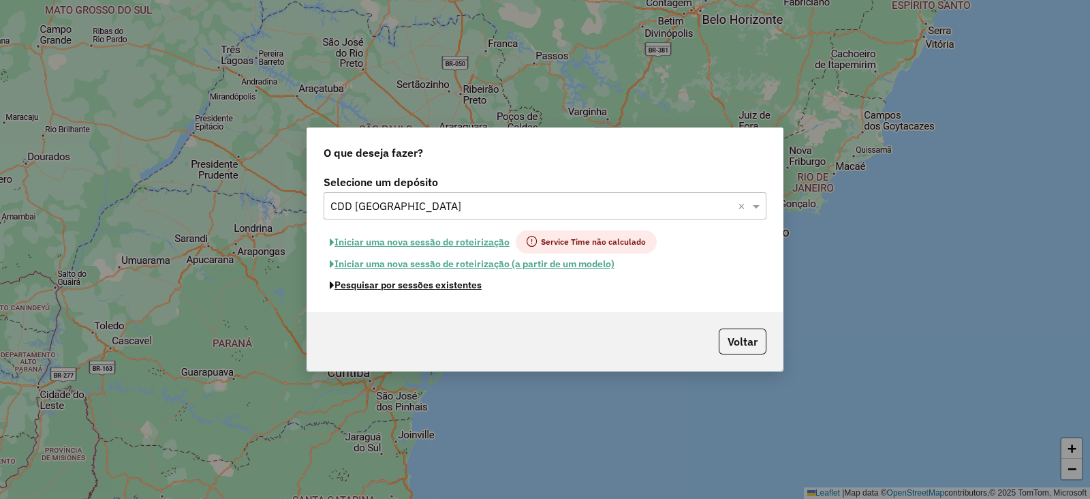
click at [395, 277] on button "Pesquisar por sessões existentes" at bounding box center [406, 285] width 164 height 21
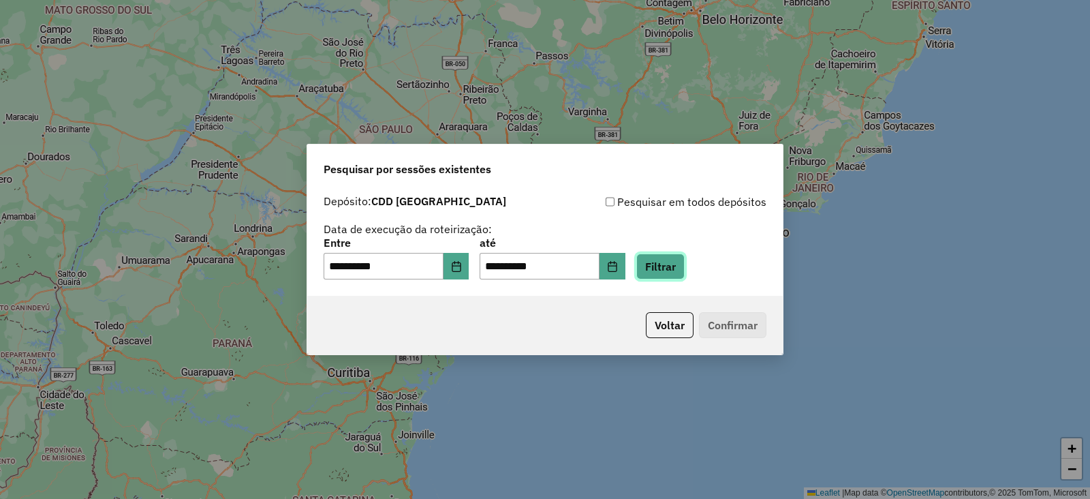
click at [664, 274] on button "Filtrar" at bounding box center [660, 266] width 48 height 26
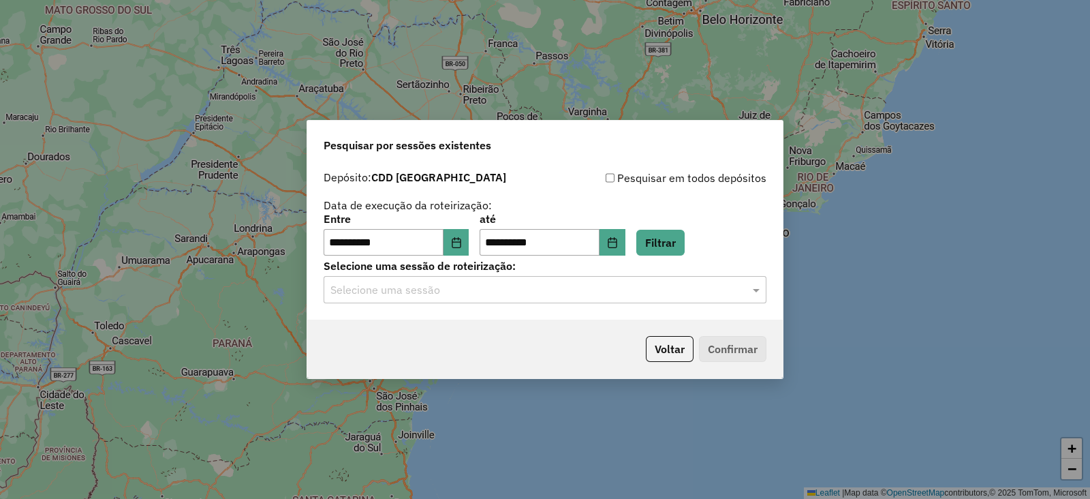
click at [479, 287] on input "text" at bounding box center [531, 290] width 402 height 16
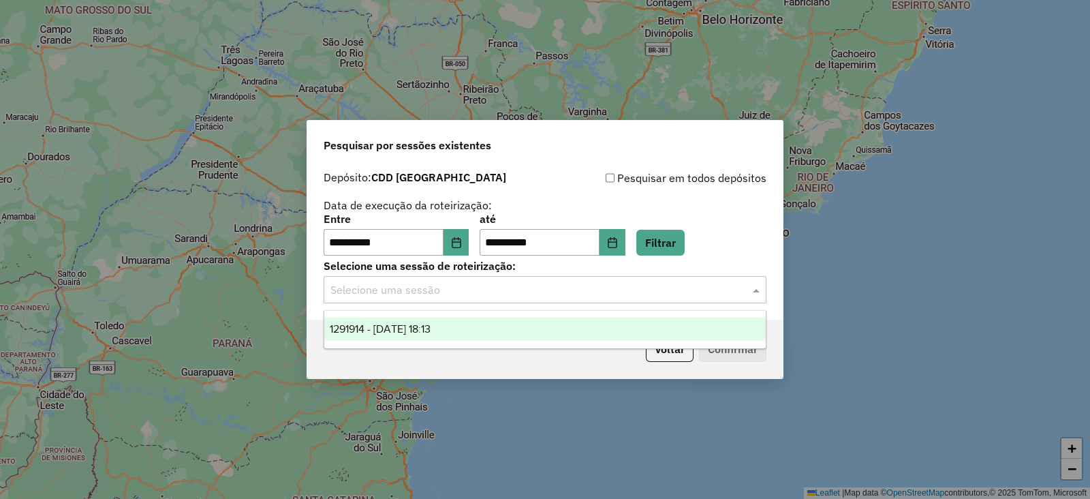
click at [451, 322] on div "1291914 - 10/10/2025 18:13" at bounding box center [544, 328] width 441 height 23
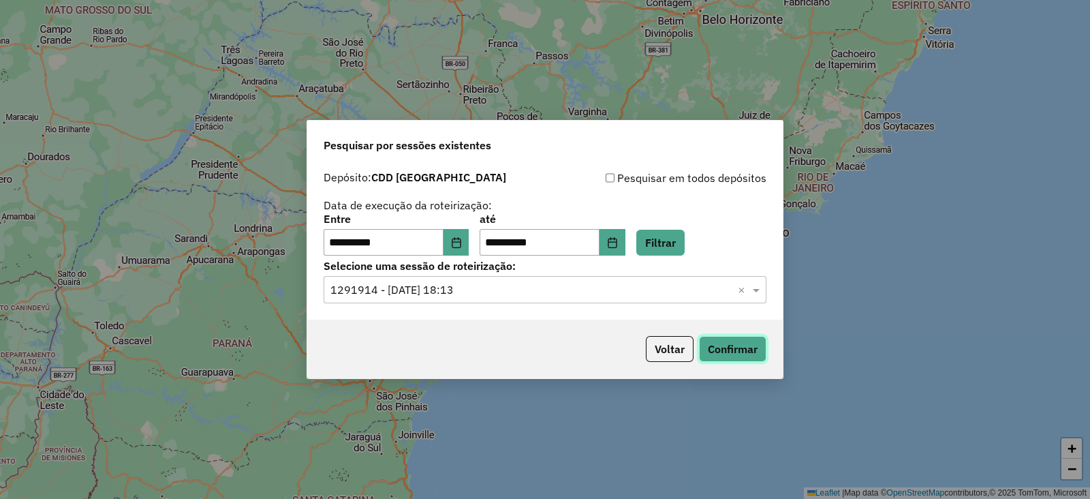
click at [729, 343] on button "Confirmar" at bounding box center [732, 349] width 67 height 26
click at [463, 253] on button "Choose Date" at bounding box center [456, 242] width 26 height 27
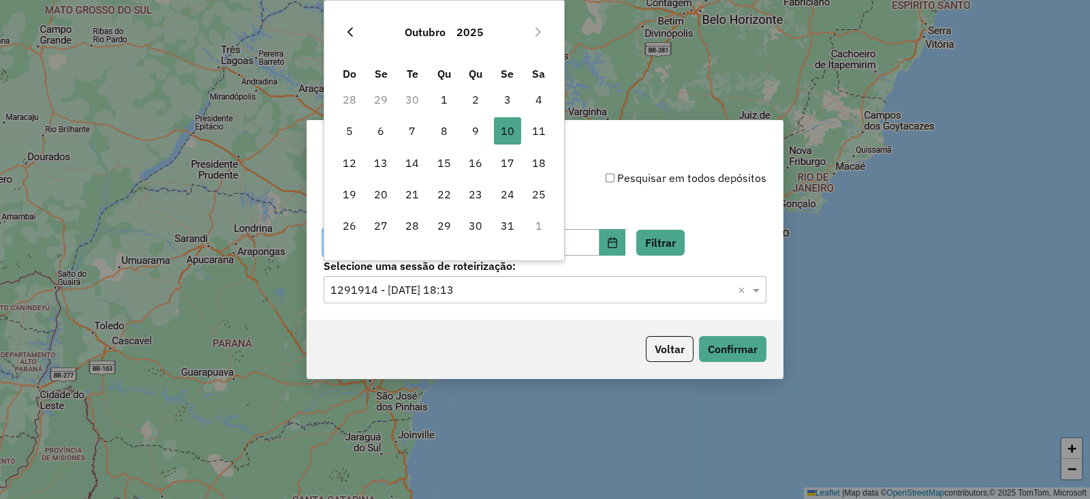
click at [354, 40] on button "Previous Month" at bounding box center [350, 32] width 22 height 22
click at [385, 232] on span "29" at bounding box center [380, 225] width 27 height 27
type input "**********"
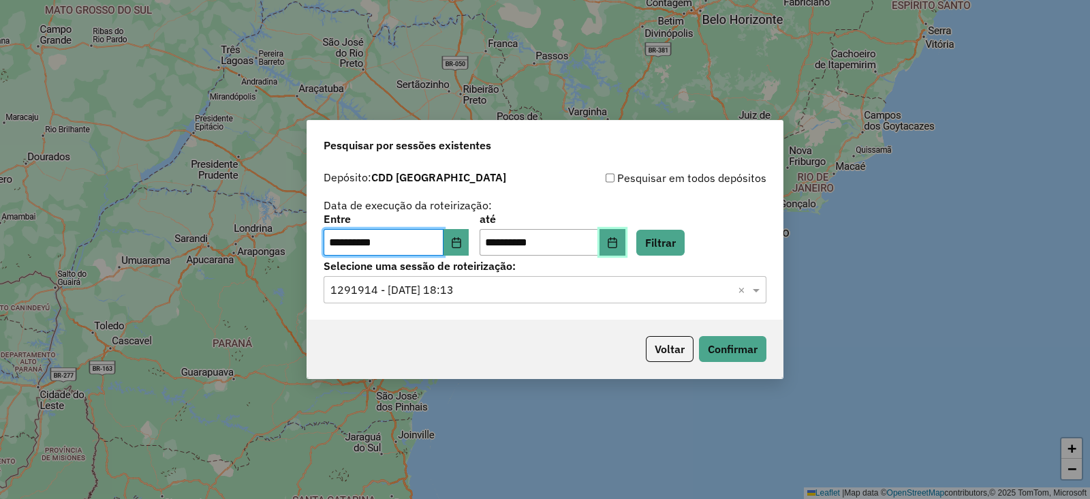
click at [625, 236] on button "Choose Date" at bounding box center [612, 242] width 26 height 27
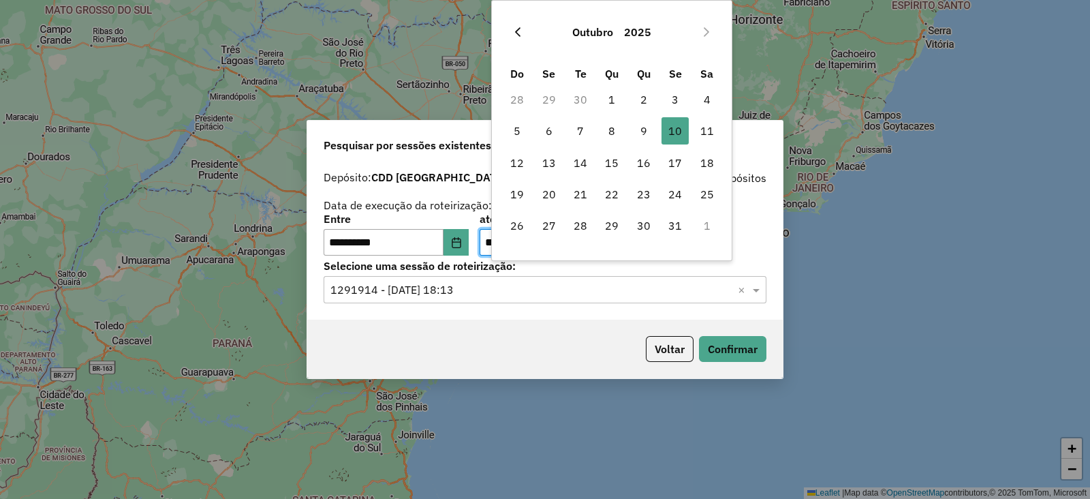
click at [507, 41] on button "Previous Month" at bounding box center [518, 32] width 22 height 22
click at [559, 225] on span "29" at bounding box center [548, 225] width 27 height 27
type input "**********"
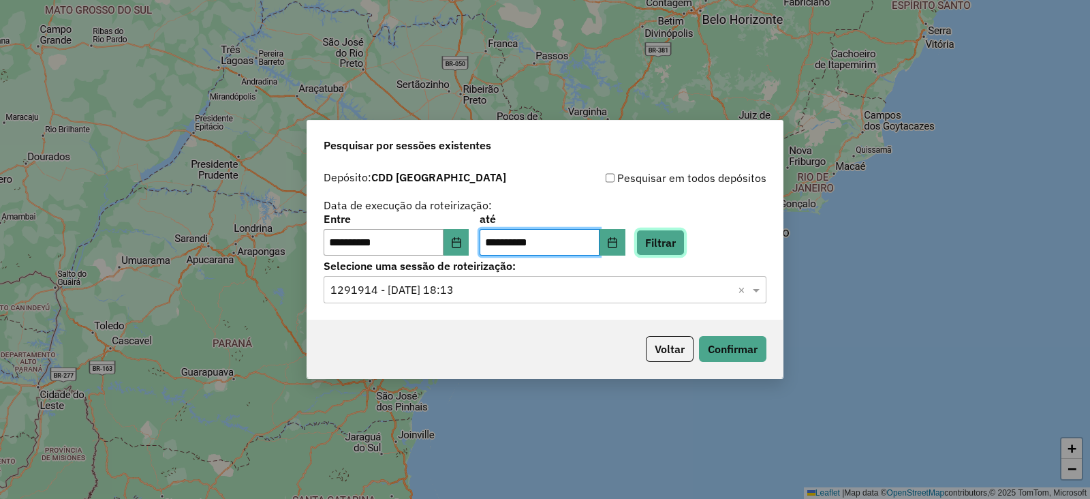
click at [661, 238] on button "Filtrar" at bounding box center [660, 243] width 48 height 26
click at [526, 287] on input "text" at bounding box center [531, 290] width 402 height 16
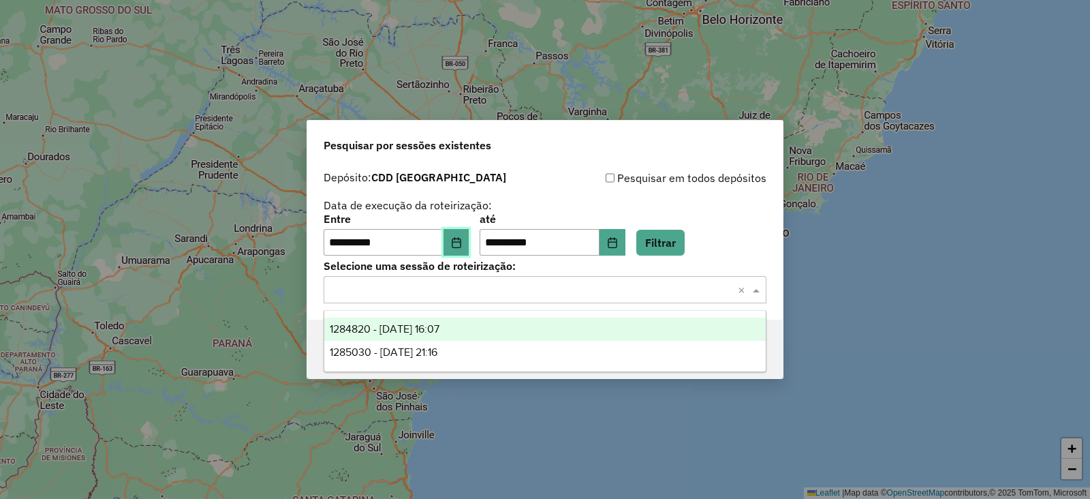
click at [469, 247] on button "Choose Date" at bounding box center [456, 242] width 26 height 27
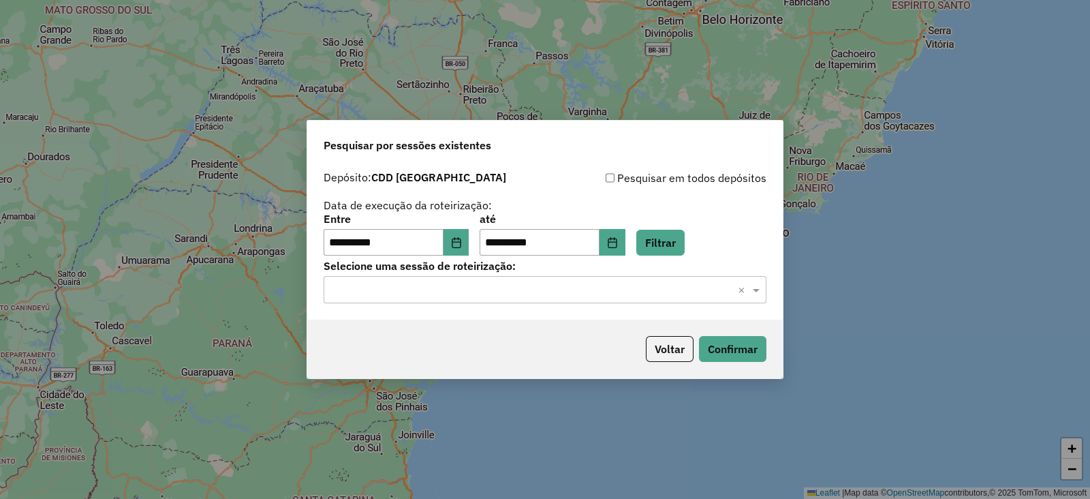
click at [487, 317] on div "**********" at bounding box center [544, 242] width 475 height 156
click at [469, 245] on button "Choose Date" at bounding box center [456, 242] width 26 height 27
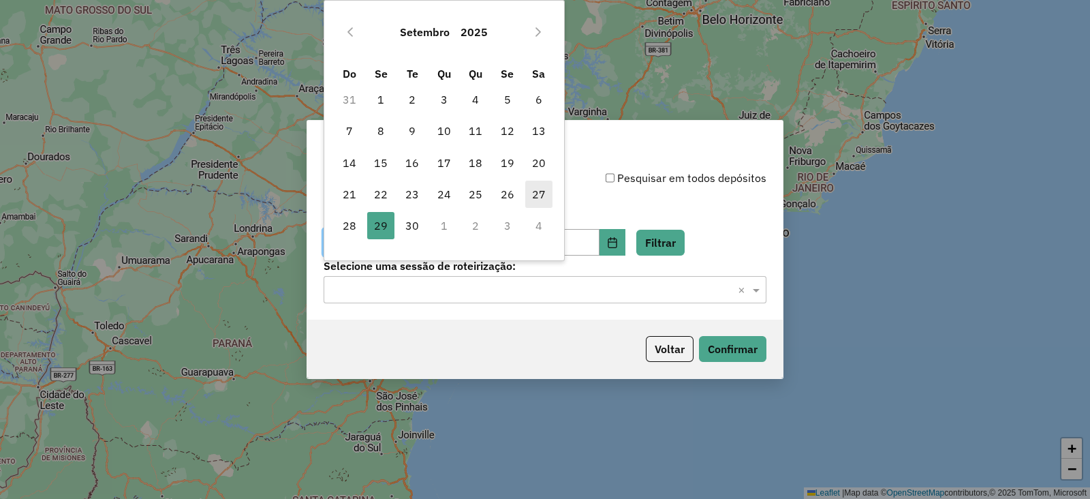
click at [534, 199] on span "27" at bounding box center [538, 194] width 27 height 27
type input "**********"
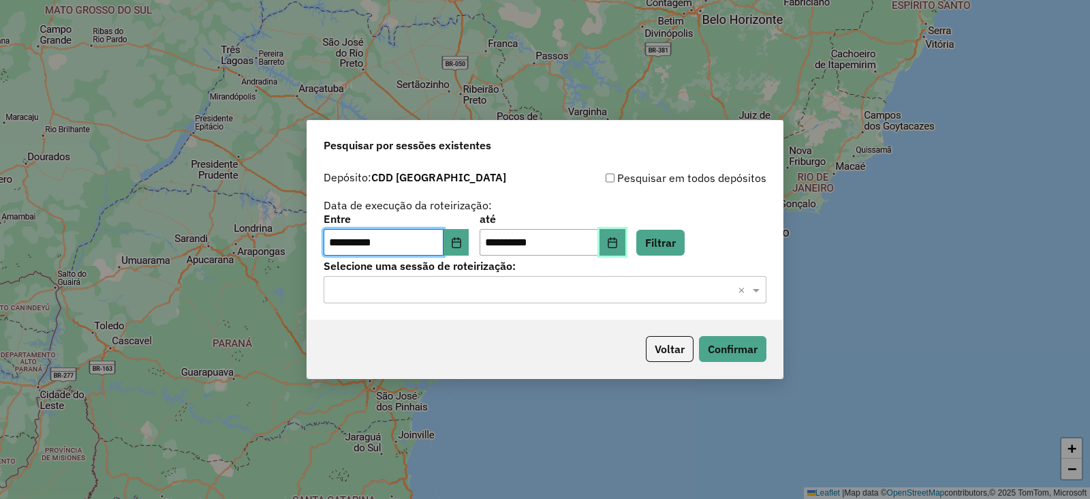
click at [625, 243] on button "Choose Date" at bounding box center [612, 242] width 26 height 27
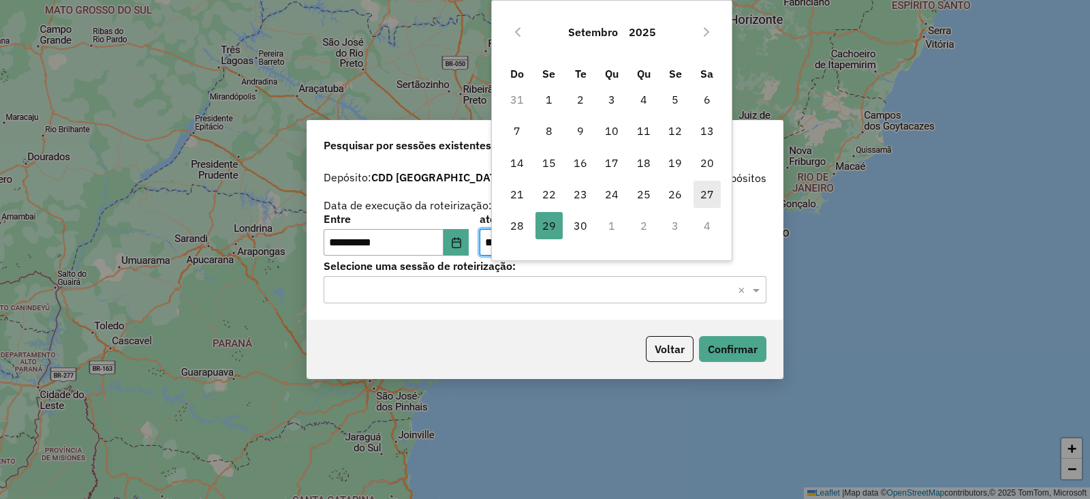
click at [712, 195] on span "27" at bounding box center [706, 194] width 27 height 27
type input "**********"
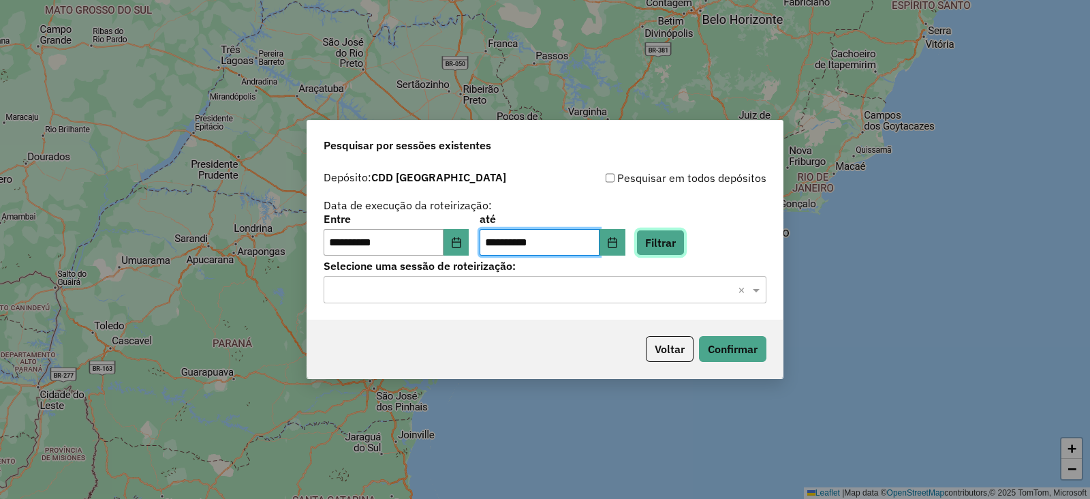
click at [682, 244] on button "Filtrar" at bounding box center [660, 243] width 48 height 26
click at [551, 287] on input "text" at bounding box center [531, 290] width 402 height 16
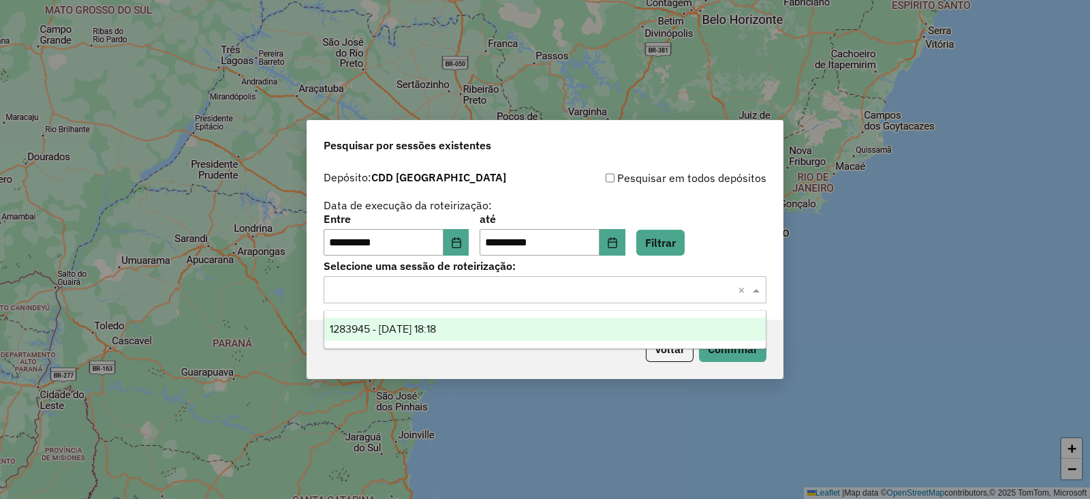
click at [523, 332] on div "1283945 - 27/09/2025 18:18" at bounding box center [544, 328] width 441 height 23
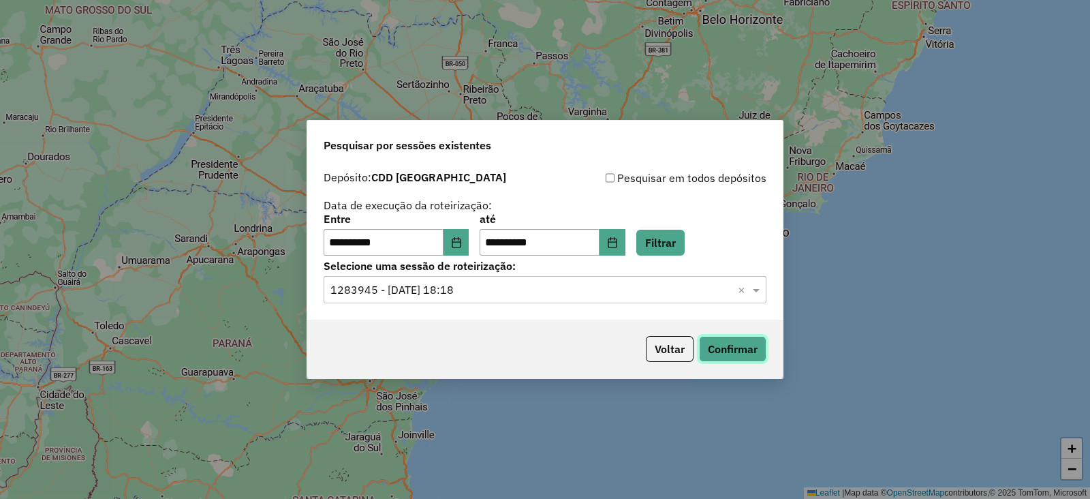
click at [730, 347] on button "Confirmar" at bounding box center [732, 349] width 67 height 26
click at [469, 238] on button "Choose Date" at bounding box center [456, 242] width 26 height 27
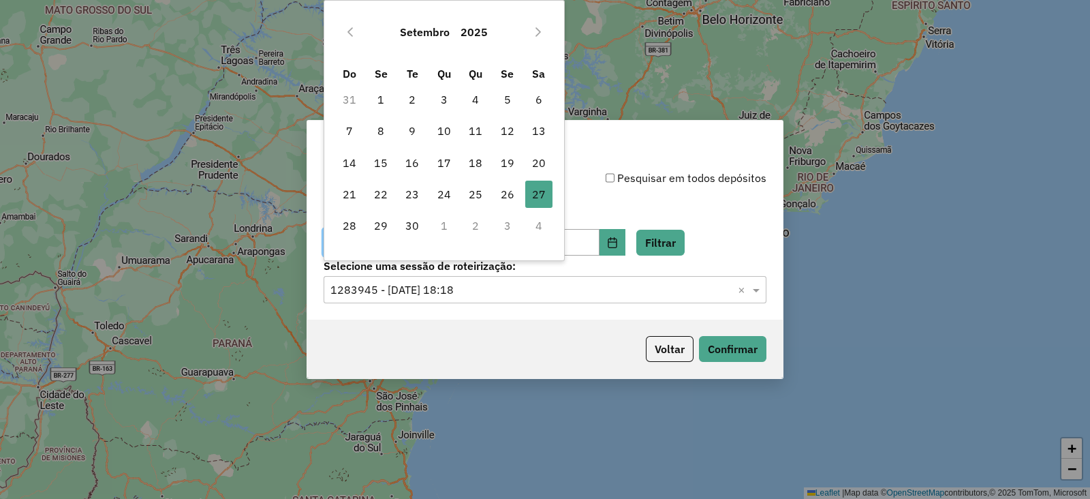
click at [535, 43] on div "Setembro 2025" at bounding box center [444, 32] width 221 height 44
click at [535, 40] on button "Next Month" at bounding box center [538, 32] width 22 height 22
click at [474, 113] on td "2" at bounding box center [475, 99] width 31 height 31
click at [472, 130] on span "9" at bounding box center [475, 130] width 27 height 27
type input "**********"
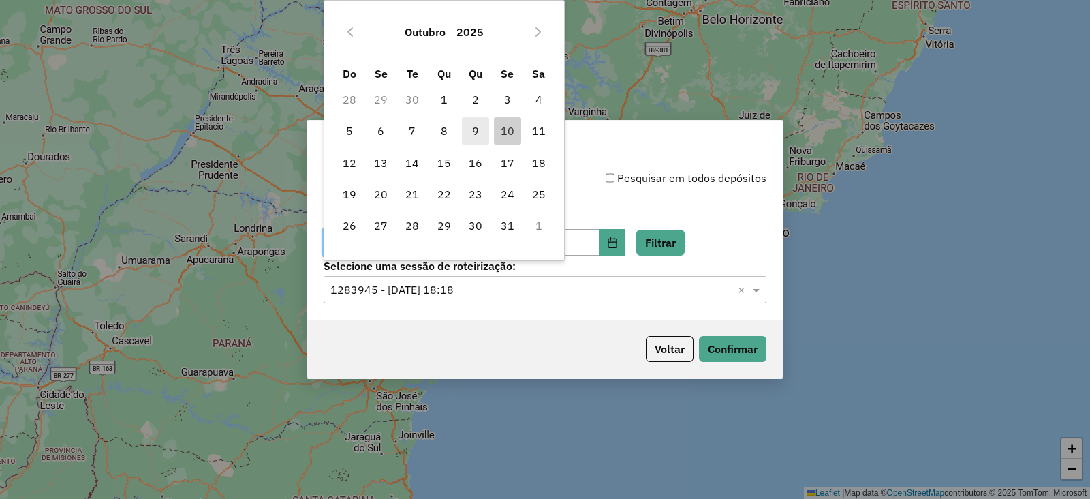
type input "**********"
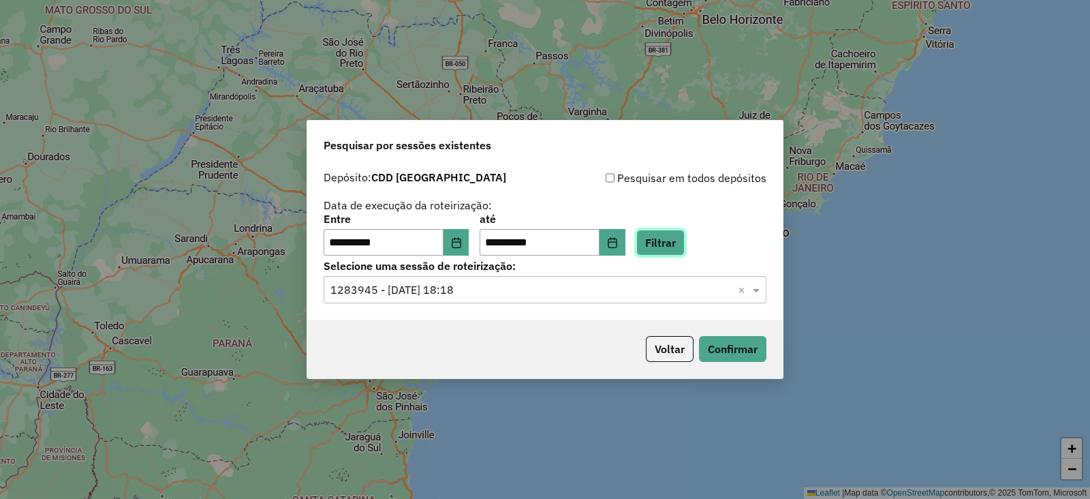
click at [678, 236] on button "Filtrar" at bounding box center [660, 243] width 48 height 26
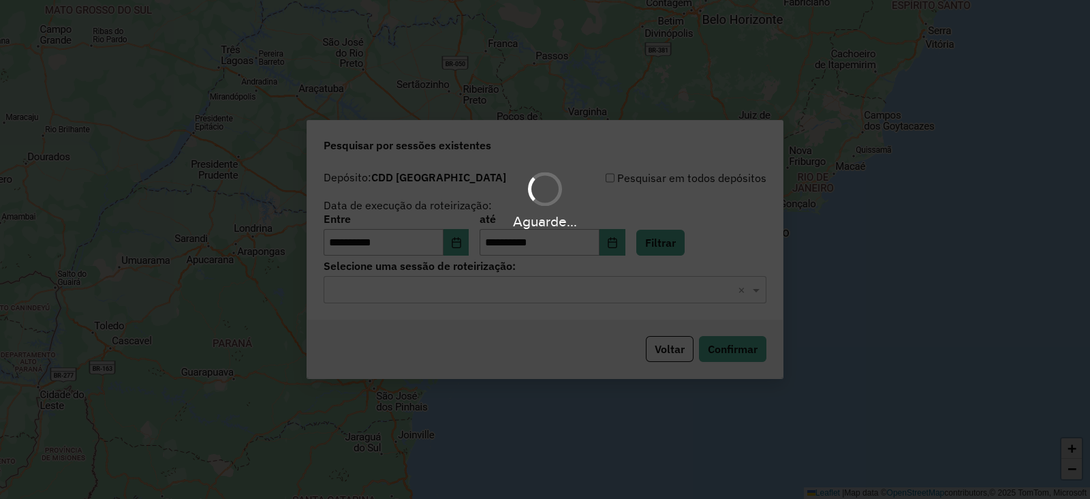
click at [456, 294] on input "text" at bounding box center [531, 290] width 402 height 16
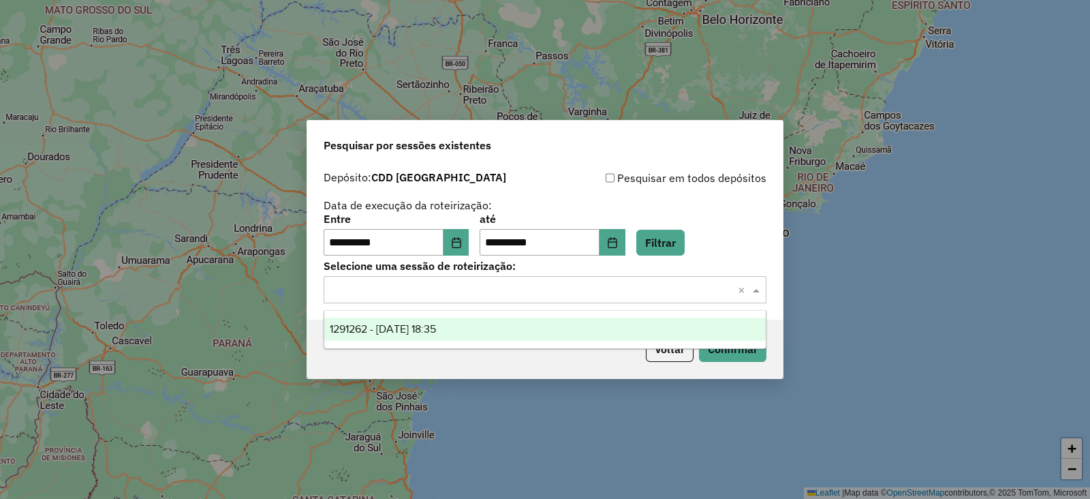
click at [456, 322] on div "1291262 - 09/10/2025 18:35" at bounding box center [544, 328] width 441 height 23
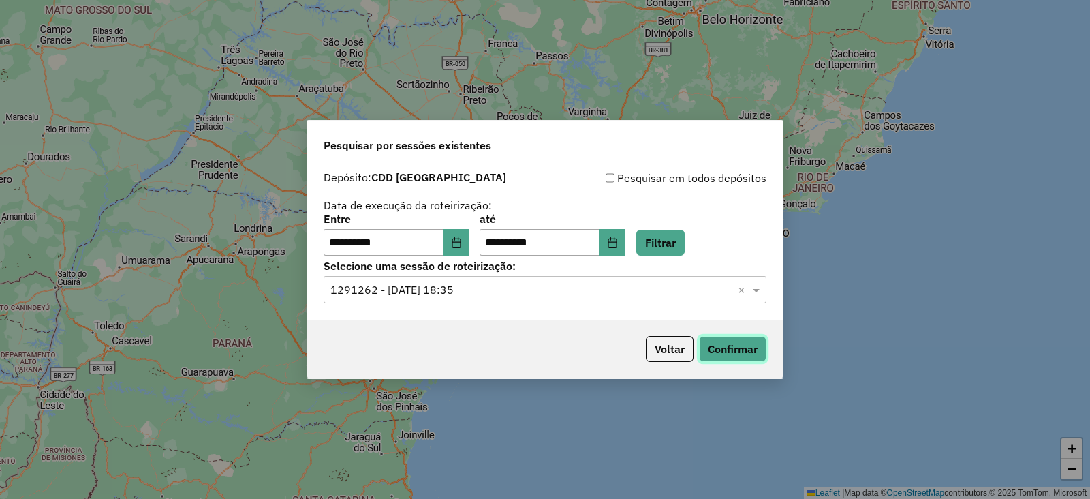
click at [737, 351] on button "Confirmar" at bounding box center [732, 349] width 67 height 26
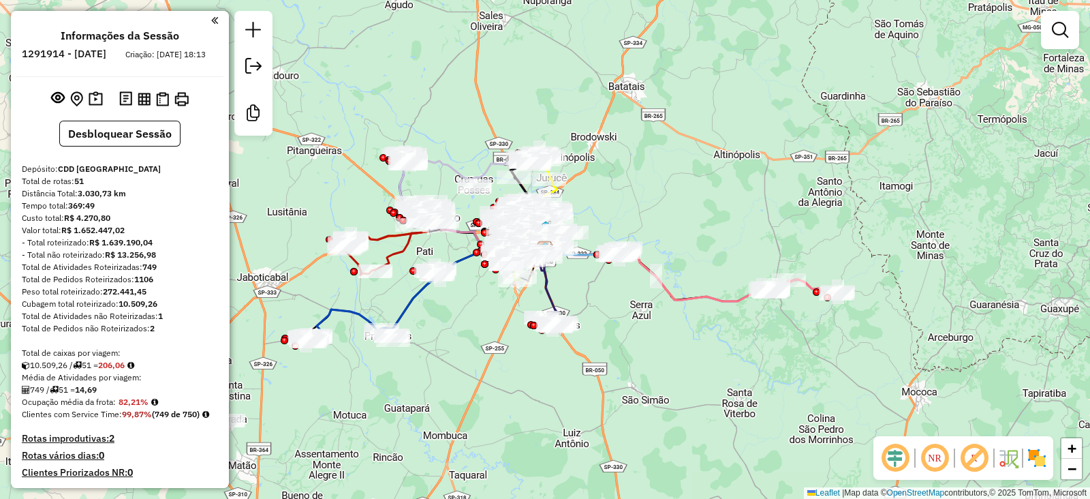
click at [977, 452] on em at bounding box center [974, 457] width 33 height 33
click at [1035, 458] on img at bounding box center [1037, 458] width 22 height 22
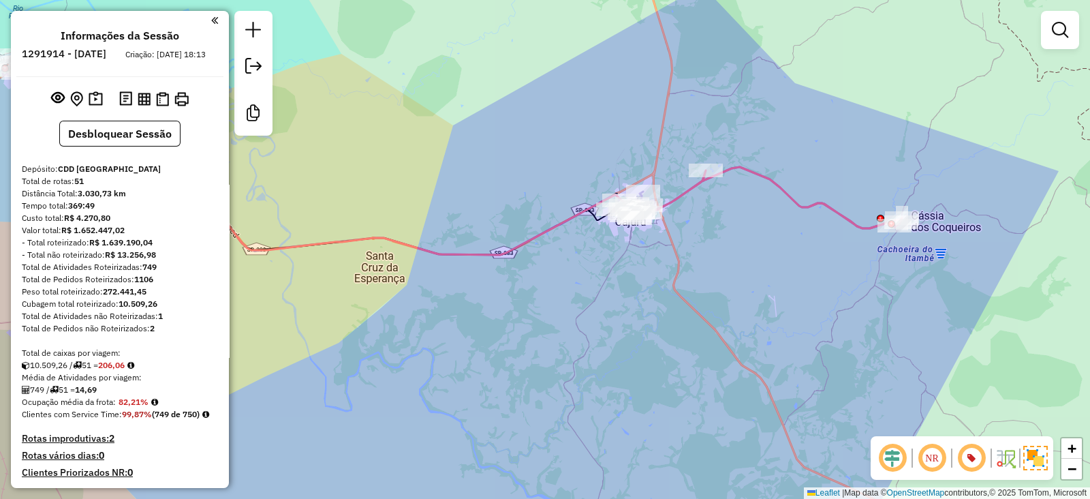
drag, startPoint x: 945, startPoint y: 283, endPoint x: 870, endPoint y: 298, distance: 76.6
click at [872, 298] on div "Janela de atendimento Grade de atendimento Capacidade Transportadoras Veículos …" at bounding box center [545, 249] width 1090 height 499
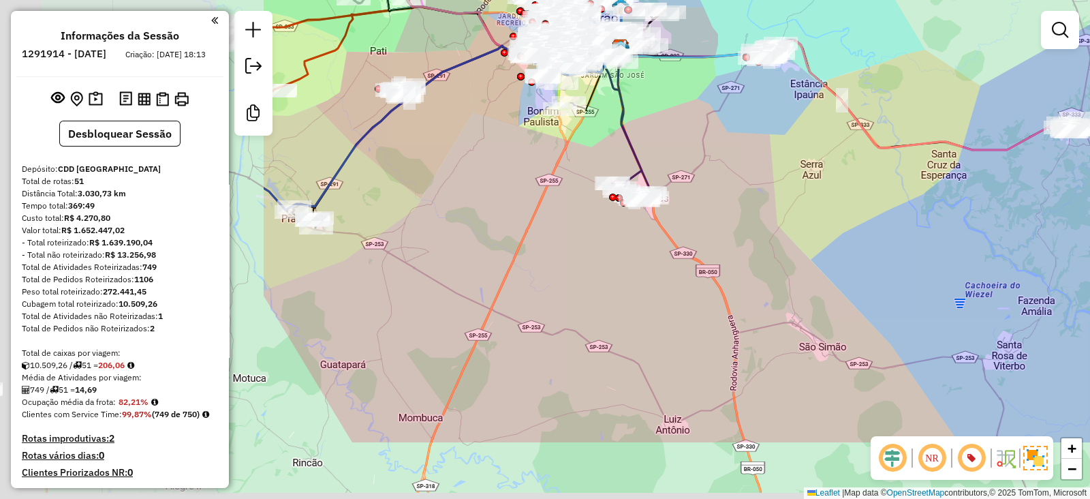
drag, startPoint x: 394, startPoint y: 270, endPoint x: 854, endPoint y: 146, distance: 475.7
click at [854, 146] on div "Janela de atendimento Grade de atendimento Capacidade Transportadoras Veículos …" at bounding box center [545, 249] width 1090 height 499
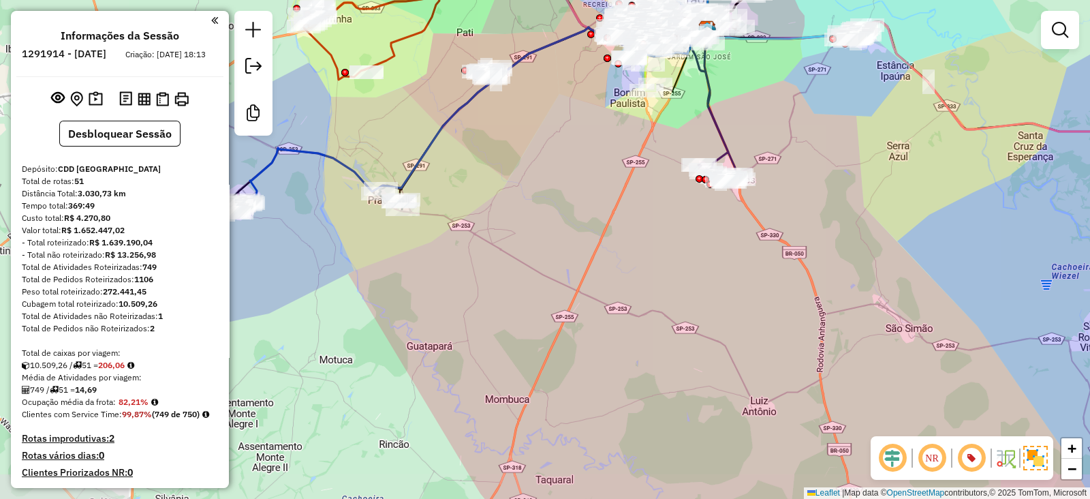
click at [763, 255] on div "Janela de atendimento Grade de atendimento Capacidade Transportadoras Veículos …" at bounding box center [545, 249] width 1090 height 499
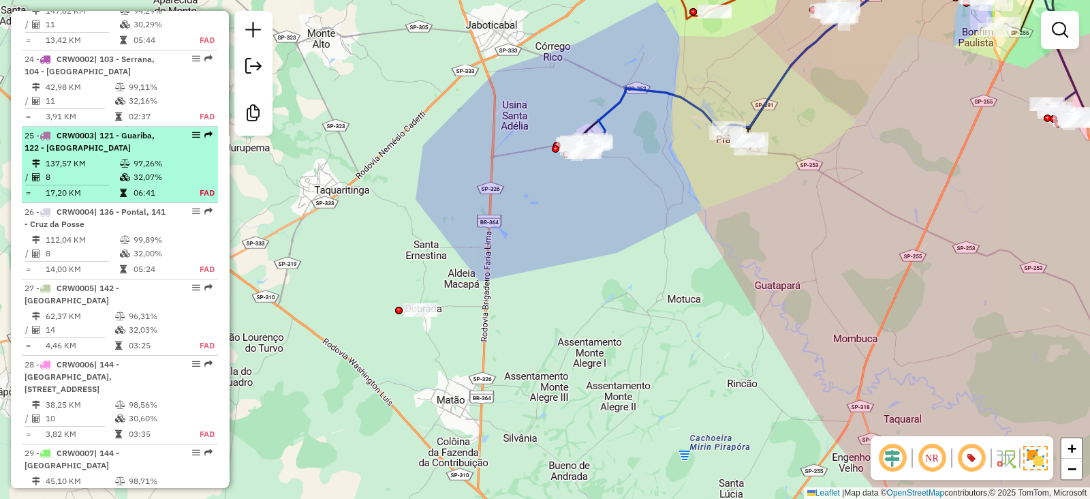
scroll to position [2044, 0]
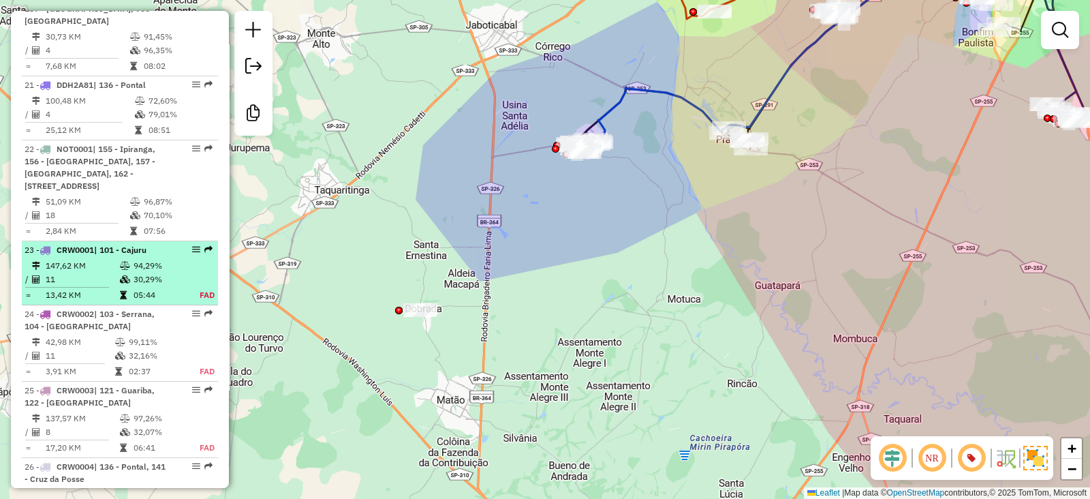
click at [120, 270] on icon at bounding box center [125, 266] width 10 height 8
select select "**********"
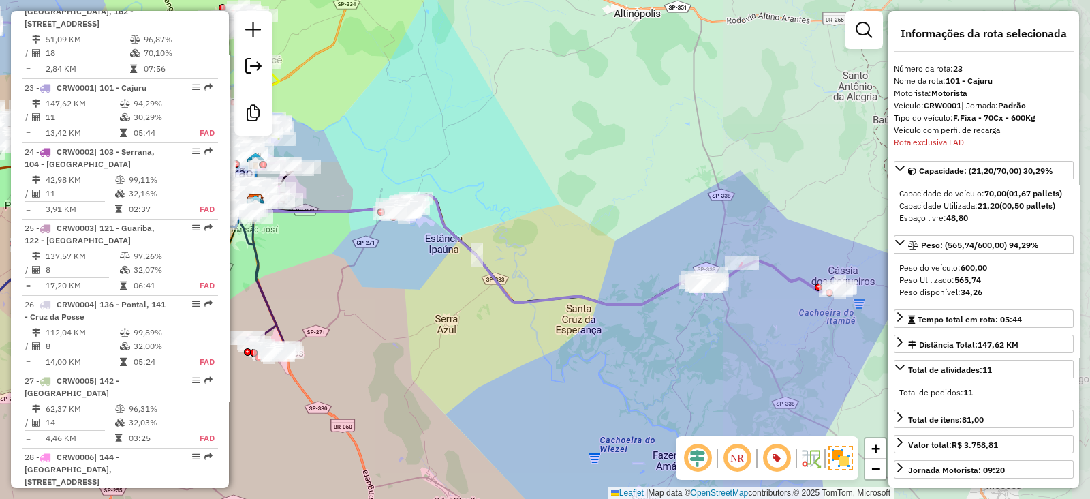
scroll to position [2294, 0]
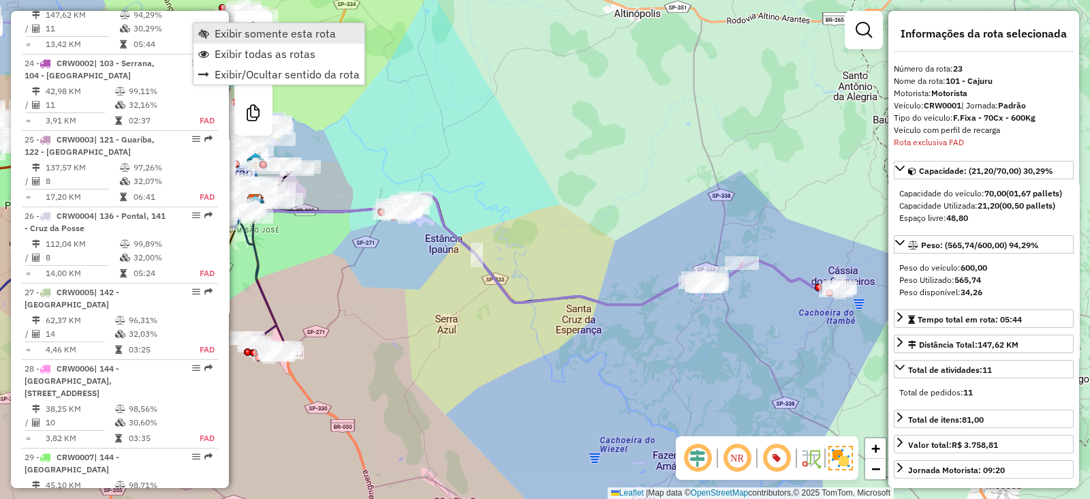
click at [221, 28] on span "Exibir somente esta rota" at bounding box center [275, 33] width 121 height 11
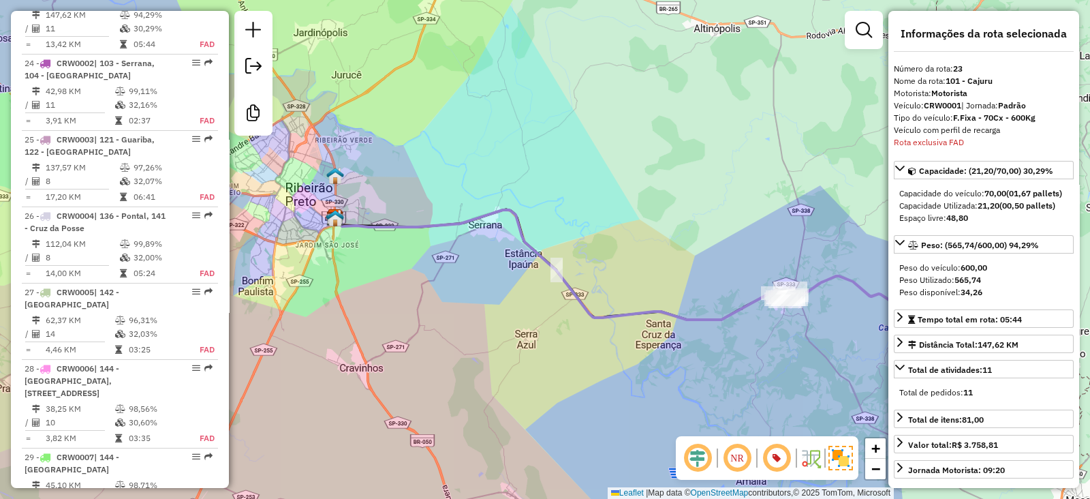
drag, startPoint x: 413, startPoint y: 136, endPoint x: 499, endPoint y: 151, distance: 86.5
click at [499, 151] on div "Janela de atendimento Grade de atendimento Capacidade Transportadoras Veículos …" at bounding box center [545, 249] width 1090 height 499
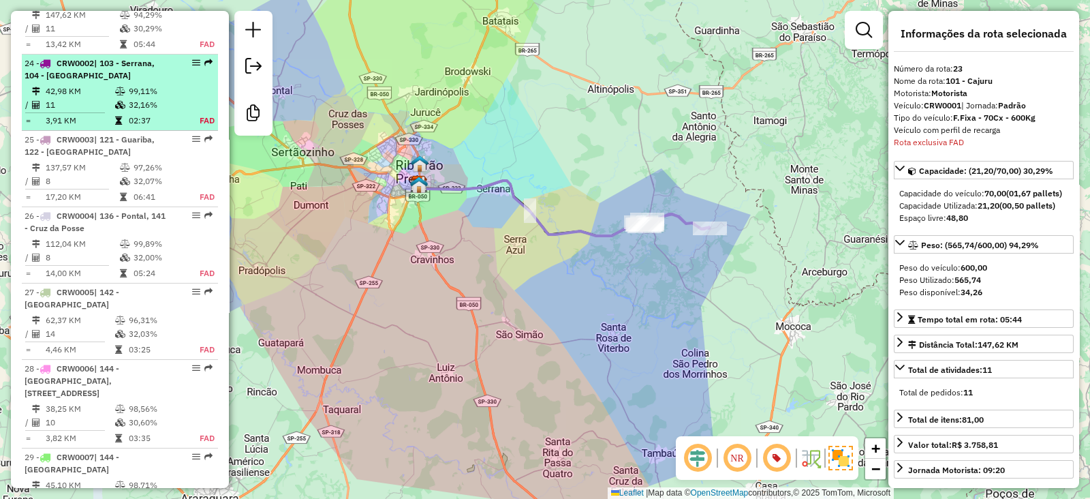
click at [106, 80] on span "| 103 - Serrana, 104 - Serrana" at bounding box center [90, 69] width 130 height 22
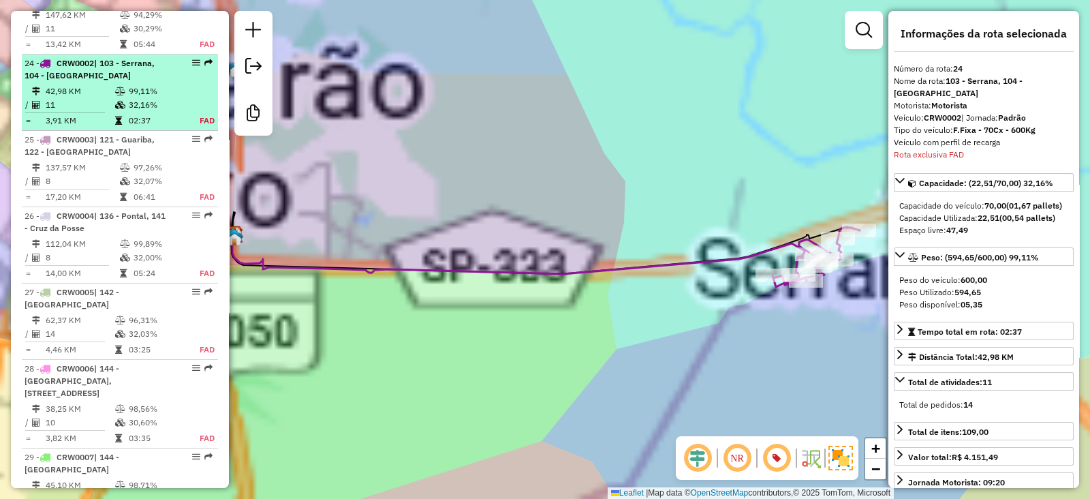
scroll to position [2357, 0]
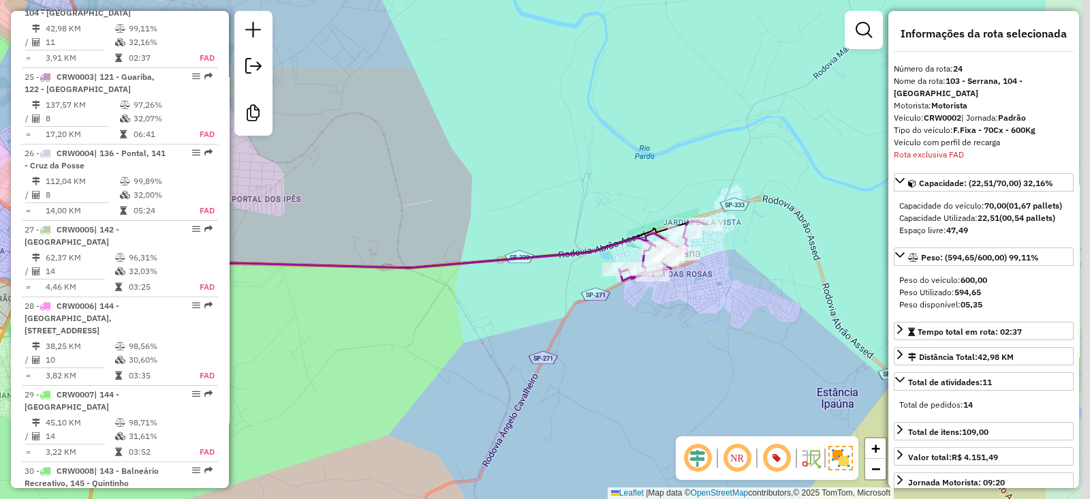
drag, startPoint x: 456, startPoint y: 185, endPoint x: 307, endPoint y: 183, distance: 149.2
click at [307, 183] on div "Janela de atendimento Grade de atendimento Capacidade Transportadoras Veículos …" at bounding box center [545, 249] width 1090 height 499
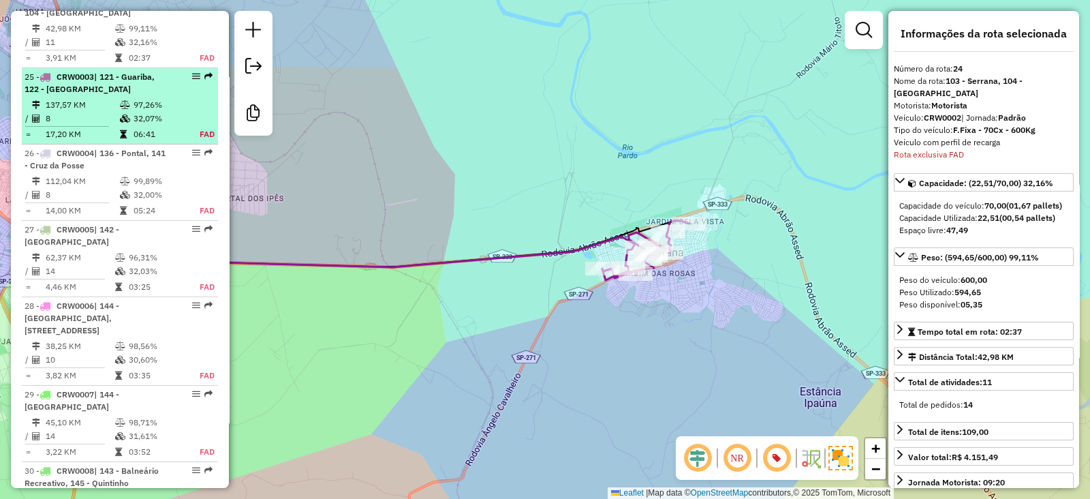
click at [91, 112] on td "137,57 KM" at bounding box center [82, 105] width 74 height 14
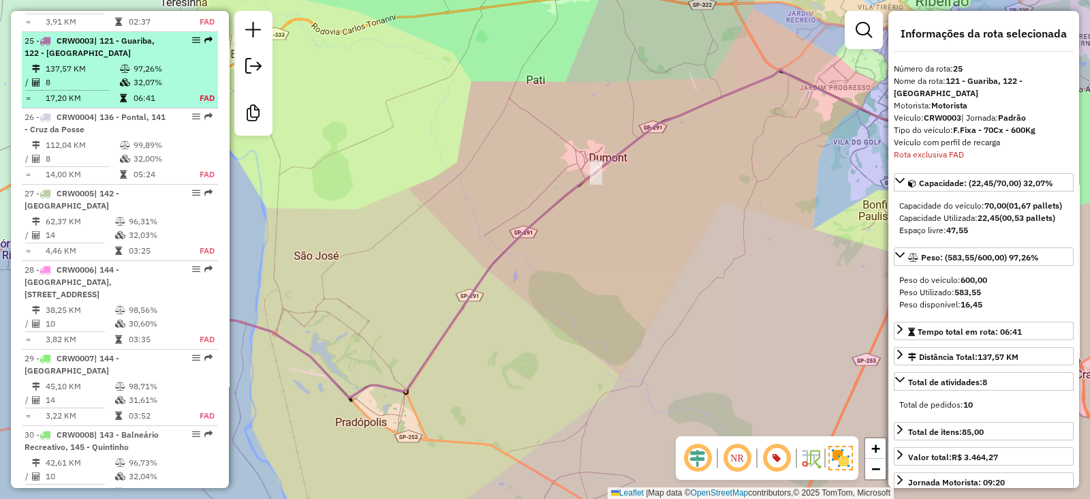
scroll to position [2434, 0]
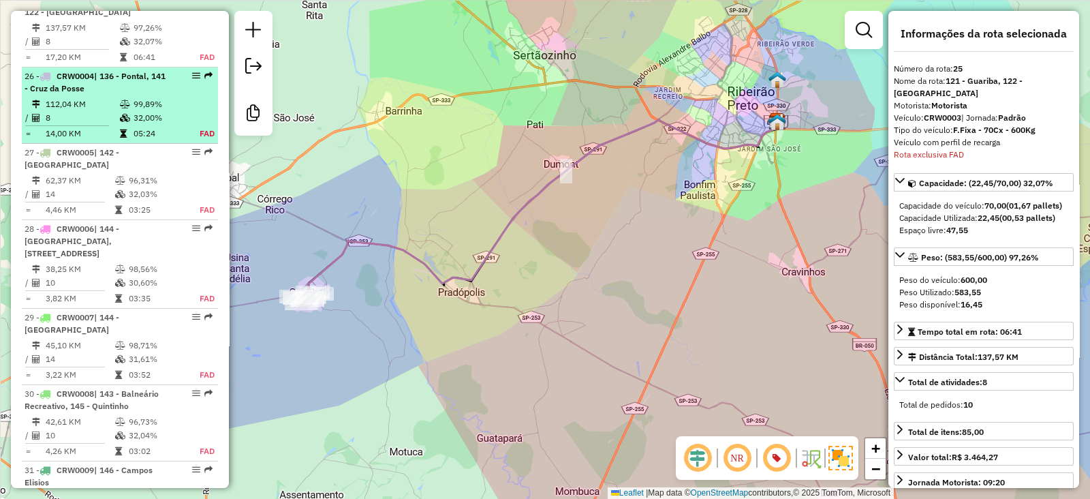
click at [99, 111] on td "112,04 KM" at bounding box center [82, 104] width 74 height 14
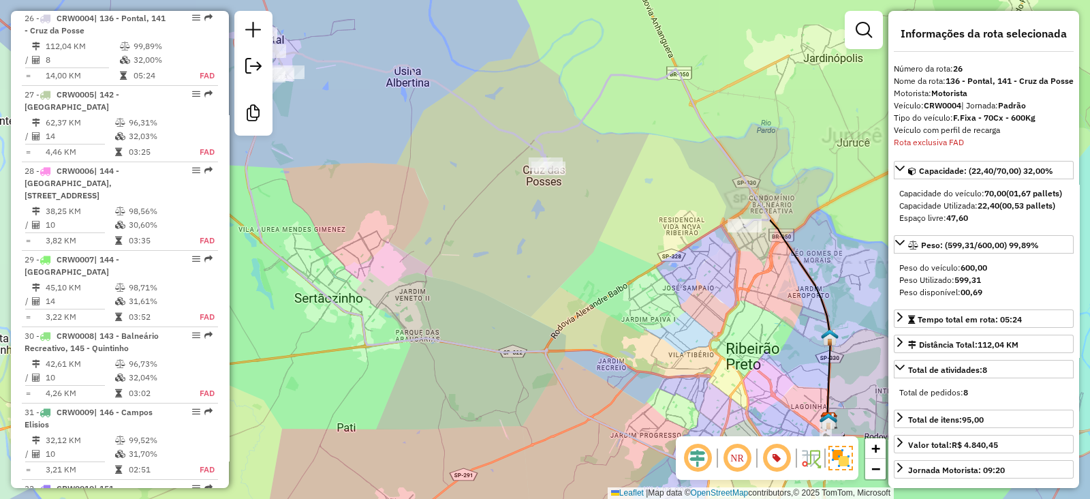
scroll to position [2509, 0]
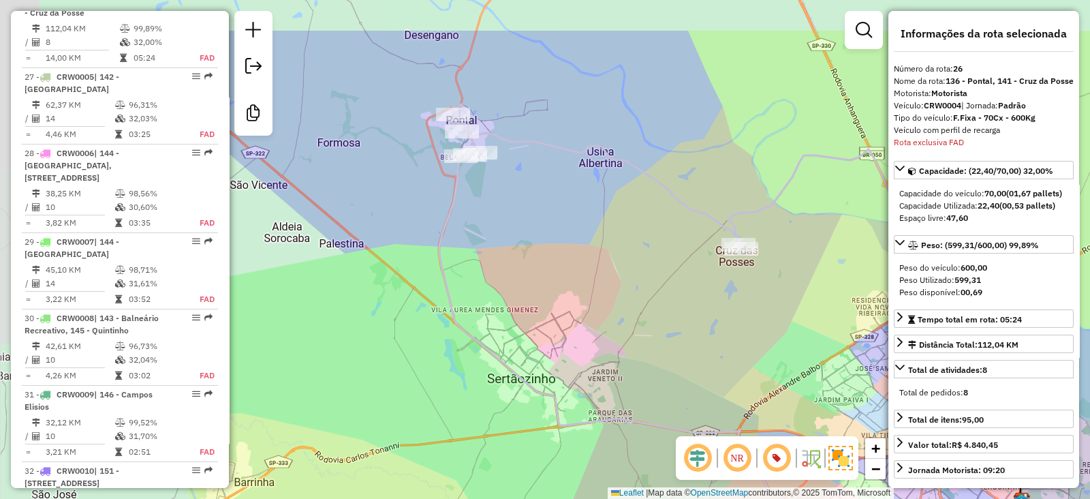
drag, startPoint x: 565, startPoint y: 348, endPoint x: 578, endPoint y: 358, distance: 16.5
click at [578, 358] on div "Janela de atendimento Grade de atendimento Capacidade Transportadoras Veículos …" at bounding box center [545, 249] width 1090 height 499
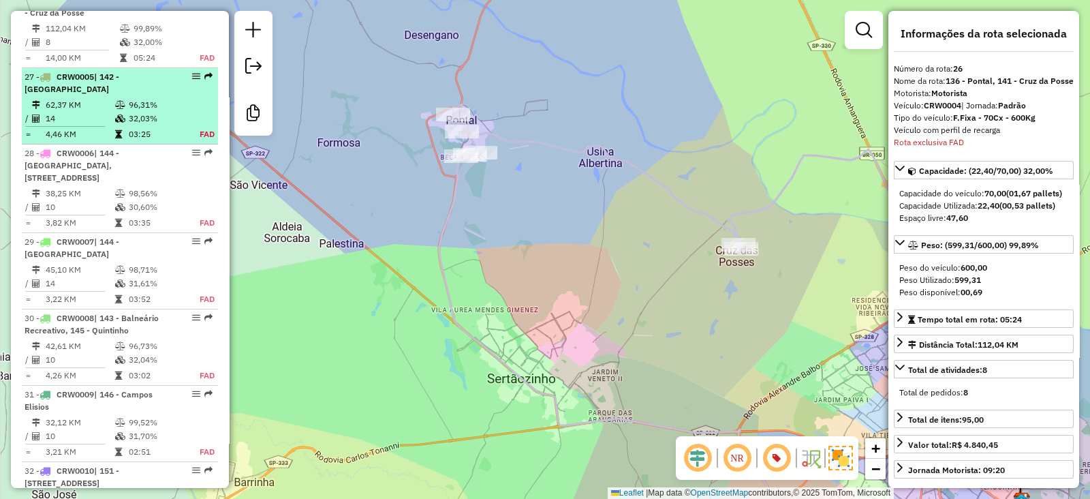
click at [136, 125] on td "32,03%" at bounding box center [156, 119] width 57 height 14
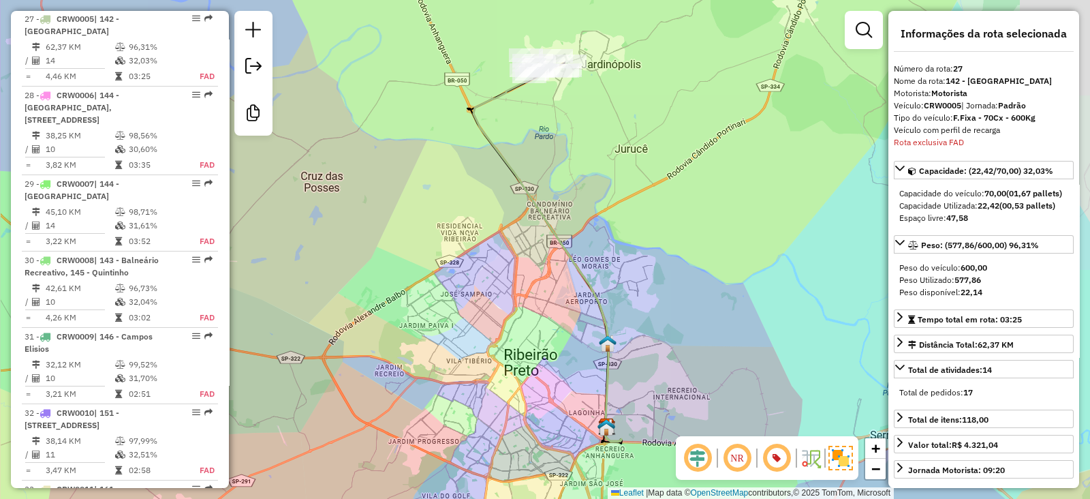
scroll to position [2586, 0]
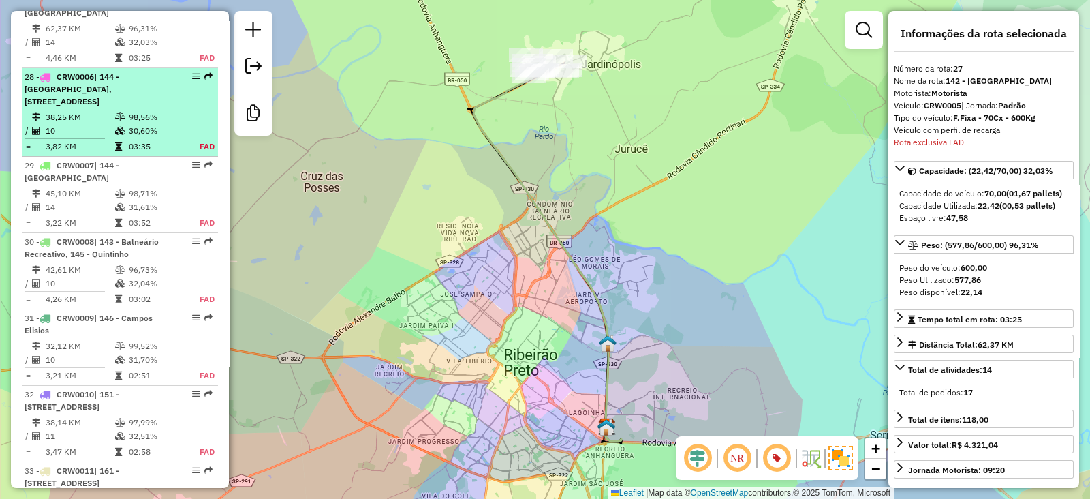
click at [119, 106] on span "| 144 - Ribeirão Verde, 171 - Portal dos Ipês, 172 - Jardim Zara" at bounding box center [72, 89] width 95 height 35
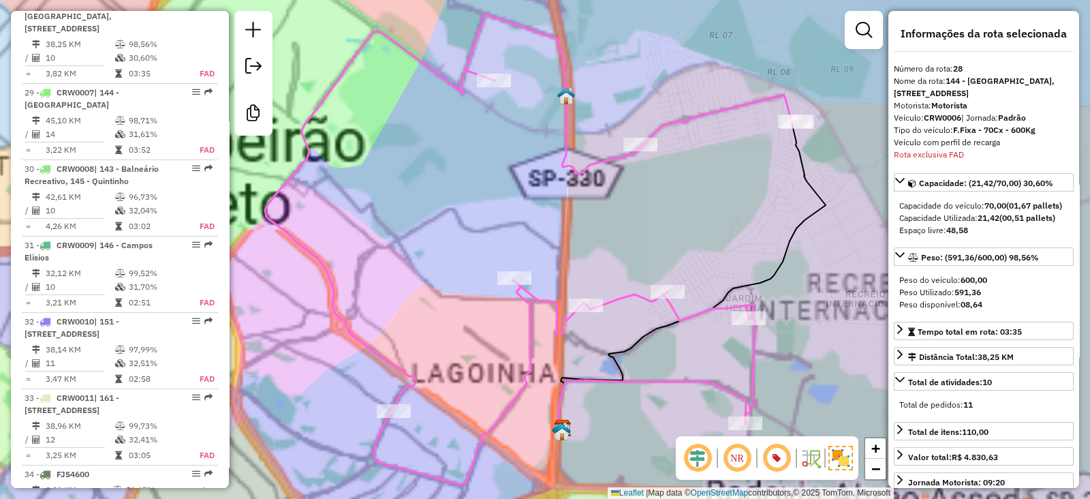
scroll to position [2663, 0]
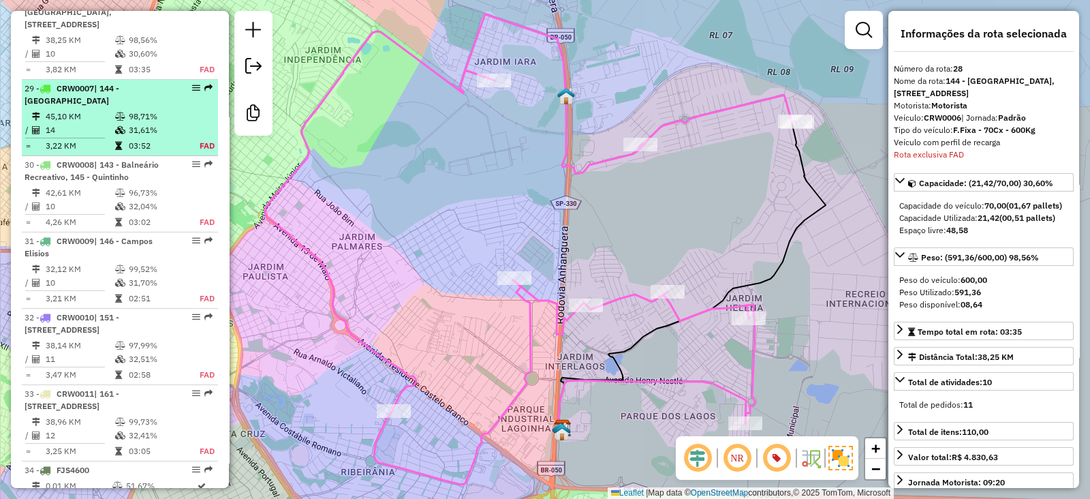
click at [114, 137] on td at bounding box center [121, 130] width 14 height 14
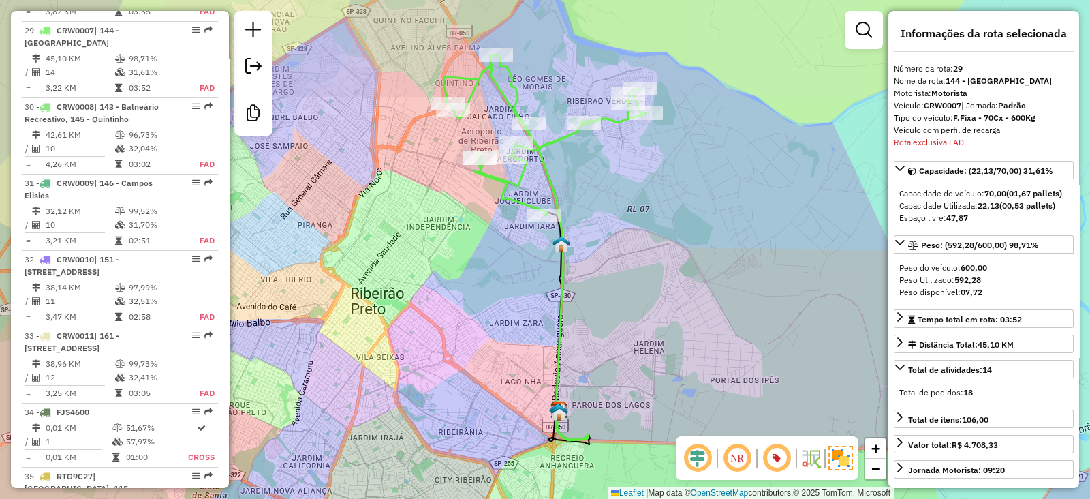
scroll to position [2751, 0]
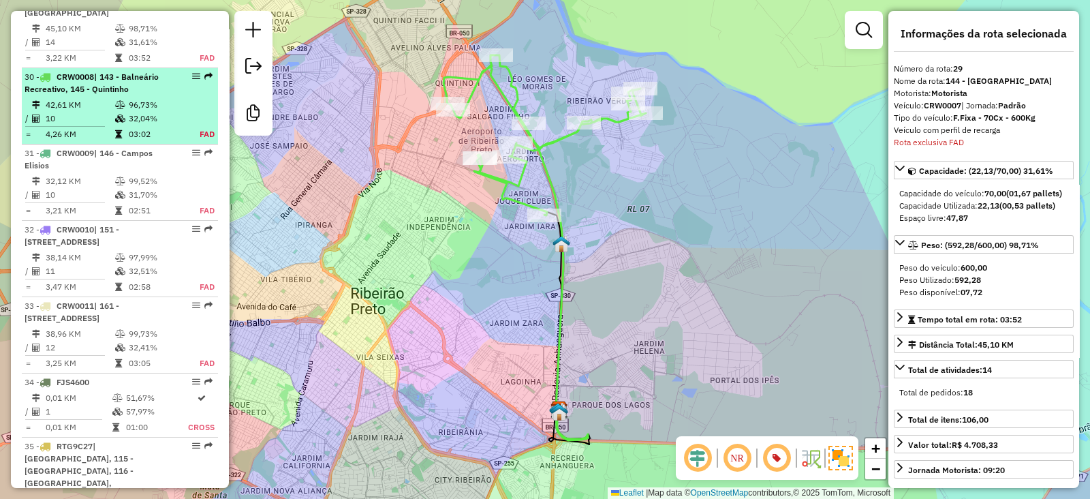
click at [97, 125] on td "10" at bounding box center [79, 119] width 69 height 14
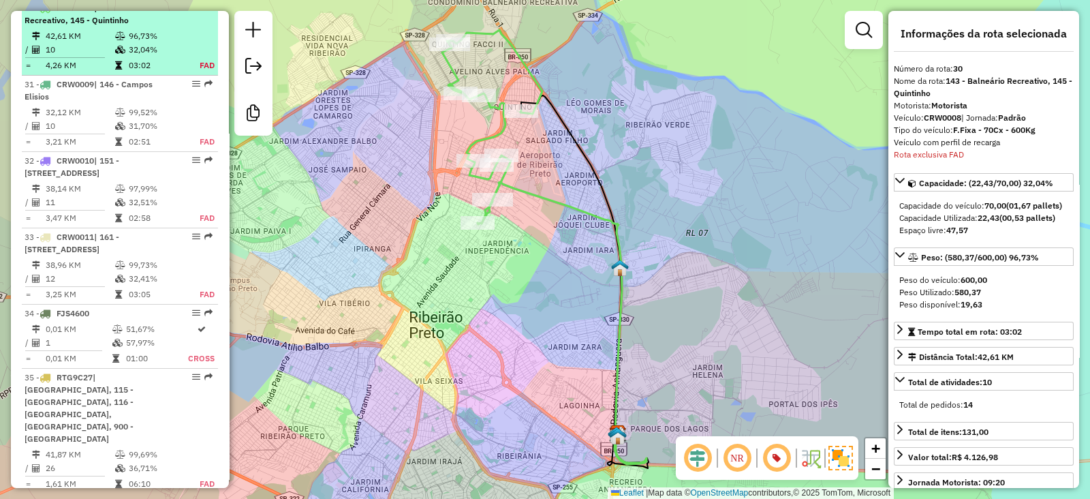
scroll to position [2827, 0]
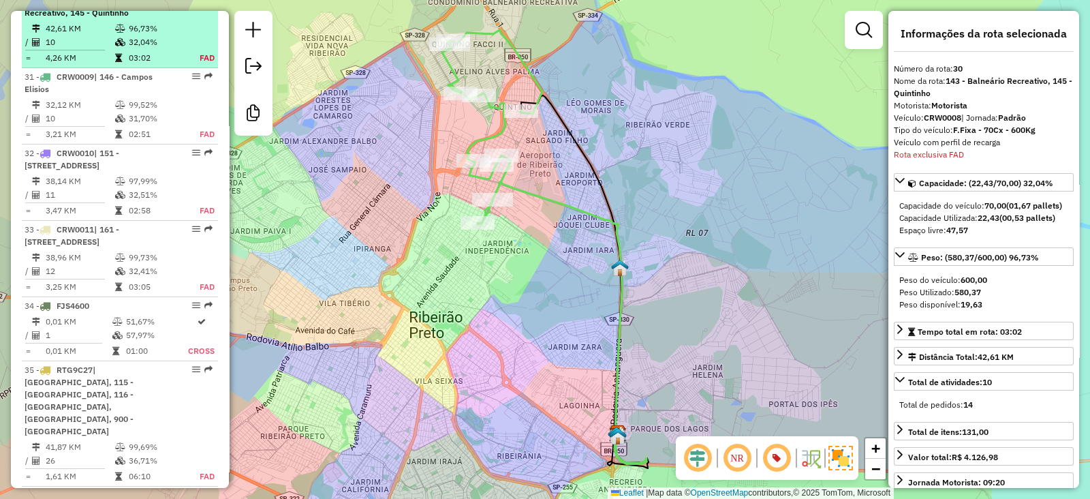
click at [97, 125] on td "10" at bounding box center [79, 119] width 69 height 14
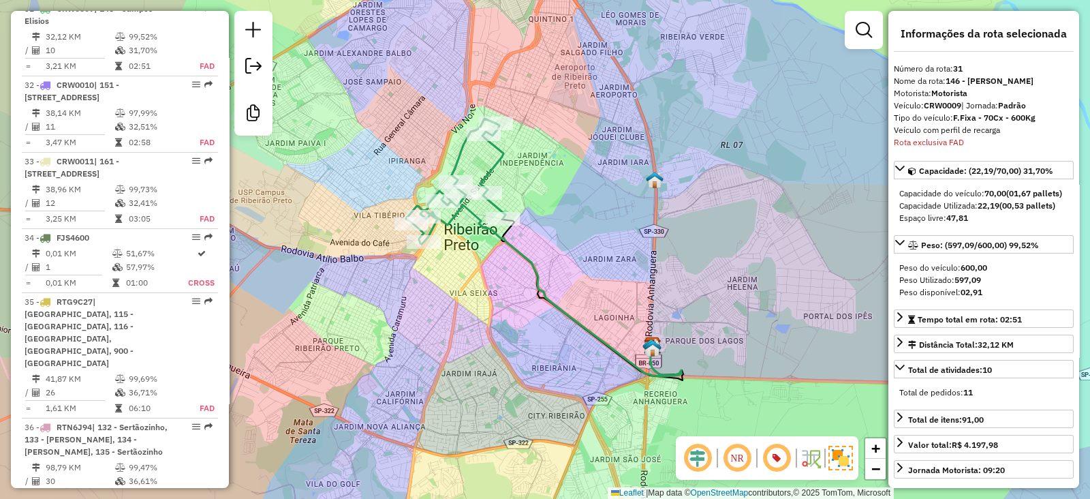
scroll to position [2903, 0]
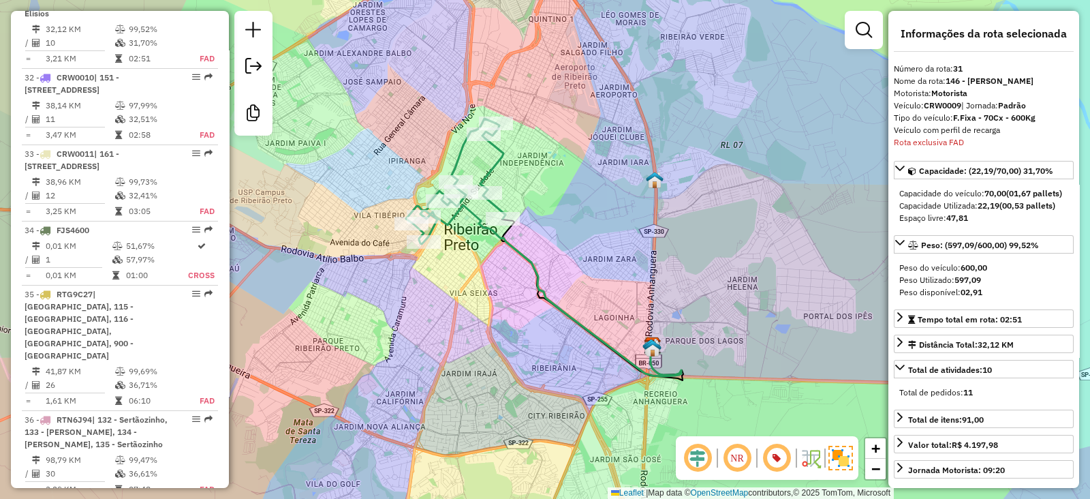
click at [97, 112] on td "38,14 KM" at bounding box center [79, 106] width 69 height 14
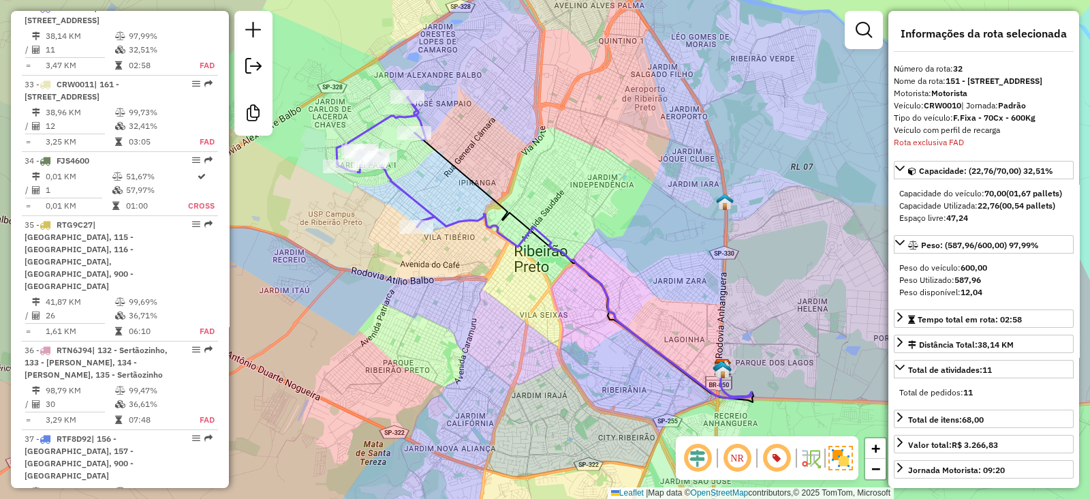
scroll to position [2979, 0]
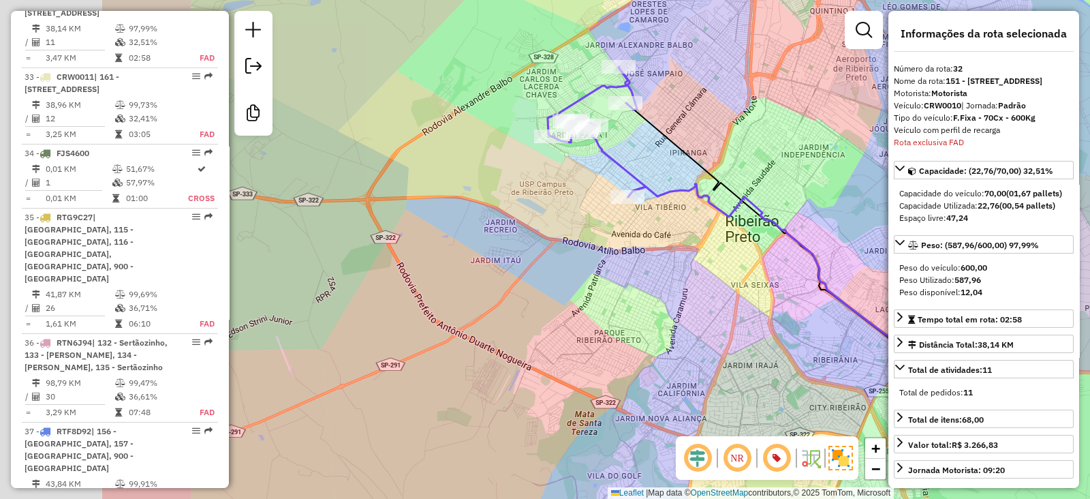
drag, startPoint x: 376, startPoint y: 251, endPoint x: 588, endPoint y: 221, distance: 214.0
click at [588, 221] on div "Janela de atendimento Grade de atendimento Capacidade Transportadoras Veículos …" at bounding box center [545, 249] width 1090 height 499
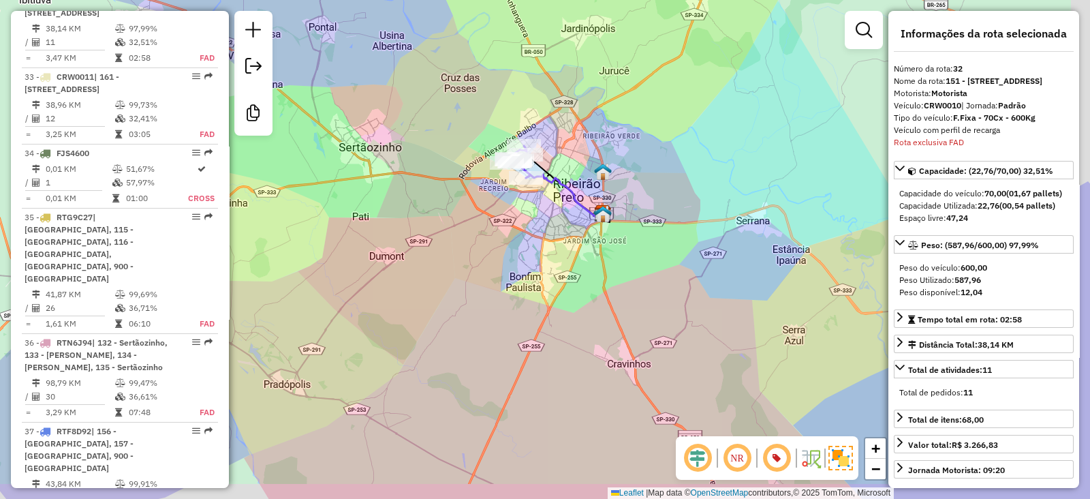
drag, startPoint x: 730, startPoint y: 300, endPoint x: 590, endPoint y: 216, distance: 162.8
click at [671, 268] on div "Janela de atendimento Grade de atendimento Capacidade Transportadoras Veículos …" at bounding box center [545, 249] width 1090 height 499
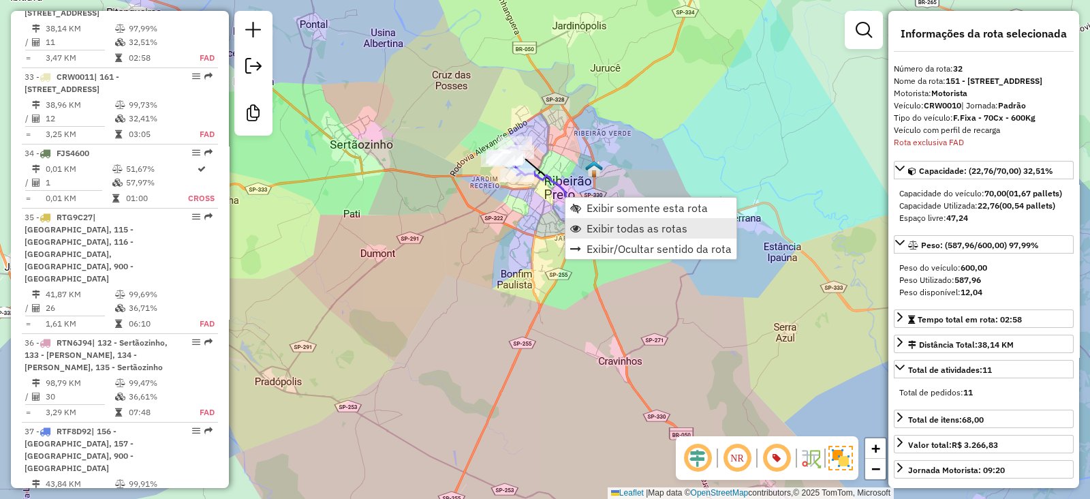
click at [586, 227] on span "Exibir todas as rotas" at bounding box center [636, 228] width 101 height 11
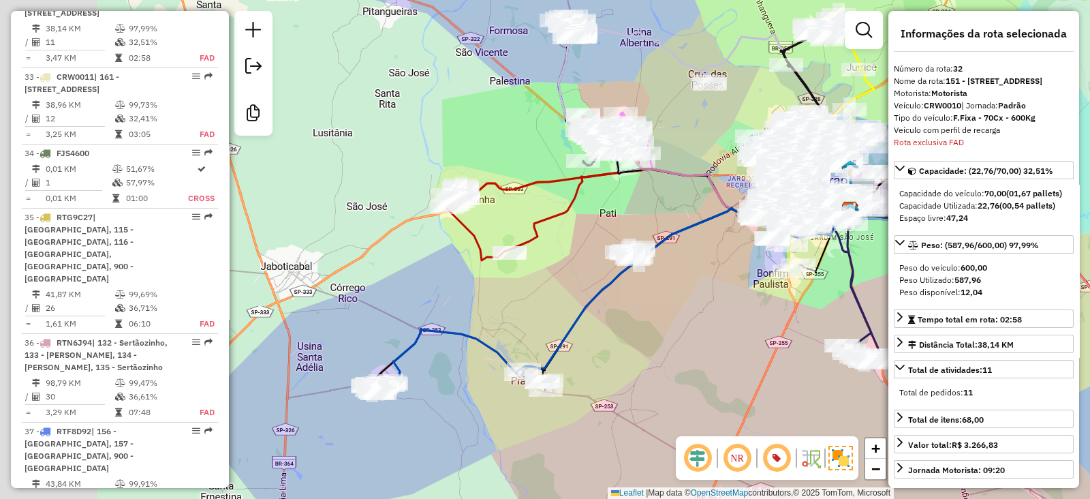
click at [535, 279] on div "Janela de atendimento Grade de atendimento Capacidade Transportadoras Veículos …" at bounding box center [545, 249] width 1090 height 499
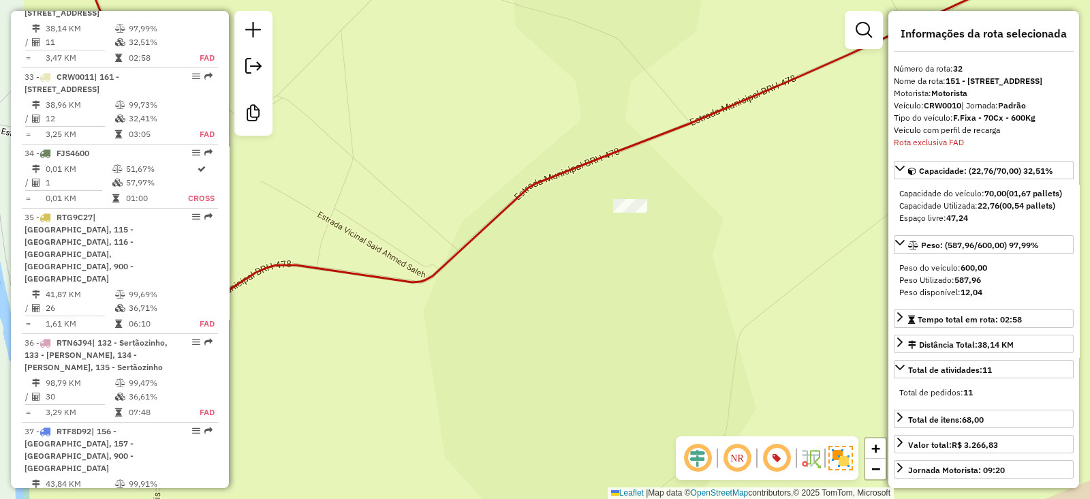
drag, startPoint x: 448, startPoint y: 342, endPoint x: 573, endPoint y: 323, distance: 126.1
click at [573, 323] on div "Janela de atendimento Grade de atendimento Capacidade Transportadoras Veículos …" at bounding box center [545, 249] width 1090 height 499
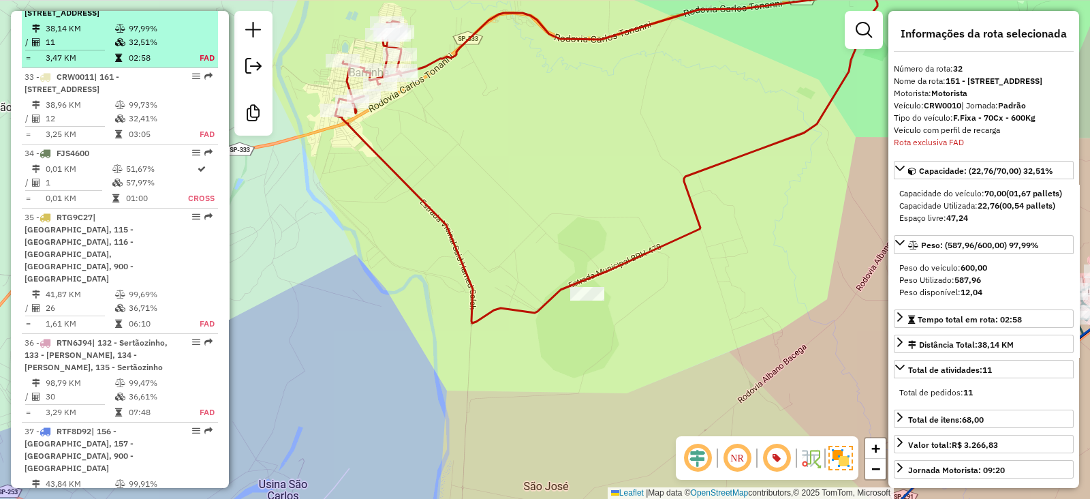
click at [103, 35] on td "38,14 KM" at bounding box center [79, 29] width 69 height 14
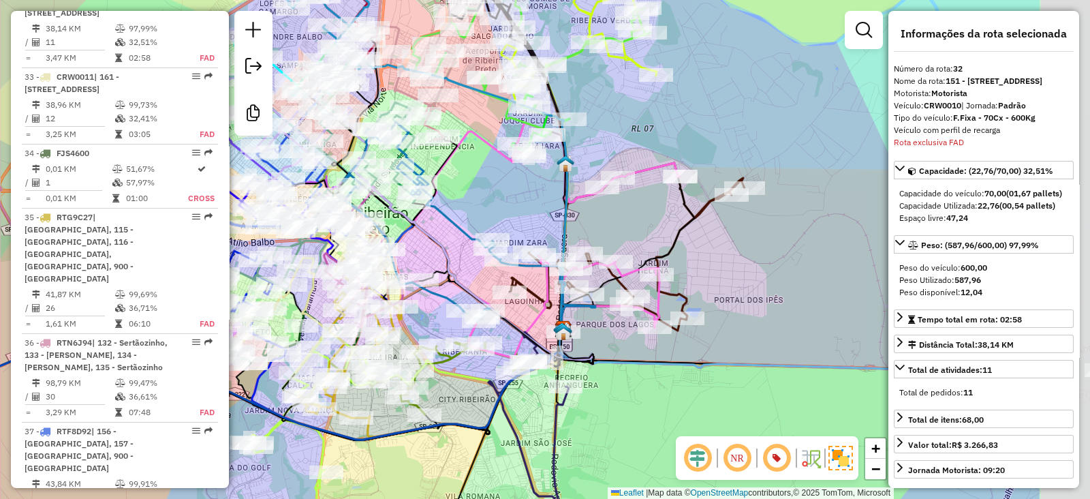
drag, startPoint x: 777, startPoint y: 260, endPoint x: 615, endPoint y: 220, distance: 166.4
click at [615, 220] on div "Janela de atendimento Grade de atendimento Capacidade Transportadoras Veículos …" at bounding box center [545, 249] width 1090 height 499
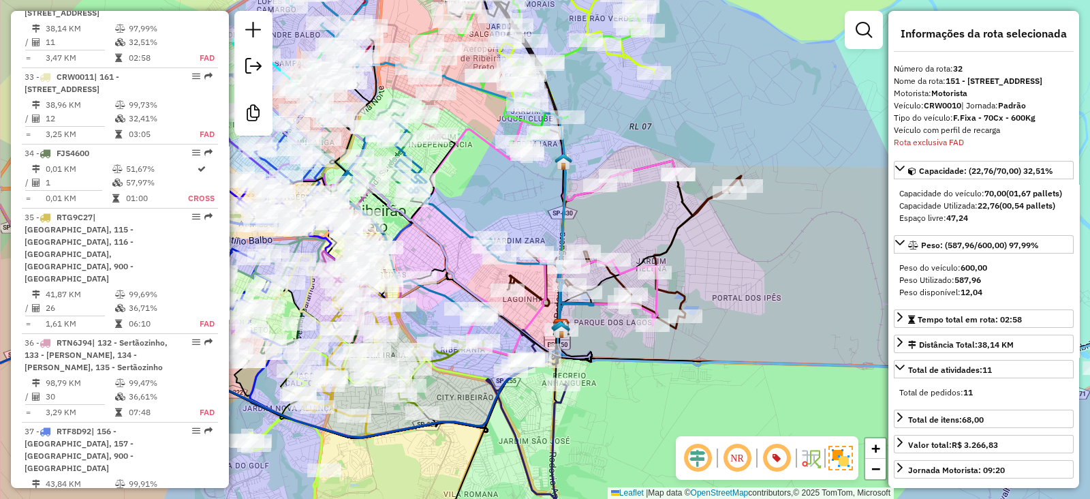
click at [704, 208] on icon at bounding box center [624, 245] width 235 height 168
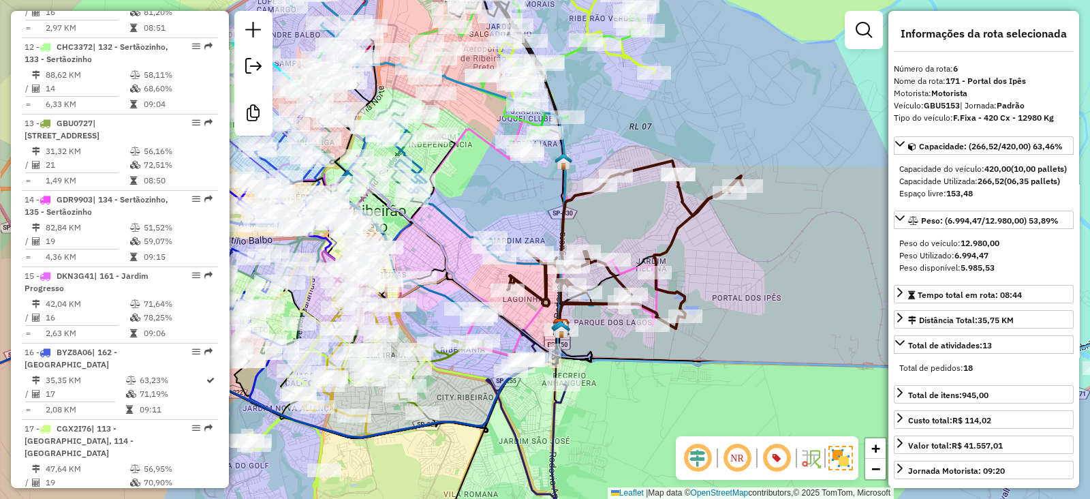
scroll to position [939, 0]
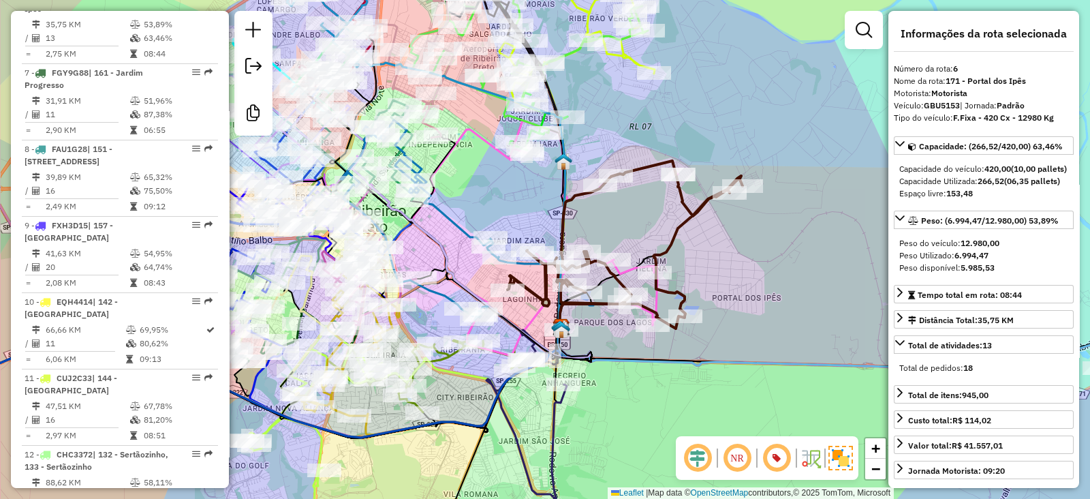
click at [657, 299] on icon at bounding box center [545, 238] width 266 height 235
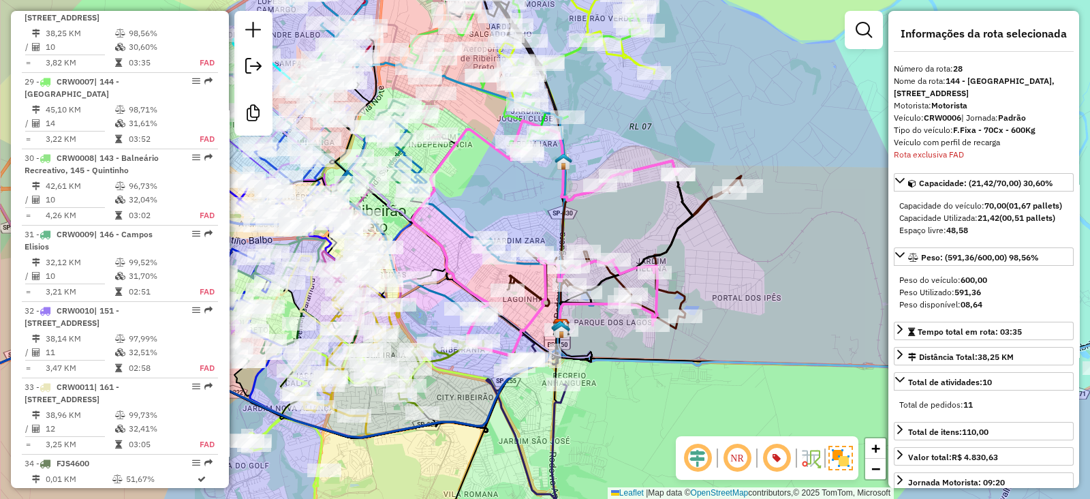
scroll to position [2663, 0]
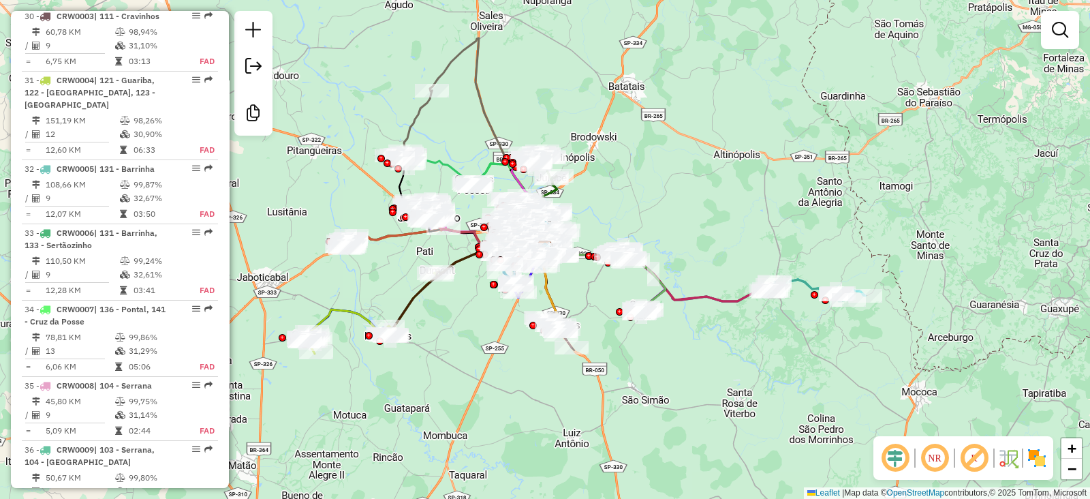
scroll to position [2724, 0]
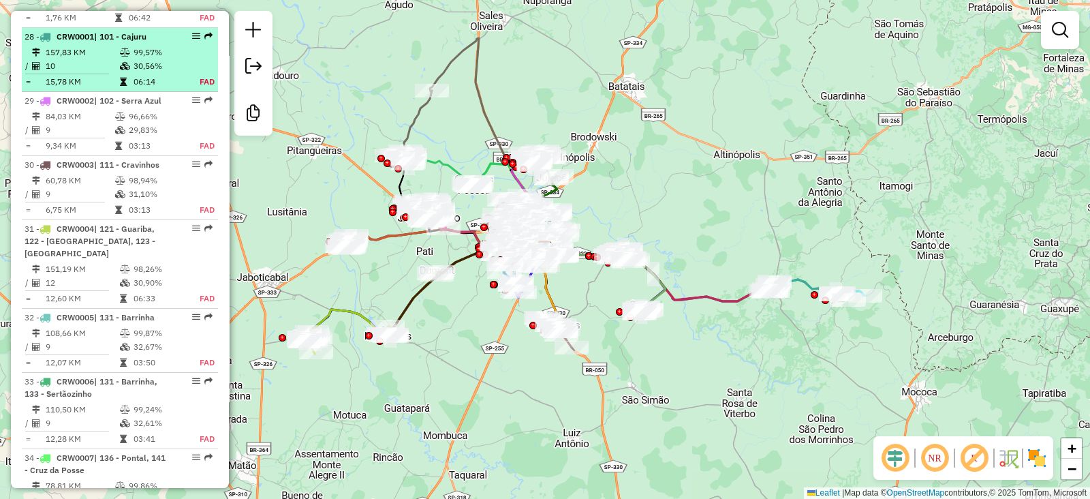
select select "**********"
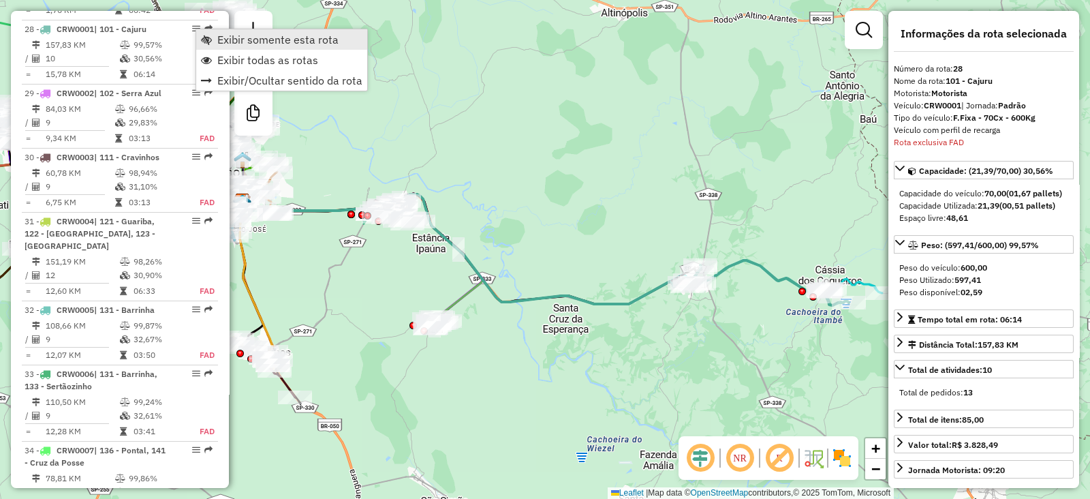
scroll to position [2736, 0]
click at [232, 39] on span "Exibir somente esta rota" at bounding box center [277, 39] width 121 height 11
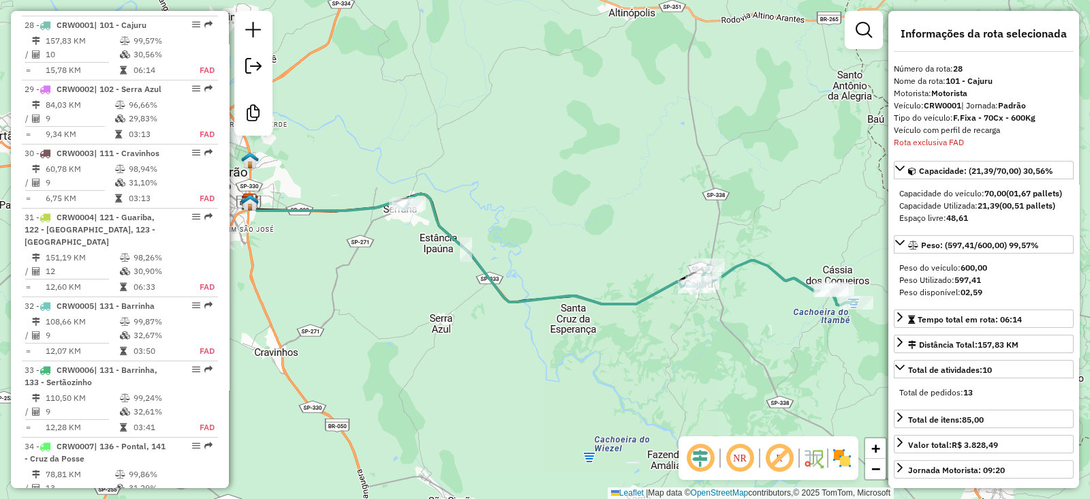
drag, startPoint x: 392, startPoint y: 317, endPoint x: 411, endPoint y: 312, distance: 19.7
click at [409, 313] on div "Janela de atendimento Grade de atendimento Capacidade Transportadoras Veículos …" at bounding box center [545, 249] width 1090 height 499
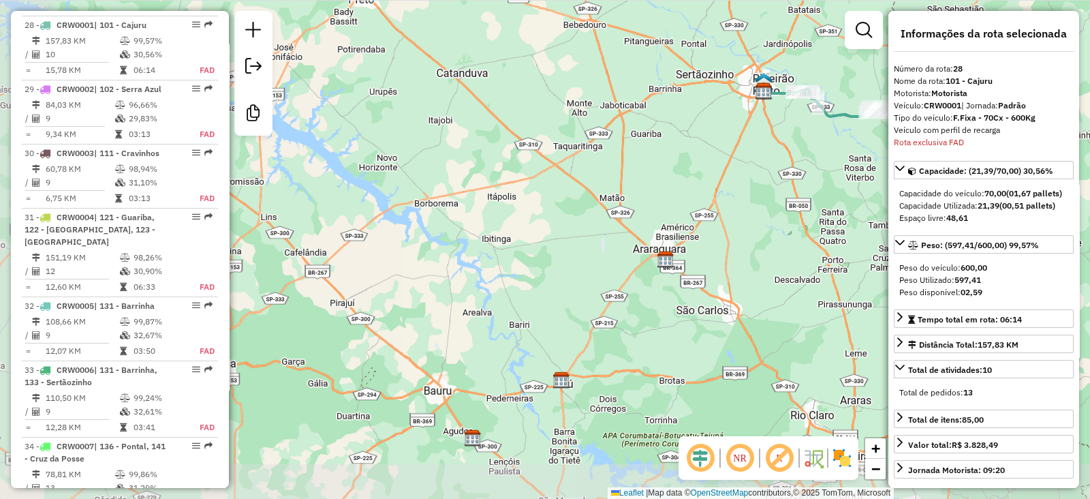
drag, startPoint x: 321, startPoint y: 386, endPoint x: 710, endPoint y: 194, distance: 434.4
click at [710, 194] on div "Janela de atendimento Grade de atendimento Capacidade Transportadoras Veículos …" at bounding box center [545, 249] width 1090 height 499
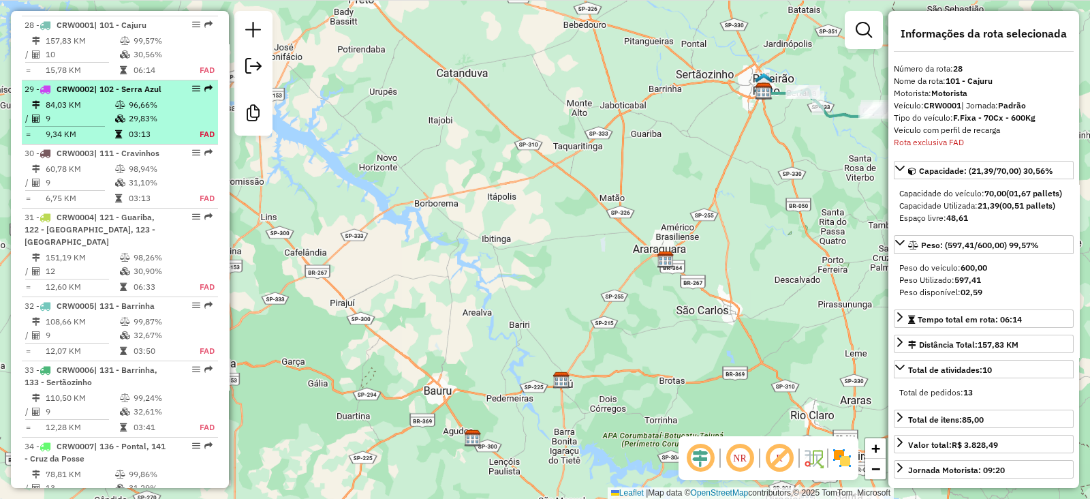
click at [106, 112] on td "9" at bounding box center [79, 119] width 69 height 14
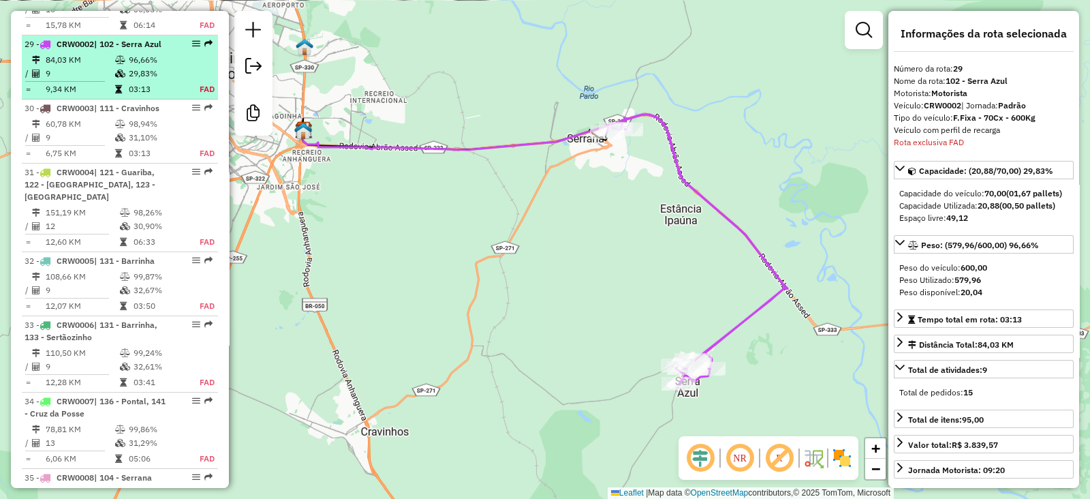
scroll to position [2800, 0]
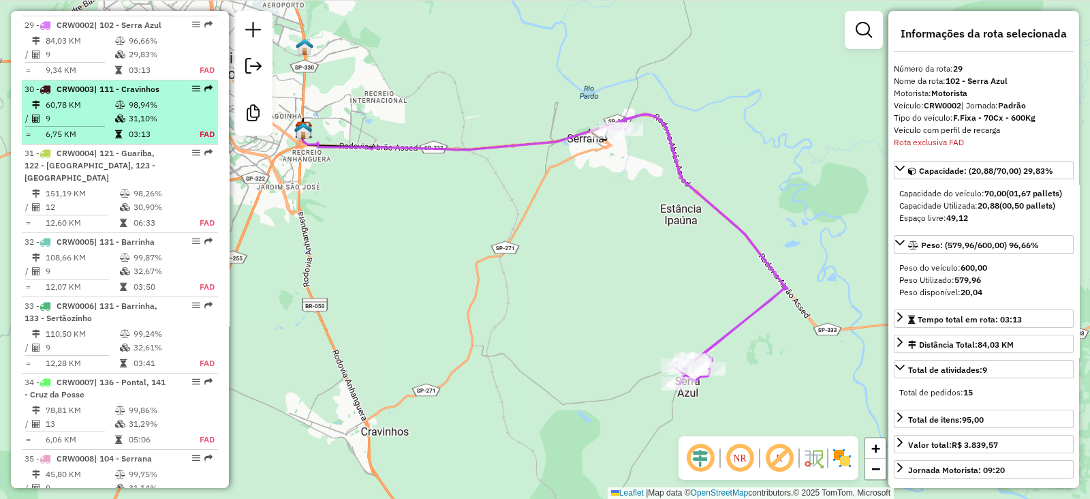
click at [95, 98] on td "60,78 KM" at bounding box center [79, 105] width 69 height 14
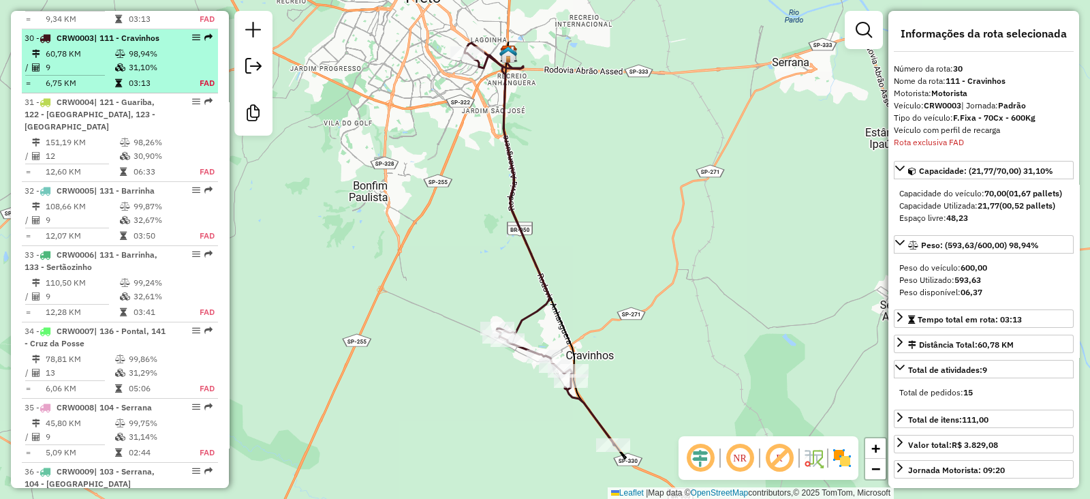
scroll to position [2864, 0]
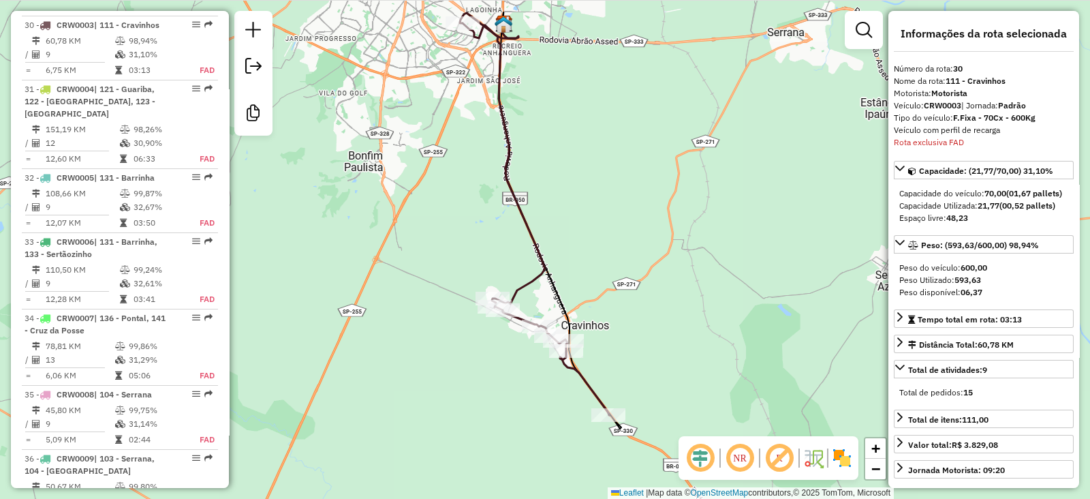
drag, startPoint x: 371, startPoint y: 354, endPoint x: 378, endPoint y: 343, distance: 12.9
click at [378, 343] on div "Janela de atendimento Grade de atendimento Capacidade Transportadoras Veículos …" at bounding box center [545, 249] width 1090 height 499
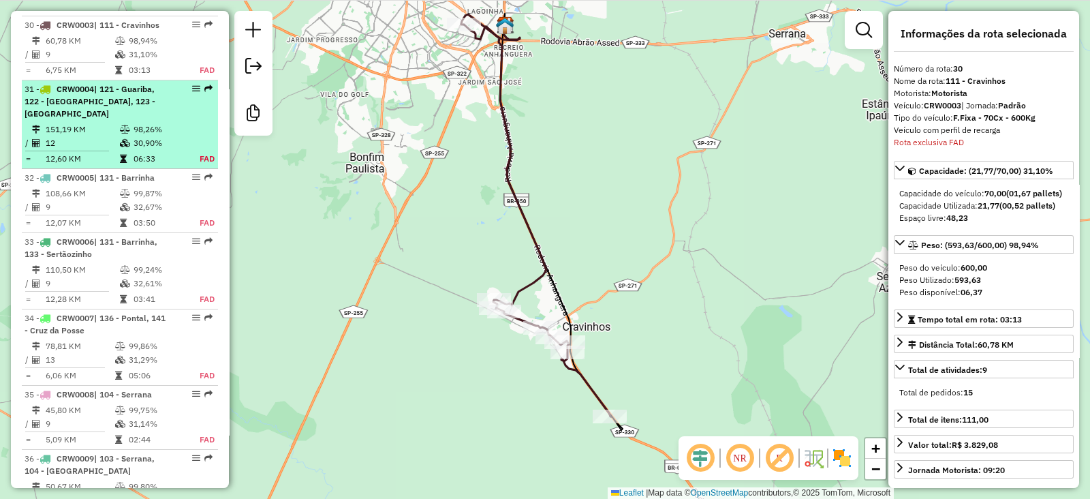
click at [128, 97] on span "| 121 - Guariba, 122 - Pradópolis, 123 - Dumont" at bounding box center [90, 101] width 131 height 35
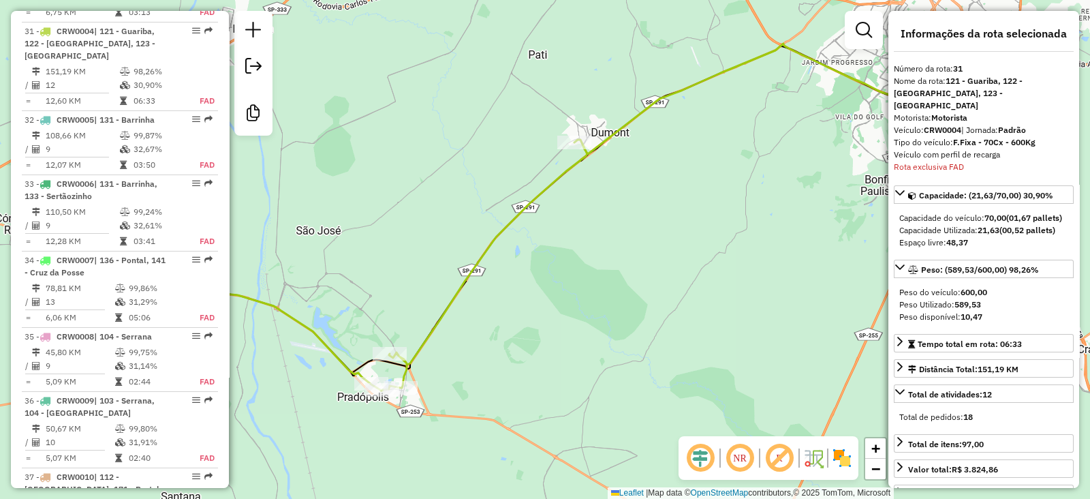
scroll to position [2928, 0]
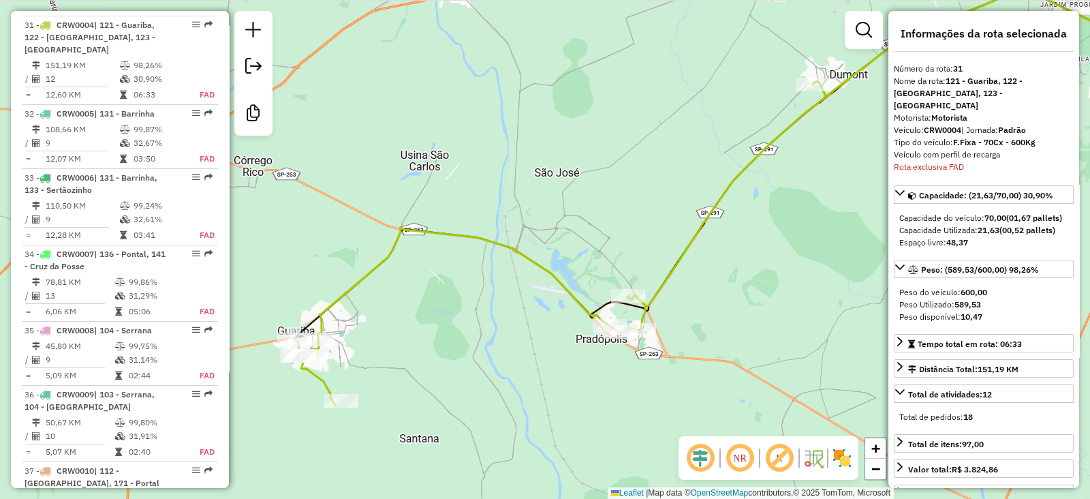
drag, startPoint x: 392, startPoint y: 260, endPoint x: 621, endPoint y: 203, distance: 236.6
click at [621, 203] on div "Janela de atendimento Grade de atendimento Capacidade Transportadoras Veículos …" at bounding box center [545, 249] width 1090 height 499
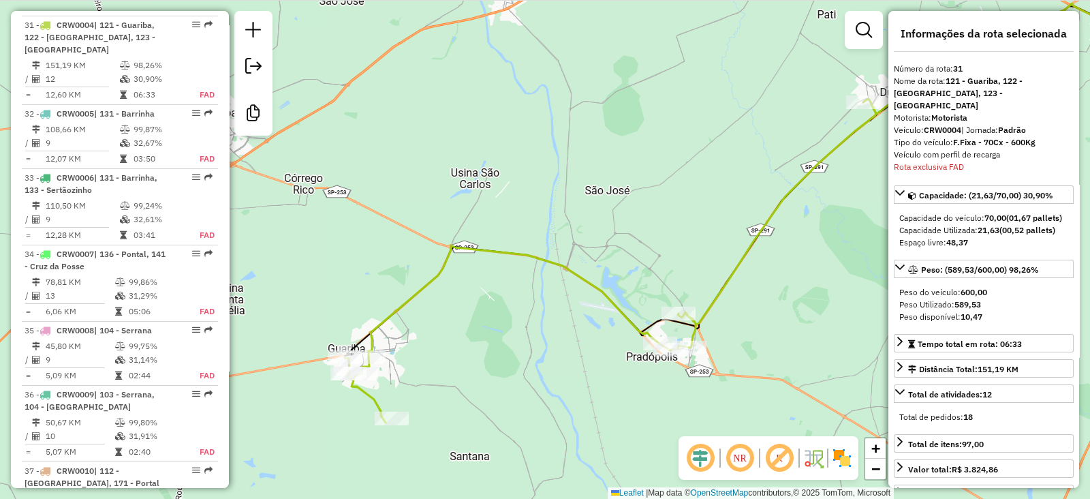
click at [512, 309] on div "Janela de atendimento Grade de atendimento Capacidade Transportadoras Veículos …" at bounding box center [545, 249] width 1090 height 499
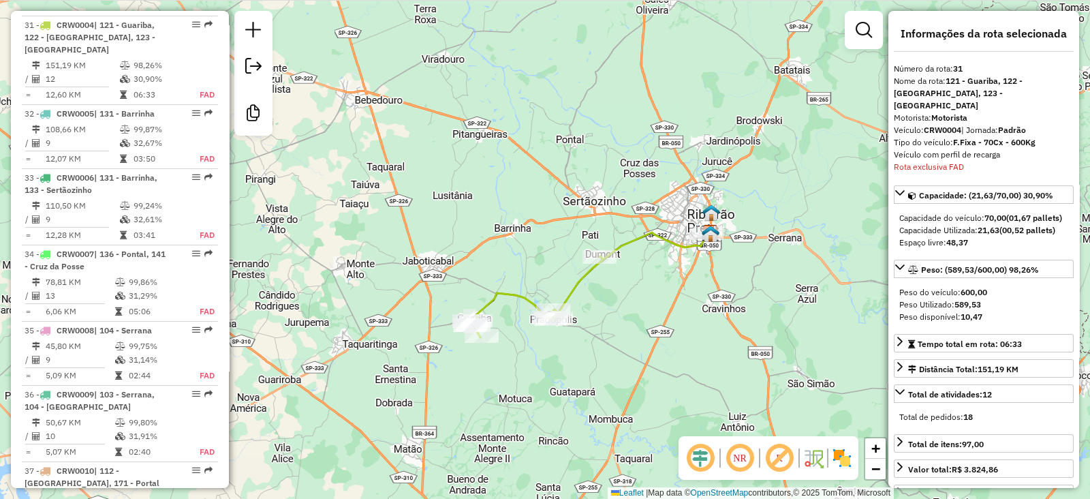
drag, startPoint x: 684, startPoint y: 334, endPoint x: 567, endPoint y: 352, distance: 118.6
click at [567, 352] on div "Janela de atendimento Grade de atendimento Capacidade Transportadoras Veículos …" at bounding box center [545, 249] width 1090 height 499
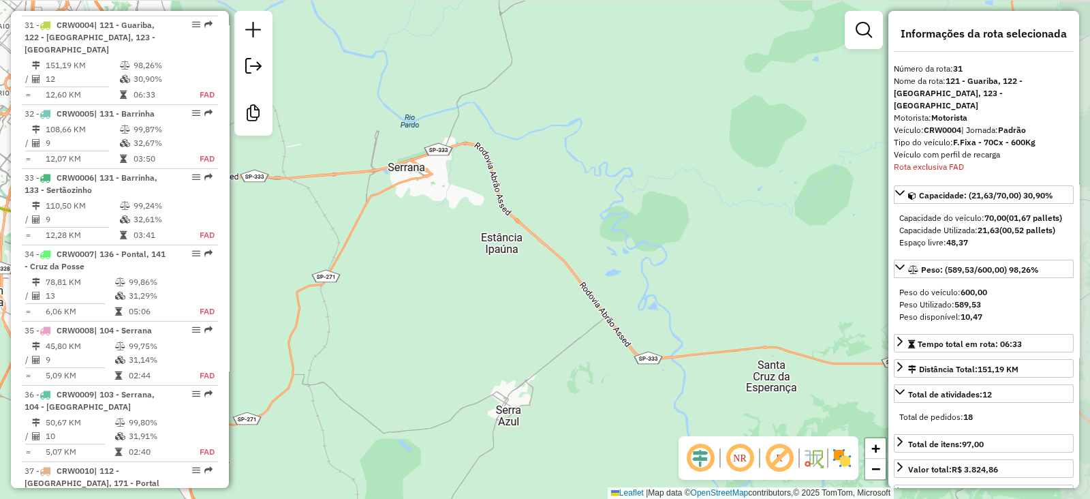
drag, startPoint x: 772, startPoint y: 275, endPoint x: 493, endPoint y: 228, distance: 283.3
click at [493, 228] on div "Janela de atendimento Grade de atendimento Capacidade Transportadoras Veículos …" at bounding box center [545, 249] width 1090 height 499
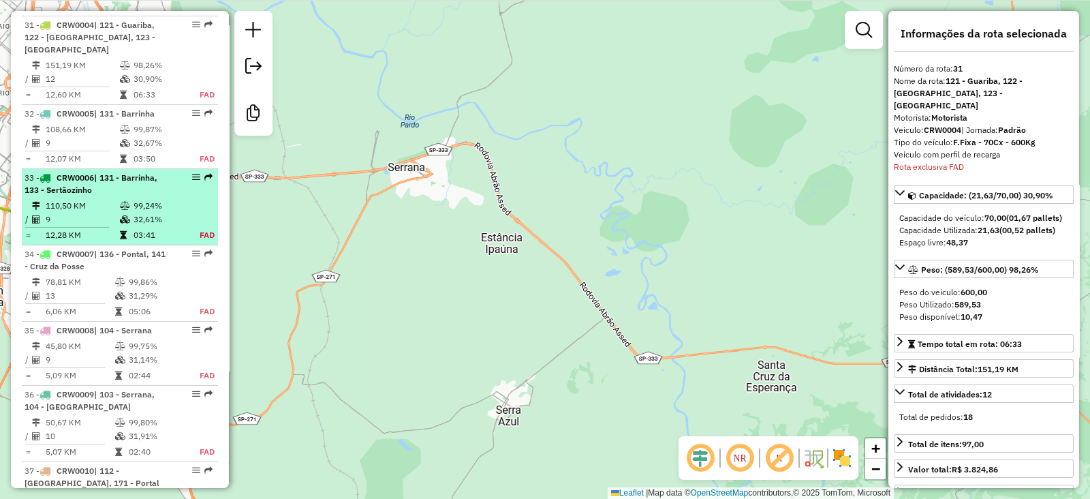
scroll to position [2587, 0]
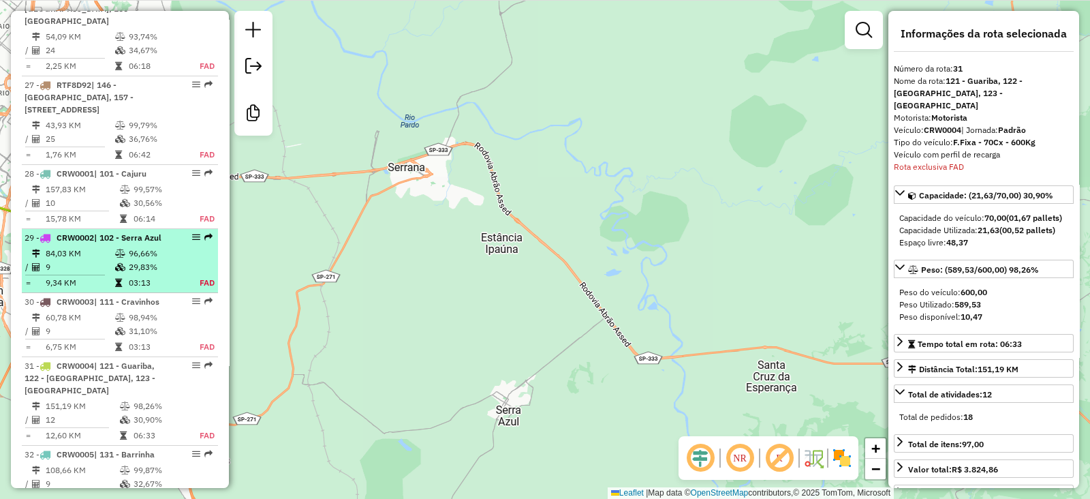
click at [122, 267] on td at bounding box center [121, 267] width 14 height 14
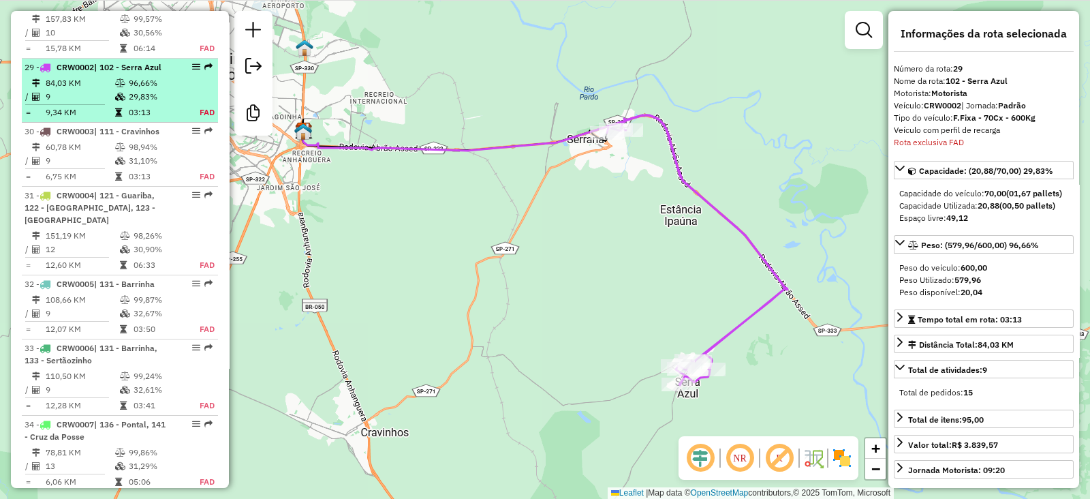
scroll to position [2800, 0]
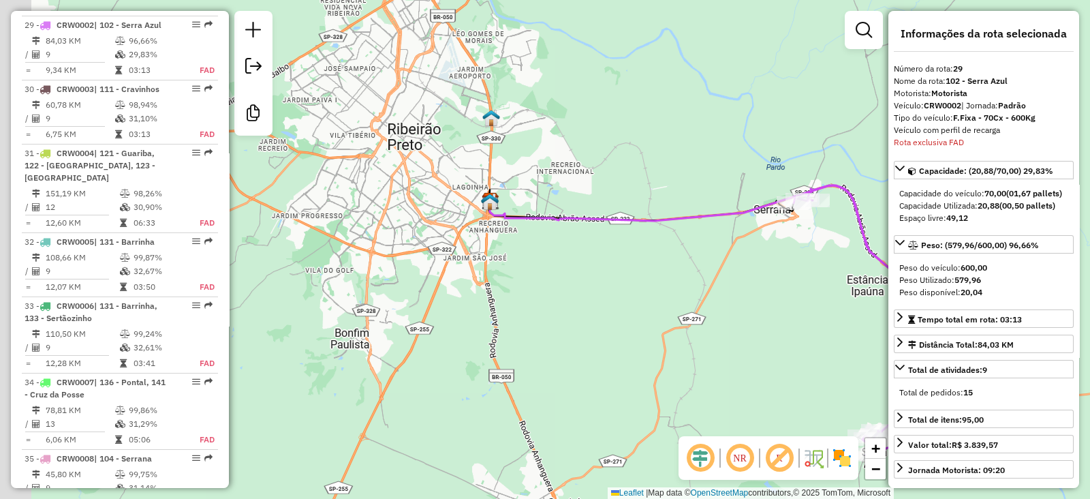
drag, startPoint x: 319, startPoint y: 269, endPoint x: 531, endPoint y: 327, distance: 219.6
click at [554, 358] on div "Janela de atendimento Grade de atendimento Capacidade Transportadoras Veículos …" at bounding box center [545, 249] width 1090 height 499
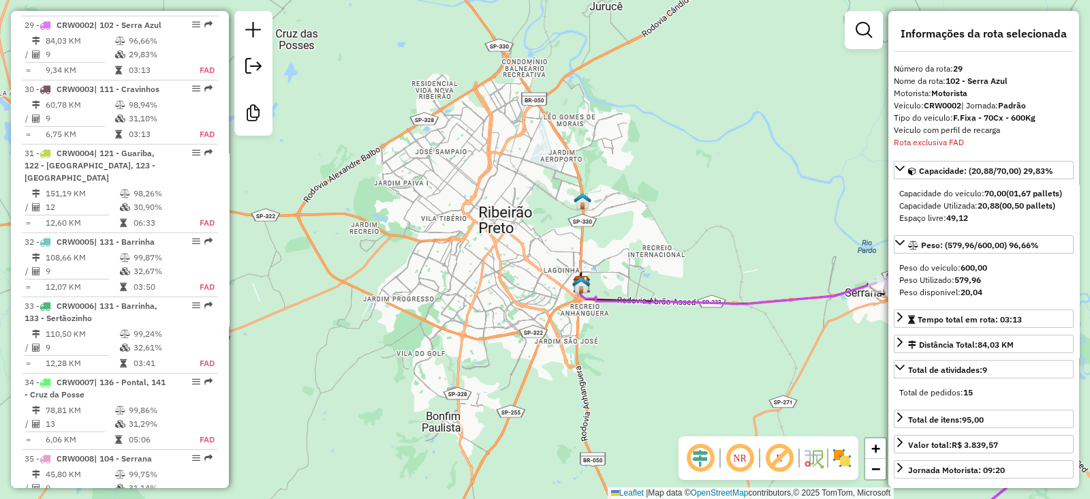
drag, startPoint x: 391, startPoint y: 170, endPoint x: 538, endPoint y: 359, distance: 239.3
click at [538, 359] on div "Janela de atendimento Grade de atendimento Capacidade Transportadoras Veículos …" at bounding box center [545, 249] width 1090 height 499
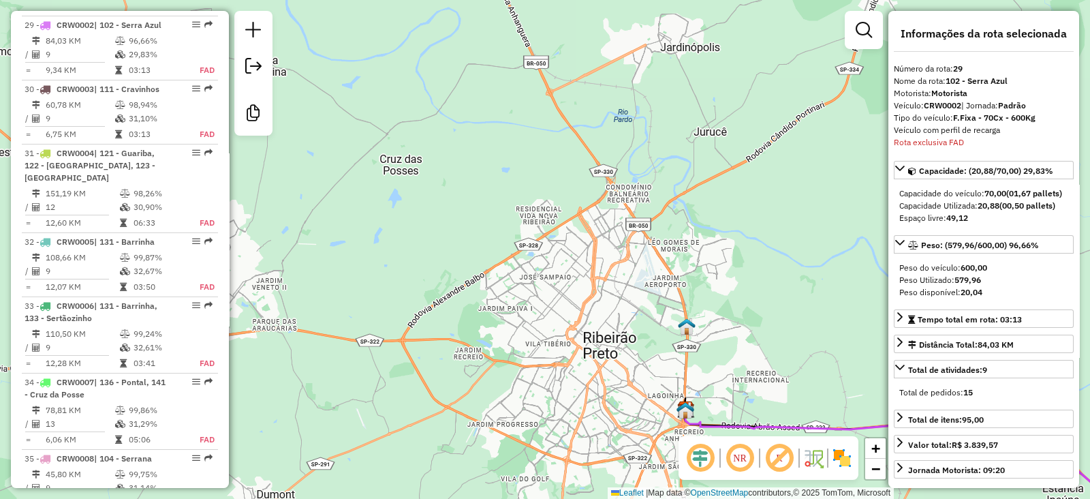
drag, startPoint x: 484, startPoint y: 190, endPoint x: 540, endPoint y: 279, distance: 105.1
click at [540, 281] on div "Janela de atendimento Grade de atendimento Capacidade Transportadoras Veículos …" at bounding box center [545, 249] width 1090 height 499
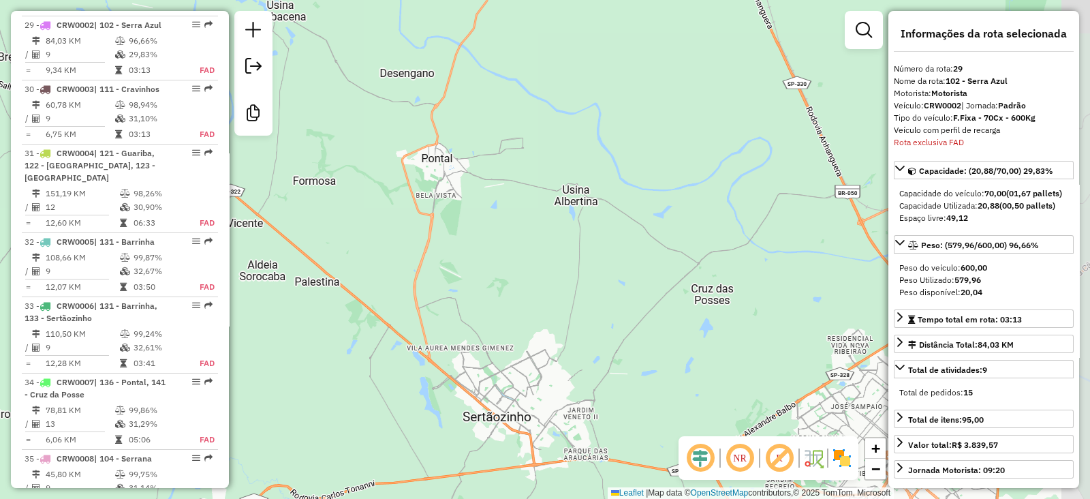
drag, startPoint x: 537, startPoint y: 285, endPoint x: 512, endPoint y: 276, distance: 26.7
click at [512, 276] on div "Janela de atendimento Grade de atendimento Capacidade Transportadoras Veículos …" at bounding box center [545, 249] width 1090 height 499
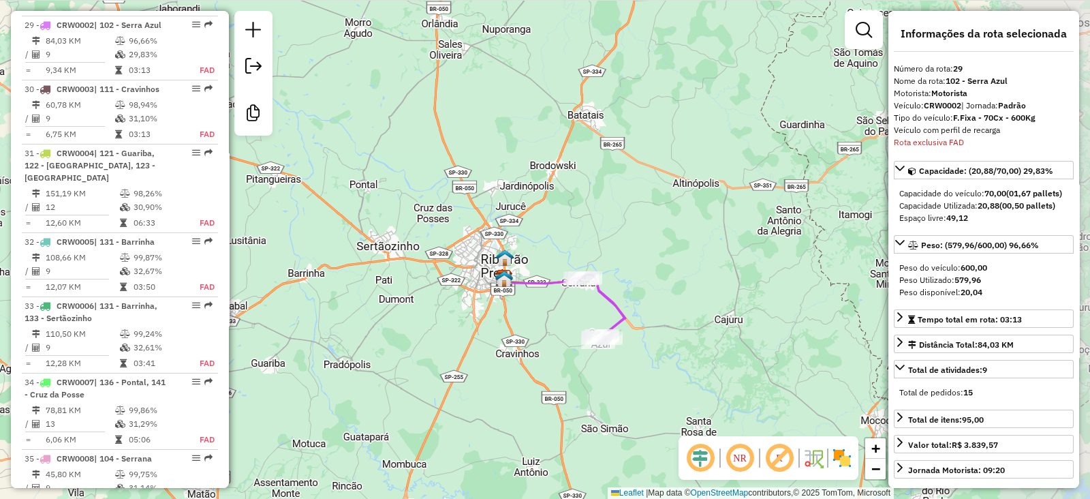
drag, startPoint x: 577, startPoint y: 286, endPoint x: 441, endPoint y: 225, distance: 148.5
click at [441, 225] on div "Janela de atendimento Grade de atendimento Capacidade Transportadoras Veículos …" at bounding box center [545, 249] width 1090 height 499
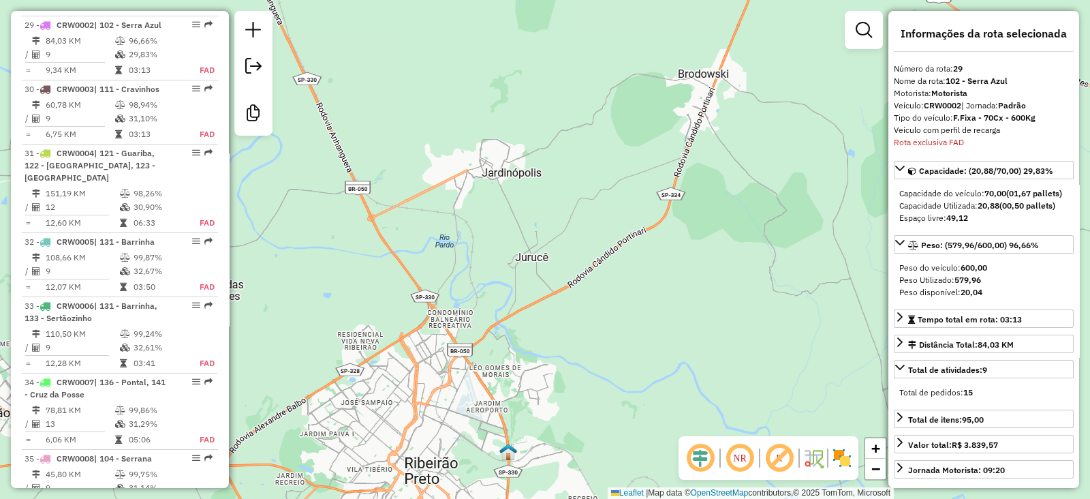
click at [505, 270] on div "Janela de atendimento Grade de atendimento Capacidade Transportadoras Veículos …" at bounding box center [545, 249] width 1090 height 499
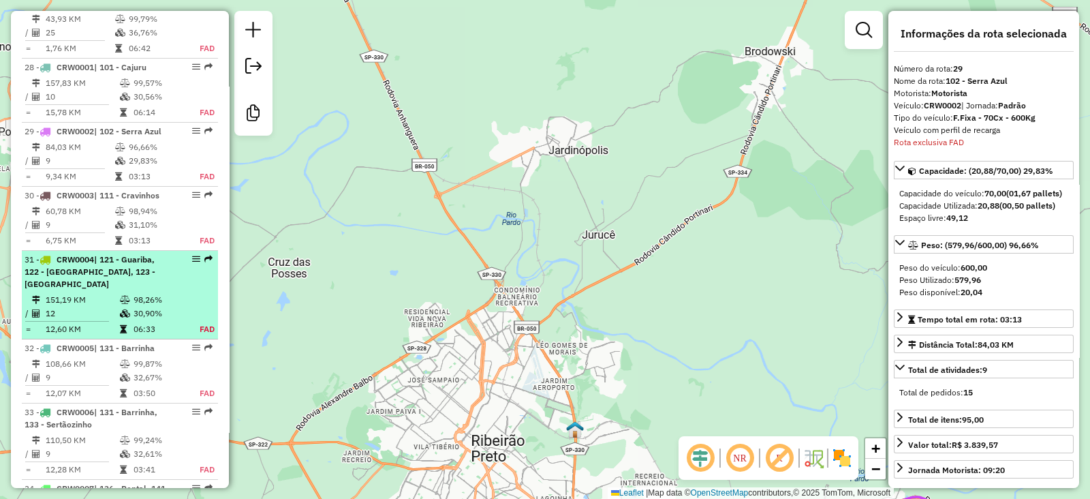
scroll to position [2544, 0]
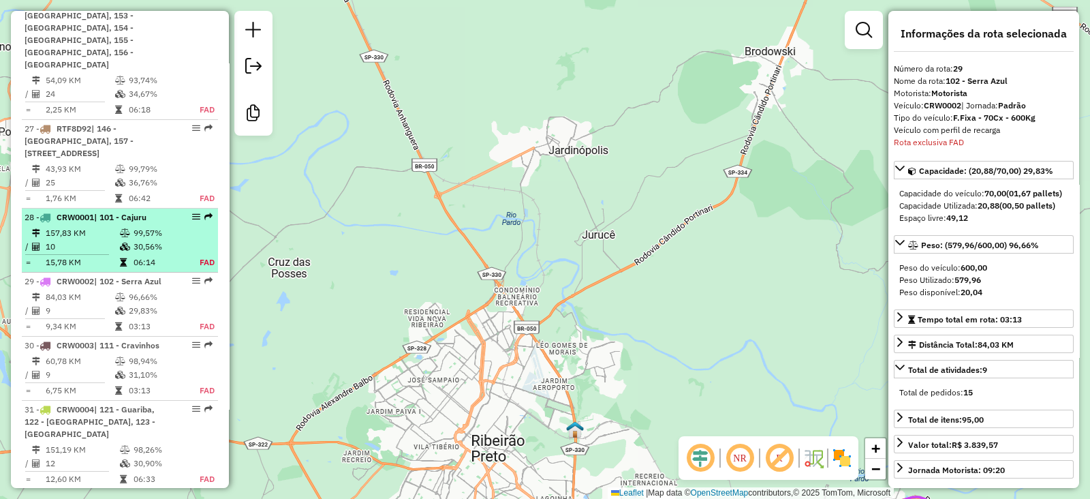
click at [90, 226] on td "157,83 KM" at bounding box center [82, 233] width 74 height 14
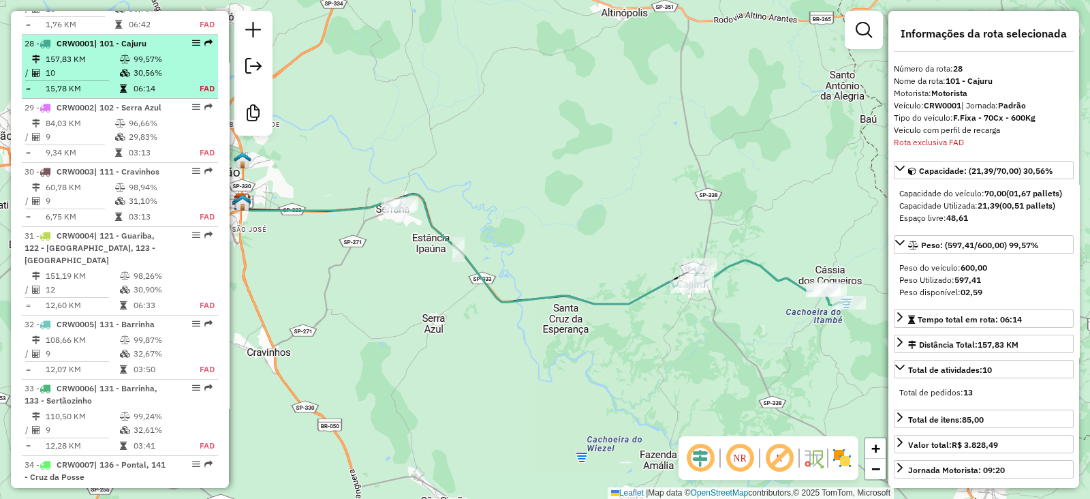
scroll to position [2736, 0]
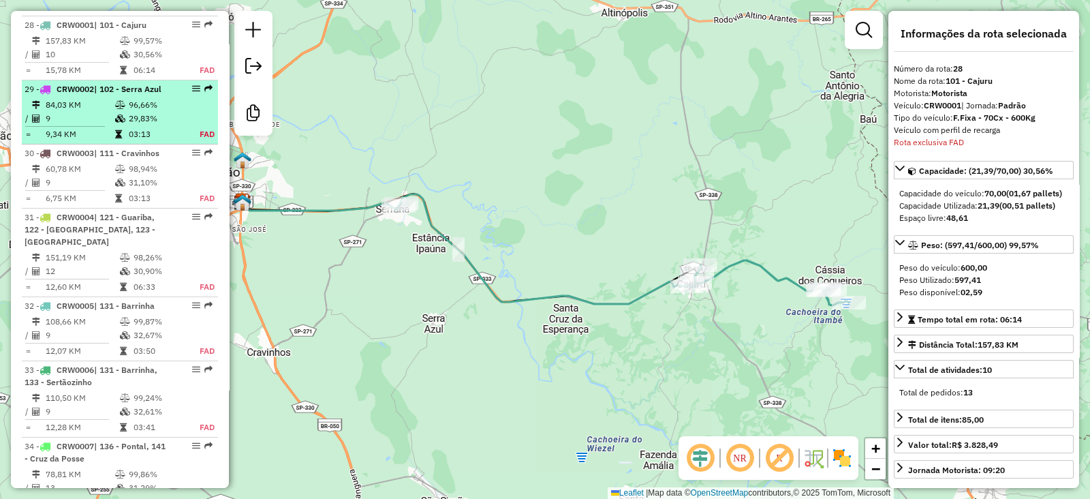
click at [97, 98] on td "84,03 KM" at bounding box center [79, 105] width 69 height 14
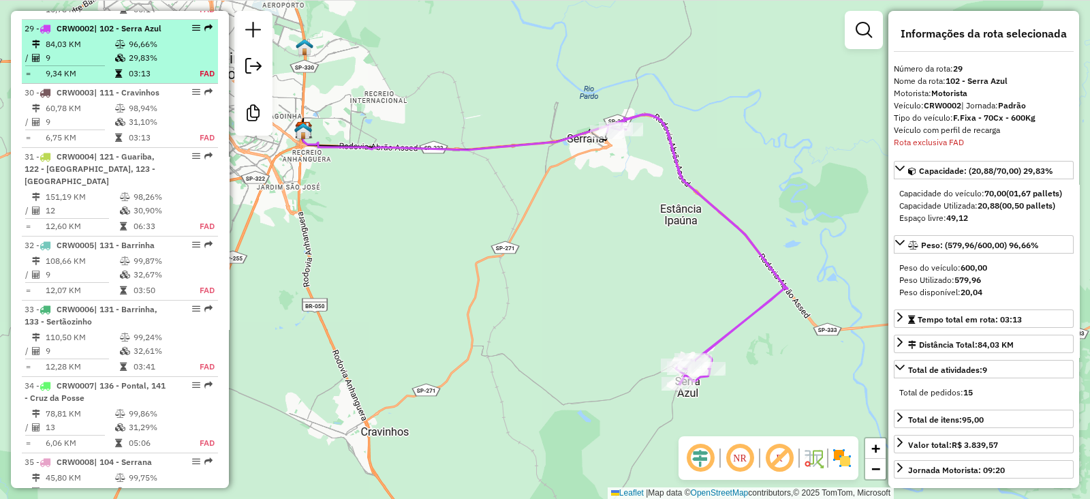
scroll to position [2800, 0]
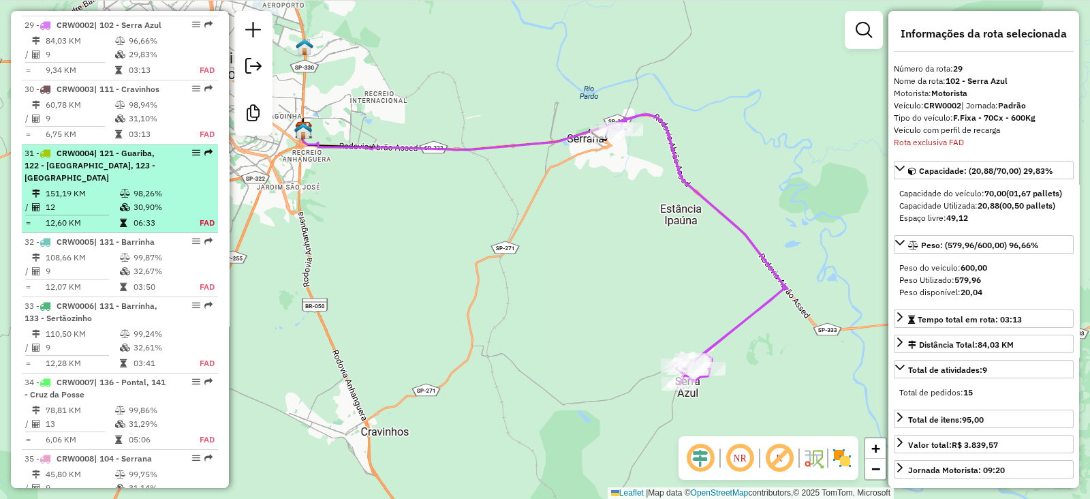
click at [121, 187] on td at bounding box center [126, 194] width 14 height 14
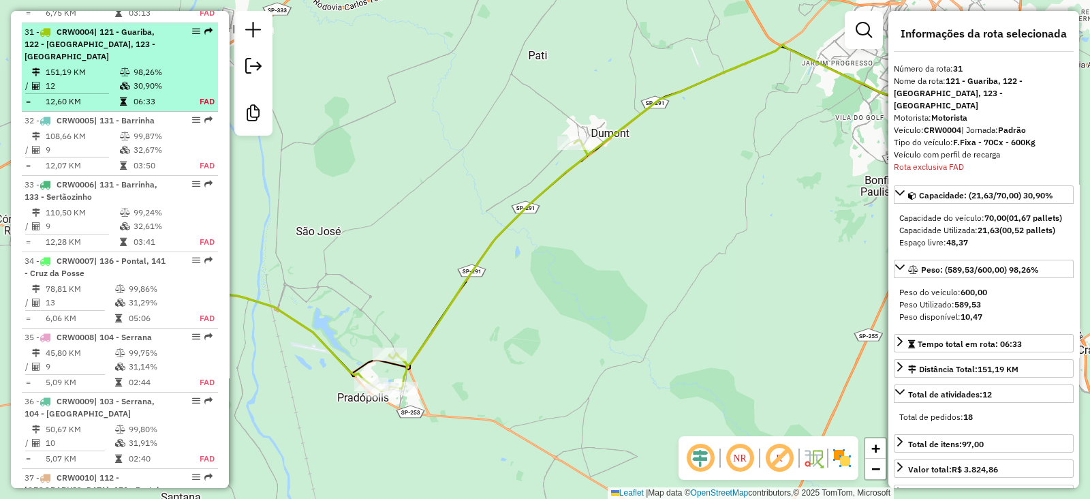
scroll to position [2928, 0]
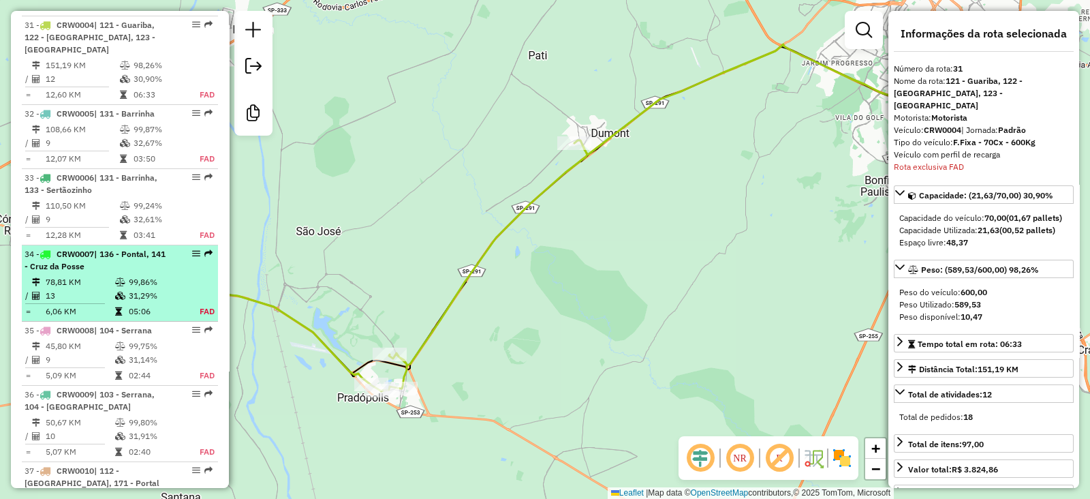
click at [114, 249] on span "| 136 - Pontal, 141 - Cruz da Posse" at bounding box center [95, 260] width 141 height 22
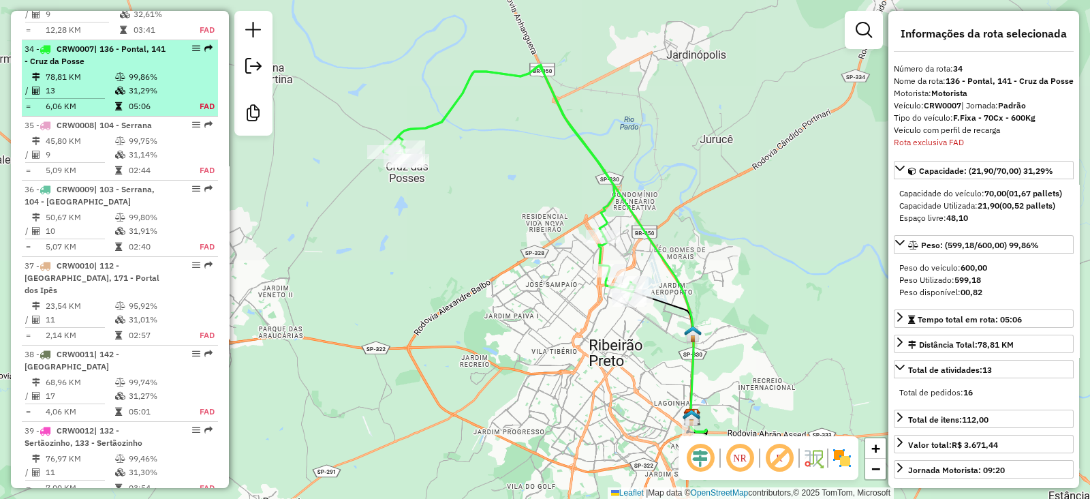
scroll to position [3144, 0]
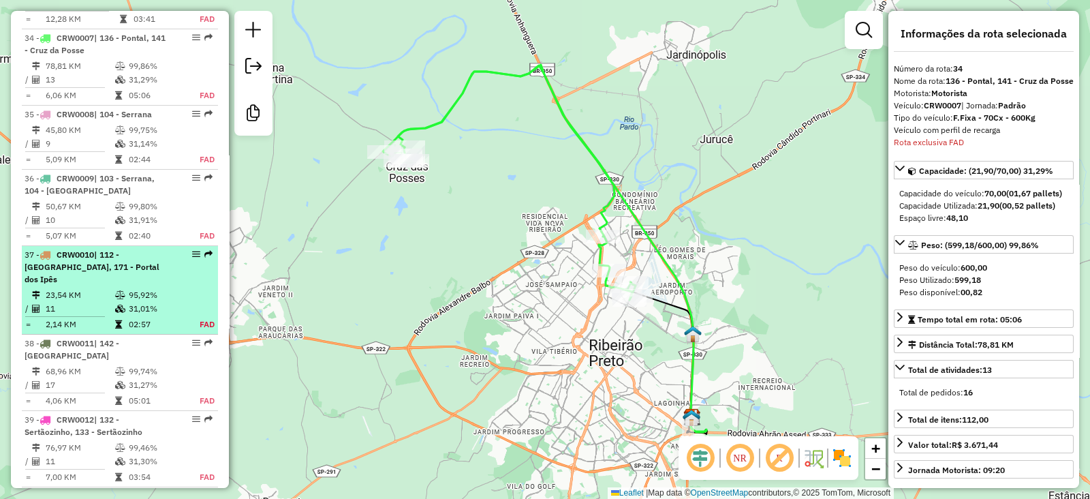
click at [136, 302] on td "31,01%" at bounding box center [156, 309] width 57 height 14
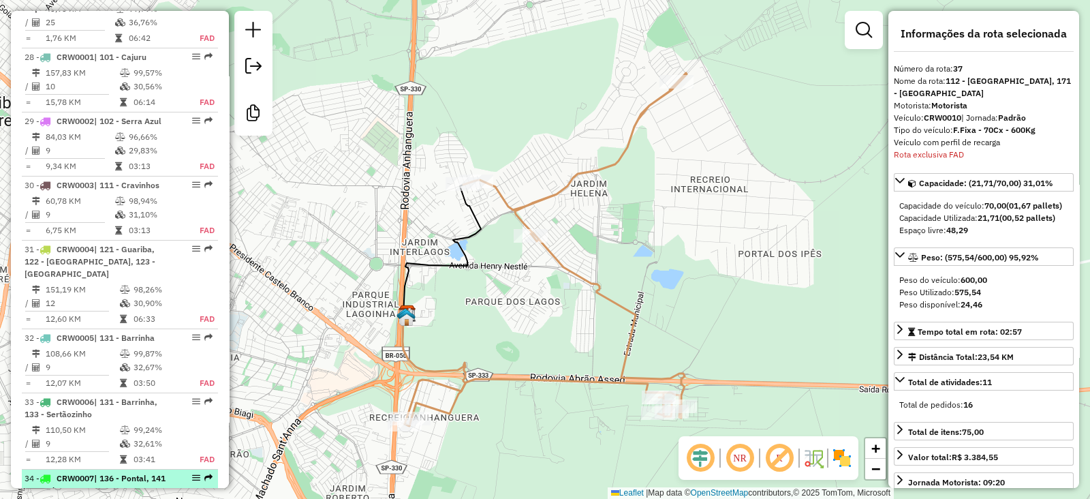
scroll to position [2678, 0]
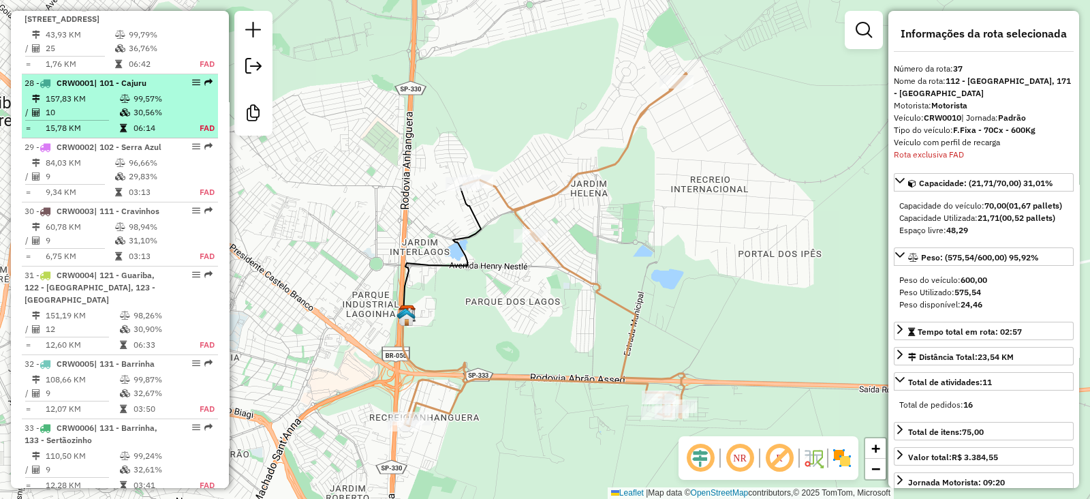
click at [115, 129] on td "15,78 KM" at bounding box center [82, 128] width 74 height 14
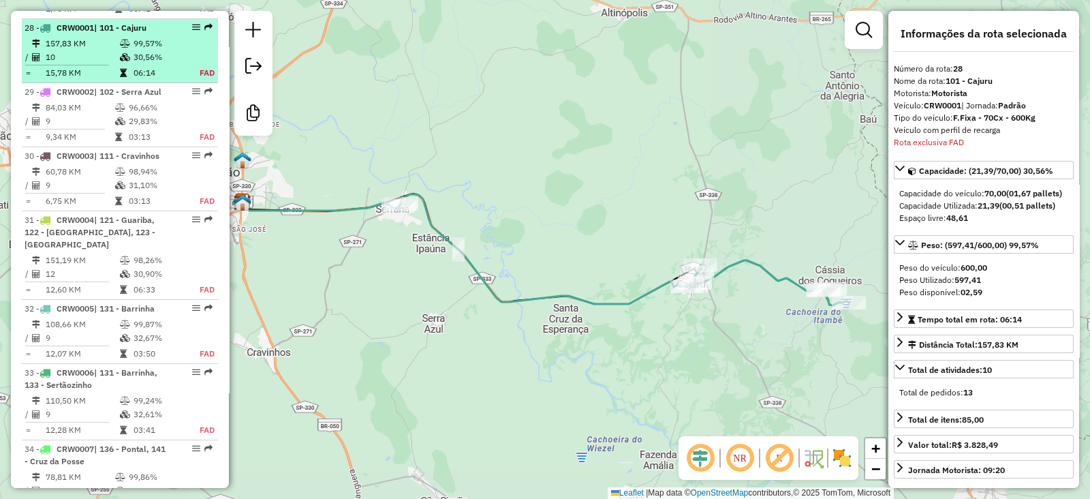
scroll to position [2736, 0]
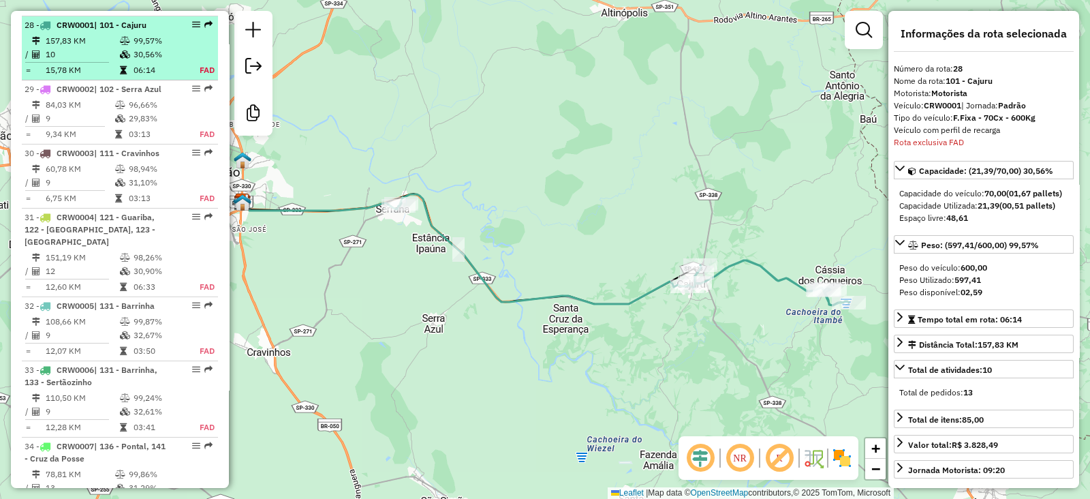
click at [112, 63] on td "15,78 KM" at bounding box center [82, 70] width 74 height 14
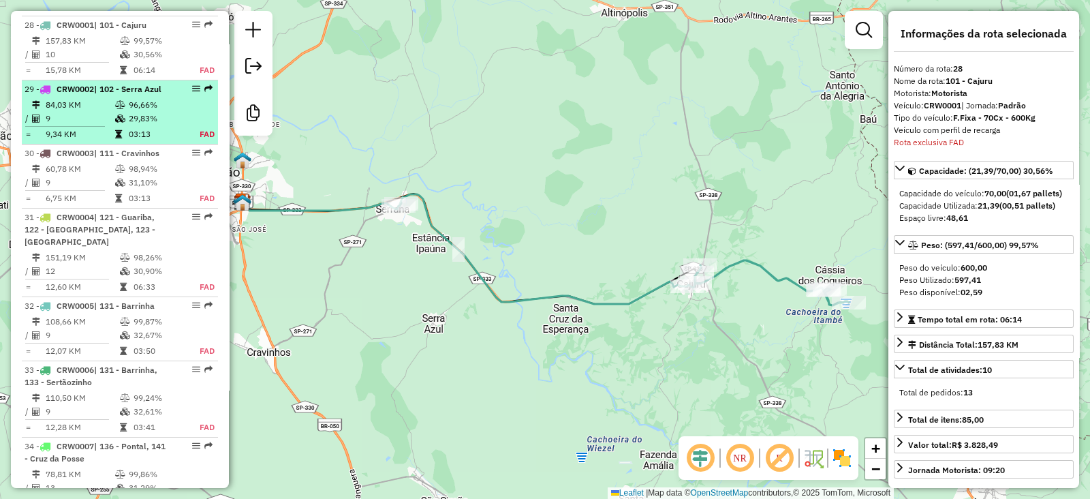
click at [106, 98] on td "84,03 KM" at bounding box center [79, 105] width 69 height 14
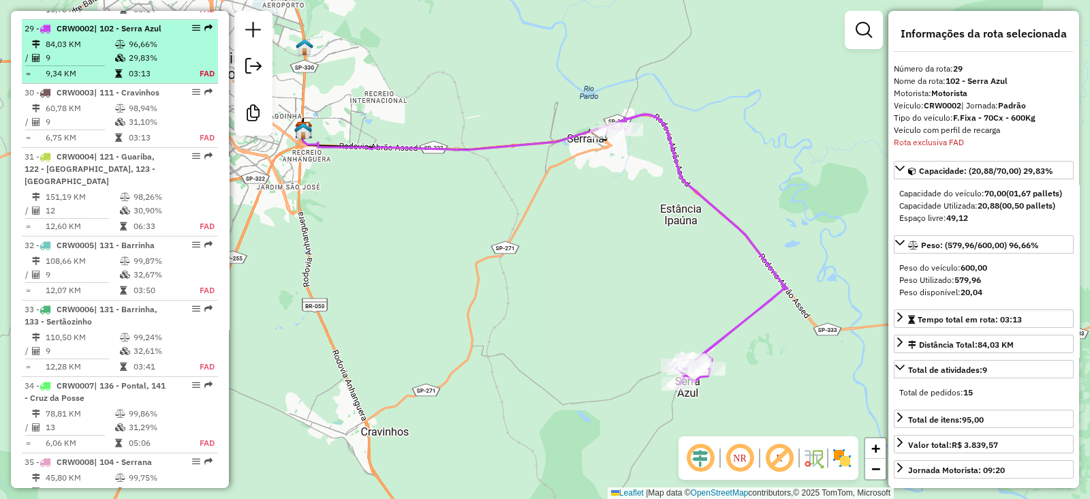
scroll to position [2800, 0]
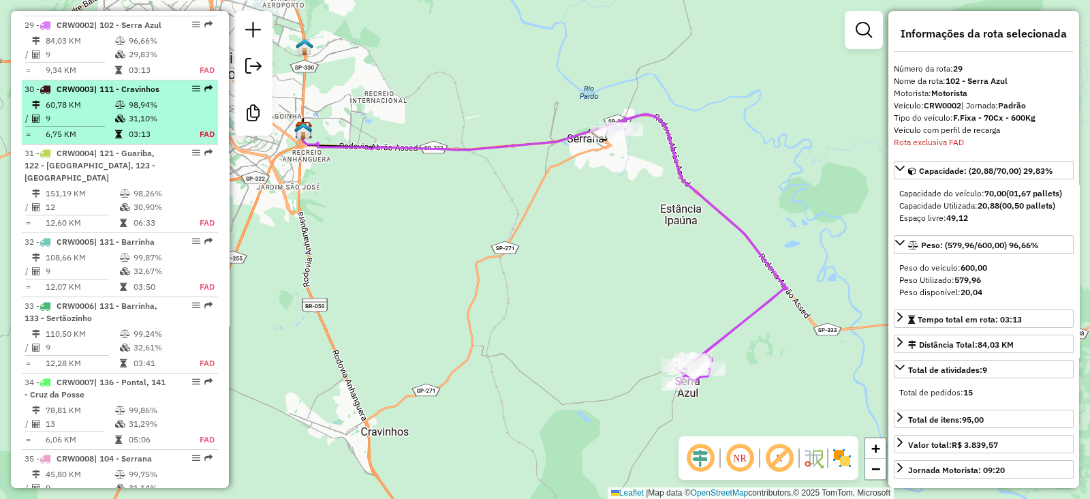
click at [101, 103] on td "60,78 KM" at bounding box center [79, 105] width 69 height 14
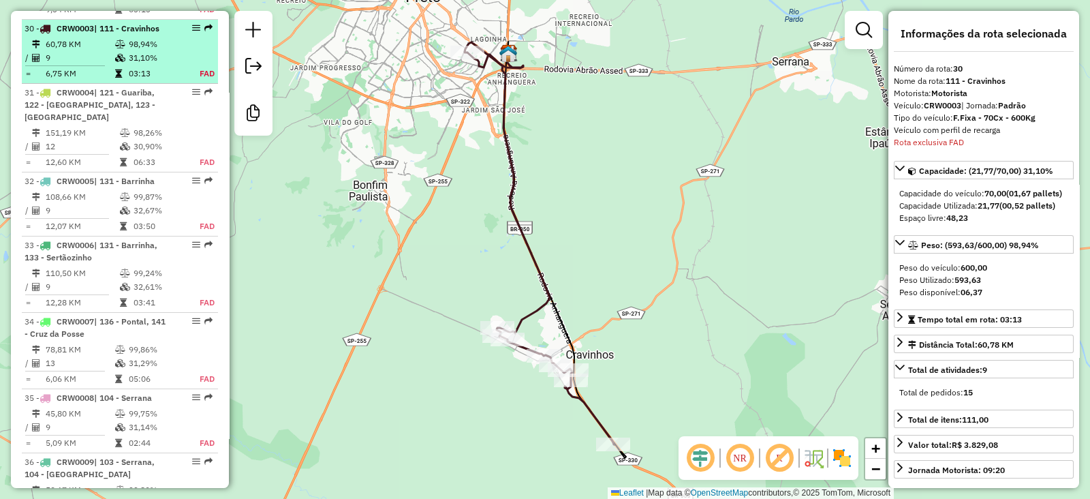
scroll to position [2864, 0]
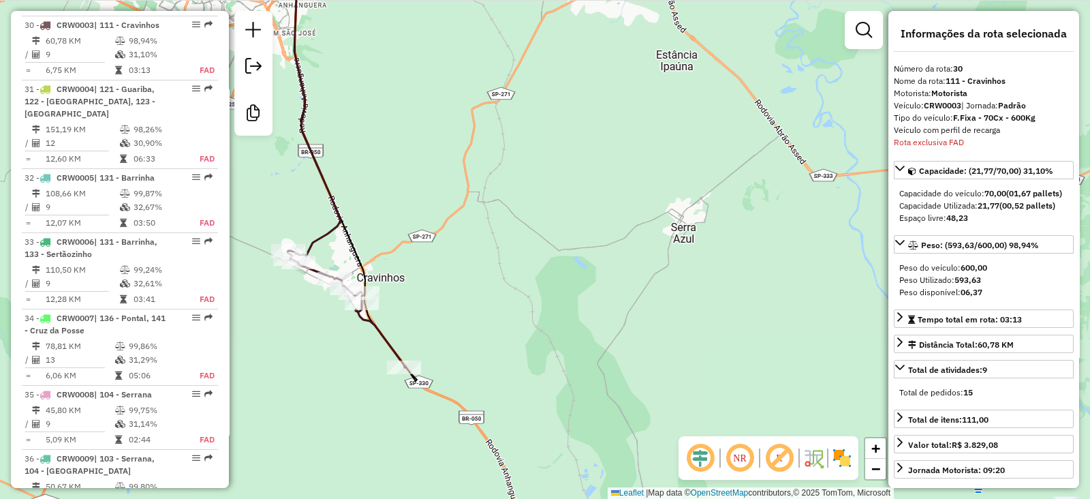
drag, startPoint x: 715, startPoint y: 290, endPoint x: 505, endPoint y: 214, distance: 222.6
click at [505, 214] on div "Janela de atendimento Grade de atendimento Capacidade Transportadoras Veículos …" at bounding box center [545, 249] width 1090 height 499
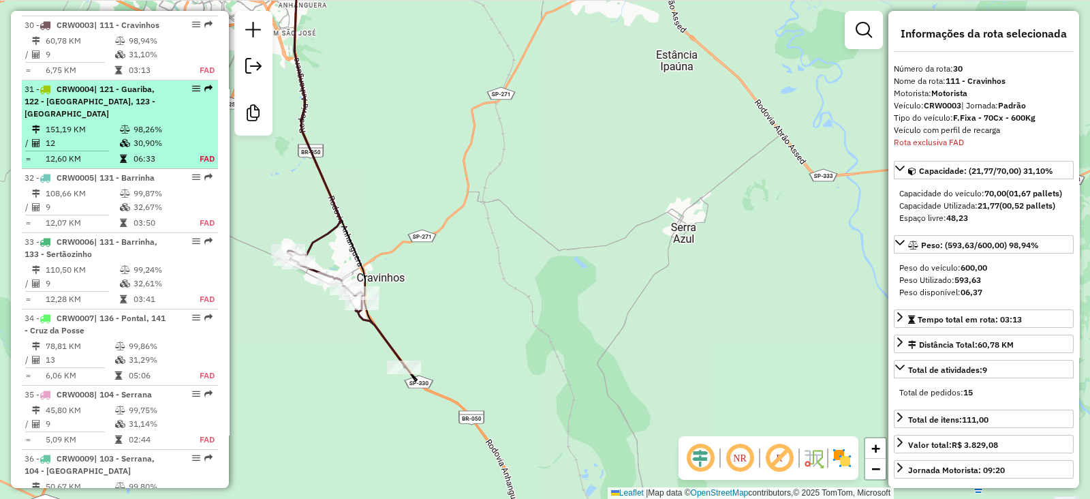
click at [135, 123] on td "98,26%" at bounding box center [159, 130] width 53 height 14
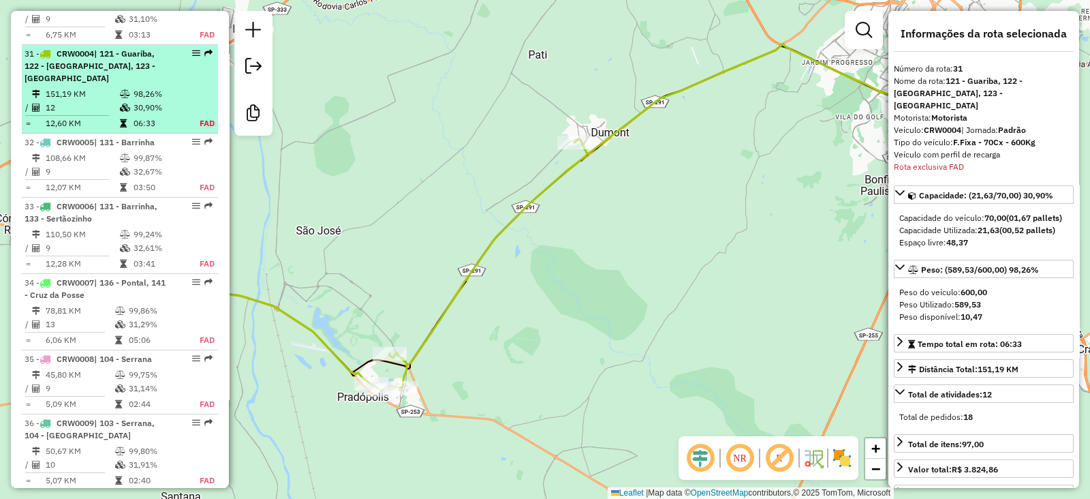
scroll to position [2928, 0]
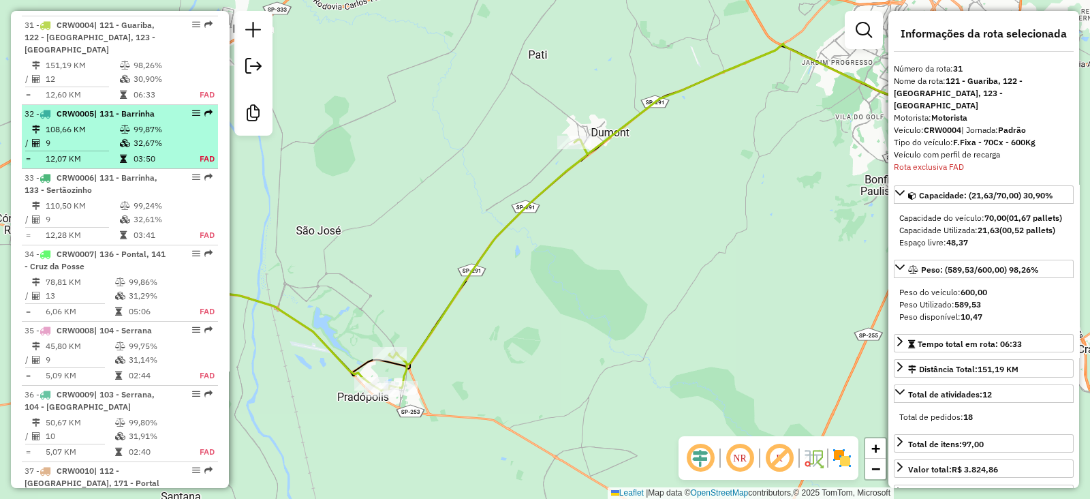
click at [116, 123] on td "108,66 KM" at bounding box center [82, 130] width 74 height 14
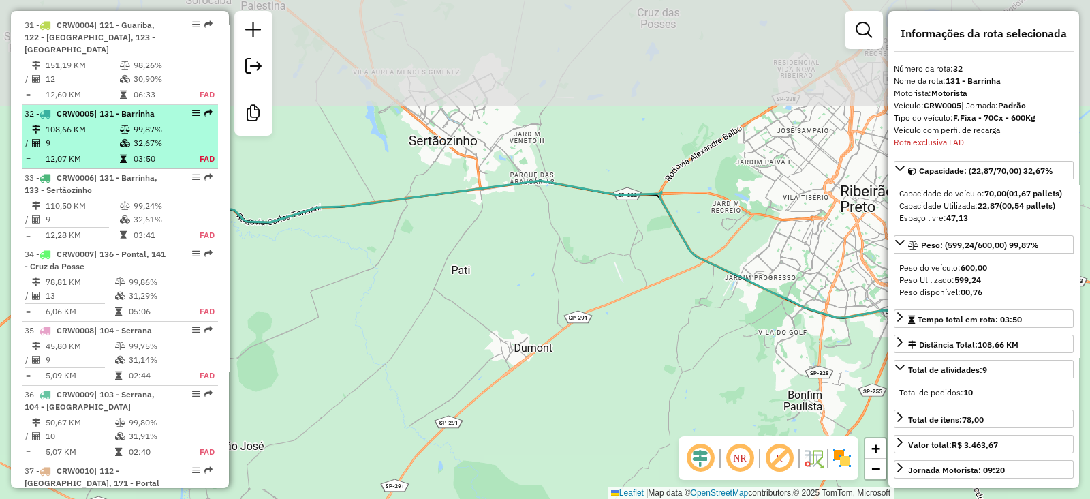
scroll to position [3004, 0]
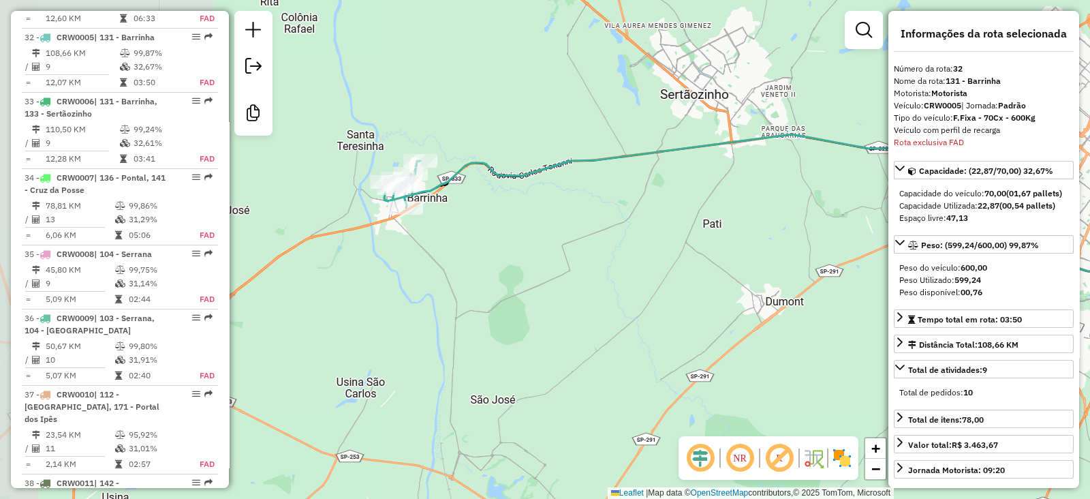
drag, startPoint x: 433, startPoint y: 313, endPoint x: 684, endPoint y: 267, distance: 255.6
click at [684, 267] on div "Janela de atendimento Grade de atendimento Capacidade Transportadoras Veículos …" at bounding box center [545, 249] width 1090 height 499
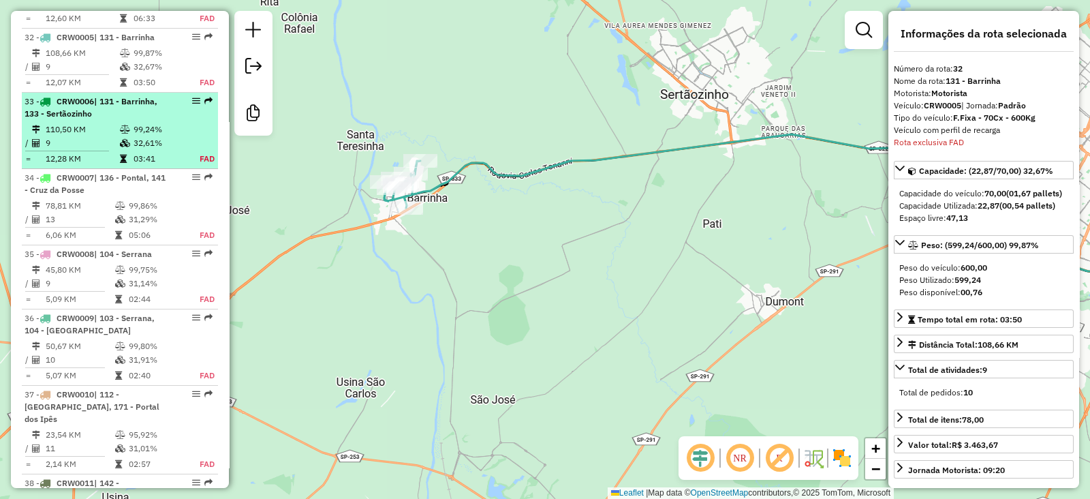
click at [119, 95] on div "33 - CRW0006 | 131 - Barrinha, 133 - Sertãozinho" at bounding box center [97, 107] width 144 height 25
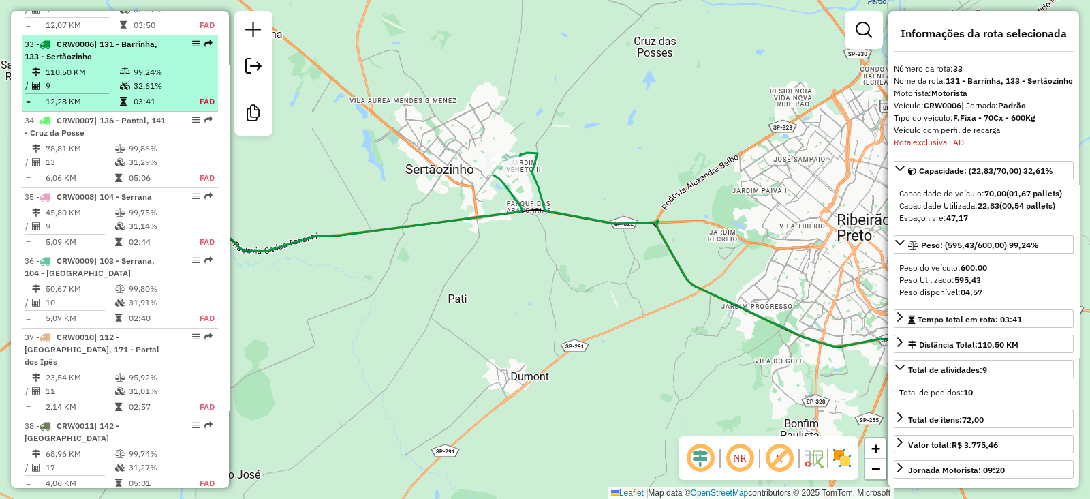
scroll to position [3067, 0]
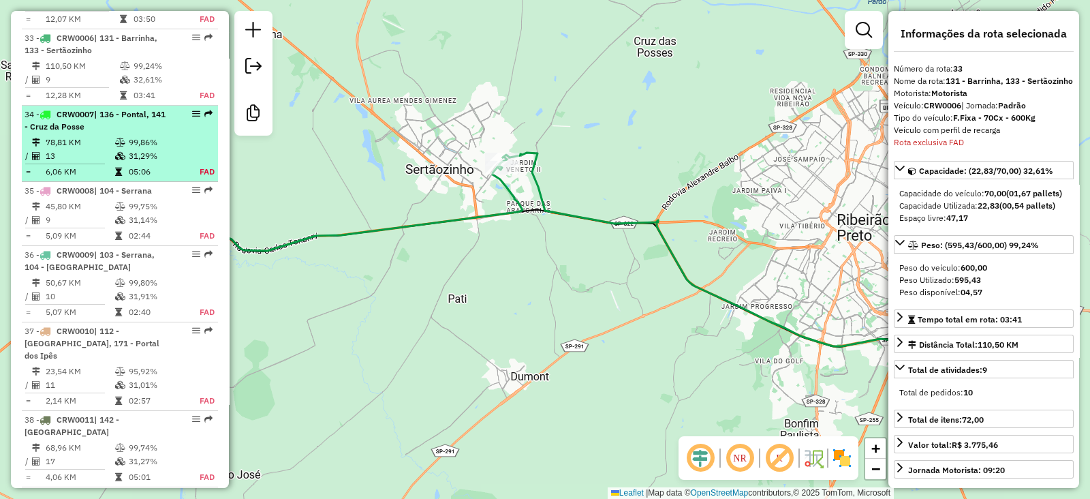
click at [66, 149] on td "13" at bounding box center [79, 156] width 69 height 14
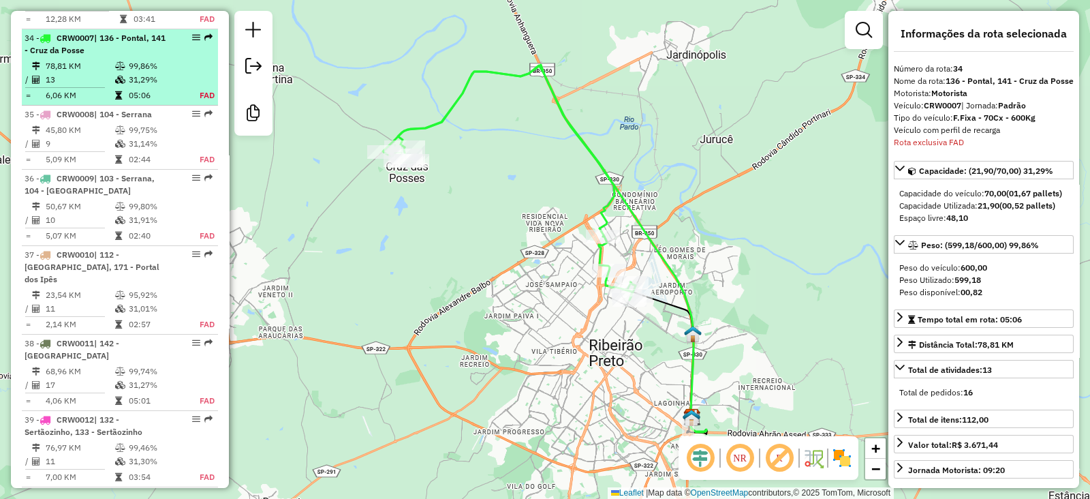
scroll to position [3229, 0]
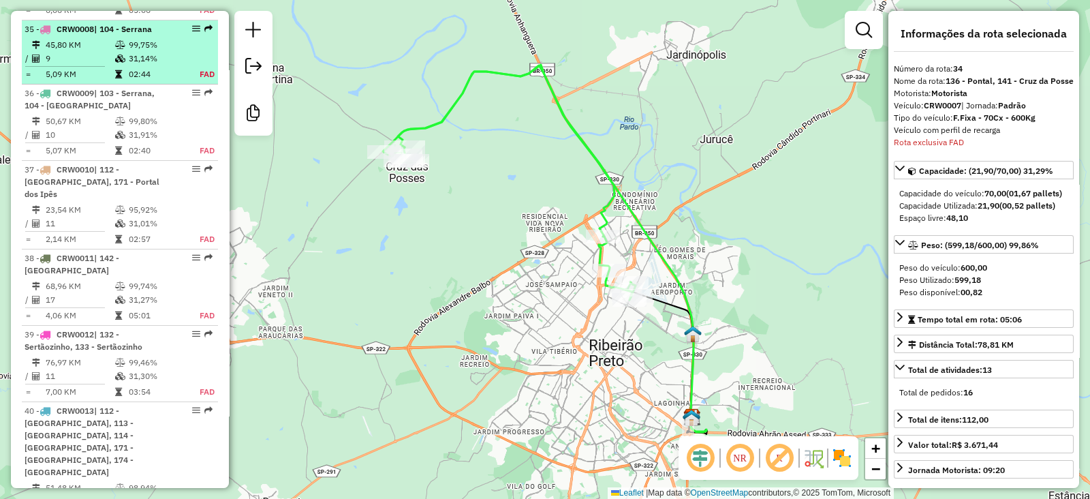
click at [99, 67] on td "5,09 KM" at bounding box center [79, 74] width 69 height 14
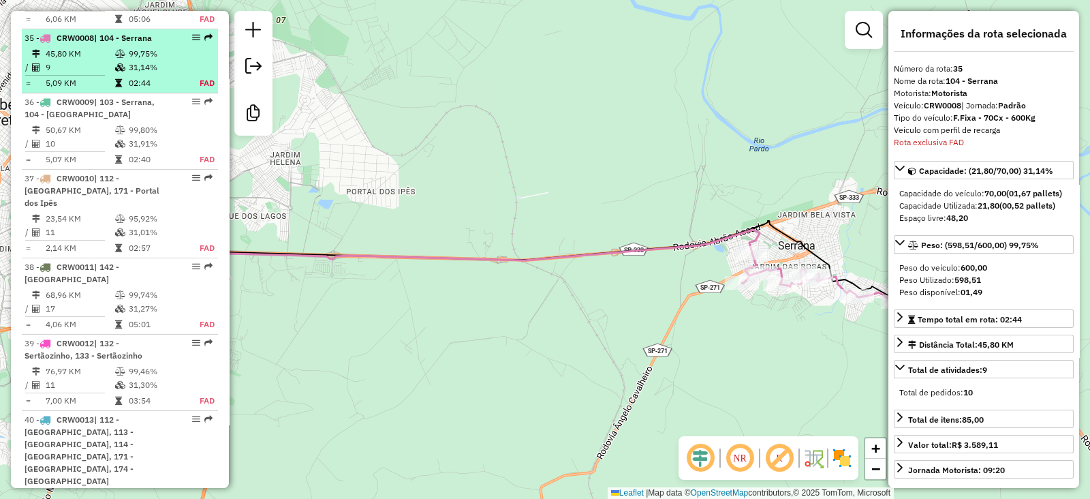
scroll to position [3219, 0]
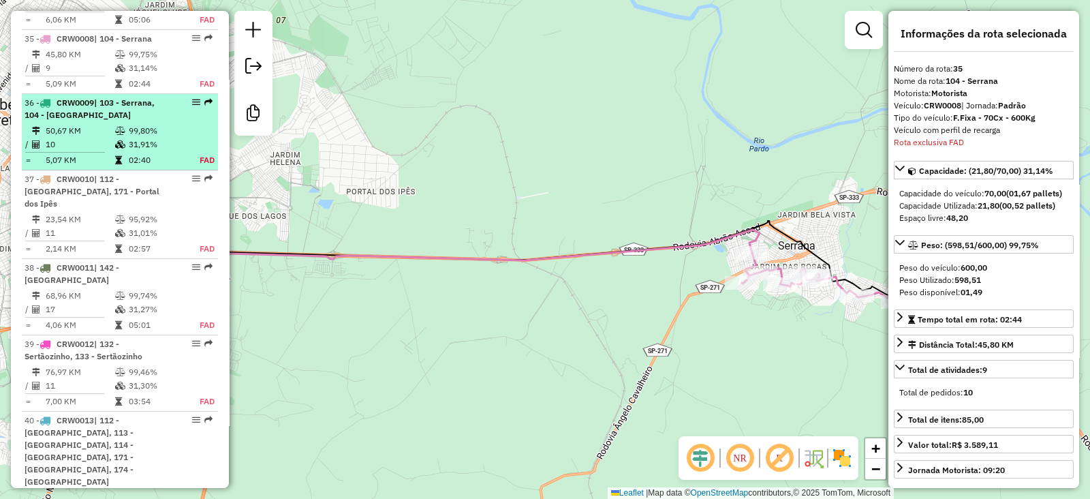
click at [87, 97] on div "36 - CRW0009 | 103 - Serrana, 104 - Serrana" at bounding box center [97, 109] width 144 height 25
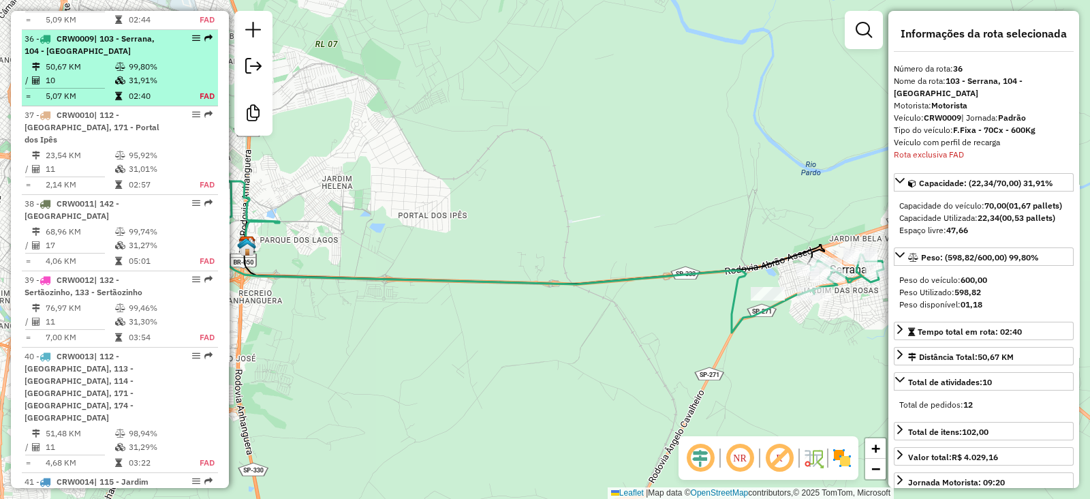
click at [87, 110] on span "CRW0010" at bounding box center [75, 115] width 37 height 10
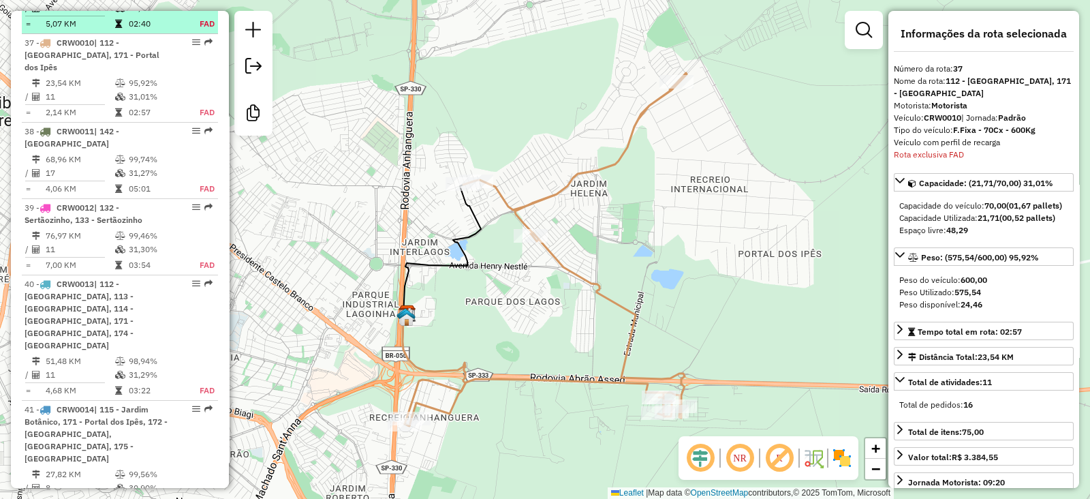
scroll to position [3359, 0]
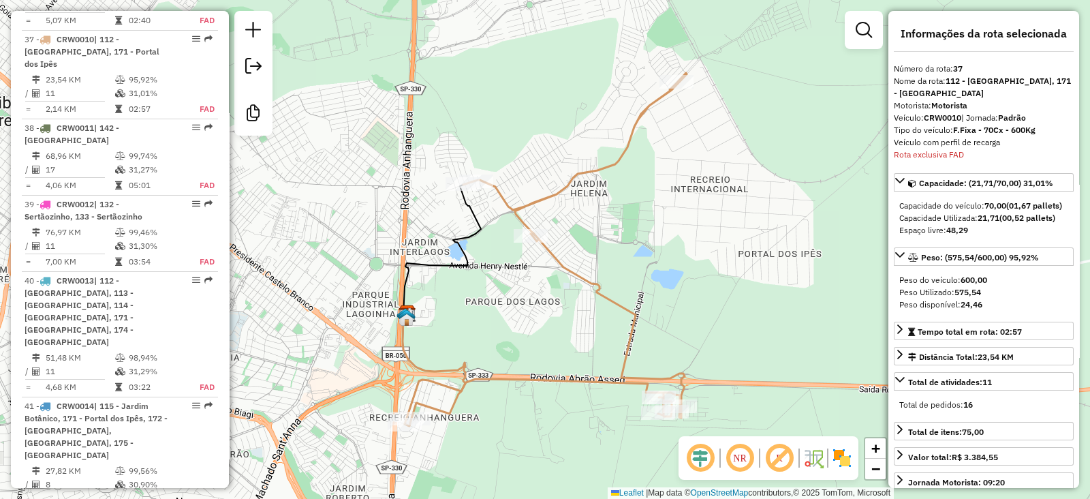
click at [616, 178] on div "Janela de atendimento Grade de atendimento Capacidade Transportadoras Veículos …" at bounding box center [545, 249] width 1090 height 499
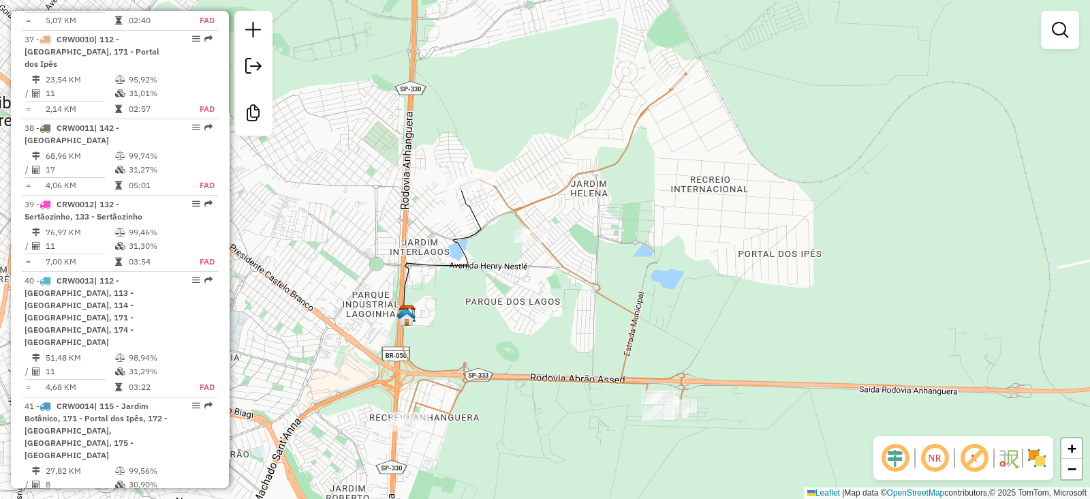
click at [612, 175] on div "Janela de atendimento Grade de atendimento Capacidade Transportadoras Veículos …" at bounding box center [545, 249] width 1090 height 499
click at [617, 161] on icon at bounding box center [546, 249] width 282 height 353
select select "**********"
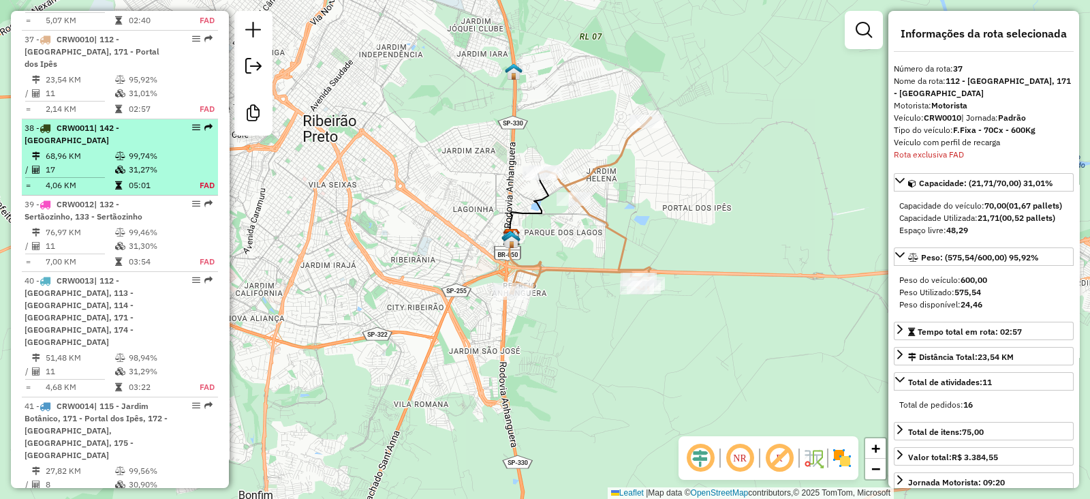
click at [102, 122] on div "38 - CRW0011 | 142 - Jardinópolis" at bounding box center [97, 134] width 144 height 25
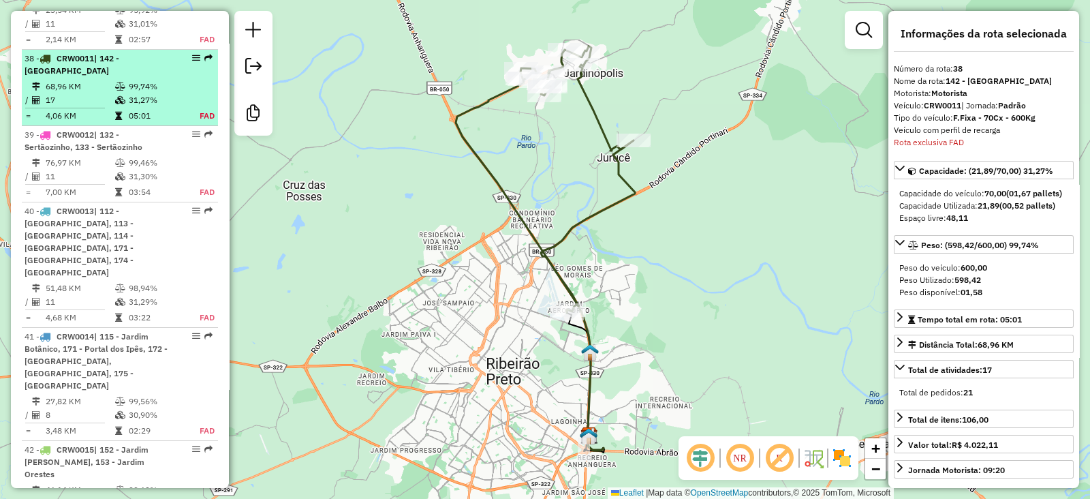
scroll to position [3436, 0]
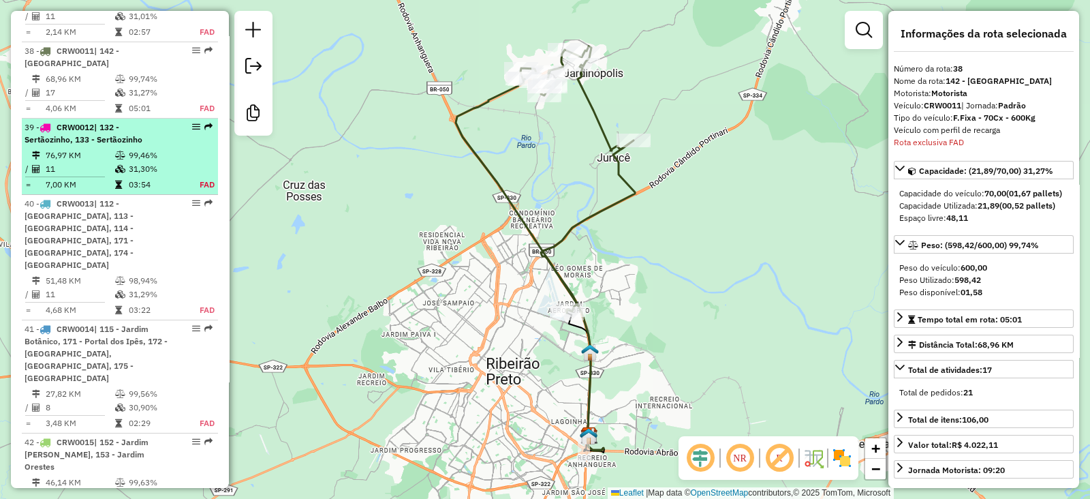
click at [86, 148] on td "76,97 KM" at bounding box center [79, 155] width 69 height 14
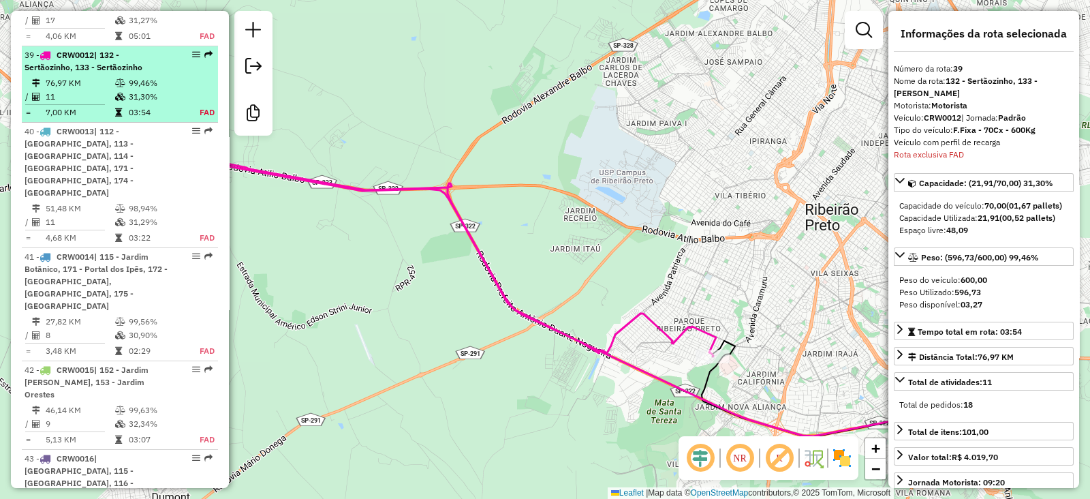
scroll to position [3511, 0]
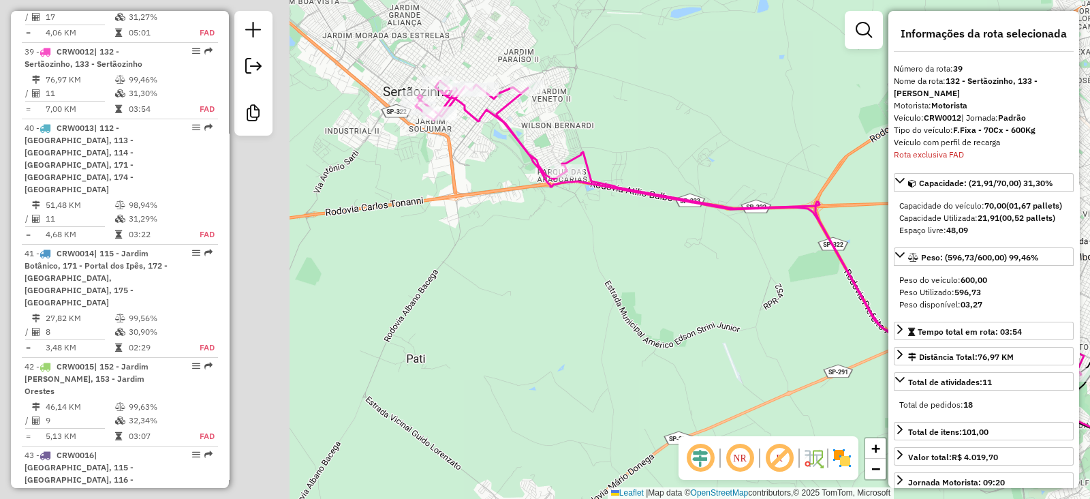
drag, startPoint x: 485, startPoint y: 279, endPoint x: 865, endPoint y: 298, distance: 380.5
click at [865, 298] on div "Janela de atendimento Grade de atendimento Capacidade Transportadoras Veículos …" at bounding box center [545, 249] width 1090 height 499
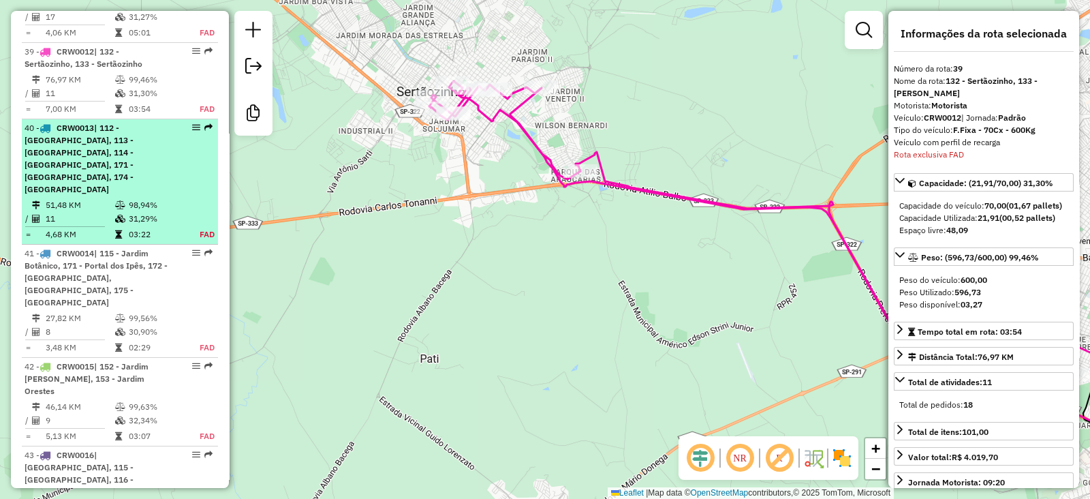
click at [97, 198] on td "51,48 KM" at bounding box center [79, 205] width 69 height 14
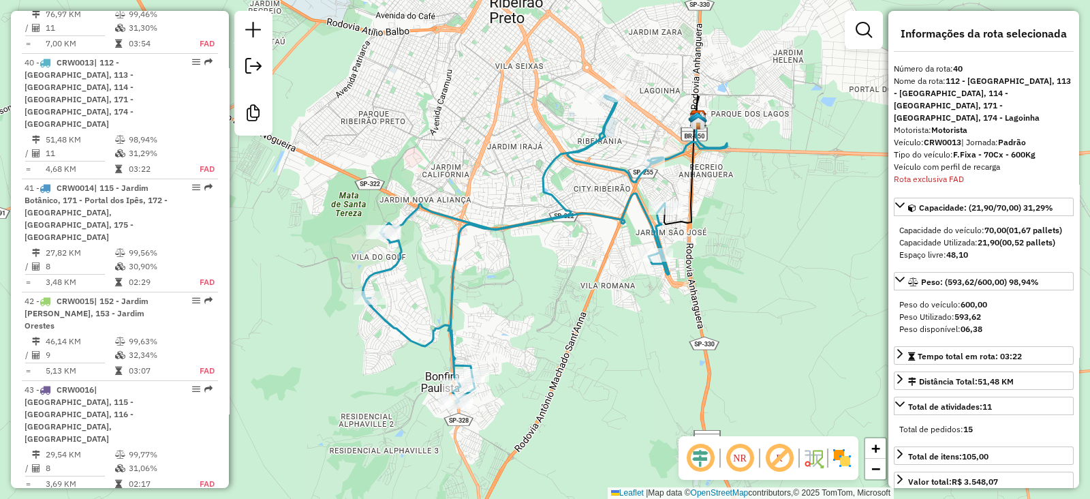
scroll to position [3588, 0]
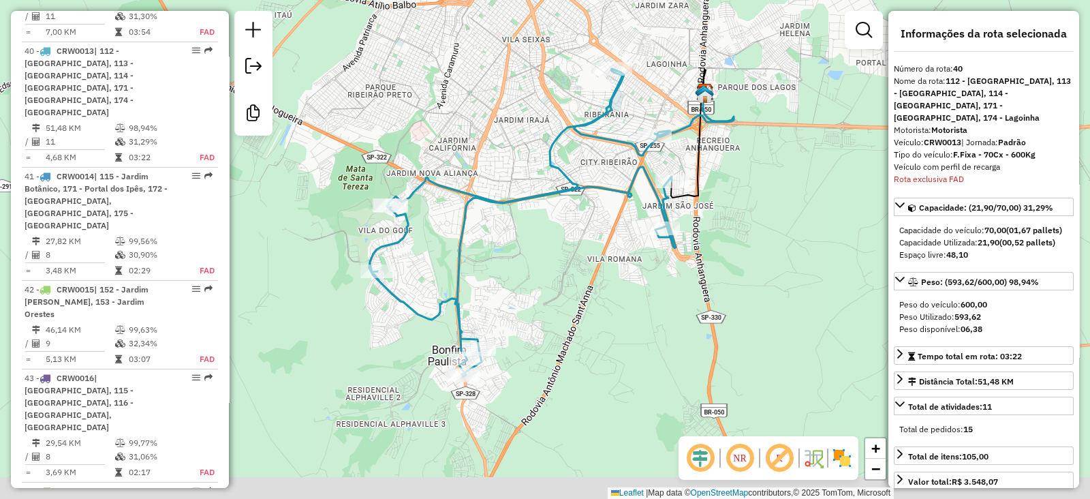
drag, startPoint x: 531, startPoint y: 361, endPoint x: 542, endPoint y: 323, distance: 39.7
click at [542, 323] on div "Janela de atendimento Grade de atendimento Capacidade Transportadoras Veículos …" at bounding box center [545, 249] width 1090 height 499
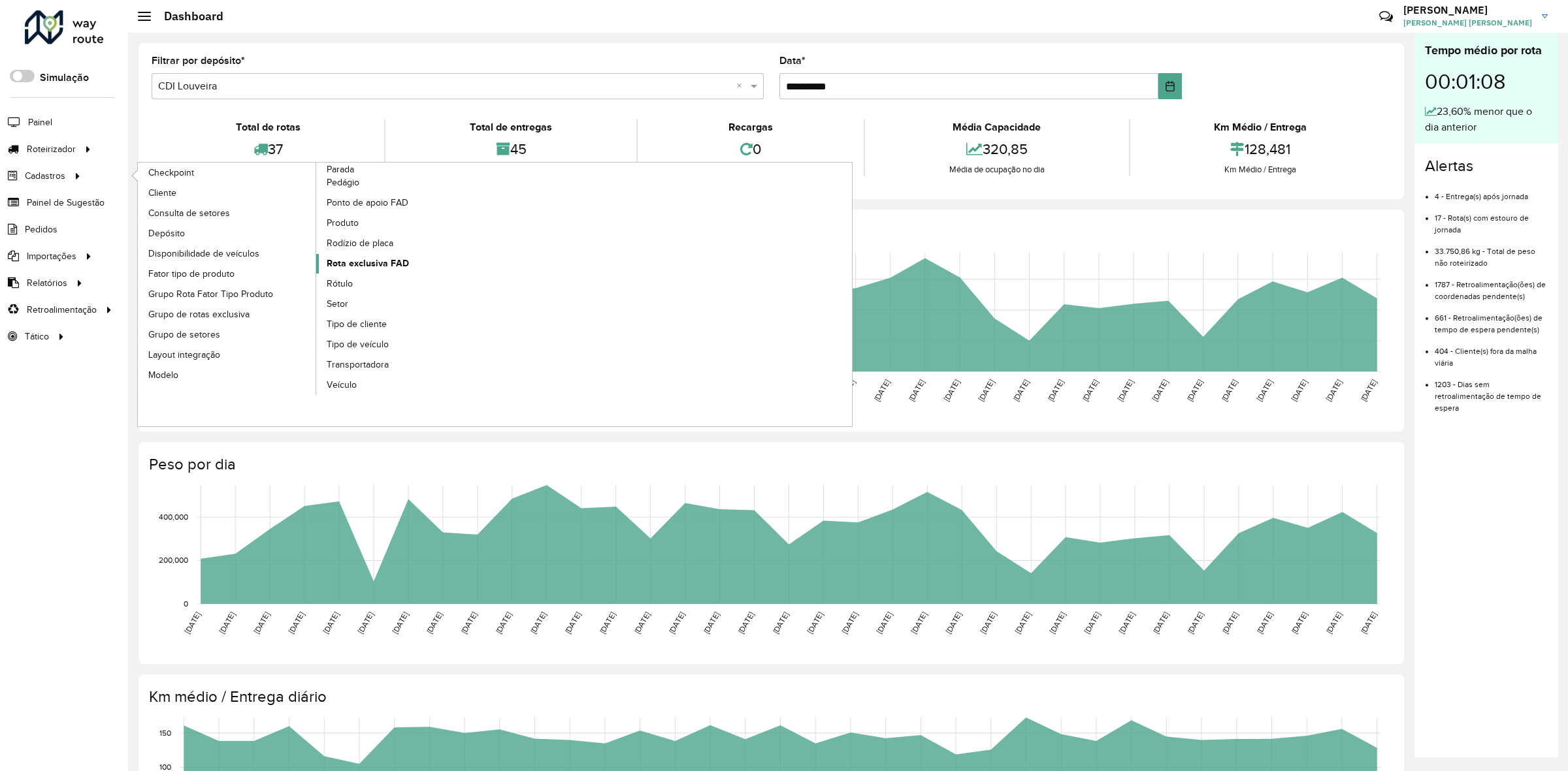
click at [386, 266] on span "Rota exclusiva FAD" at bounding box center [368, 264] width 82 height 13
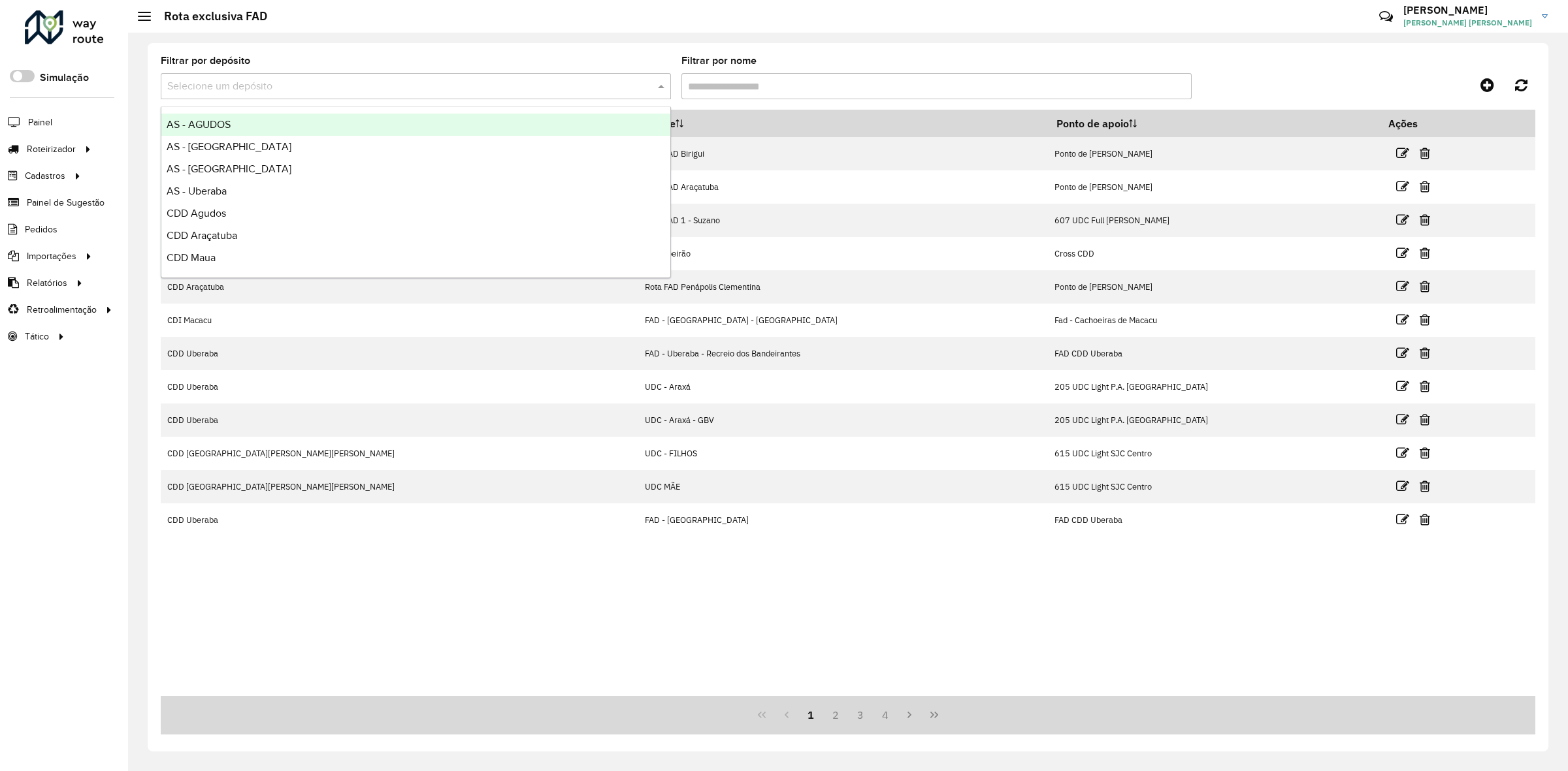
click at [230, 83] on input "text" at bounding box center [402, 86] width 471 height 15
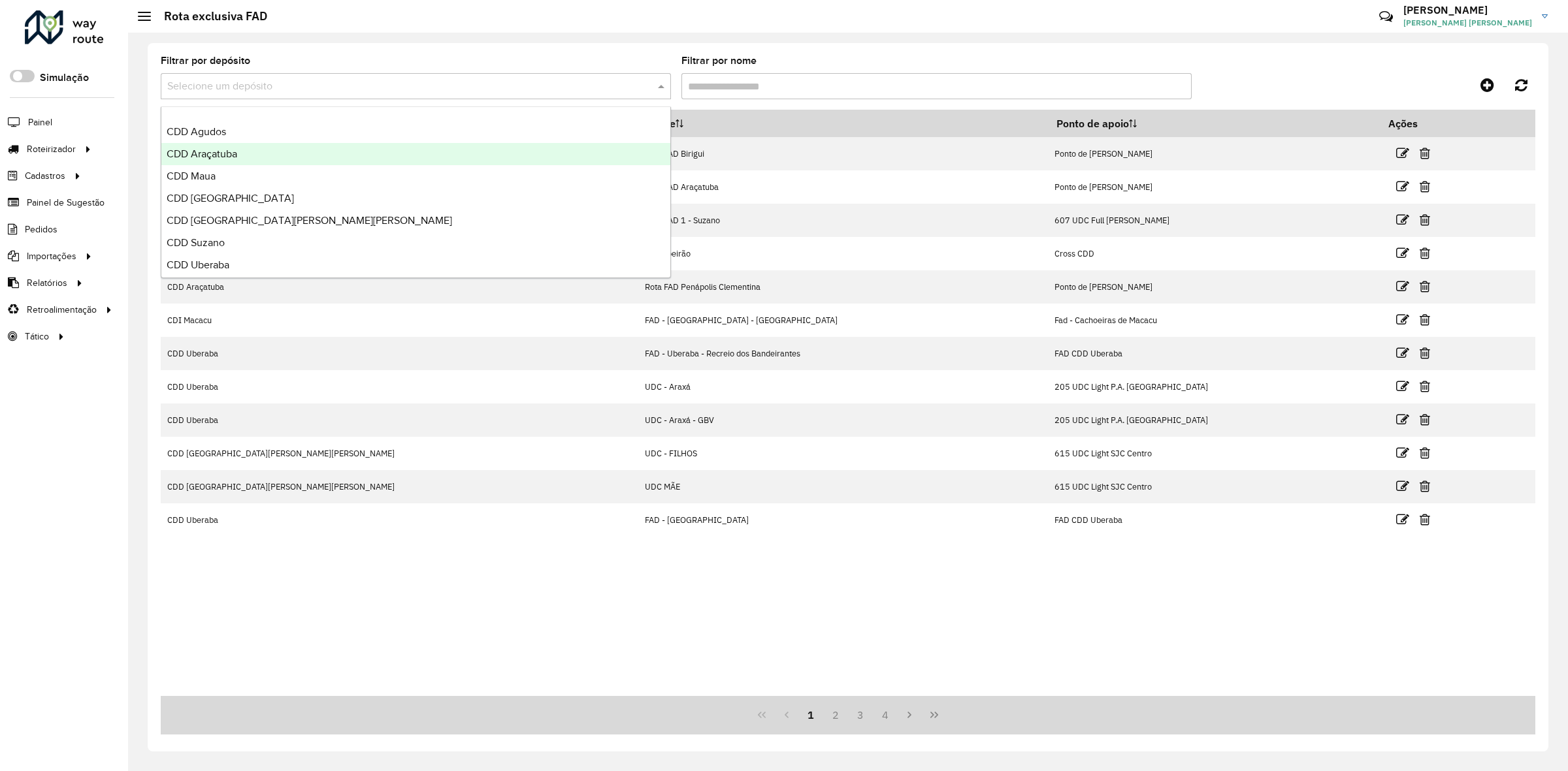
scroll to position [154, 0]
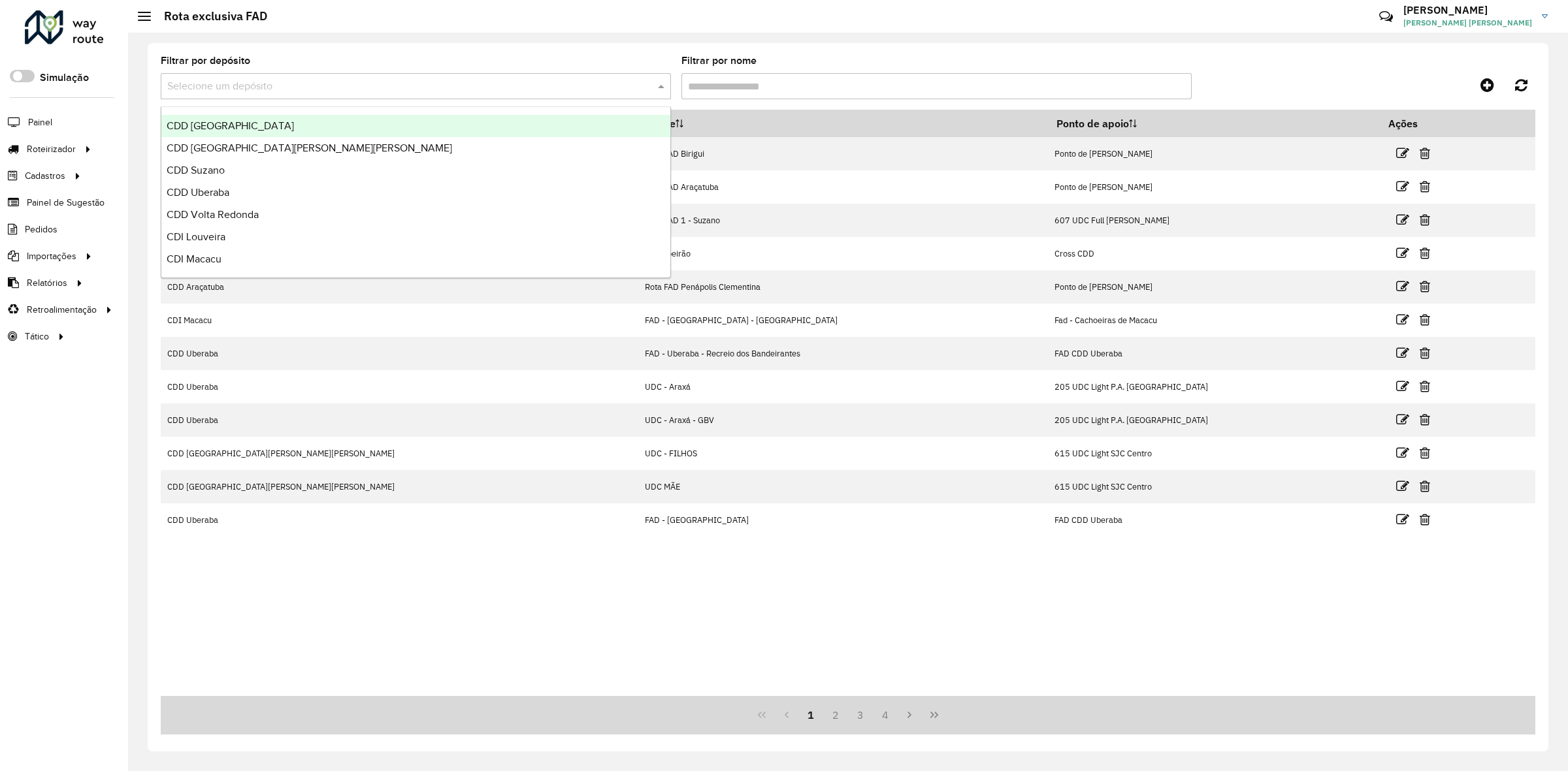
click at [249, 128] on span "CDD [GEOGRAPHIC_DATA]" at bounding box center [230, 126] width 128 height 12
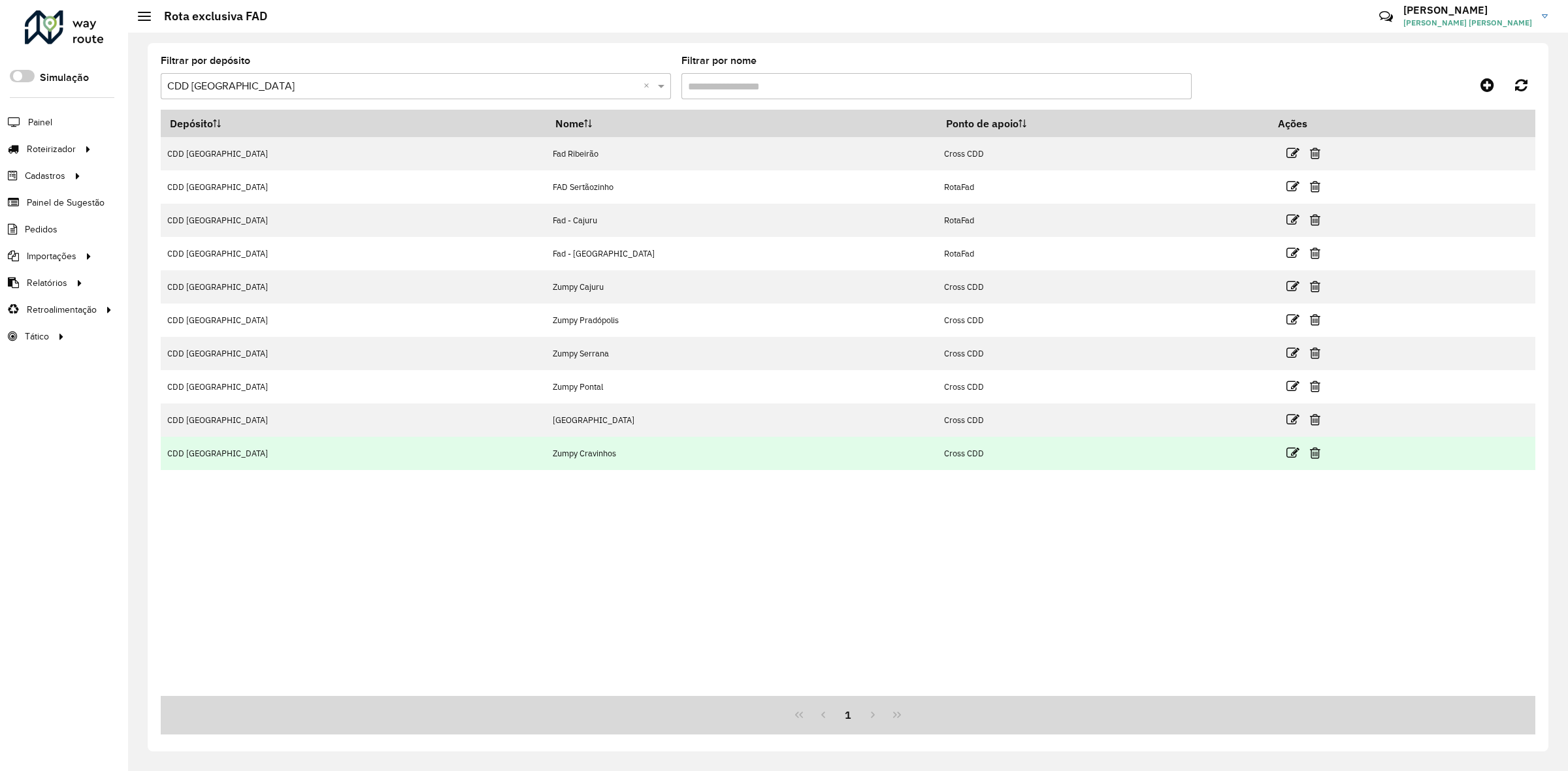
click at [1286, 462] on link at bounding box center [1293, 453] width 13 height 17
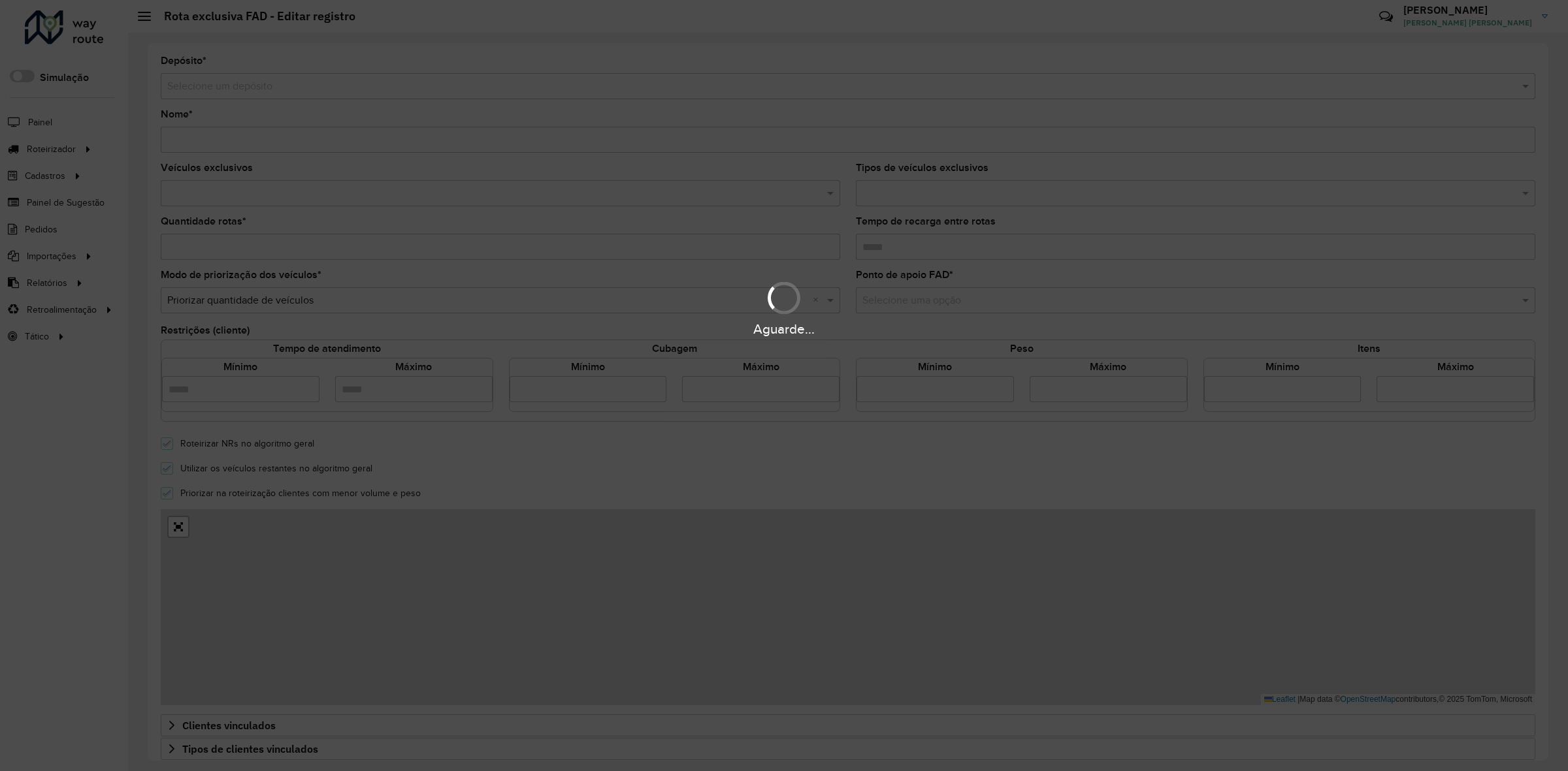
type input "**********"
type input "*"
type input "****"
type input "******"
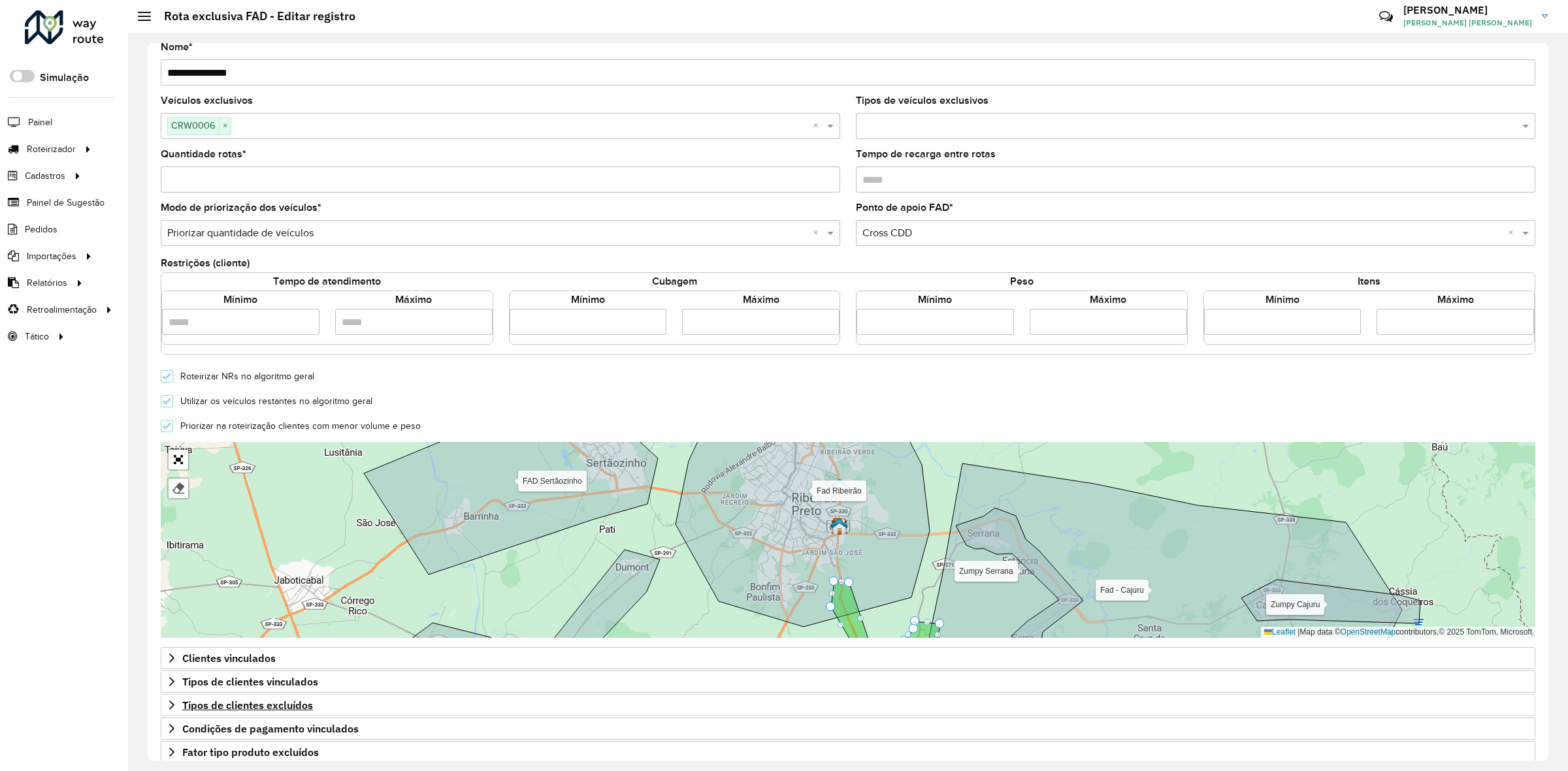
scroll to position [132, 0]
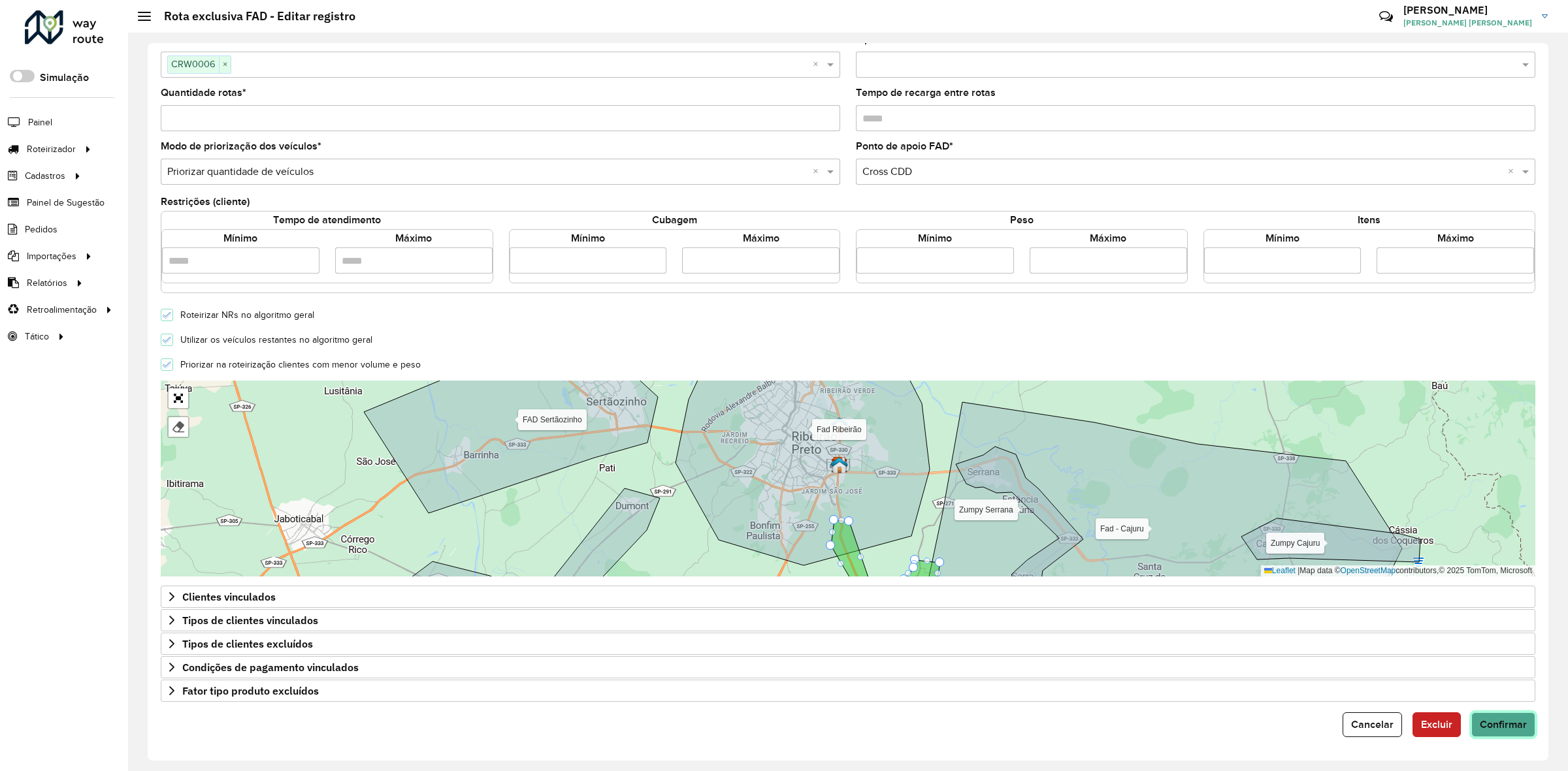
click at [1501, 734] on button "Confirmar" at bounding box center [1503, 725] width 64 height 25
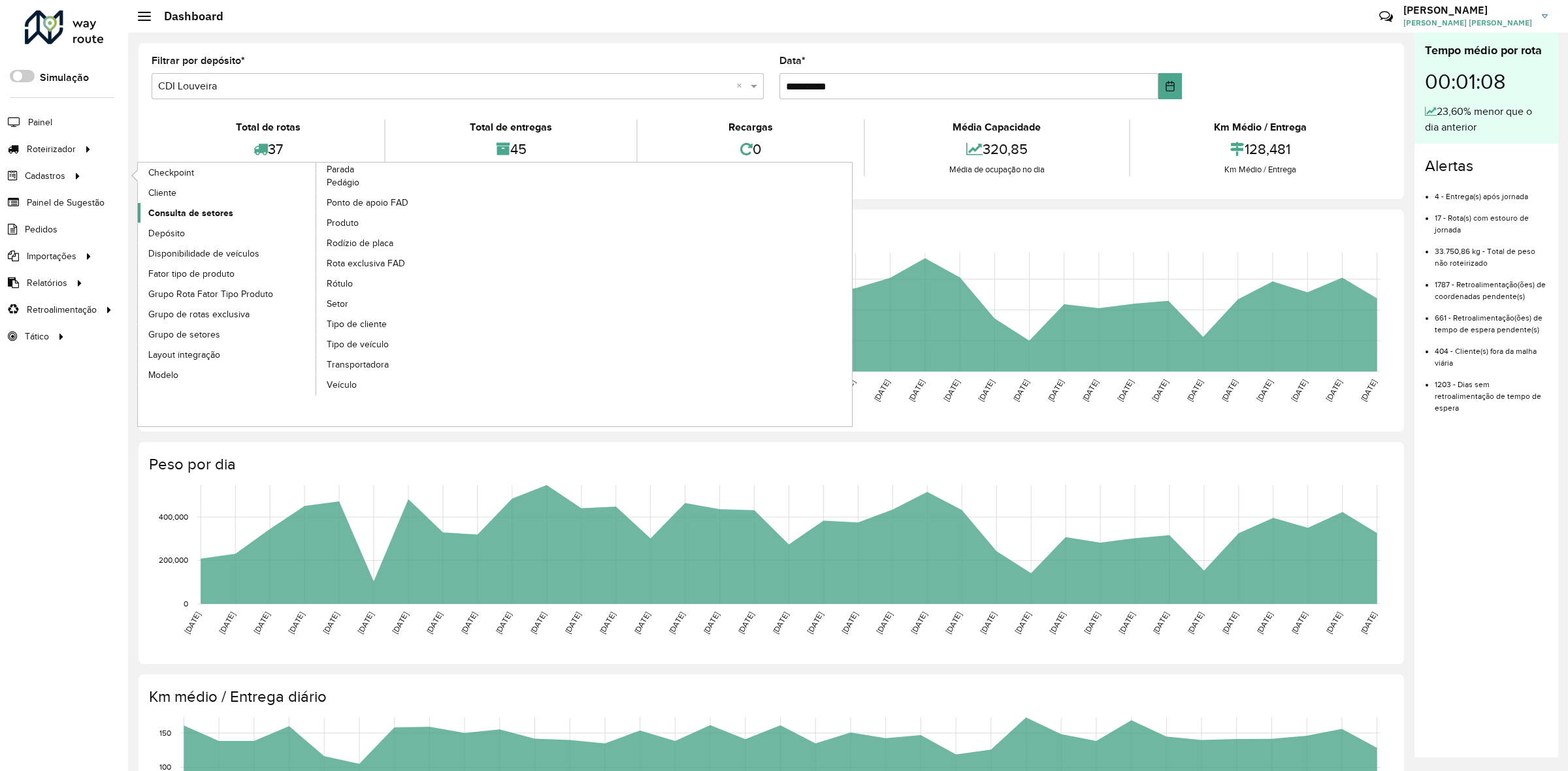
click at [201, 213] on span "Consulta de setores" at bounding box center [191, 213] width 85 height 13
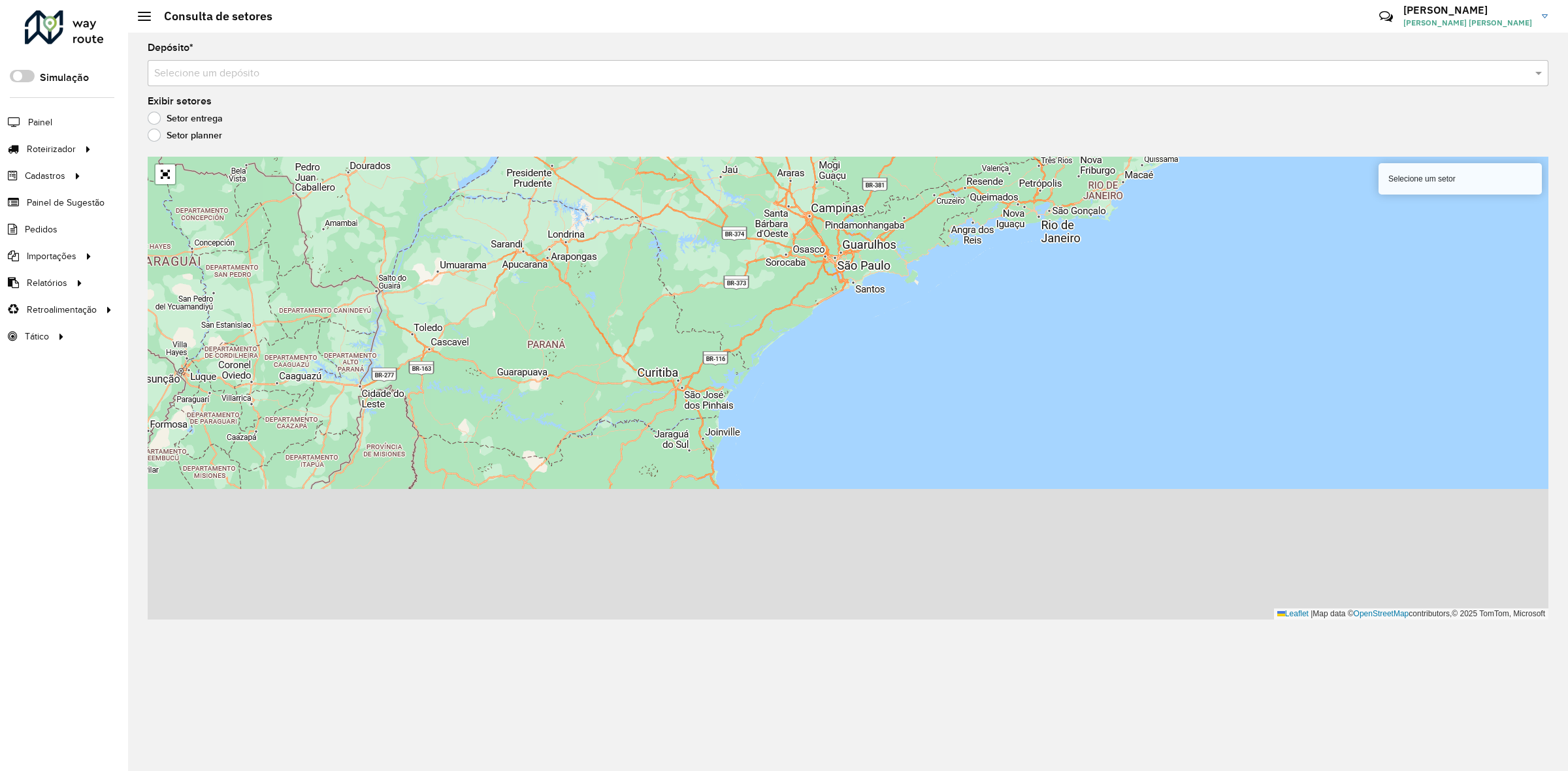
click at [214, 88] on div "Depósito * Selecione um depósito Exibir setores Setor entrega Setor planner Sel…" at bounding box center [848, 402] width 1439 height 738
click at [222, 60] on div "Selecione um depósito" at bounding box center [848, 73] width 1400 height 26
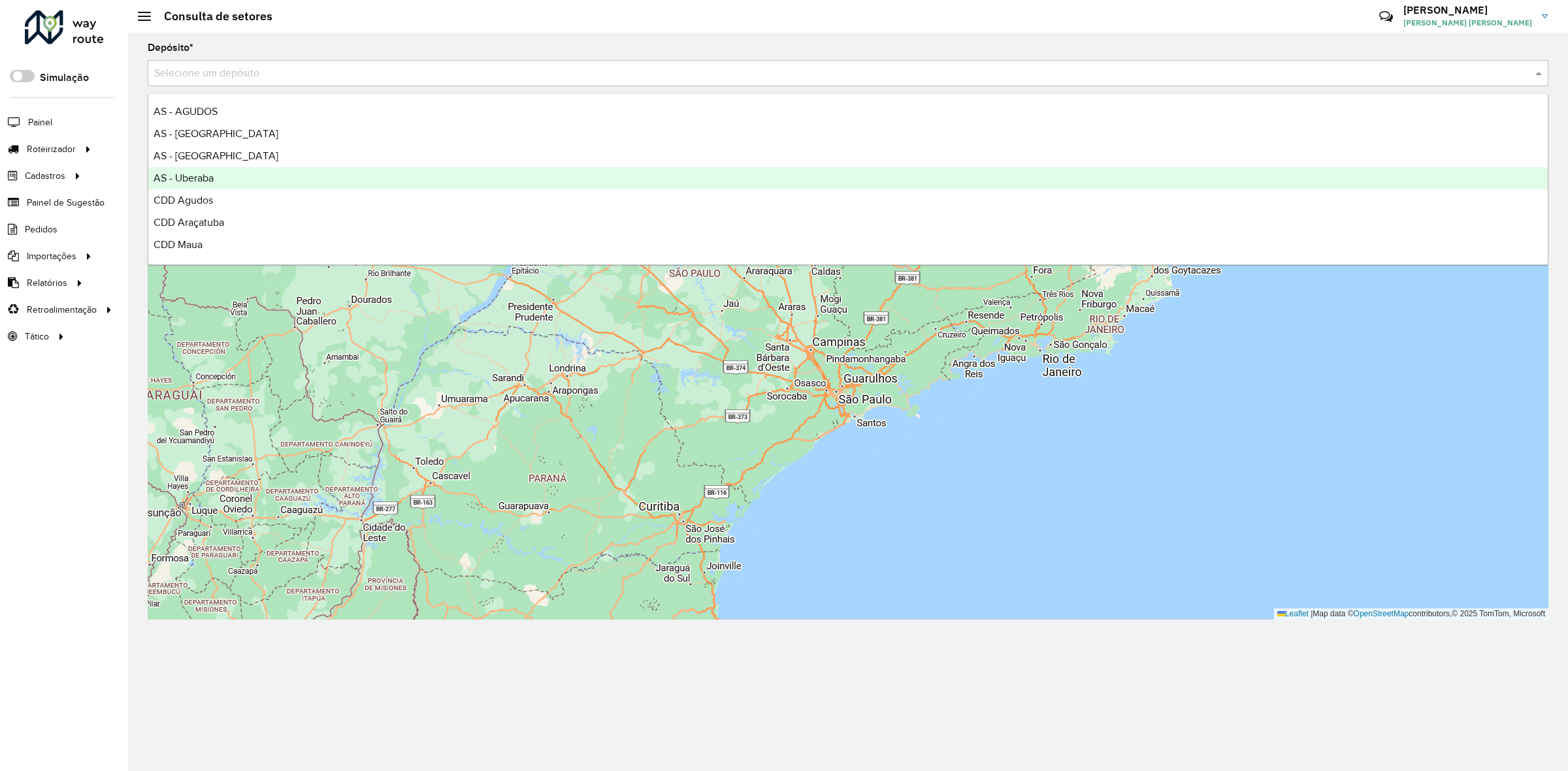
scroll to position [154, 0]
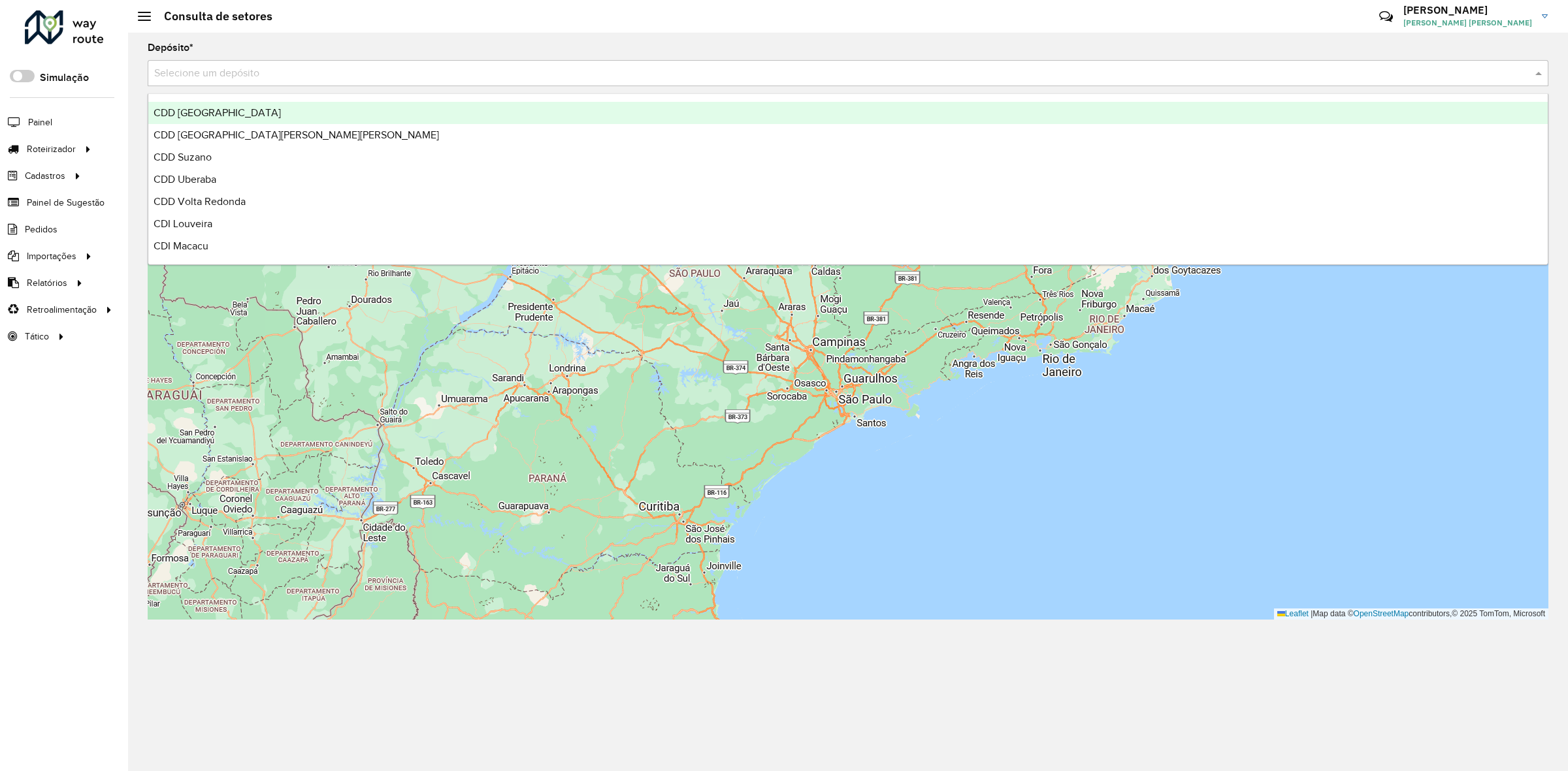
click at [237, 113] on span "CDD [GEOGRAPHIC_DATA]" at bounding box center [217, 113] width 128 height 12
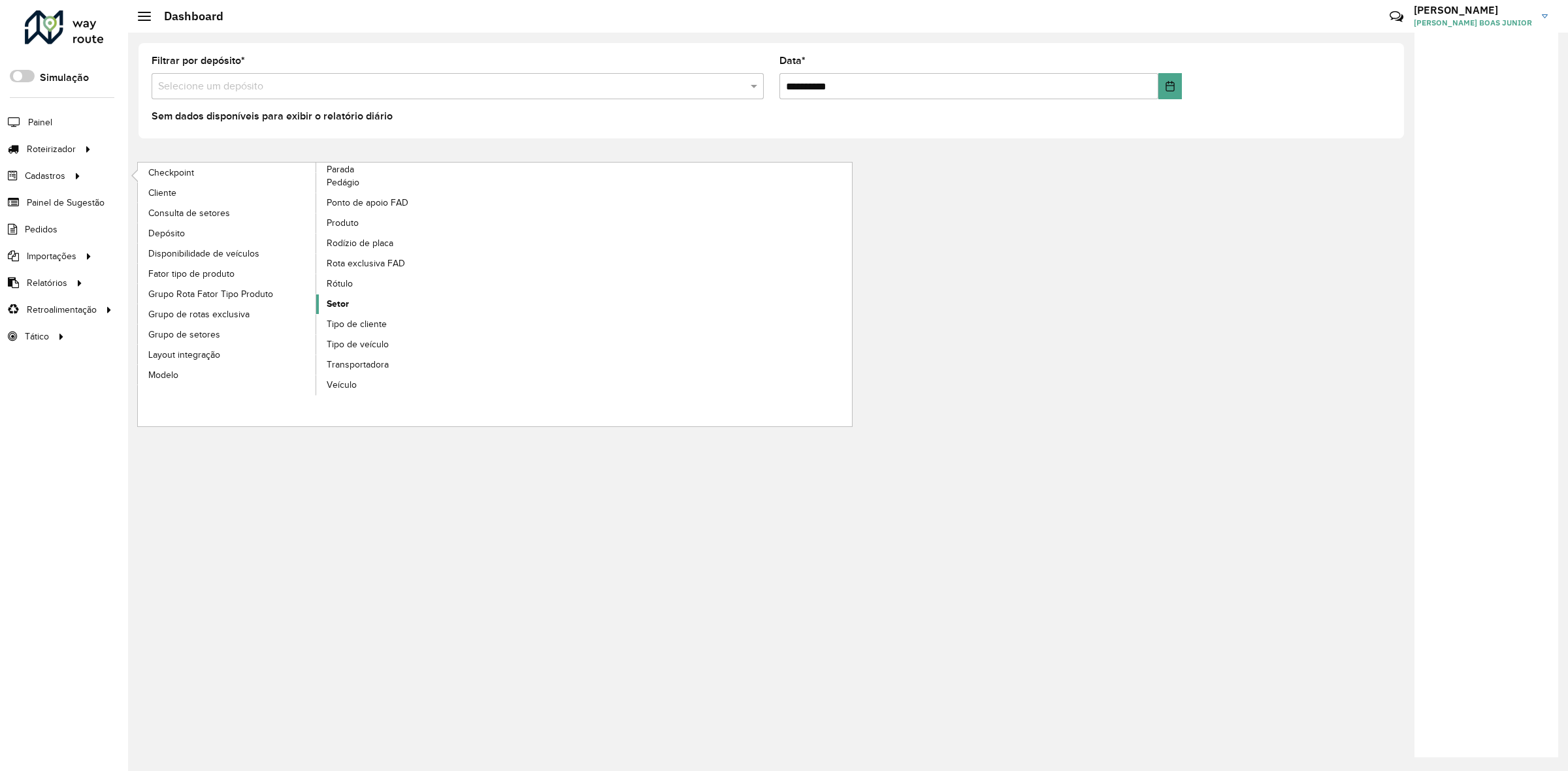
click at [366, 311] on link "Setor" at bounding box center [406, 304] width 179 height 19
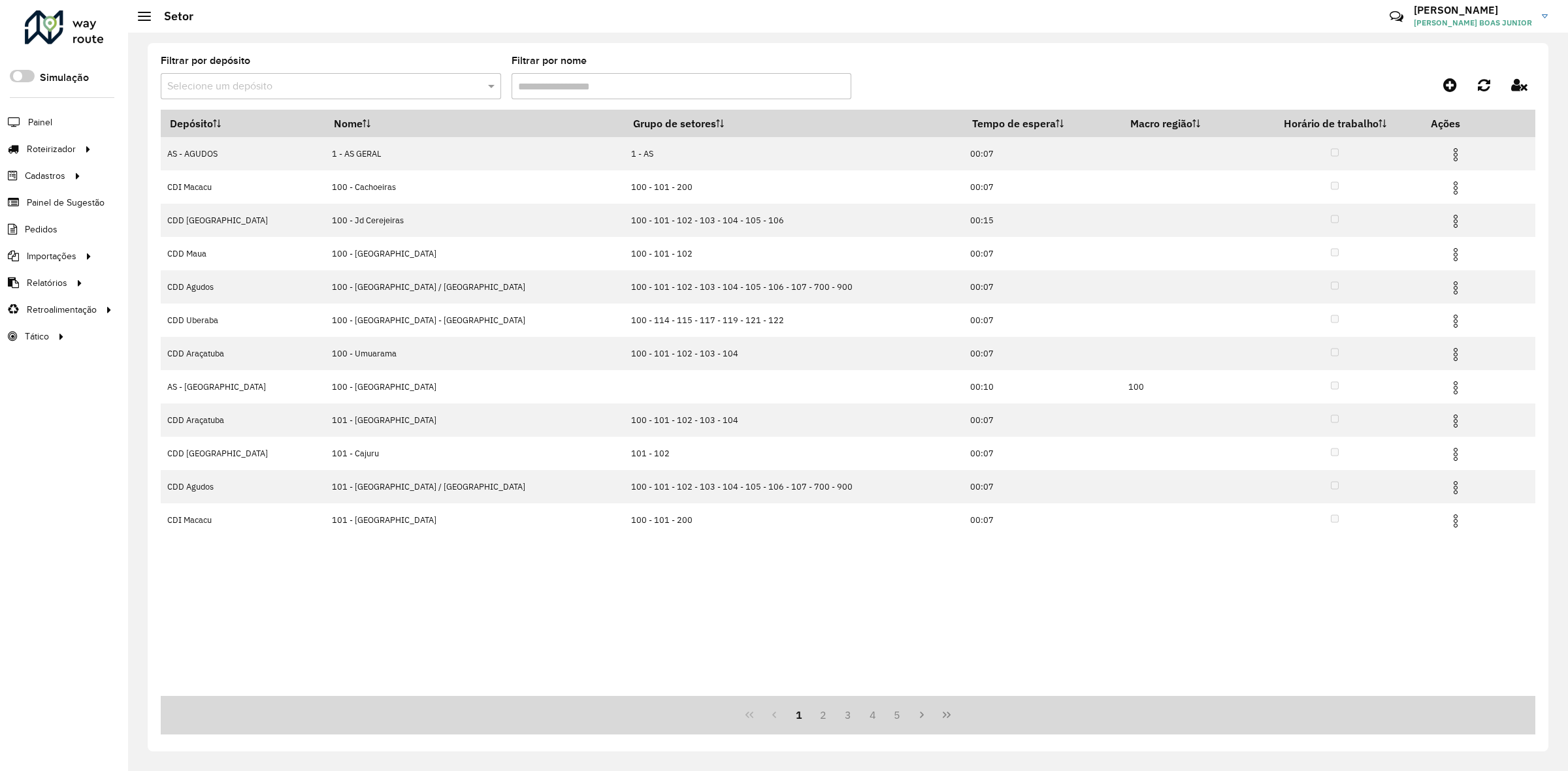
click at [368, 88] on input "text" at bounding box center [317, 86] width 301 height 15
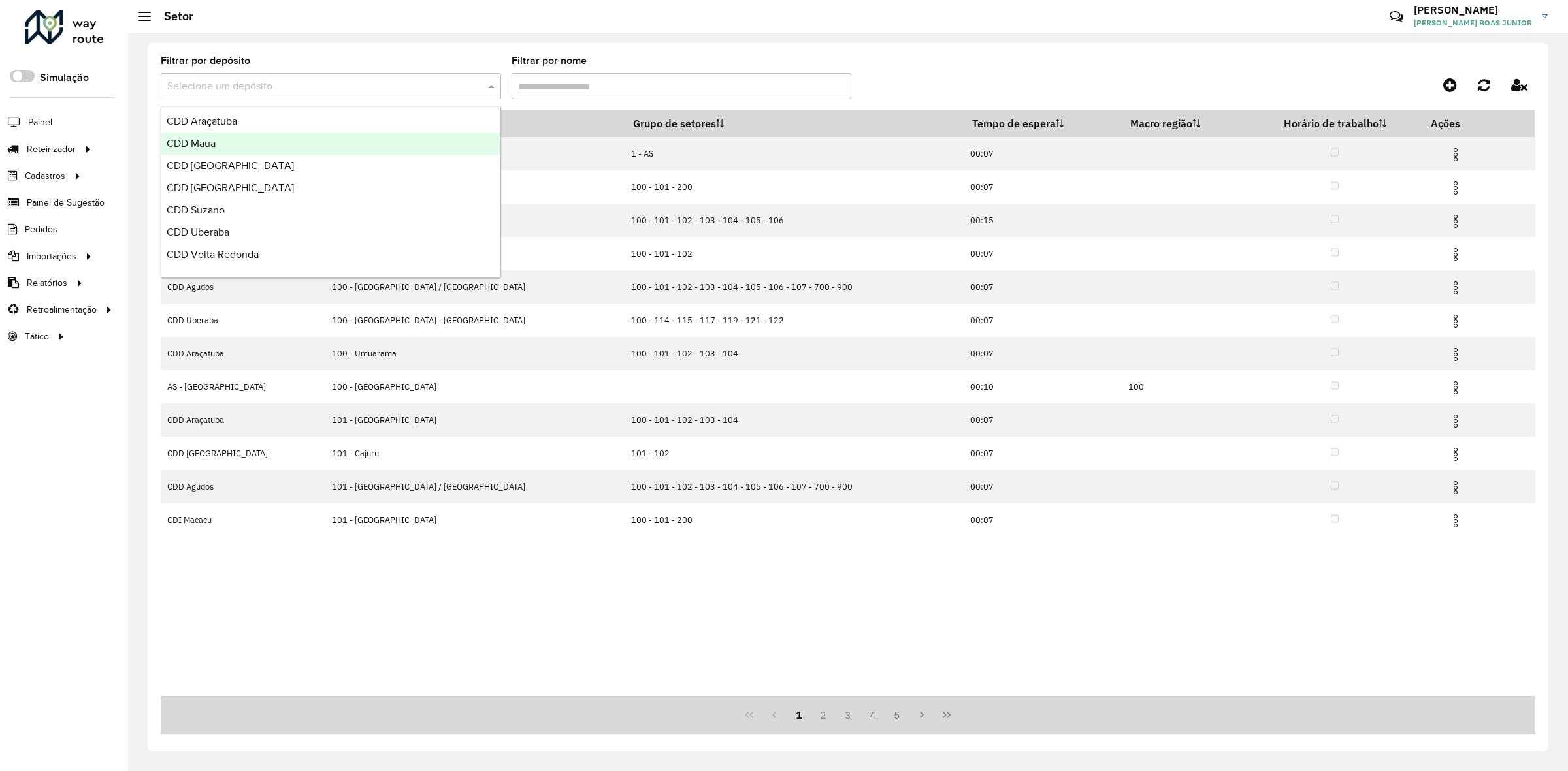
scroll to position [154, 0]
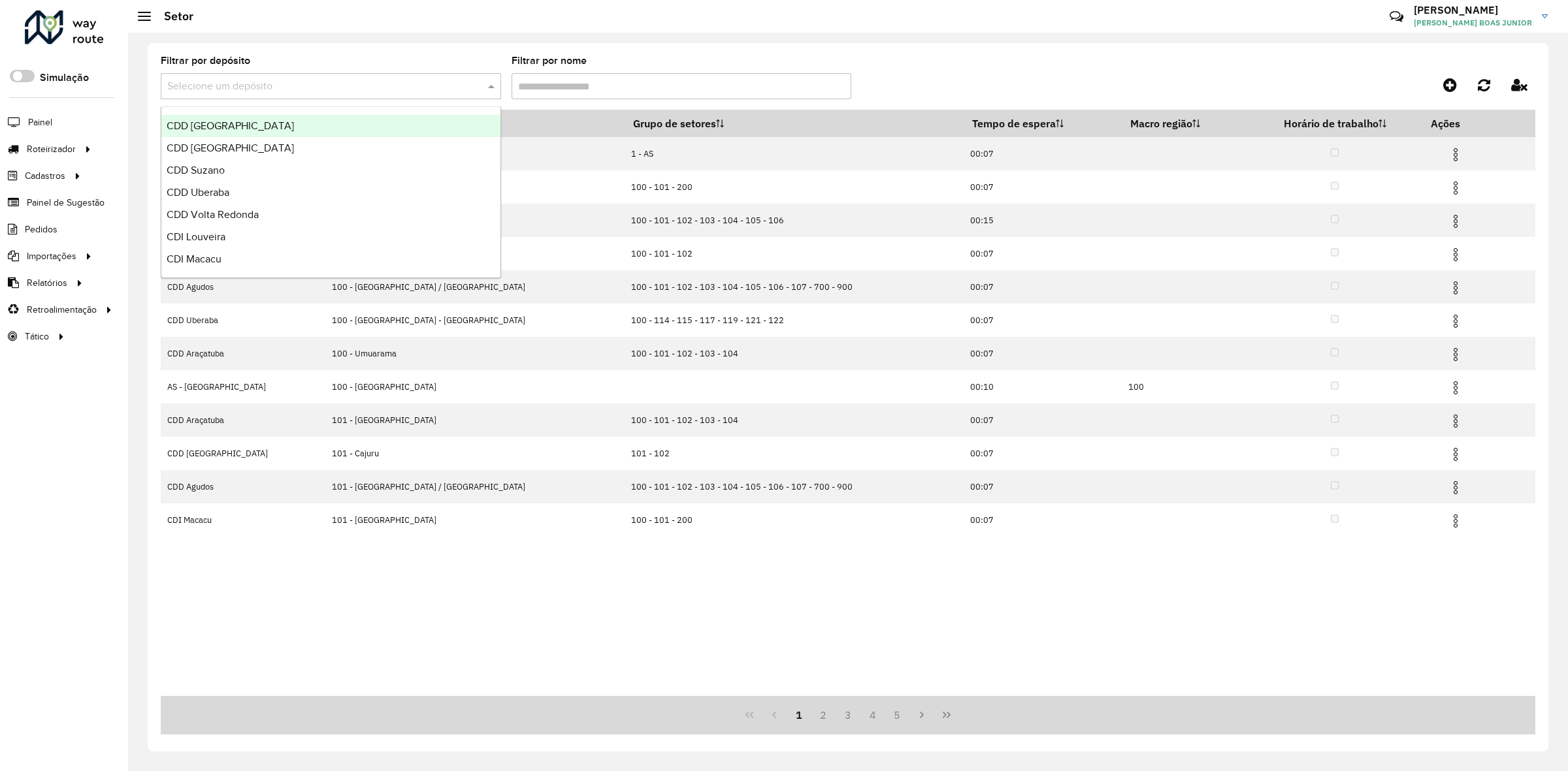
click at [337, 130] on div "CDD [GEOGRAPHIC_DATA]" at bounding box center [331, 126] width 339 height 22
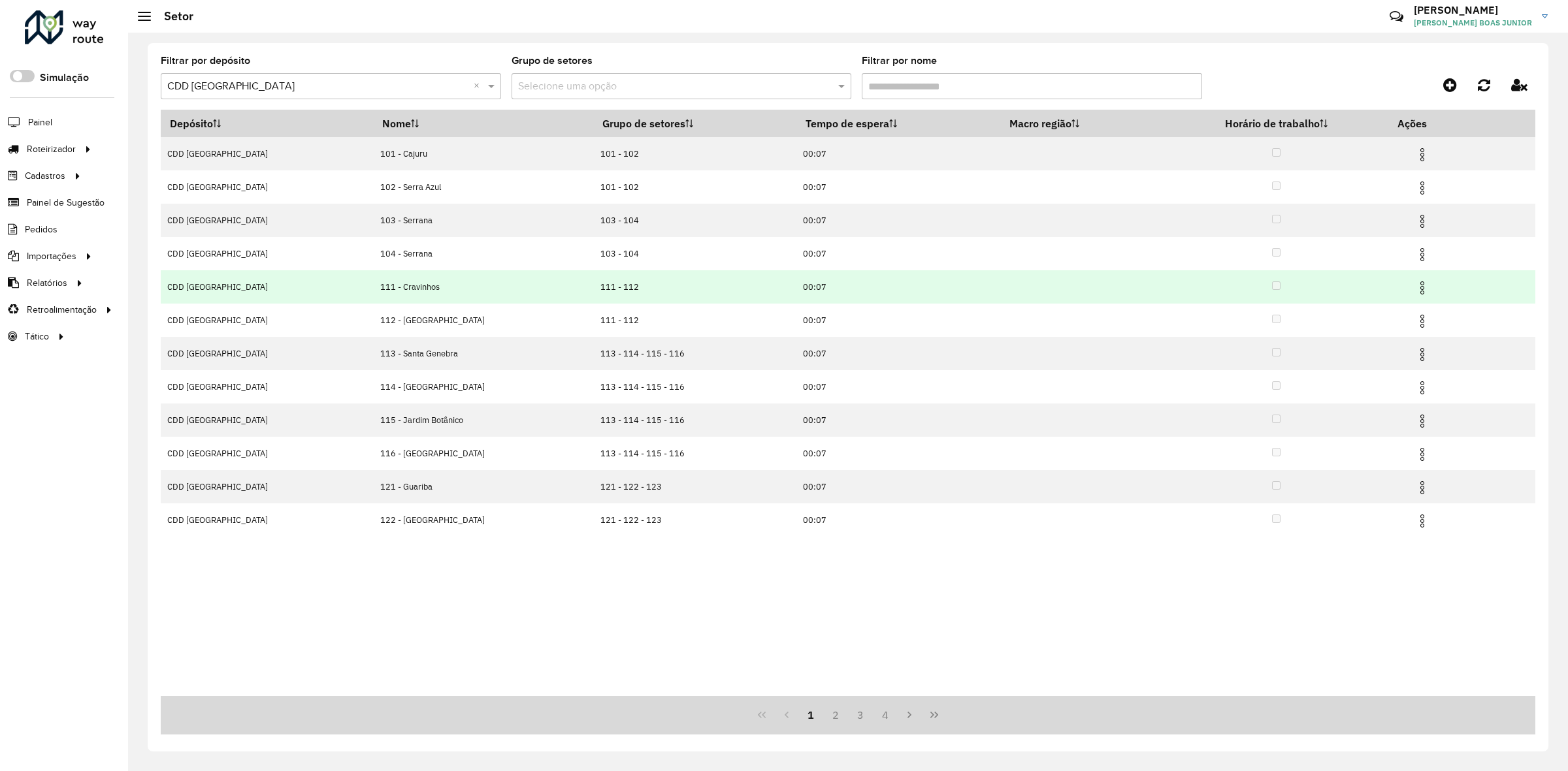
click at [1417, 290] on img at bounding box center [1422, 288] width 15 height 15
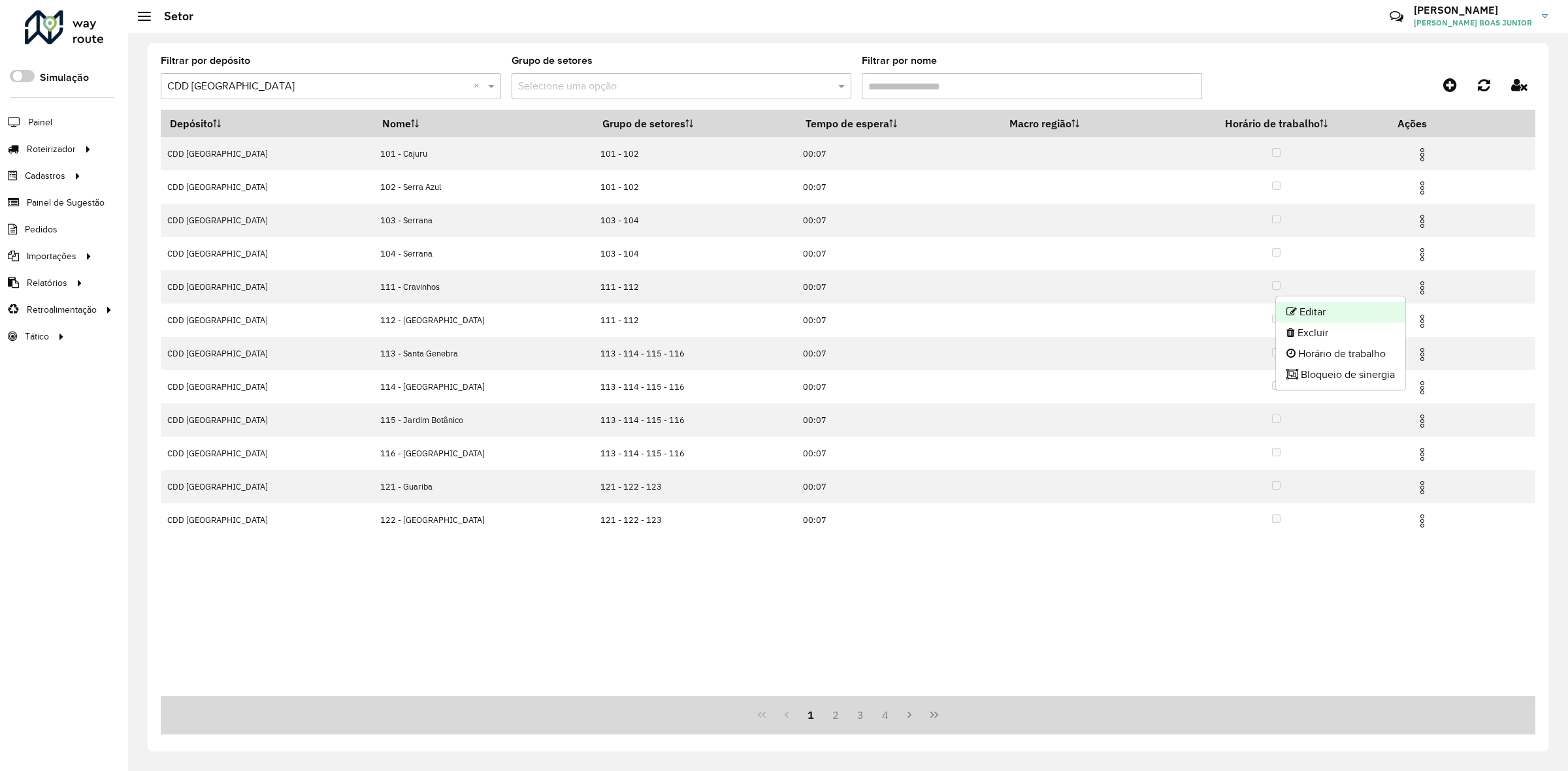
click at [1390, 306] on li "Editar" at bounding box center [1340, 313] width 129 height 21
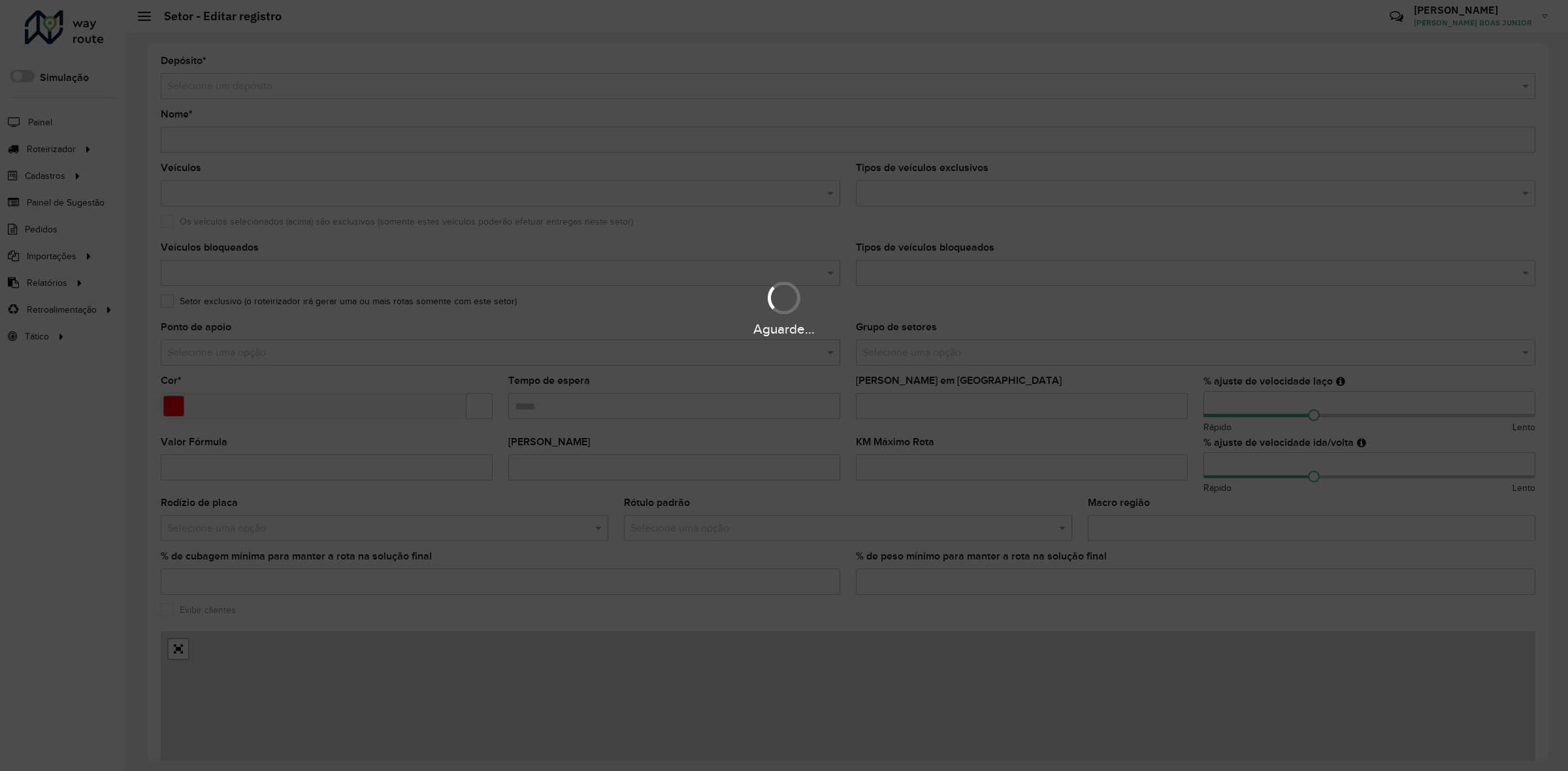
type input "**********"
type input "*******"
type input "*****"
type input "**"
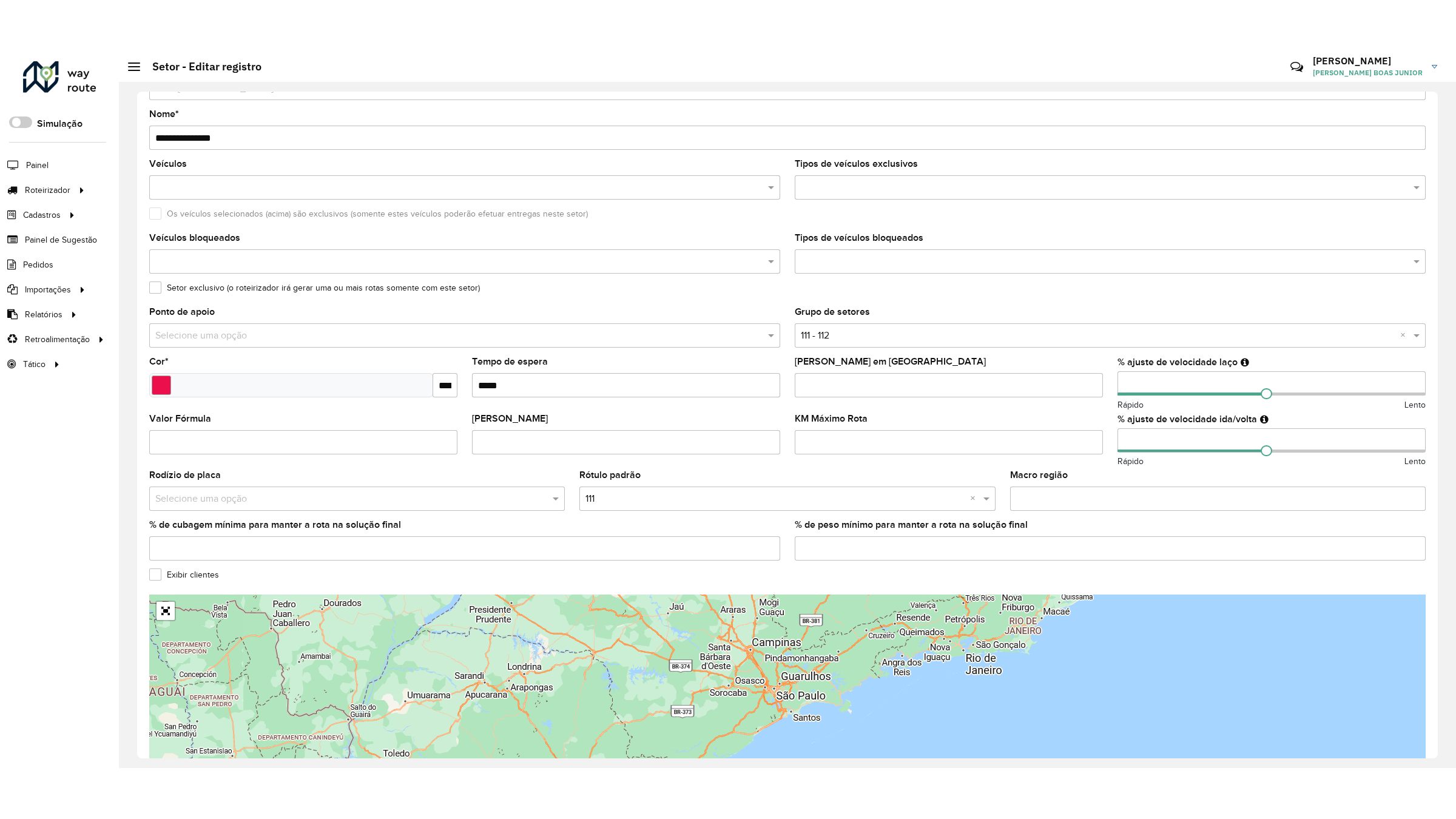
scroll to position [119, 0]
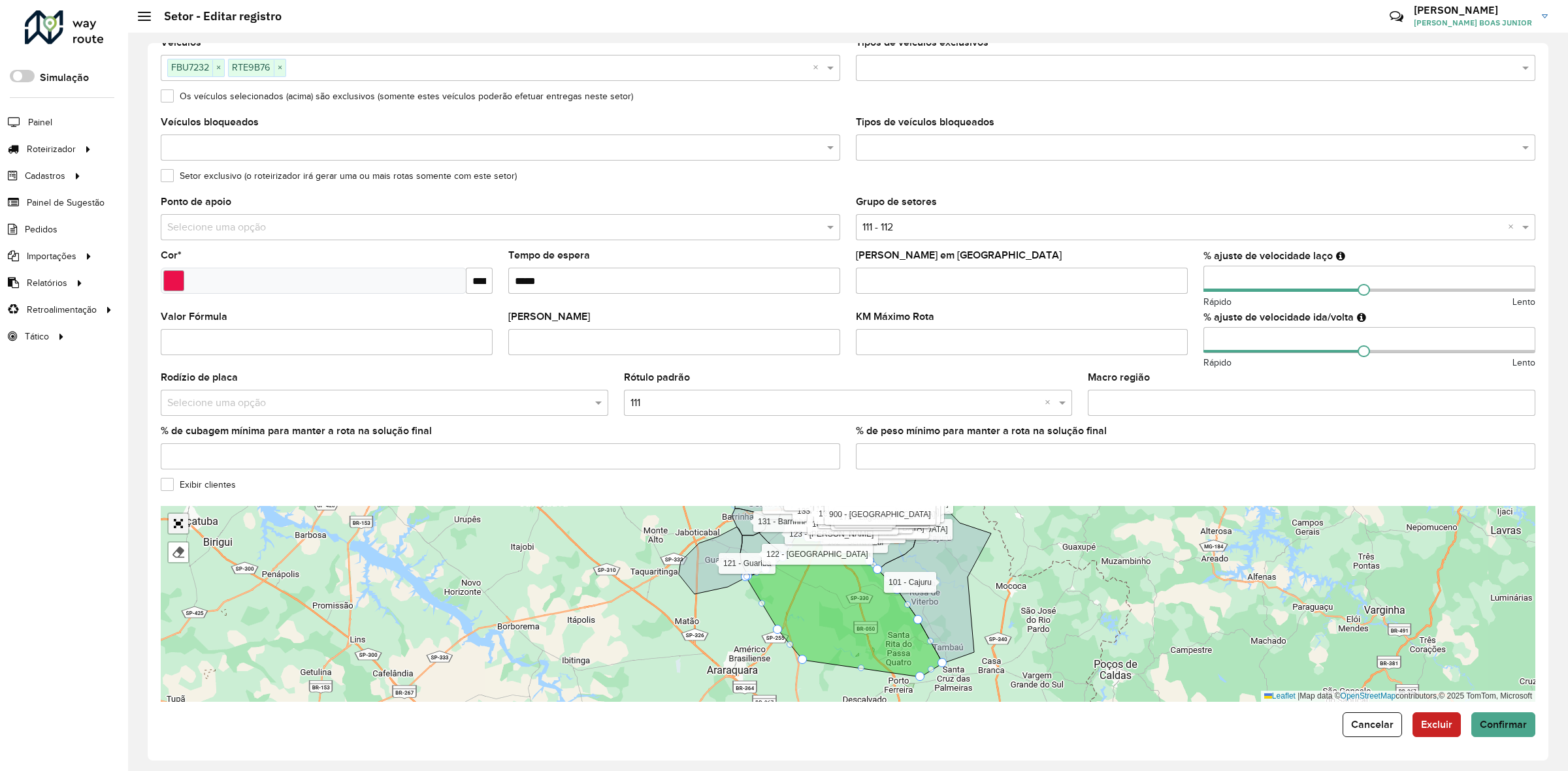
click at [181, 521] on link "Abrir mapa em tela cheia" at bounding box center [178, 524] width 19 height 19
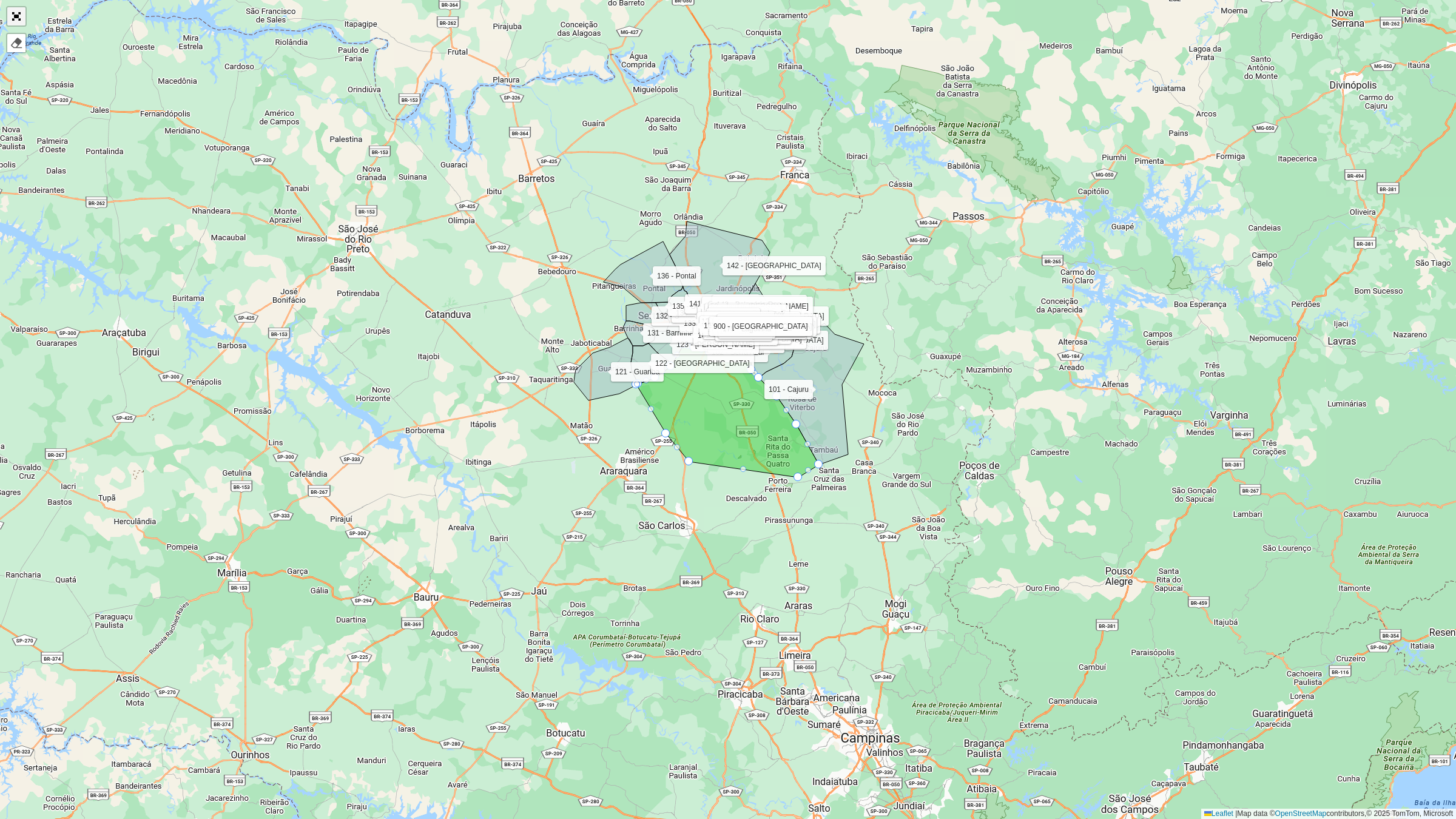
click at [11, 19] on link "Abrir mapa em tela cheia" at bounding box center [16, 16] width 18 height 18
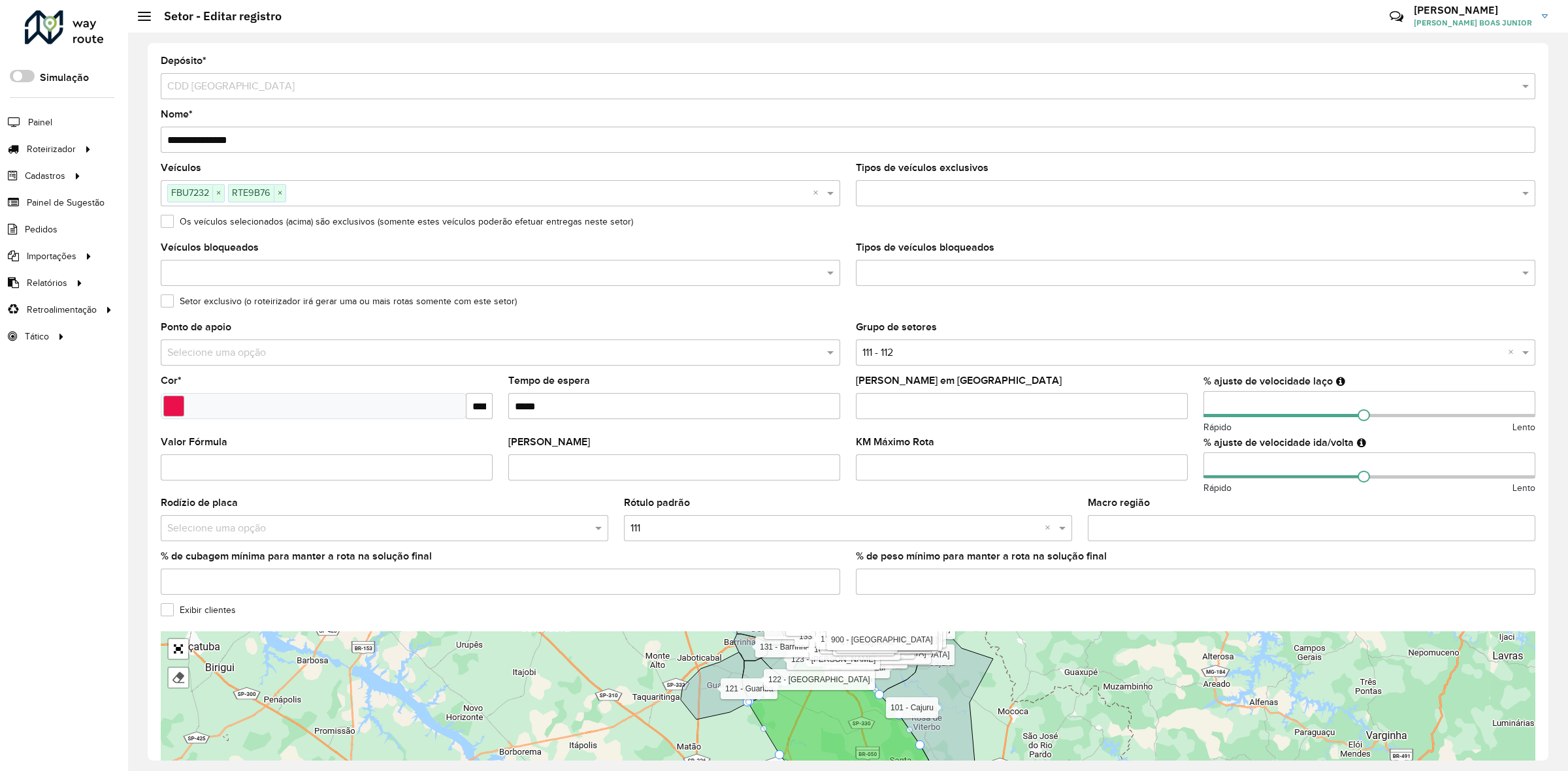
click at [168, 615] on label "Exibir clientes" at bounding box center [199, 610] width 75 height 13
click at [183, 657] on div "2 5 3 3 2 5 9 6 5 3 6 6 4 4 4 2 9 15 6 9 2 13 81 15 23 26 68 4 5 25 608 9 35 33…" at bounding box center [848, 730] width 1374 height 196
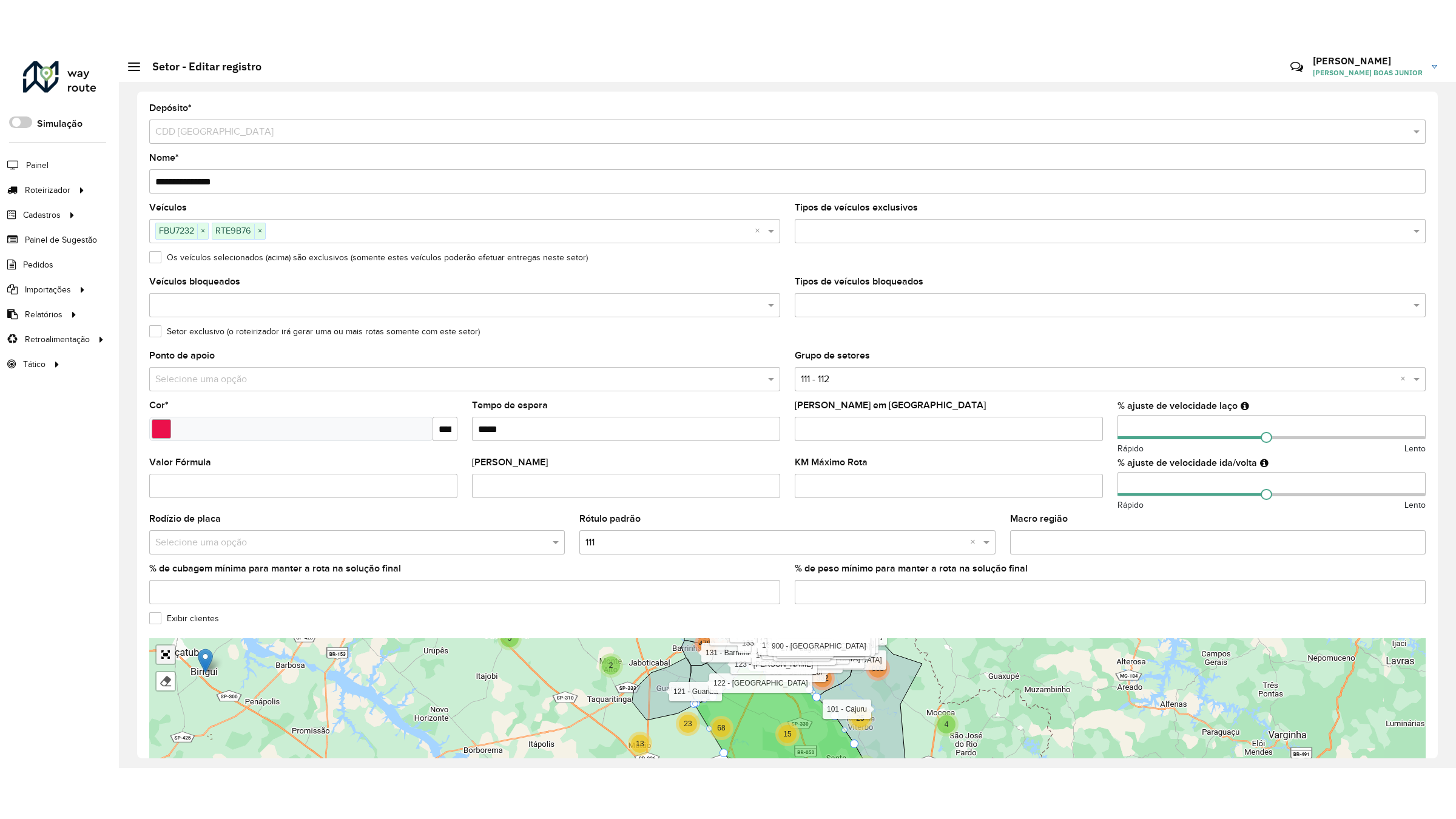
scroll to position [64, 0]
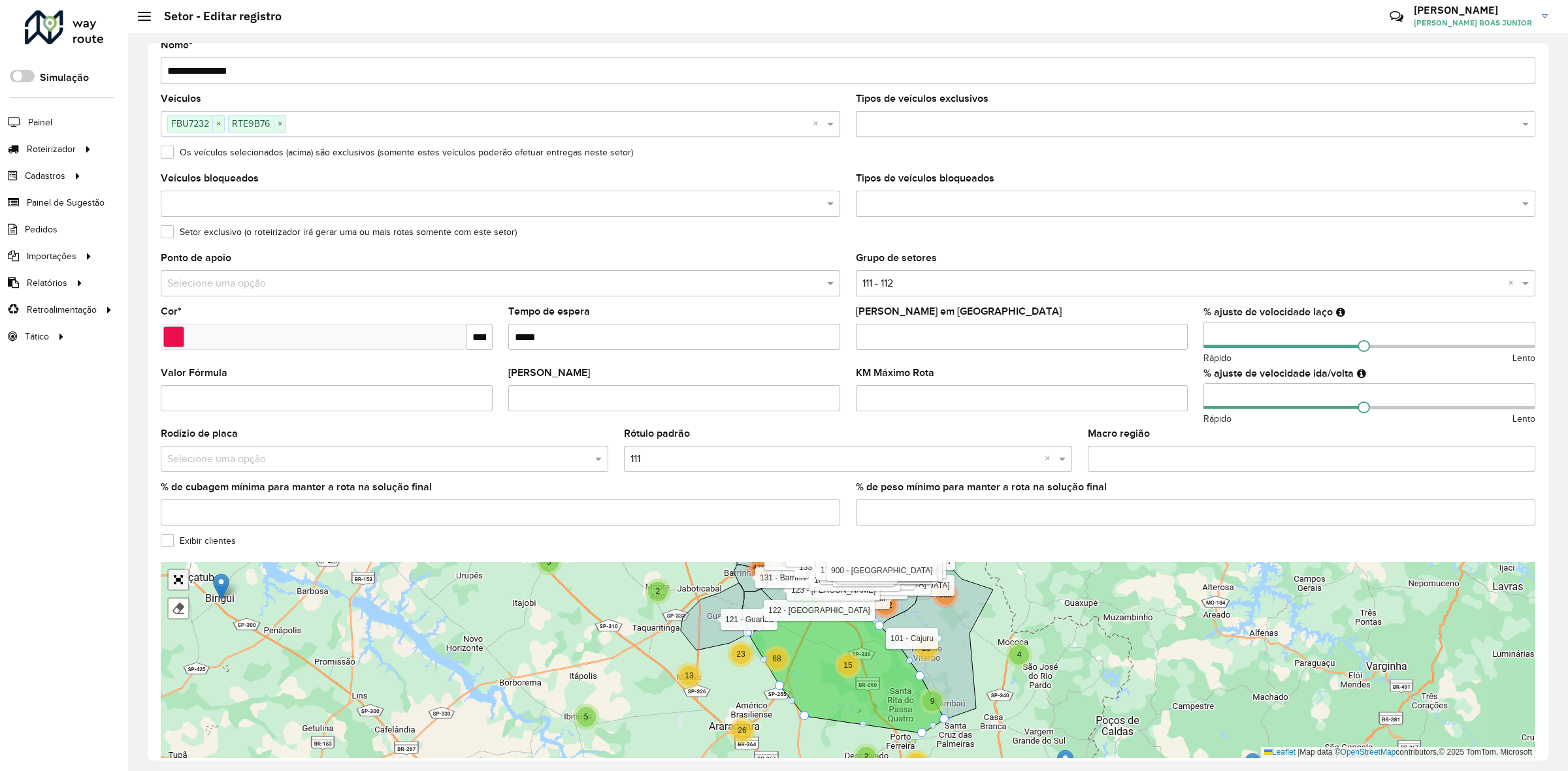
click at [174, 581] on link "Abrir mapa em tela cheia" at bounding box center [178, 580] width 19 height 19
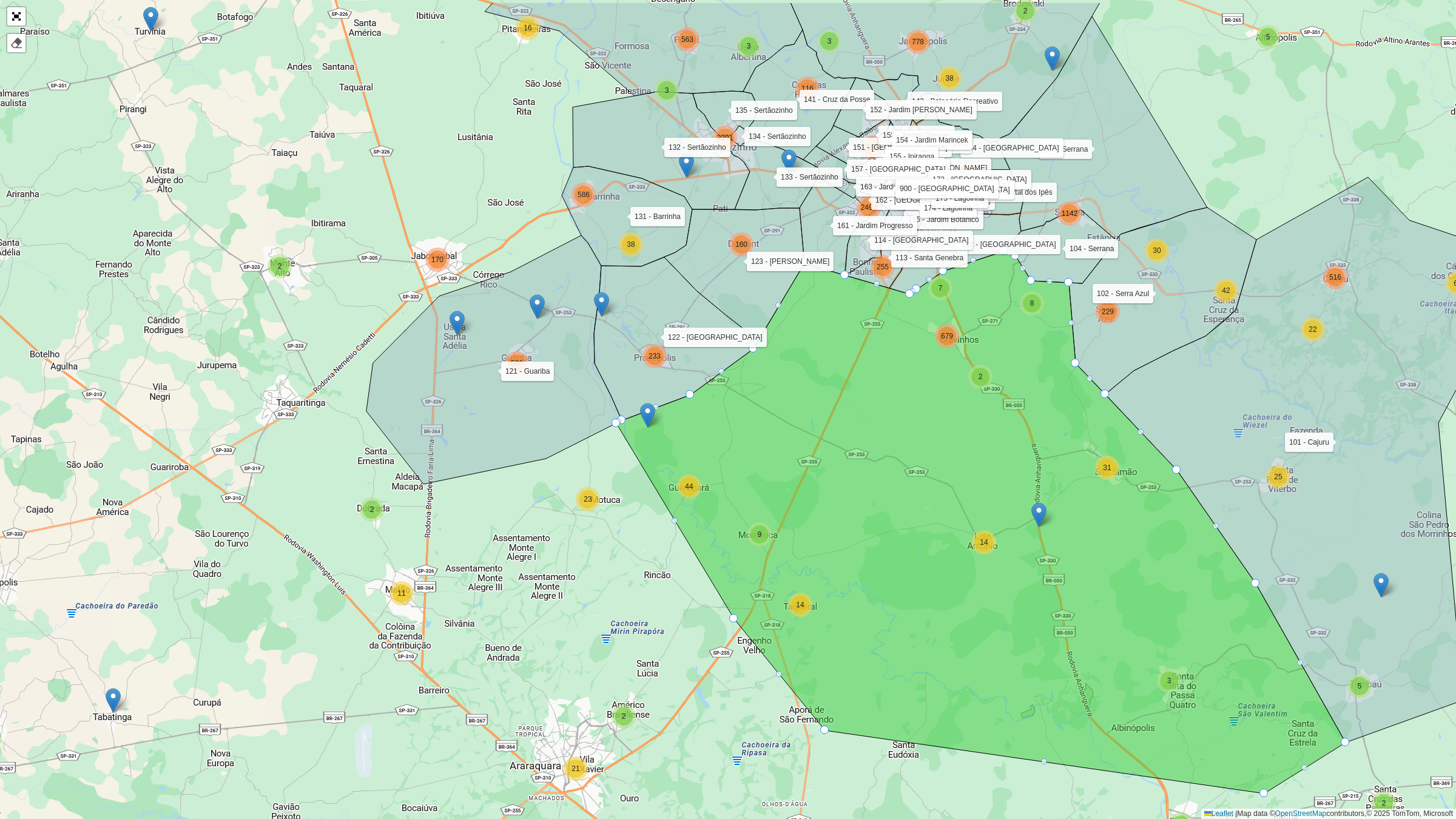
drag, startPoint x: 188, startPoint y: 458, endPoint x: 541, endPoint y: 543, distance: 363.1
click at [541, 543] on div "4 3 3 2 3 9 5 4 2 4 3 5 2 4 2 2 2 3 2 3 4 2 3 5 2 8 4 5 9 2 11 2 2 77 14 23 2 2…" at bounding box center [728, 410] width 1456 height 819
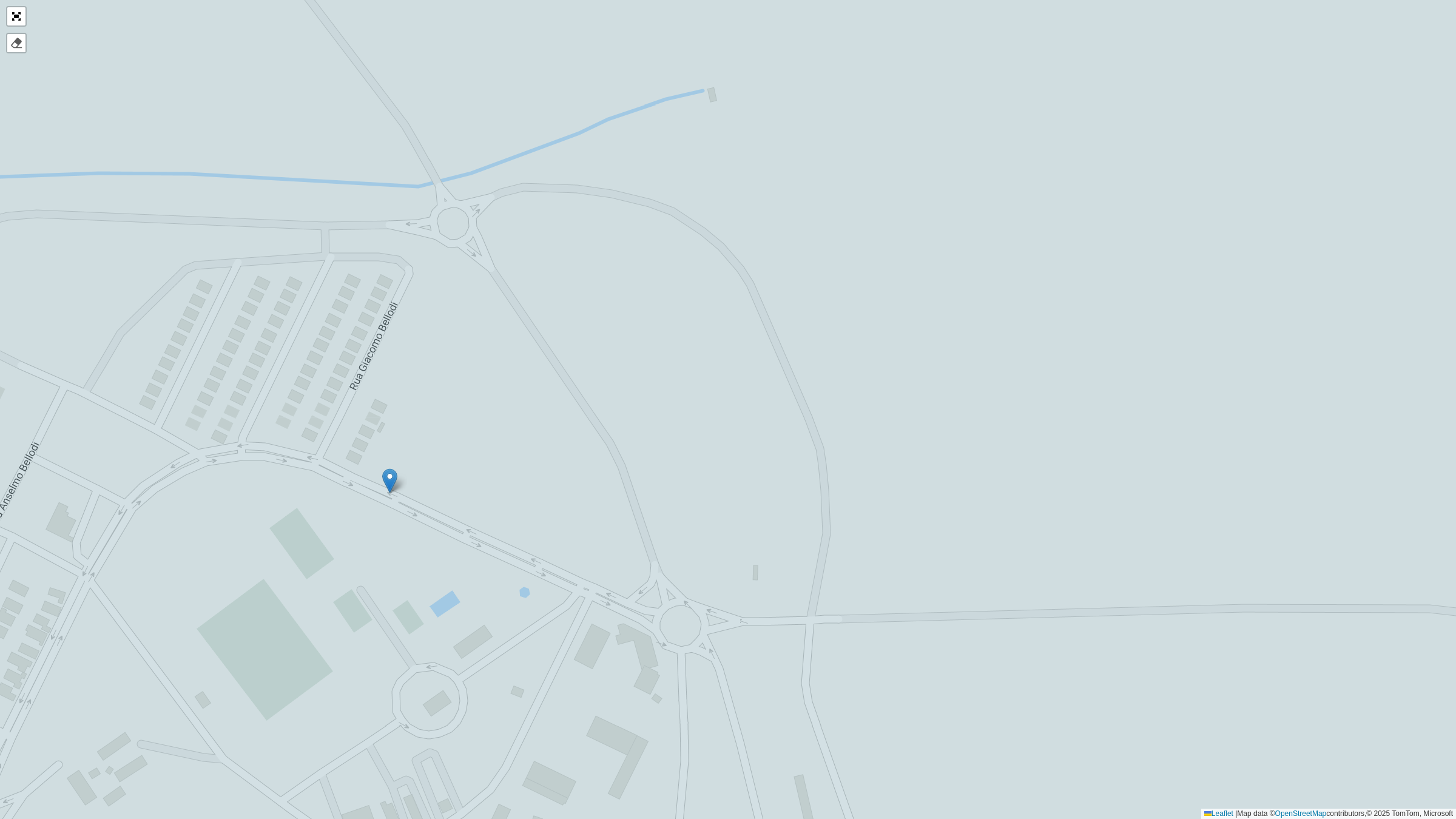
click at [393, 474] on img at bounding box center [389, 481] width 15 height 25
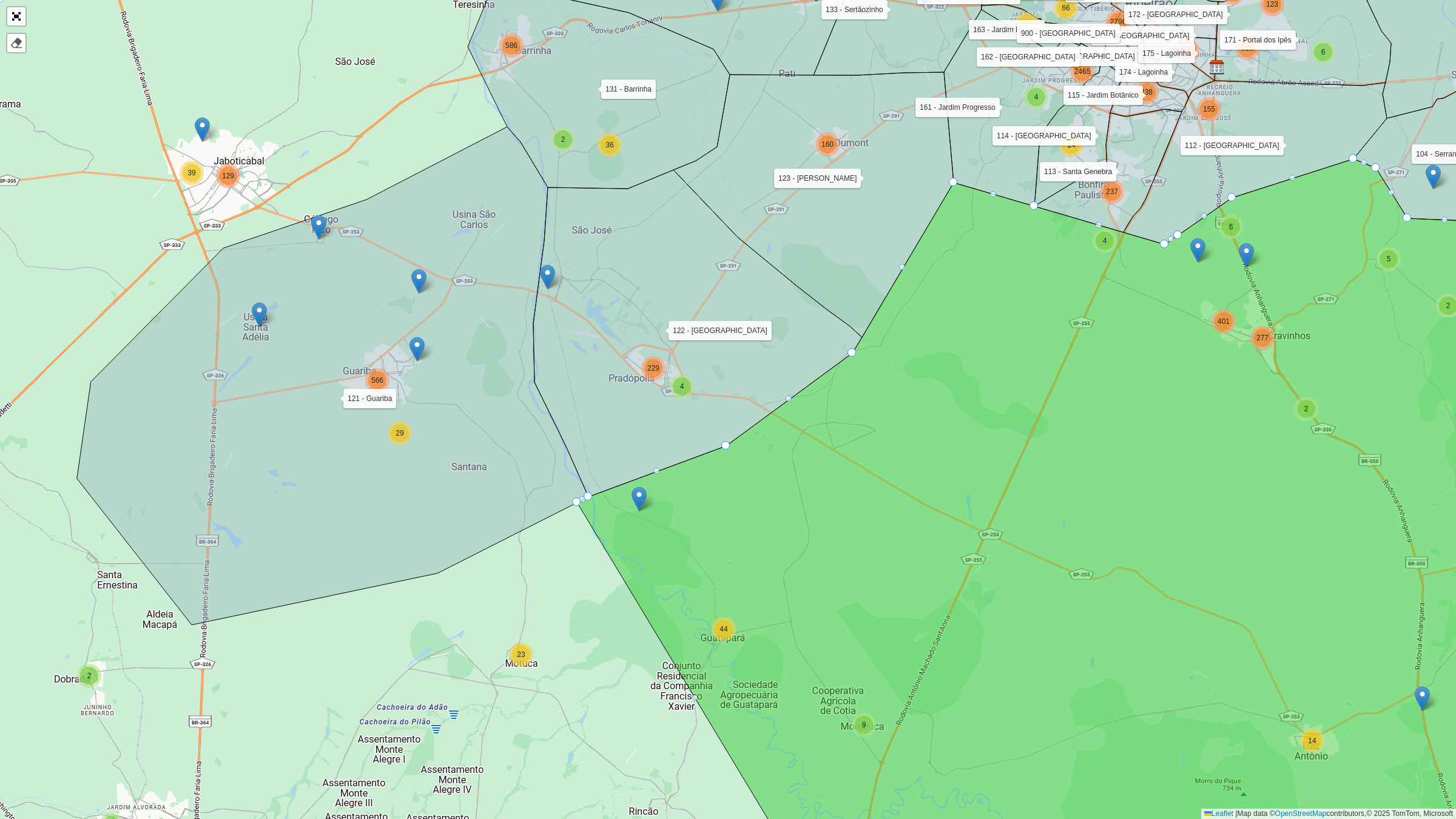
click at [466, 587] on div "4 3 2 4 2 2 5 2 8 4 4 2 3 3 5 2 14 23 2 2 3 8 7 3 44 9 14 3 5 25 3 21 2 3 510 6…" at bounding box center [728, 410] width 1456 height 819
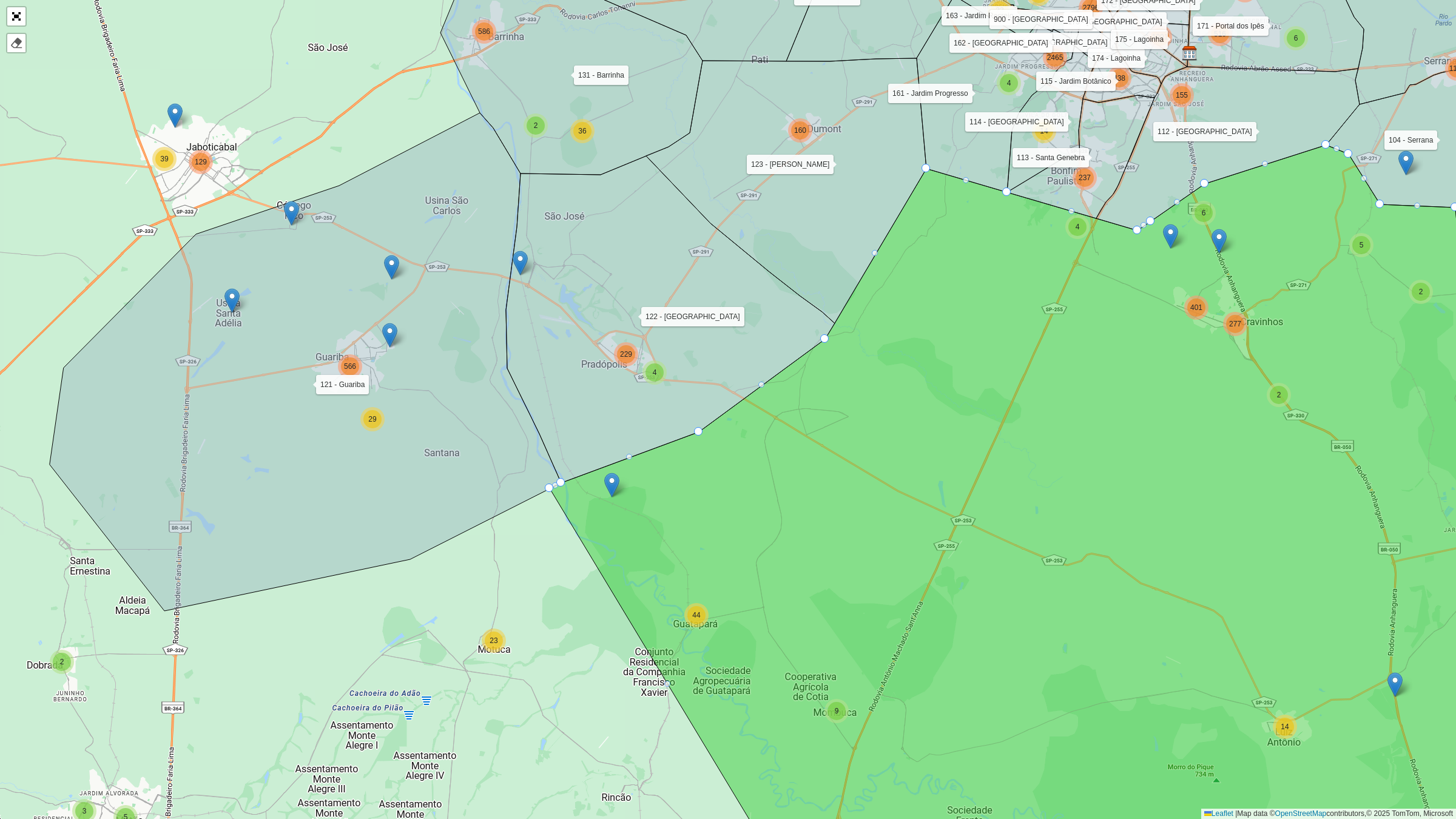
drag, startPoint x: 949, startPoint y: 592, endPoint x: 922, endPoint y: 578, distance: 30.4
click at [922, 578] on icon at bounding box center [1061, 516] width 1025 height 742
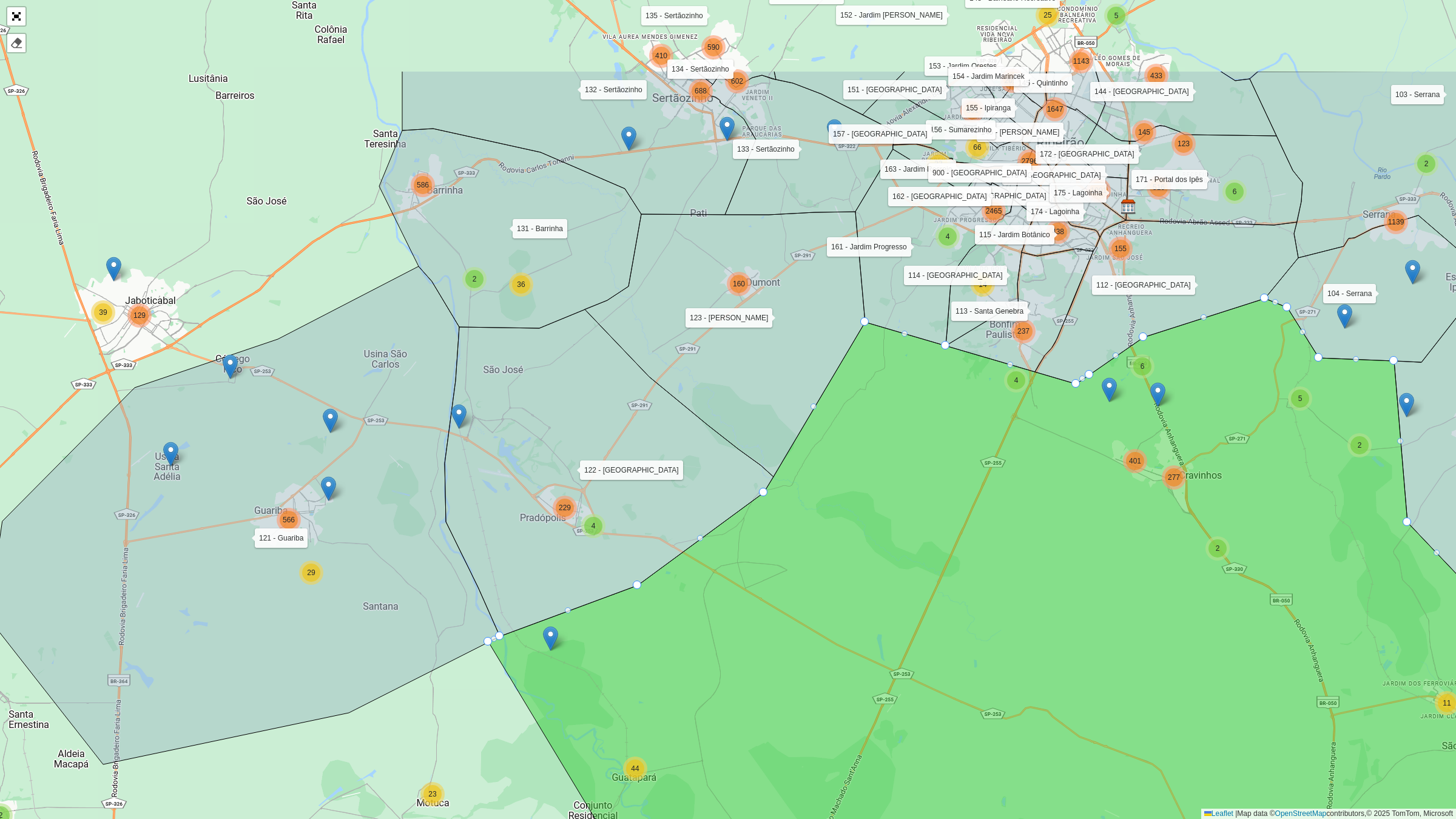
drag, startPoint x: 438, startPoint y: 268, endPoint x: 379, endPoint y: 416, distance: 159.3
click at [379, 416] on icon at bounding box center [244, 515] width 511 height 498
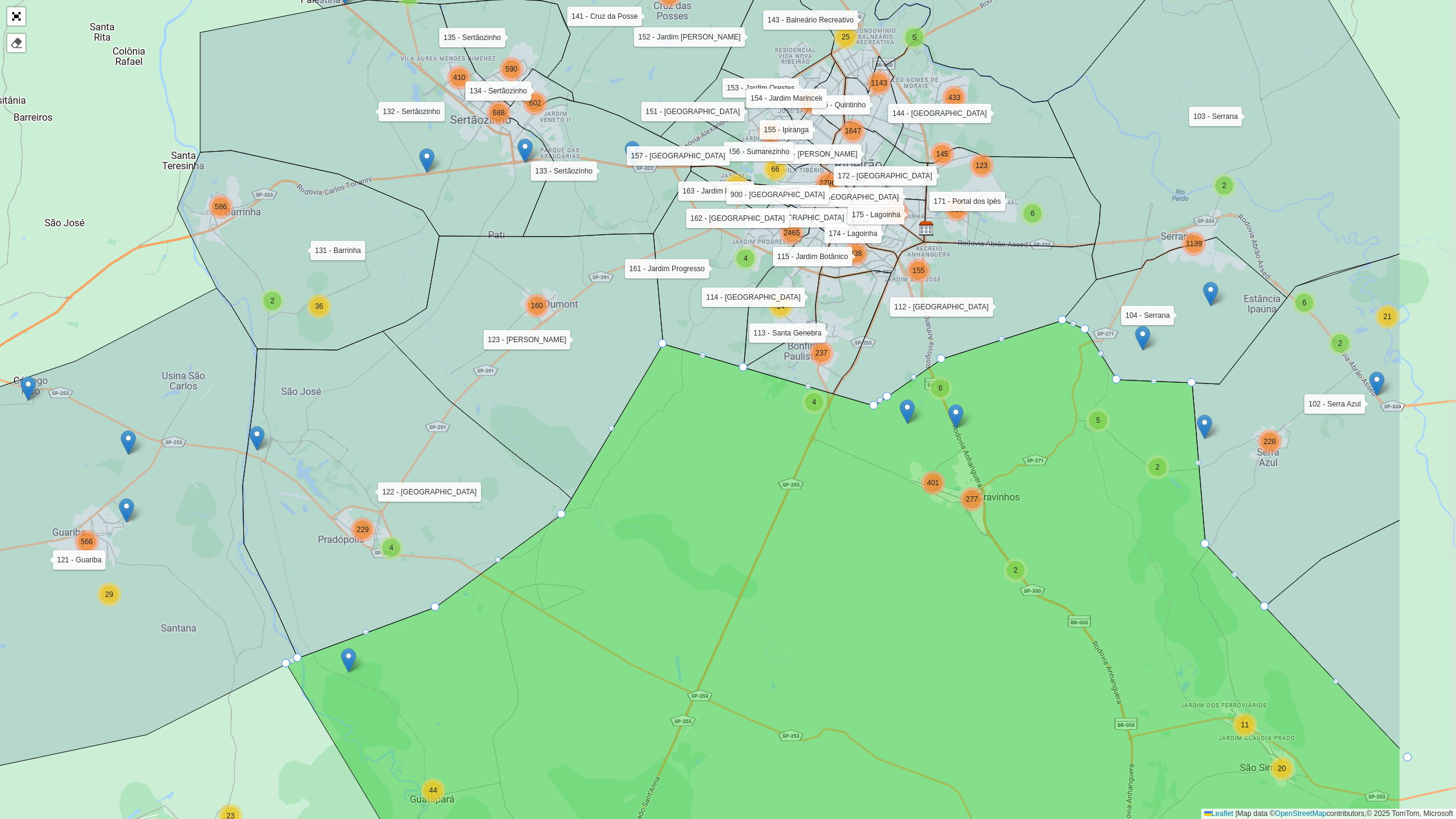
drag, startPoint x: 798, startPoint y: 337, endPoint x: 596, endPoint y: 359, distance: 203.2
click at [596, 359] on icon at bounding box center [523, 366] width 281 height 265
